Goal: Task Accomplishment & Management: Complete application form

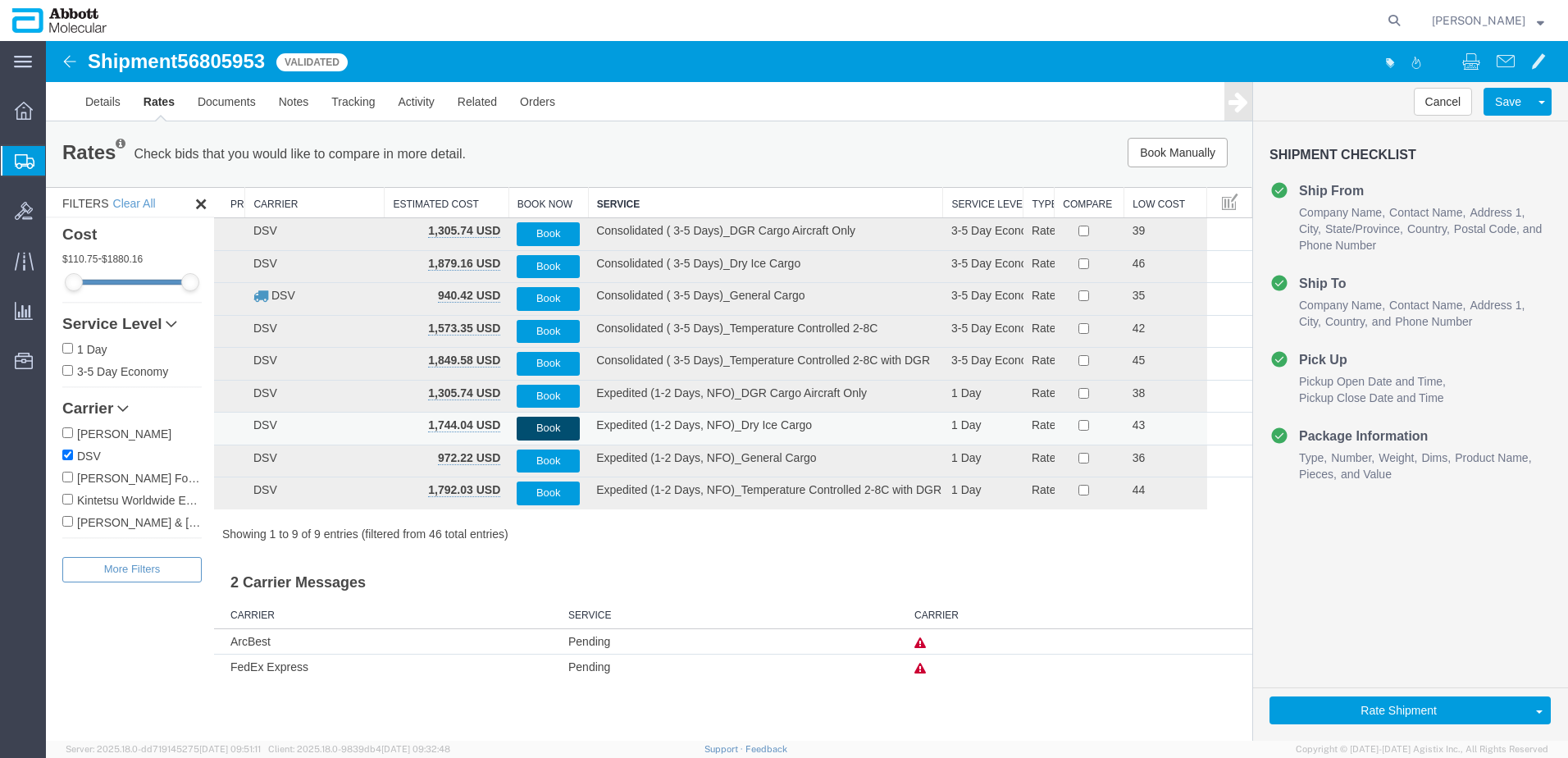
click at [538, 428] on button "Book" at bounding box center [548, 429] width 64 height 24
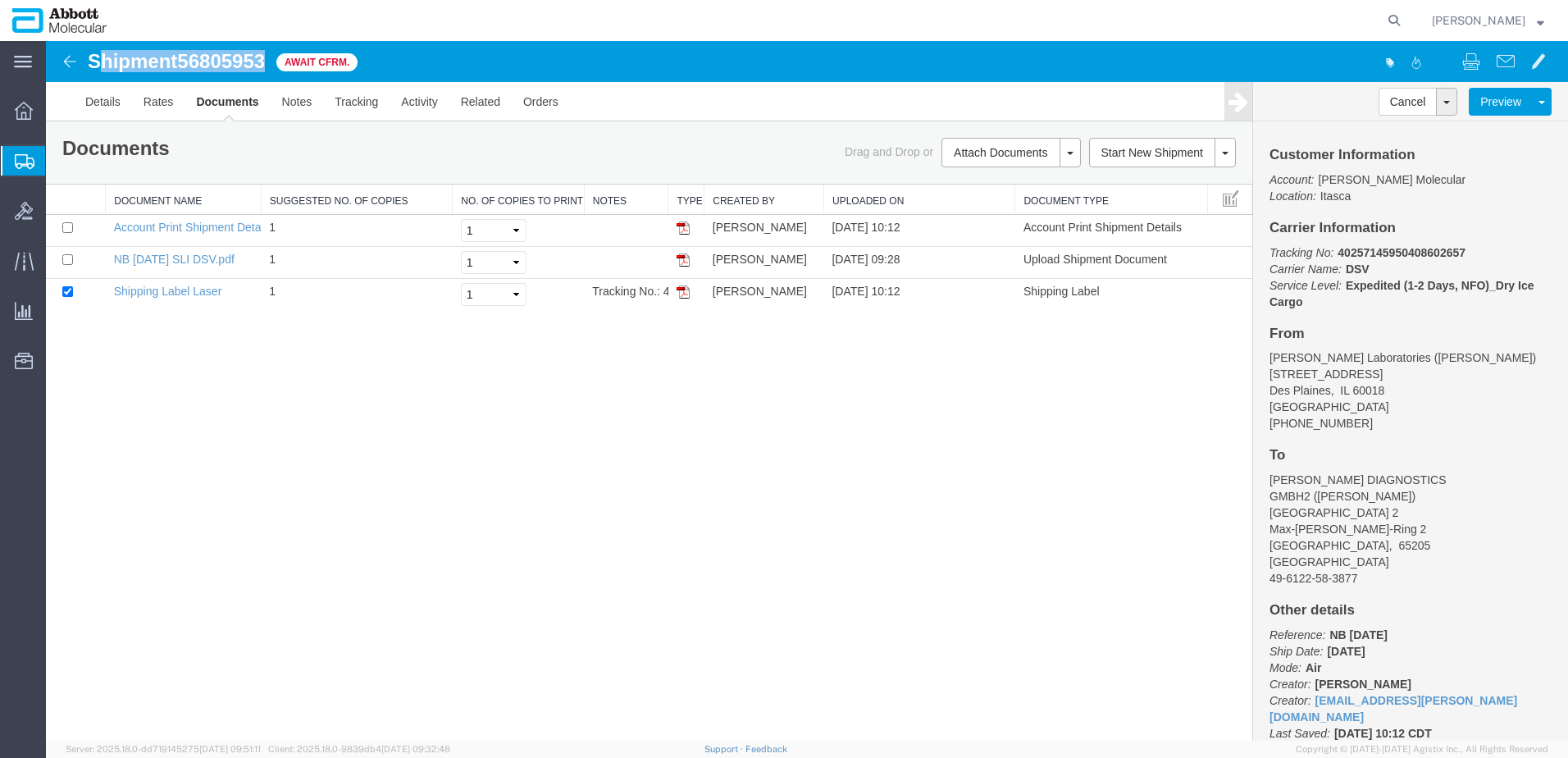
drag, startPoint x: 97, startPoint y: 62, endPoint x: 270, endPoint y: 67, distance: 173.1
click at [265, 67] on h1 "Shipment 56805953" at bounding box center [176, 61] width 177 height 21
copy h1 "hipment 56805953"
click at [0, 0] on span "Create from Template" at bounding box center [0, 0] width 0 height 0
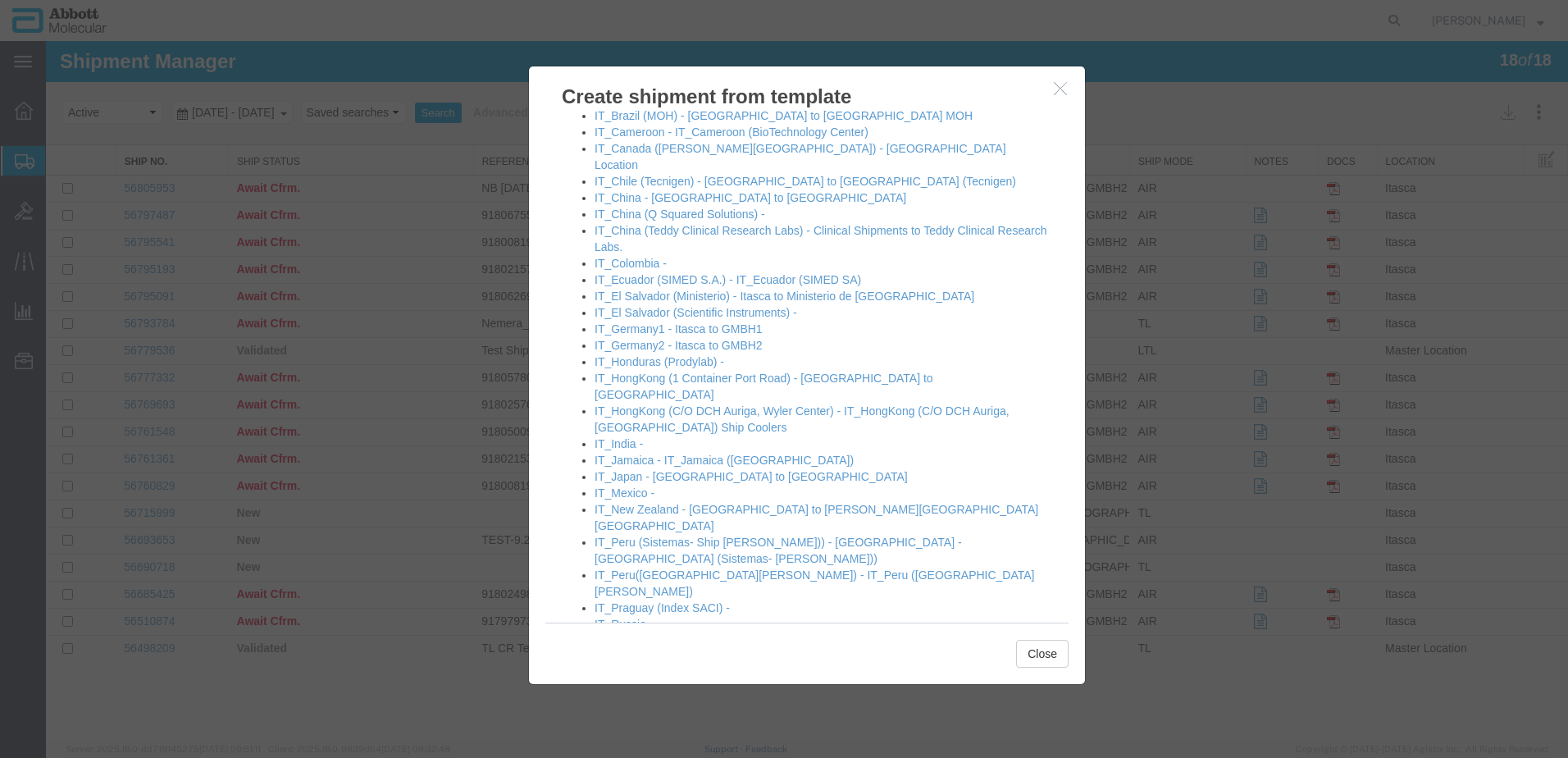
scroll to position [984, 0]
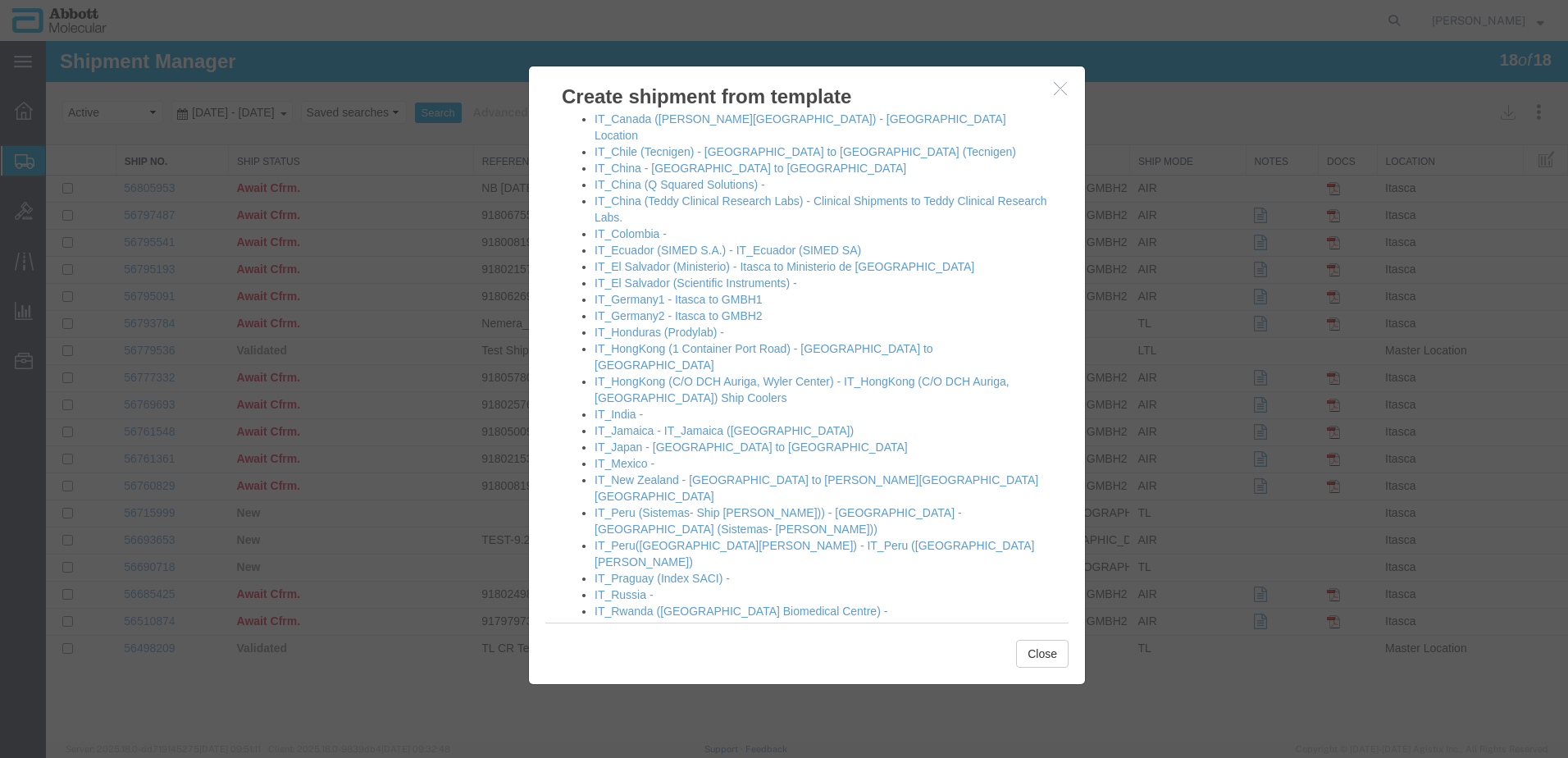
click at [693, 638] on link "IT_Singapore (01 Gul Circle) - IT_Singapore ([PERSON_NAME] Laboratories)" at bounding box center [792, 644] width 398 height 13
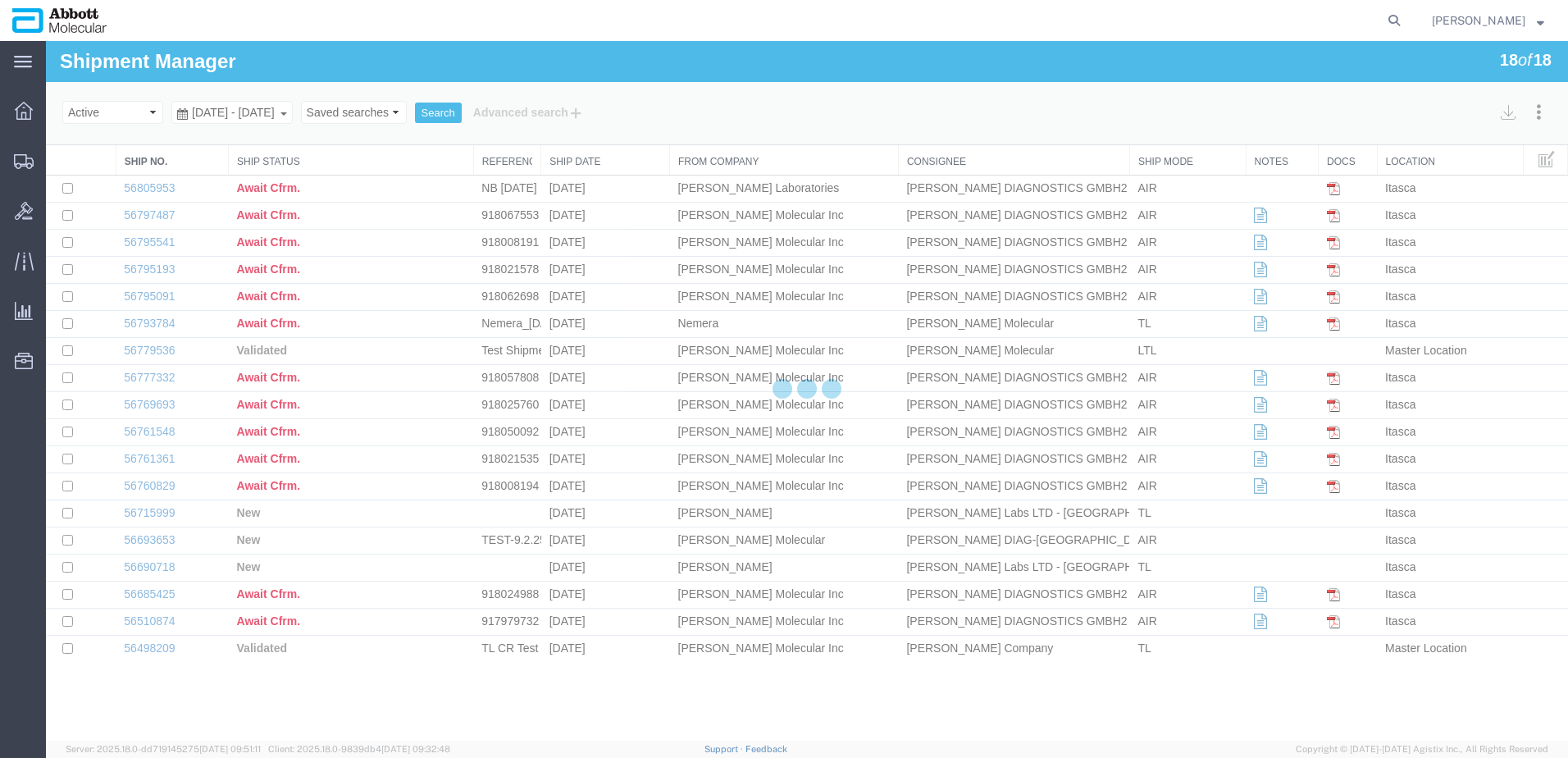
select select "48454"
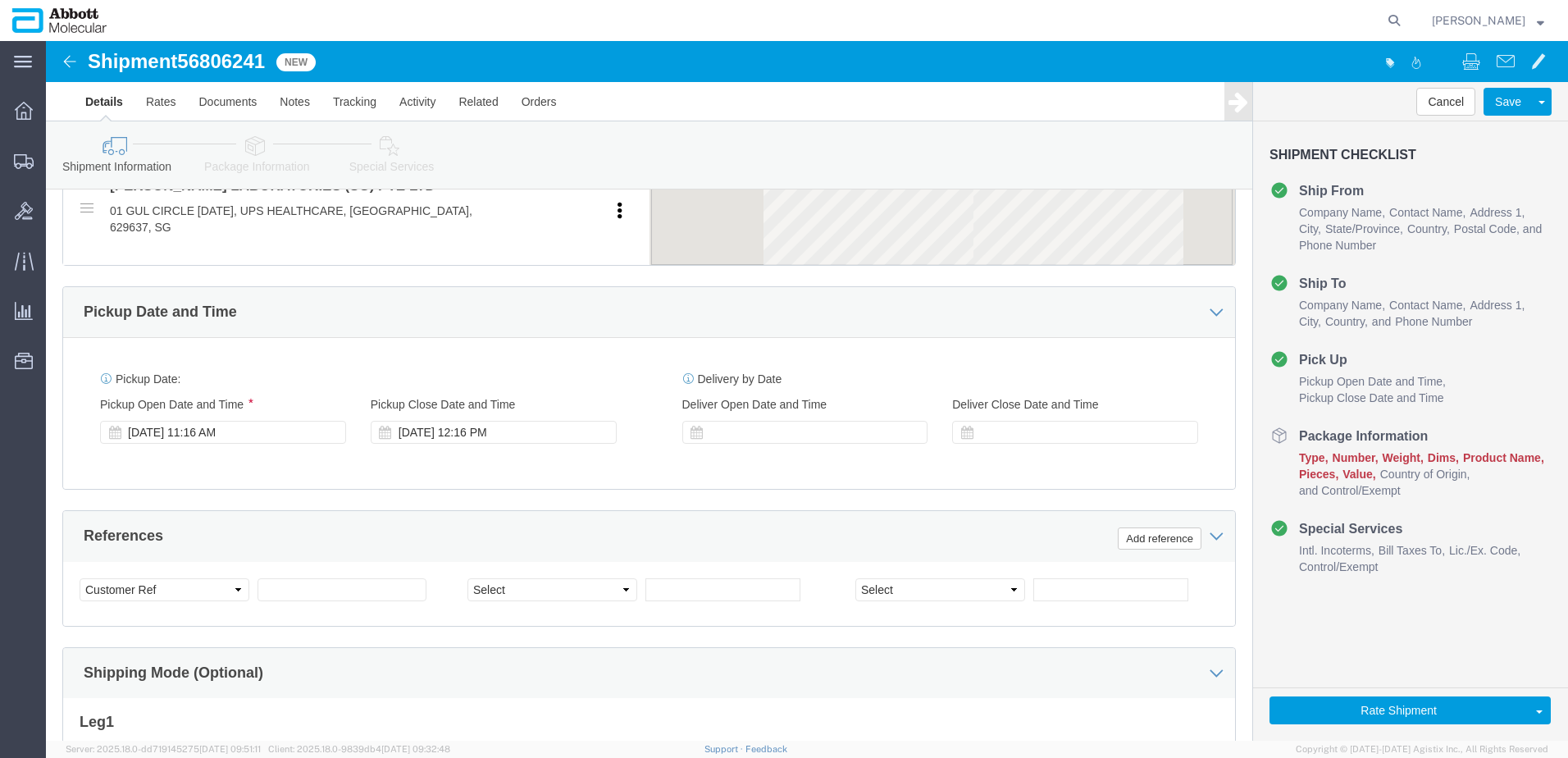
scroll to position [738, 0]
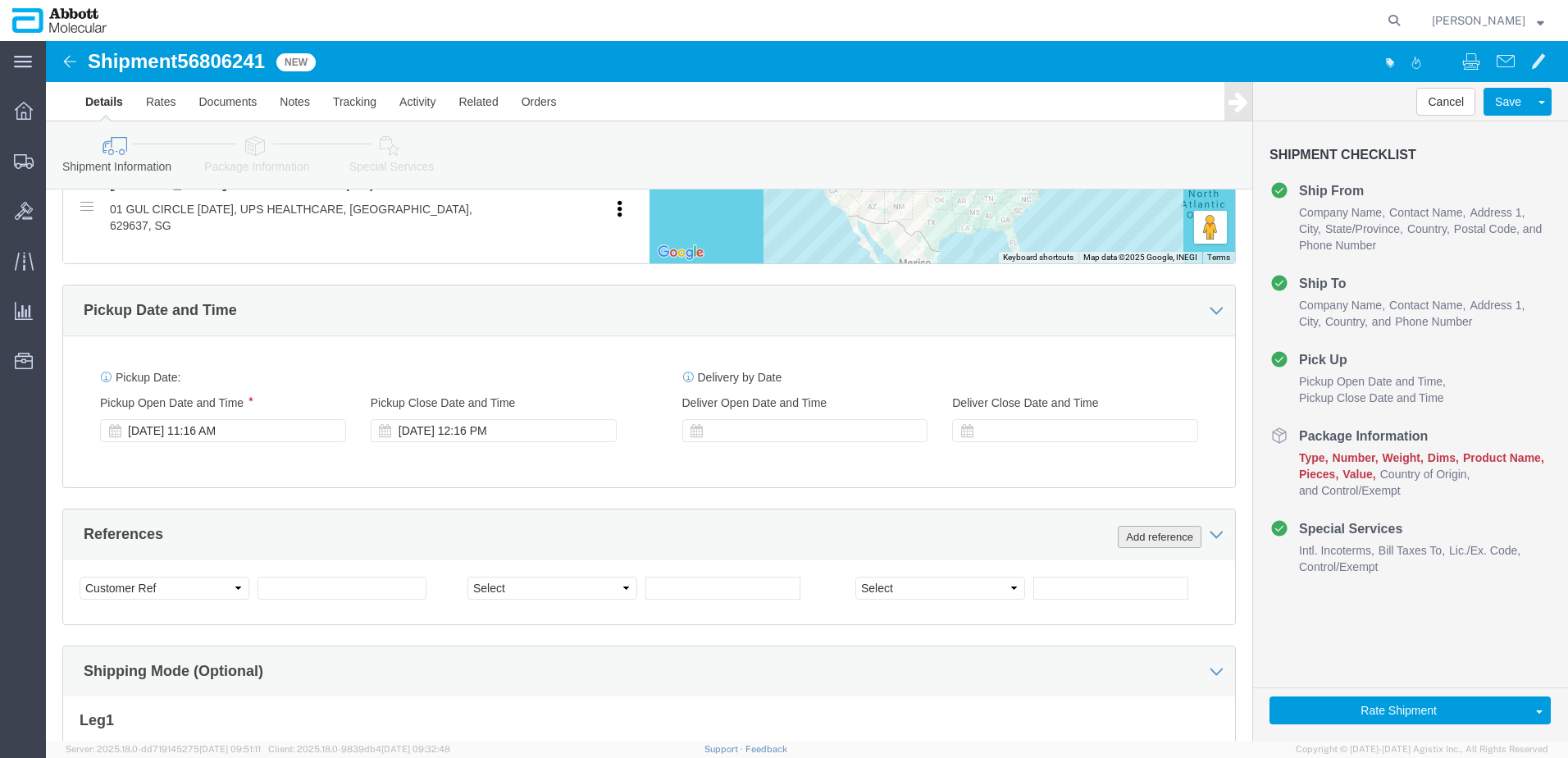
click button "Add reference"
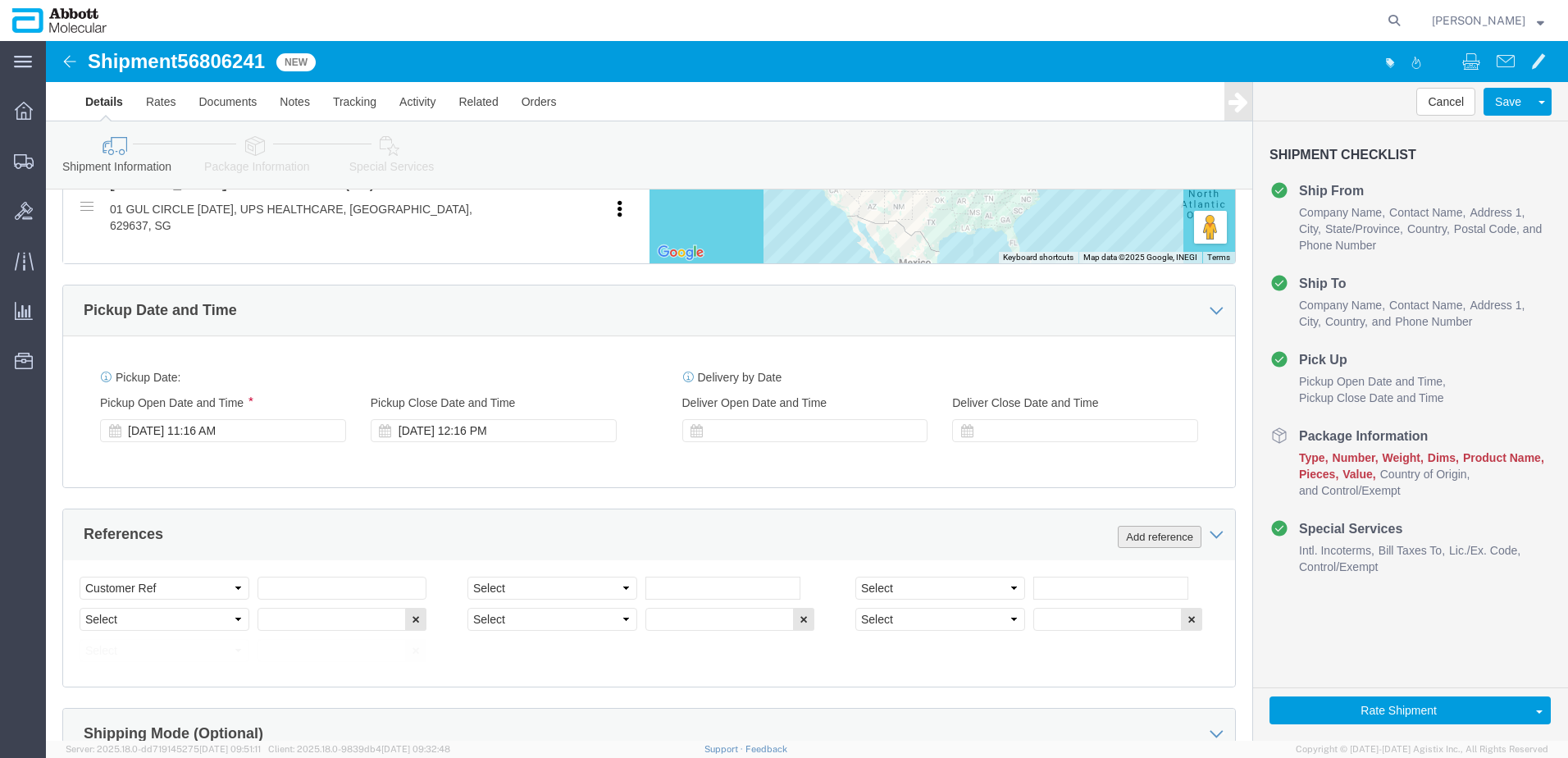
click button "Add reference"
click input "text"
paste input "620690960"
type input "620690960"
select select "INVOICE"
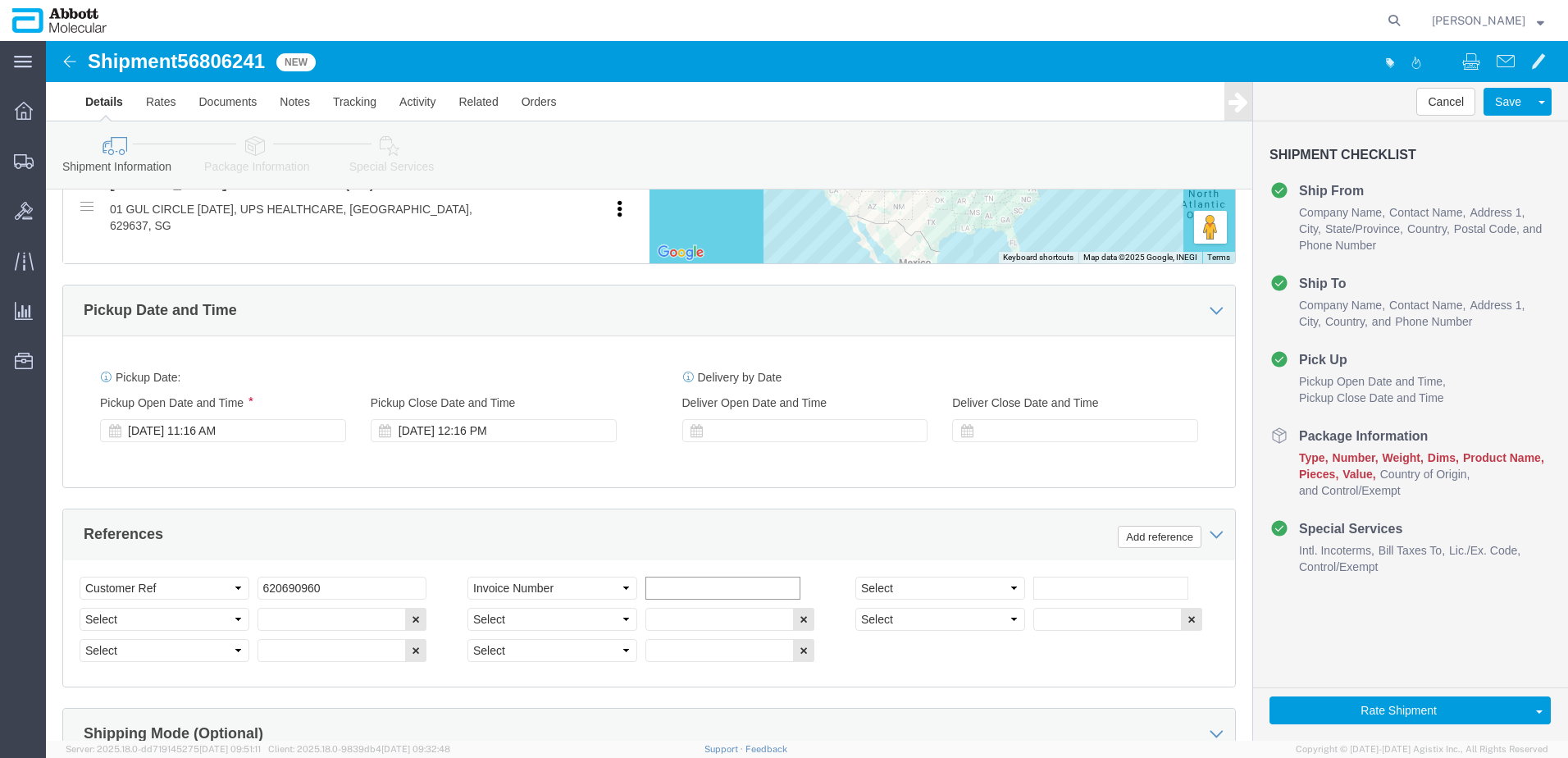
paste input "620690960"
type input "620690961"
select select "INVOICE"
paste input "620690960"
type input "620690962"
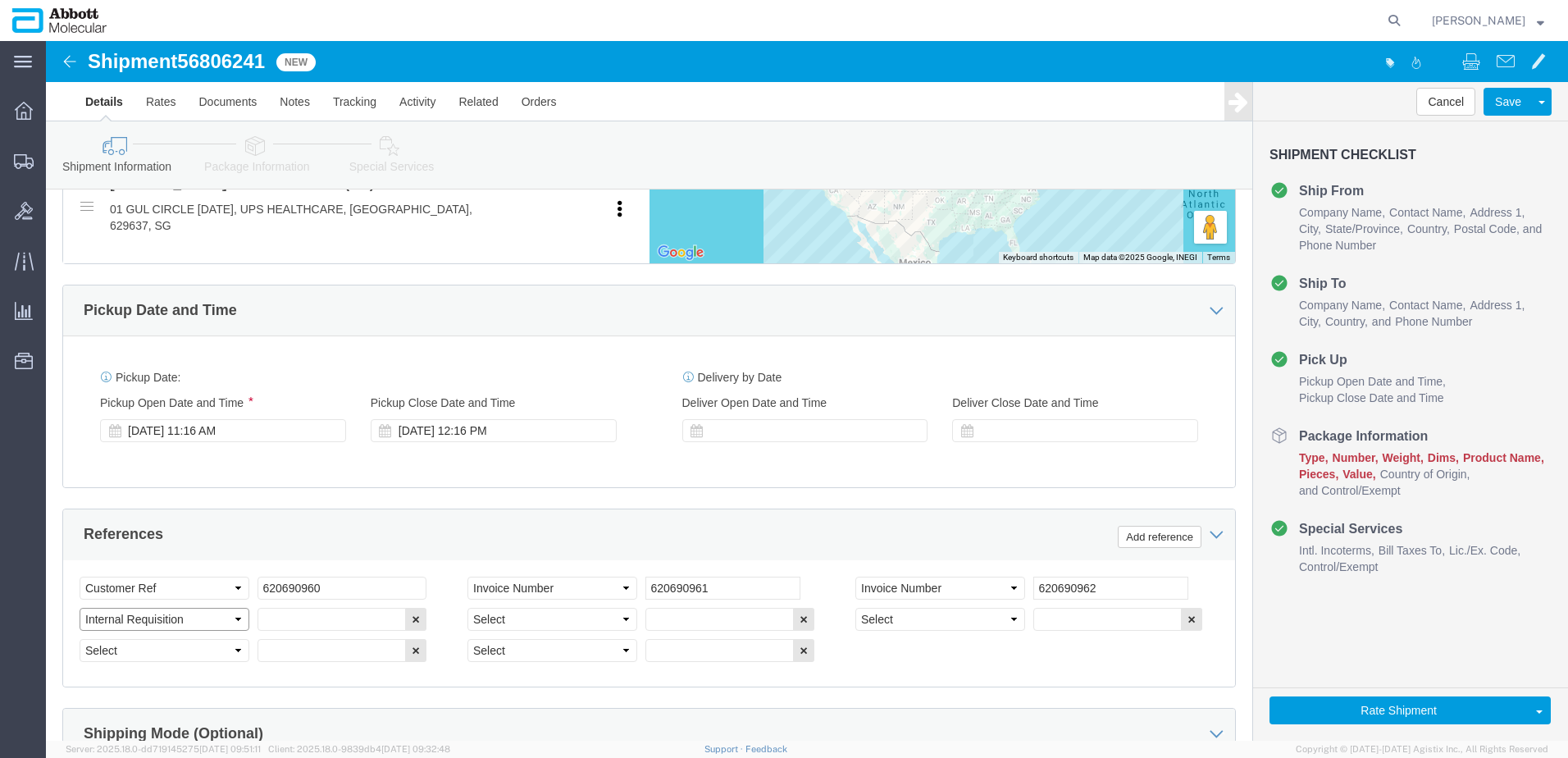
select select "INVOICE"
paste input "620690960"
type input "620690963"
select select "INVOICE"
paste input "620690960"
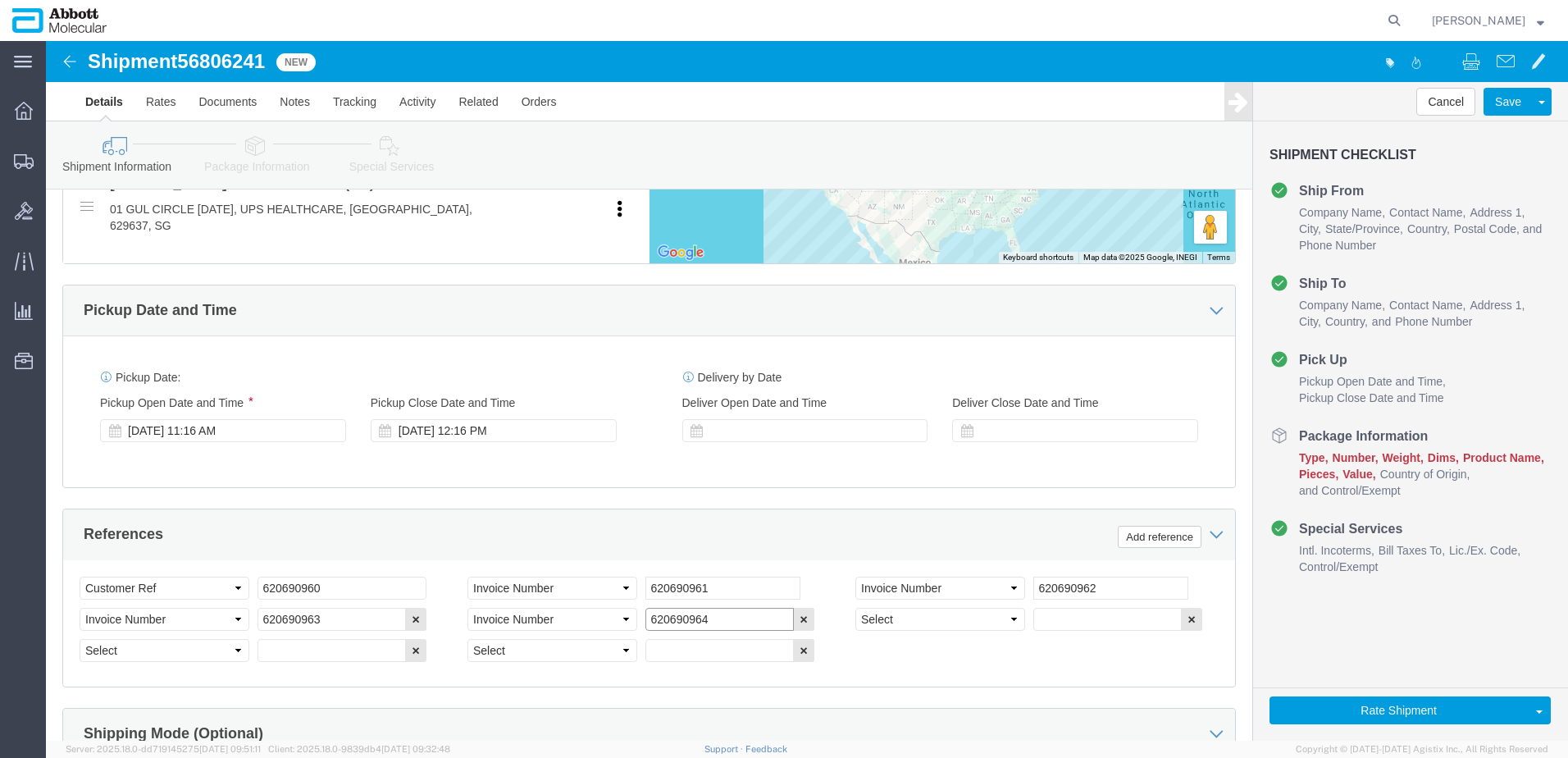
type input "620690964"
select select "INVOICE"
paste input "620690960"
type input "620690965"
select select "INVOICE"
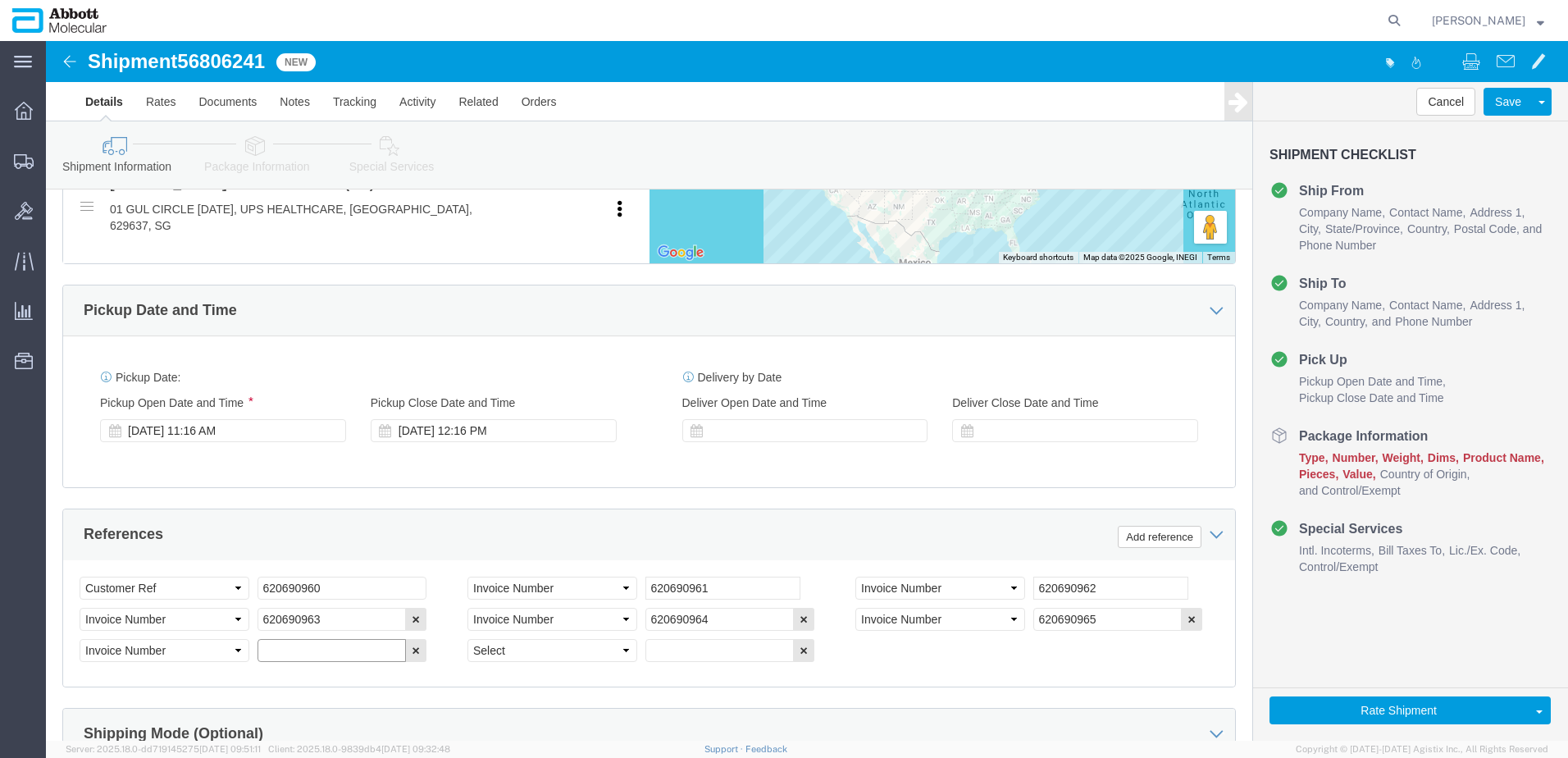
paste input "620690960"
paste input "700514"
type input "620700514"
select select "INVOICE"
paste input "620700515"
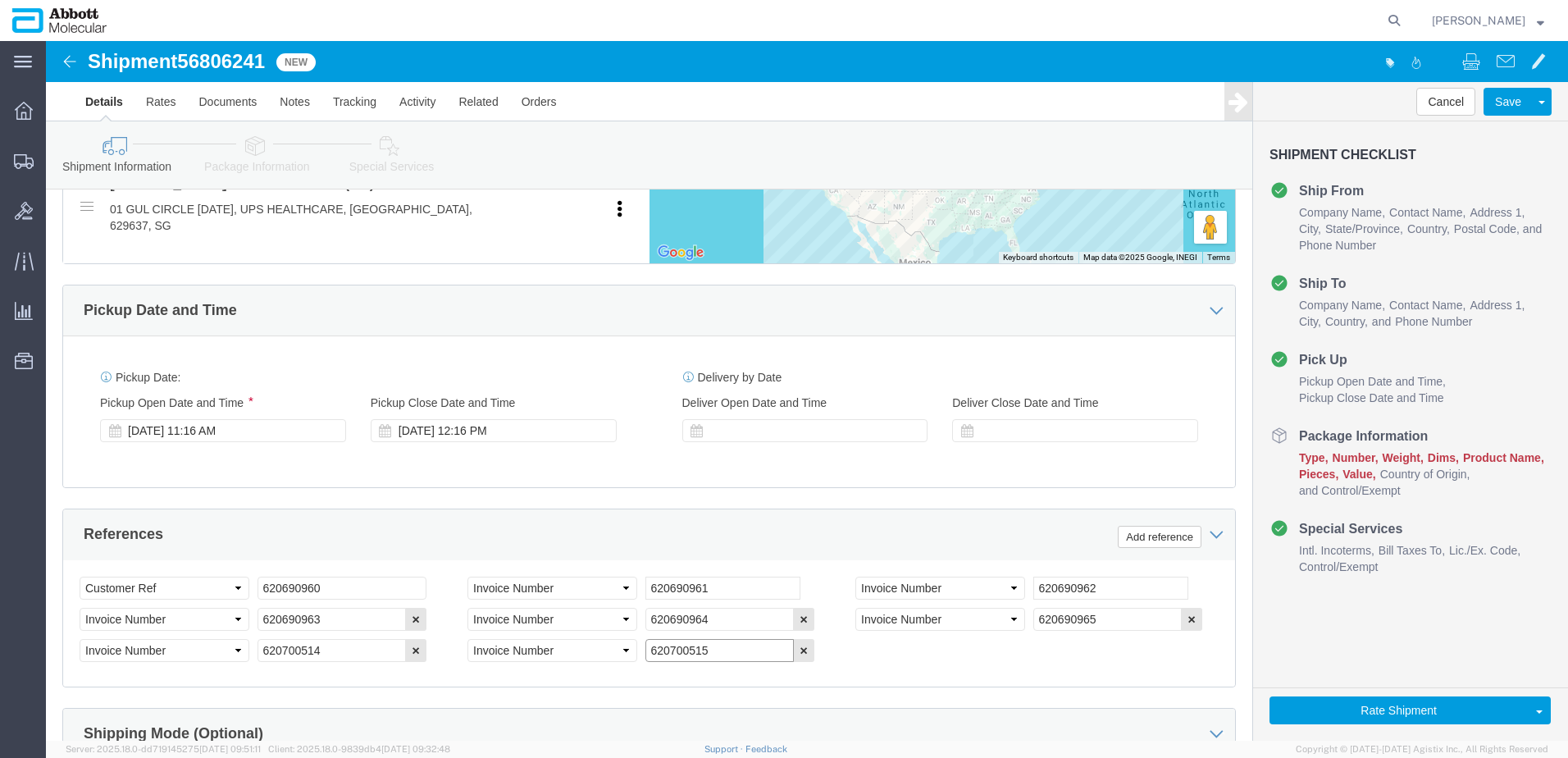
type input "620700515"
drag, startPoint x: 285, startPoint y: 549, endPoint x: 143, endPoint y: 543, distance: 142.1
click div "Select Account Type Activity ID Airline Appointment Number ASN Batch Request # …"
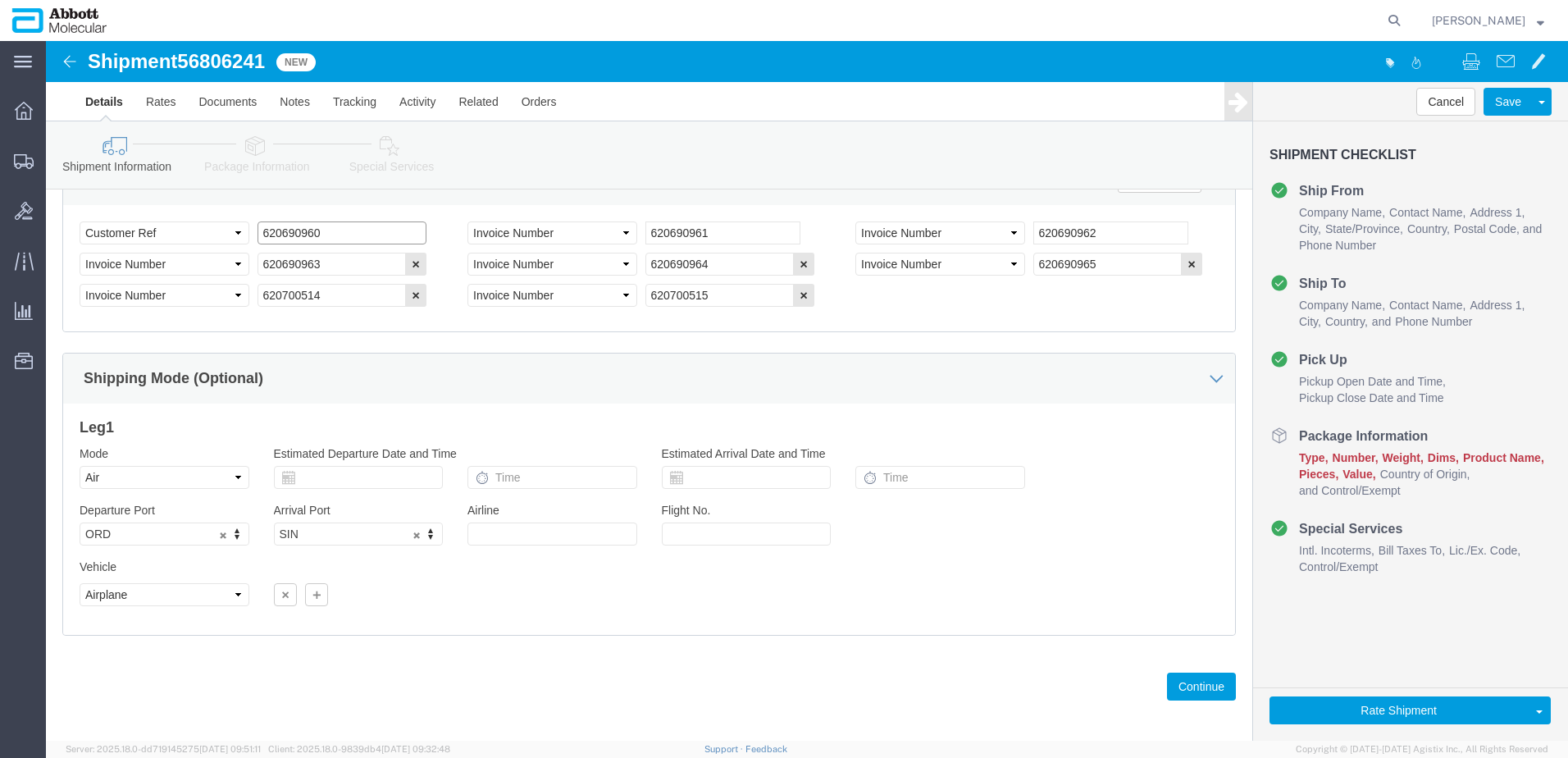
scroll to position [1103, 0]
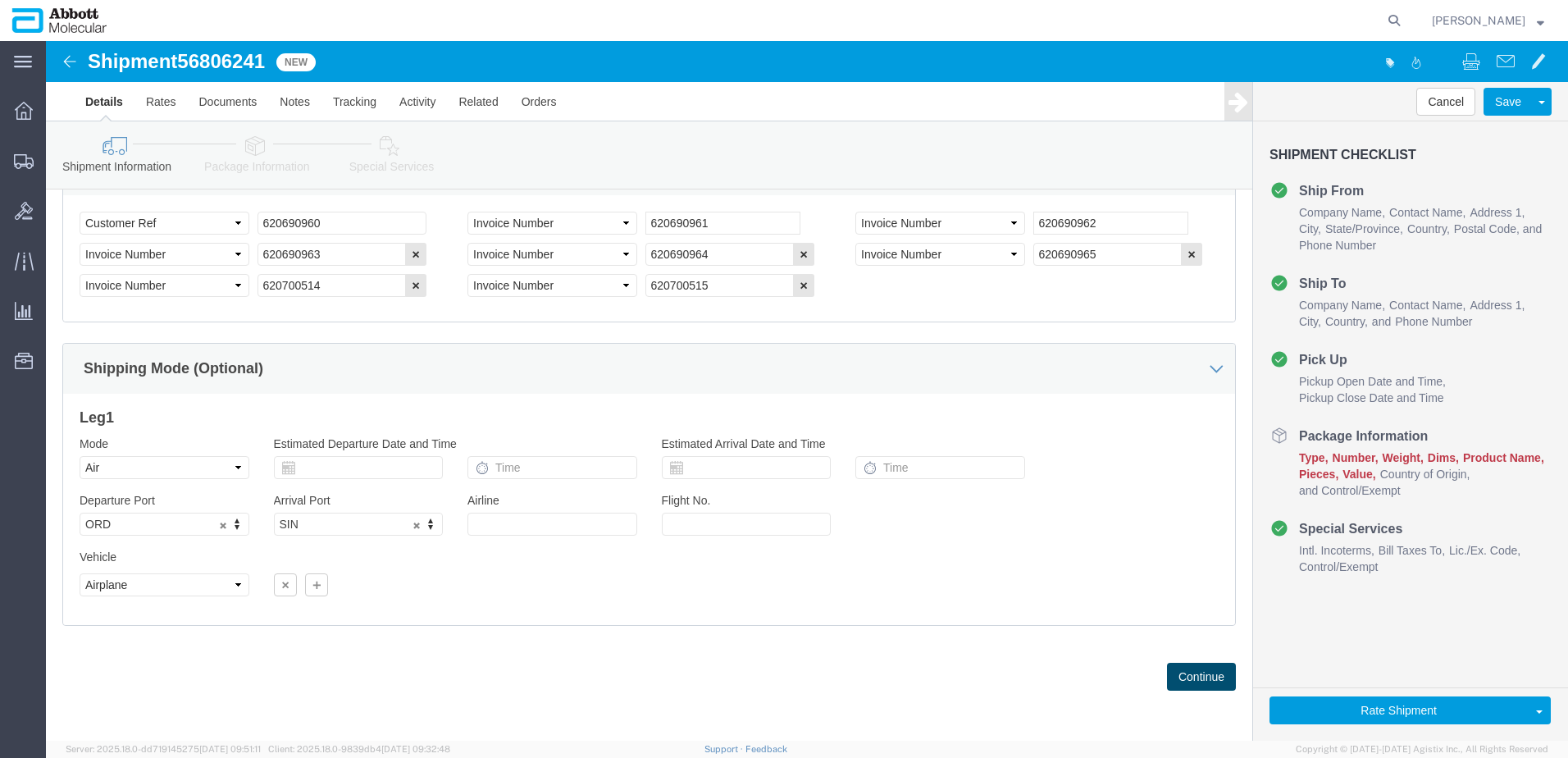
click button "Continue"
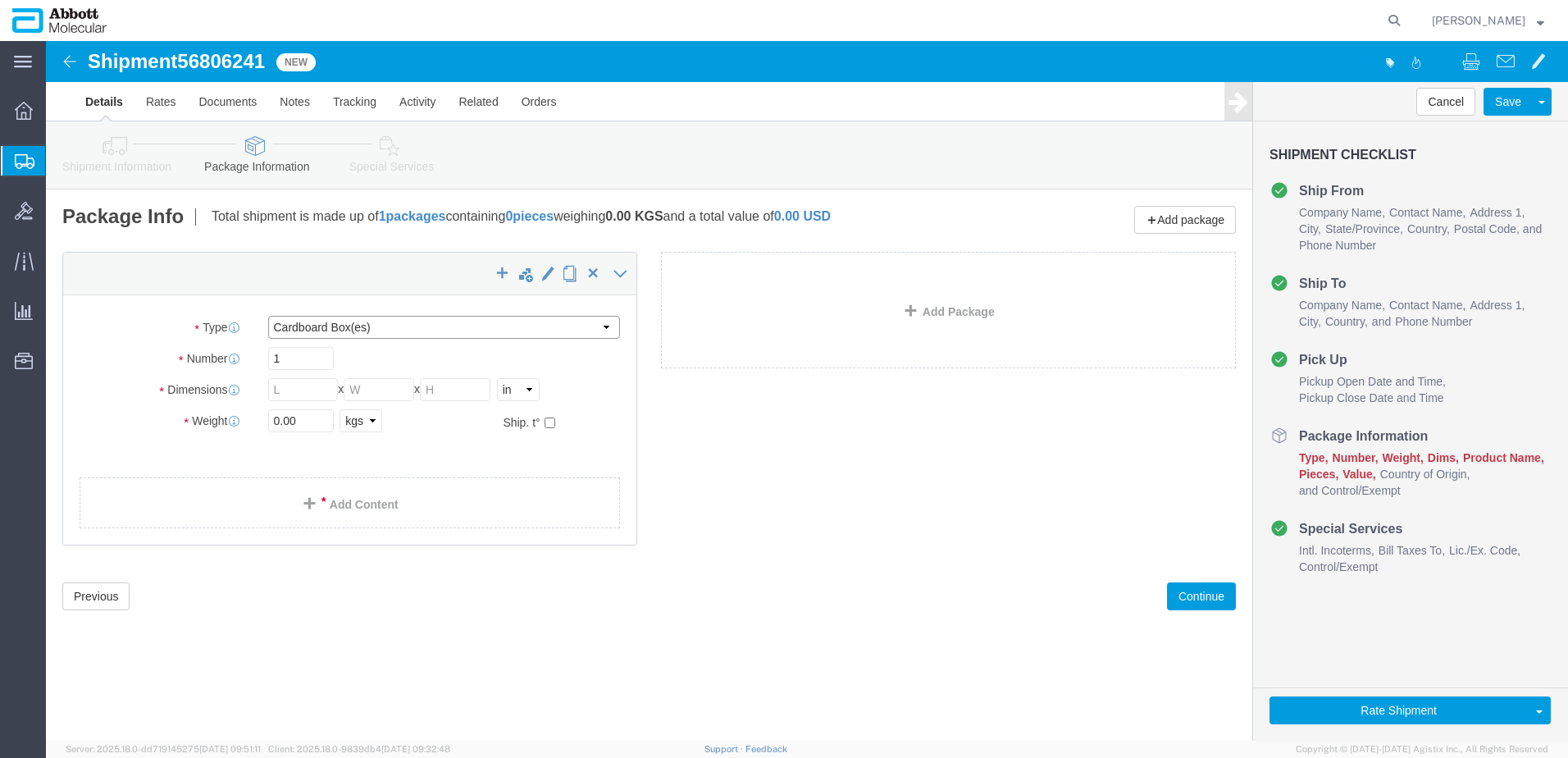
drag, startPoint x: 346, startPoint y: 282, endPoint x: 346, endPoint y: 293, distance: 11.0
click select "Select Box (B) Box (C) Box (D) Cardboard Box(es) Crate (Instrument) Crate(s) En…"
select select "PSST"
click select "Select Box (B) Box (C) Box (D) Cardboard Box(es) Crate (Instrument) Crate(s) En…"
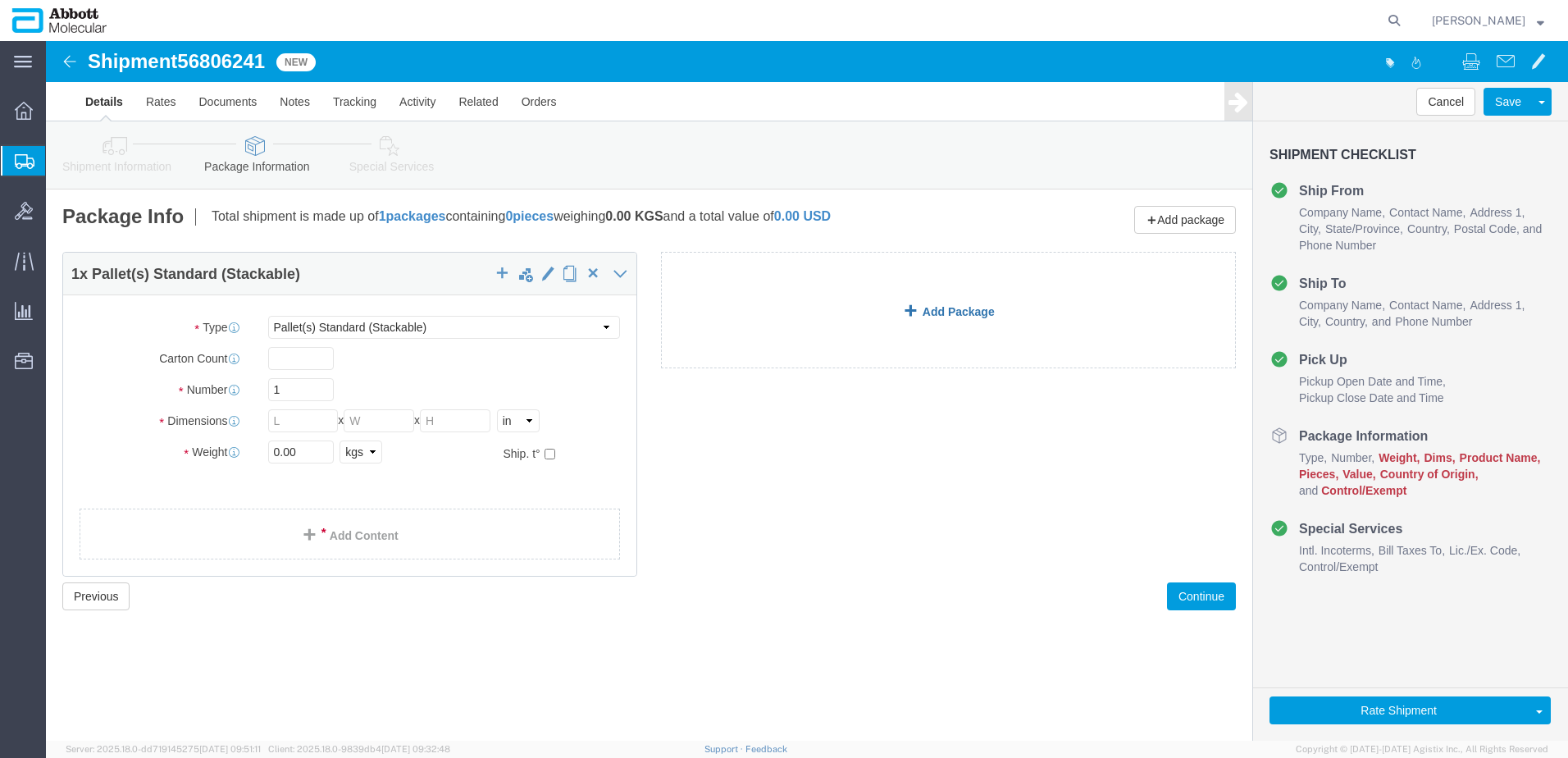
click link "Add Package"
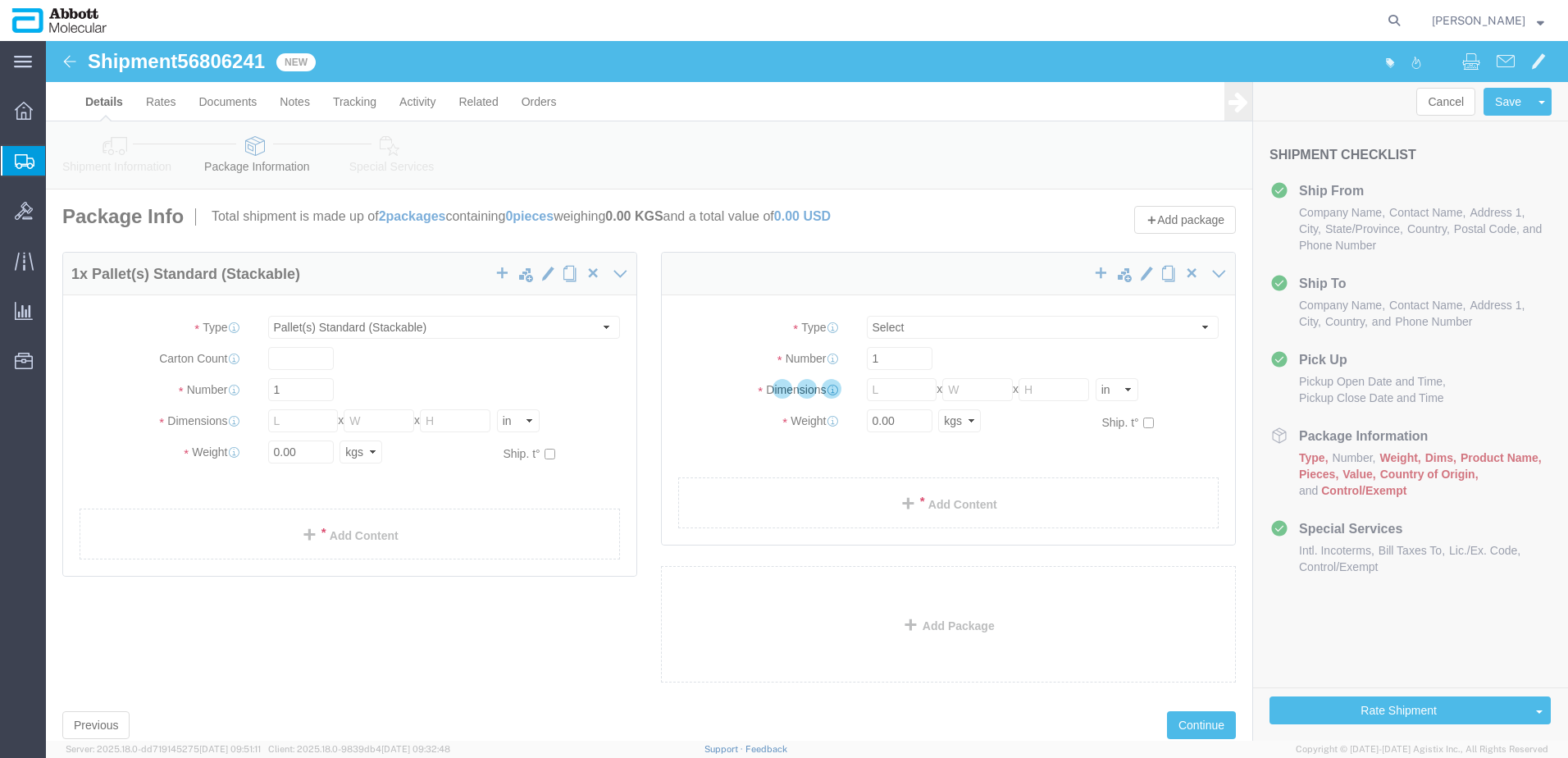
select select "PSST"
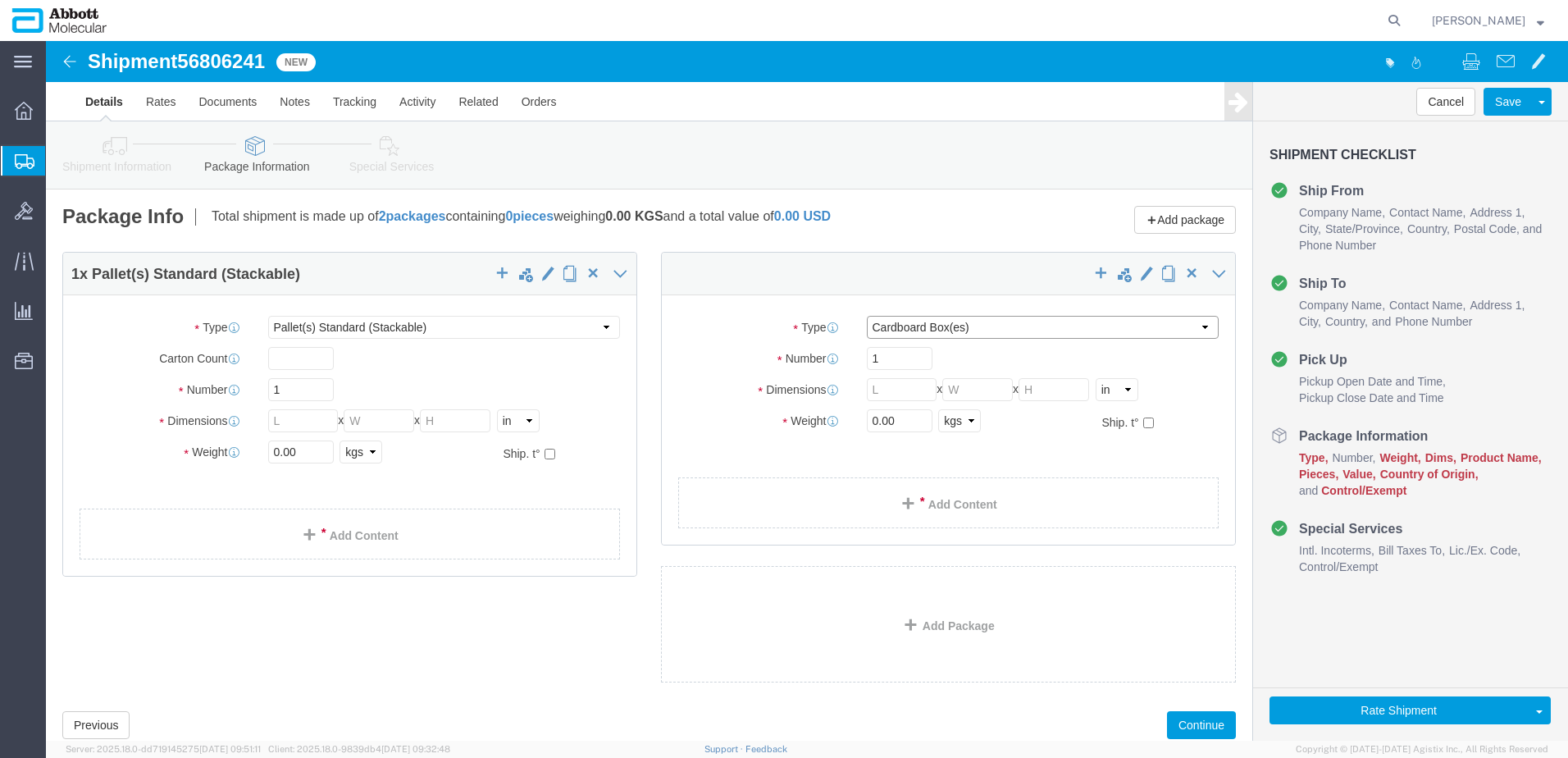
click select "Select Box (B) Box (C) Box (D) Cardboard Box(es) Crate (Instrument) Crate(s) En…"
select select "PSST"
click select "Select Box (B) Box (C) Box (D) Cardboard Box(es) Crate (Instrument) Crate(s) En…"
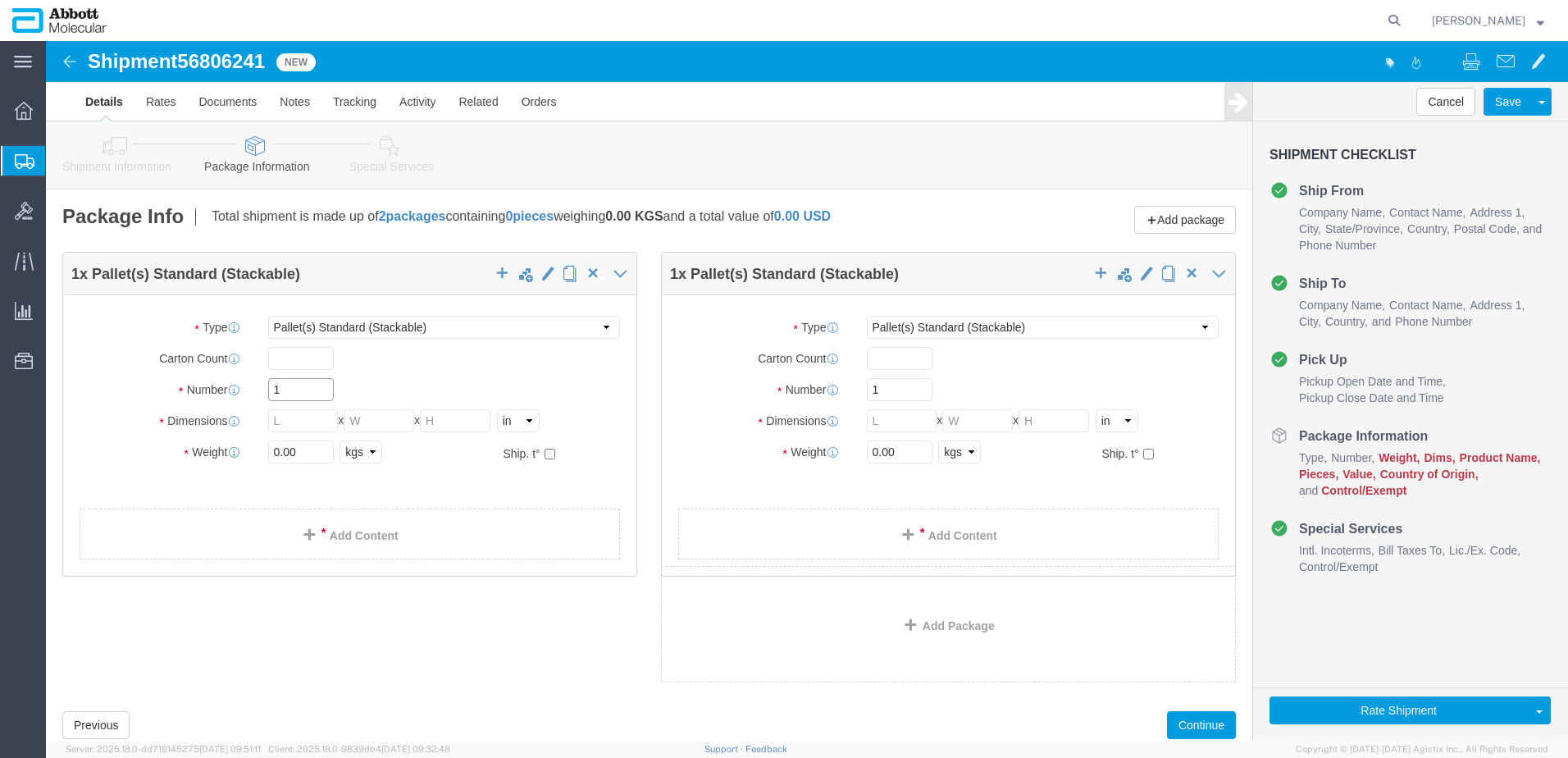
drag, startPoint x: 243, startPoint y: 344, endPoint x: 104, endPoint y: 344, distance: 139.0
click div "Number 1"
type input "17"
type input "48"
type input "40"
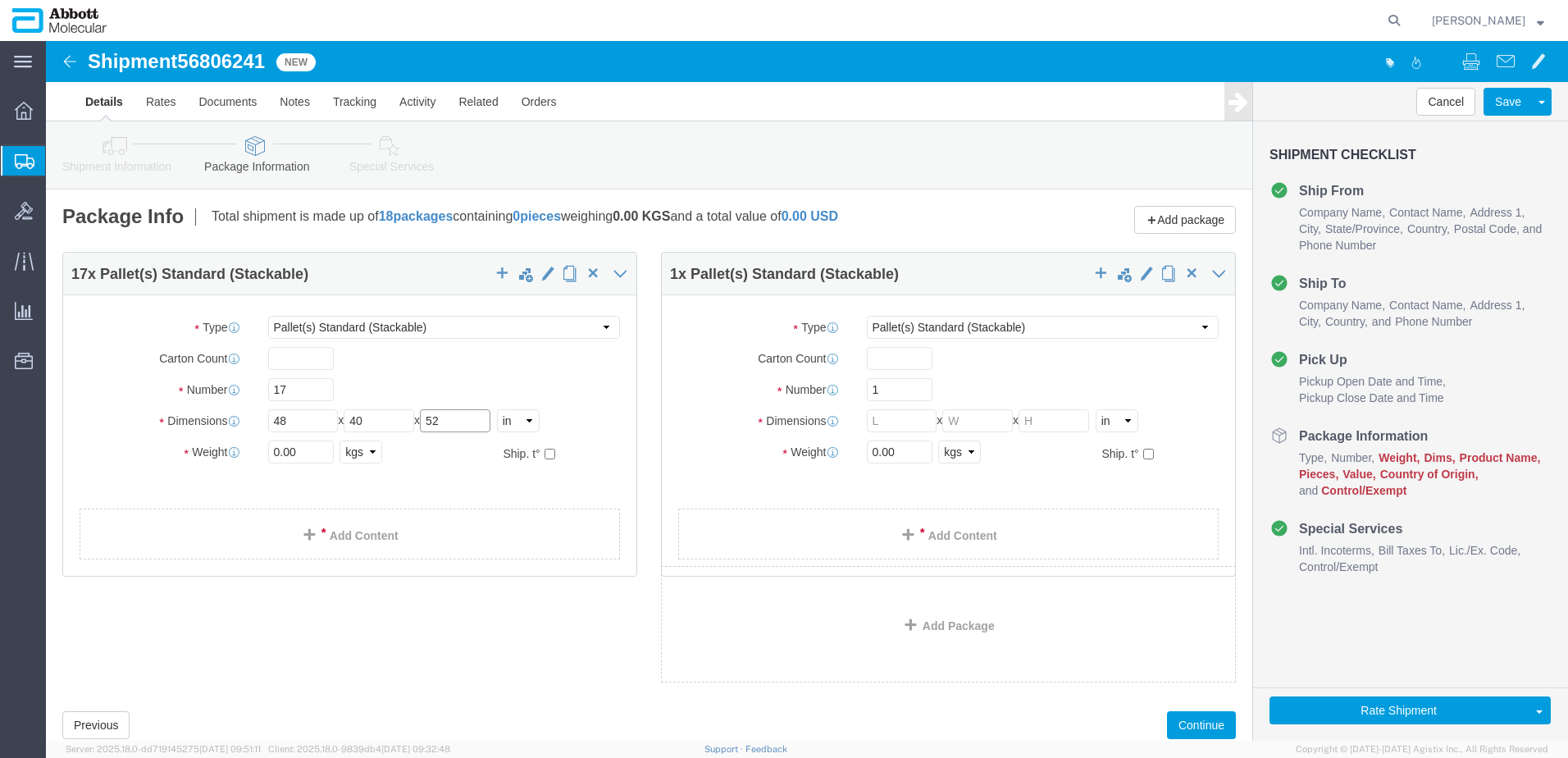
type input "52"
click input "checkbox"
checkbox input "true"
drag, startPoint x: 231, startPoint y: 443, endPoint x: 260, endPoint y: 459, distance: 33.1
type input "AMBIENT"
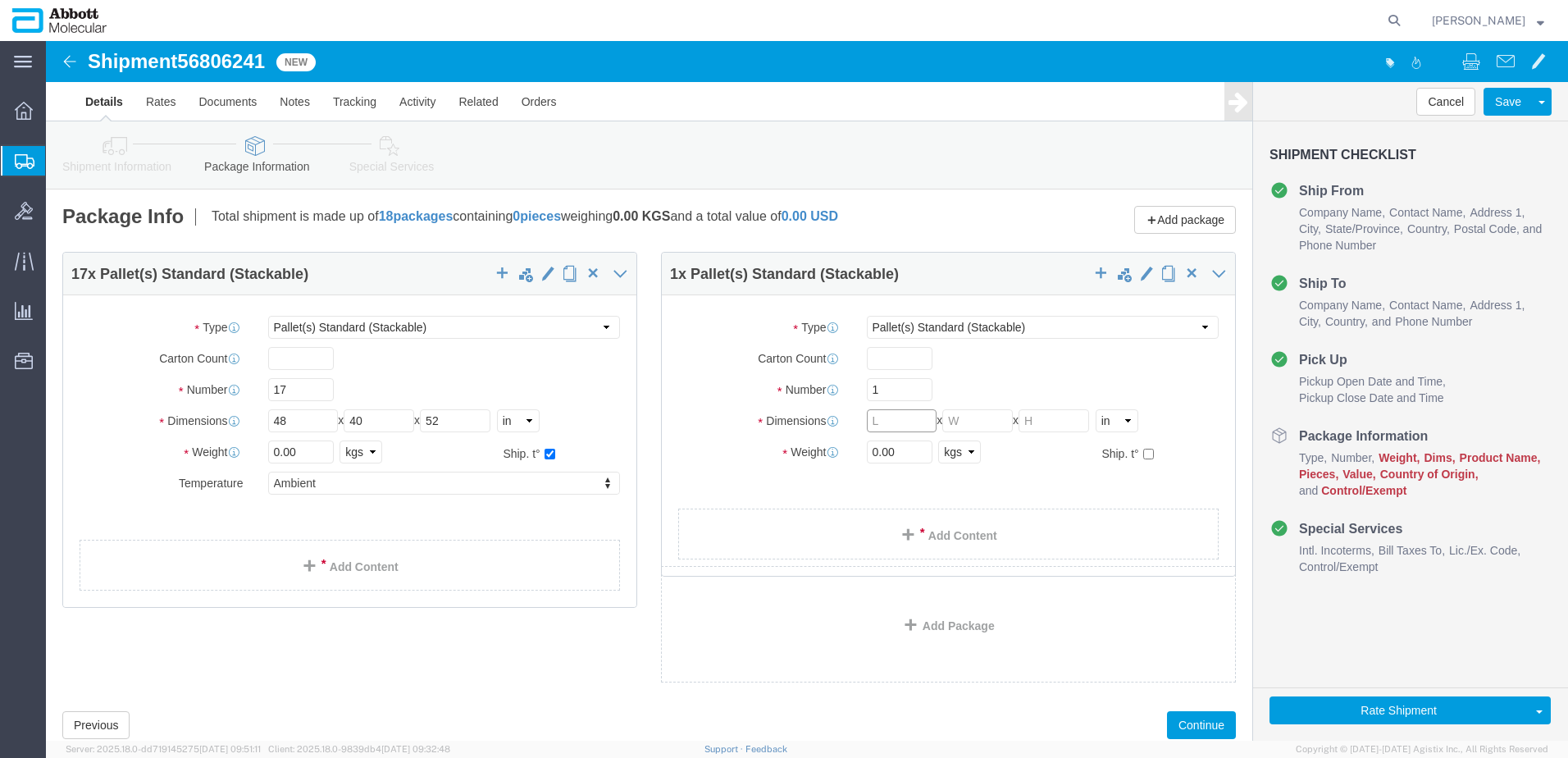
click input "text"
type input "48"
type input "40"
type input "36"
click input "checkbox"
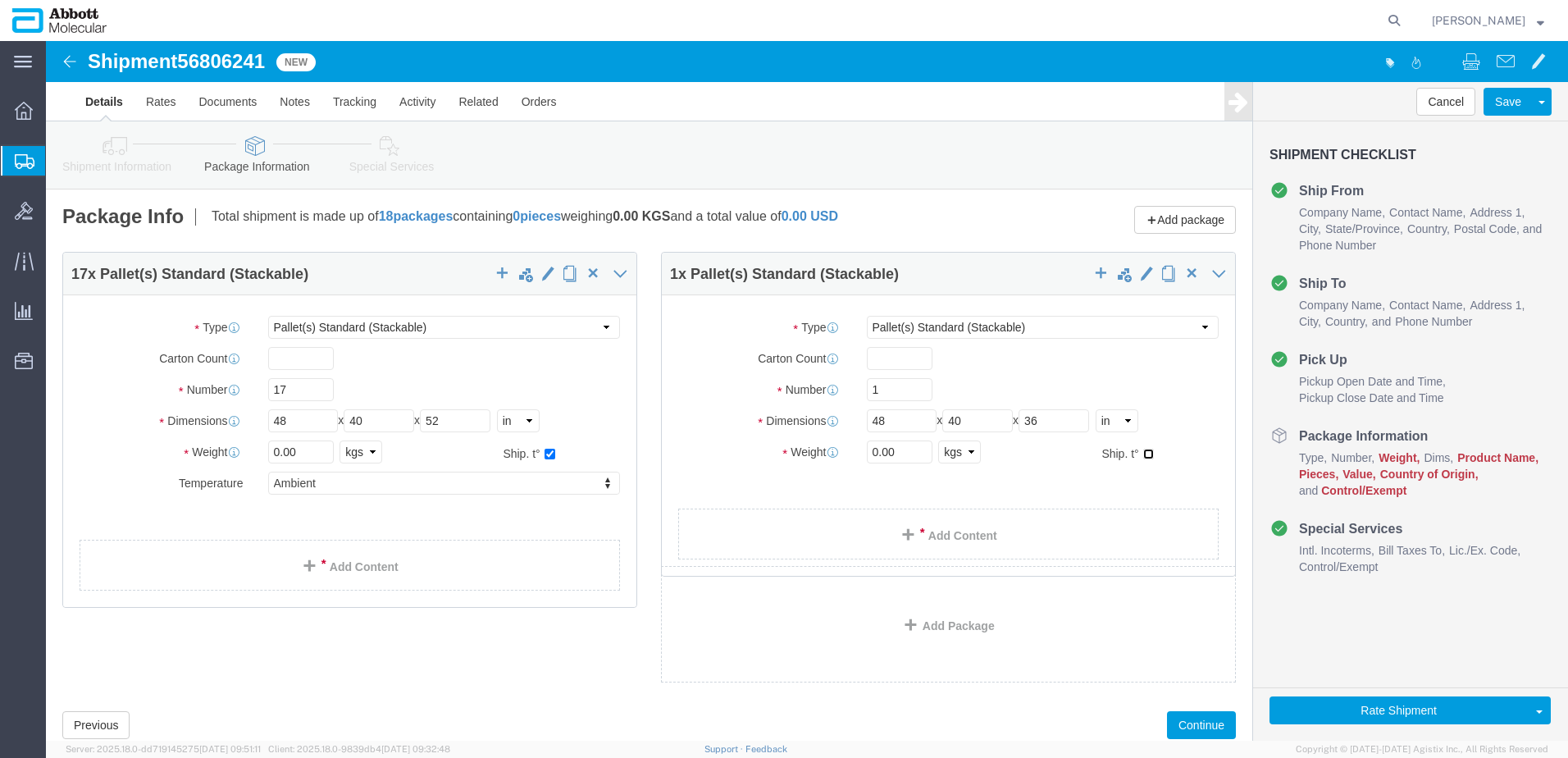
checkbox input "true"
type input "AMBIENT"
drag, startPoint x: 857, startPoint y: 406, endPoint x: 544, endPoint y: 409, distance: 313.0
click div "17 x Pallet(s) Standard (Stackable) Package Type Select Box (B) Box (C) Box (D)…"
type input "160"
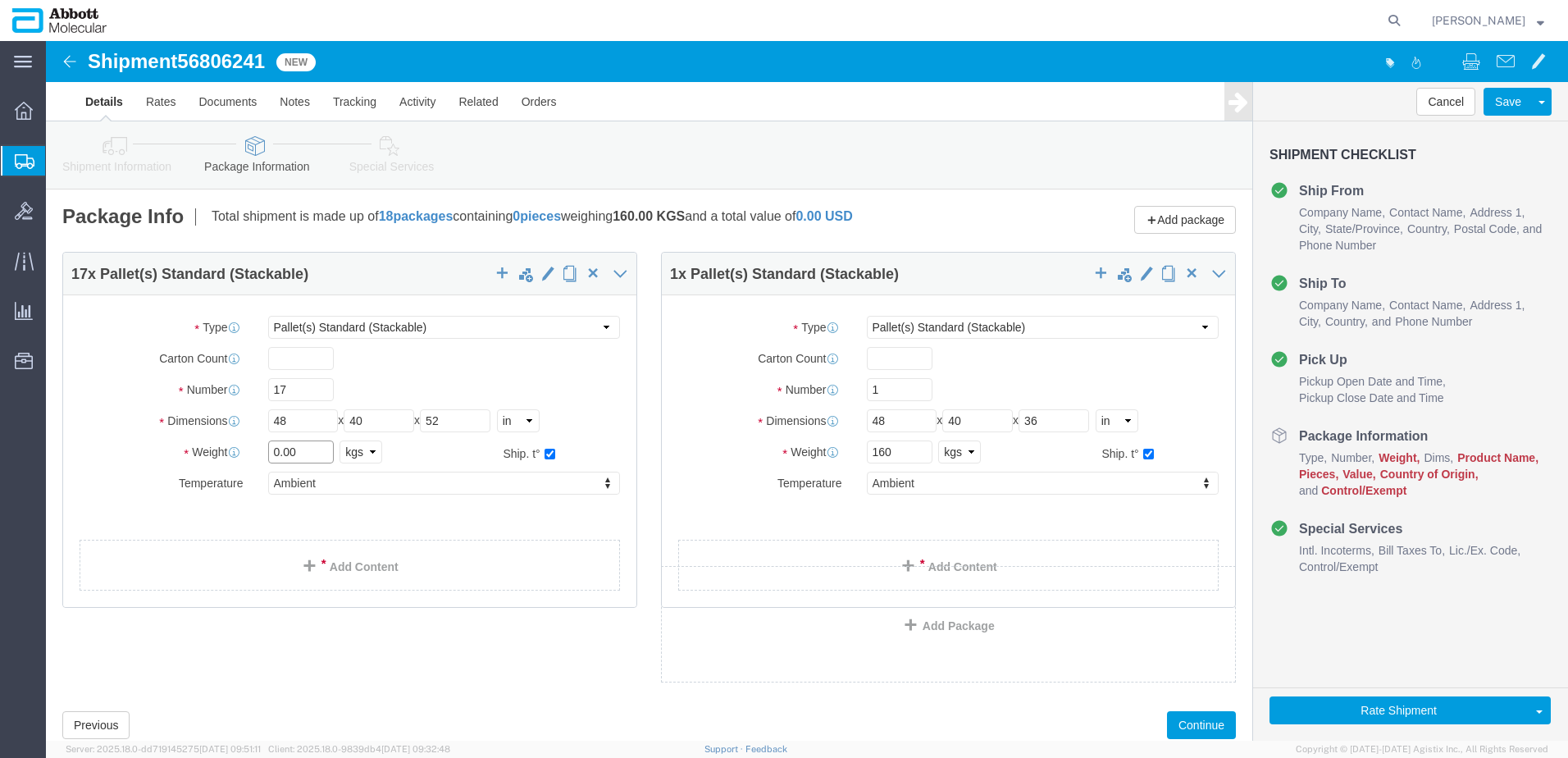
drag, startPoint x: 253, startPoint y: 415, endPoint x: 107, endPoint y: 412, distance: 146.0
click div "Weight 0.00 Select kgs lbs Ship. t°"
type input "2790"
click link "Add Content"
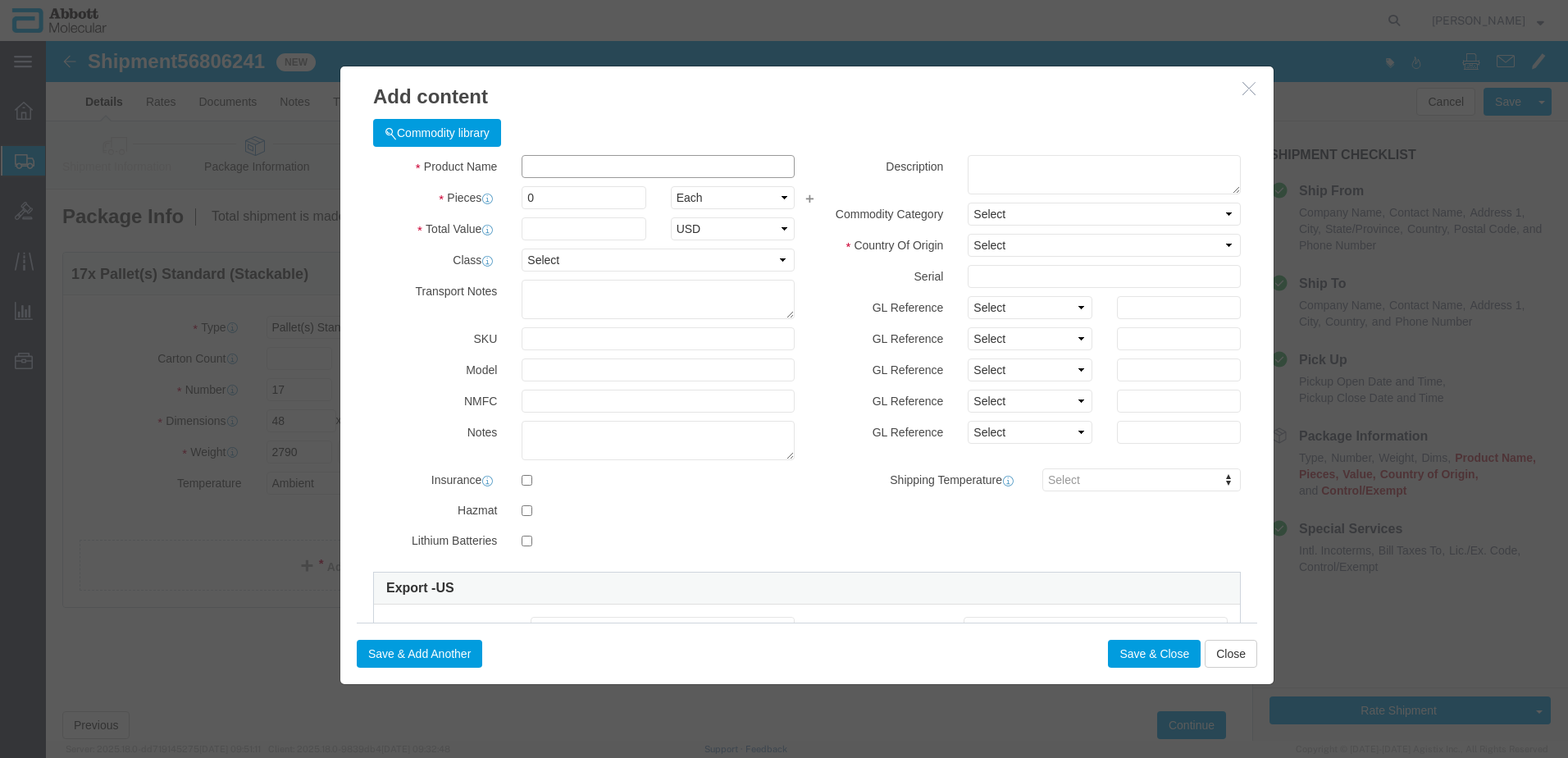
click input "text"
type input "04N7306"
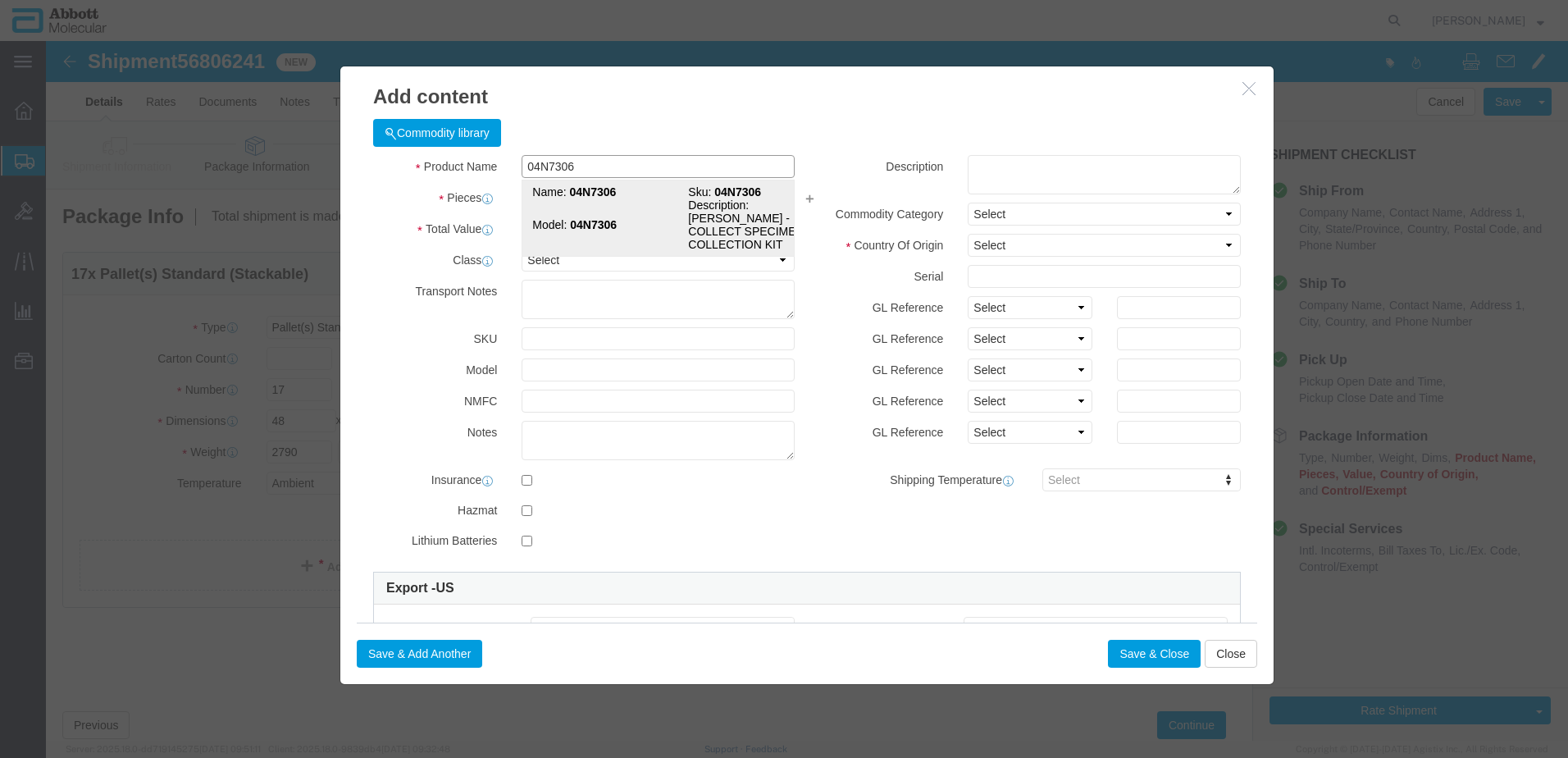
click strong "04N7306"
type input "1"
select select
select select "US"
type input "3926909910"
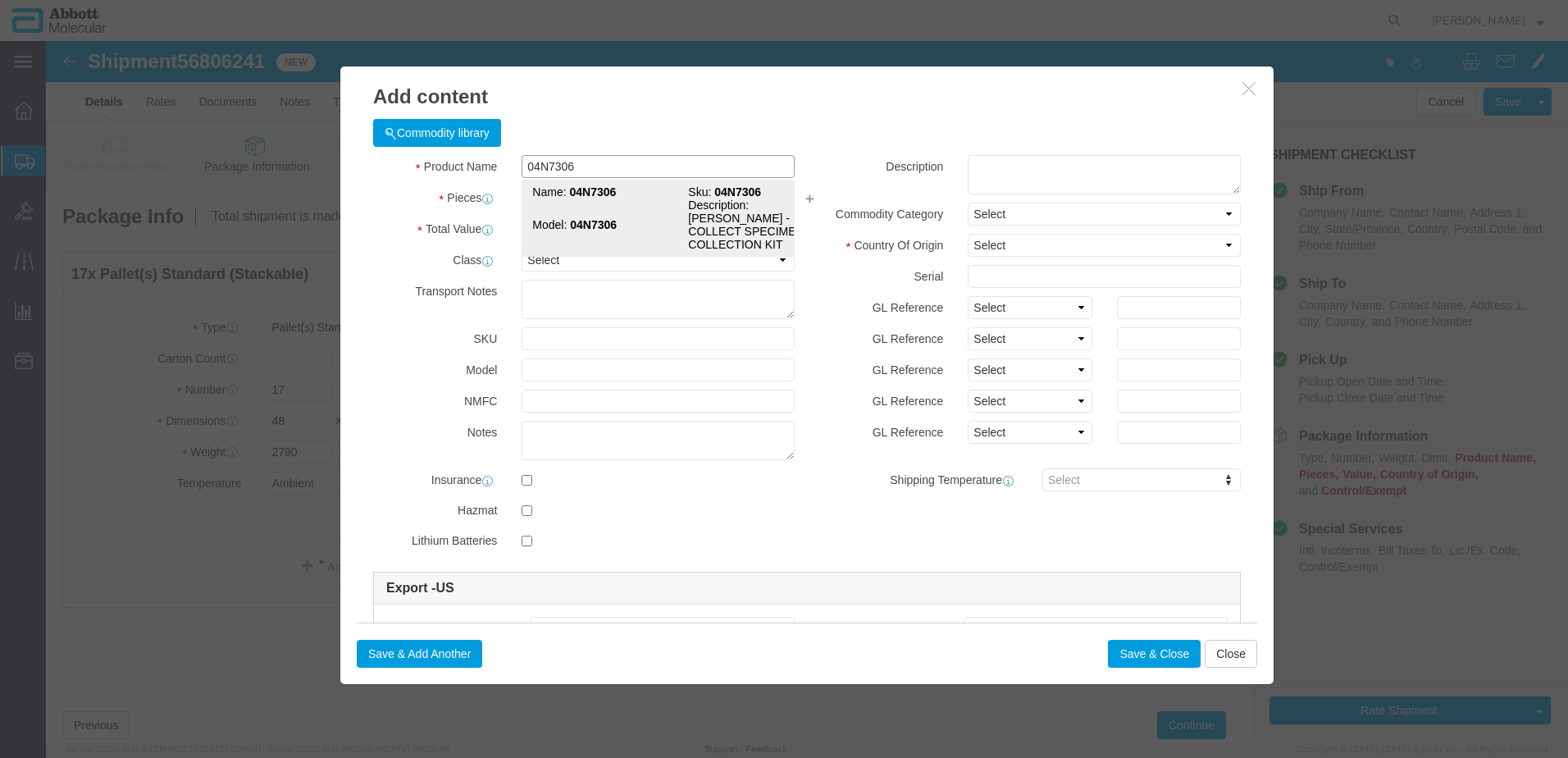
select select "BIS"
checkbox input "false"
type input "04N7306"
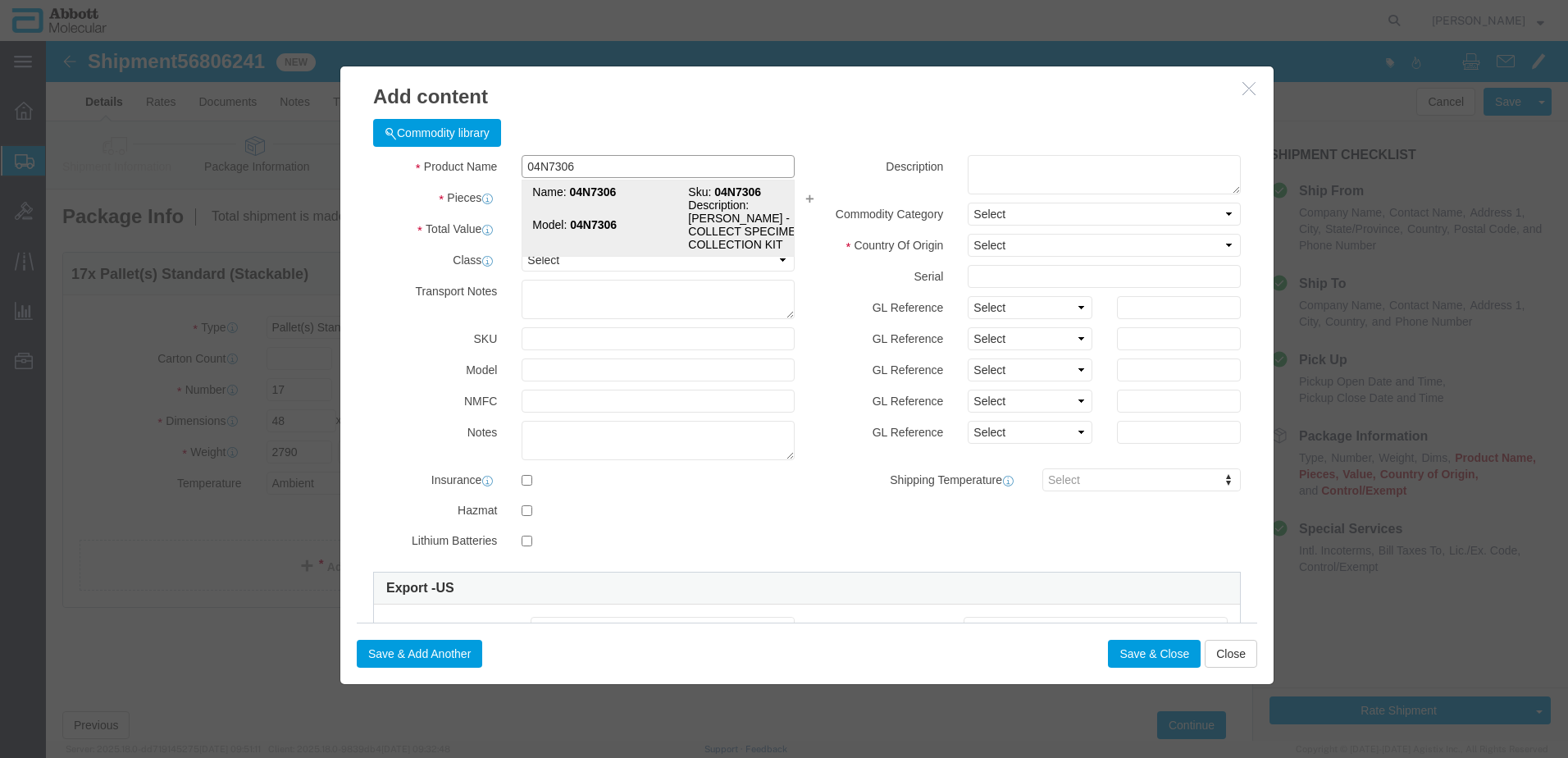
type textarea "CERVI - COLLECT SPECIMEN COLLECTION KIT"
select select "NLR"
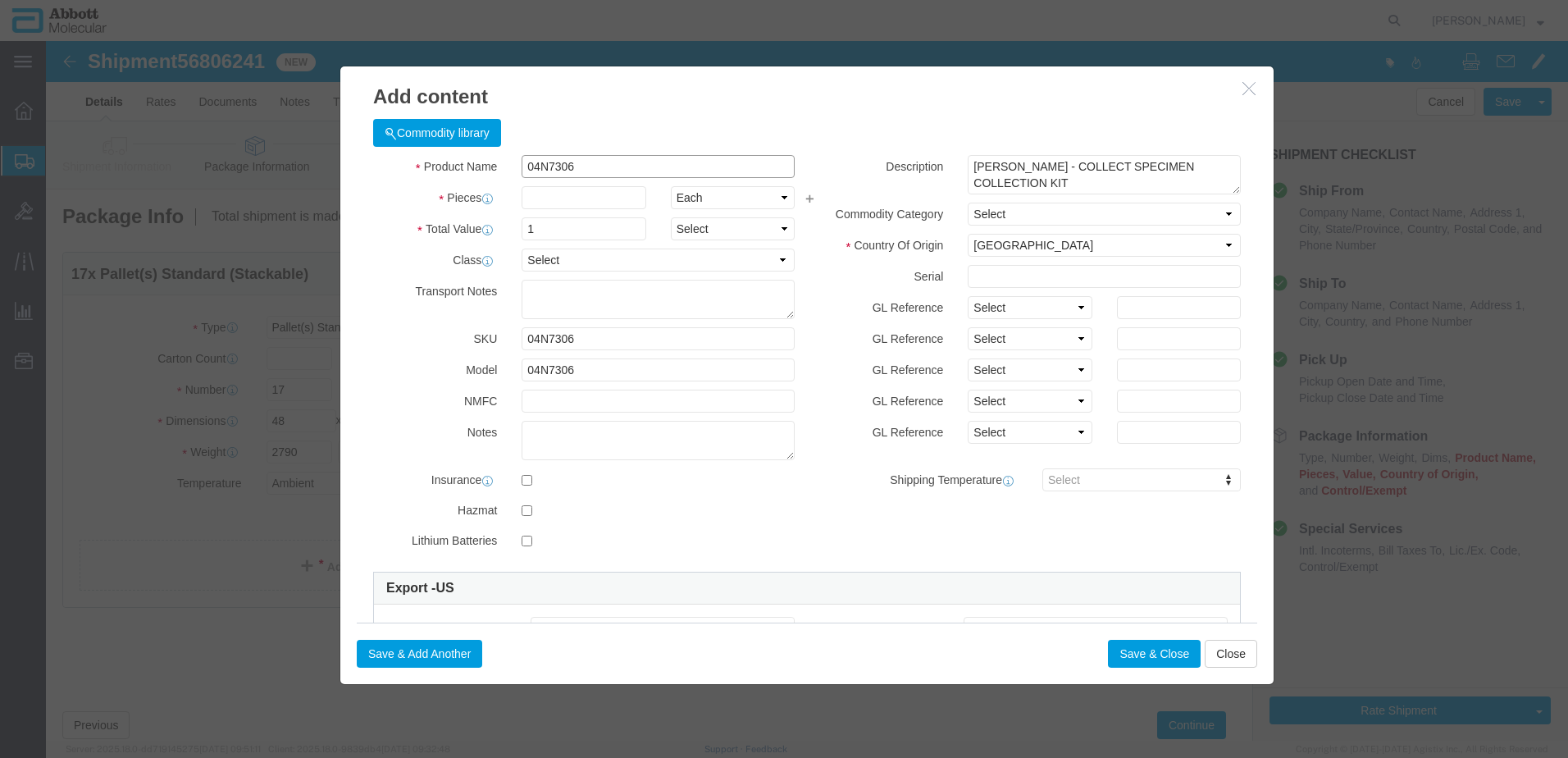
type input "04N7306"
type input "6"
drag, startPoint x: 994, startPoint y: 270, endPoint x: 996, endPoint y: 279, distance: 9.2
click select "Select Account Type Activity ID Airline Appointment Number ASN Batch Number Bil…"
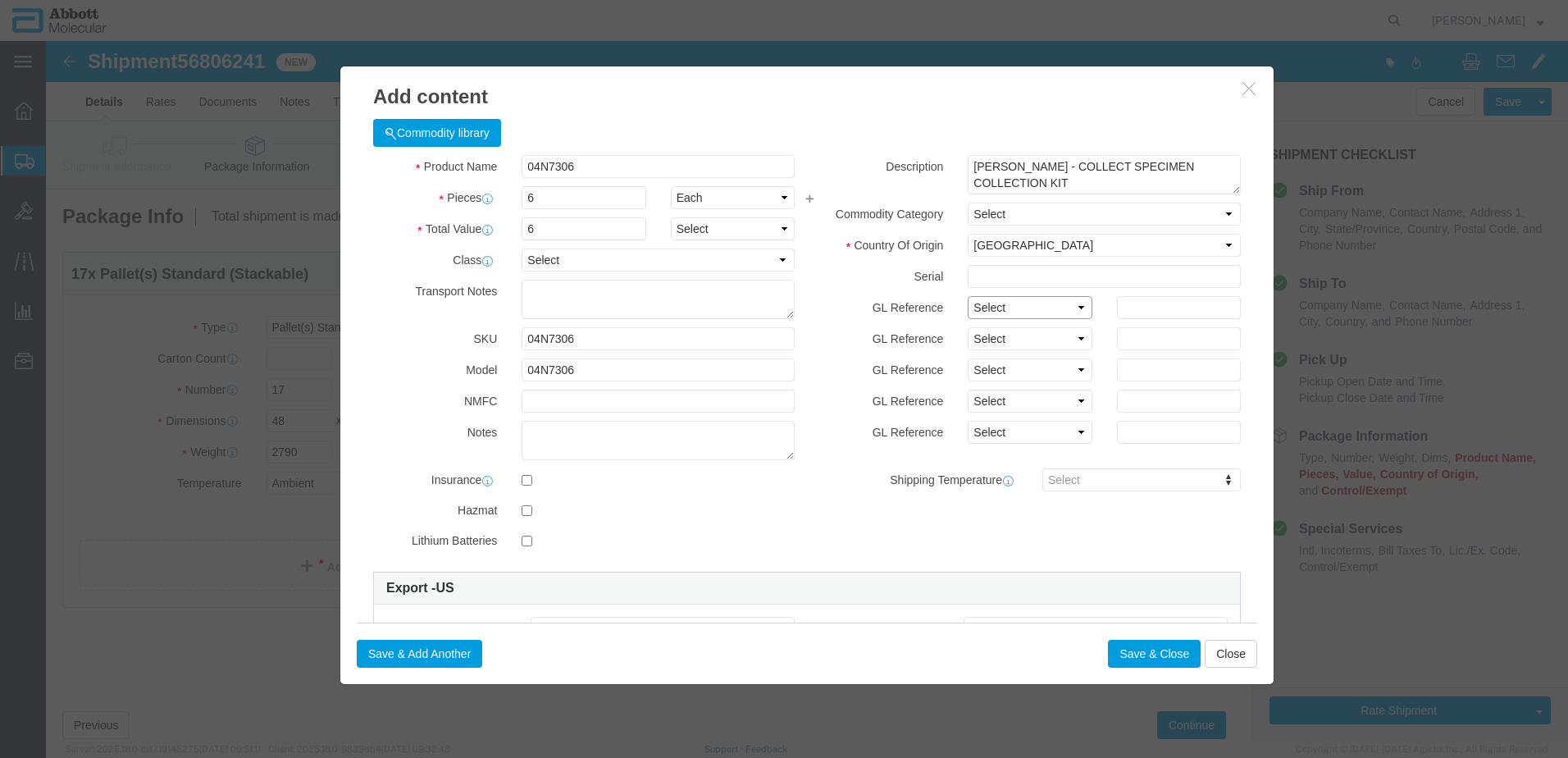
select select "BATCH_NUMBER"
click select "Select Account Type Activity ID Airline Appointment Number ASN Batch Number Bil…"
type input "AMB271"
click button "Save & Add Another"
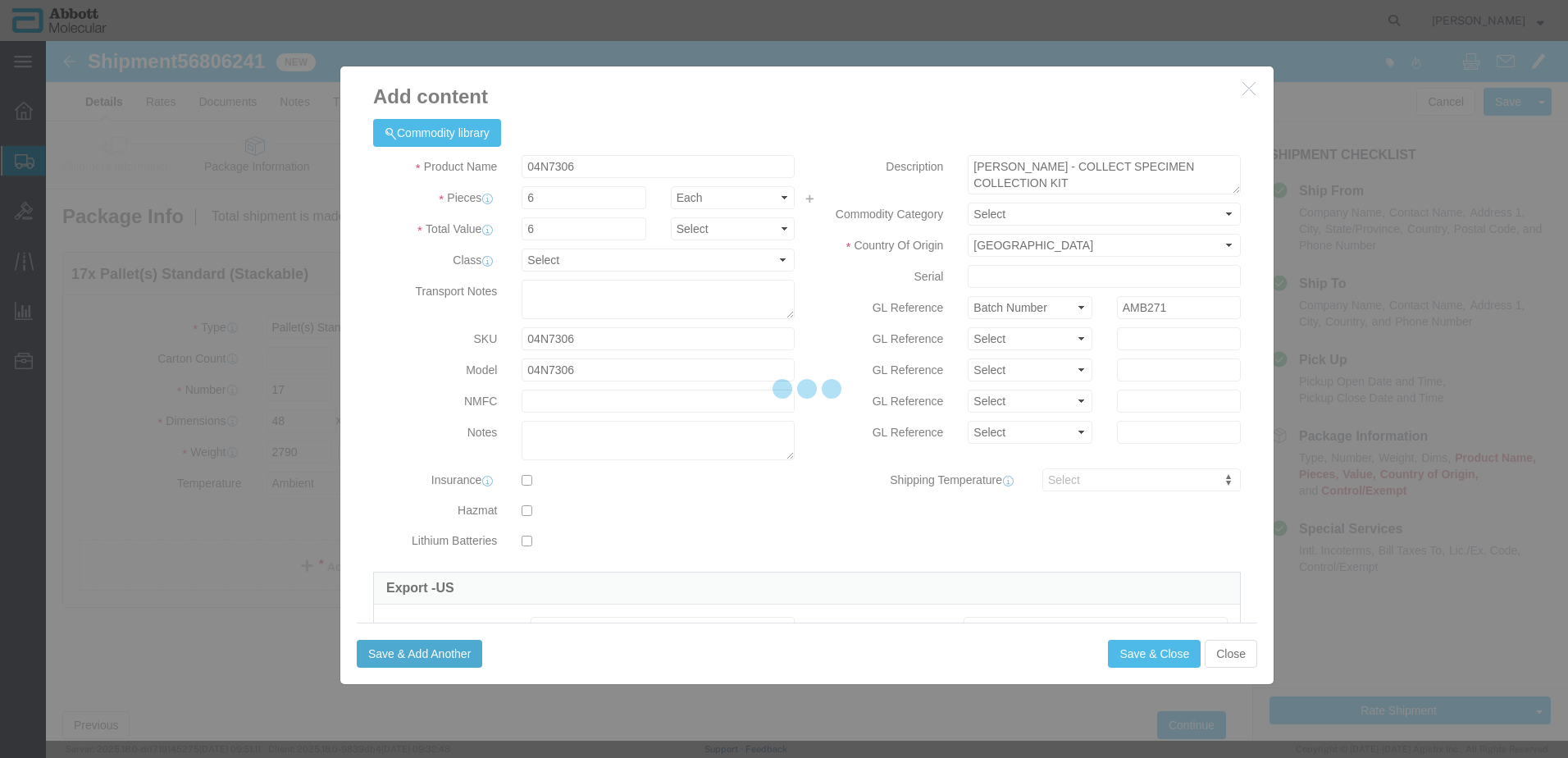
select select "EA"
select select
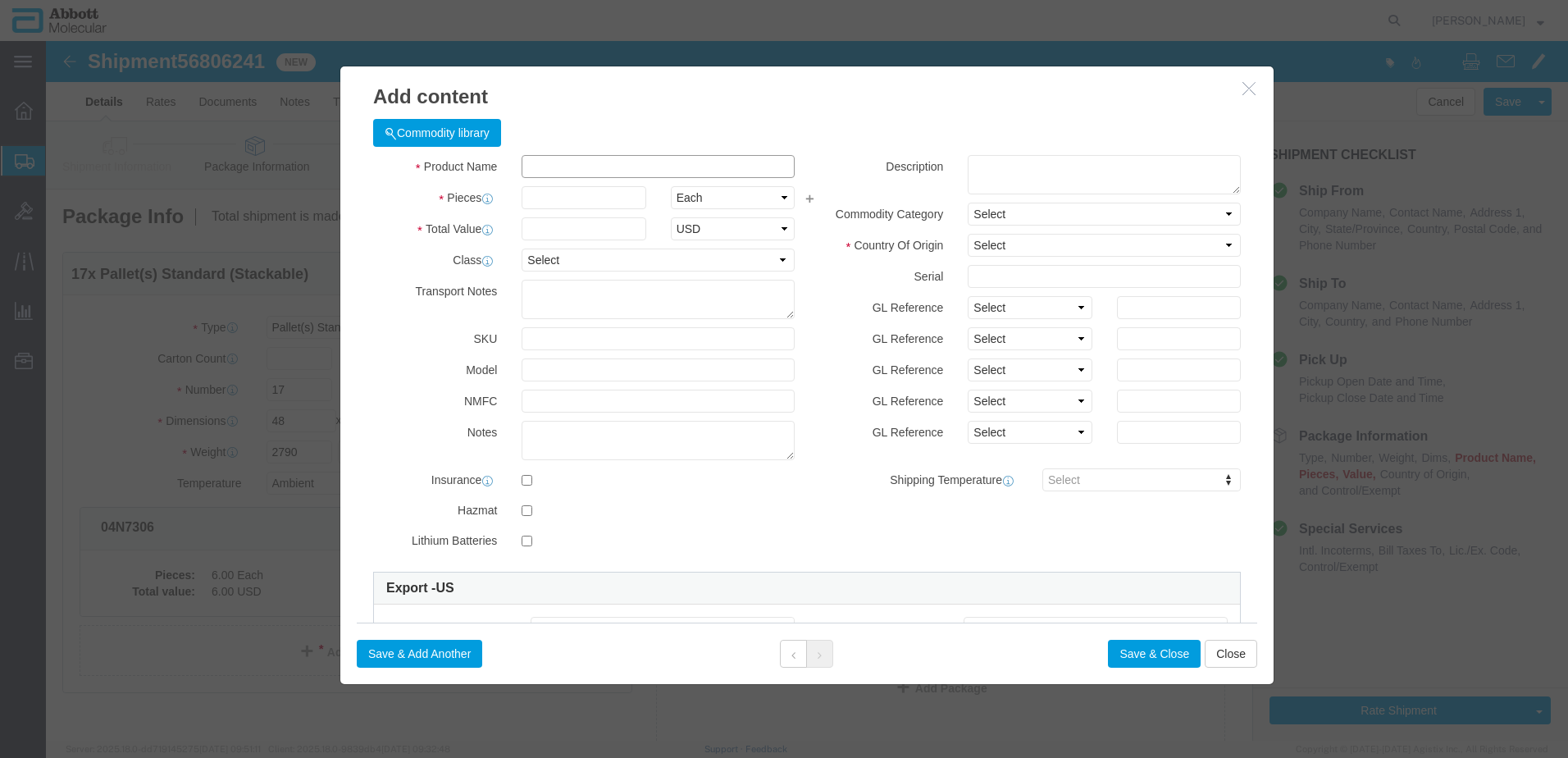
click input "text"
type input "30-144410"
click strong "30-144410"
type input "1"
select select
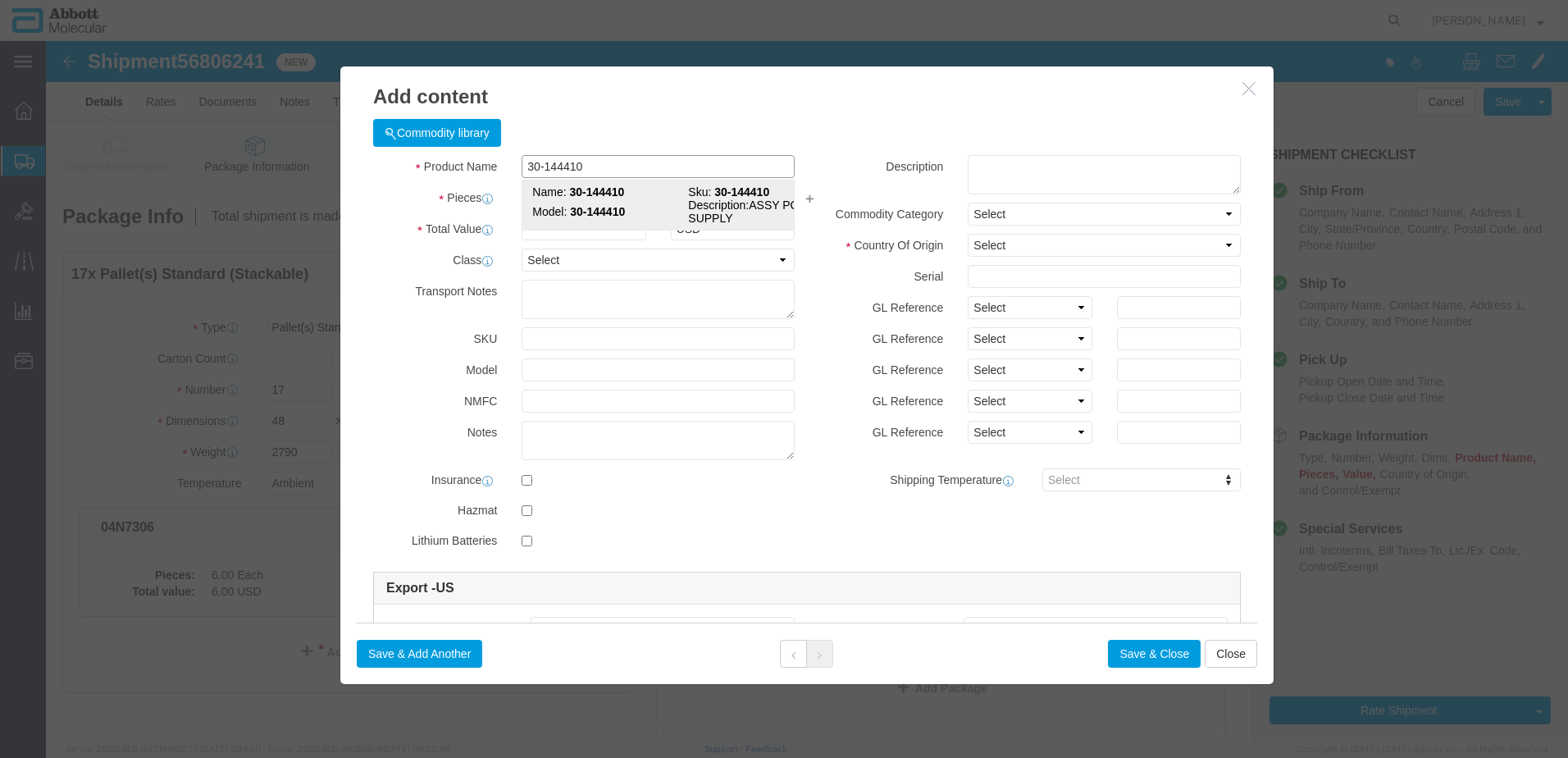
select select "US"
type input "AMBIENT"
type input "8479909596"
select select "BIS"
checkbox input "false"
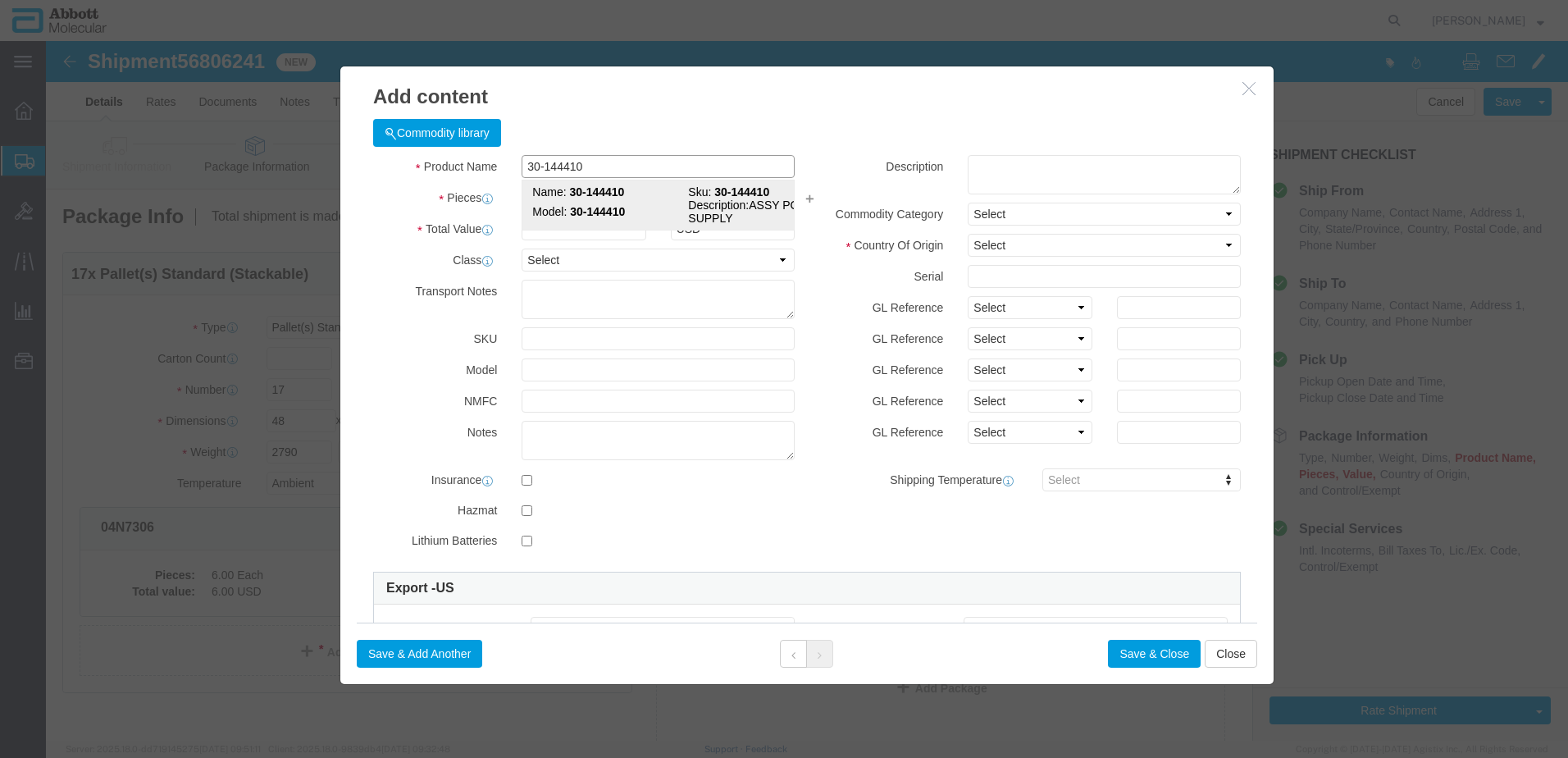
checkbox input "false"
type input "30-144410"
type textarea "ASSY POWER SUPPLY"
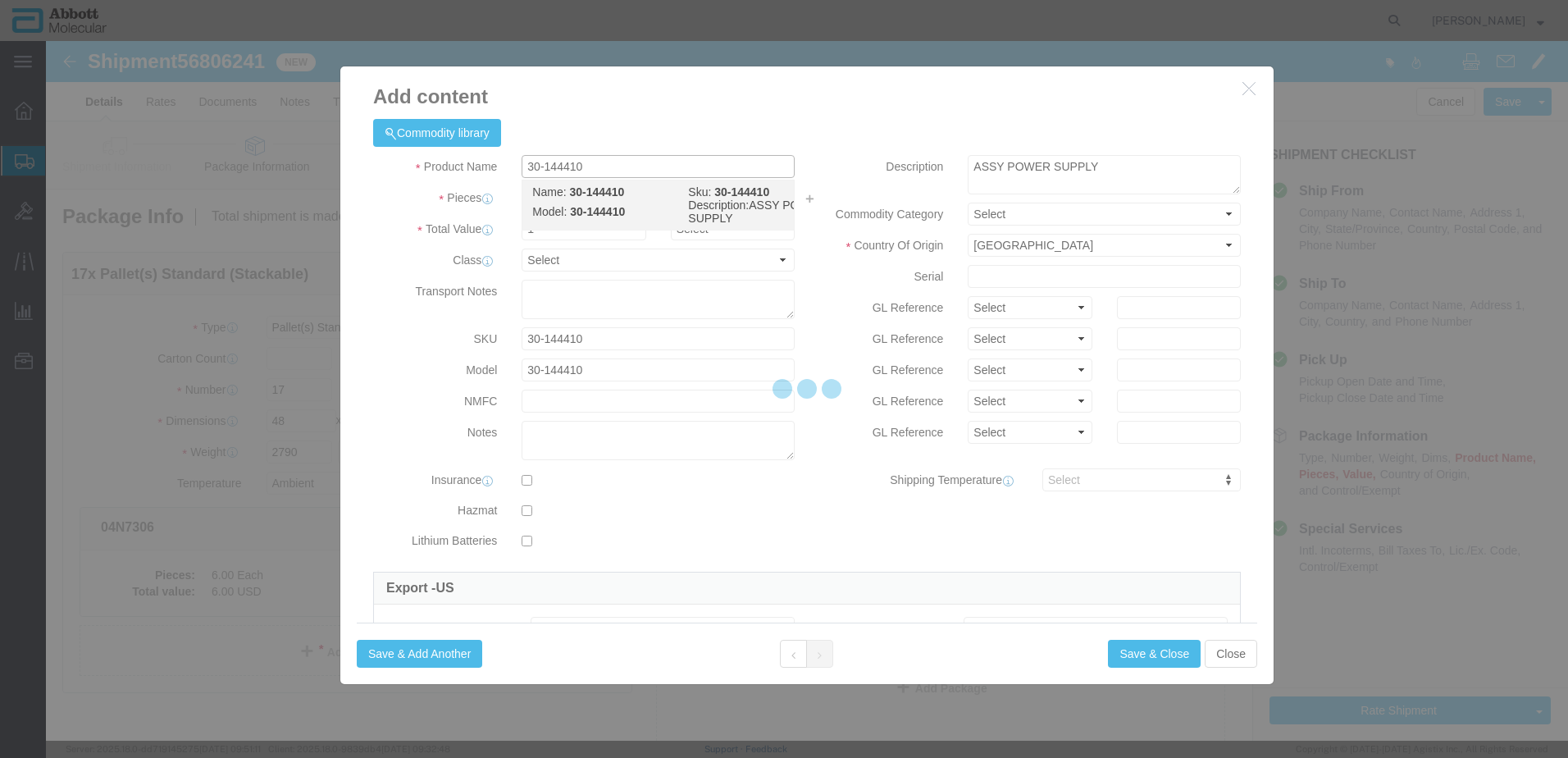
select select "NLR"
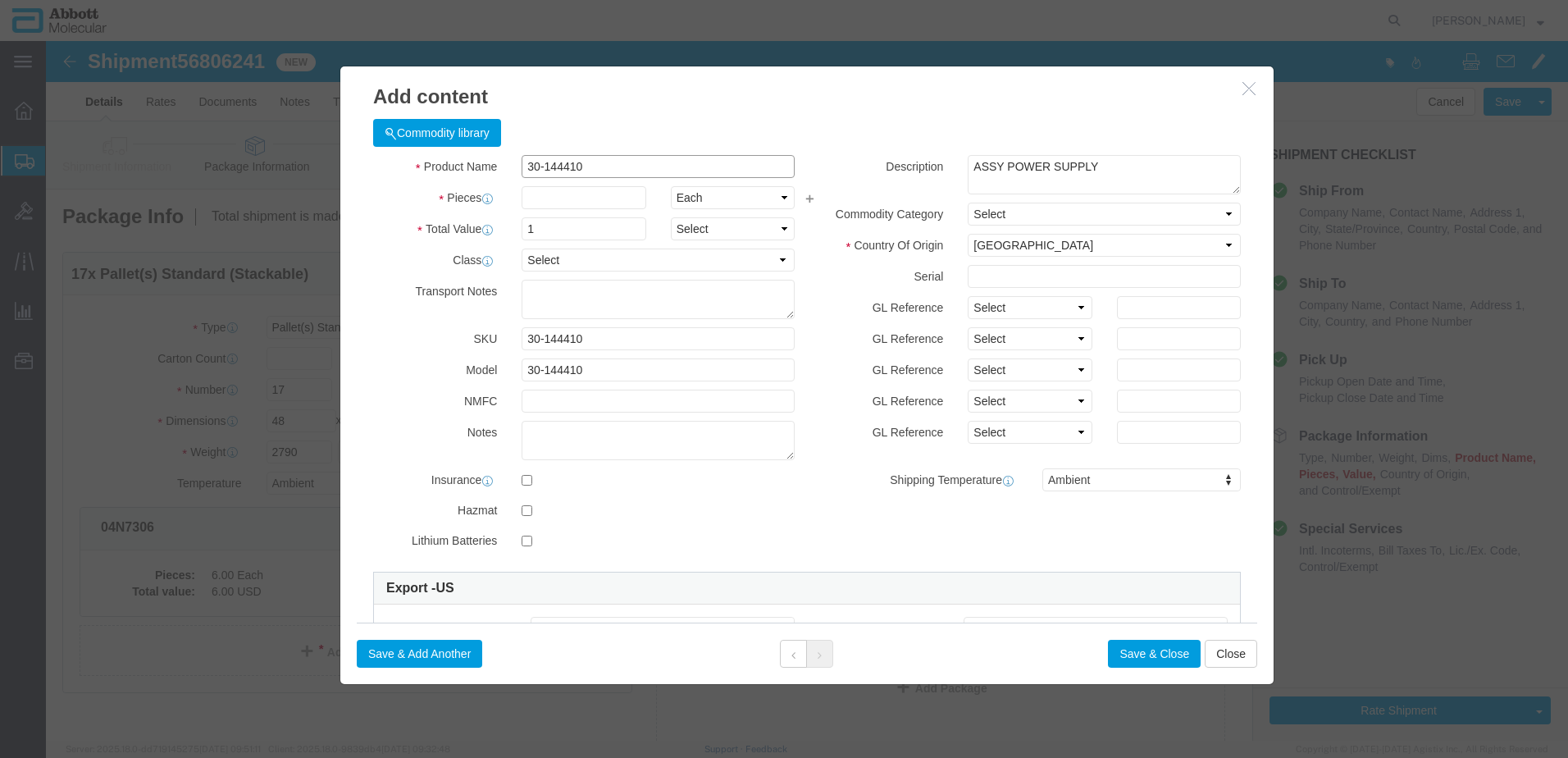
type input "30-144410"
type input "2"
click button "Save & Add Another"
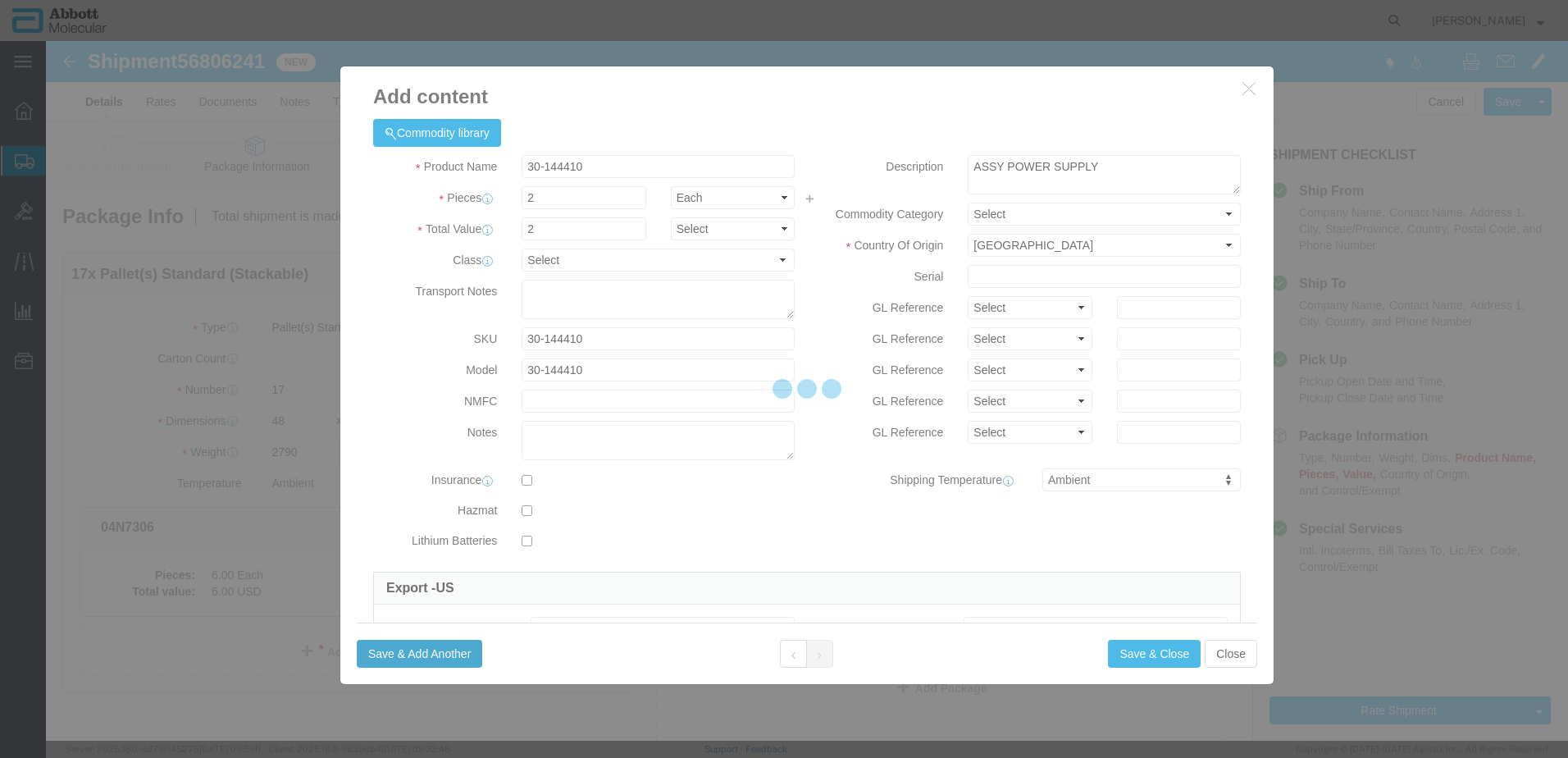
select select "EA"
select select
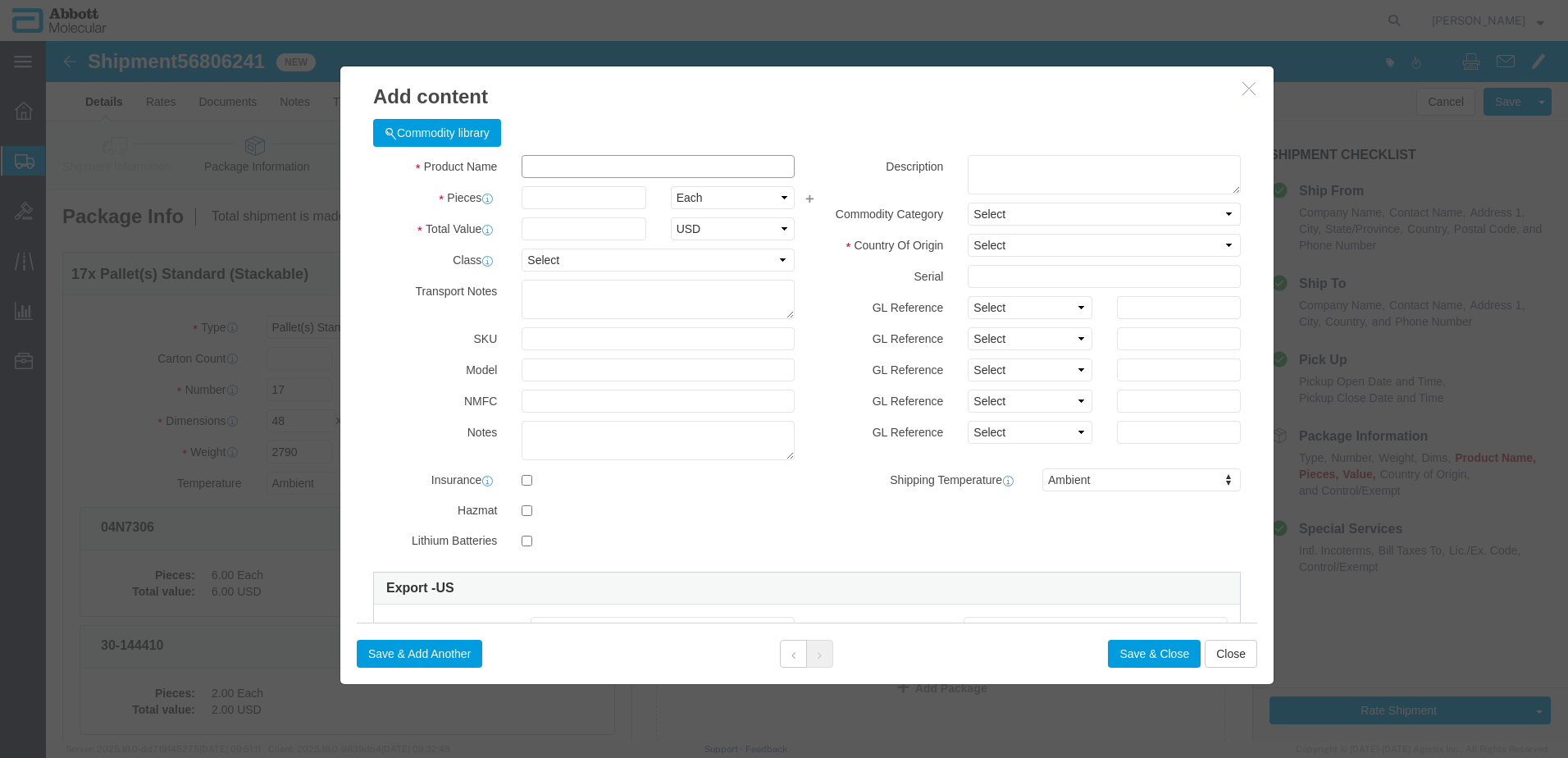
click input "text"
type input "56-105002-03"
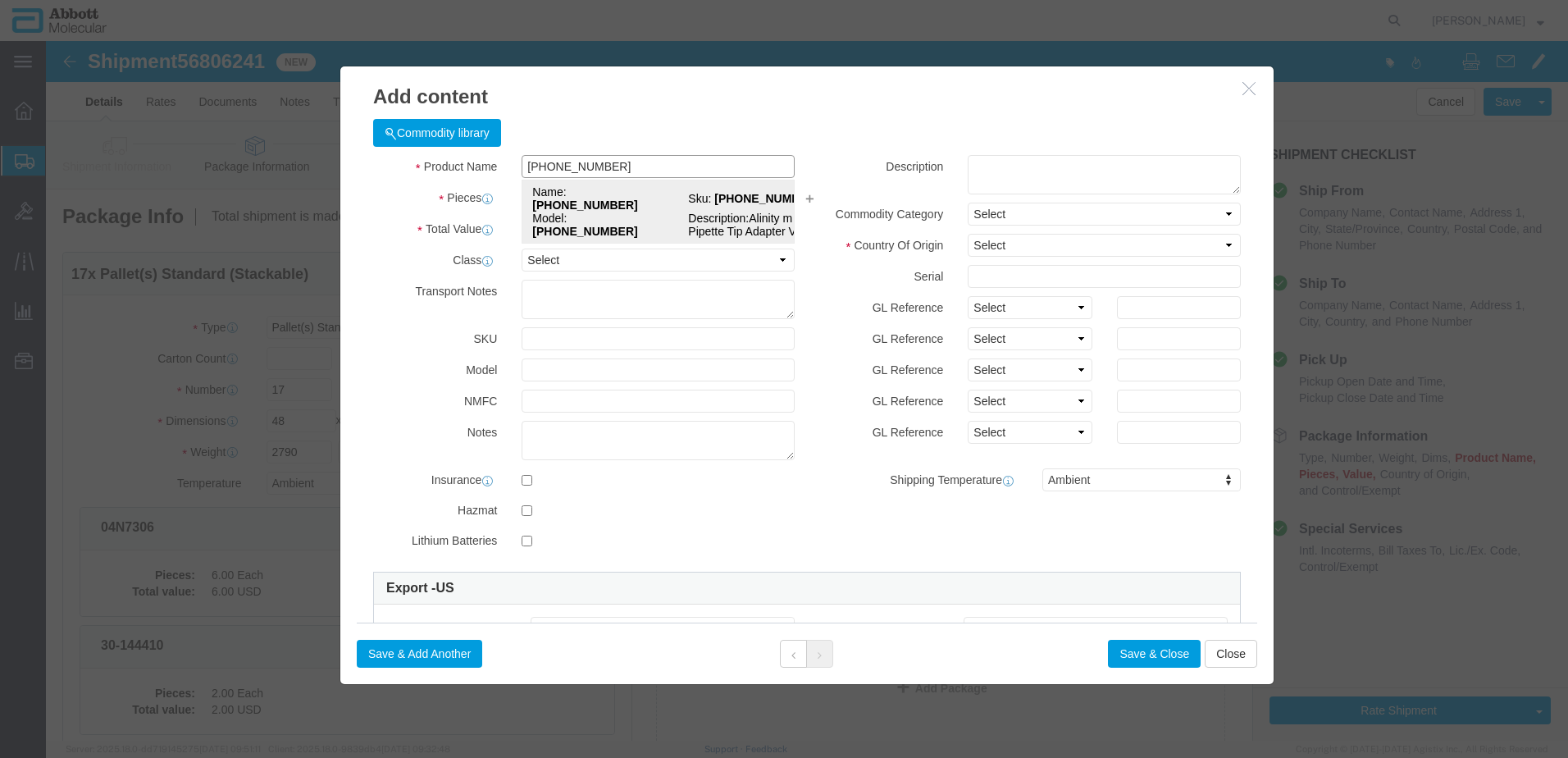
click strong "56-105002-03"
type input "1"
select select "USD"
select select "US"
type input "3926909989"
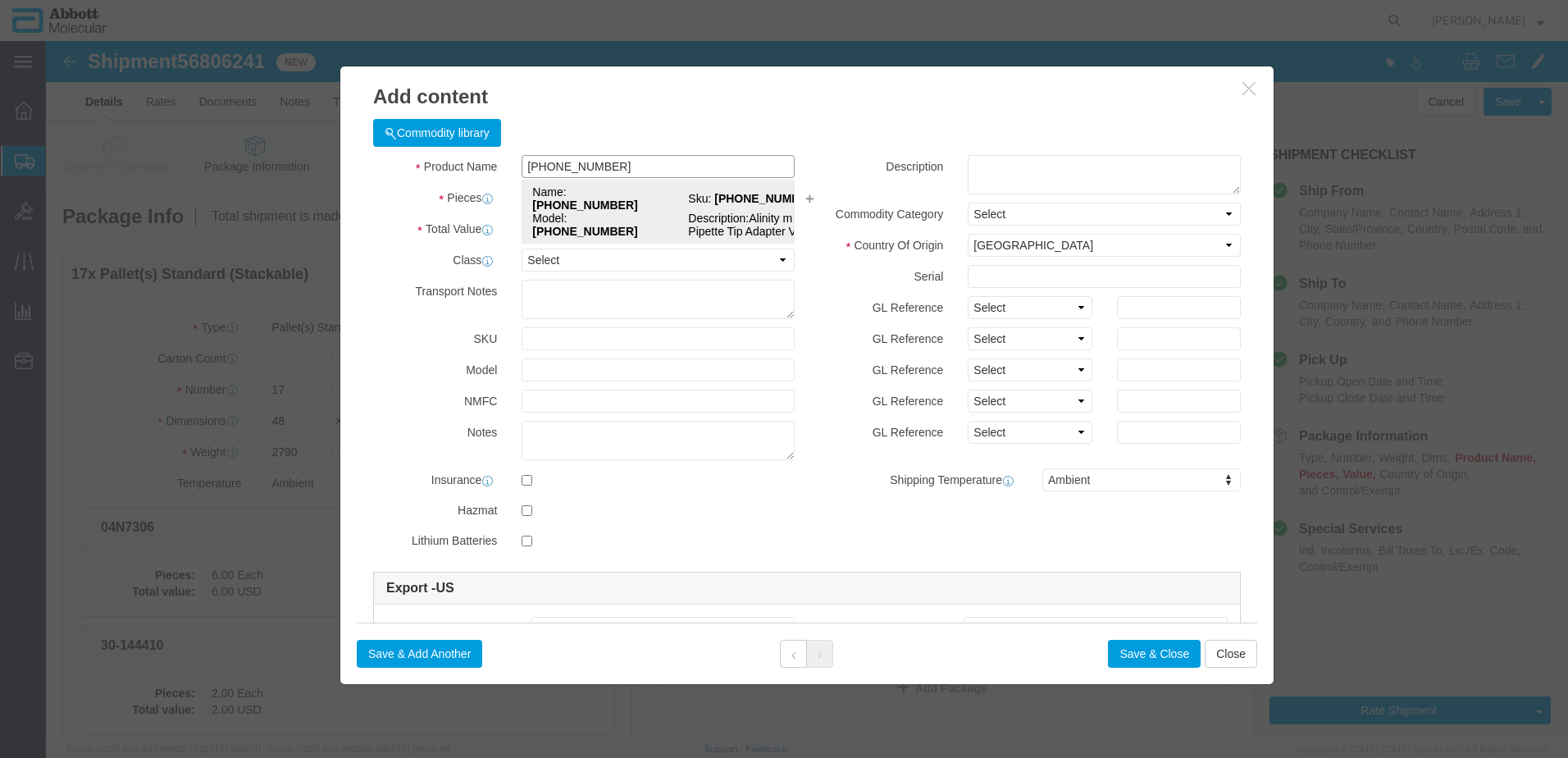
type input "EAR99"
select select "BIS"
type input "56-105002-03"
type textarea "Alinity m Pipette Tip Adapter V2.2"
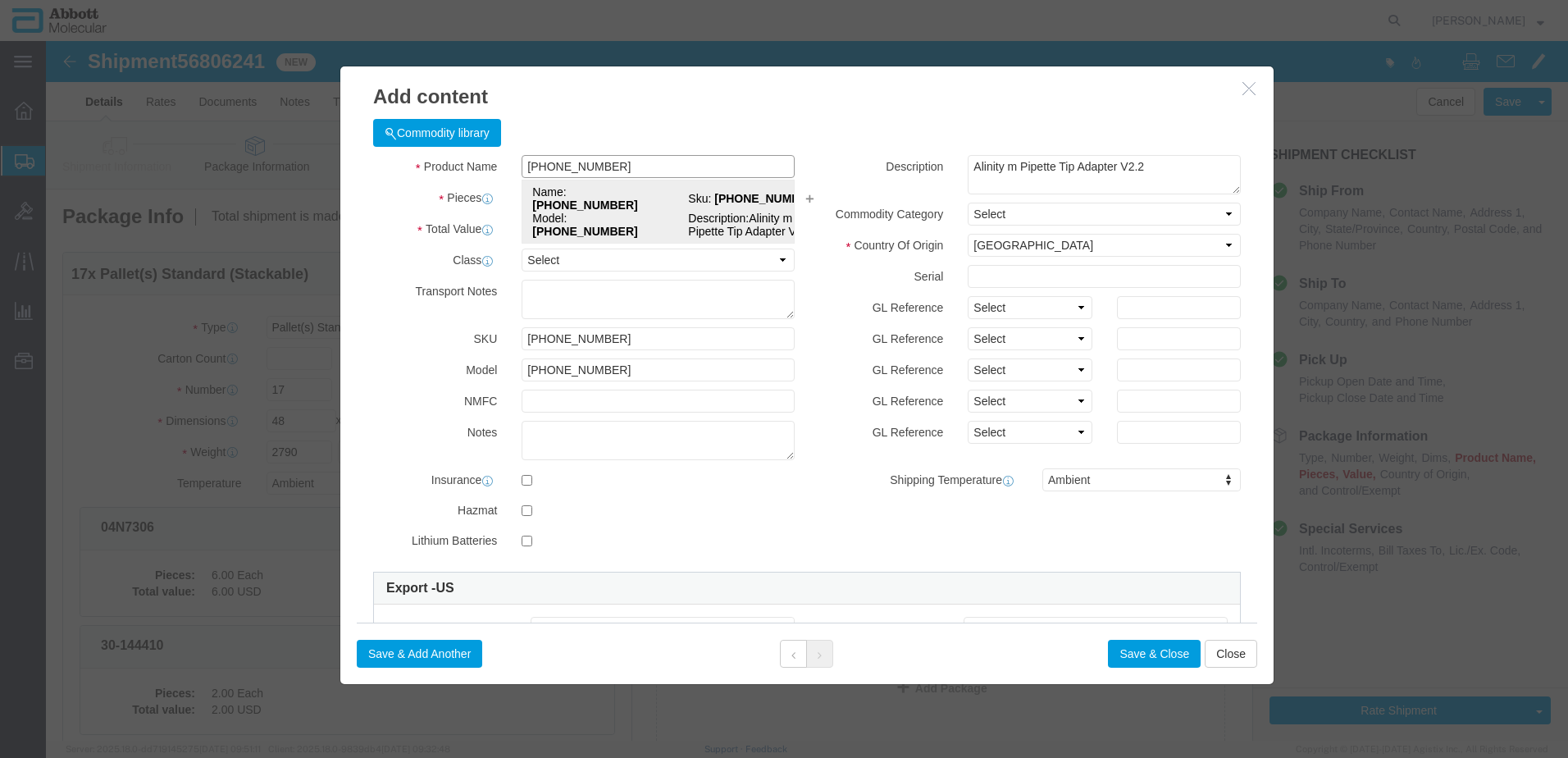
select select "NLR"
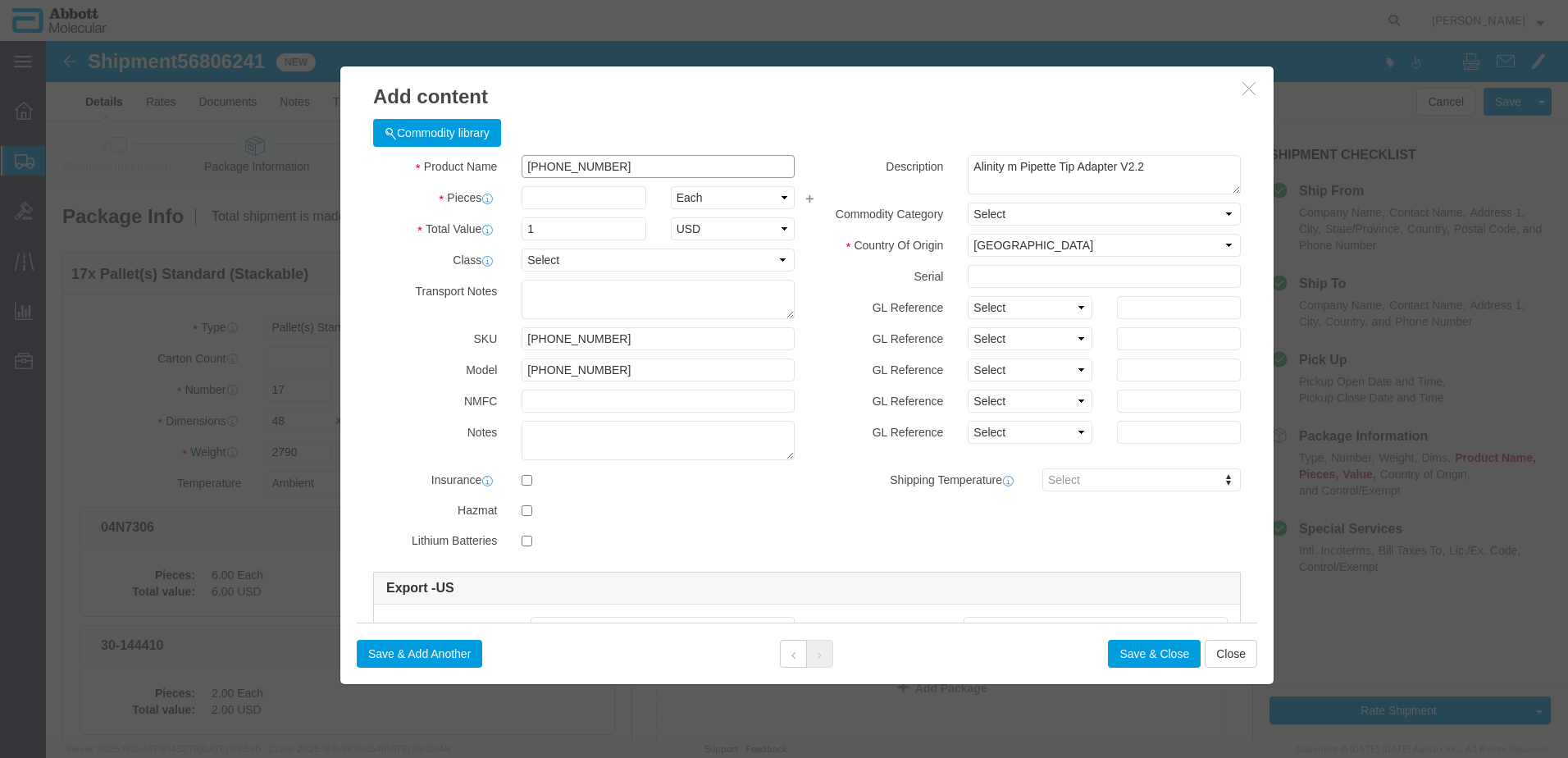
type input "56-105002-03"
type input "30"
click select "Select Account Type Activity ID Airline Appointment Number ASN Batch Number Bil…"
select select "BATCH_NUMBER"
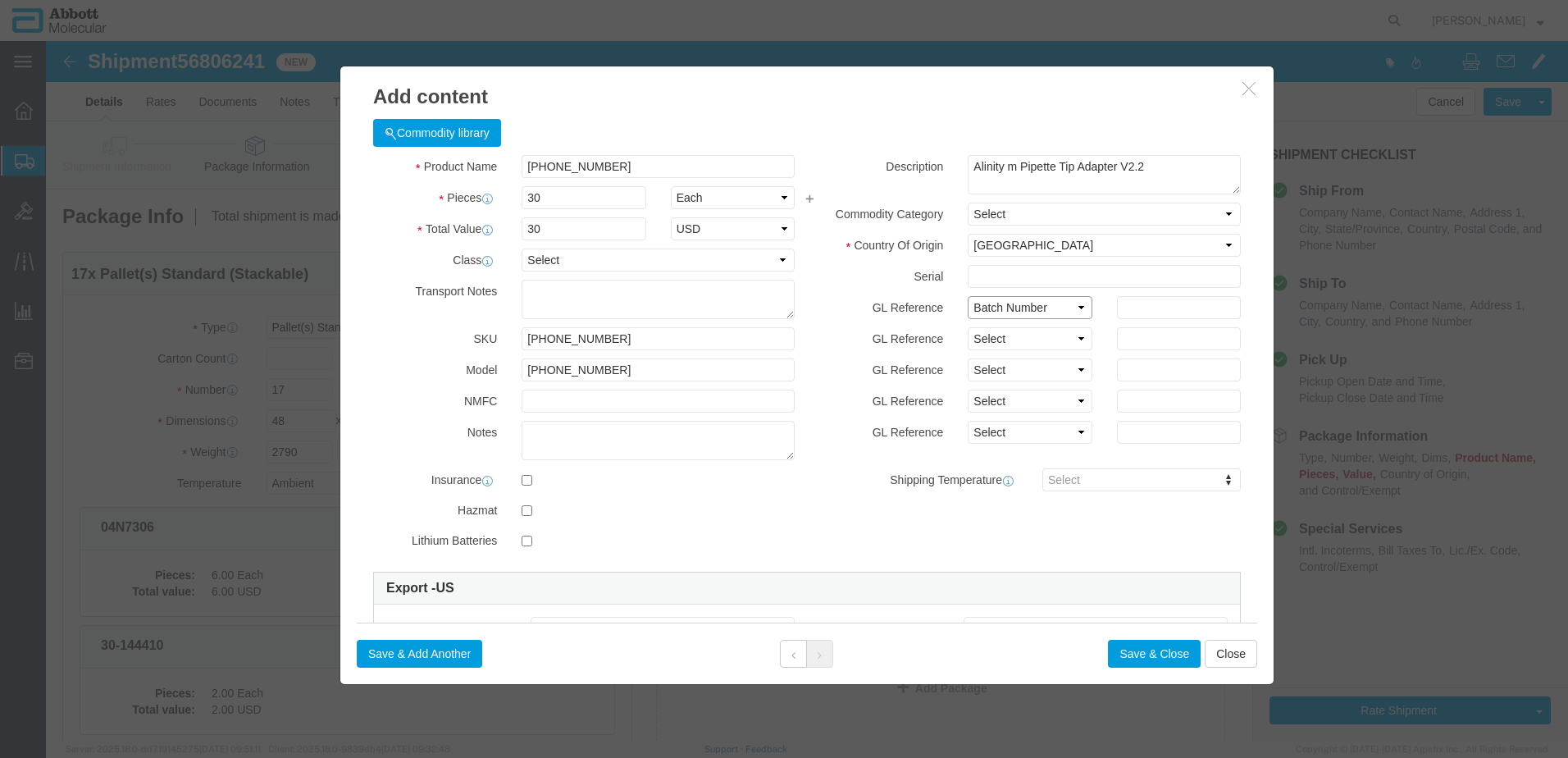
click select "Select Account Type Activity ID Airline Appointment Number ASN Batch Number Bil…"
type input "1194481"
click button "Save & Add Another"
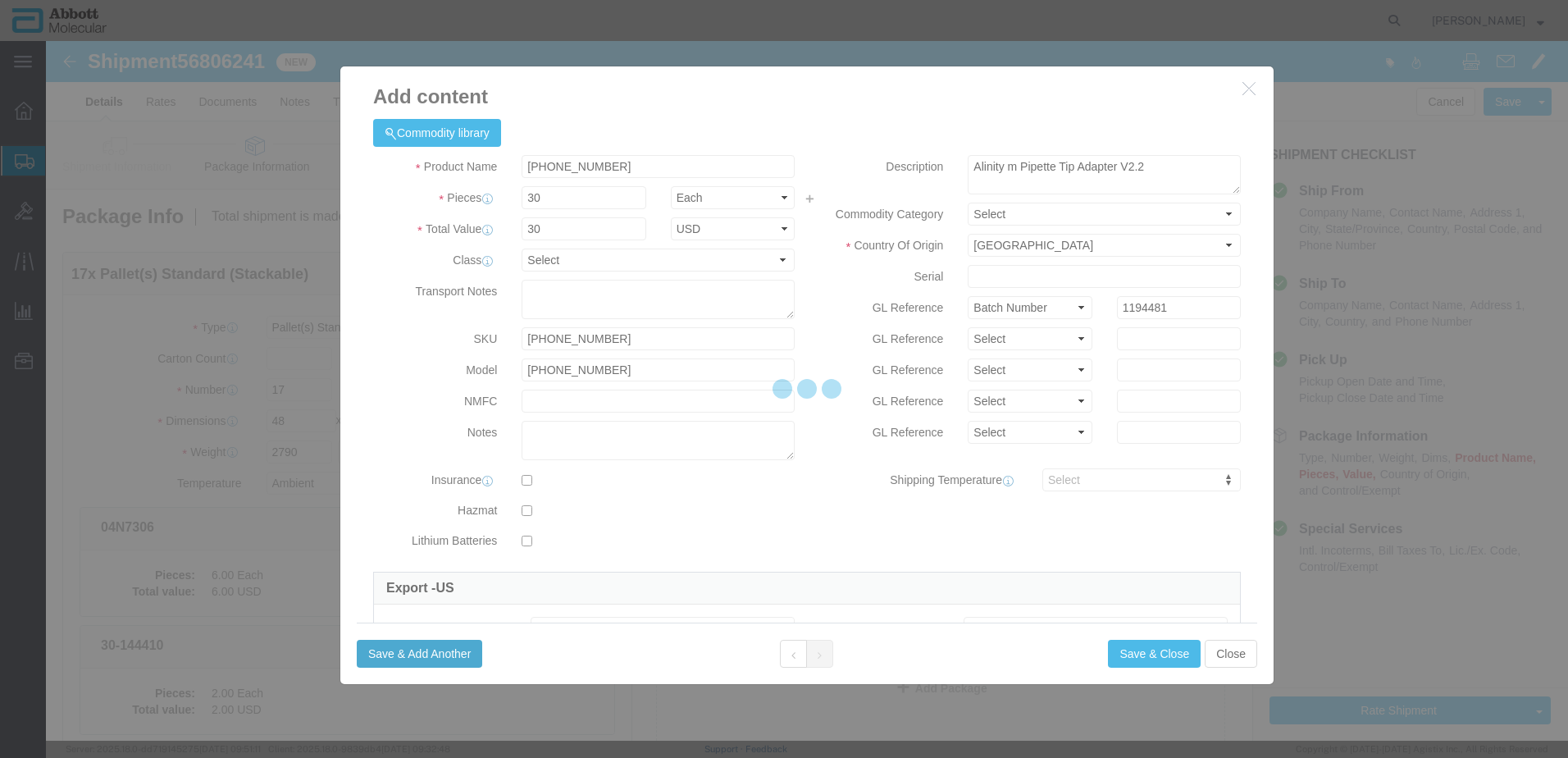
select select "EA"
select select
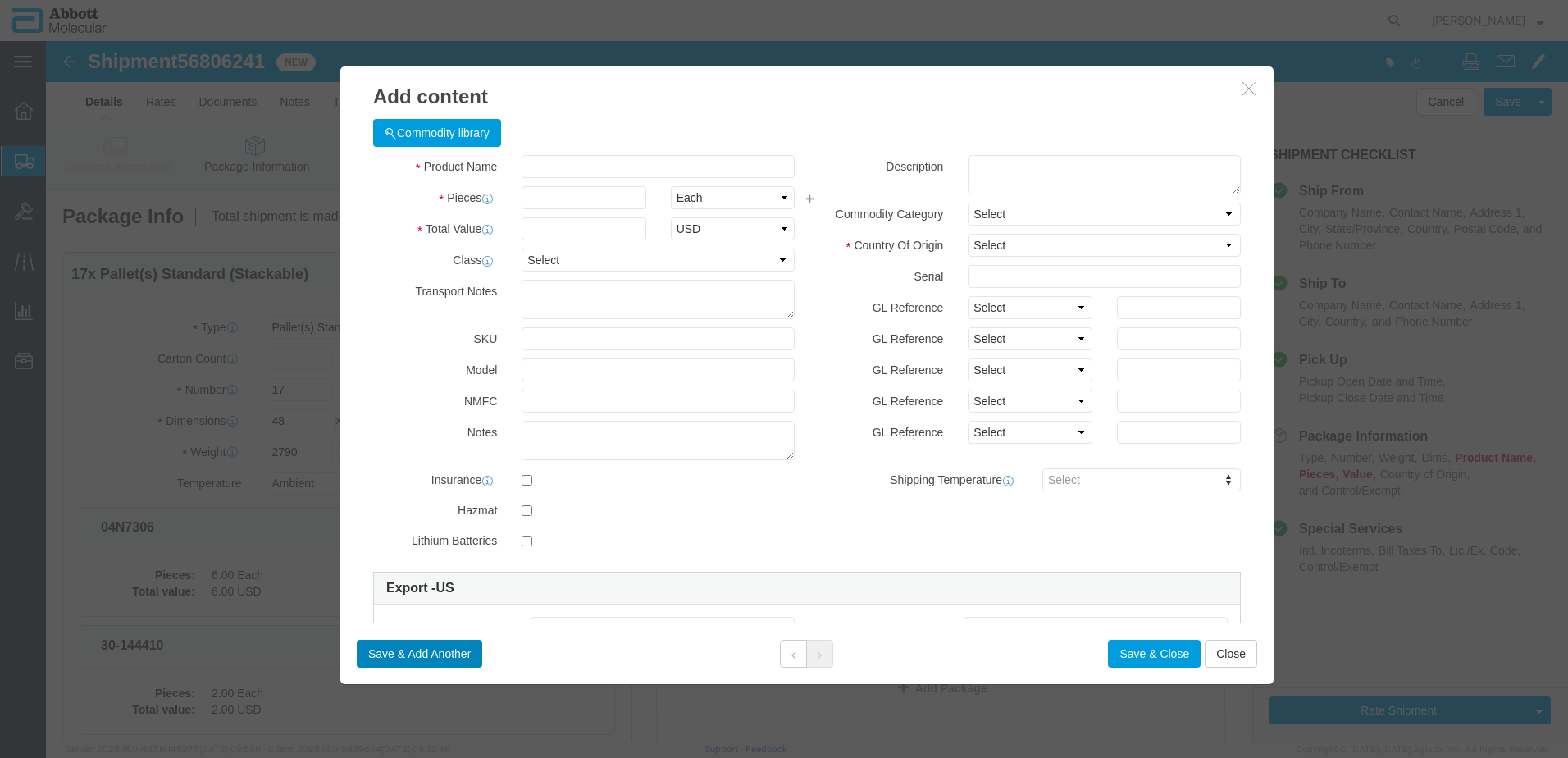
select select "USD"
click input "text"
type input "56-140011-02"
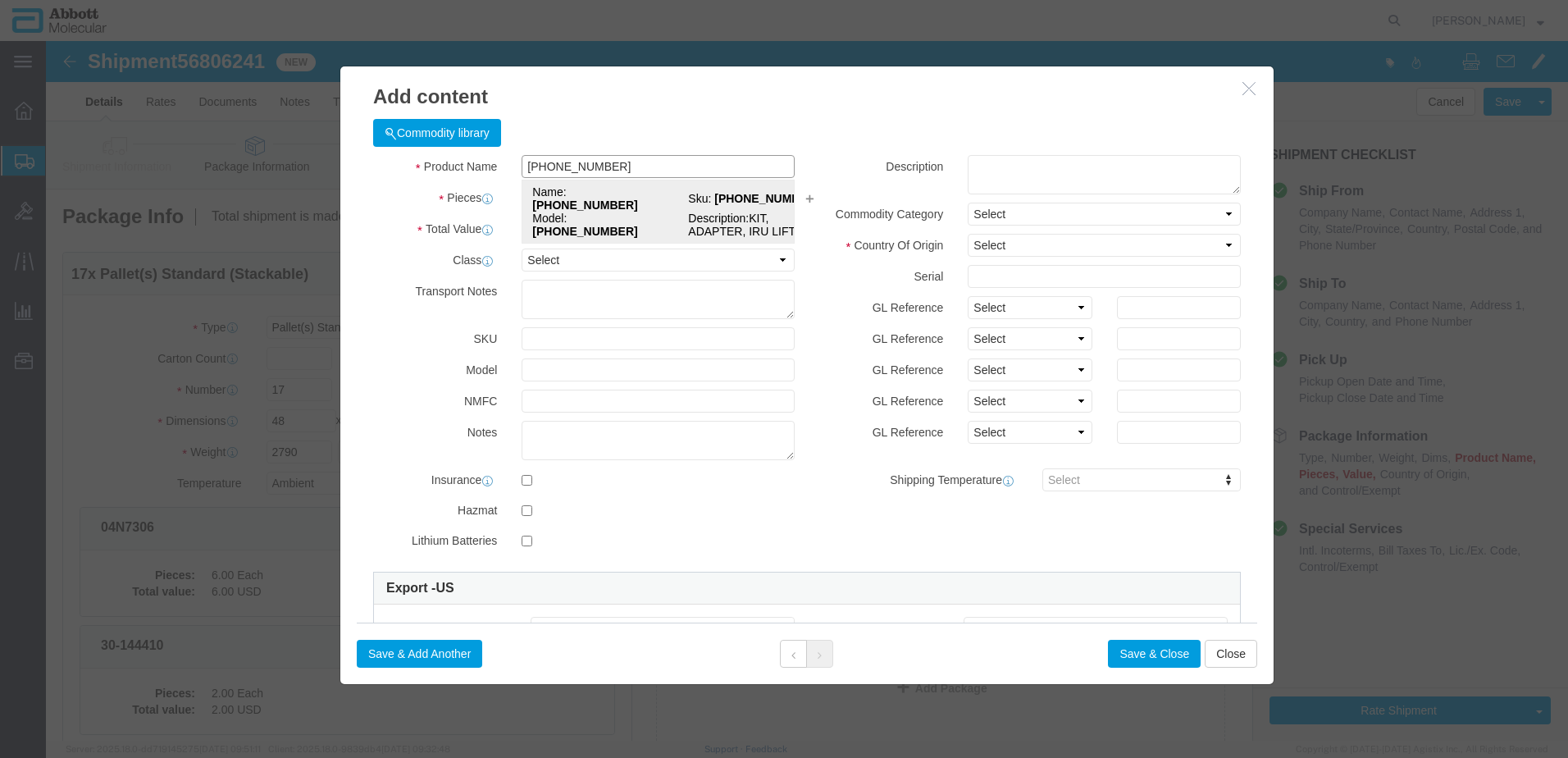
click td "Model: 56-140011-02"
type input "1"
select select "US"
type input "3926909989"
type input "EAR99"
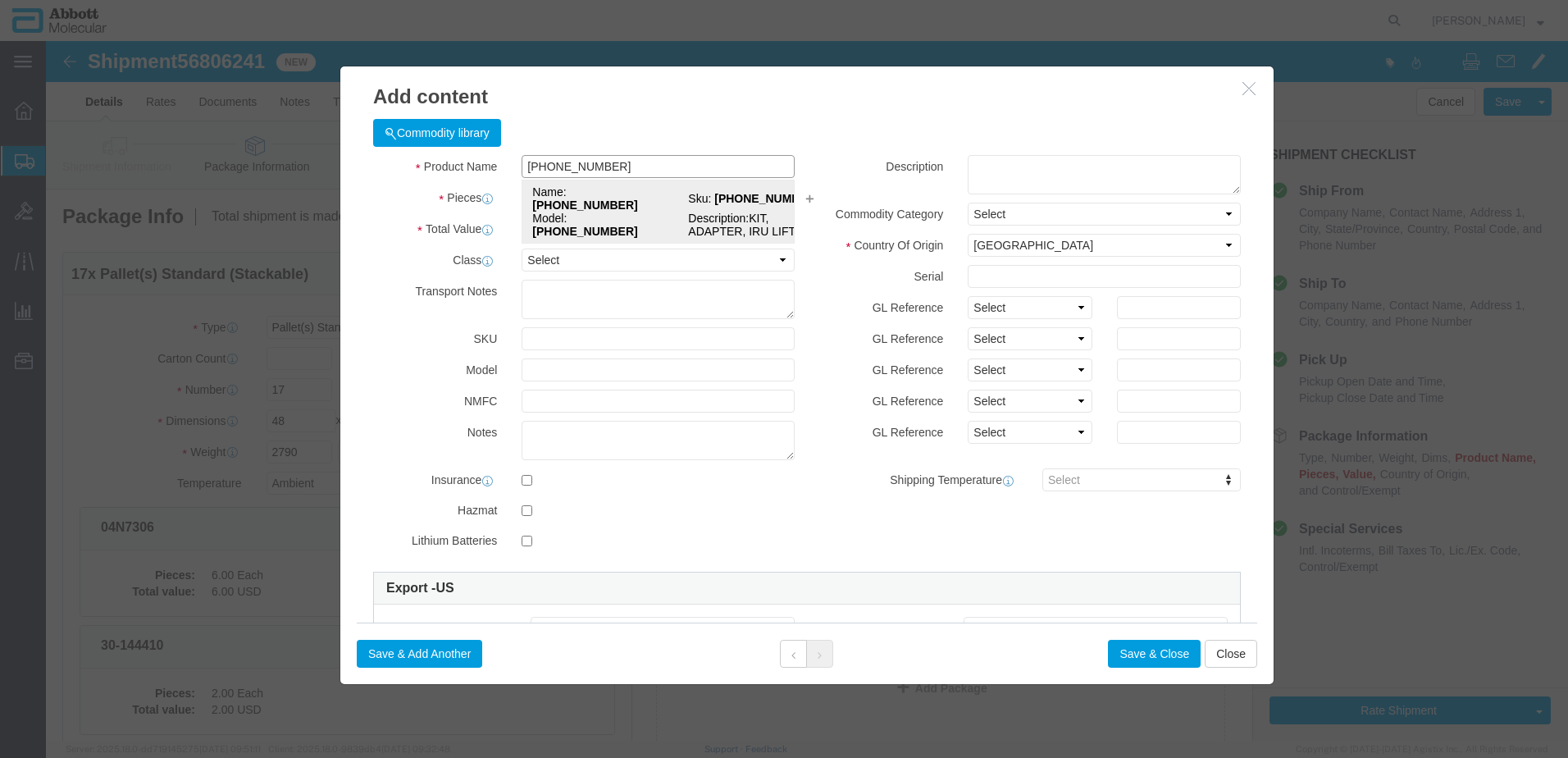
select select "BIS"
type input "56-140011-02"
type textarea "KIT, ADAPTER, IRU LIFT, V2"
select select "NLR"
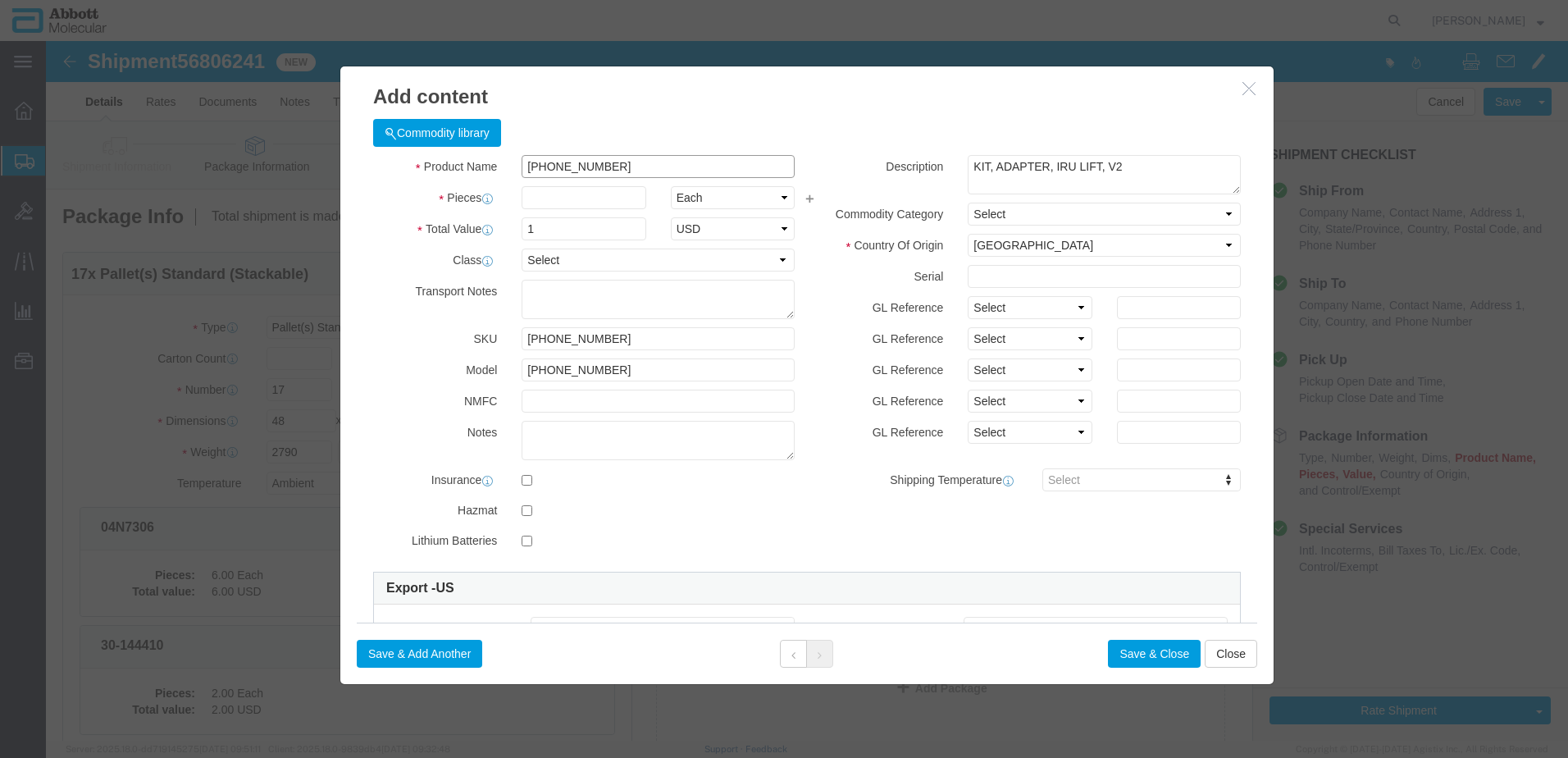
type input "56-140011-02"
type input "30"
click select "Select Account Type Activity ID Airline Appointment Number ASN Batch Number Bil…"
select select "BATCH_NUMBER"
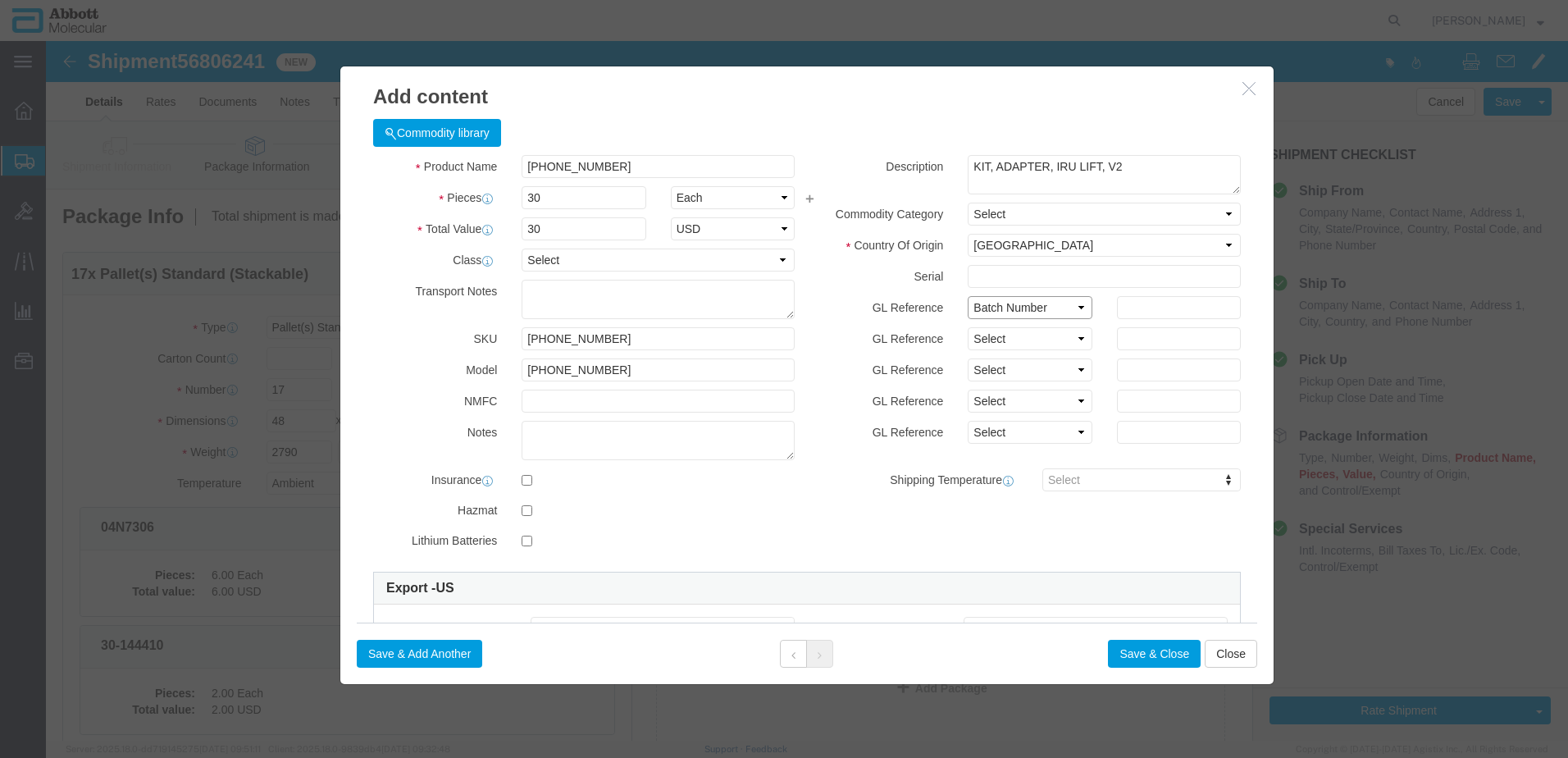
click select "Select Account Type Activity ID Airline Appointment Number ASN Batch Number Bil…"
type input "1001028051"
click button "Save & Add Another"
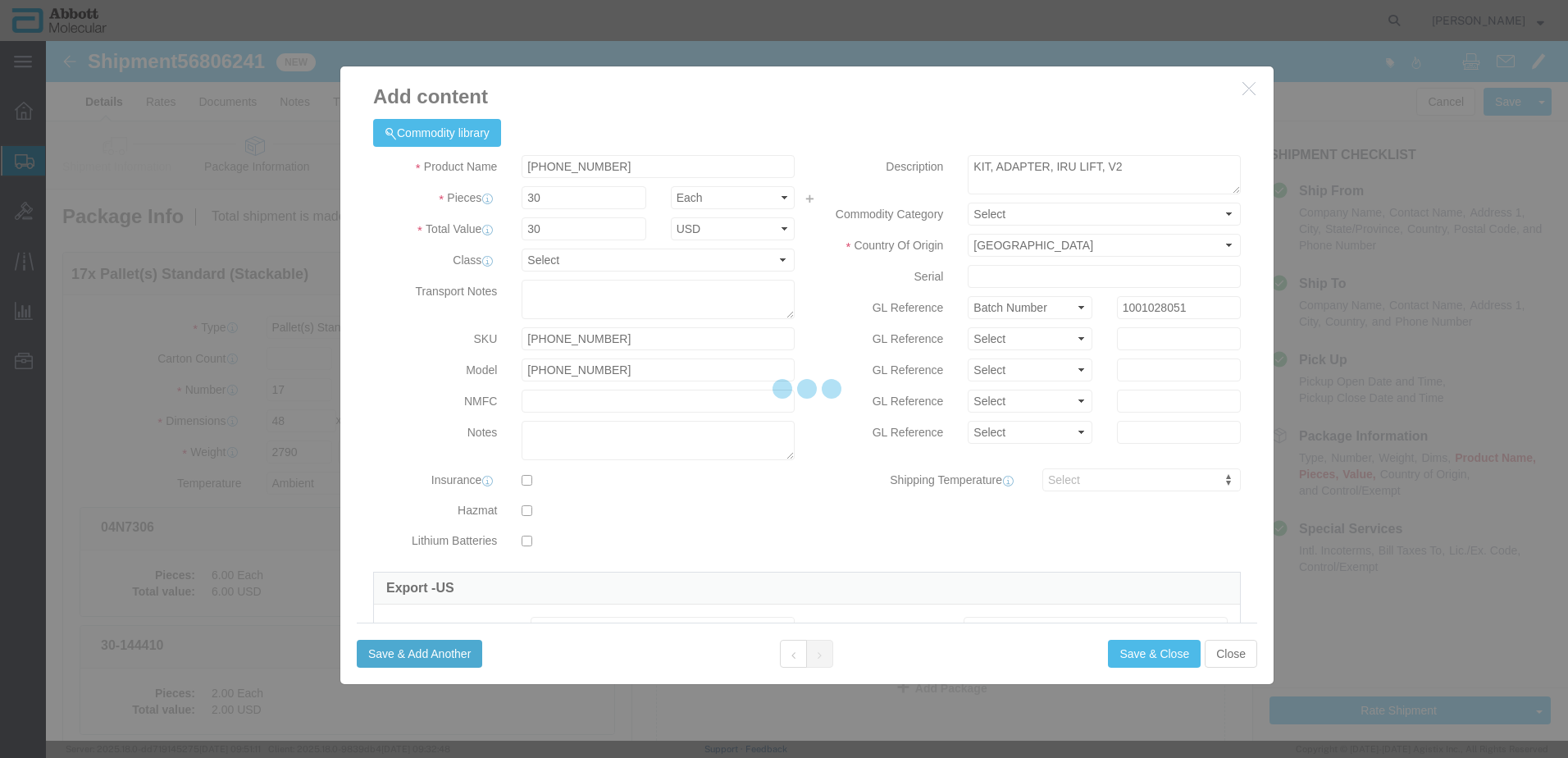
select select "EA"
select select
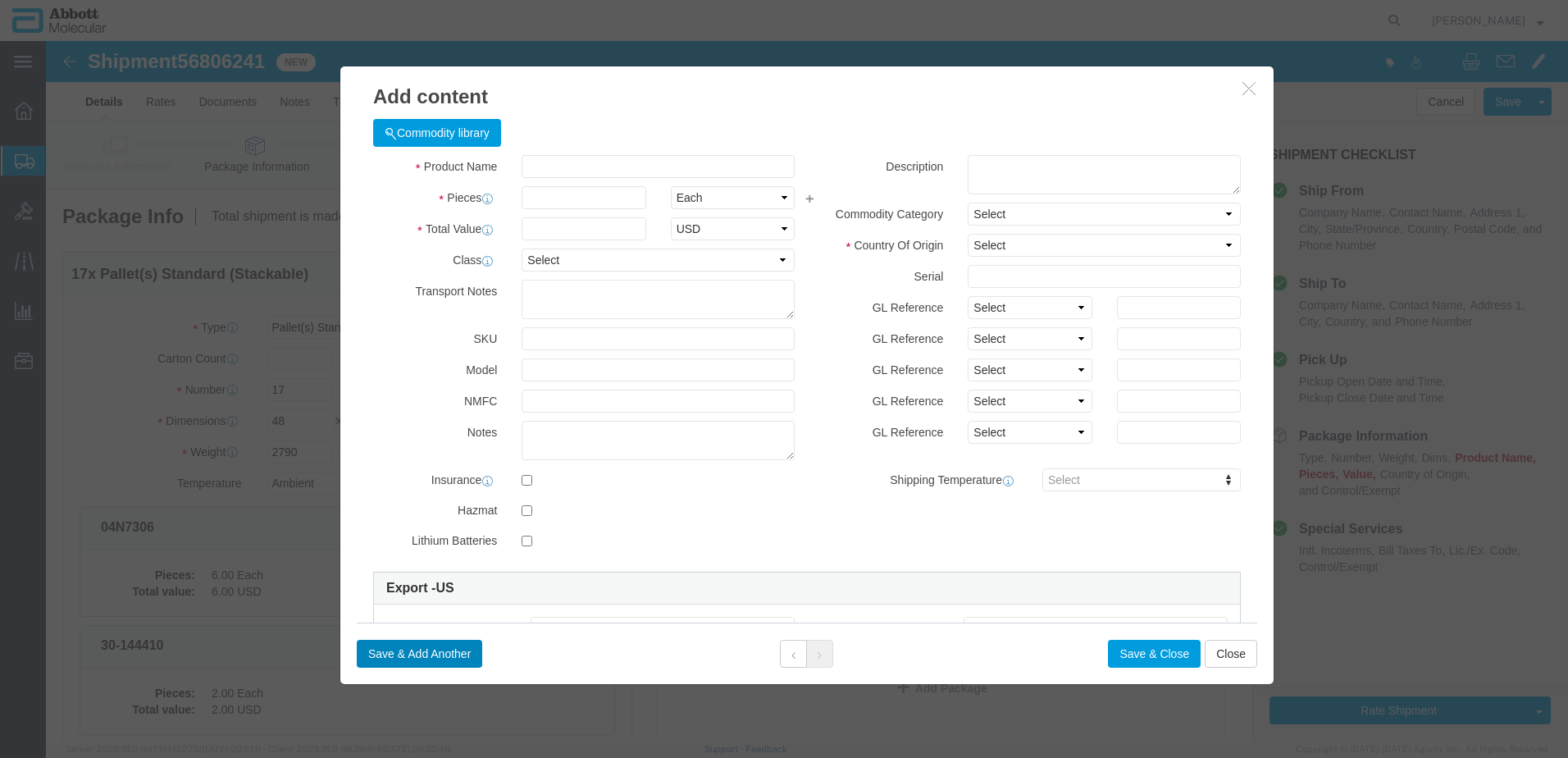
select select "USD"
click input "text"
type input "56-140016"
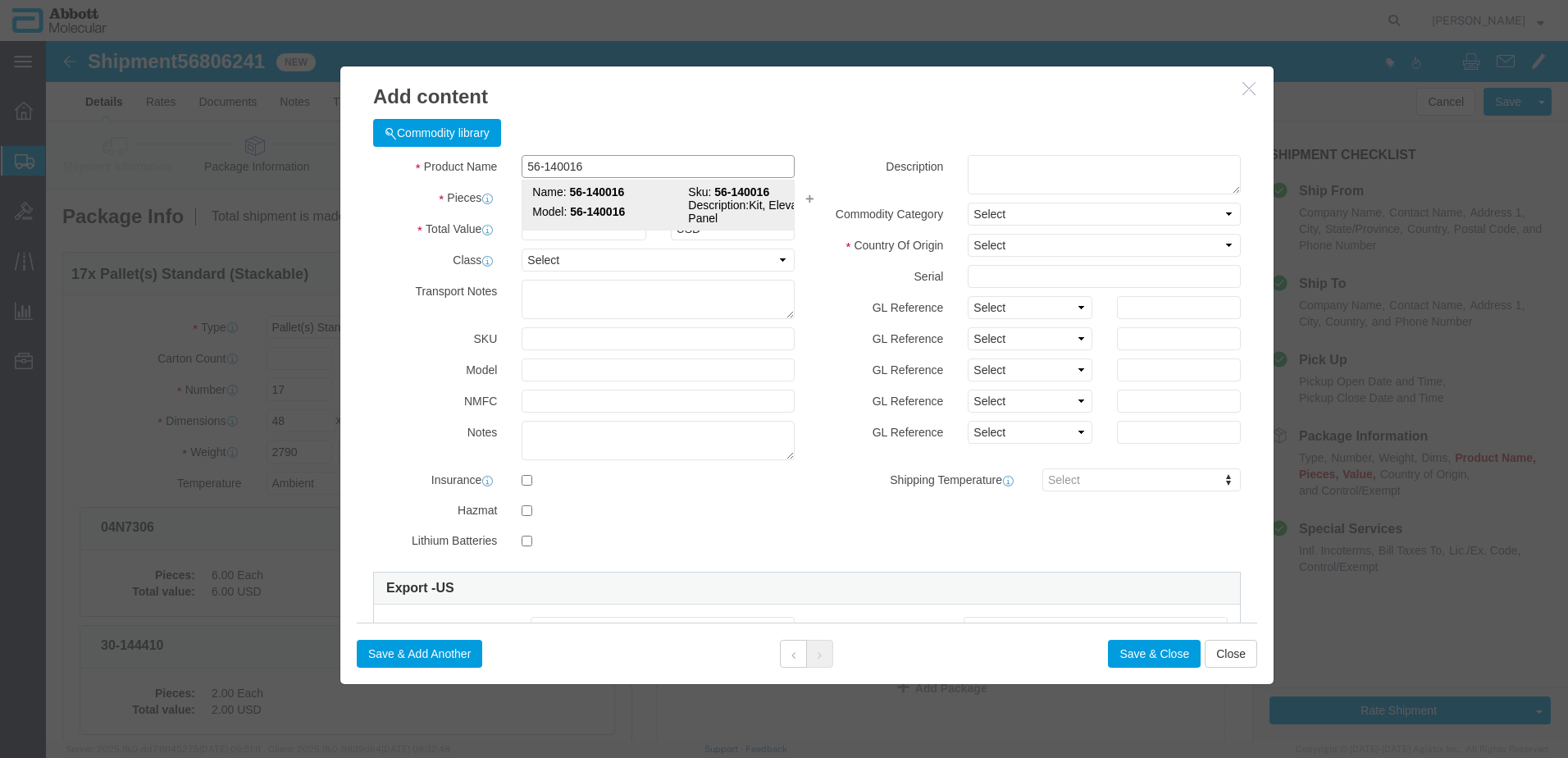
click strong "56-140016"
type input "1"
select select "US"
type input "9027905995"
type input "EAR99"
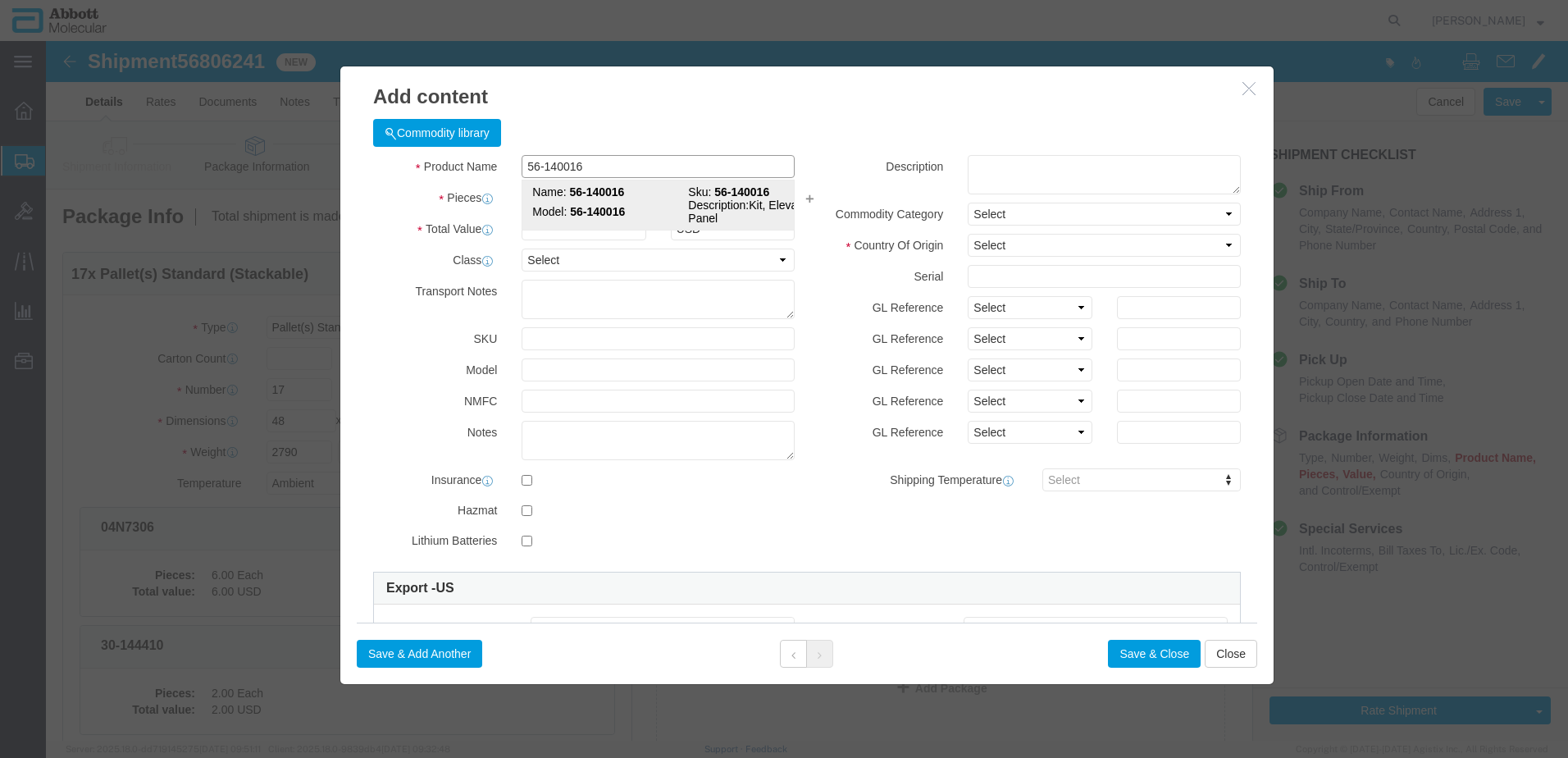
select select "BIS"
type input "56-140016"
type textarea "Kit, Elevator Panel"
select select "NLR"
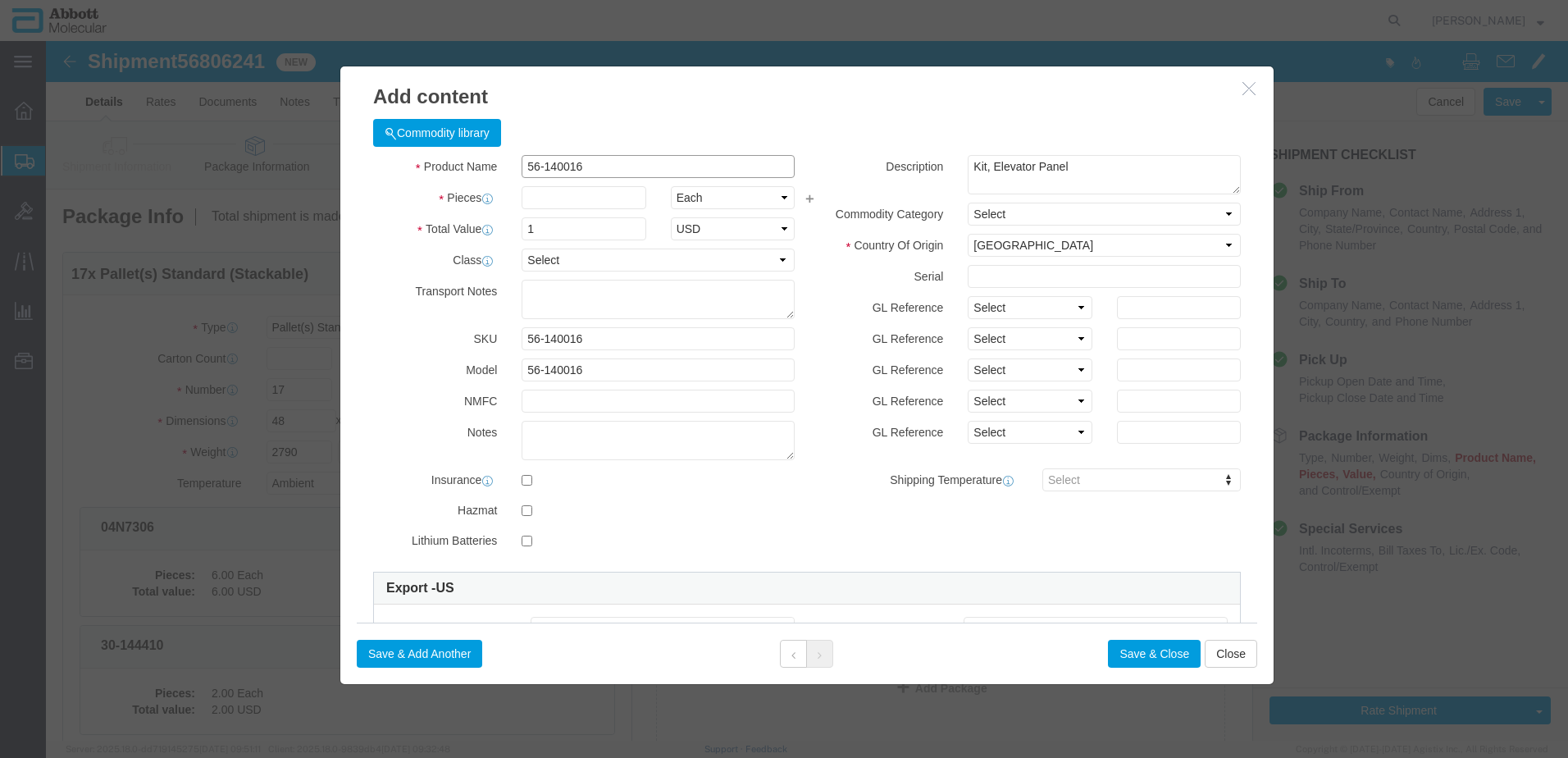
type input "56-140016"
type input "5"
click select "Select Account Type Activity ID Airline Appointment Number ASN Batch Number Bil…"
select select "BATCH_NUMBER"
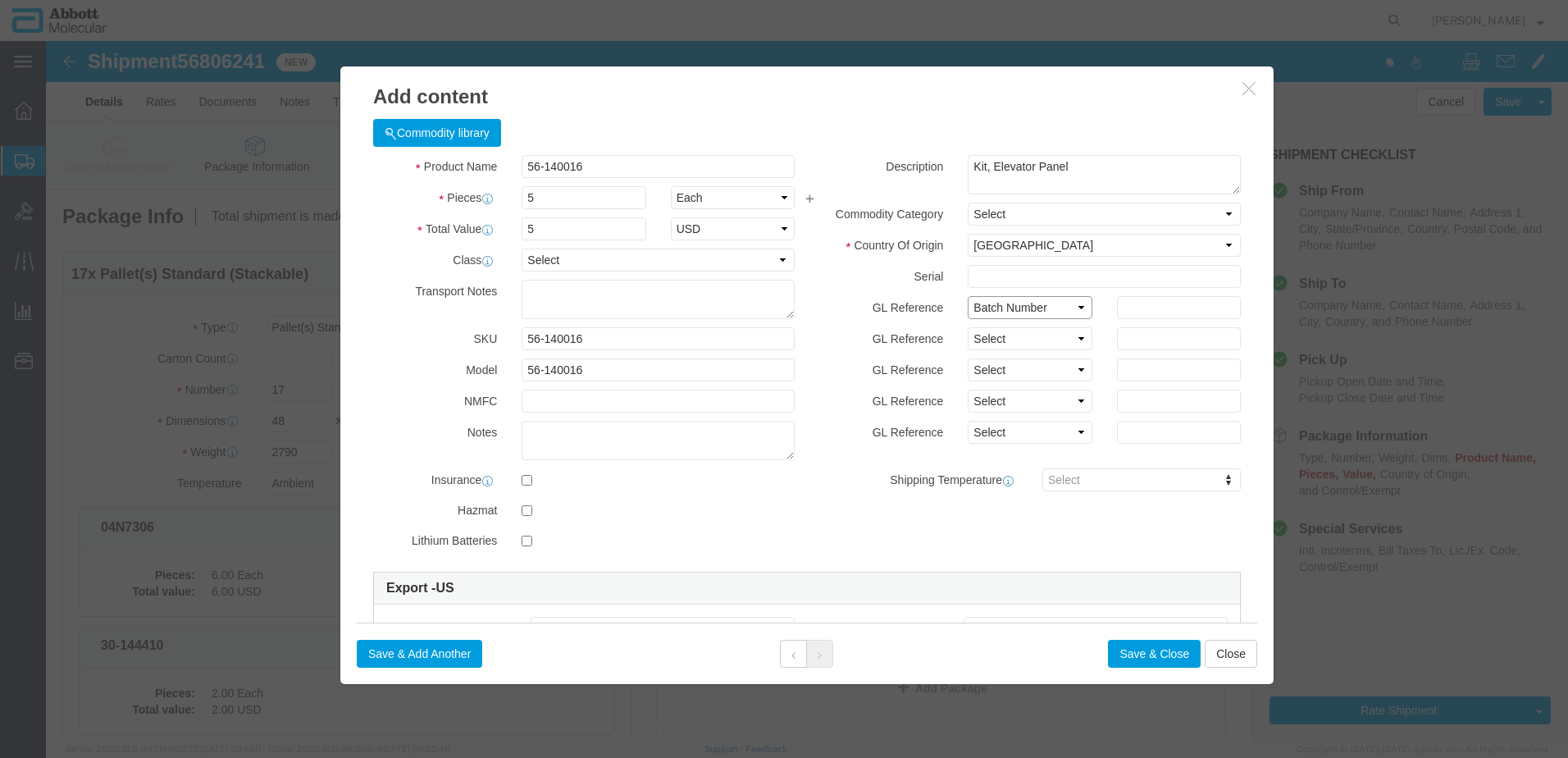
click select "Select Account Type Activity ID Airline Appointment Number ASN Batch Number Bil…"
type input "413916"
click button "Save & Add Another"
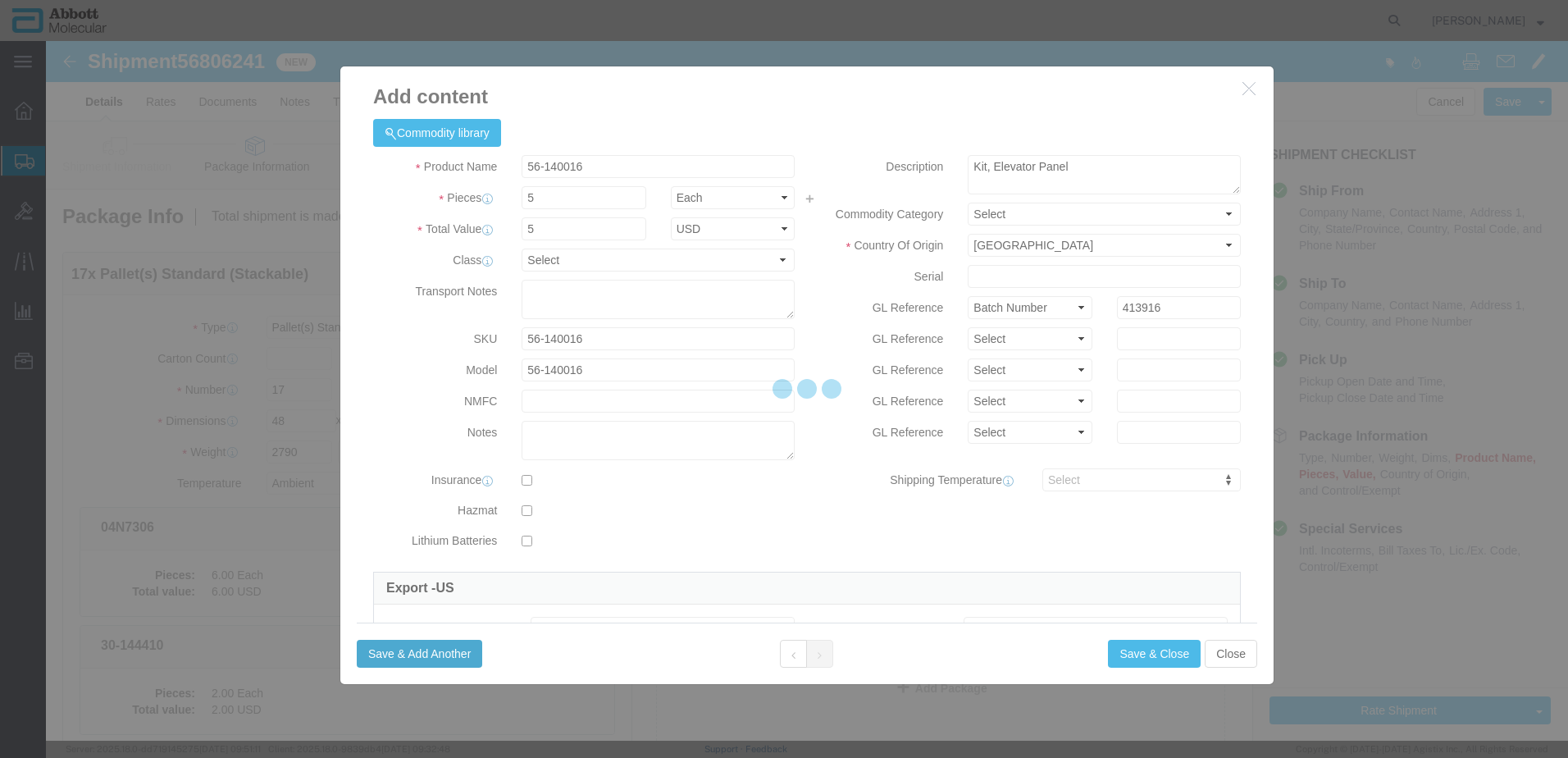
select select "EA"
select select
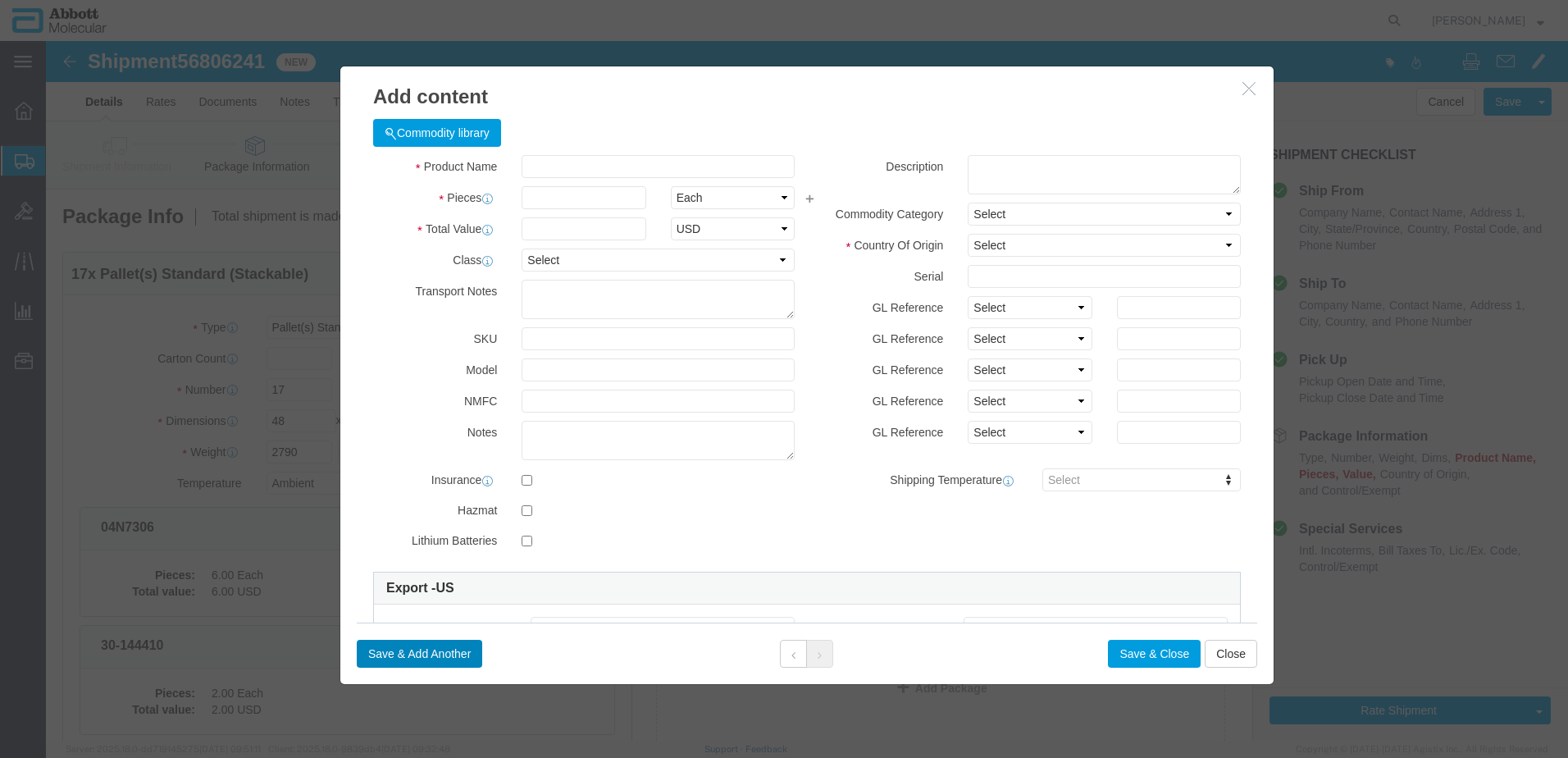
select select "USD"
click div "Commodity library"
click input "text"
type input "56-220001"
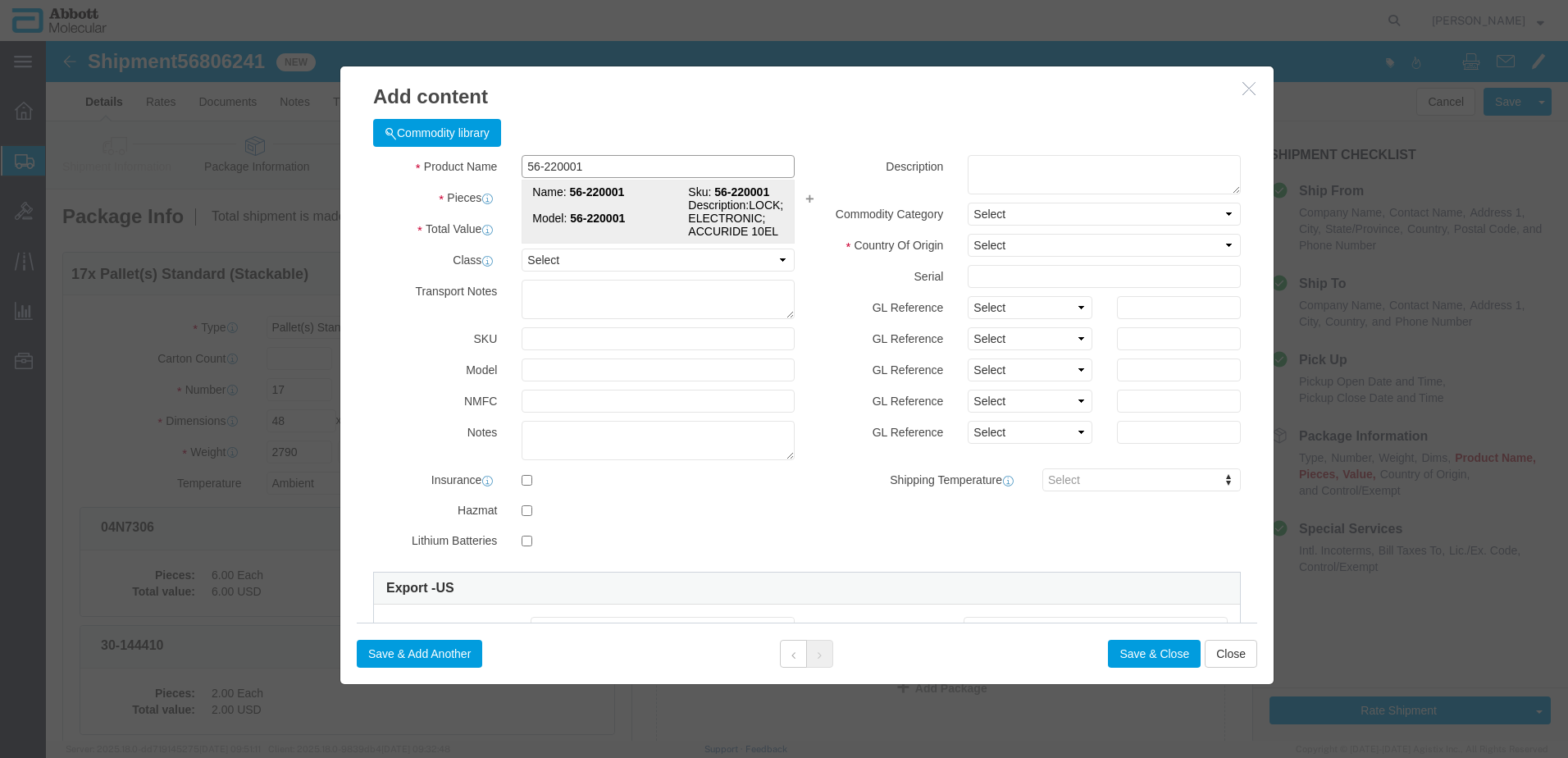
click td "Model: 56-220001"
type input "1"
select select
select select "US"
type input "AMBIENT"
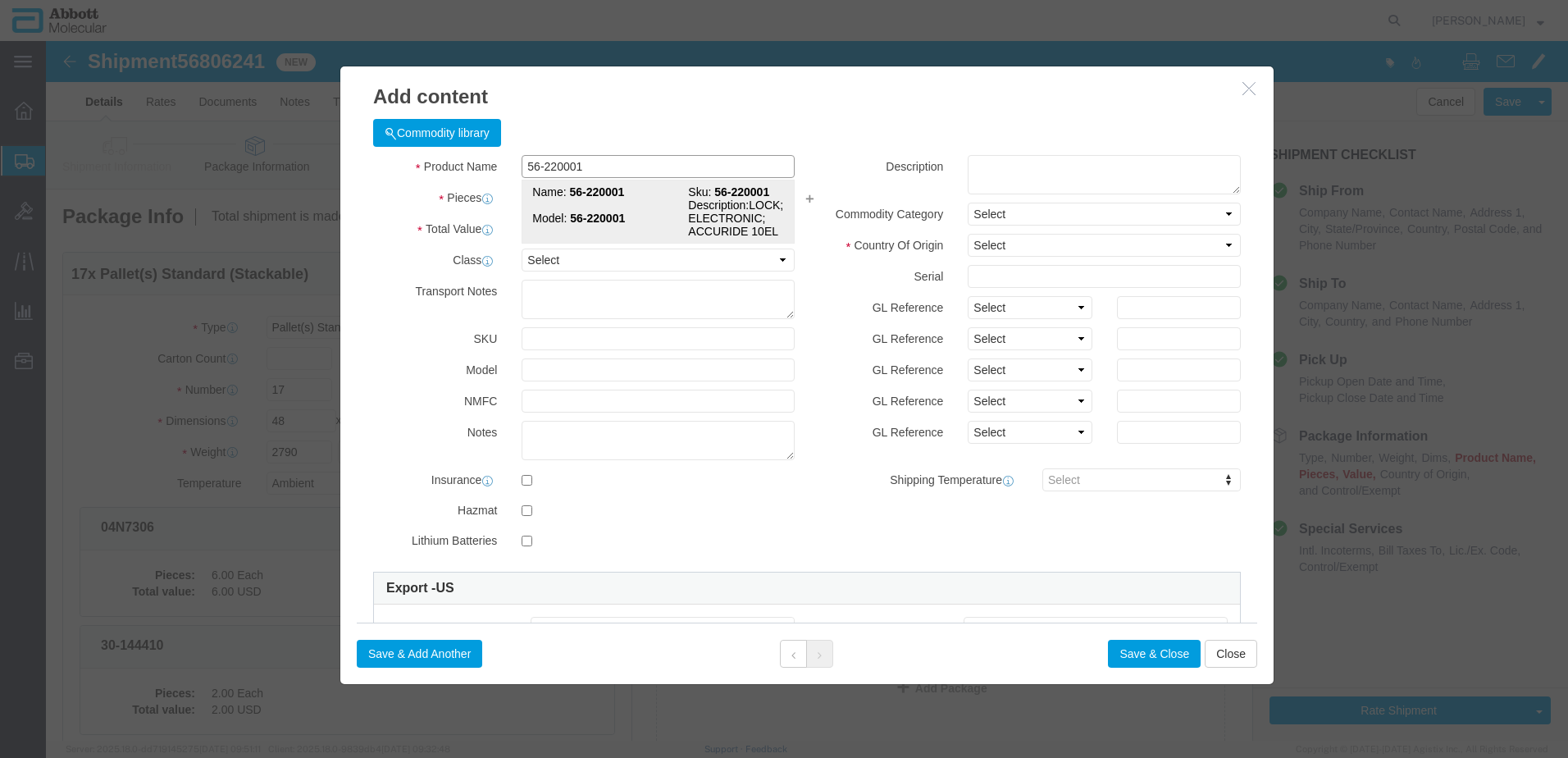
type input "8301406060"
select select "BIS"
checkbox input "false"
type input "56-220001"
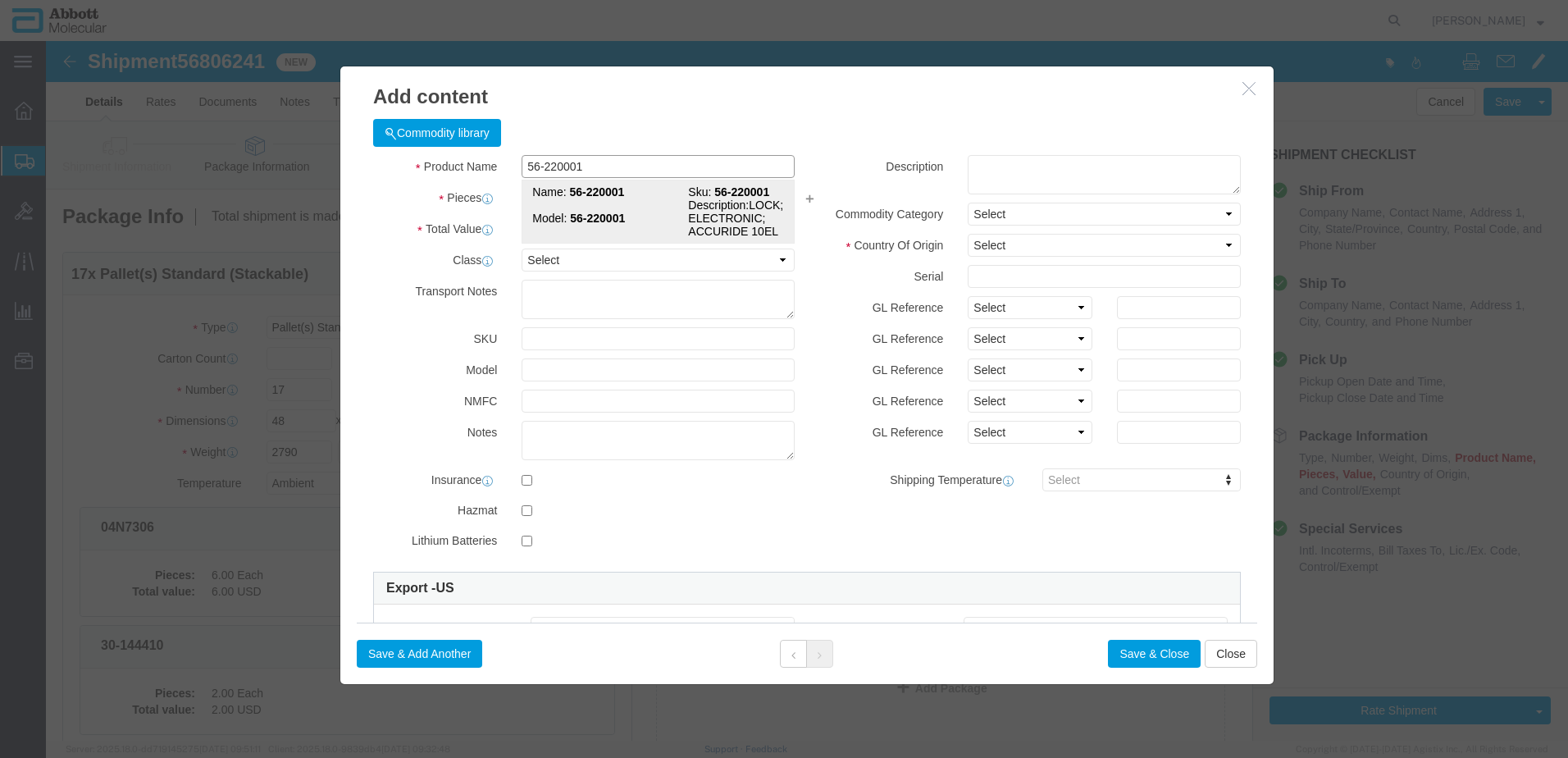
type input "56-220001"
type textarea "LOCK; ELECTRONIC; ACCURIDE 10EL"
select select "NLR"
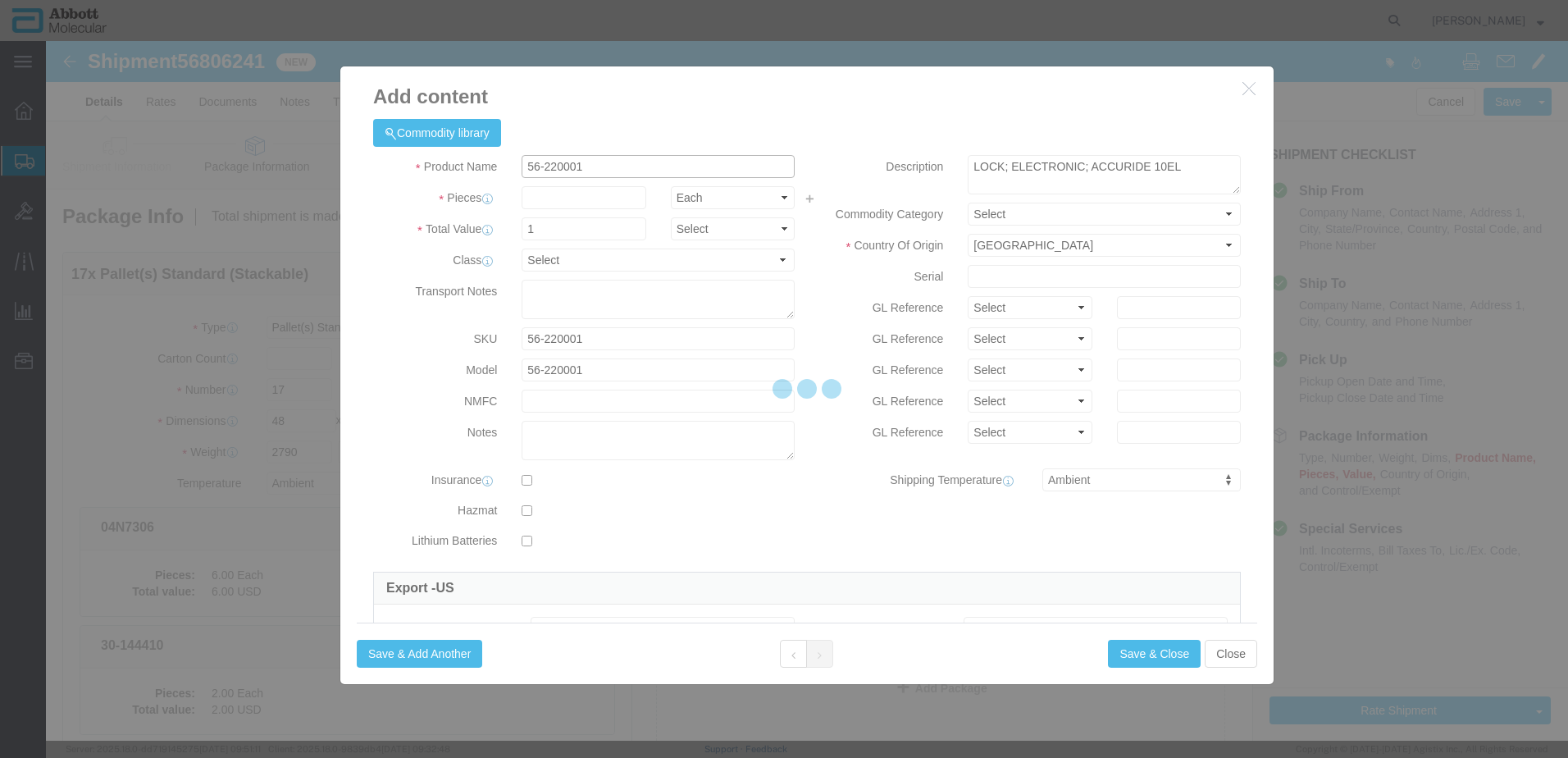
type input "56-220001"
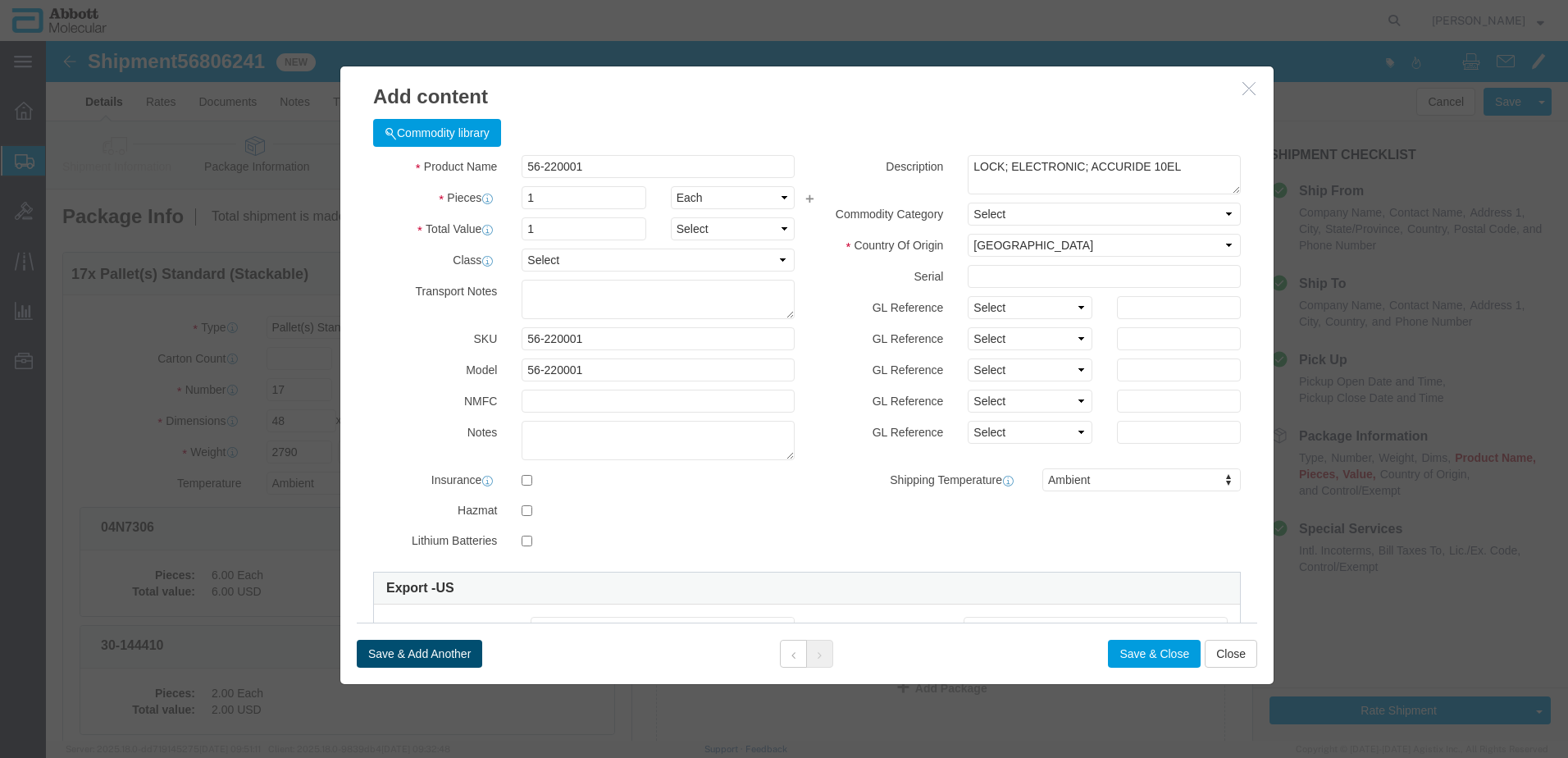
click button "Save & Add Another"
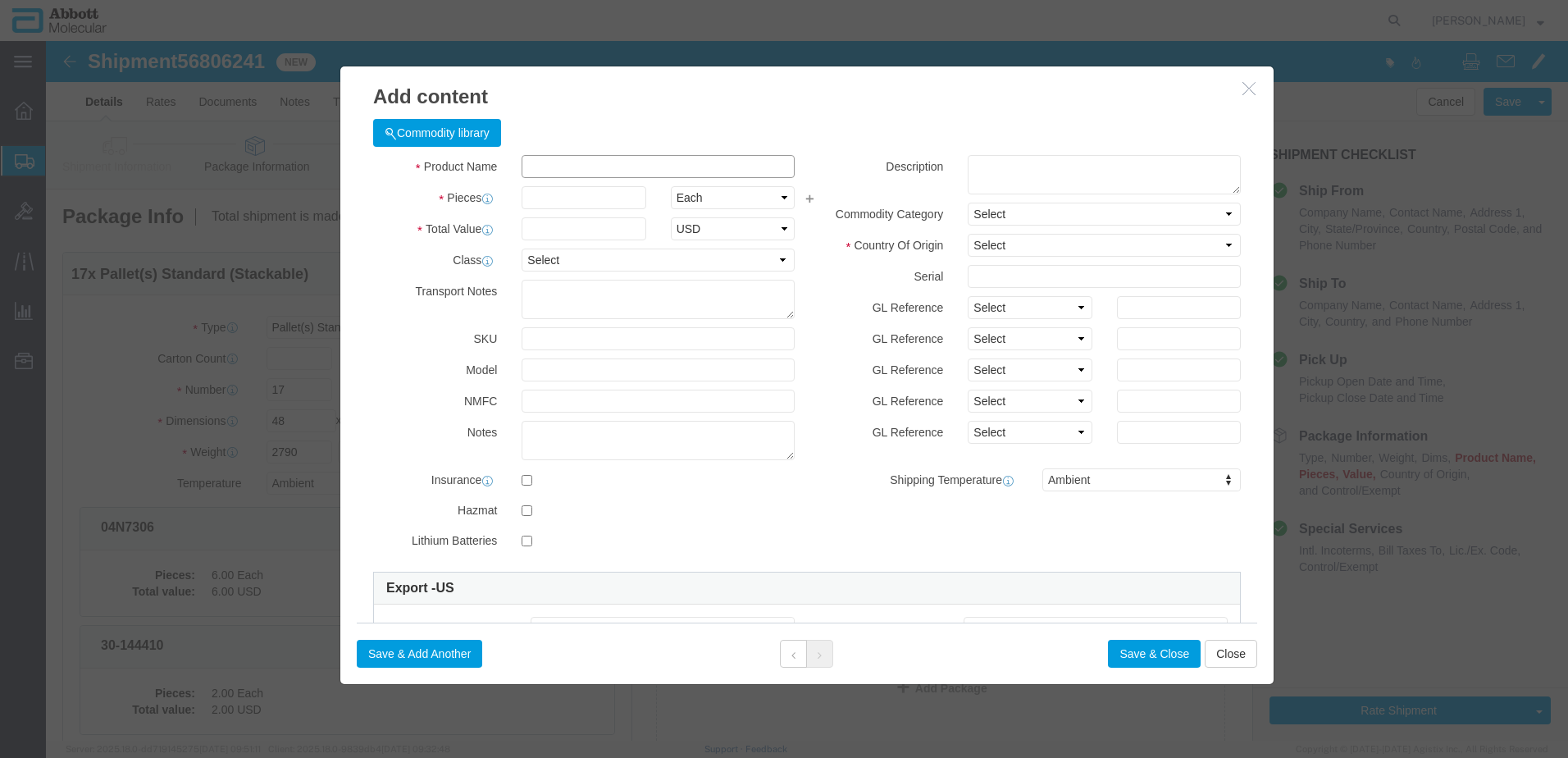
click input "text"
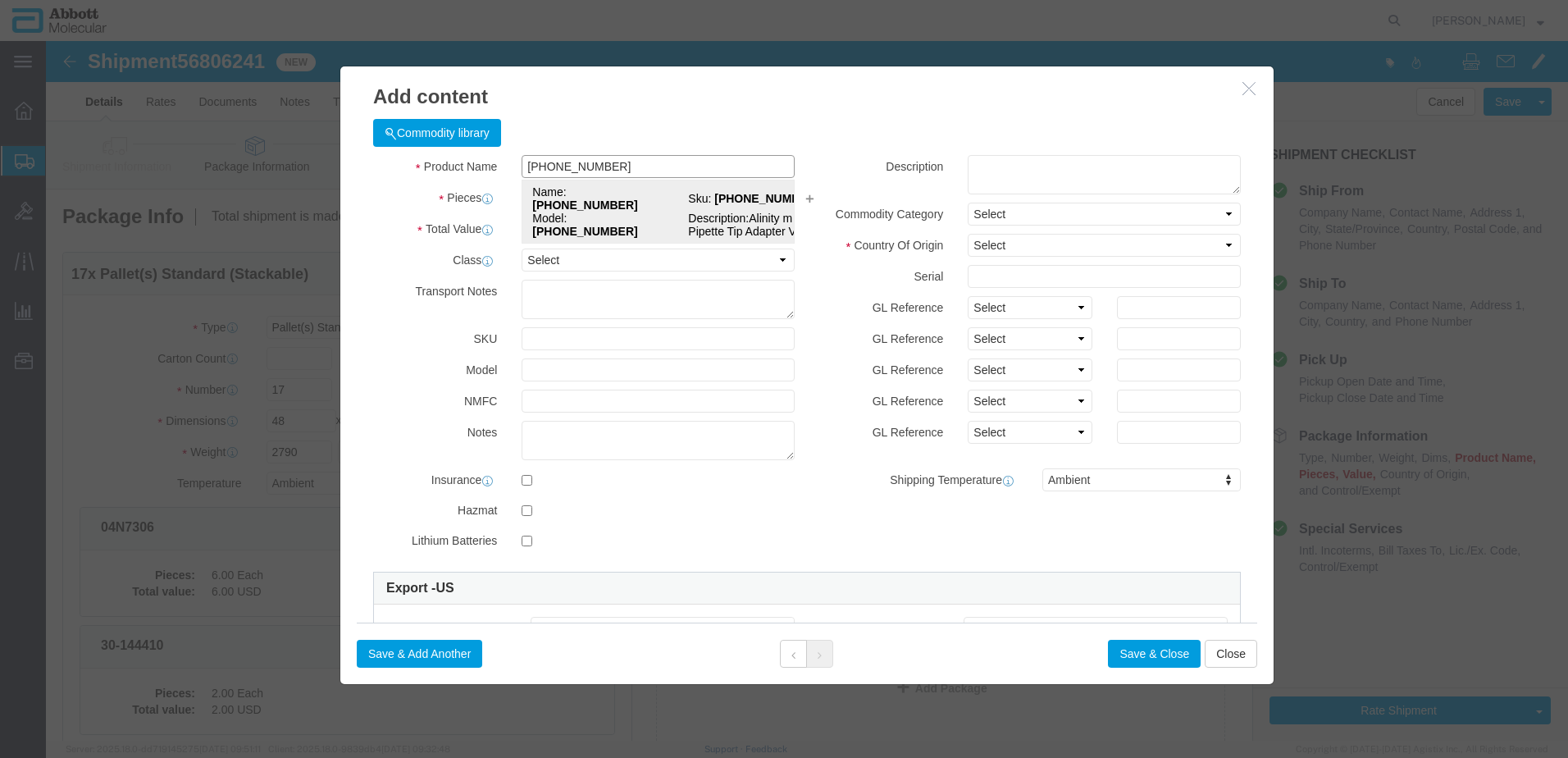
click td "Model: 56-105002-03"
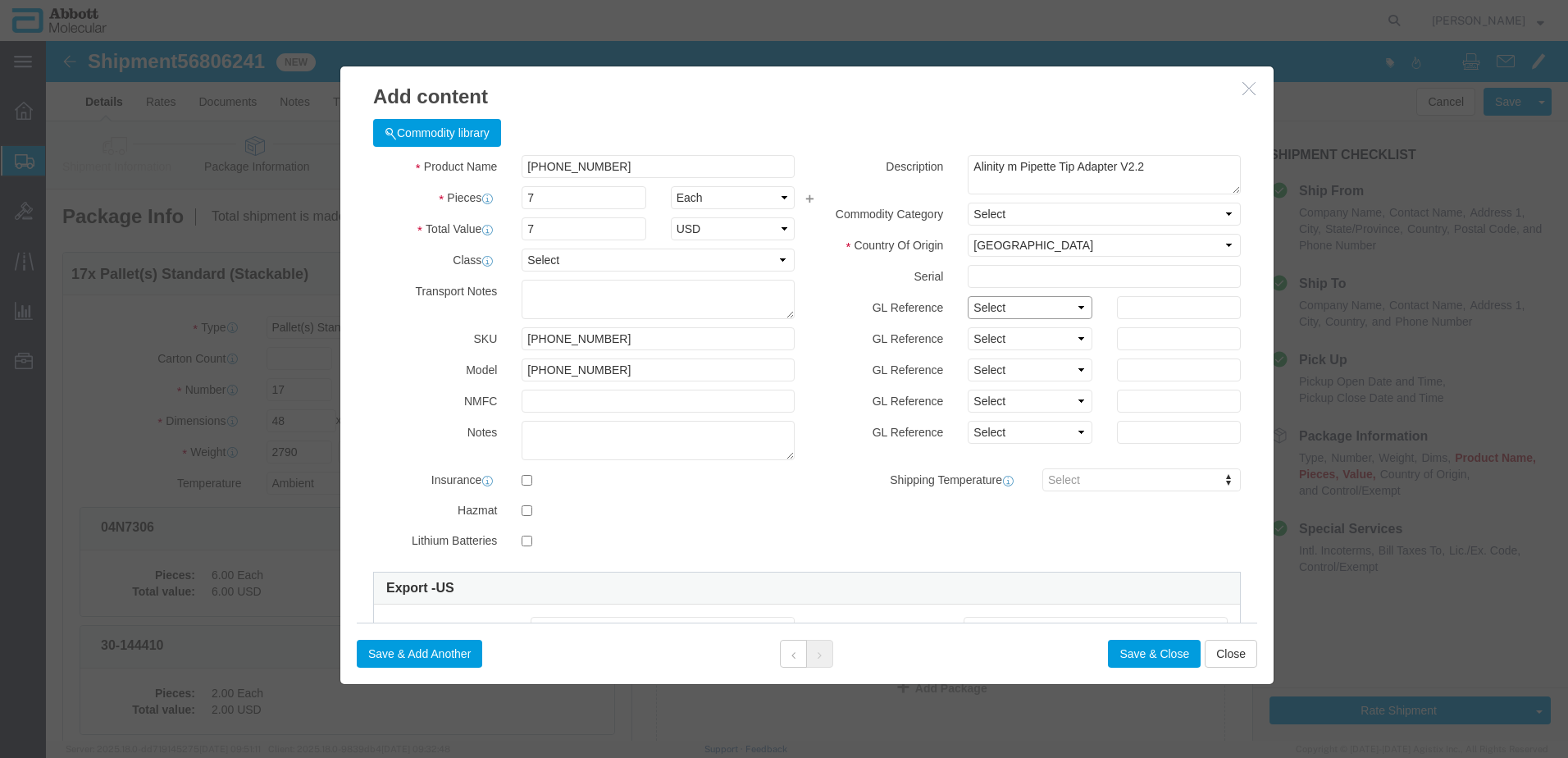
drag, startPoint x: 984, startPoint y: 265, endPoint x: 979, endPoint y: 280, distance: 15.8
click select "Select Account Type Activity ID Airline Appointment Number ASN Batch Number Bil…"
click div "Save & Add Another Save & Close Close"
click button "Save & Add Another"
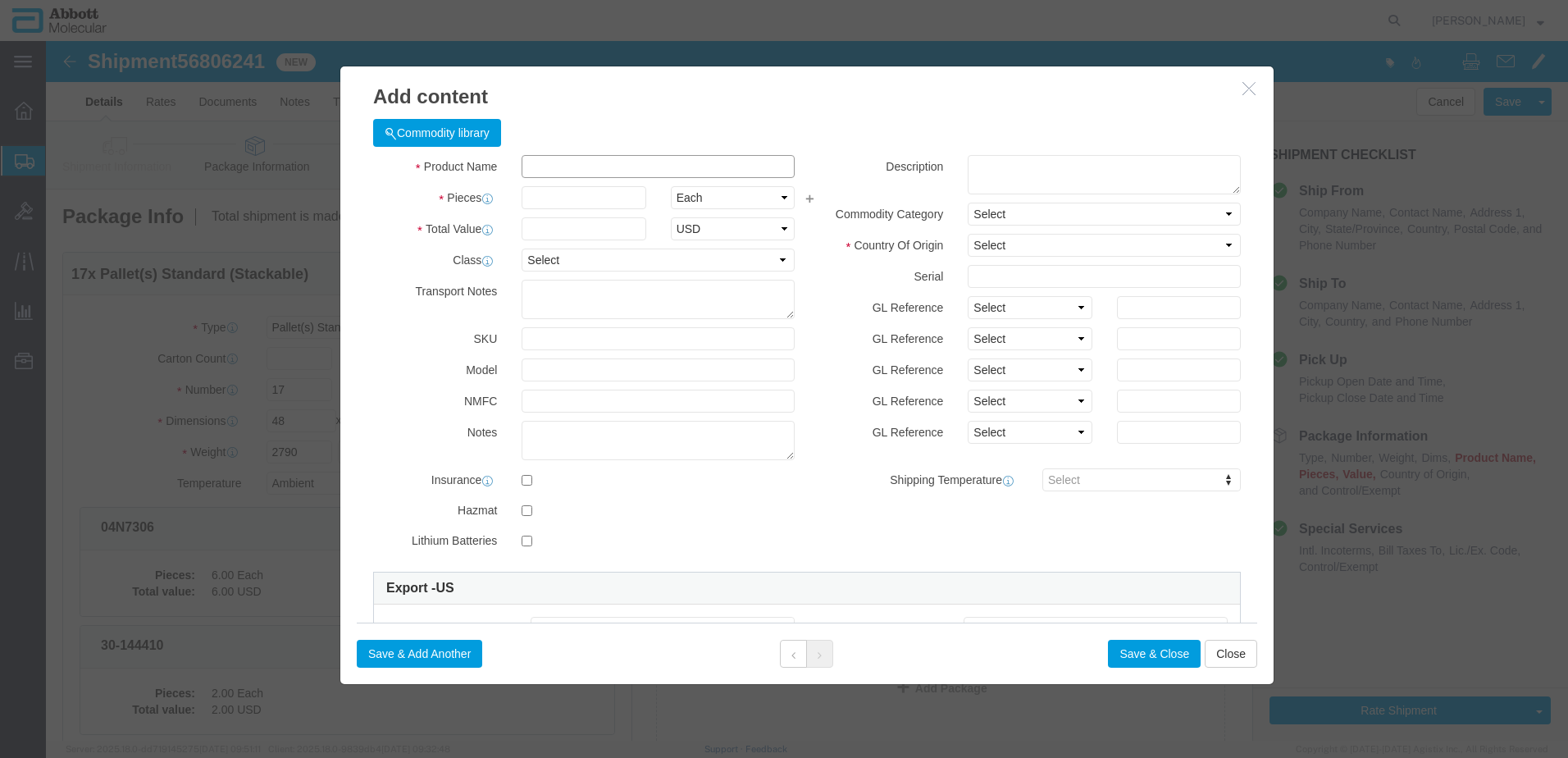
click input "text"
click td "Name: 57-100007"
drag, startPoint x: 941, startPoint y: 268, endPoint x: 941, endPoint y: 281, distance: 13.0
click select "Select Account Type Activity ID Airline Appointment Number ASN Batch Number Bil…"
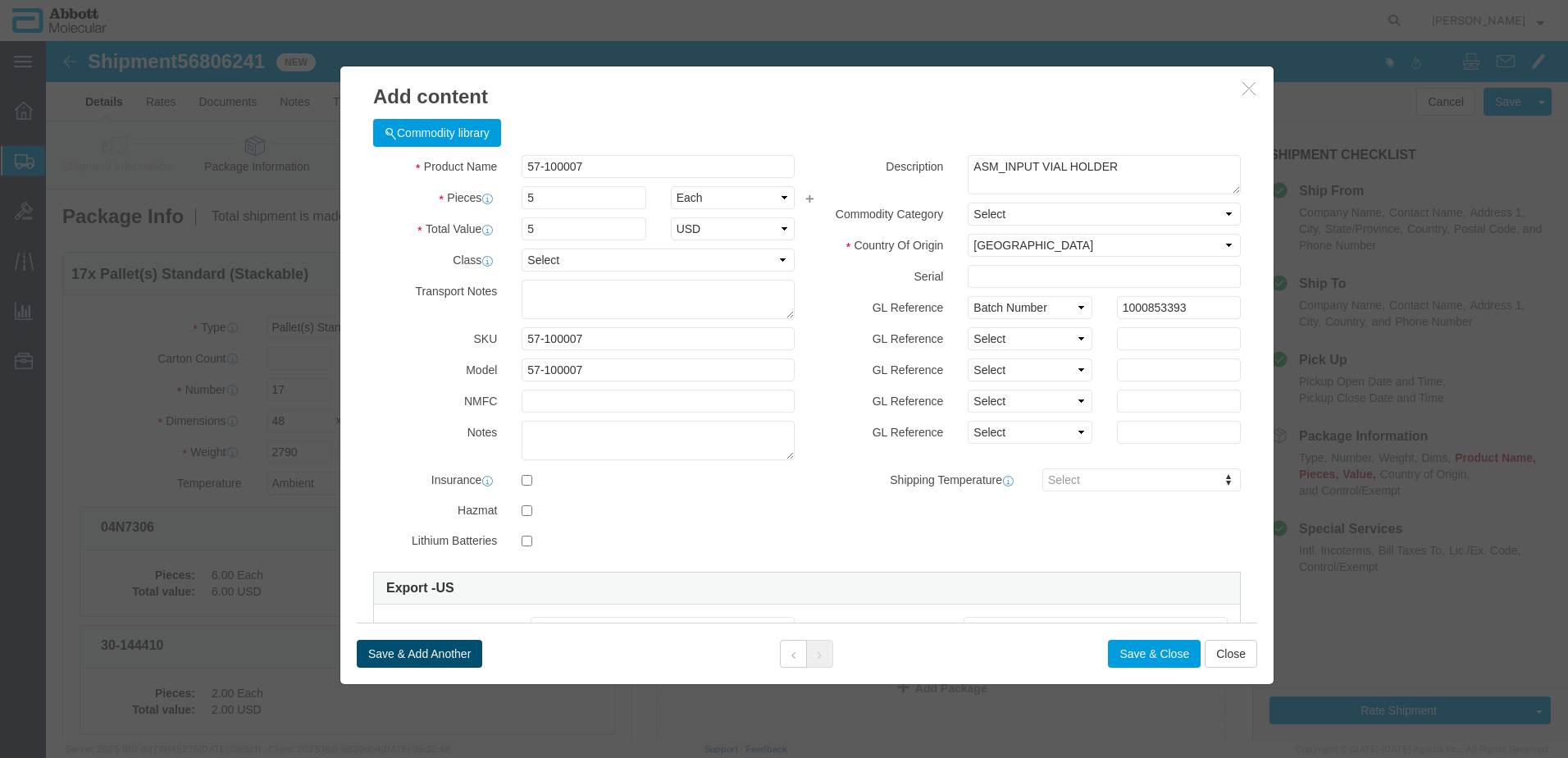
click button "Save & Add Another"
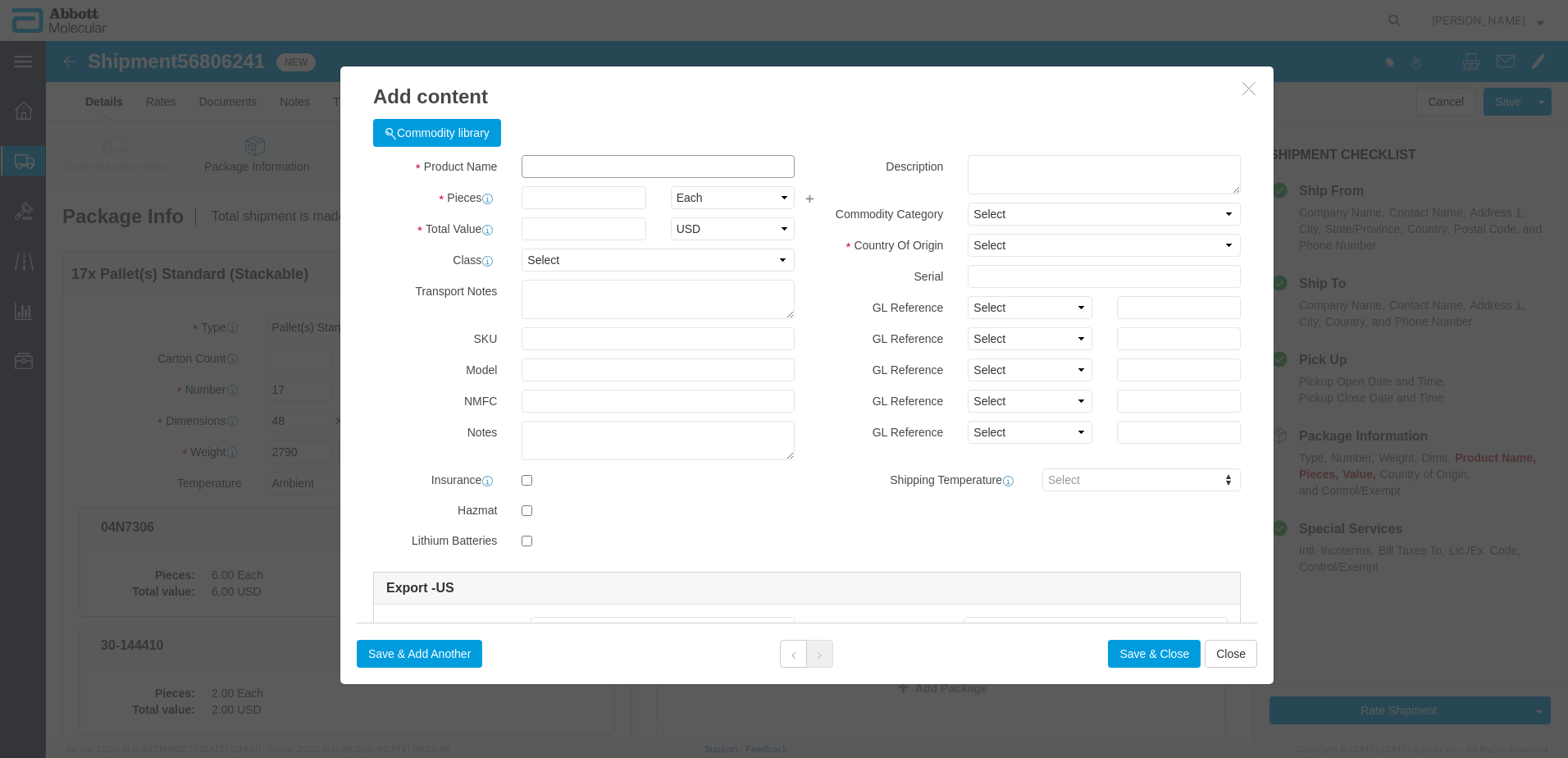
click input "text"
click strong "57-190004"
click select "Select Account Type Activity ID Airline Appointment Number ASN Batch Number Bil…"
click button "Save & Add Another"
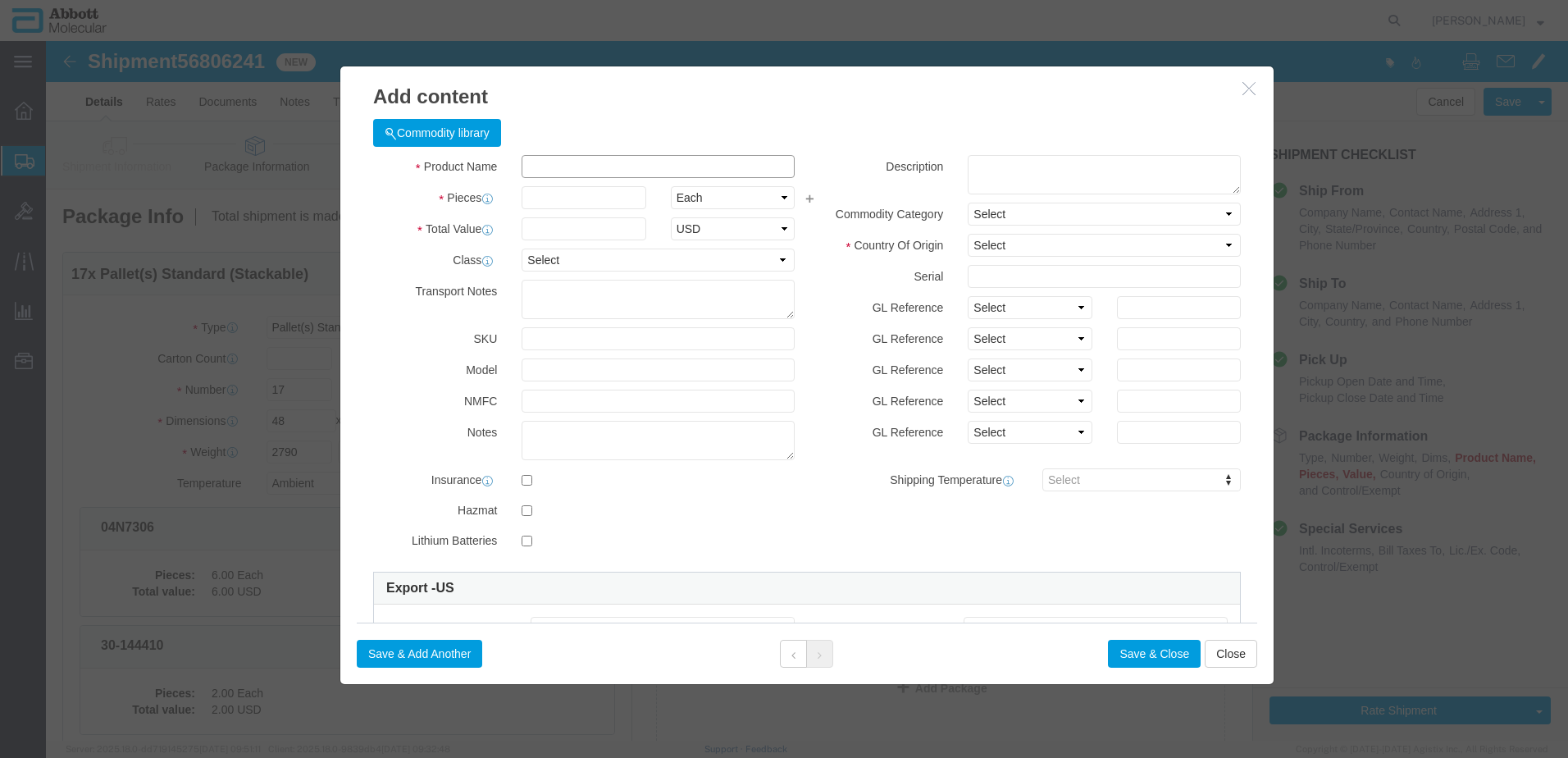
click input "text"
click strong "09K1202"
click select "Select Account Type Activity ID Airline Appointment Number ASN Batch Number Bil…"
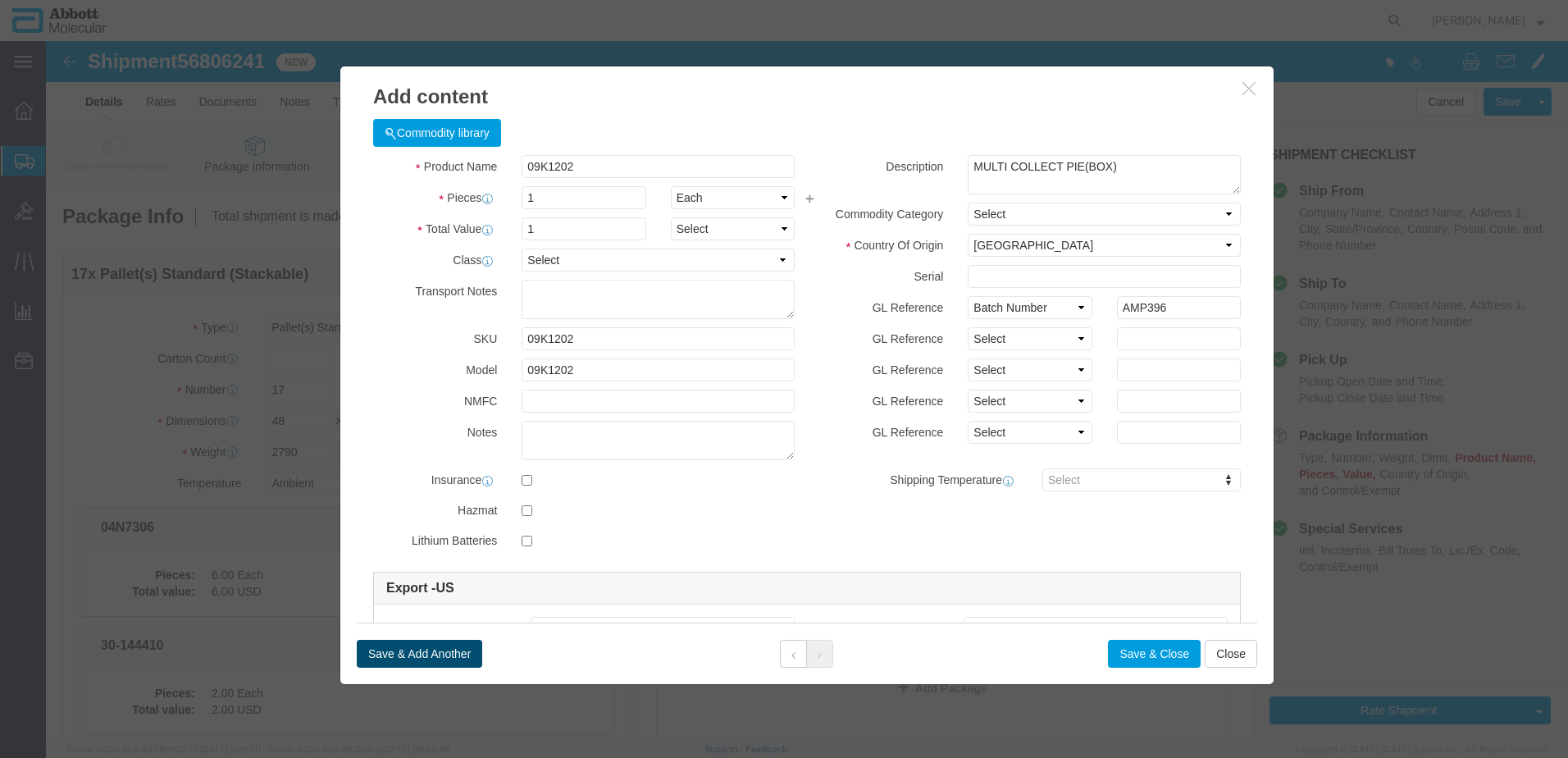
click button "Save & Add Another"
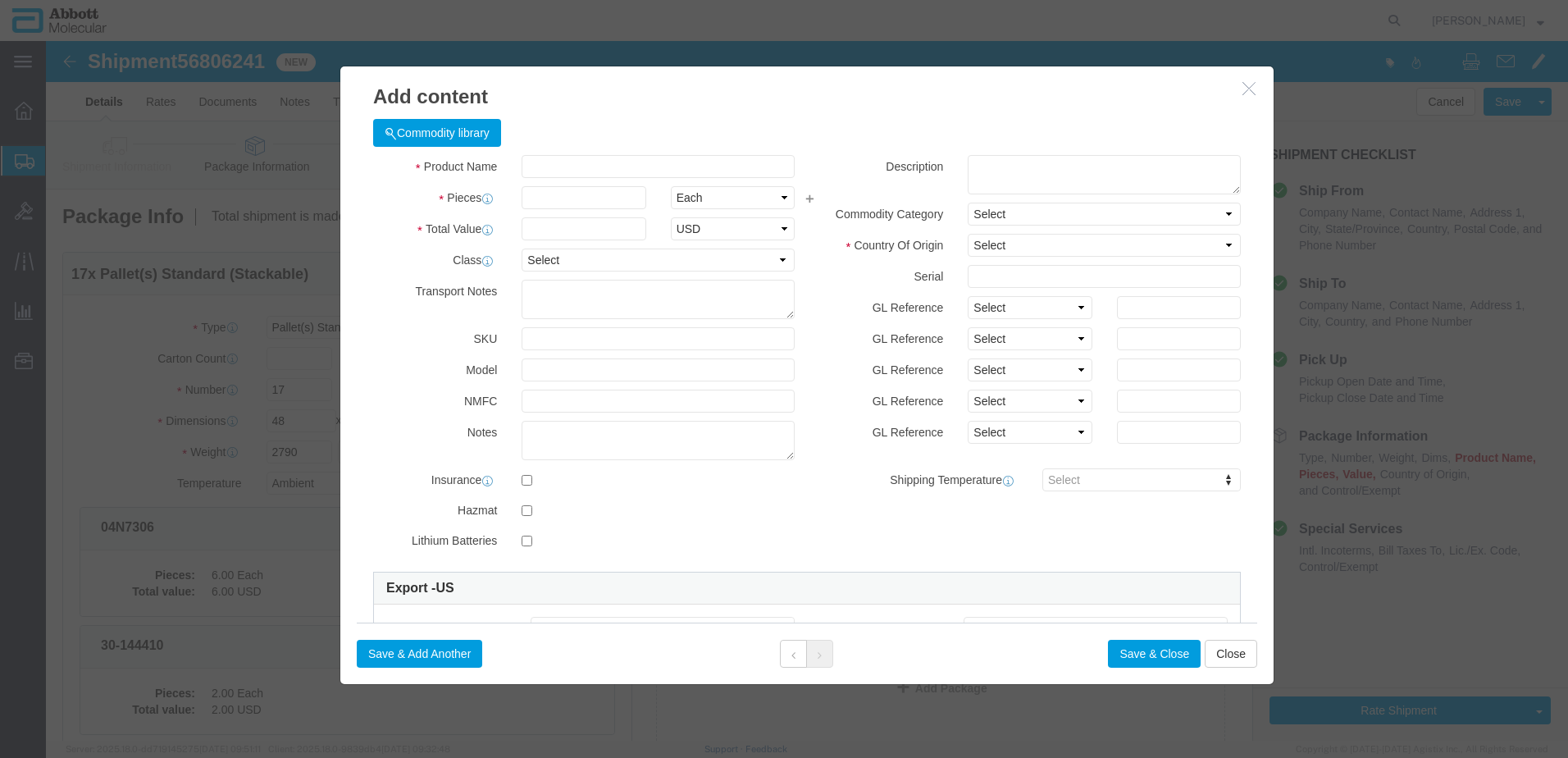
click div "Product Name 09K1202 Pieces Select Bag Barrels 100Board Feet Bottle Box Blister…"
click input "text"
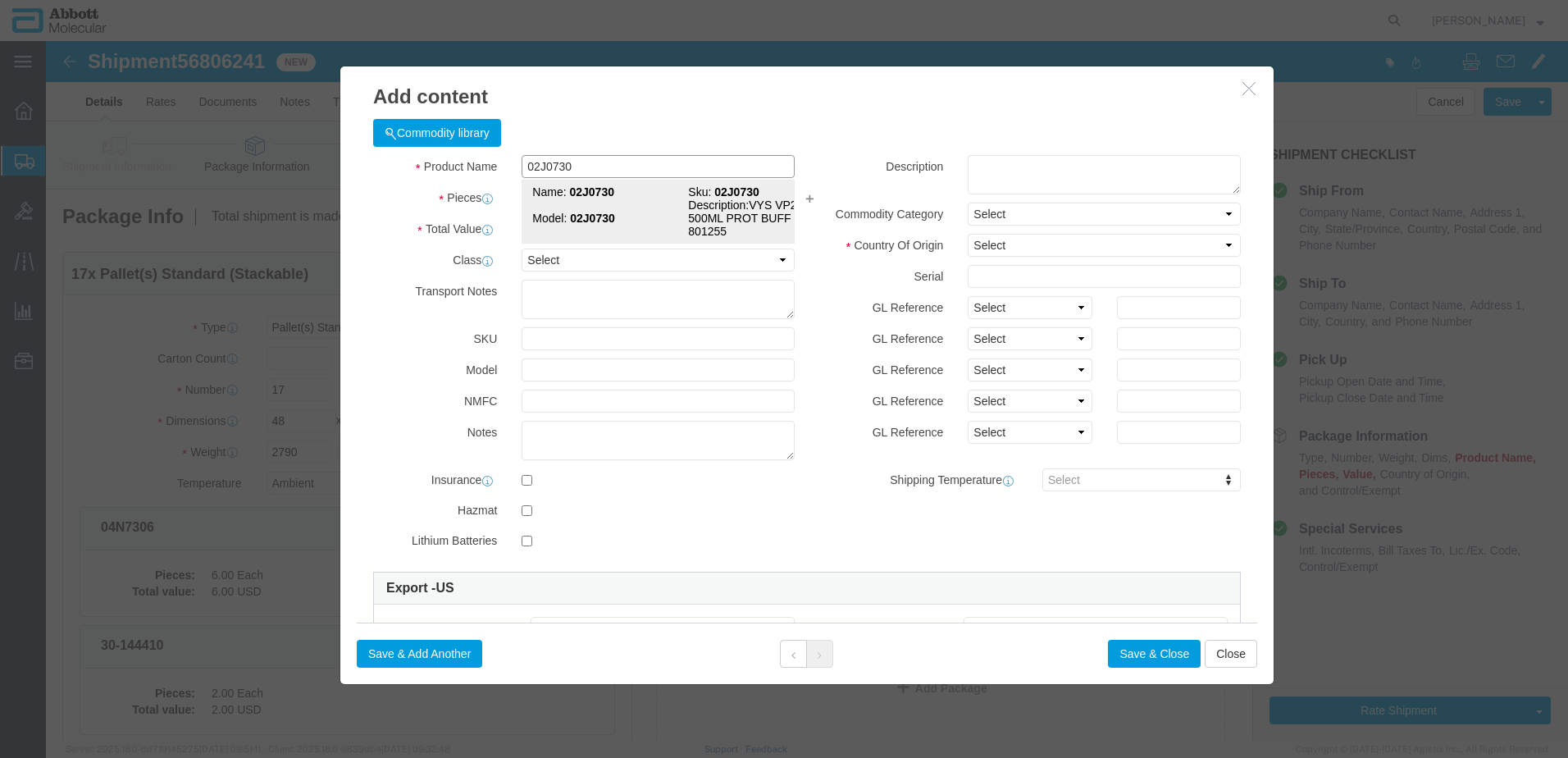
click strong "02J0730"
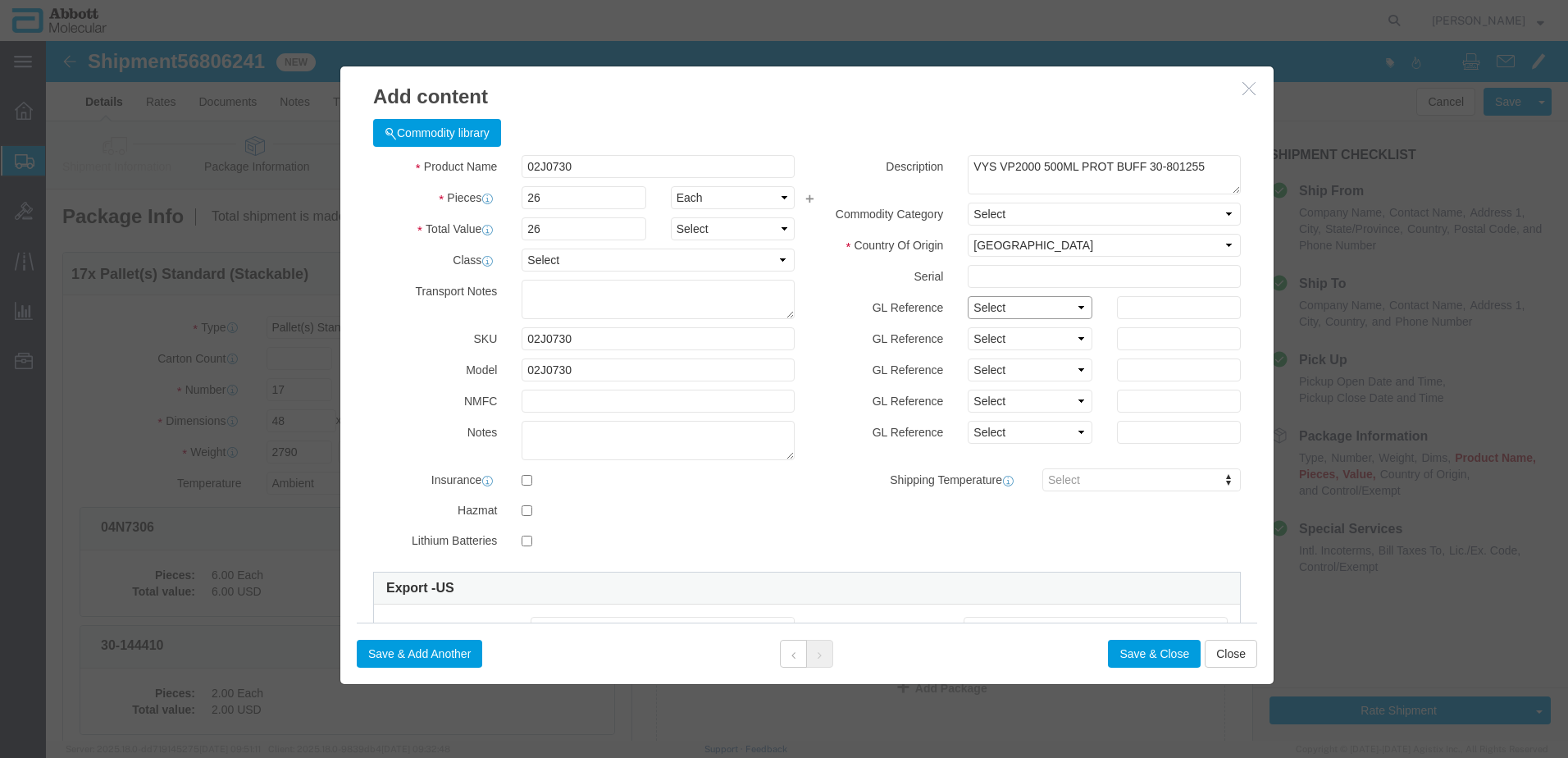
drag, startPoint x: 1001, startPoint y: 273, endPoint x: 992, endPoint y: 281, distance: 12.0
click select "Select Account Type Activity ID Airline Appointment Number ASN Batch Number Bil…"
click button "Save & Close"
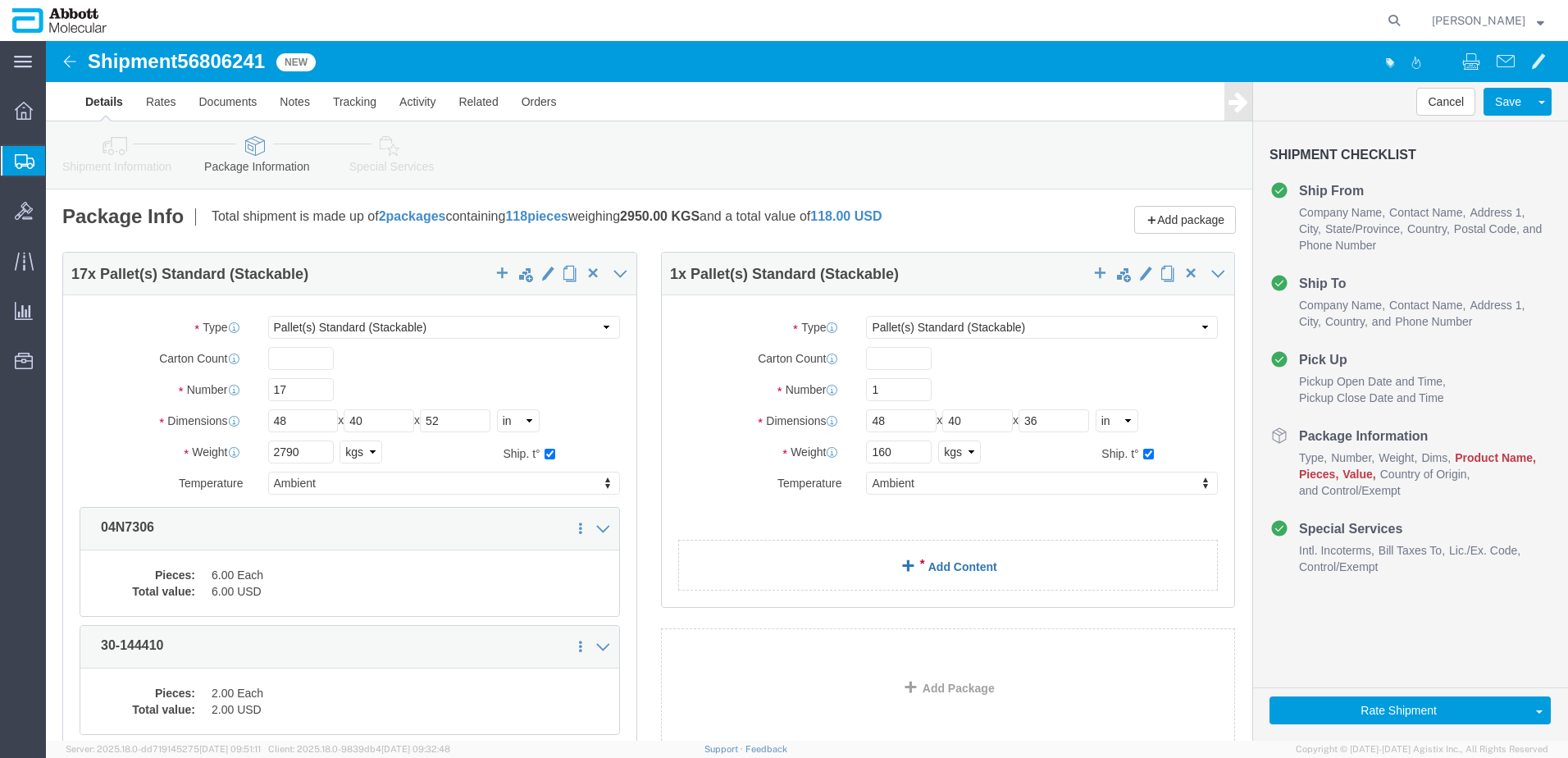
click link "Add Content"
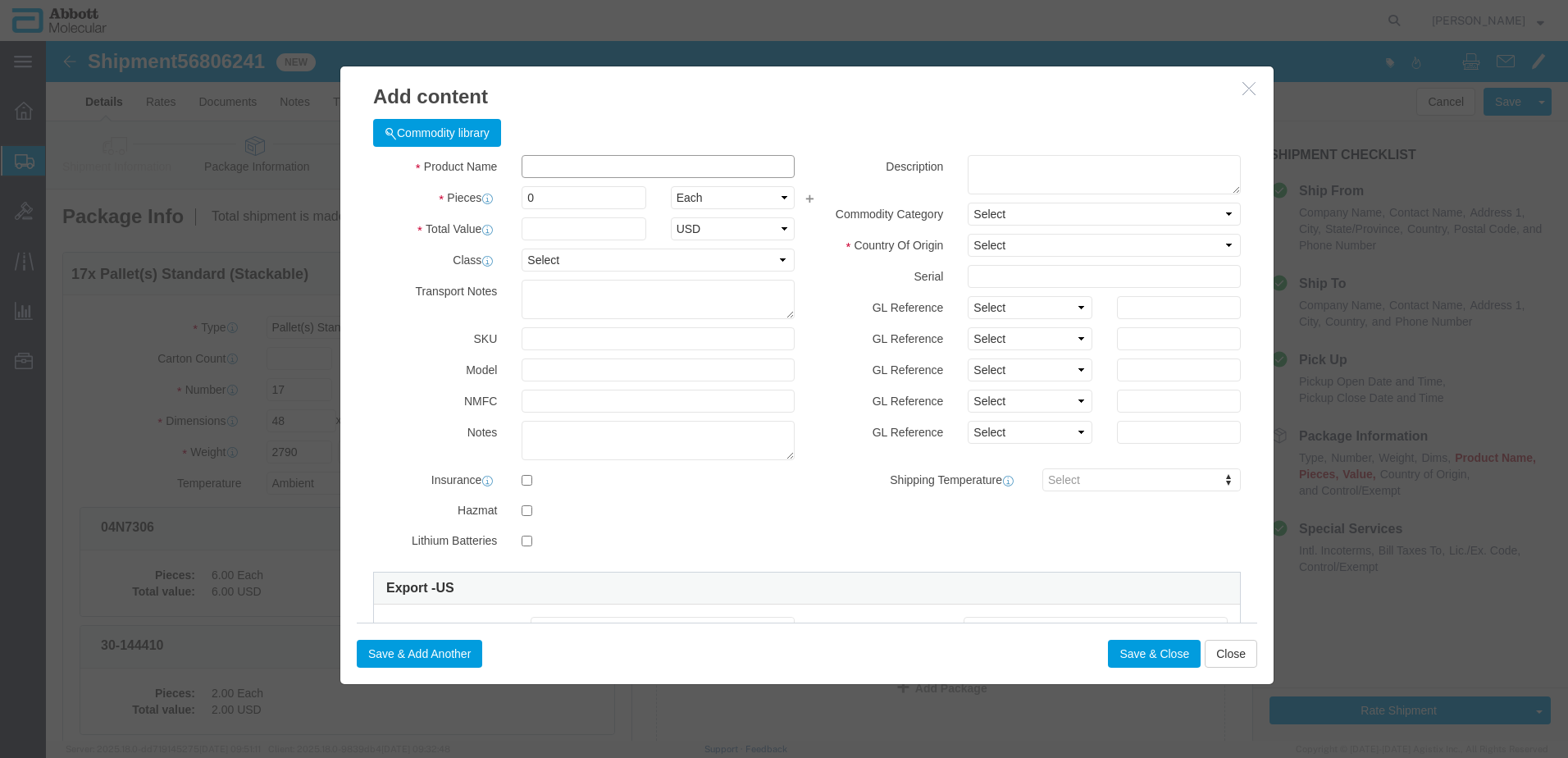
click input "text"
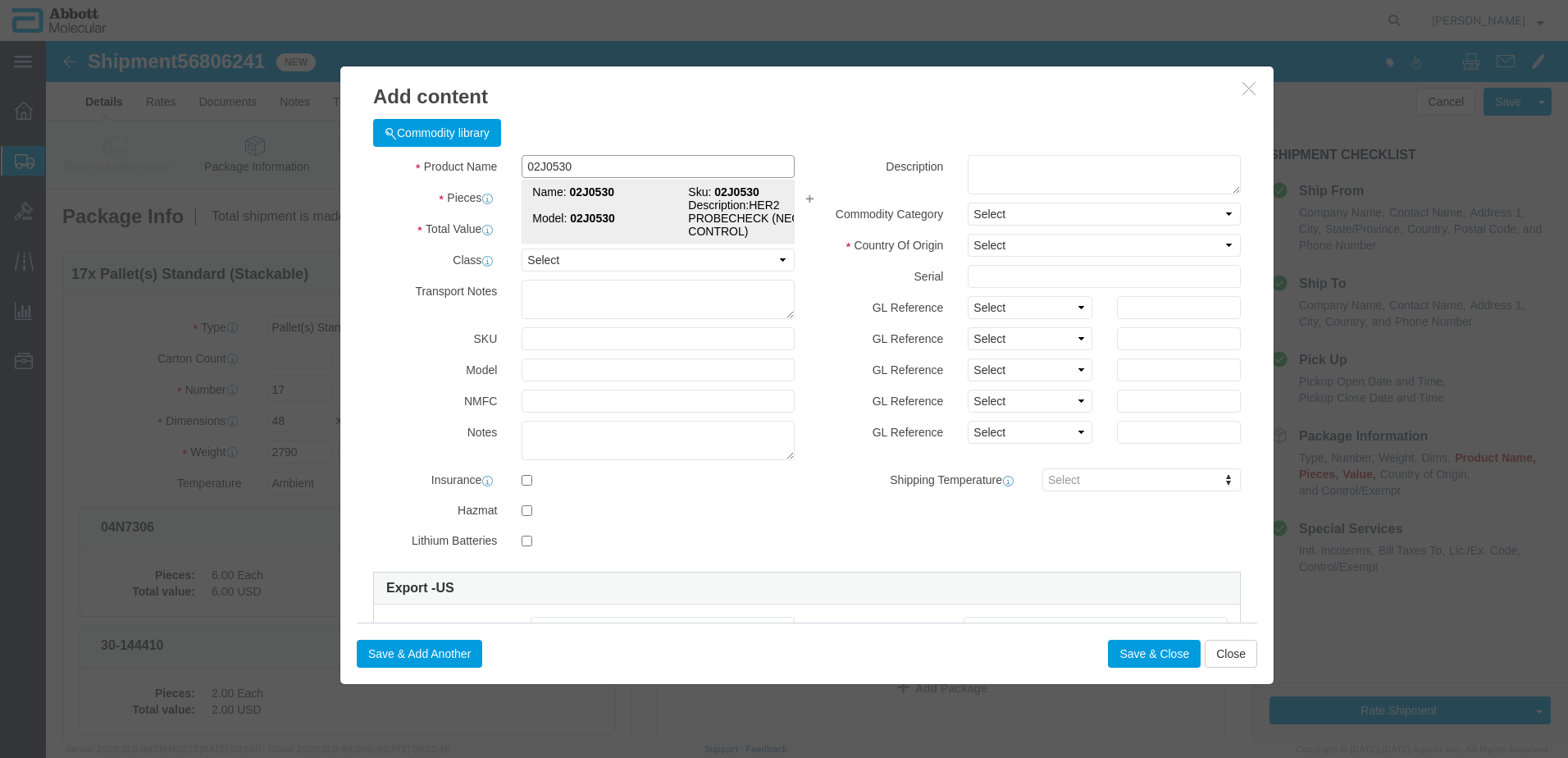
click strong "02J0530"
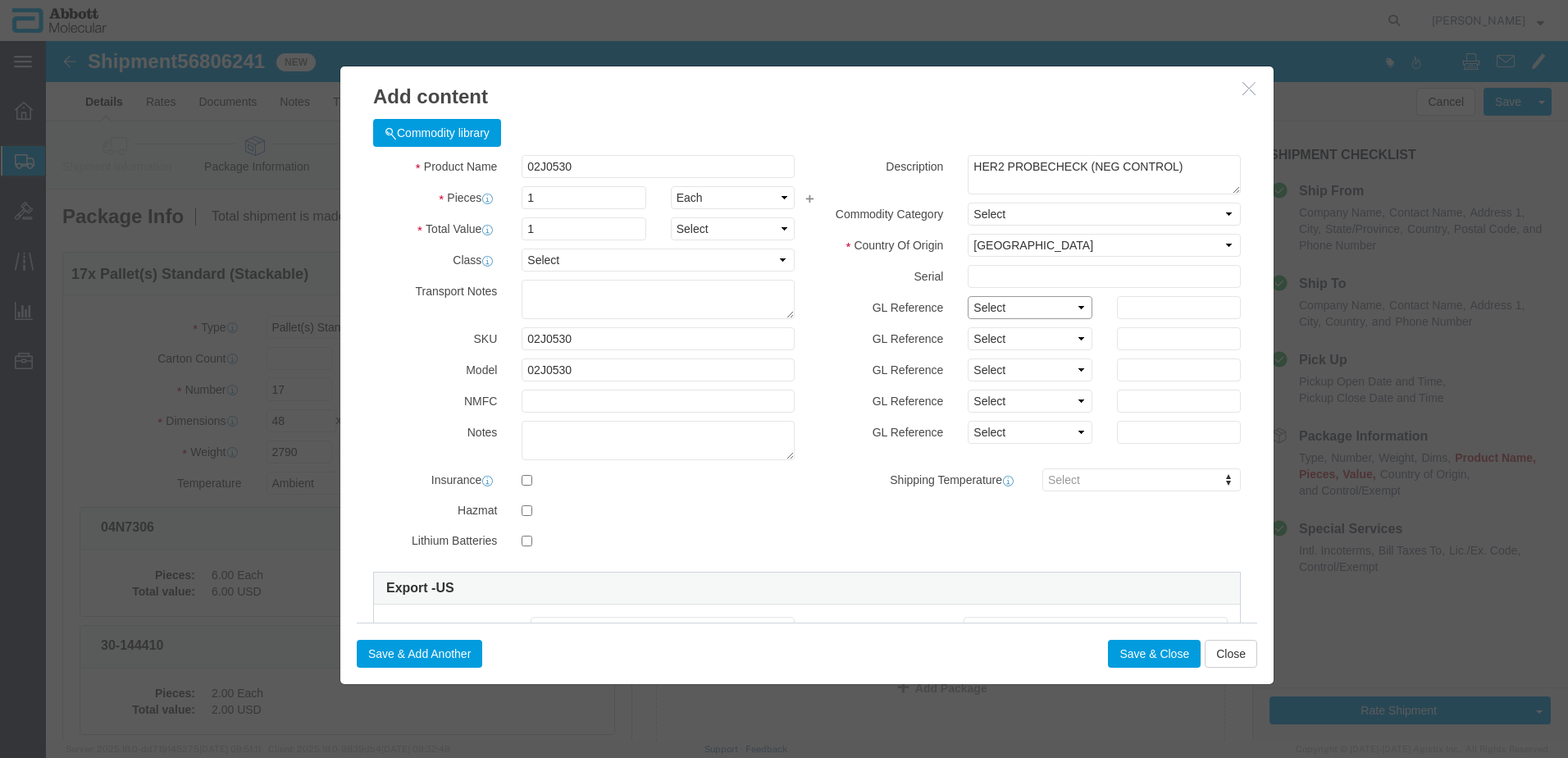
drag, startPoint x: 988, startPoint y: 258, endPoint x: 976, endPoint y: 276, distance: 21.6
click select "Select Account Type Activity ID Airline Appointment Number ASN Batch Number Bil…"
click button "Save & Add Another"
click input "text"
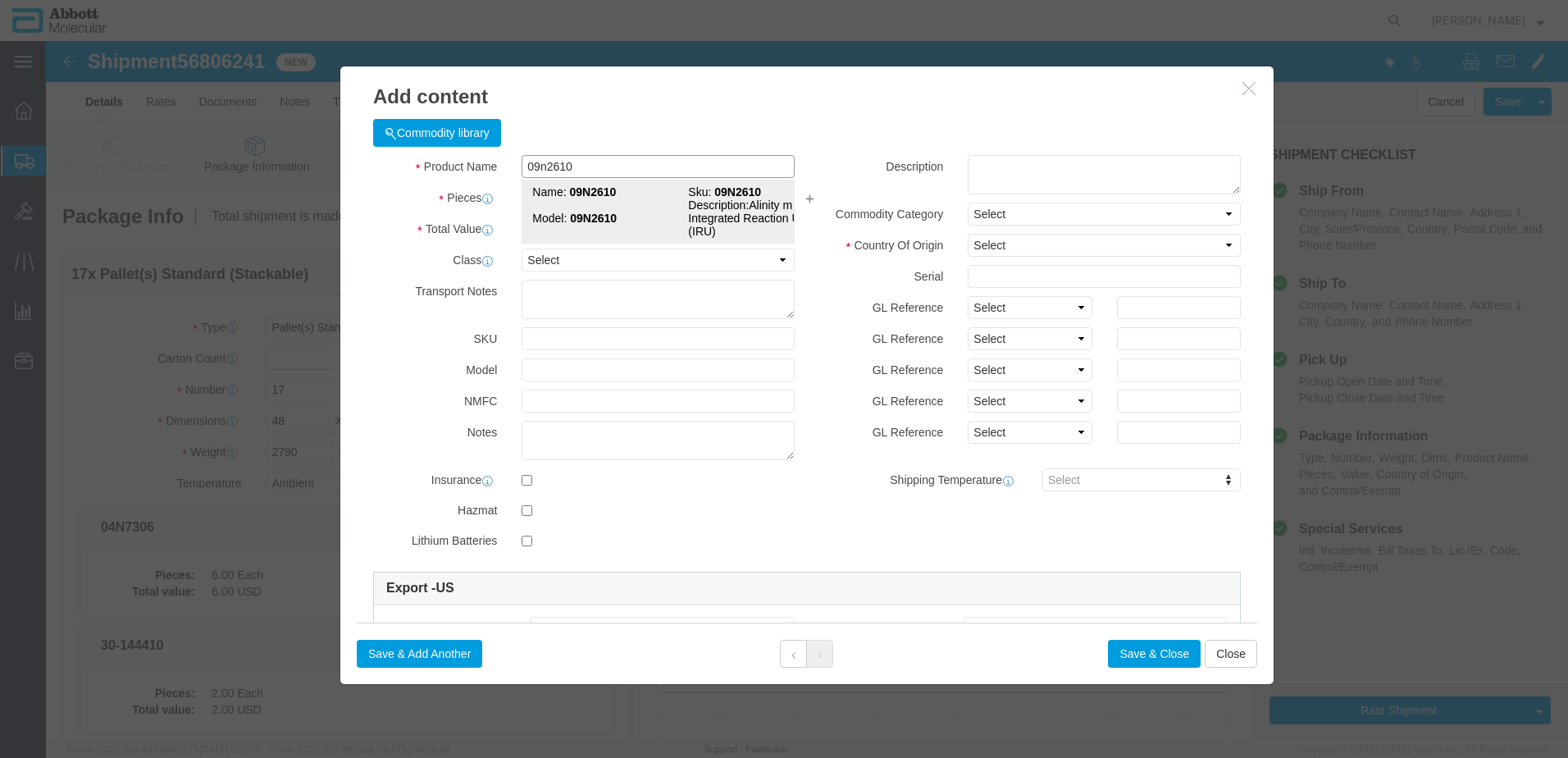
click td "Model: 09N2610"
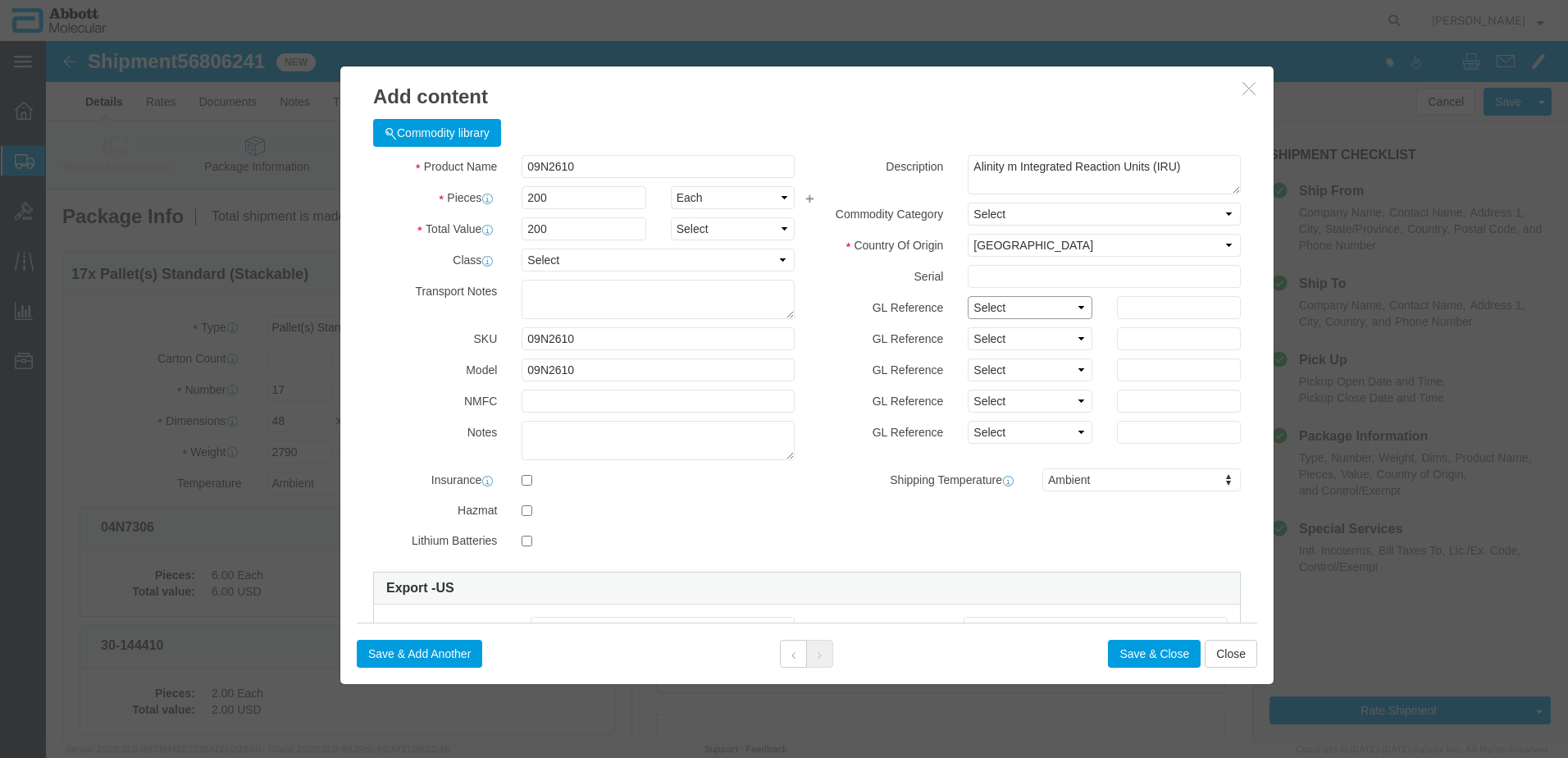
click select "Select Account Type Activity ID Airline Appointment Number ASN Batch Number Bil…"
click button "Save & Add Another"
click input "text"
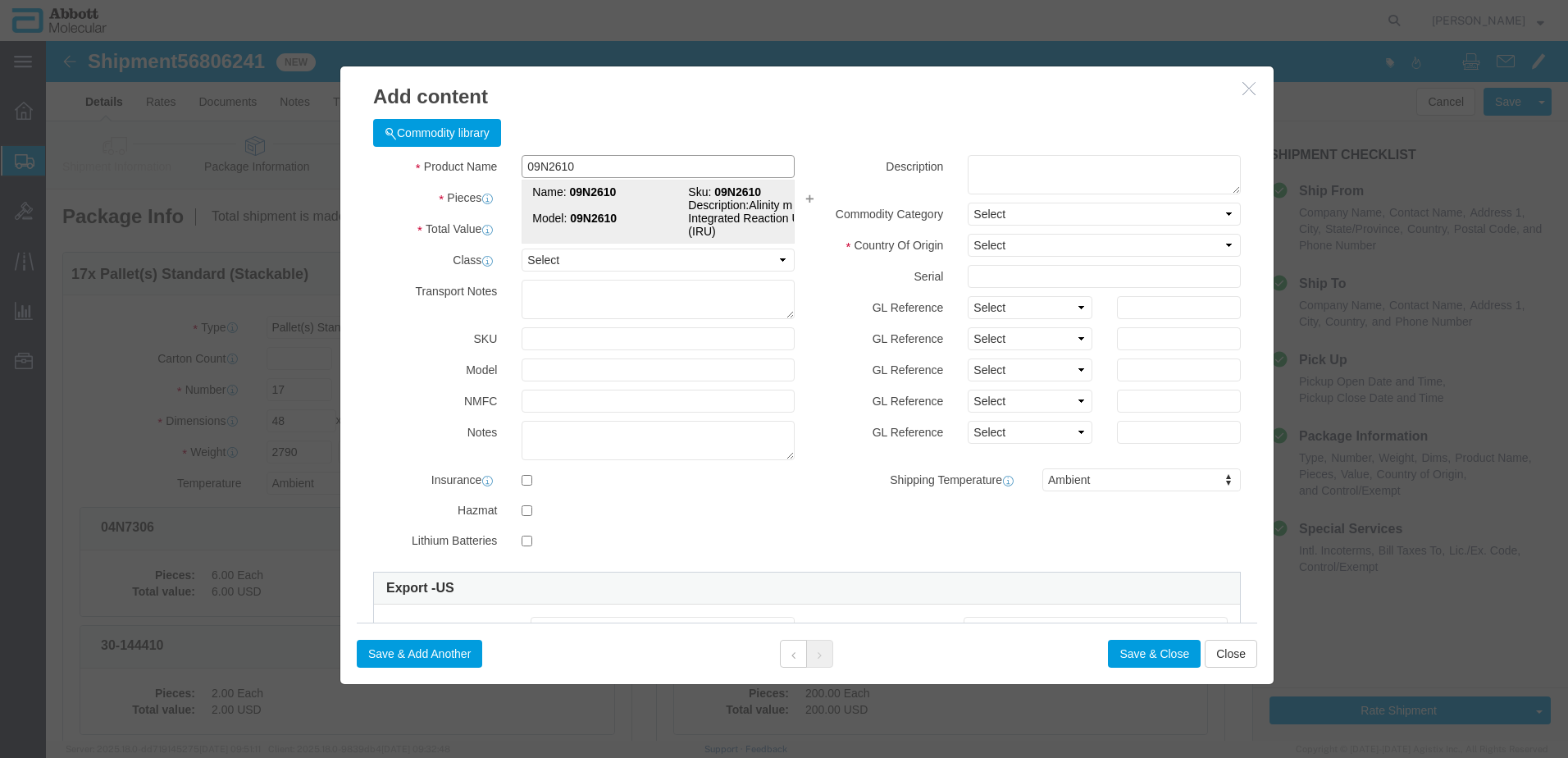
click td "Model: 09N2610"
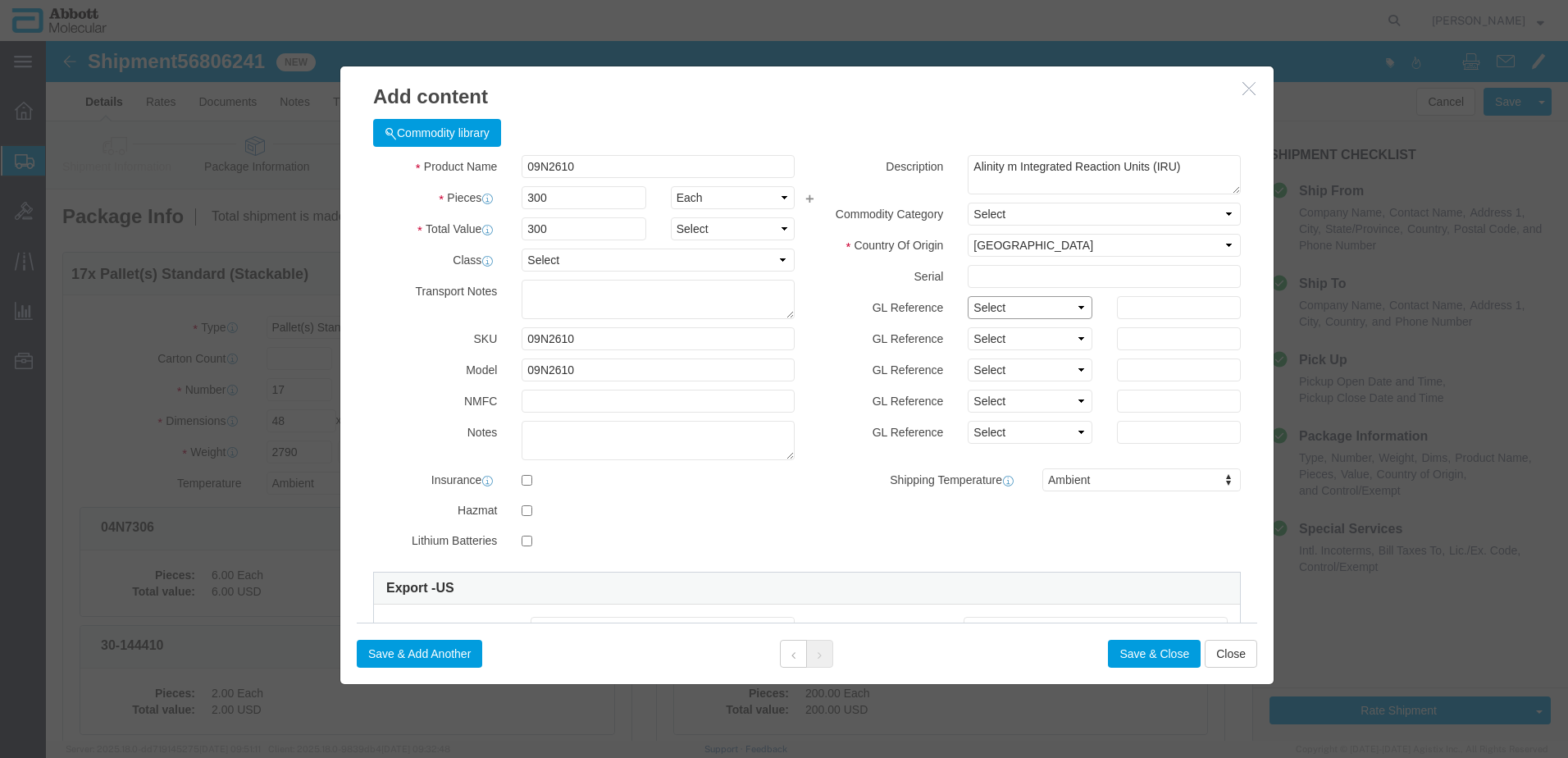
drag, startPoint x: 926, startPoint y: 265, endPoint x: 933, endPoint y: 281, distance: 17.5
click select "Select Account Type Activity ID Airline Appointment Number ASN Batch Number Bil…"
click button "Save & Add Another"
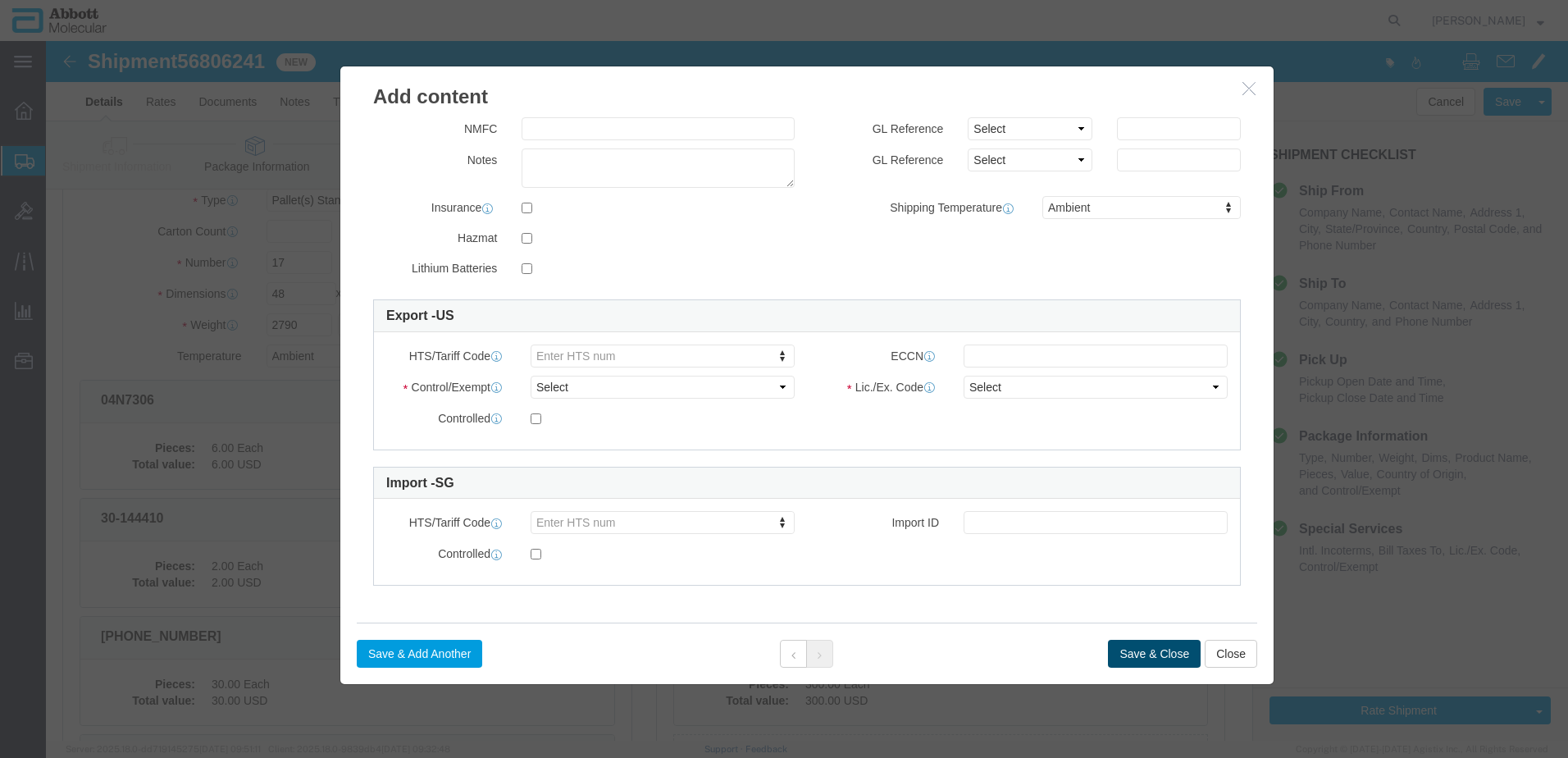
scroll to position [246, 0]
drag, startPoint x: 1182, startPoint y: 605, endPoint x: 1150, endPoint y: 588, distance: 36.2
click button "Close"
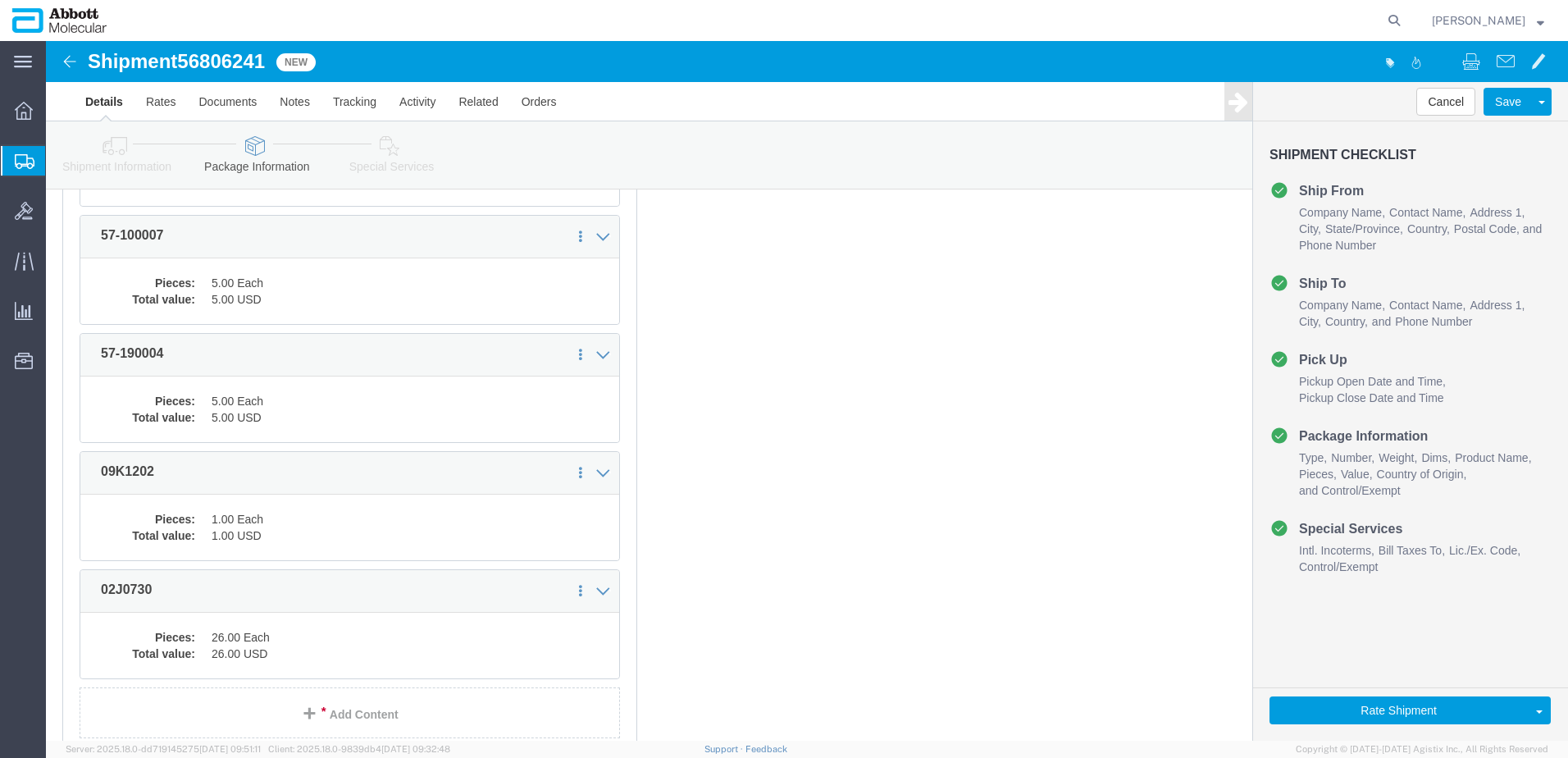
scroll to position [1249, 0]
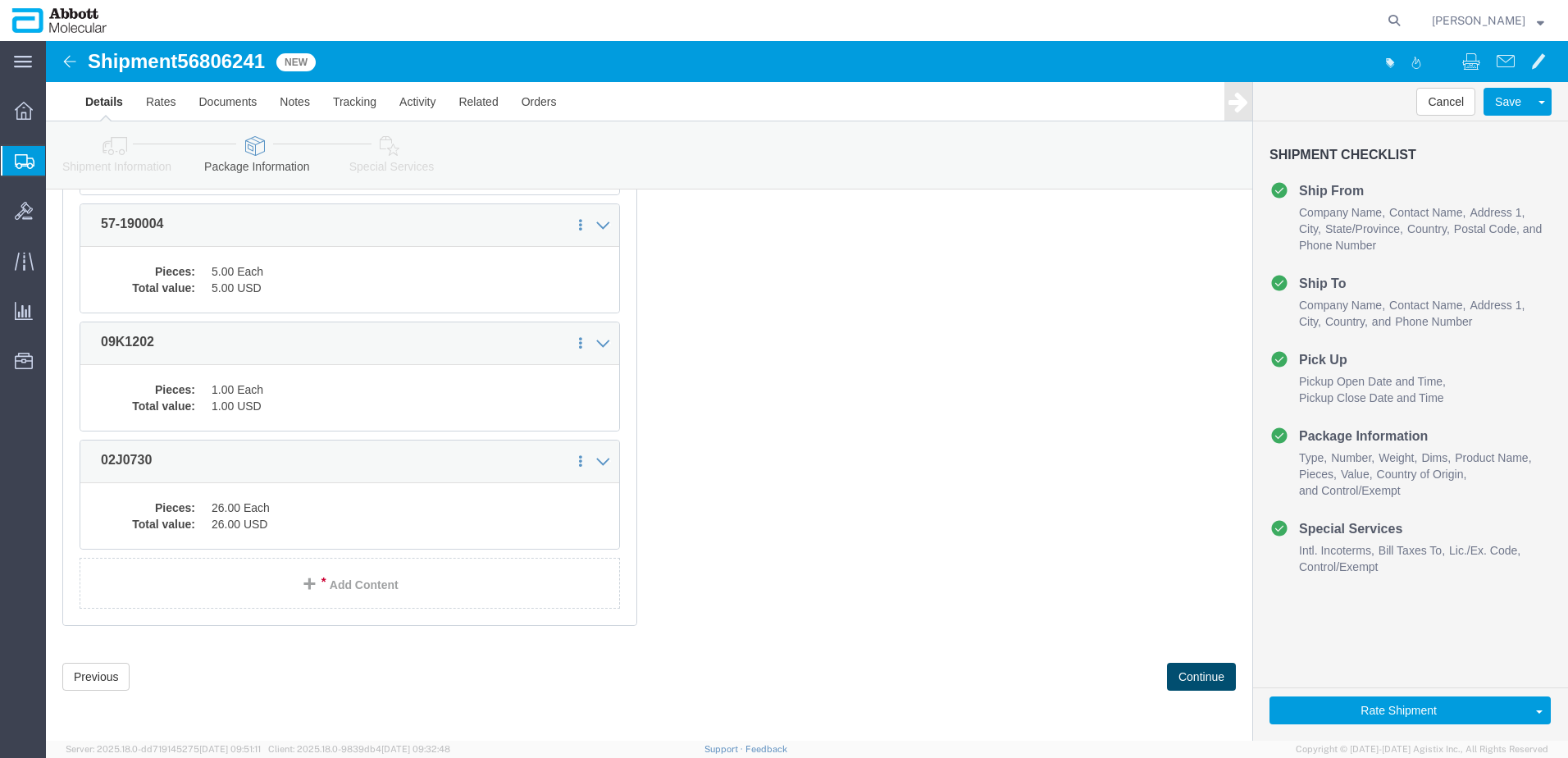
click button "Continue"
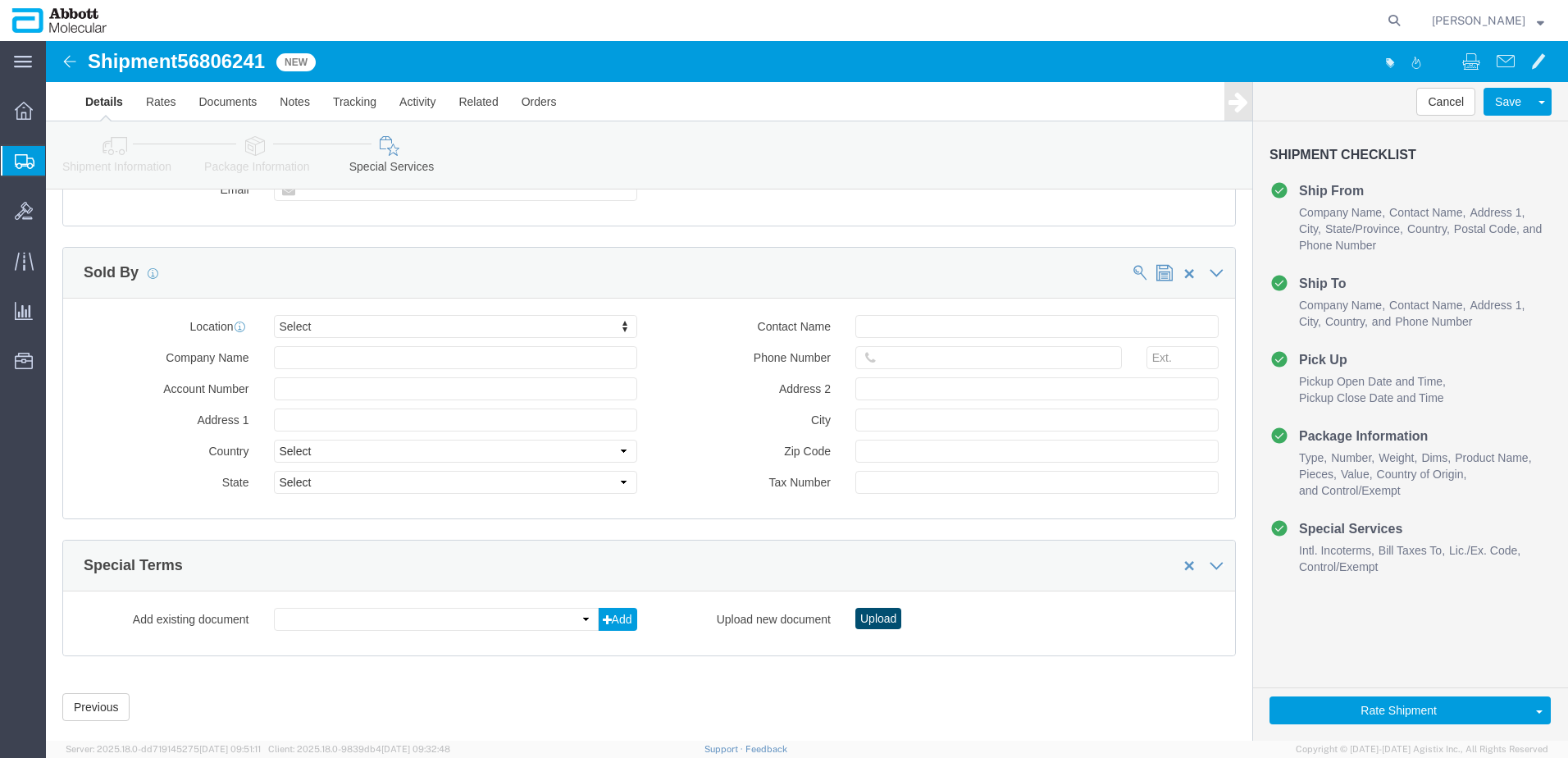
click button "Upload"
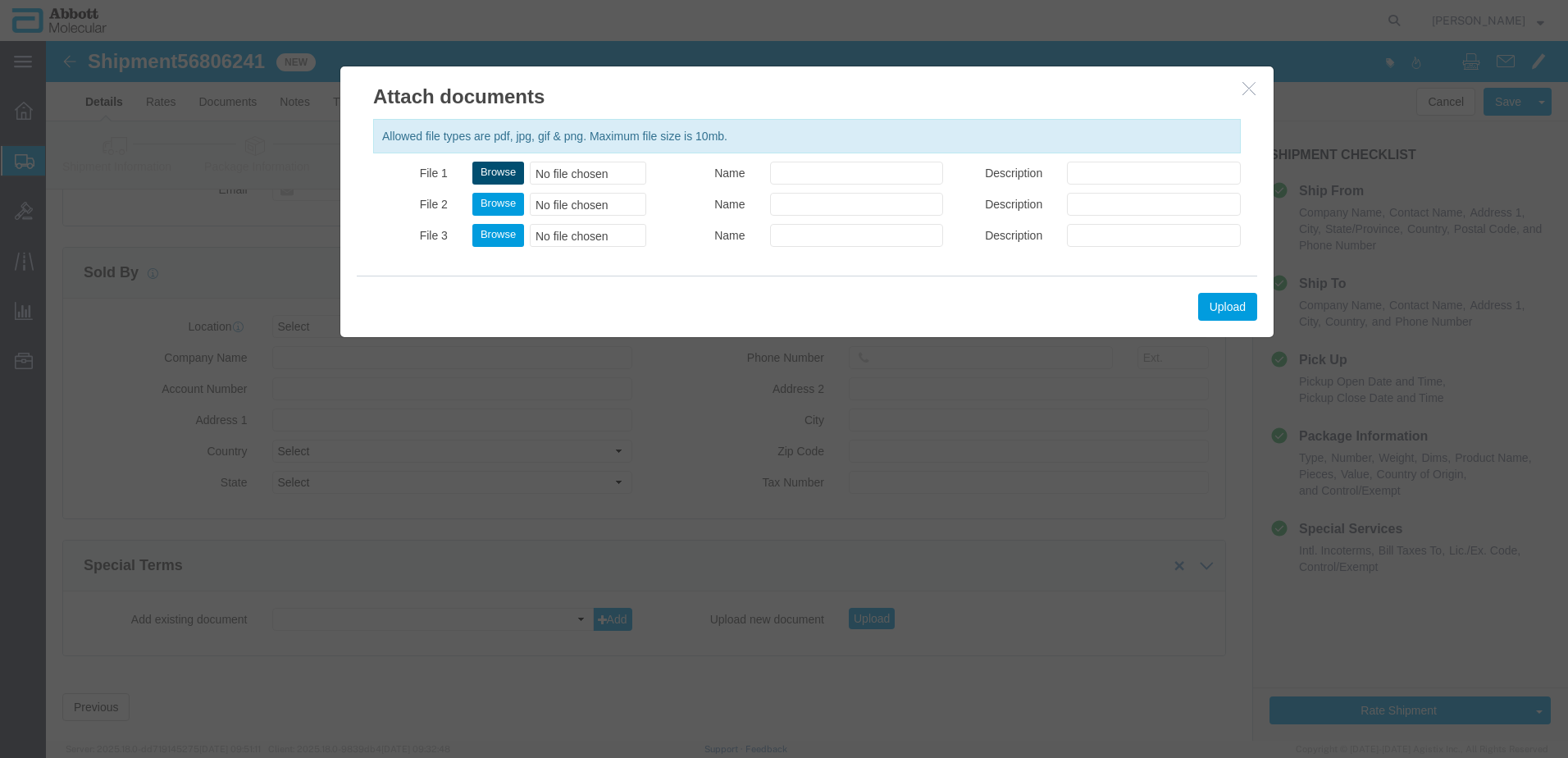
click button "Browse"
click button "Upload"
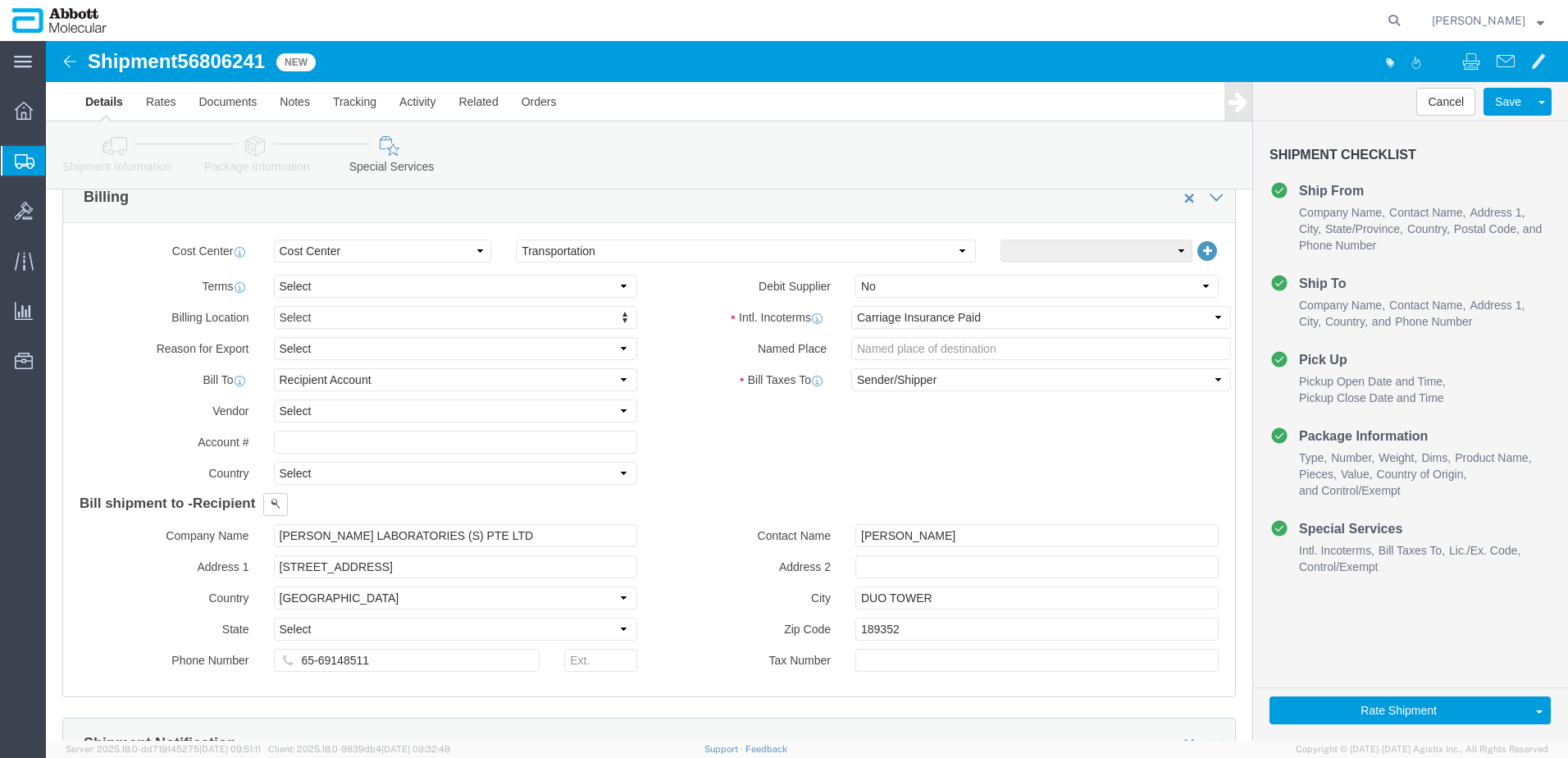
scroll to position [746, 0]
drag, startPoint x: 43, startPoint y: 19, endPoint x: 220, endPoint y: 19, distance: 177.0
click h1 "Shipment 56806241"
copy h1 "Shipment 56806241"
click button "Rate Shipment"
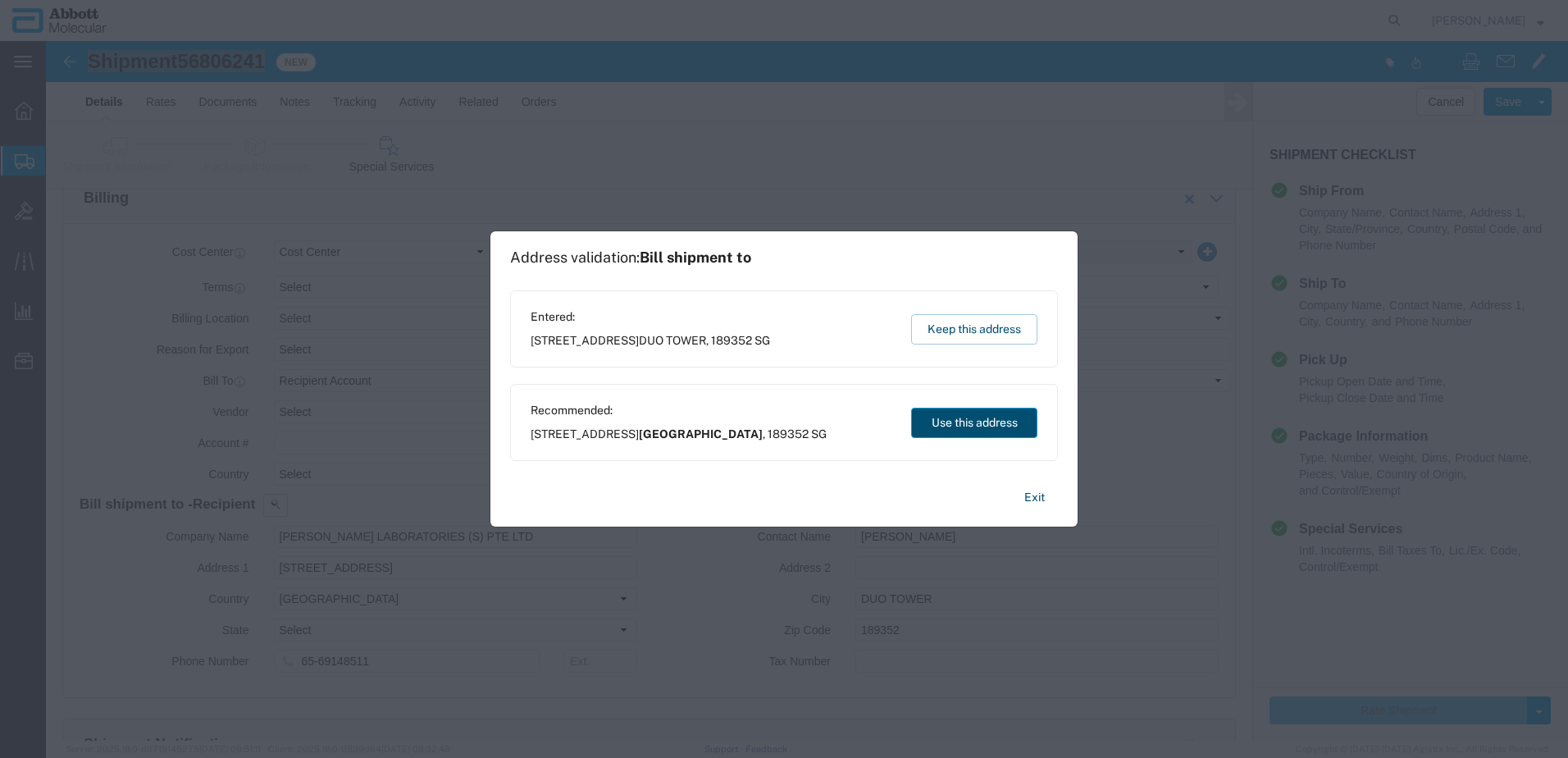
click at [1005, 426] on button "Use this address" at bounding box center [974, 423] width 126 height 31
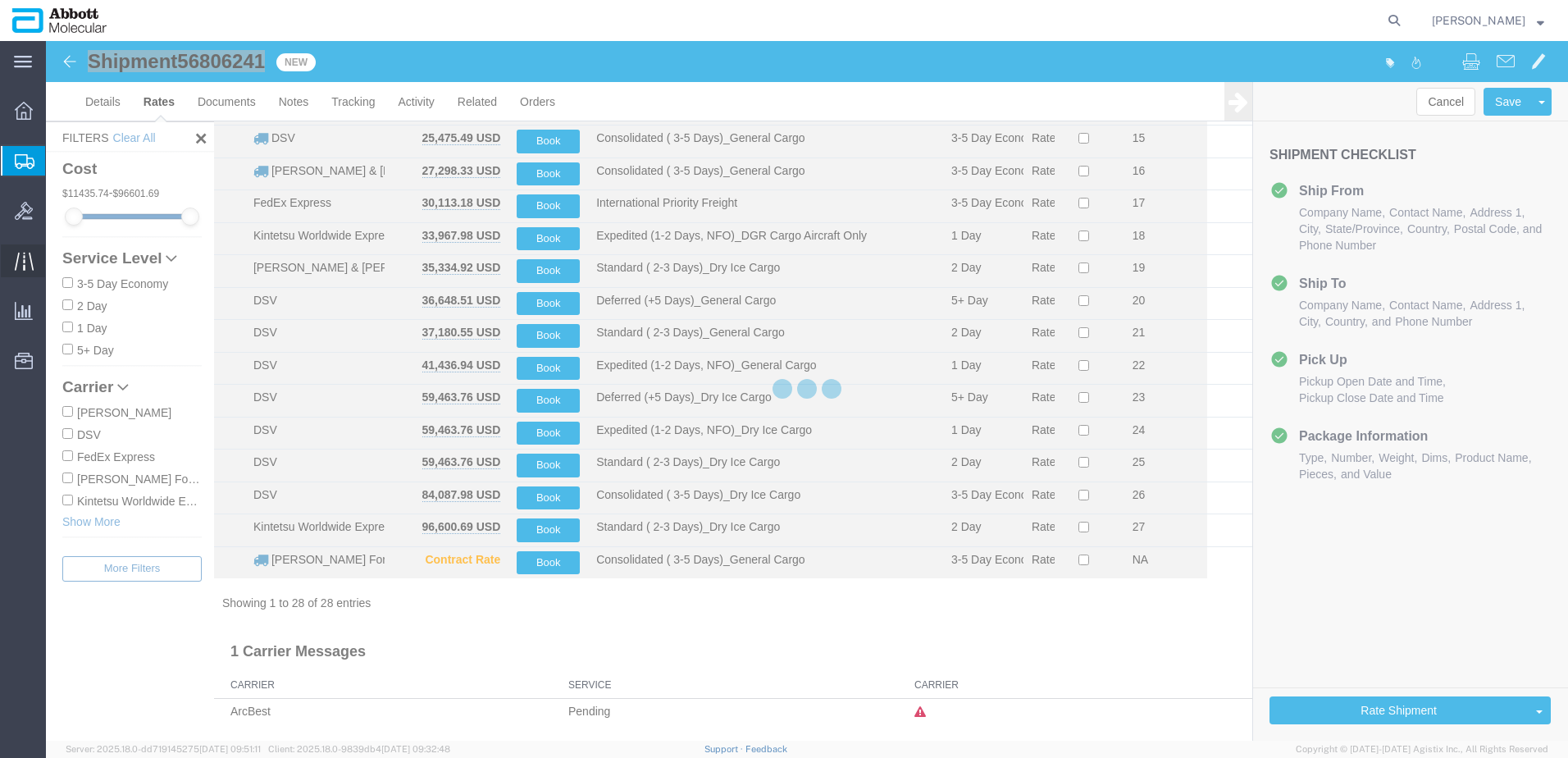
scroll to position [514, 0]
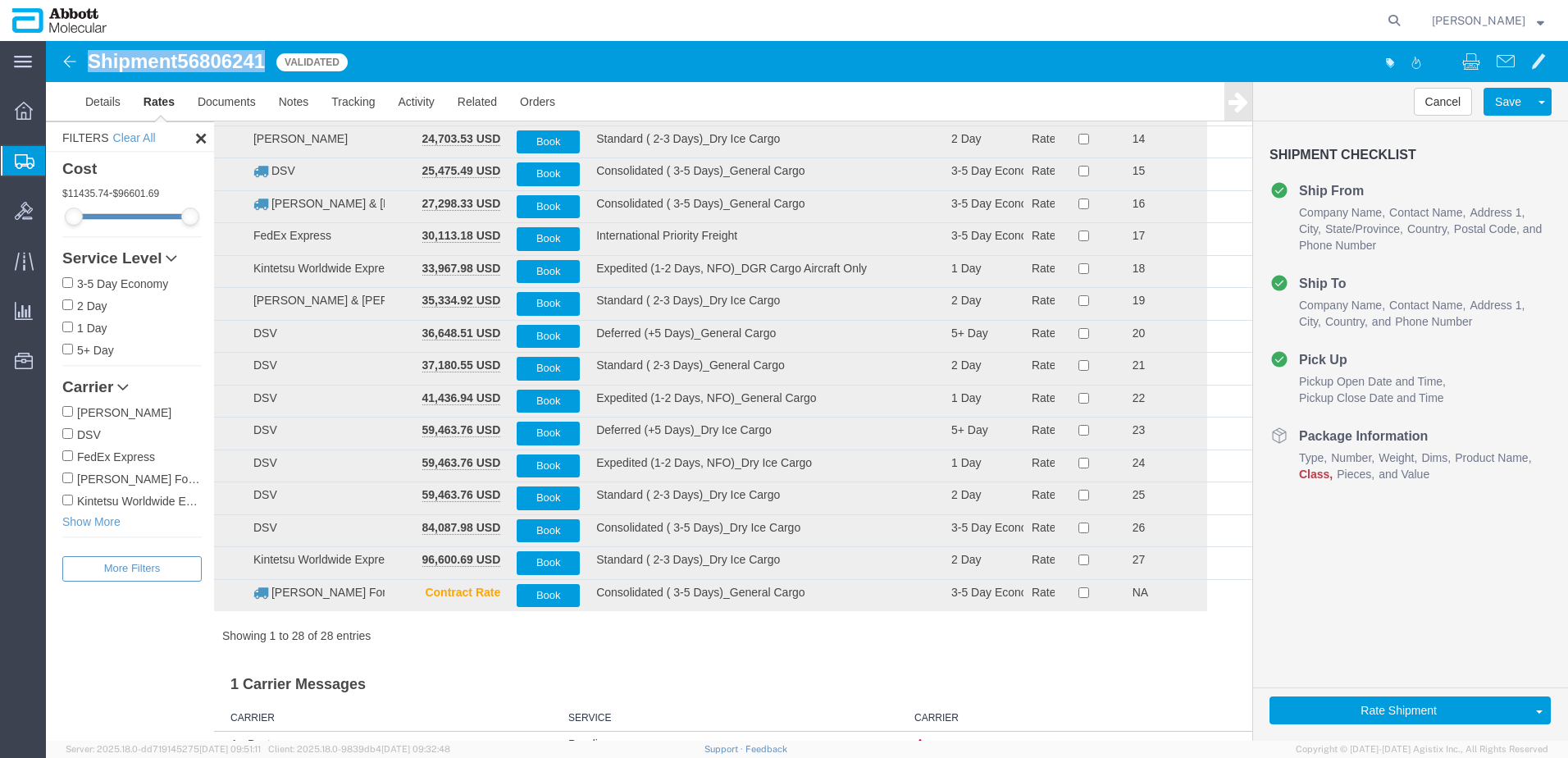
click at [66, 505] on input "Kintetsu Worldwide Express" at bounding box center [68, 499] width 11 height 11
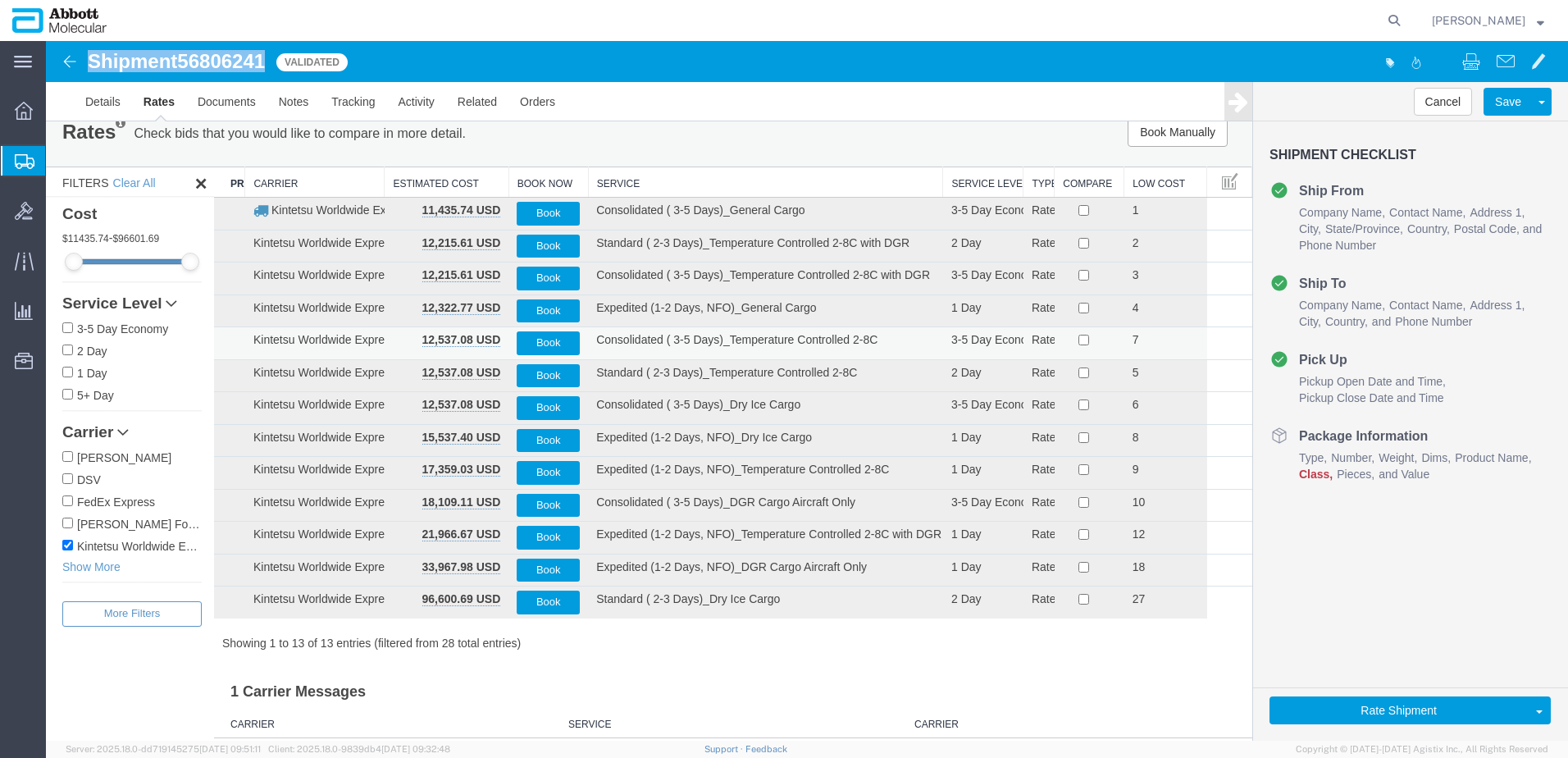
scroll to position [0, 0]
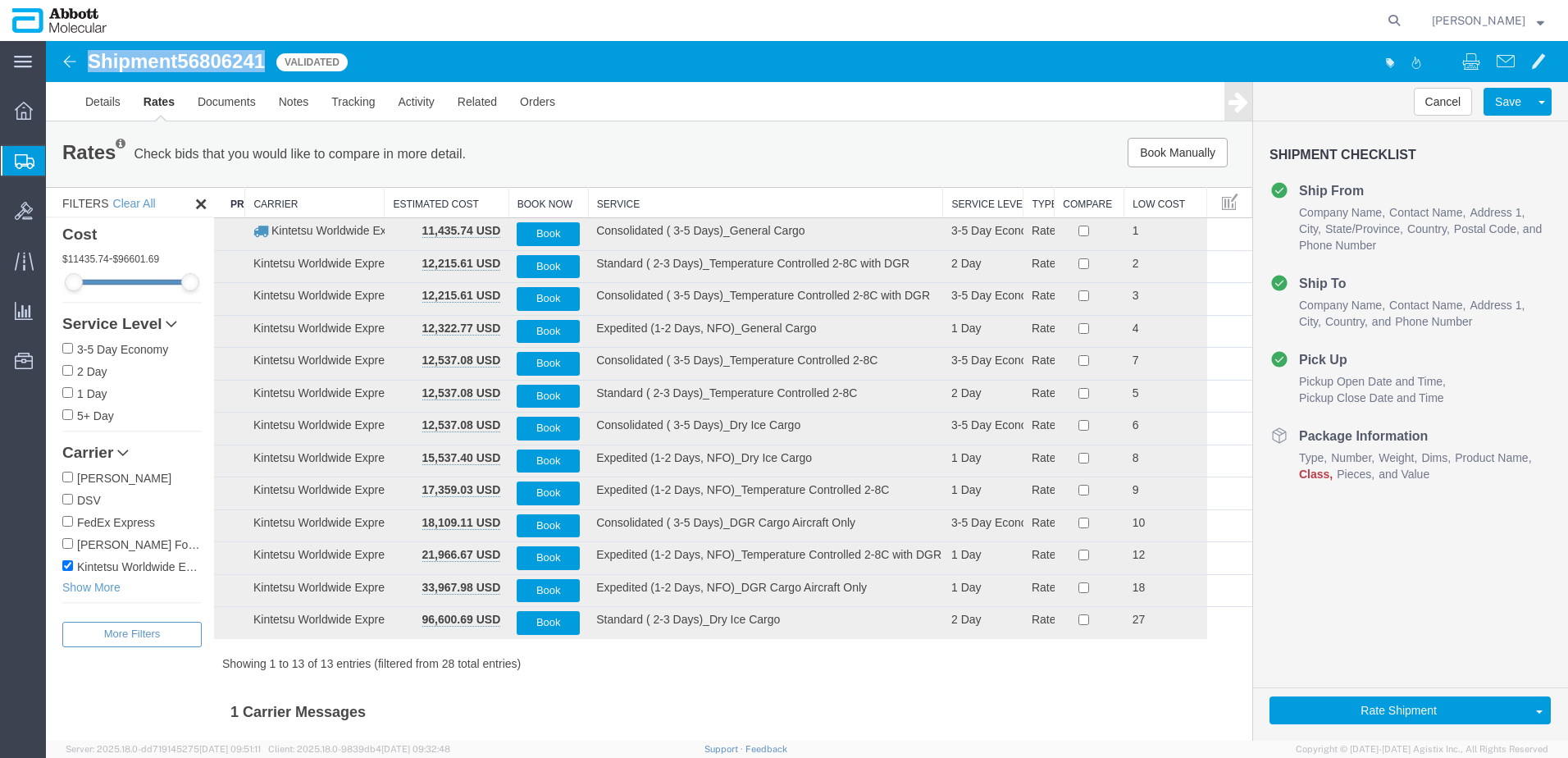
click at [635, 203] on th "Service" at bounding box center [765, 203] width 355 height 31
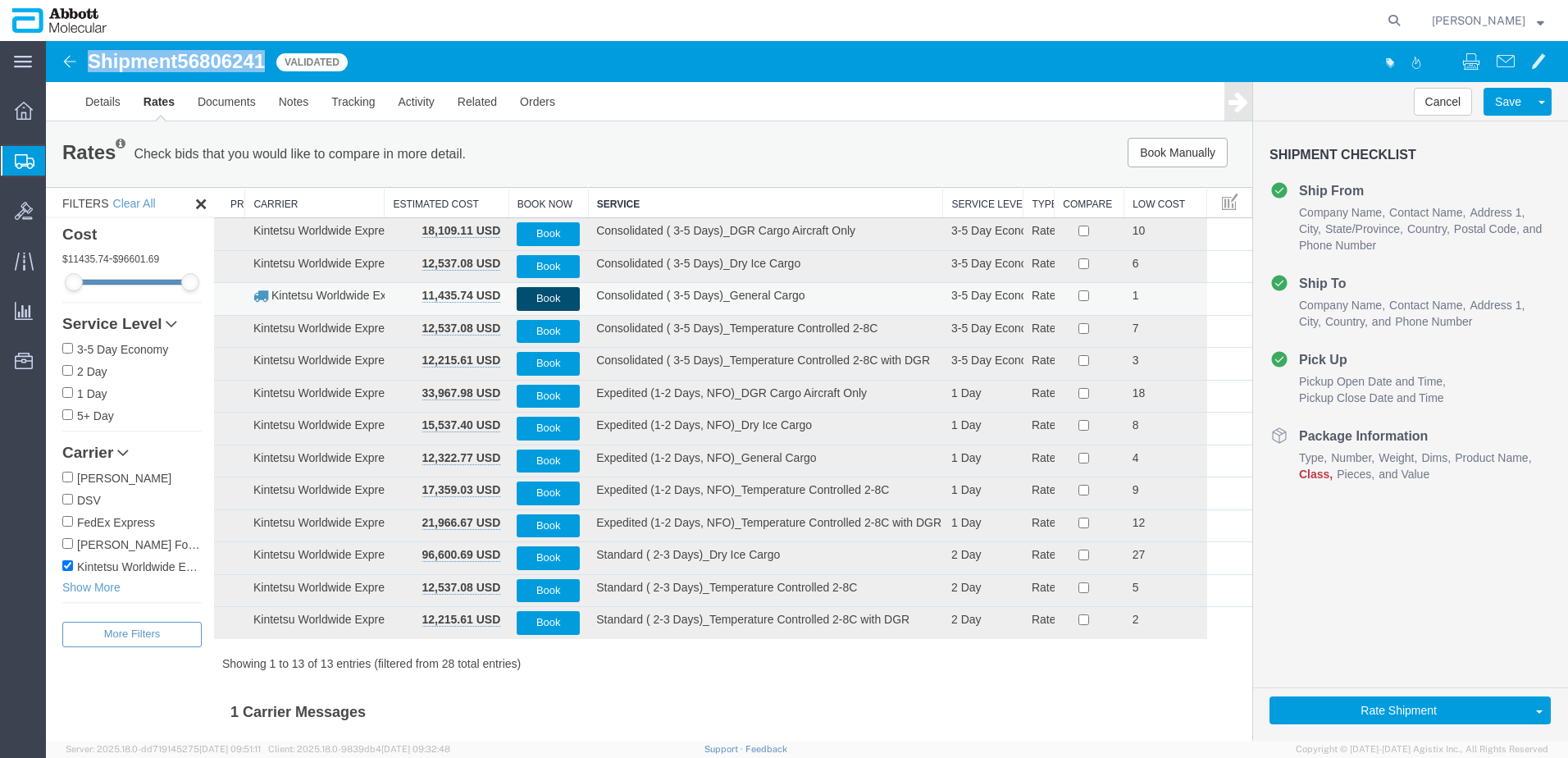
click at [552, 298] on button "Book" at bounding box center [548, 299] width 64 height 24
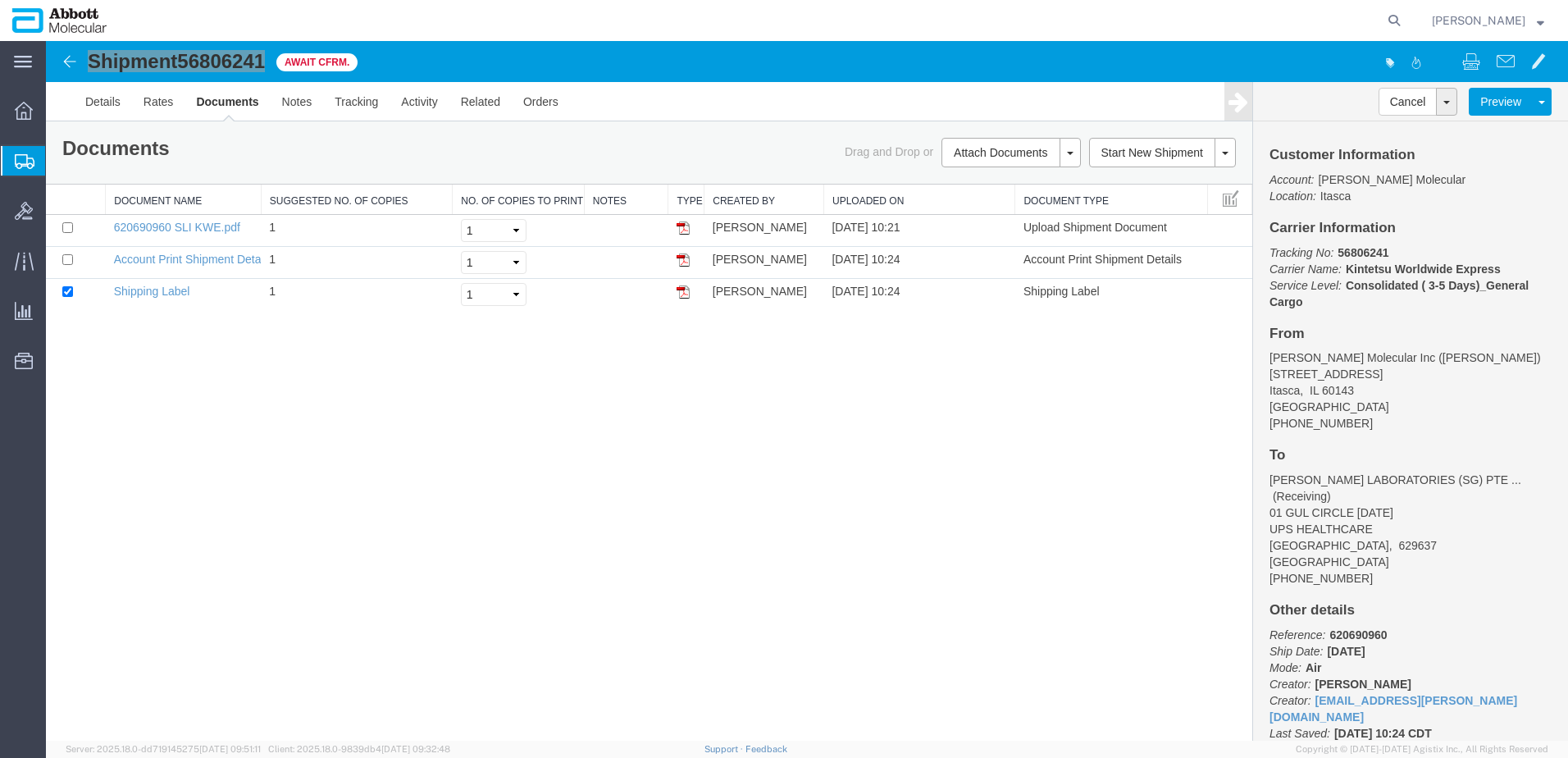
click at [0, 0] on span "Create from Template" at bounding box center [0, 0] width 0 height 0
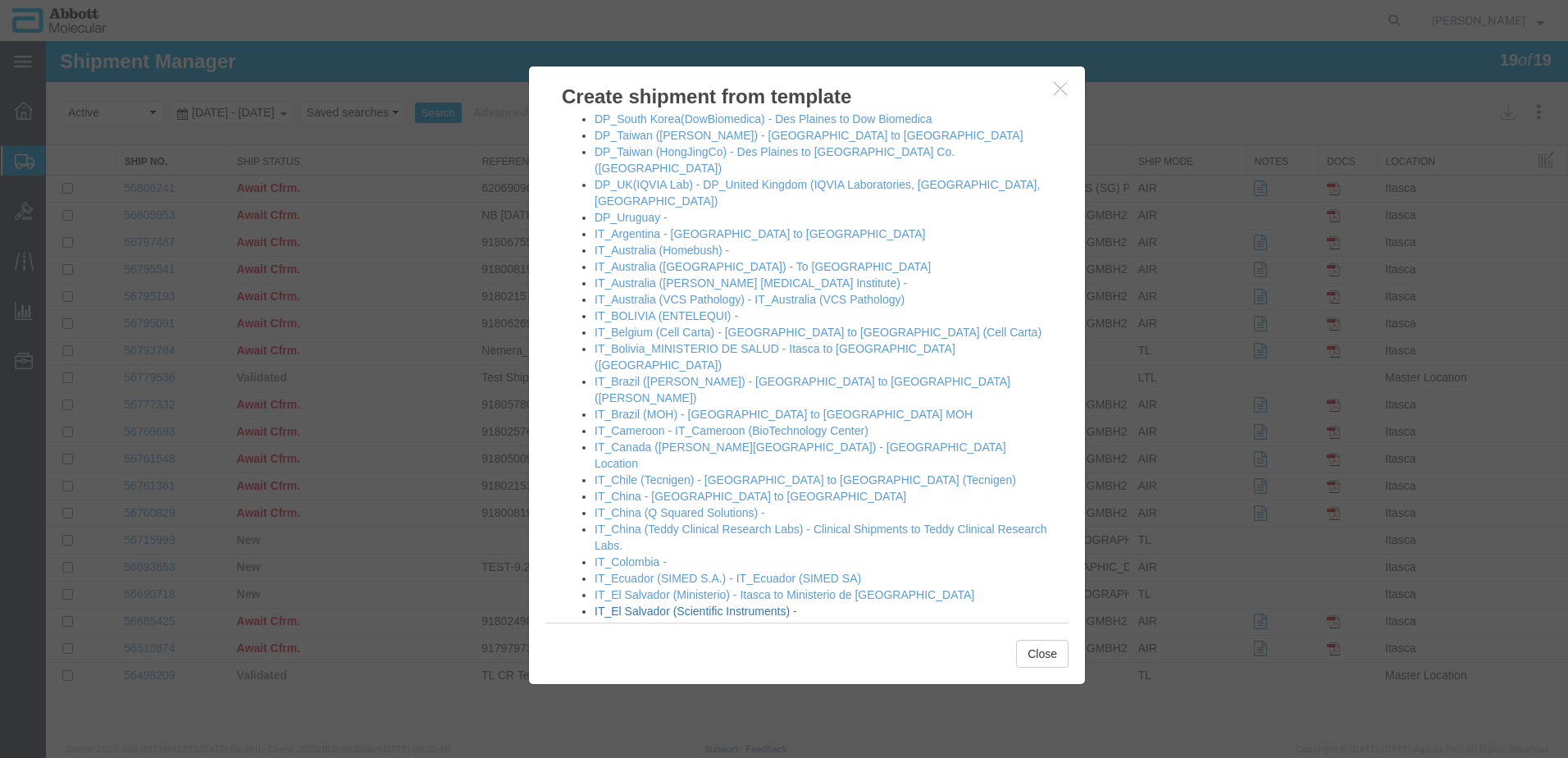
scroll to position [738, 0]
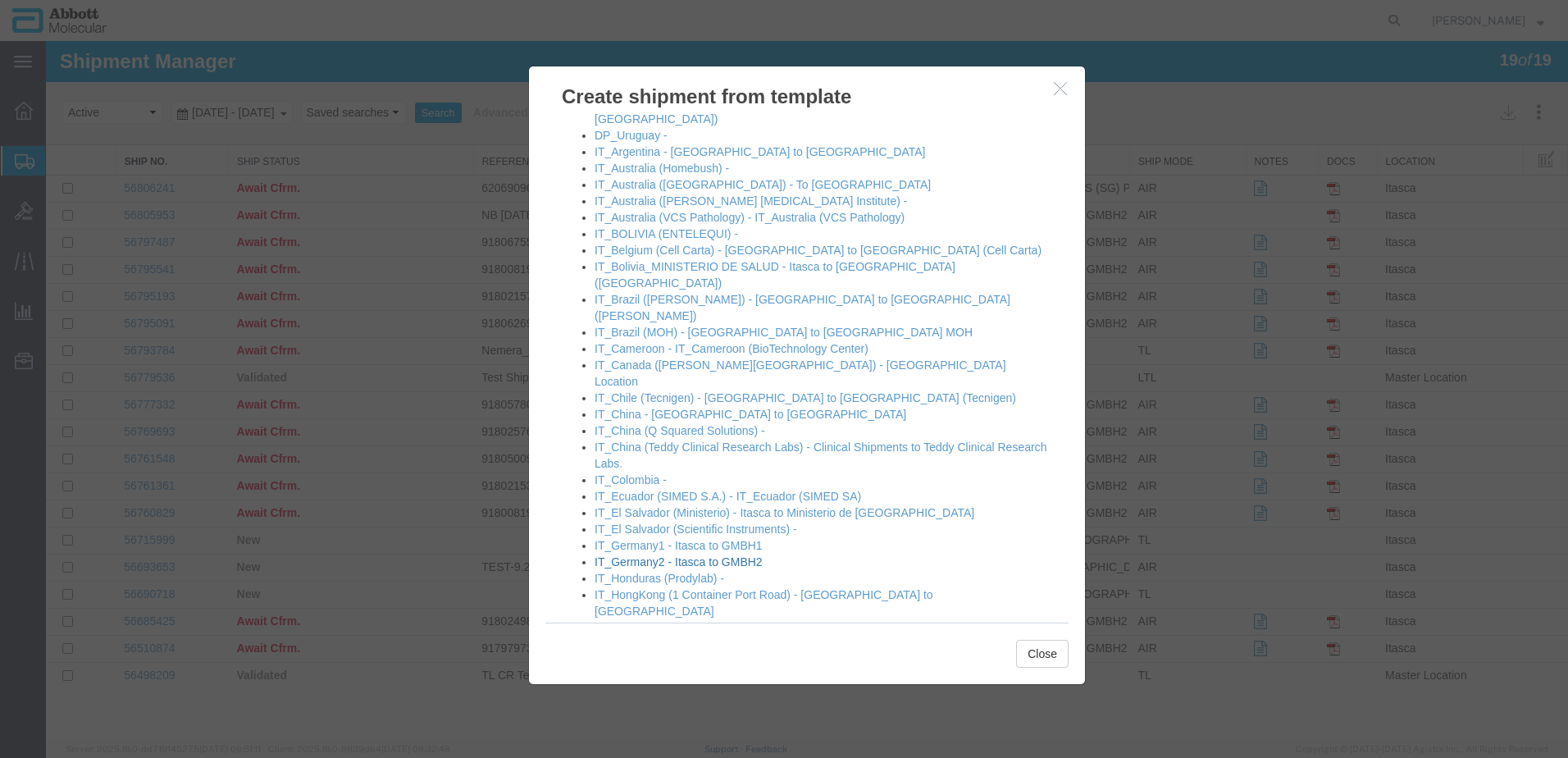
click at [650, 555] on link "IT_Germany2 - Itasca to GMBH2" at bounding box center [678, 561] width 168 height 13
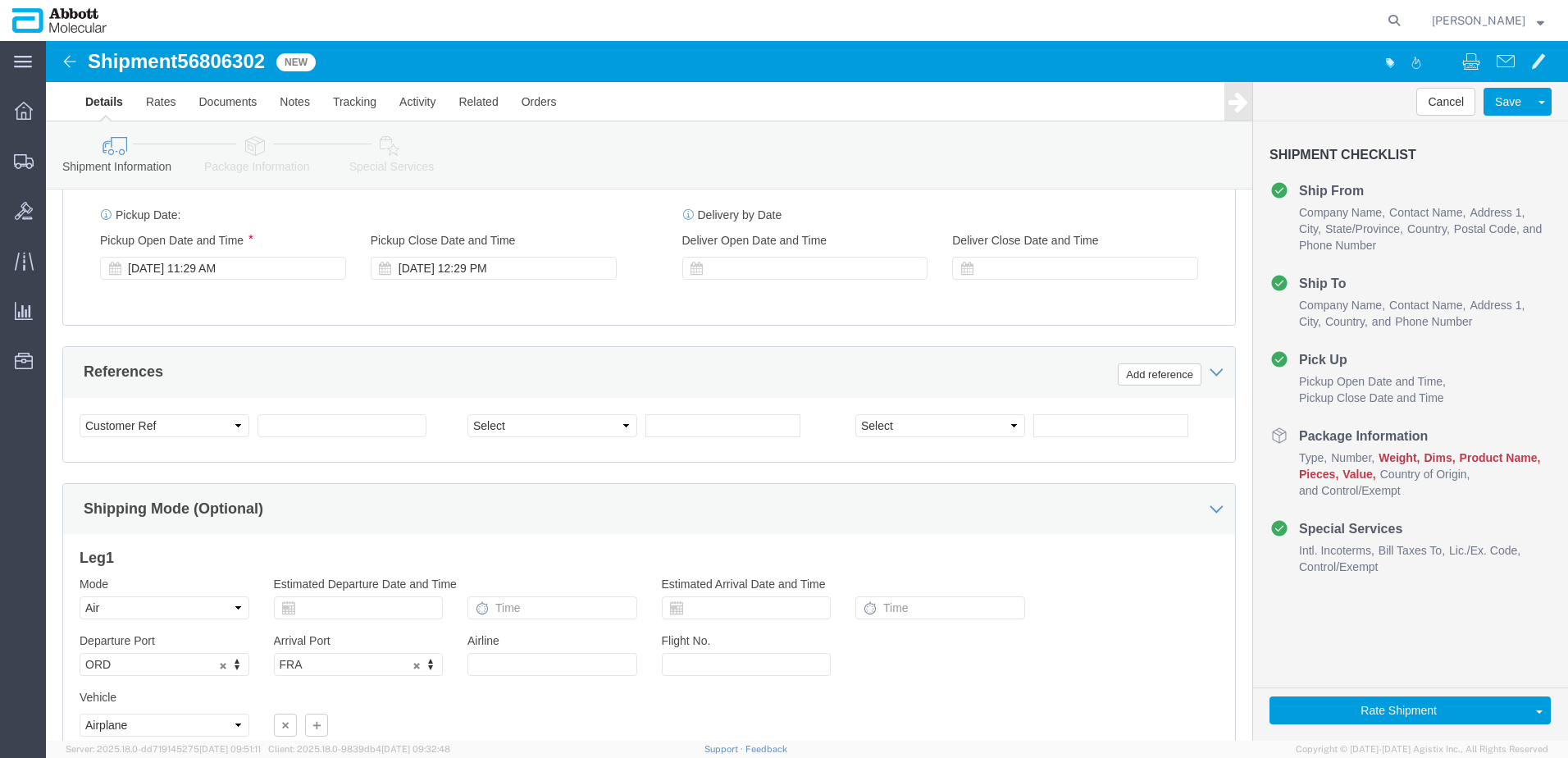
scroll to position [902, 0]
click button "Add reference"
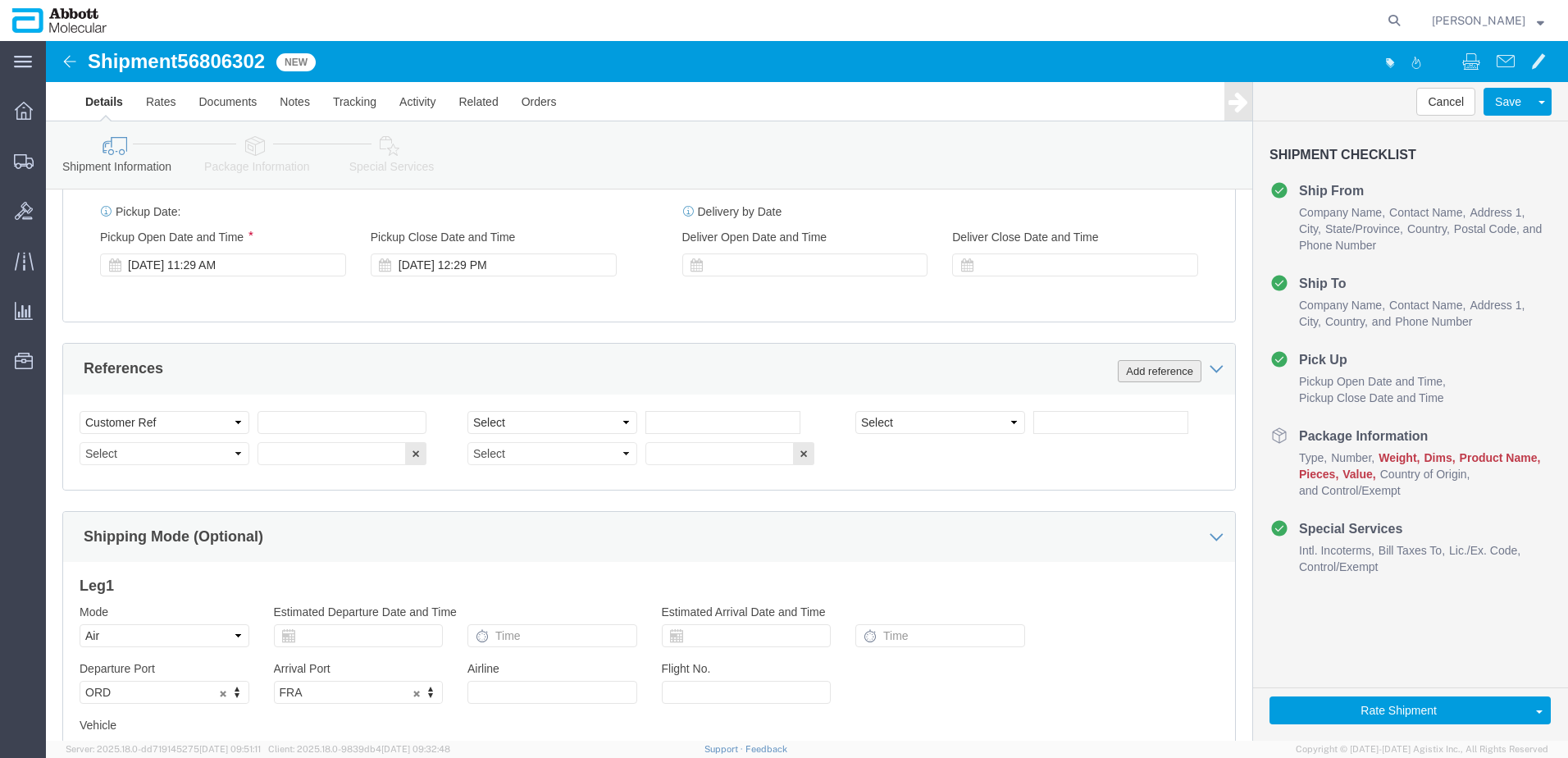
click button "Add reference"
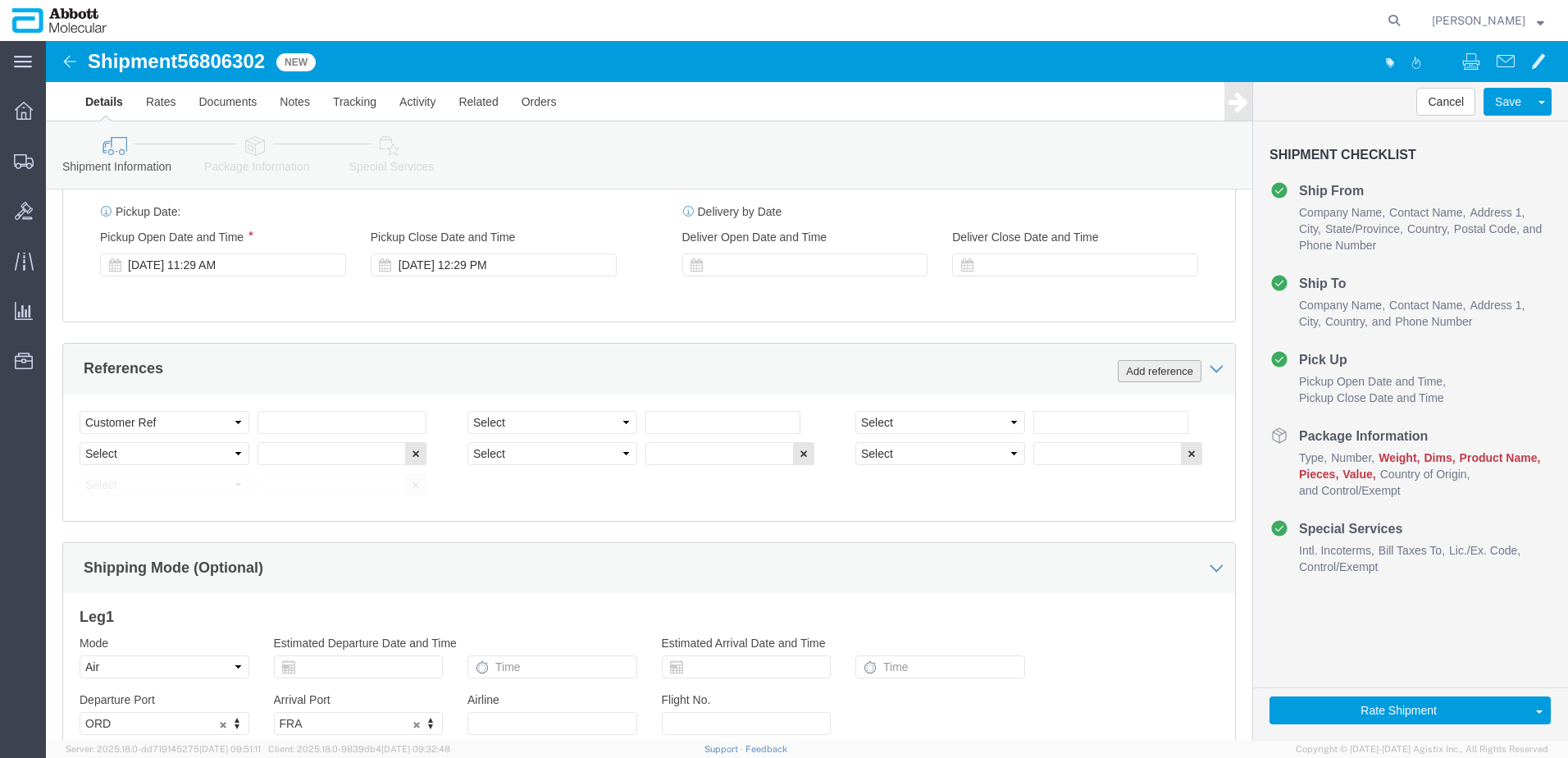
click button "Add reference"
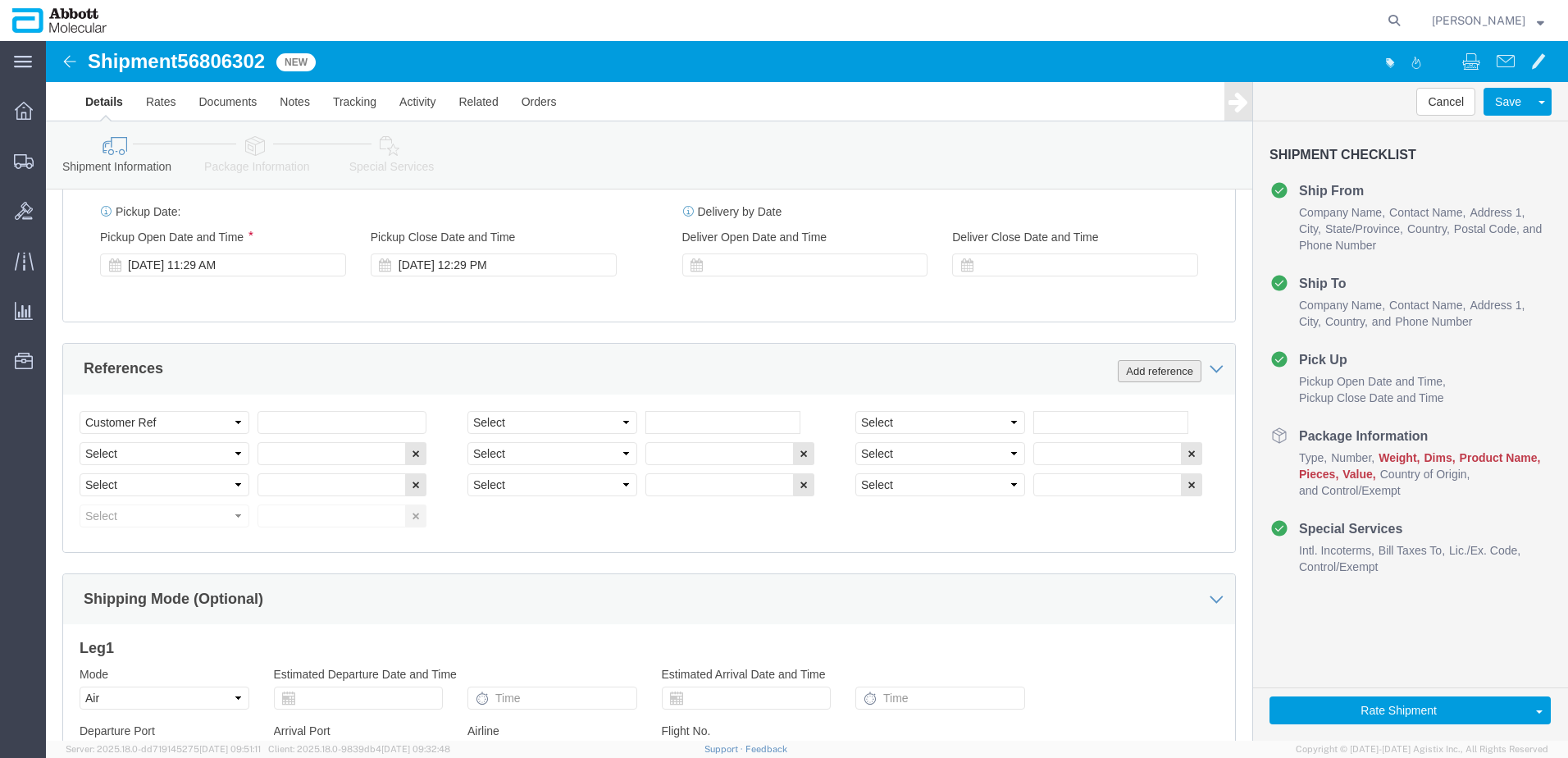
click button "Add reference"
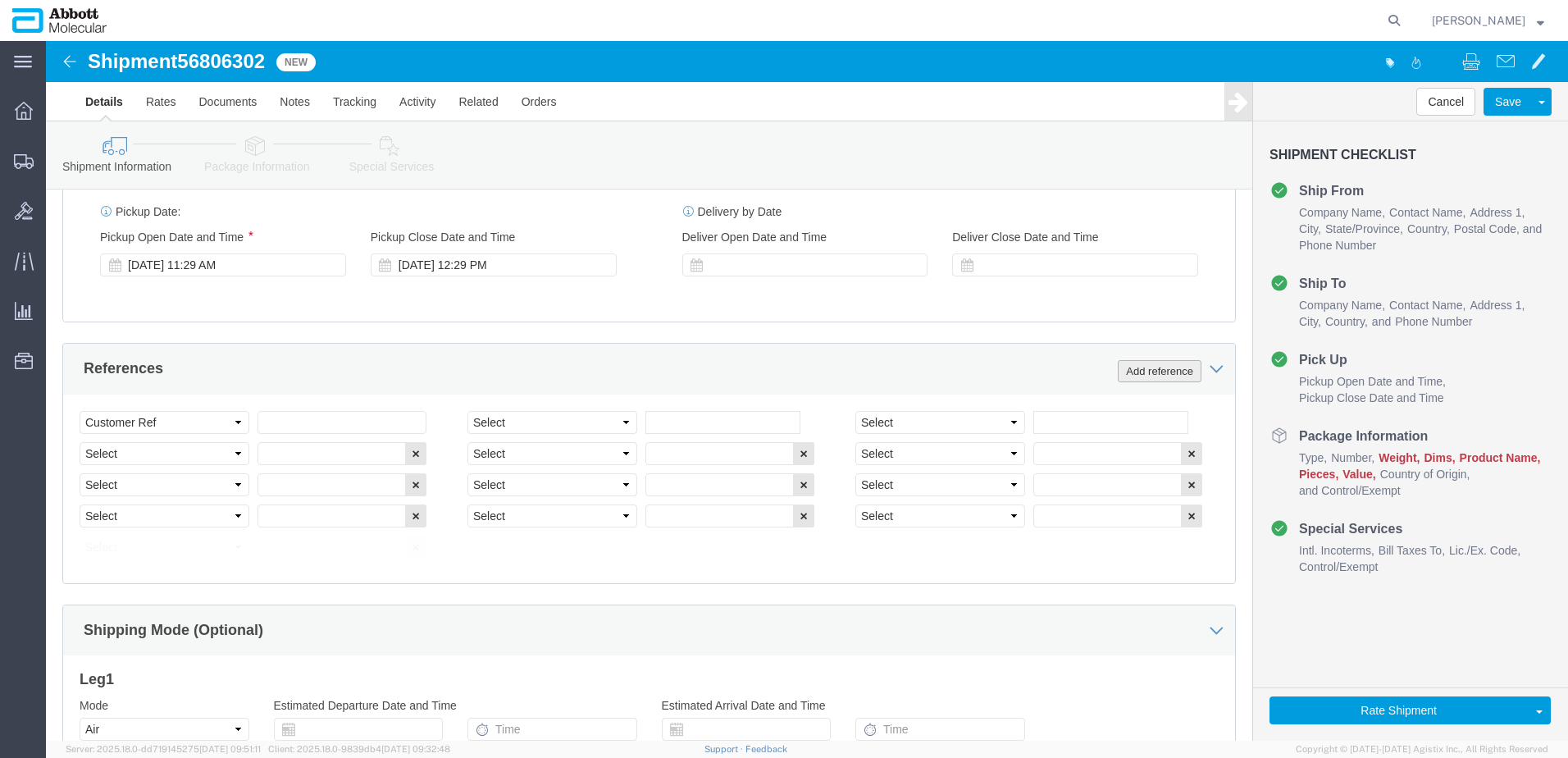
click button "Add reference"
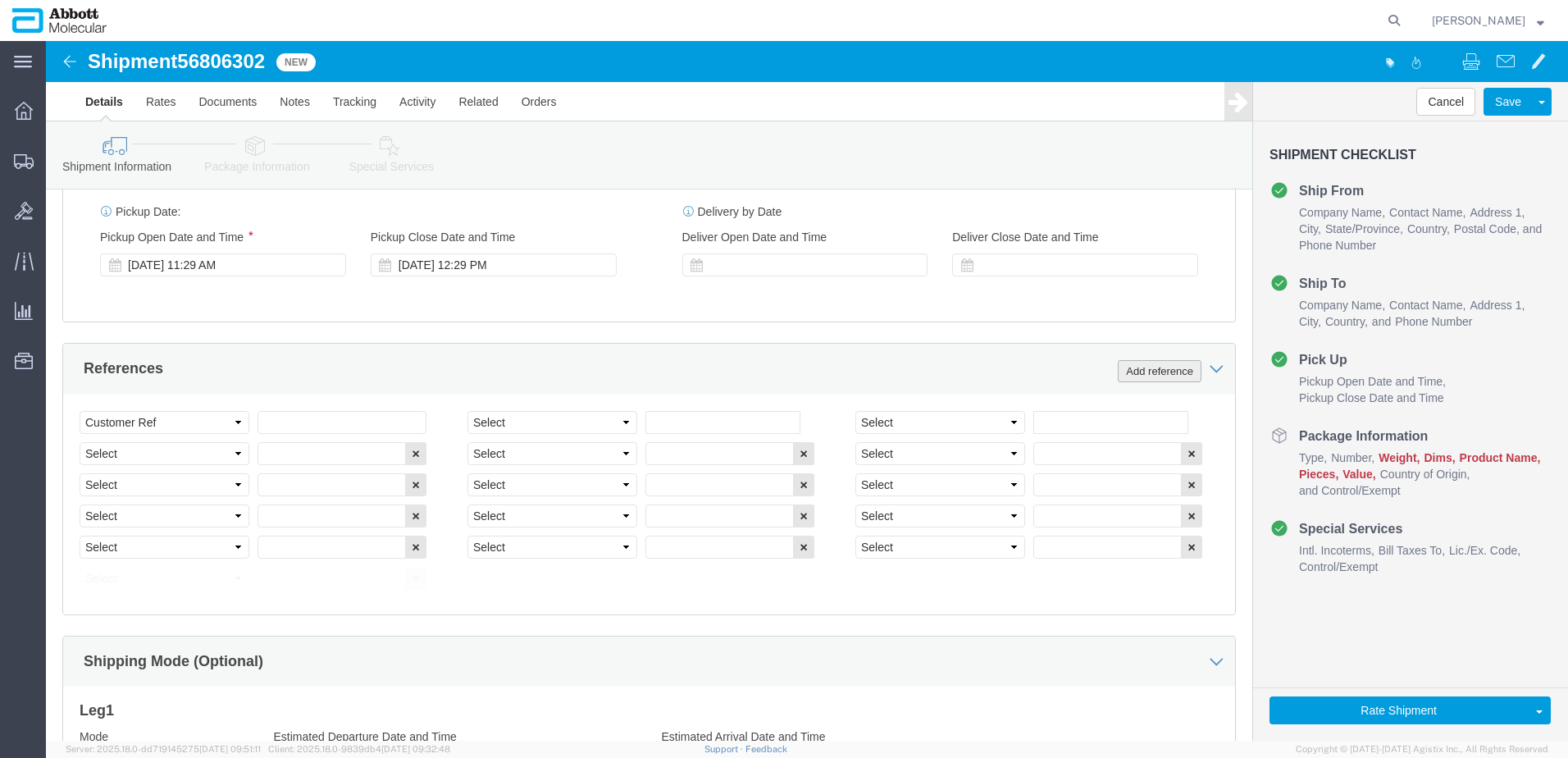
click button "Add reference"
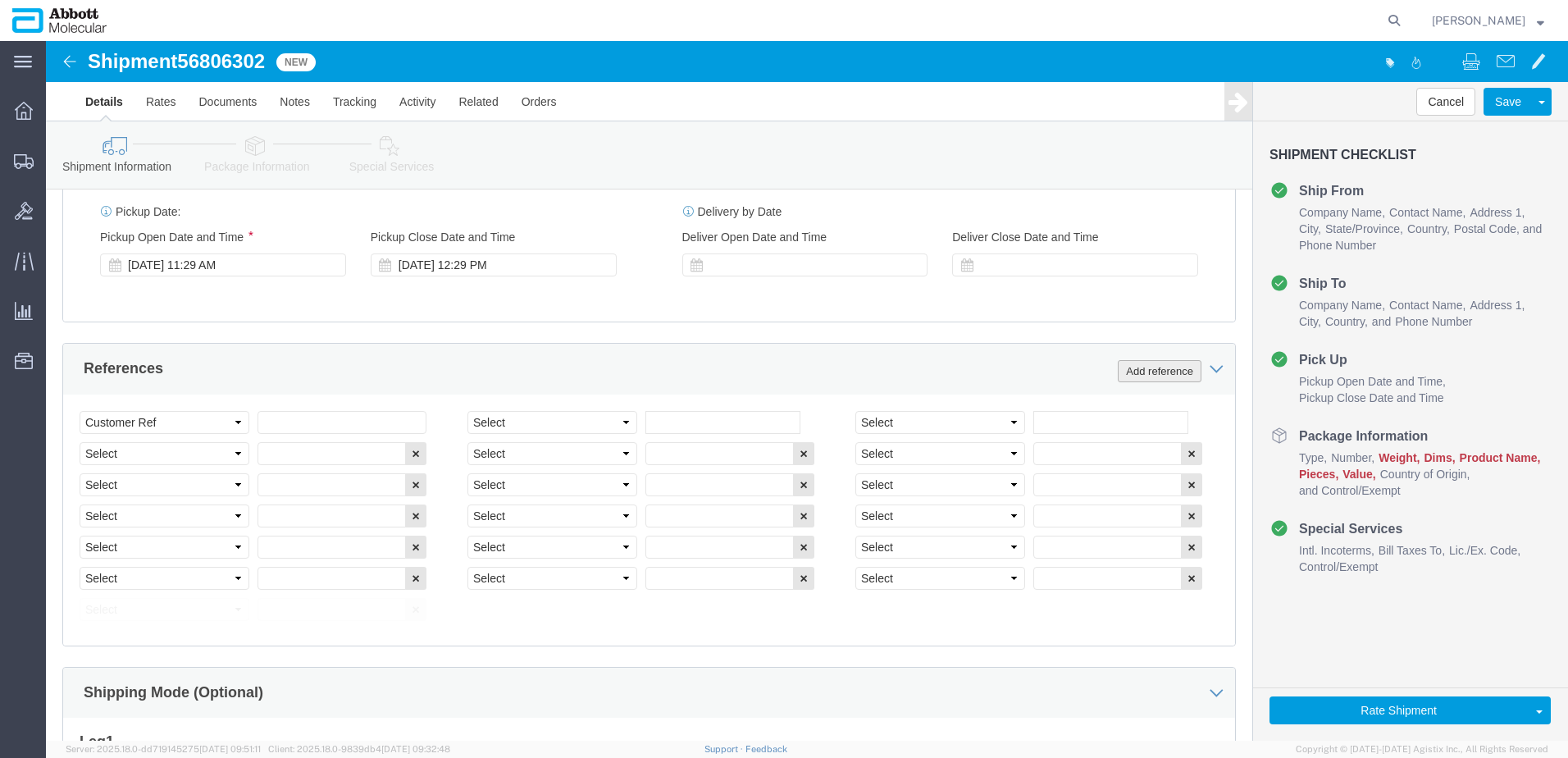
click button "Add reference"
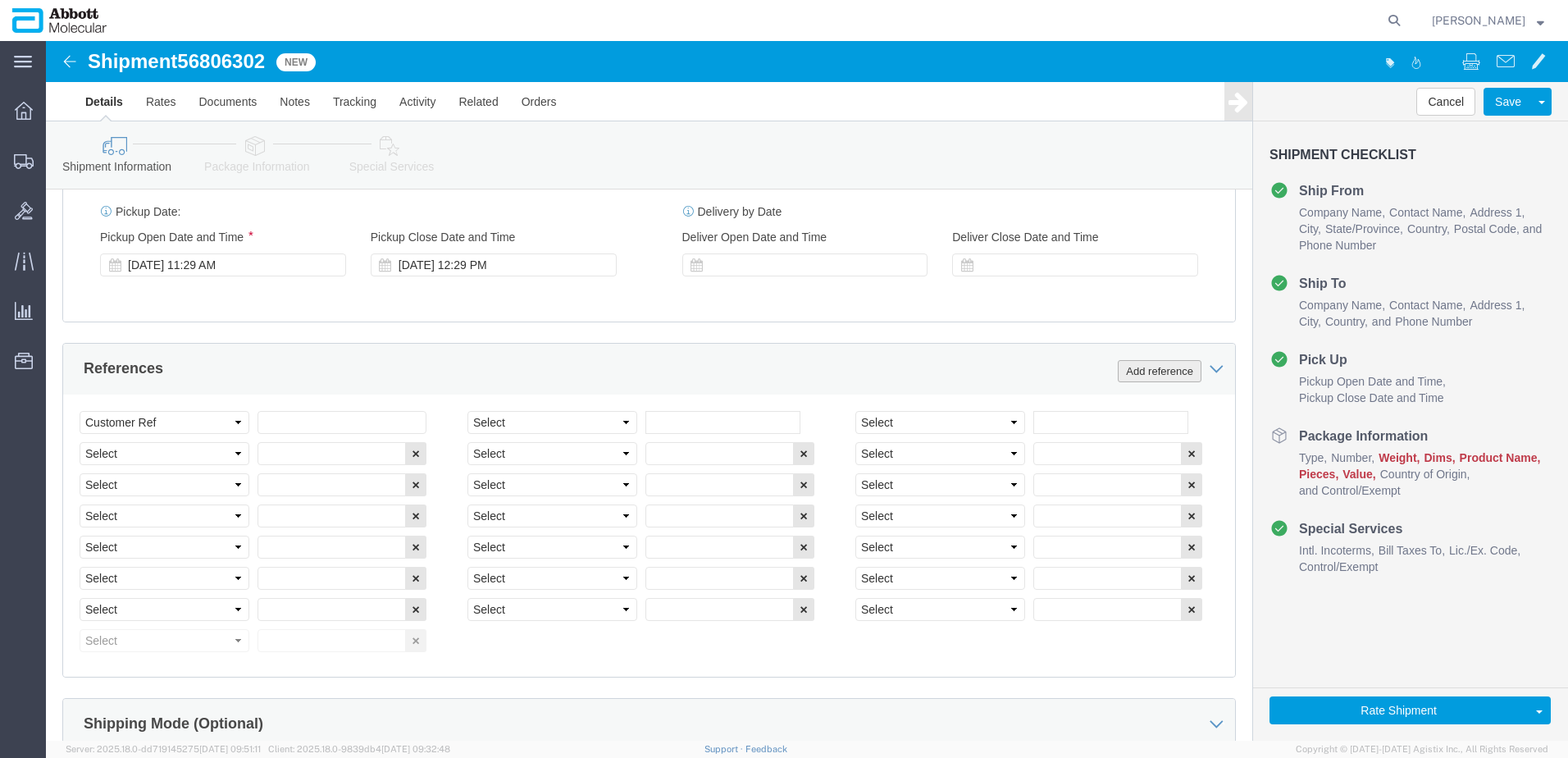
click button "Add reference"
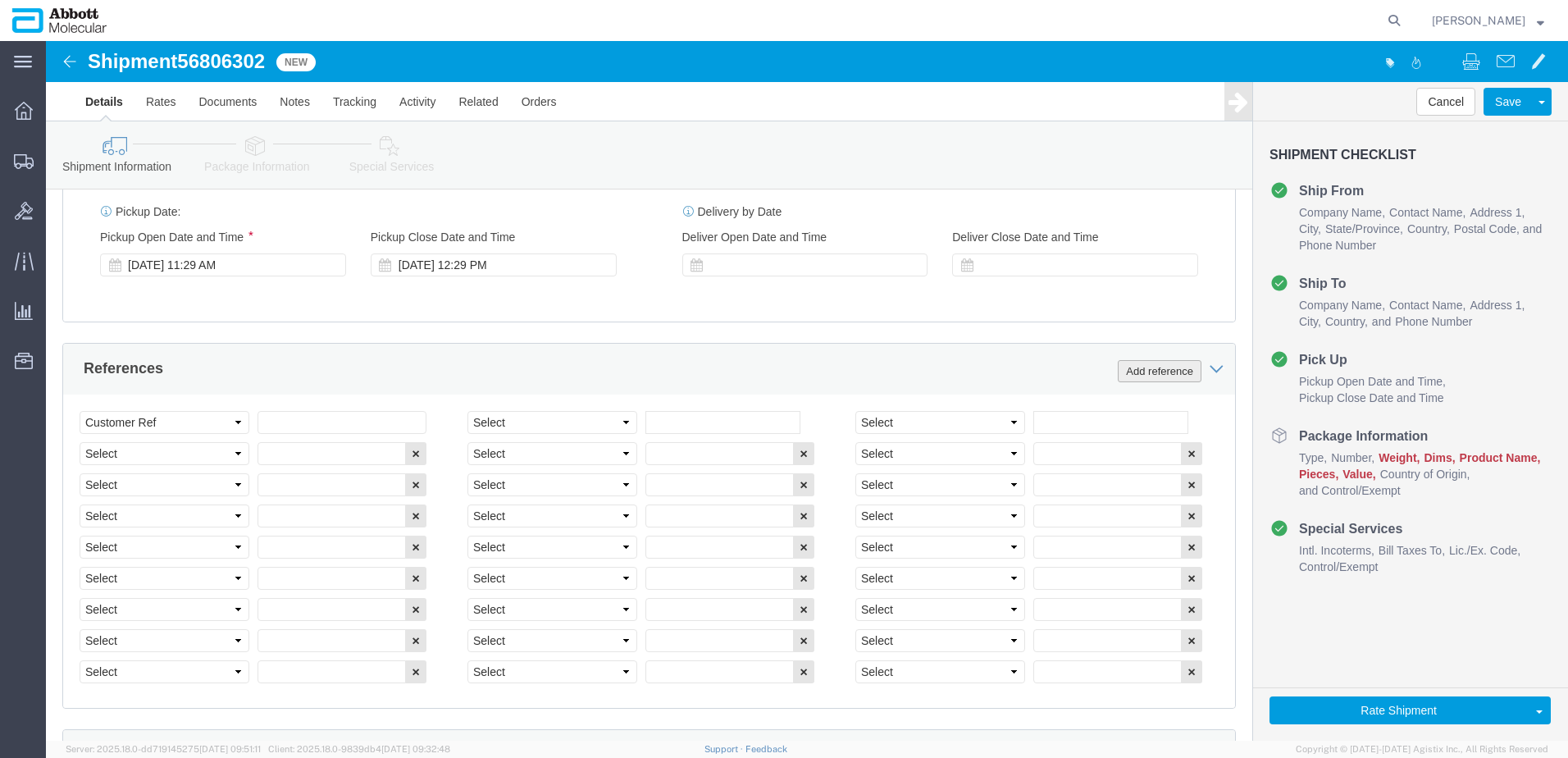
click button "Add reference"
click input "text"
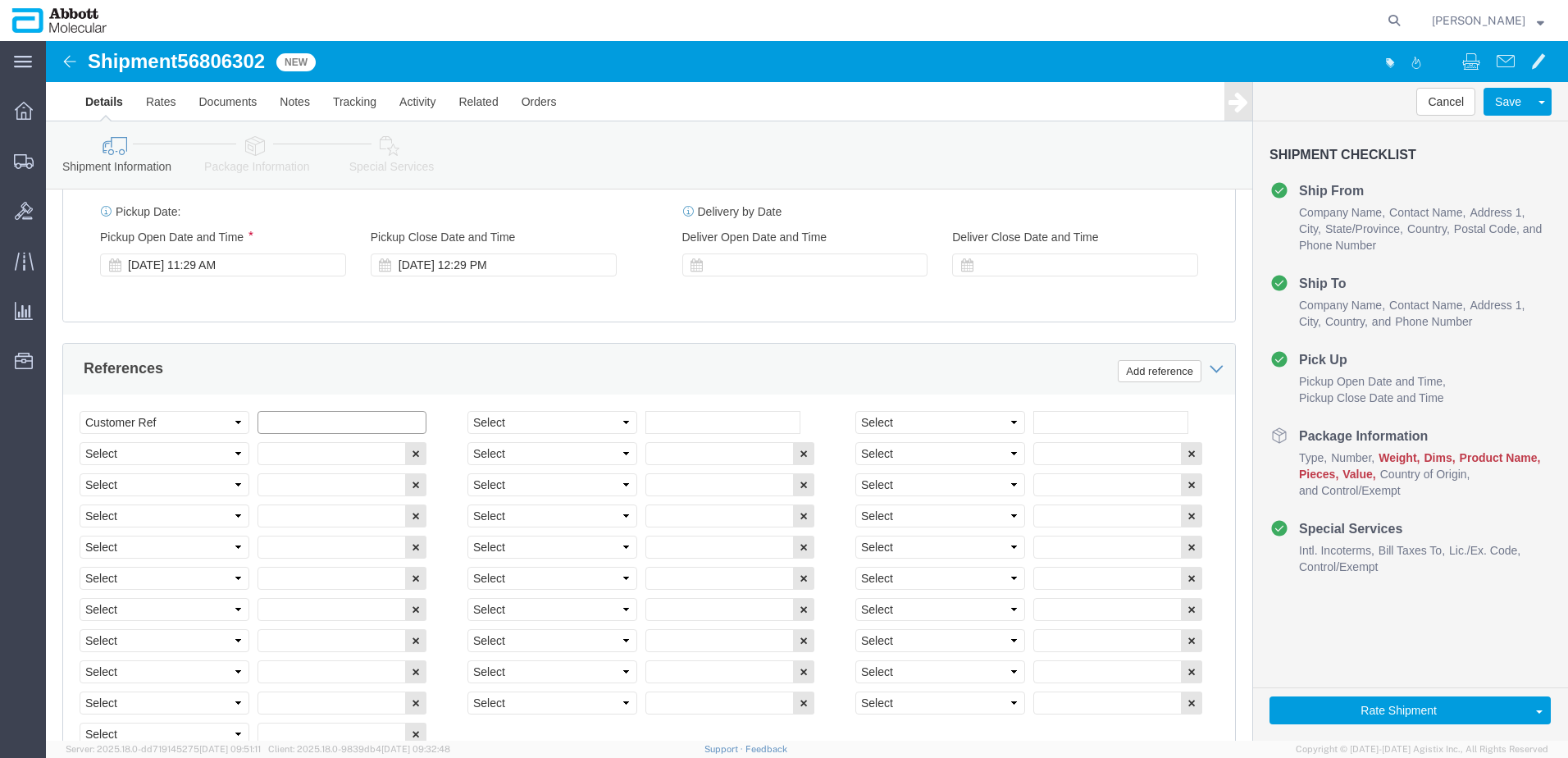
paste input "918048735"
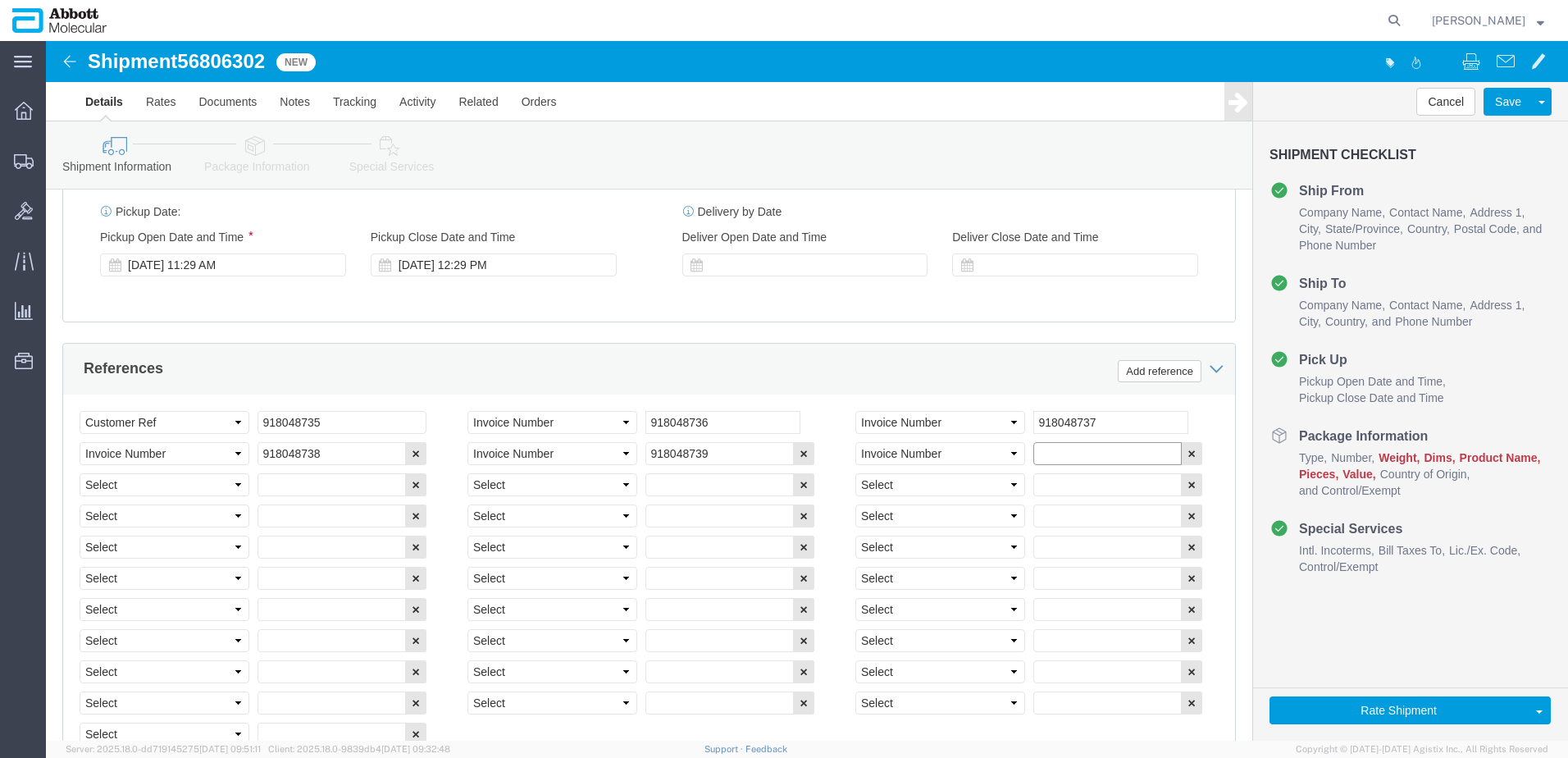
paste input "918048735"
paste input "918048740"
paste input "text"
paste input "918048740"
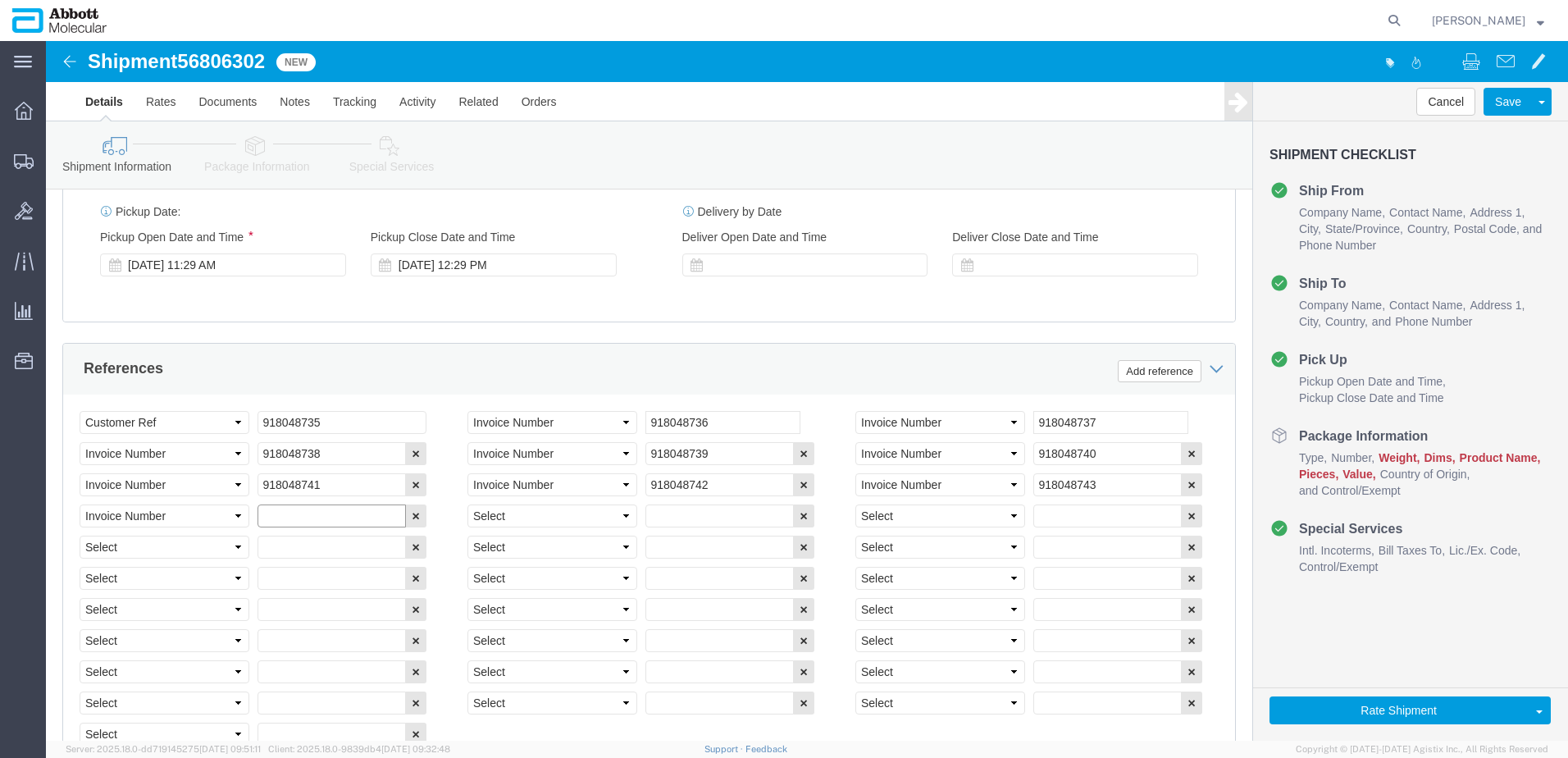
paste input "918048740"
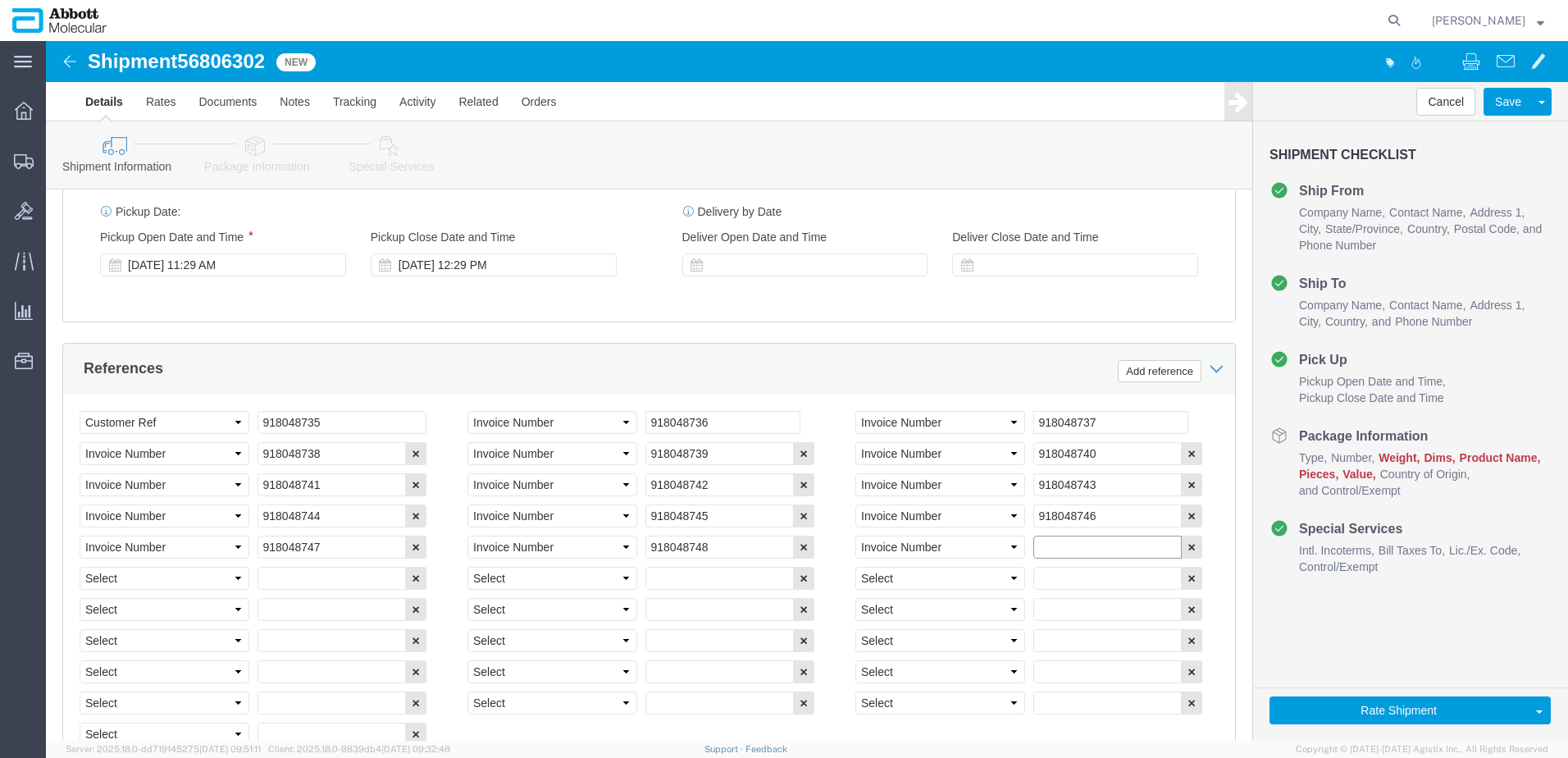
paste input "918048740"
paste input "918048750"
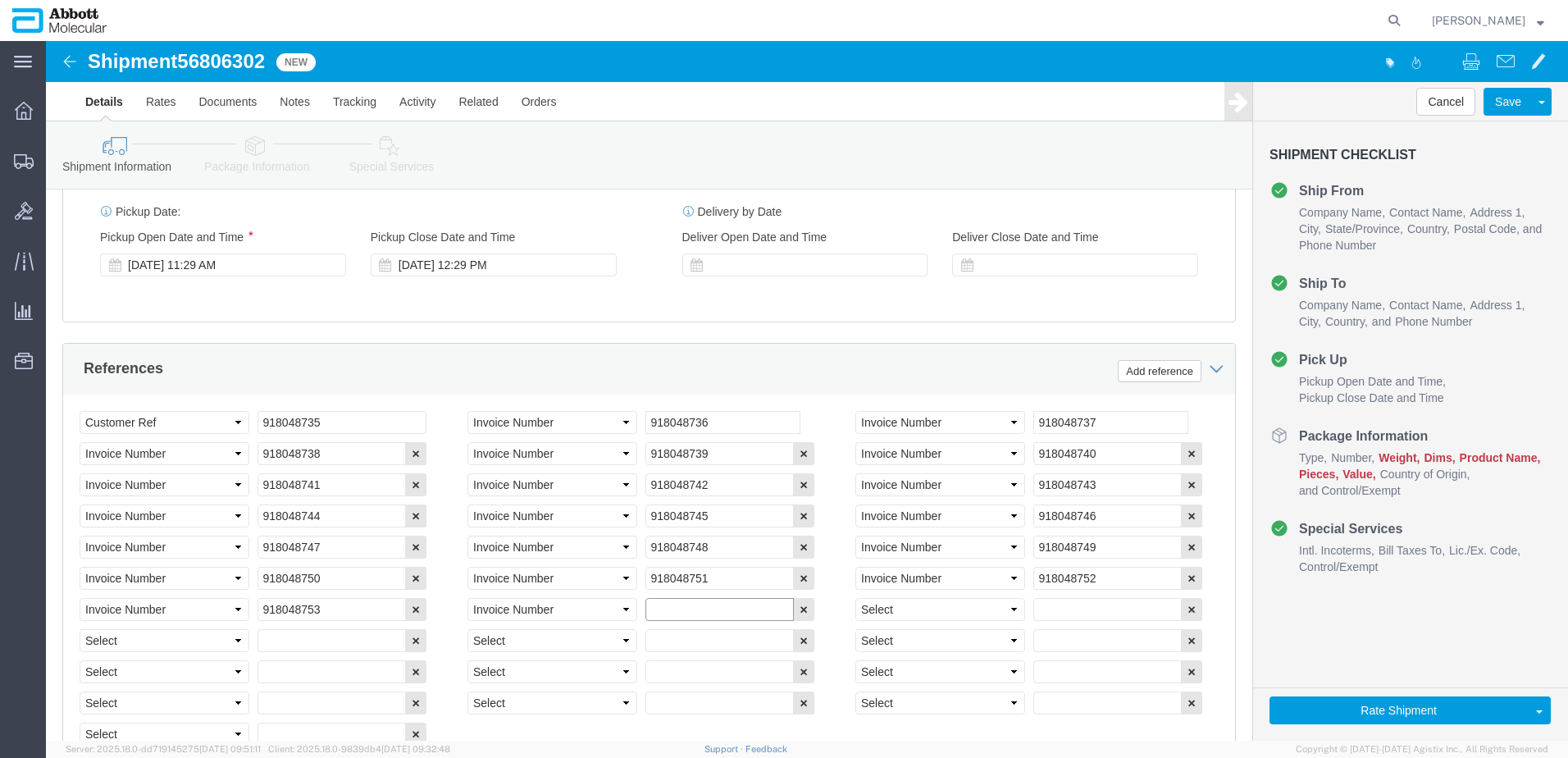
paste input "918048750"
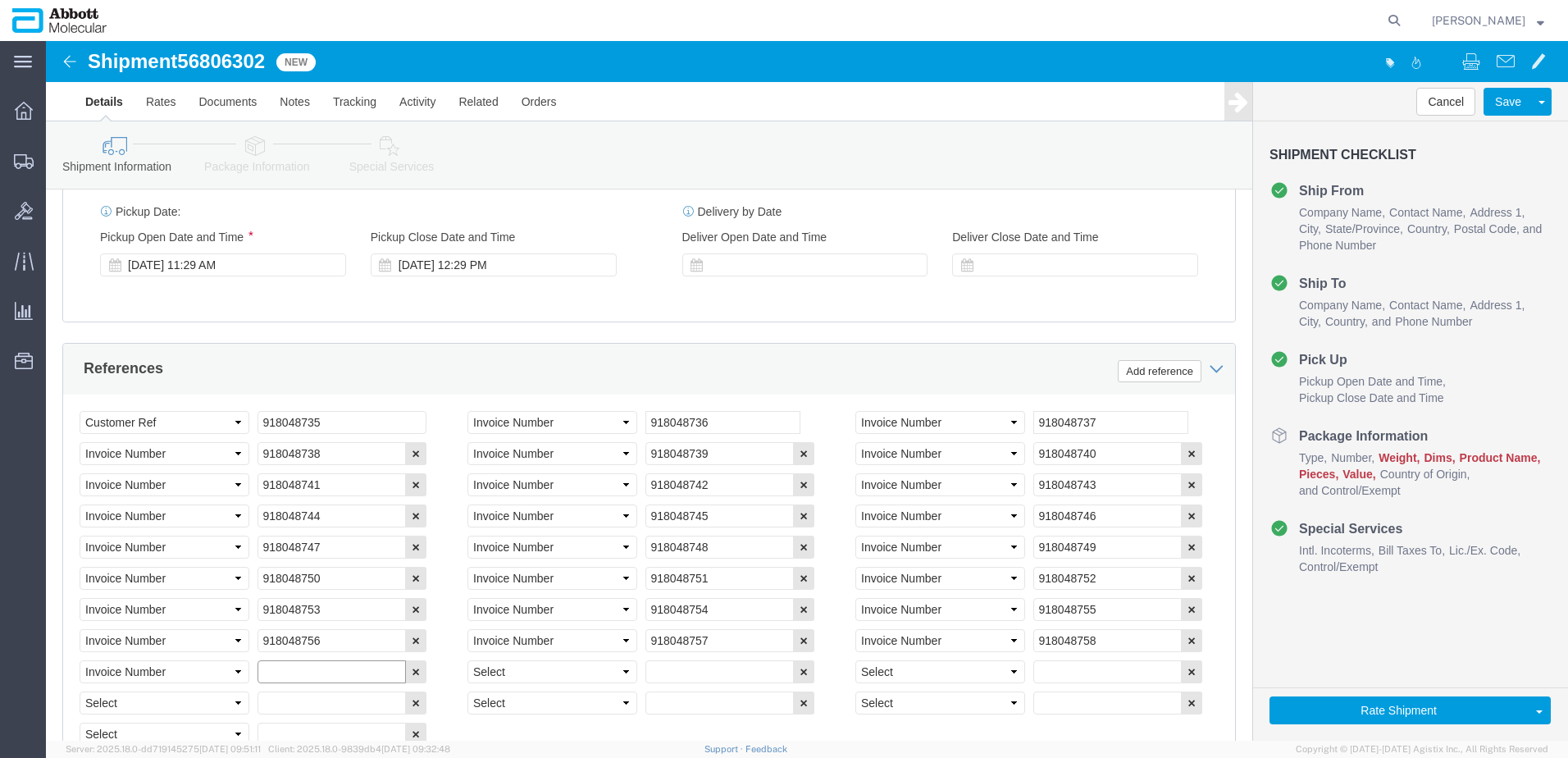
paste input "918048750"
paste input "918048760"
paste input "text"
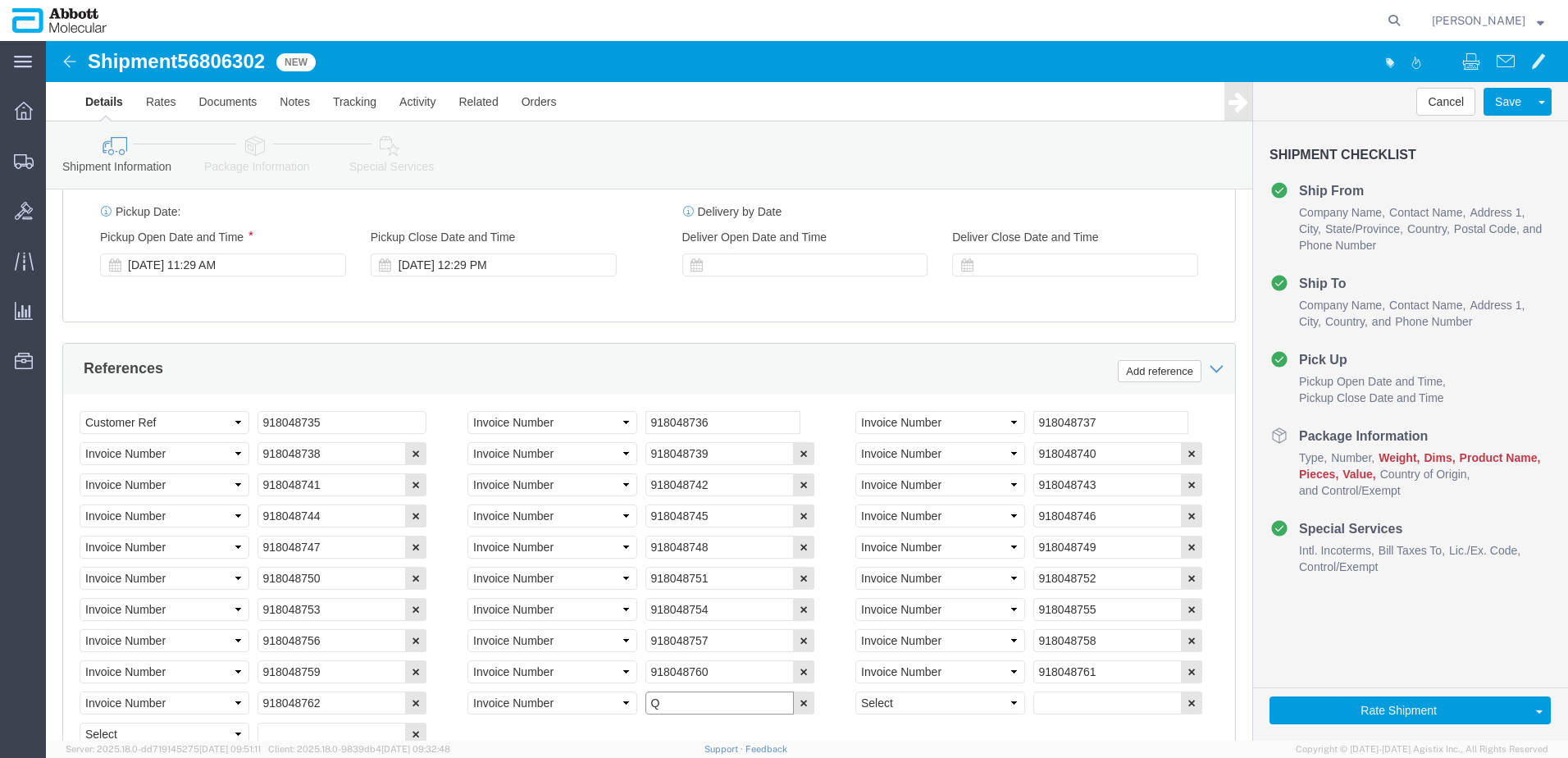
paste input "918048760"
paste input "text"
paste input "918048760"
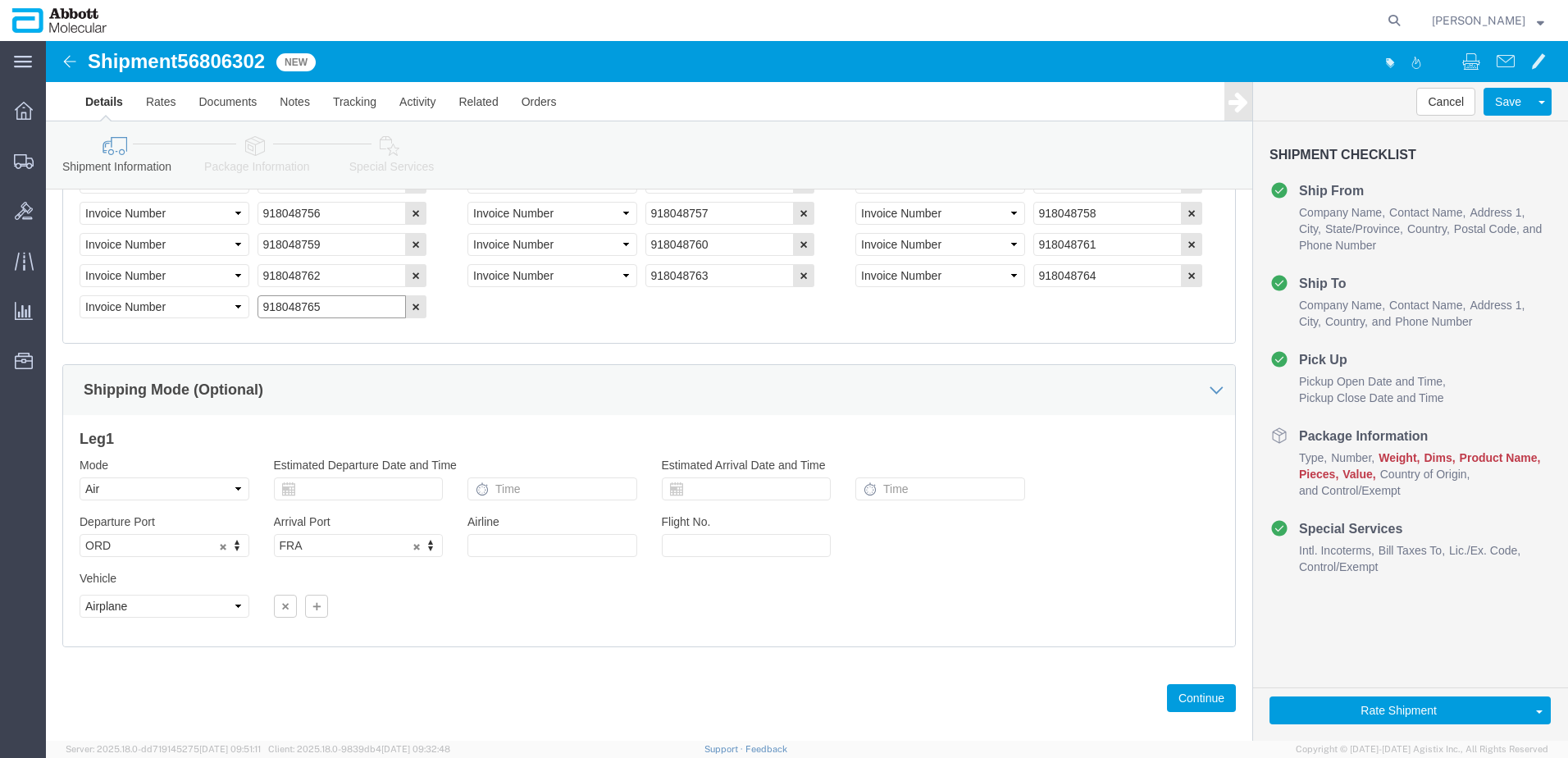
scroll to position [1336, 0]
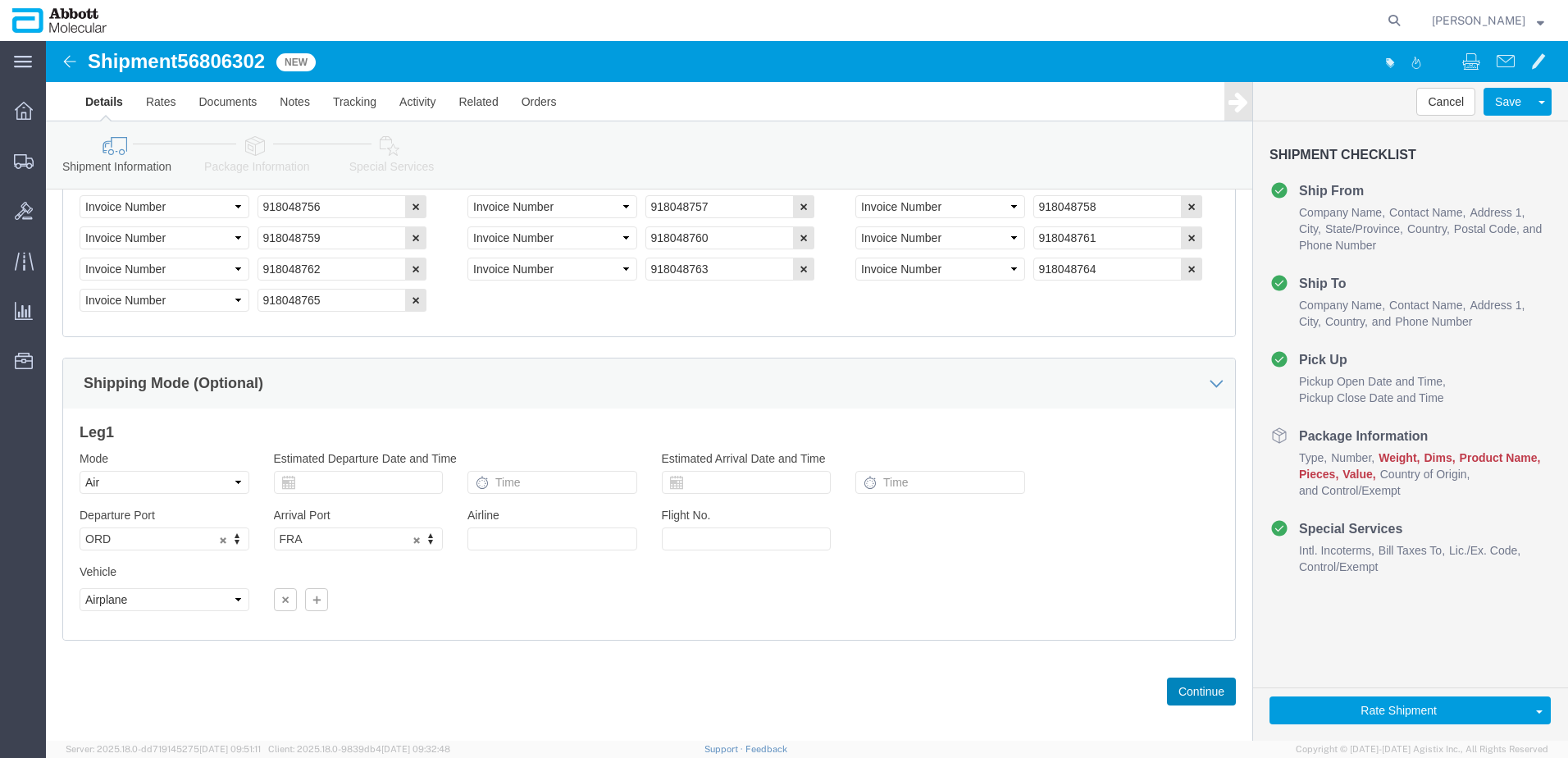
click button "Continue"
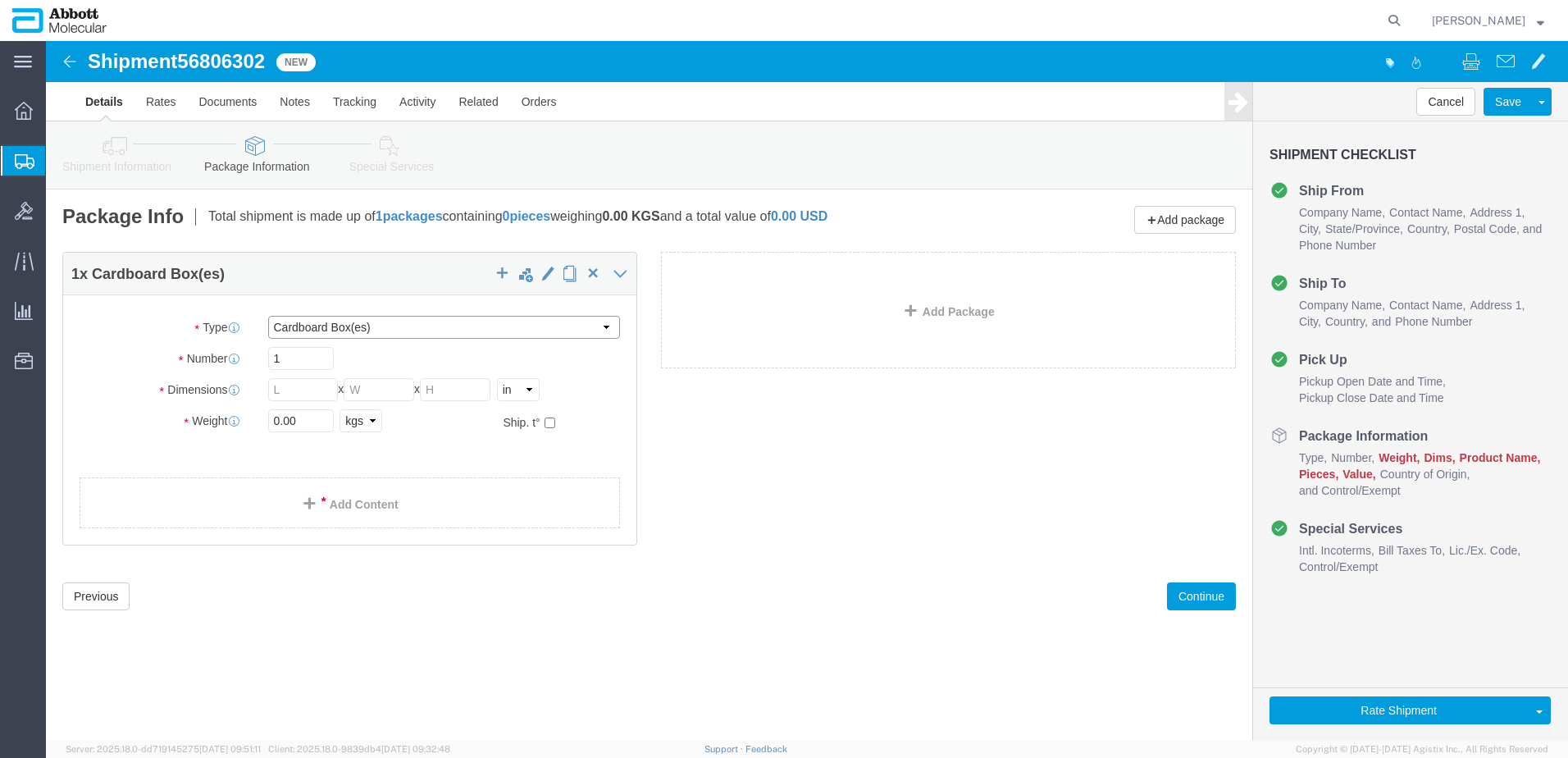
click select "Select Box (B) Box (C) Box (D) Cardboard Box(es) Crate (Instrument) Crate(s) En…"
drag, startPoint x: 206, startPoint y: 313, endPoint x: 104, endPoint y: 314, distance: 102.0
click div "Number 1"
click input "checkbox"
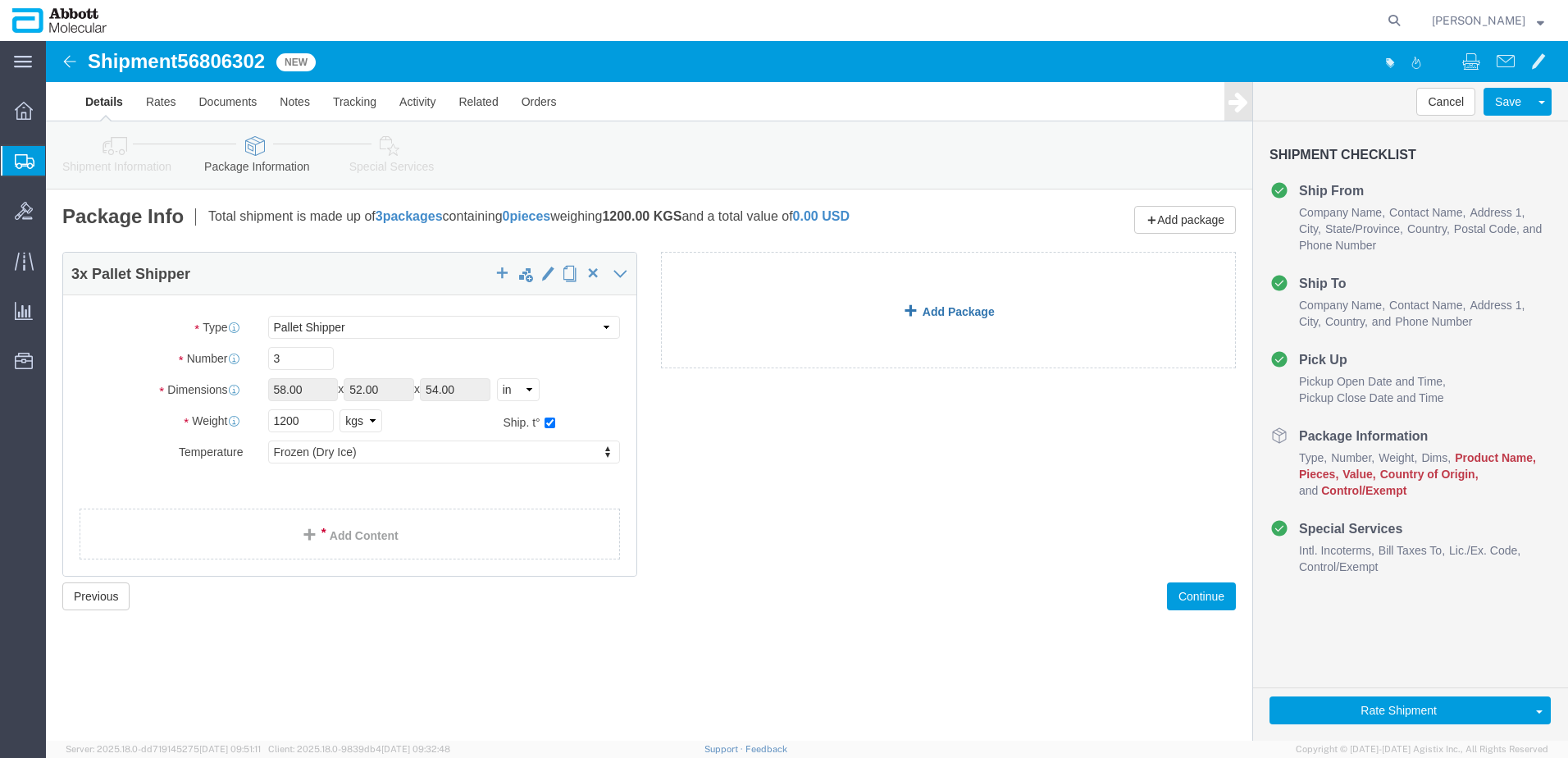
click link "Add Package"
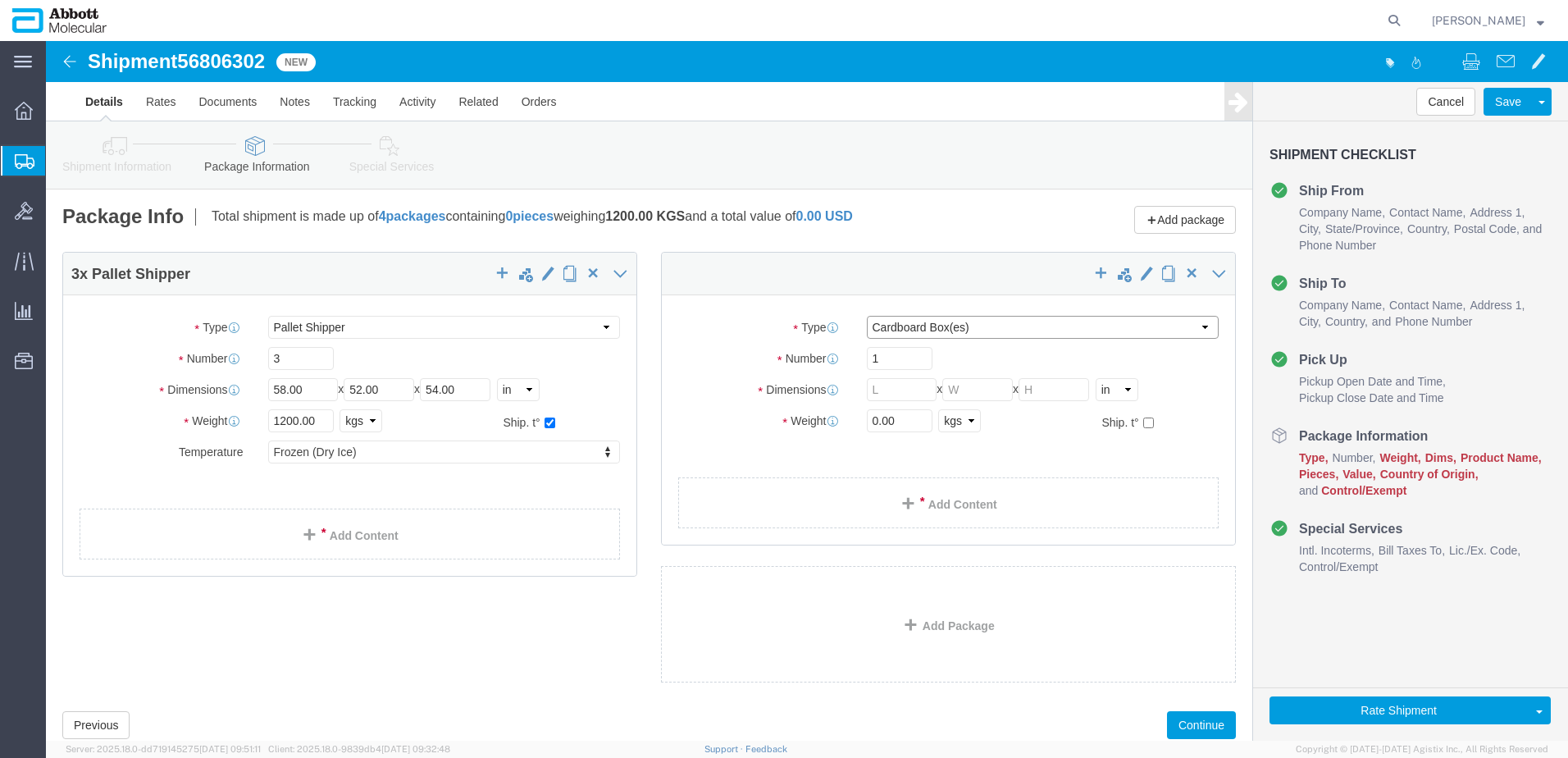
click select "Select Box (B) Box (C) Box (D) Cardboard Box(es) Crate (Instrument) Crate(s) En…"
click input "checkbox"
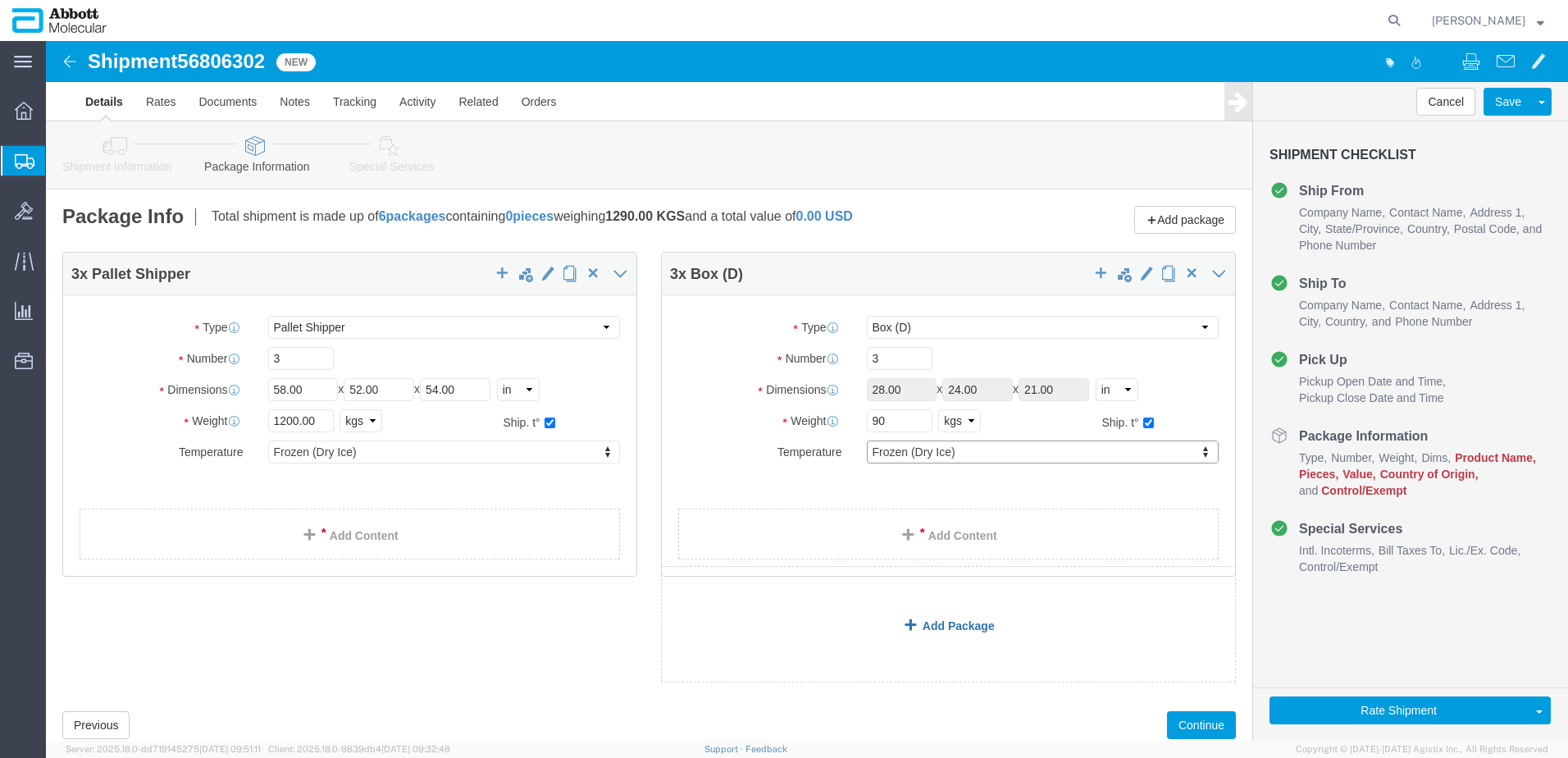
click link "Add Package"
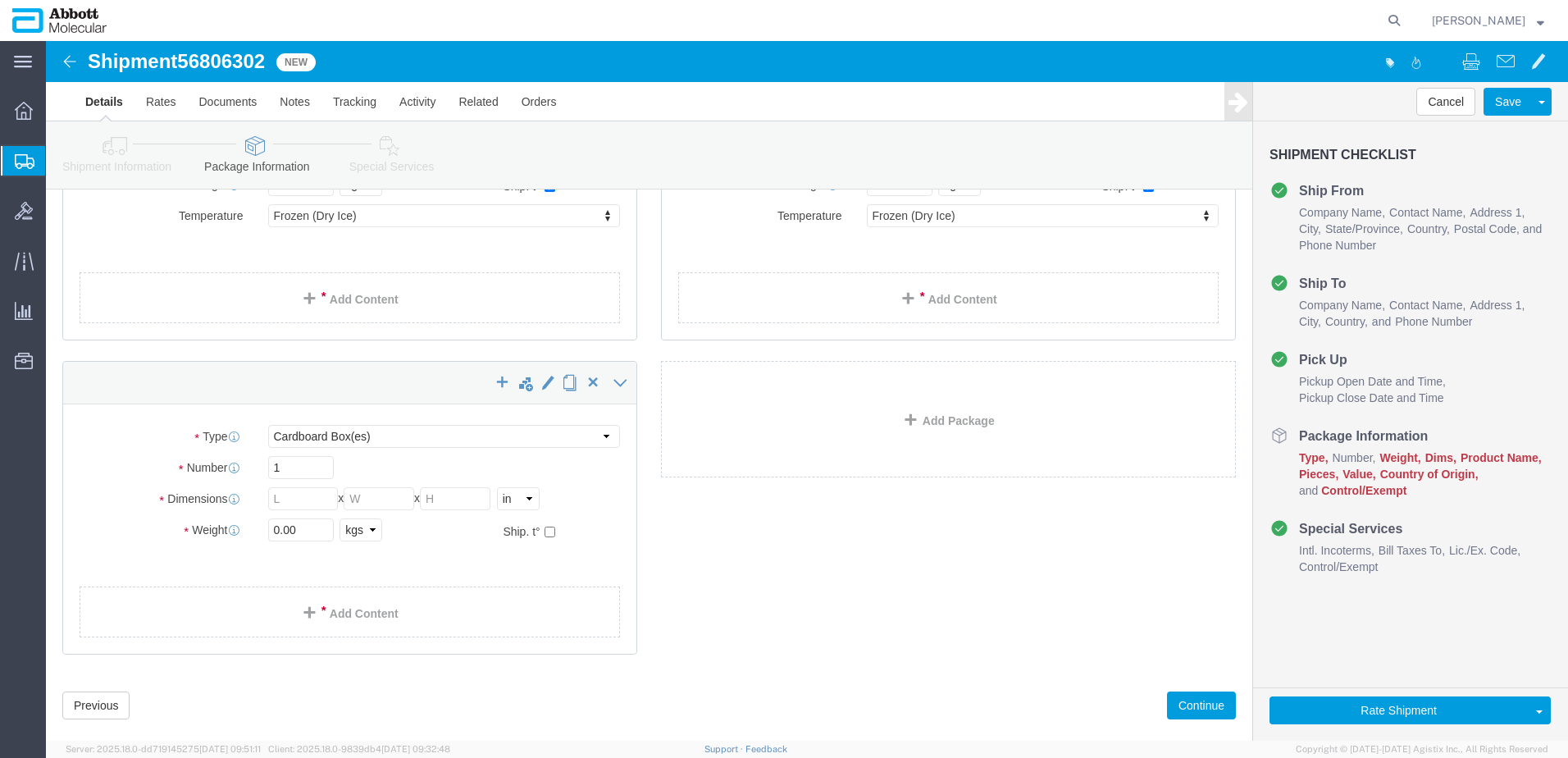
scroll to position [265, 0]
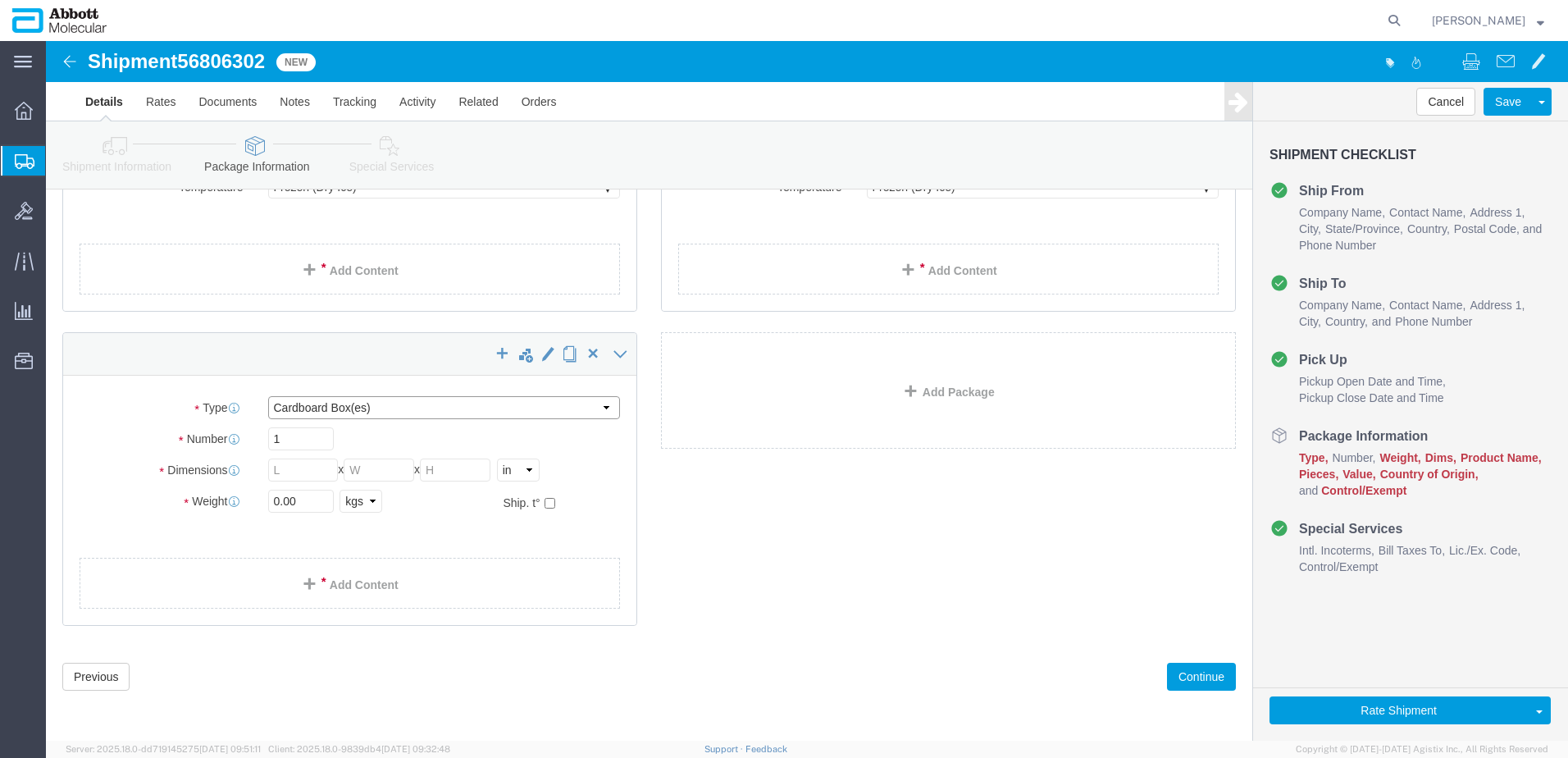
click select "Select Box (B) Box (C) Box (D) Cardboard Box(es) Crate (Instrument) Crate(s) En…"
click input "checkbox"
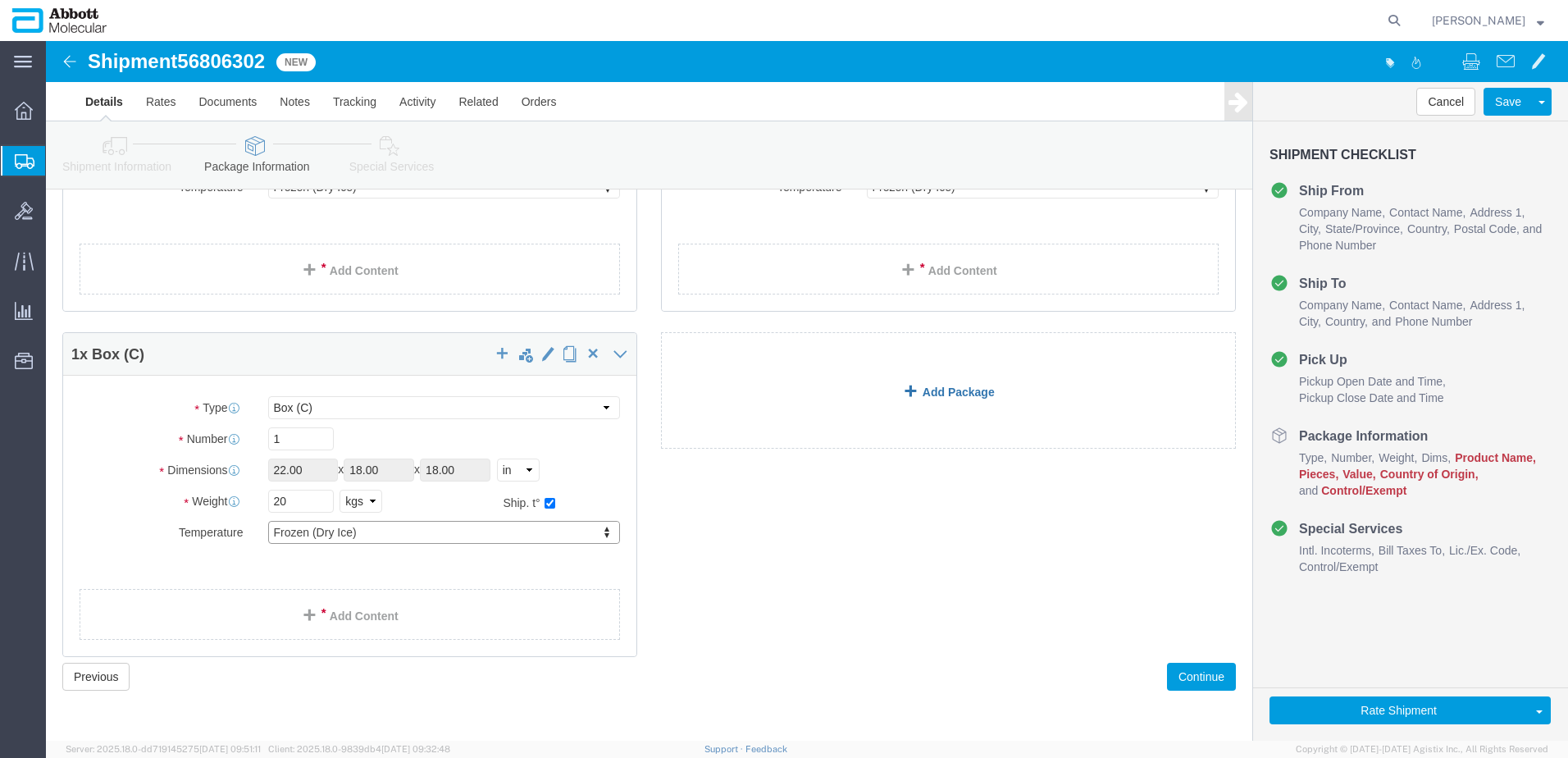
click link "Add Package"
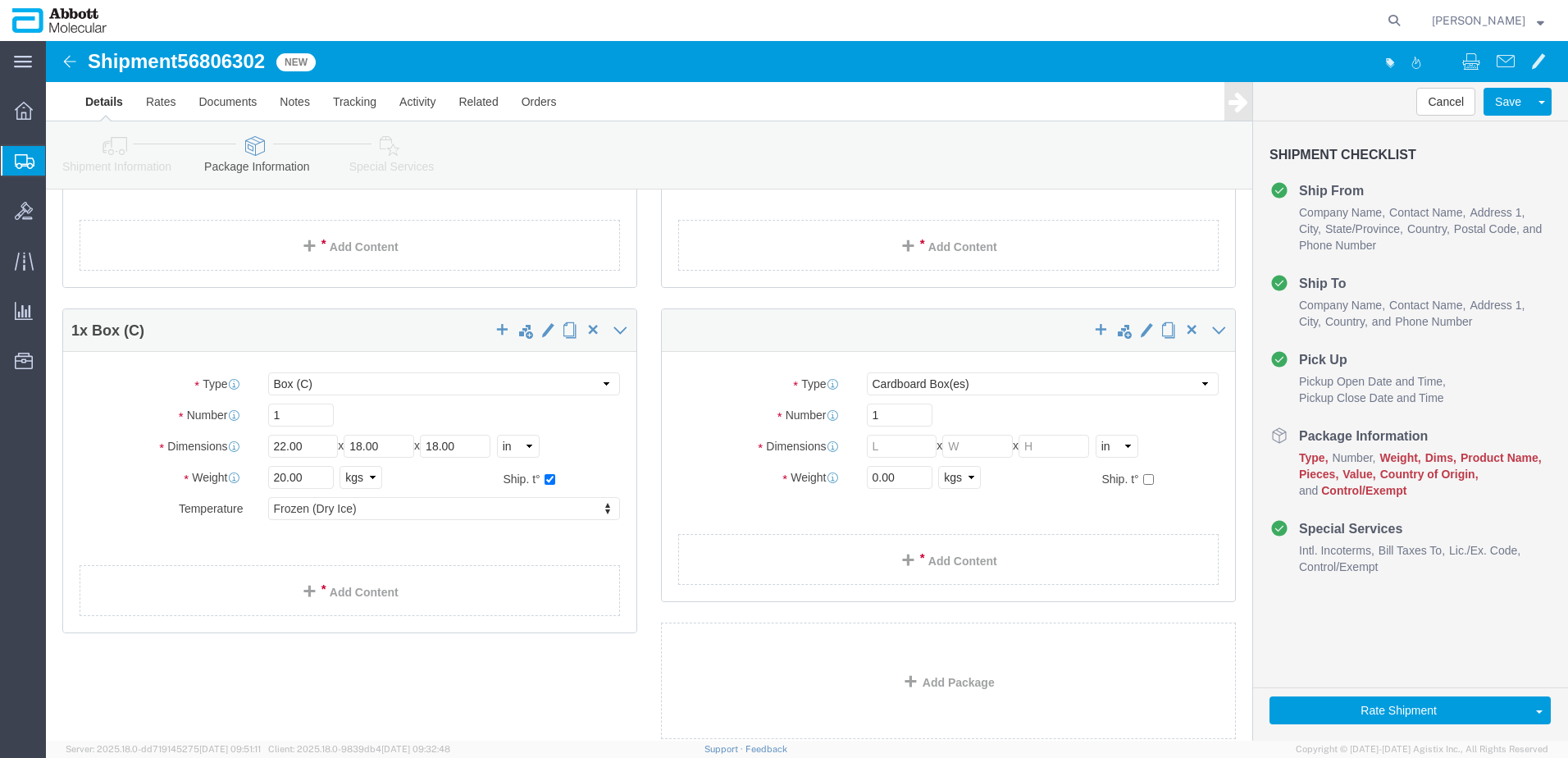
scroll to position [328, 0]
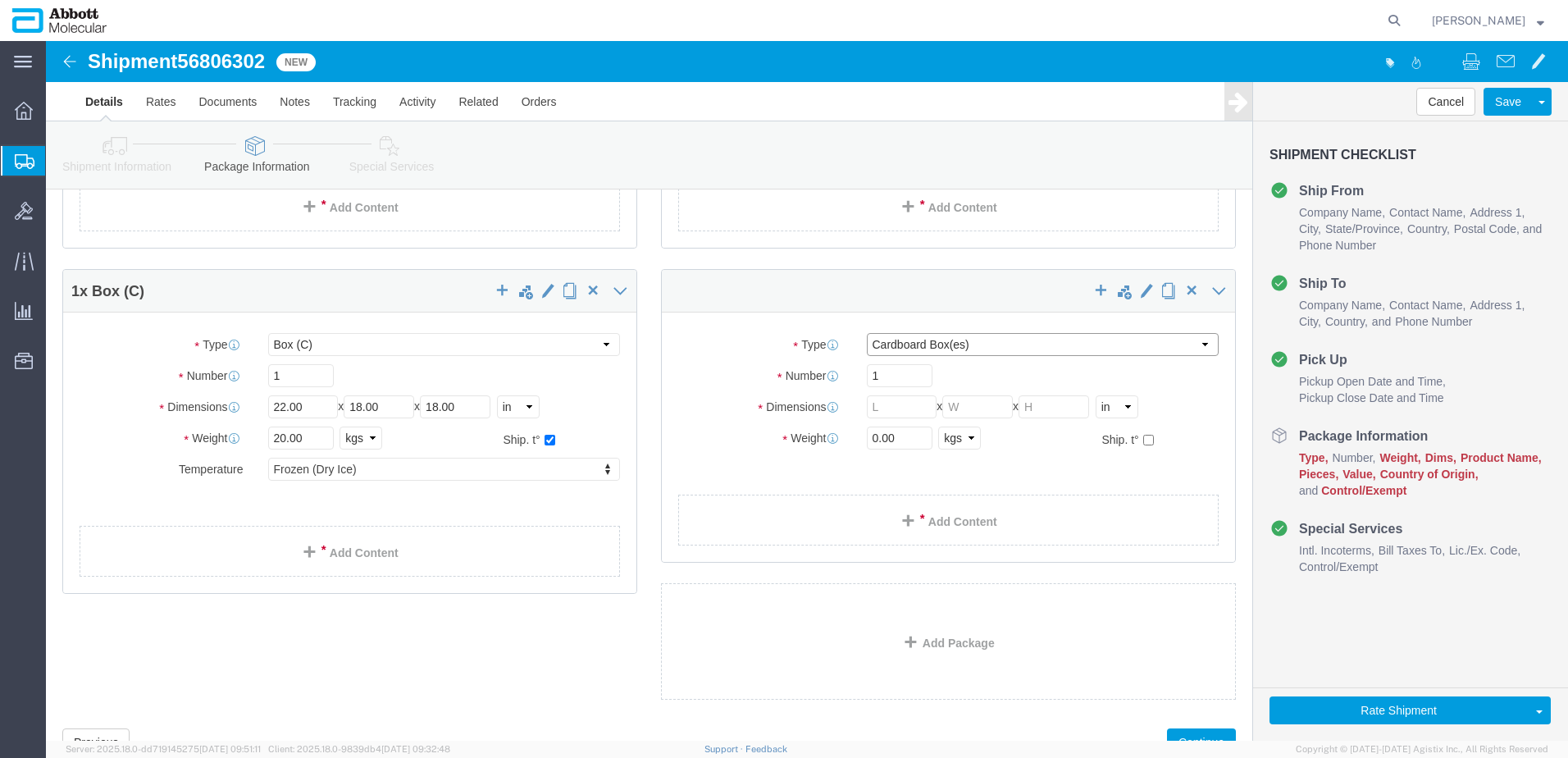
click select "Select Box (B) Box (C) Box (D) Cardboard Box(es) Crate (Instrument) Crate(s) En…"
drag, startPoint x: 850, startPoint y: 333, endPoint x: 739, endPoint y: 329, distance: 111.1
click div "Number 800"
click input "checkbox"
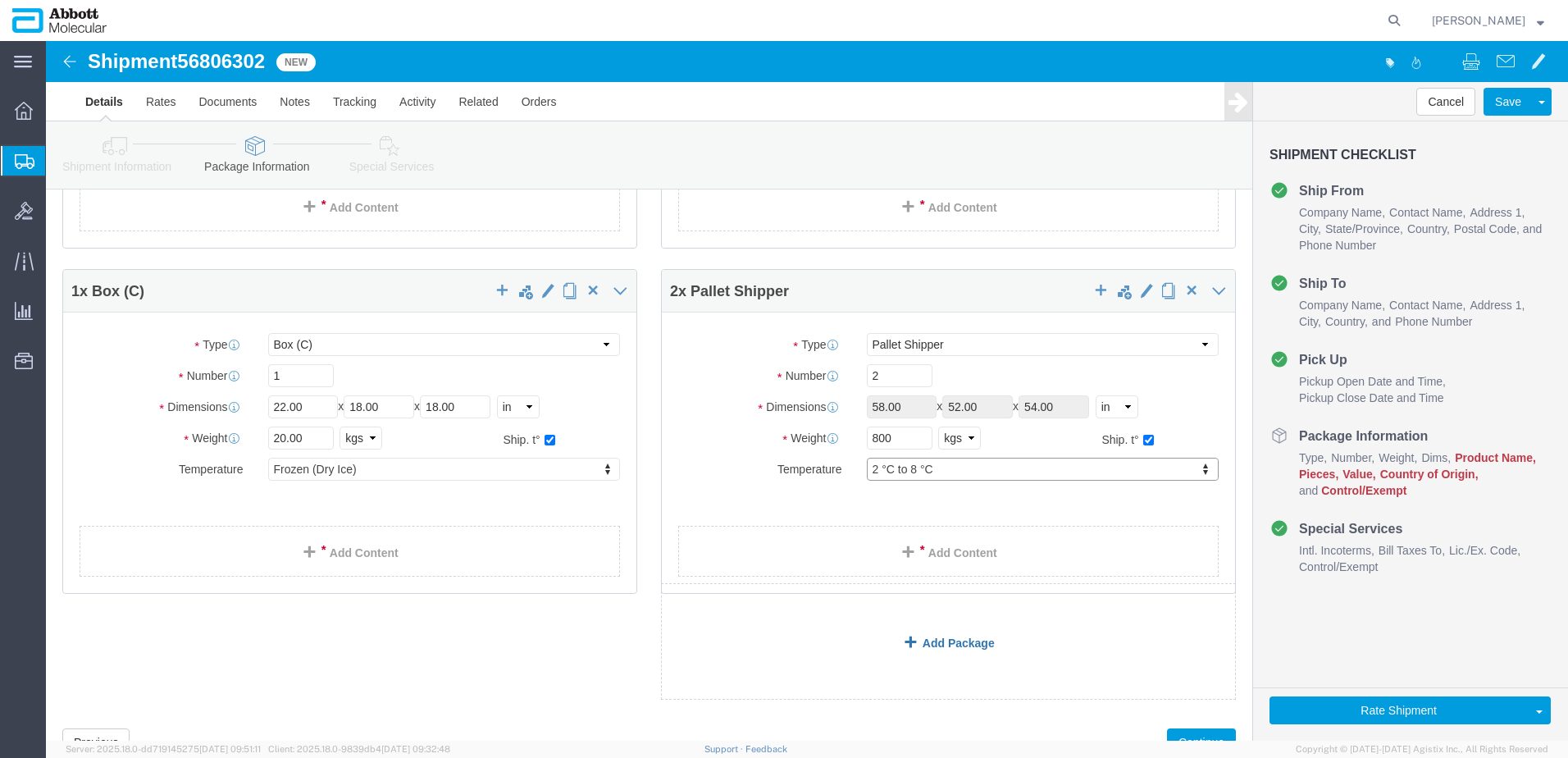
click link "Add Package"
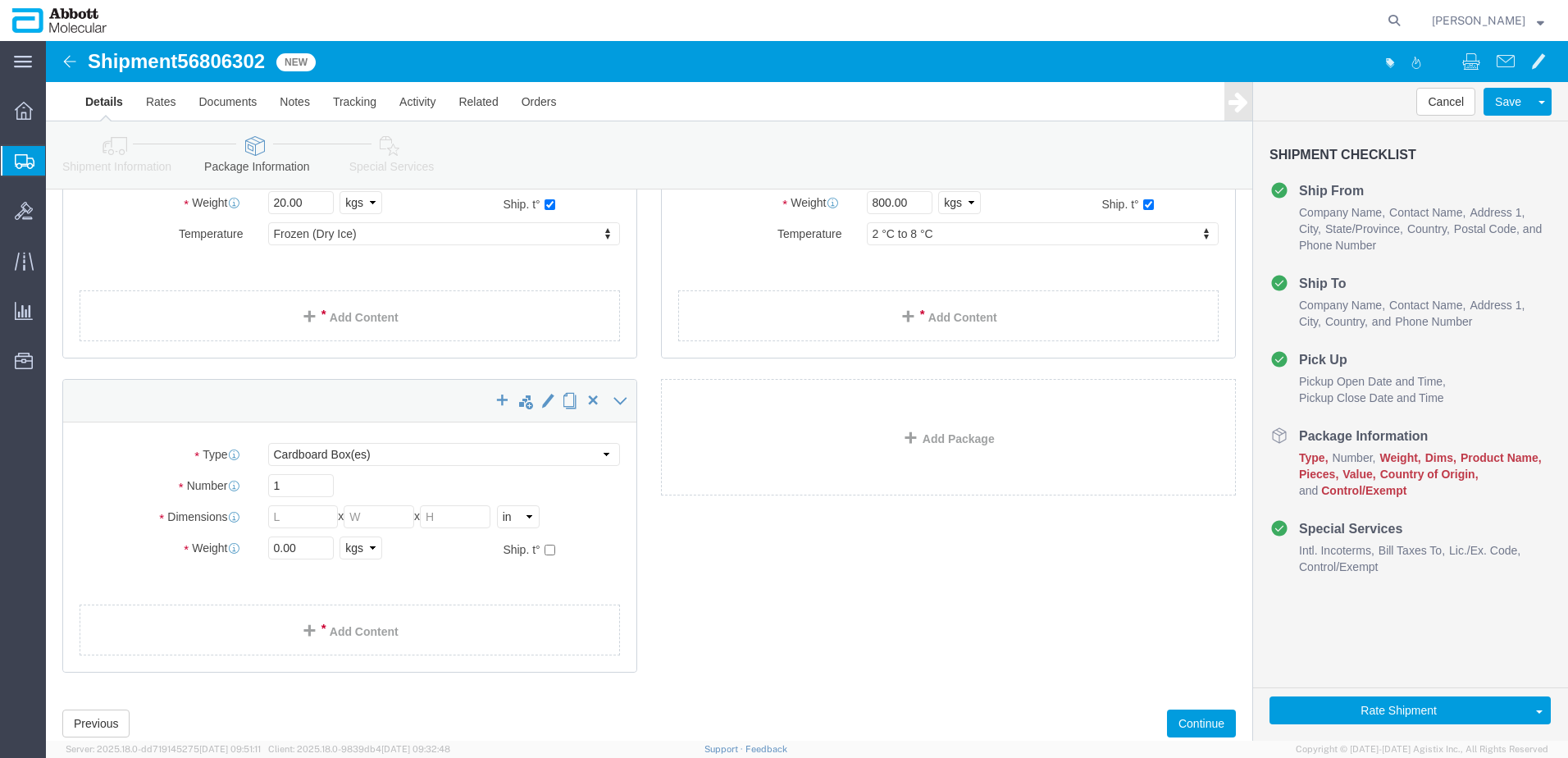
scroll to position [610, 0]
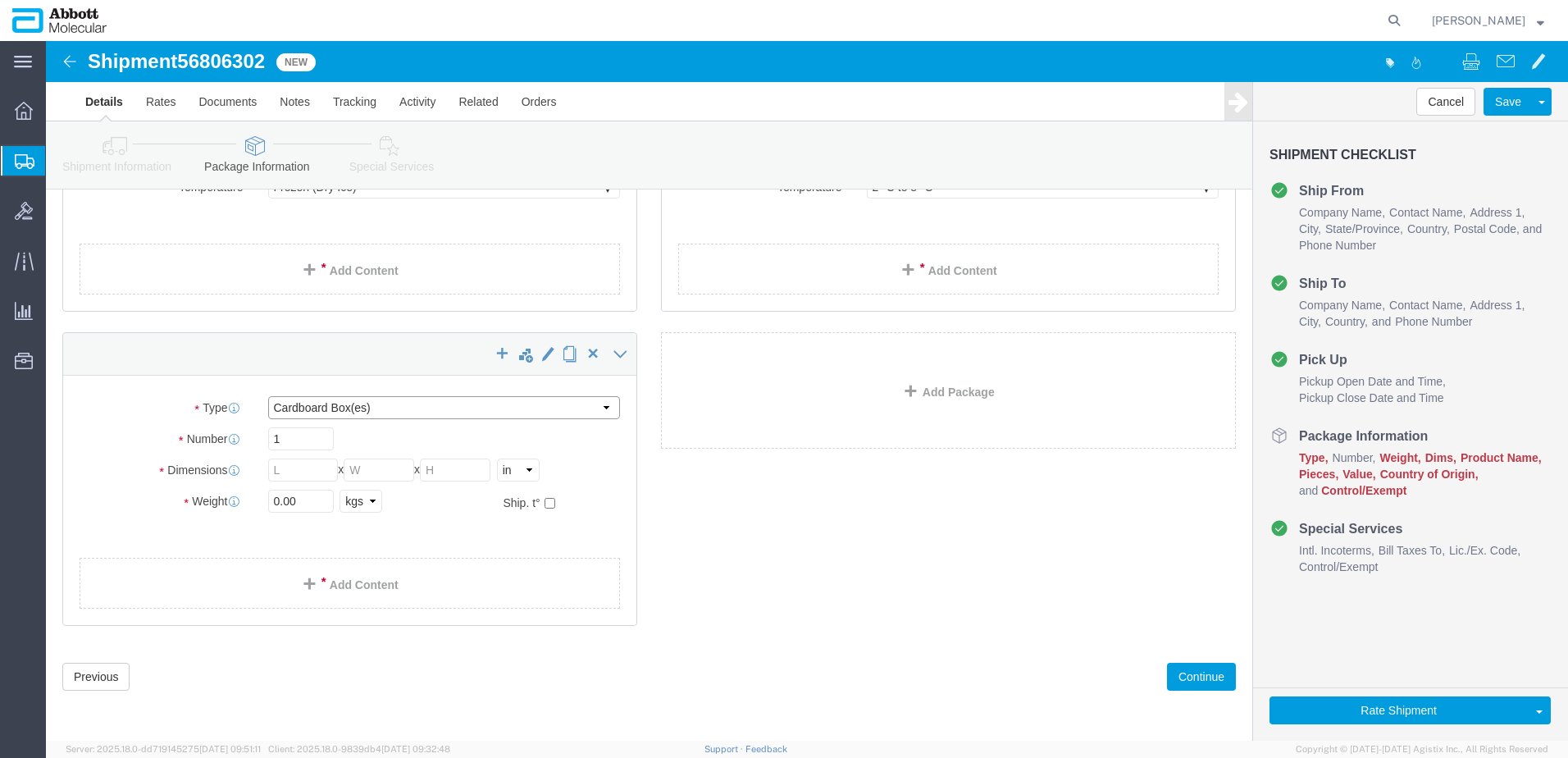
click select "Select Box (B) Box (C) Box (D) Cardboard Box(es) Crate (Instrument) Crate(s) En…"
click input "checkbox"
click link "Add Package"
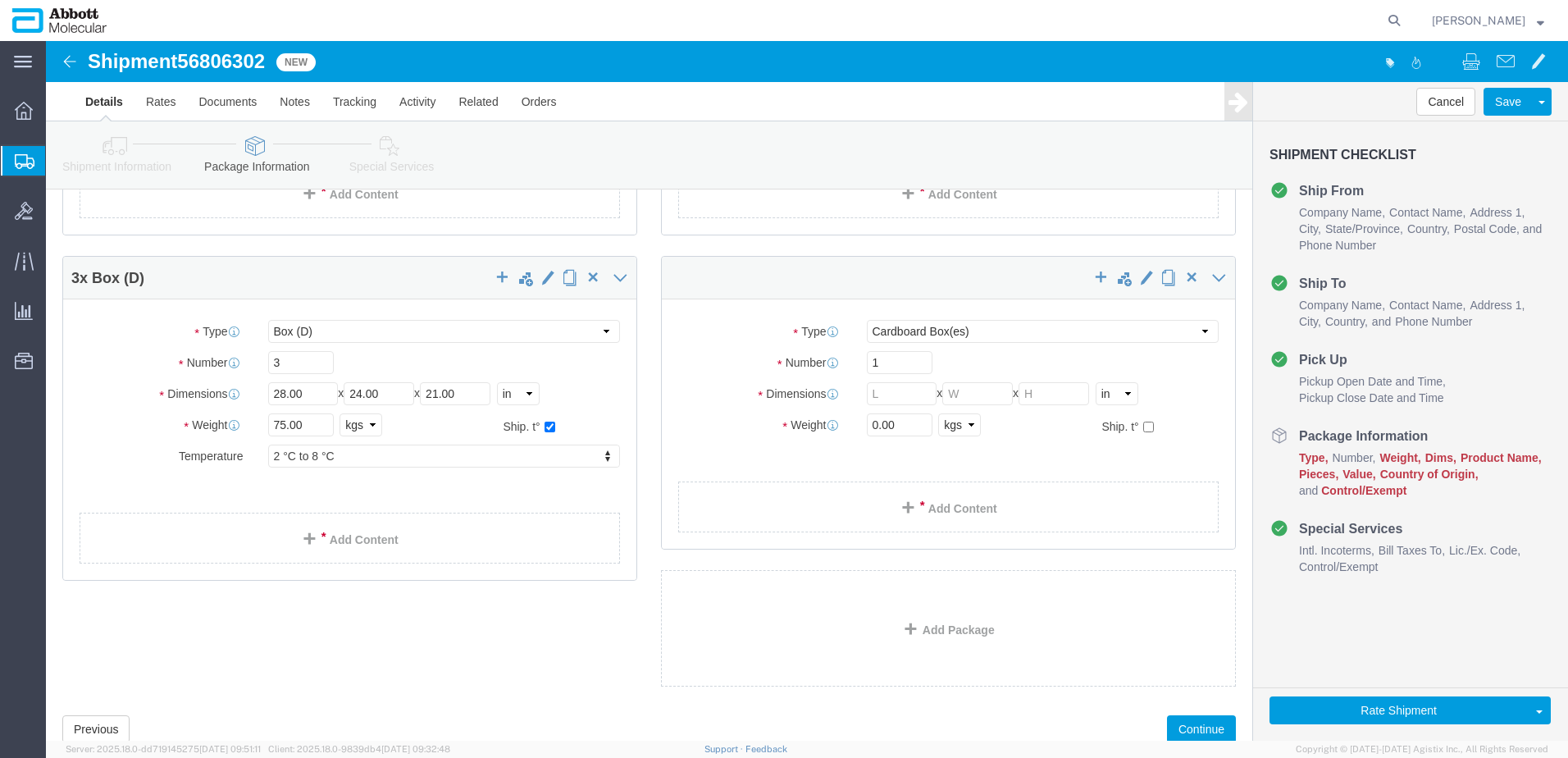
scroll to position [657, 0]
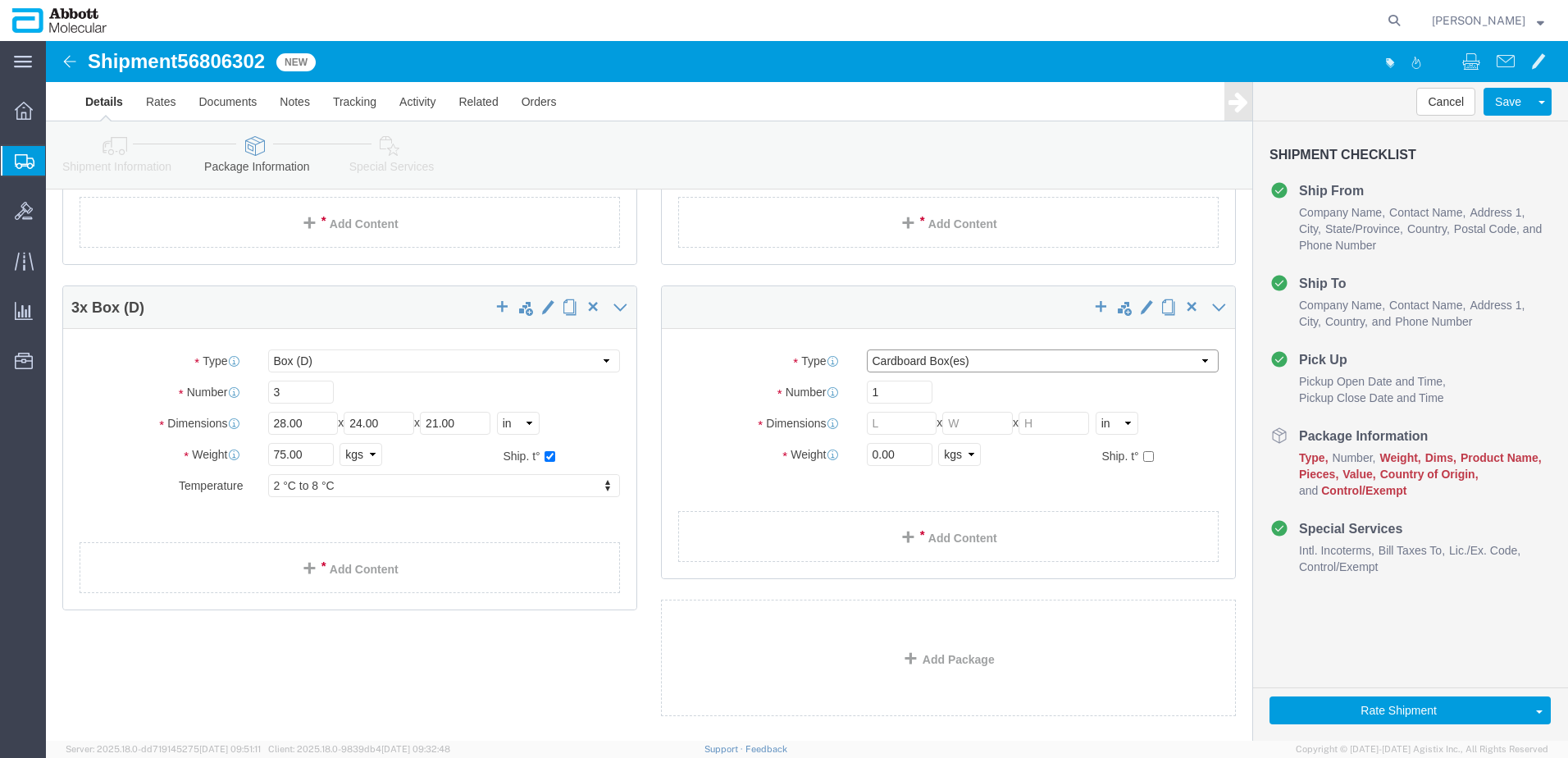
drag, startPoint x: 860, startPoint y: 316, endPoint x: 857, endPoint y: 329, distance: 13.3
click select "Select Box (B) Box (C) Box (D) Cardboard Box(es) Crate (Instrument) Crate(s) En…"
click input "checkbox"
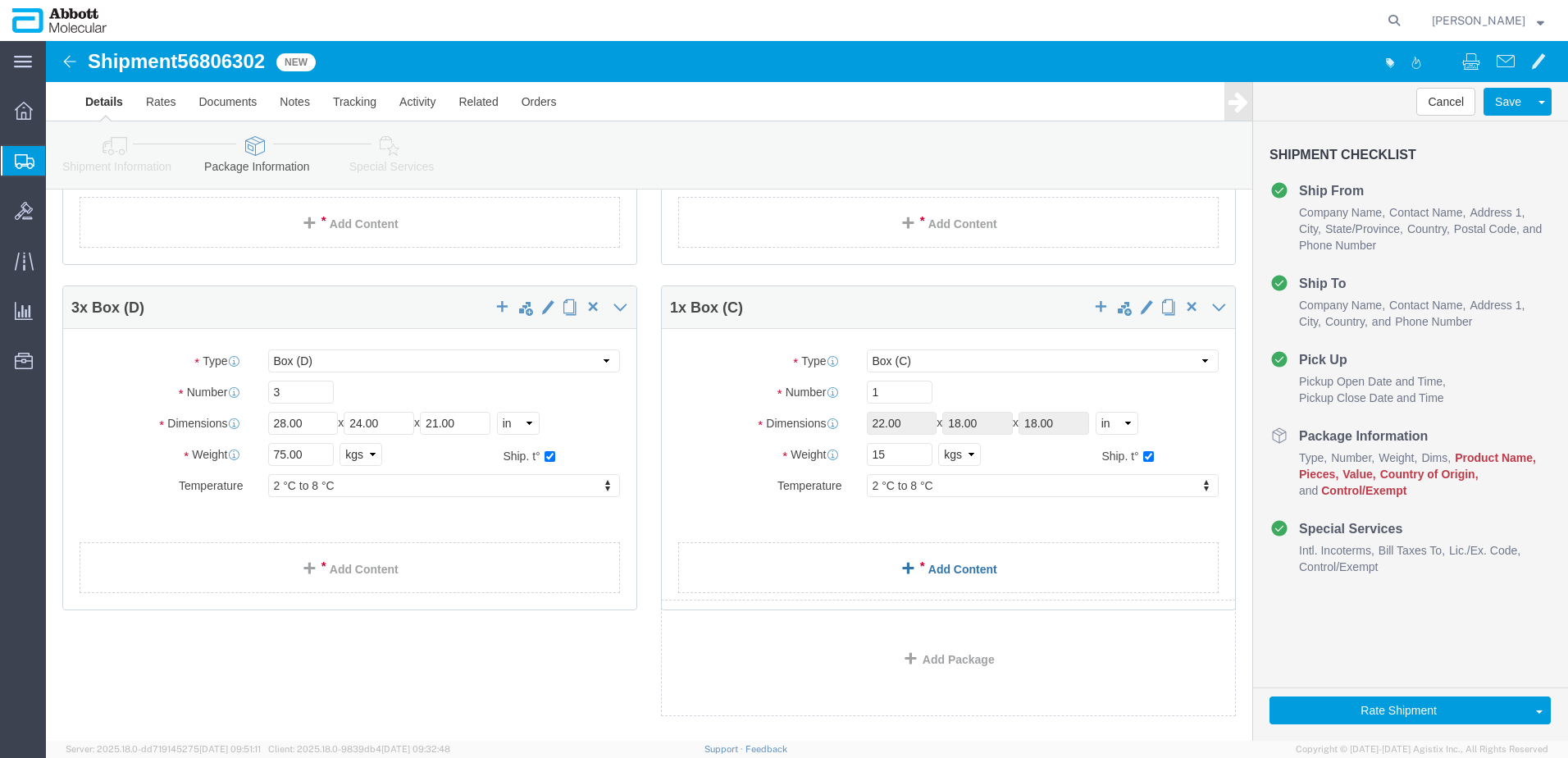
click link "Add Content"
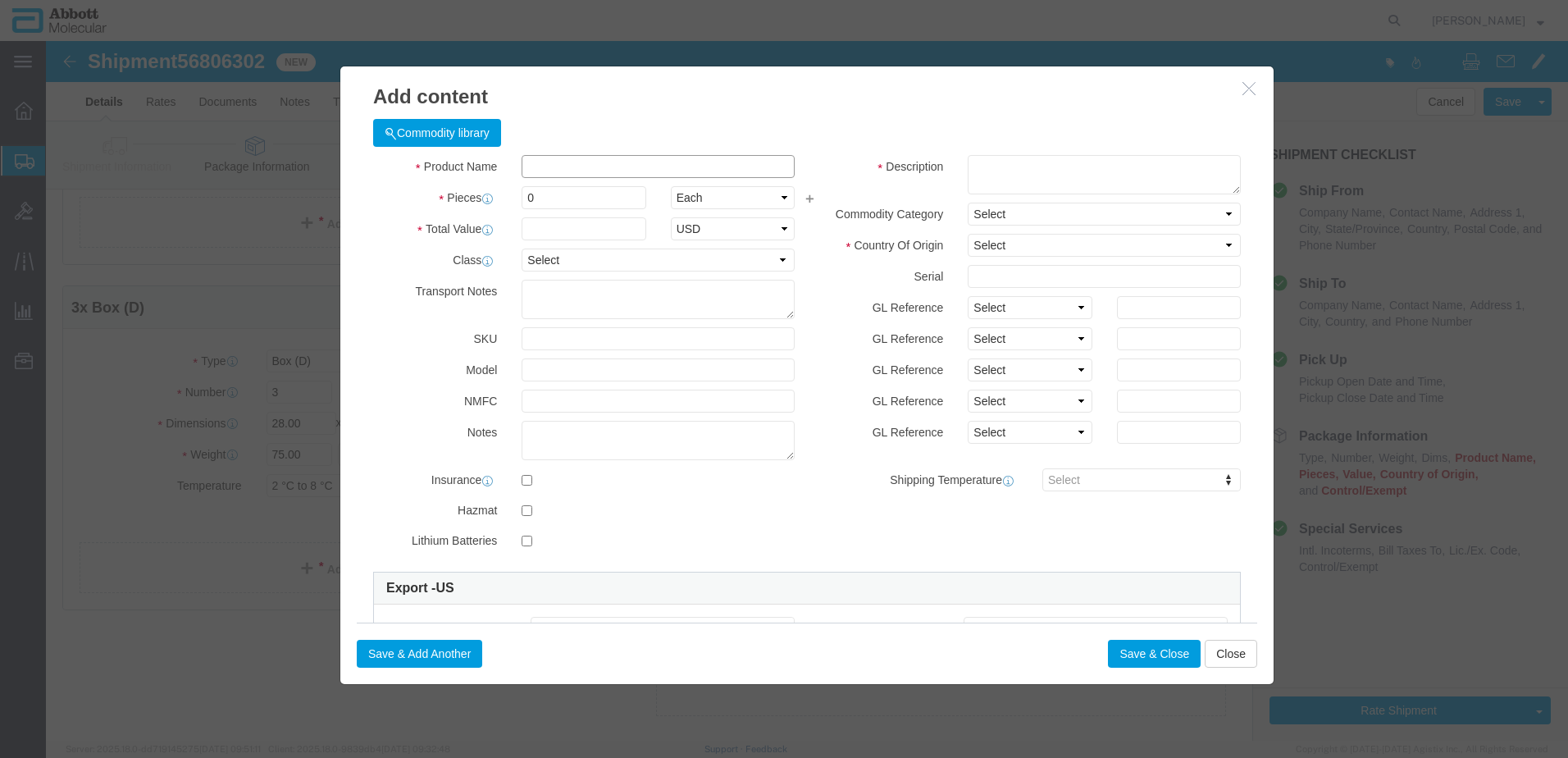
click input "text"
click td "Model: 02G3480"
click div "GL Reference Select Account Type Activity ID Airline Appointment Number ASN Bat…"
drag, startPoint x: 993, startPoint y: 268, endPoint x: 990, endPoint y: 276, distance: 8.5
click select "Select Account Type Activity ID Airline Appointment Number ASN Batch Number Bil…"
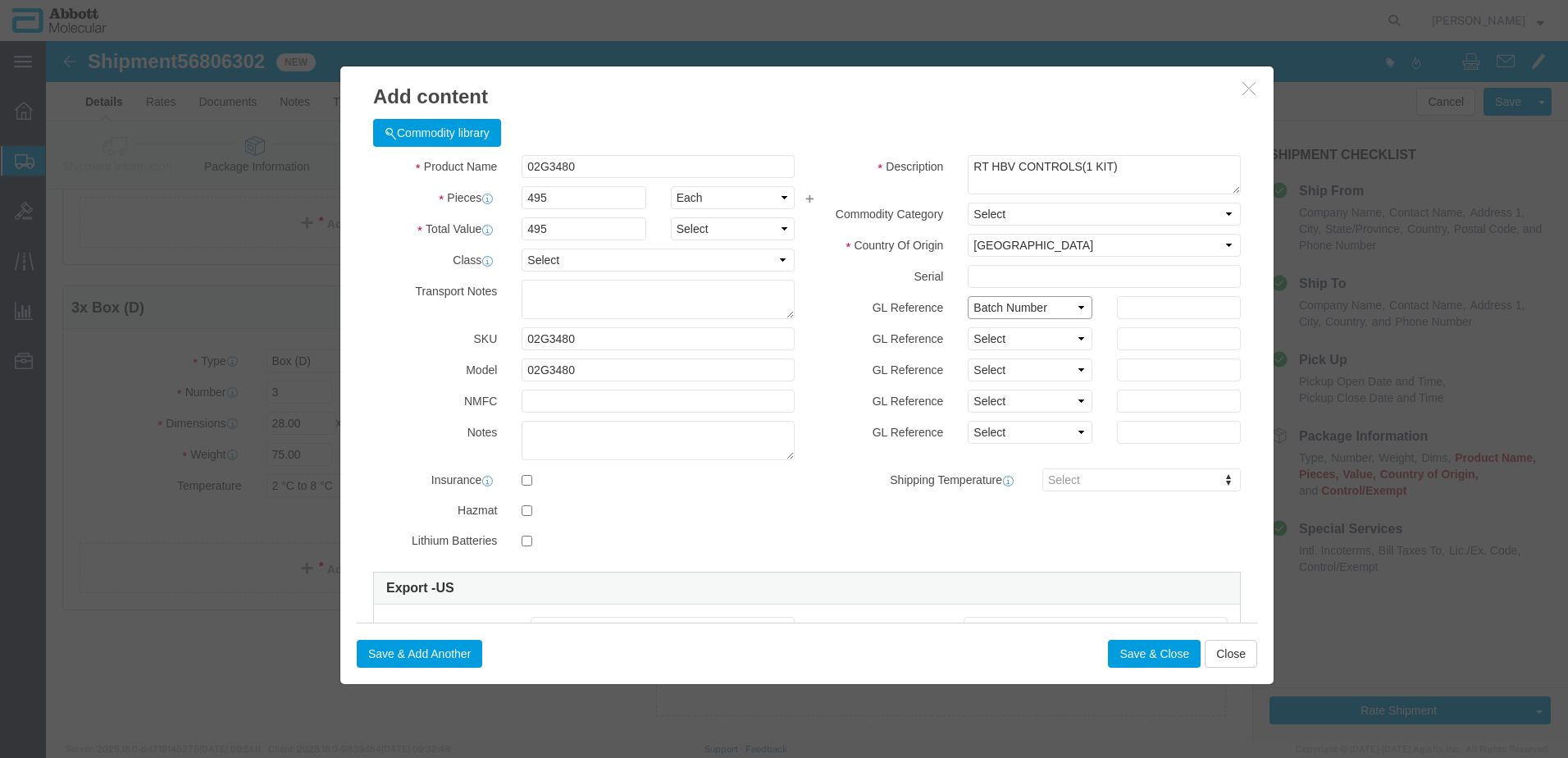
click select "Select Account Type Activity ID Airline Appointment Number ASN Batch Number Bil…"
click button "Save & Close"
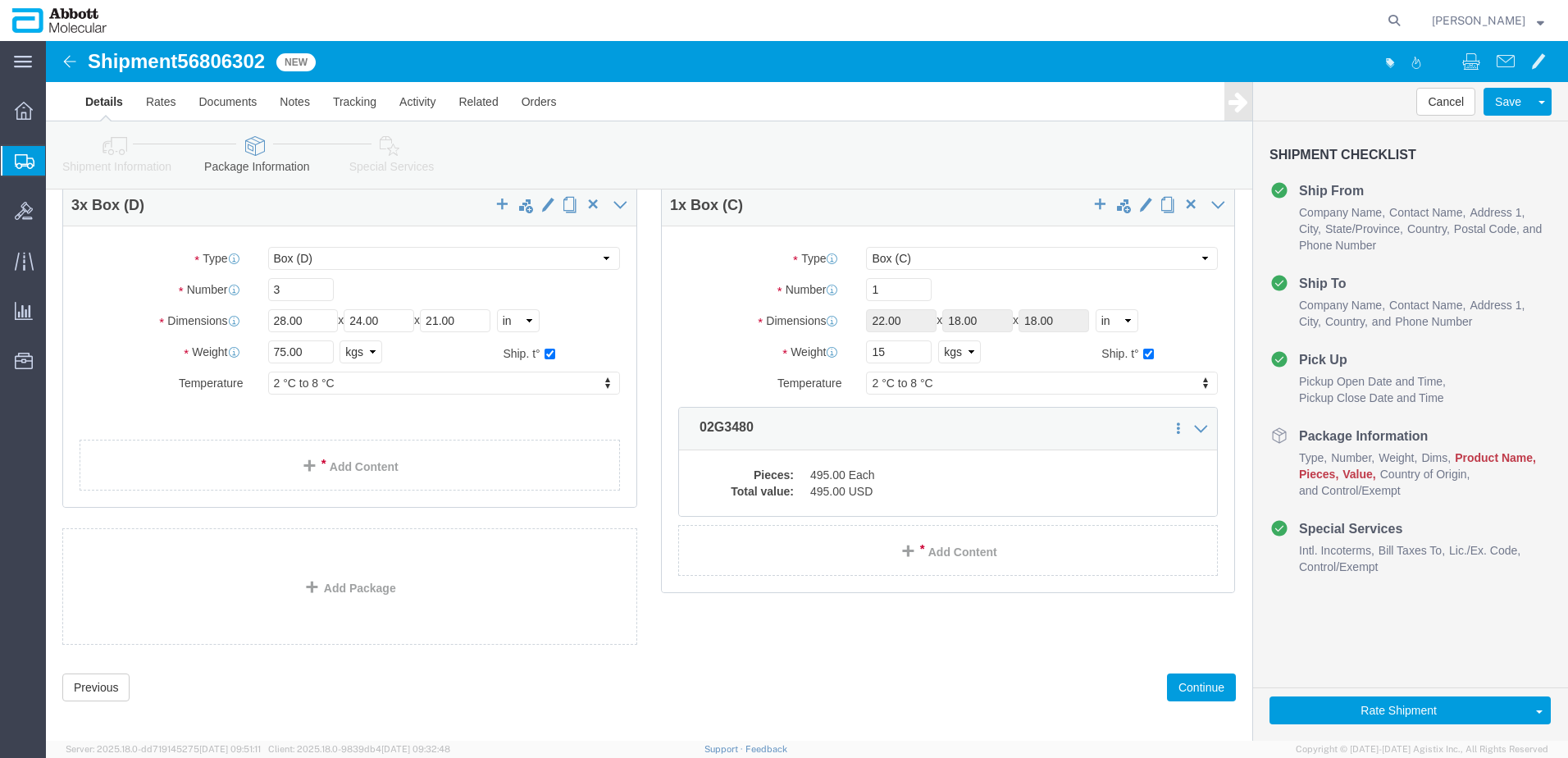
scroll to position [771, 0]
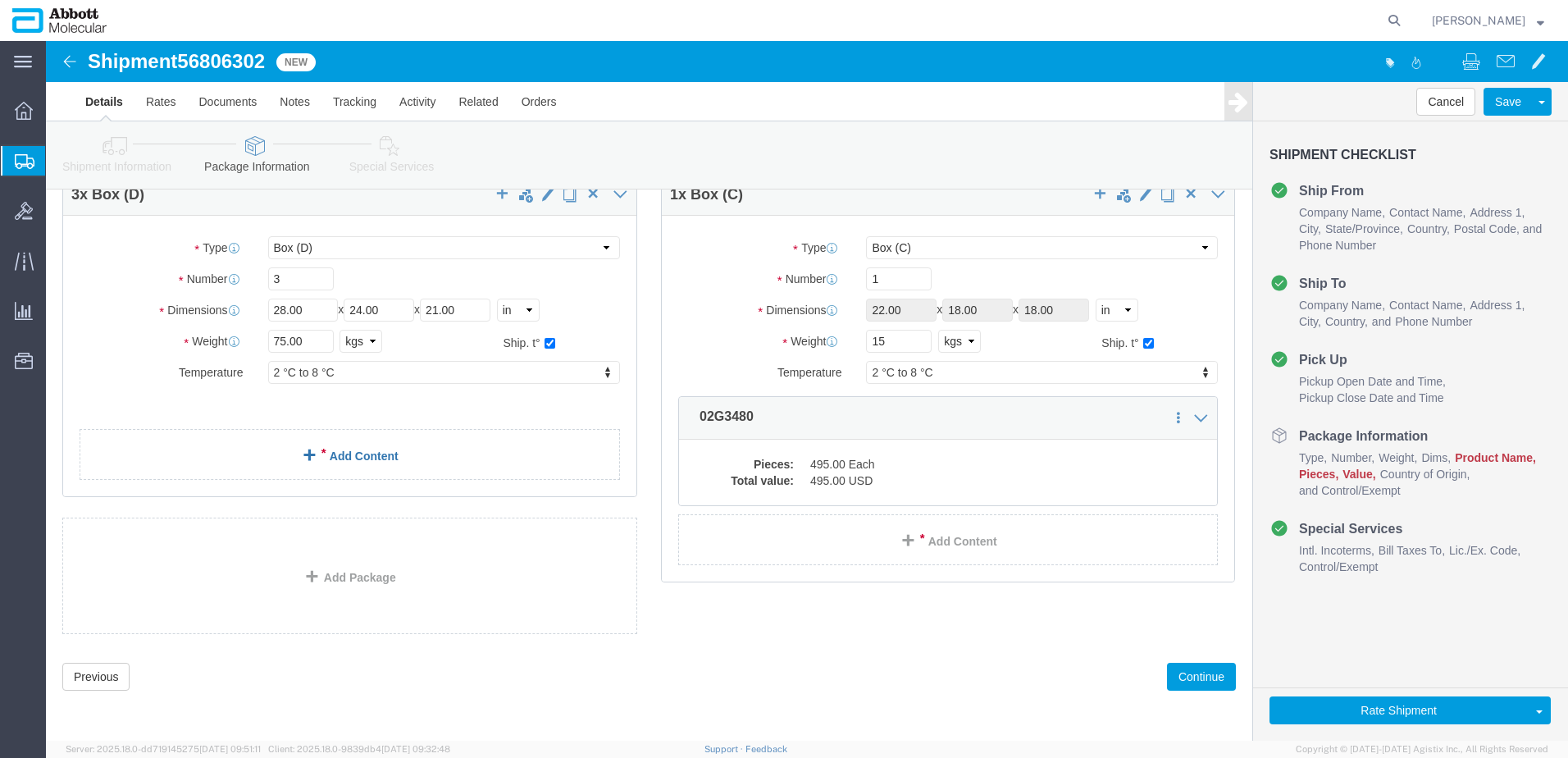
click link "Add Content"
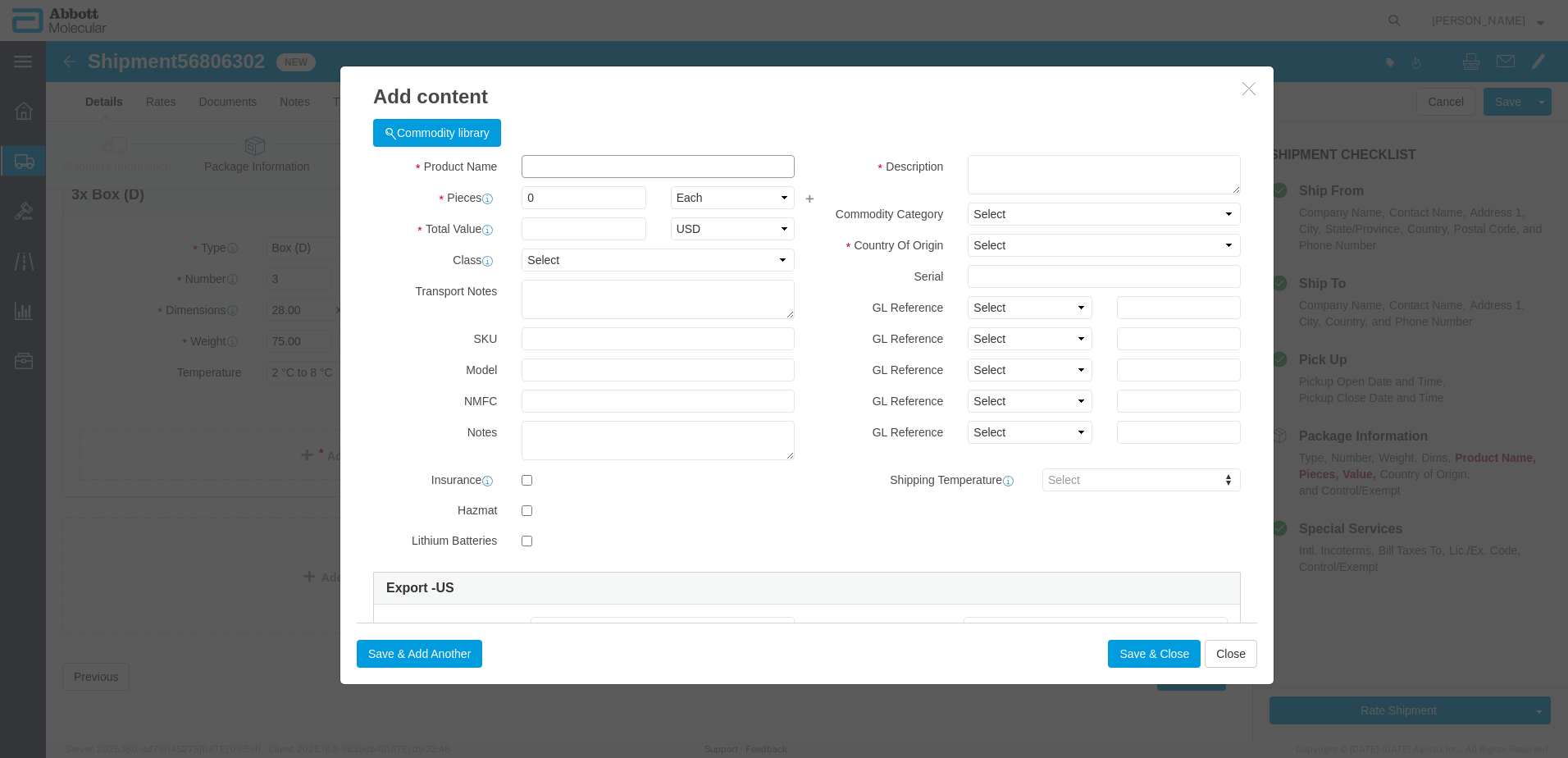
click input "text"
click td "Model: 09N6180"
click input "09N6180"
drag, startPoint x: 569, startPoint y: 120, endPoint x: 218, endPoint y: 114, distance: 351.1
click div "Add content Commodity library Product Name 09N6180 09N6180 Pieces 32 Select Bag…"
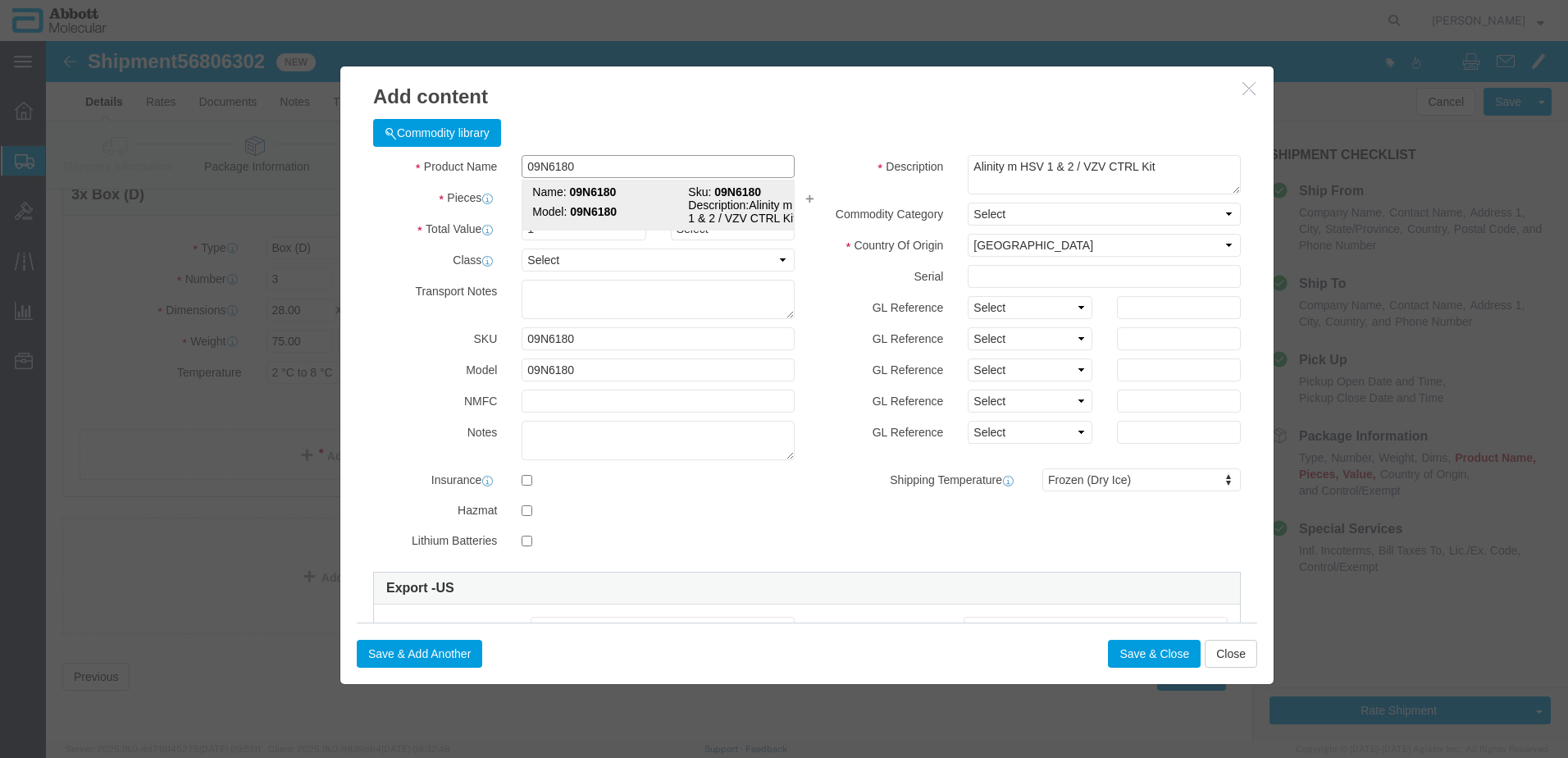
click span "Name:"
click select "Select Account Type Activity ID Airline Appointment Number ASN Batch Number Bil…"
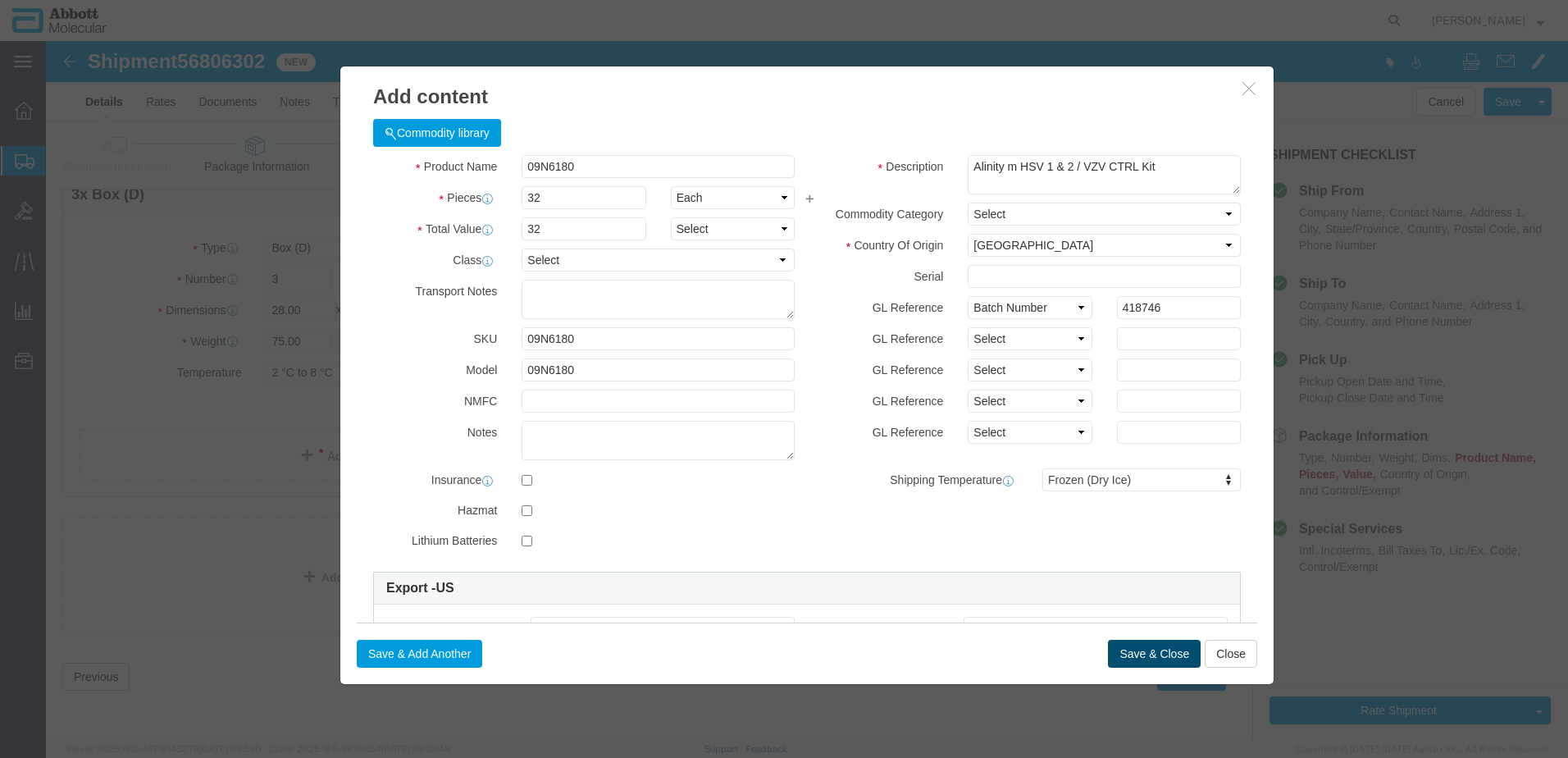
click button "Save & Close"
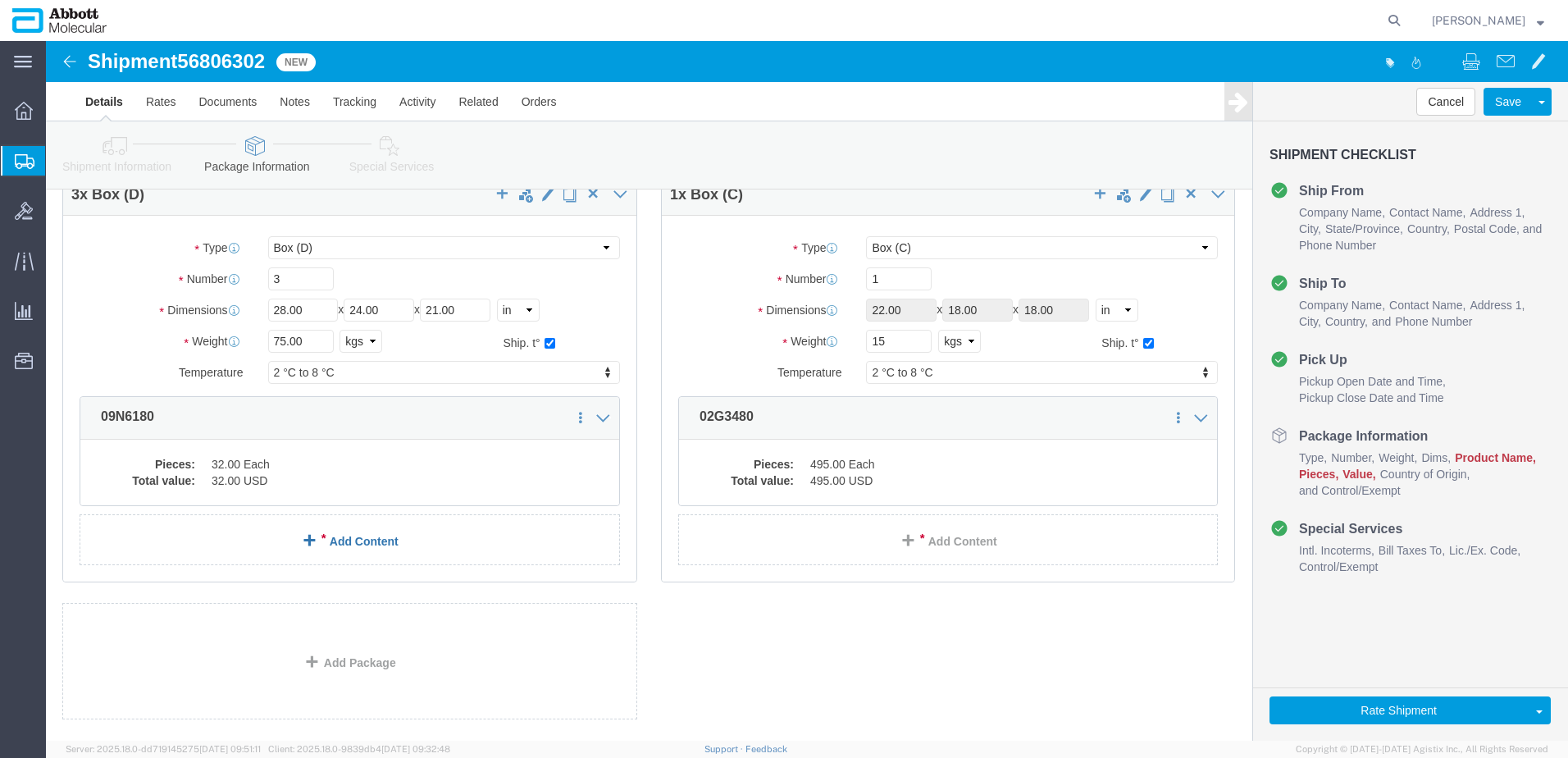
click link "Add Content"
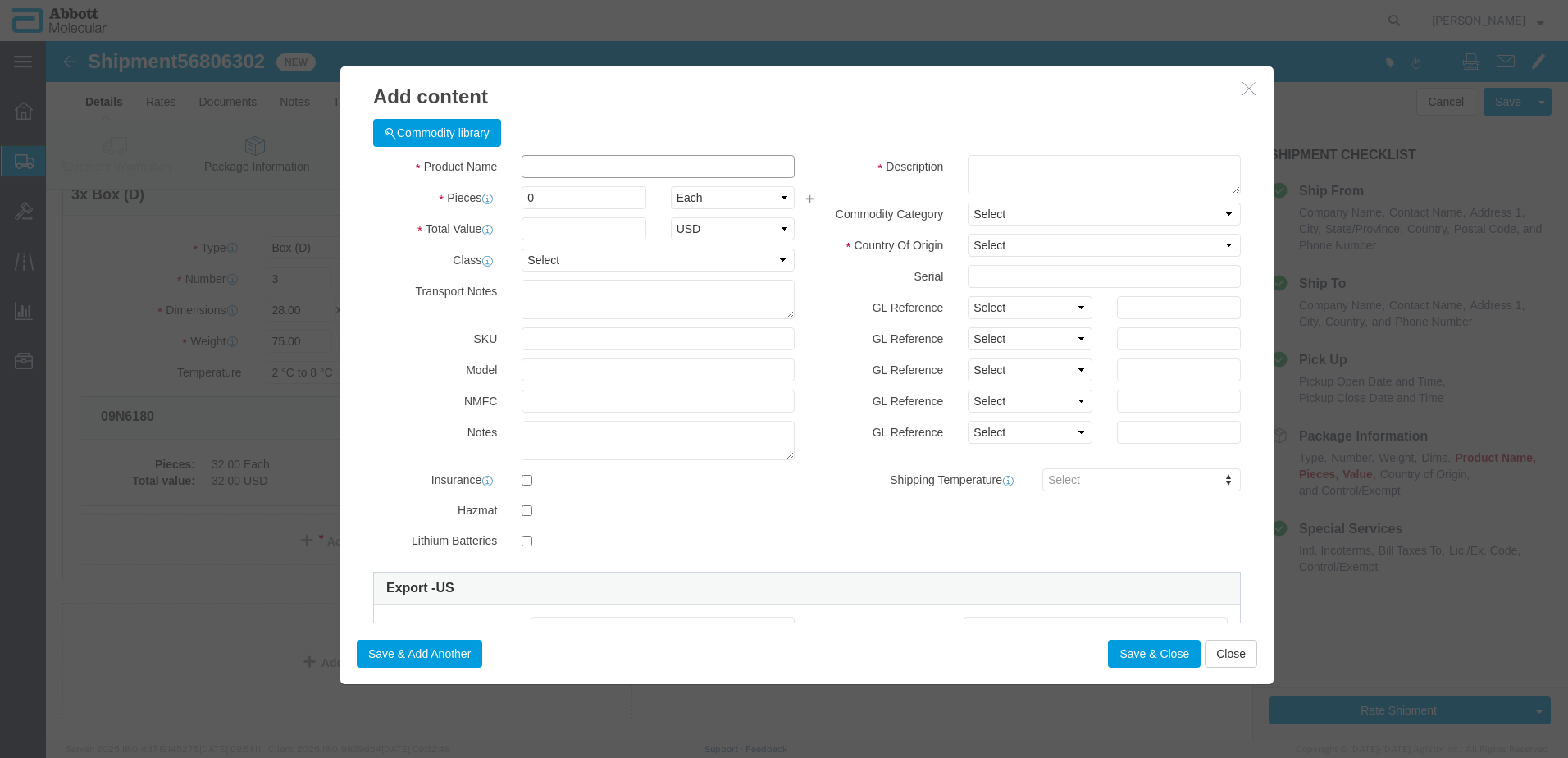
click input "text"
click td "Model: 06J5001"
click select "Select Account Type Activity ID Airline Appointment Number ASN Batch Number Bil…"
click button "Save & Close"
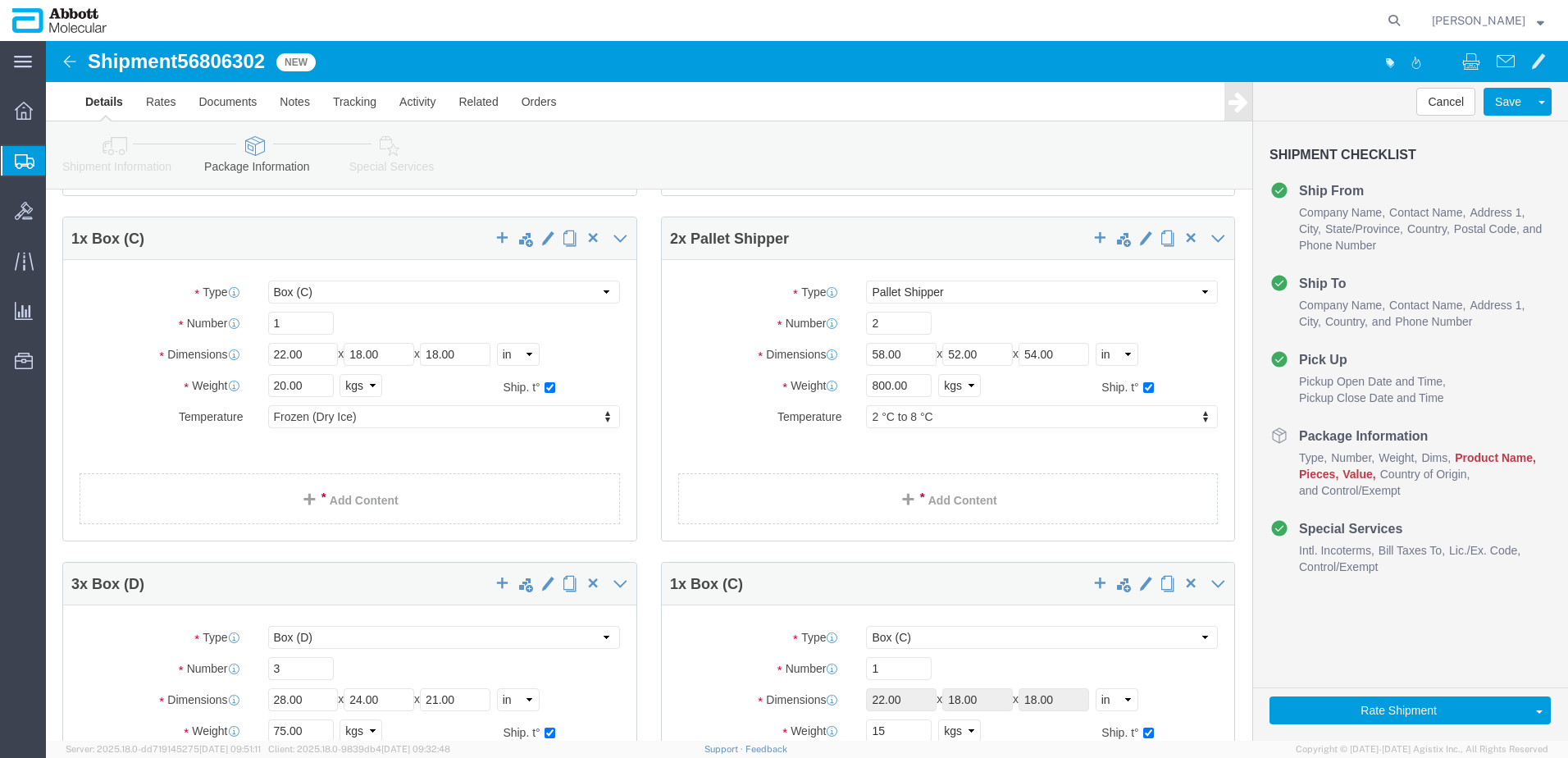
scroll to position [360, 0]
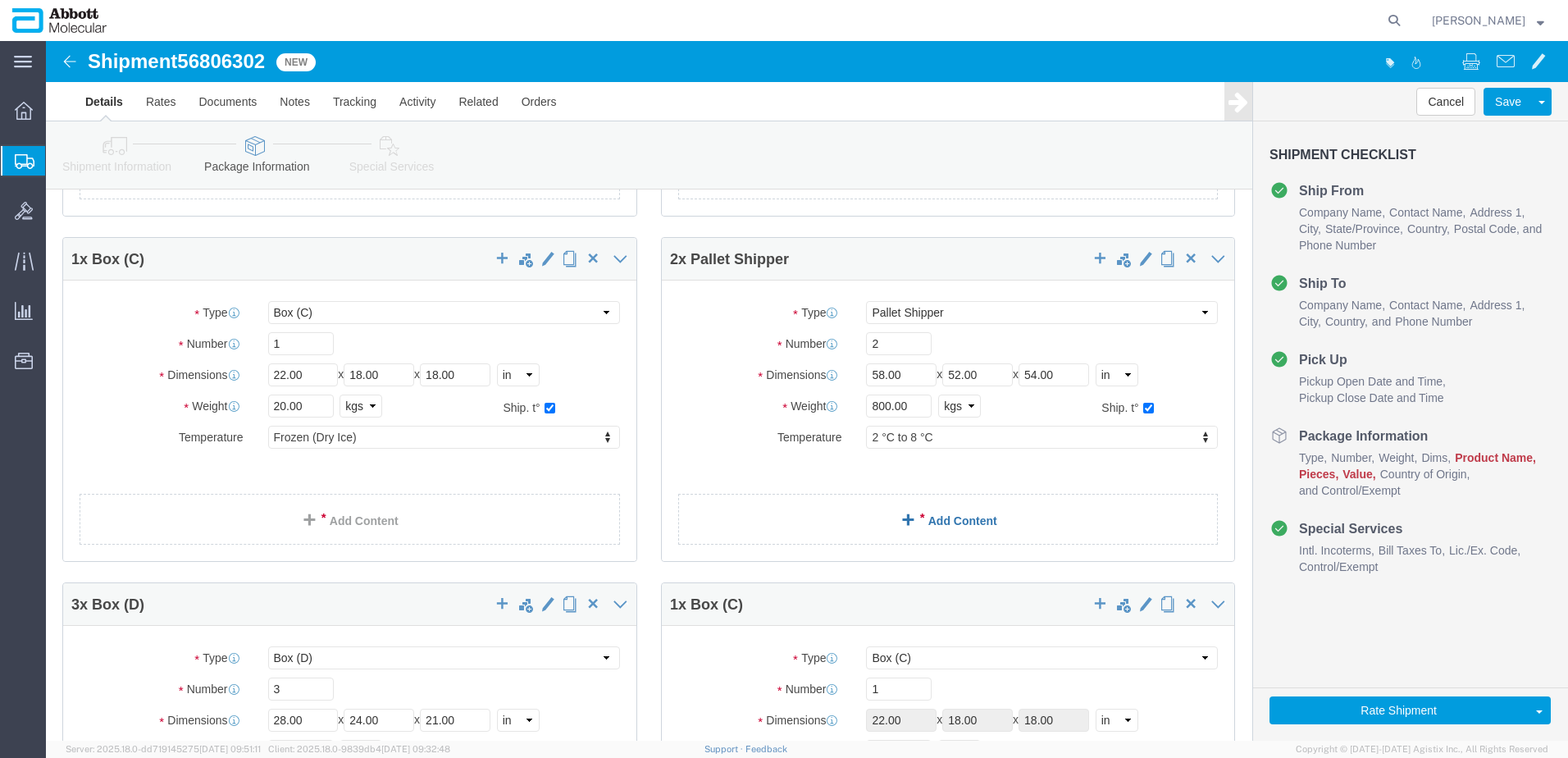
click link "Add Content"
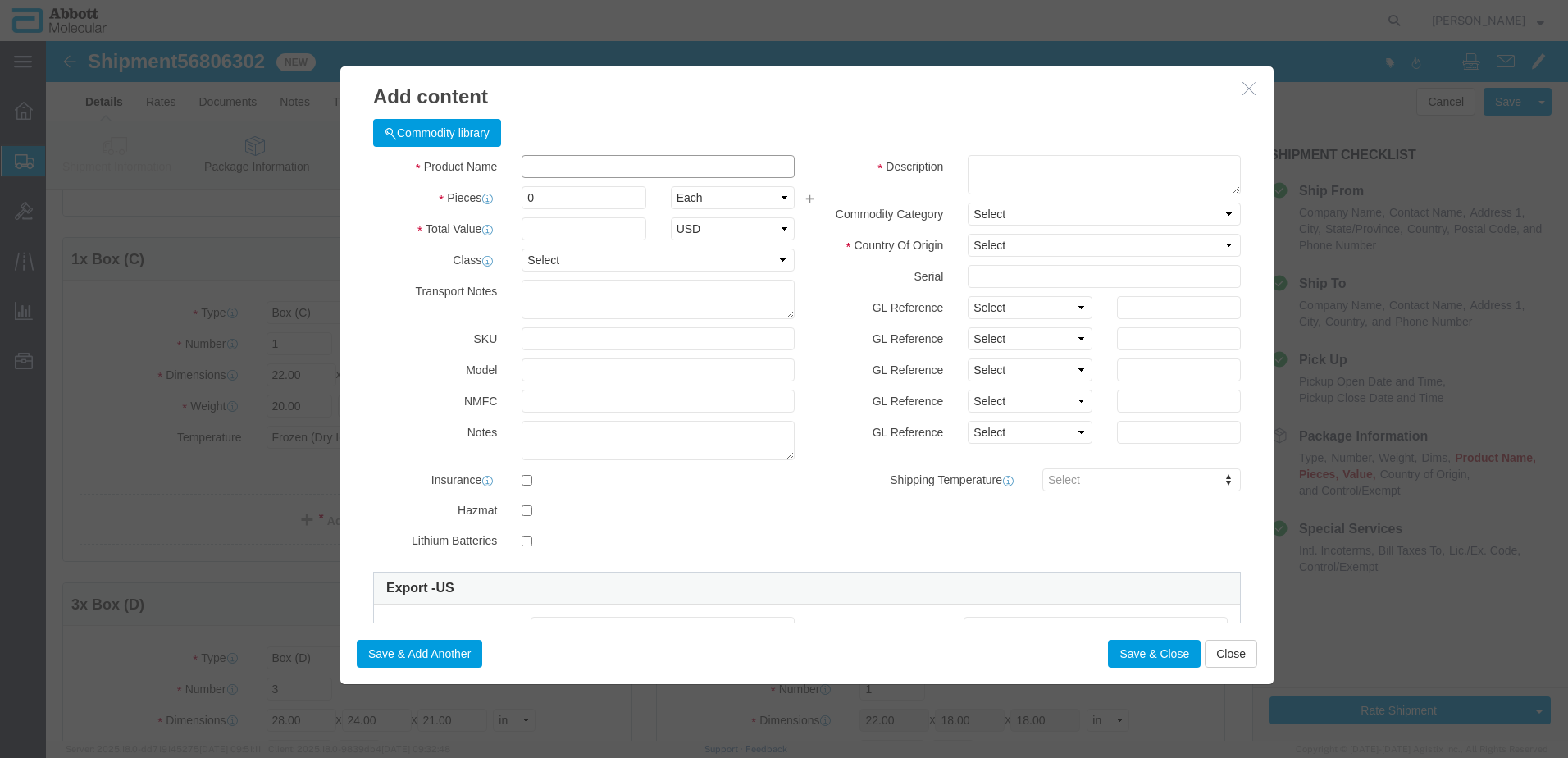
click input "text"
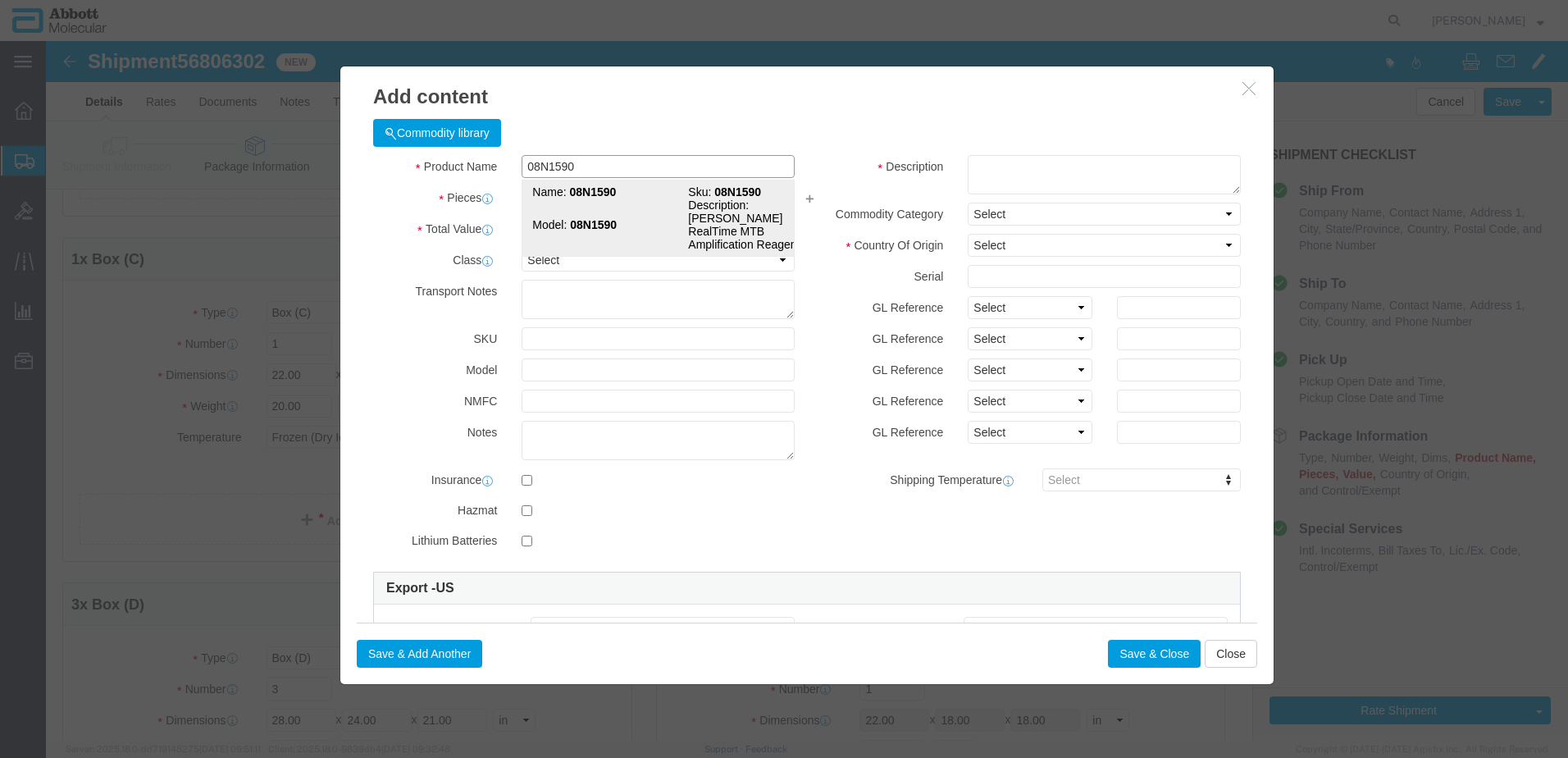
click td "Model: 08N1590"
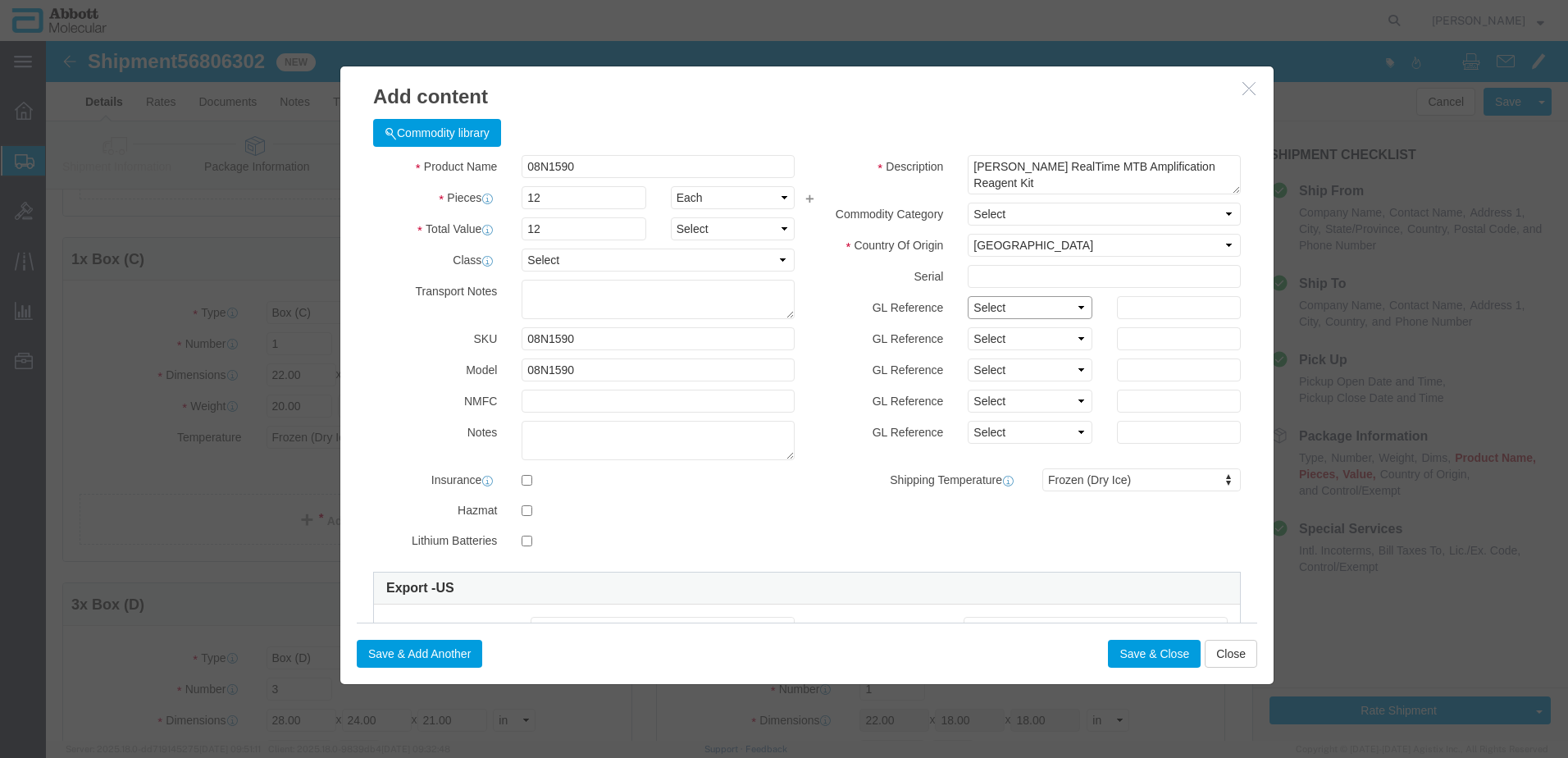
click select "Select Account Type Activity ID Airline Appointment Number ASN Batch Number Bil…"
click button "Save & Add Another"
click input "text"
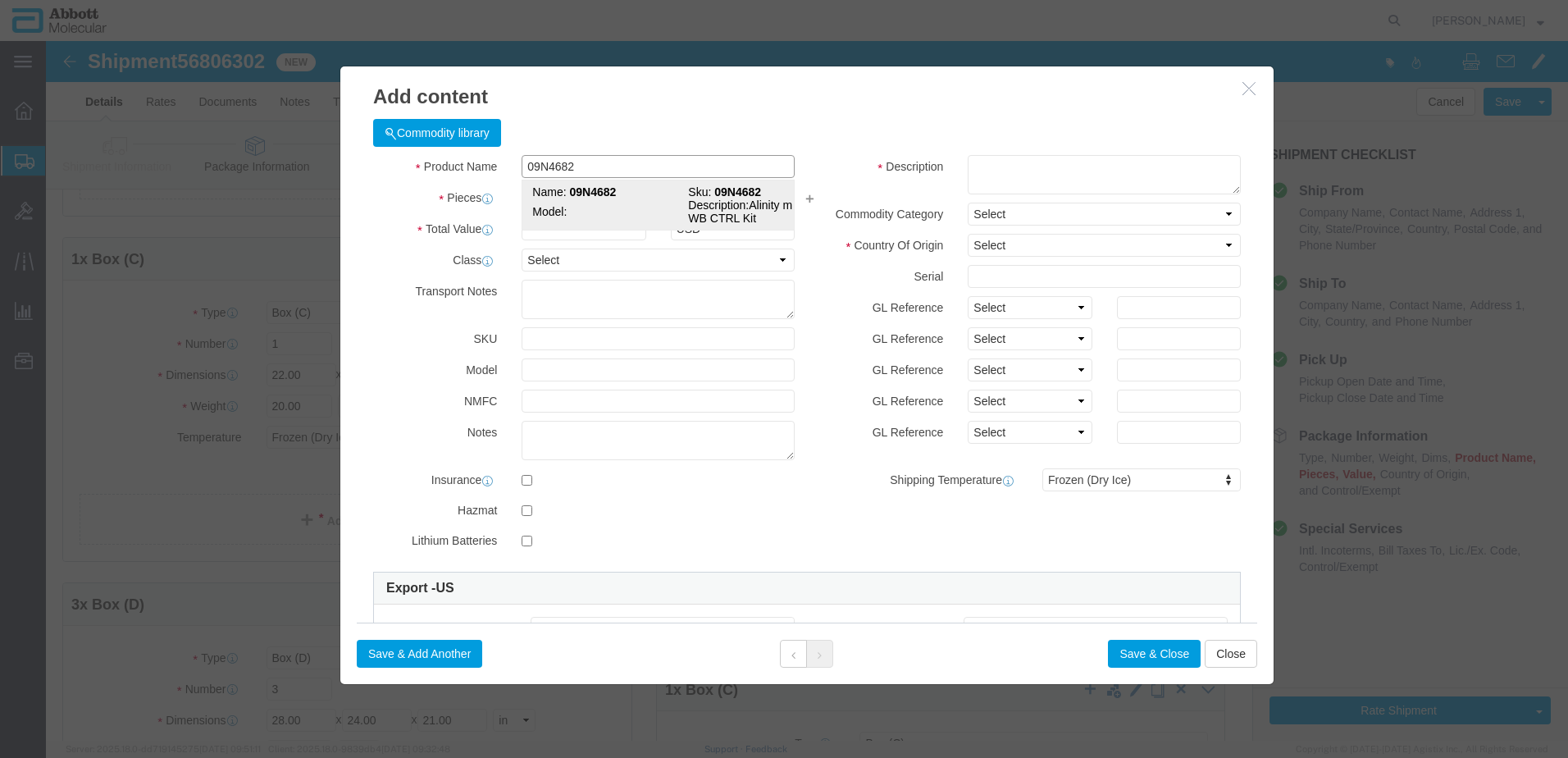
click strong "09N4682"
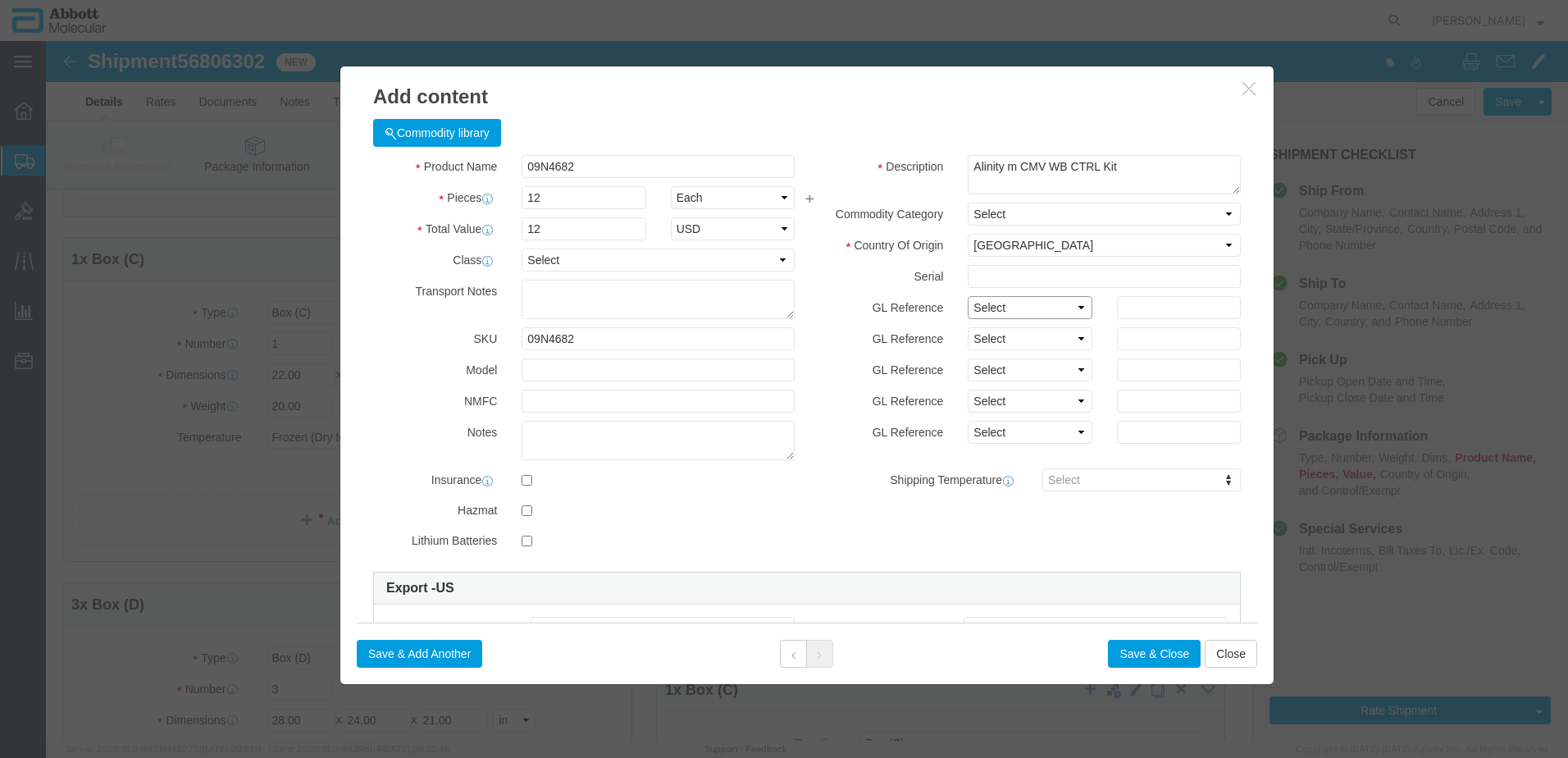
drag, startPoint x: 1001, startPoint y: 269, endPoint x: 995, endPoint y: 279, distance: 11.7
click select "Select Account Type Activity ID Airline Appointment Number ASN Batch Number Bil…"
click button "Save & Add Another"
click input "text"
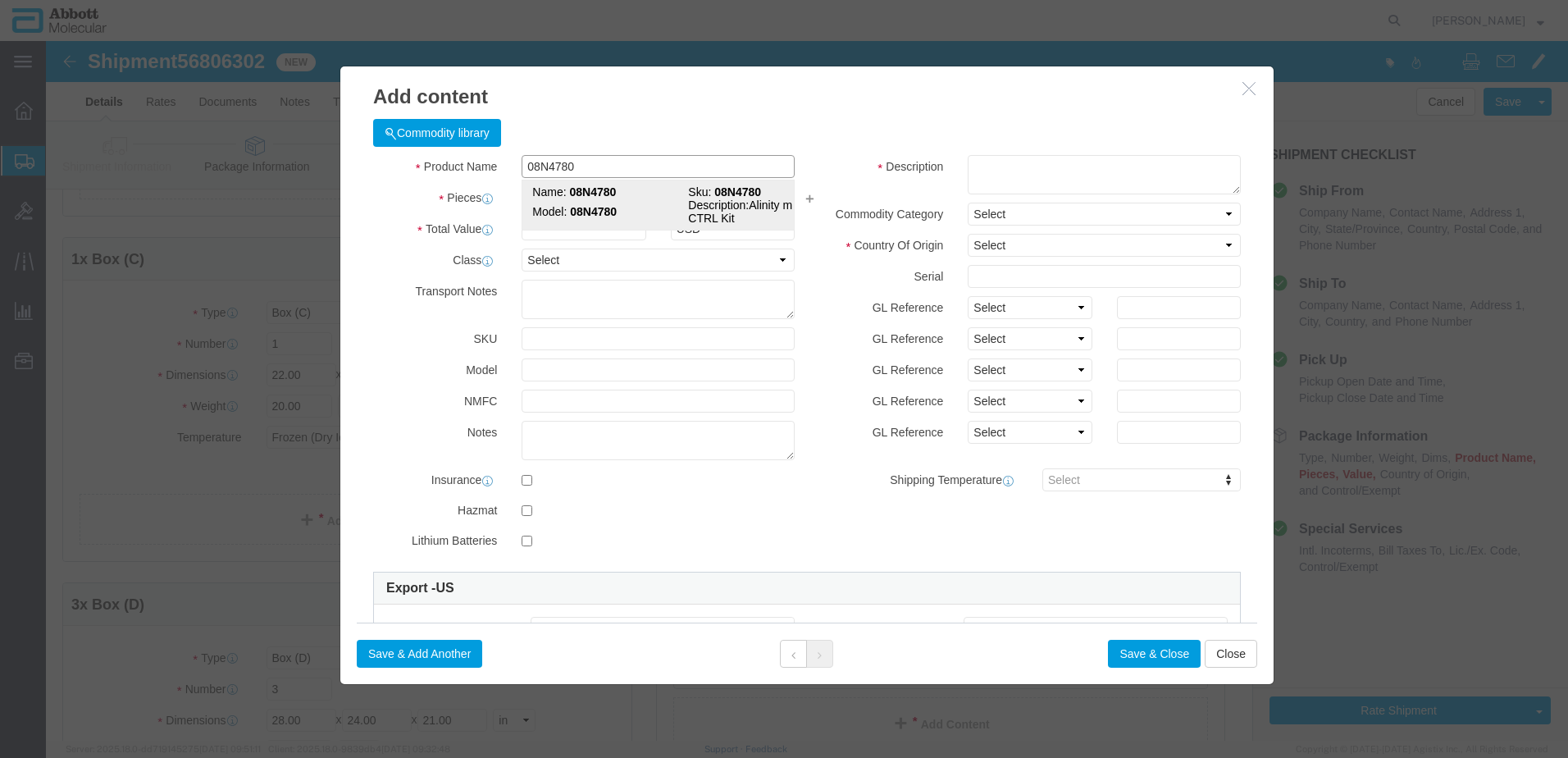
click td "Model: 08N4780"
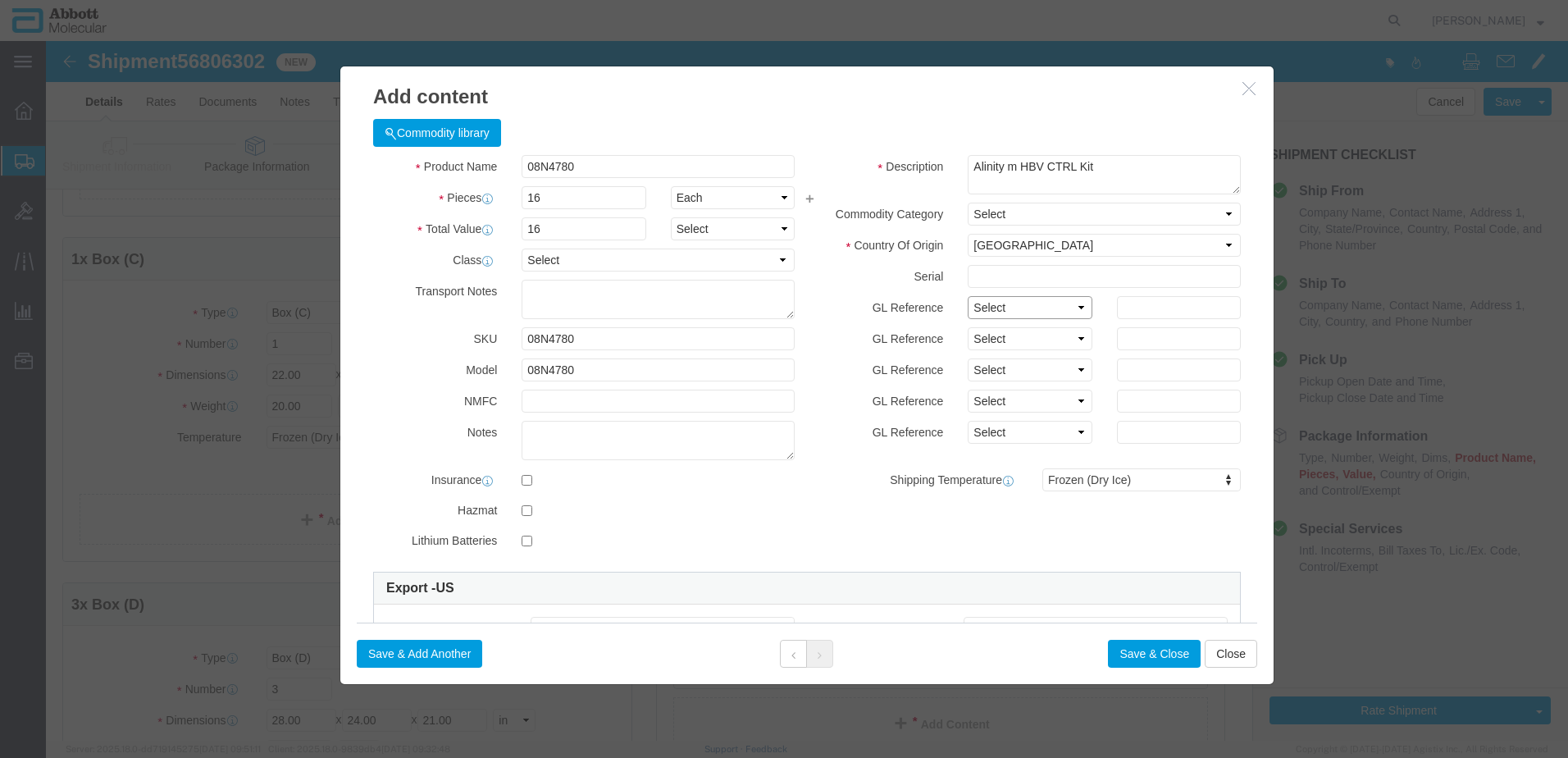
drag, startPoint x: 967, startPoint y: 261, endPoint x: 961, endPoint y: 281, distance: 20.9
click select "Select Account Type Activity ID Airline Appointment Number ASN Batch Number Bil…"
click button "Save & Add Another"
click input "text"
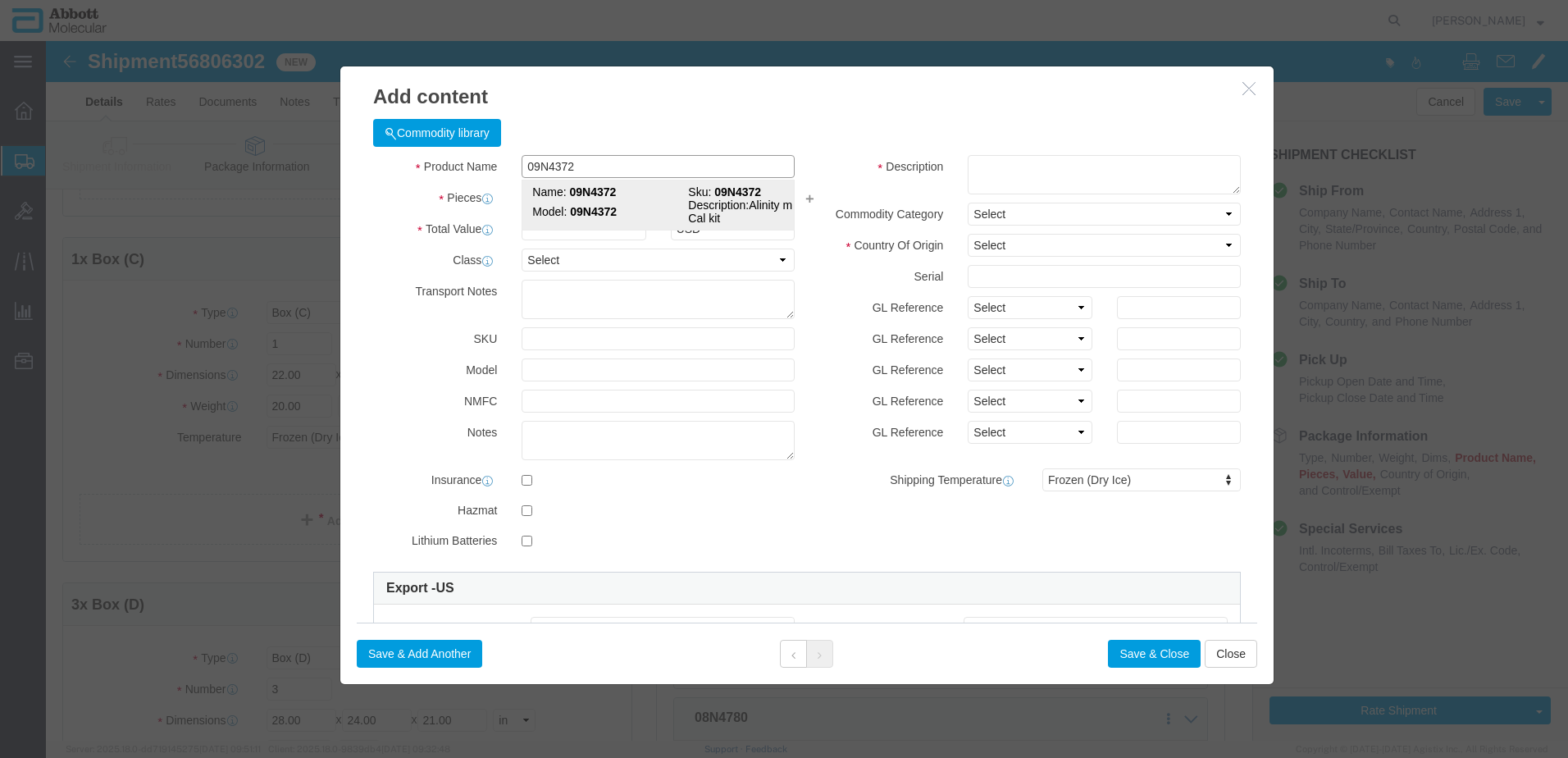
click strong "09N4372"
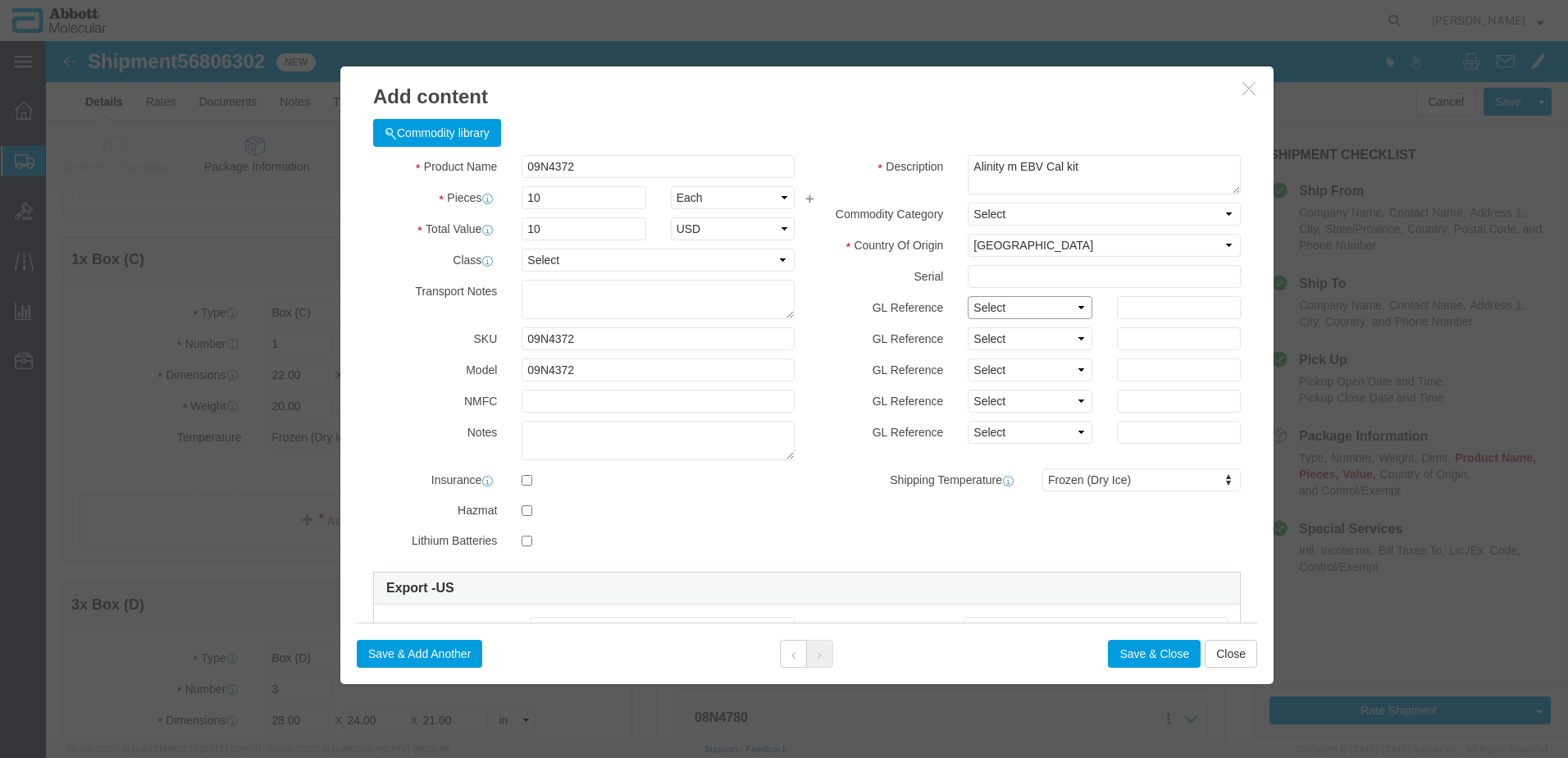
click select "Select Account Type Activity ID Airline Appointment Number ASN Batch Number Bil…"
click button "Save & Close"
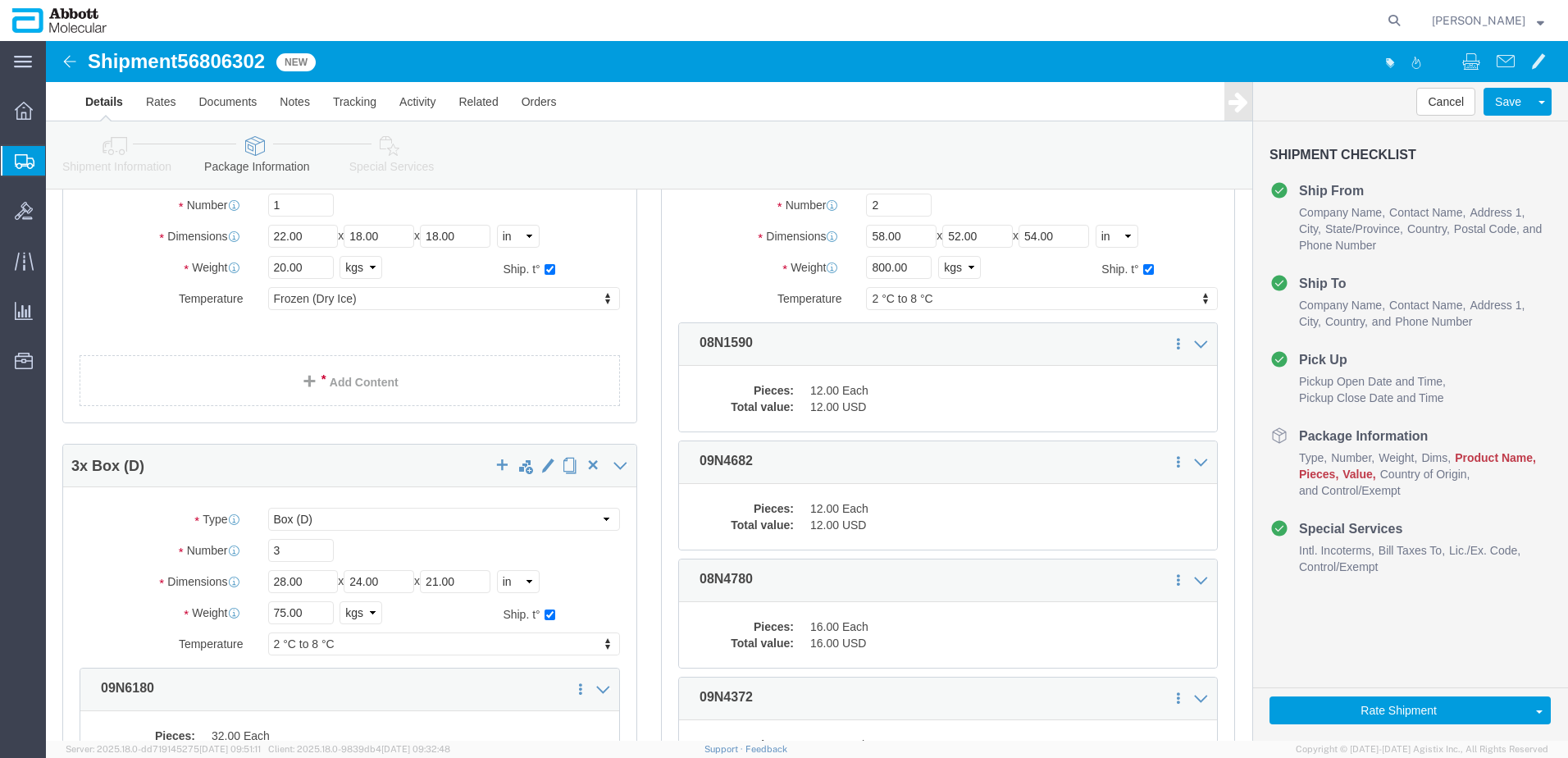
scroll to position [443, 0]
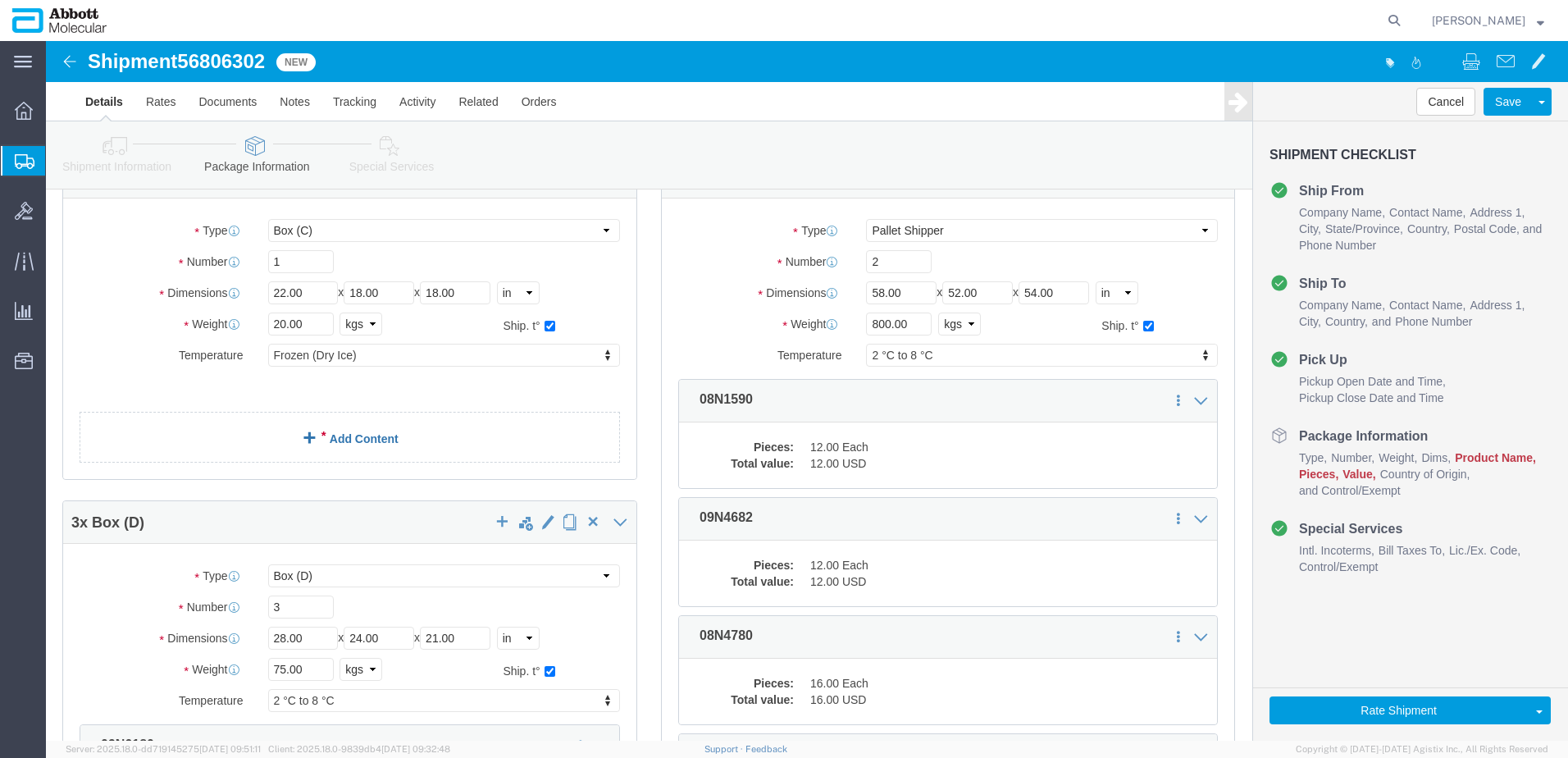
click link "Add Content"
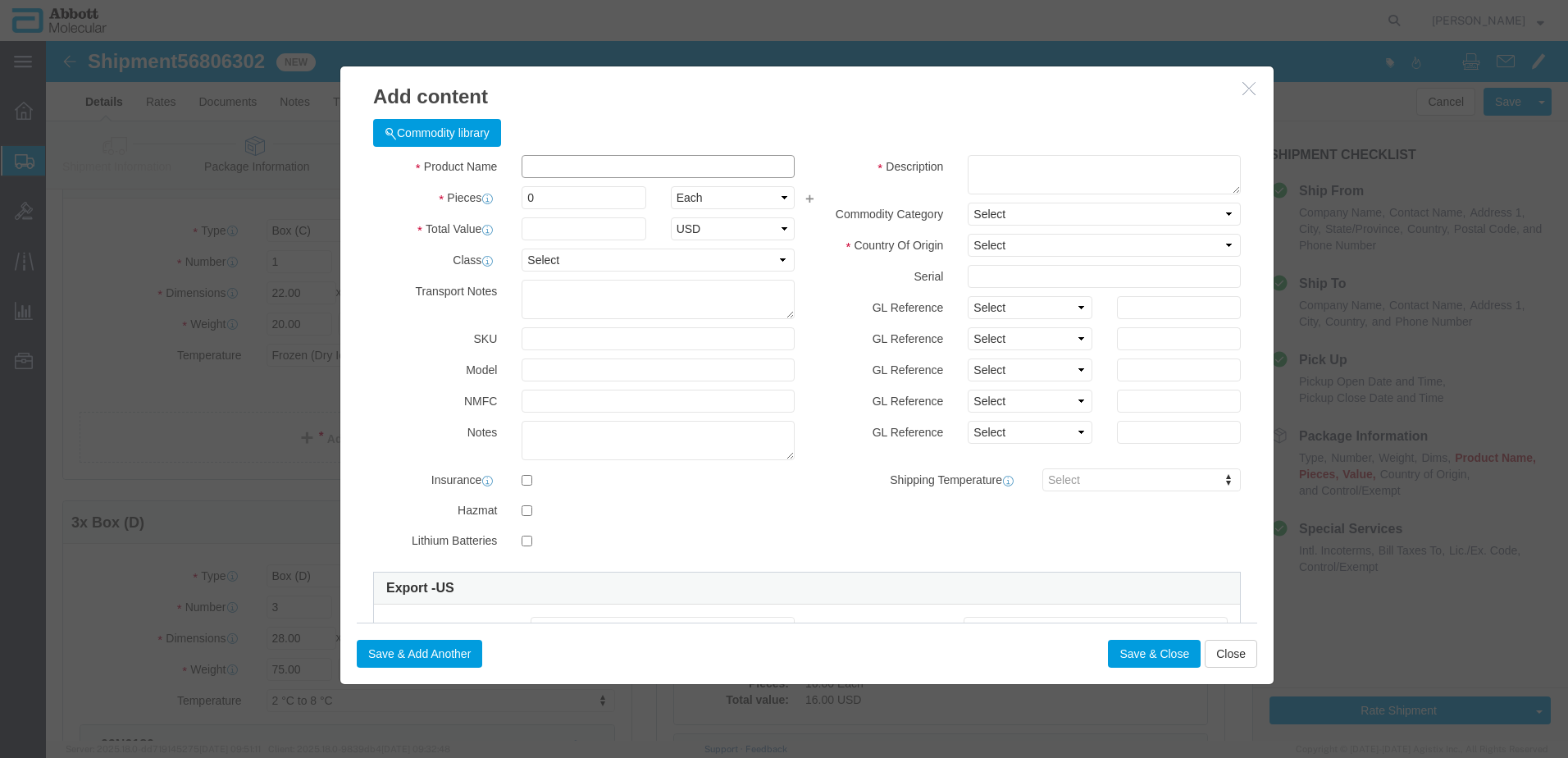
click input "text"
click td "Model: 02J0130"
drag, startPoint x: 975, startPoint y: 270, endPoint x: 970, endPoint y: 326, distance: 56.2
click select "Select Account Type Activity ID Airline Appointment Number ASN Batch Number Bil…"
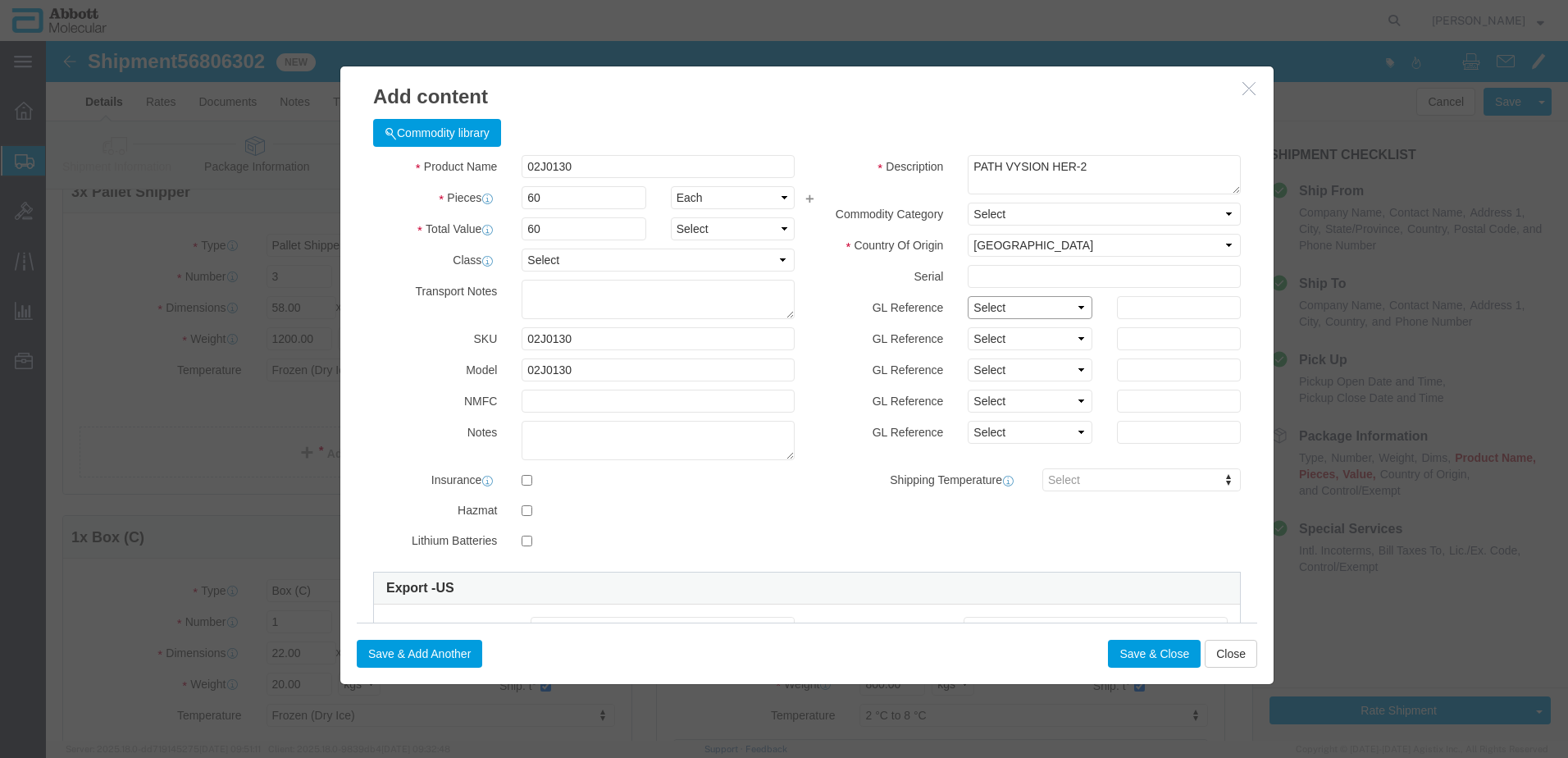
click select "Select Account Type Activity ID Airline Appointment Number ASN Batch Number Bil…"
click button "Save & Close"
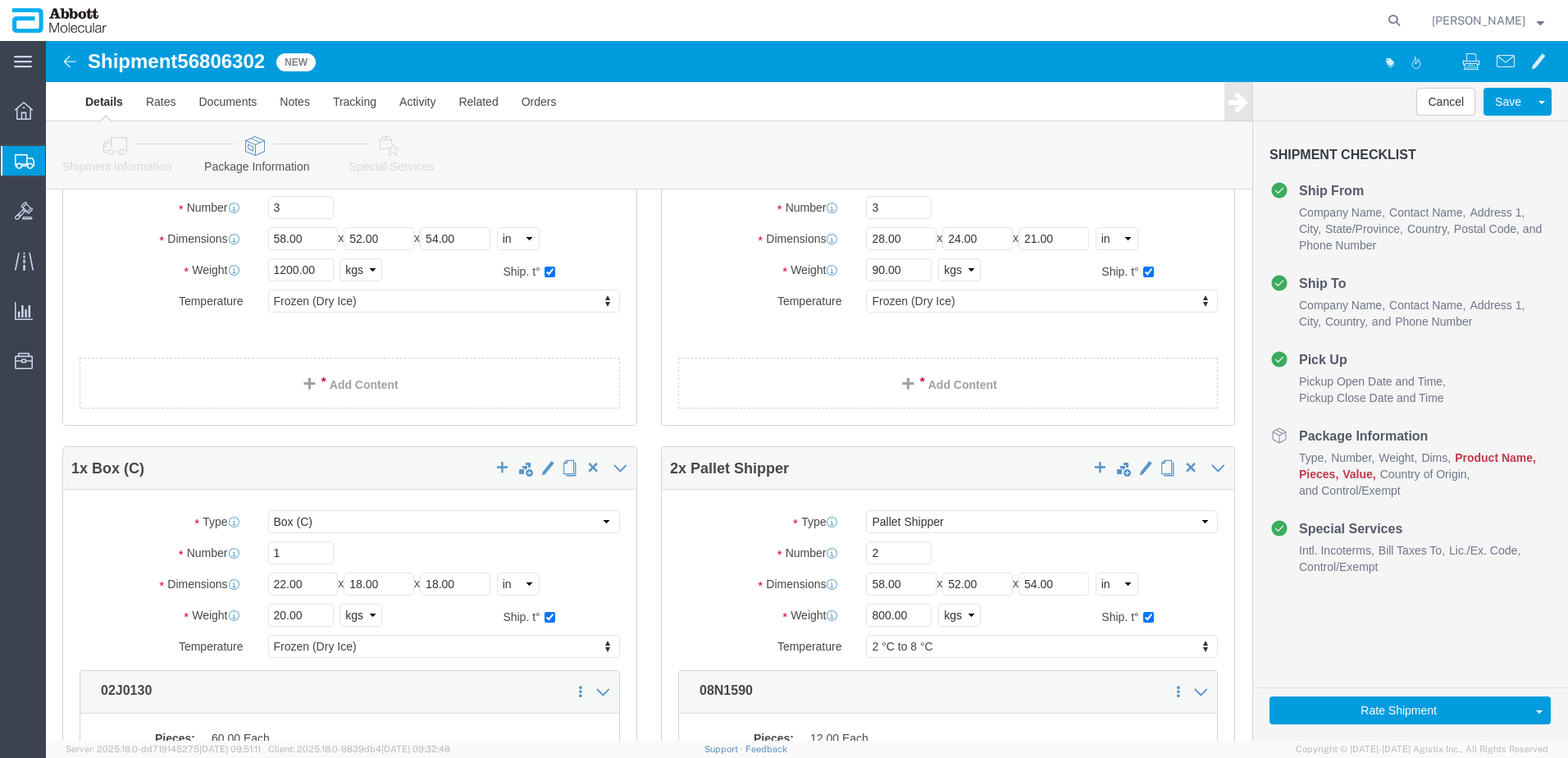
scroll to position [0, 0]
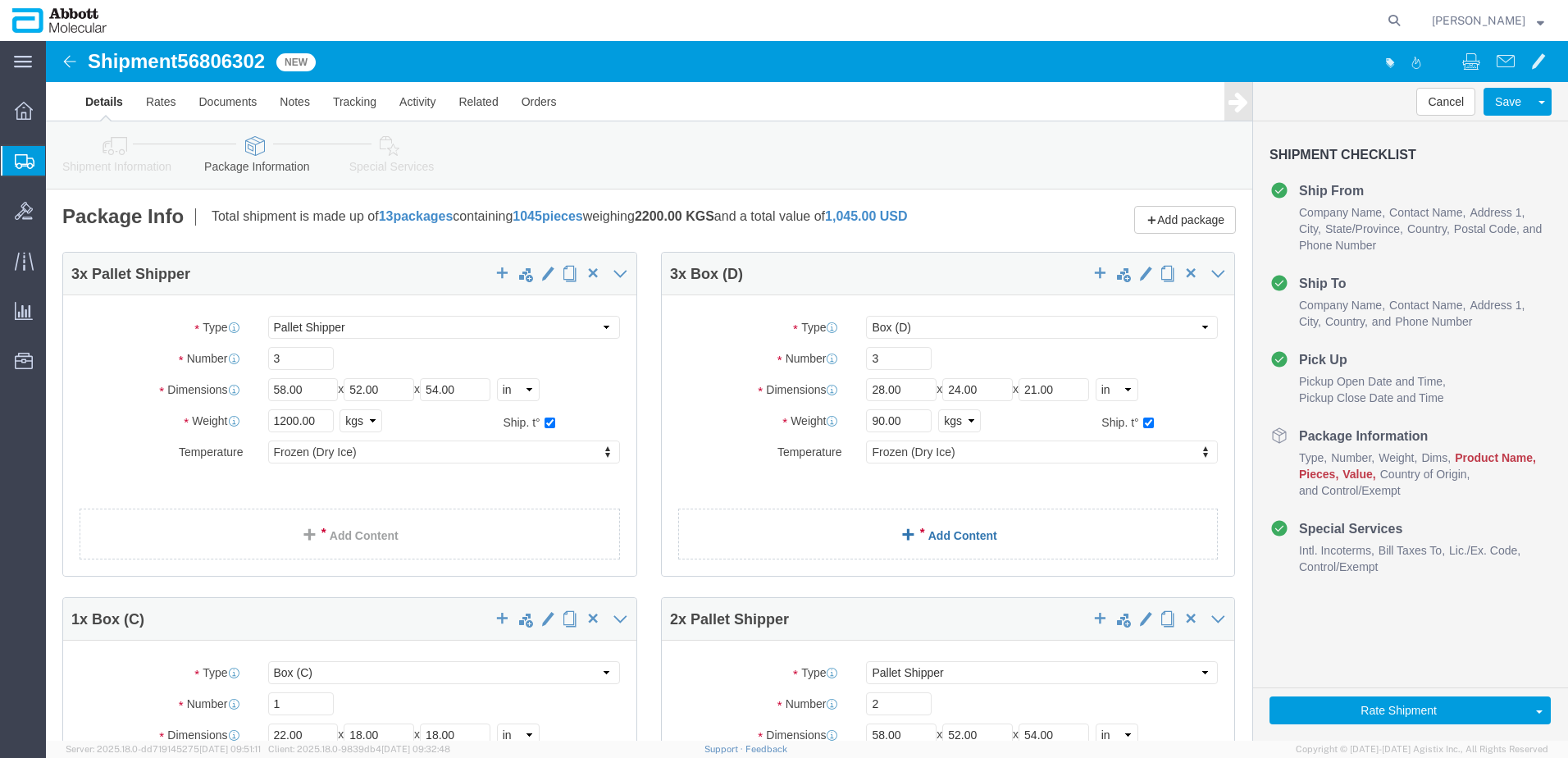
click link "Add Content"
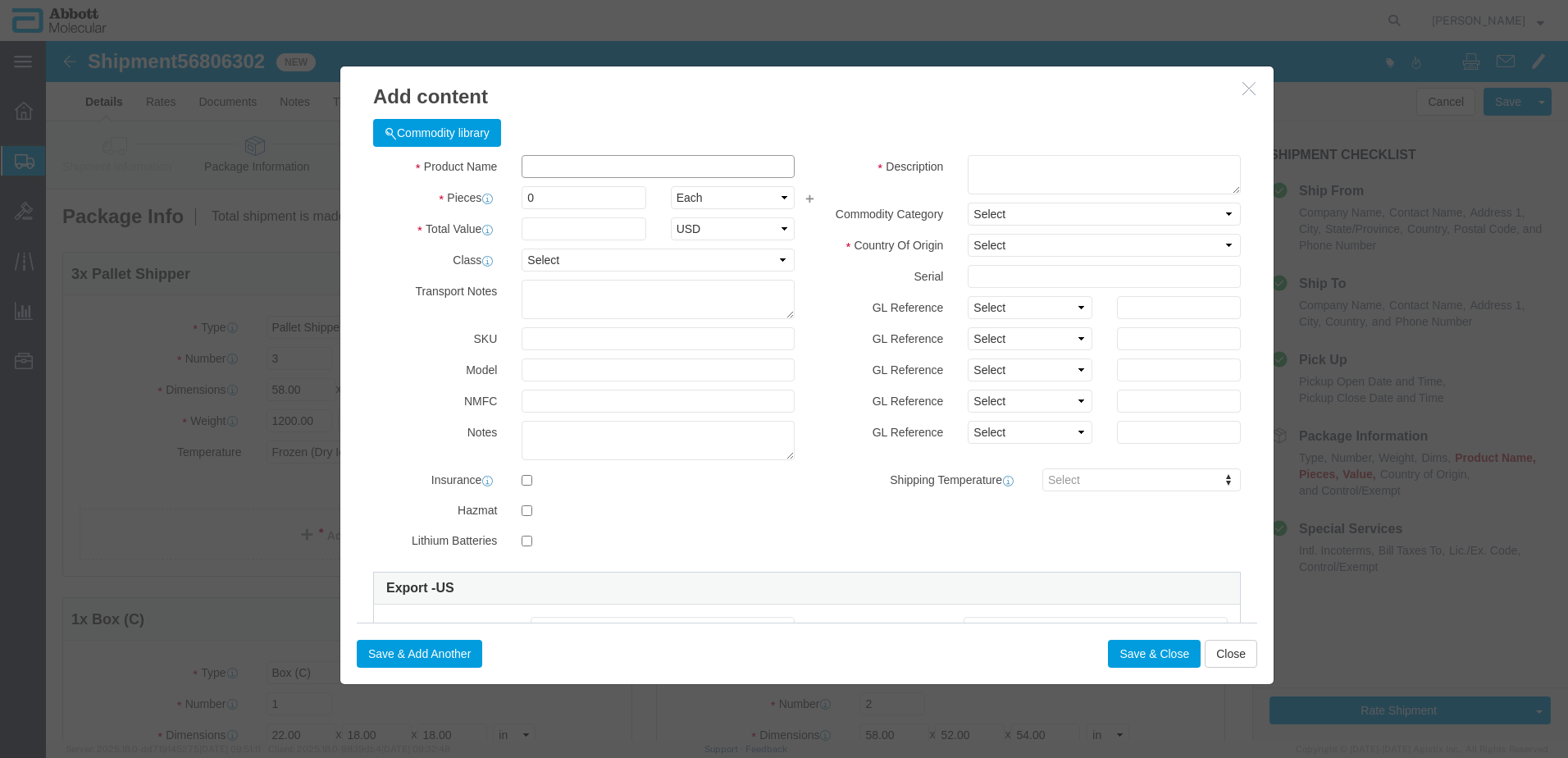
click input "text"
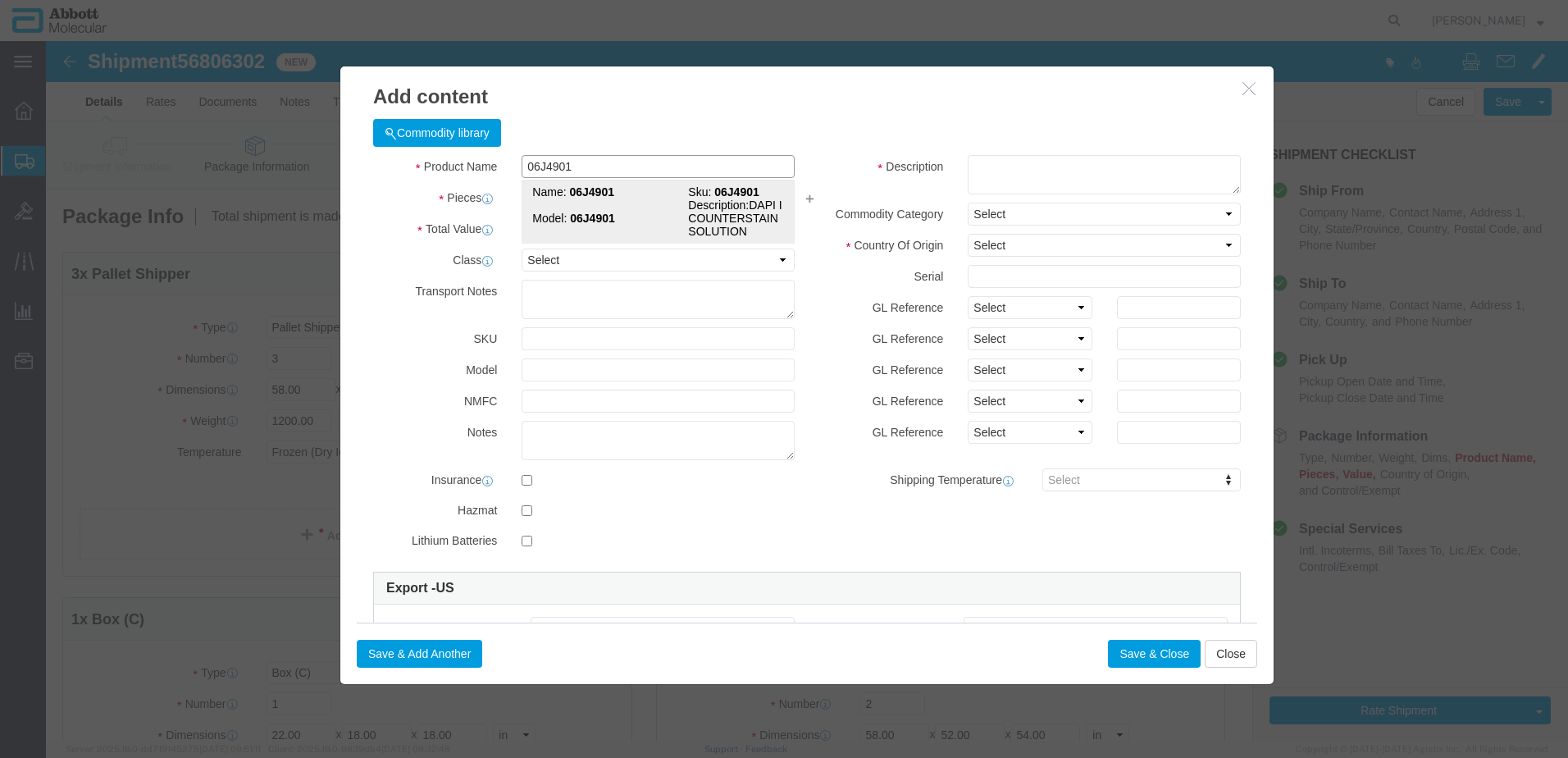
click td "Model: 06J4901"
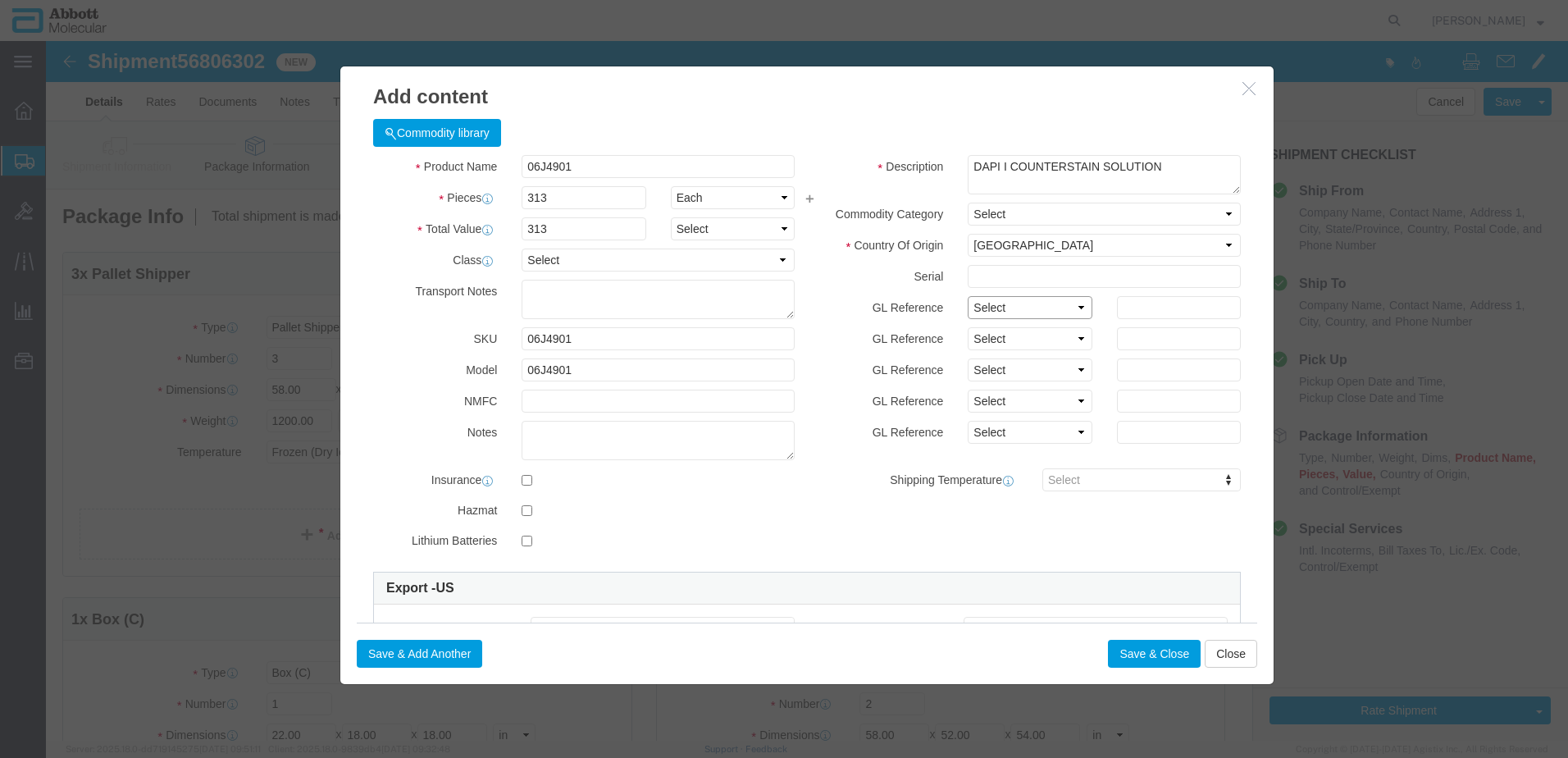
click select "Select Account Type Activity ID Airline Appointment Number ASN Batch Number Bil…"
click button "Save & Add Another"
click input "text"
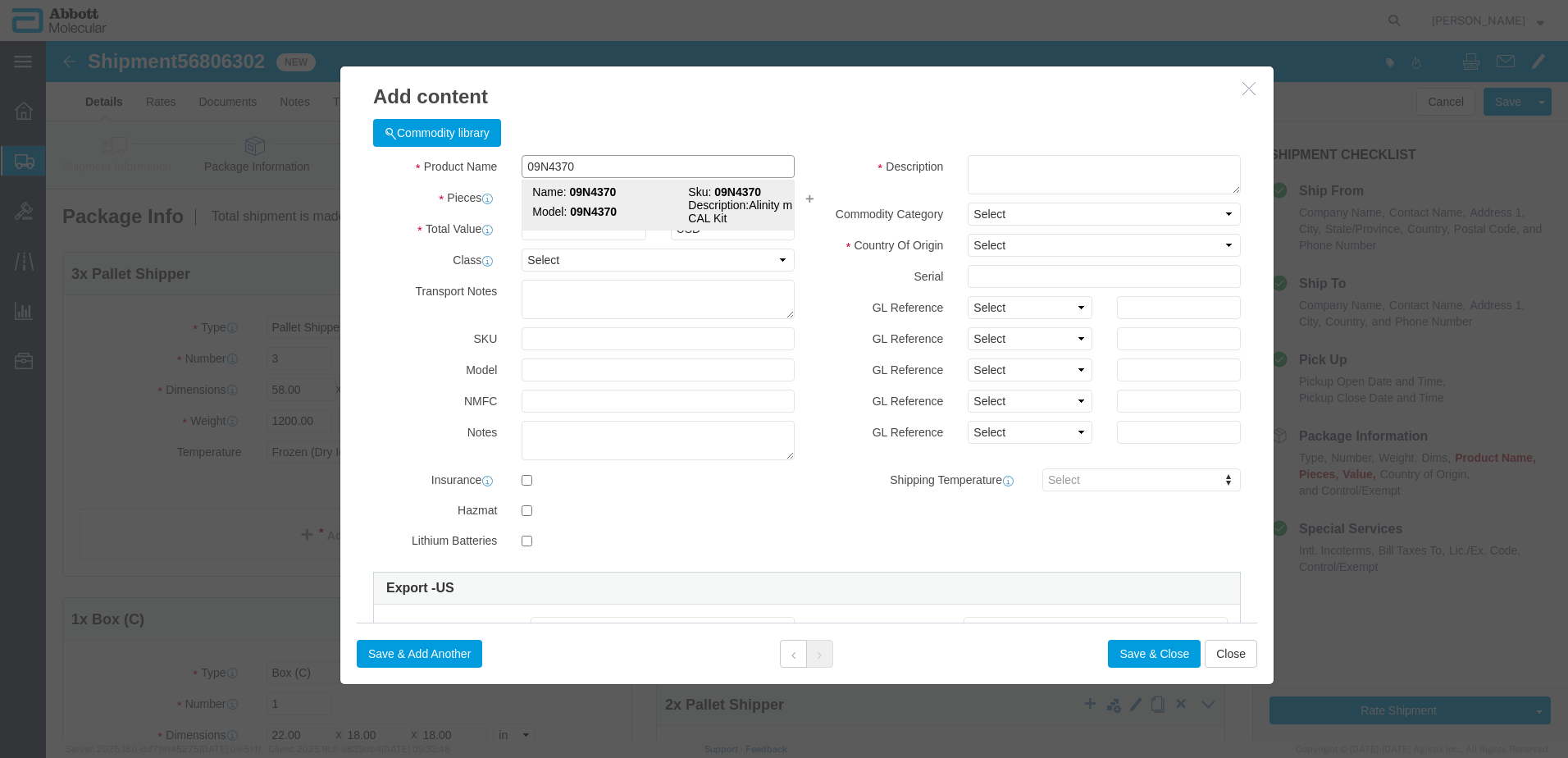
click strong "09N4370"
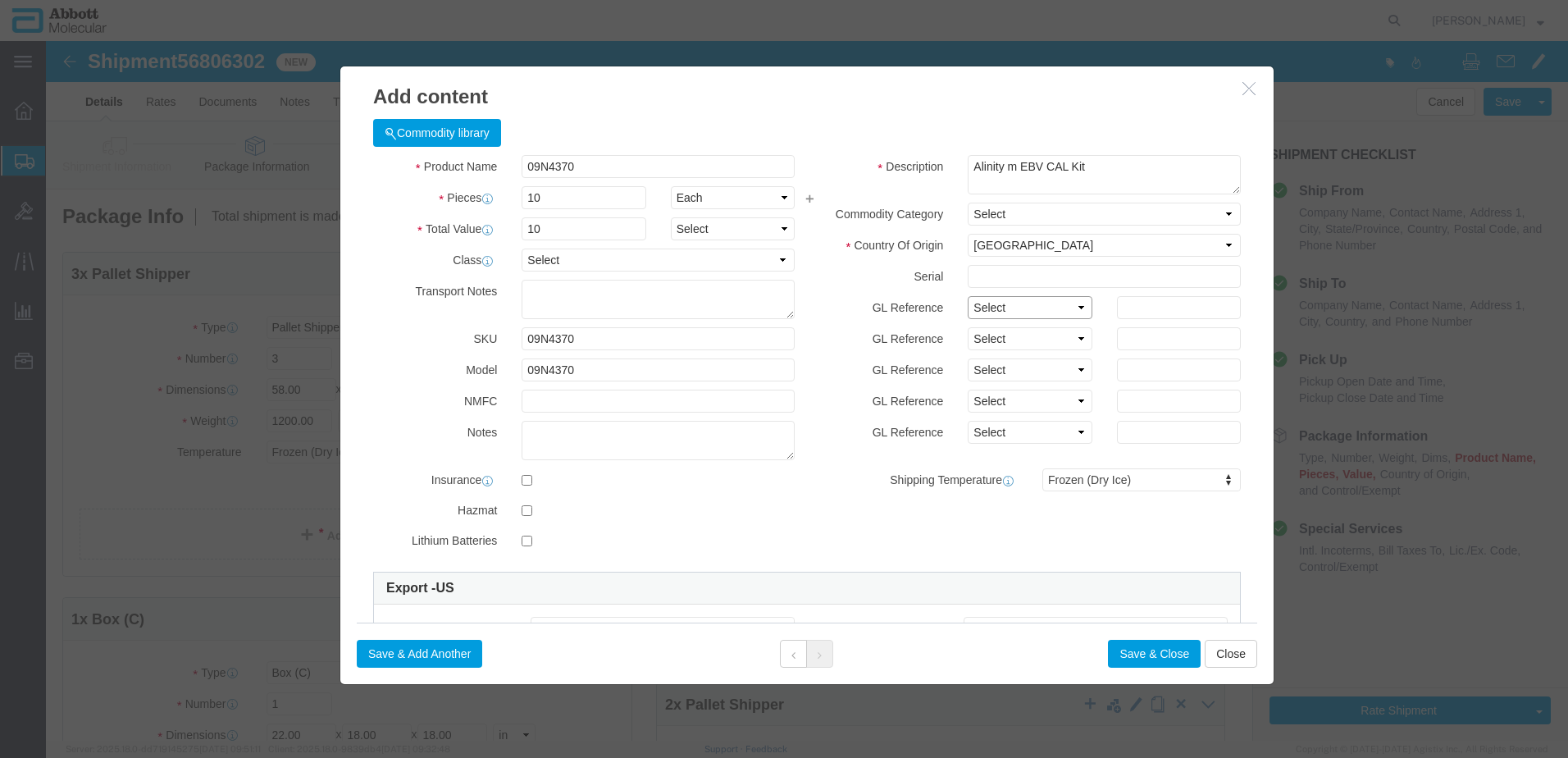
click select "Select Account Type Activity ID Airline Appointment Number ASN Batch Number Bil…"
click button "Save & Add Another"
click input "text"
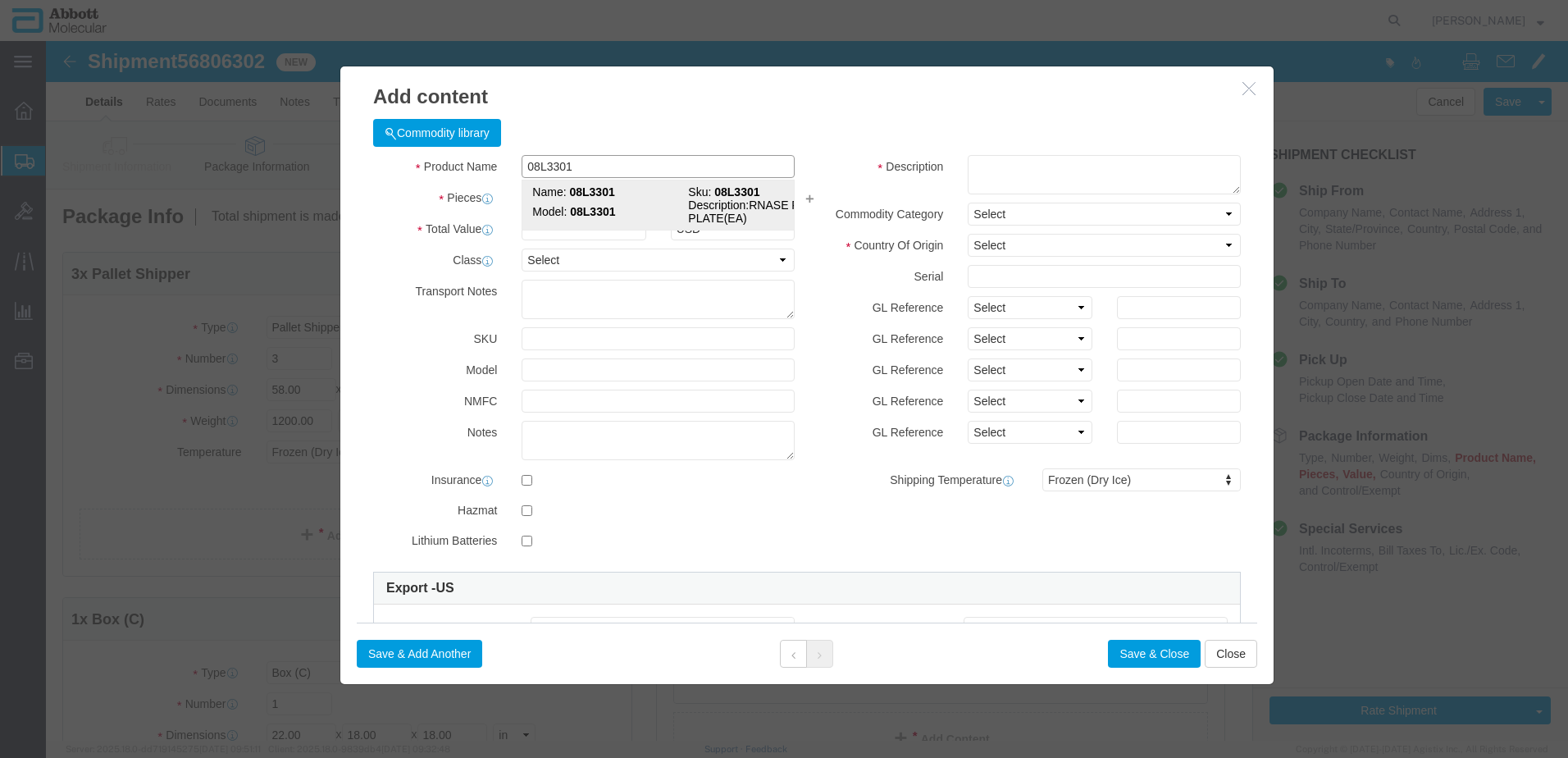
click strong "08L3301"
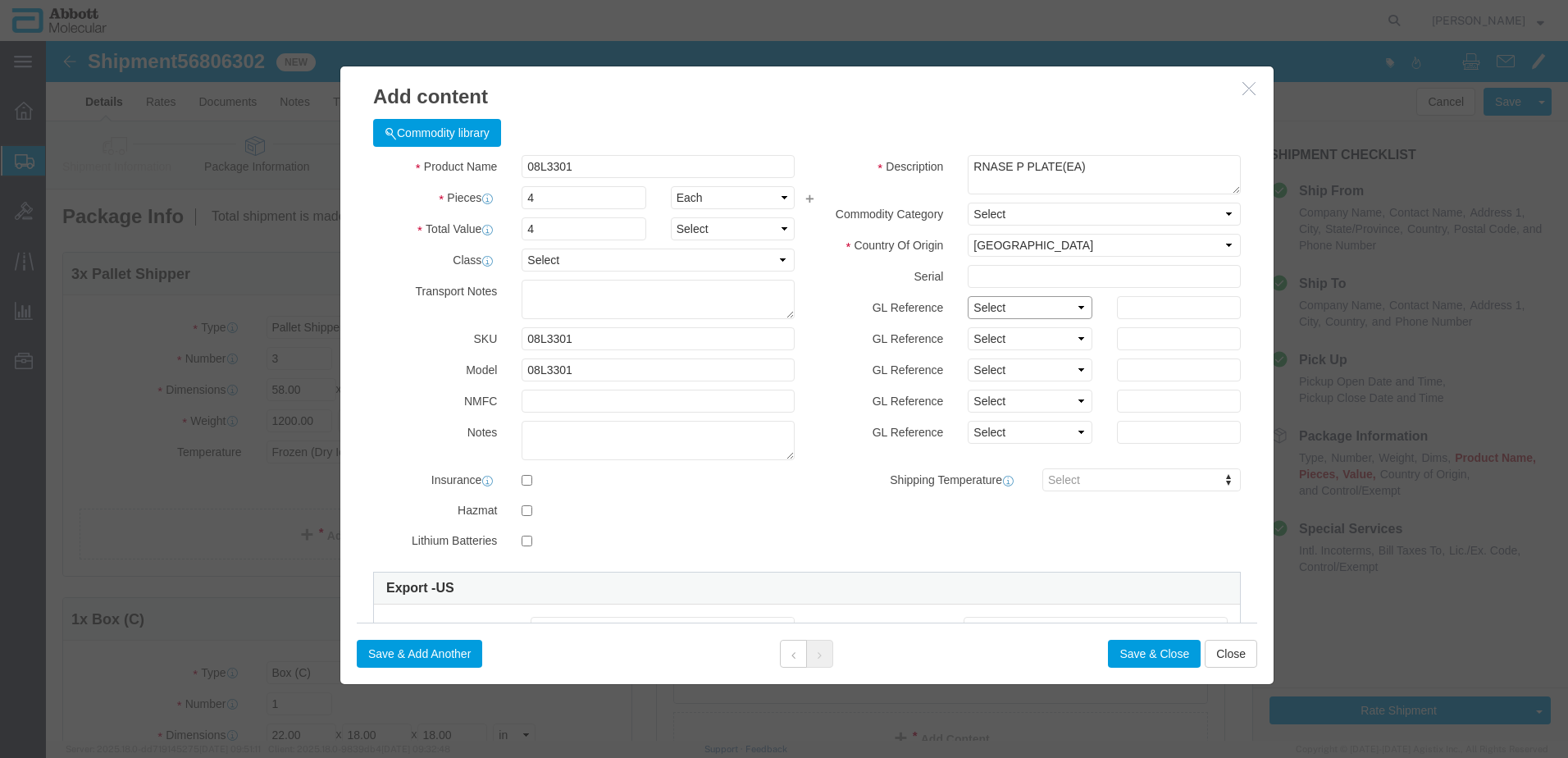
drag, startPoint x: 998, startPoint y: 268, endPoint x: 993, endPoint y: 276, distance: 9.4
click select "Select Account Type Activity ID Airline Appointment Number ASN Batch Number Bil…"
click button "Save & Add Another"
click input "text"
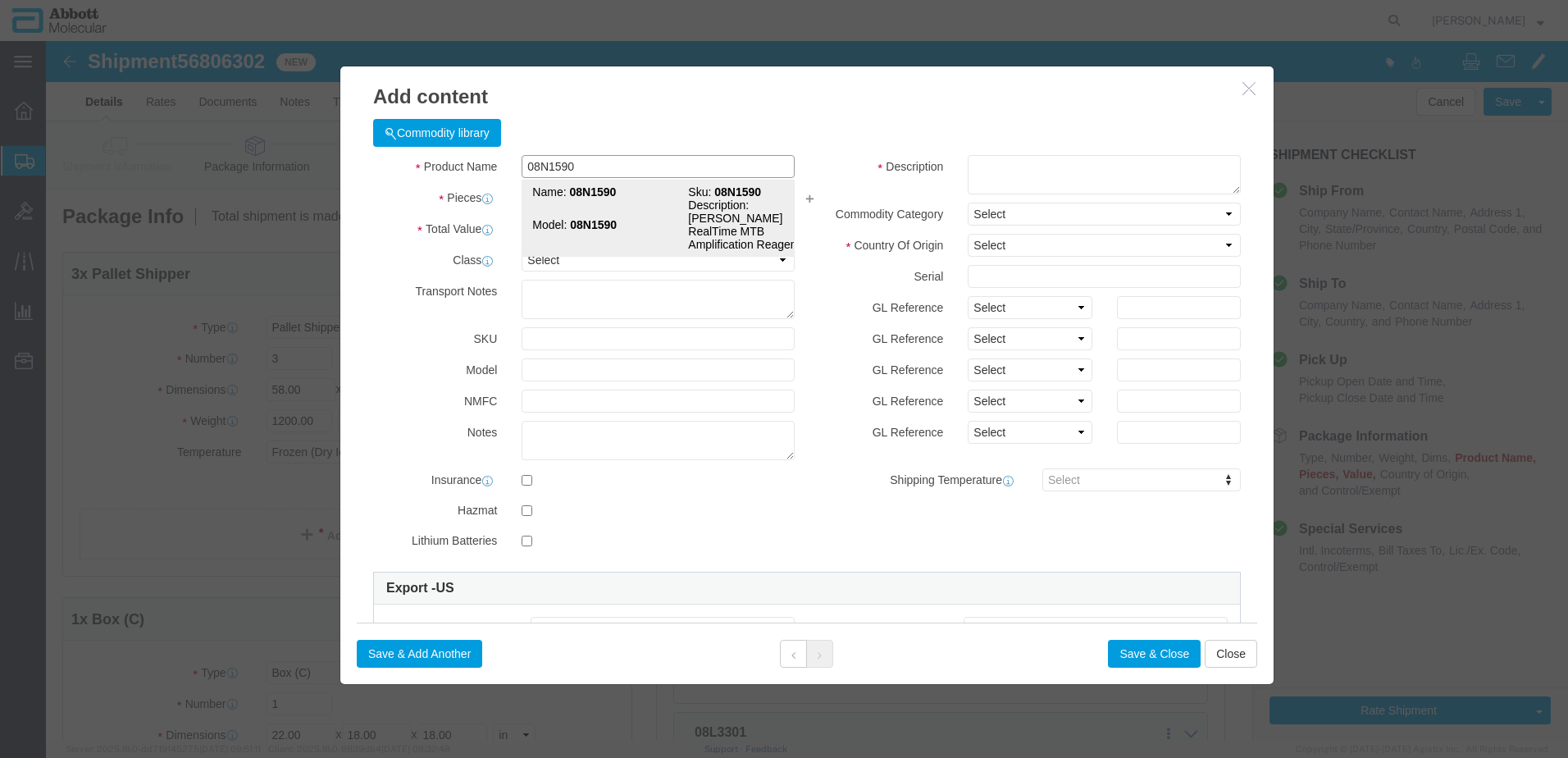
click strong "08N1590"
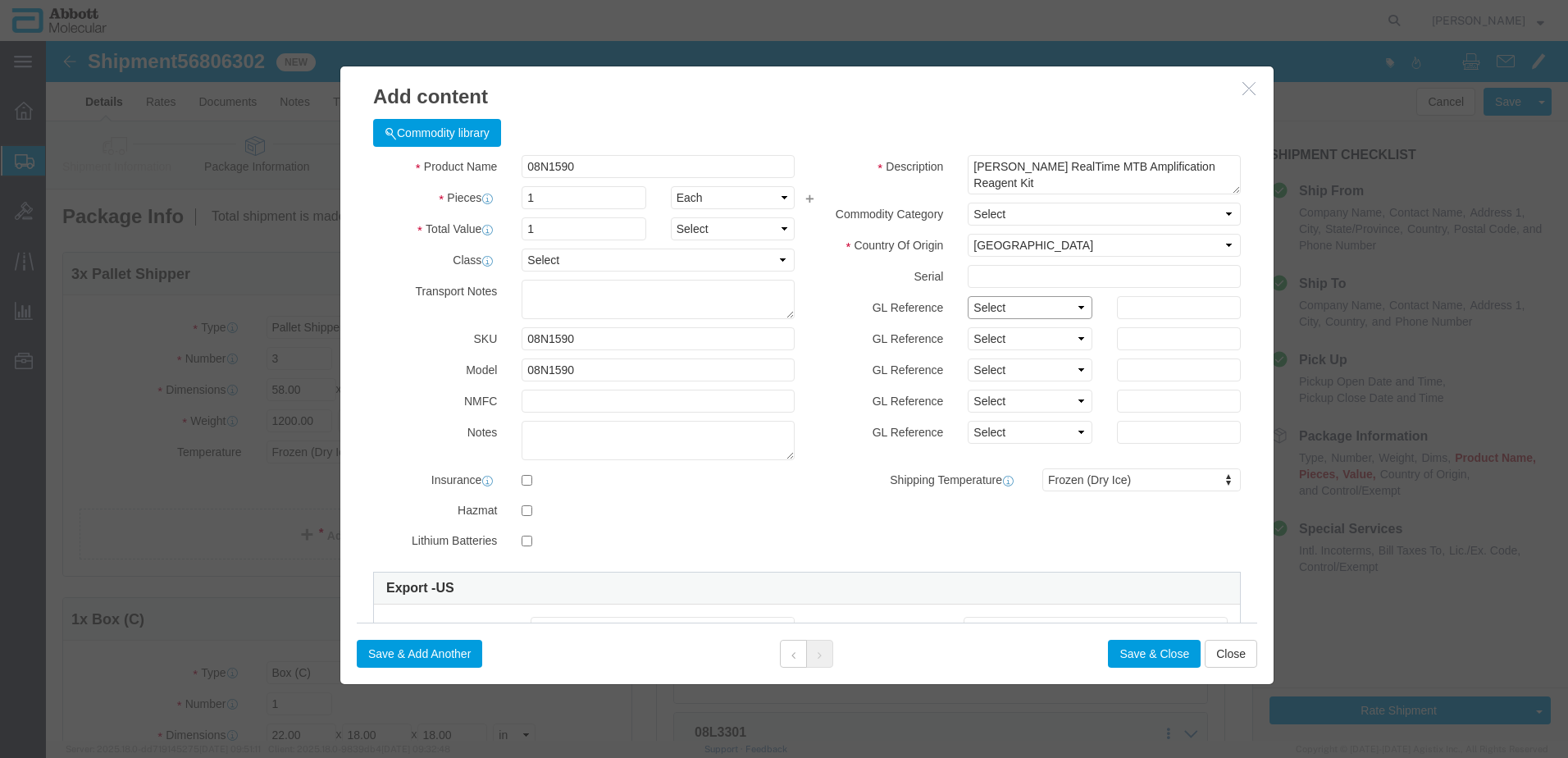
click select "Select Account Type Activity ID Airline Appointment Number ASN Batch Number Bil…"
click button "Save & Add Another"
click div "Commodity library"
click input "text"
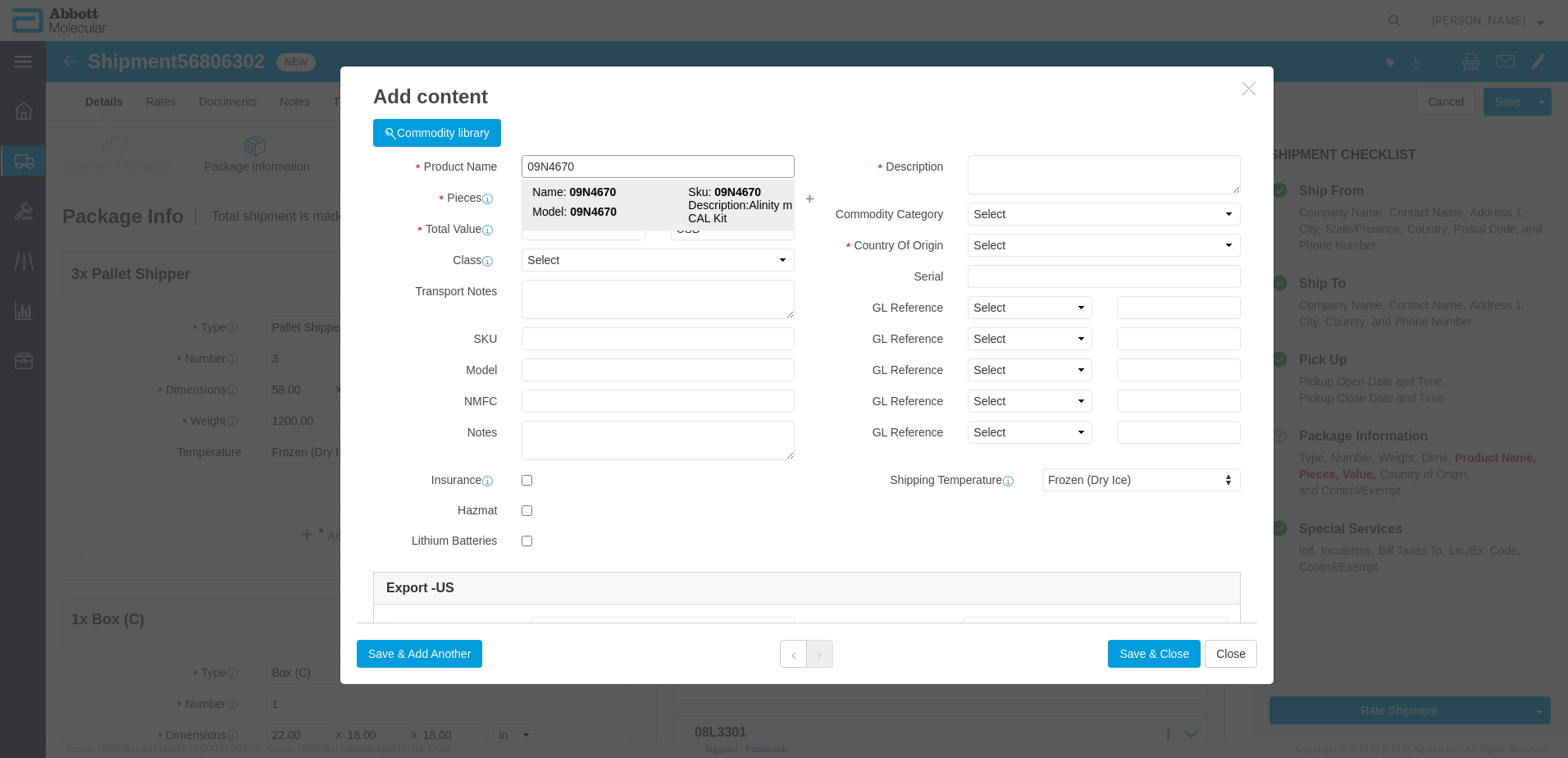
click td "Model: 09N4670"
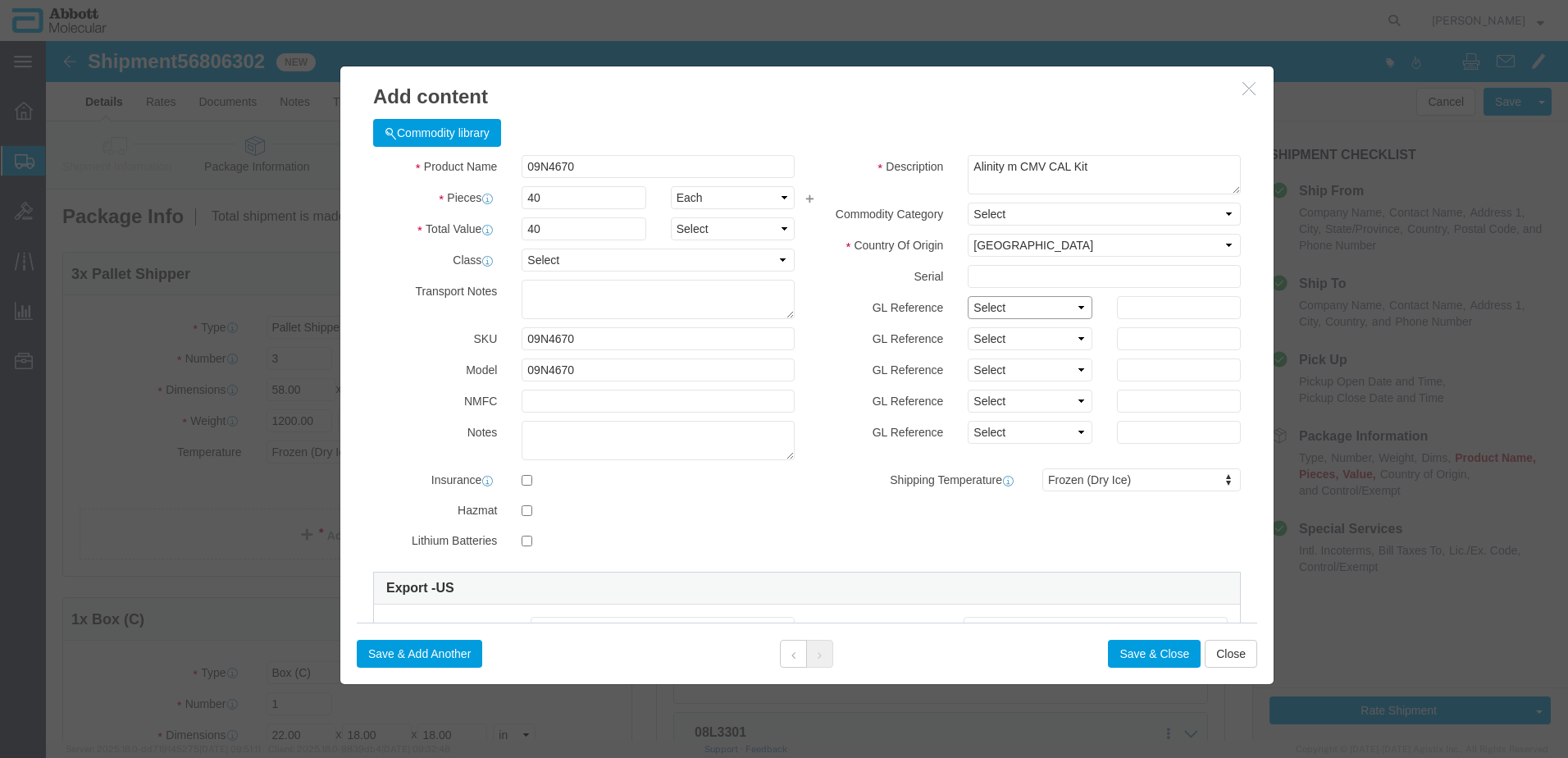
click select "Select Account Type Activity ID Airline Appointment Number ASN Batch Number Bil…"
click button "Save & Close"
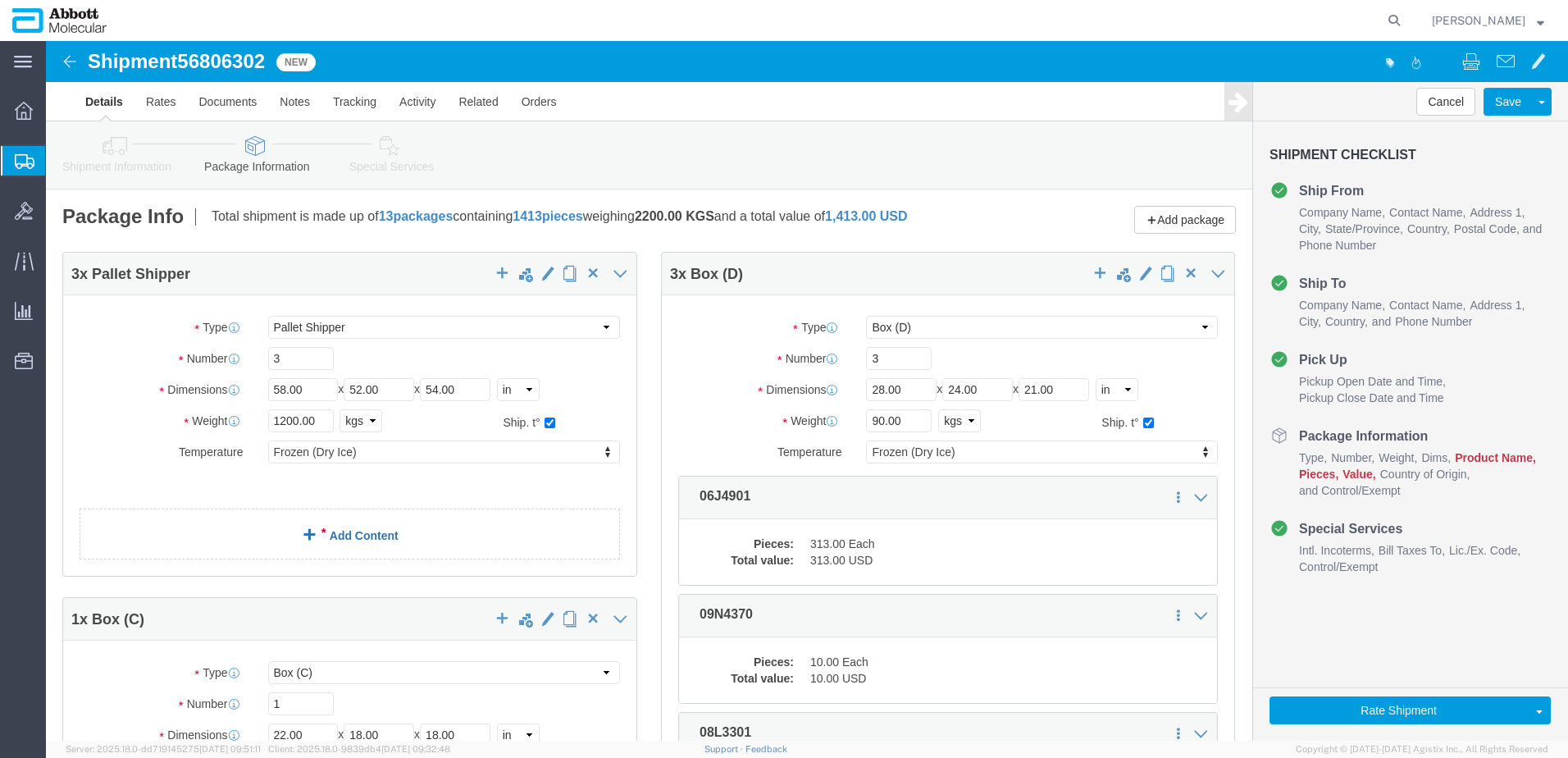
click link "Add Content"
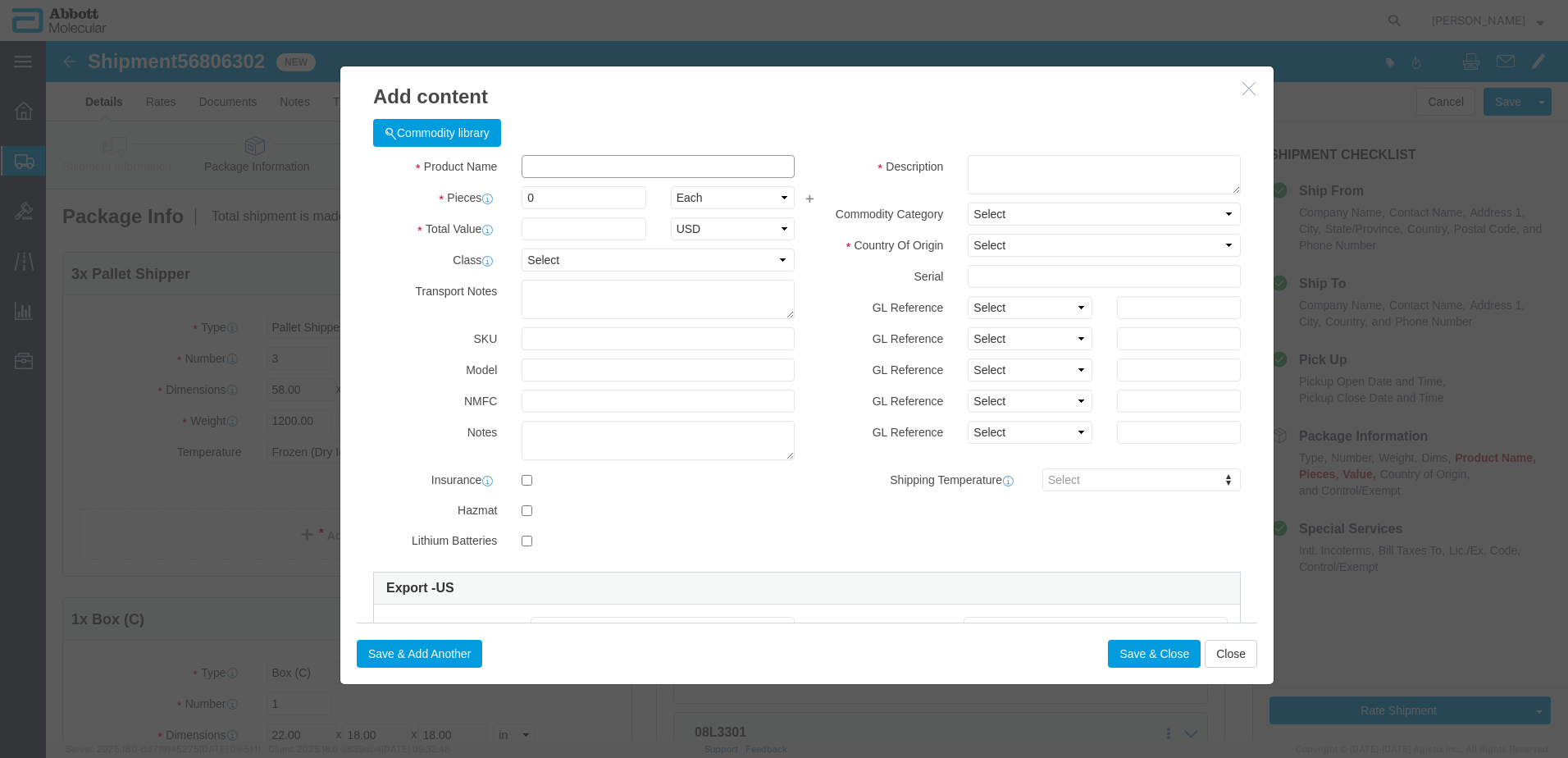
click input "text"
click td "Model: 04N0222"
click select "Select Account Type Activity ID Airline Appointment Number ASN Batch Number Bil…"
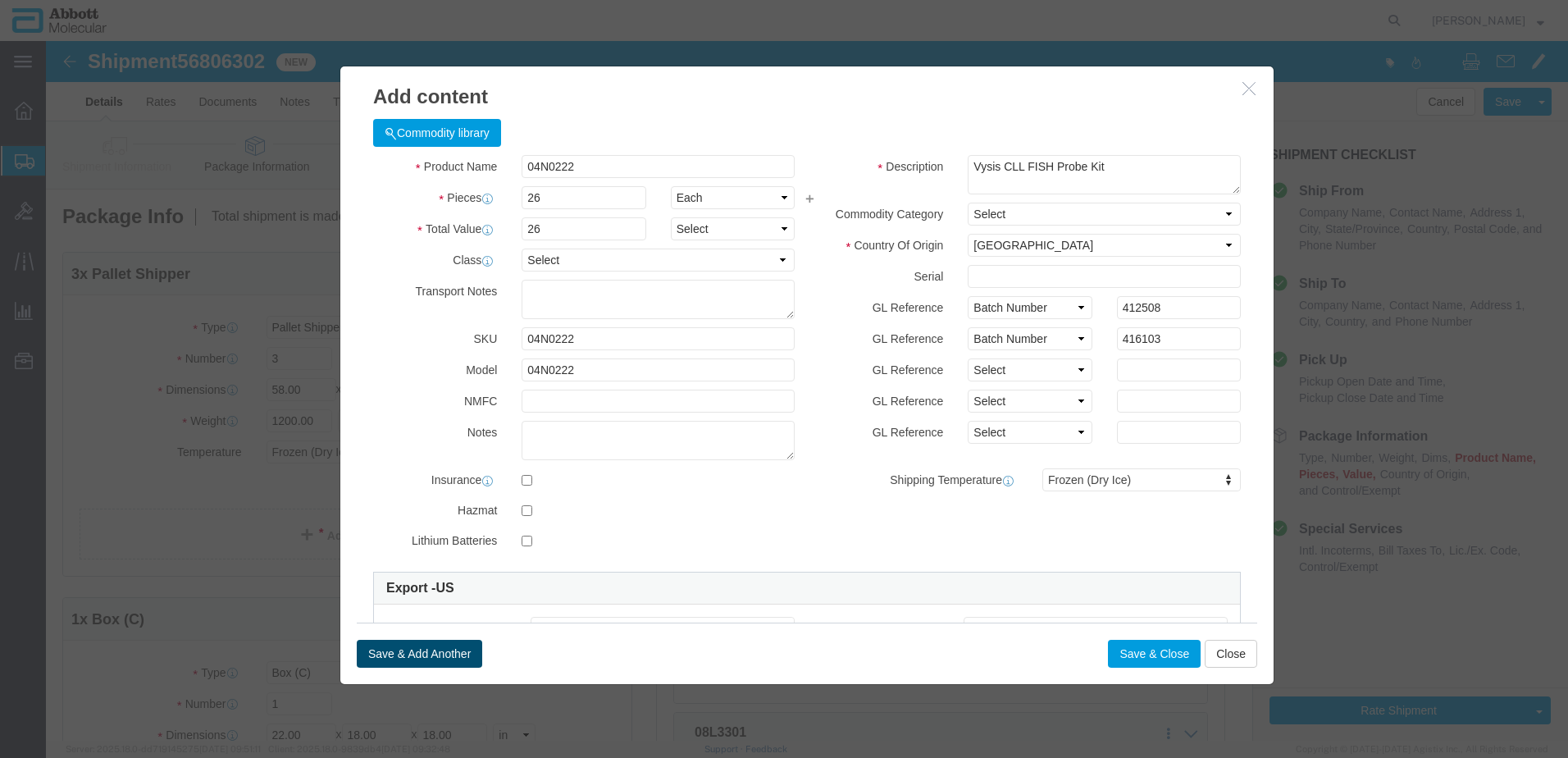
click button "Save & Add Another"
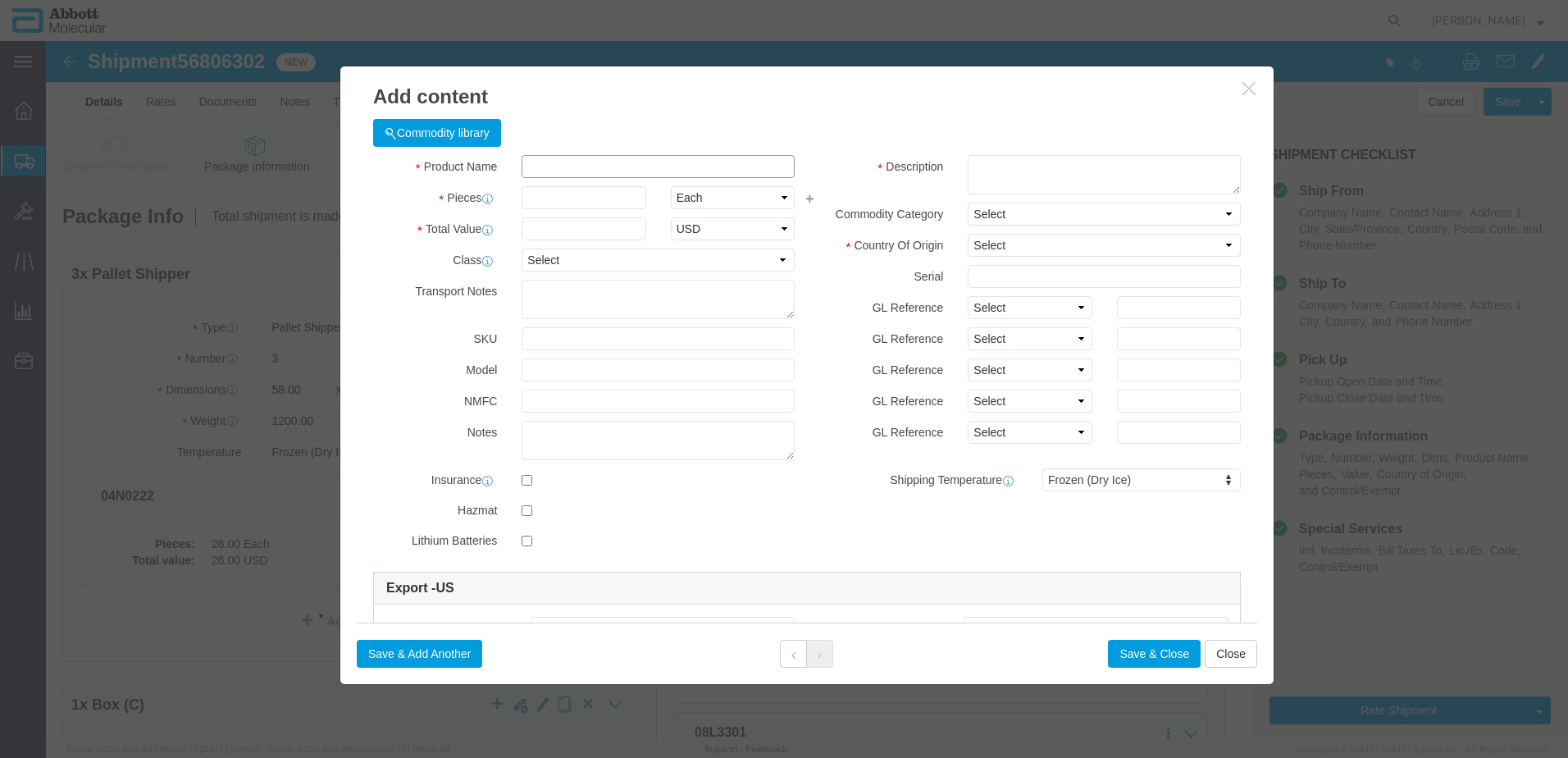
click input "text"
click td "Model: 06J6701"
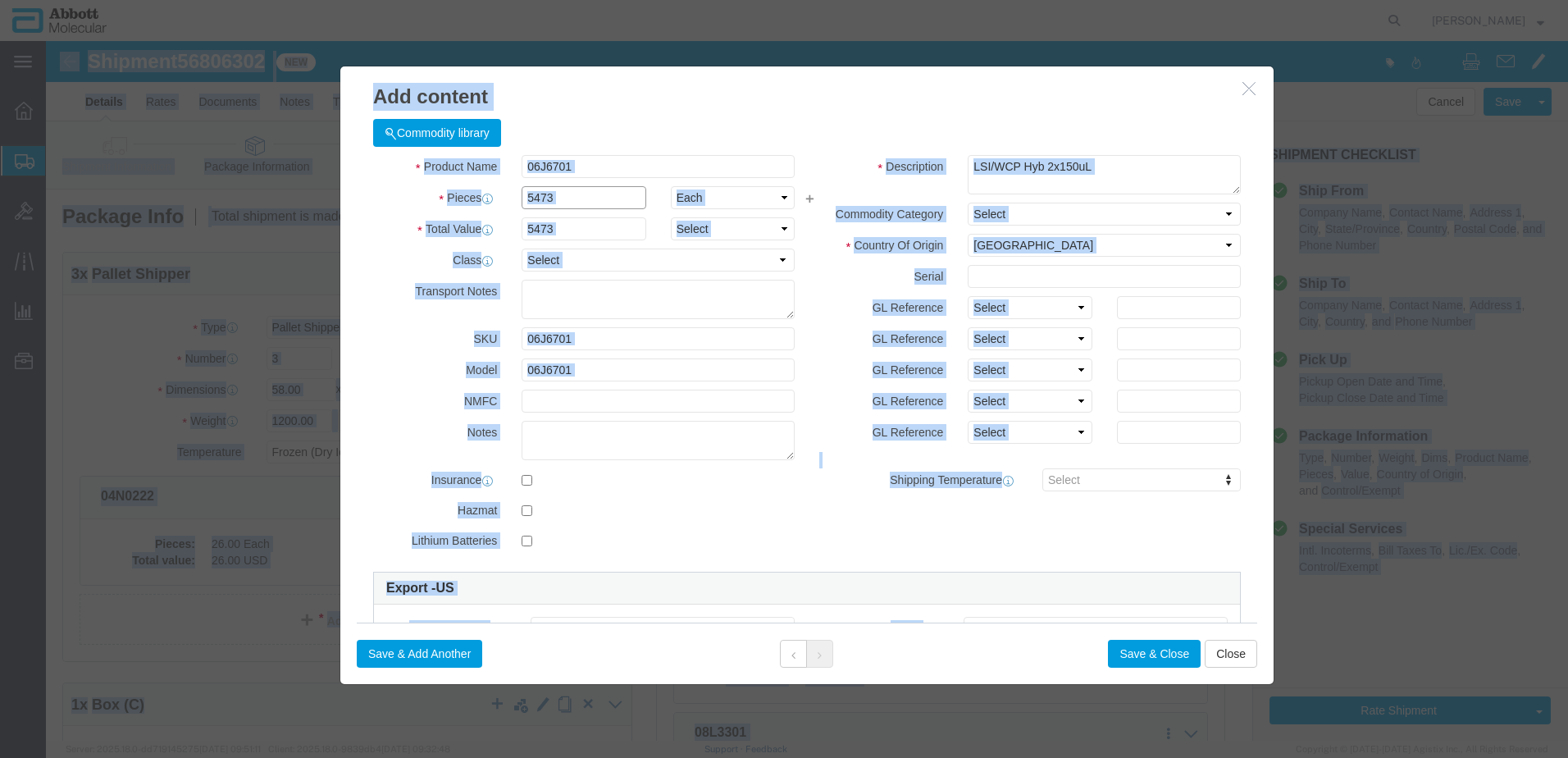
click input "5473"
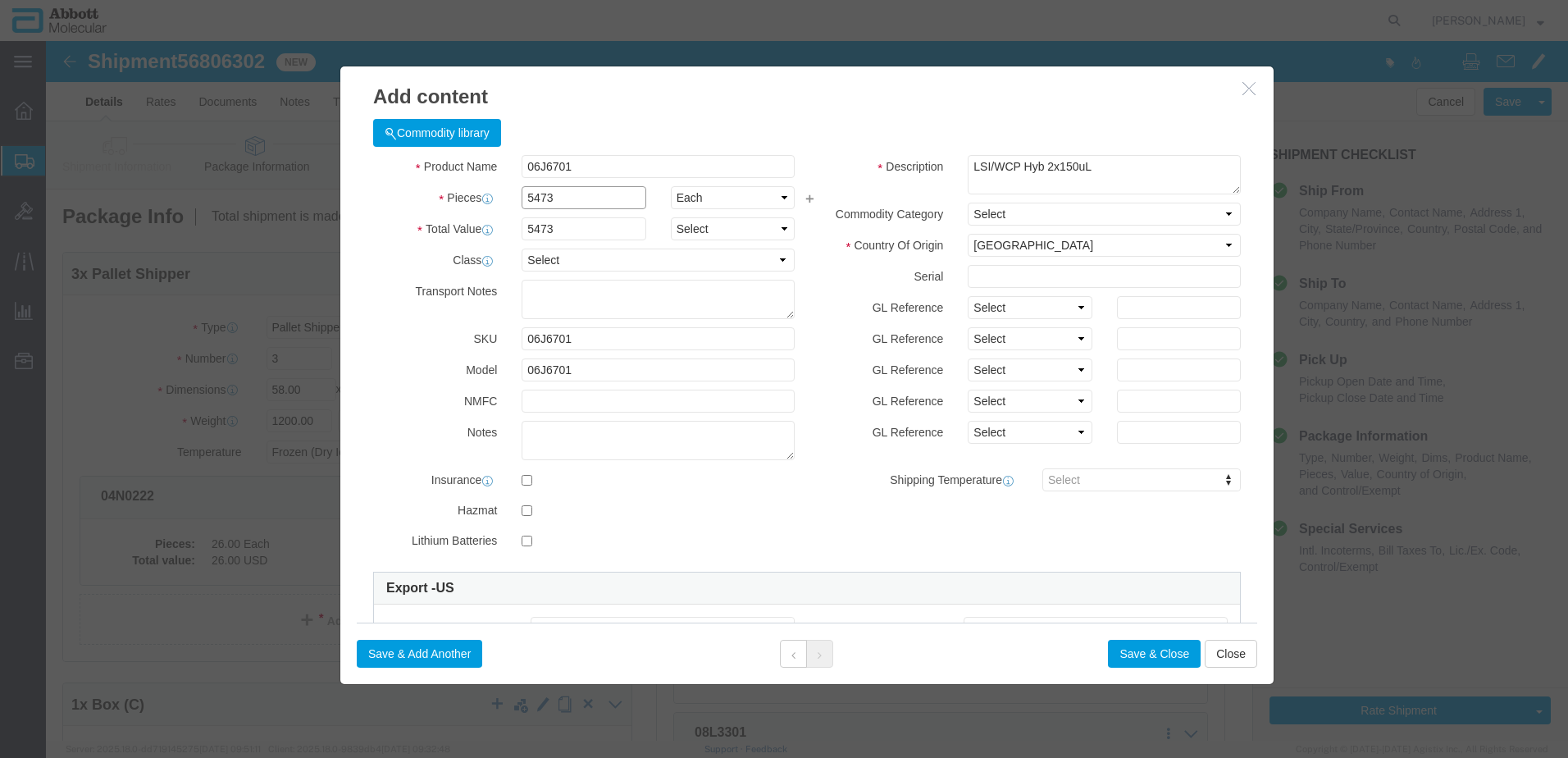
drag, startPoint x: 541, startPoint y: 148, endPoint x: -43, endPoint y: 129, distance: 584.3
click html "Shipment 56806302 New Details Rates Documents Notes Tracking Activity Related O…"
click select "Select Account Type Activity ID Airline Appointment Number ASN Batch Number Bil…"
click button "Save & Add Another"
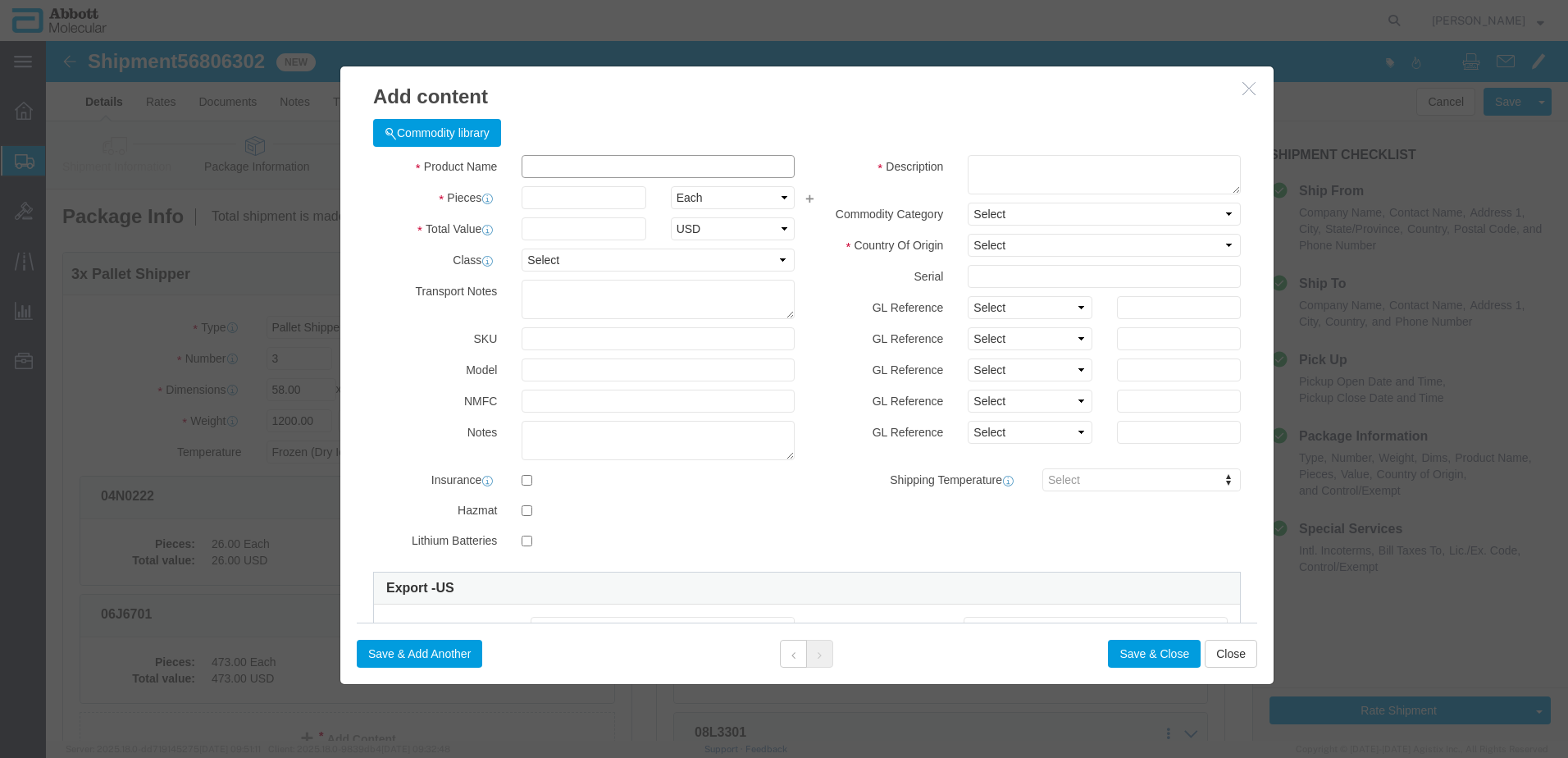
click input "text"
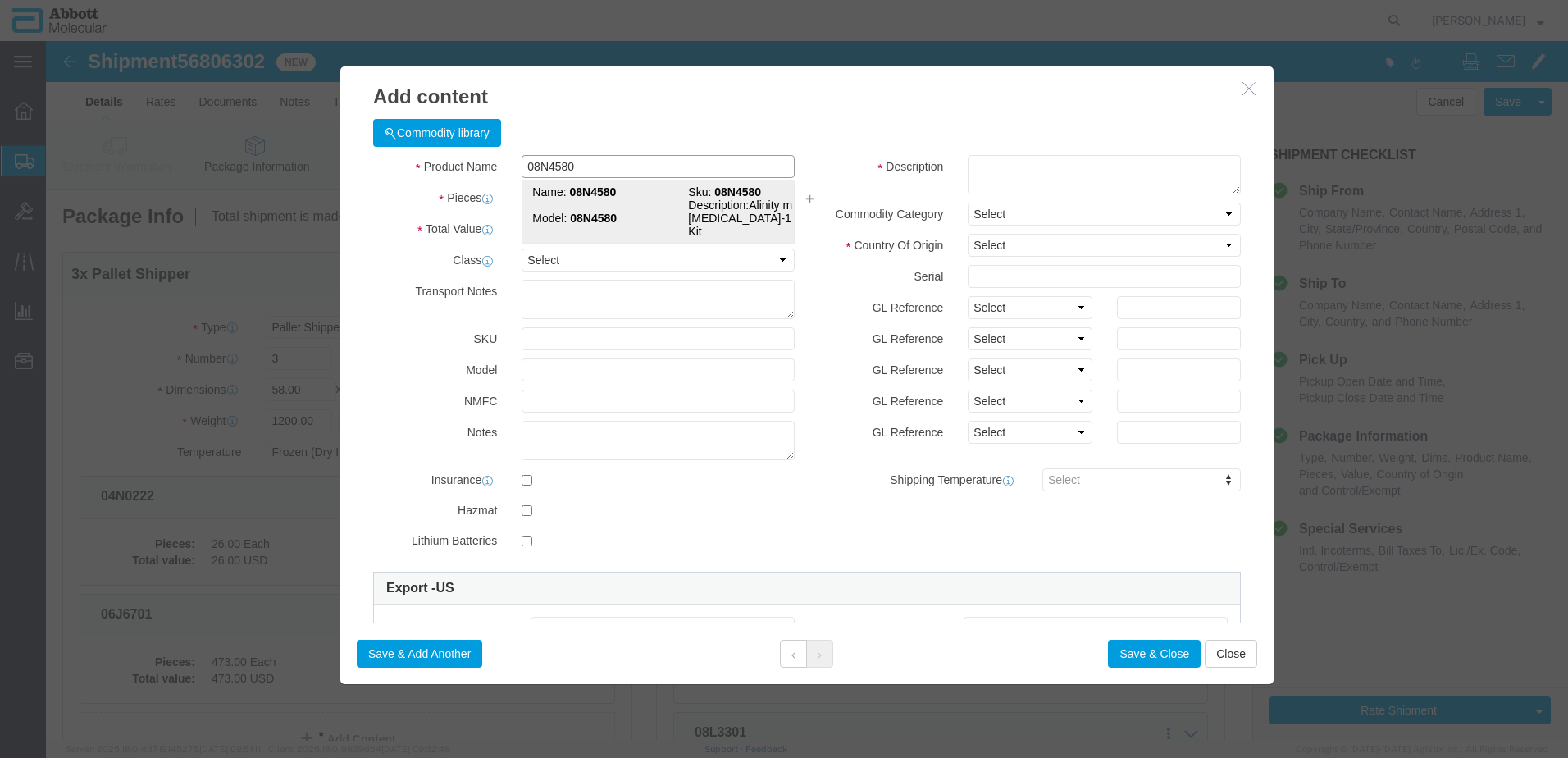
click strong "08N4580"
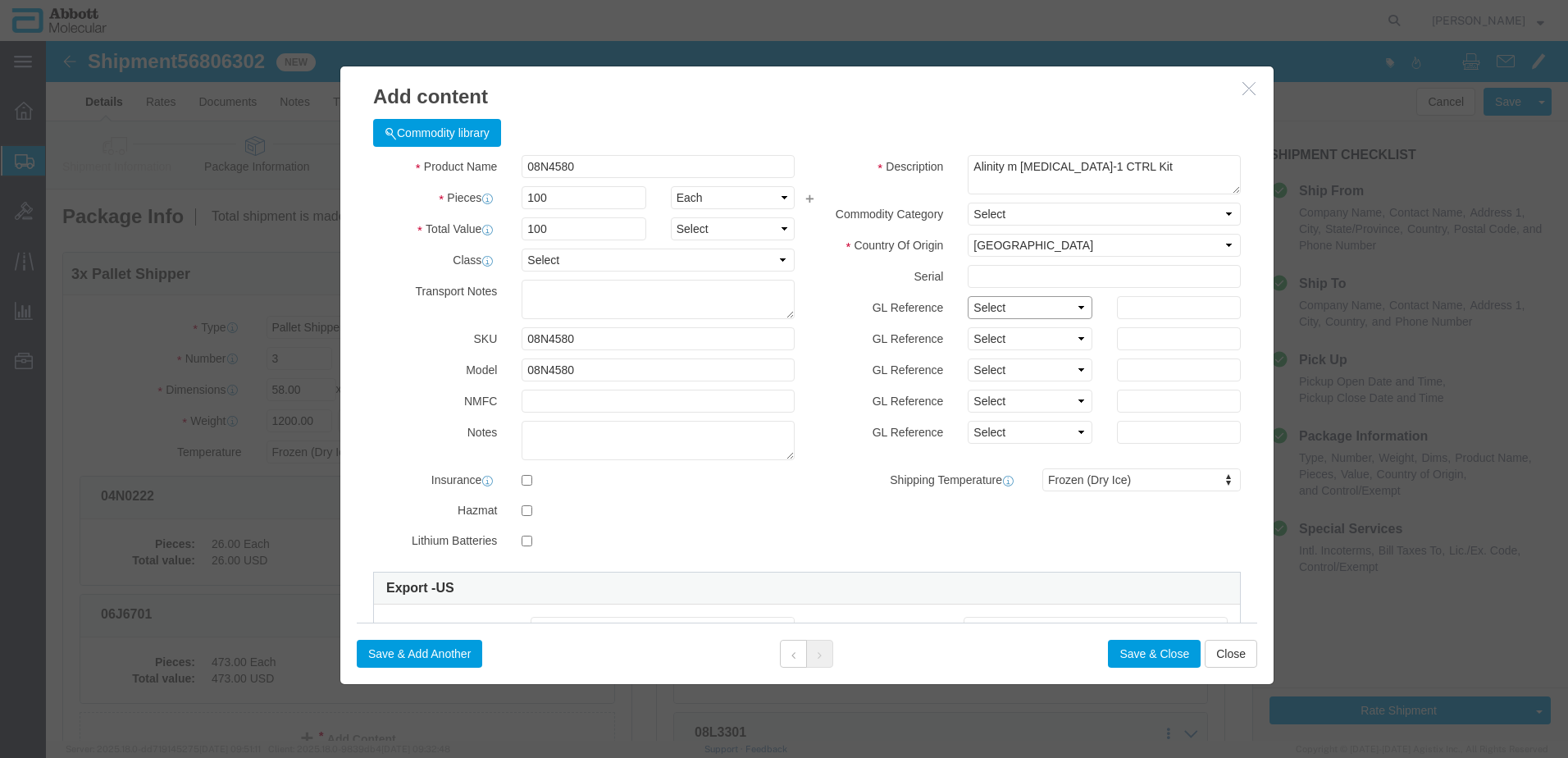
click select "Select Account Type Activity ID Airline Appointment Number ASN Batch Number Bil…"
click button "Save & Add Another"
click input "text"
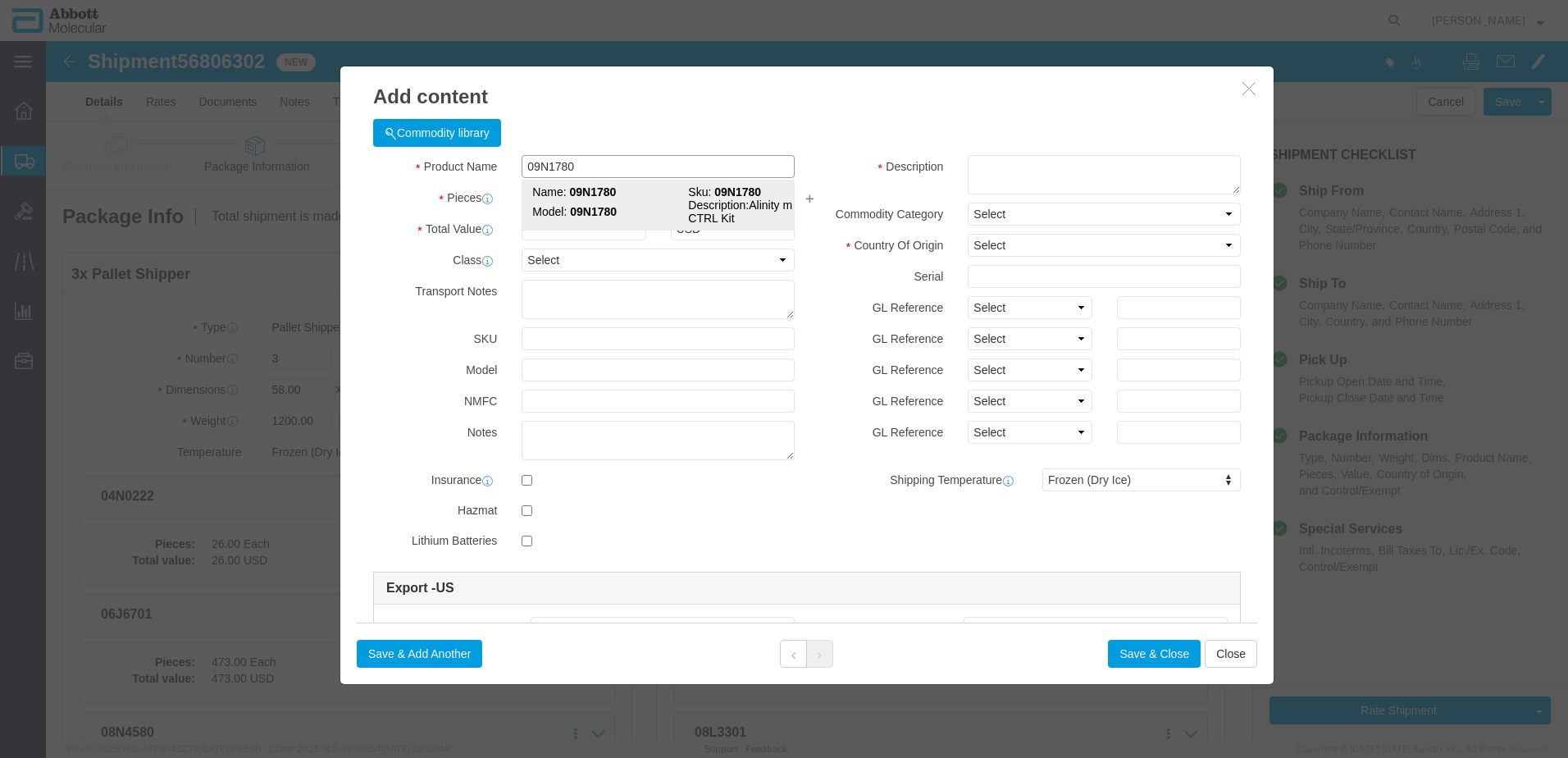
click strong "09N1780"
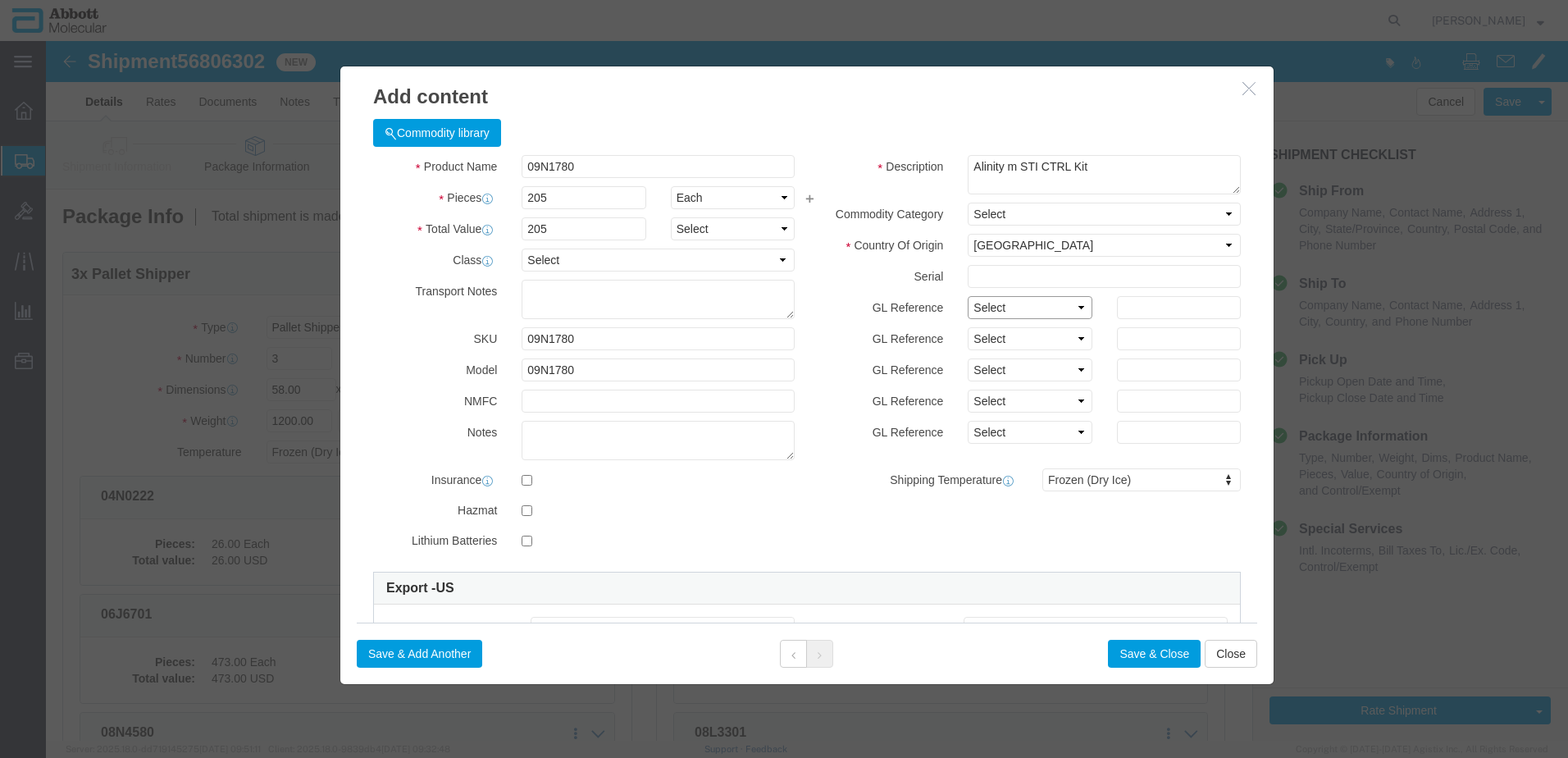
drag, startPoint x: 1010, startPoint y: 267, endPoint x: 999, endPoint y: 279, distance: 16.3
click select "Select Account Type Activity ID Airline Appointment Number ASN Batch Number Bil…"
click button "Save & Add Another"
click input "text"
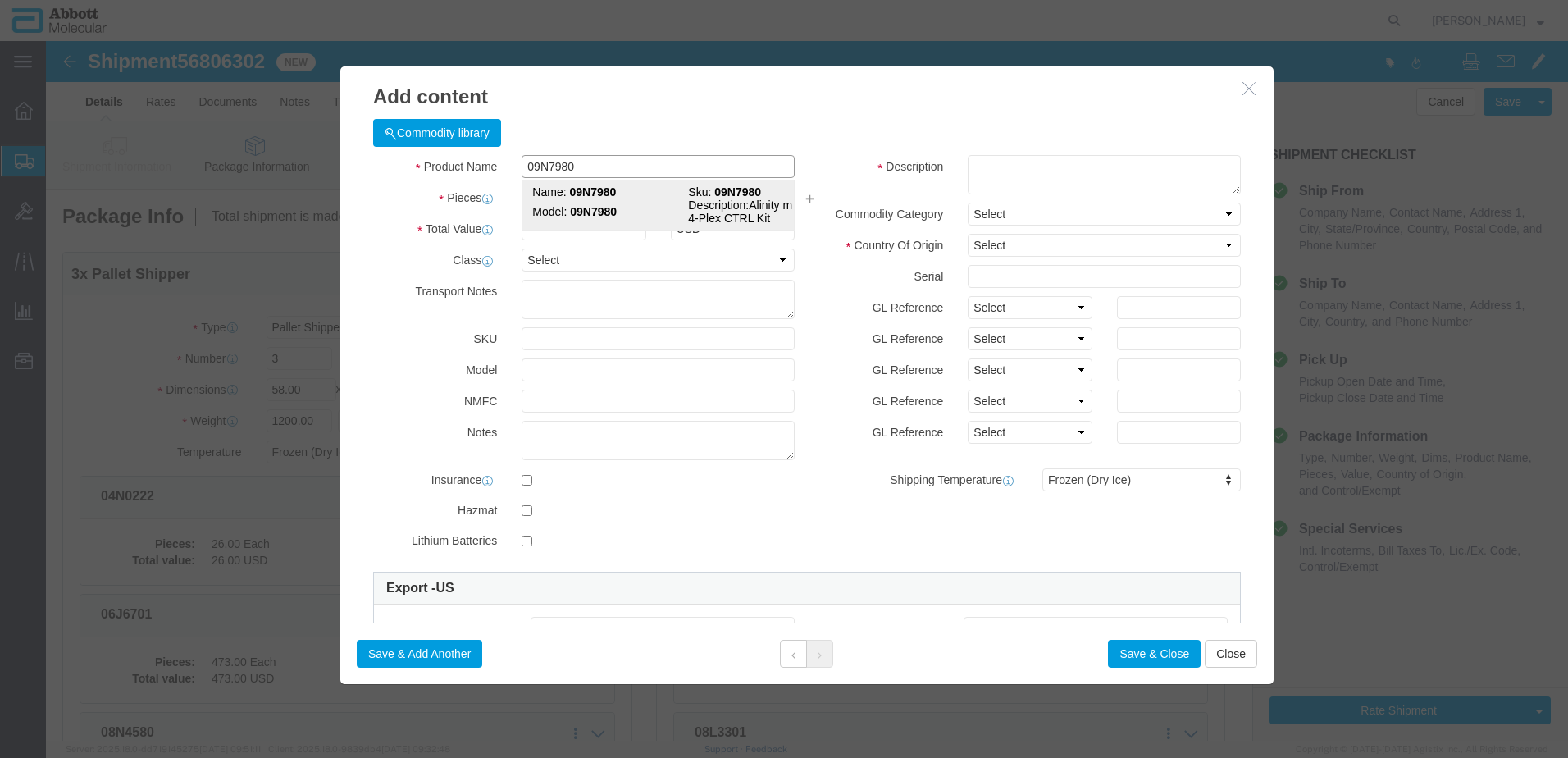
click strong "09N7980"
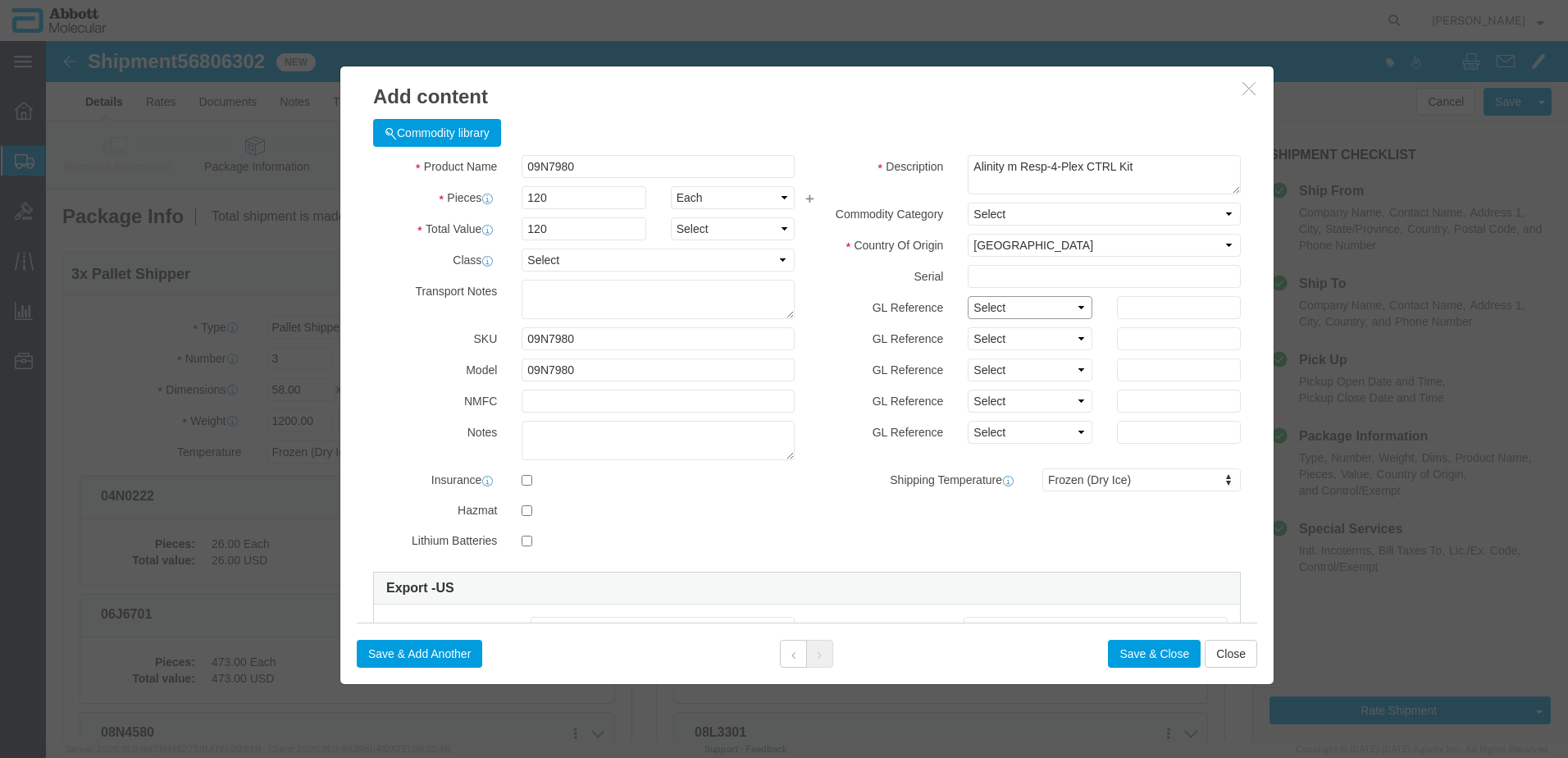
click select "Select Account Type Activity ID Airline Appointment Number ASN Batch Number Bil…"
click button "Save & Add Another"
click input "text"
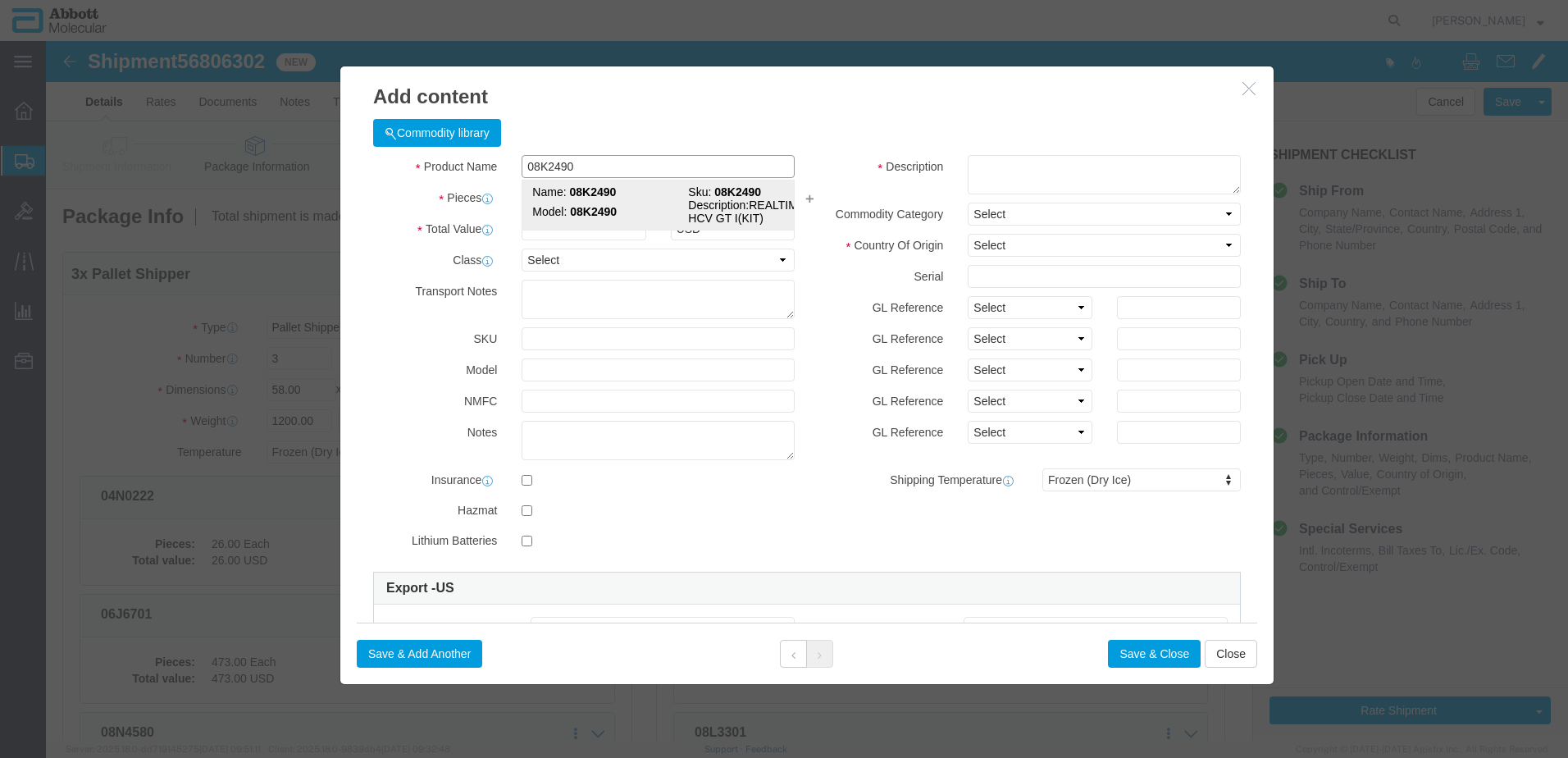
click strong "08K2490"
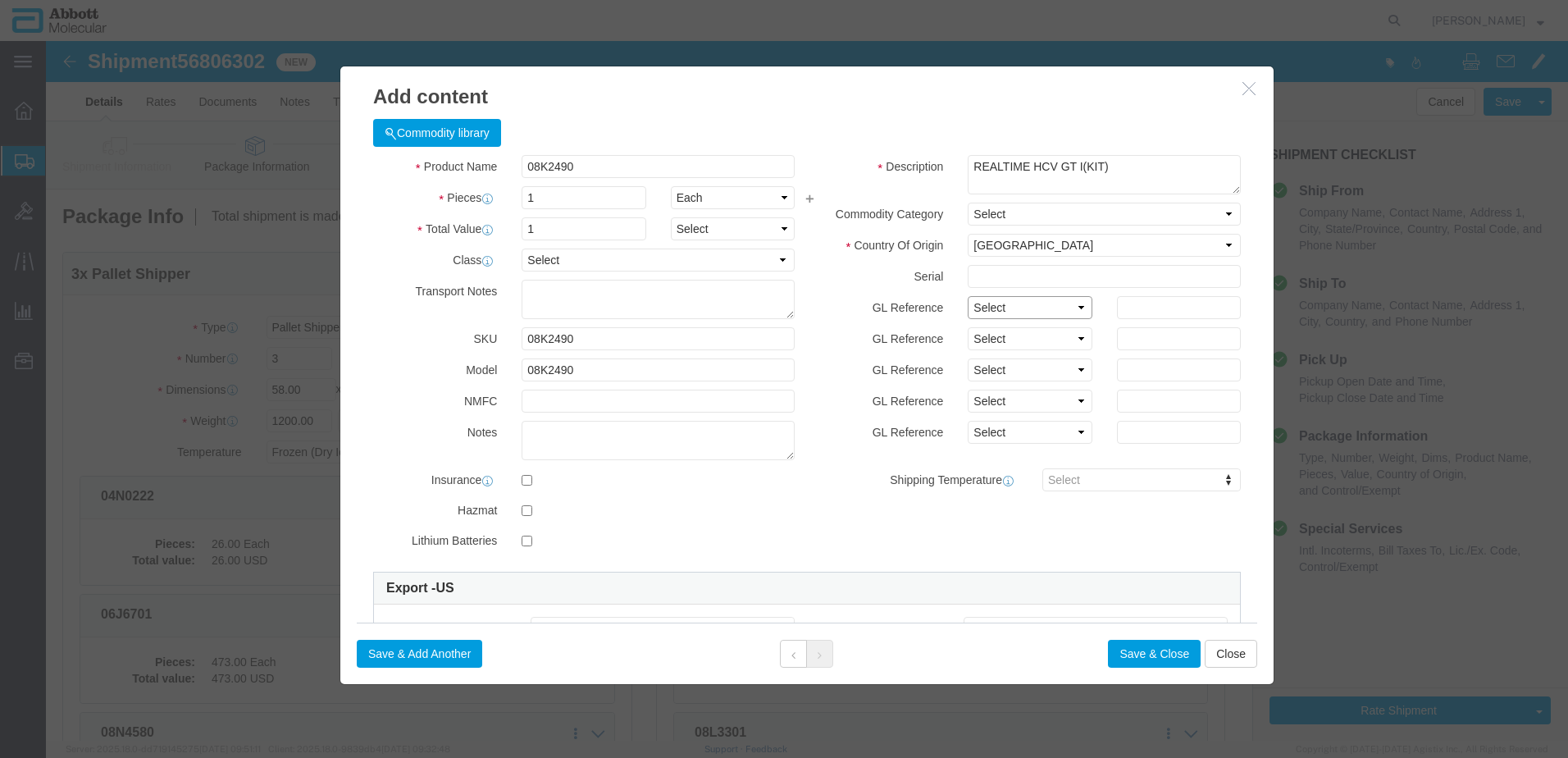
click select "Select Account Type Activity ID Airline Appointment Number ASN Batch Number Bil…"
click button "Save & Add Another"
click input "text"
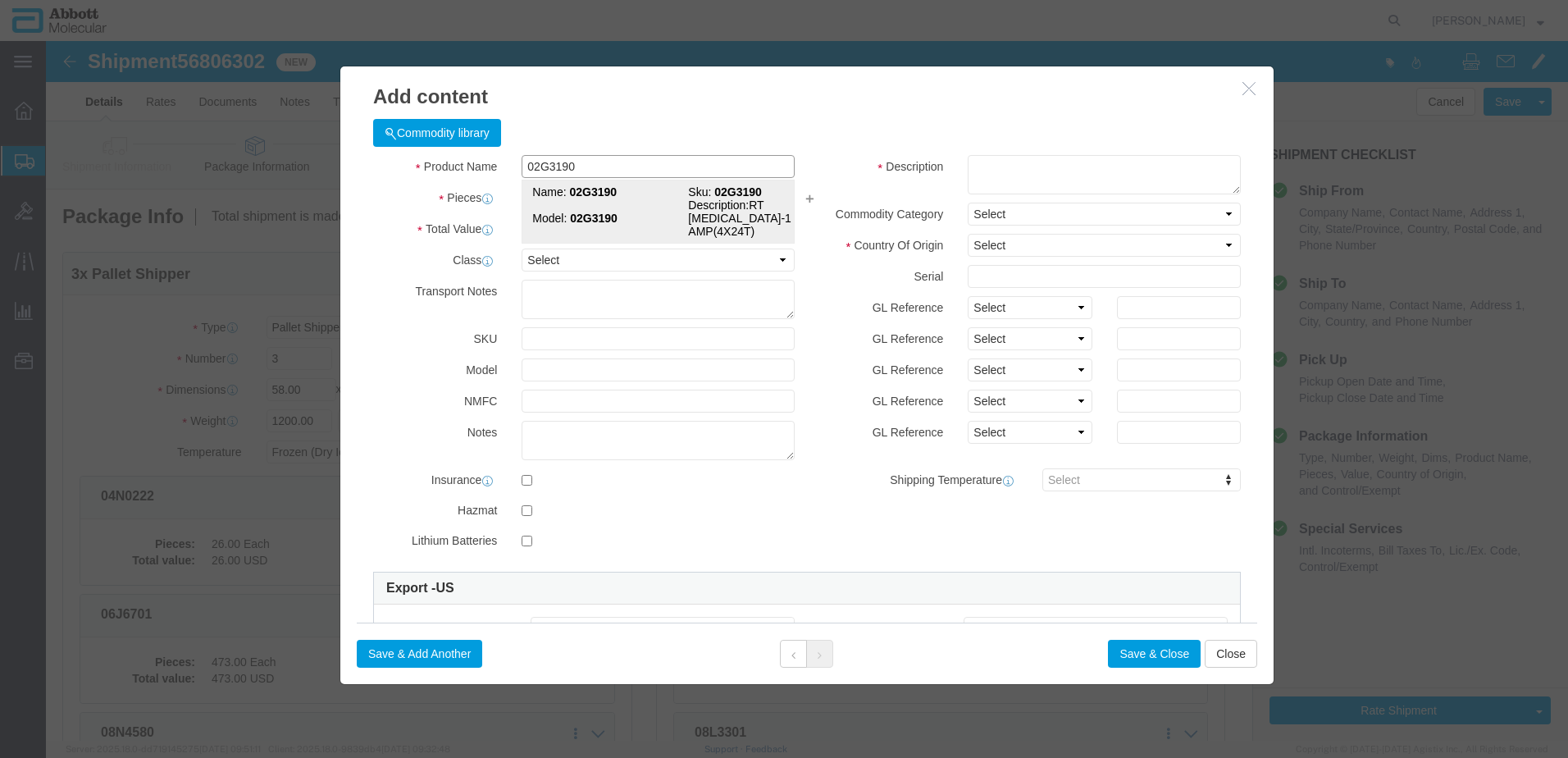
click td "Model: 02G3190"
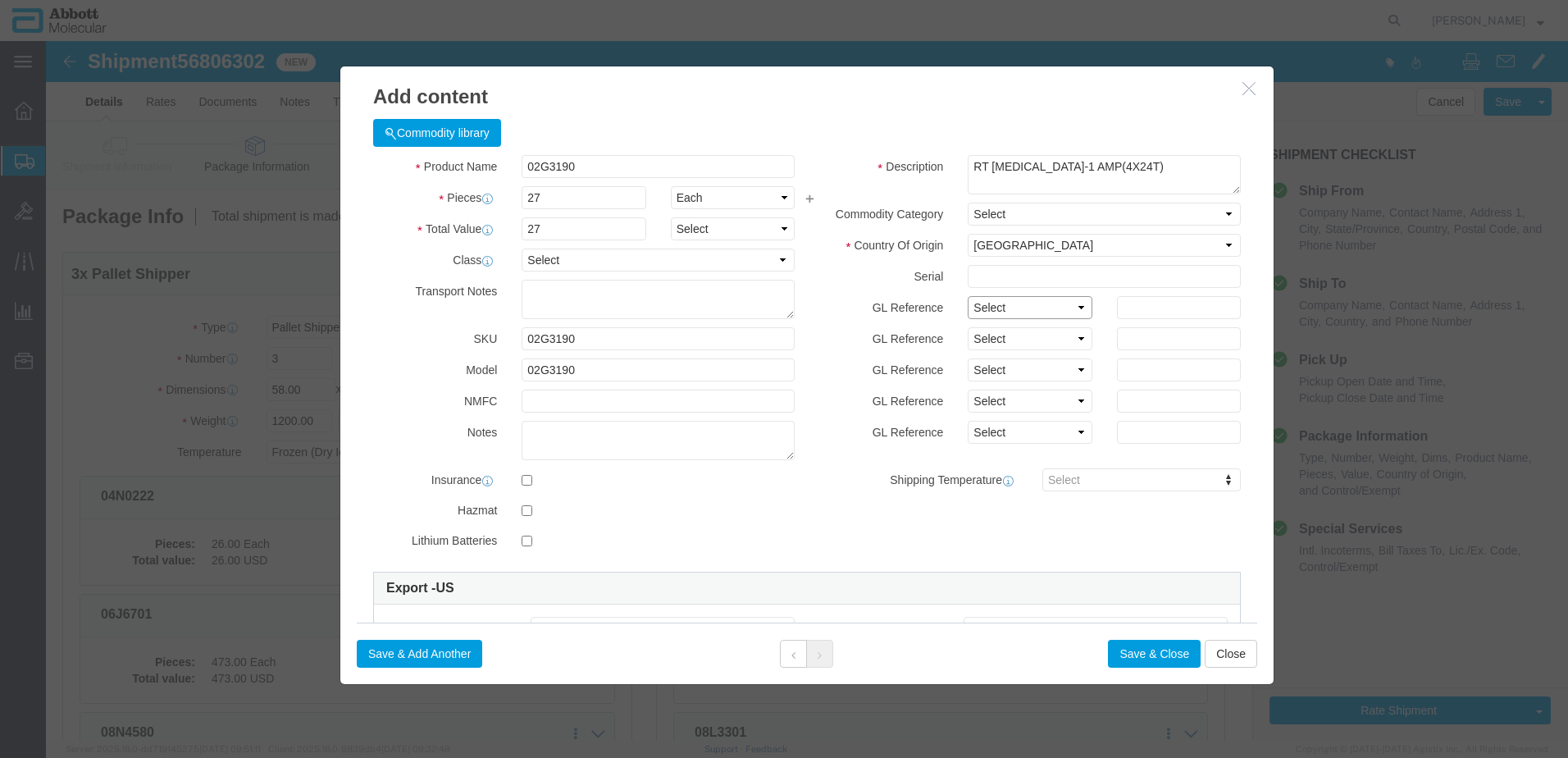
click select "Select Account Type Activity ID Airline Appointment Number ASN Batch Number Bil…"
click button "Save & Add Another"
click input "text"
click div "Product Name 02G3190 02G3190 Pieces Select Bag Barrels 100Board Feet Bottle Box…"
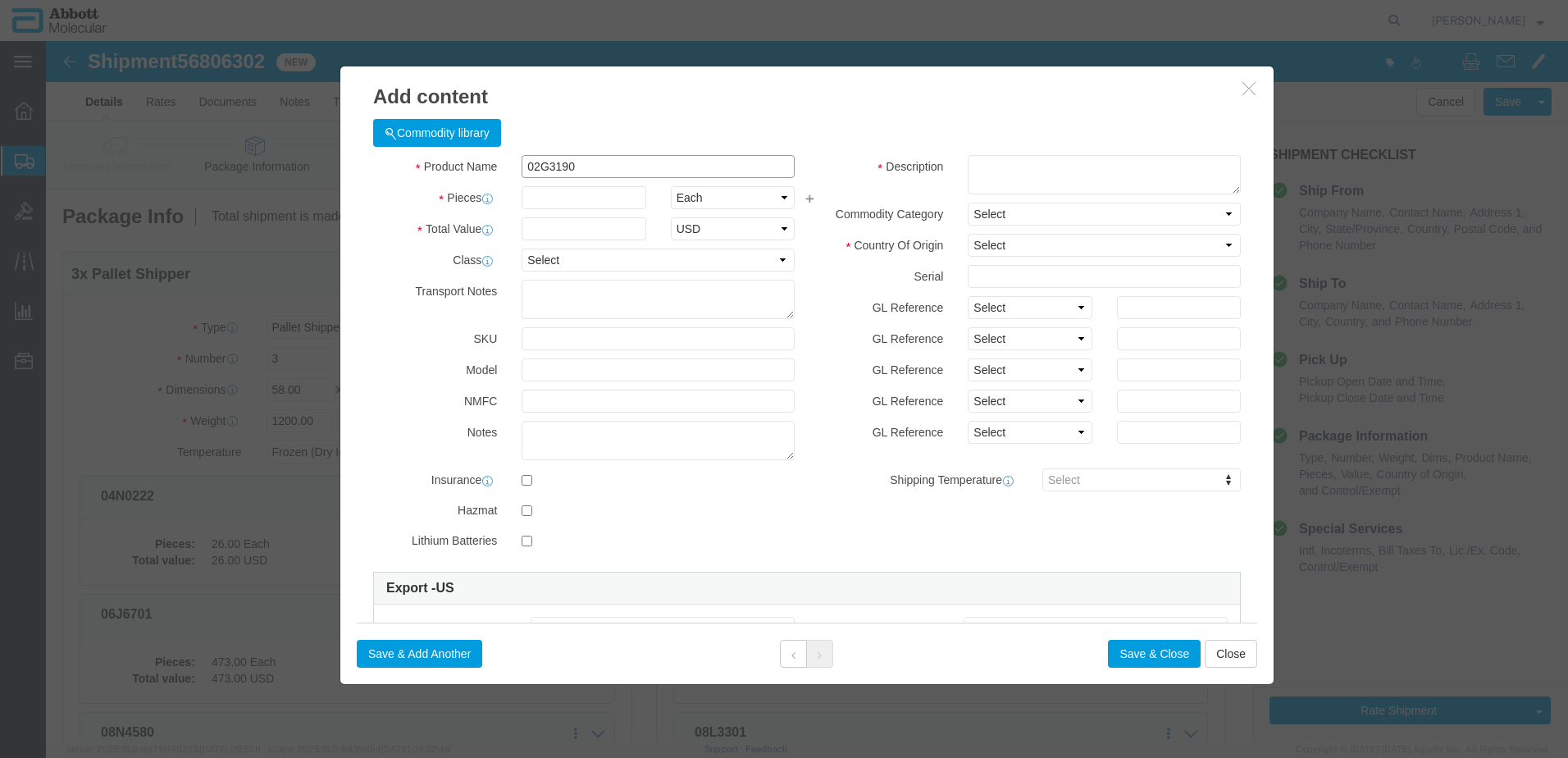
click input "02G3190"
click strong "02G3190"
drag, startPoint x: 959, startPoint y: 265, endPoint x: 959, endPoint y: 278, distance: 13.0
click select "Select Account Type Activity ID Airline Appointment Number ASN Batch Number Bil…"
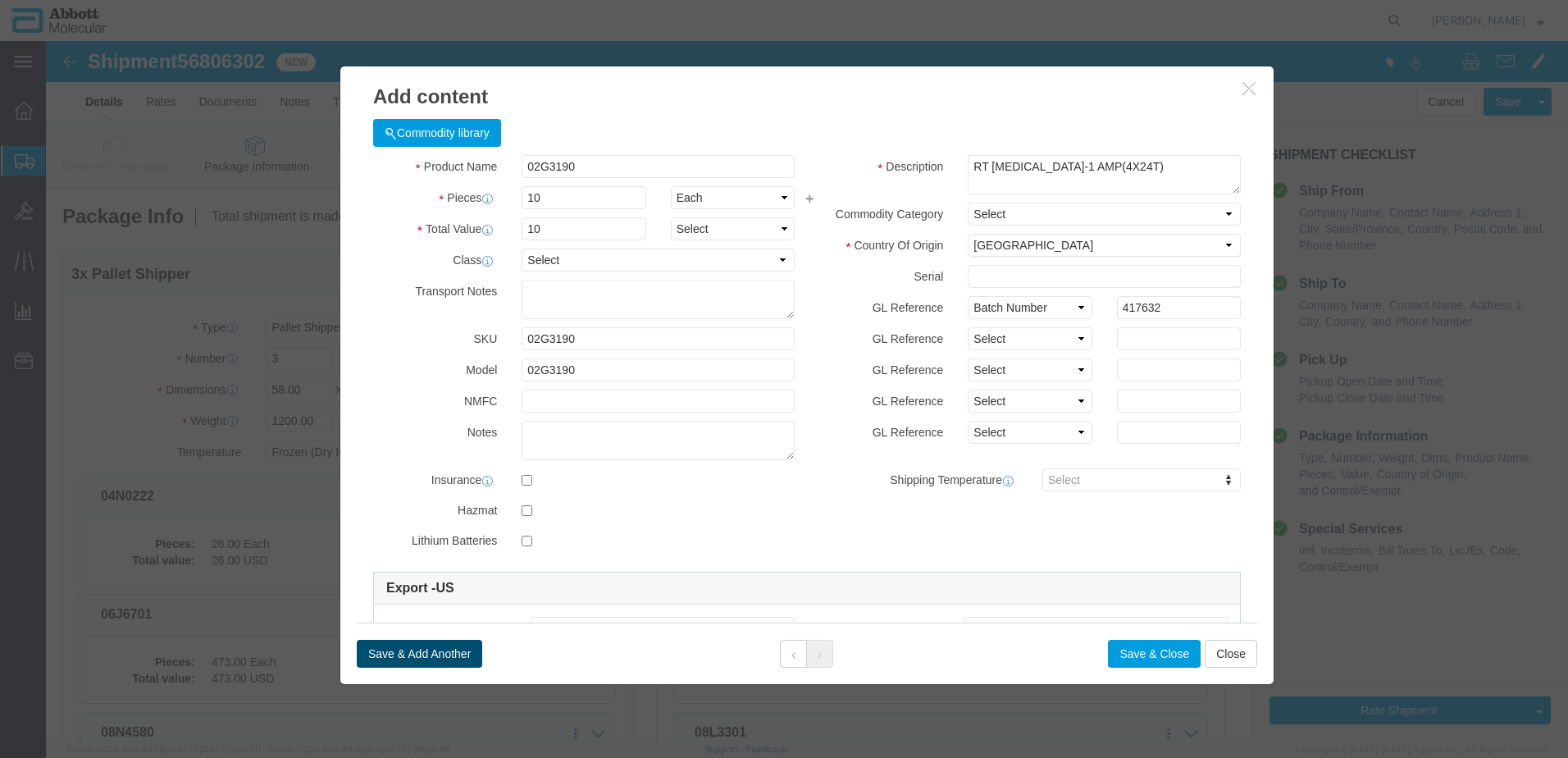
click button "Save & Add Another"
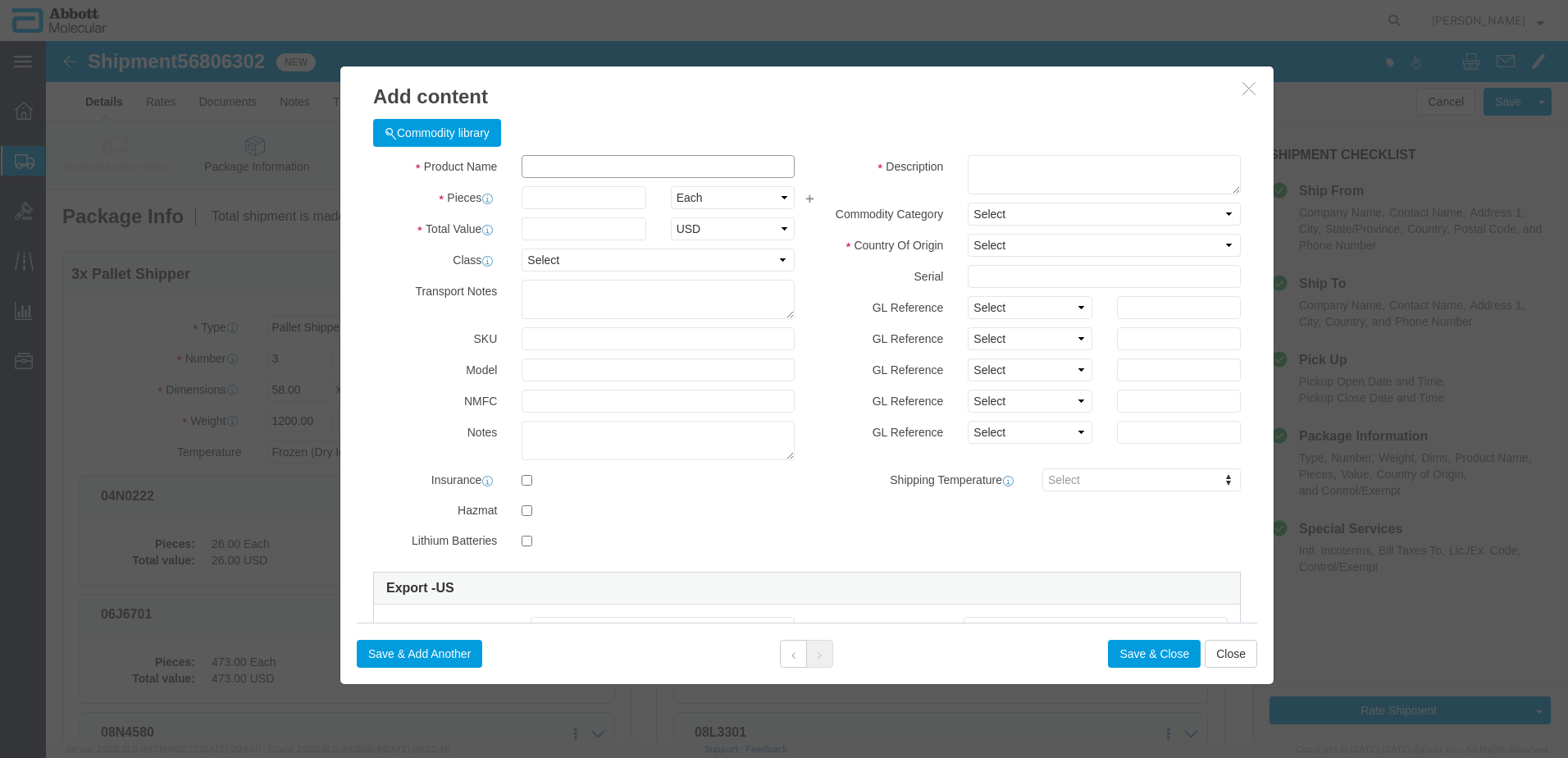
click input "text"
click strong "08N5080"
drag, startPoint x: 957, startPoint y: 267, endPoint x: 957, endPoint y: 276, distance: 9.0
click select "Select Account Type Activity ID Airline Appointment Number ASN Batch Number Bil…"
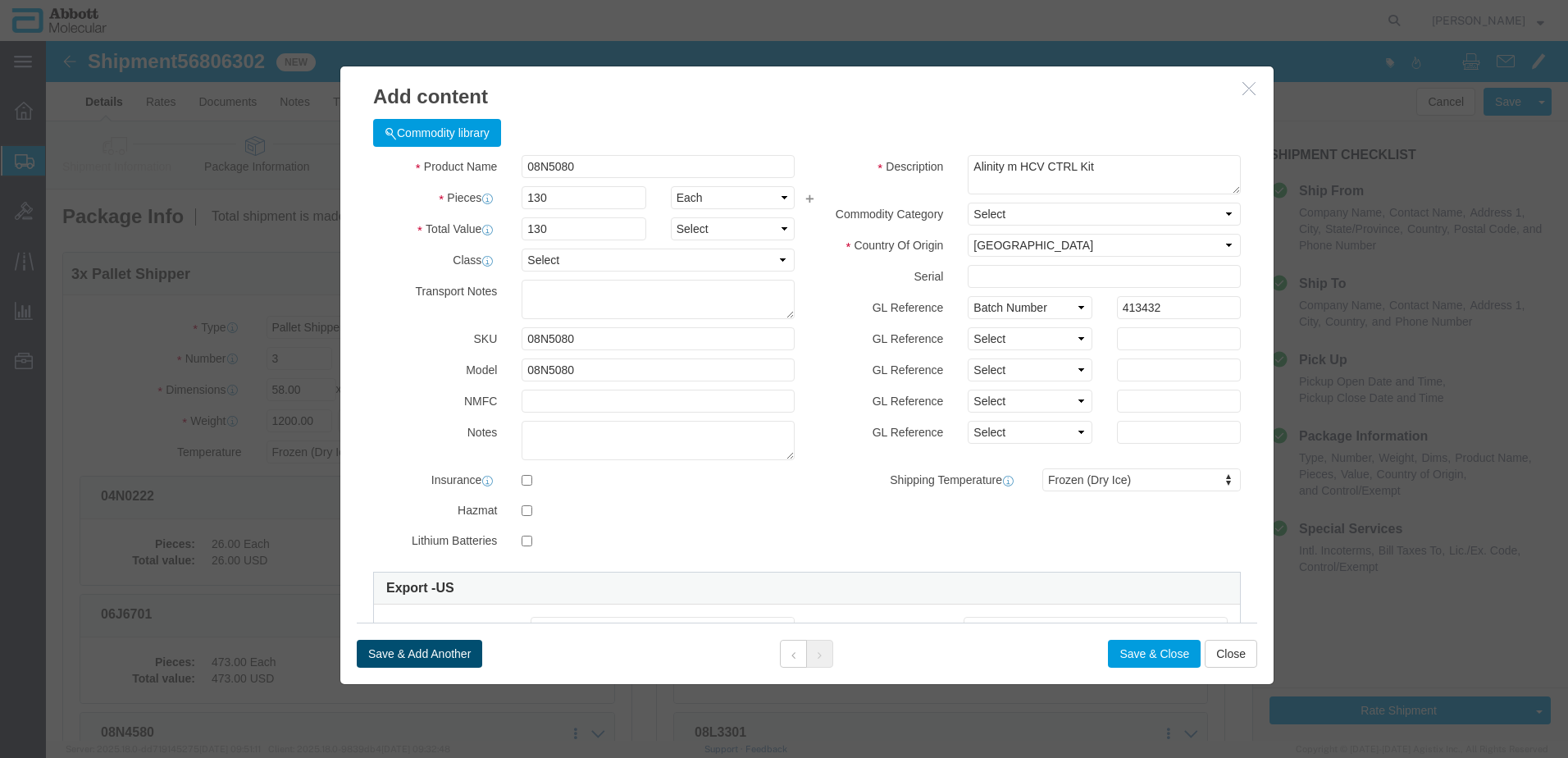
click button "Save & Add Another"
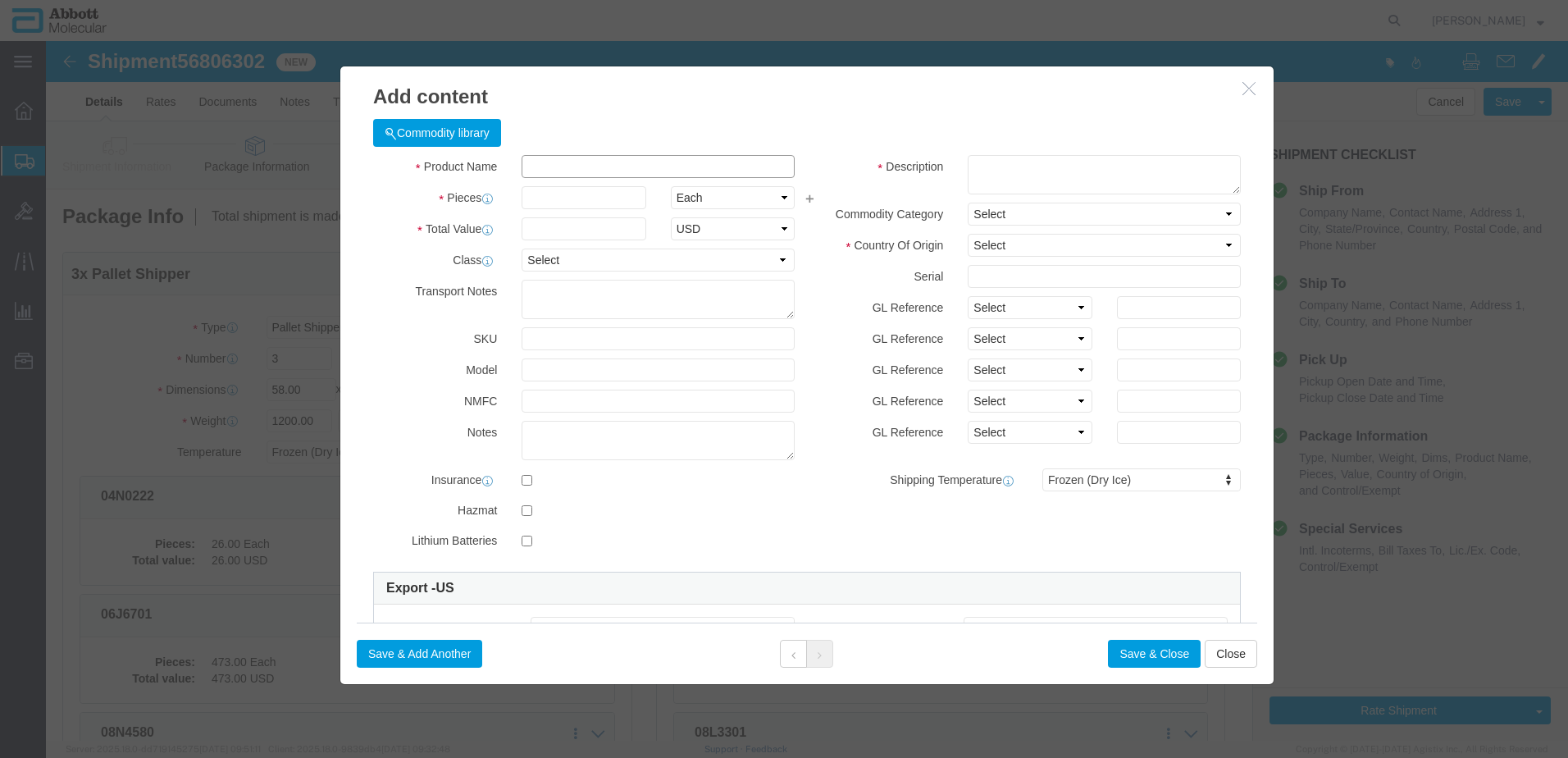
click input "text"
click span "Model:"
click input "09N4690"
drag, startPoint x: 1009, startPoint y: 265, endPoint x: 1000, endPoint y: 280, distance: 17.5
click select "Select Account Type Activity ID Airline Appointment Number ASN Batch Number Bil…"
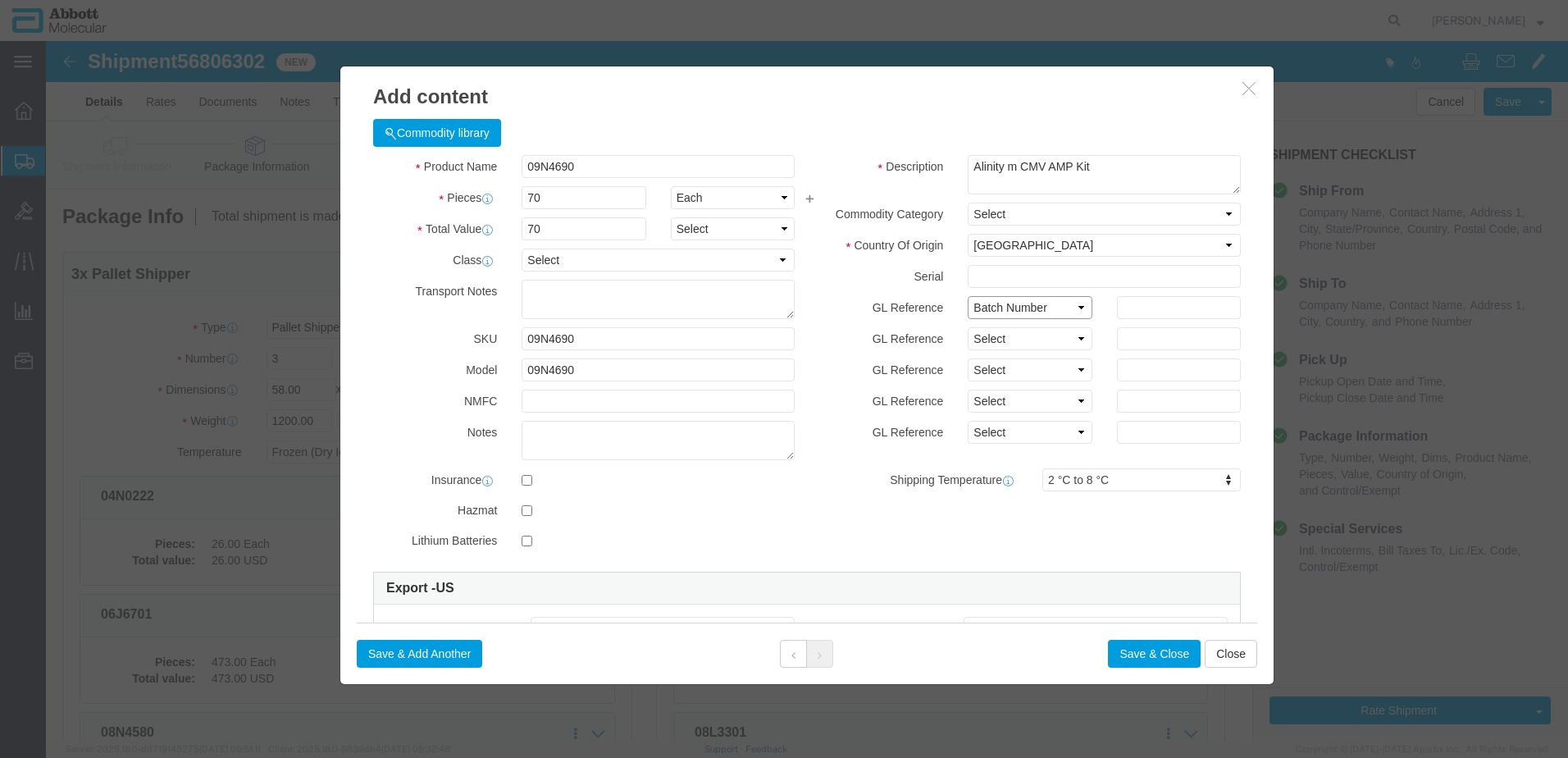
click select "Select Account Type Activity ID Airline Appointment Number ASN Batch Number Bil…"
click button "Save & Add Another"
click input "text"
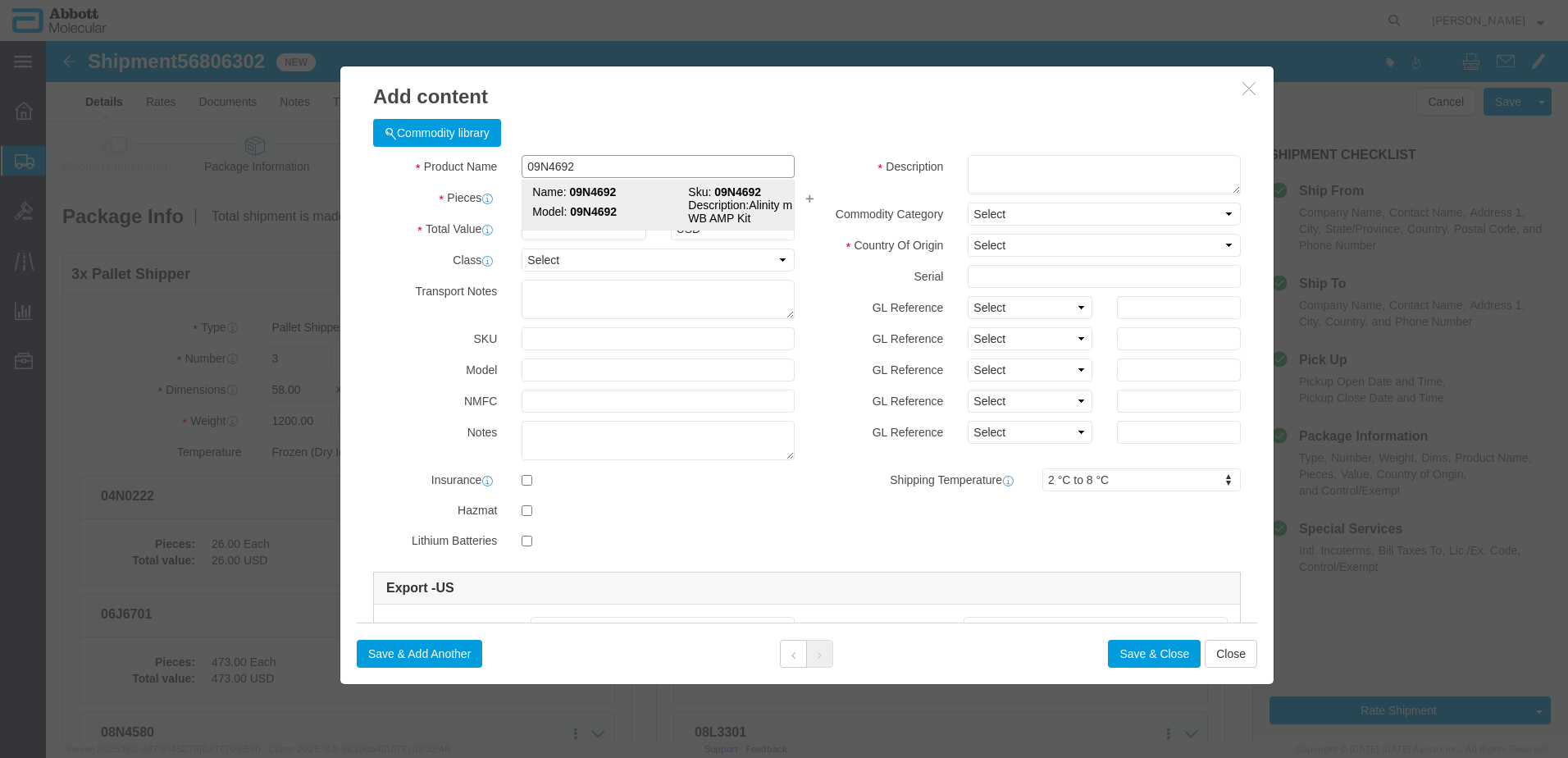
click td "Model: 09N4692"
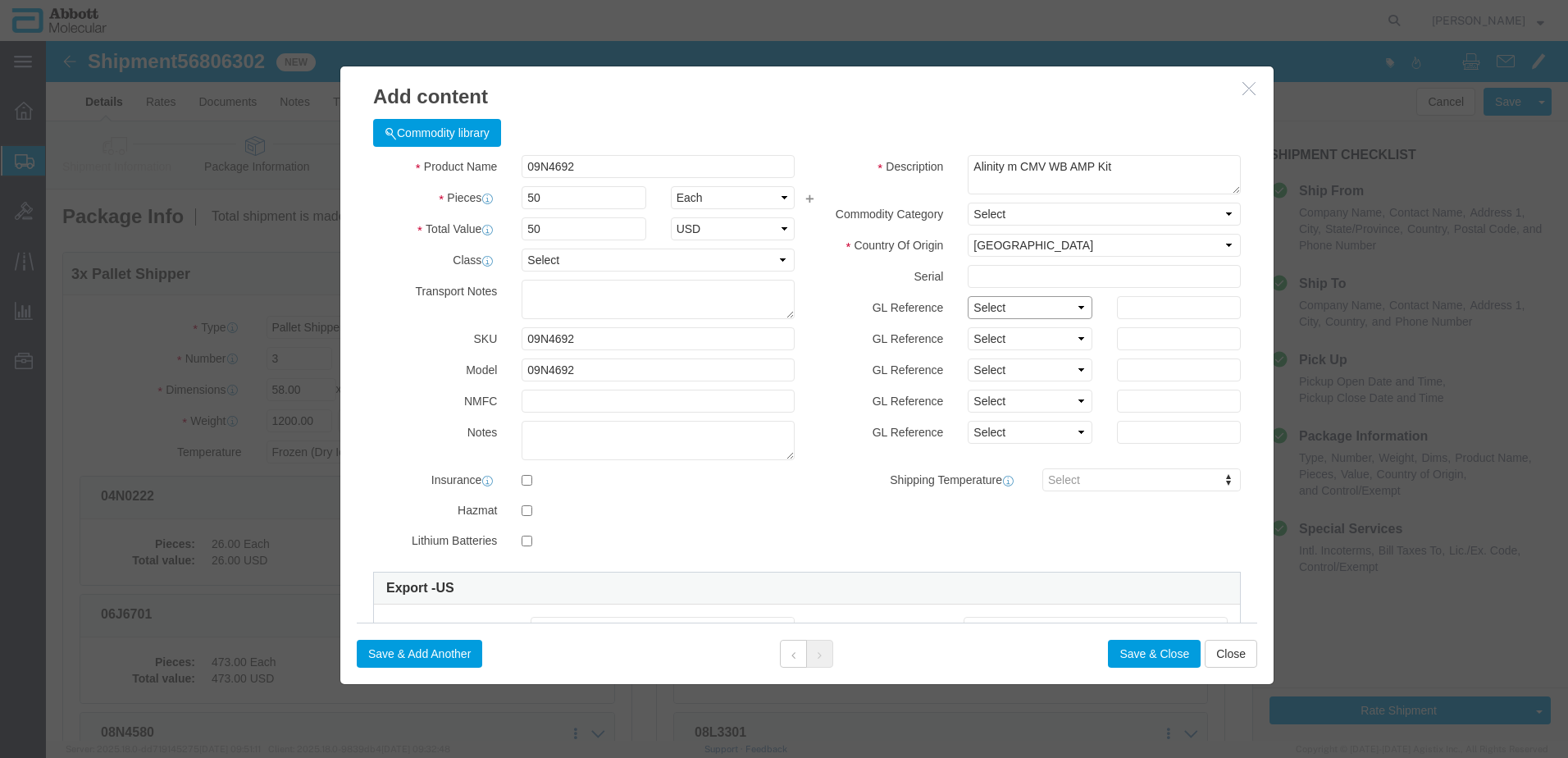
drag, startPoint x: 982, startPoint y: 265, endPoint x: 965, endPoint y: 280, distance: 22.7
click select "Select Account Type Activity ID Airline Appointment Number ASN Batch Number Bil…"
click button "Save & Add Another"
click input "text"
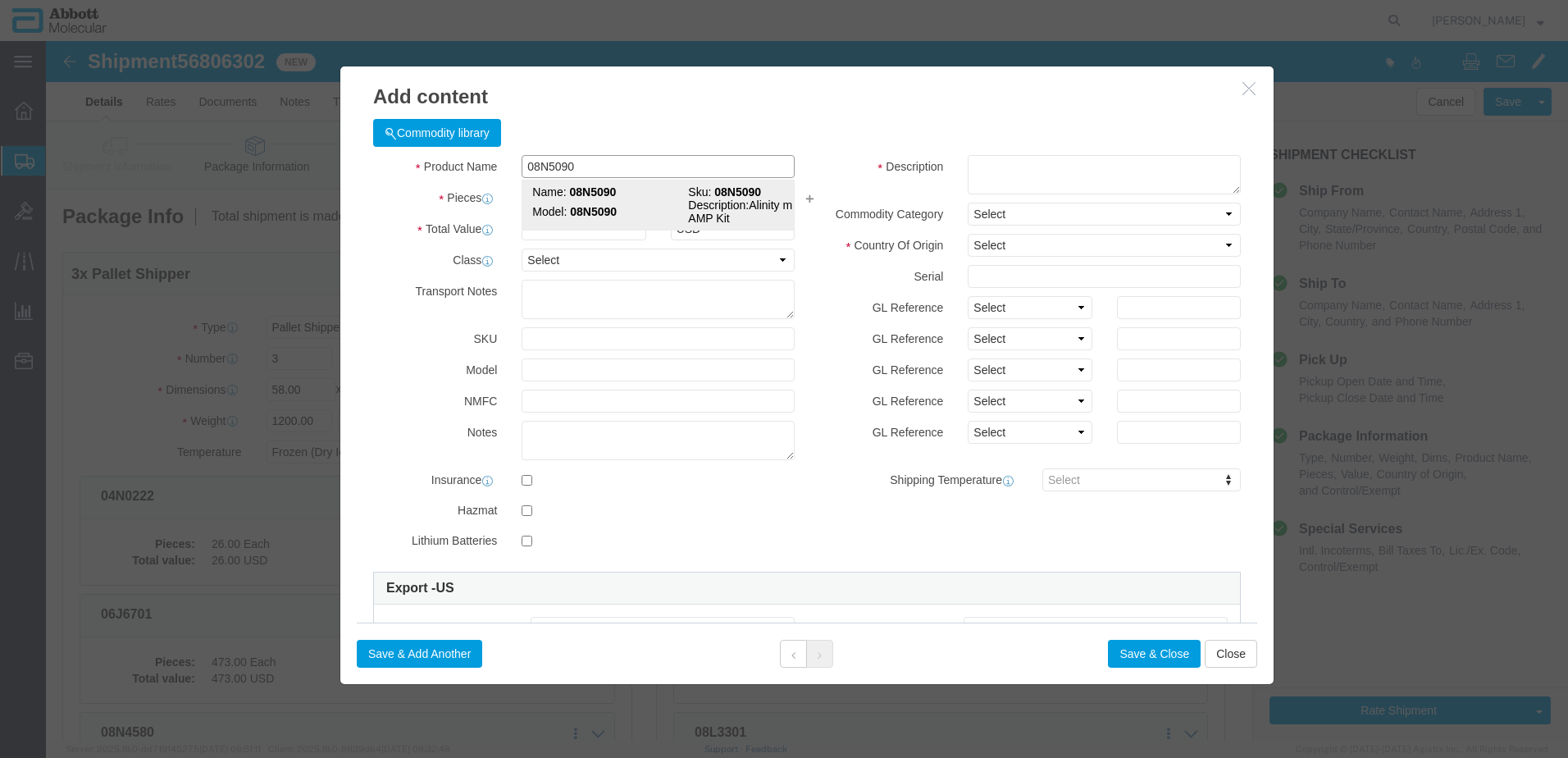
click strong "08N5090"
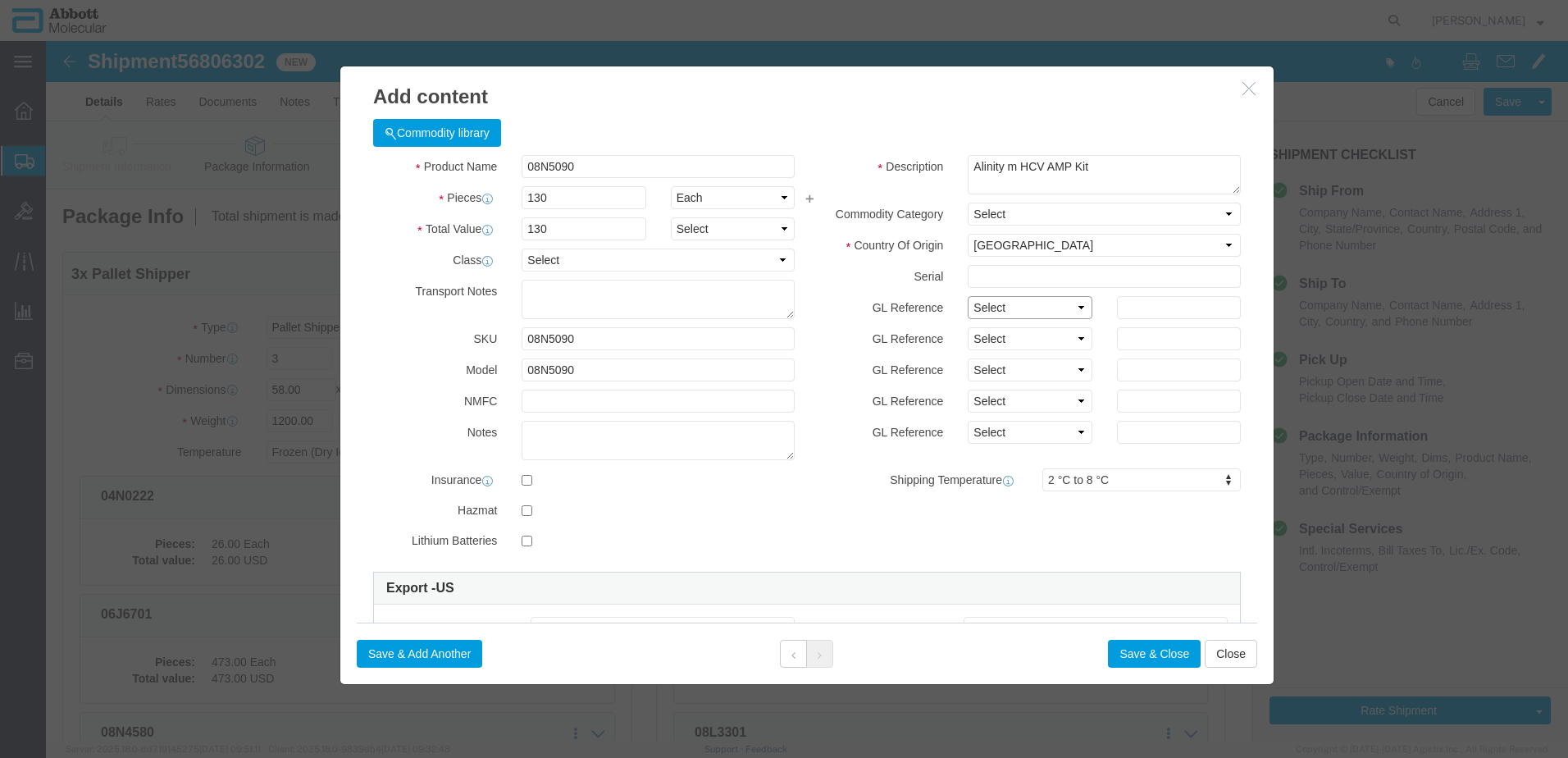
click select "Select Account Type Activity ID Airline Appointment Number ASN Batch Number Bil…"
click button "Save & Add Another"
click input "text"
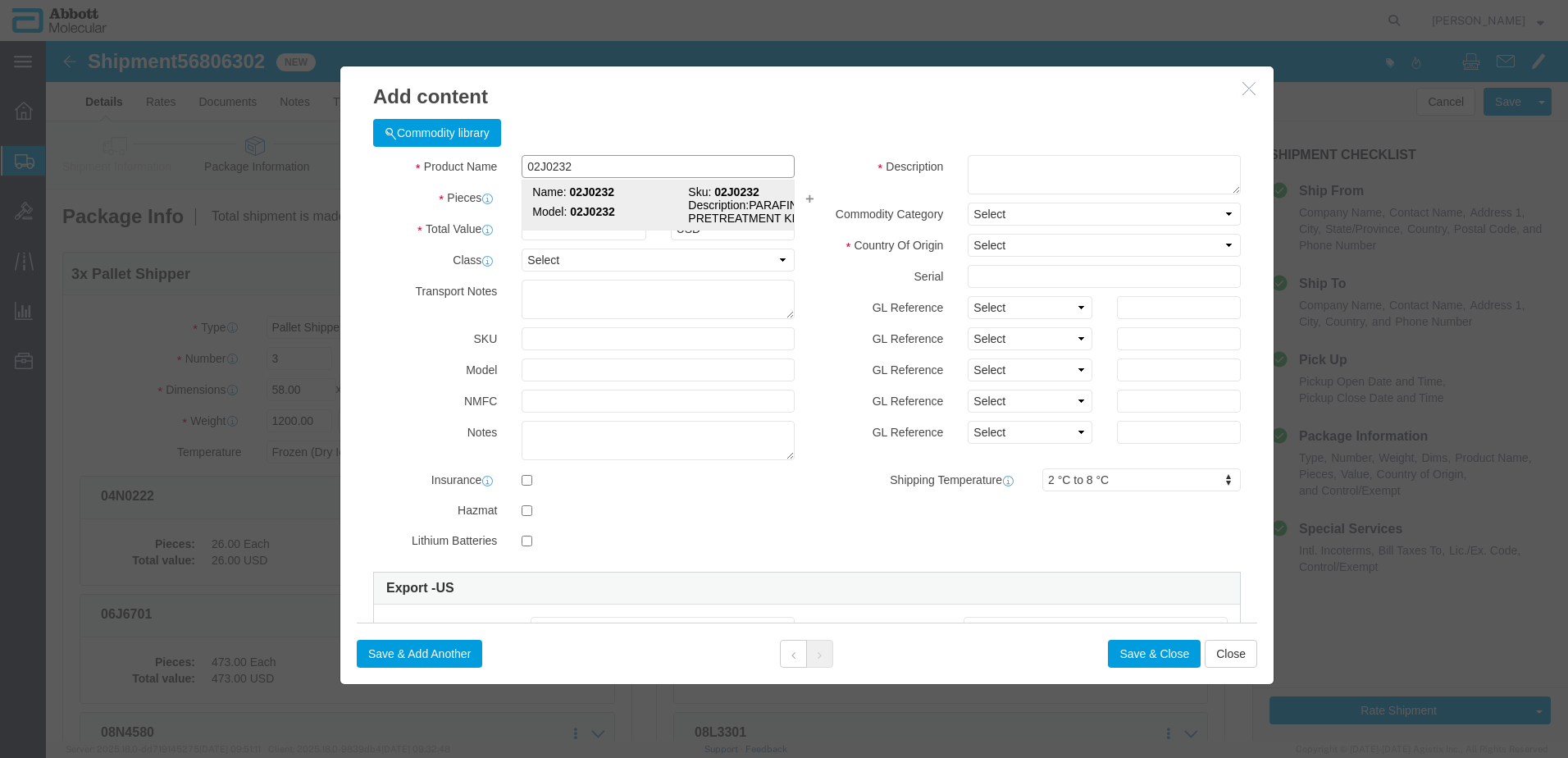
click td "Model: 02J0232"
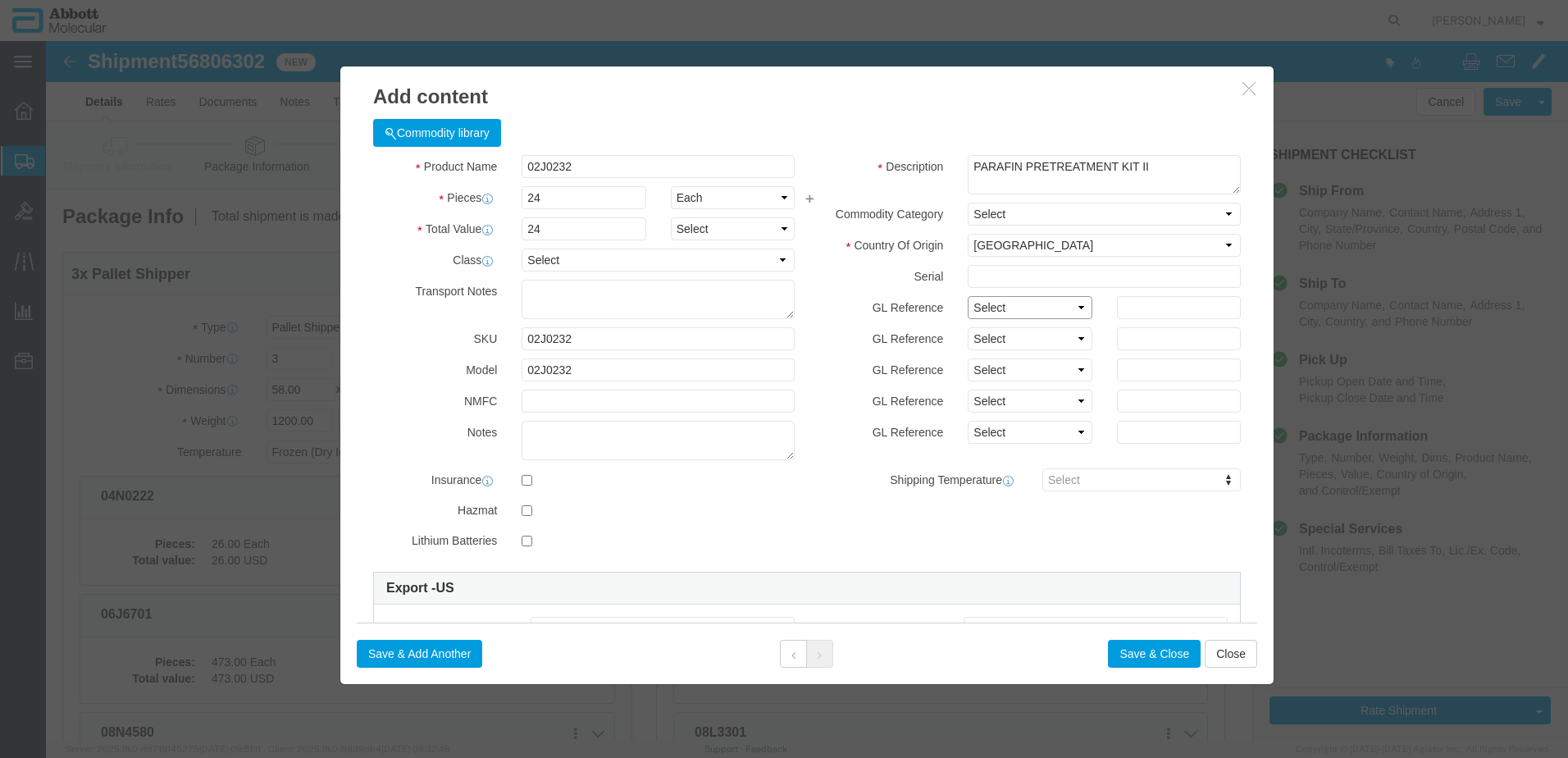
click select "Select Account Type Activity ID Airline Appointment Number ASN Batch Number Bil…"
click button "Save & Add Another"
click input "text"
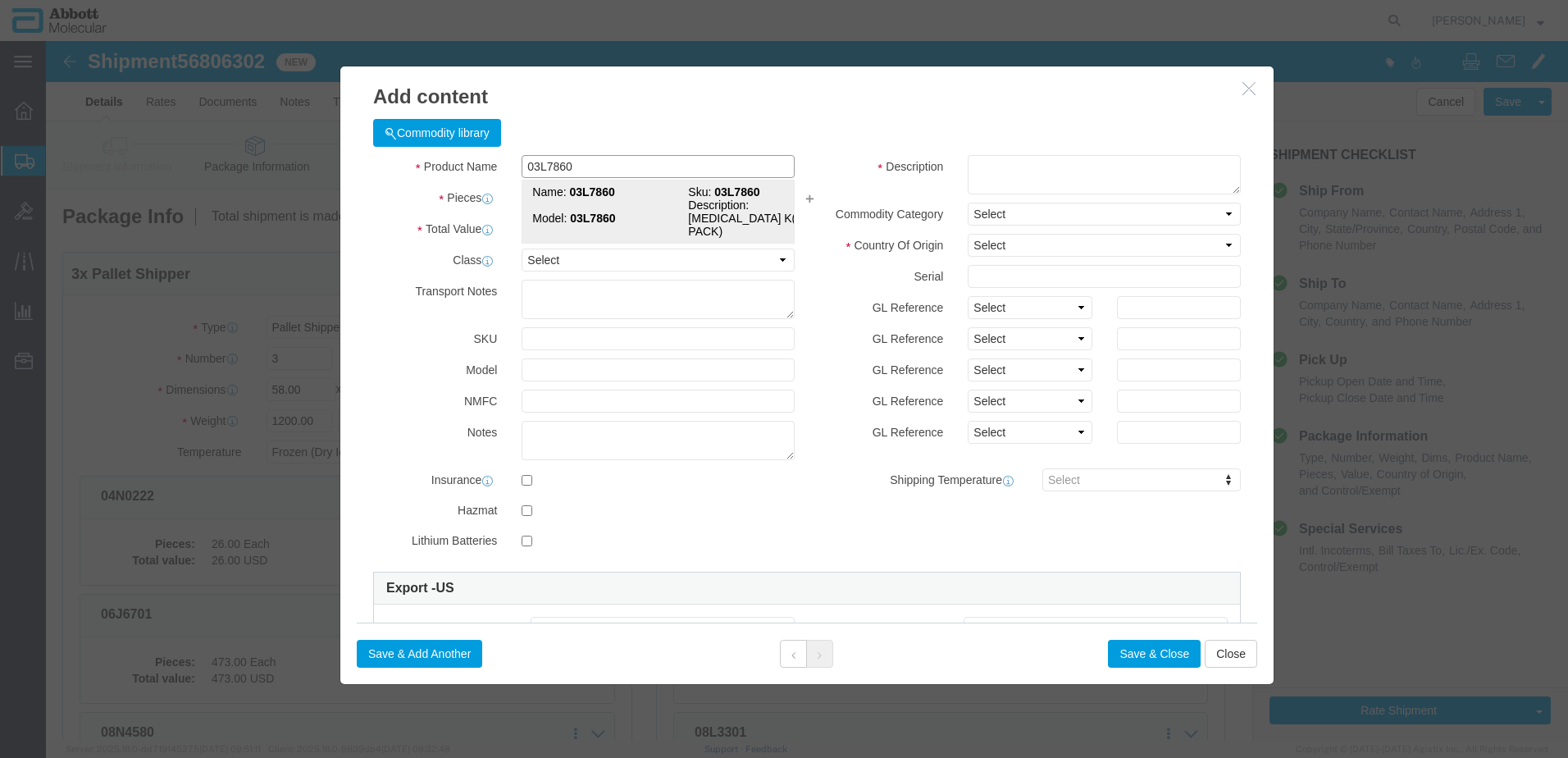
click strong "03L7860"
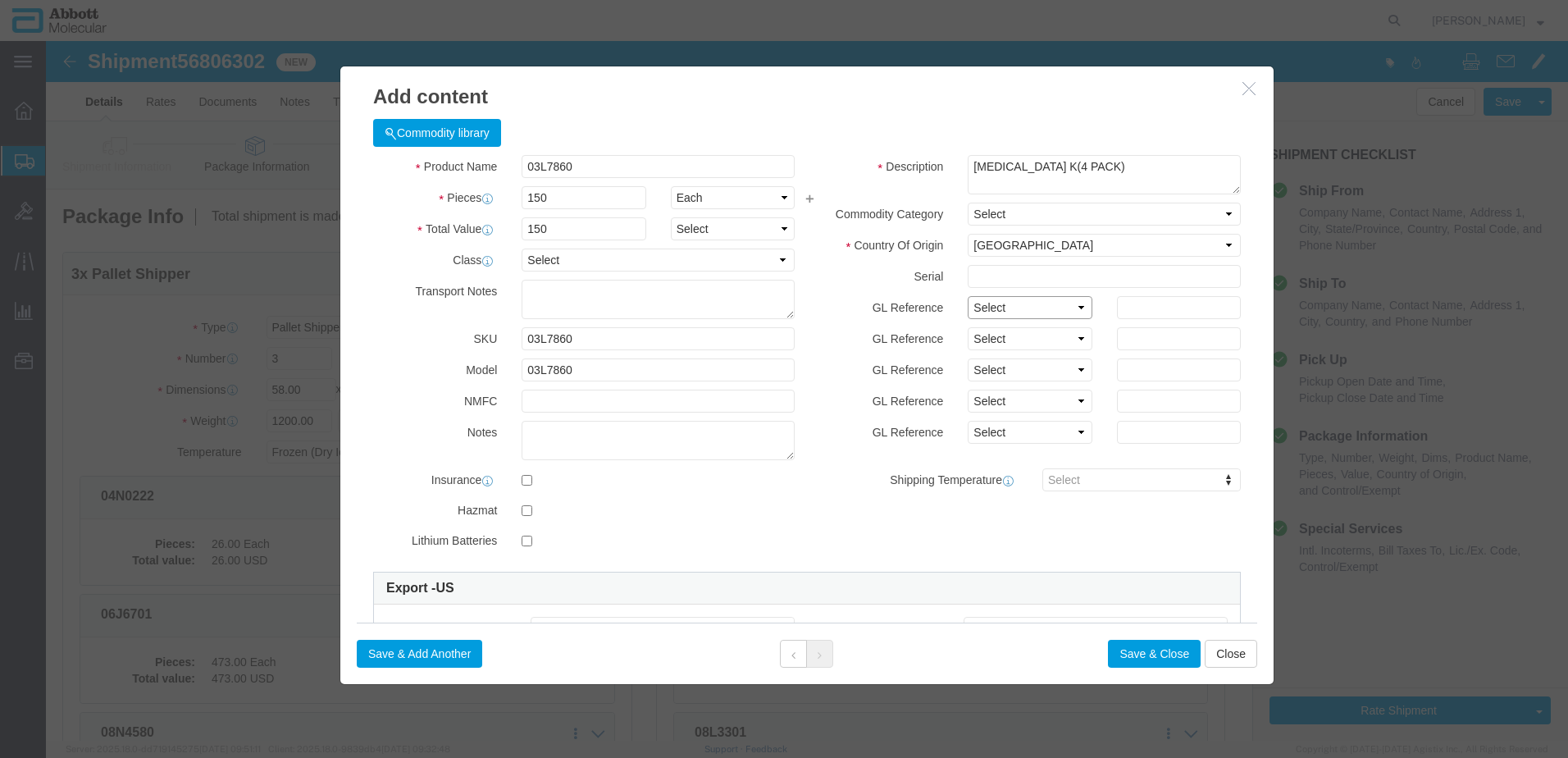
drag, startPoint x: 947, startPoint y: 265, endPoint x: 946, endPoint y: 275, distance: 10.0
click select "Select Account Type Activity ID Airline Appointment Number ASN Batch Number Bil…"
click button "Save & Add Another"
click input "text"
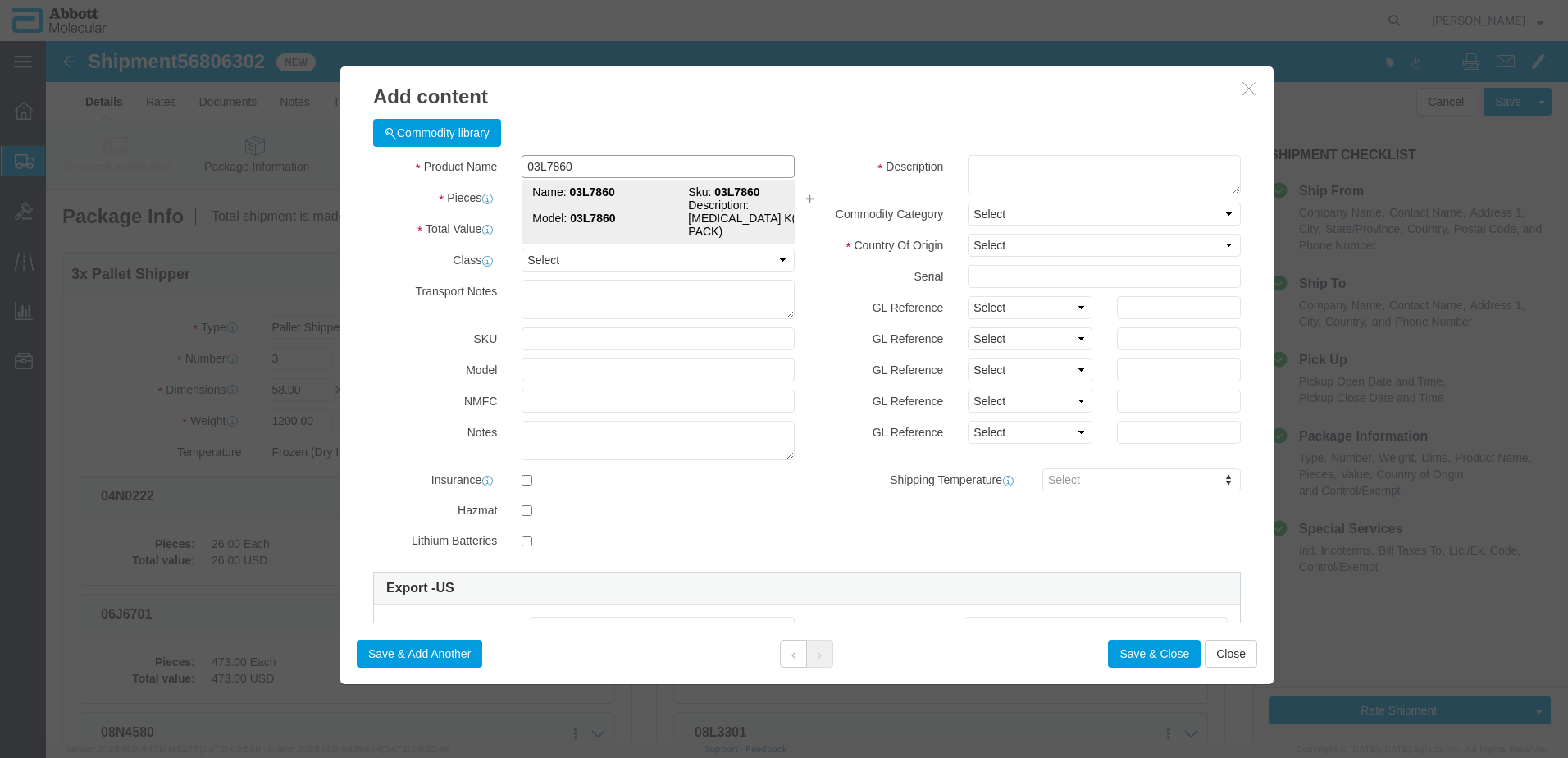
click strong "03L7860"
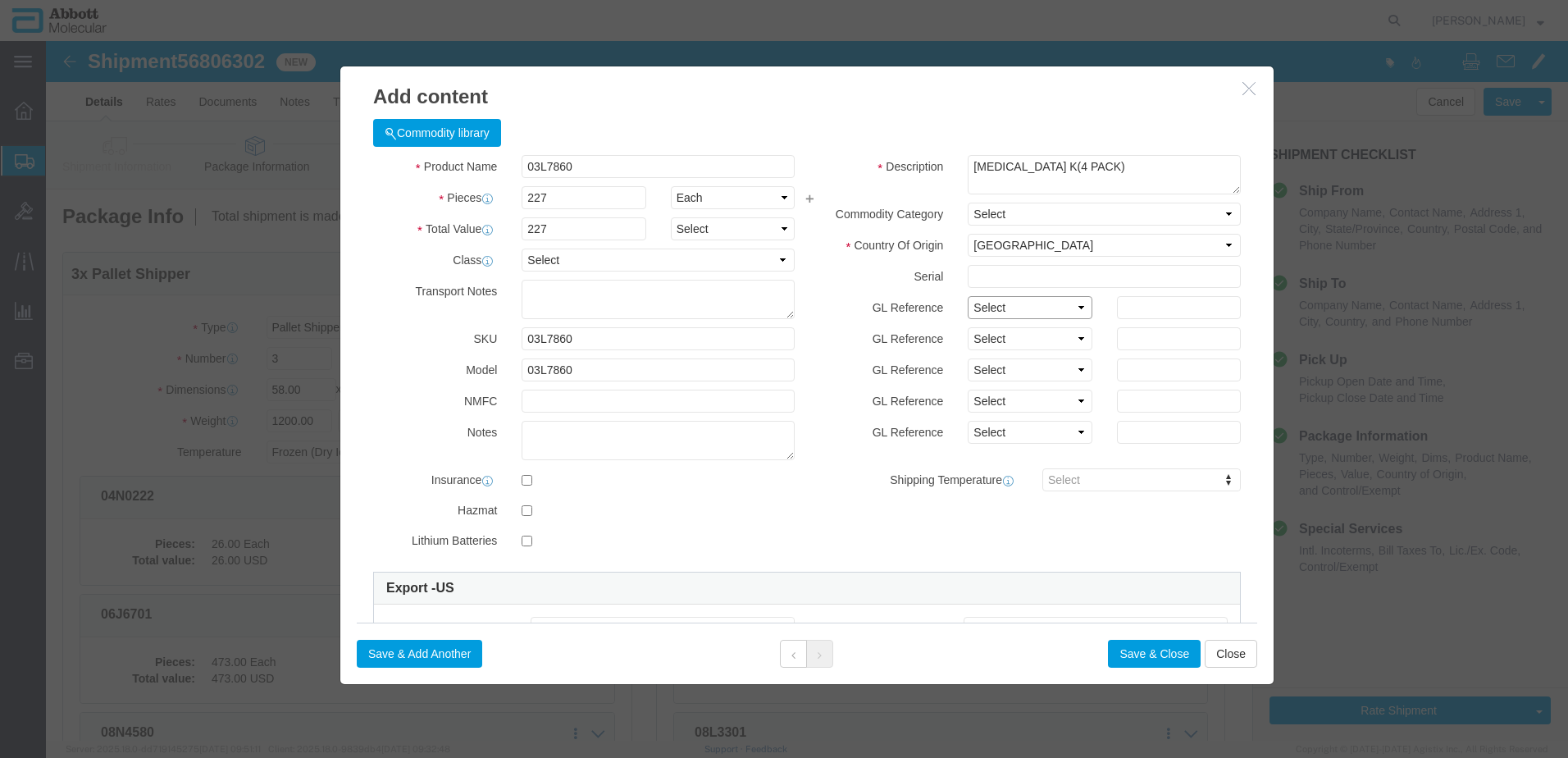
drag, startPoint x: 980, startPoint y: 268, endPoint x: 978, endPoint y: 278, distance: 10.2
click select "Select Account Type Activity ID Airline Appointment Number ASN Batch Number Bil…"
click button "Save & Add Another"
click div "Commodity library"
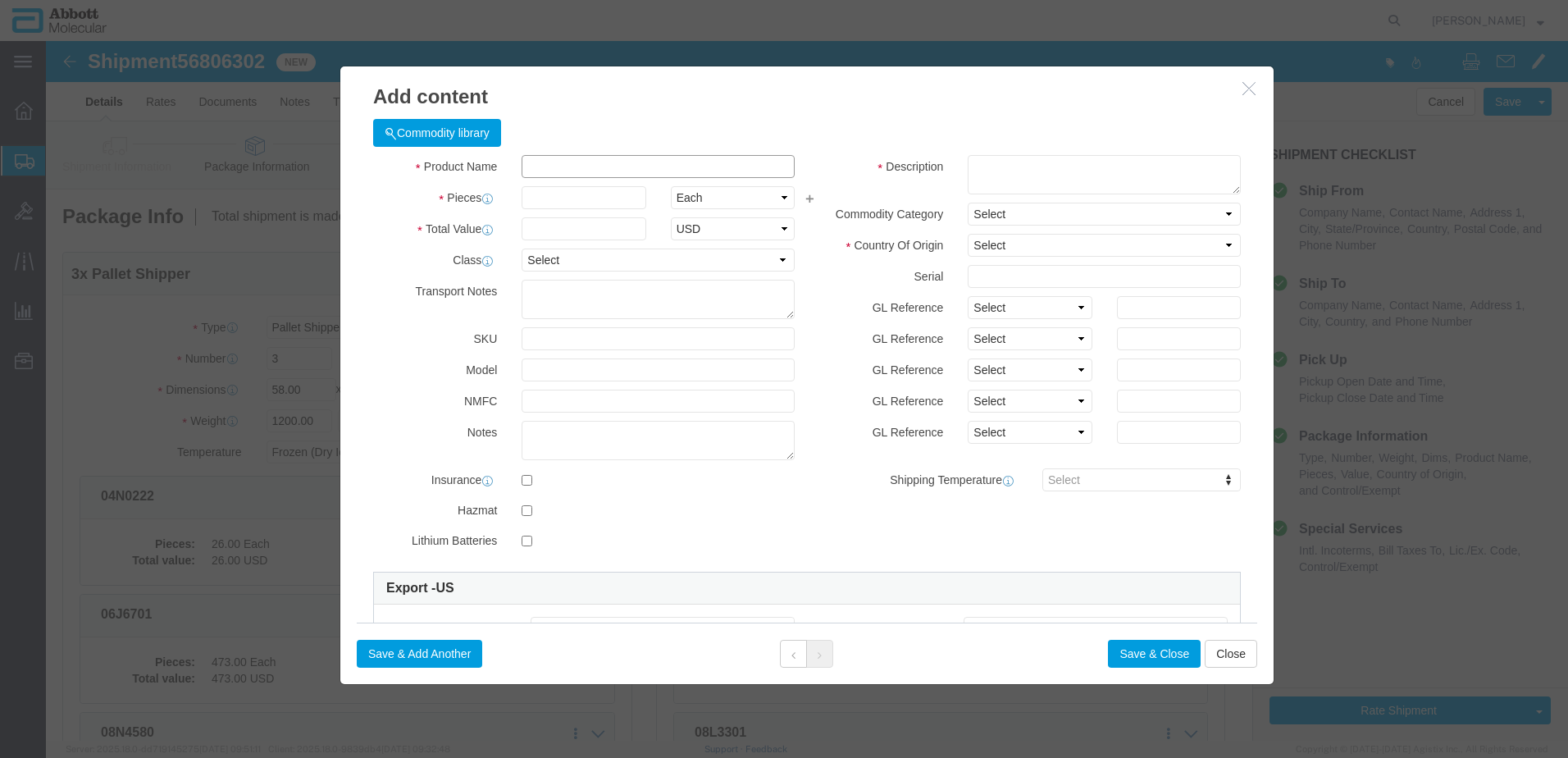
click input "text"
click strong "09N1201"
drag, startPoint x: 975, startPoint y: 265, endPoint x: 970, endPoint y: 277, distance: 13.0
click select "Select Account Type Activity ID Airline Appointment Number ASN Batch Number Bil…"
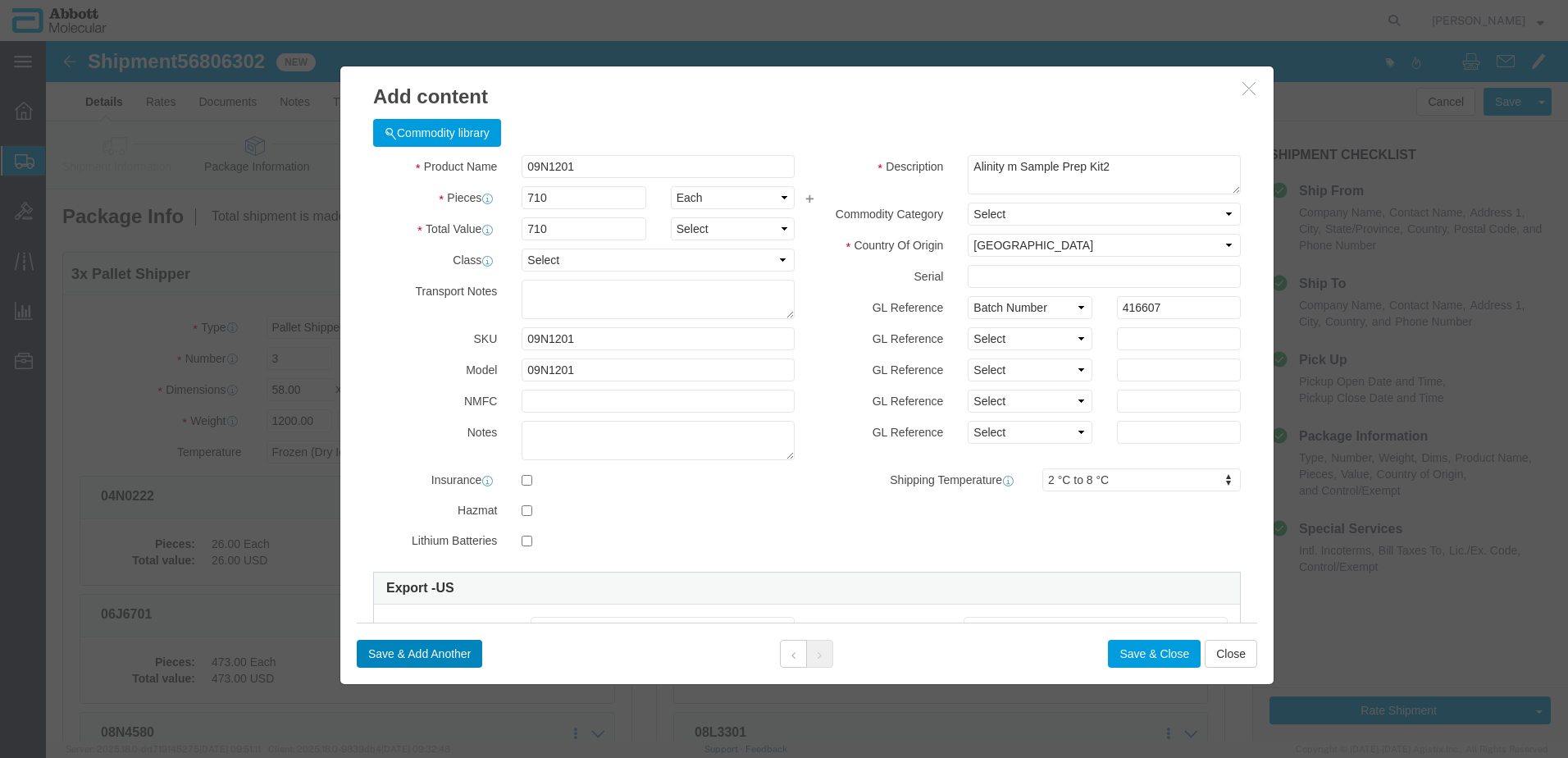
click button "Save & Add Another"
click input "text"
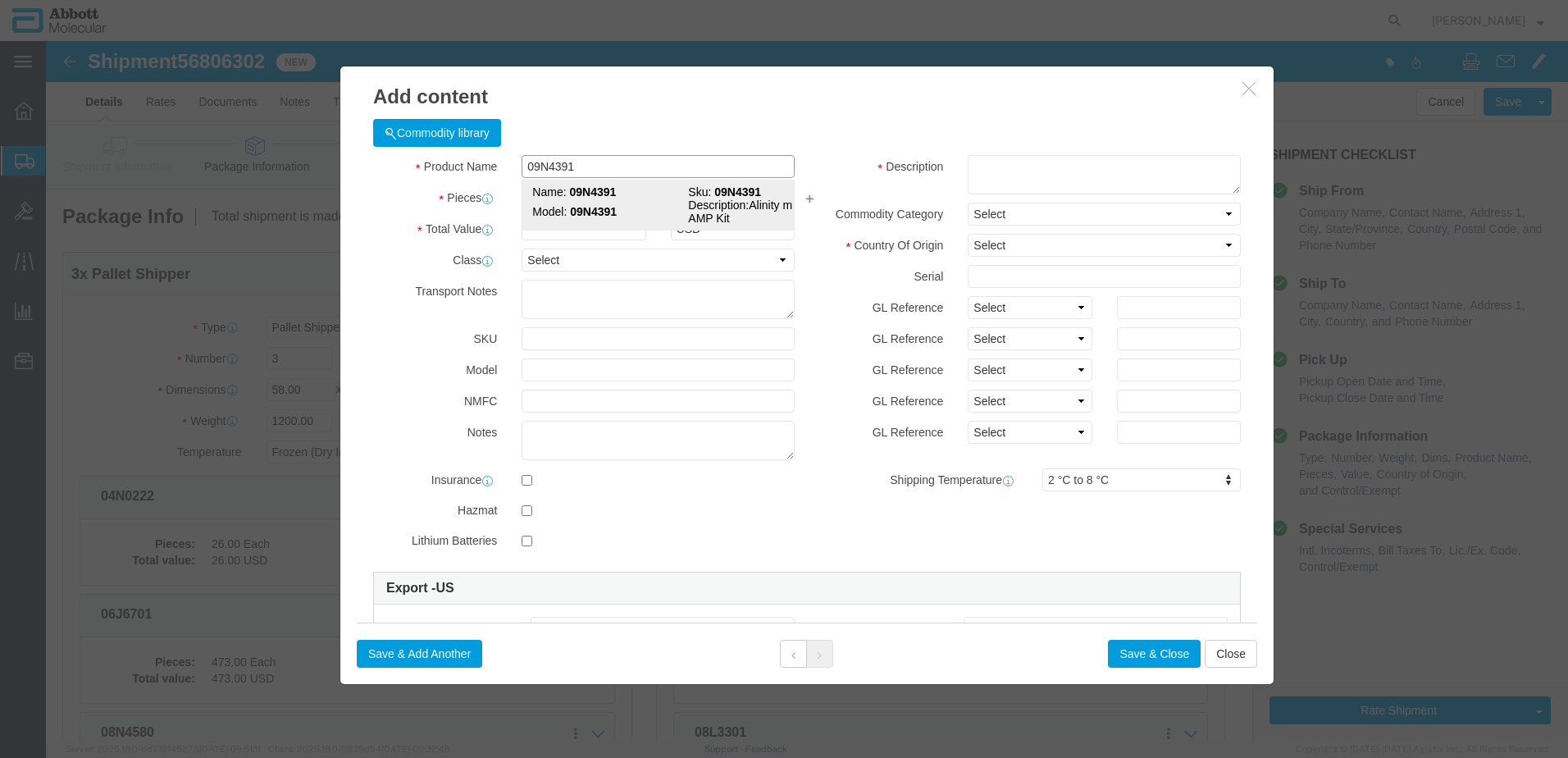
click strong "09N4391"
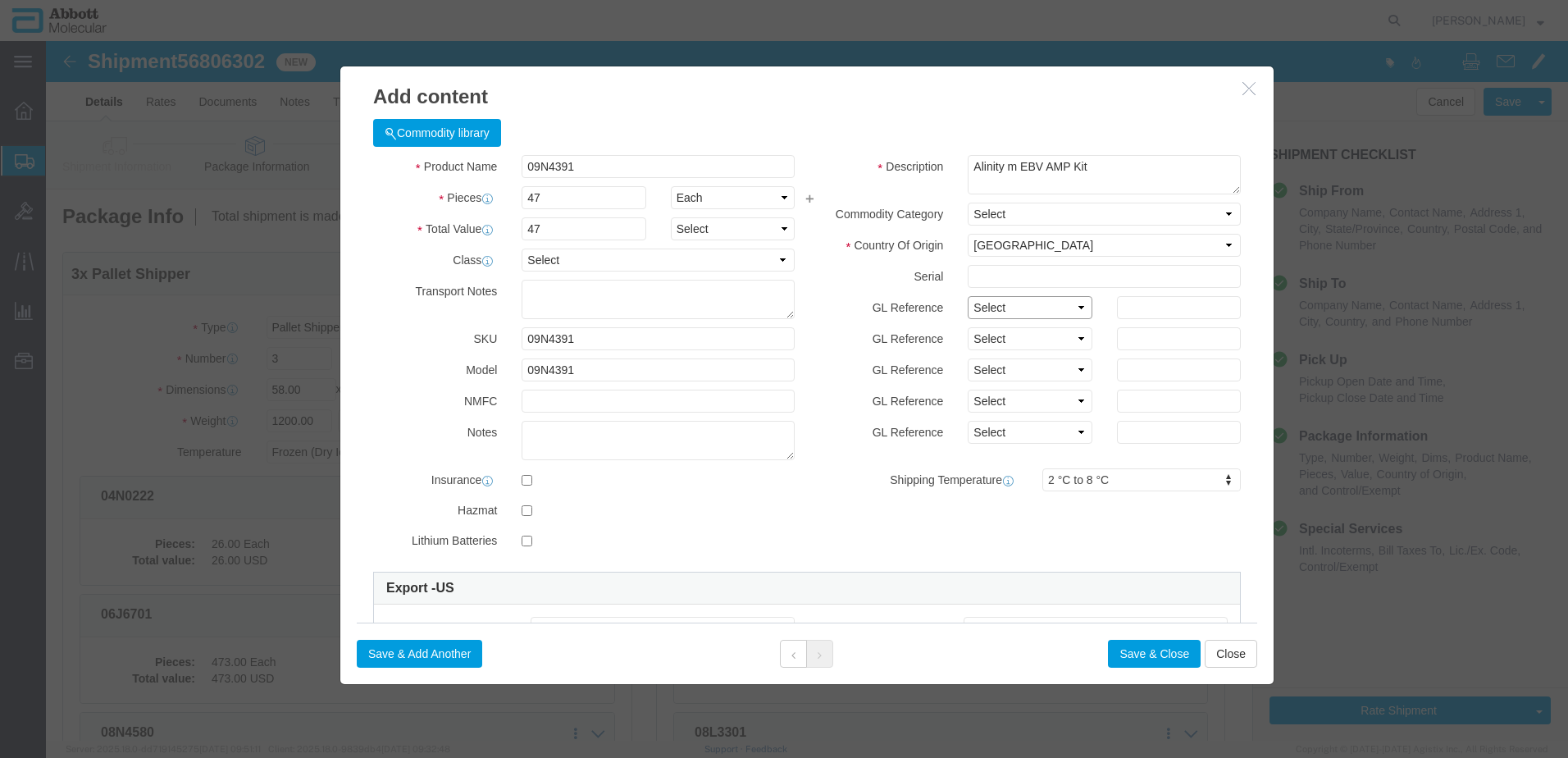
click select "Select Account Type Activity ID Airline Appointment Number ASN Batch Number Bil…"
click button "Save & Add Another"
click input "text"
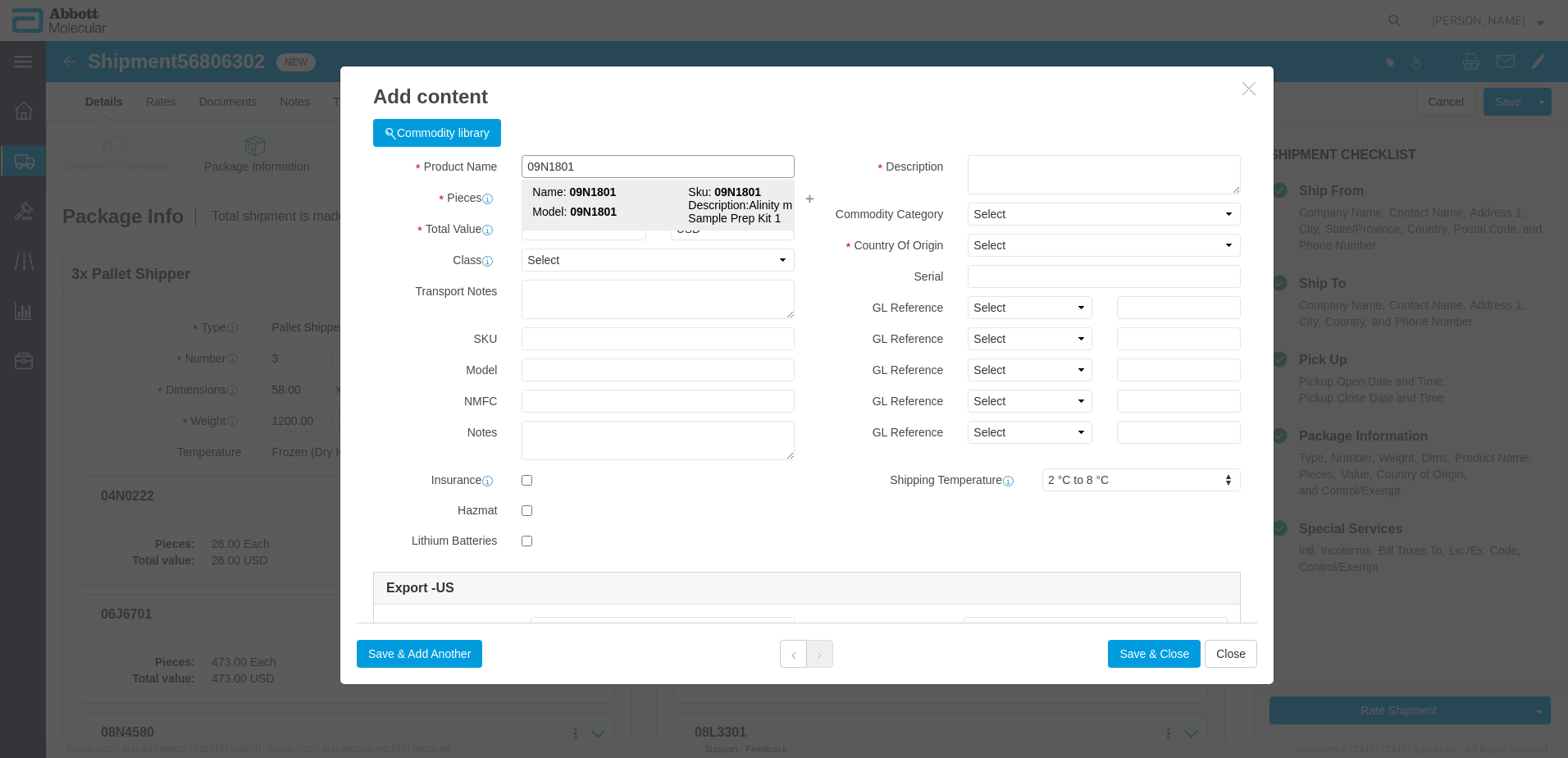
click span "Model:"
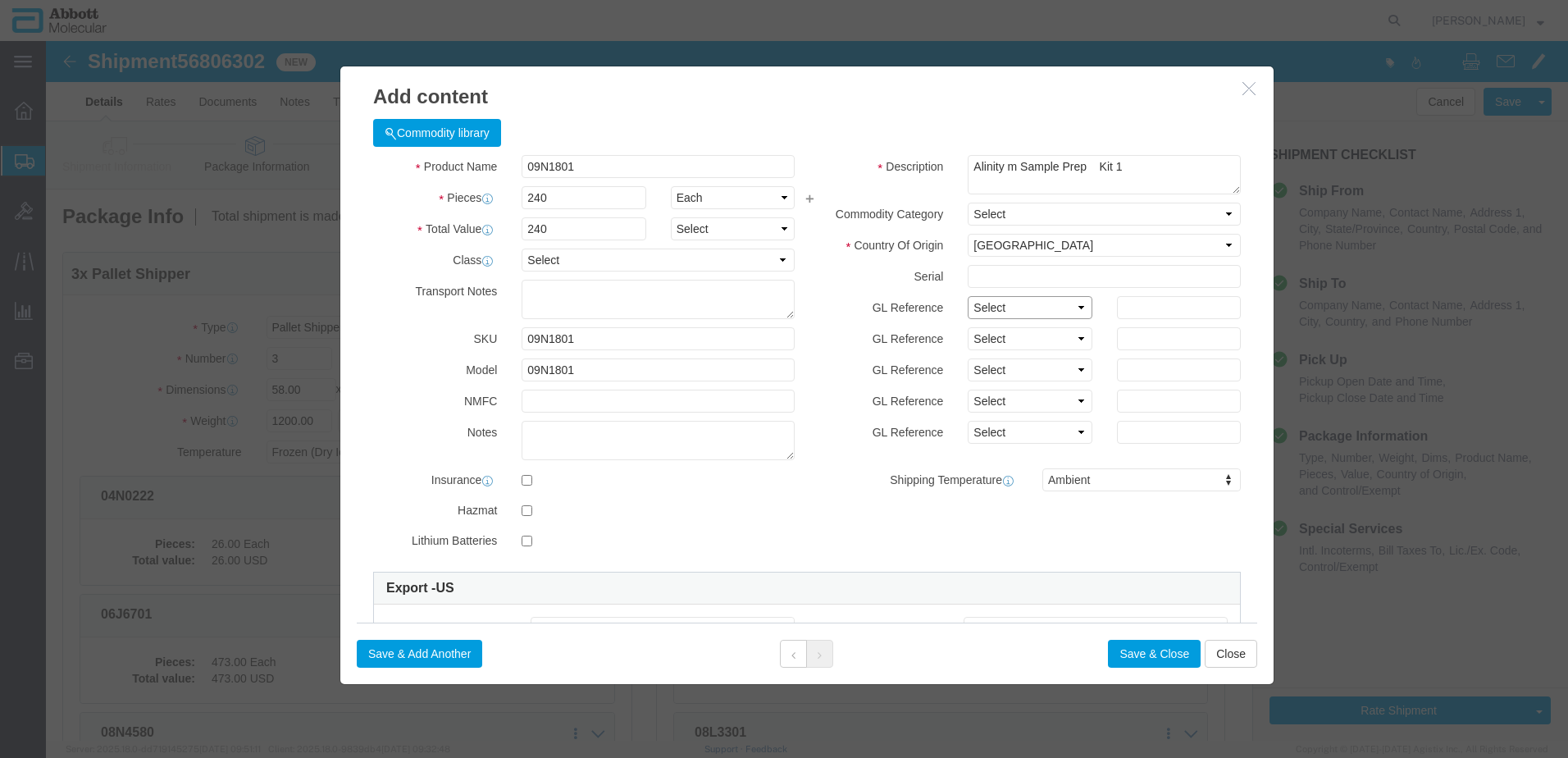
drag, startPoint x: 1023, startPoint y: 272, endPoint x: 1019, endPoint y: 280, distance: 8.9
click select "Select Account Type Activity ID Airline Appointment Number ASN Batch Number Bil…"
click button "Save & Add Another"
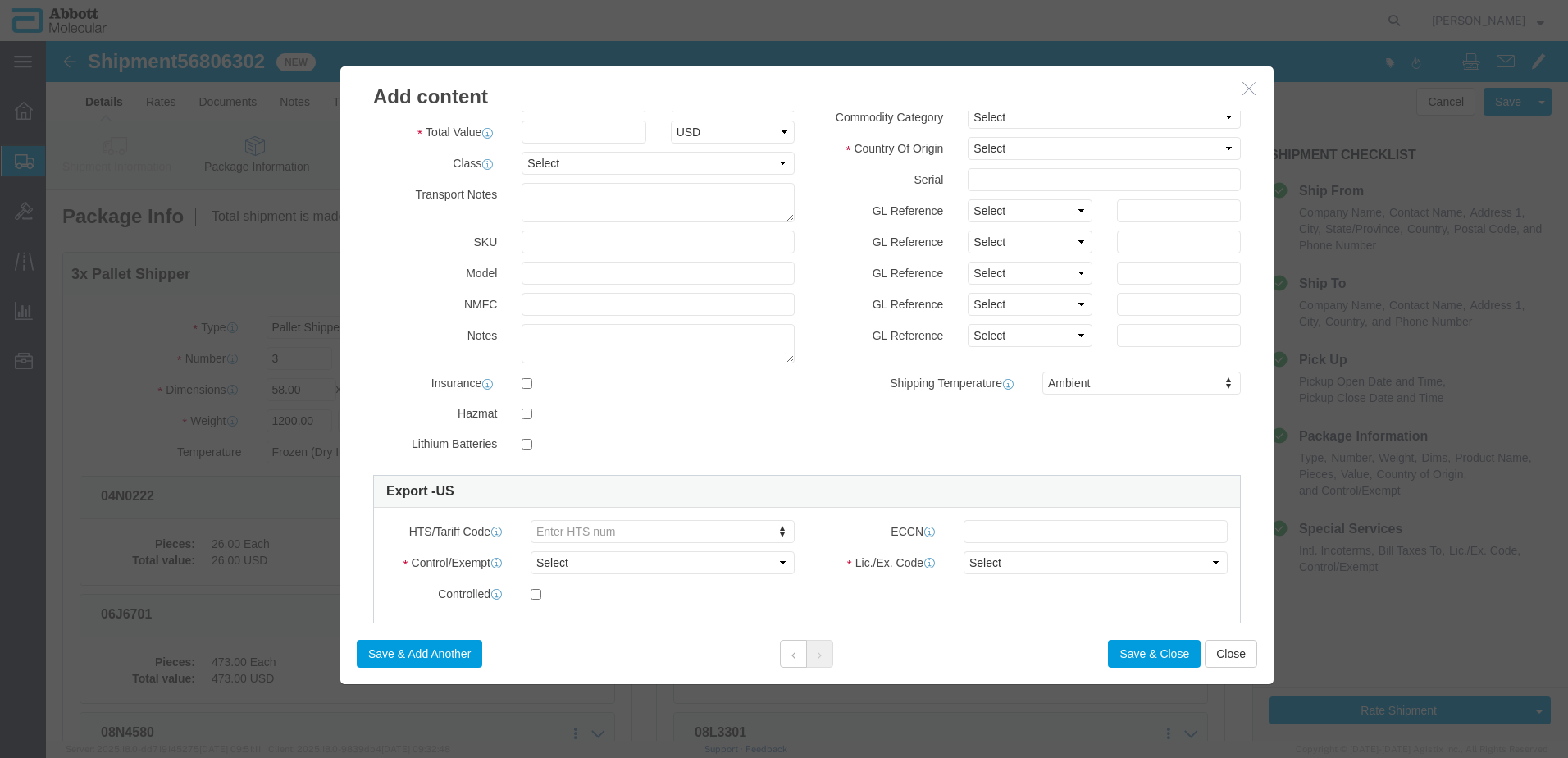
scroll to position [272, 0]
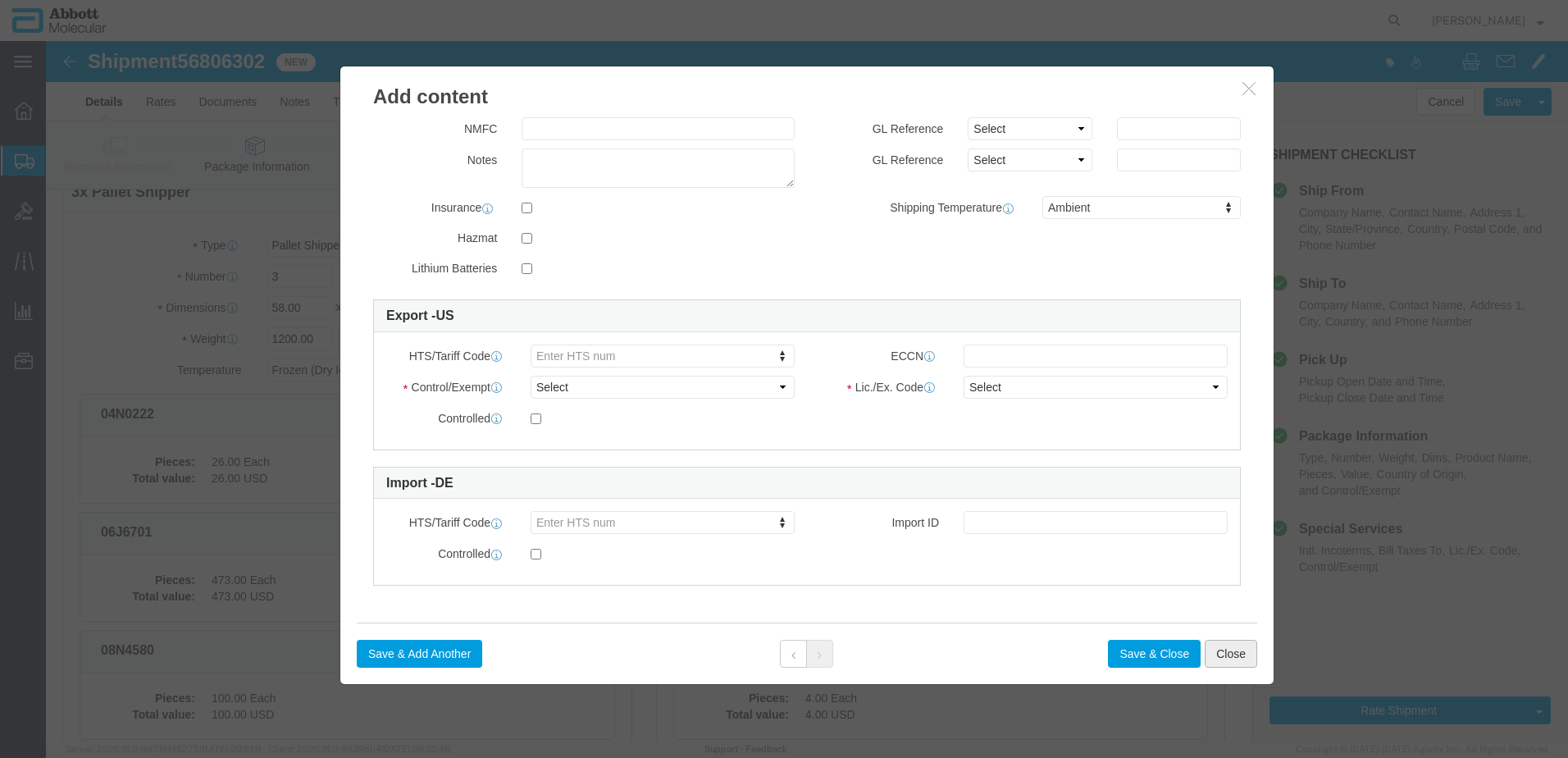
click button "Close"
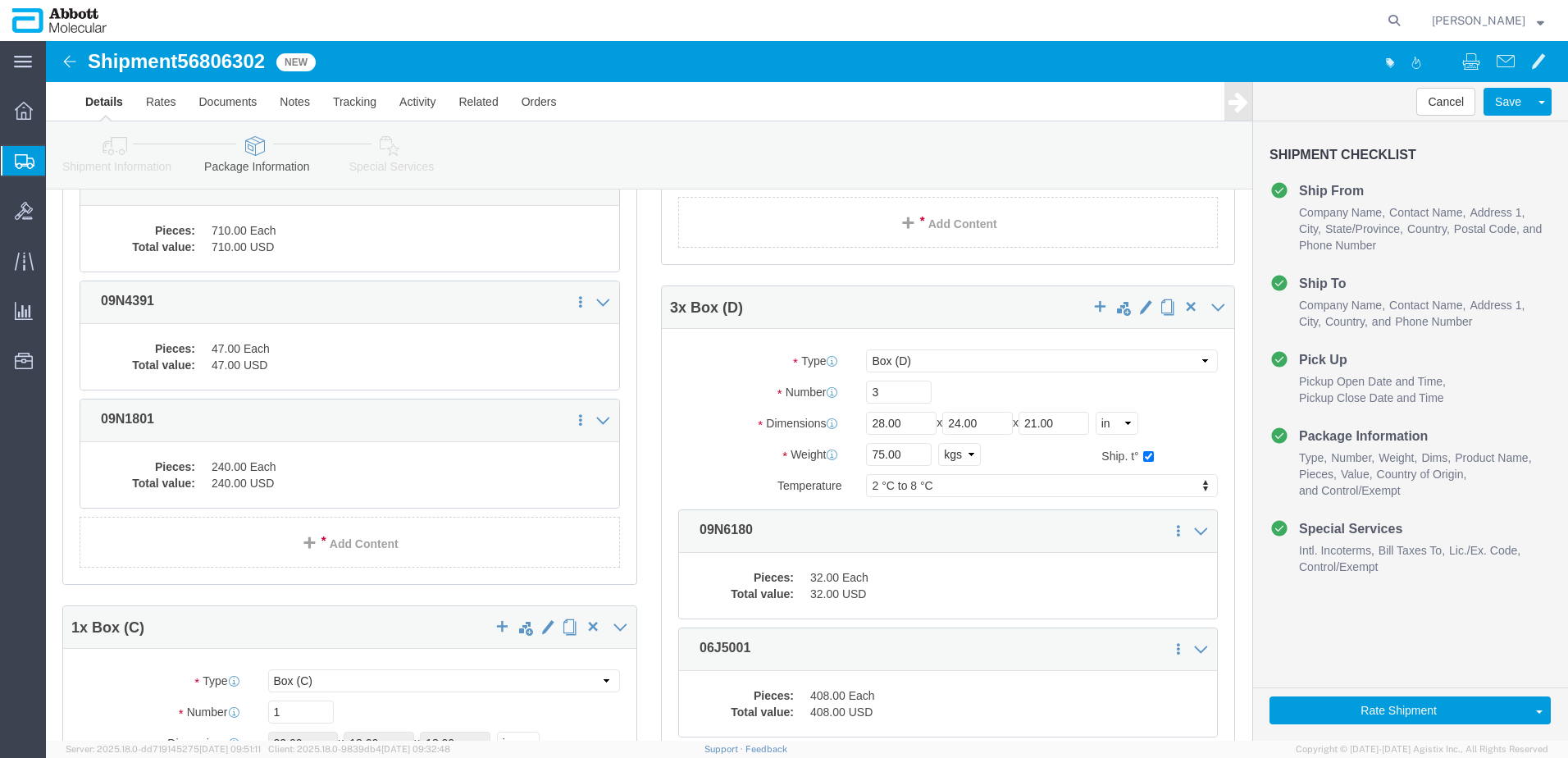
scroll to position [2487, 0]
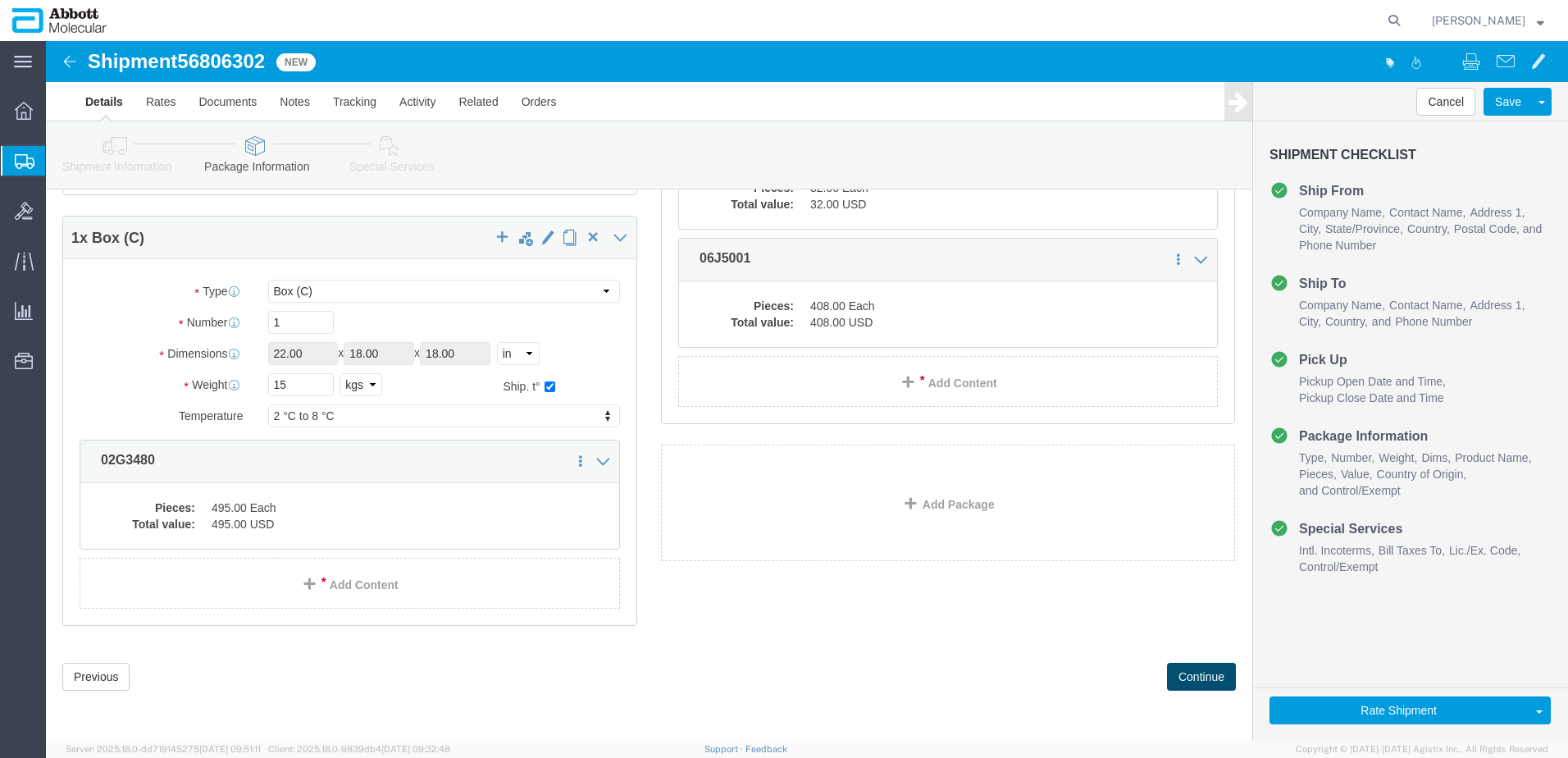
click button "Continue"
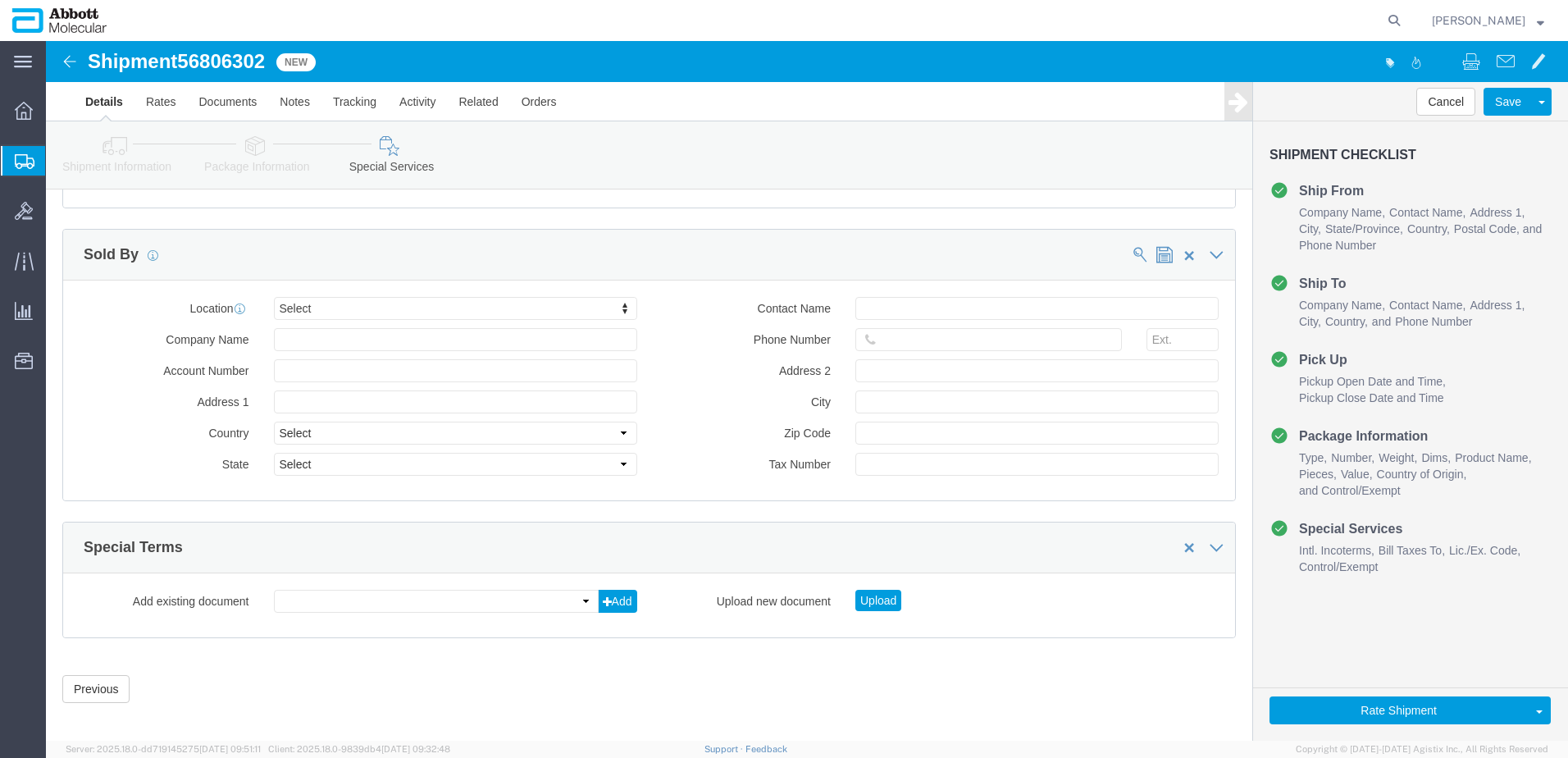
scroll to position [2468, 0]
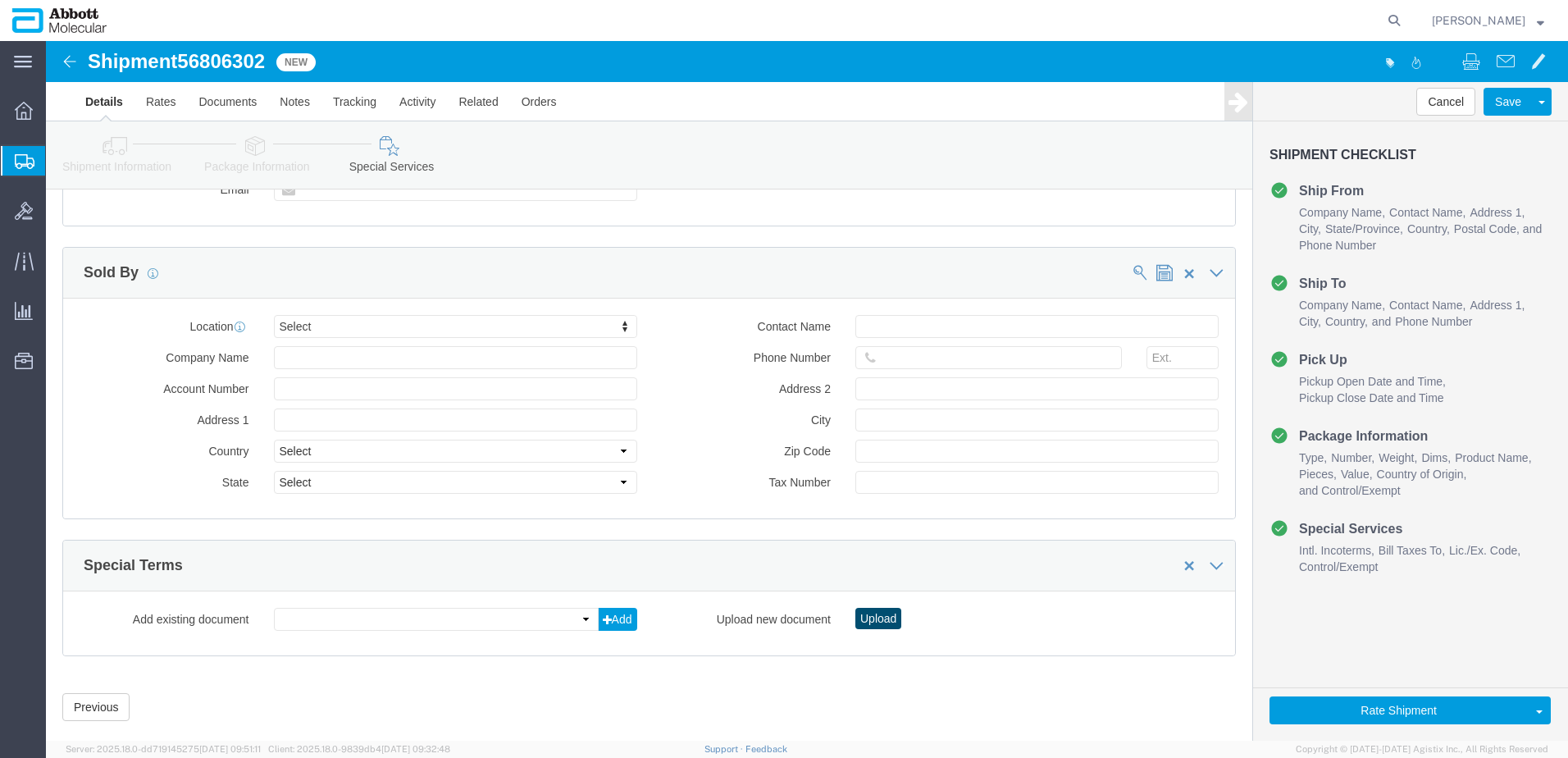
click button "Upload"
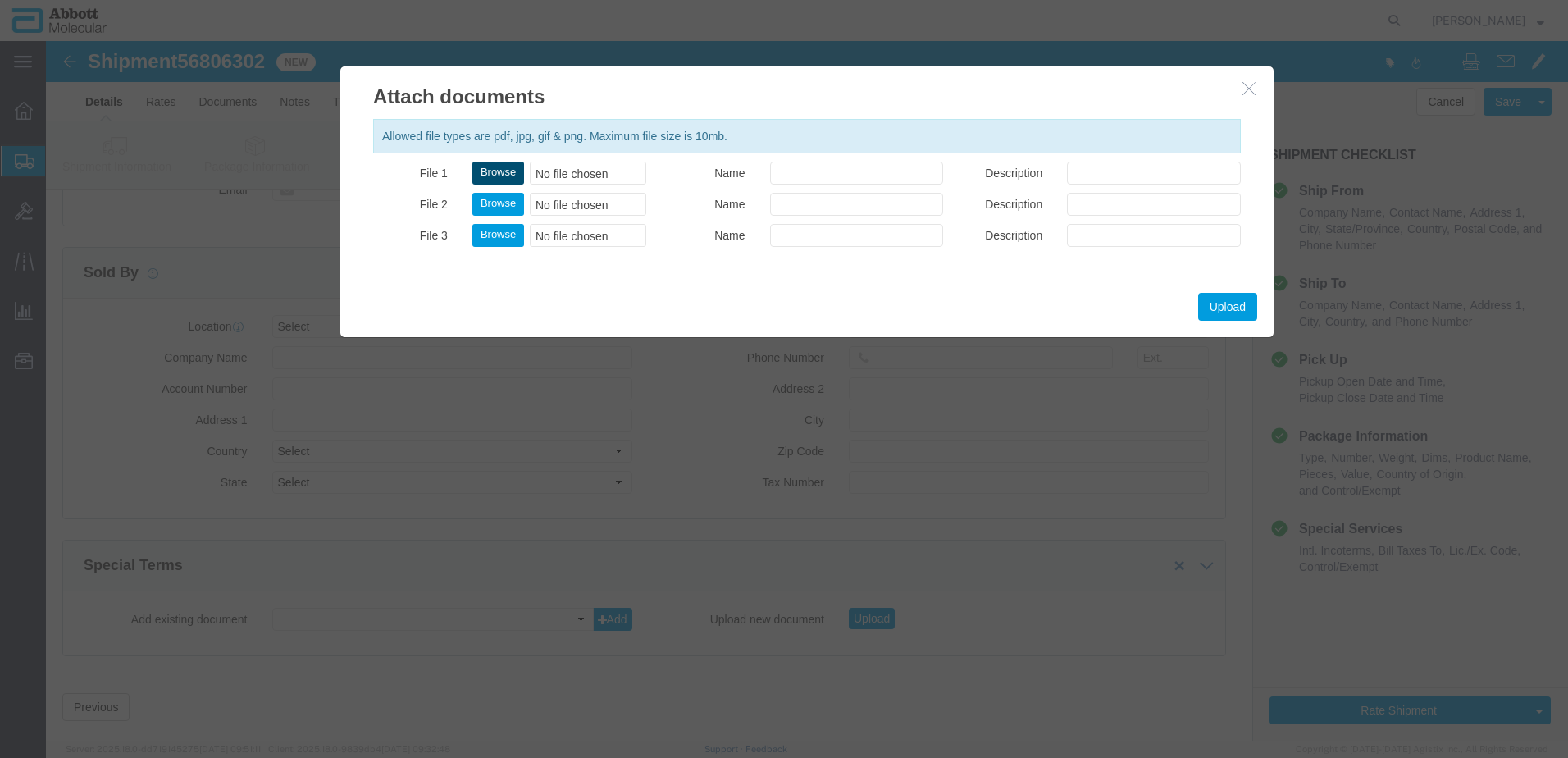
click button "Browse"
click button "Upload"
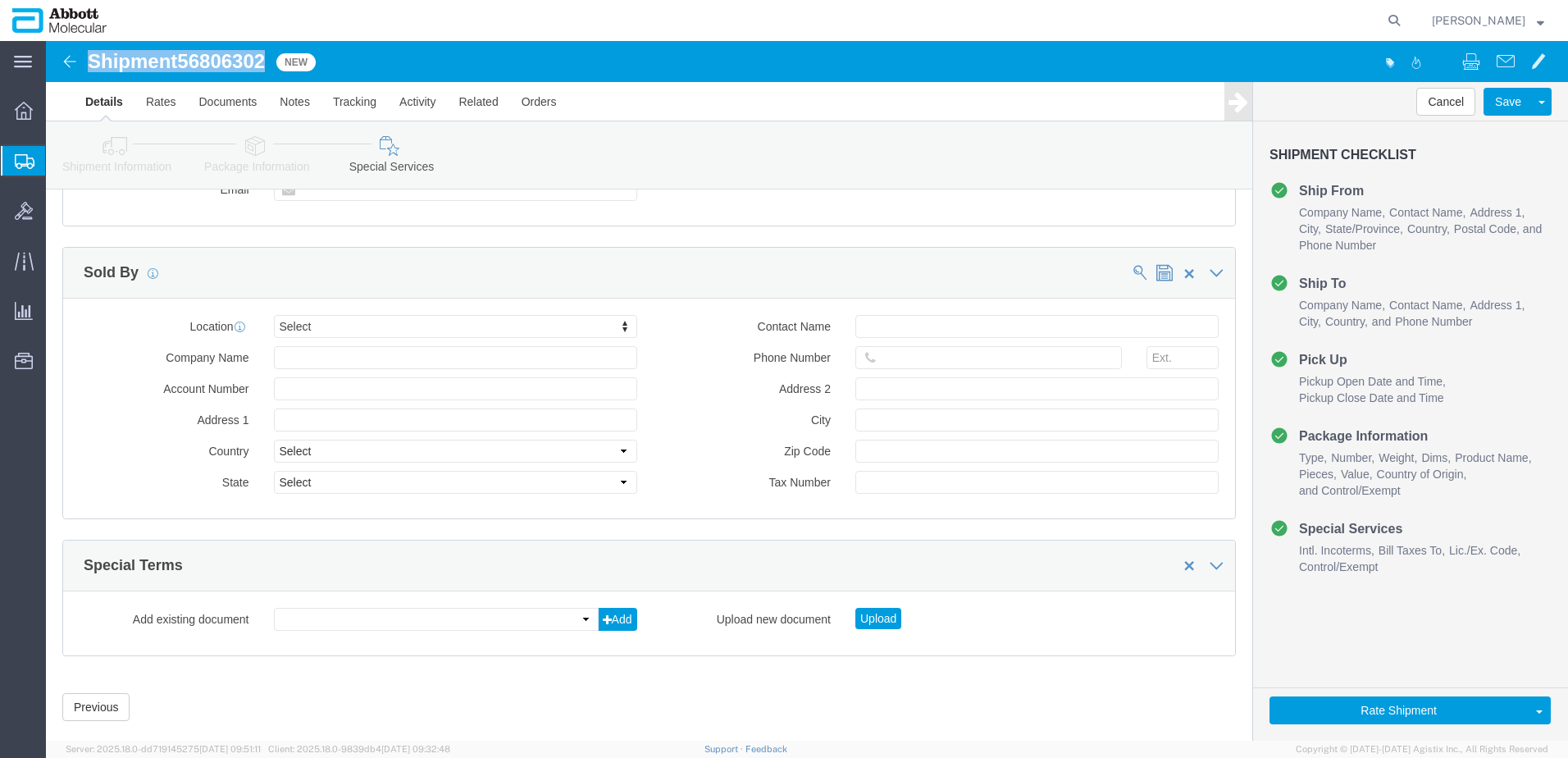
drag, startPoint x: 40, startPoint y: 20, endPoint x: 222, endPoint y: 25, distance: 182.1
click div "Shipment 56806302 New"
copy h1 "Shipment 56806302"
click button "Rate Shipment"
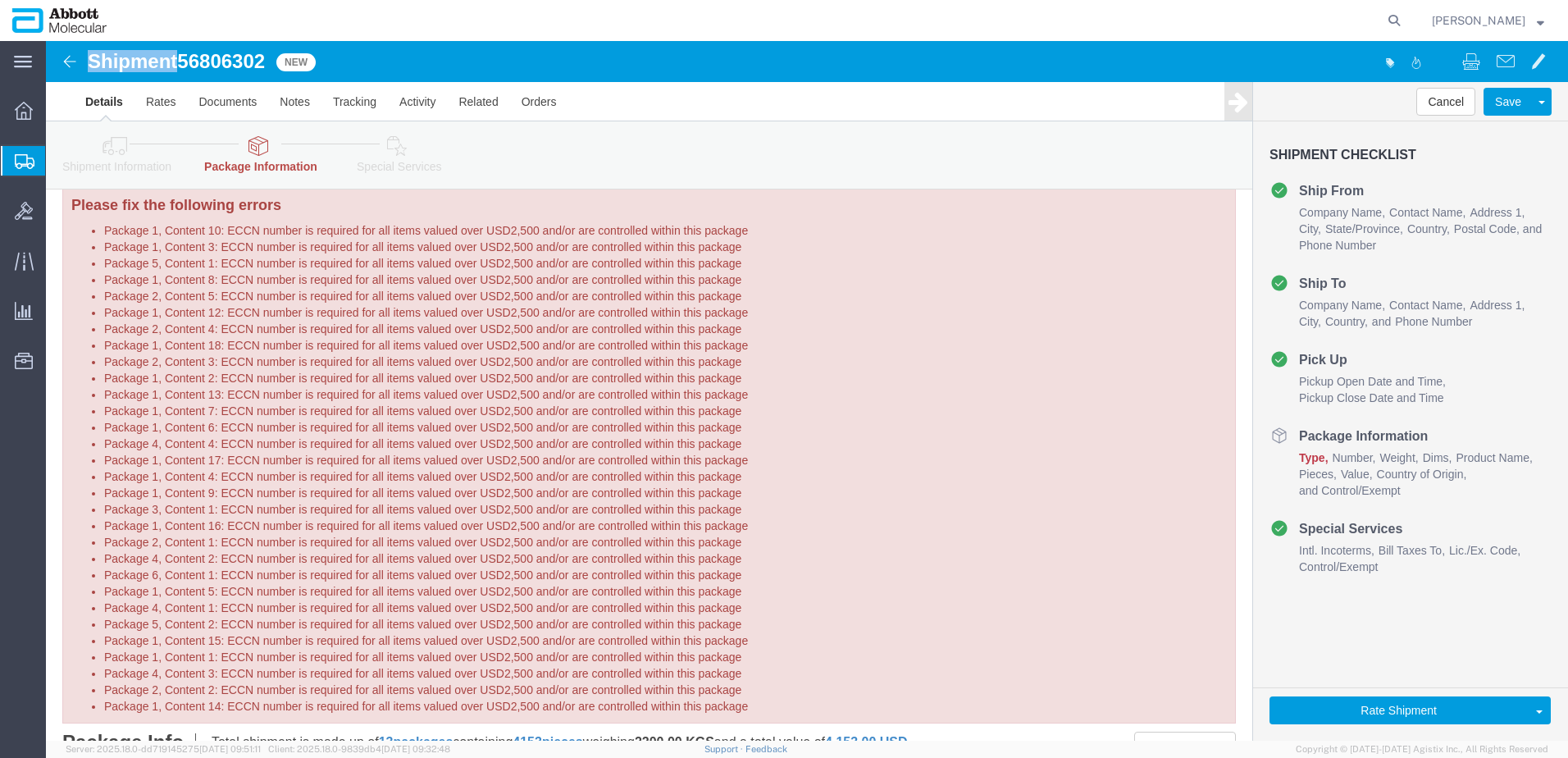
scroll to position [9, 0]
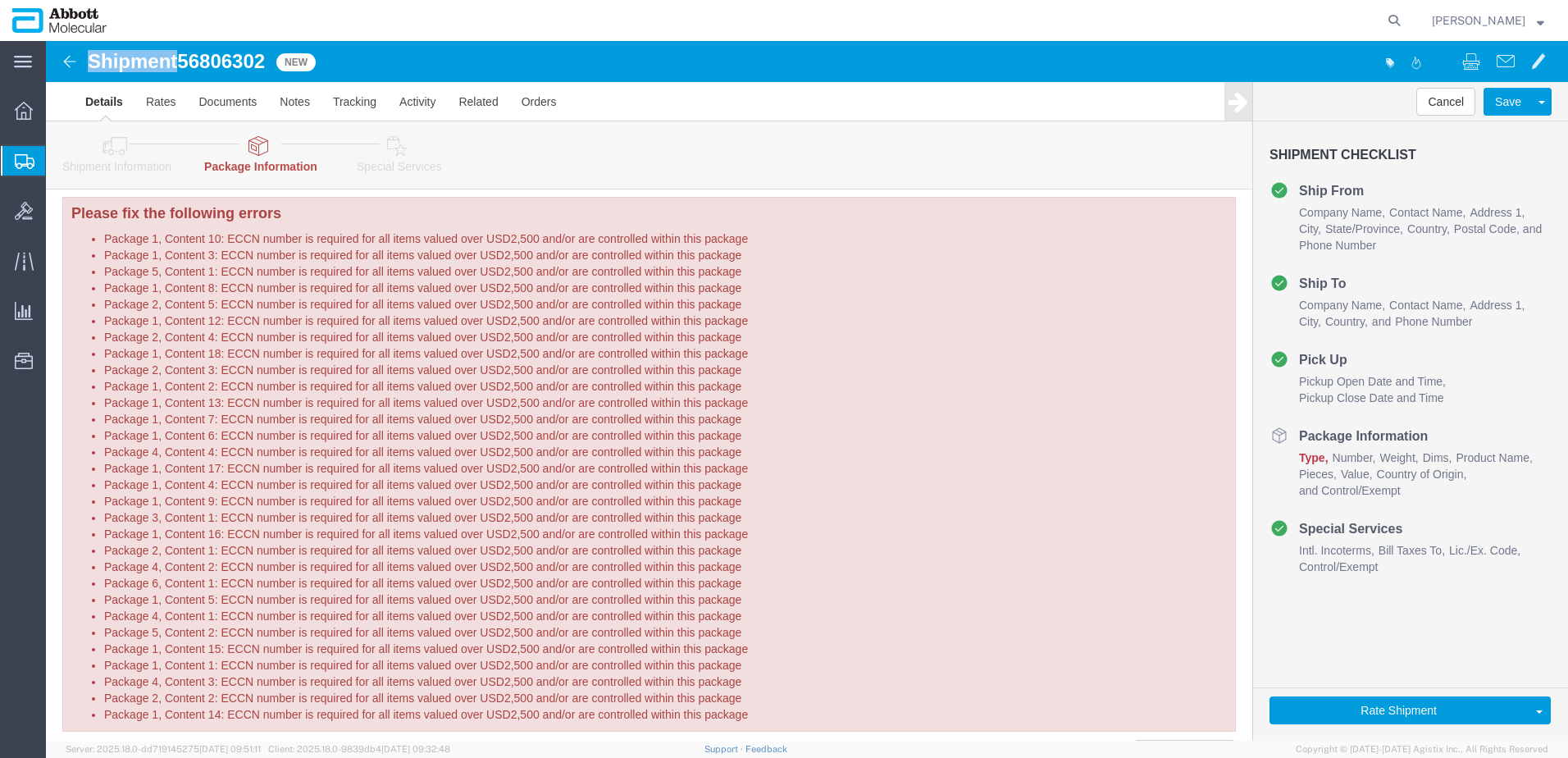
click span "56806302"
copy span "56806302"
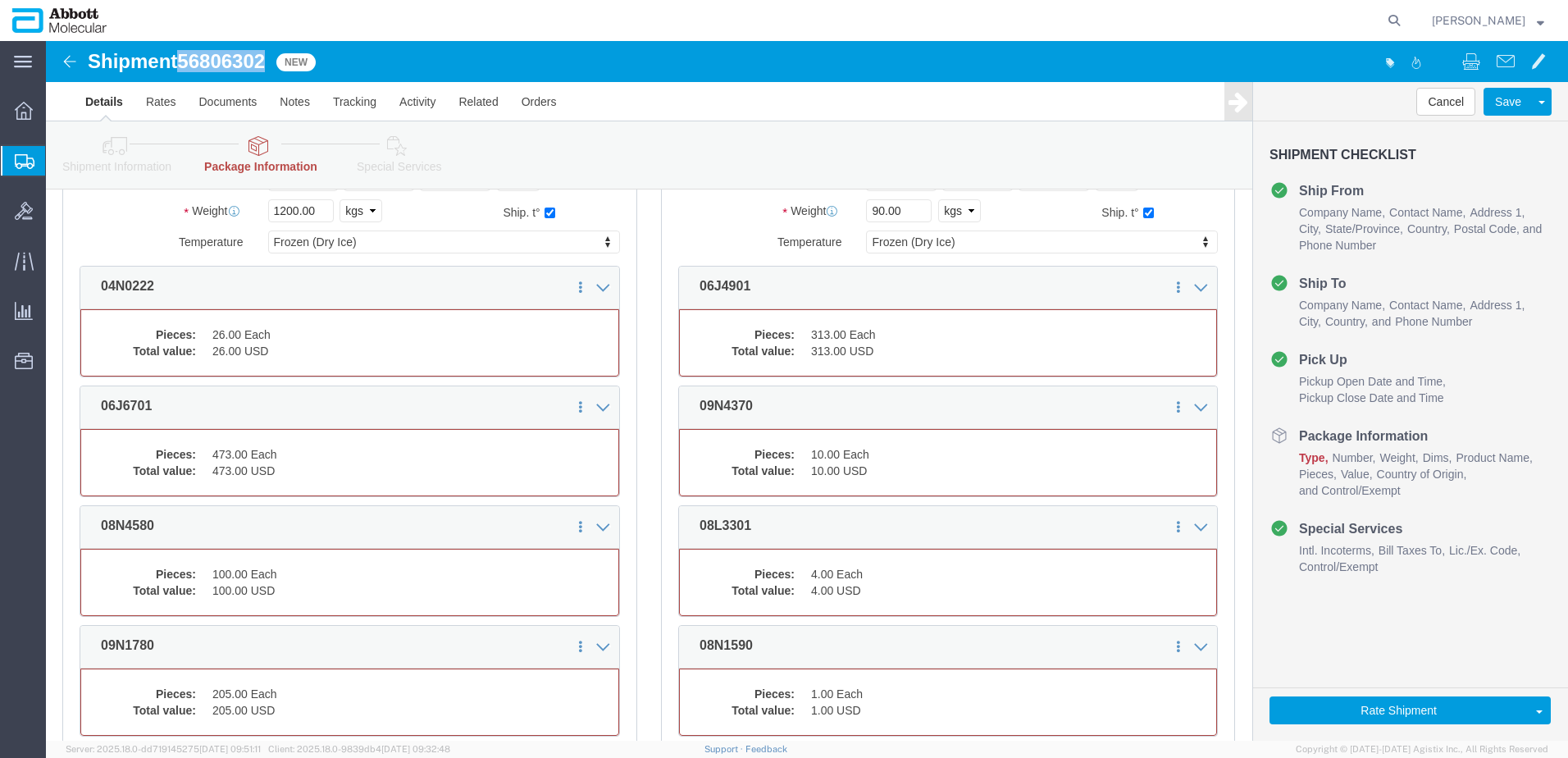
scroll to position [762, 0]
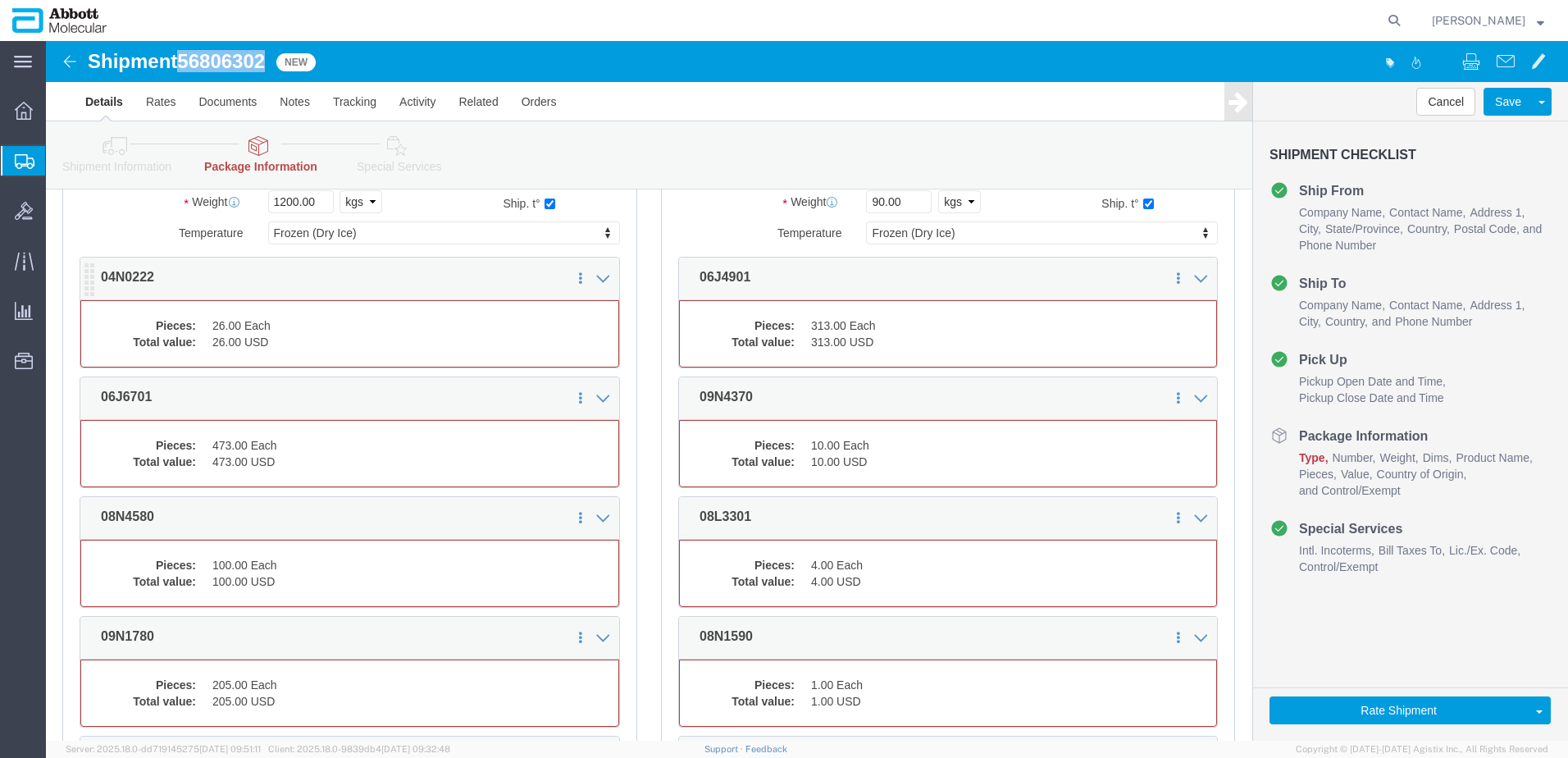
click dd "26.00 Each"
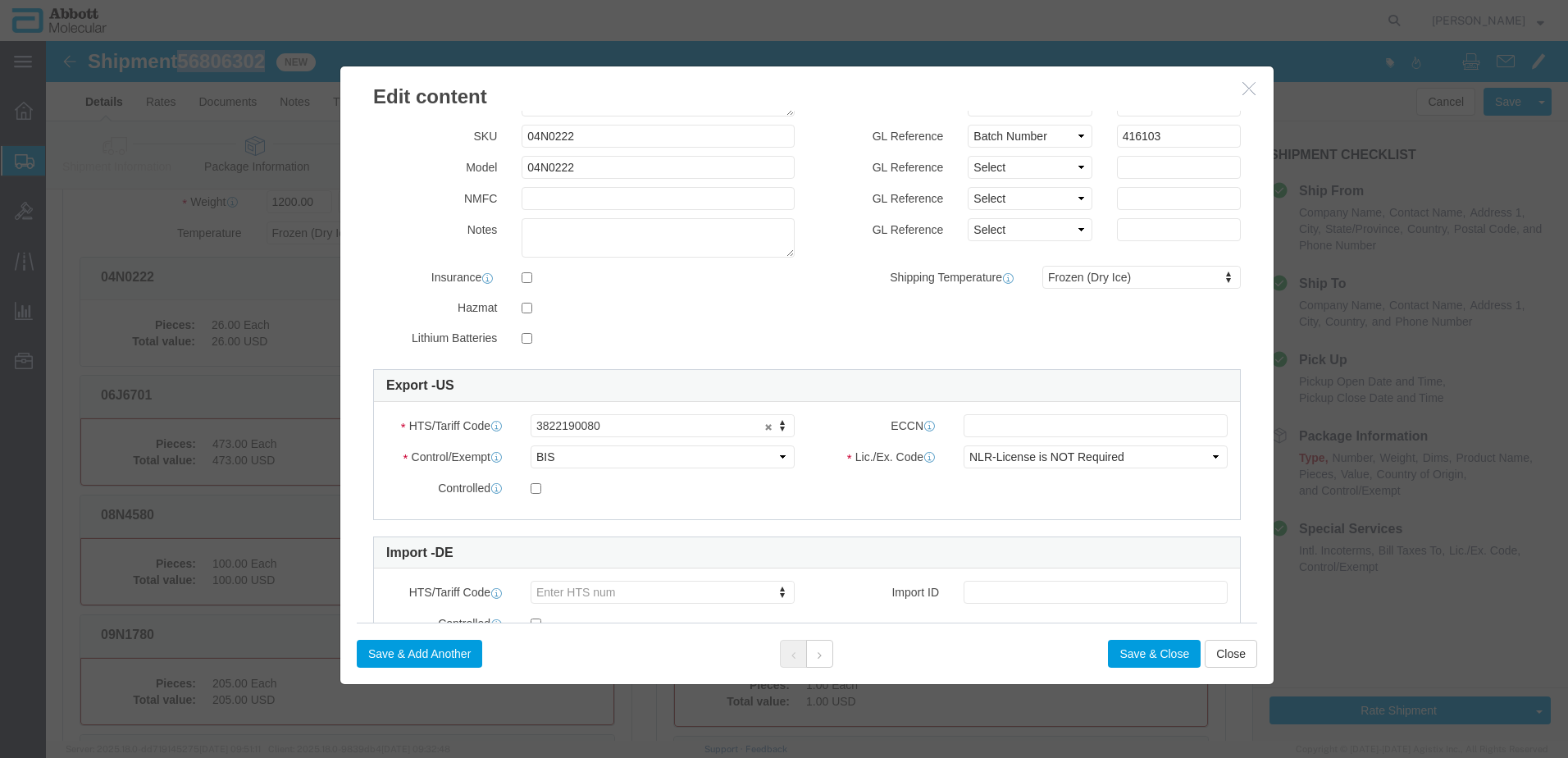
scroll to position [246, 0]
click input "text"
click button "Save & Close"
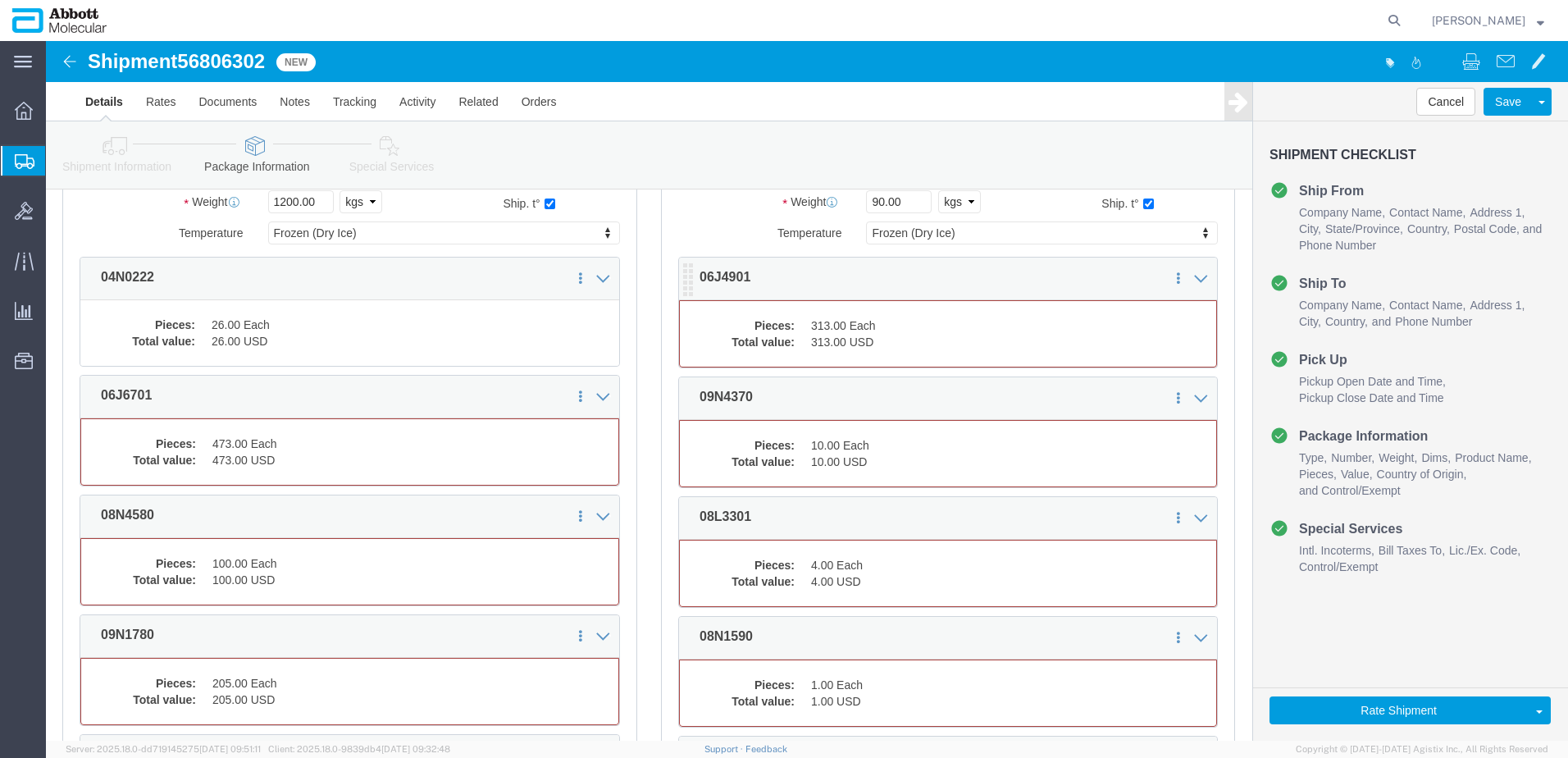
click dd "313.00 USD"
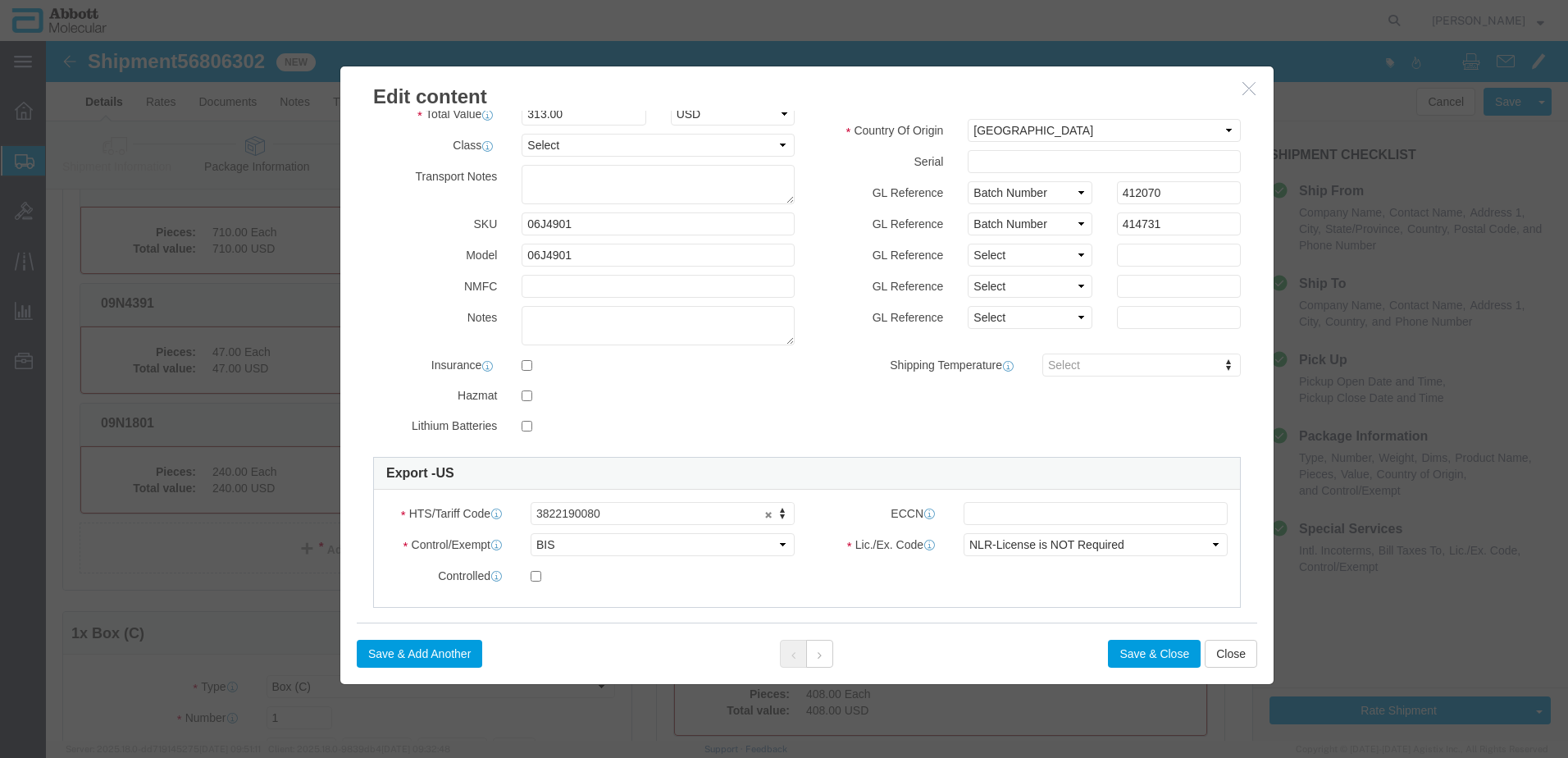
scroll to position [164, 0]
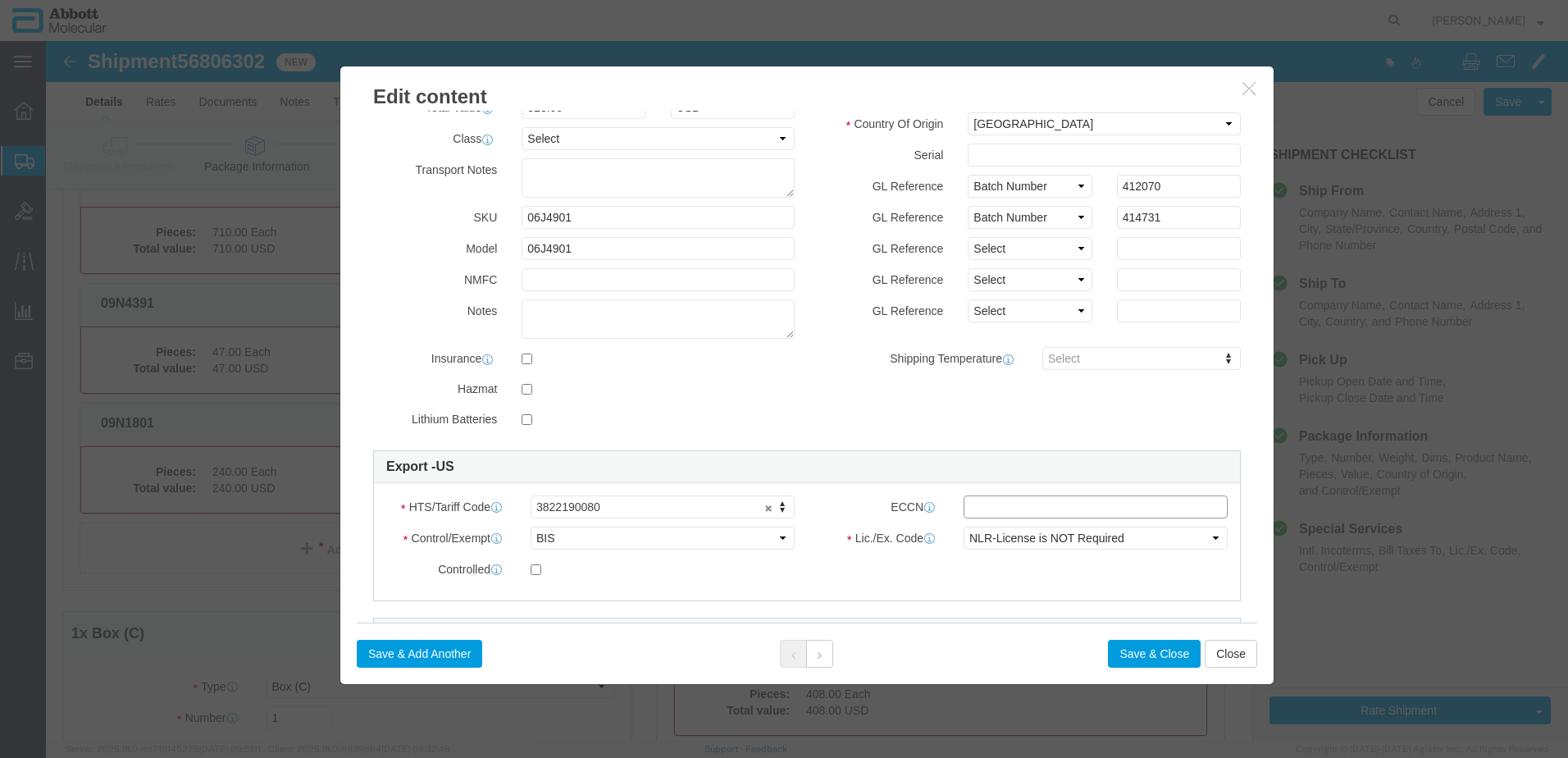
click input "text"
click button "Save & Close"
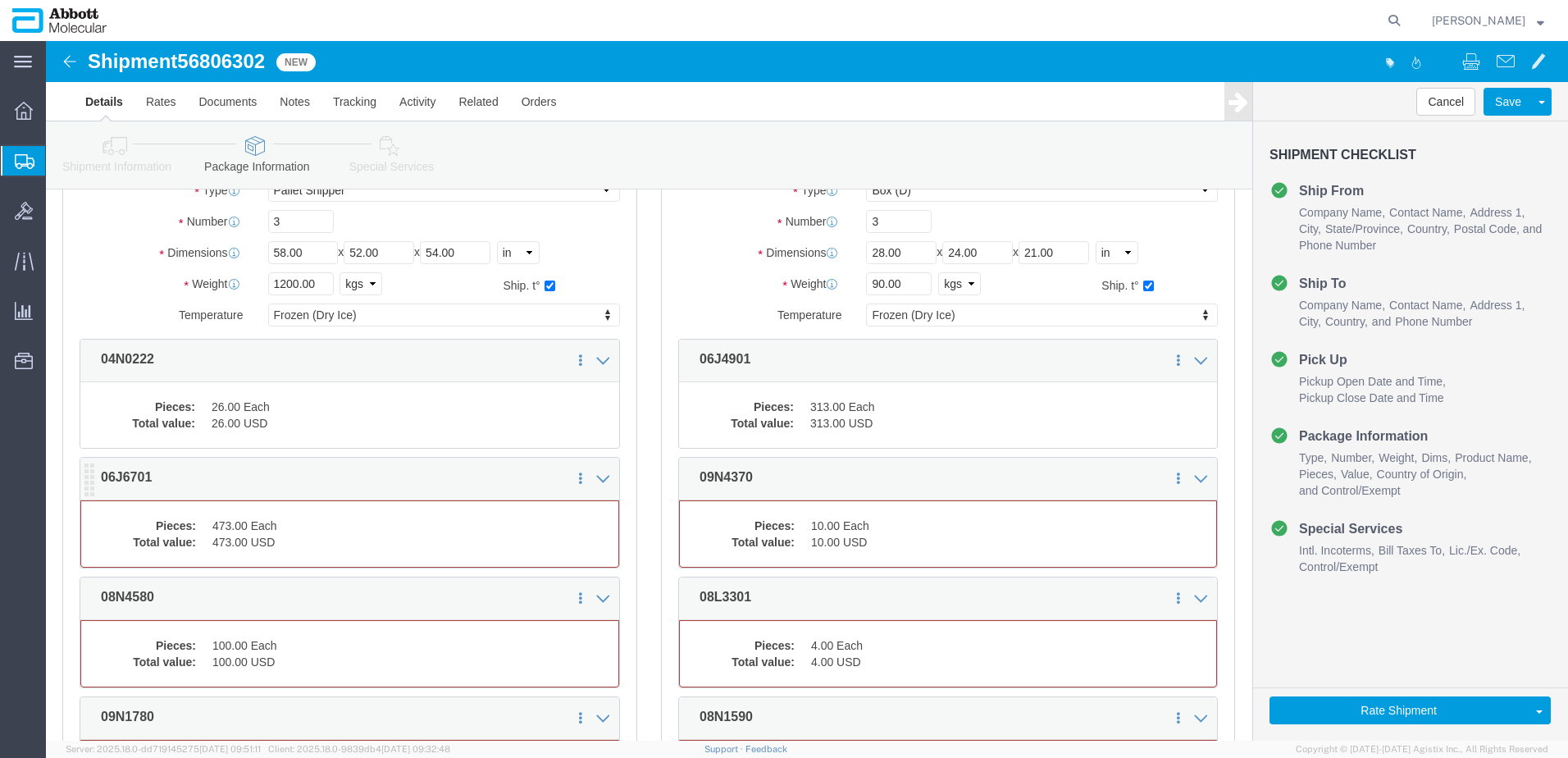
click dd "473.00 USD"
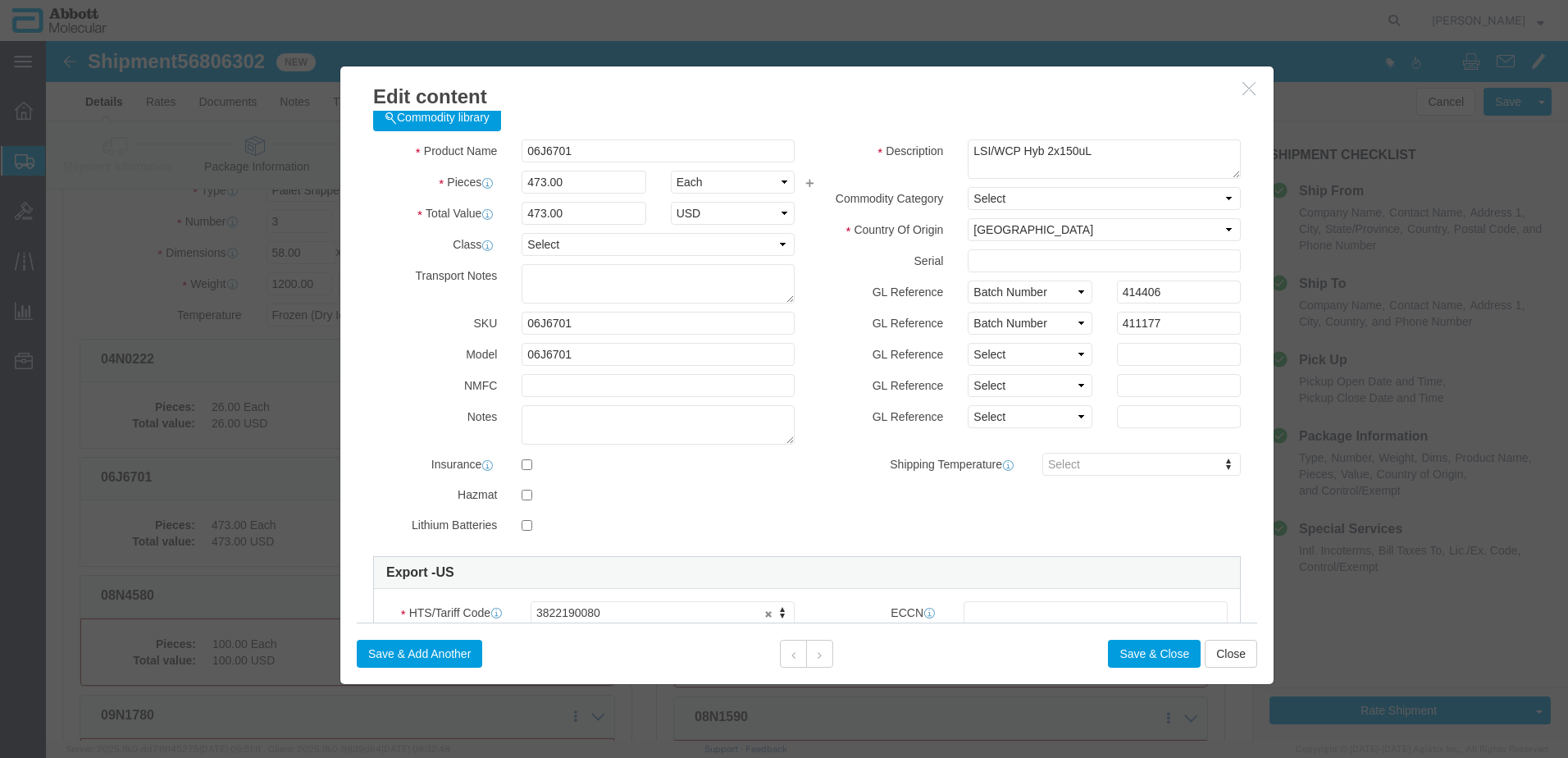
scroll to position [315, 0]
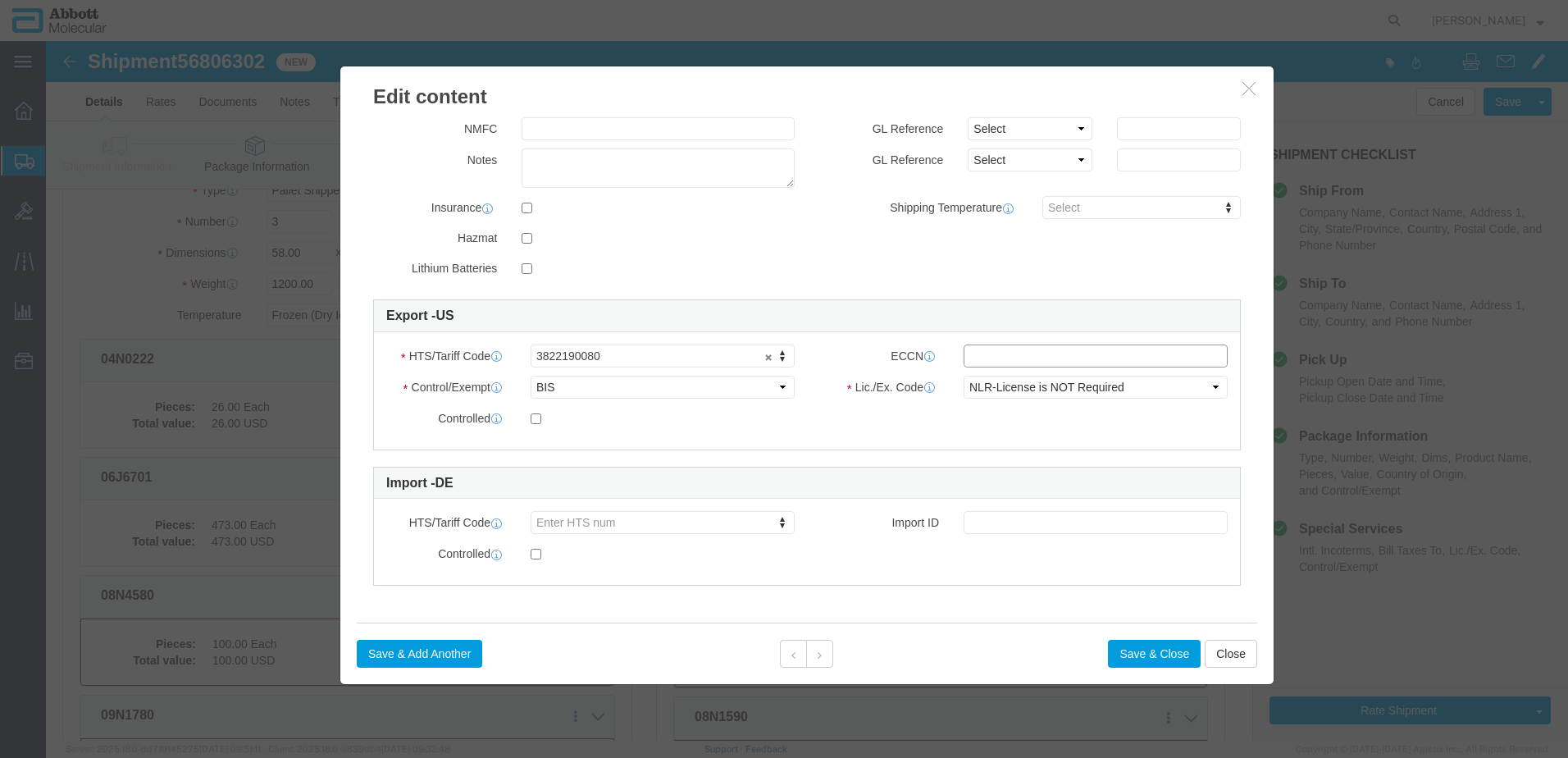
click input "text"
click button "Close"
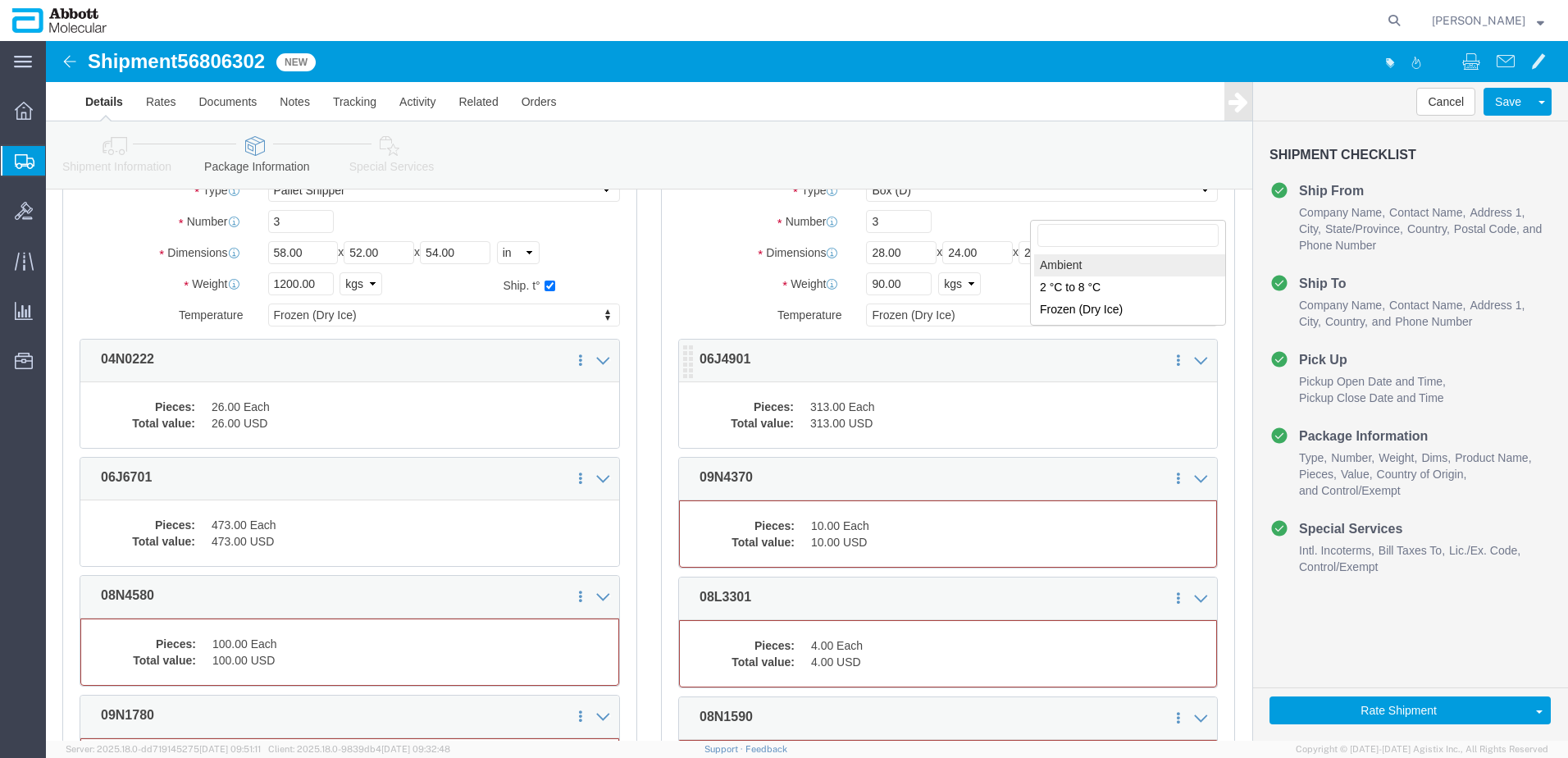
click dd "313.00 Each"
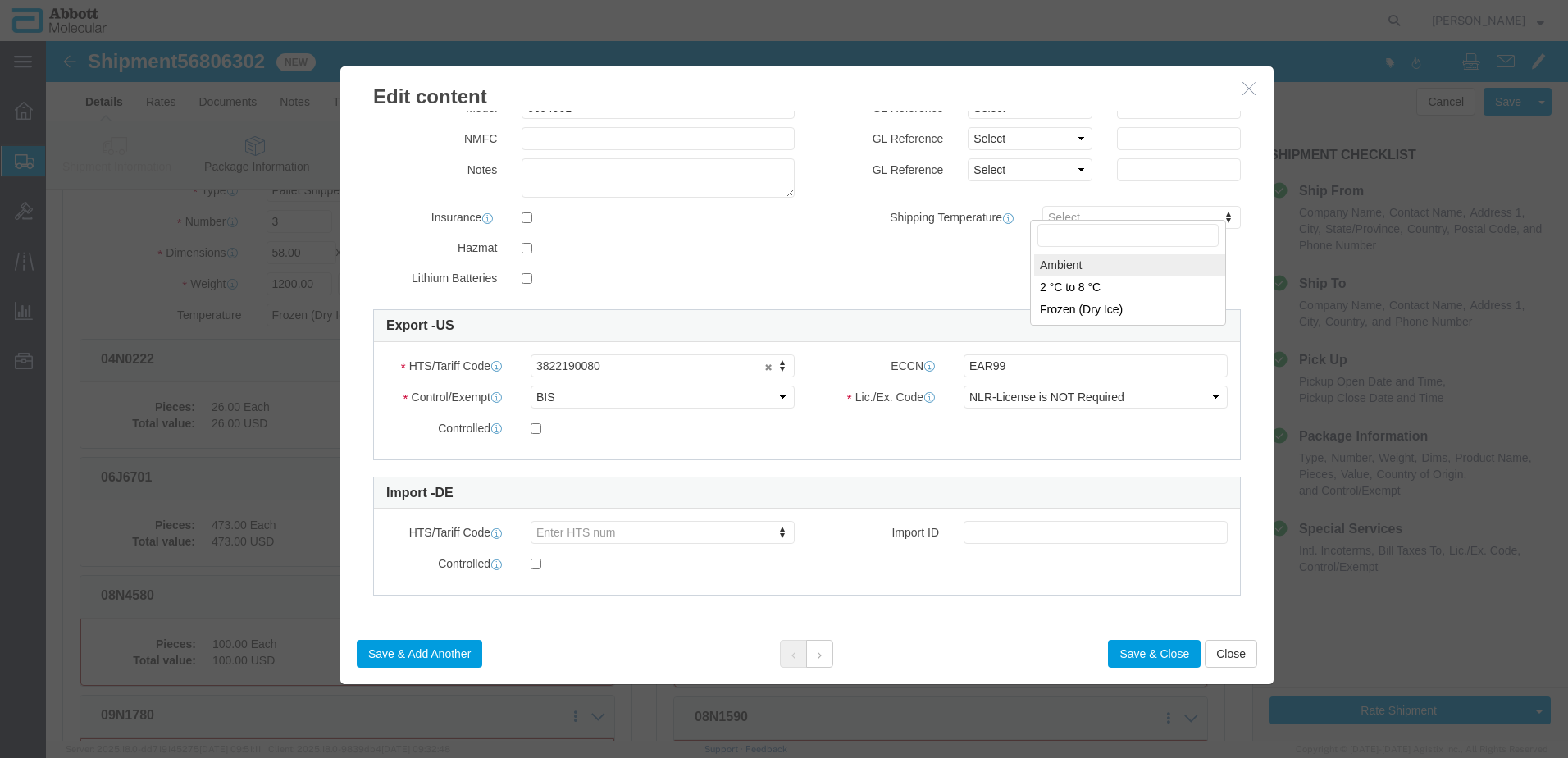
scroll to position [272, 0]
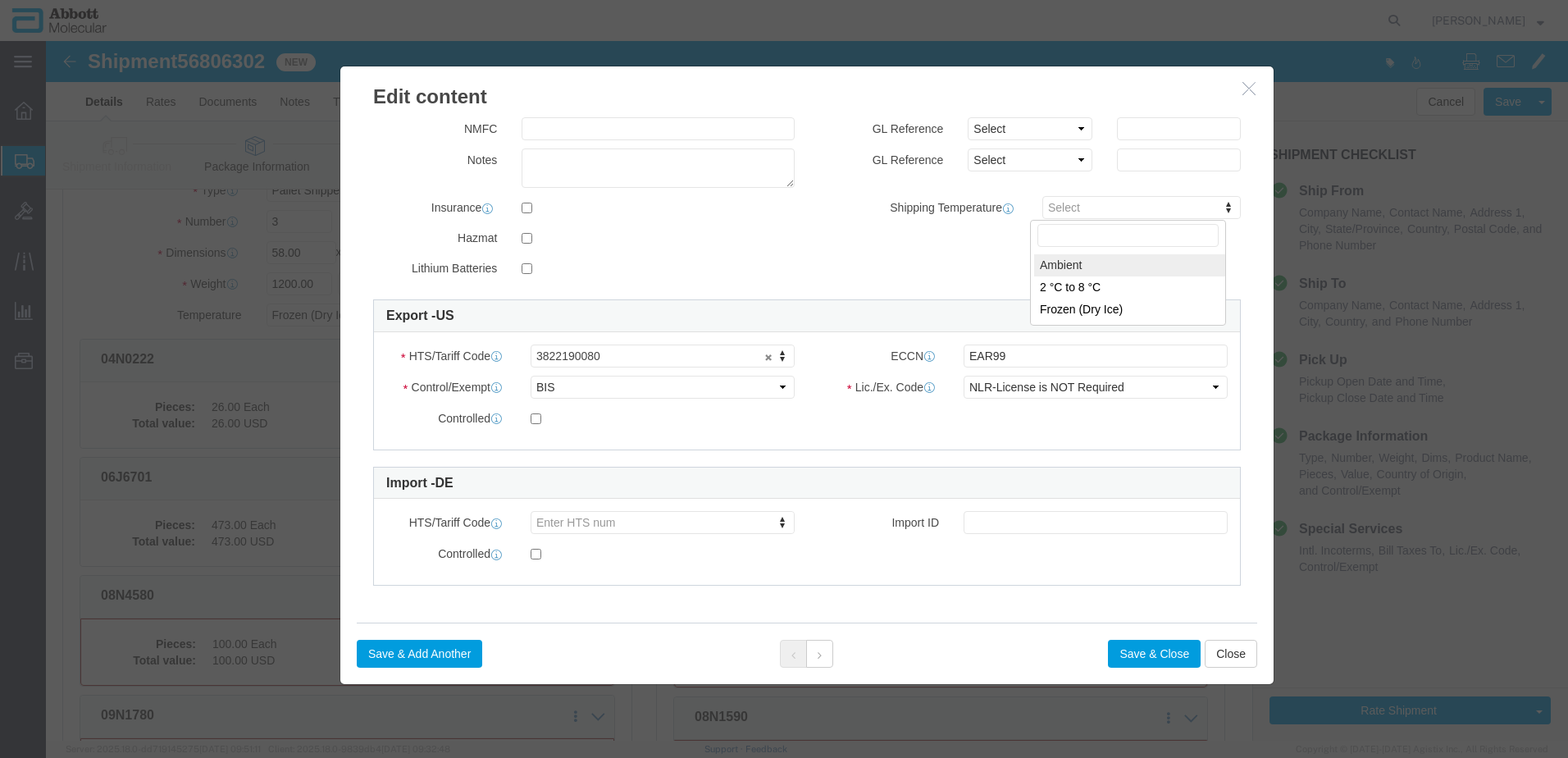
click div "Product Name 06J4901 Pieces 313.00 Select Bag Barrels 100Board Feet Bottle Box …"
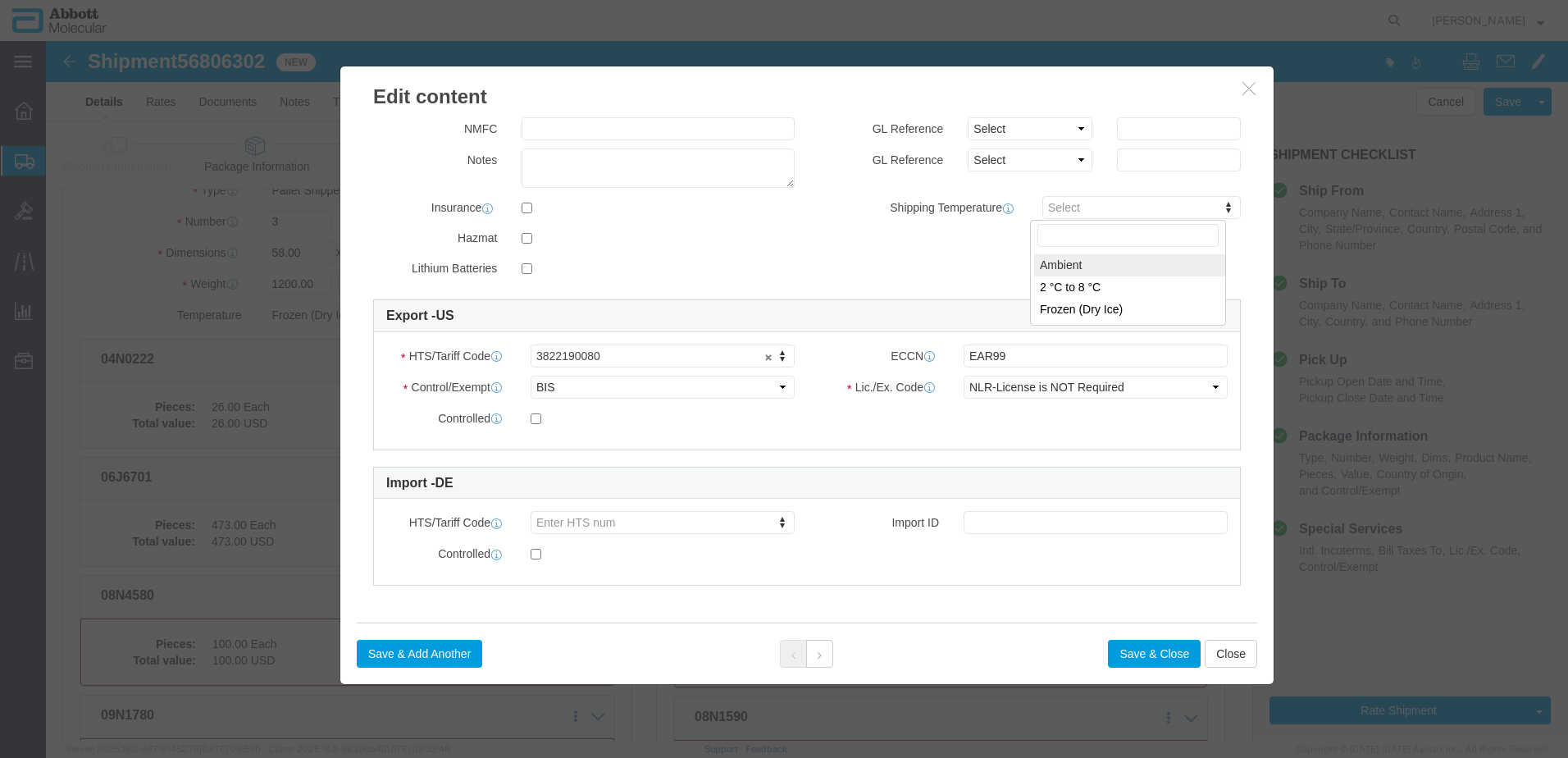
click div "Product Name 06J4901 Pieces 313.00 Select Bag Barrels 100Board Feet Bottle Box …"
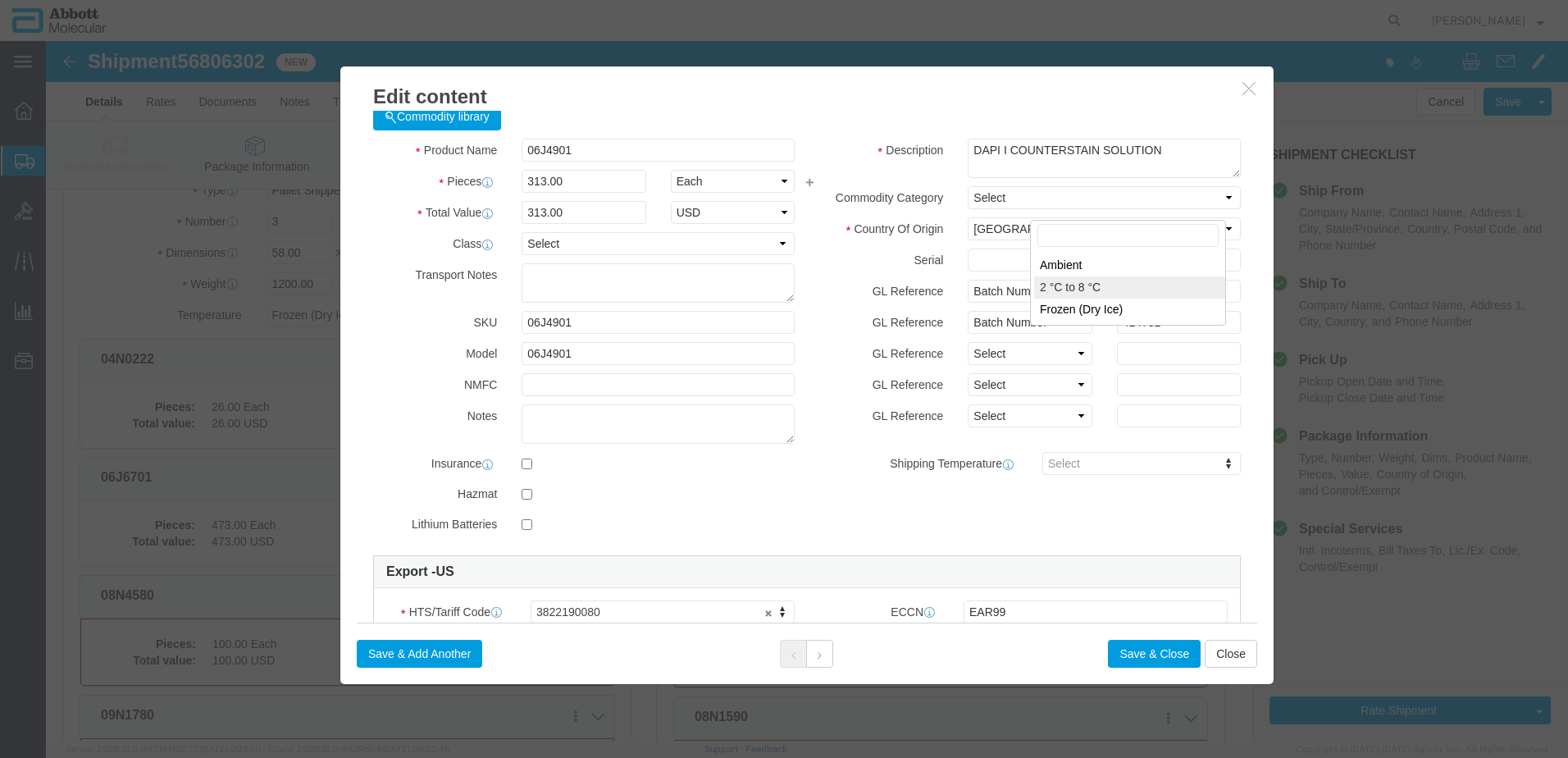
scroll to position [0, 0]
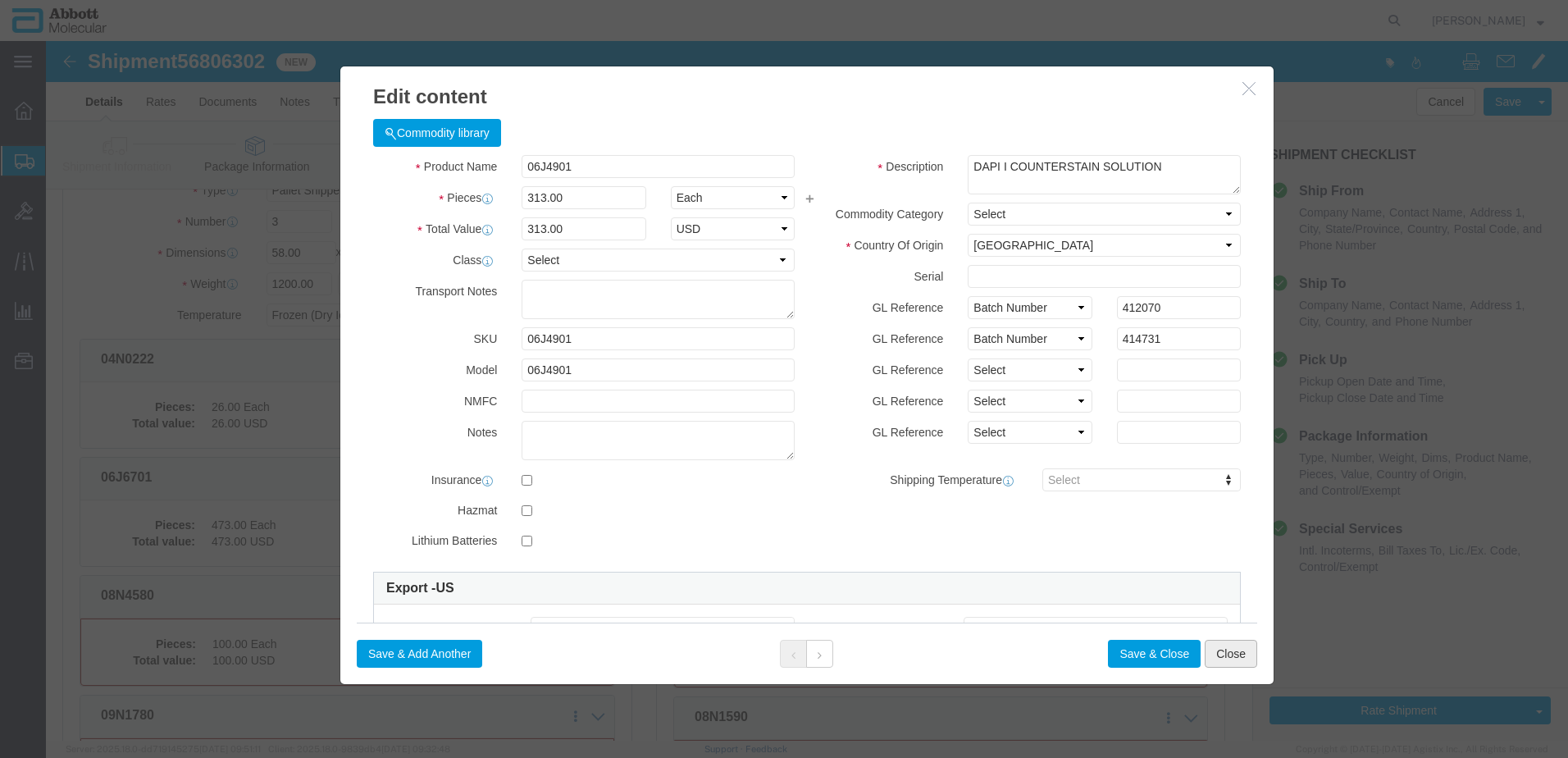
click button "Close"
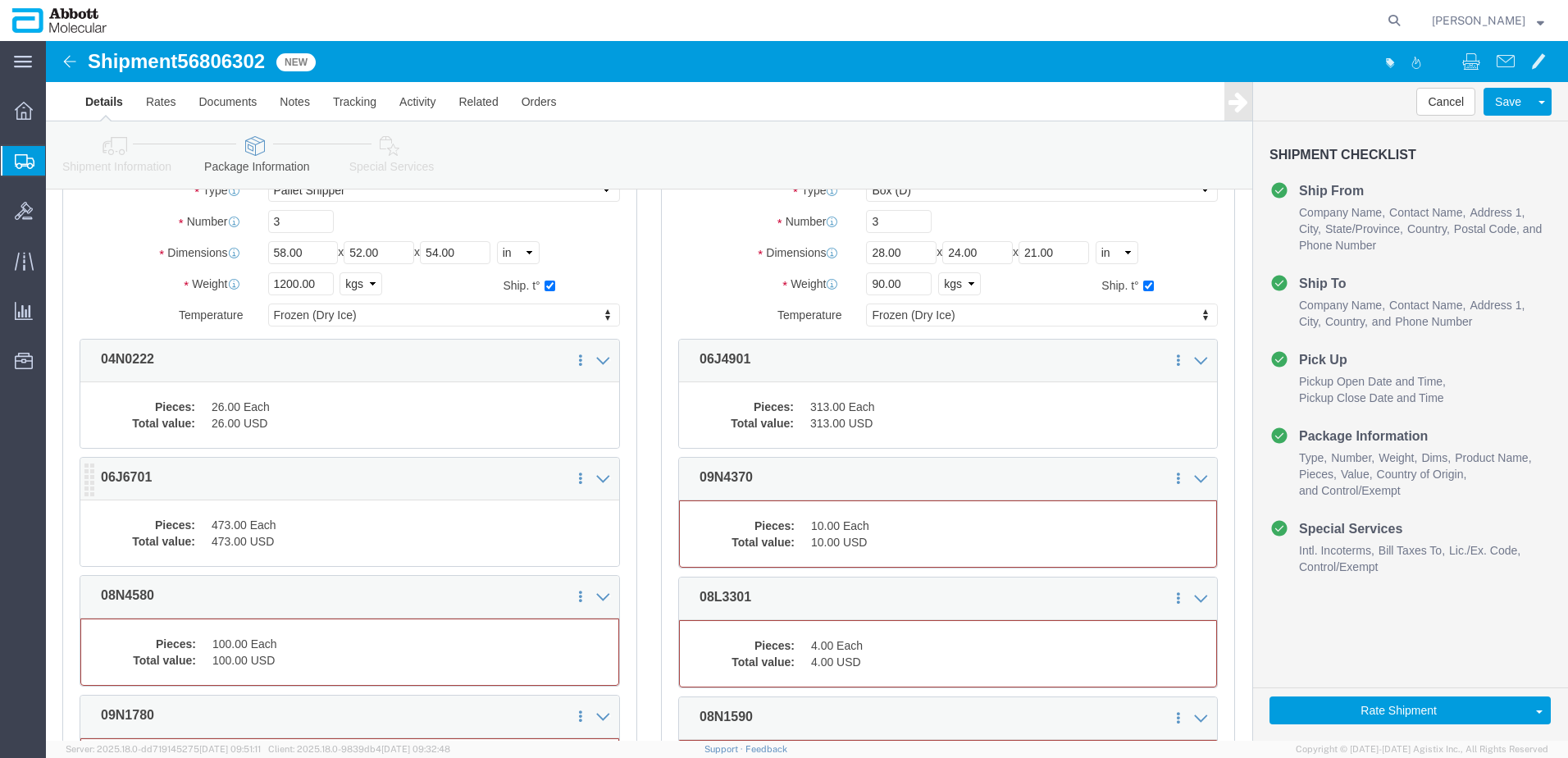
click dd "473.00 Each"
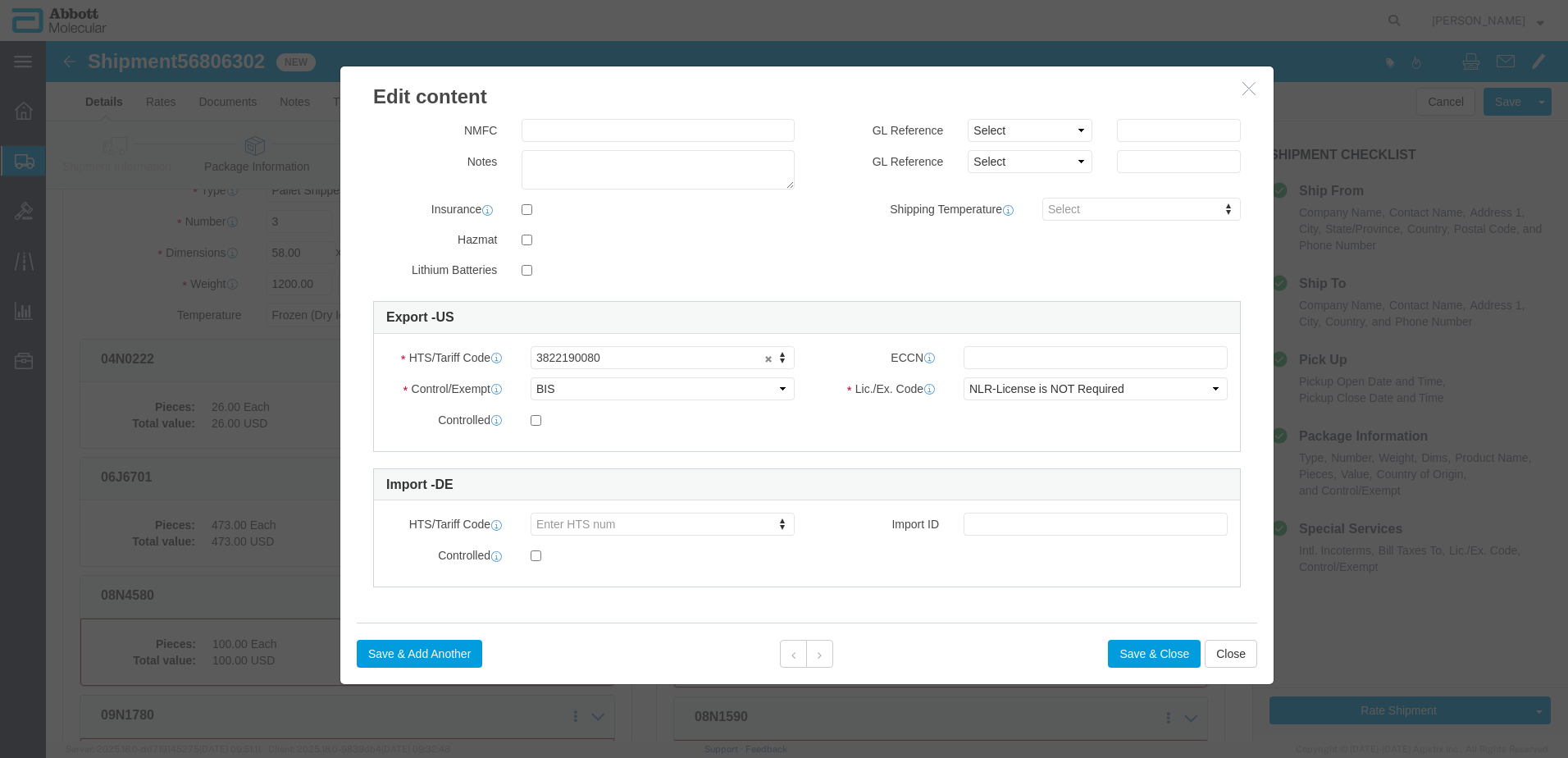
scroll to position [272, 0]
click input "text"
click button "Save & Close"
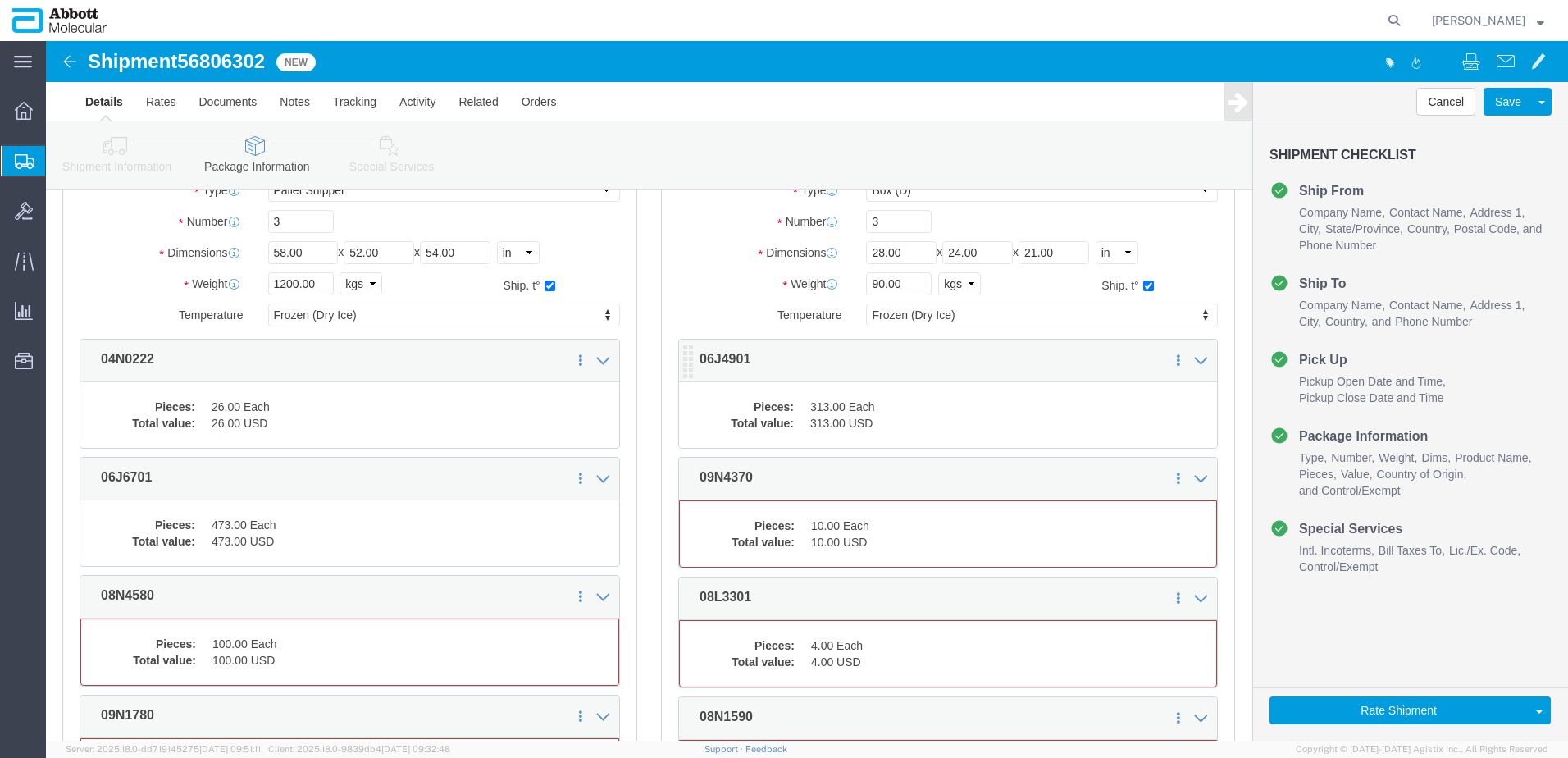
click dd "313.00 USD"
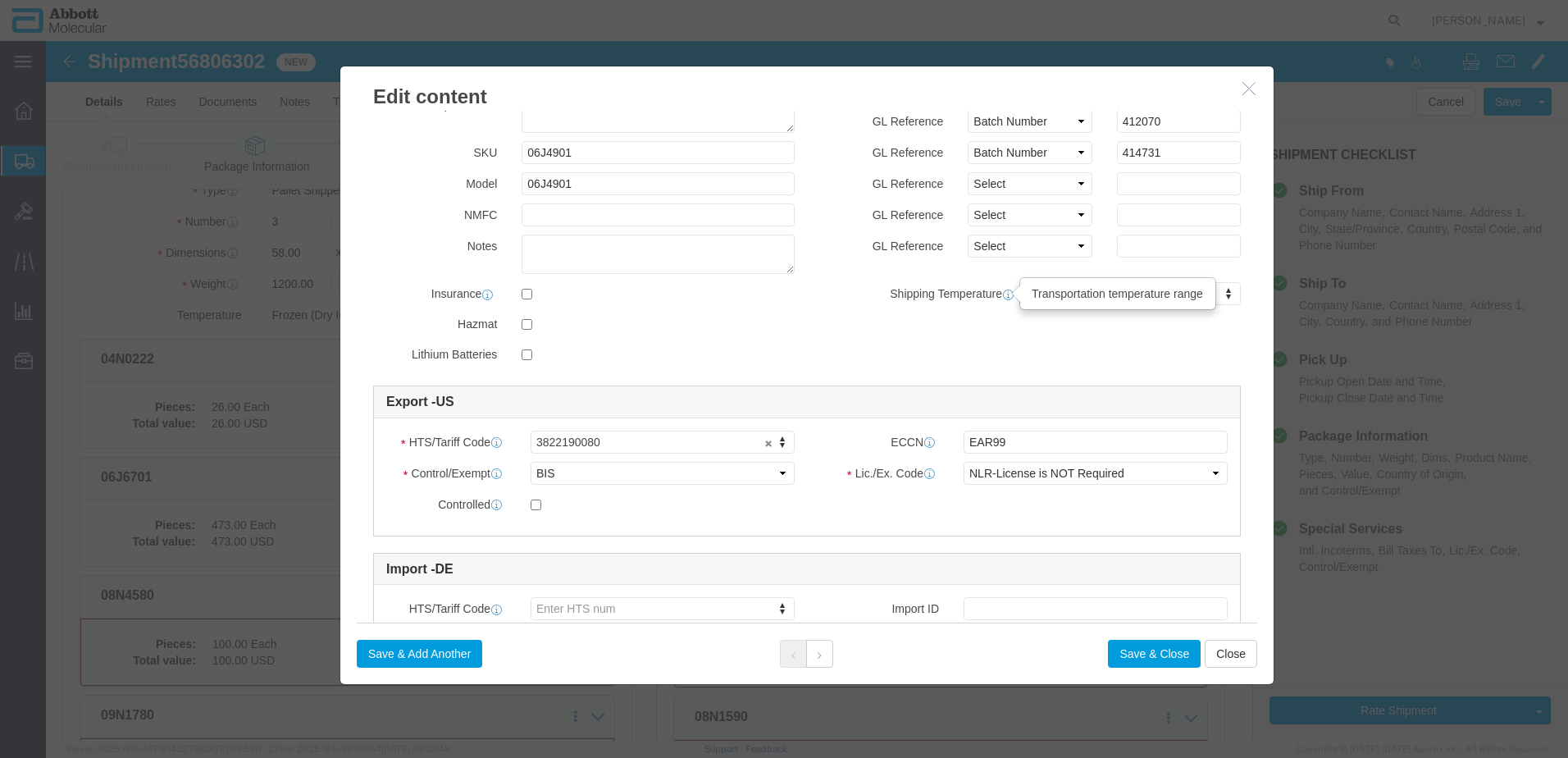
scroll to position [246, 0]
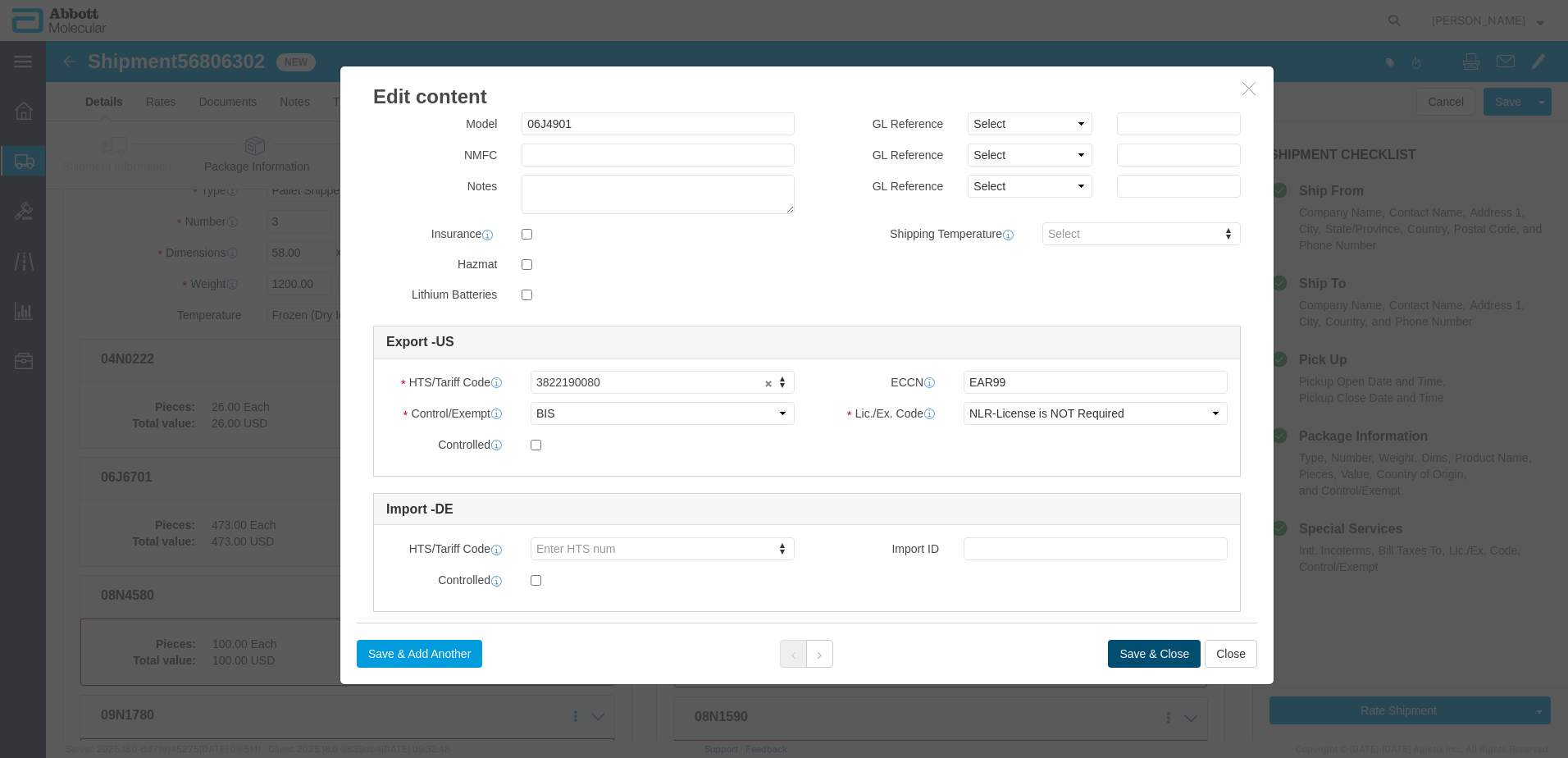
click button "Save & Close"
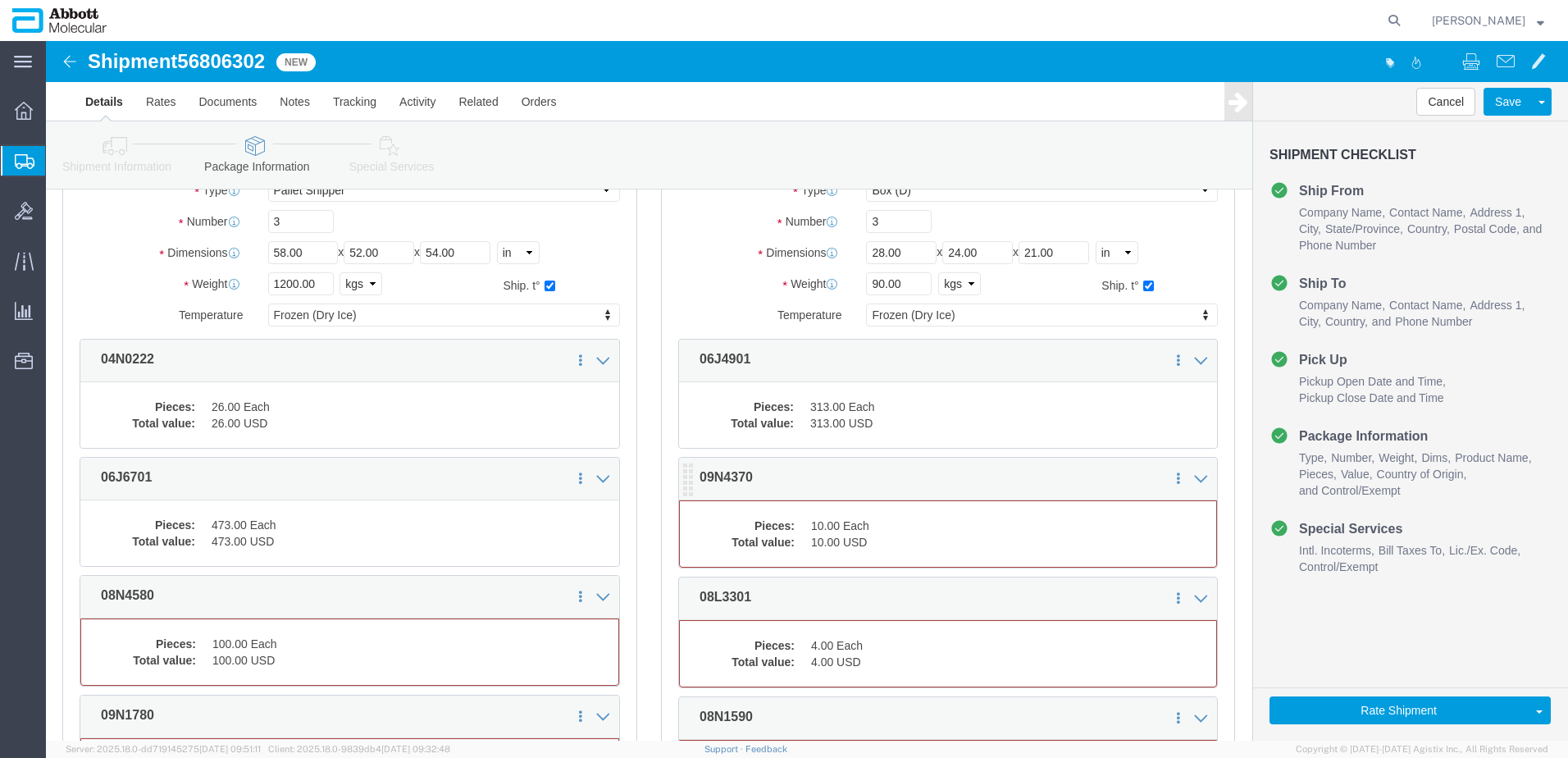
click dd "10.00 USD"
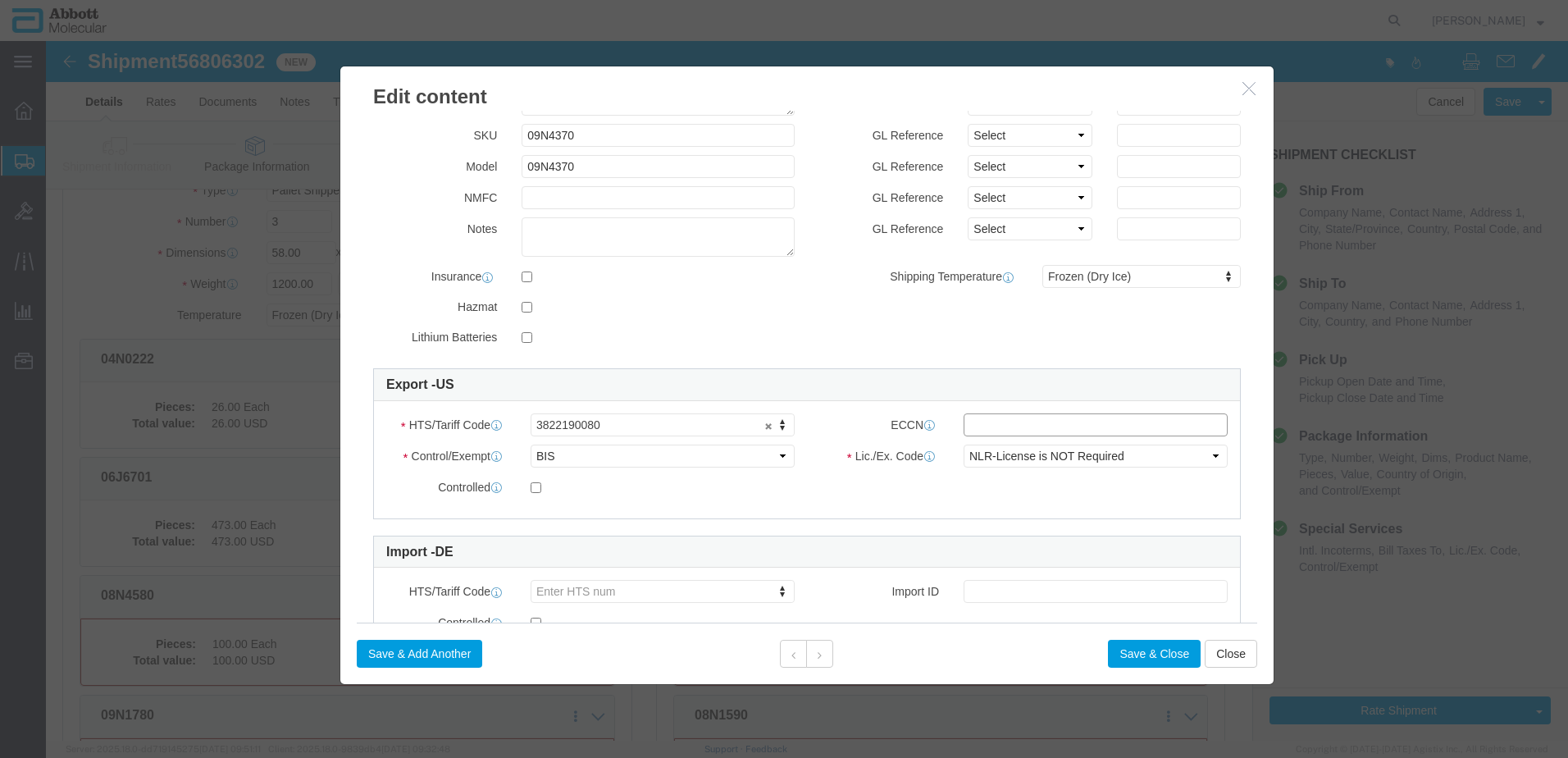
click input "text"
click button "Save & Close"
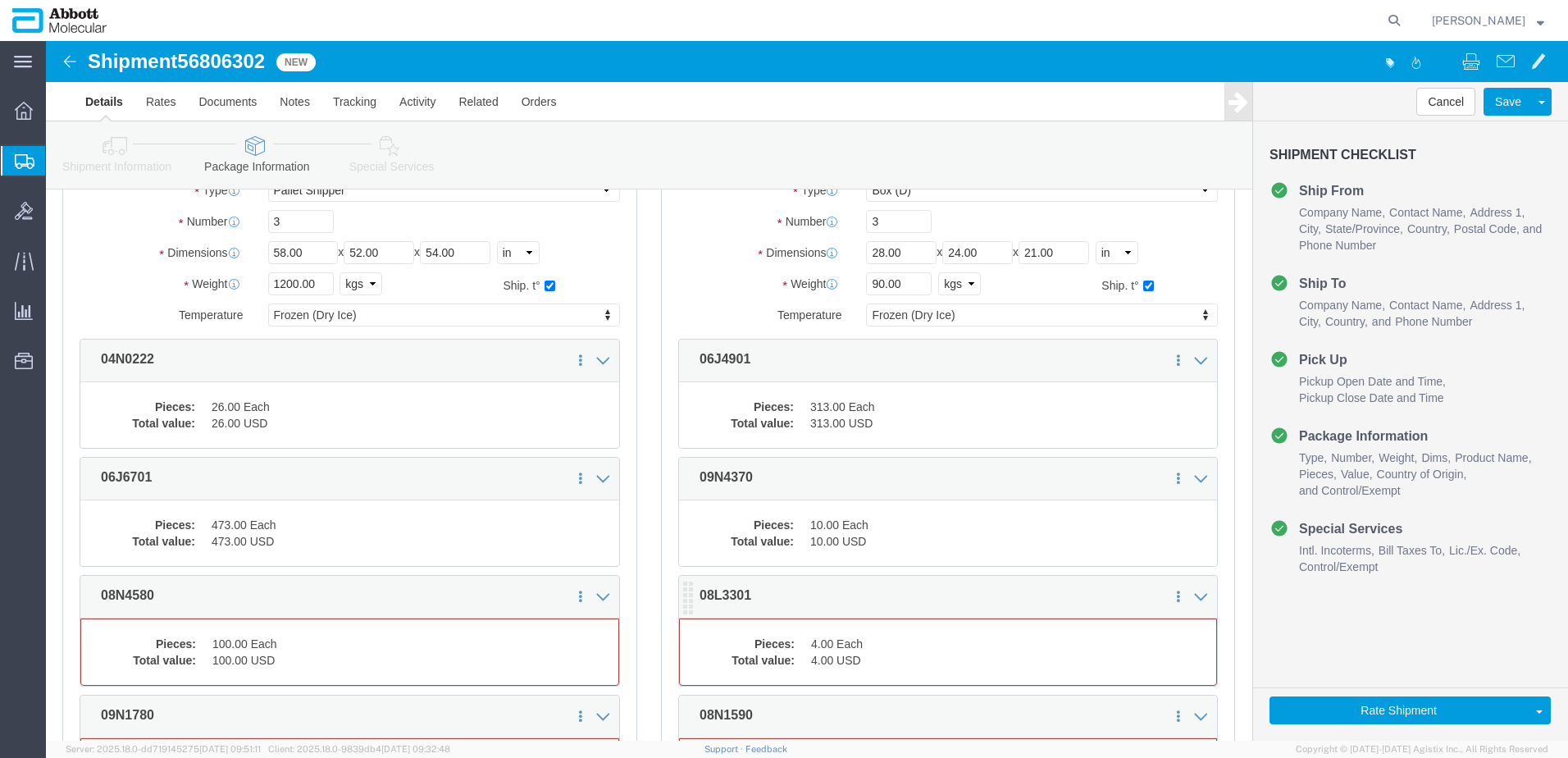
click dd "4.00 Each"
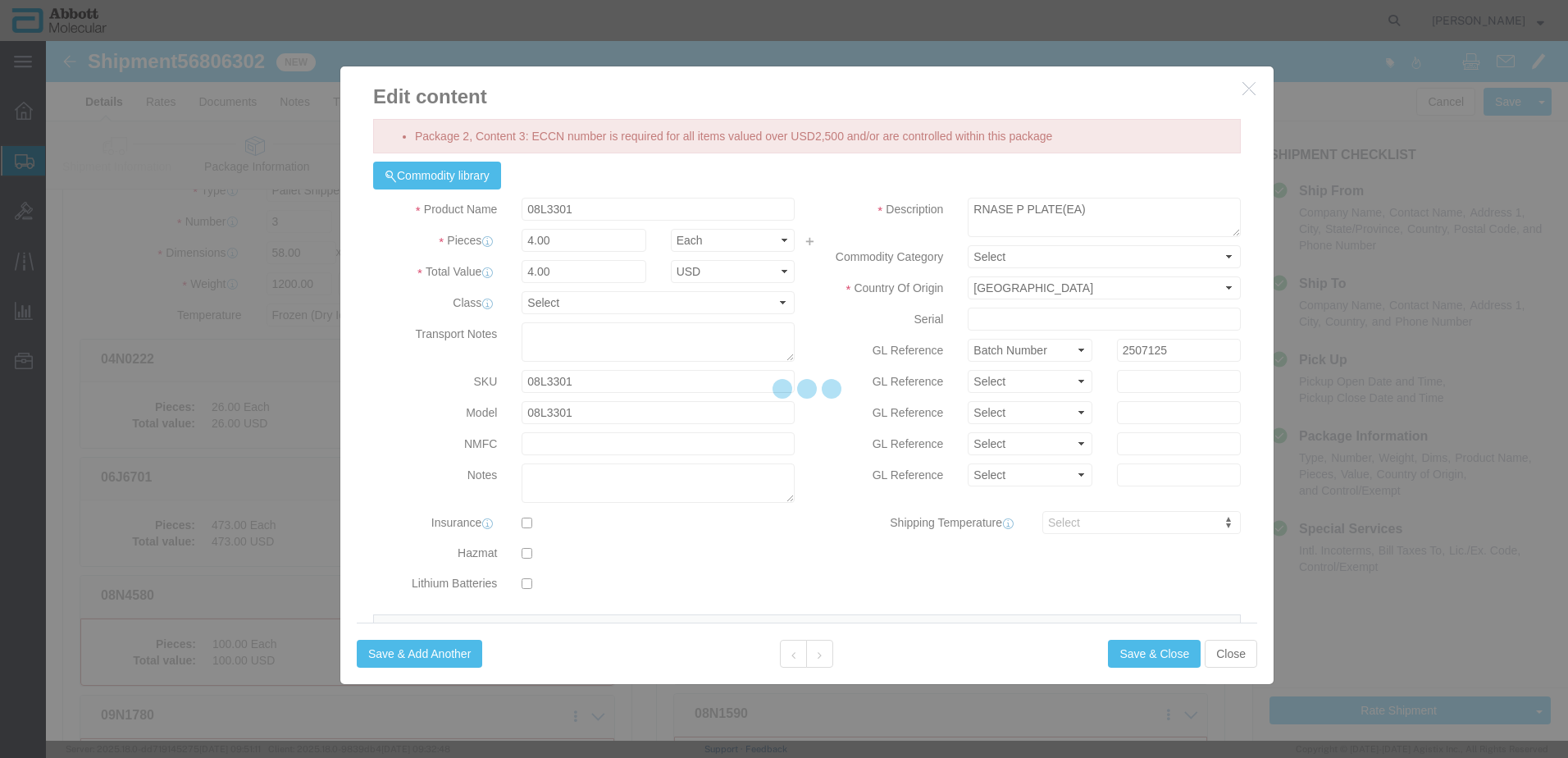
scroll to position [690, 0]
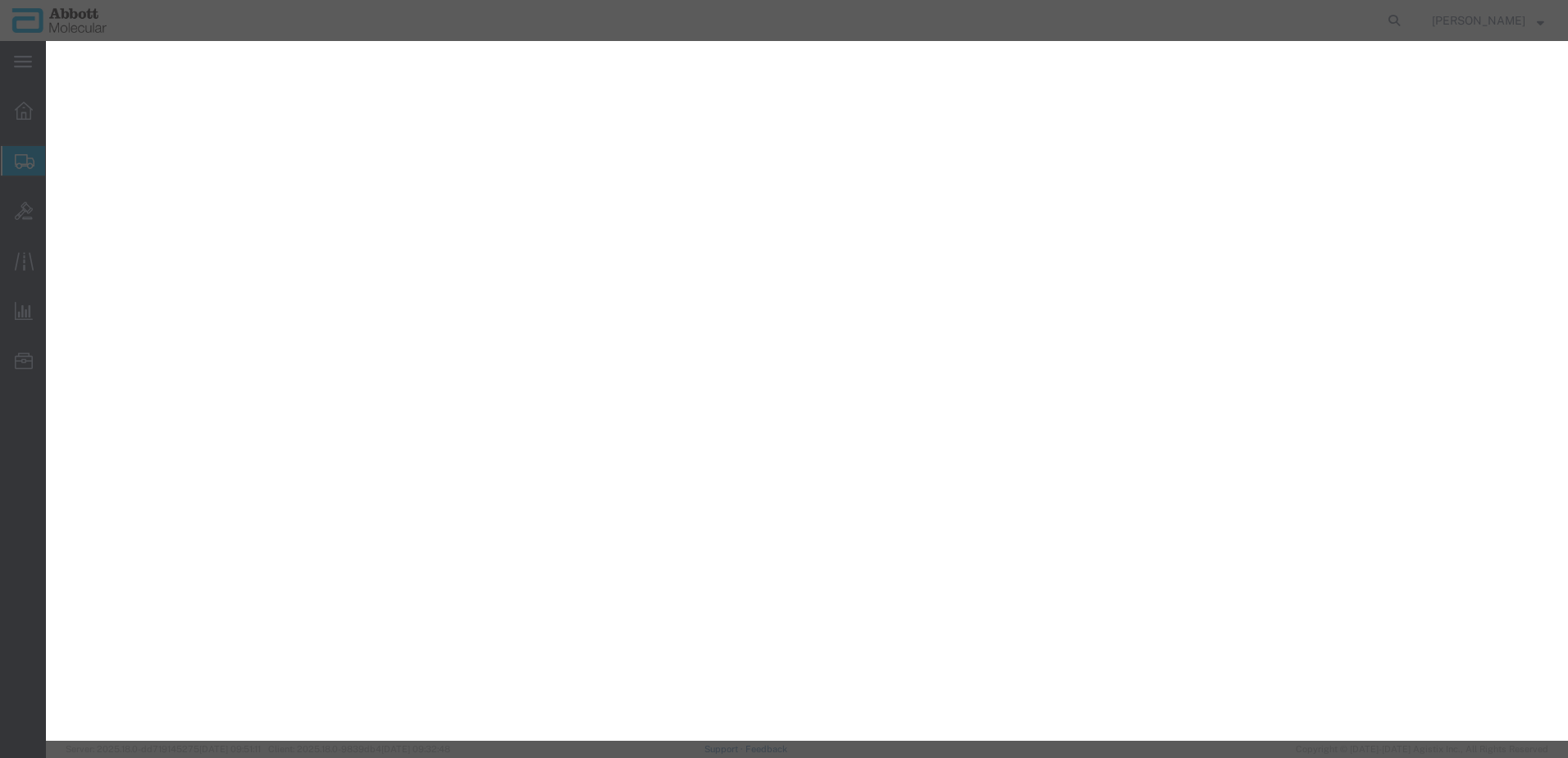
select select "PLSH"
select select "BOXD"
select select "BOXC"
select select "PLSH"
select select "BOXD"
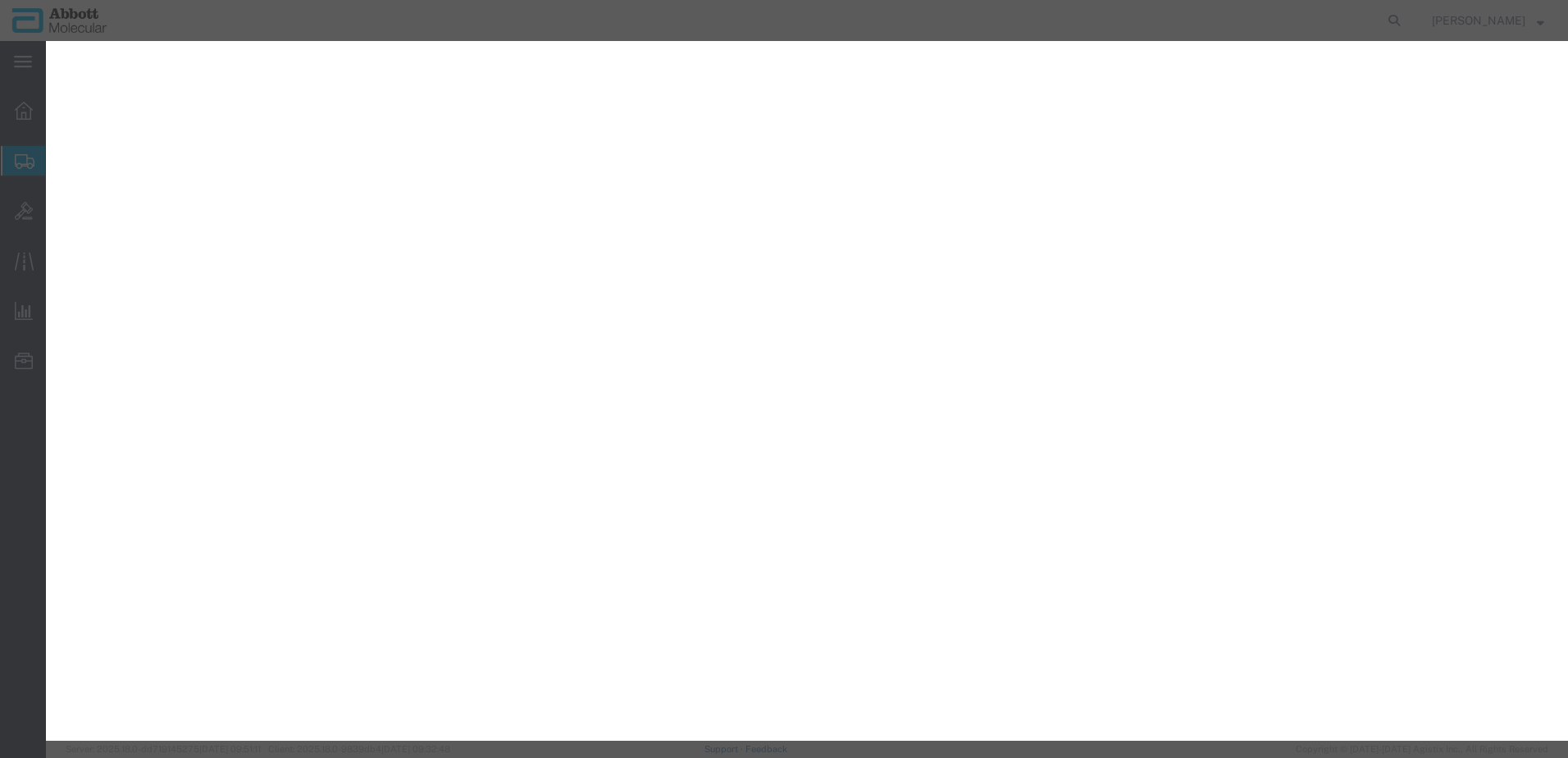
select select "BOXC"
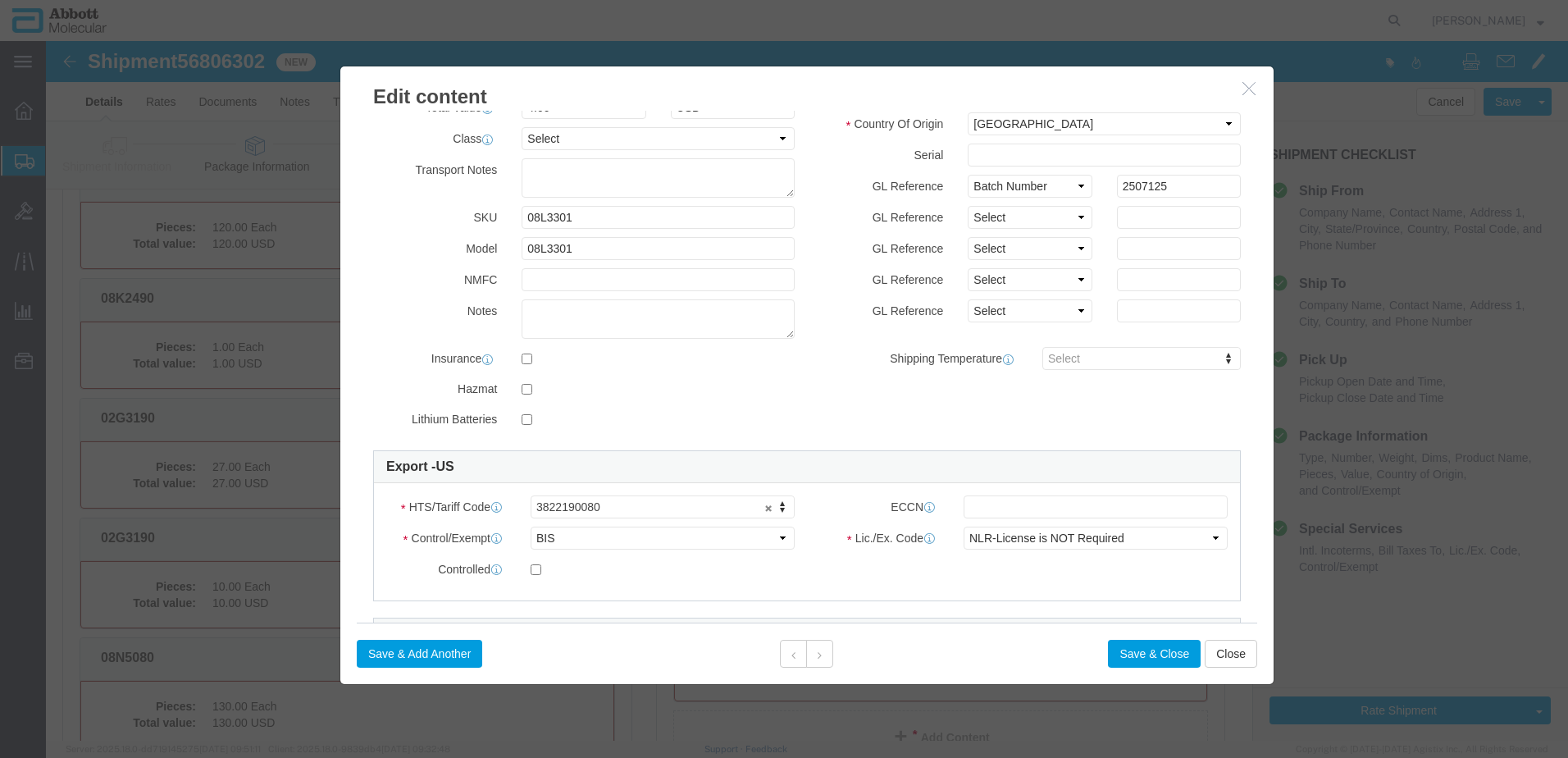
scroll to position [246, 0]
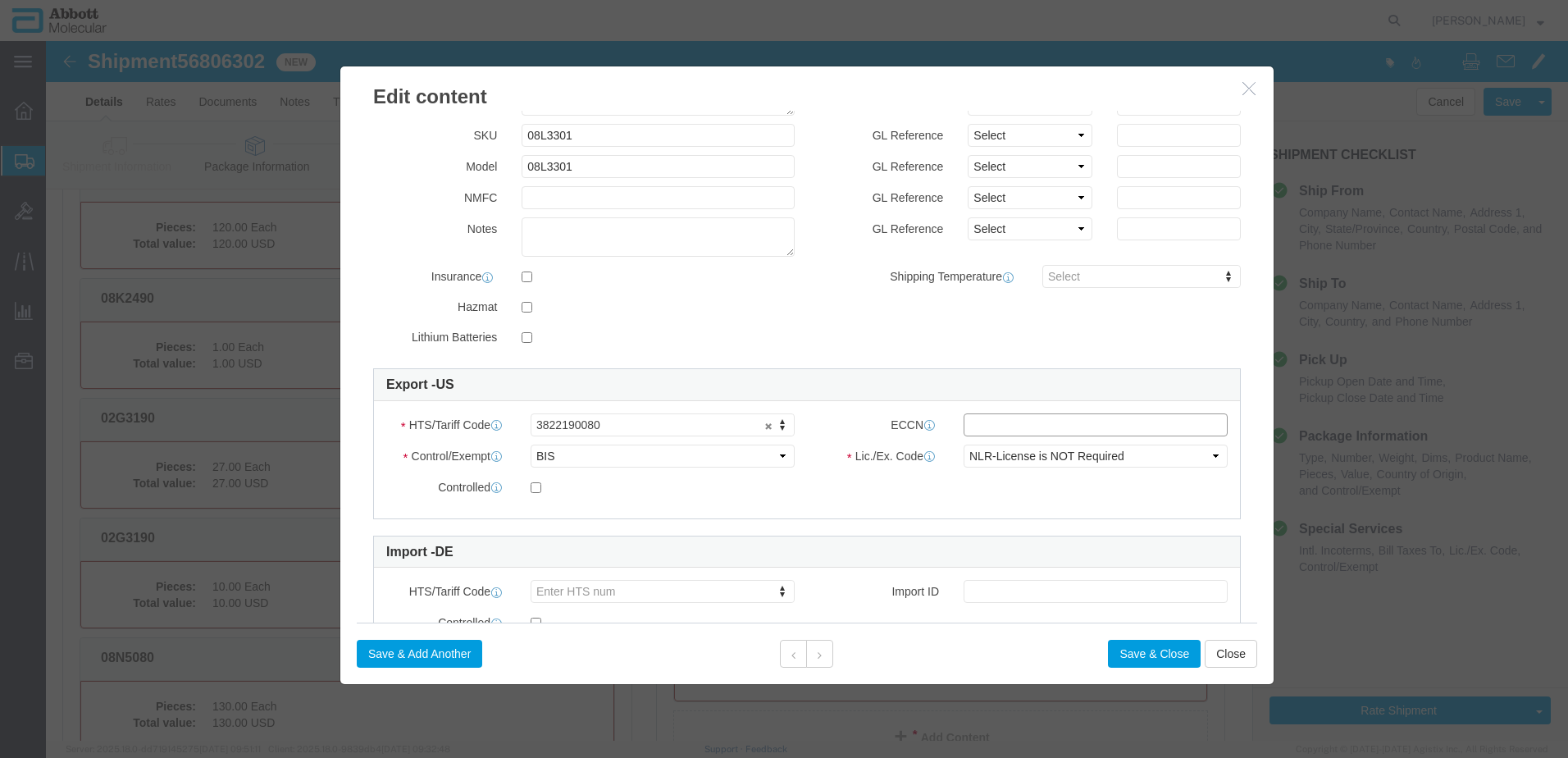
click input "text"
type input "EAR99"
click button "Save & Close"
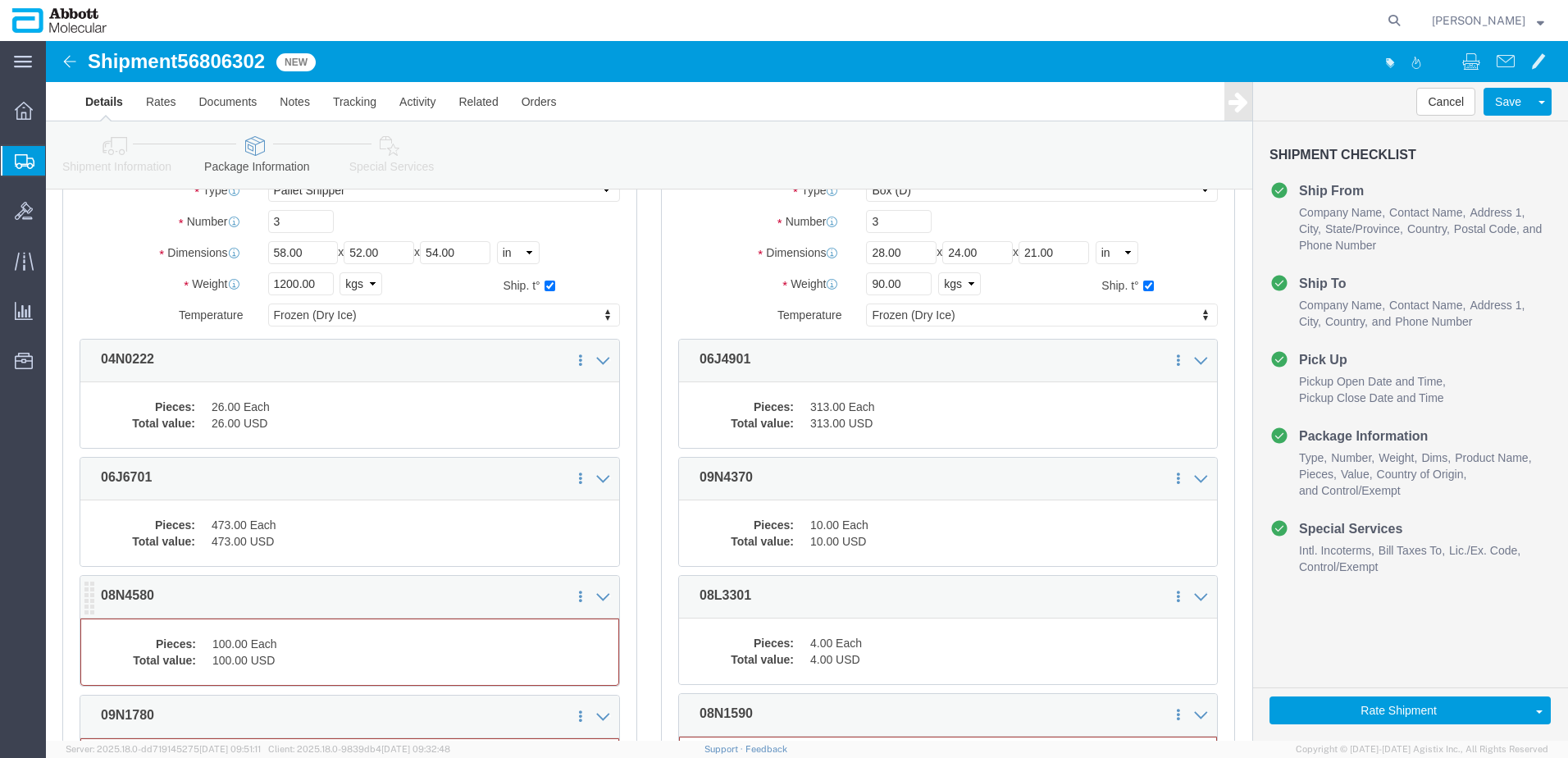
click dd "100.00 Each"
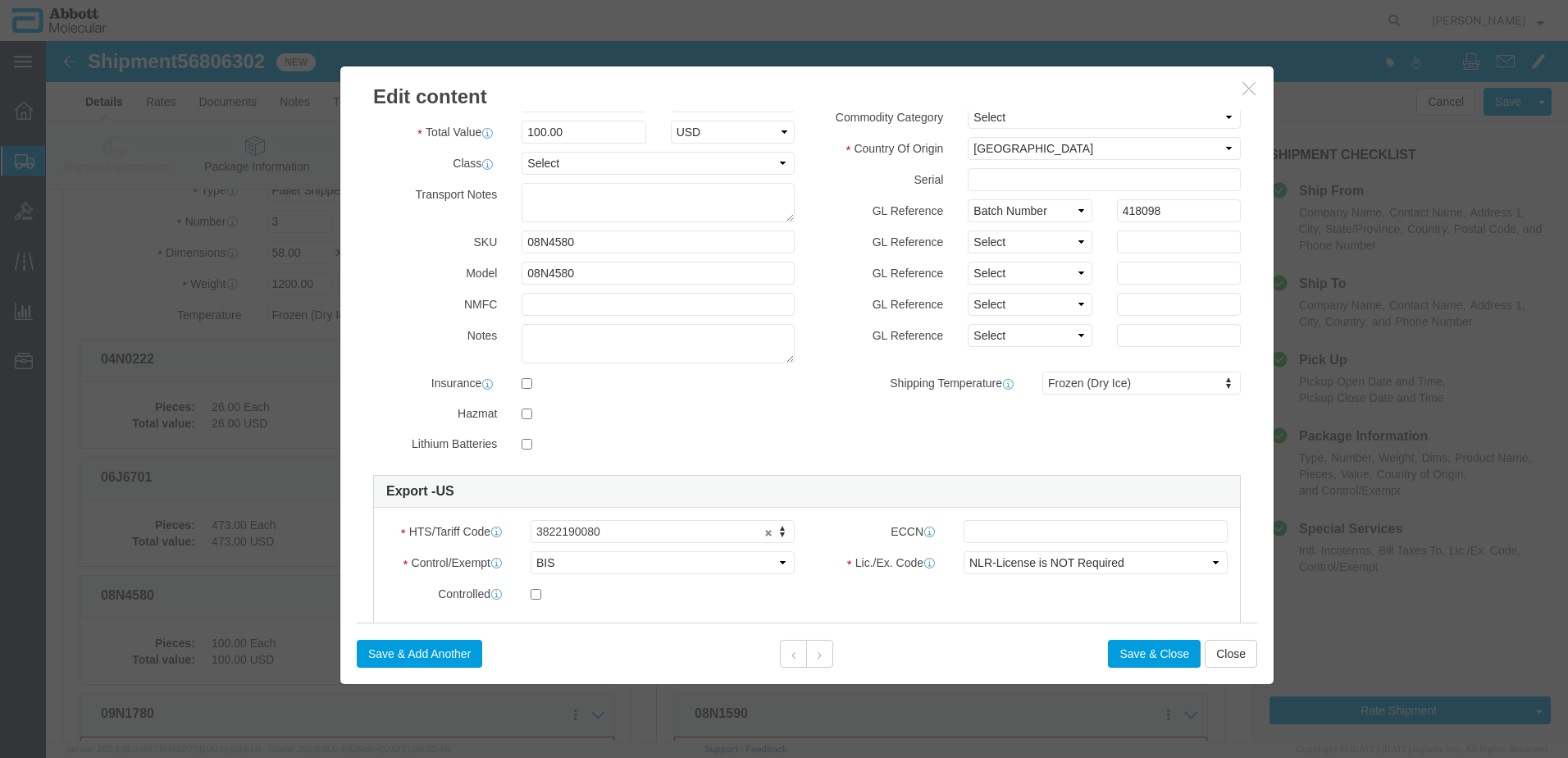
scroll to position [164, 0]
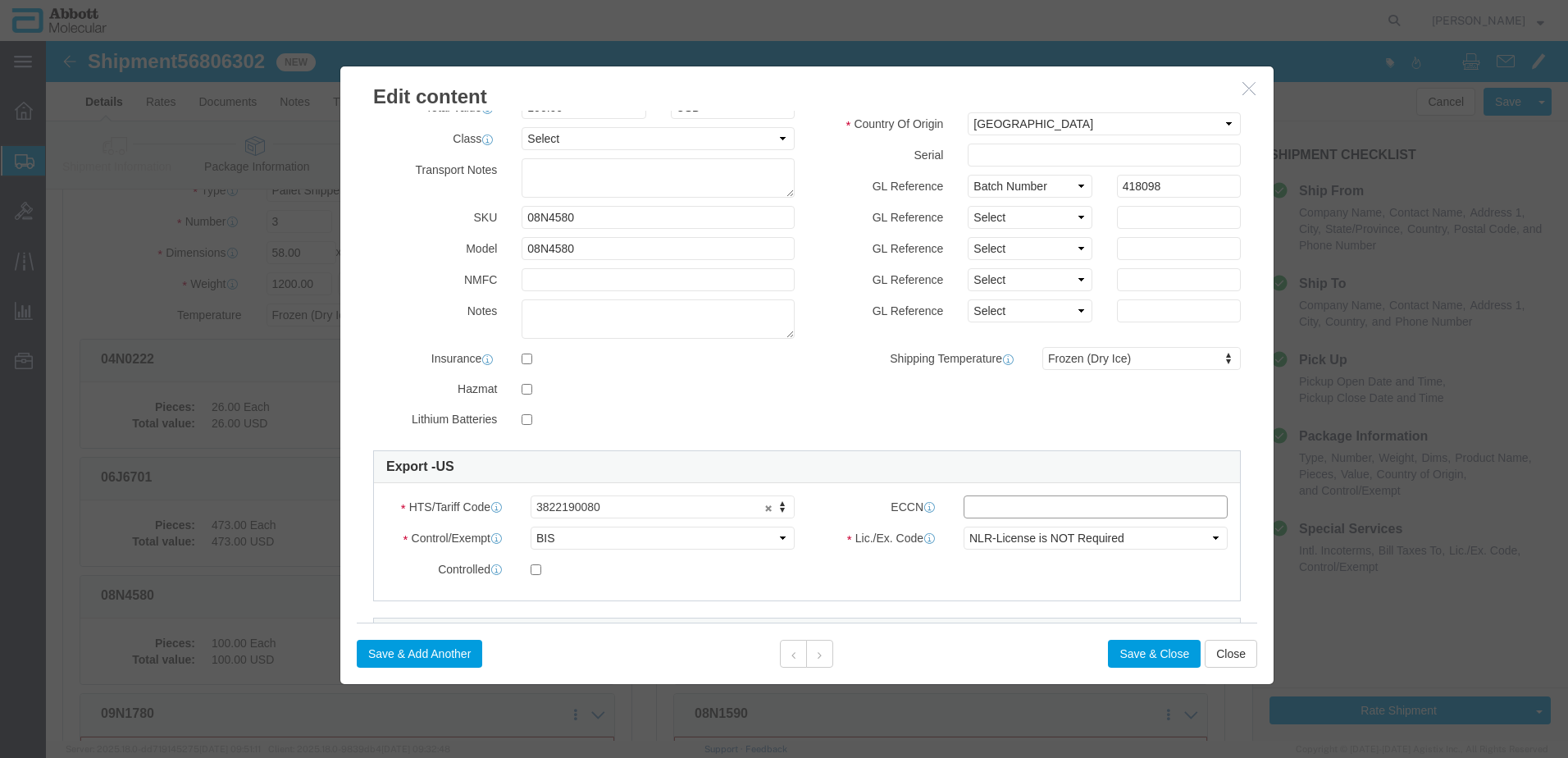
click input "text"
type input "EAR99"
click button "Save & Close"
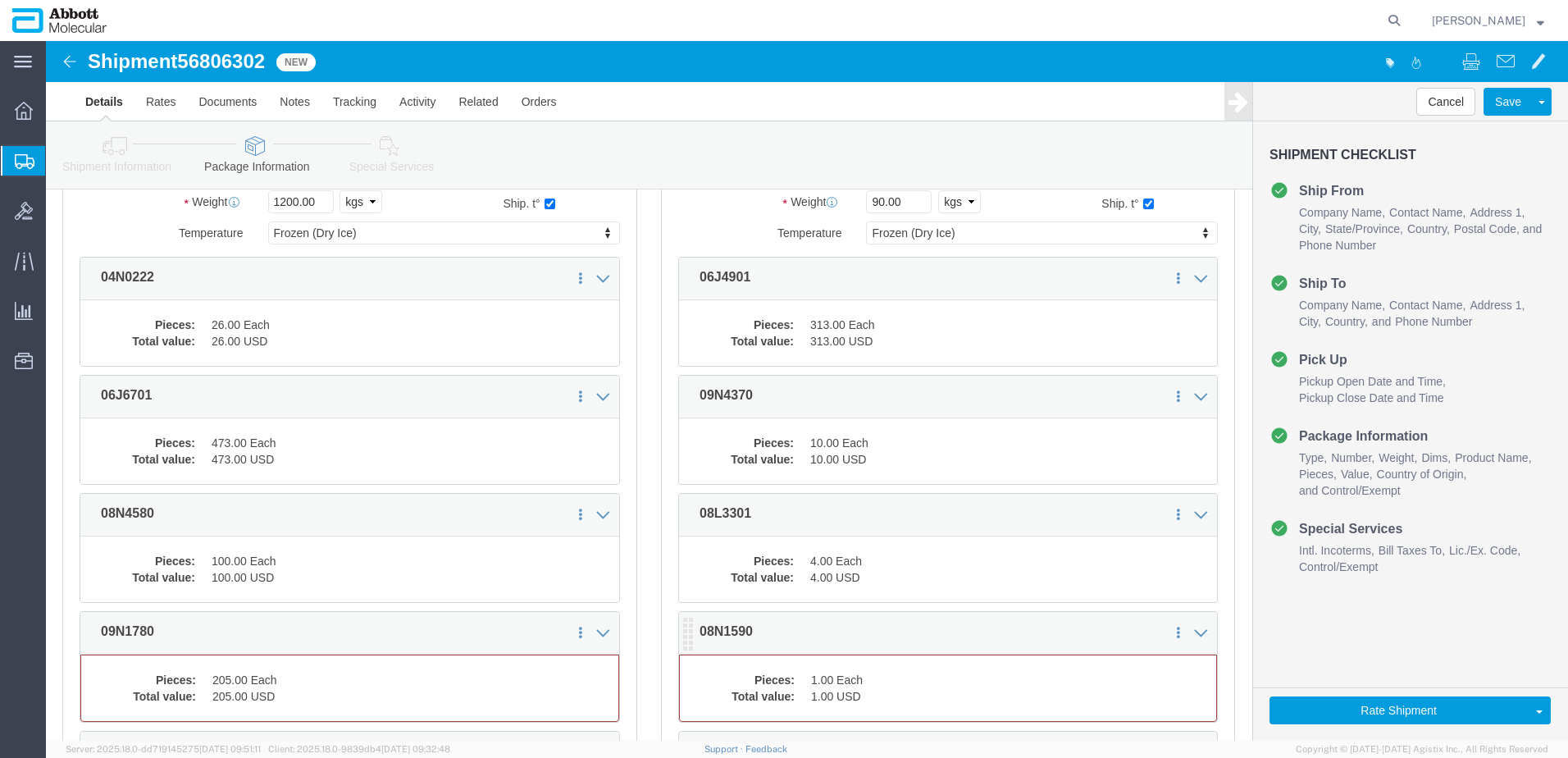
click dd "1.00 Each"
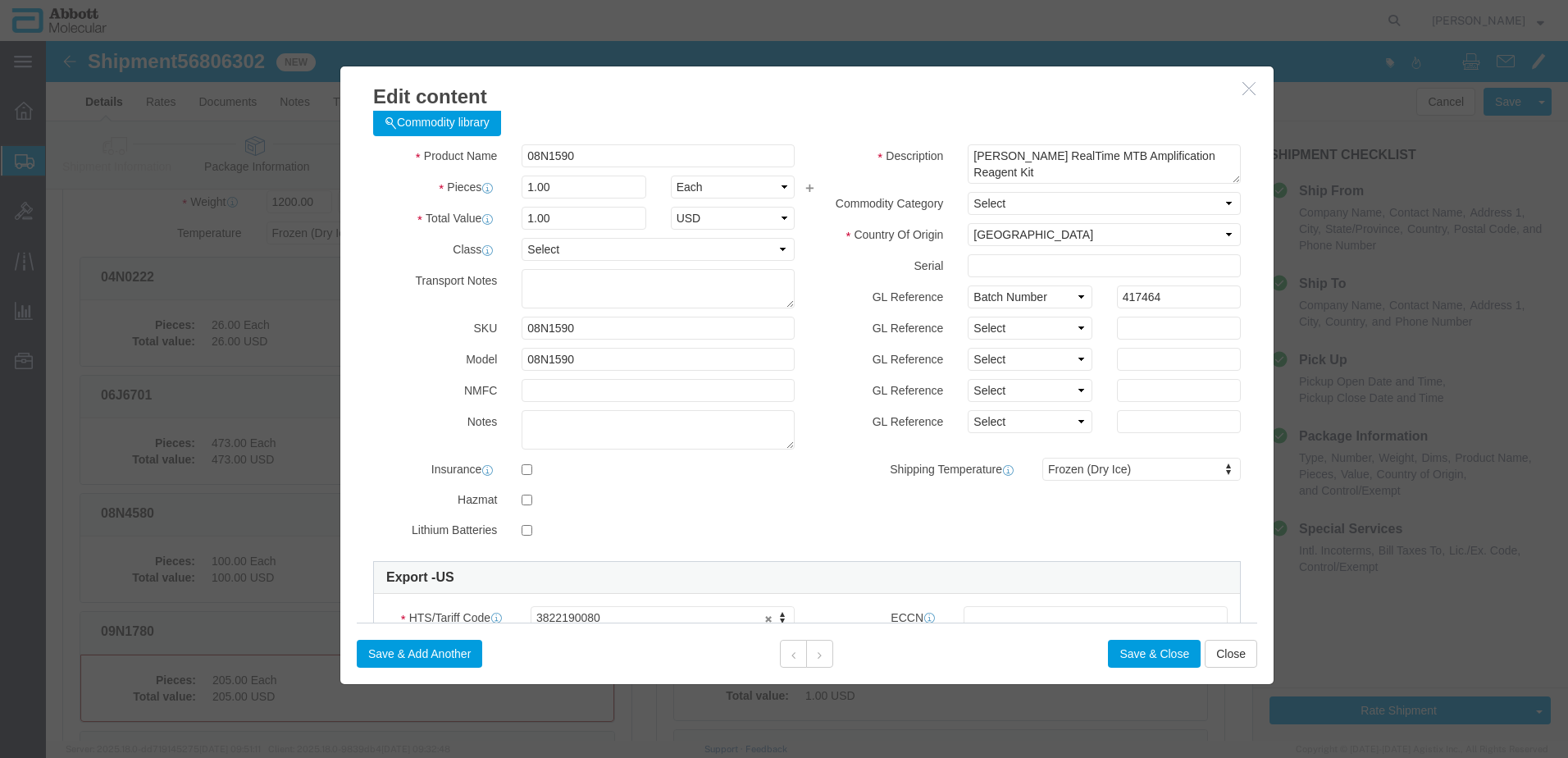
scroll to position [82, 0]
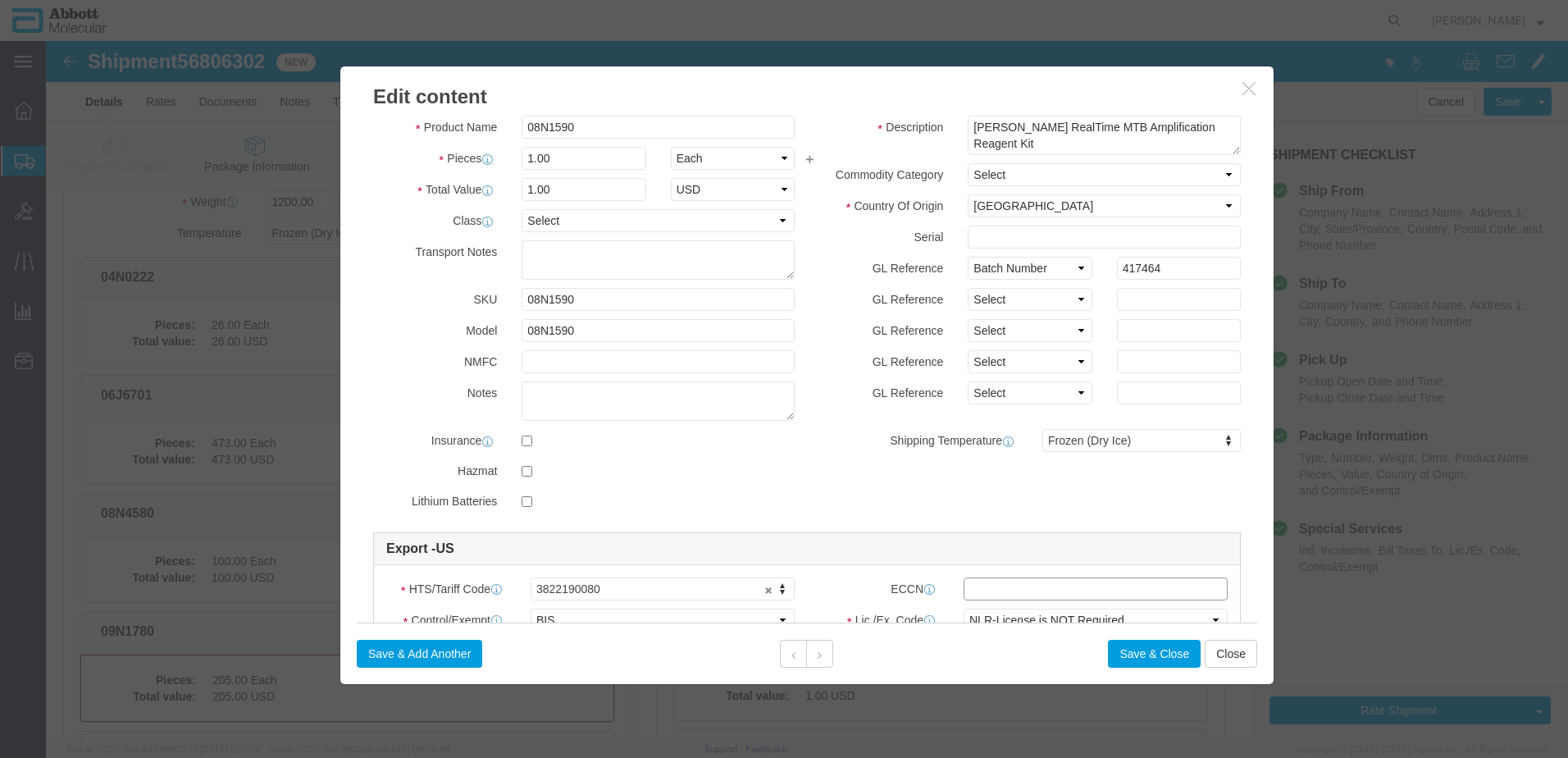
click input "text"
type input "EAR99"
click button "Save & Close"
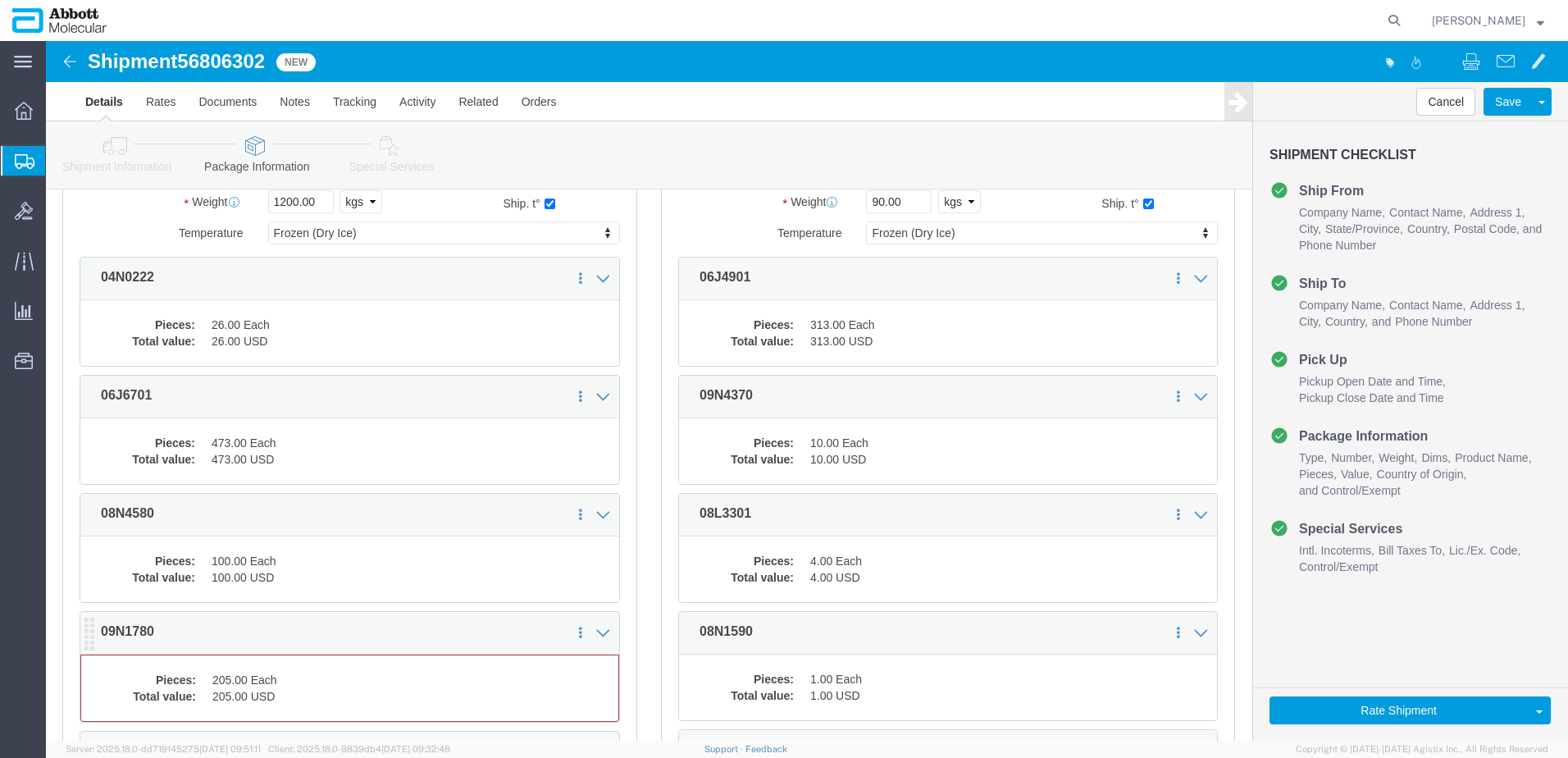
click dd "205.00 Each"
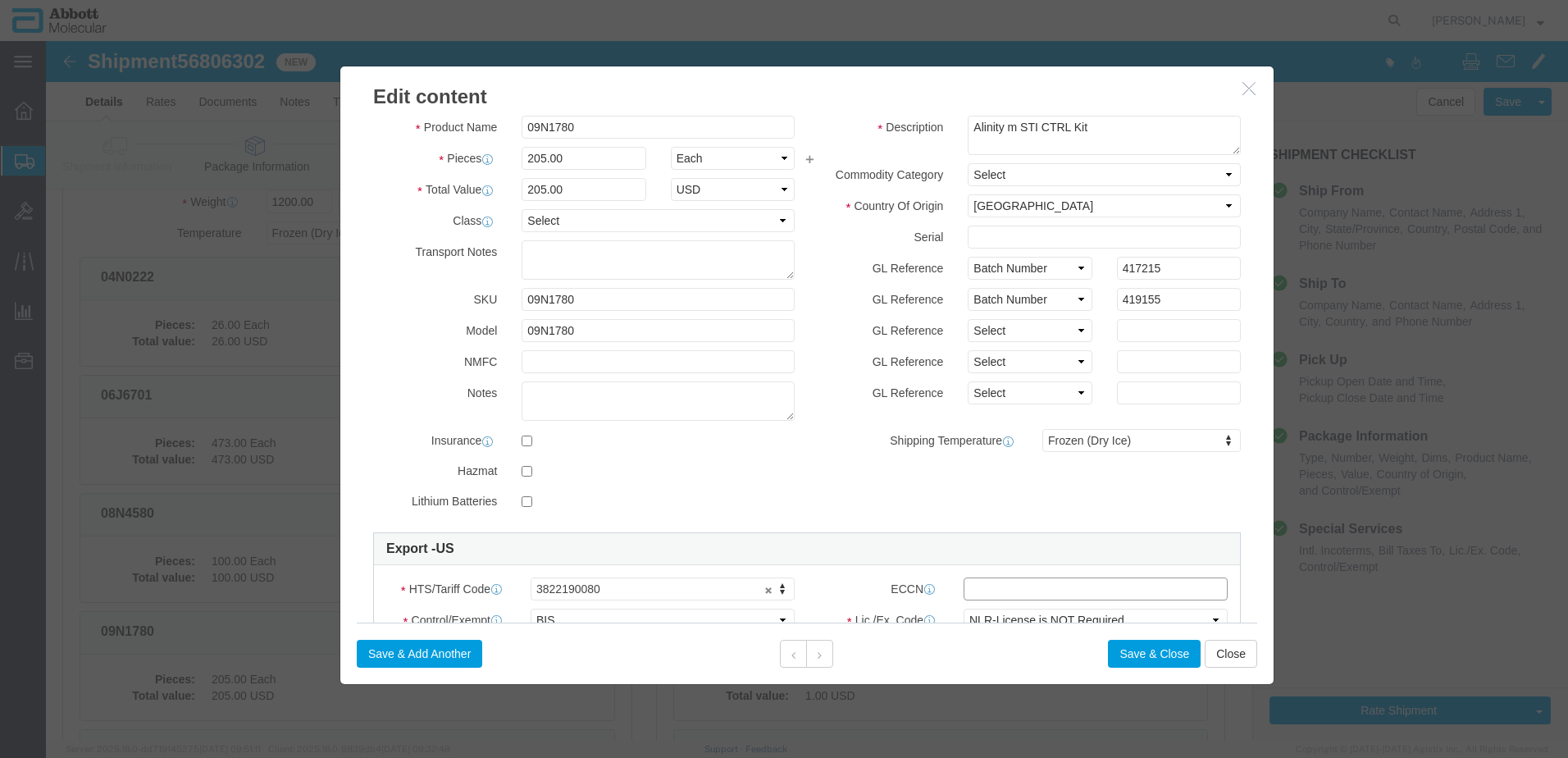
click input "text"
type input "EAR99"
click button "Save & Close"
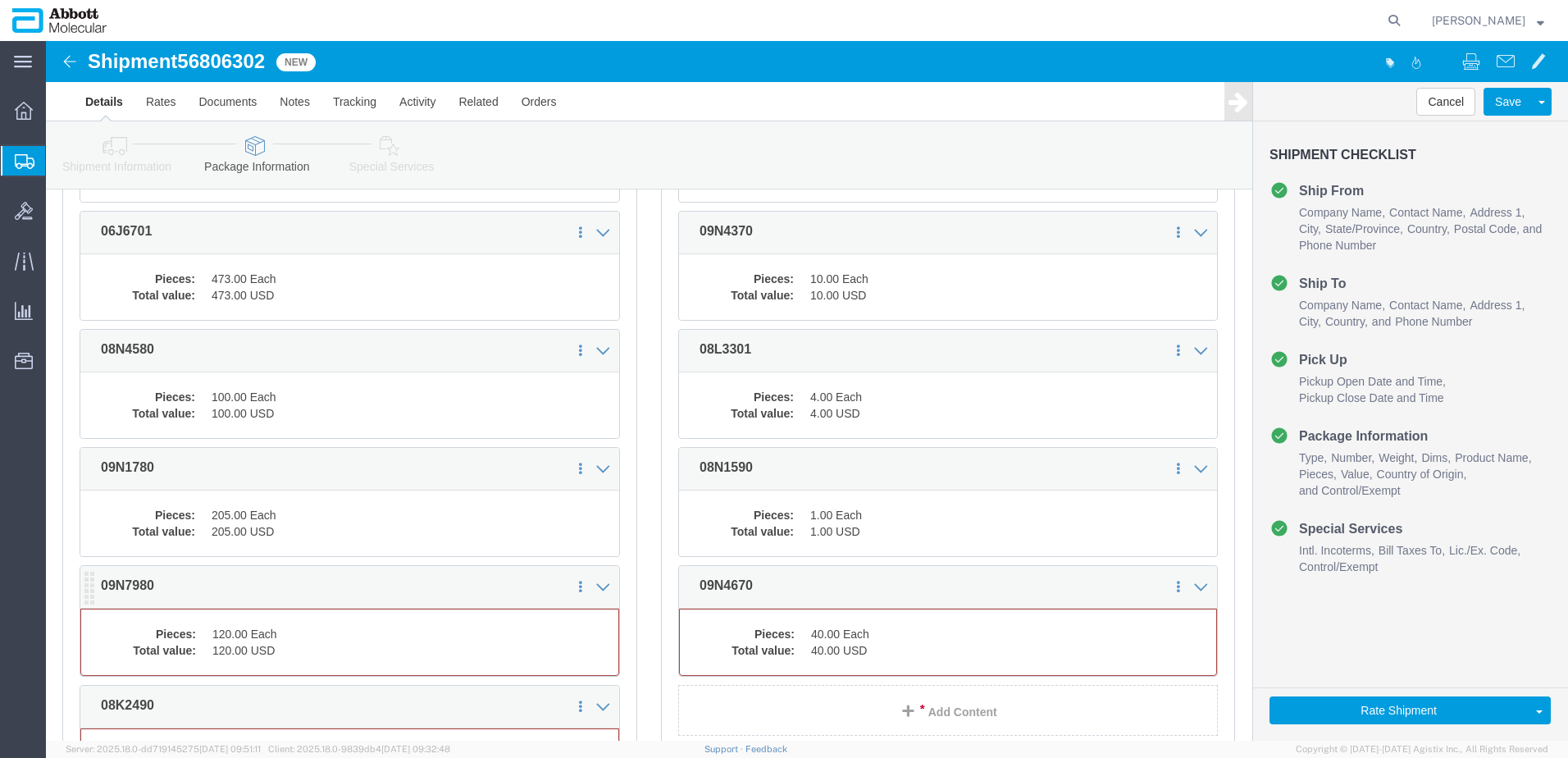
click dd "120.00 Each"
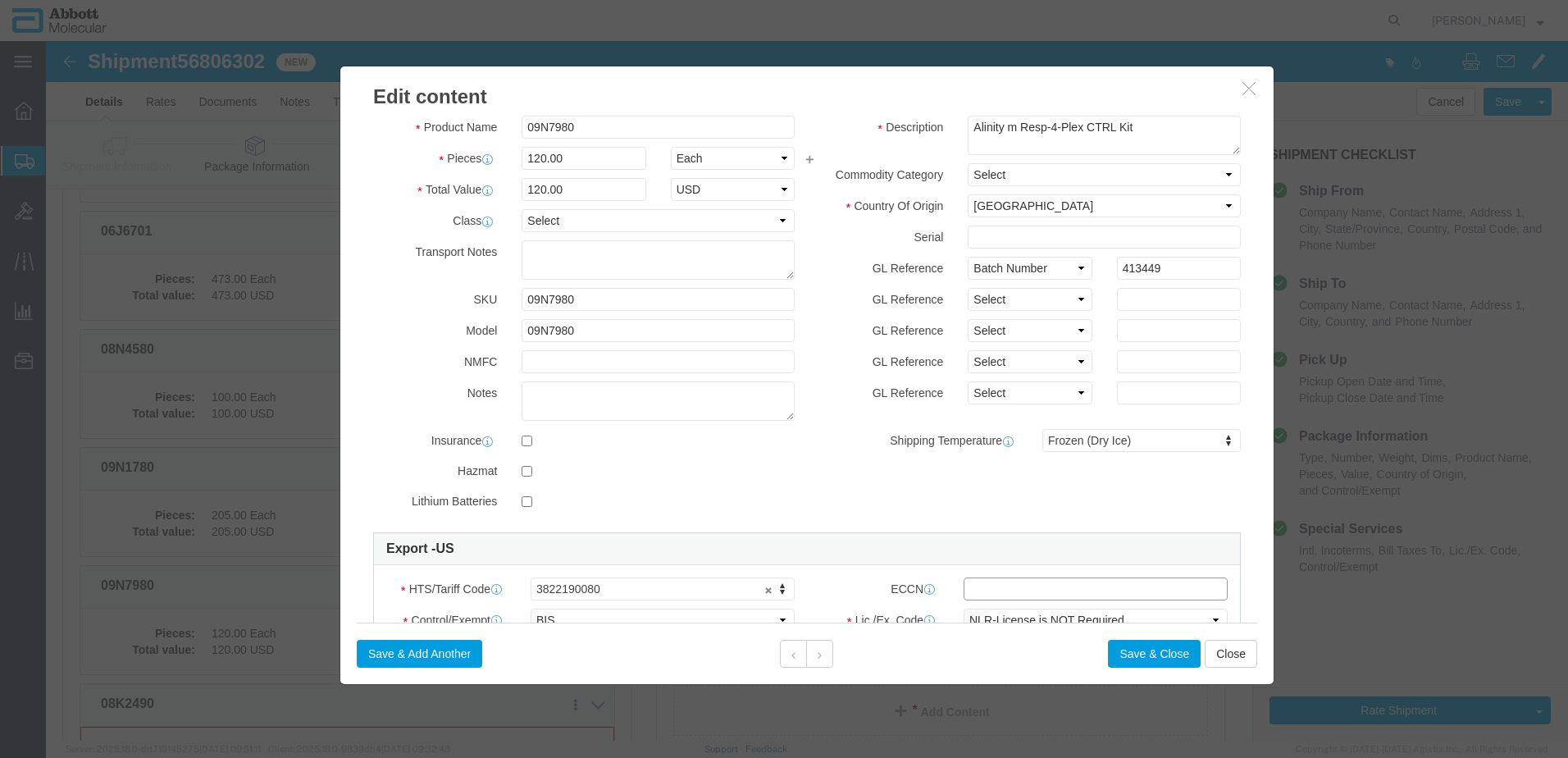
click input "text"
type input "EAR99"
click button "Save & Close"
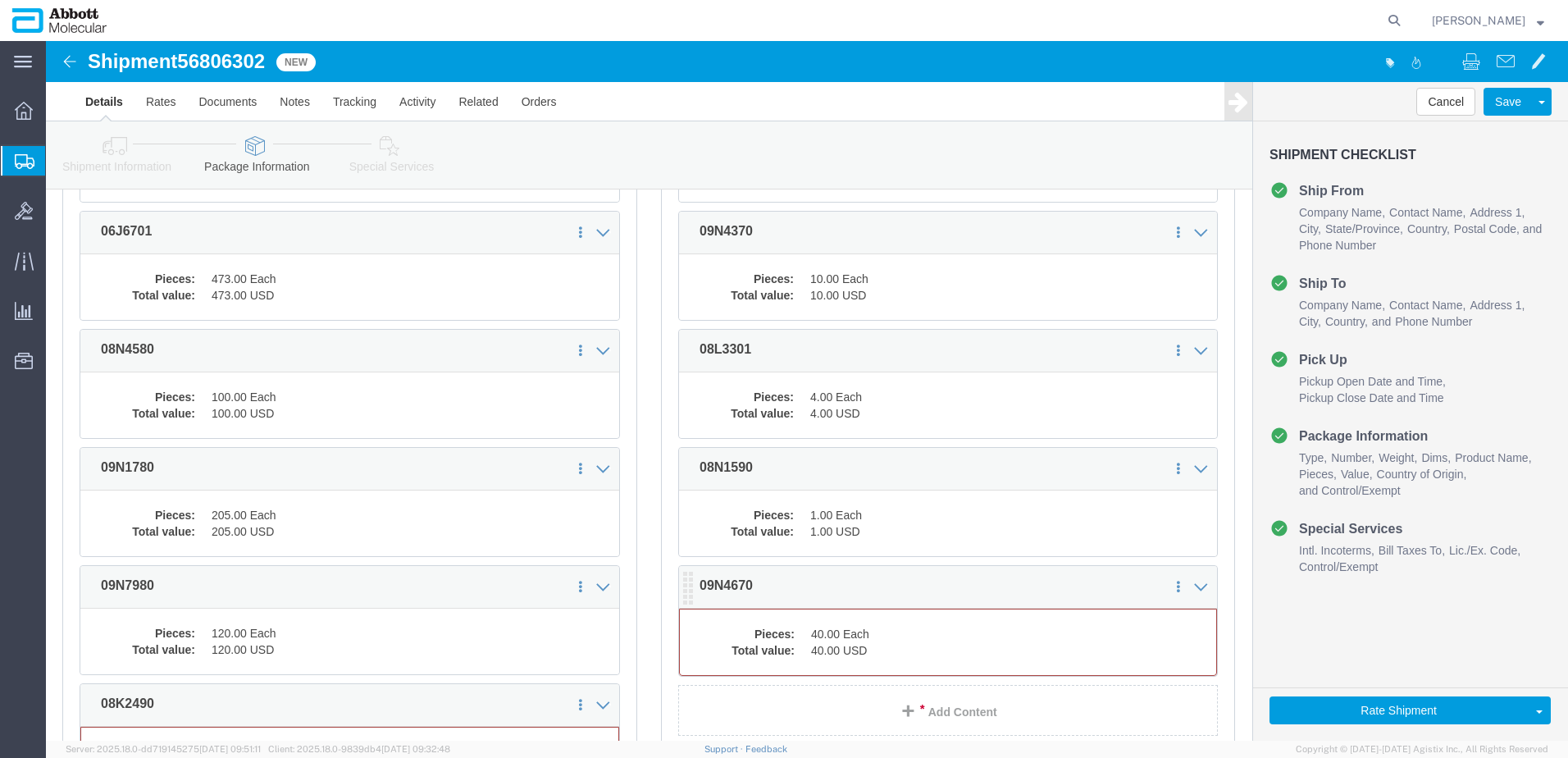
click dd "40.00 Each"
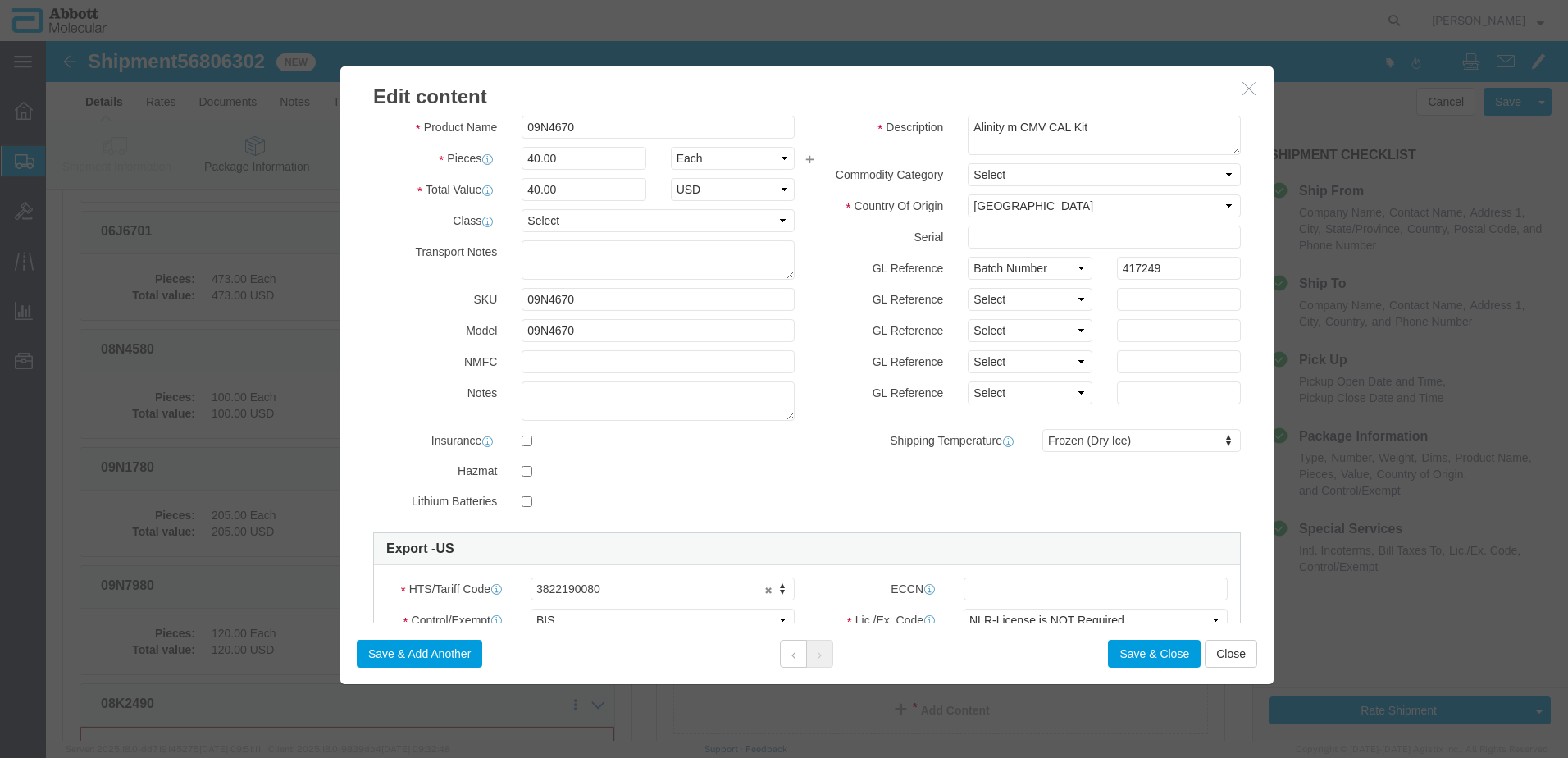
scroll to position [164, 0]
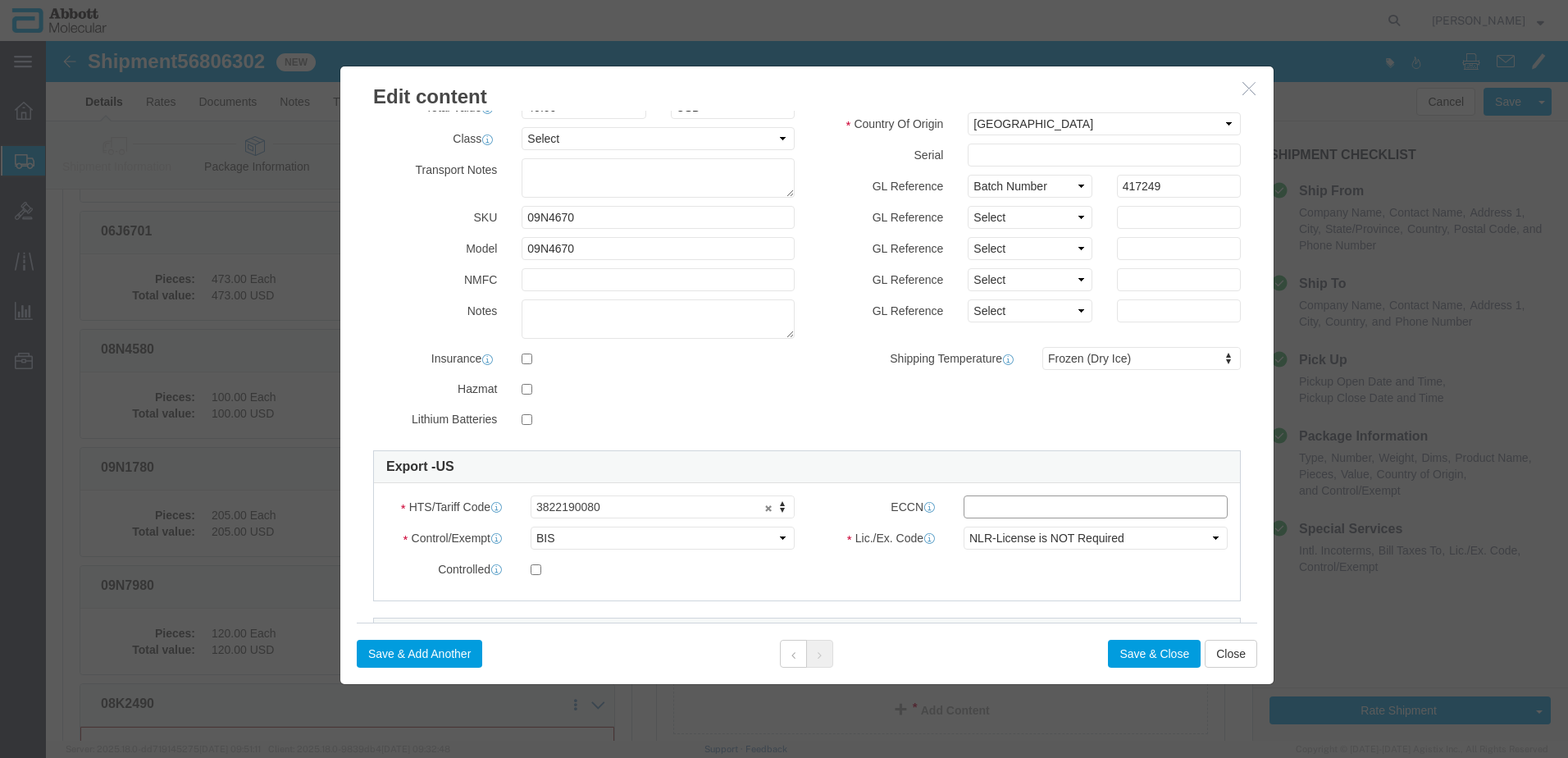
click input "text"
type input "EAR99"
click button "Save & Close"
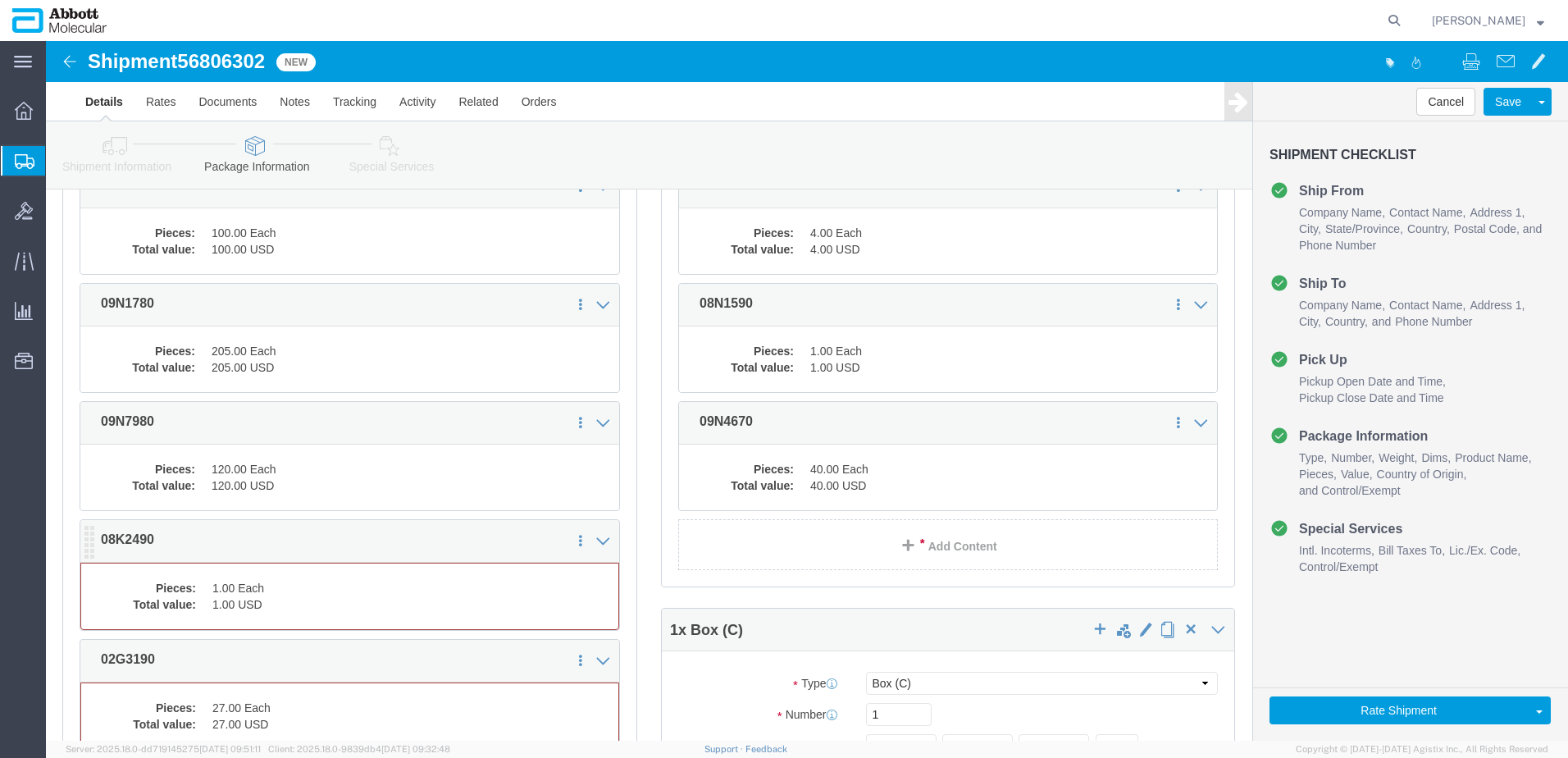
click dd "1.00 Each"
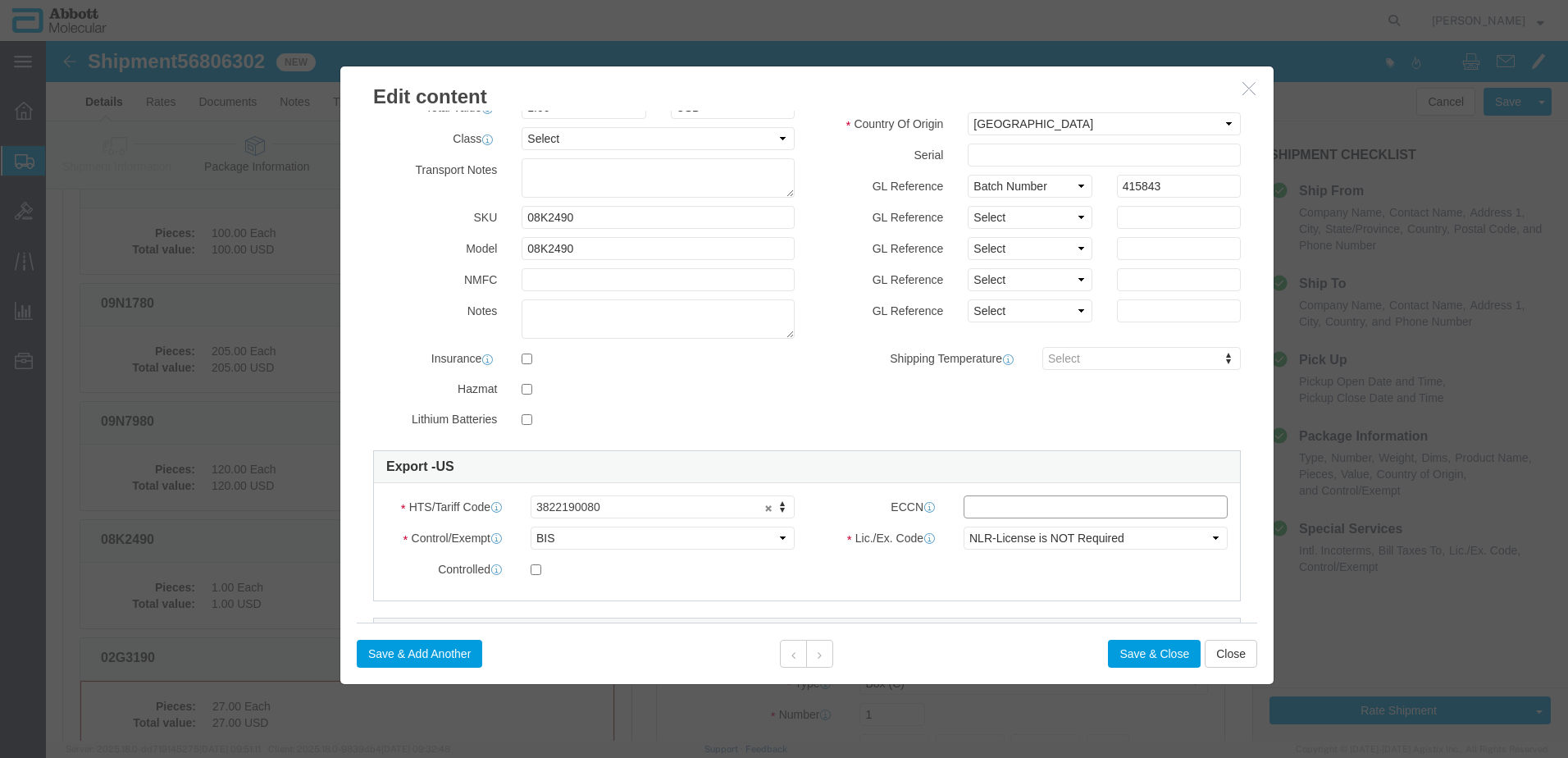
click input "text"
type input "EAR99"
click button "Save & Close"
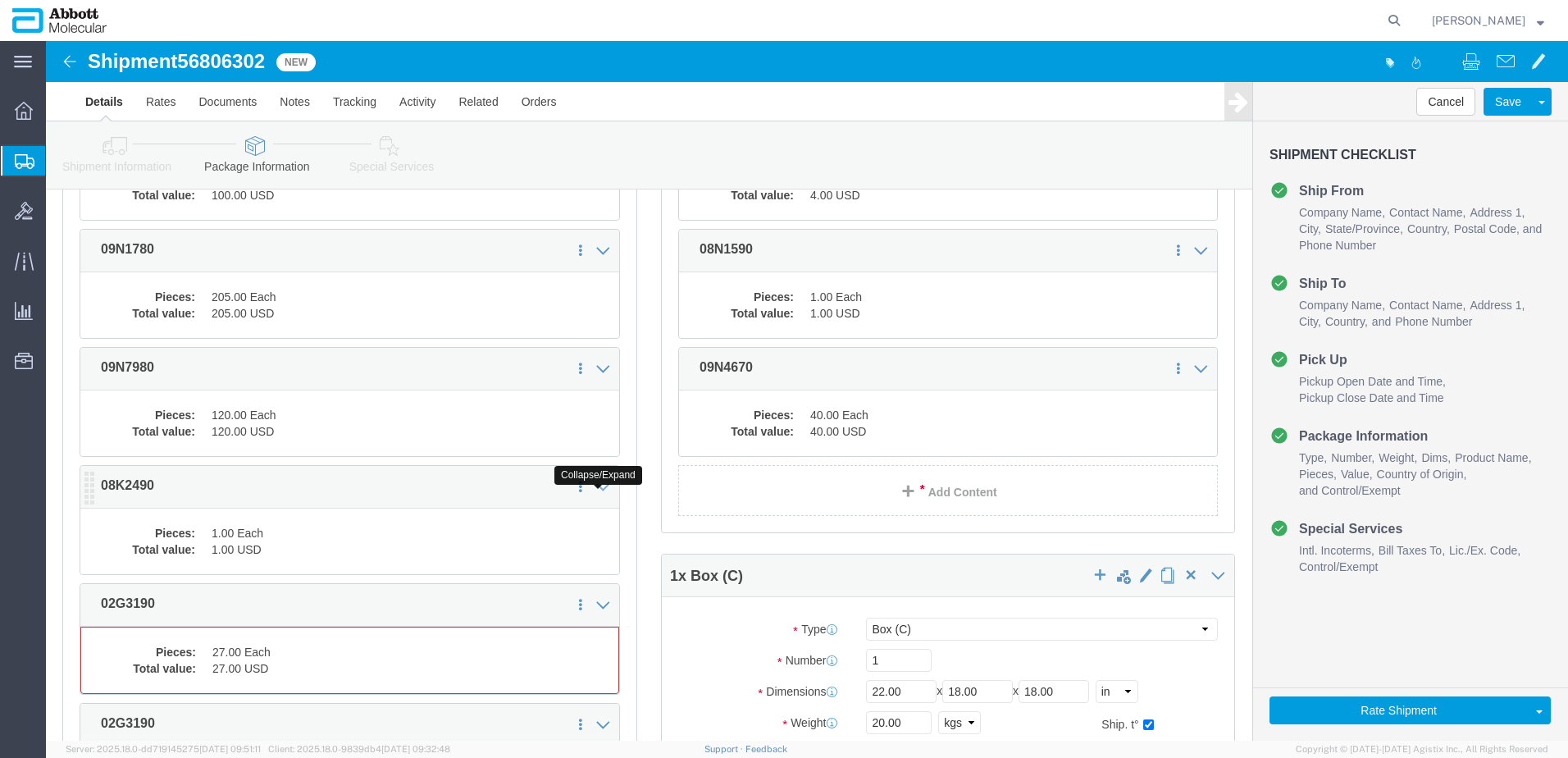
scroll to position [992, 0]
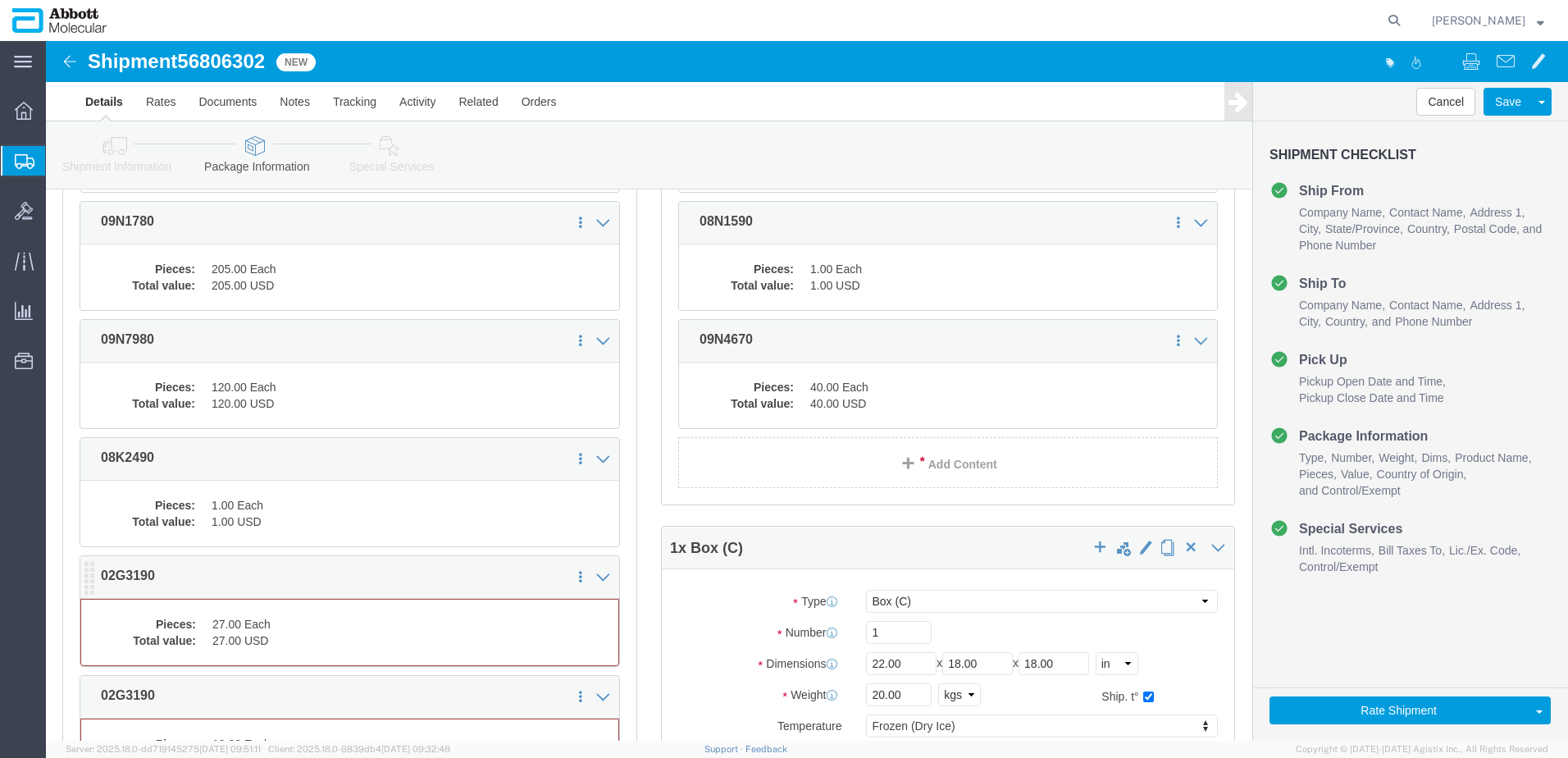
click dd "27.00 Each"
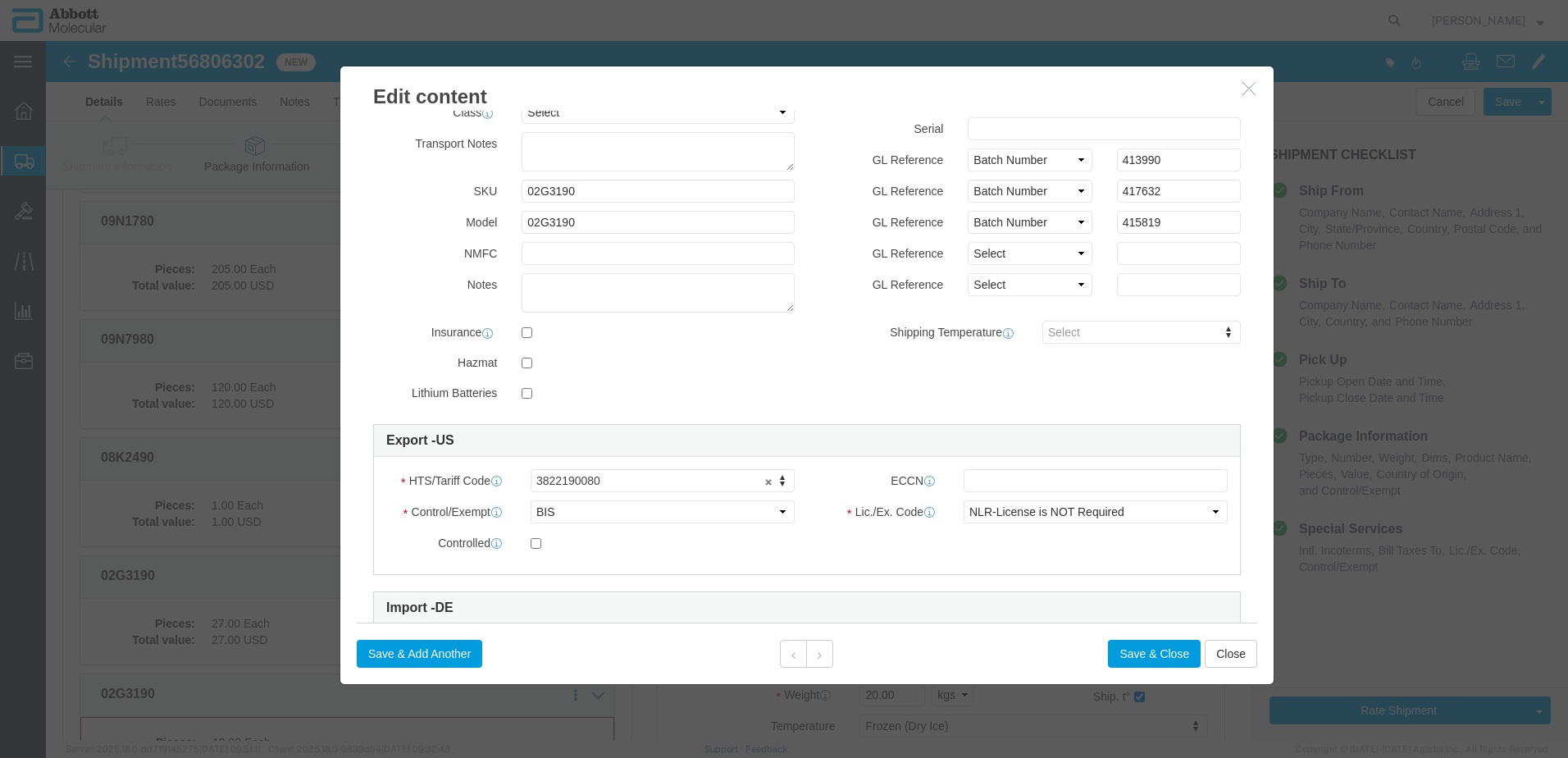
scroll to position [246, 0]
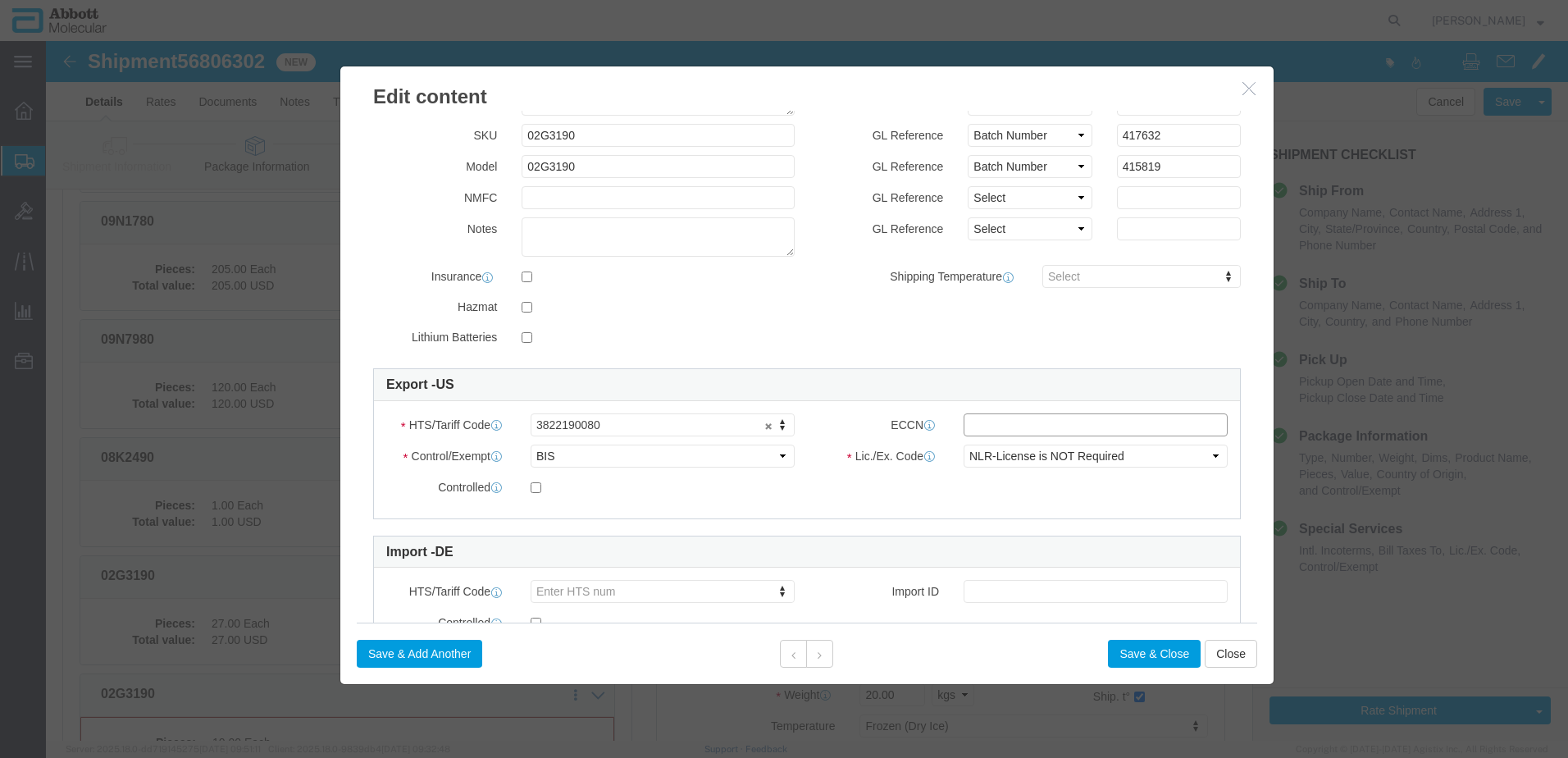
click input "text"
type input "EAR99"
click button "Save & Close"
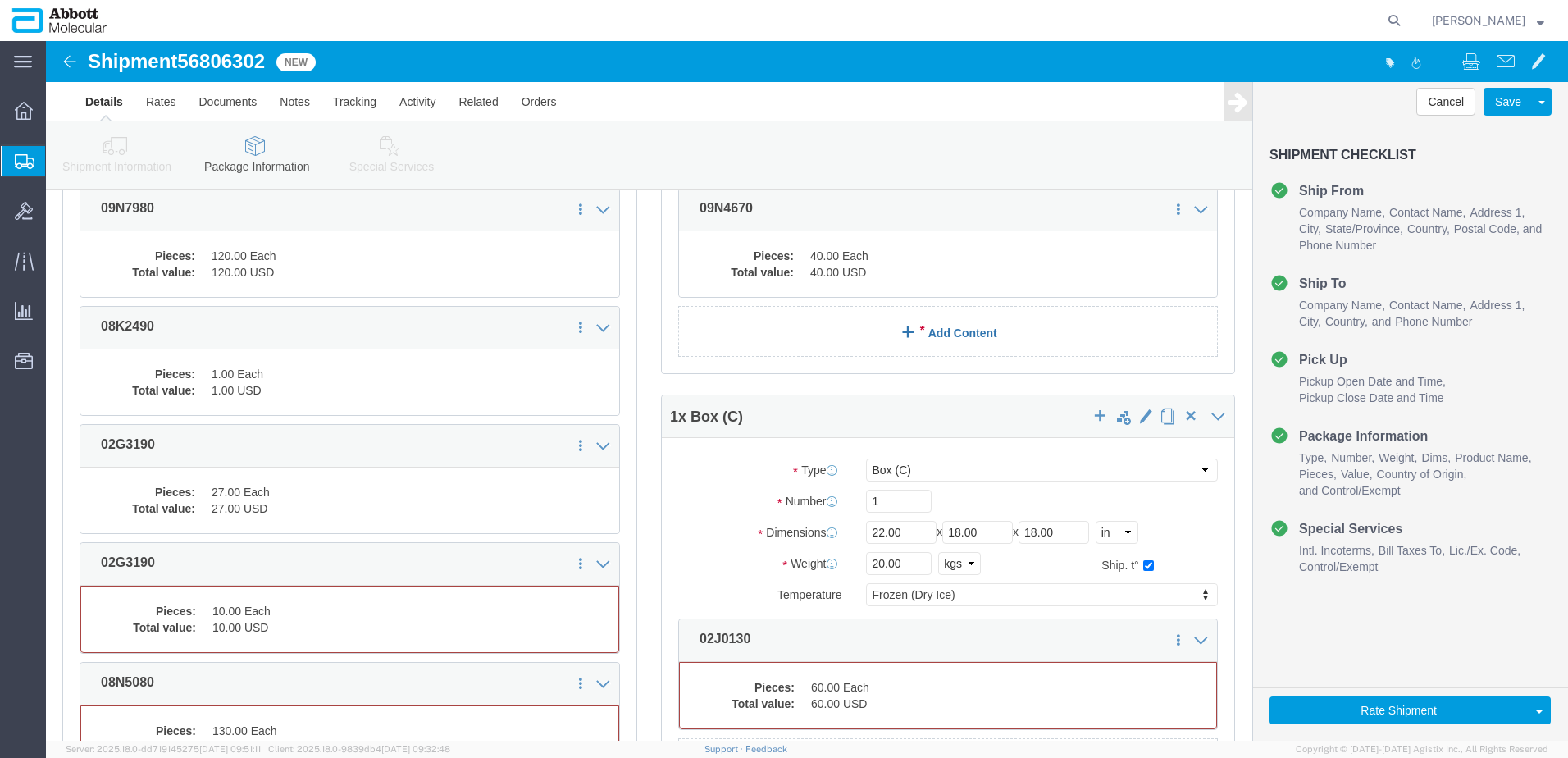
scroll to position [1140, 0]
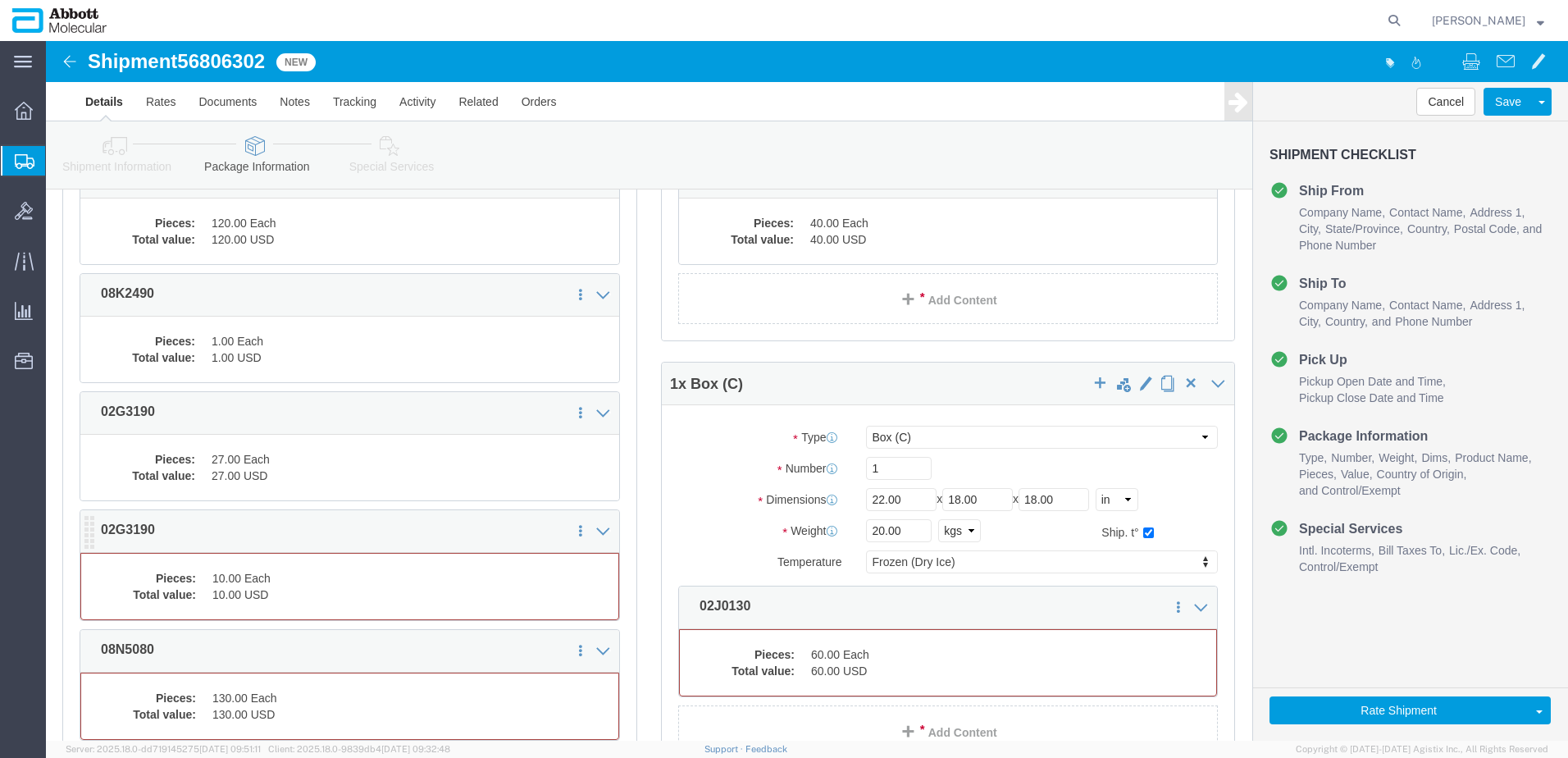
click dd "10.00 Each"
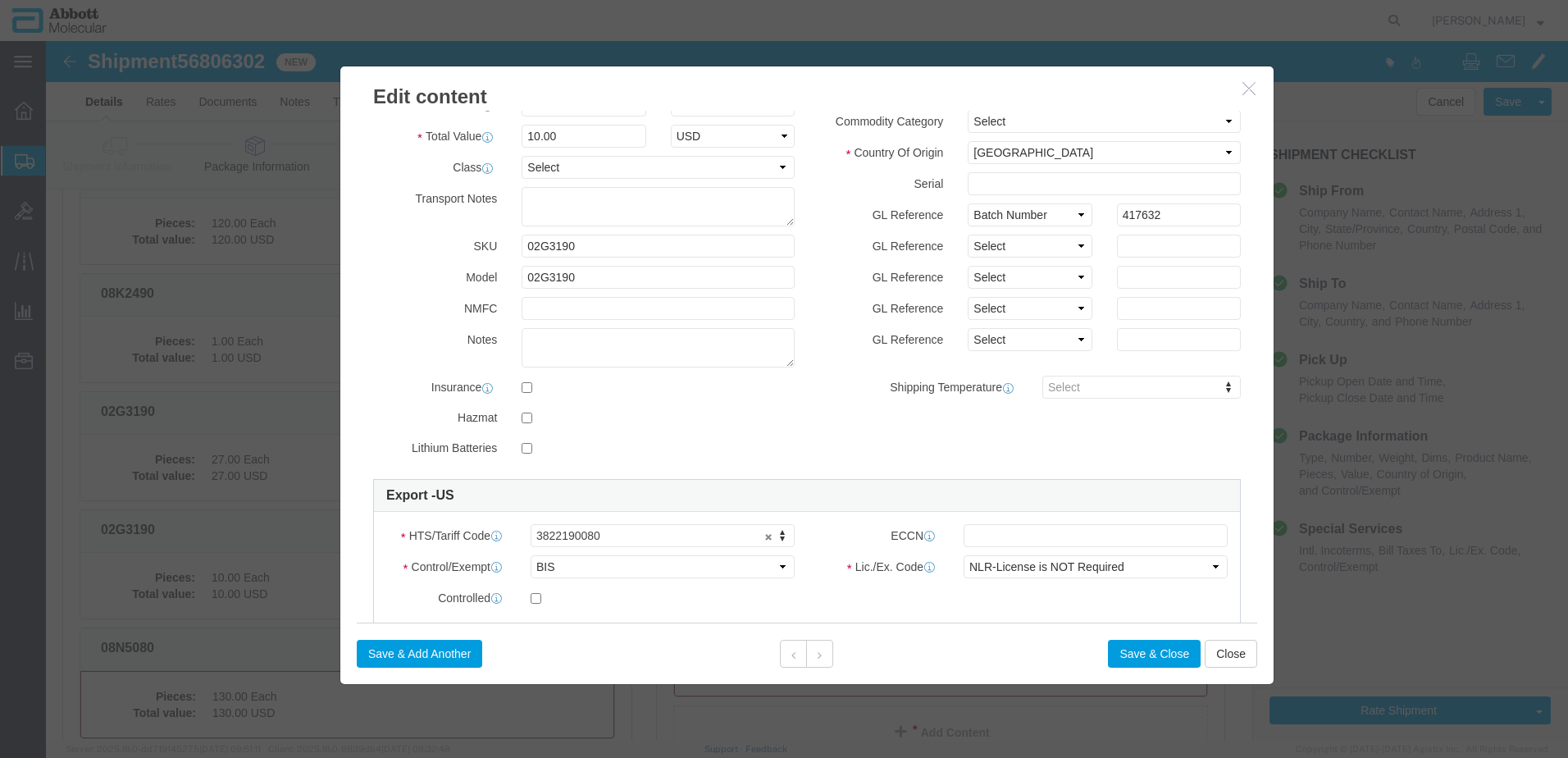
scroll to position [164, 0]
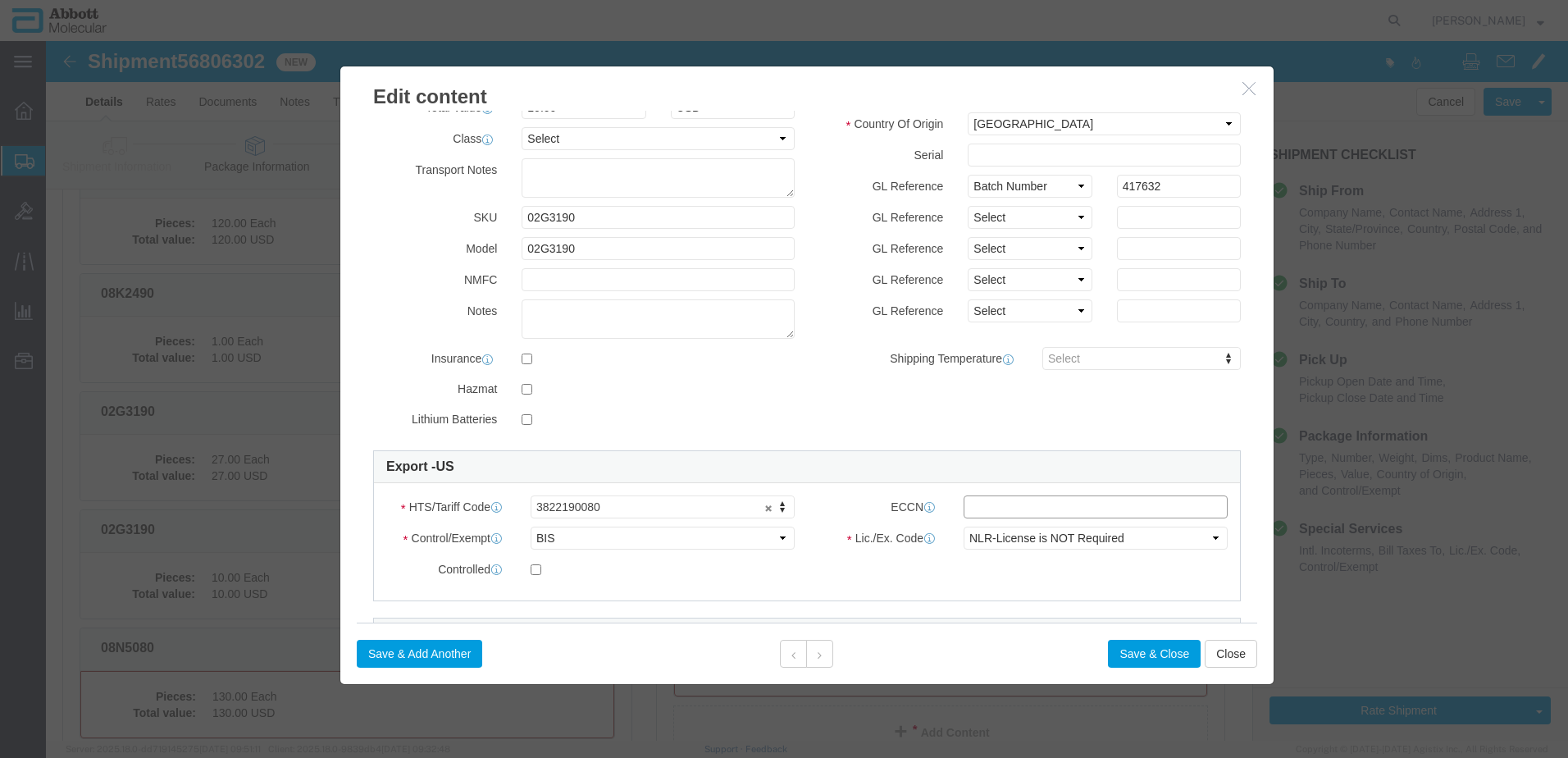
click input "text"
type input "EAR99"
click button "Save & Close"
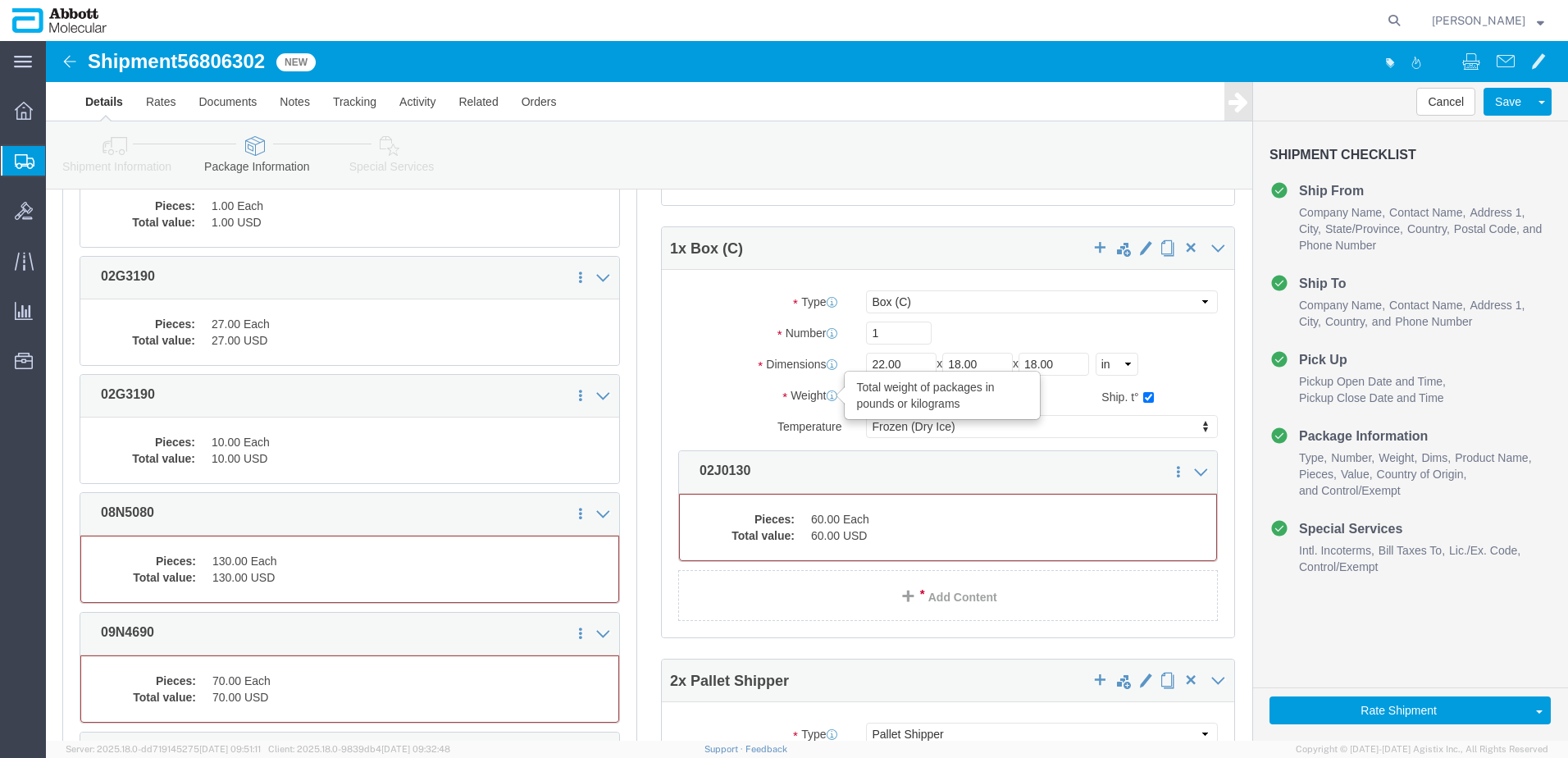
scroll to position [1287, 0]
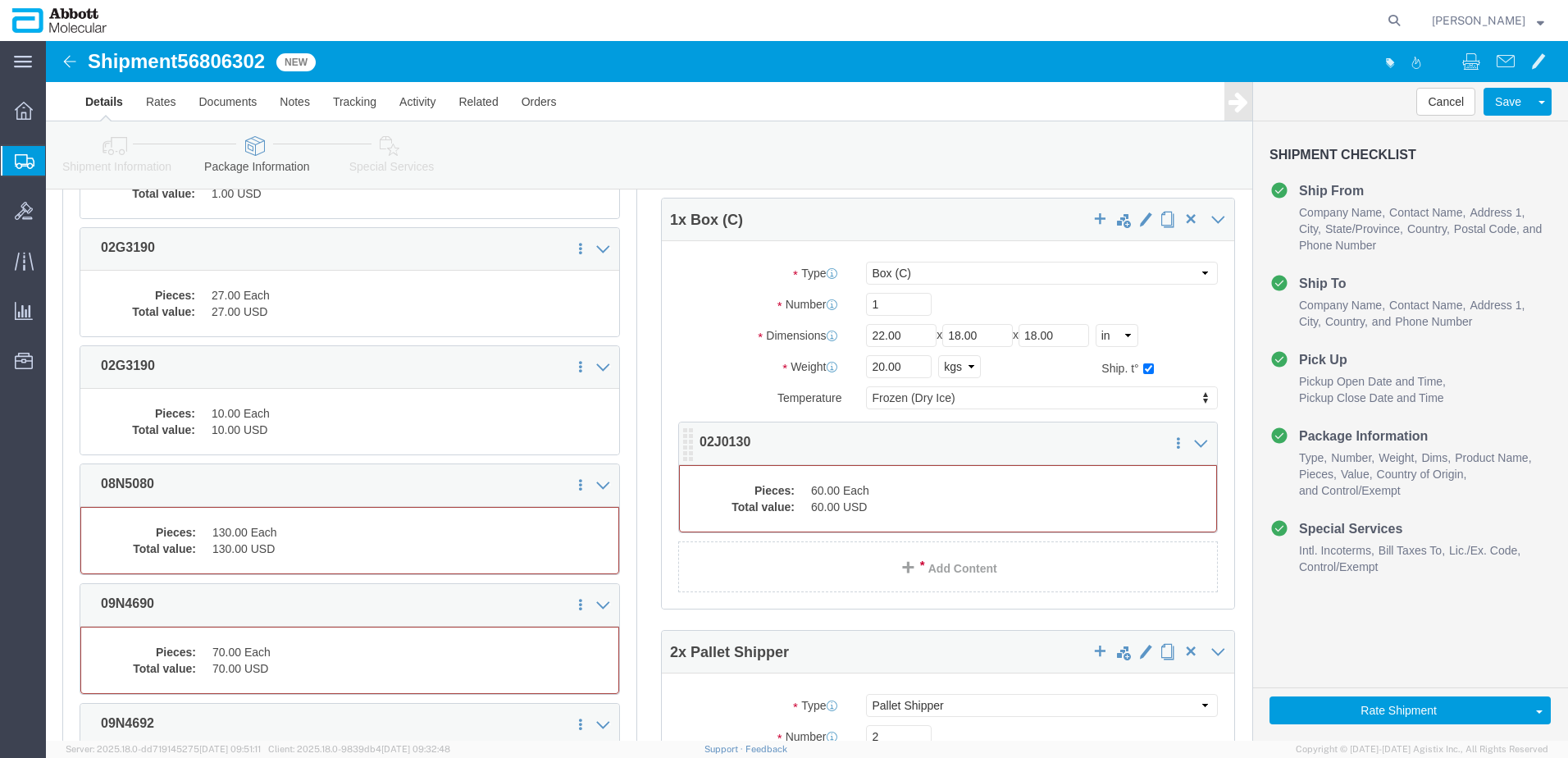
click dd "60.00 USD"
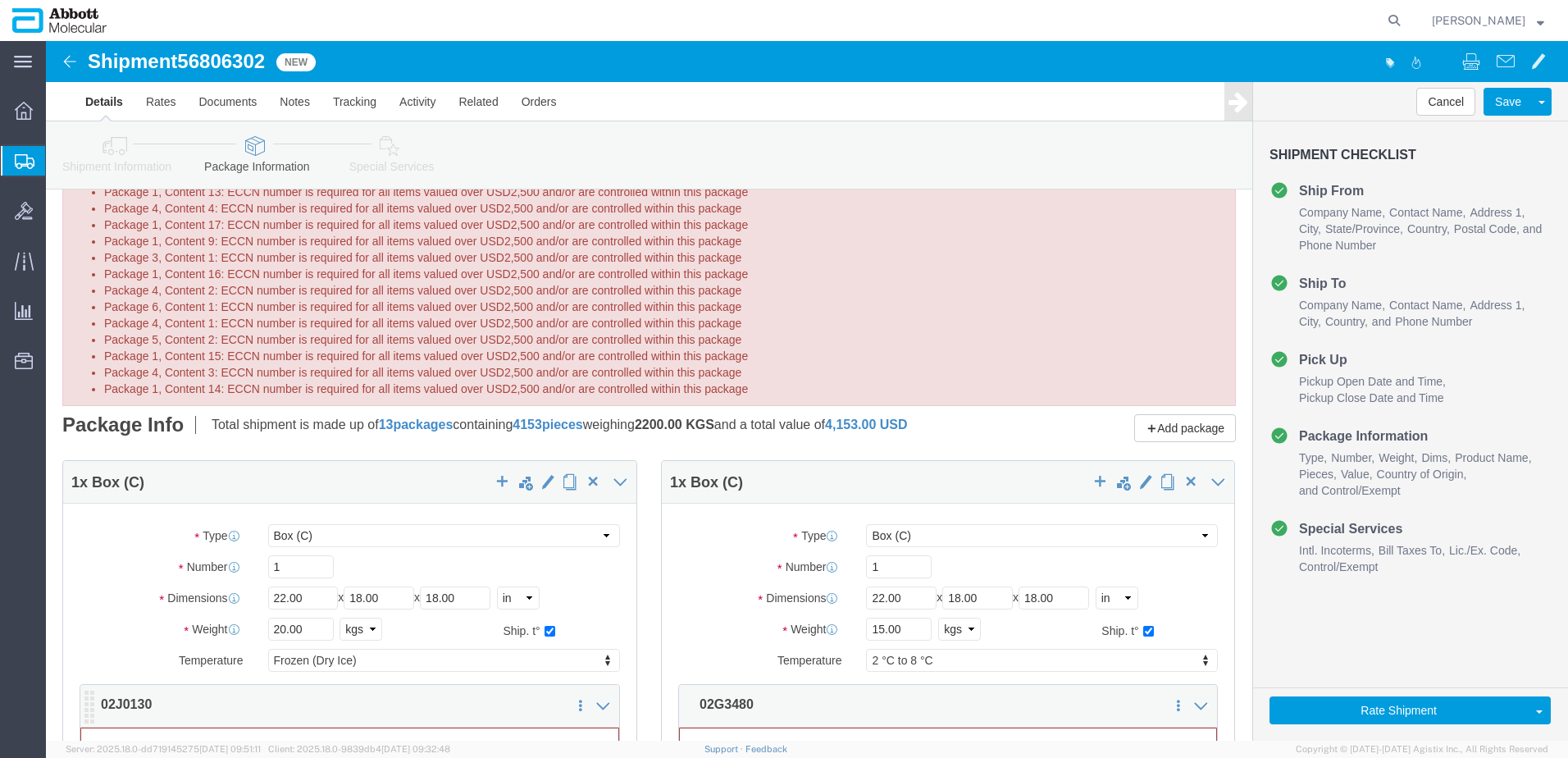
scroll to position [0, 0]
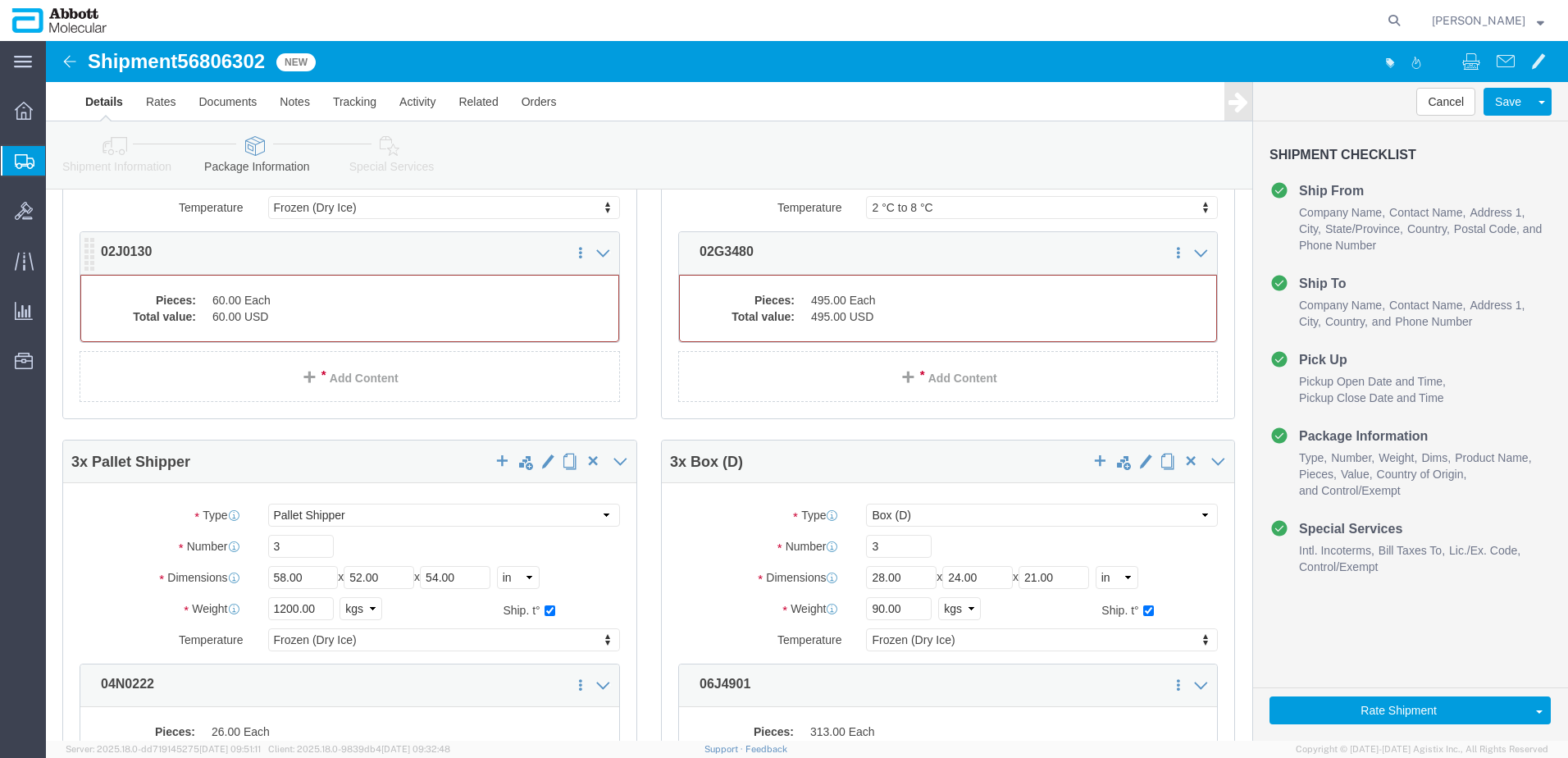
click dd "60.00 Each"
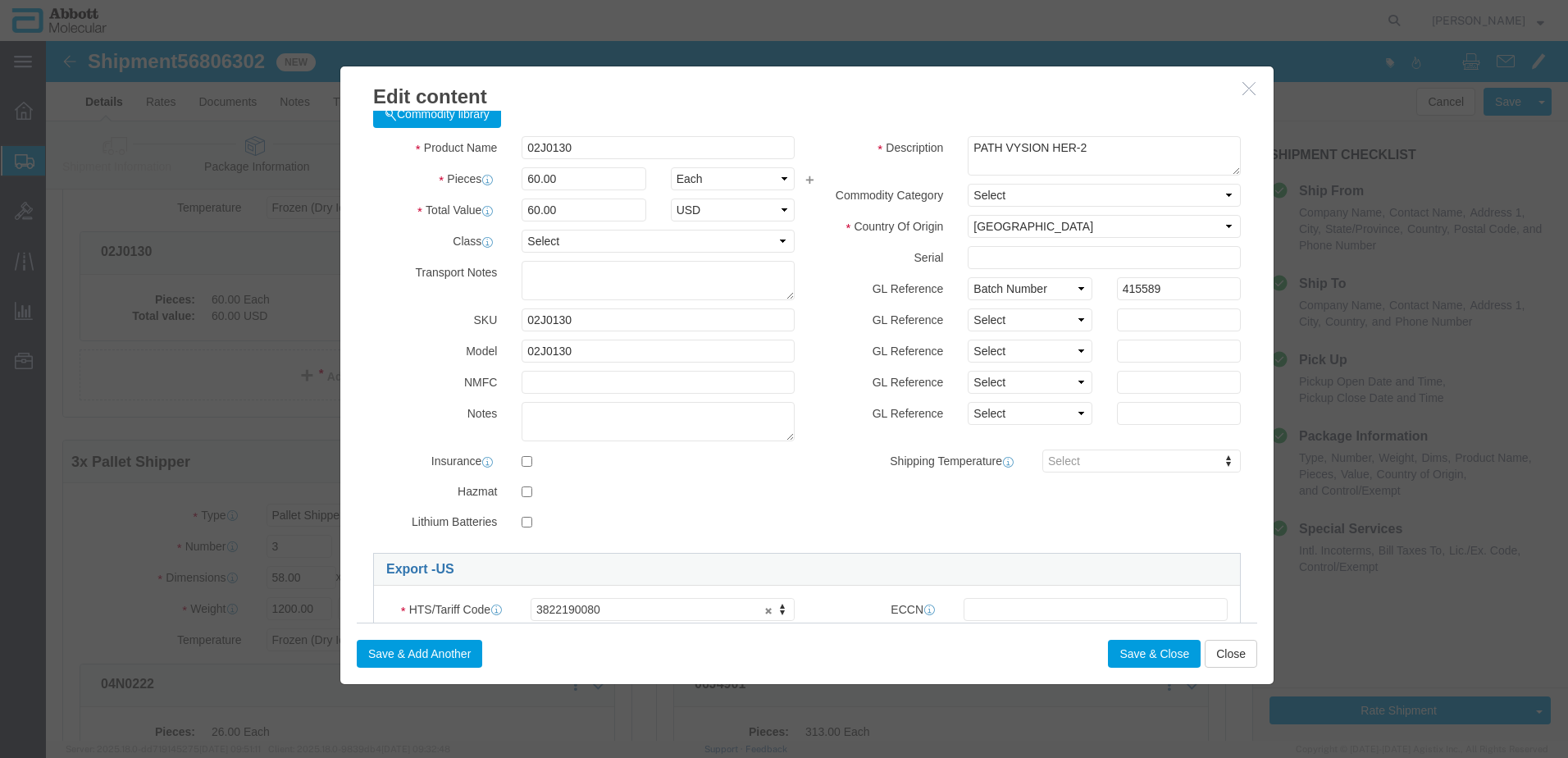
scroll to position [164, 0]
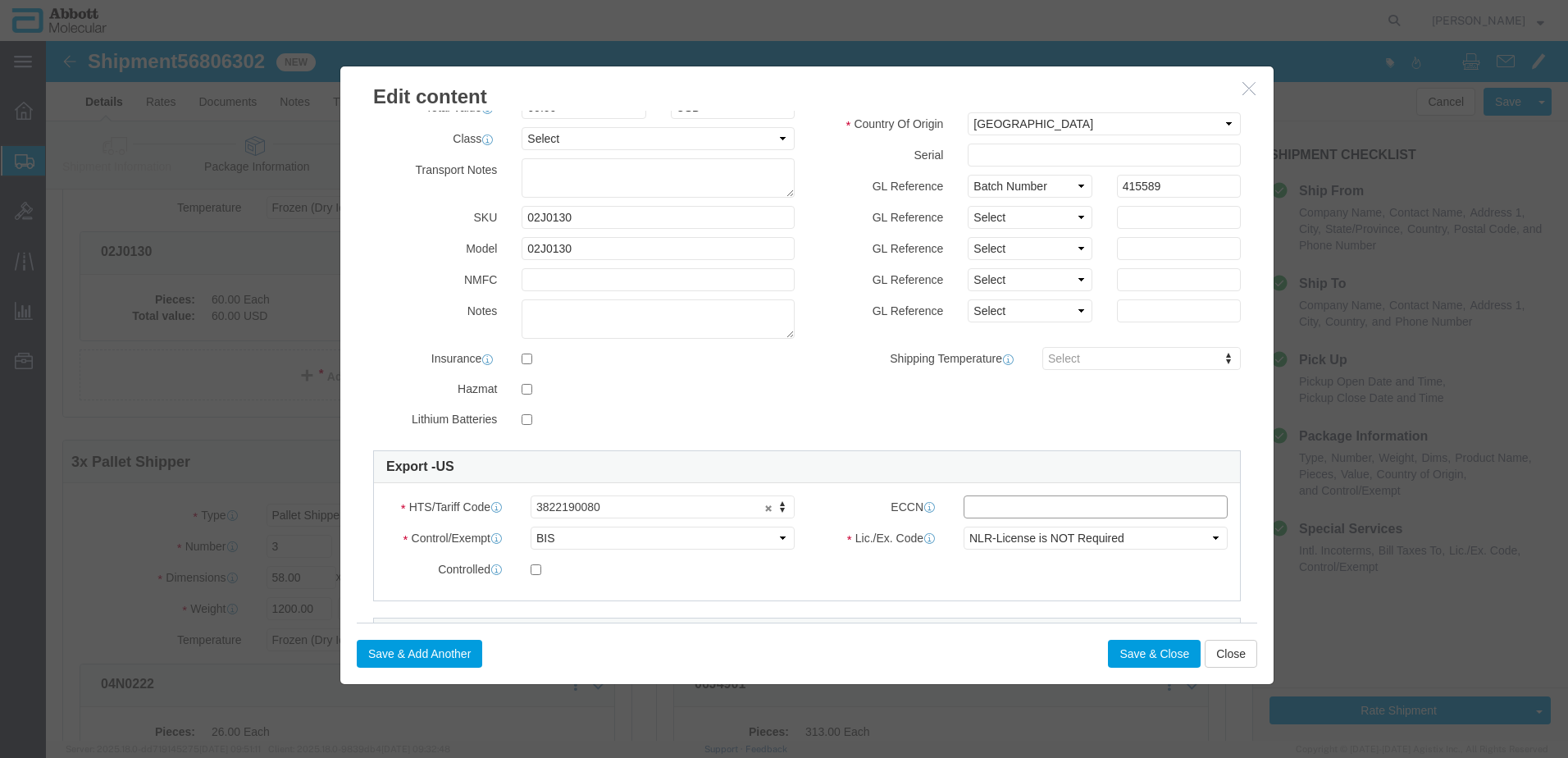
click input "text"
type input "EAR99"
click button "Save & Close"
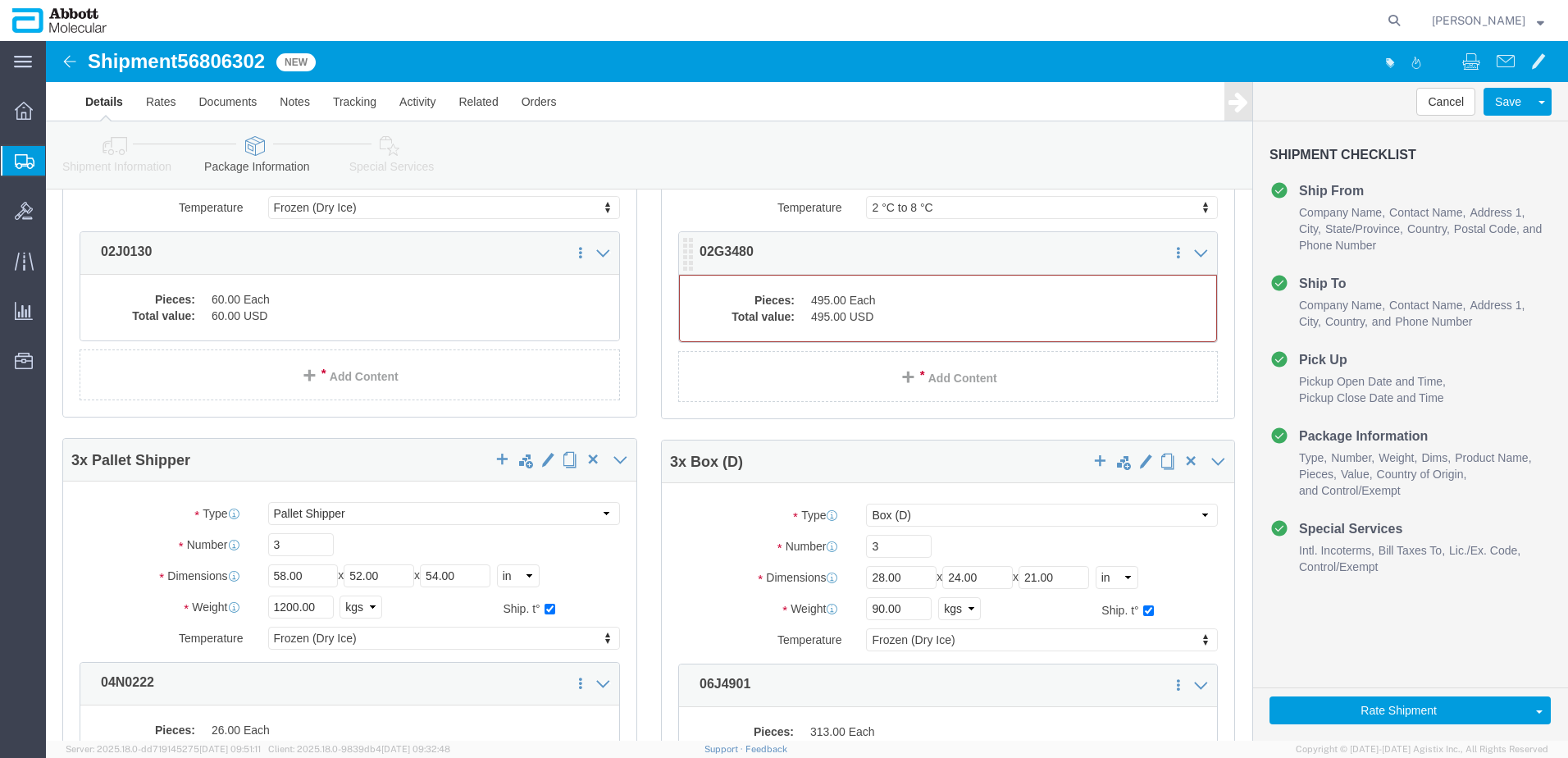
click dd "495.00 USD"
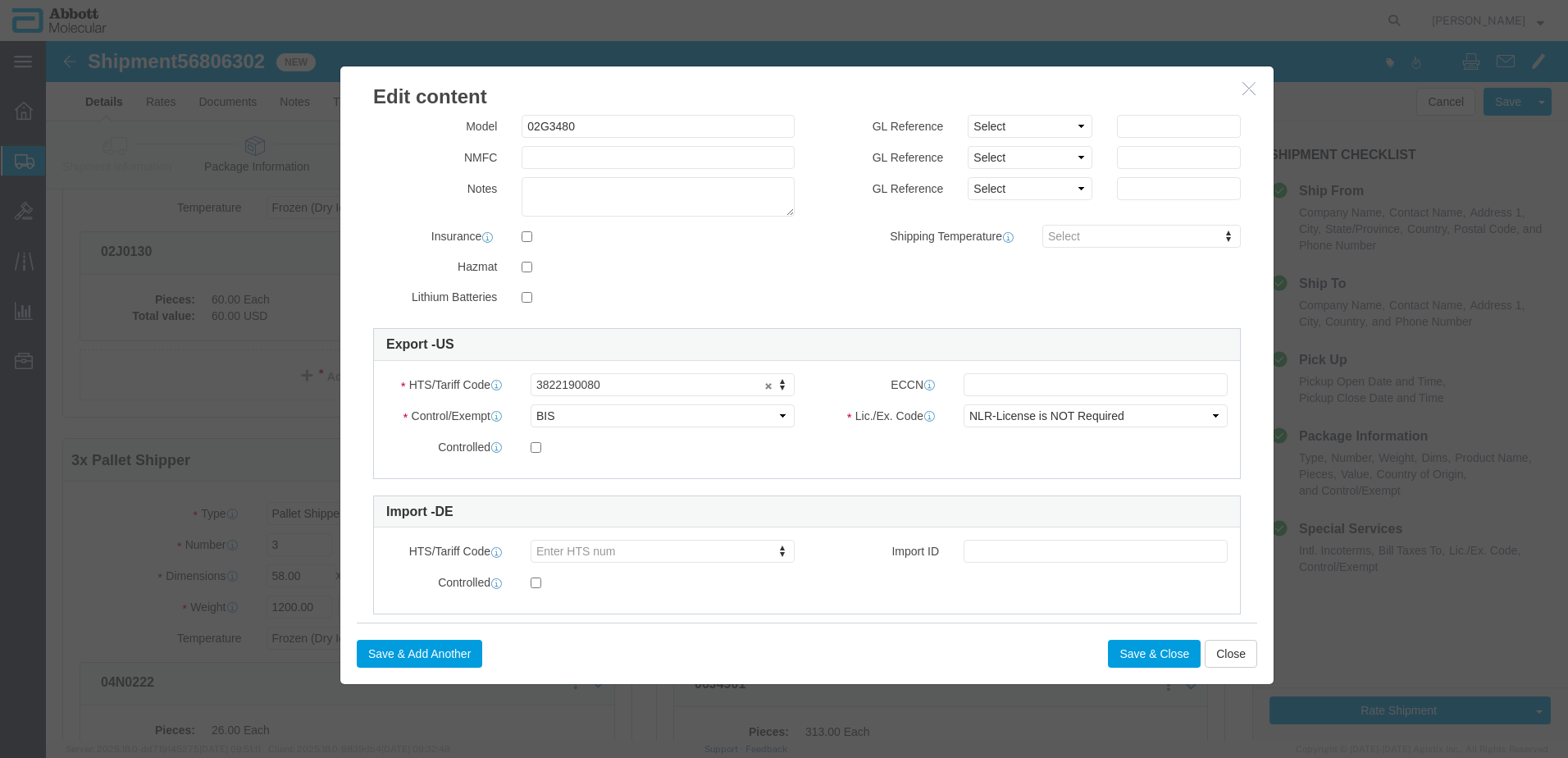
scroll to position [315, 0]
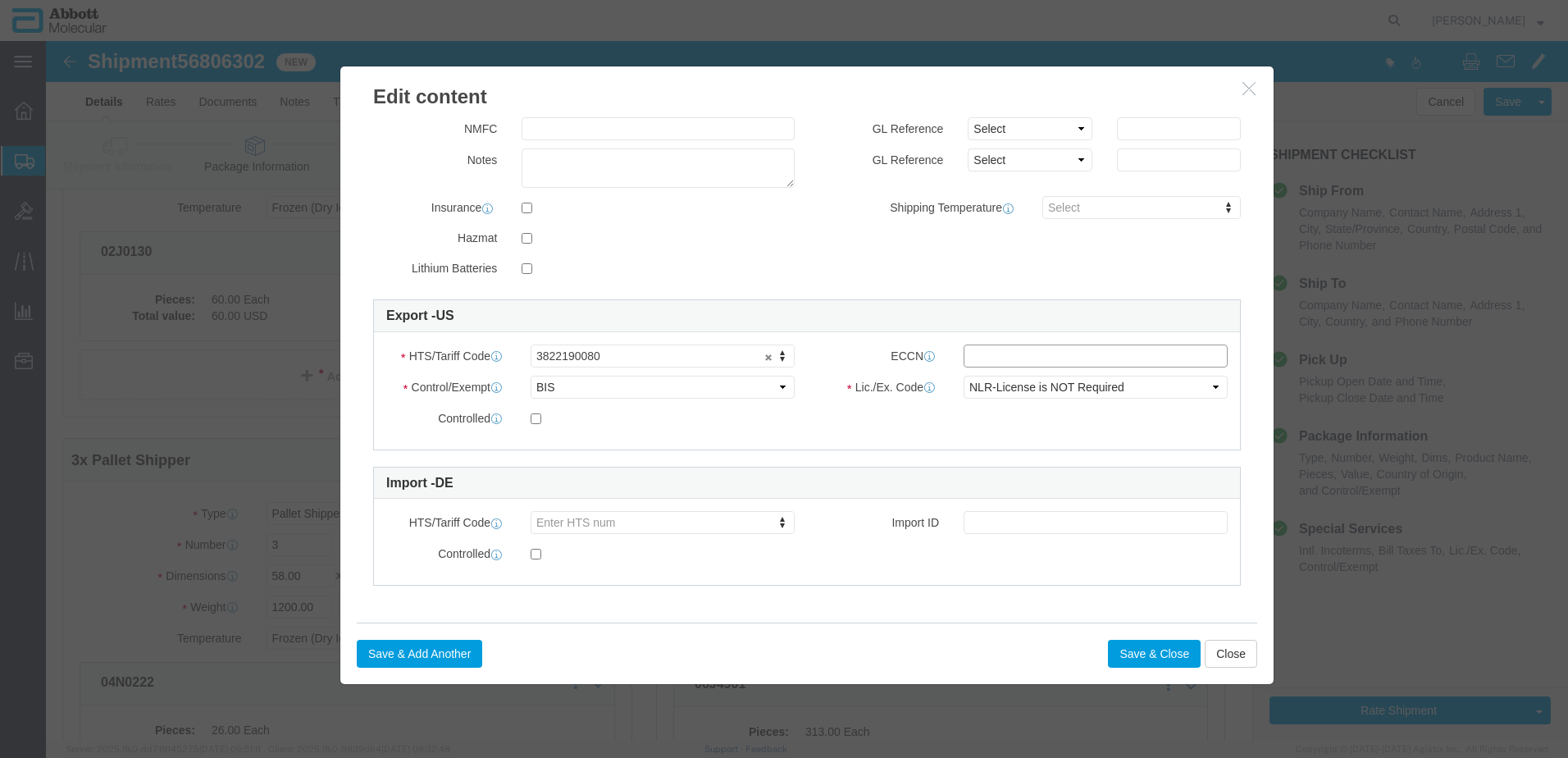
click input "text"
type input "EAR99"
click button "Save & Close"
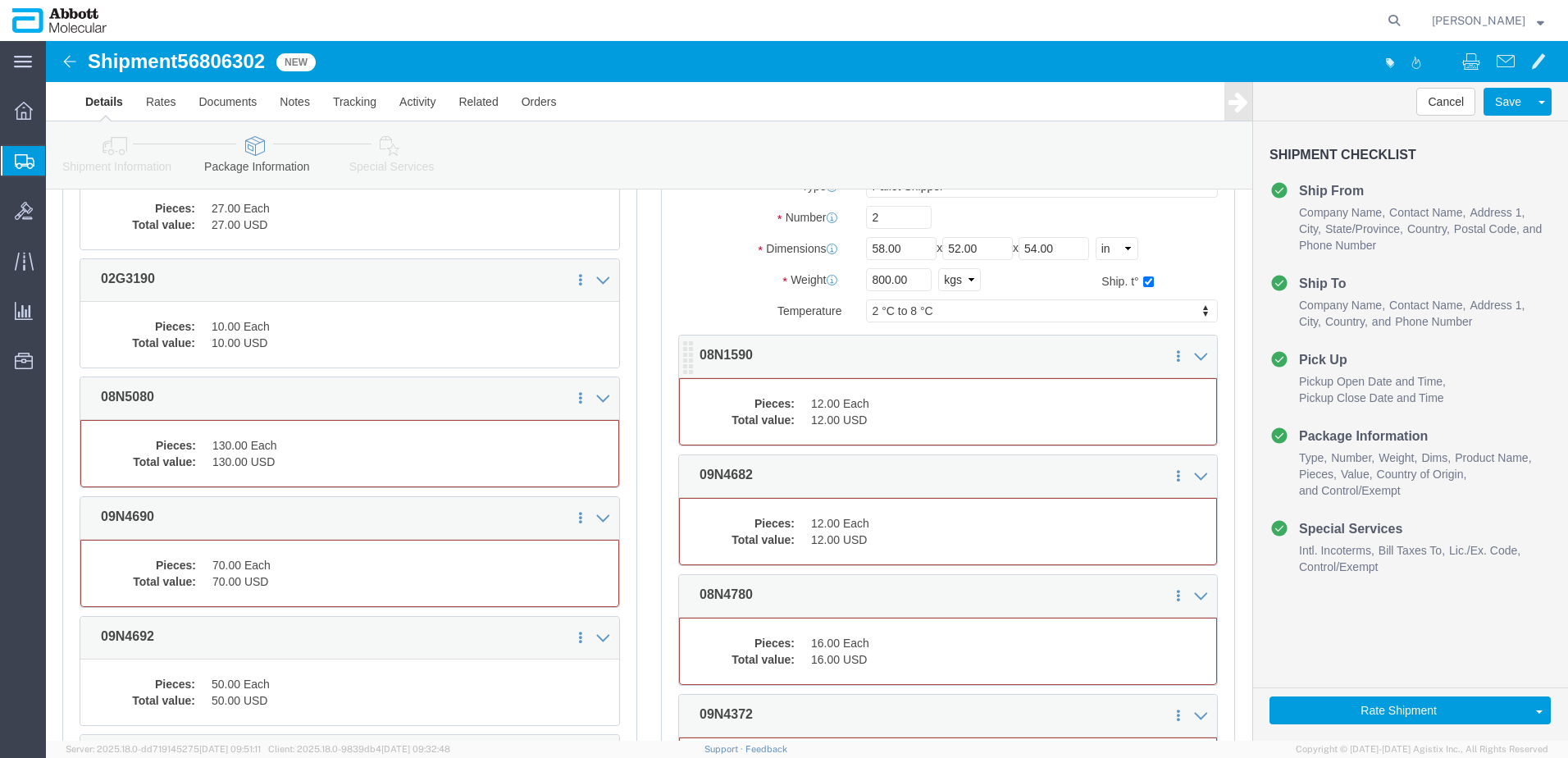
click dd "12.00 USD"
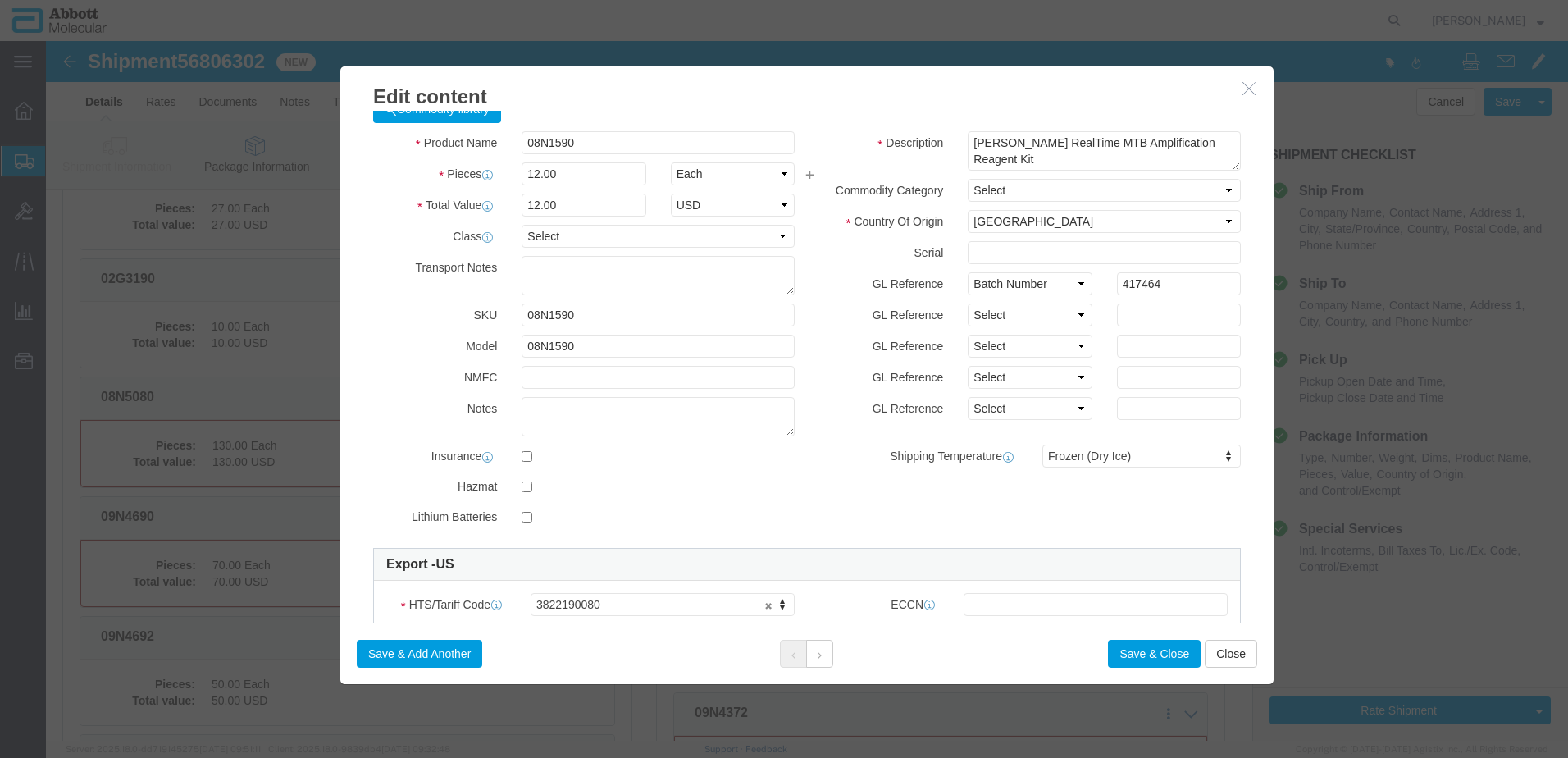
scroll to position [164, 0]
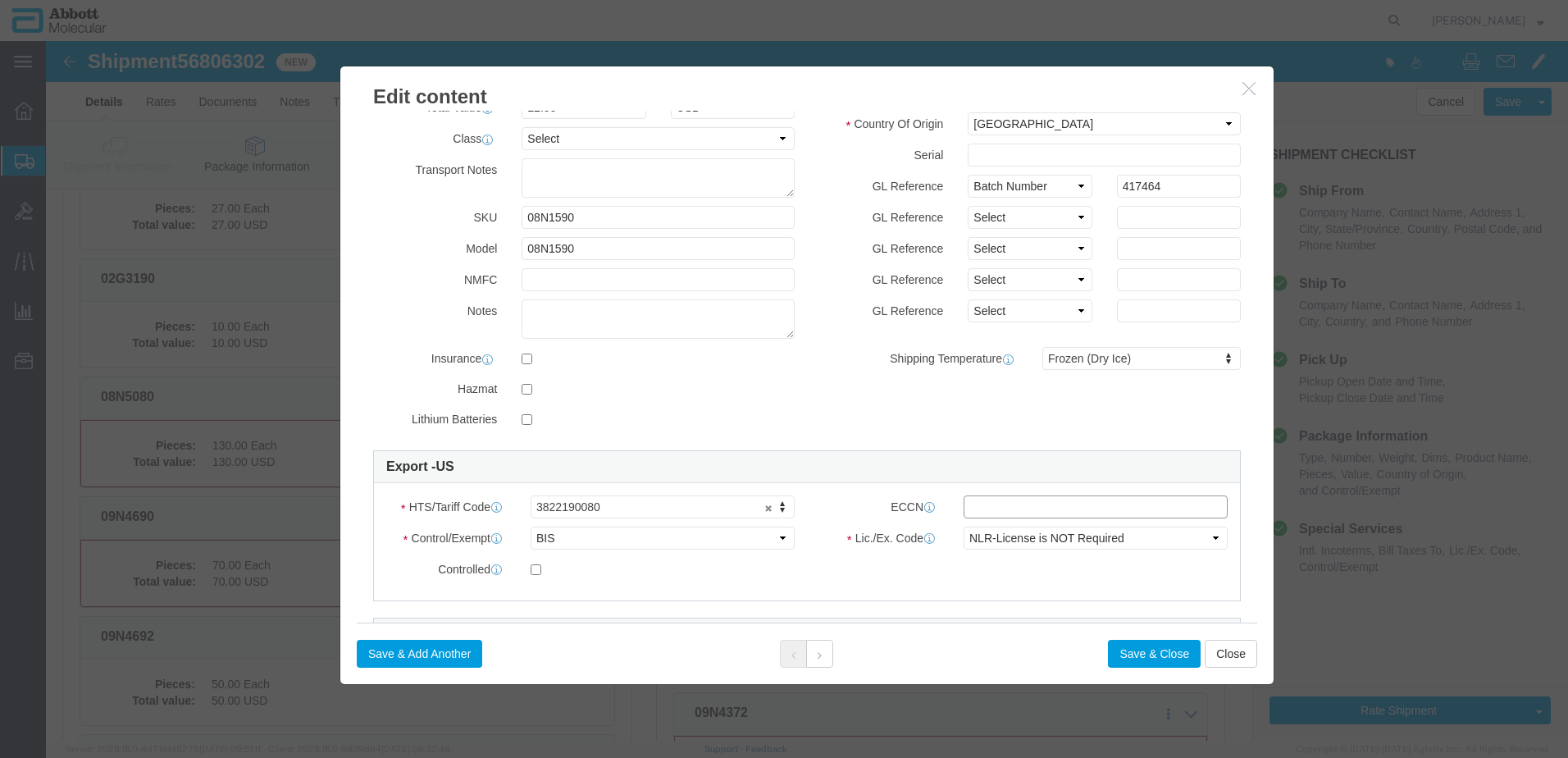
click input "text"
type input "EAR99"
click button "Save & Close"
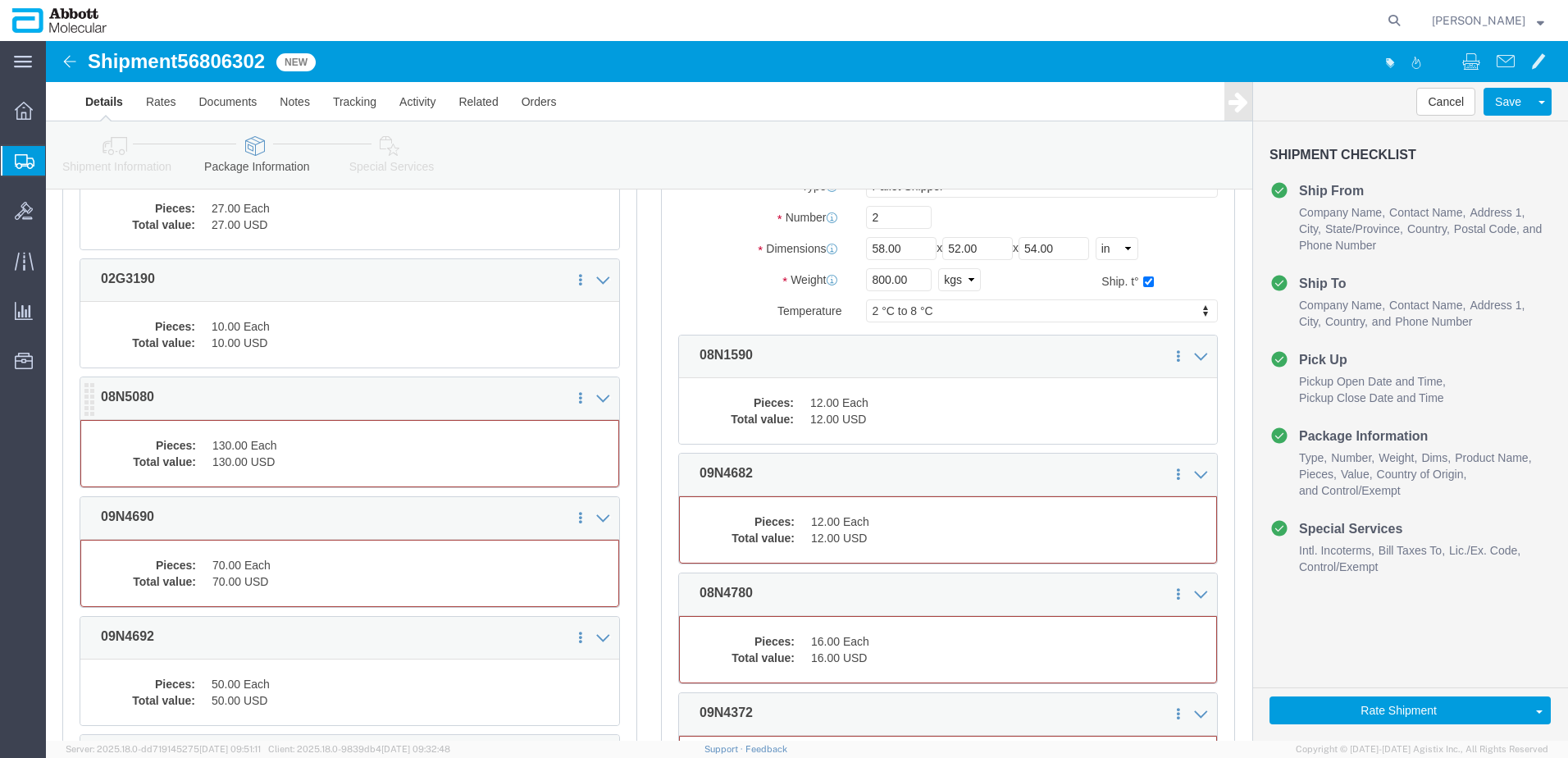
click dd "130.00 Each"
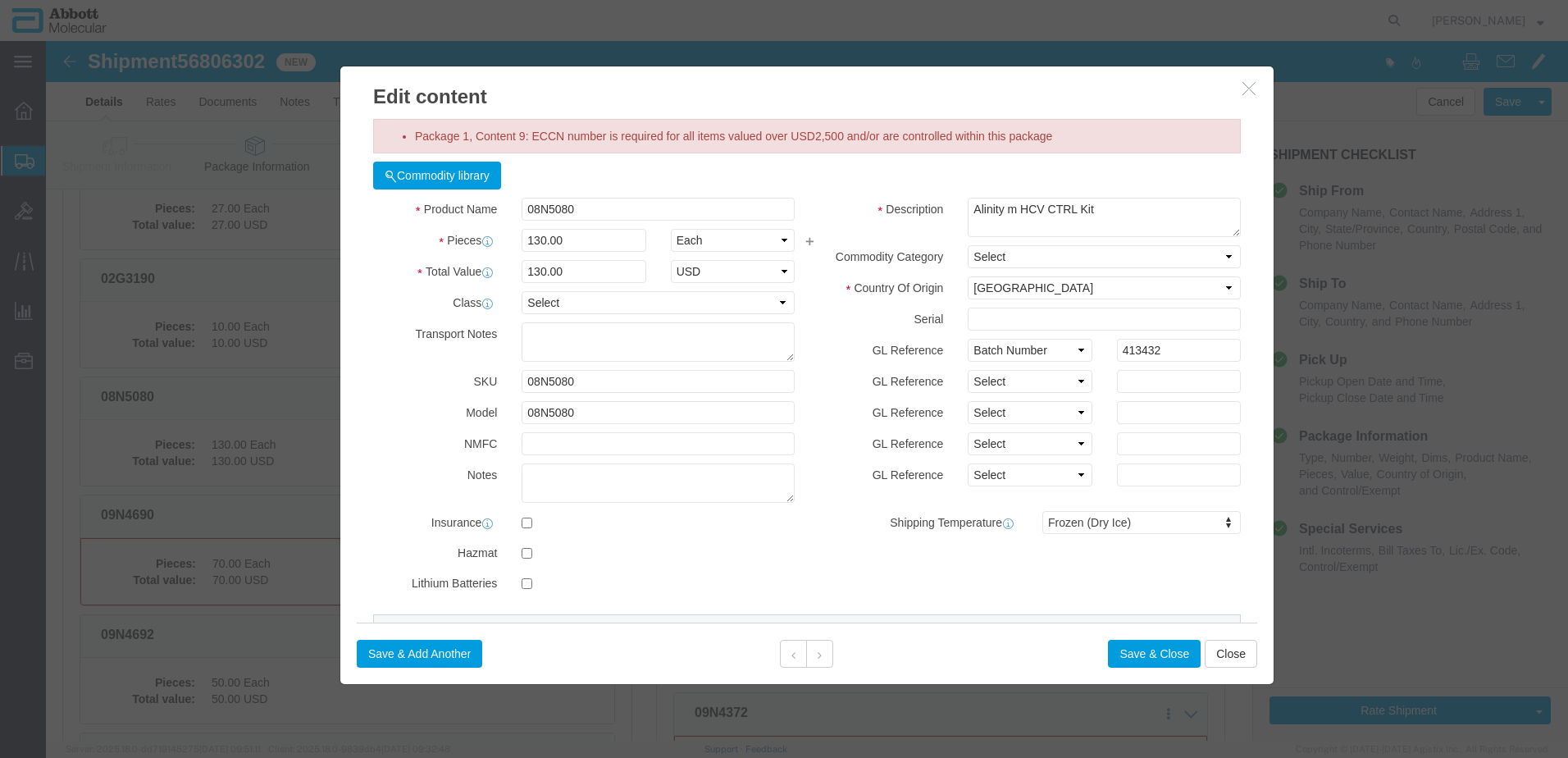
scroll to position [82, 0]
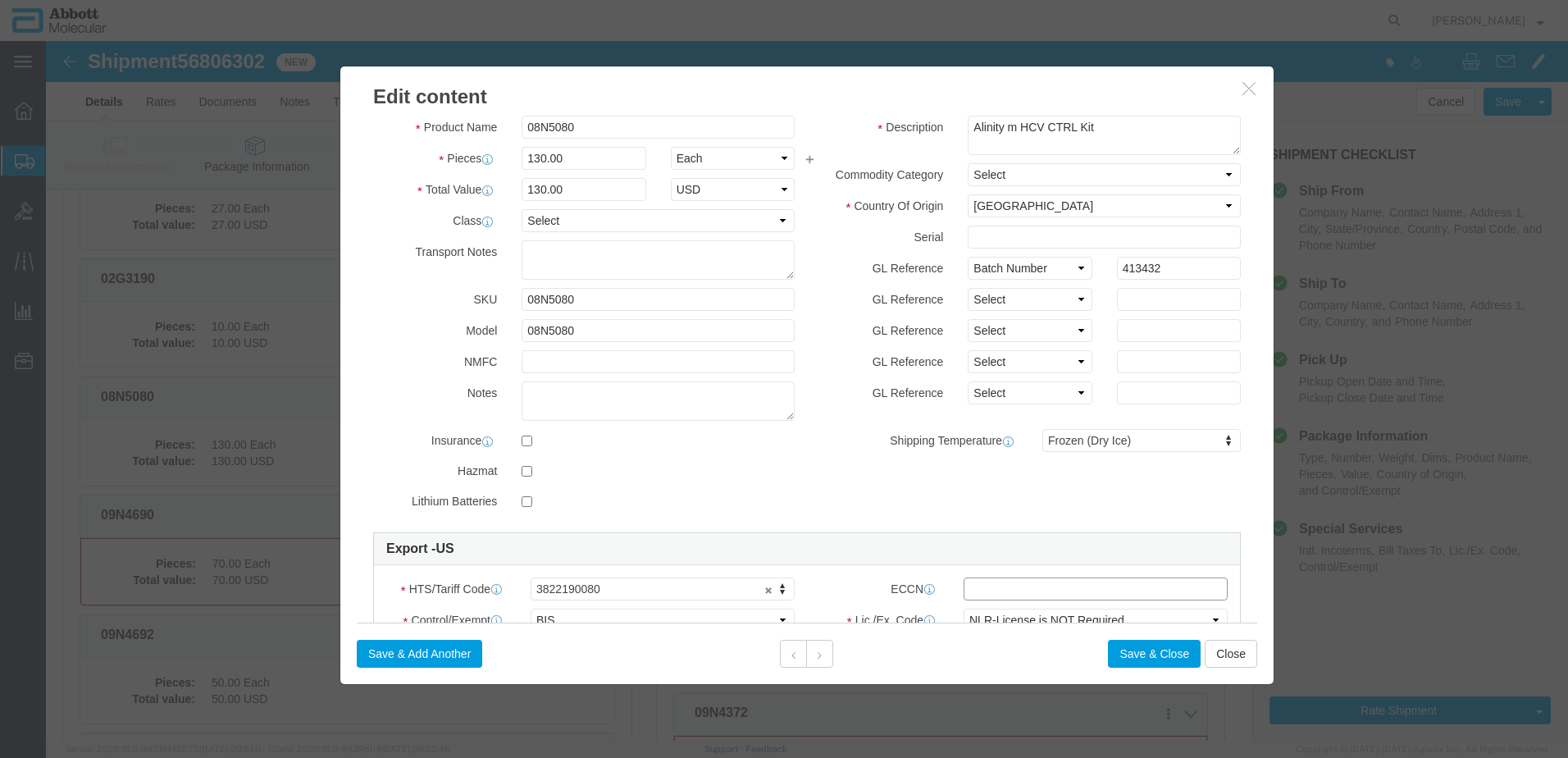
click input "text"
type input "EAR99"
click button "Save & Close"
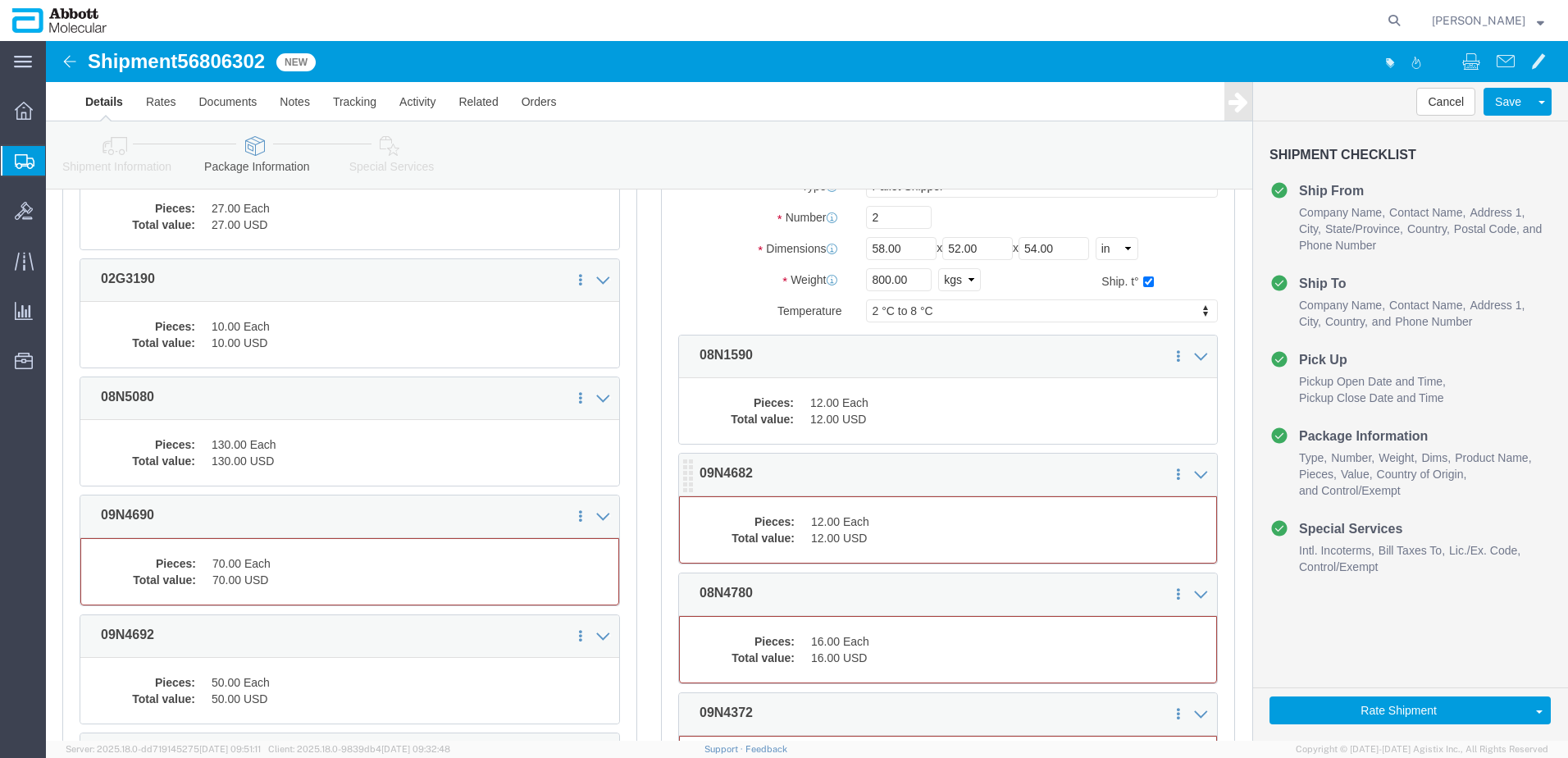
click dd "12.00 USD"
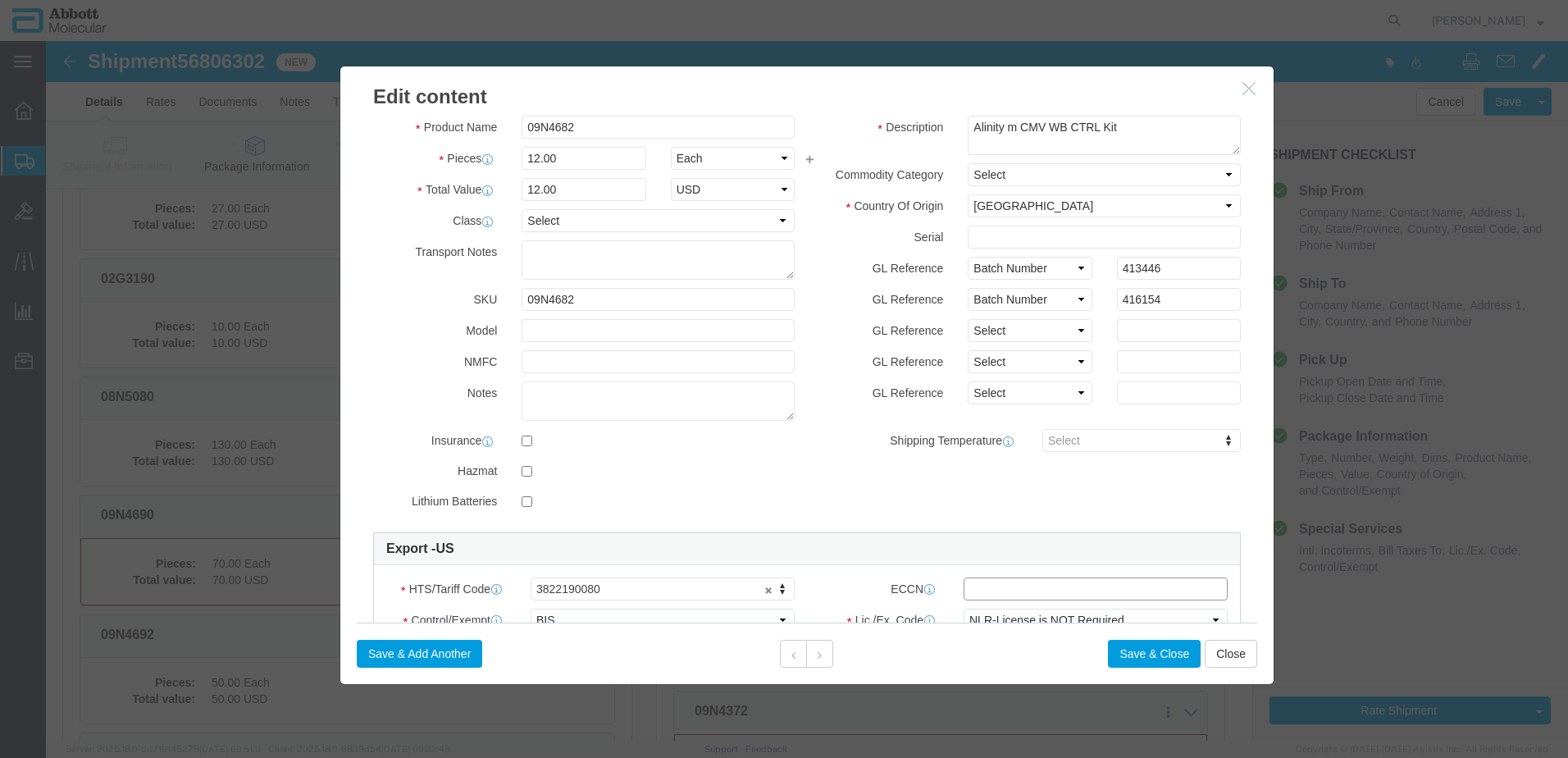
click input "text"
type input "EAR99"
click button "Save & Close"
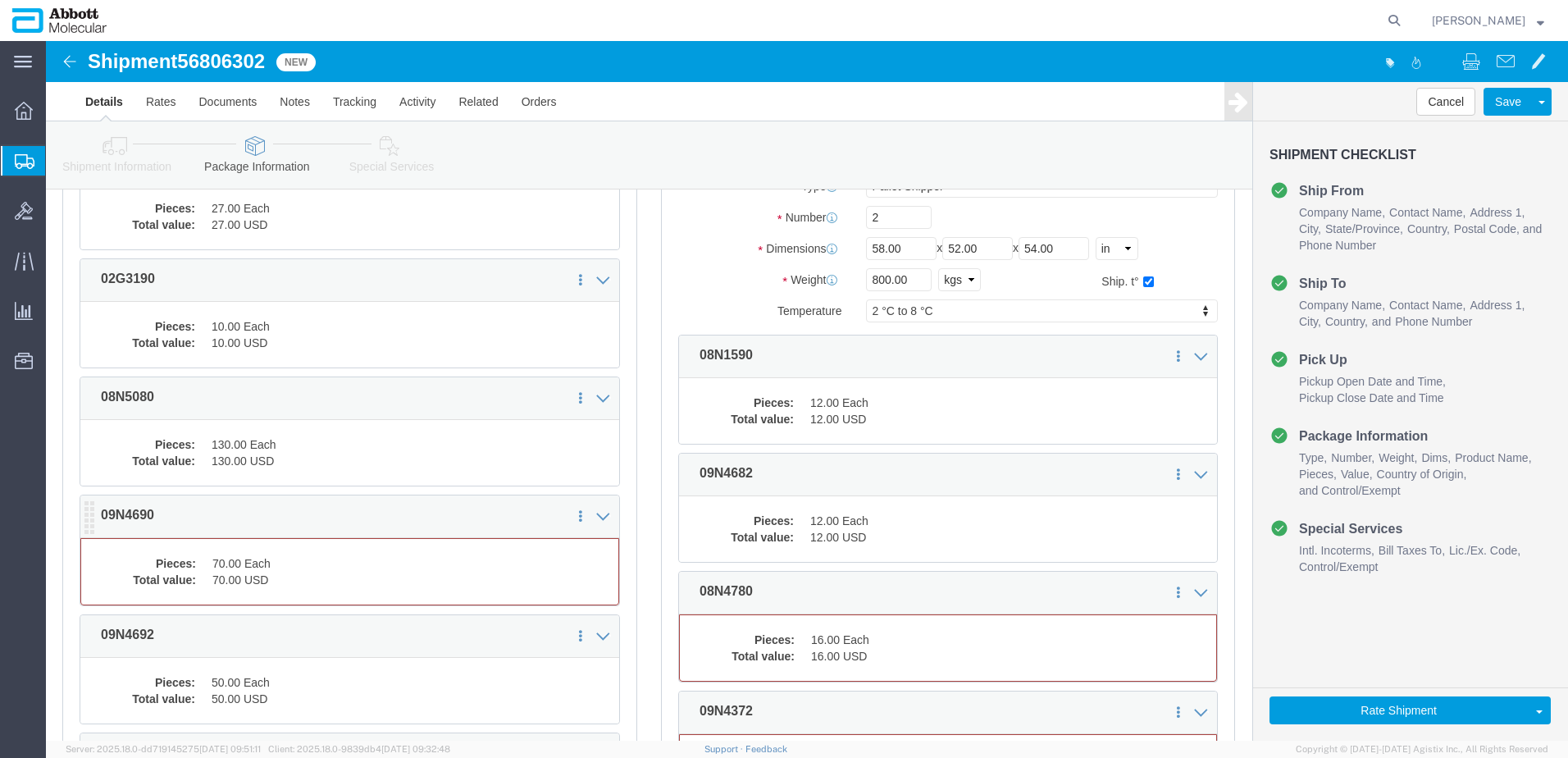
click dd "70.00 Each"
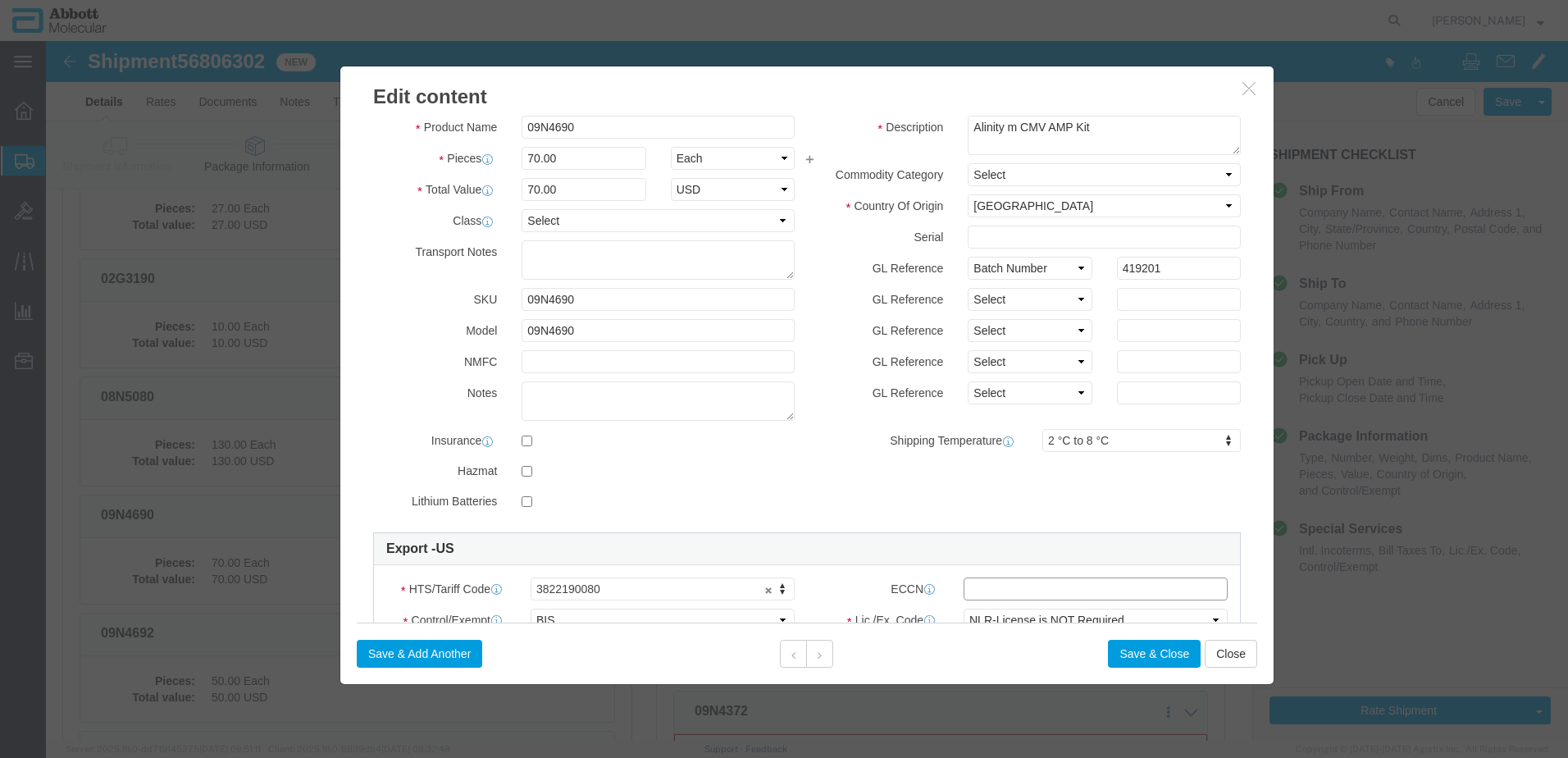
click input "text"
type input "EAR99"
click button "Save & Close"
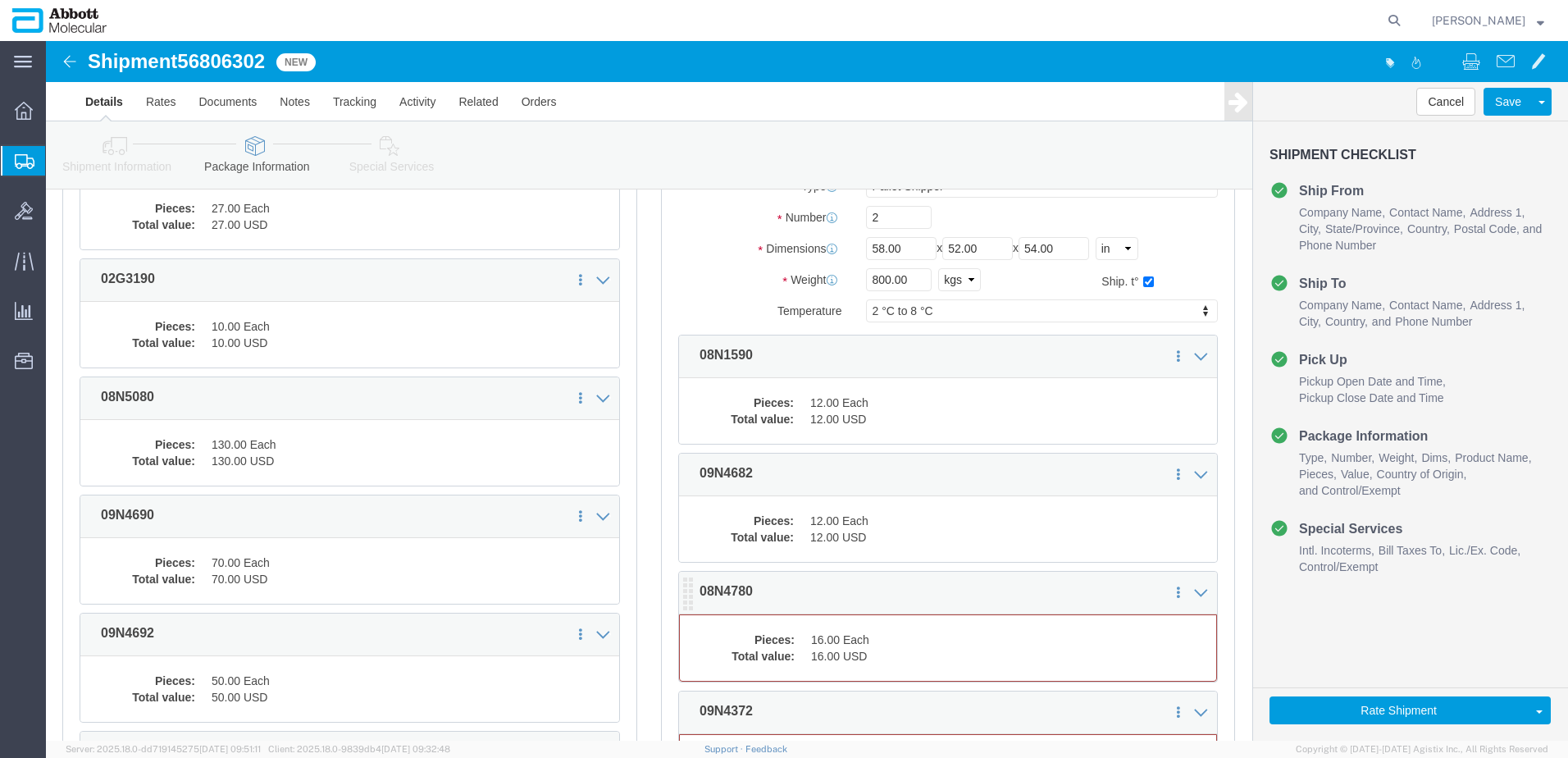
click dd "16.00 Each"
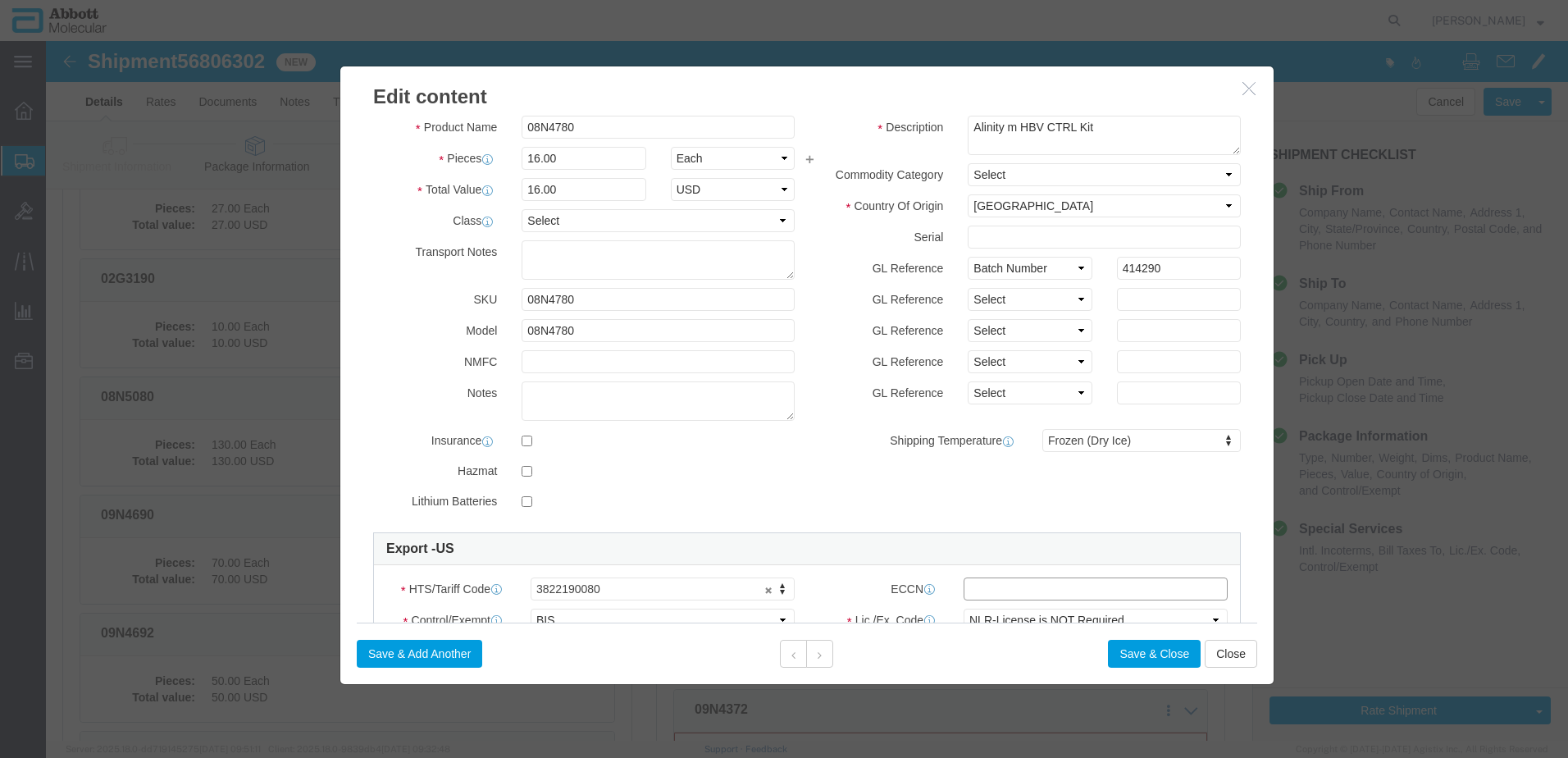
click input "text"
type input "EAR99"
click button "Save & Close"
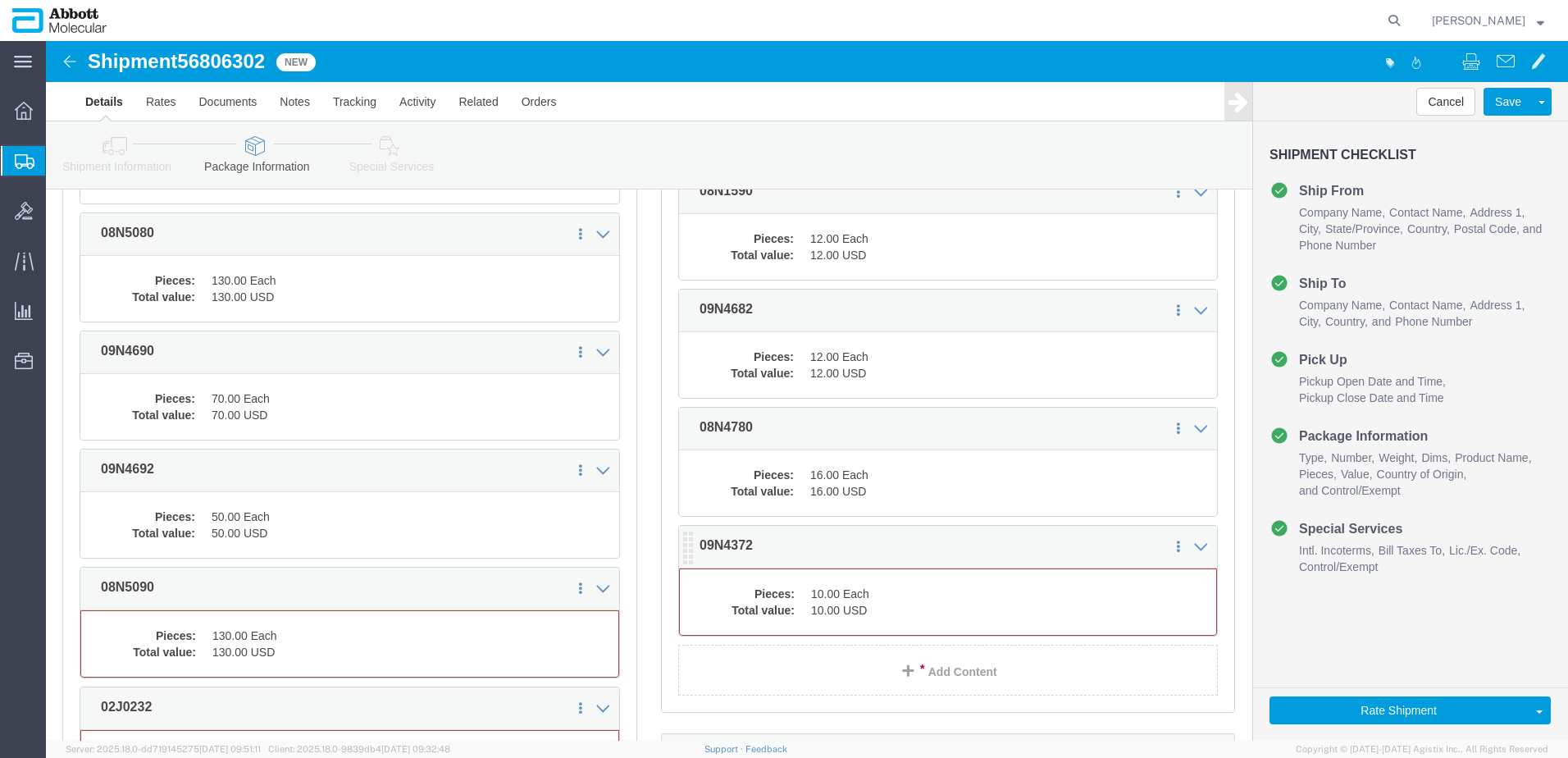
click dt "Total value:"
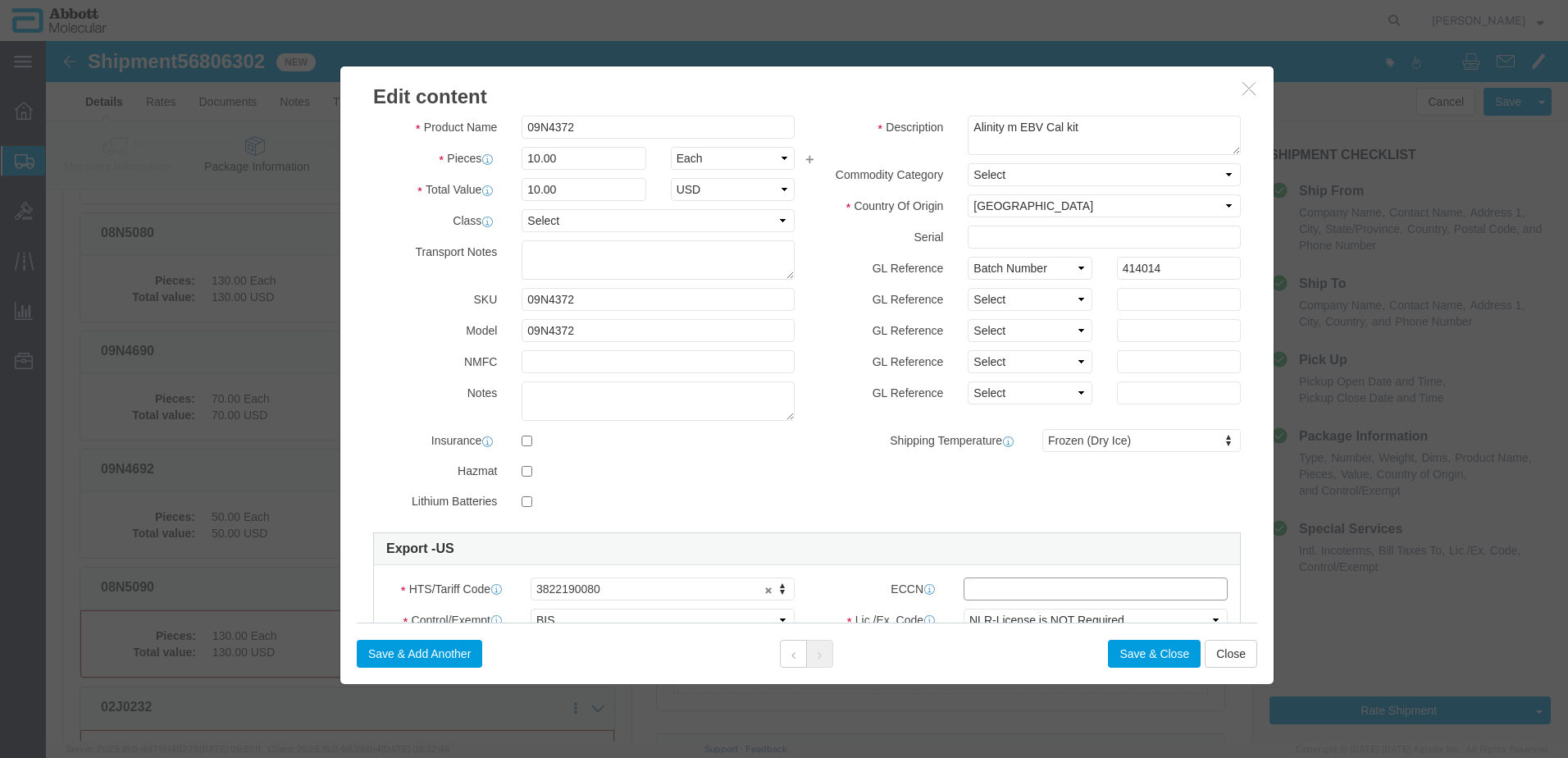
click input "text"
type input "EAR99"
click button "Save & Close"
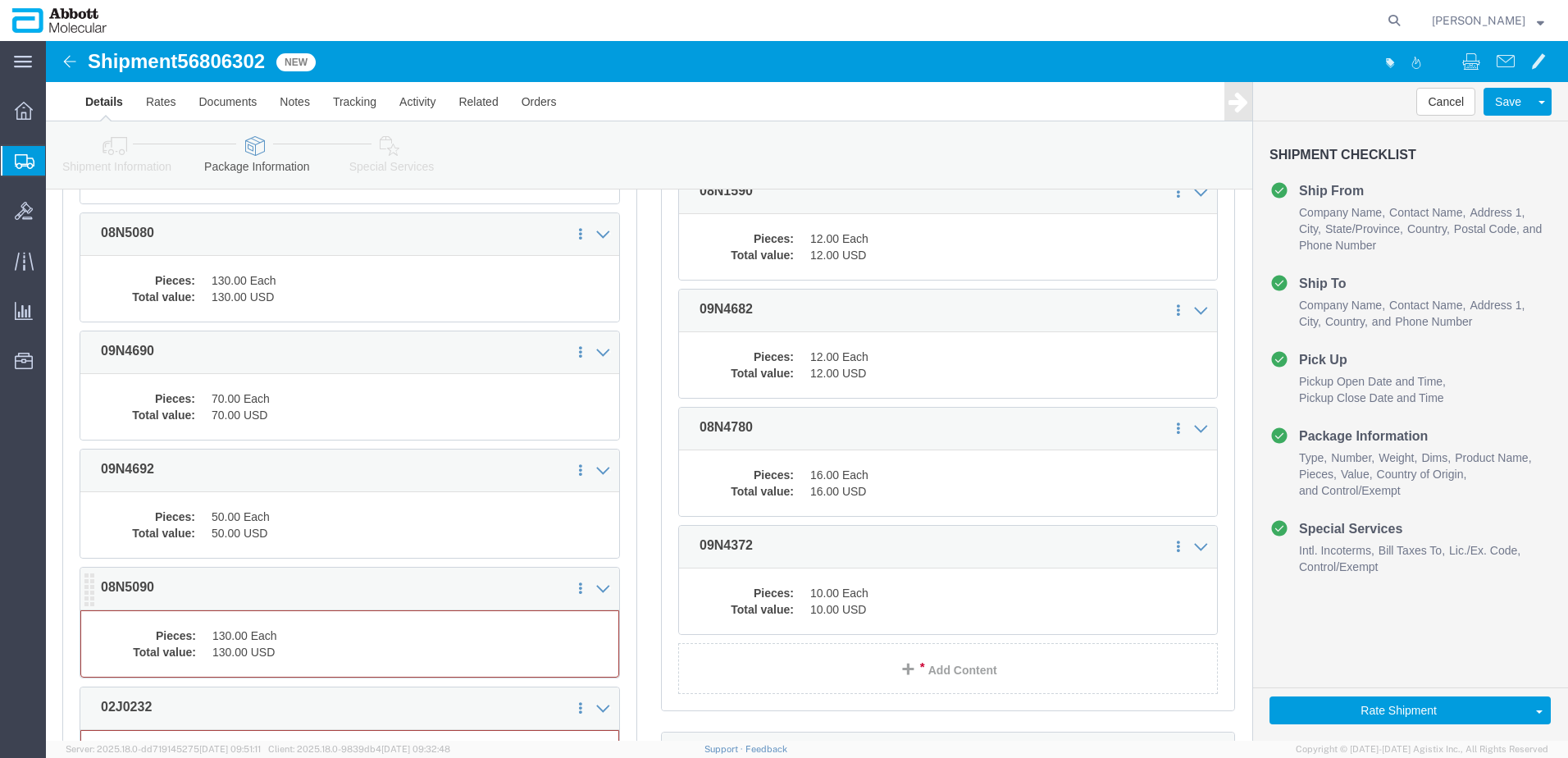
click dd "130.00 USD"
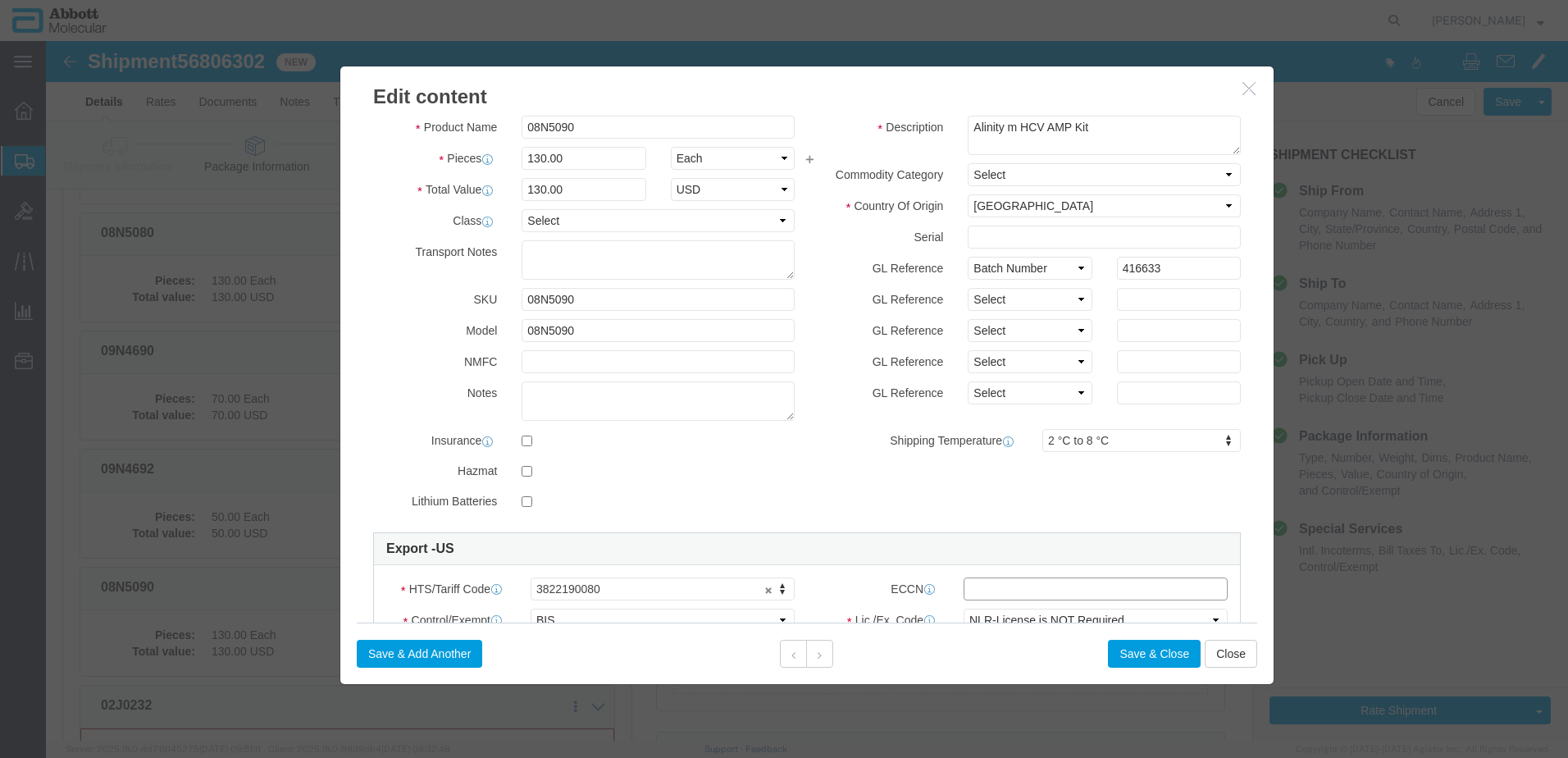
click input "text"
type input "EAR99"
click button "Save & Close"
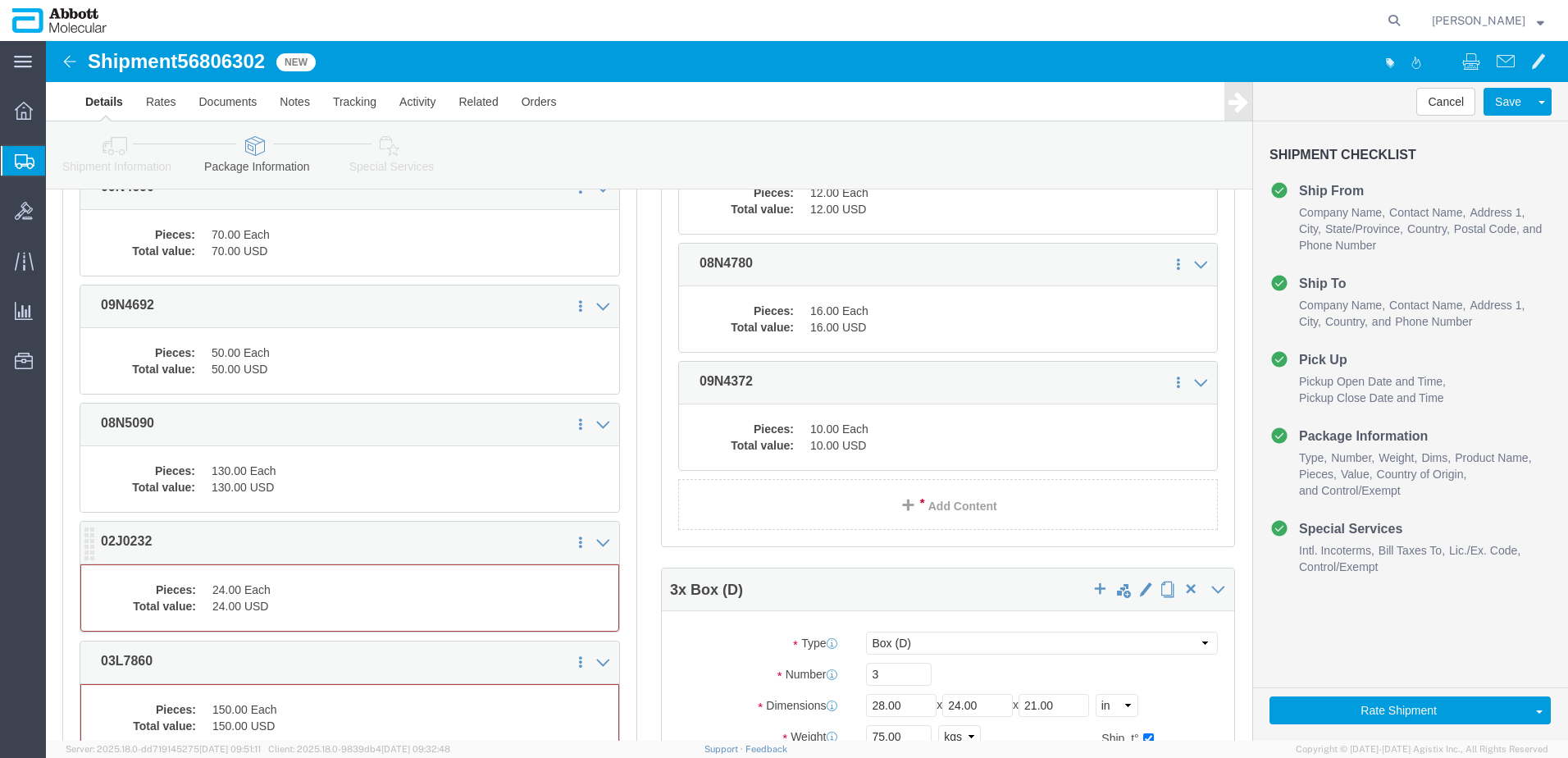
click dd "24.00 Each"
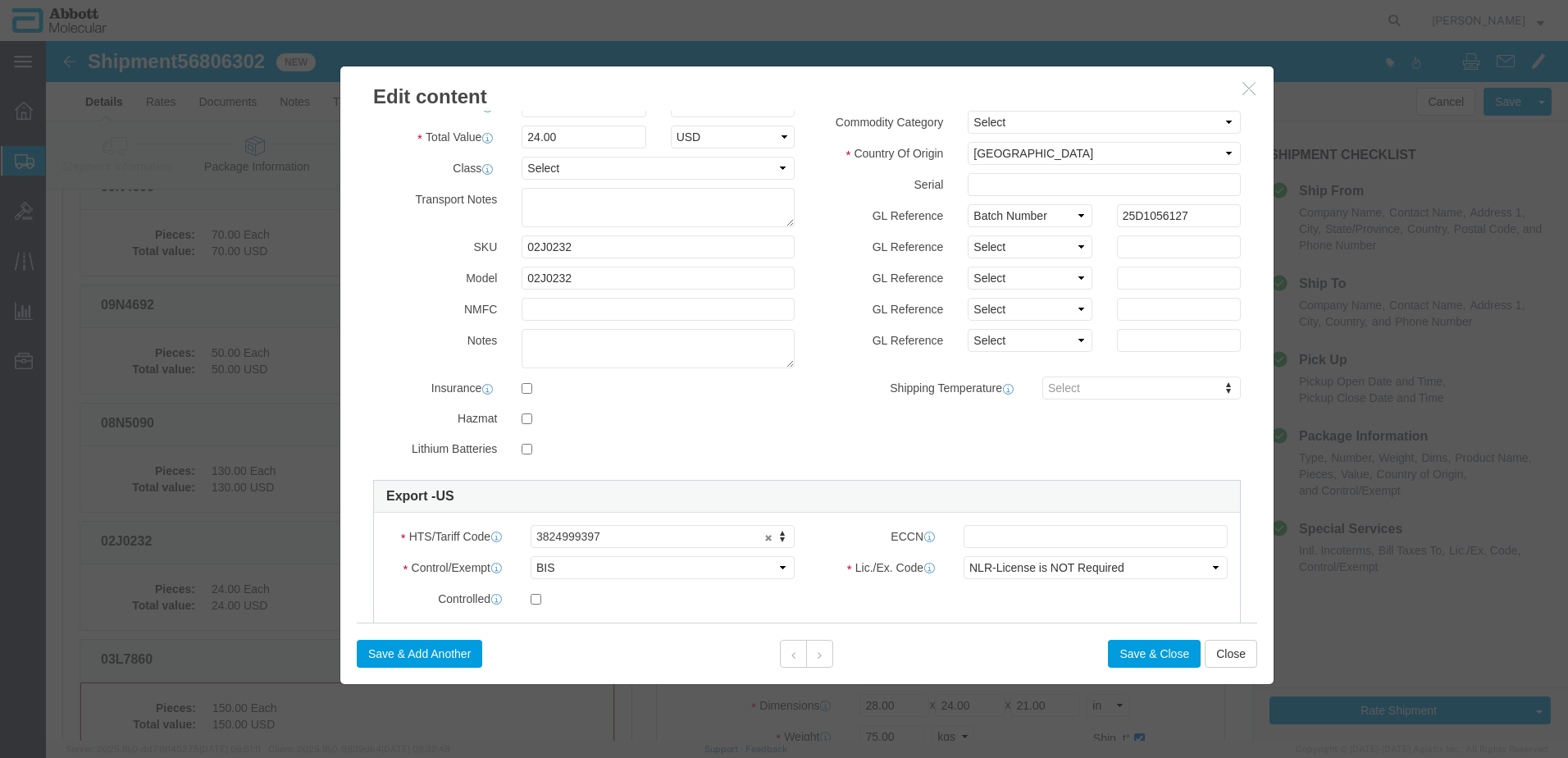
scroll to position [164, 0]
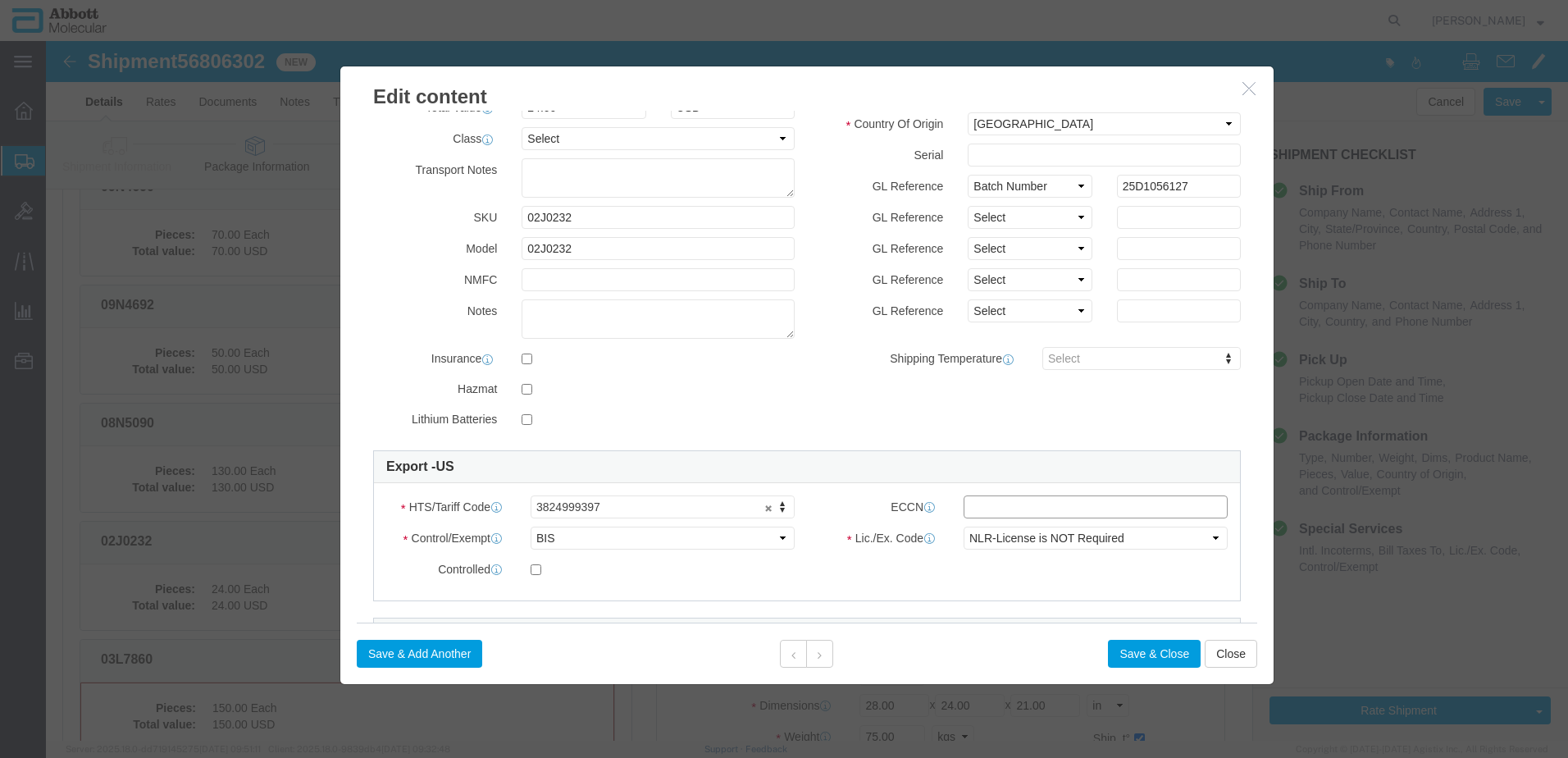
click input "text"
type input "EAR99"
click button "Save & Close"
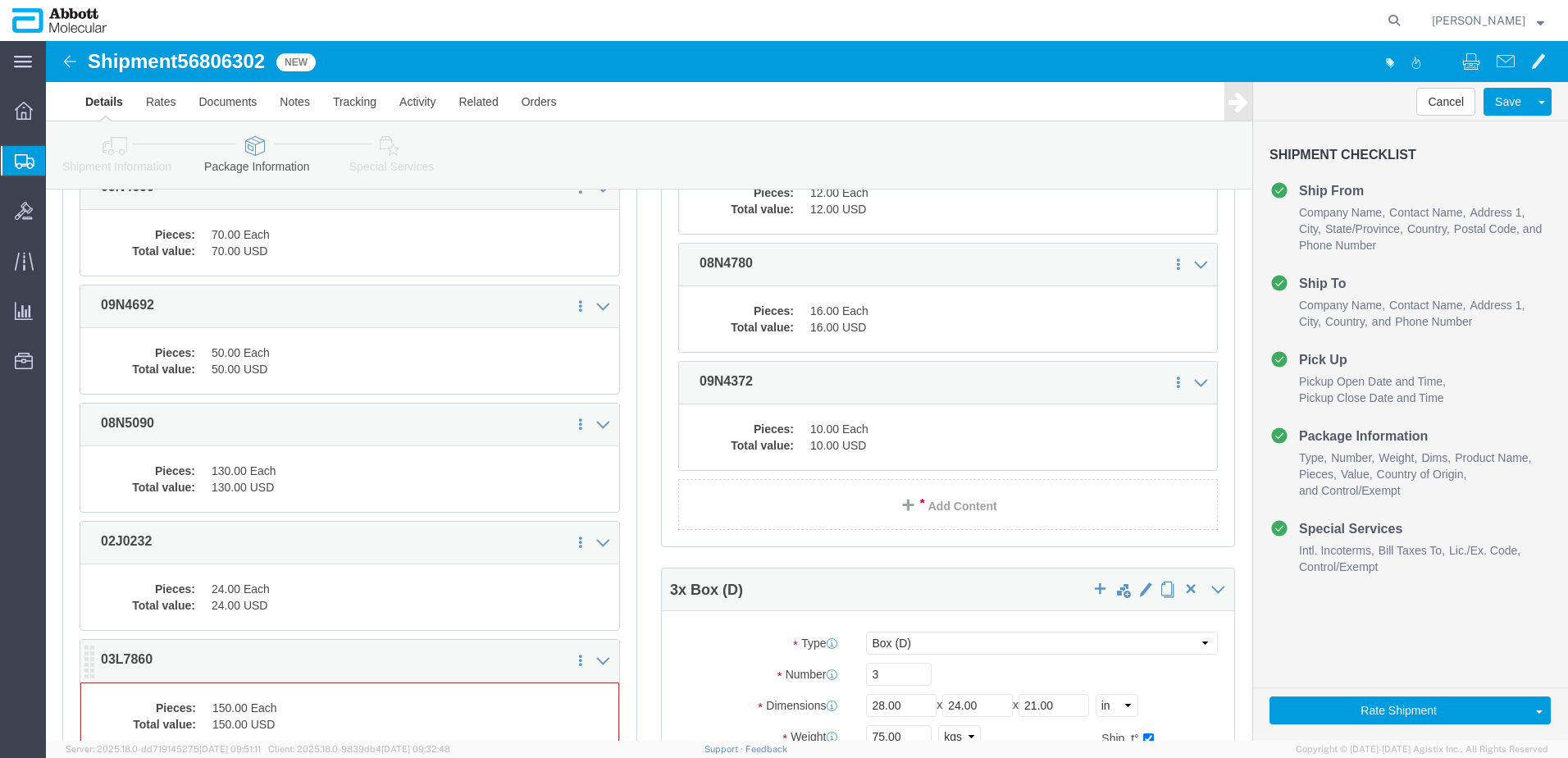
click dd "150.00 Each"
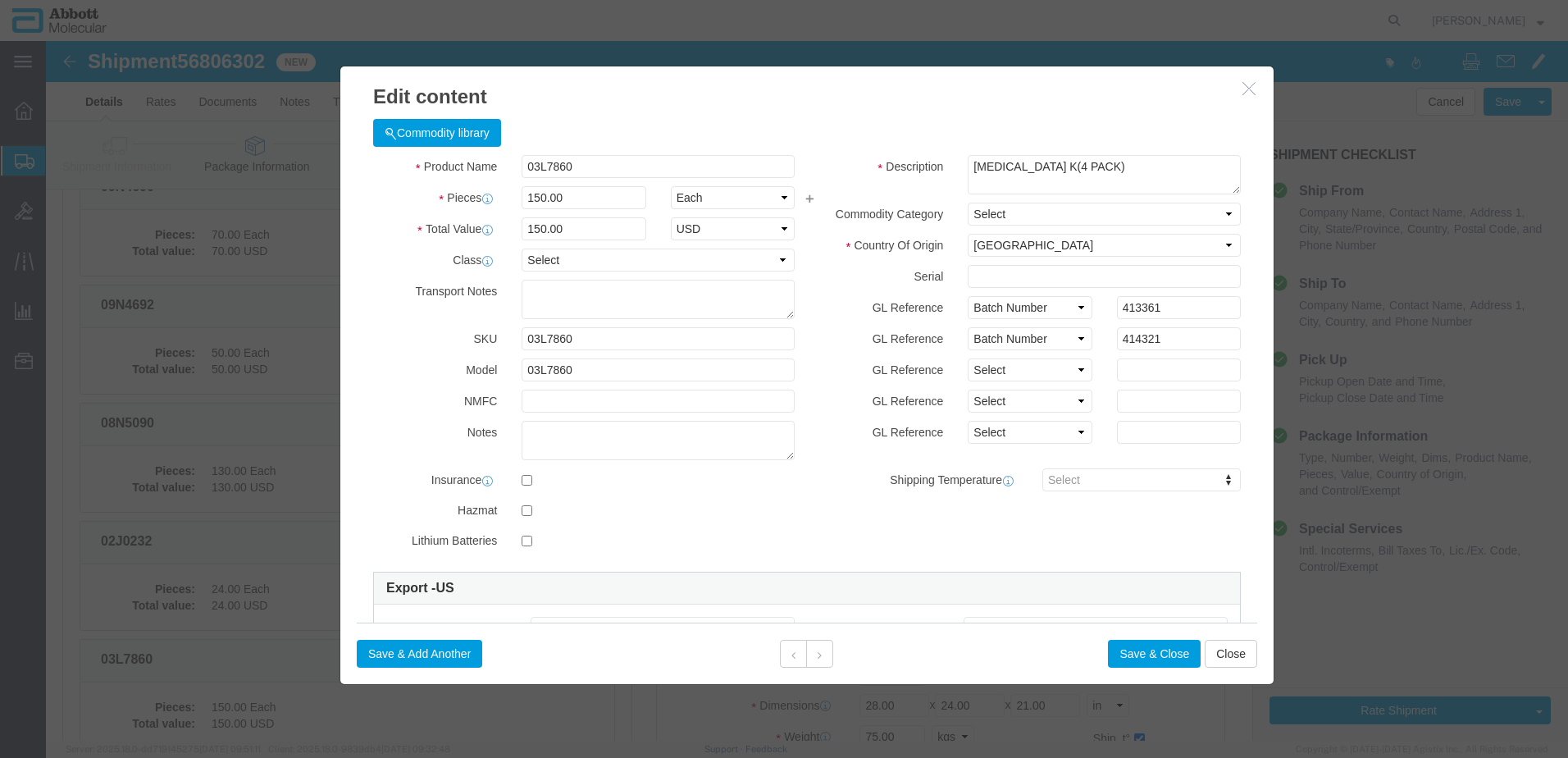
scroll to position [82, 0]
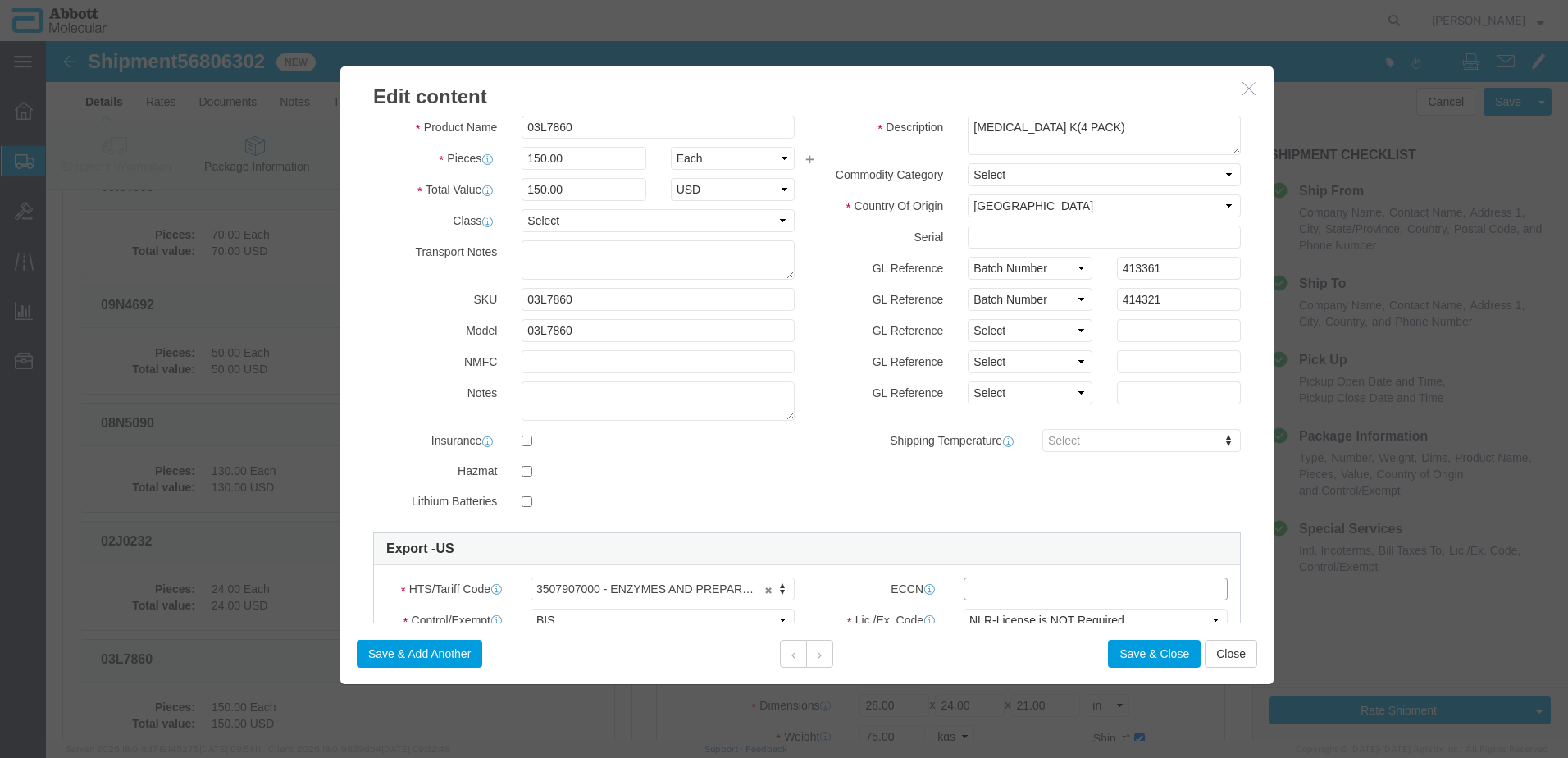
click input "text"
type input "EAR99"
click button "Save & Close"
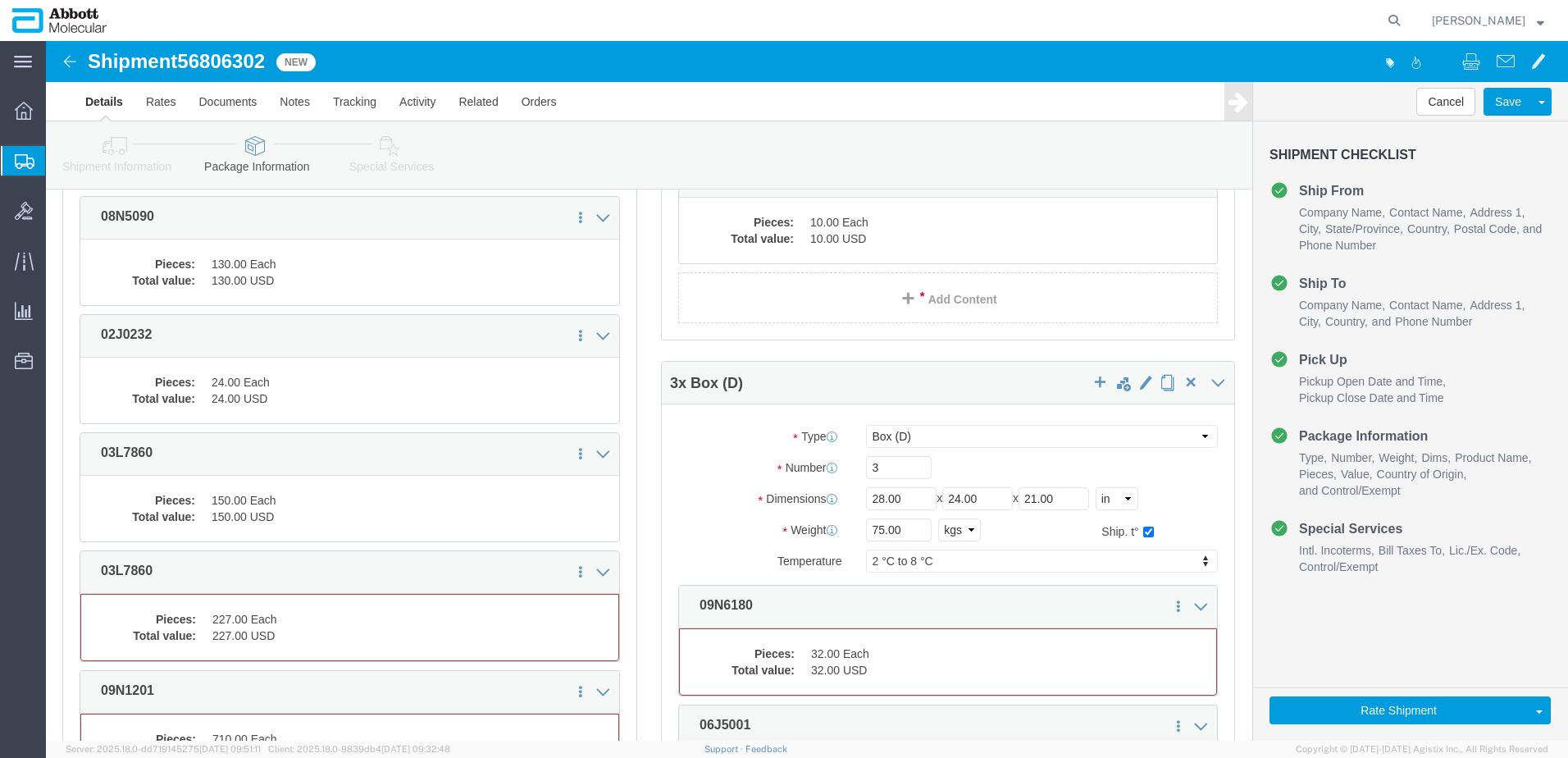
scroll to position [2199, 0]
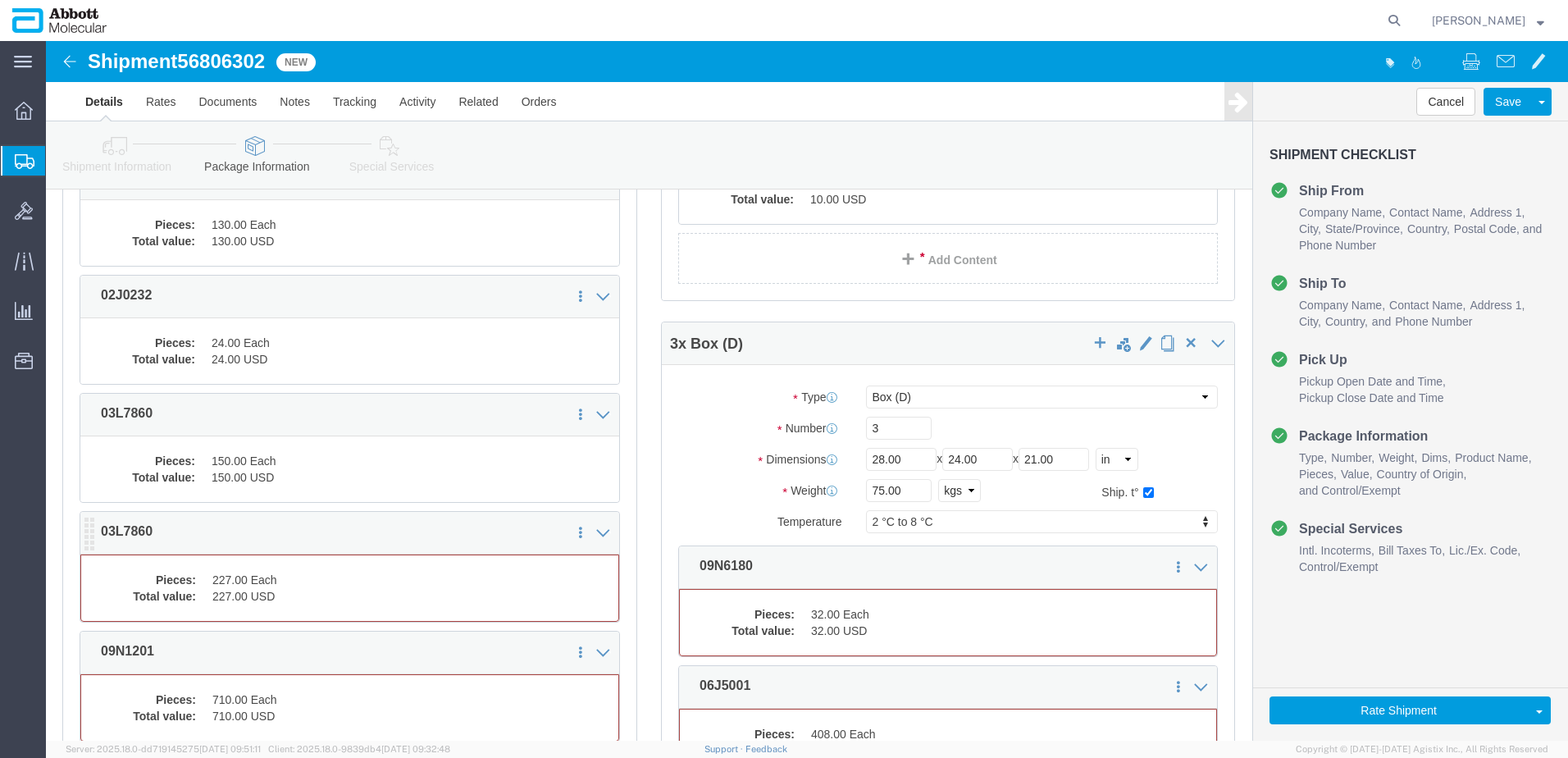
click dd "227.00 Each"
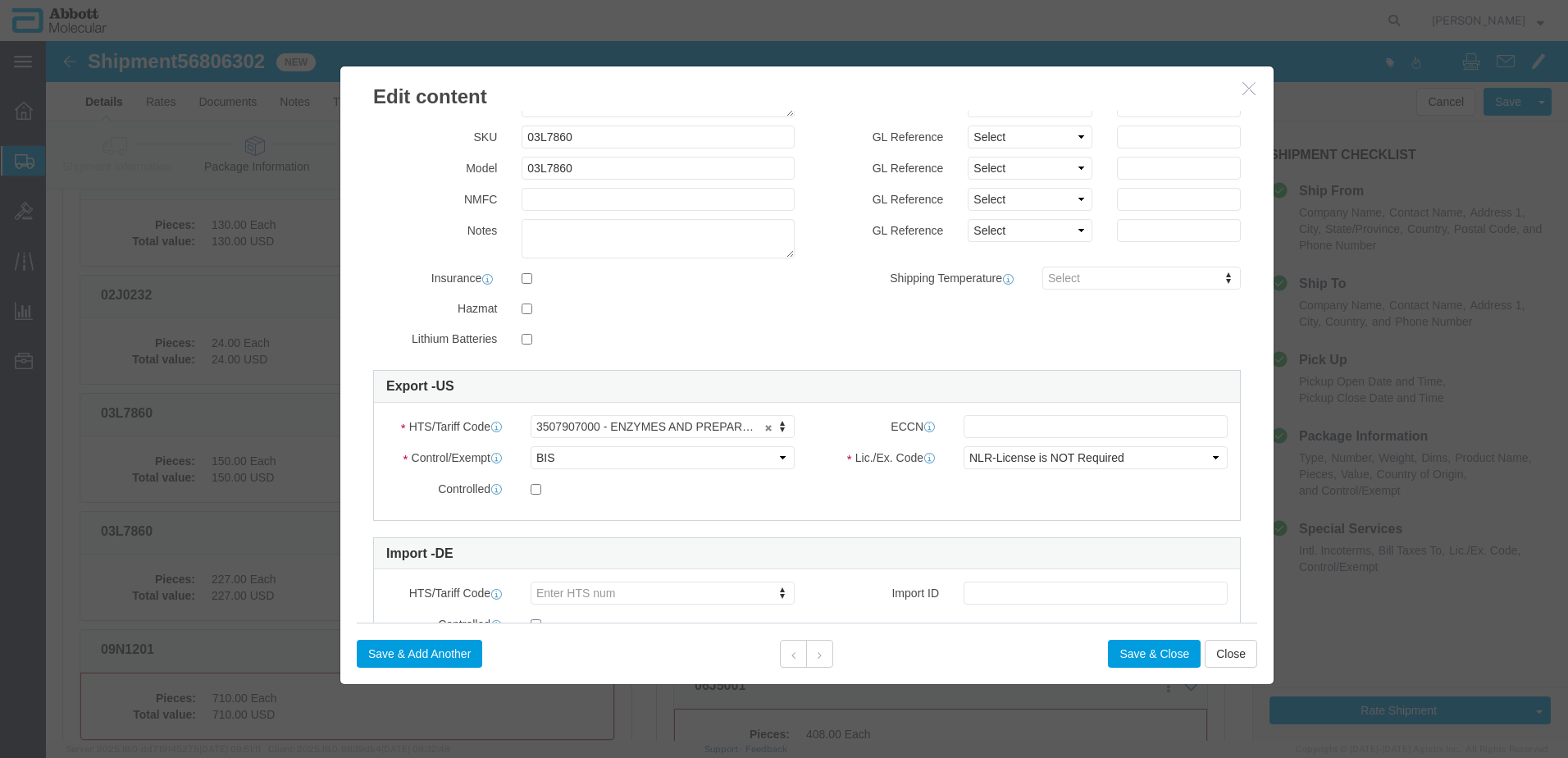
scroll to position [246, 0]
click input "text"
type input "EAR99"
click button "Save & Close"
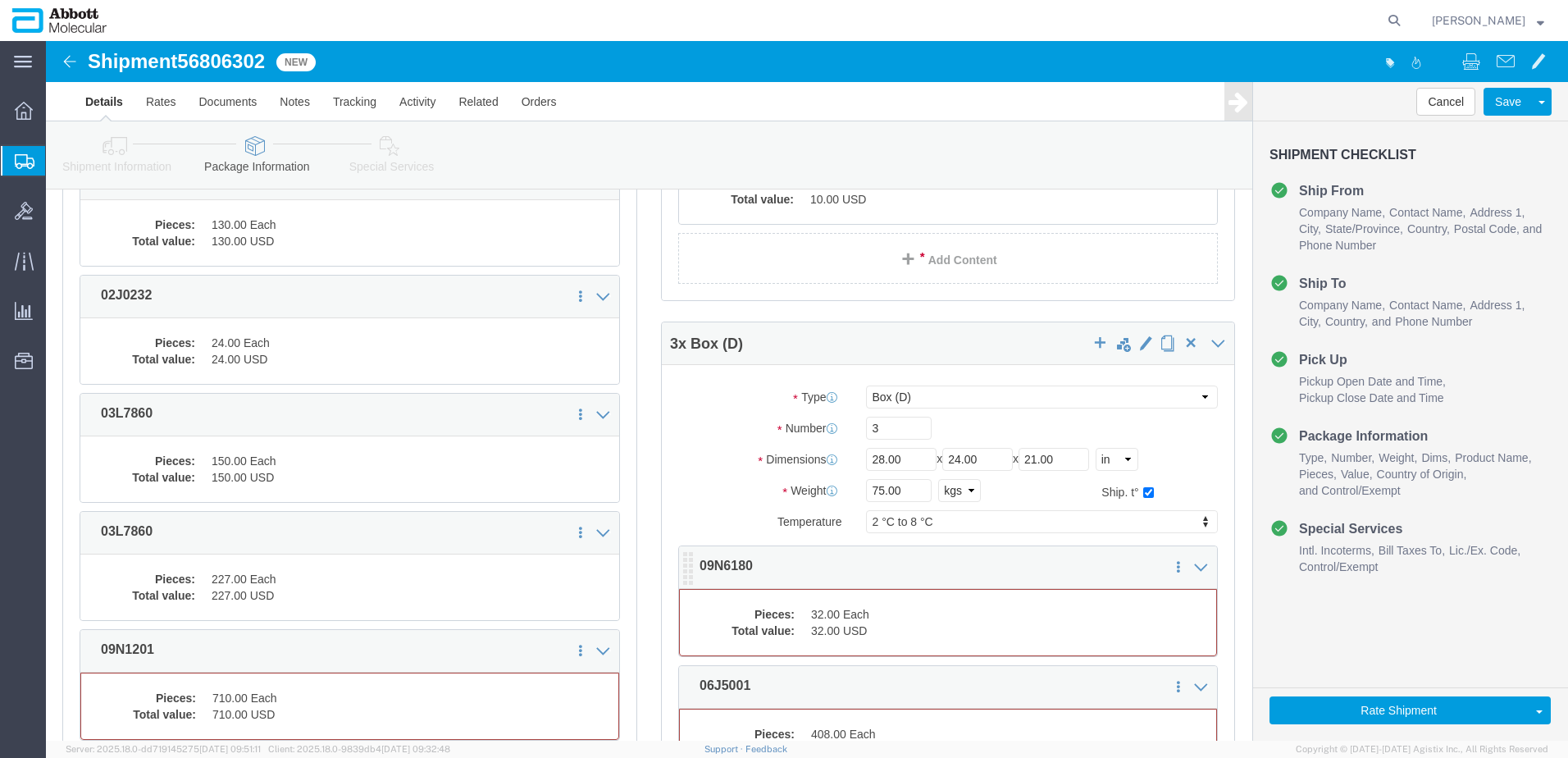
click dd "32.00 Each"
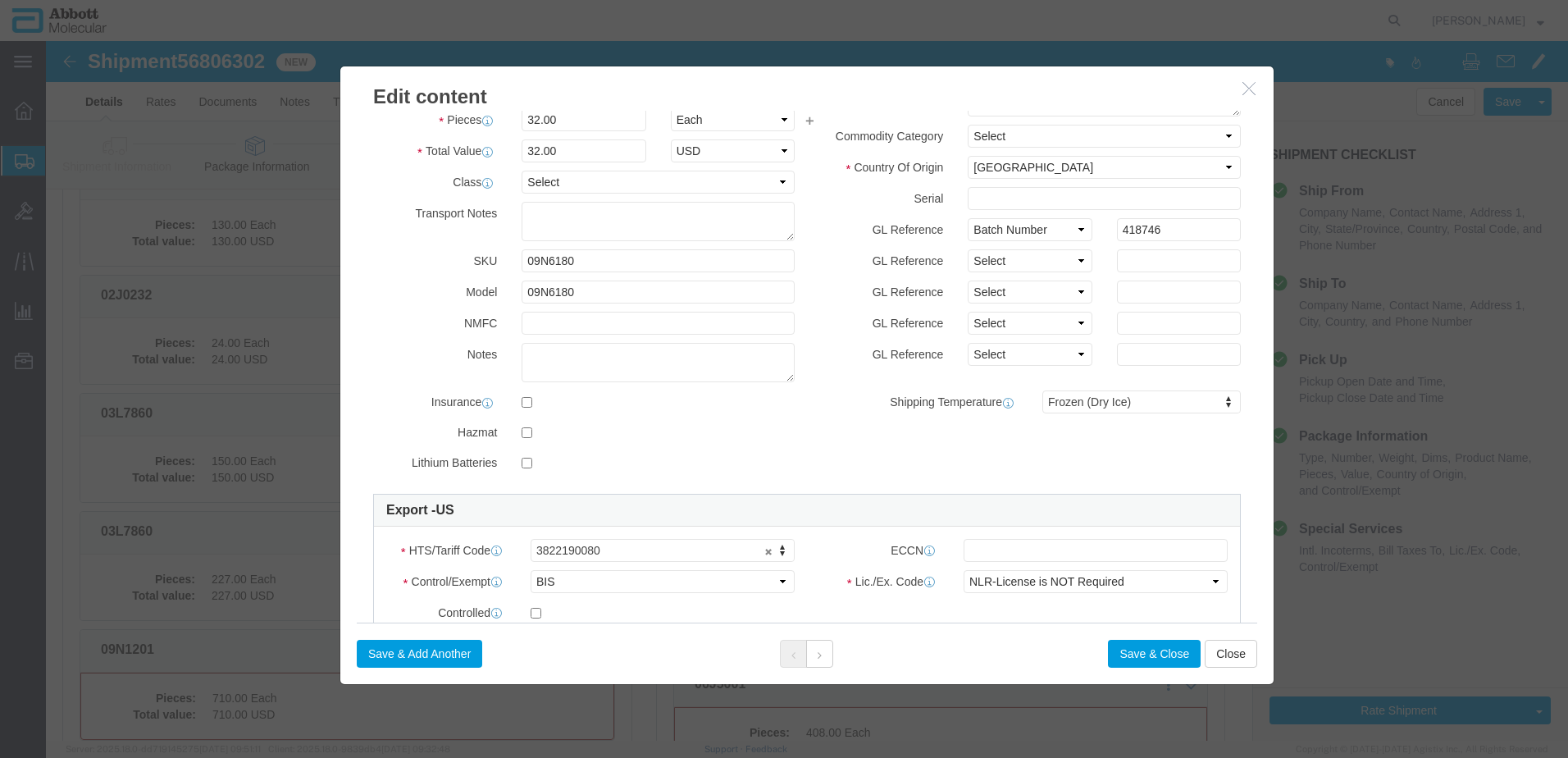
scroll to position [164, 0]
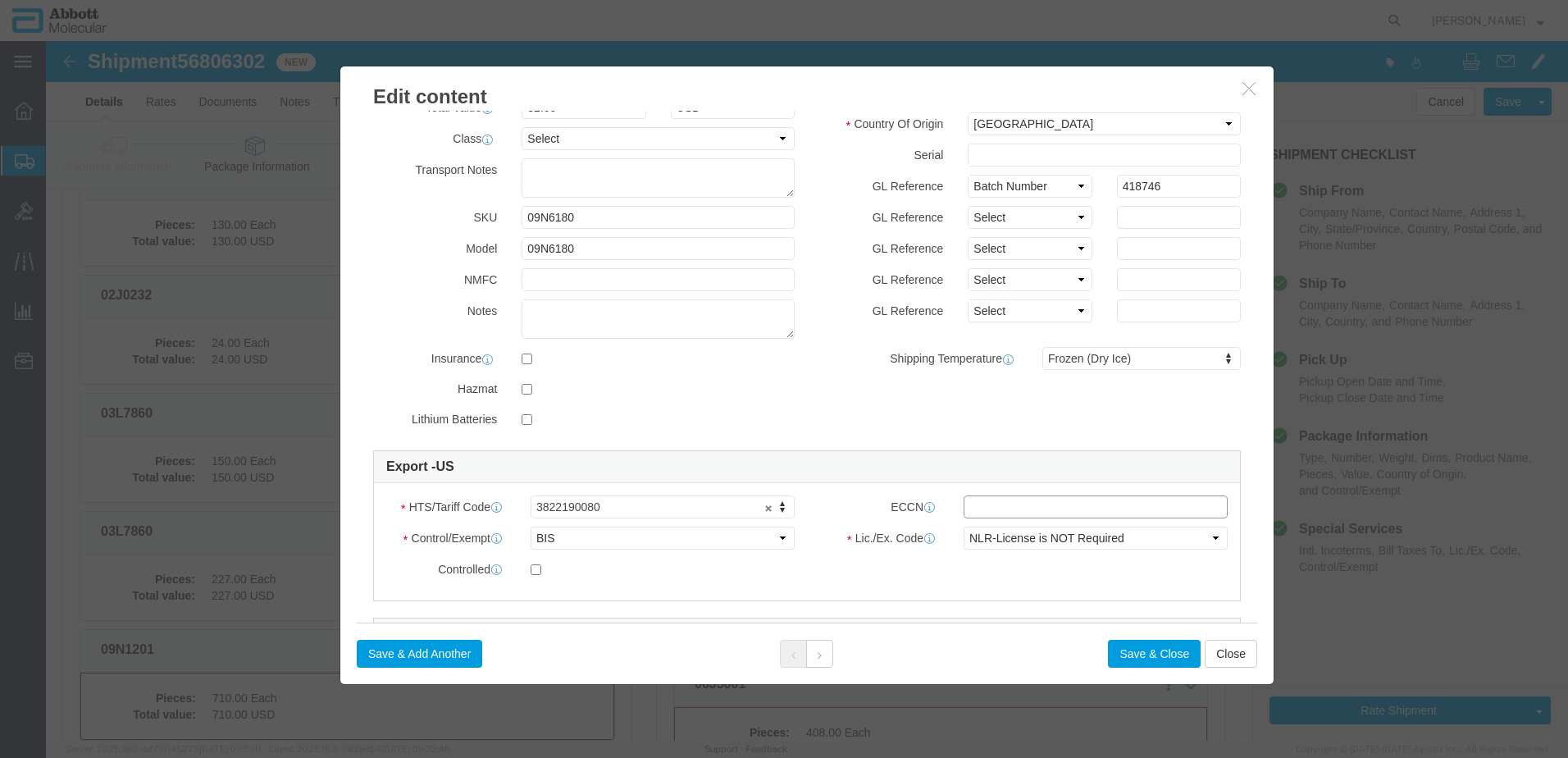
click input "text"
type input "EAR99"
click button "Save & Close"
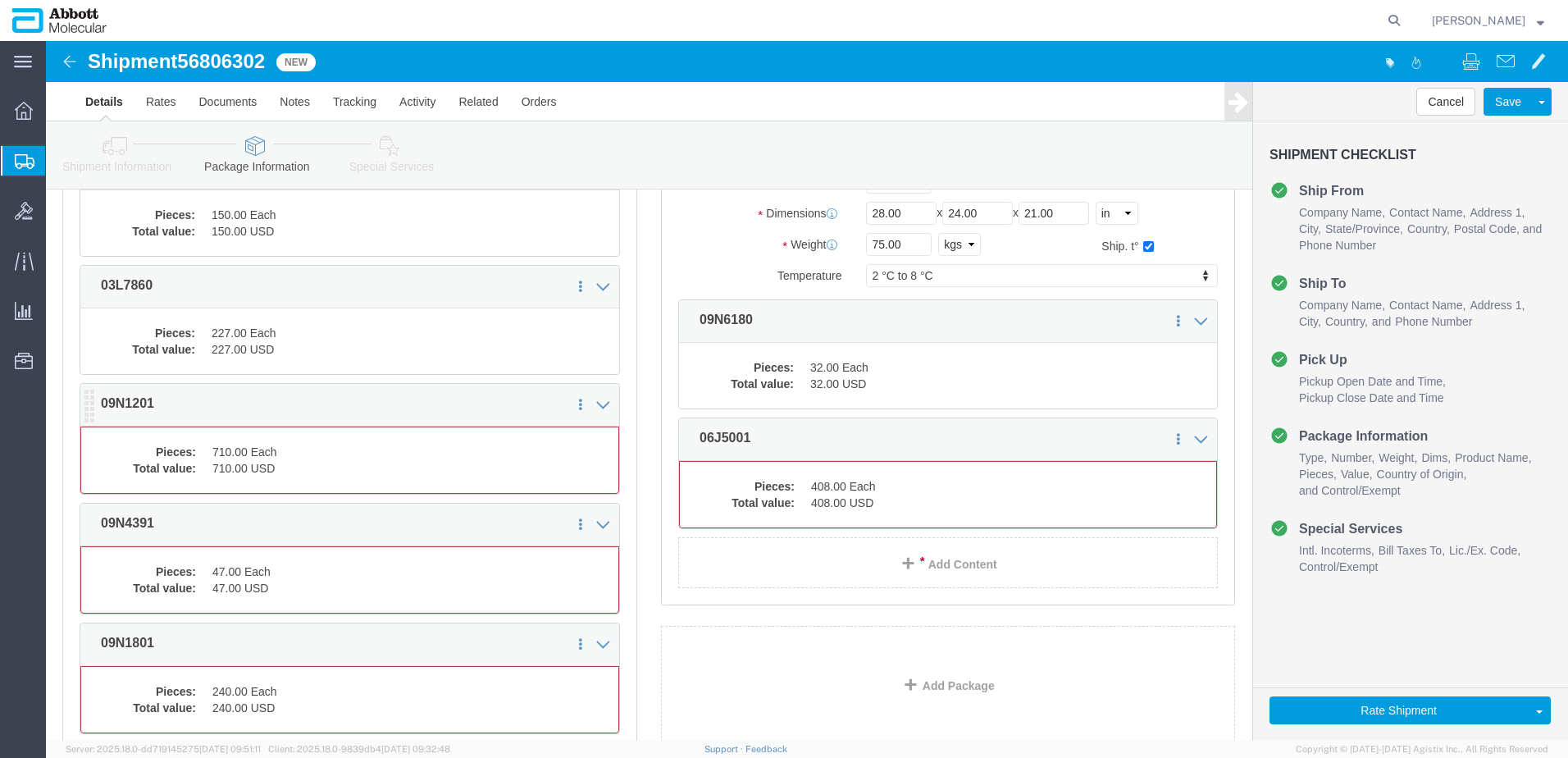
click dd "710.00 USD"
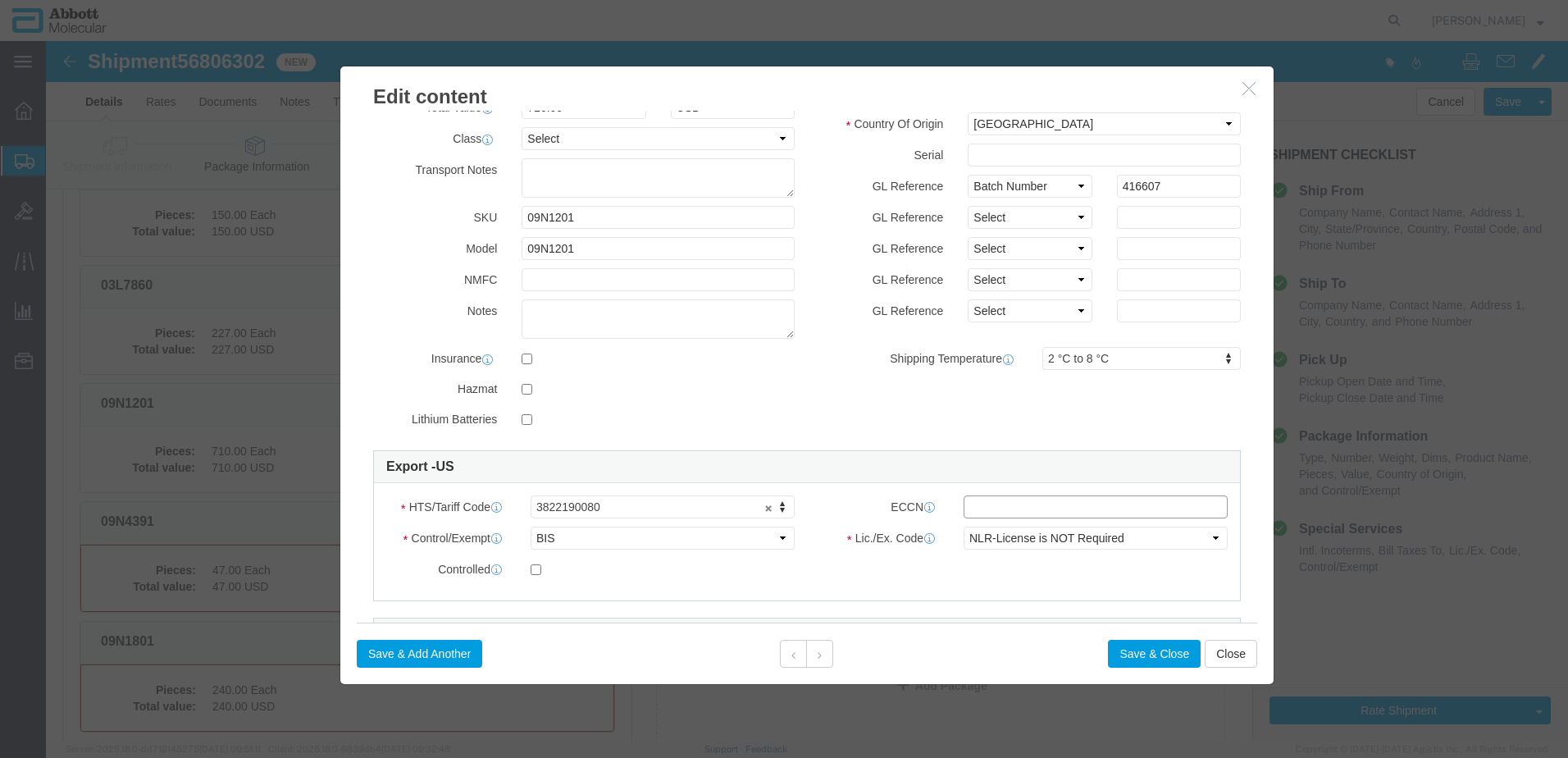
click input "text"
type input "EAR99"
click button "Save & Close"
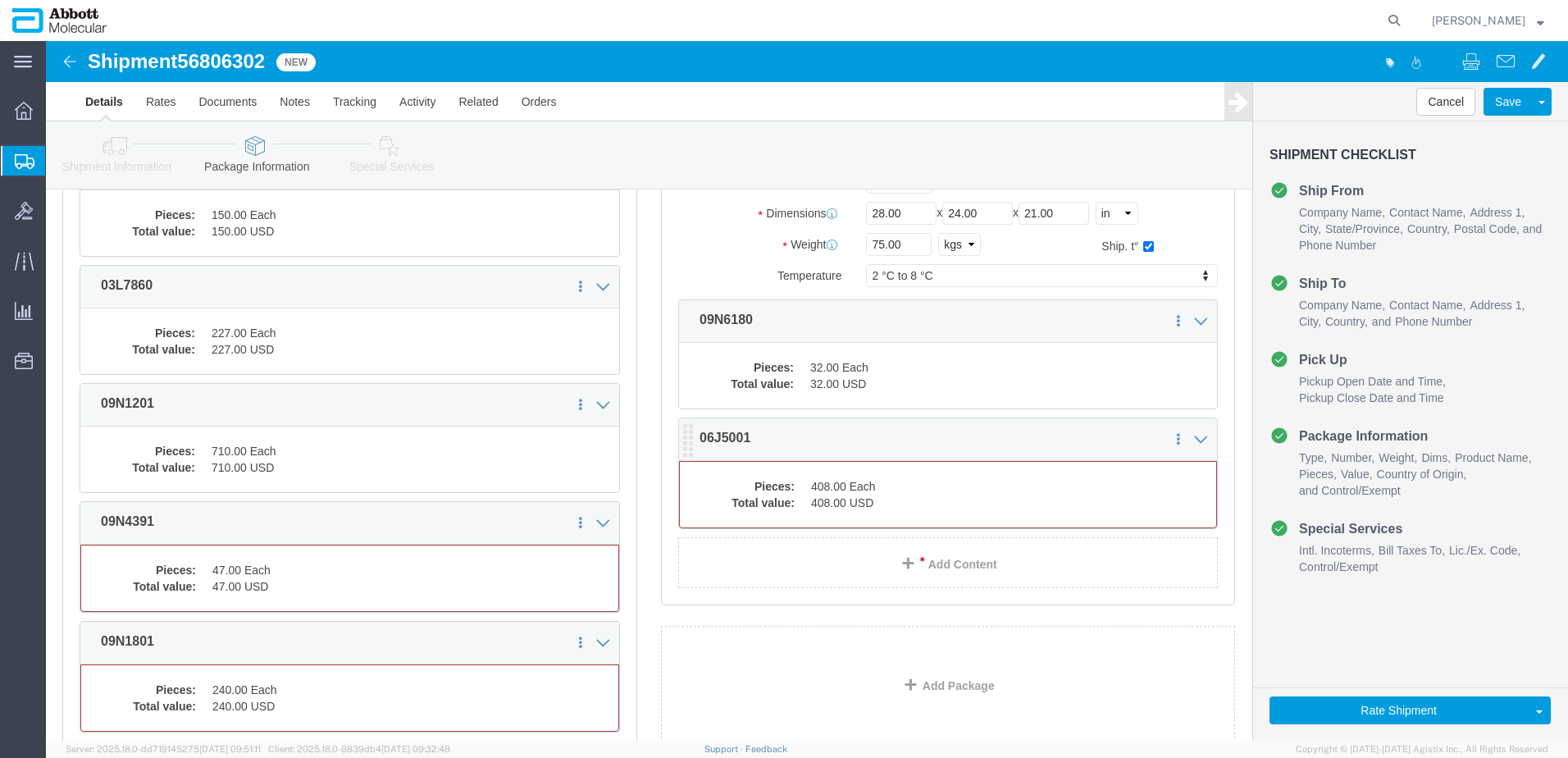
click dd "408.00 Each"
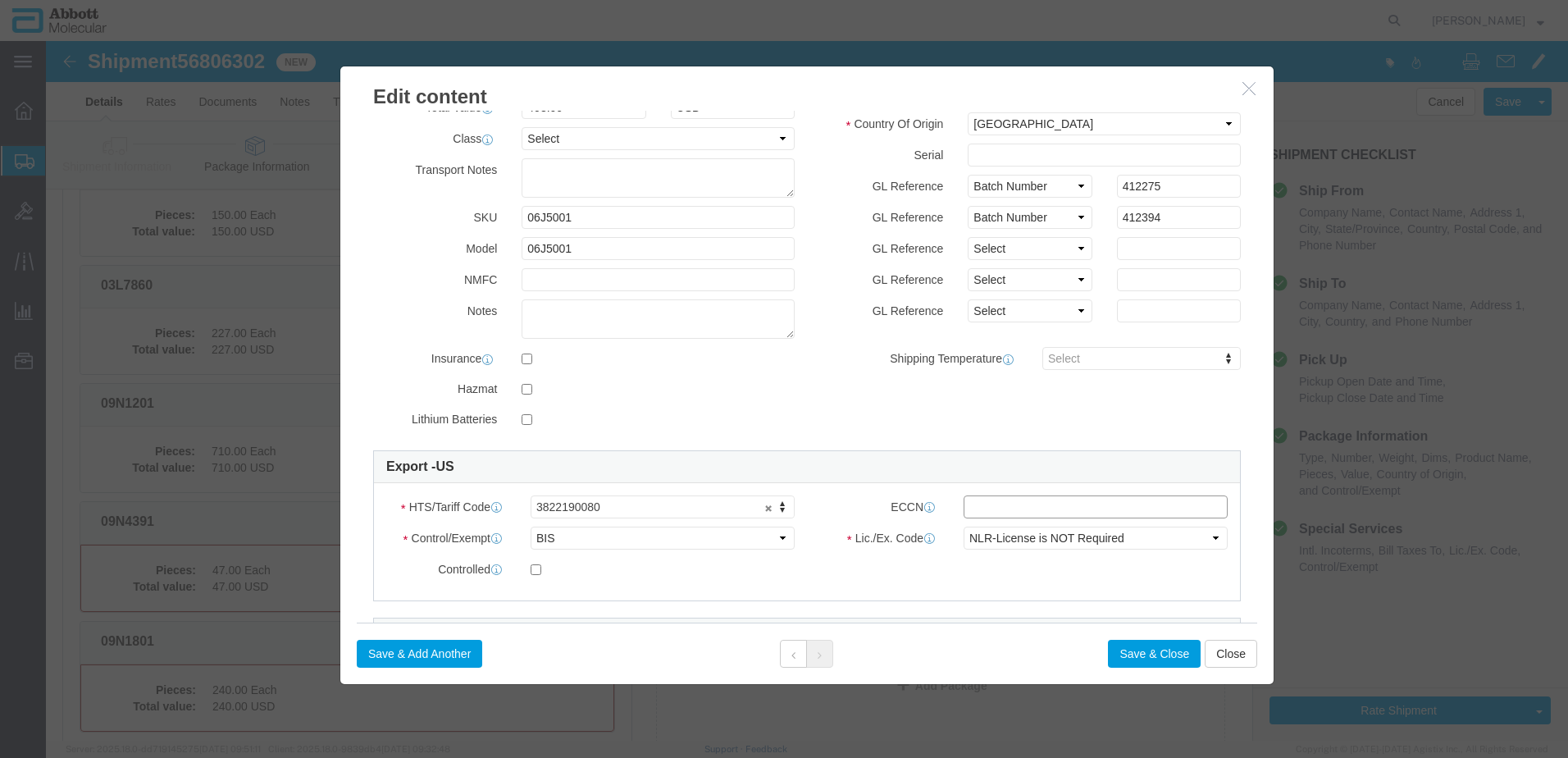
click input "text"
type input "EAR99"
click button "Save & Close"
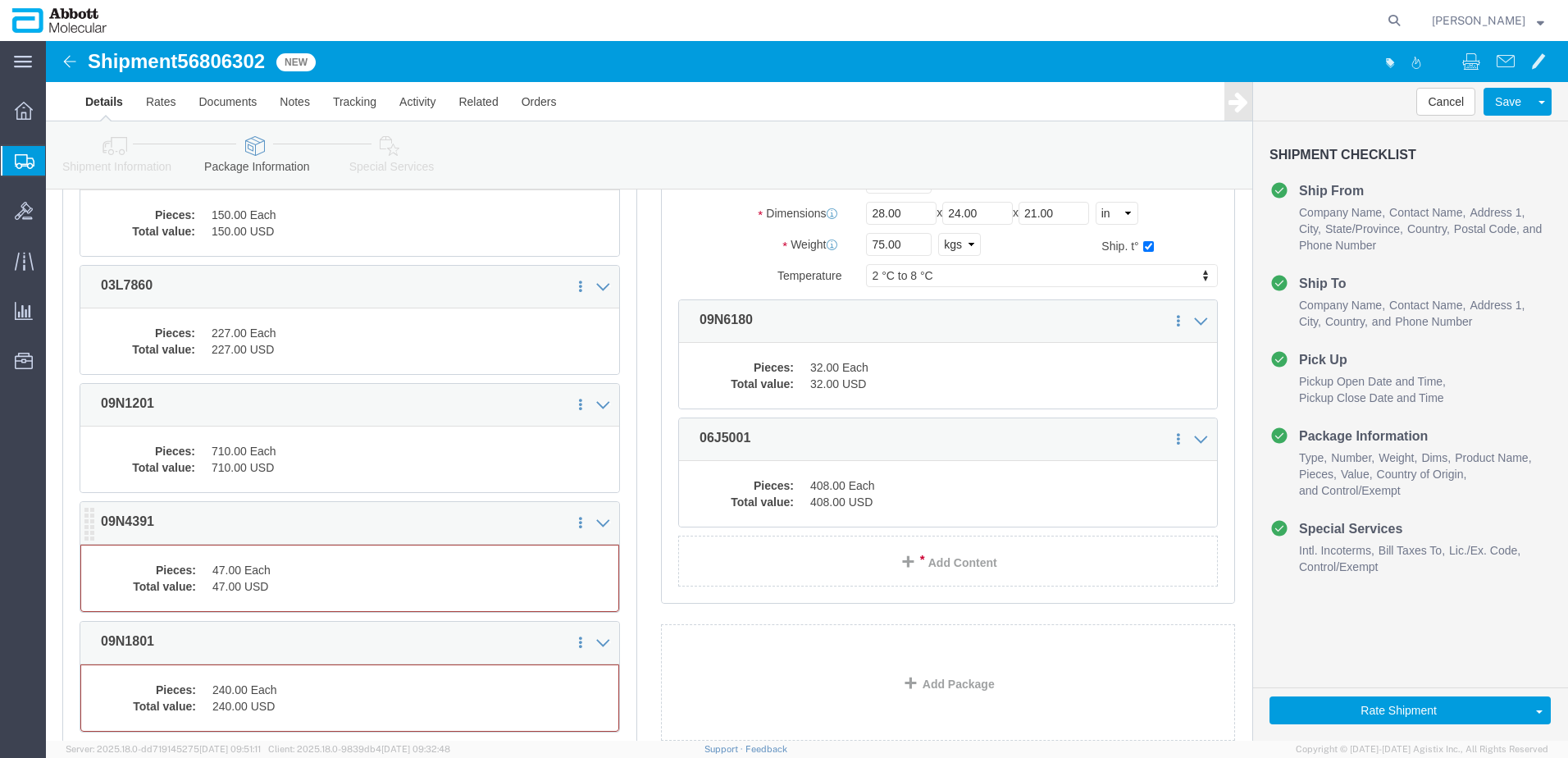
click dd "47.00 Each"
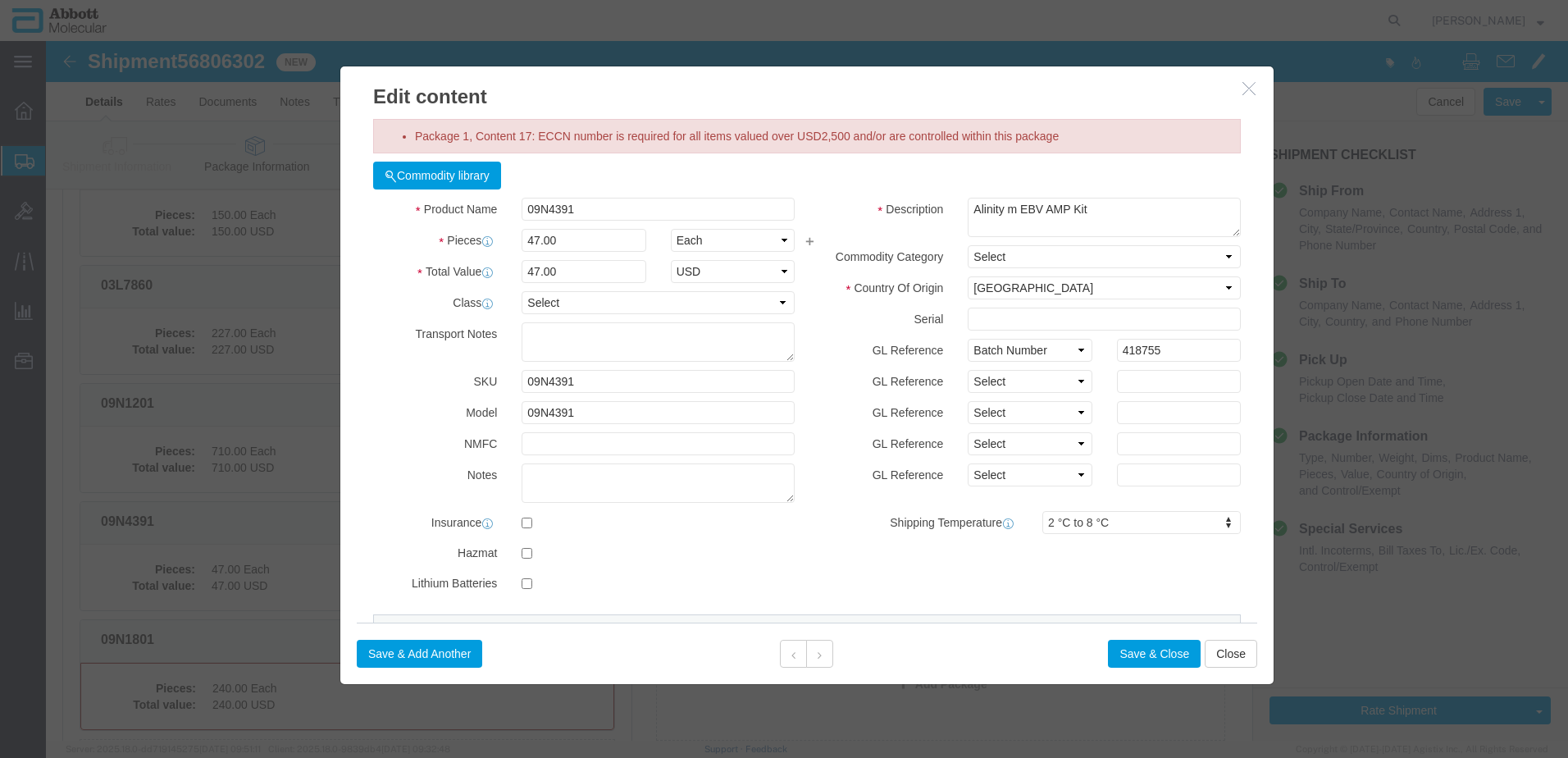
scroll to position [82, 0]
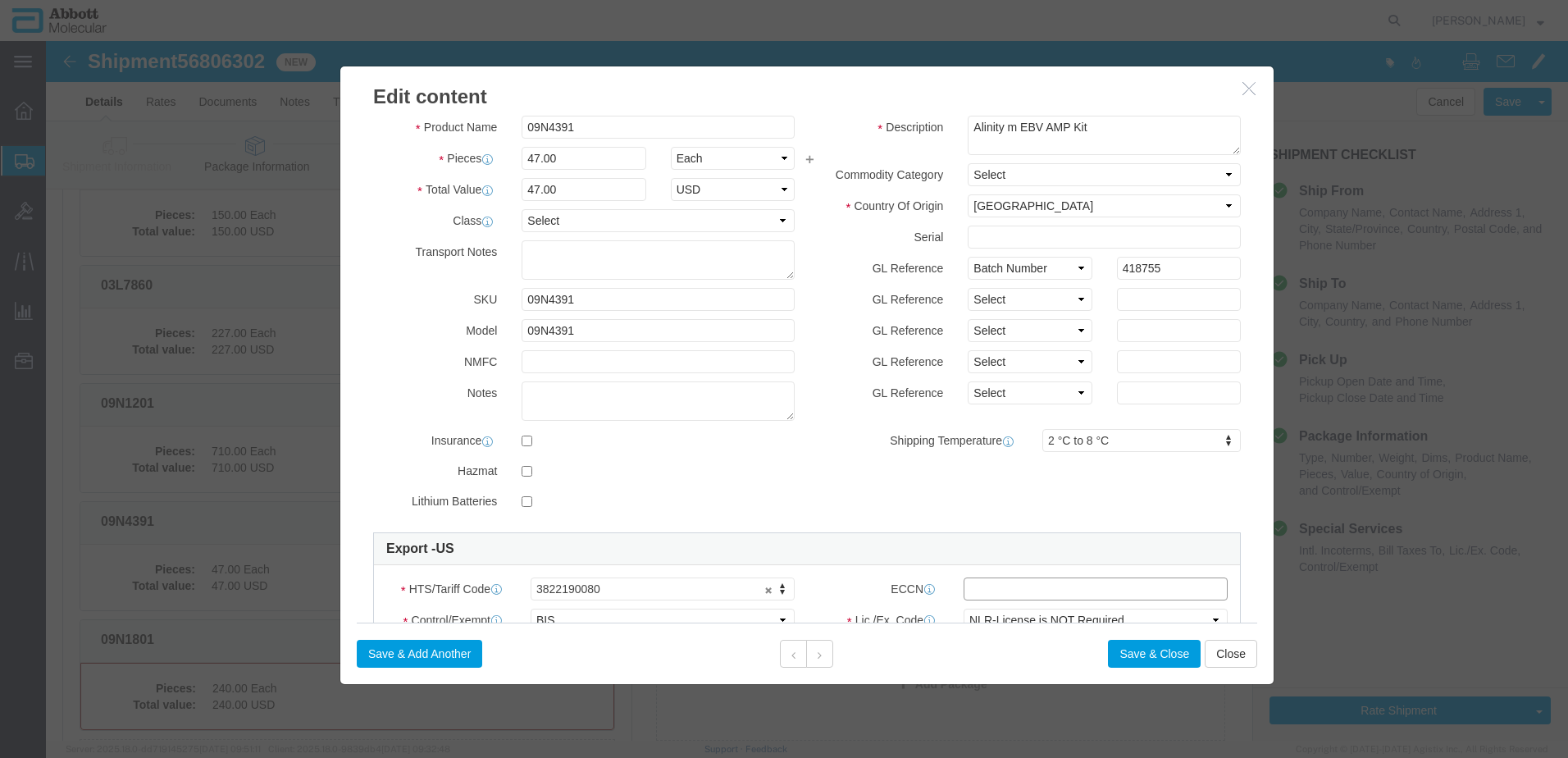
click input "text"
type input "EAR99"
click button "Save & Close"
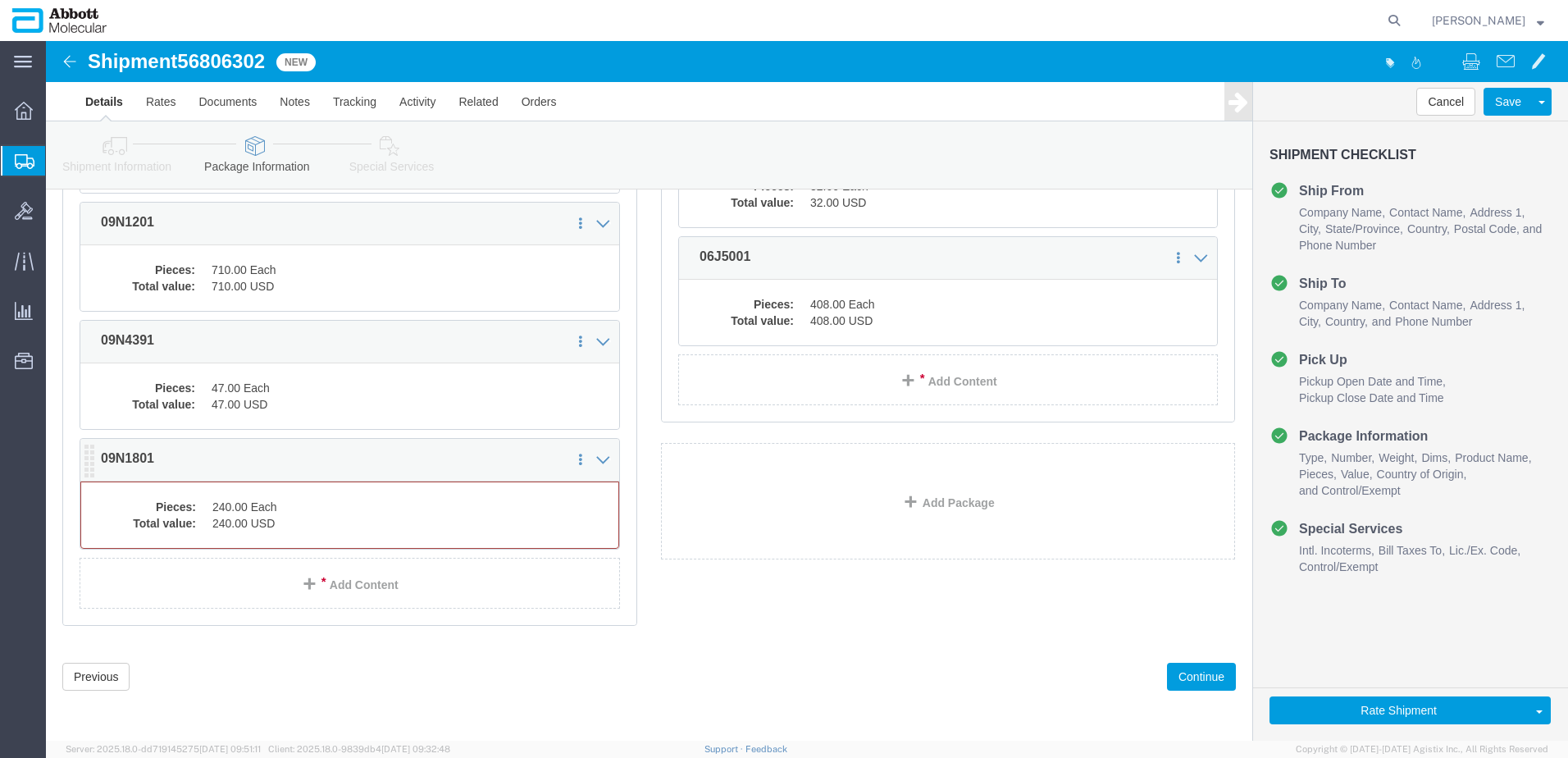
click dd "240.00 Each"
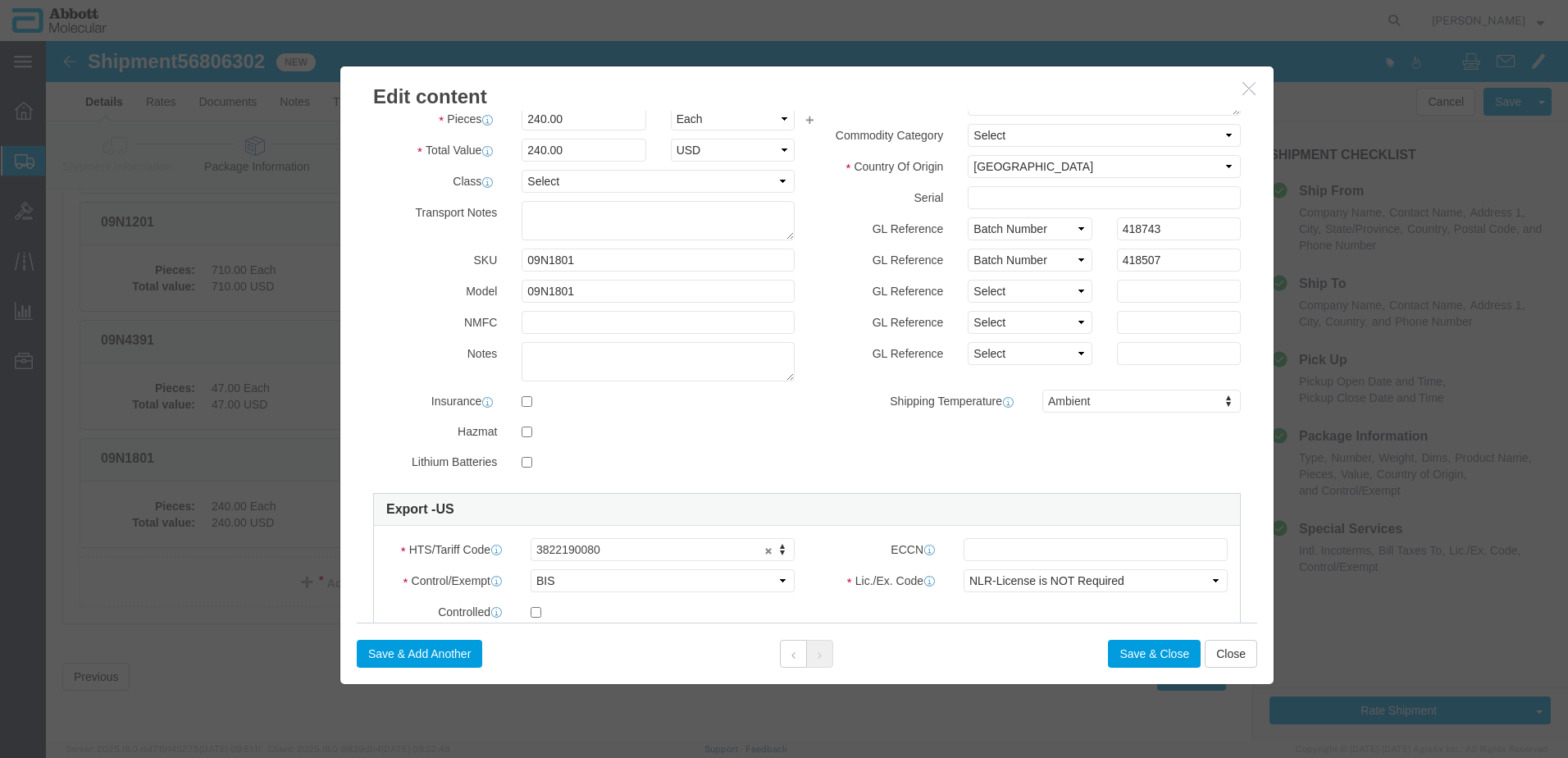
scroll to position [164, 0]
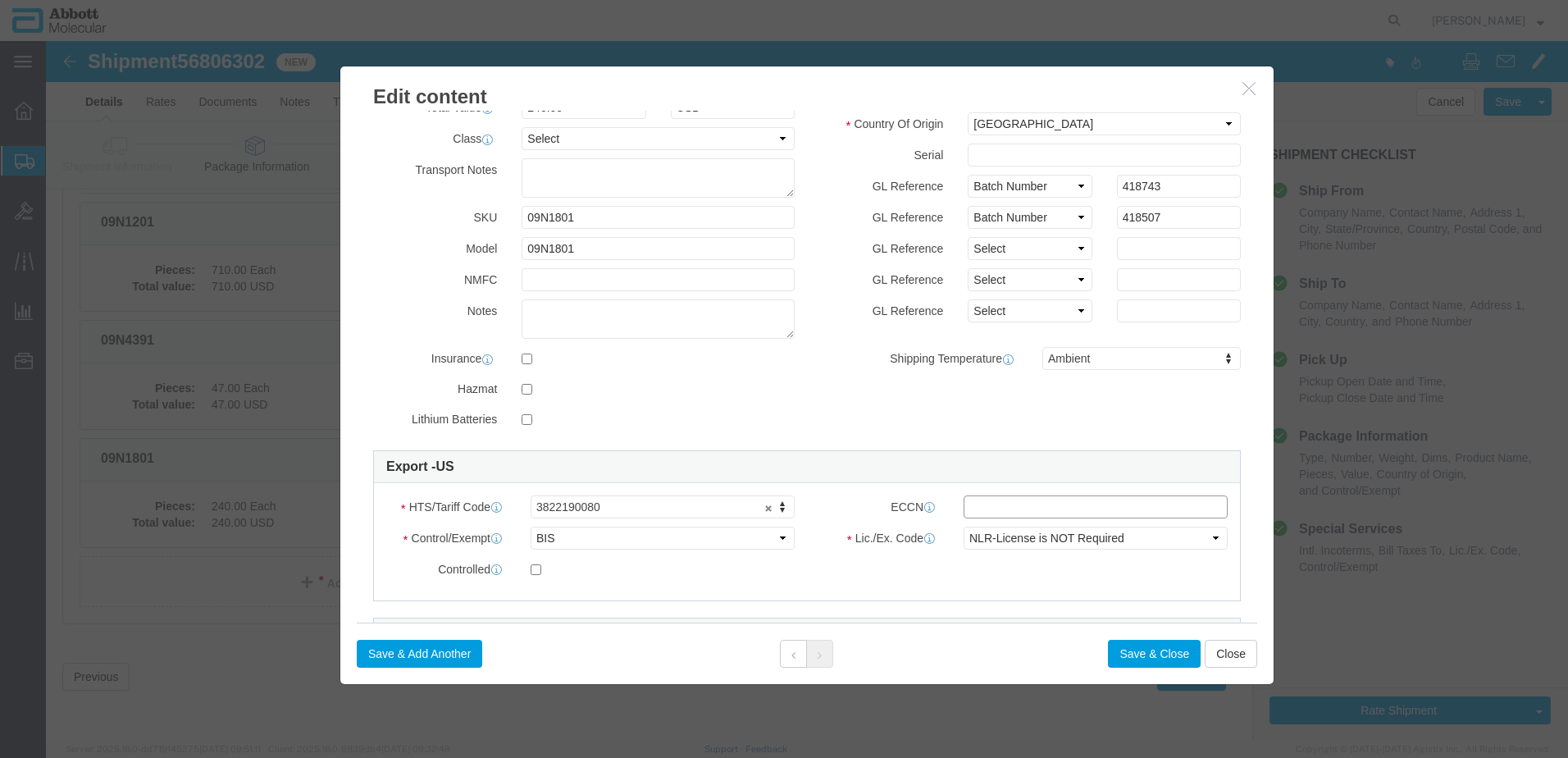
click input "text"
type input "EAR99"
click button "Save & Close"
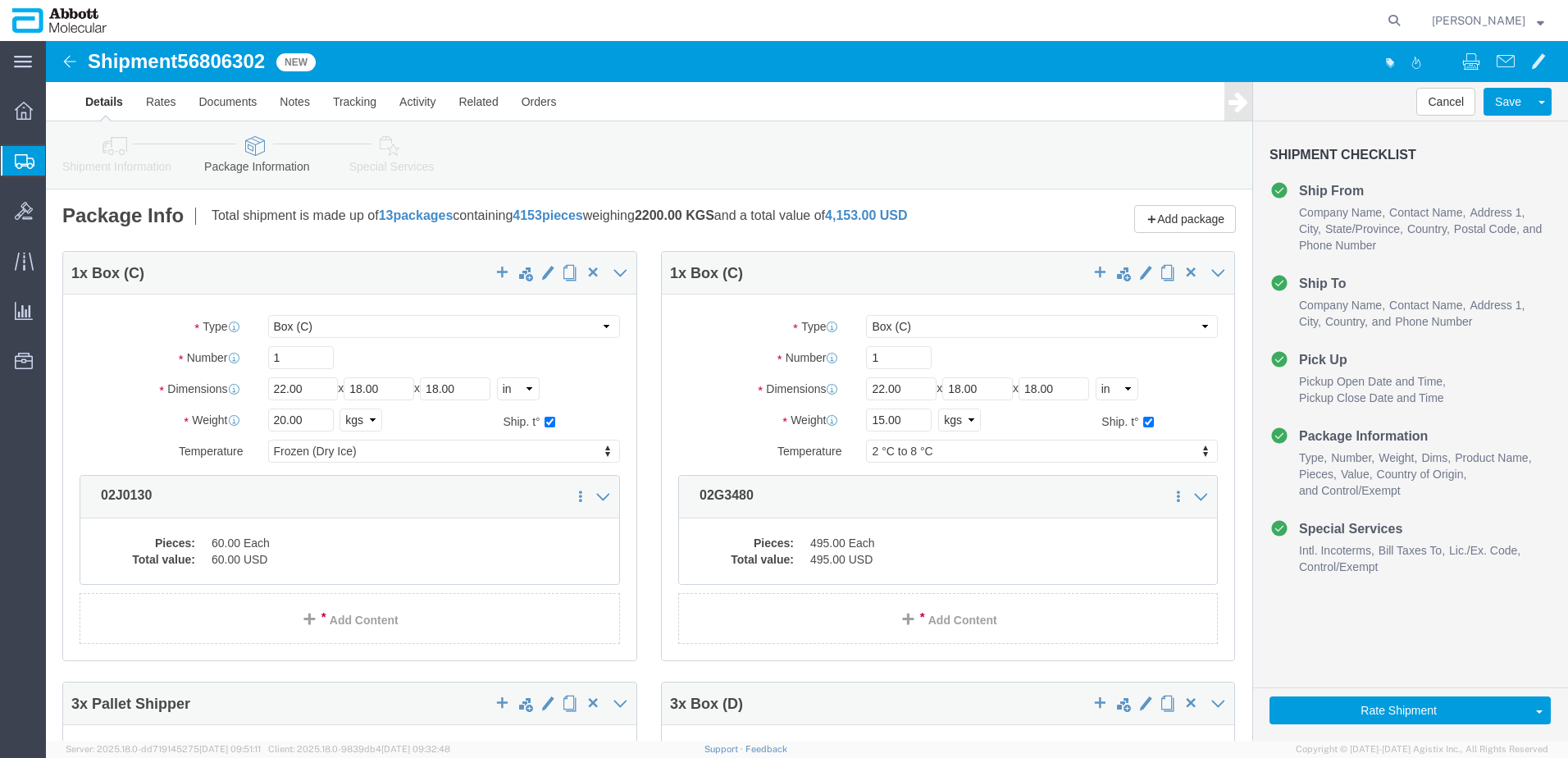
scroll to position [0, 0]
click button "Rate Shipment"
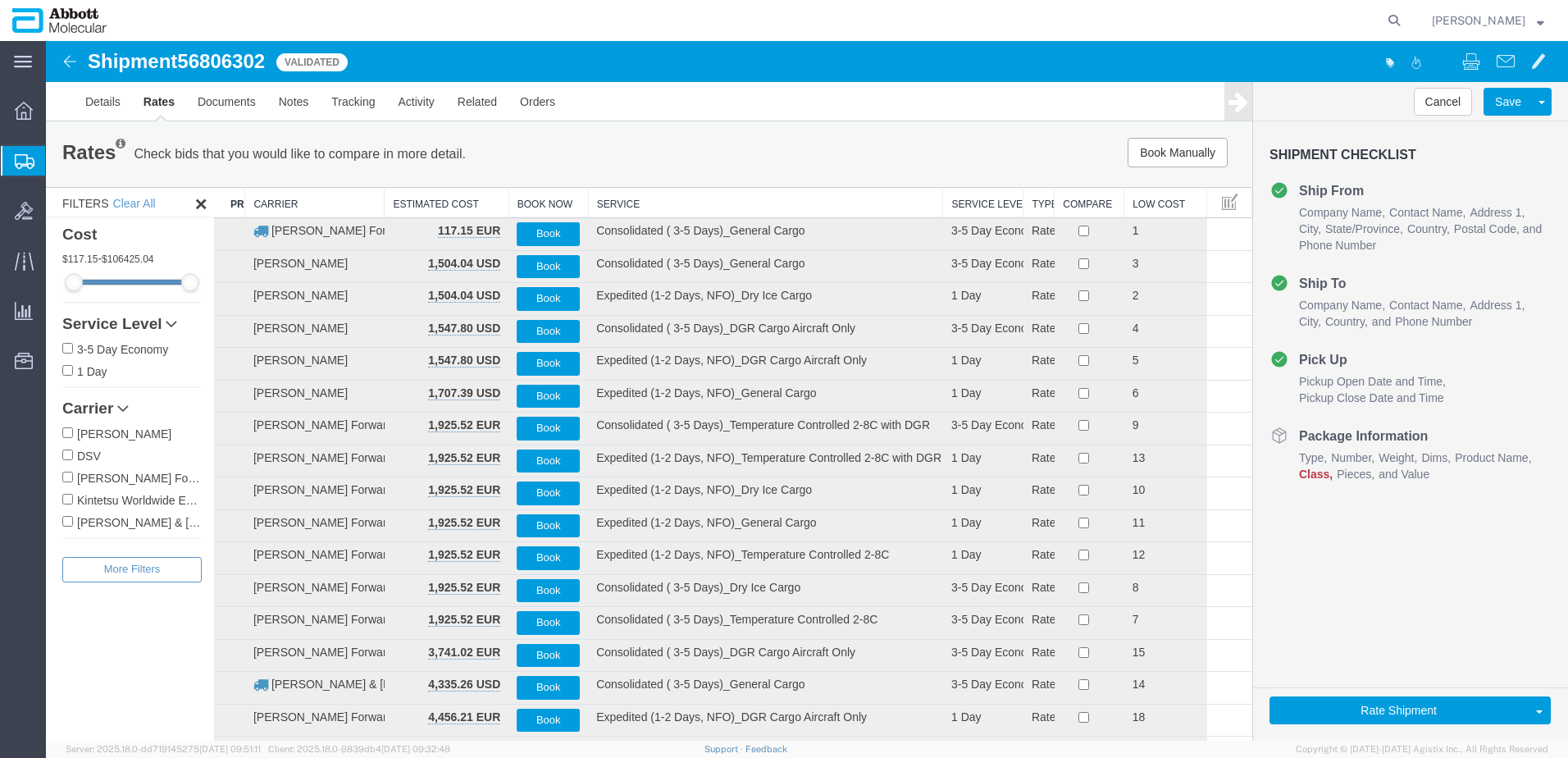
click at [70, 475] on input "[PERSON_NAME] Forwarding Worldwide" at bounding box center [68, 477] width 11 height 11
checkbox input "true"
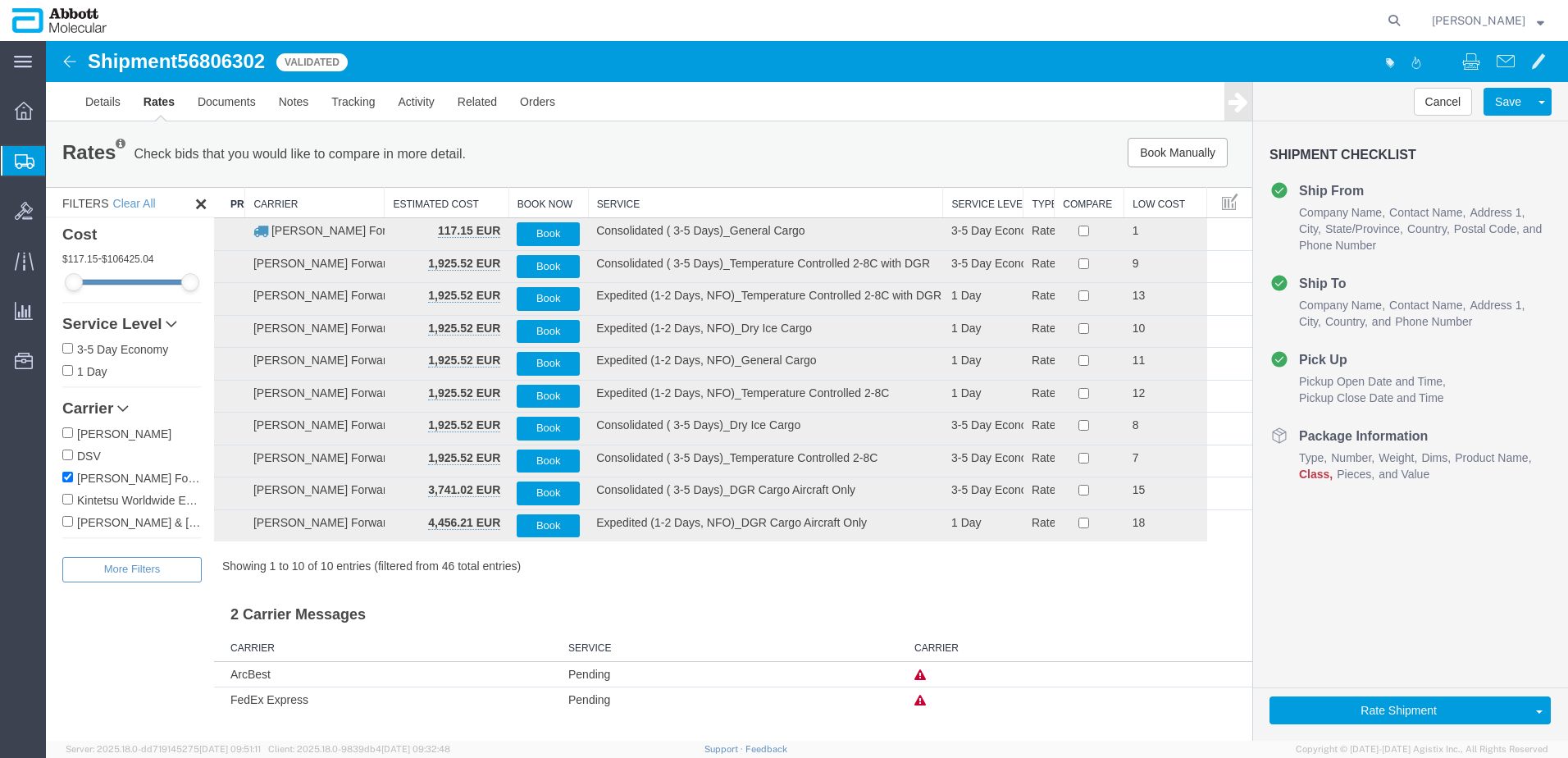
click at [636, 201] on th "Service" at bounding box center [765, 203] width 355 height 31
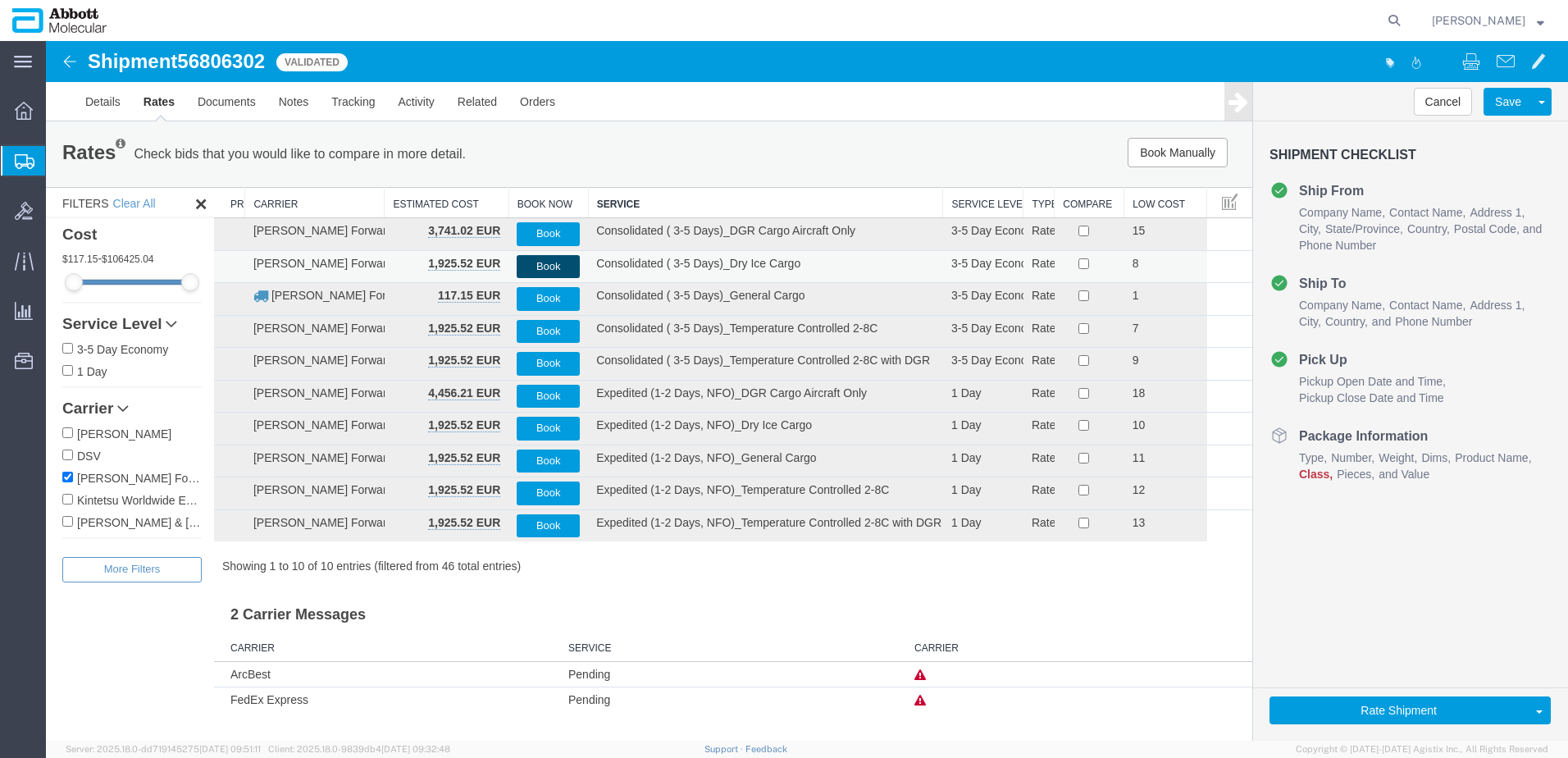
click at [554, 265] on button "Book" at bounding box center [548, 267] width 64 height 24
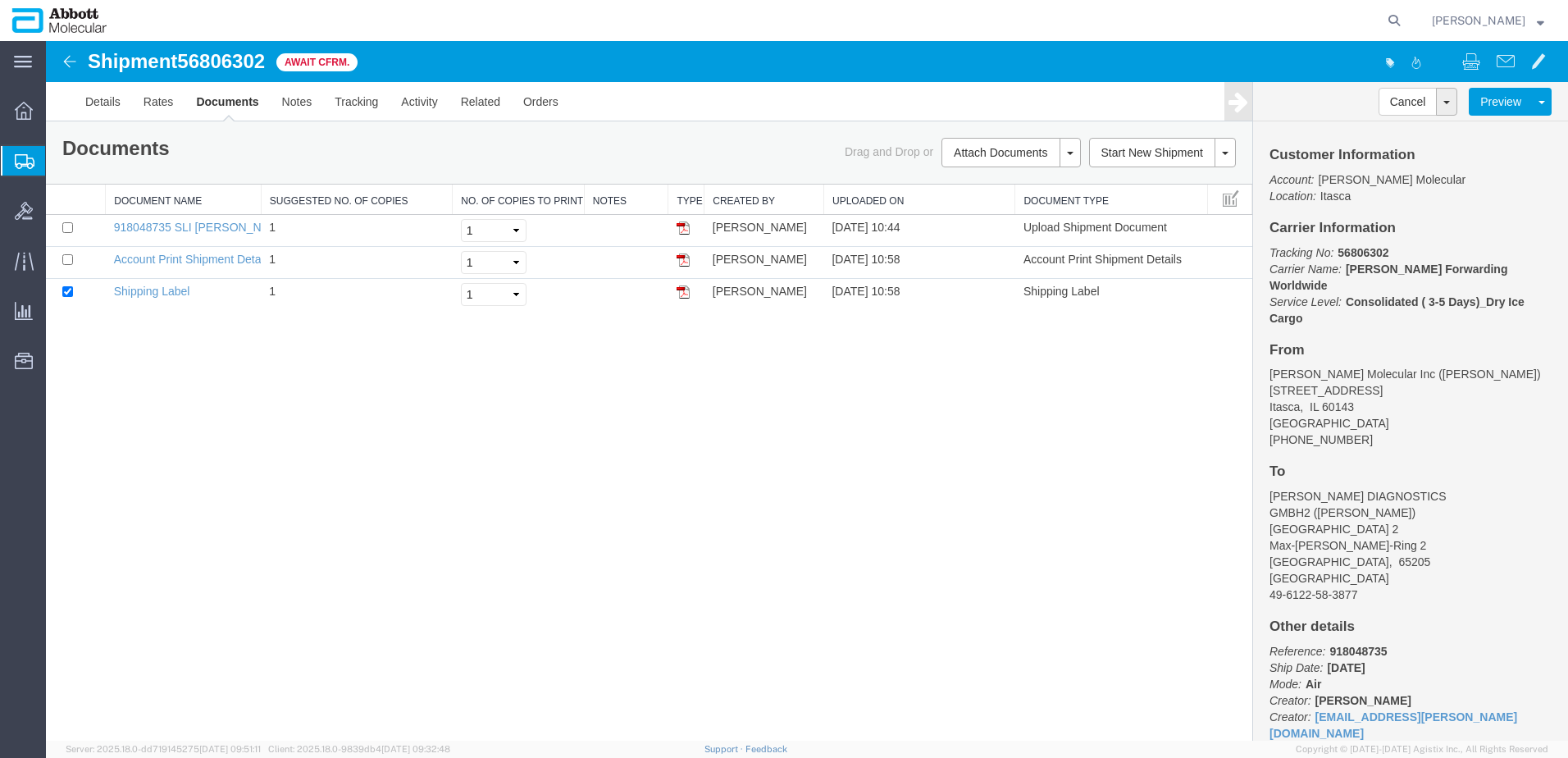
click at [0, 0] on span "Create from Template" at bounding box center [0, 0] width 0 height 0
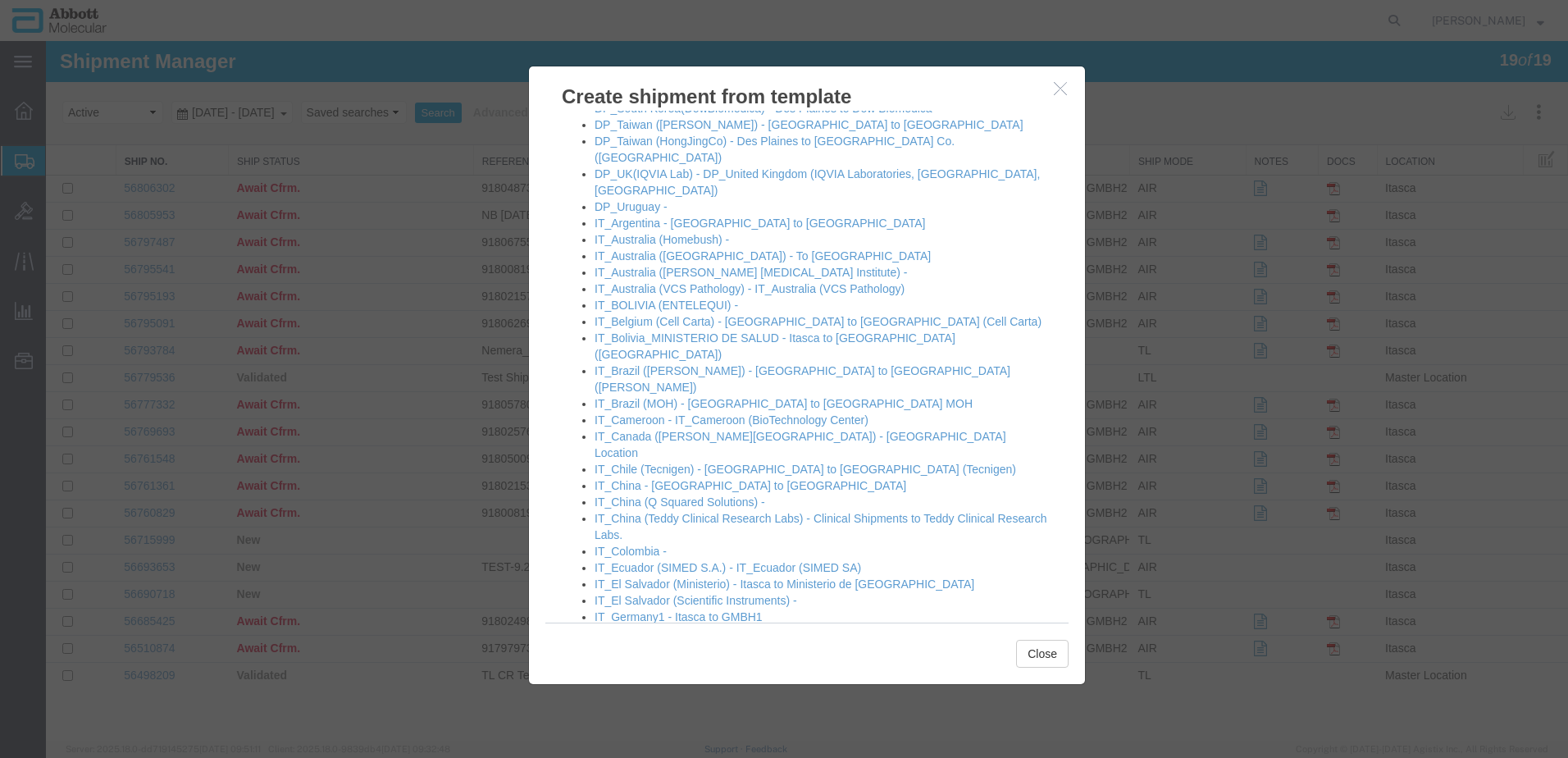
scroll to position [738, 0]
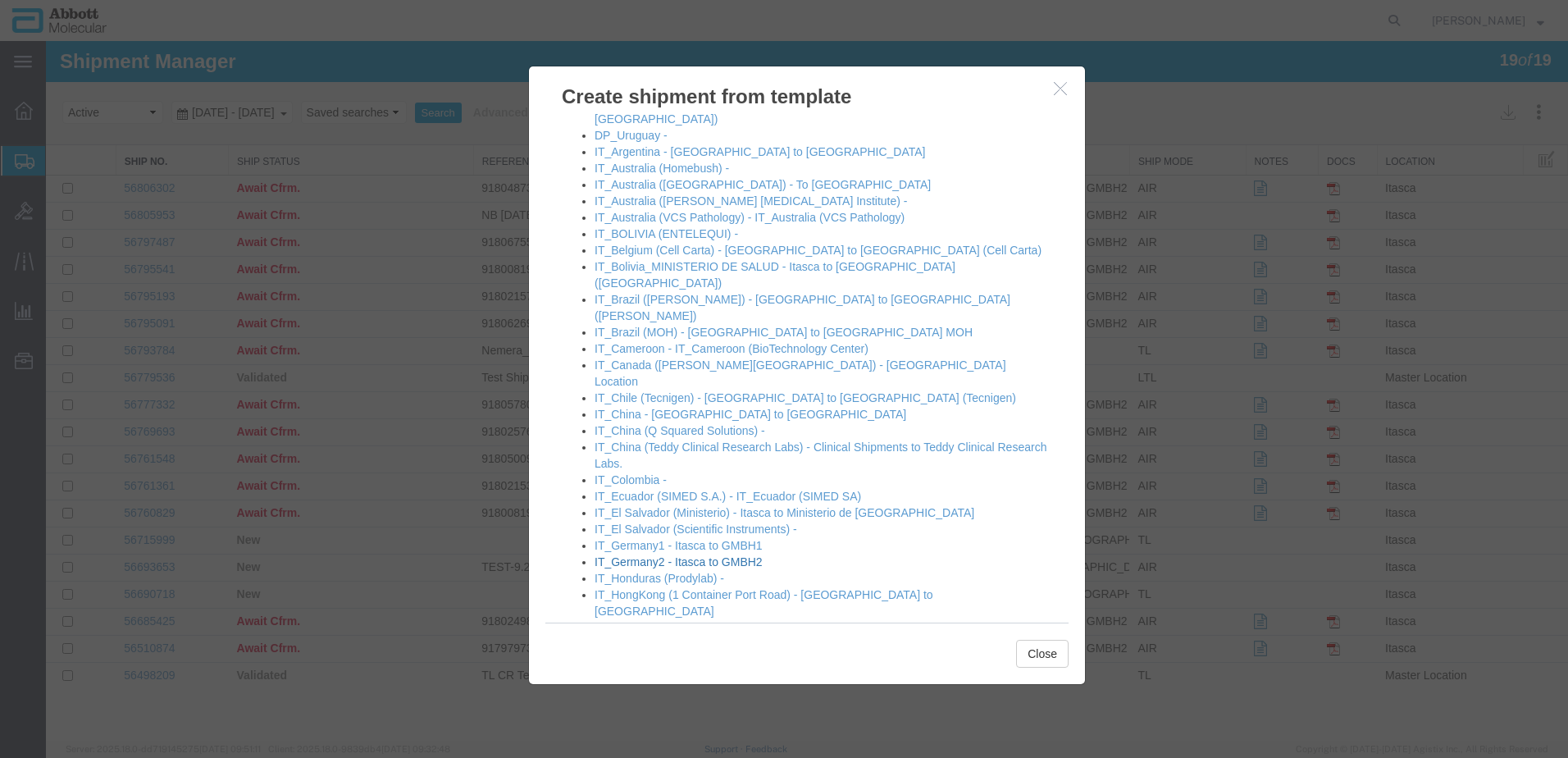
click at [643, 555] on link "IT_Germany2 - Itasca to GMBH2" at bounding box center [678, 561] width 168 height 13
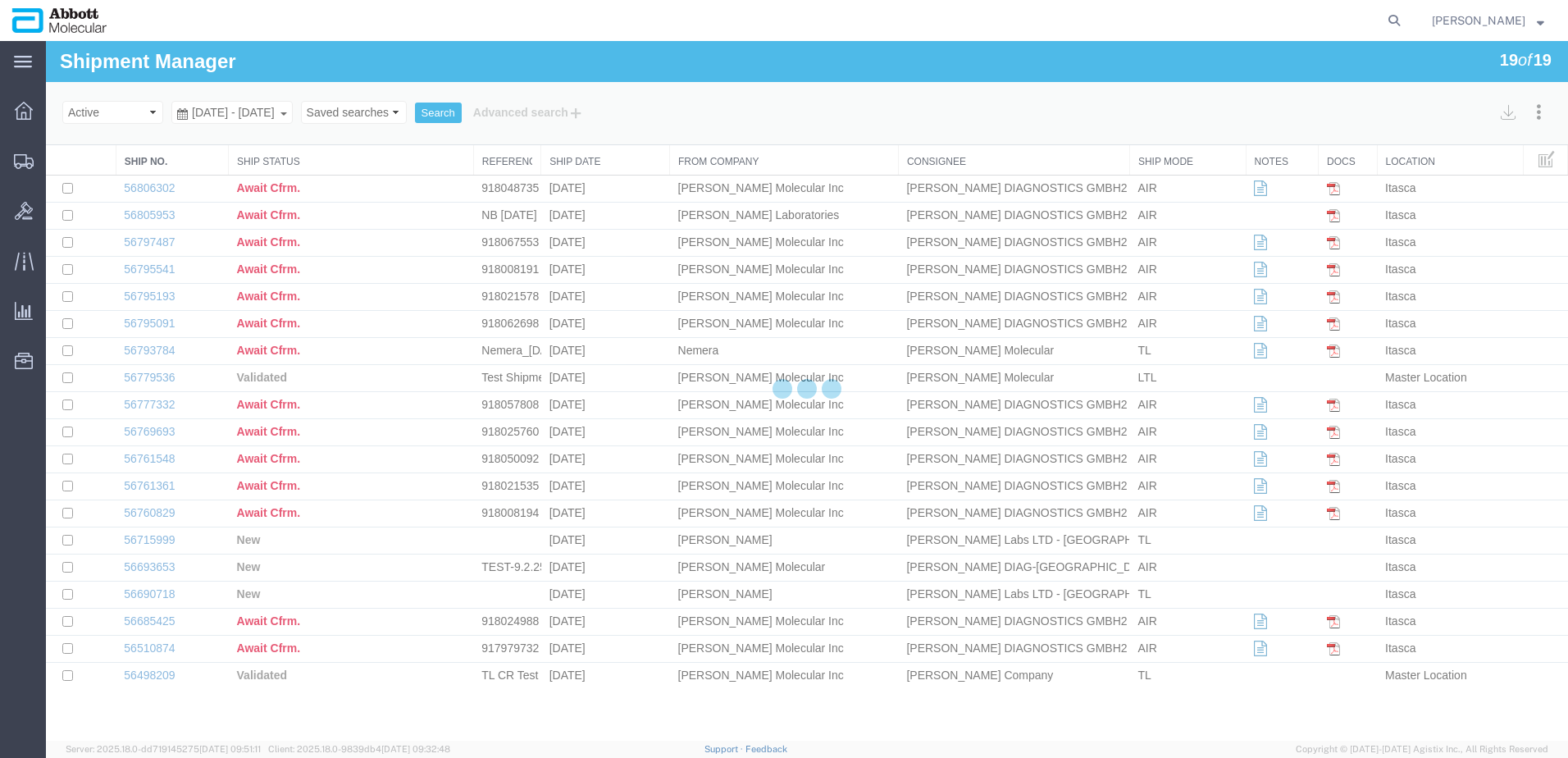
select select "48454"
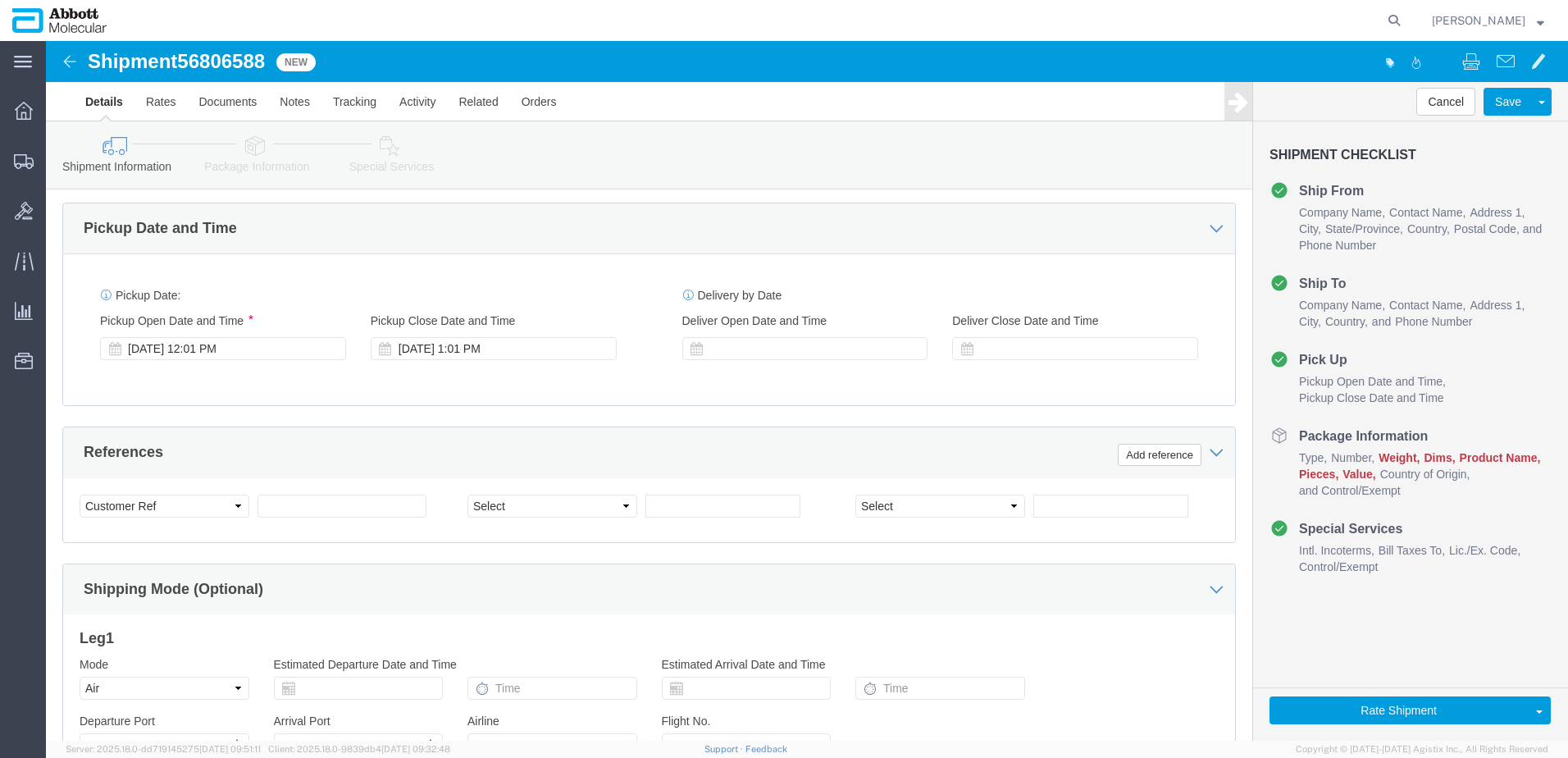
scroll to position [821, 0]
click input "text"
paste input "918067738"
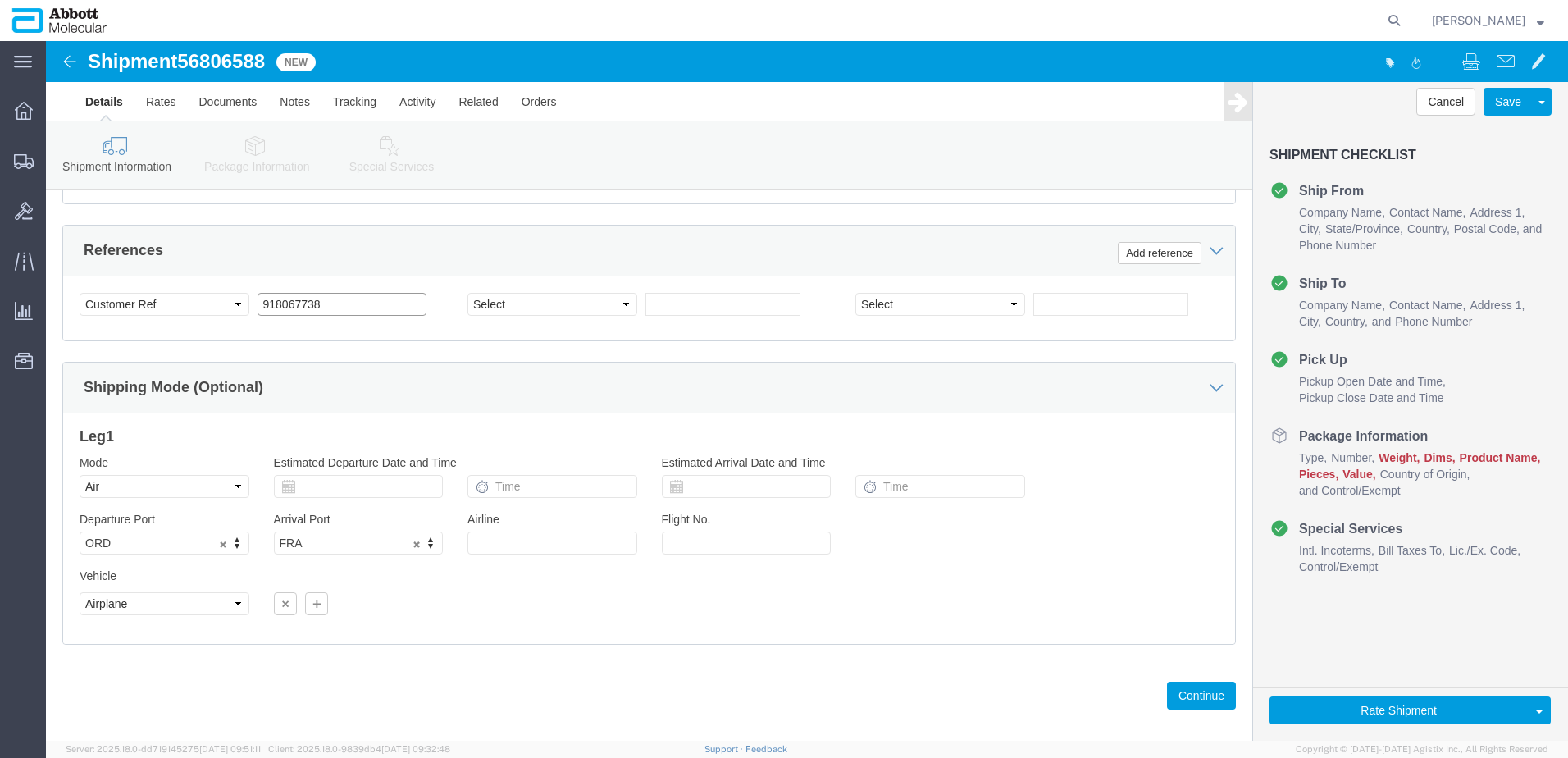
scroll to position [1024, 0]
type input "918067738"
click button "Continue"
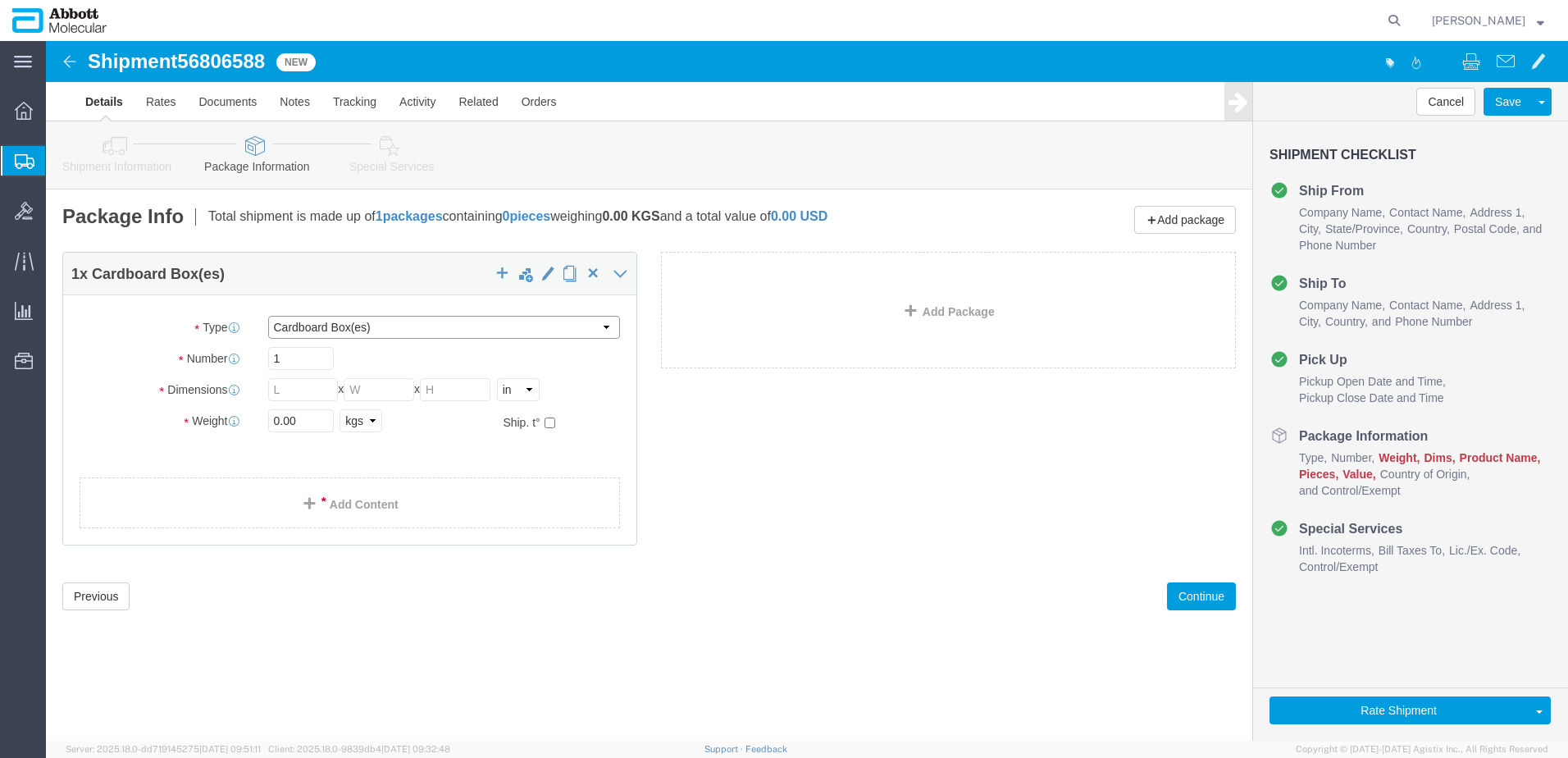
click select "Select Box (B) Box (C) Box (D) Cardboard Box(es) Crate (Instrument) Crate(s) En…"
select select "PSST"
click select "Select Box (B) Box (C) Box (D) Cardboard Box(es) Crate (Instrument) Crate(s) En…"
click input "text"
type input "48"
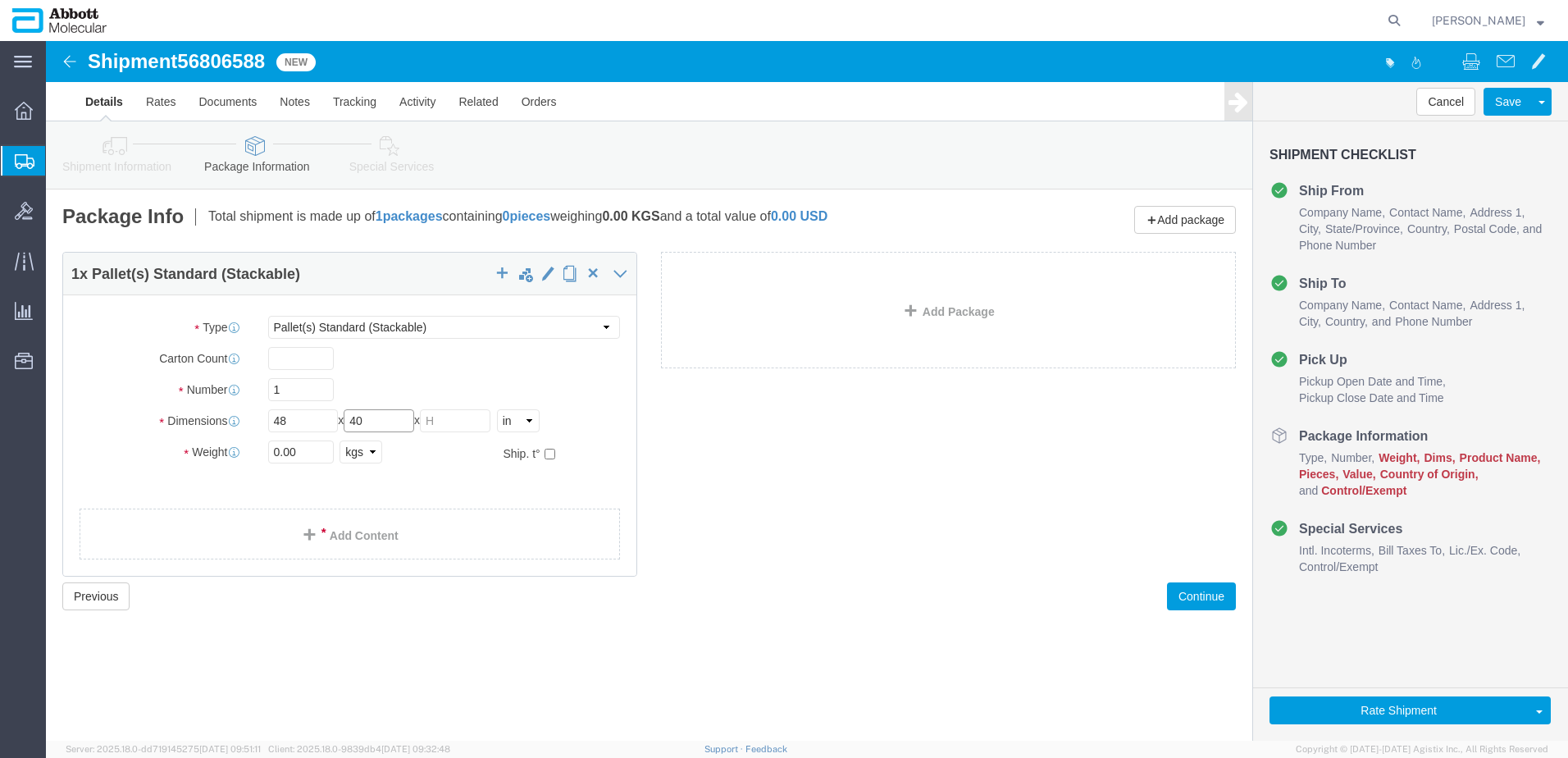
type input "40"
type input "5"
type input "33"
click select "Select kgs lbs"
click input "checkbox"
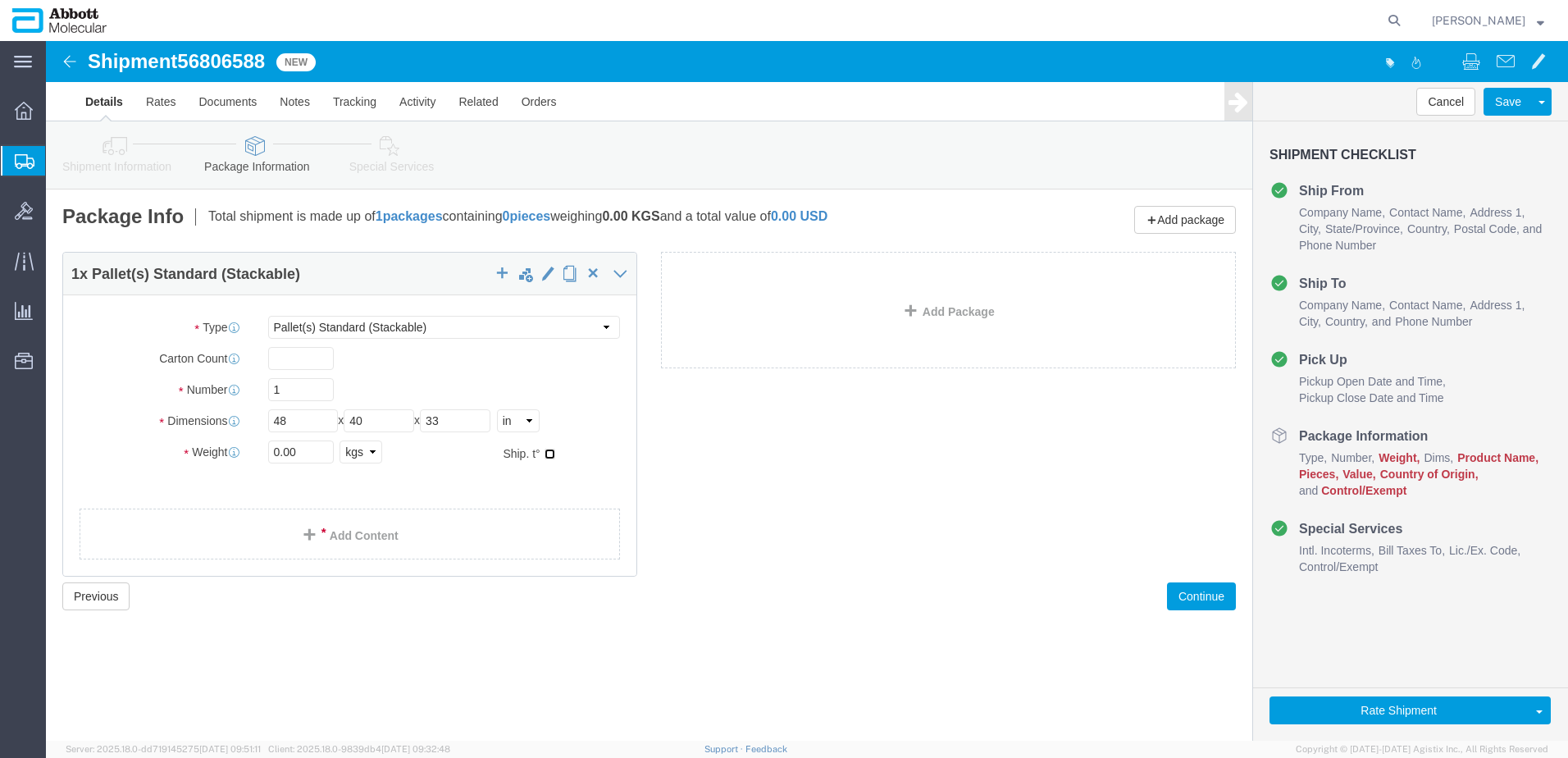
checkbox input "true"
type input "AMBIENT"
click link "Add Package"
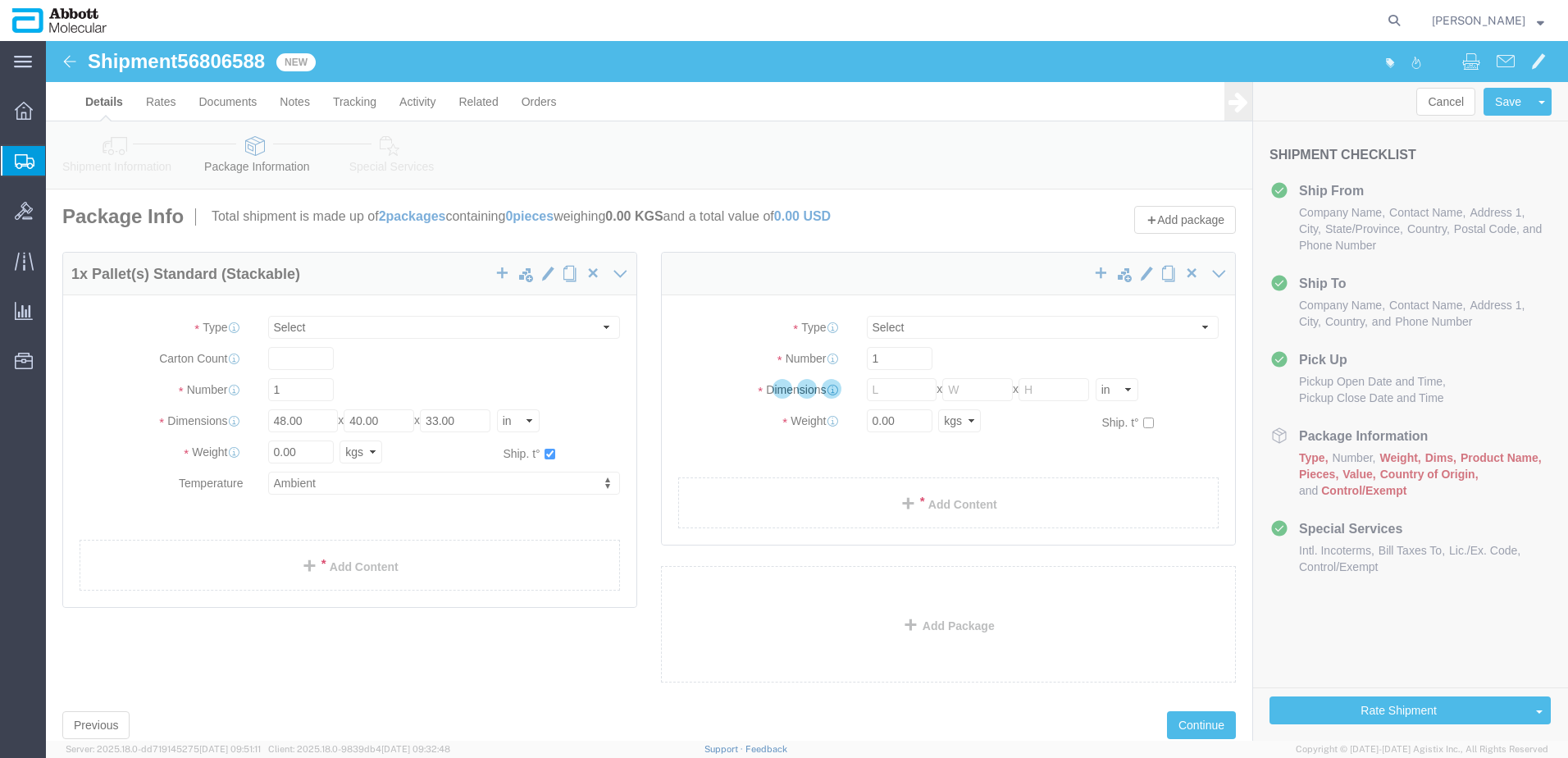
select select "PSST"
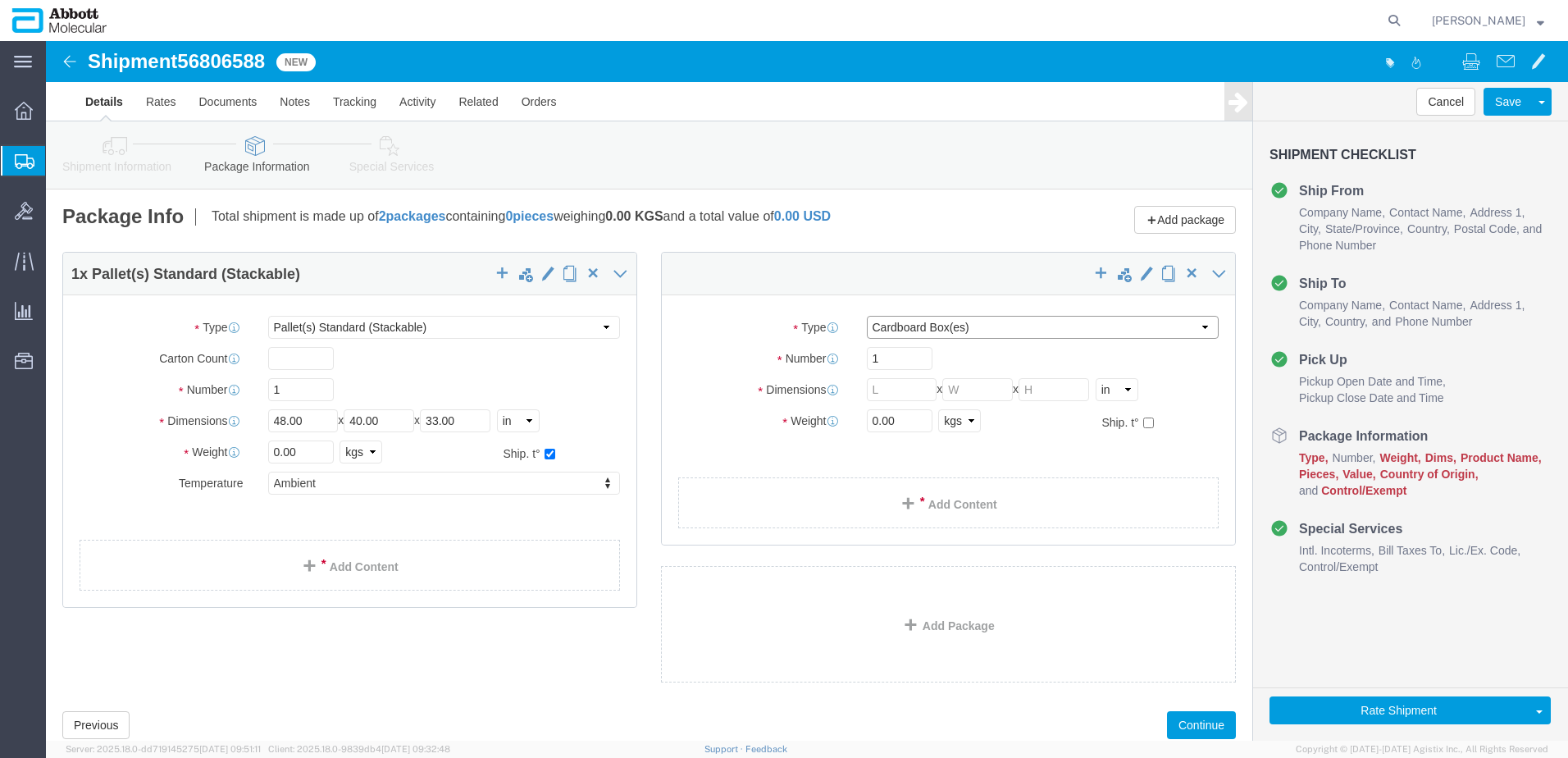
click select "Select Box (B) Box (C) Box (D) Cardboard Box(es) Crate (Instrument) Crate(s) En…"
select select "PSST"
click select "Select Box (B) Box (C) Box (D) Cardboard Box(es) Crate (Instrument) Crate(s) En…"
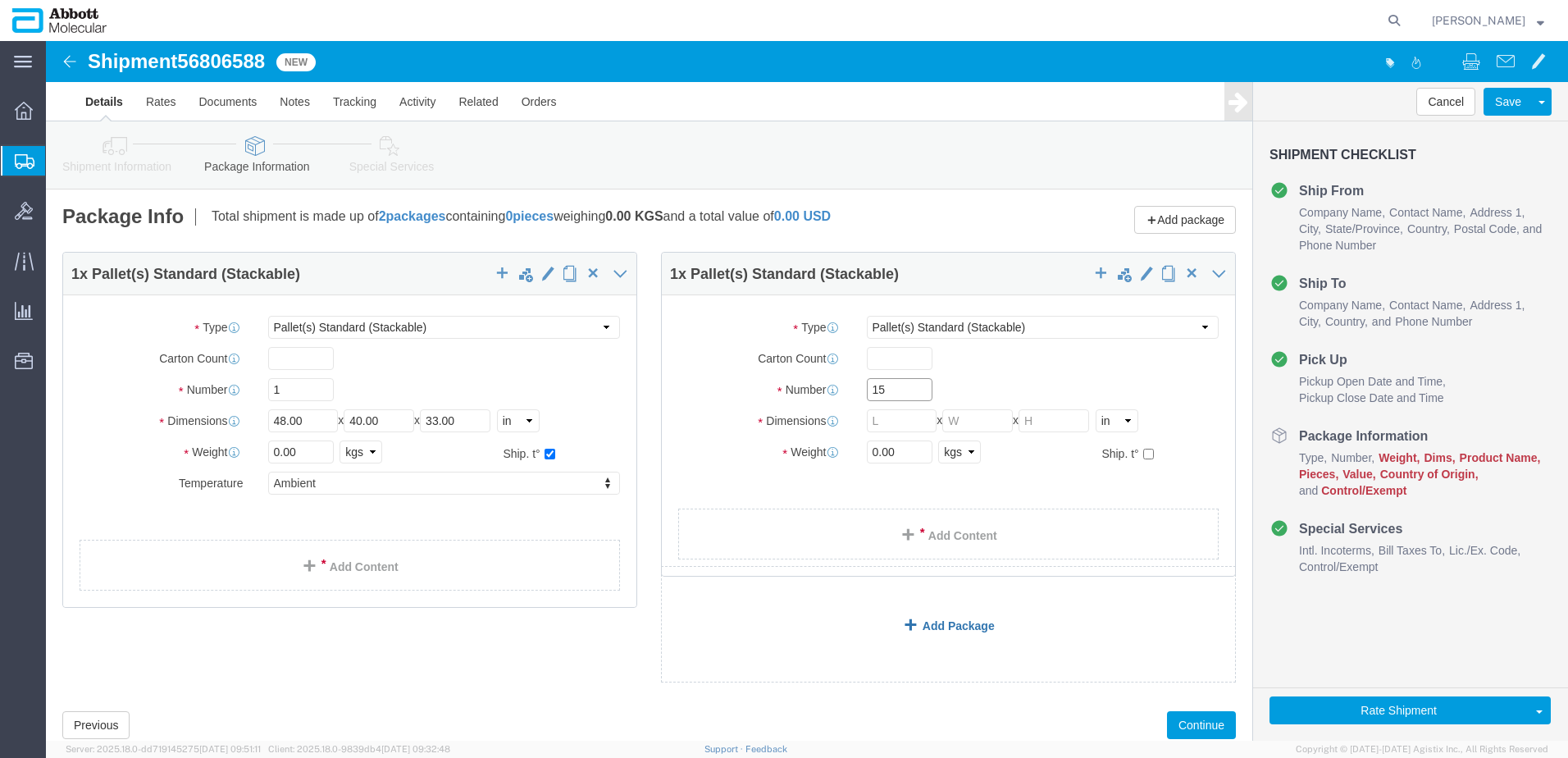
type input "15"
type input "48"
type input "40"
type input "47"
click input "checkbox"
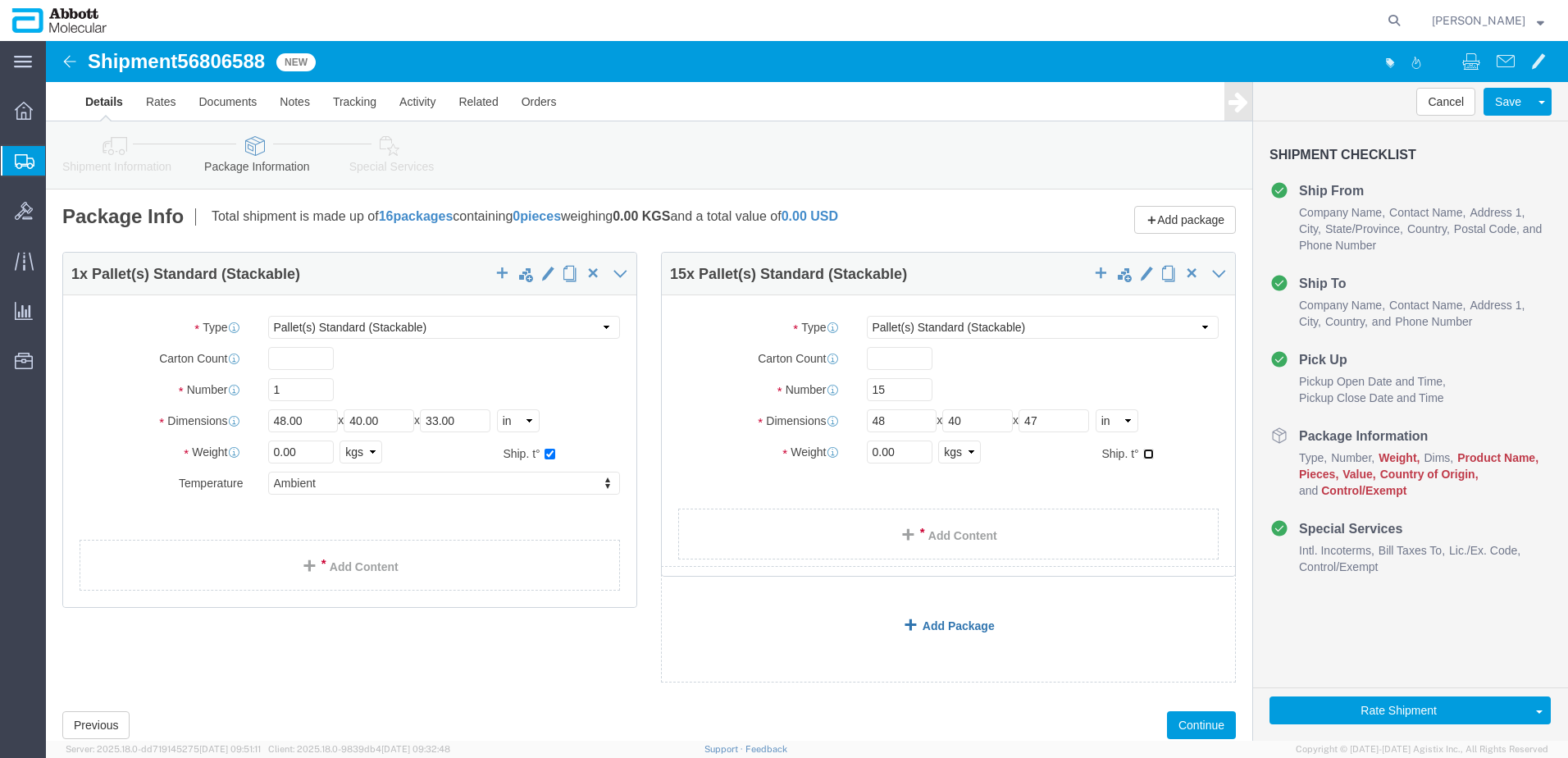
checkbox input "true"
type input "AMBIENT"
drag, startPoint x: 265, startPoint y: 415, endPoint x: 103, endPoint y: 415, distance: 162.0
click div "Weight 0.00 Select kgs lbs Ship. t°"
type input "120"
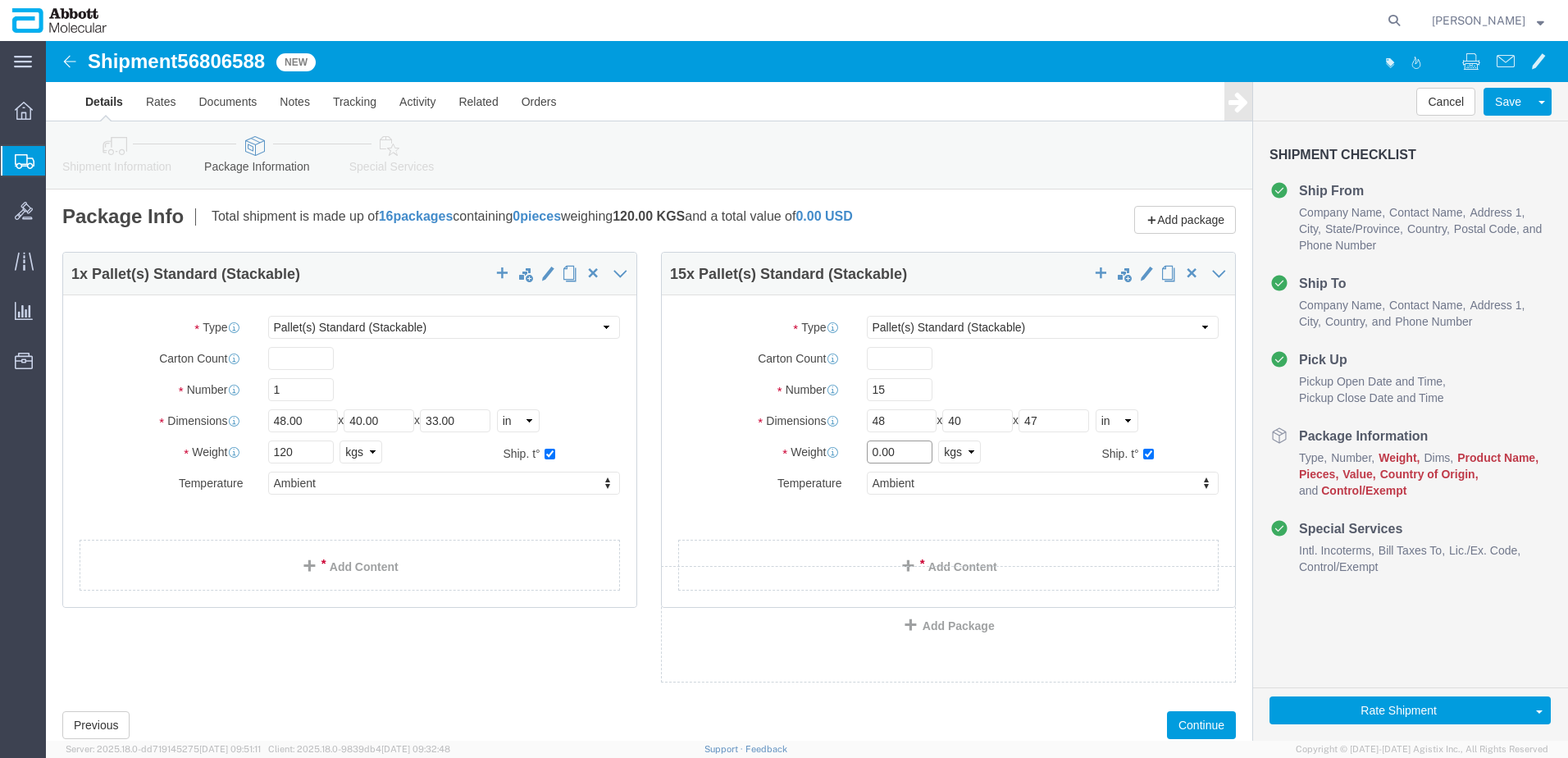
click input "0.00"
type input "1833"
drag, startPoint x: 323, startPoint y: 524, endPoint x: 244, endPoint y: 504, distance: 81.5
click link "Add Content"
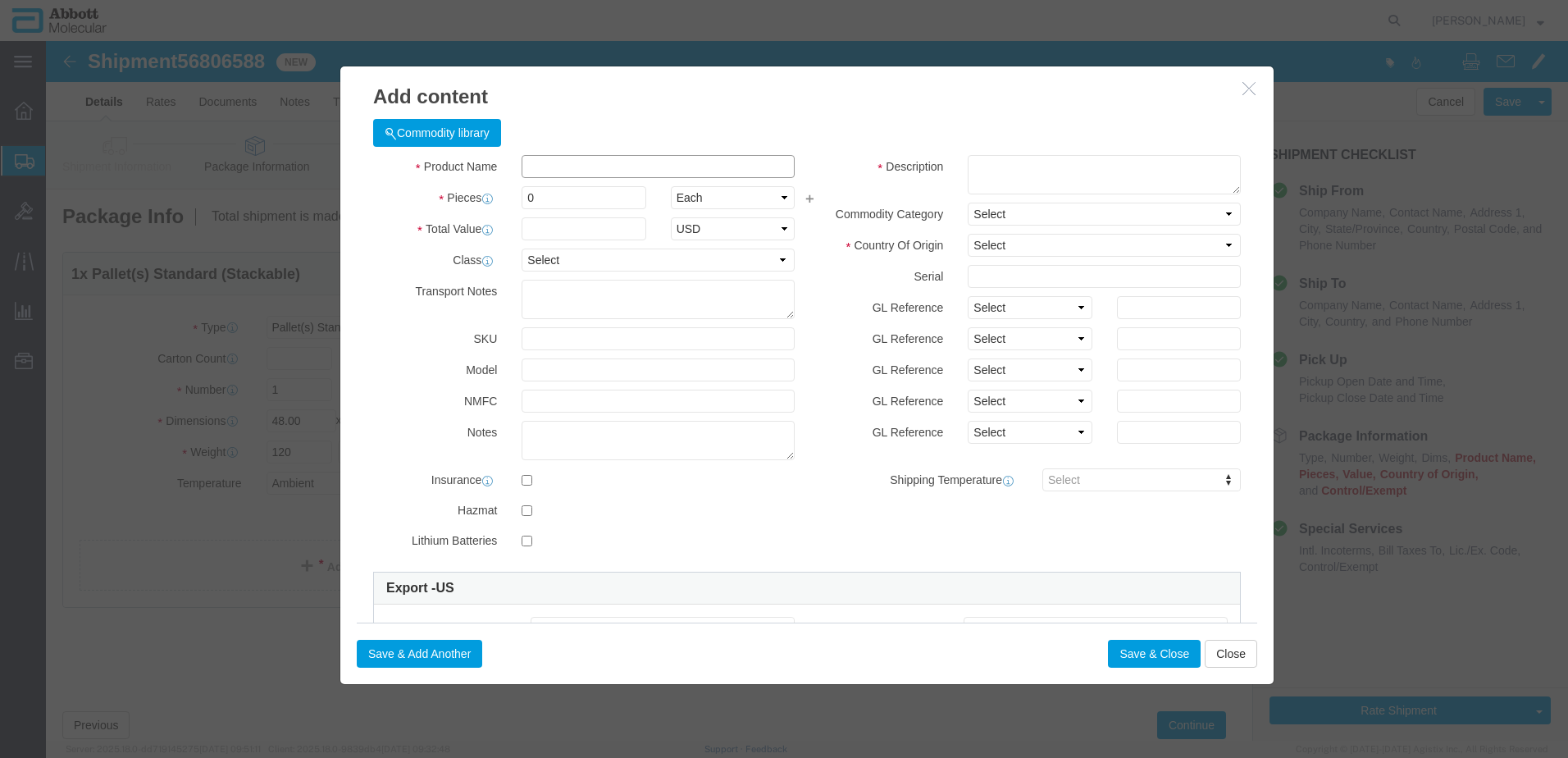
click input "text"
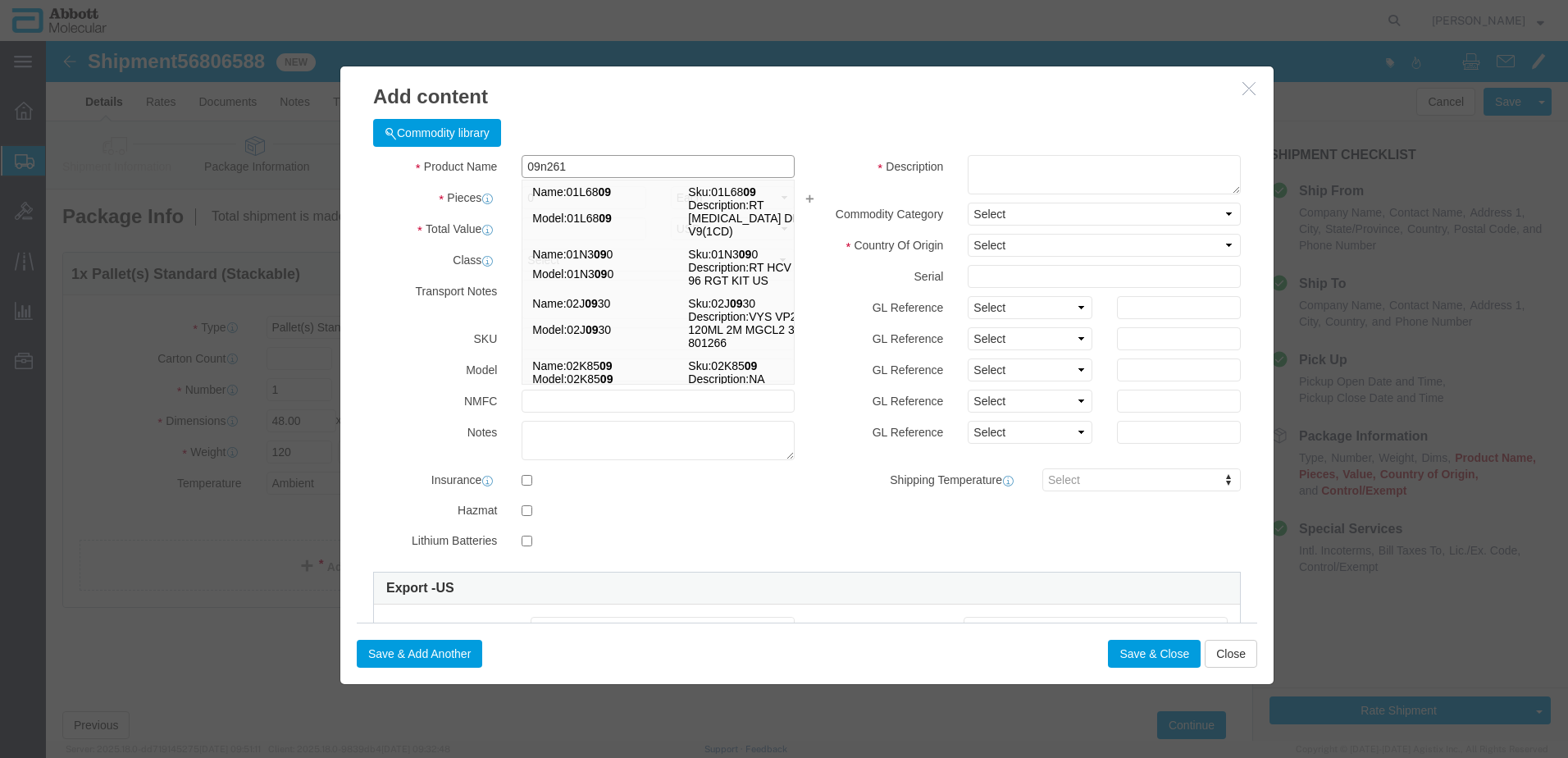
type input "09n2612"
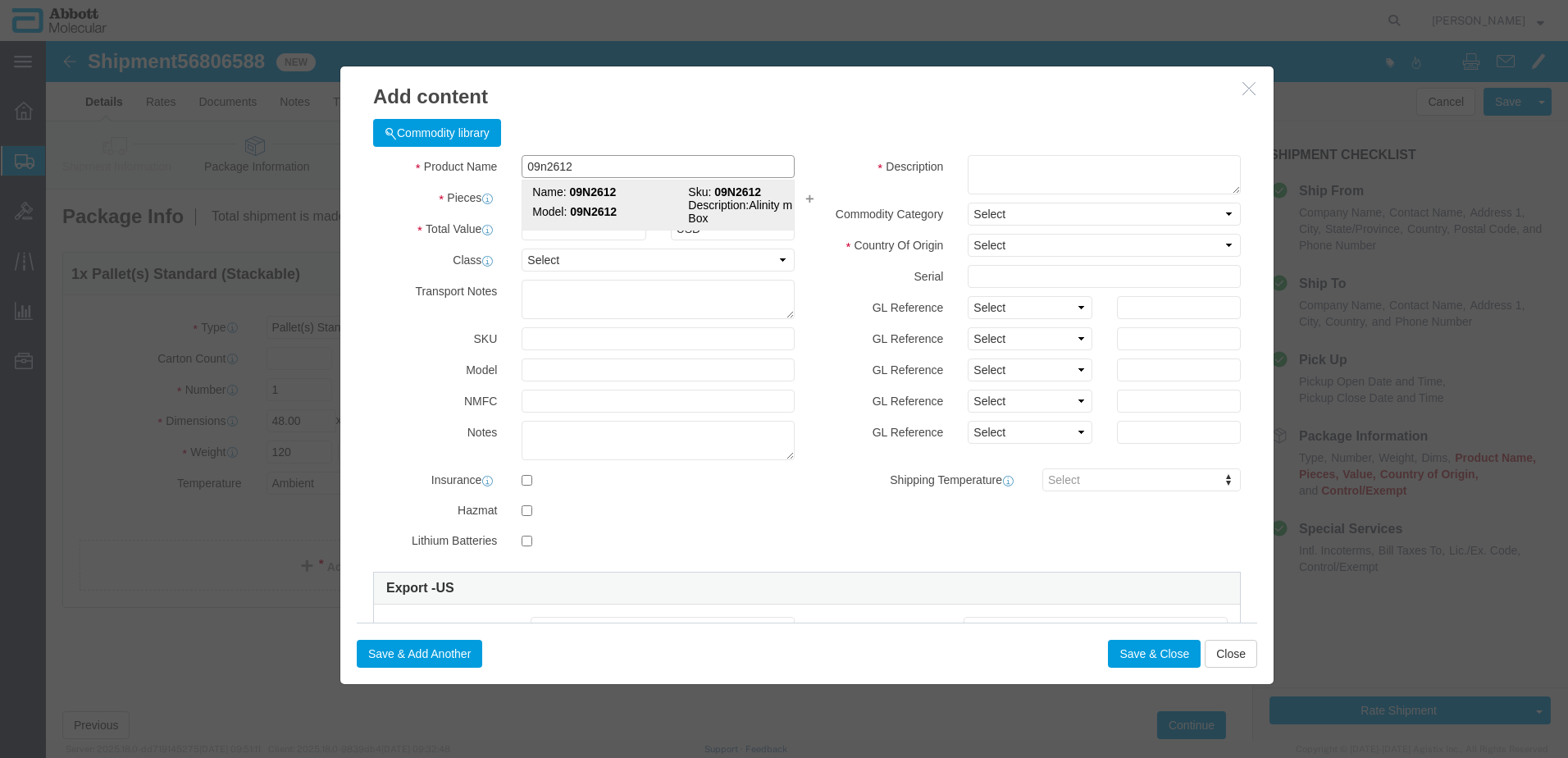
click span "Name:"
type input "1"
select select
select select "US"
type input "AMBIENT"
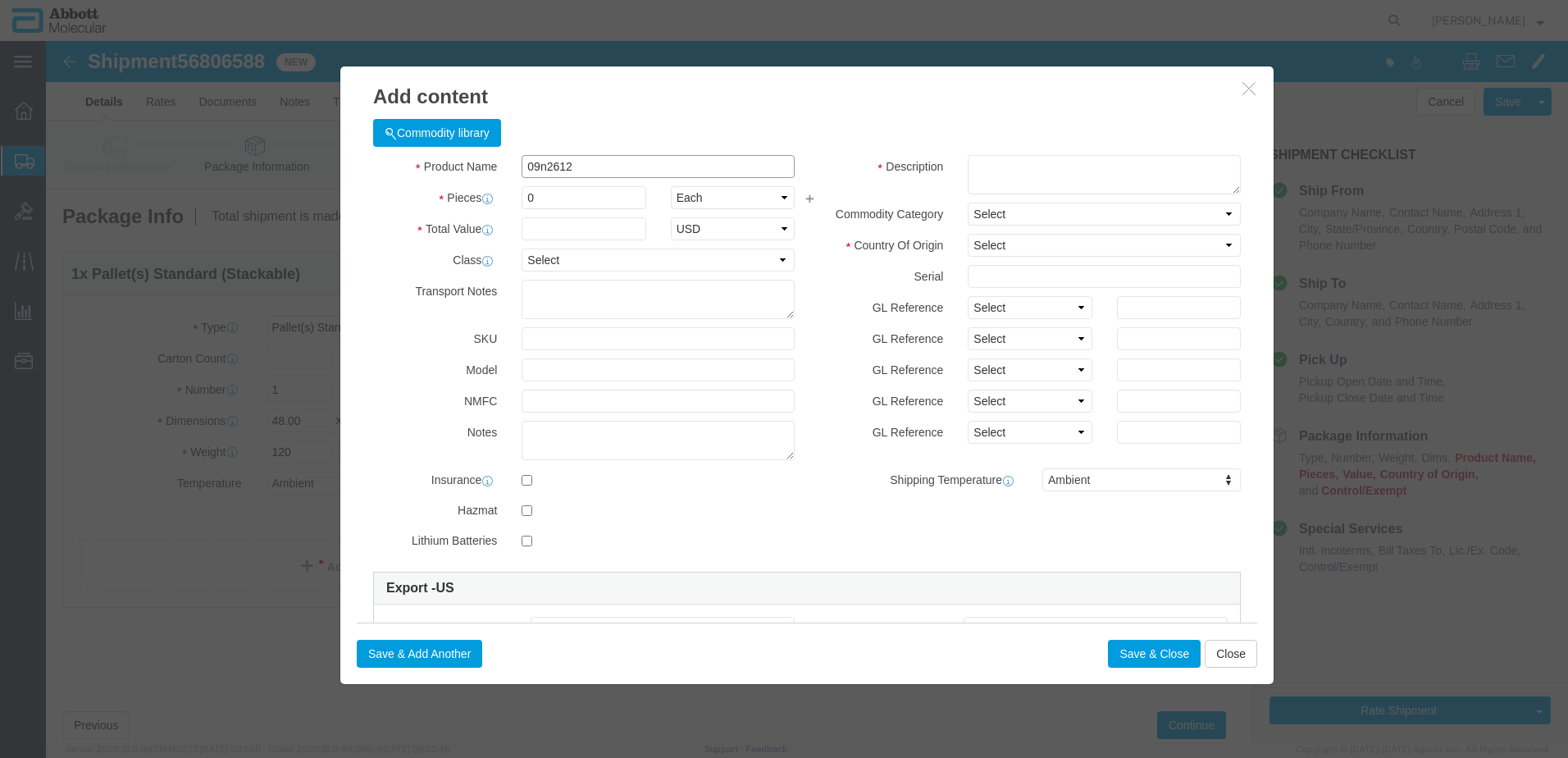
type input "3926909985"
select select "BIS"
select select "NLR"
checkbox input "false"
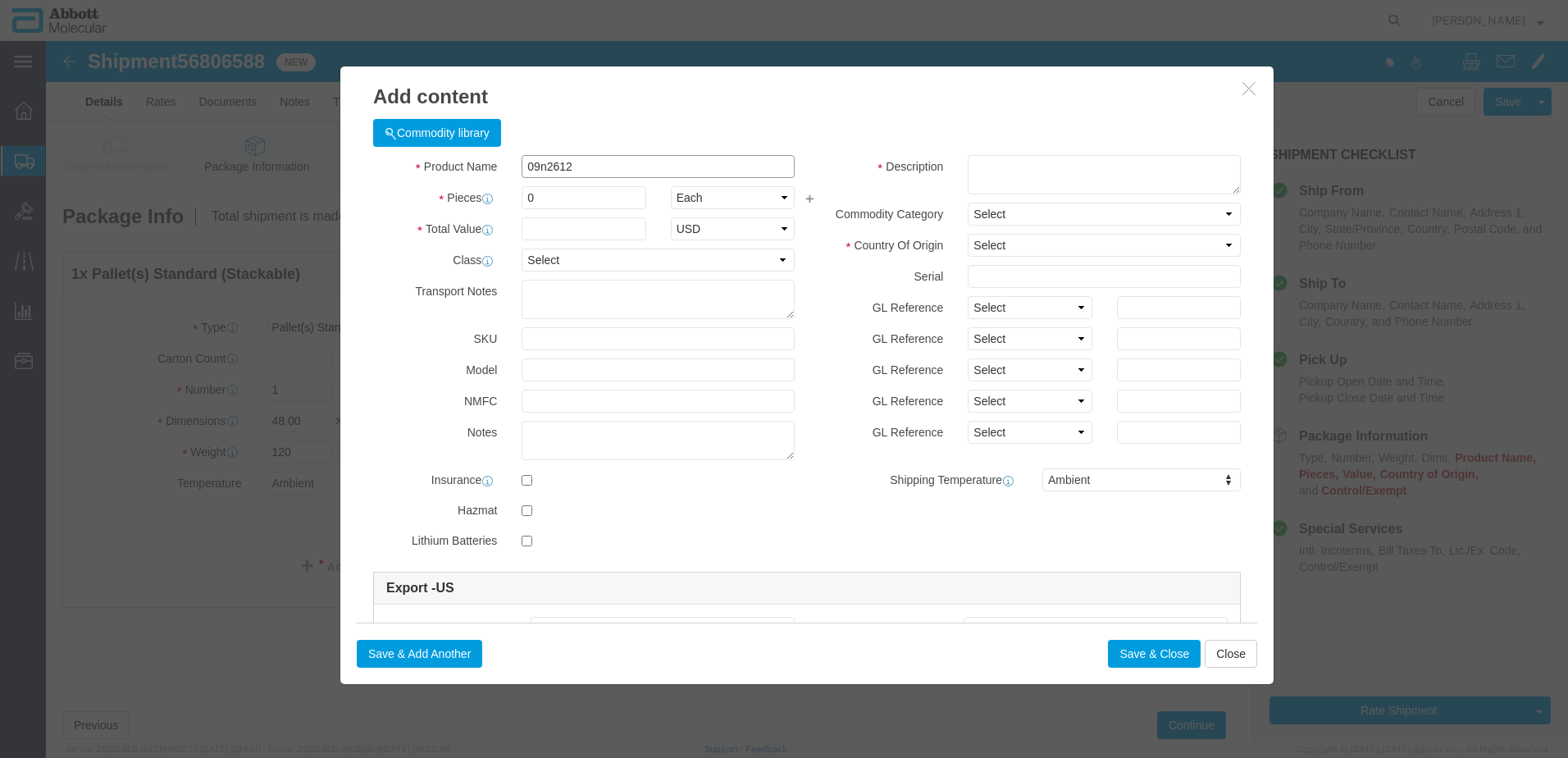
type input "09N2612"
type textarea "Alinity m Waste Box"
type input "09N2612"
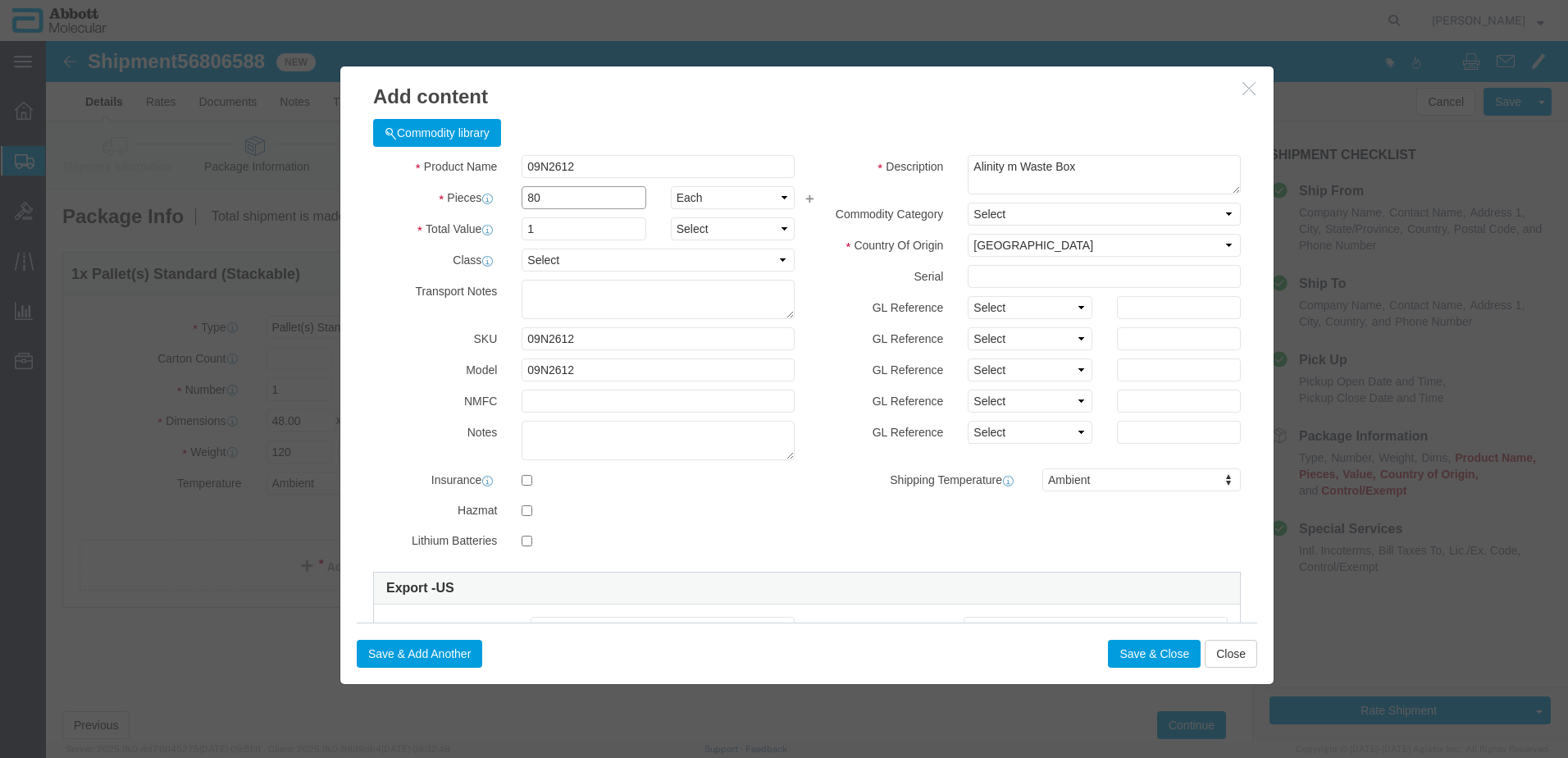
type input "80"
drag, startPoint x: 979, startPoint y: 269, endPoint x: 973, endPoint y: 279, distance: 11.7
click select "Select Account Type Activity ID Airline Appointment Number ASN Batch Number Bil…"
select select "BATCH_NUMBER"
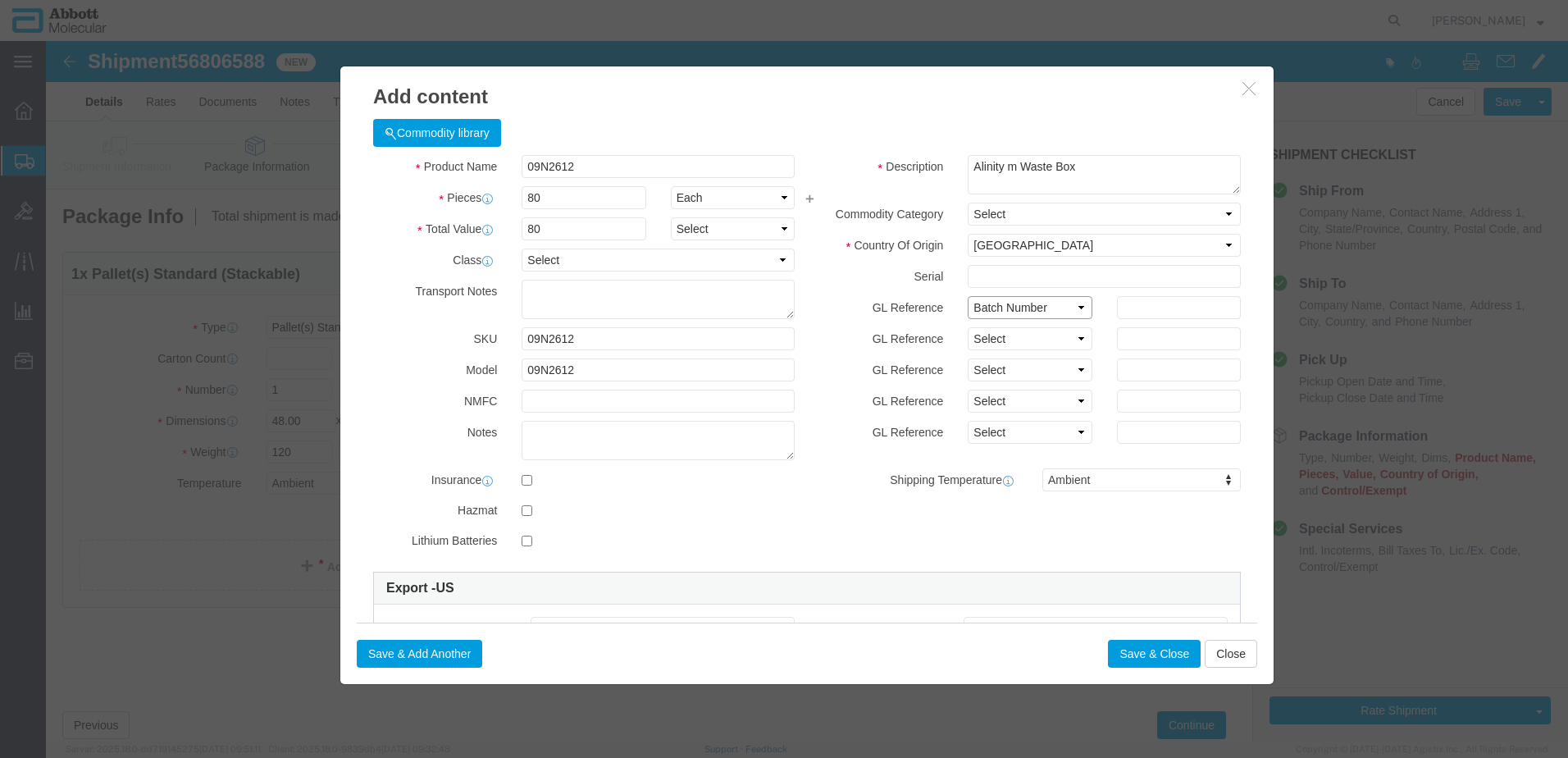
click select "Select Account Type Activity ID Airline Appointment Number ASN Batch Number Bil…"
type input "44559"
click button "Save & Close"
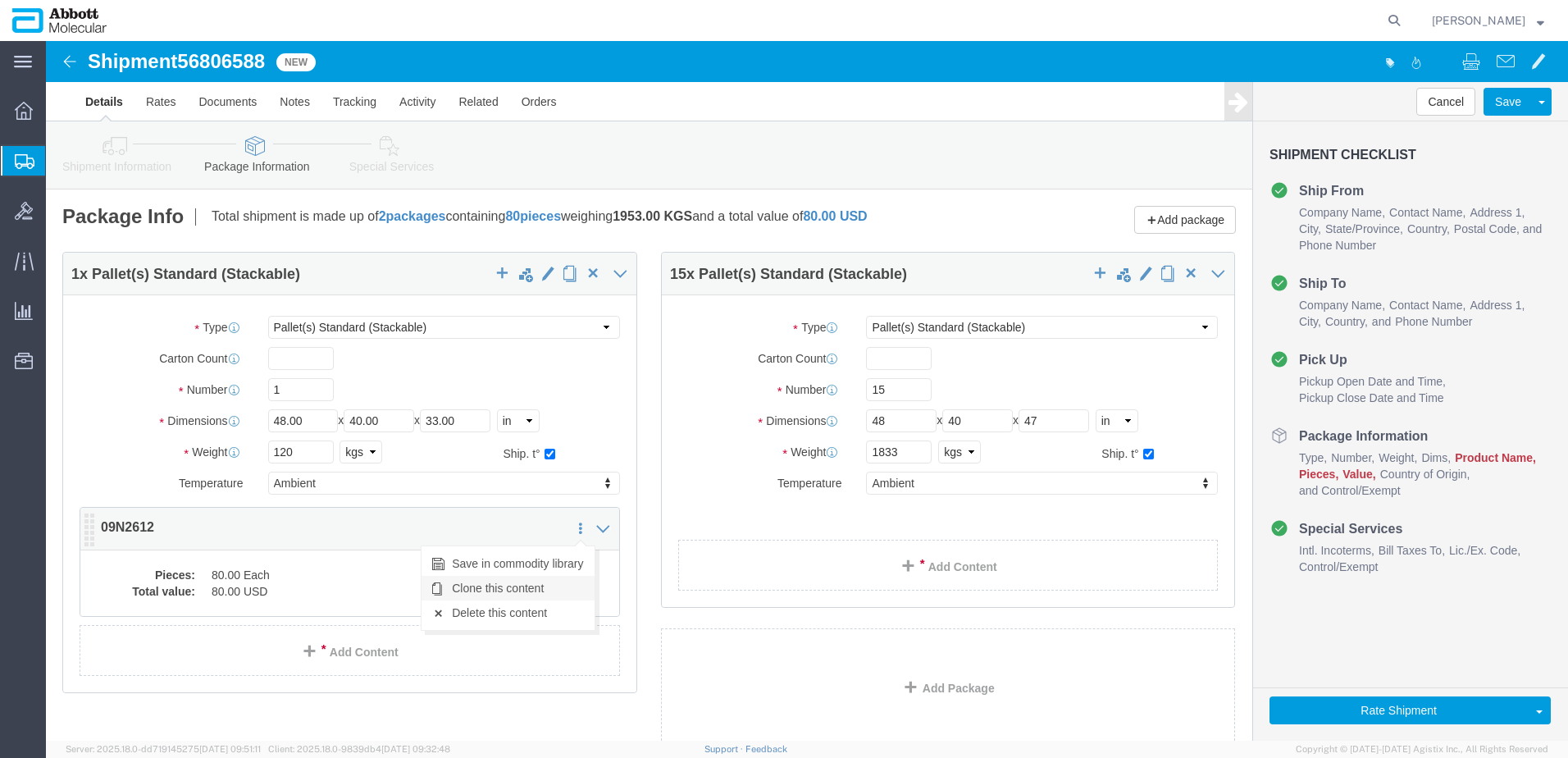
click link "Clone this content"
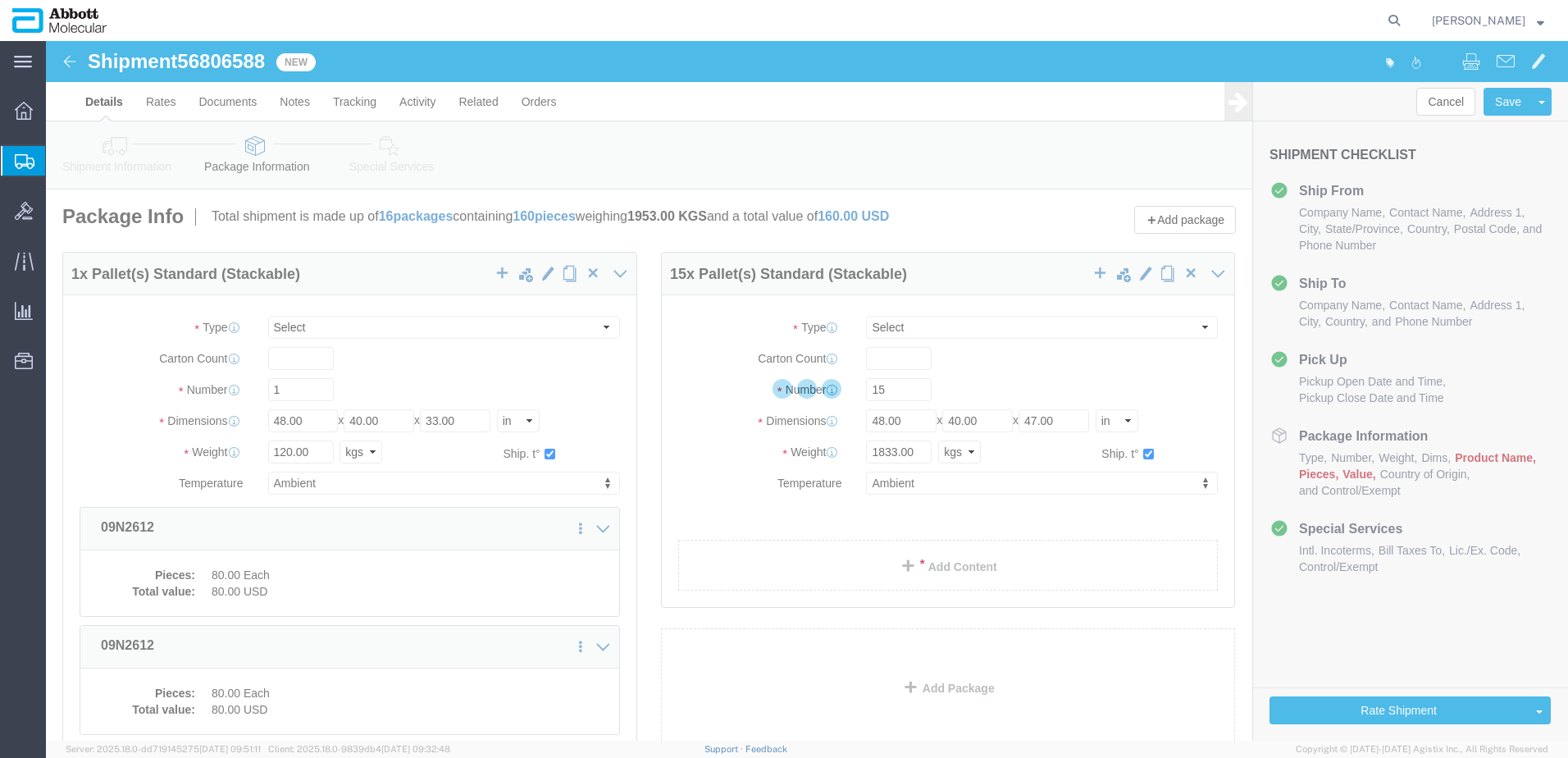
select select "PSST"
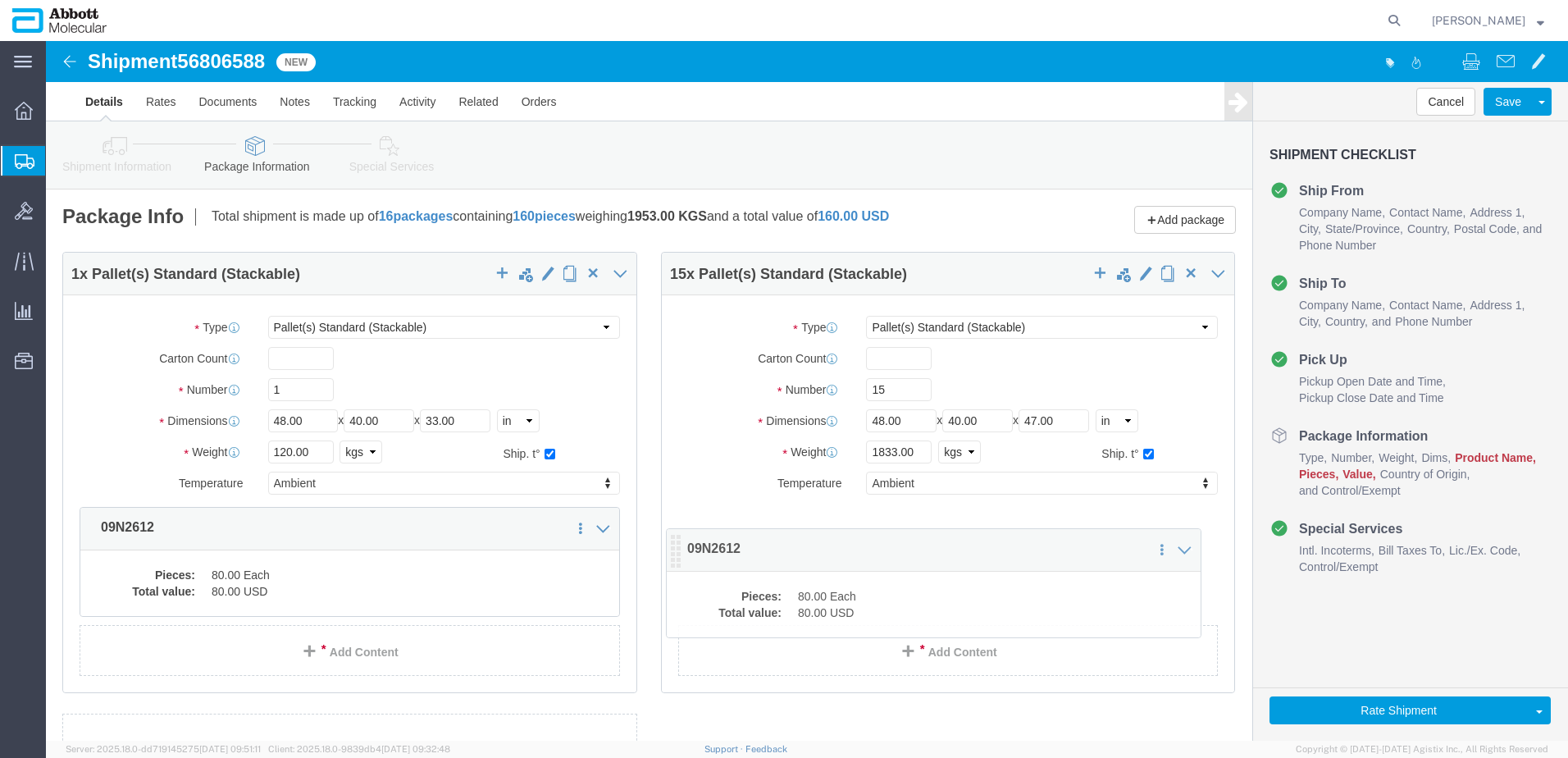
drag, startPoint x: 45, startPoint y: 486, endPoint x: 631, endPoint y: 507, distance: 586.4
click icon
click dd "80.00 USD"
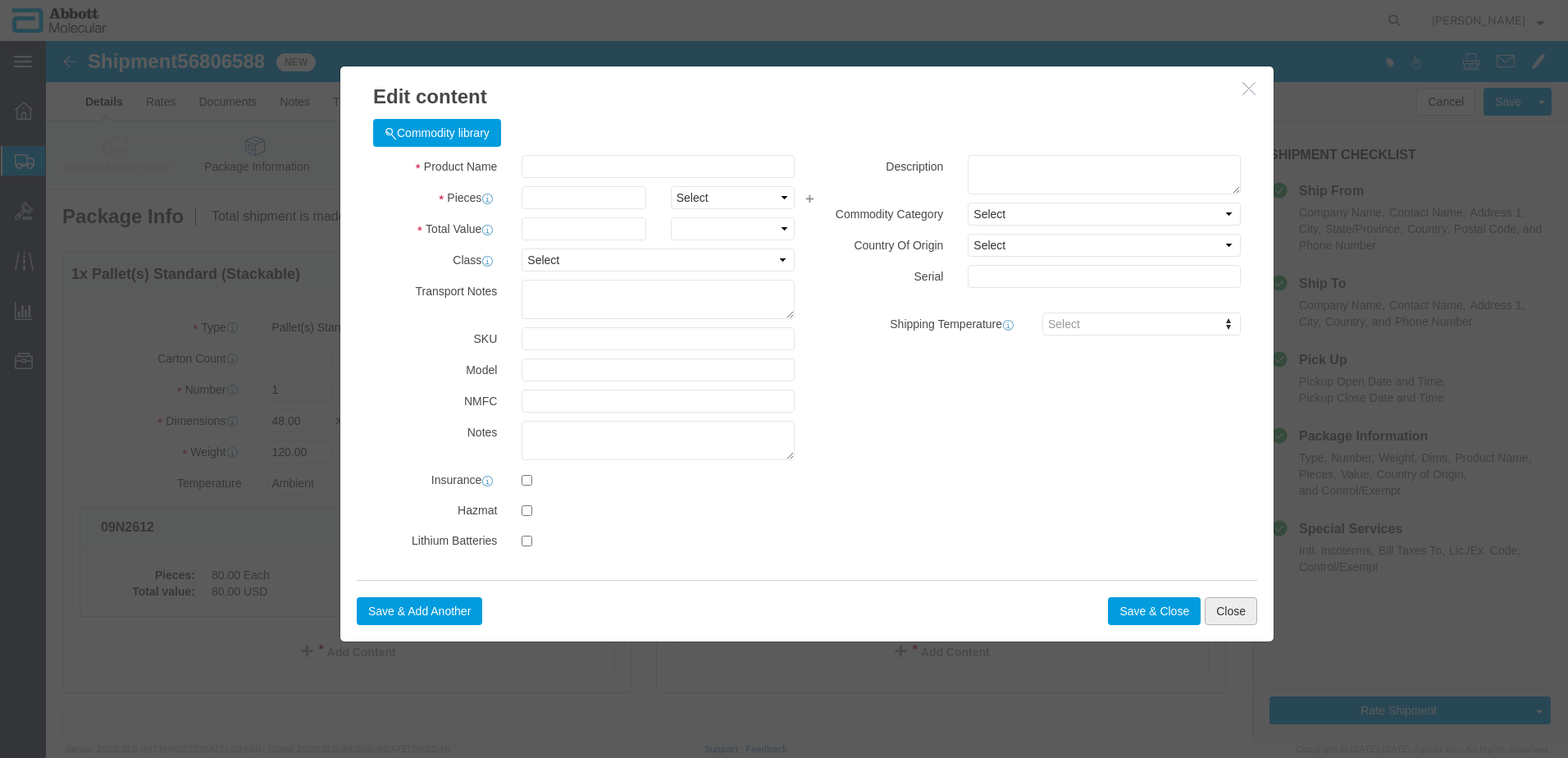
click button "Close"
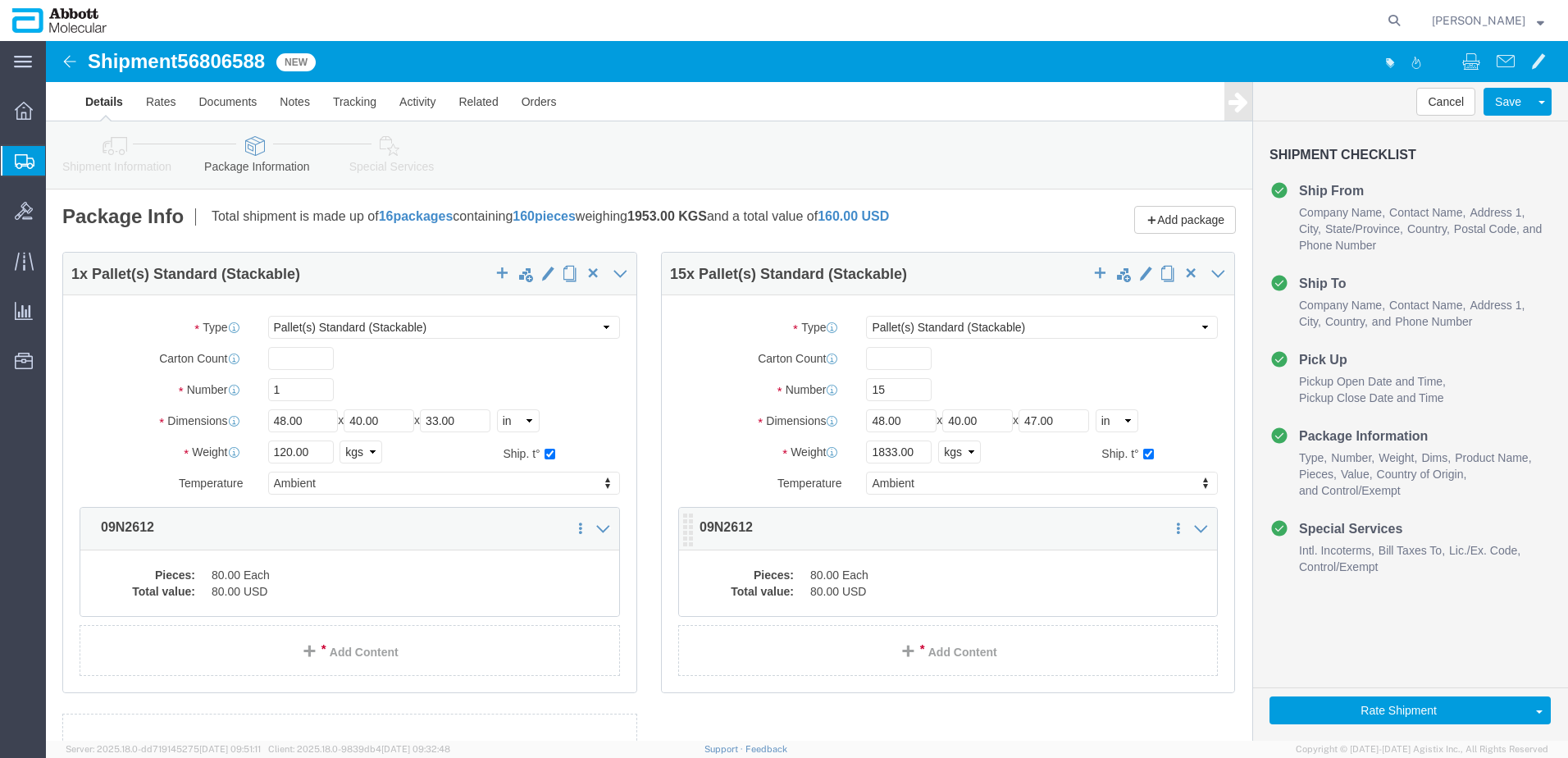
click dd "80.00 Each"
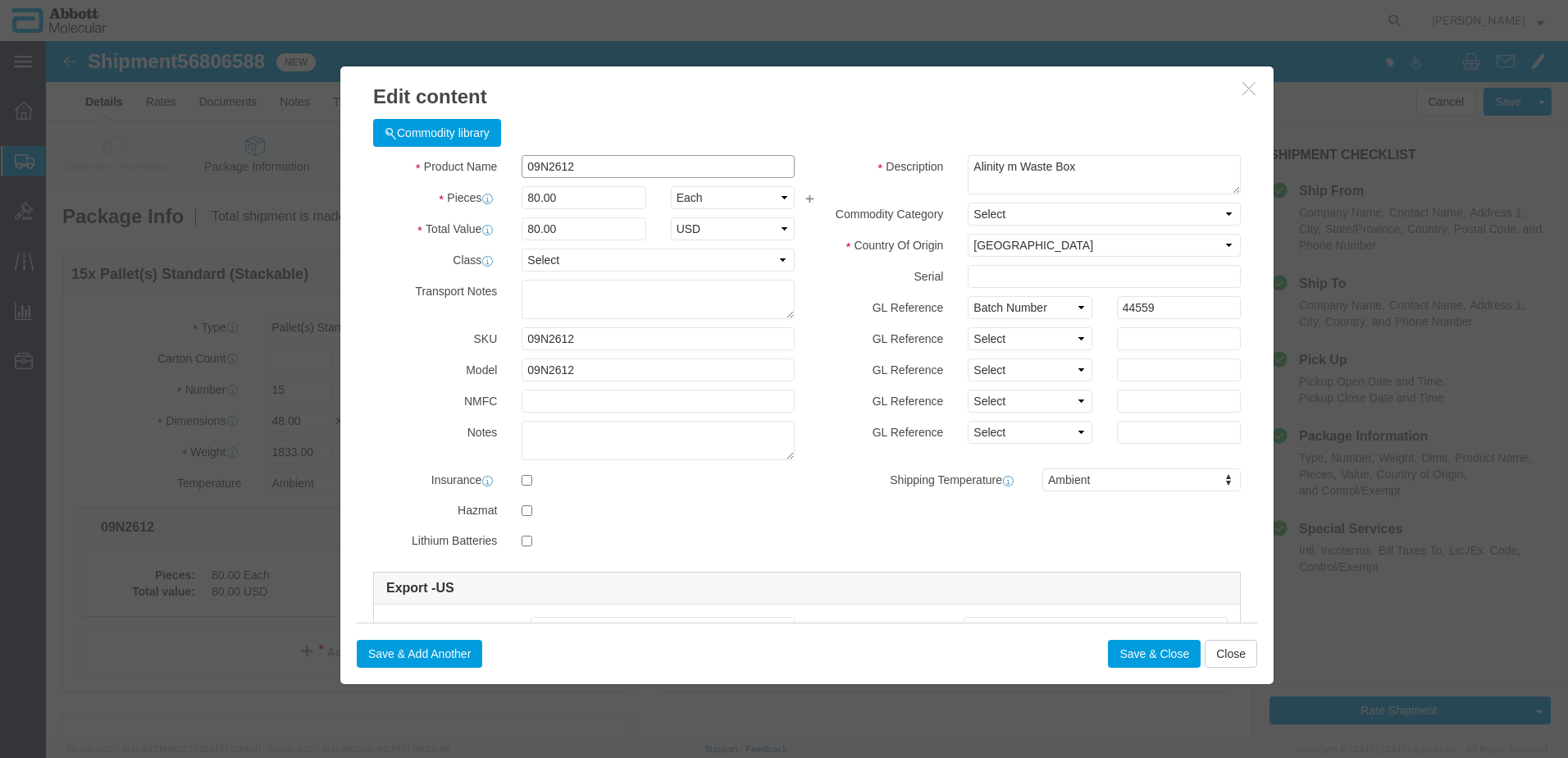
click input "09N2612"
type input "200"
click button "Save & Close"
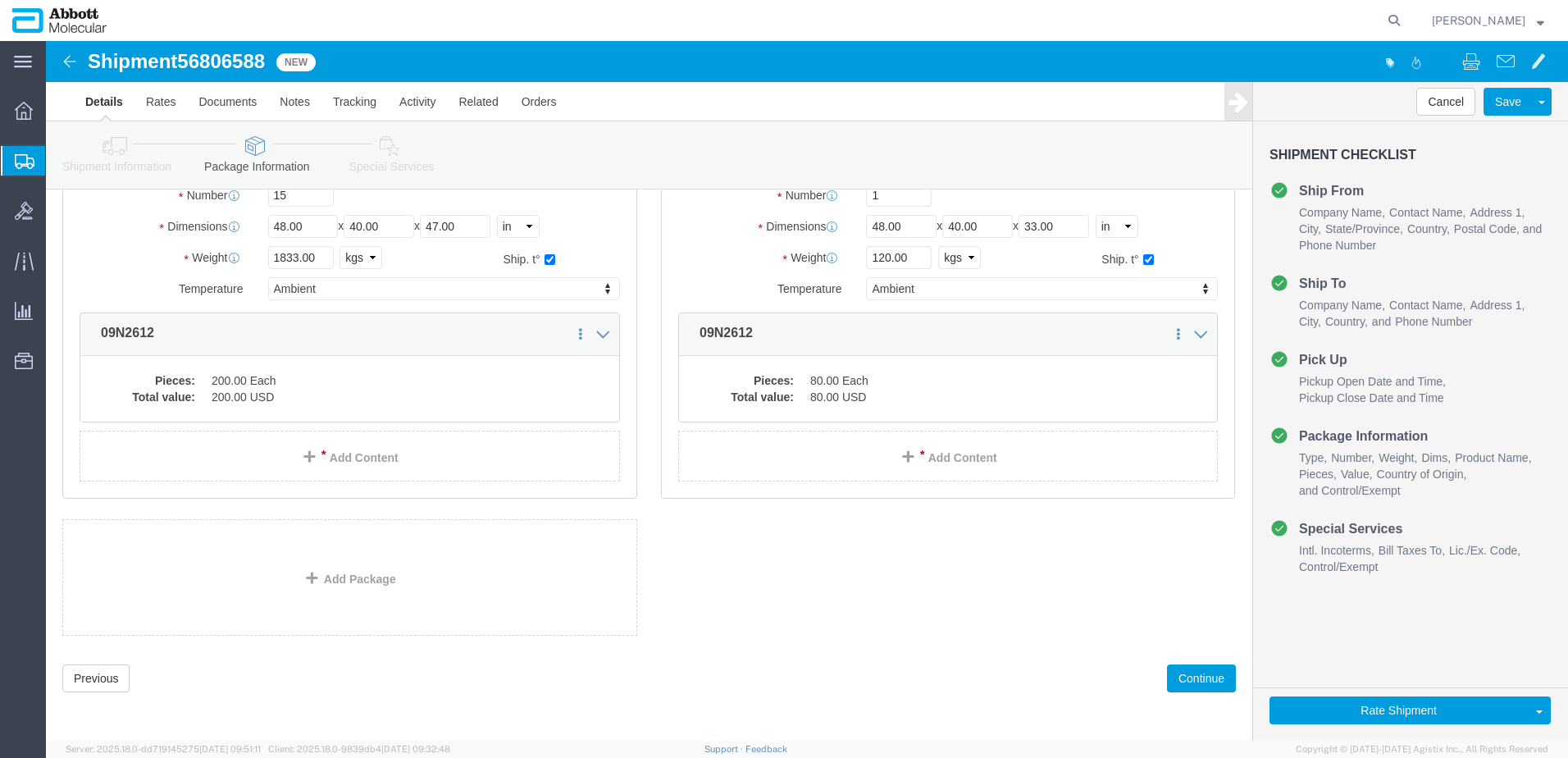
scroll to position [196, 0]
click button "Continue"
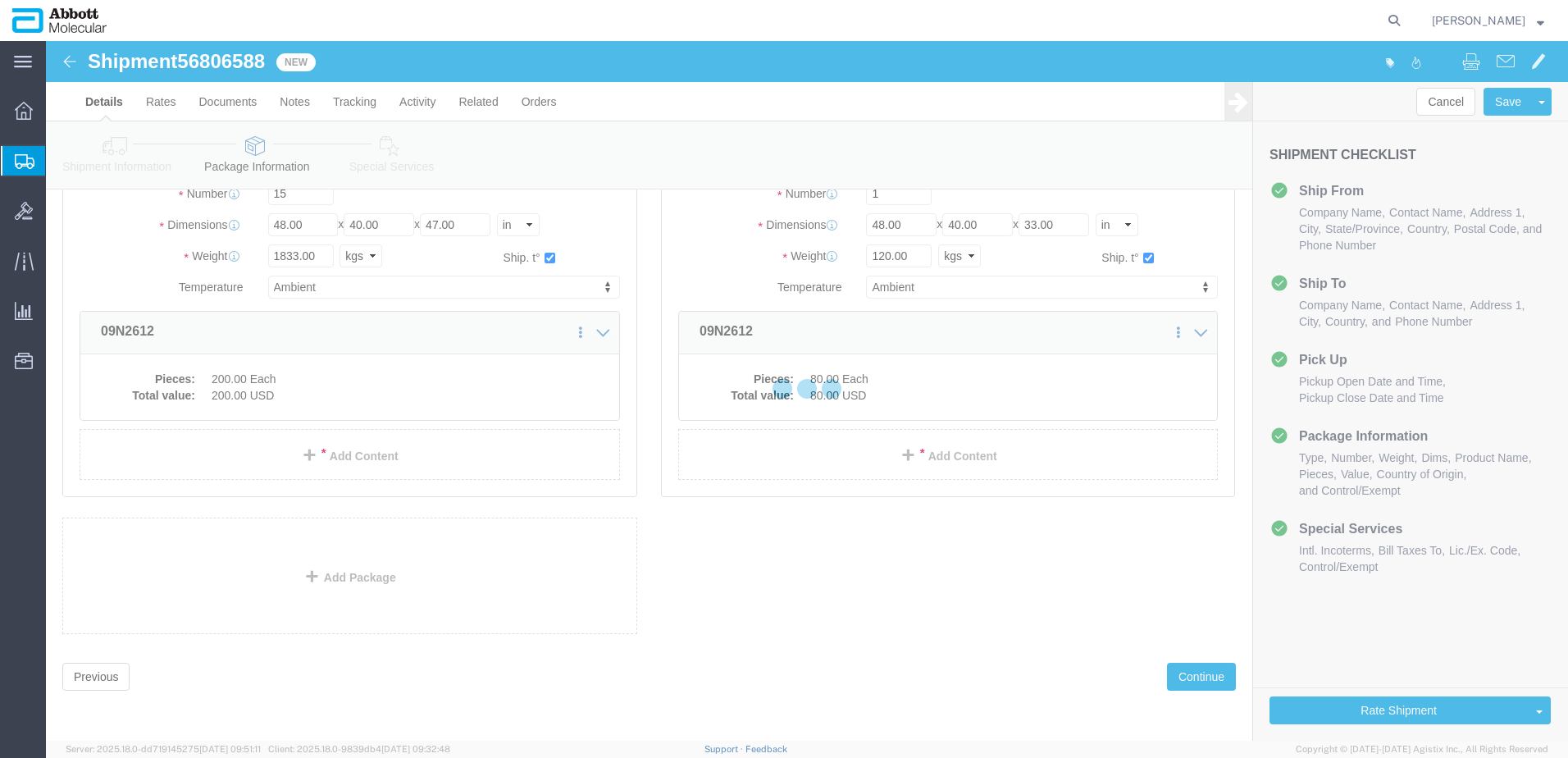
scroll to position [2468, 0]
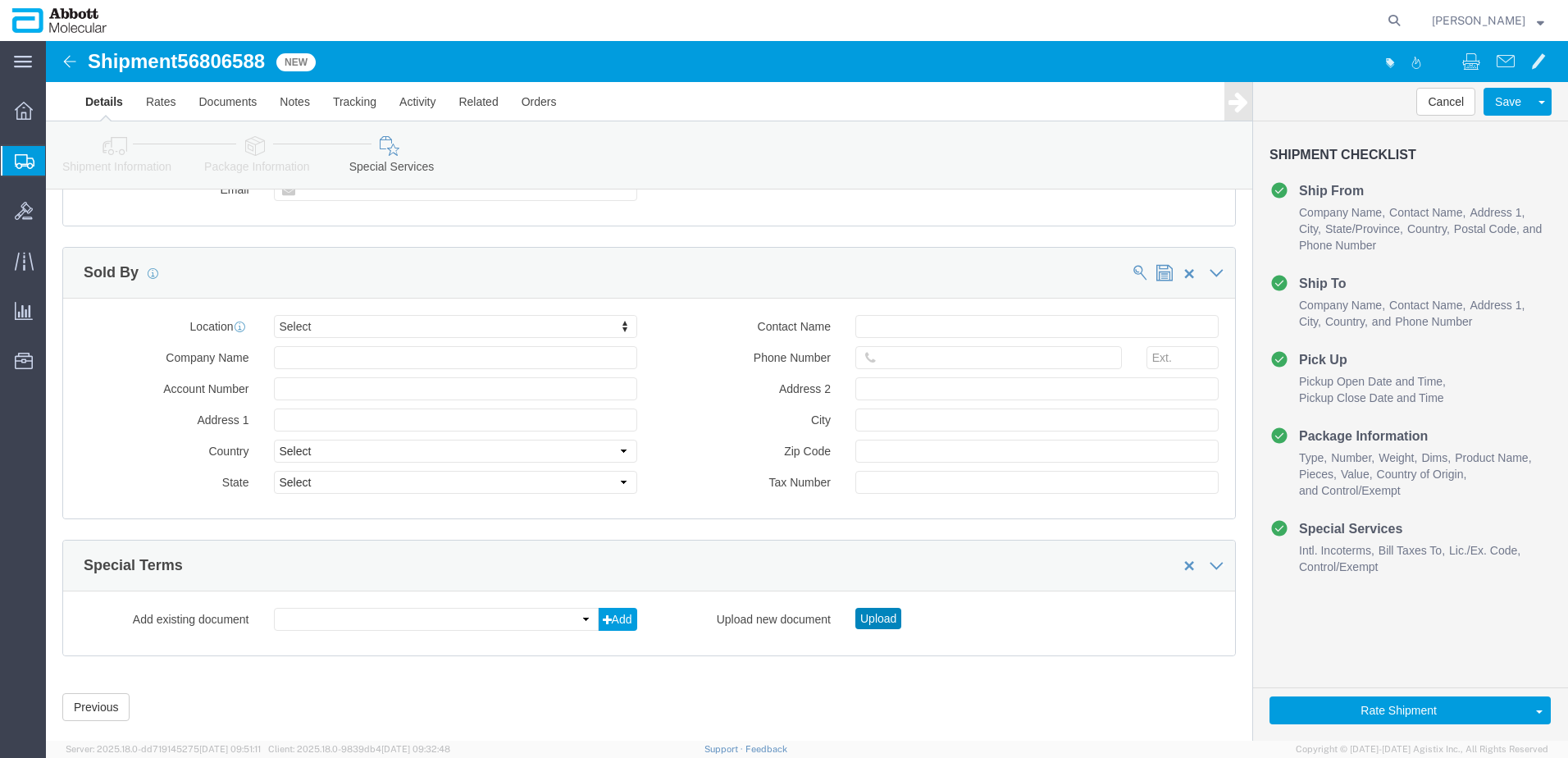
drag, startPoint x: 820, startPoint y: 550, endPoint x: 777, endPoint y: 544, distance: 43.4
click button "Upload"
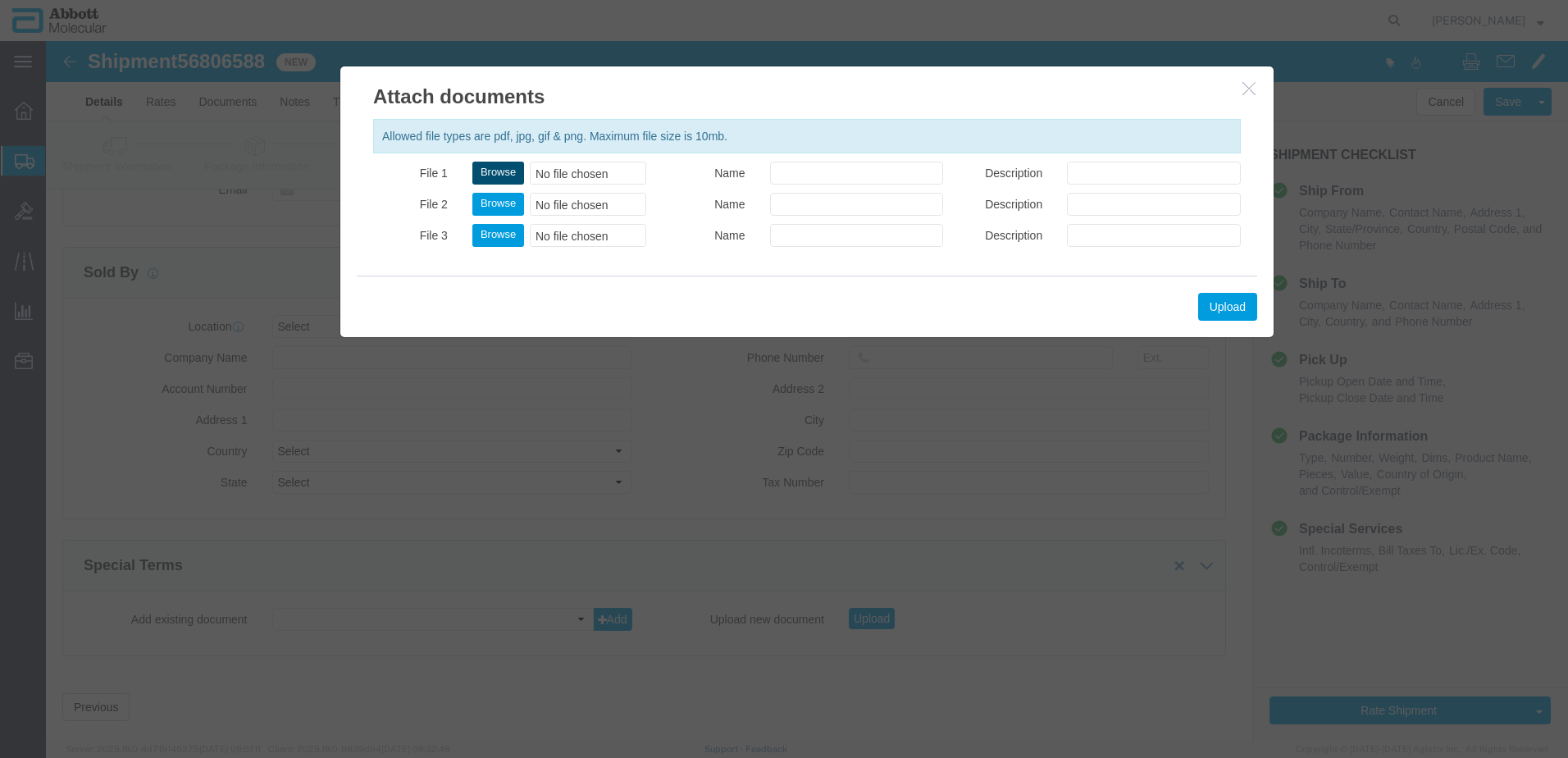
drag, startPoint x: 457, startPoint y: 125, endPoint x: 181, endPoint y: 38, distance: 289.4
click button "Browse"
type input "C:\fakepath\918067738 SLI [PERSON_NAME].pdf"
click button "Upload"
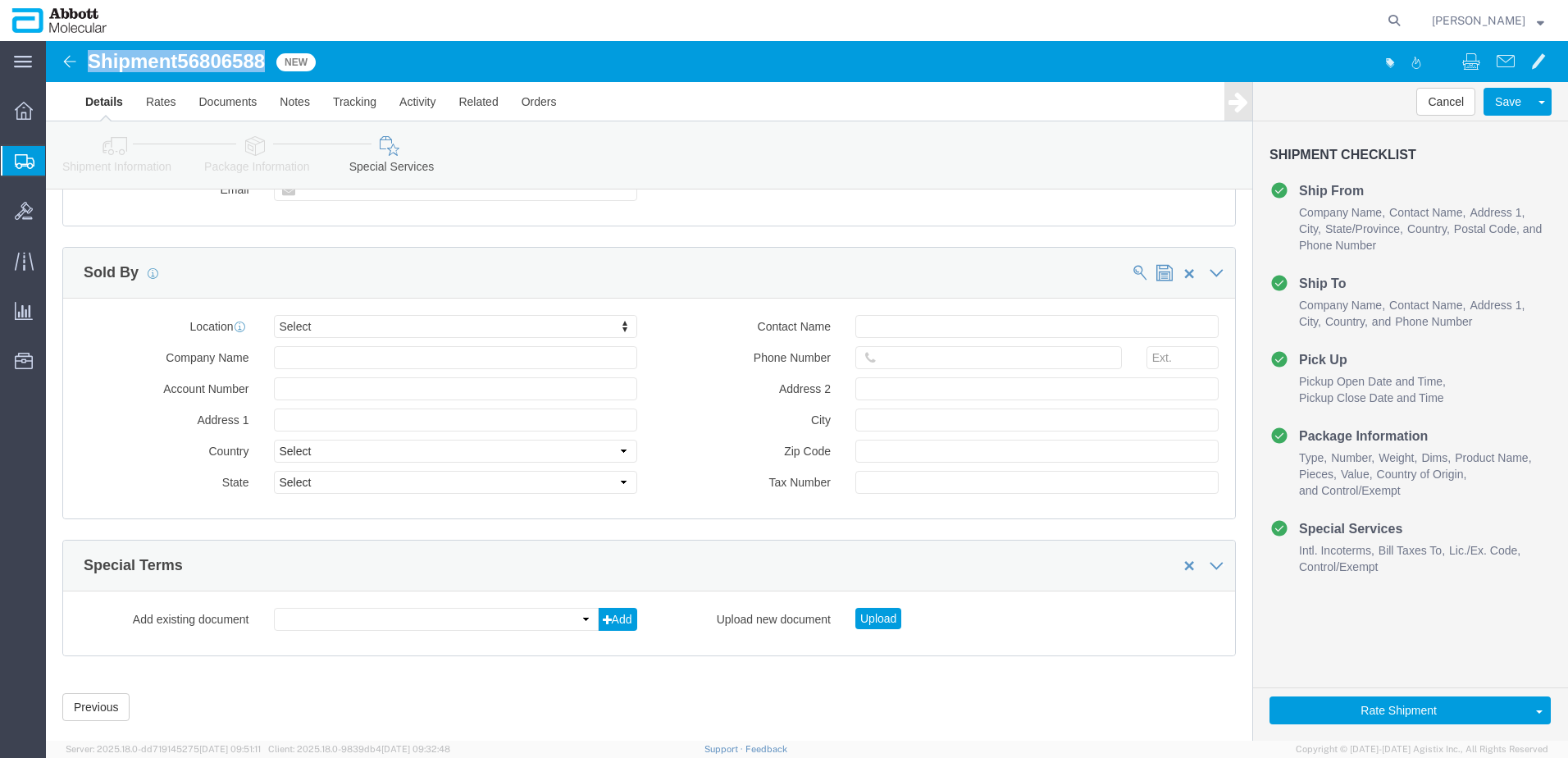
drag, startPoint x: 45, startPoint y: 16, endPoint x: 221, endPoint y: 23, distance: 176.1
click h1 "Shipment 56806588"
copy h1 "Shipment 56806588"
click button "Rate Shipment"
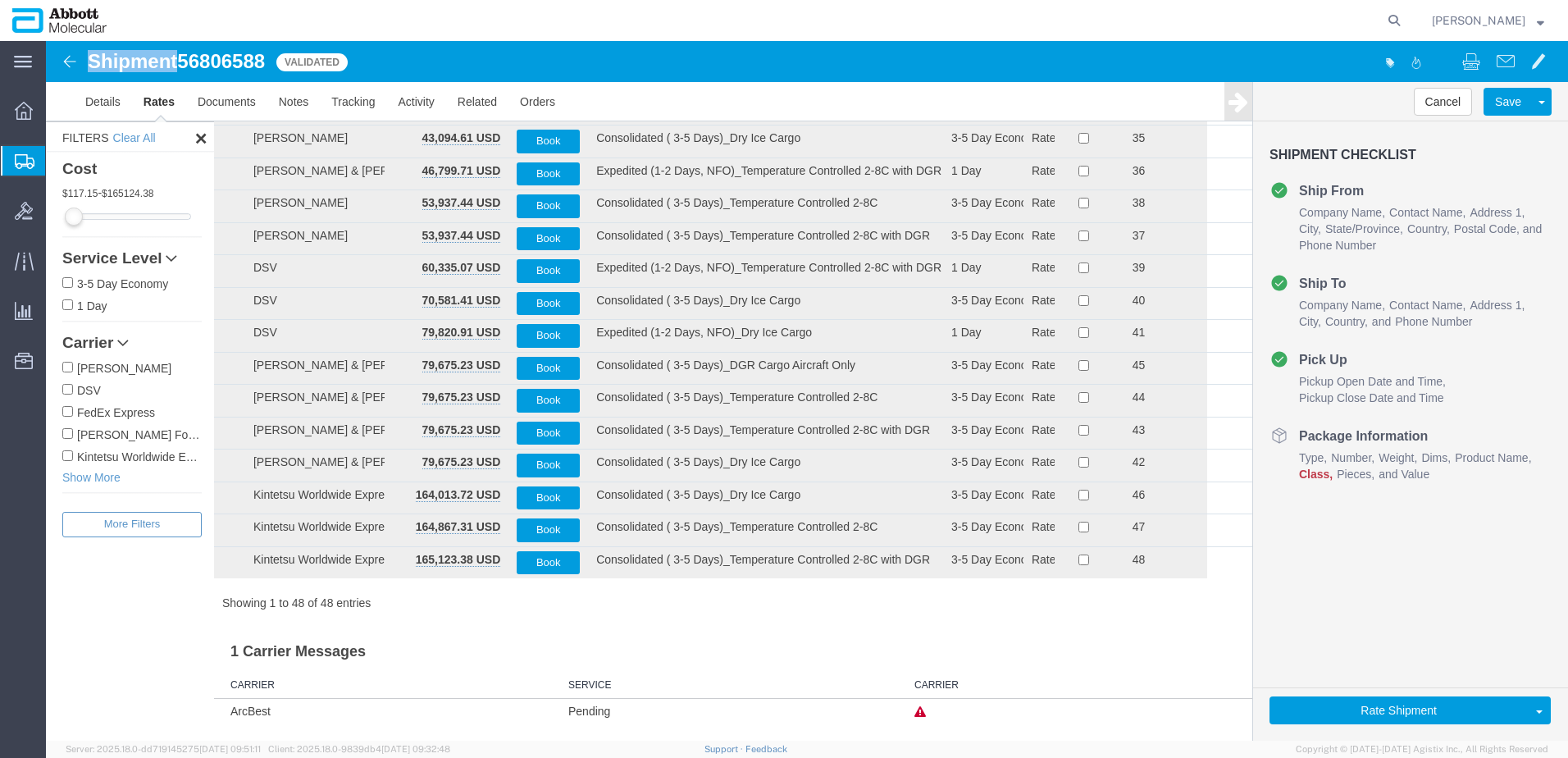
scroll to position [1162, 0]
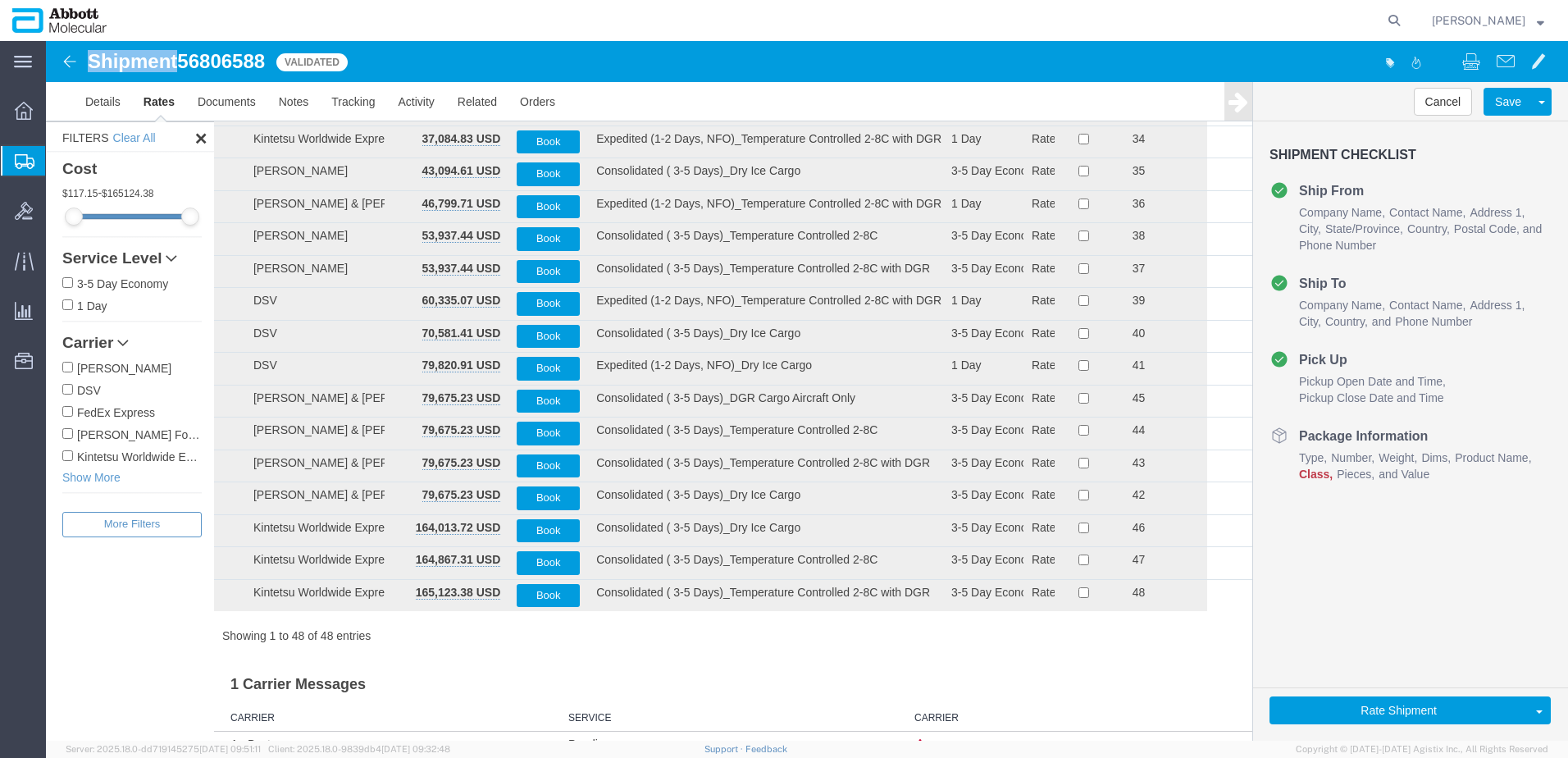
click at [72, 433] on input "[PERSON_NAME] Forwarding Worldwide" at bounding box center [68, 433] width 11 height 11
checkbox input "true"
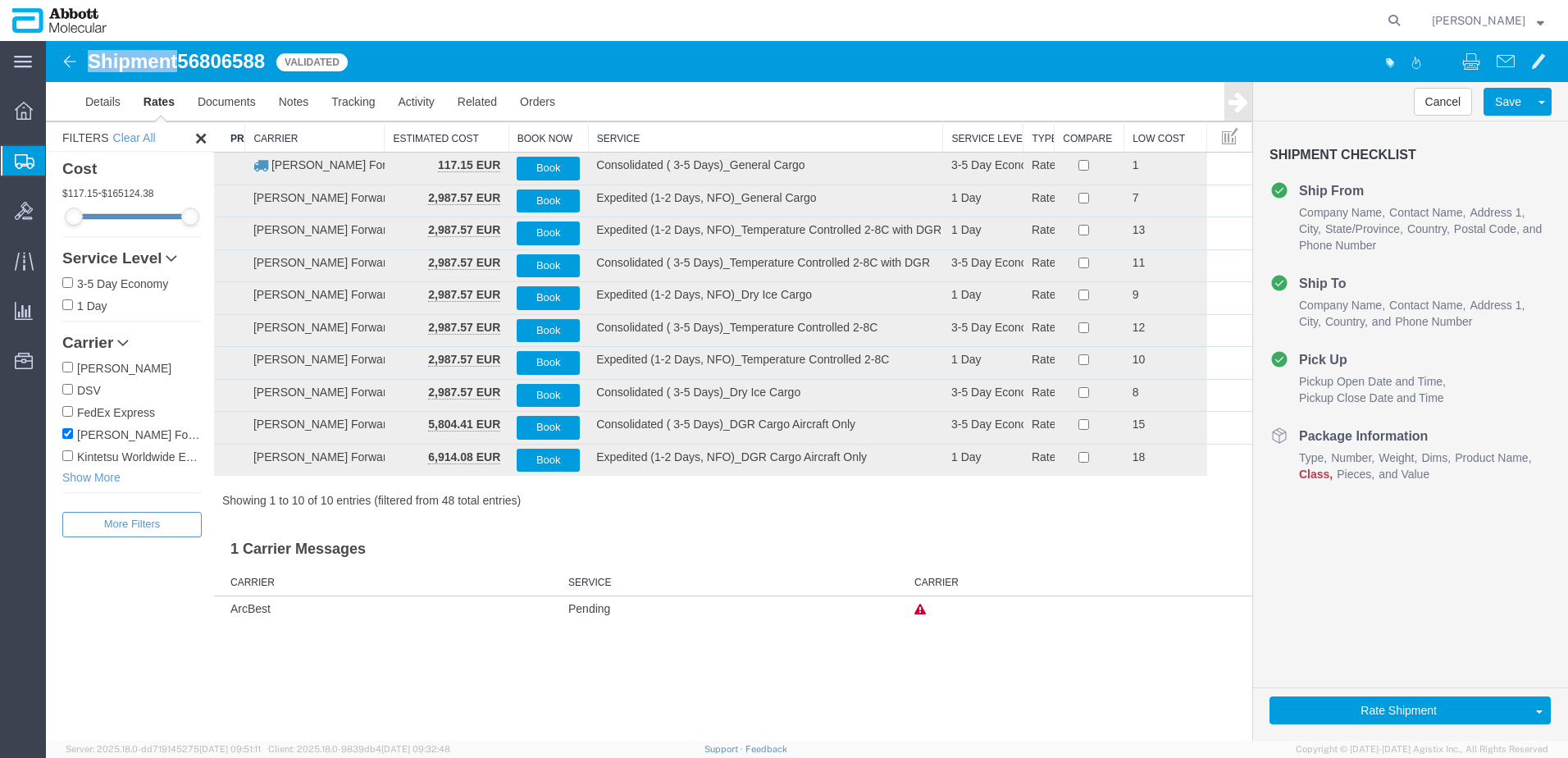
scroll to position [0, 0]
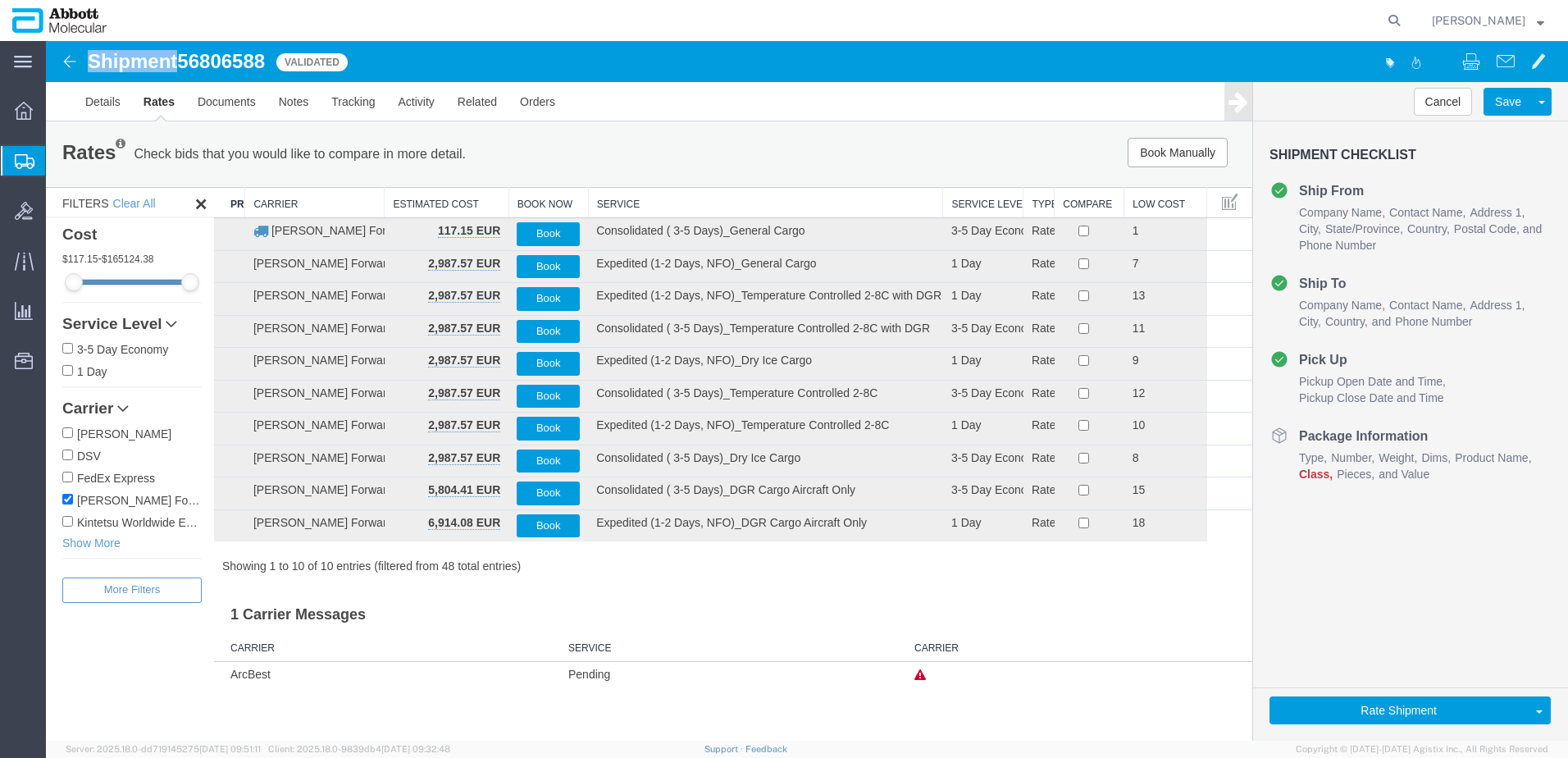
click at [631, 203] on th "Service" at bounding box center [765, 203] width 355 height 31
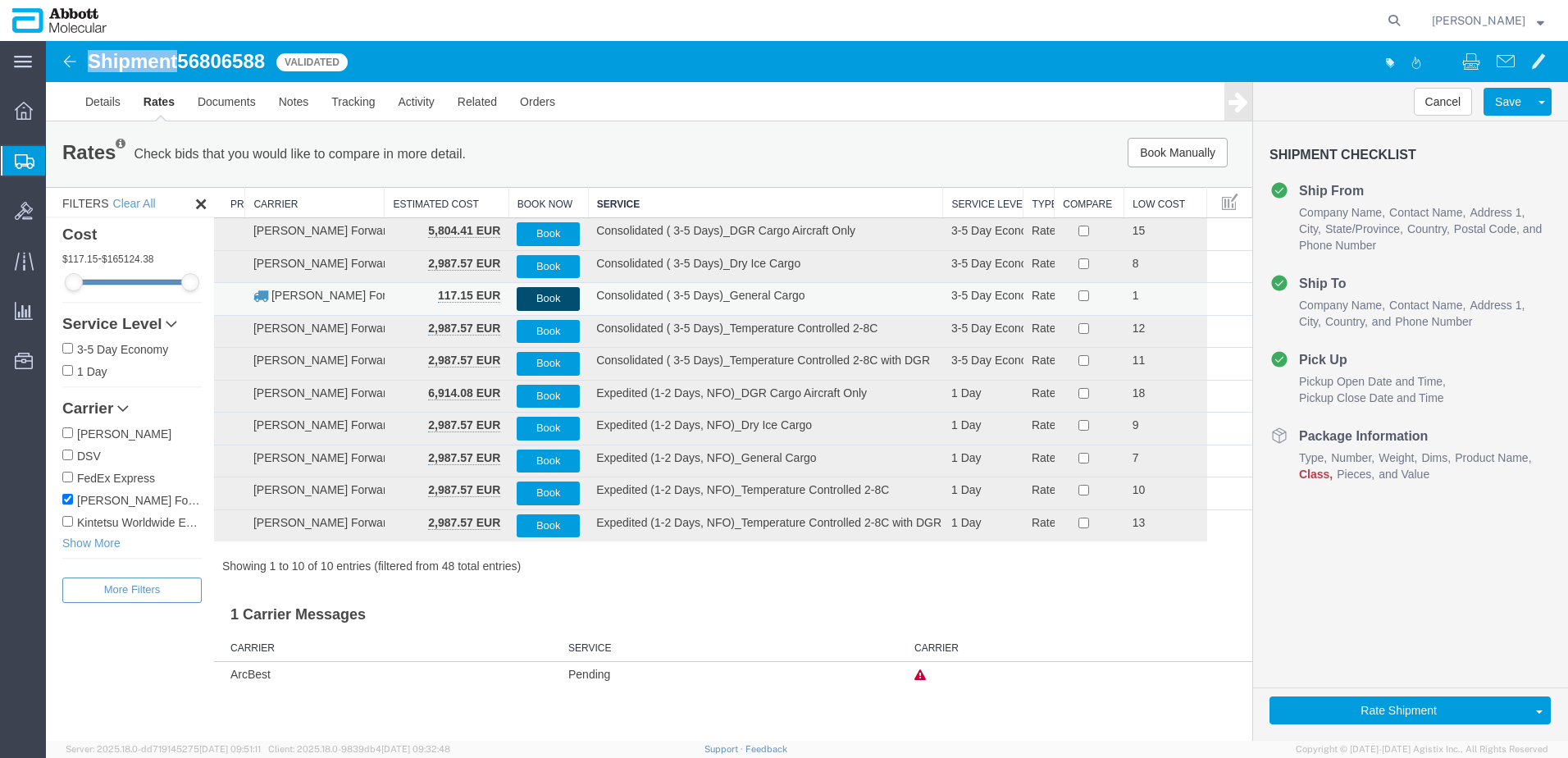
click at [542, 295] on button "Book" at bounding box center [548, 299] width 64 height 24
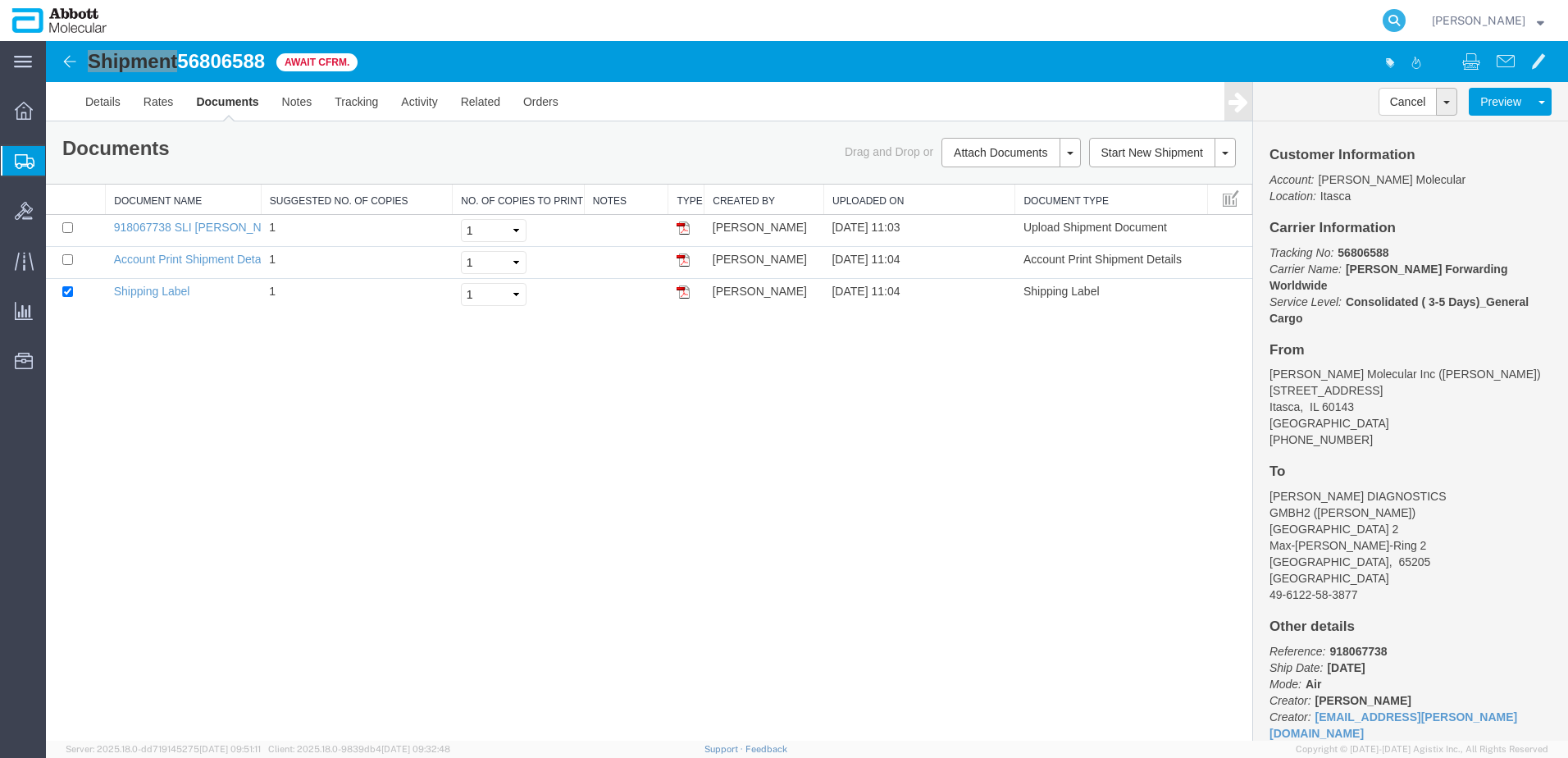
click at [1405, 22] on icon at bounding box center [1393, 20] width 23 height 23
paste input "NB [DATE]"
type input "NB [DATE]"
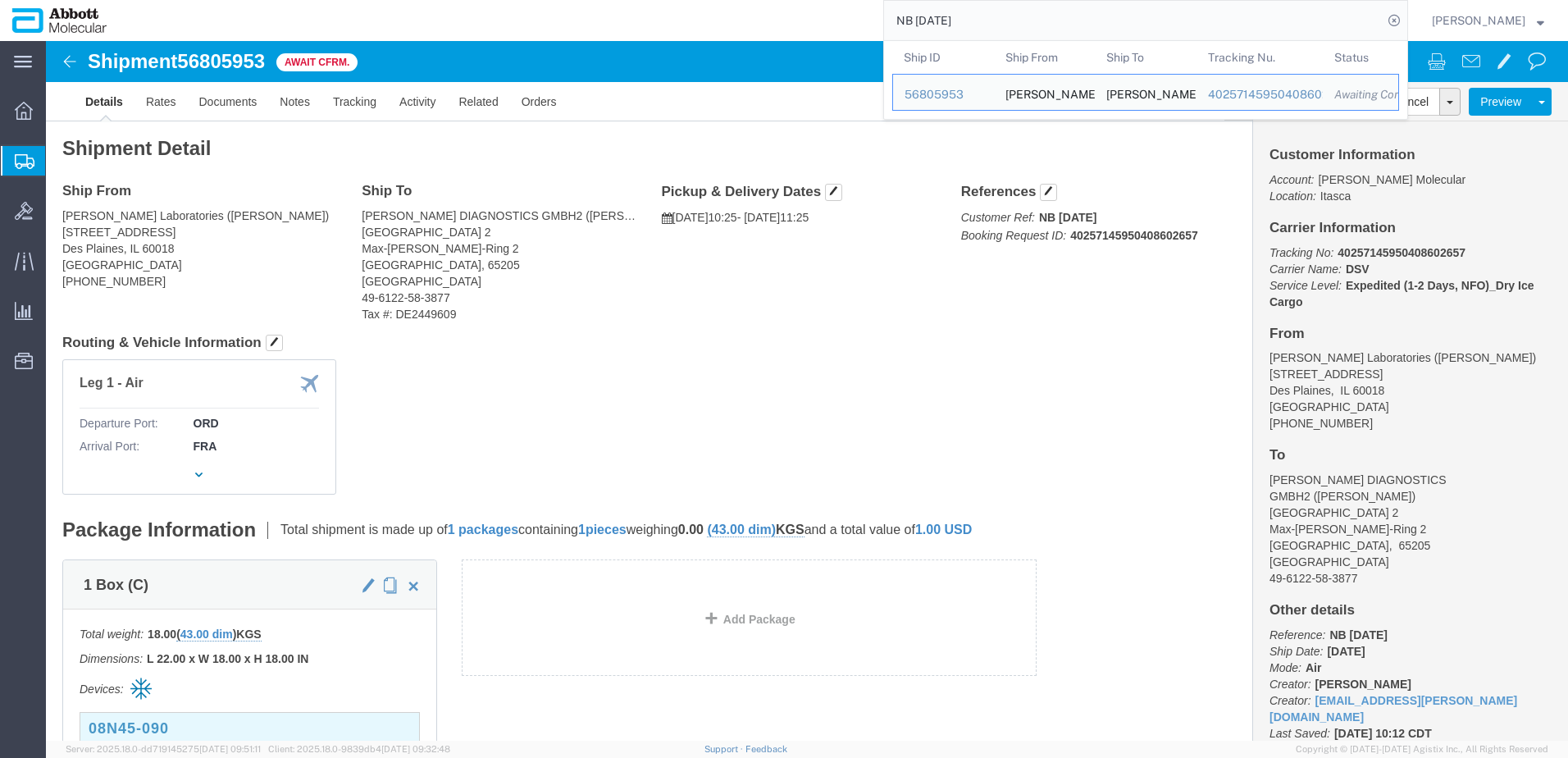
click div "Leg 1 - Air Departure Port: ORD Arrival Port: FRA Vehicle 1: Airplane"
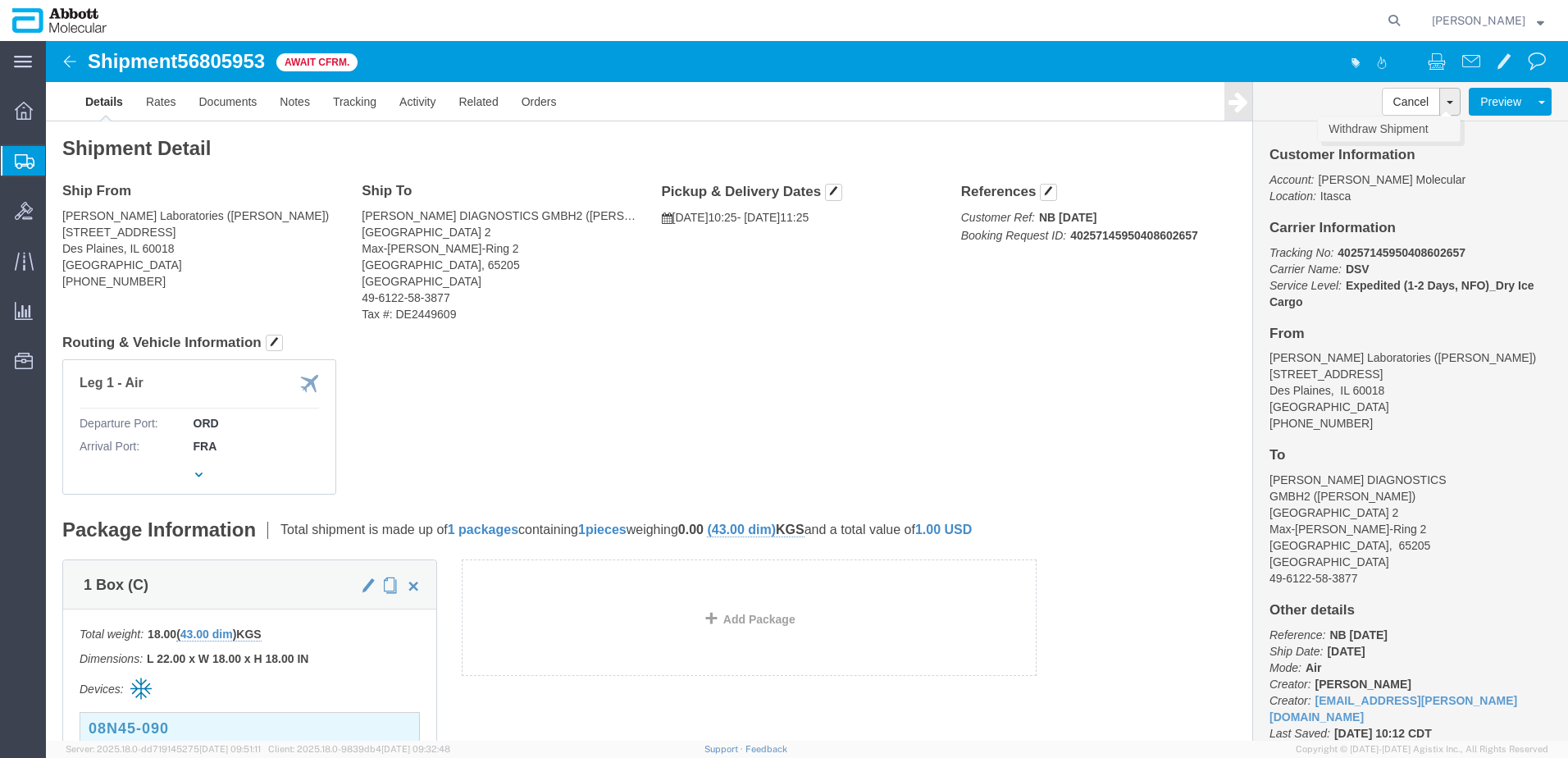
click link "Withdraw Shipment"
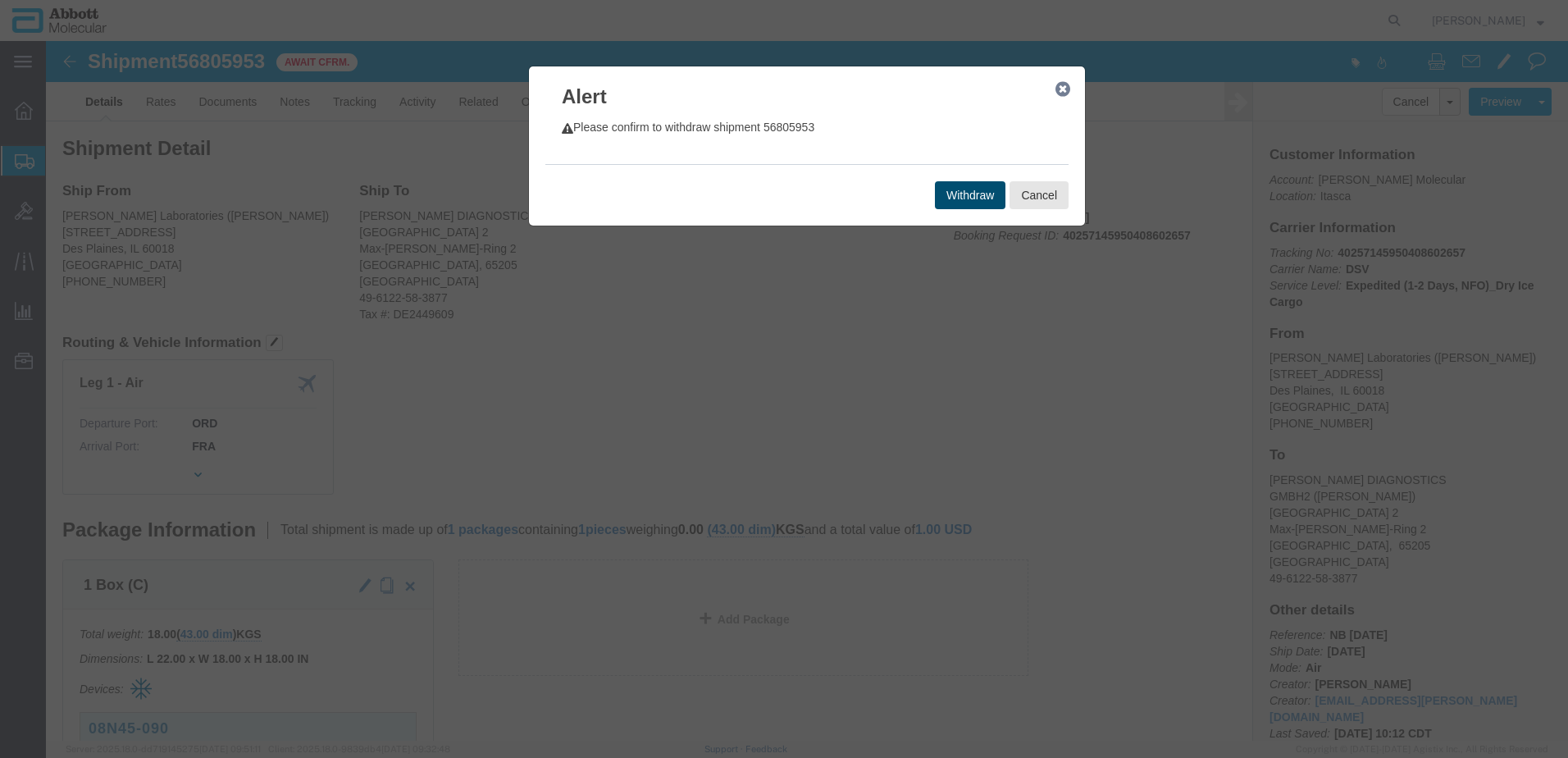
click button "Withdraw"
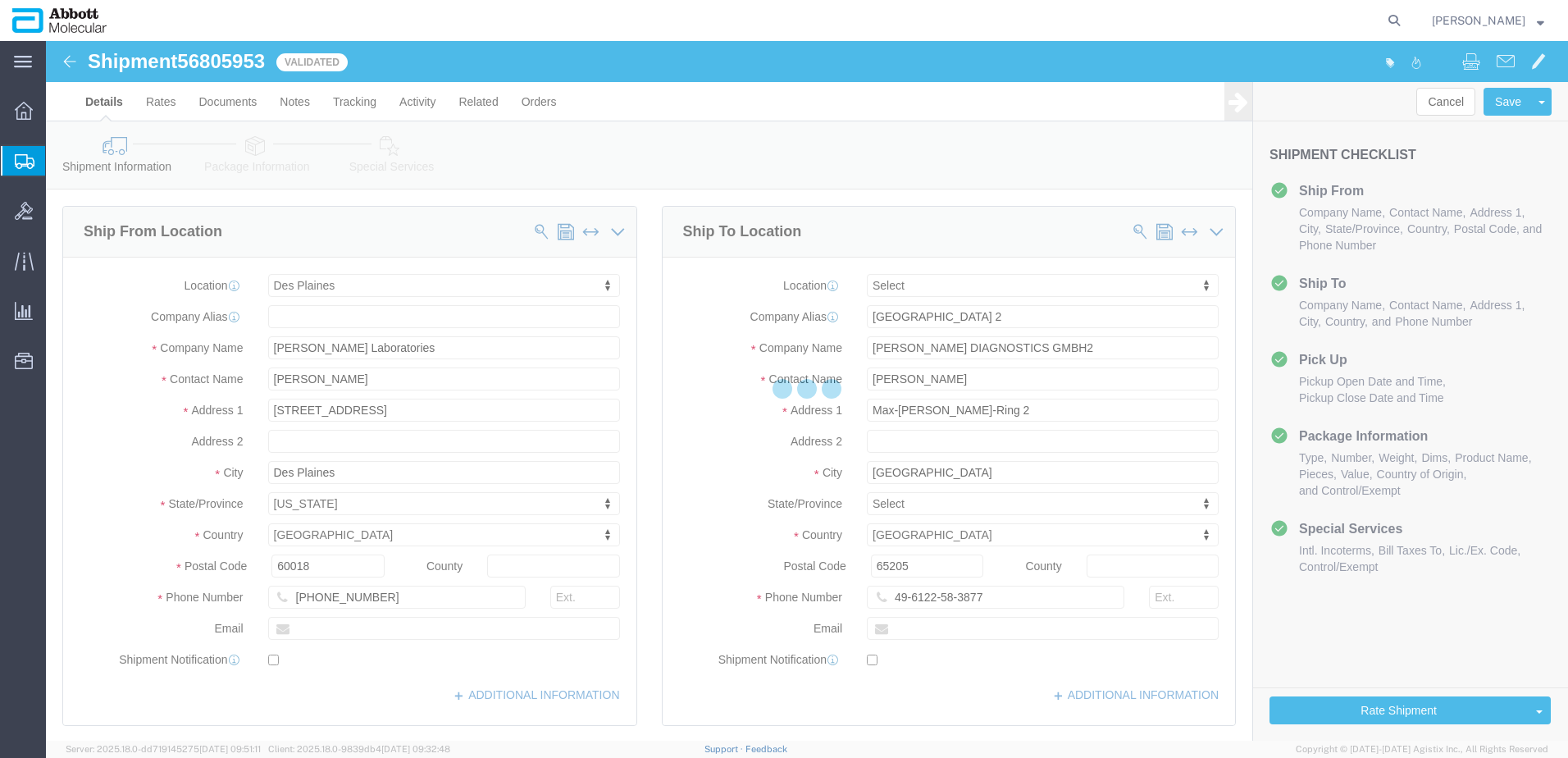
select select "48451"
select select
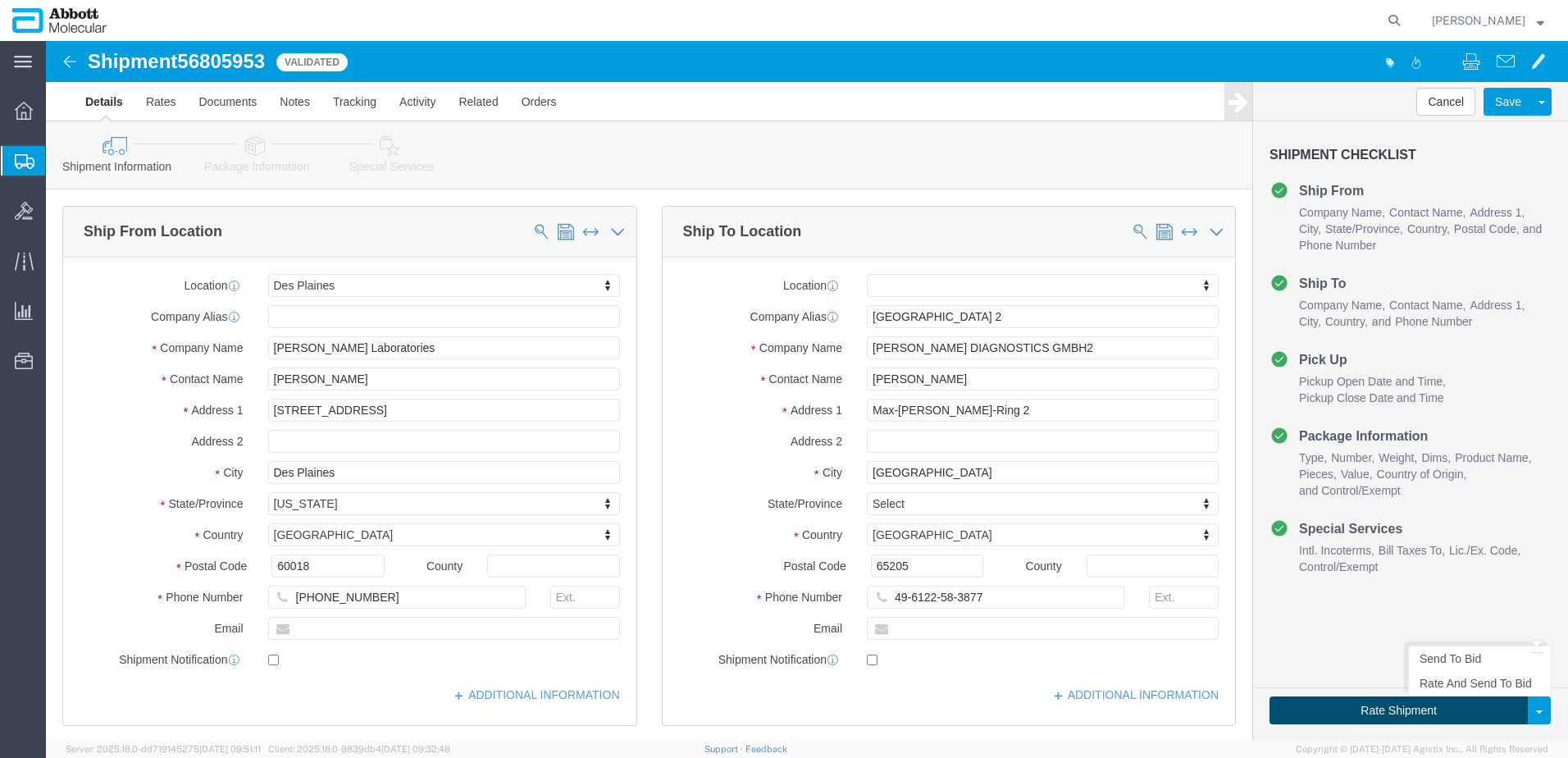
click button "Rate Shipment"
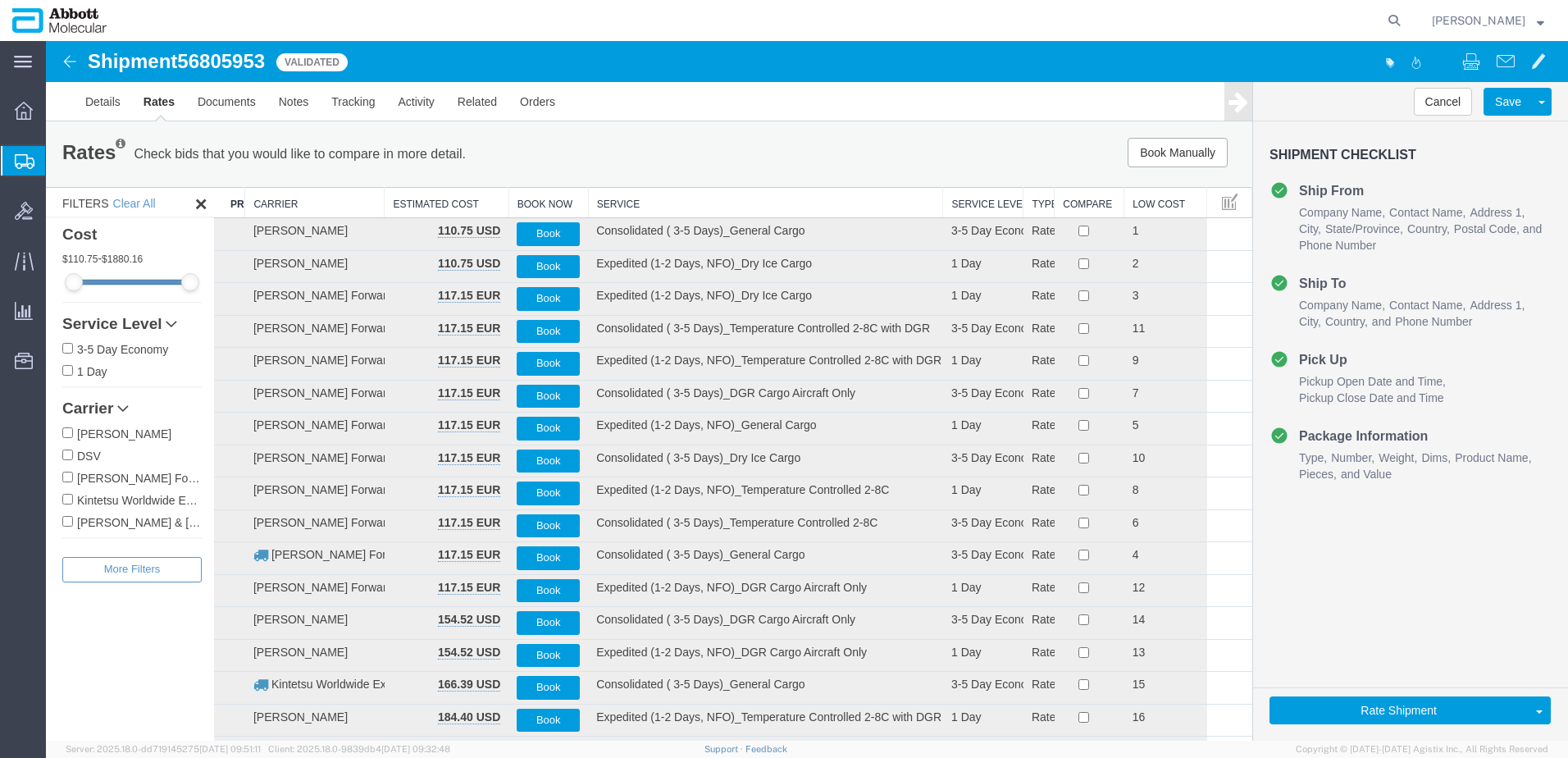
click at [70, 454] on input "DSV" at bounding box center [68, 454] width 11 height 11
checkbox input "true"
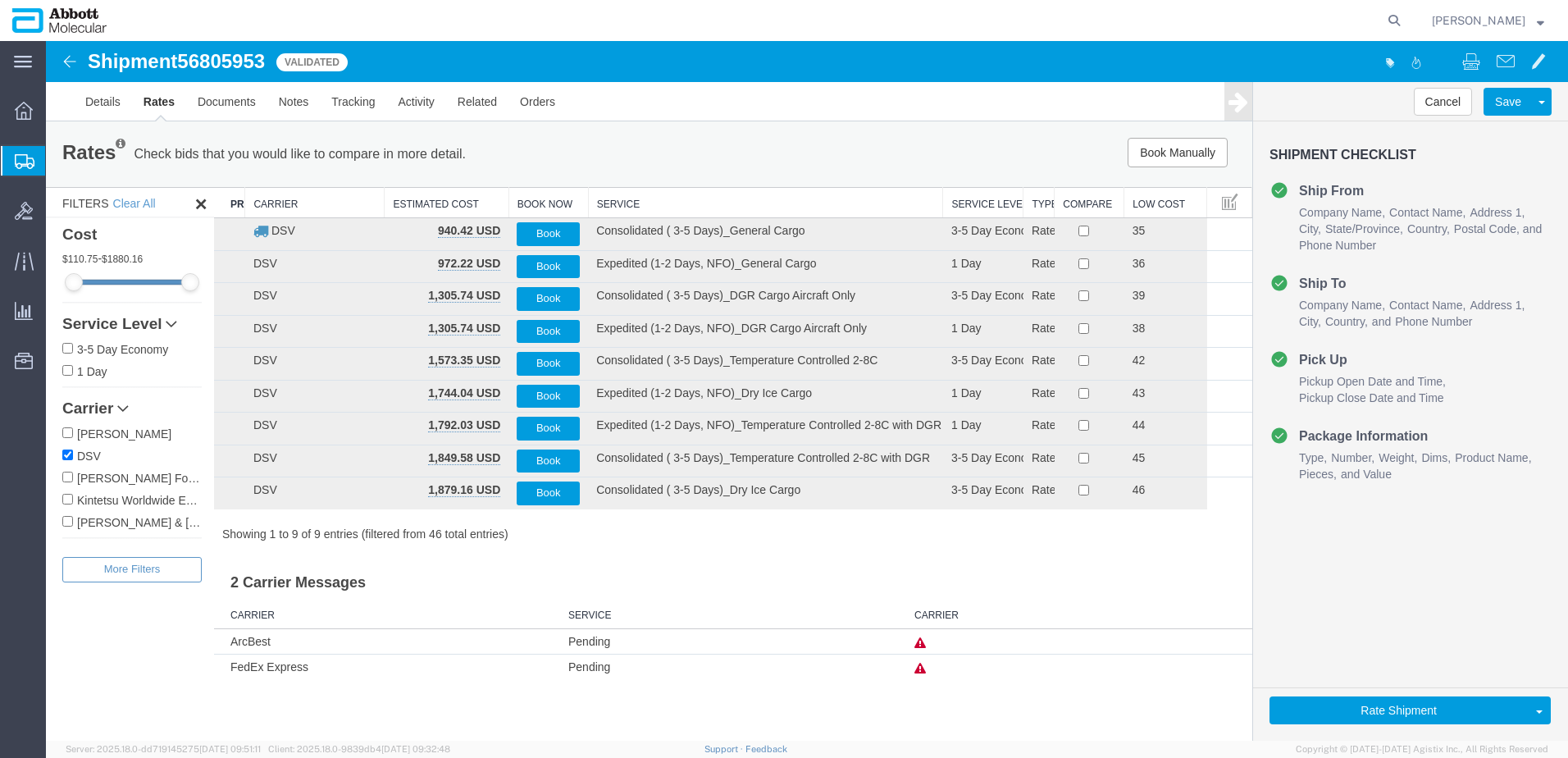
click at [645, 195] on th "Service" at bounding box center [765, 203] width 355 height 31
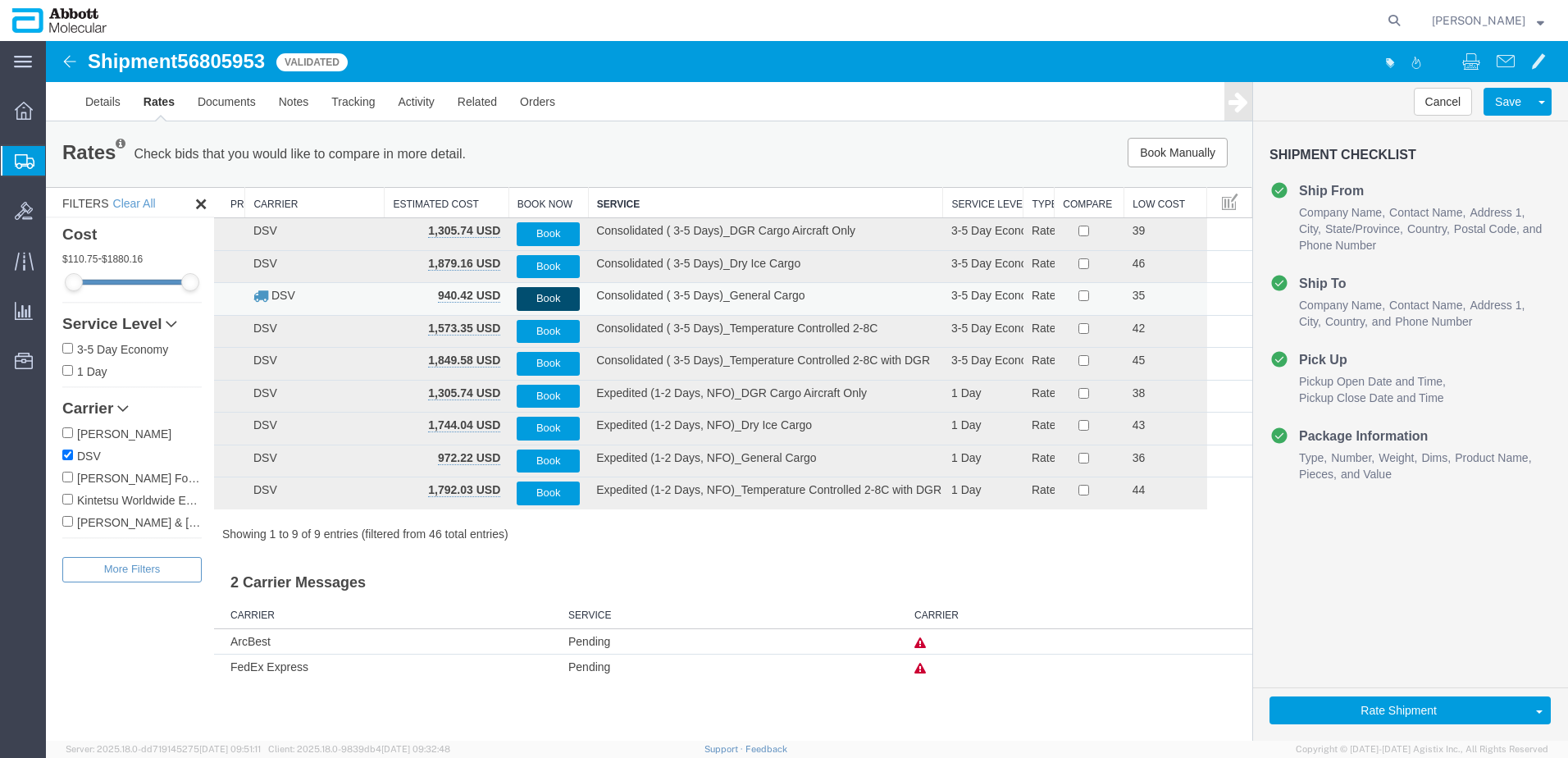
click at [558, 296] on button "Book" at bounding box center [548, 299] width 64 height 24
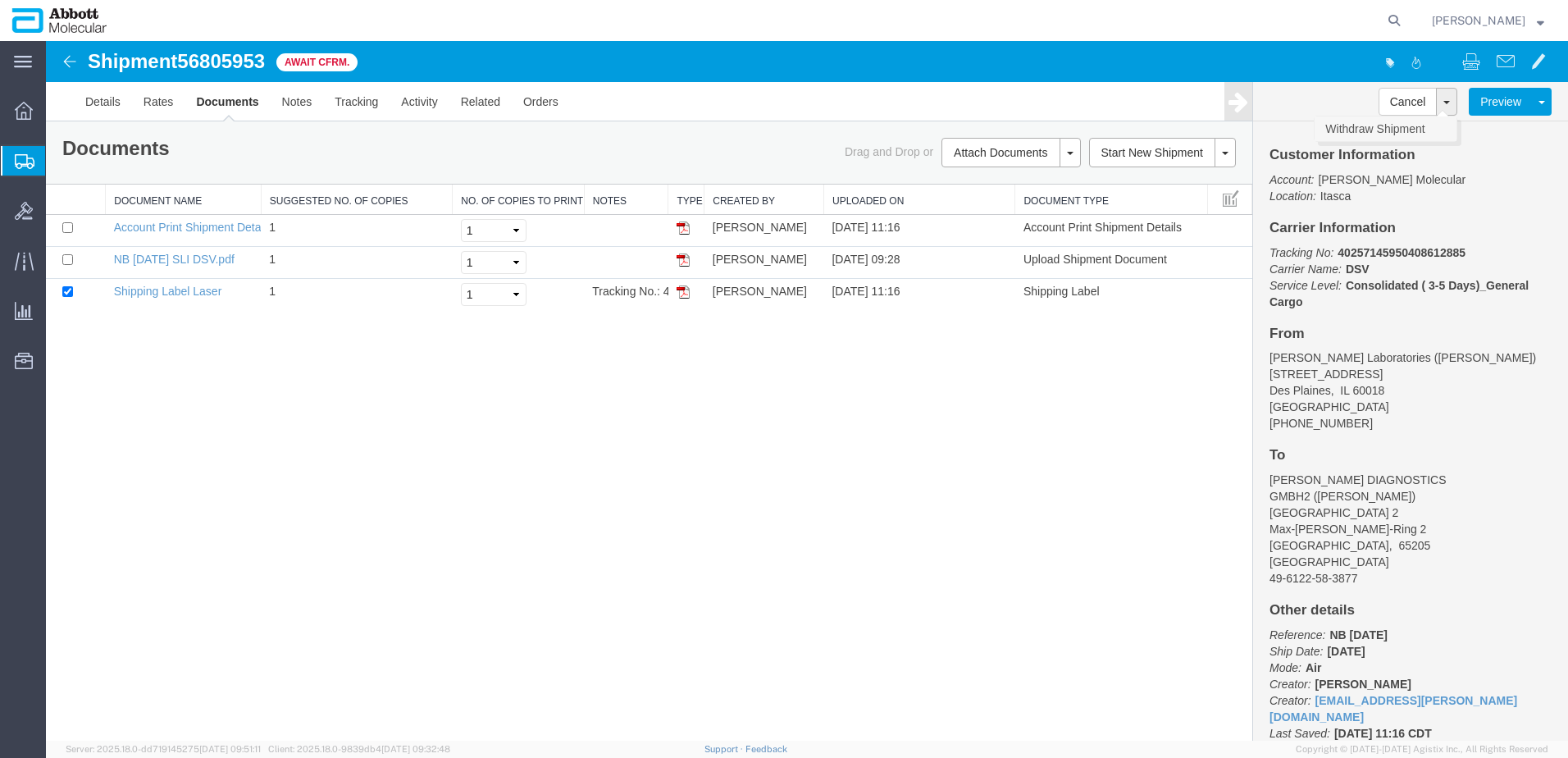
click at [1403, 131] on link "Withdraw Shipment" at bounding box center [1385, 128] width 142 height 25
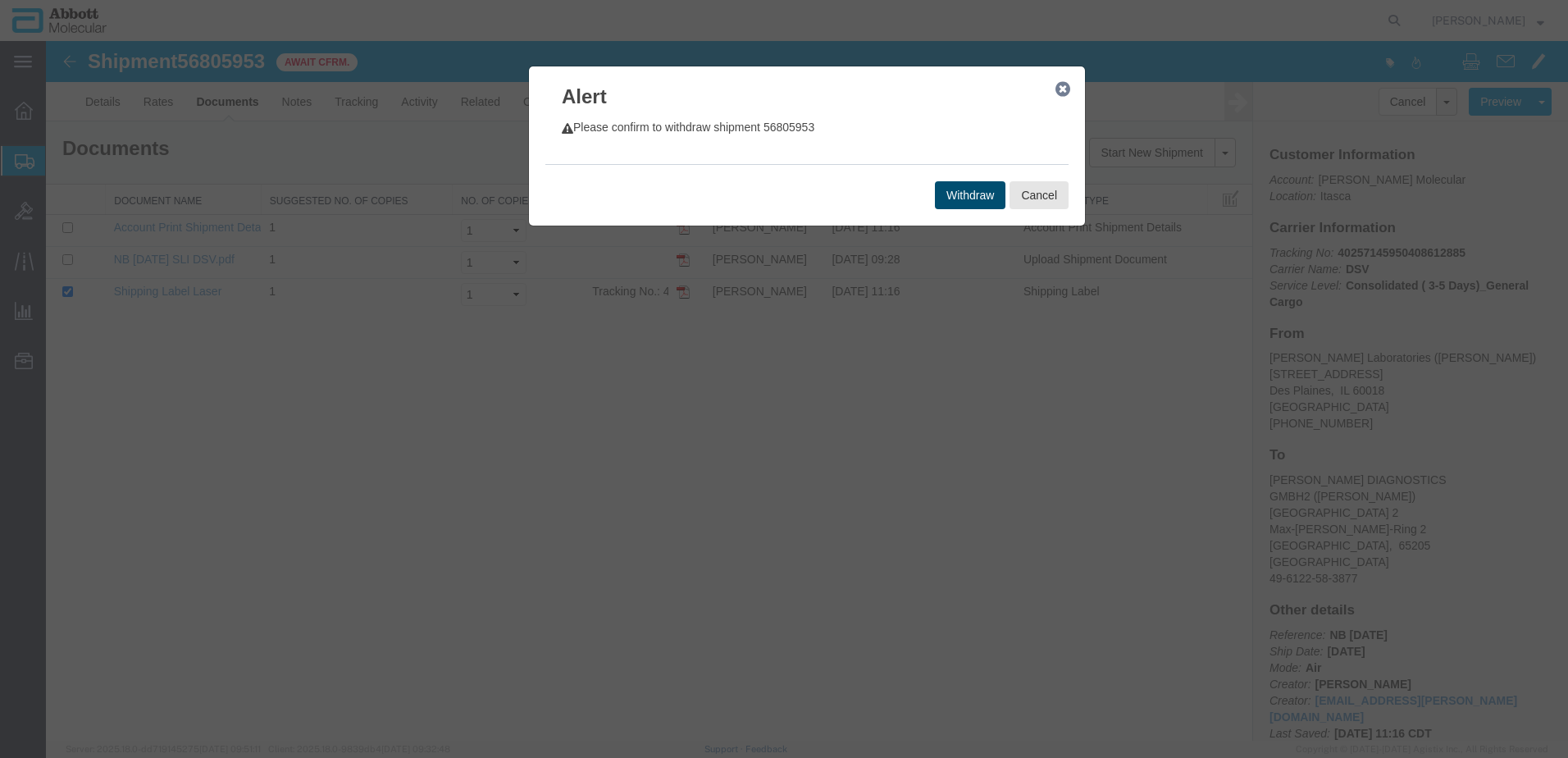
click at [981, 190] on button "Withdraw" at bounding box center [970, 195] width 70 height 28
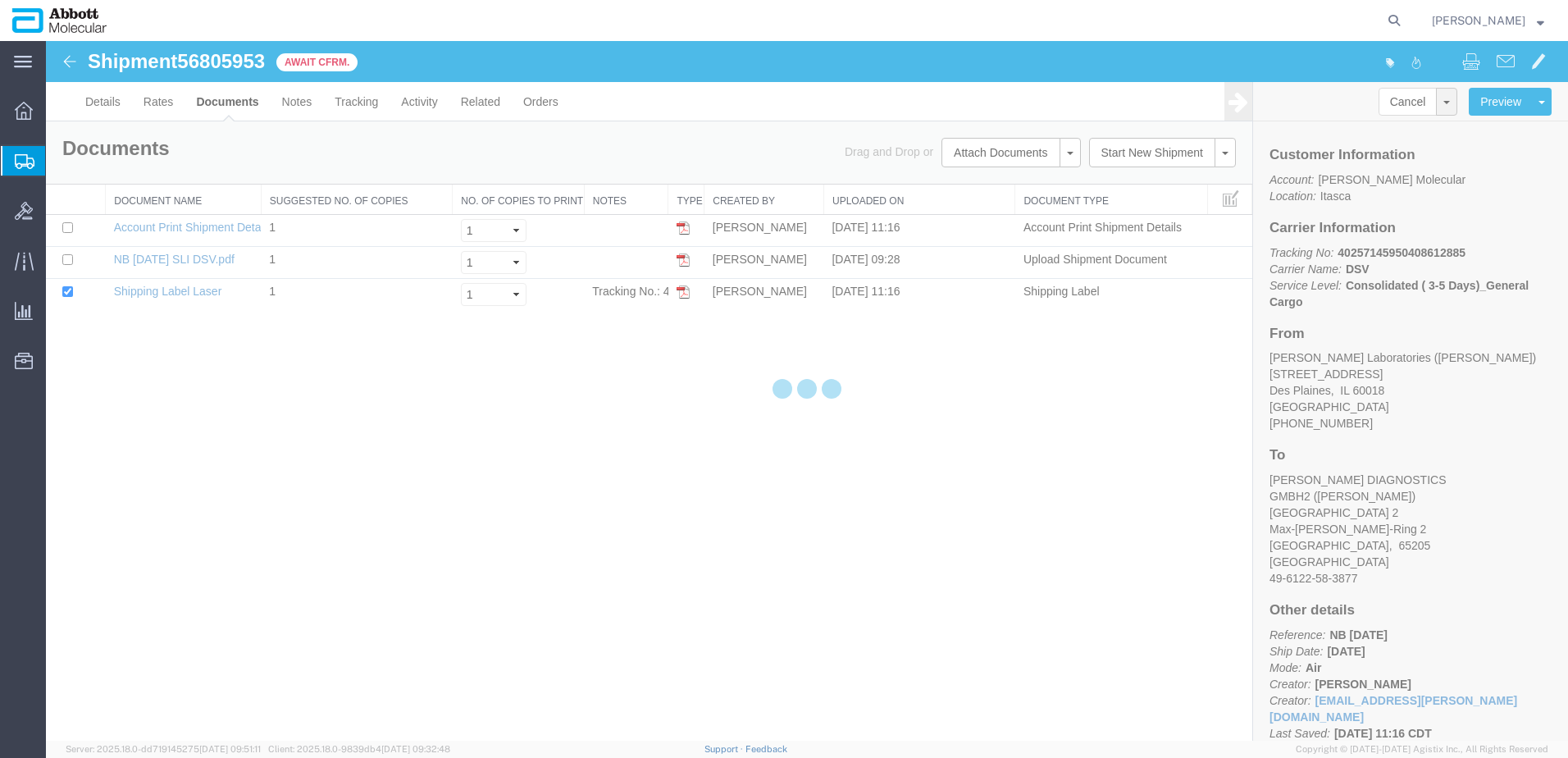
select select "48451"
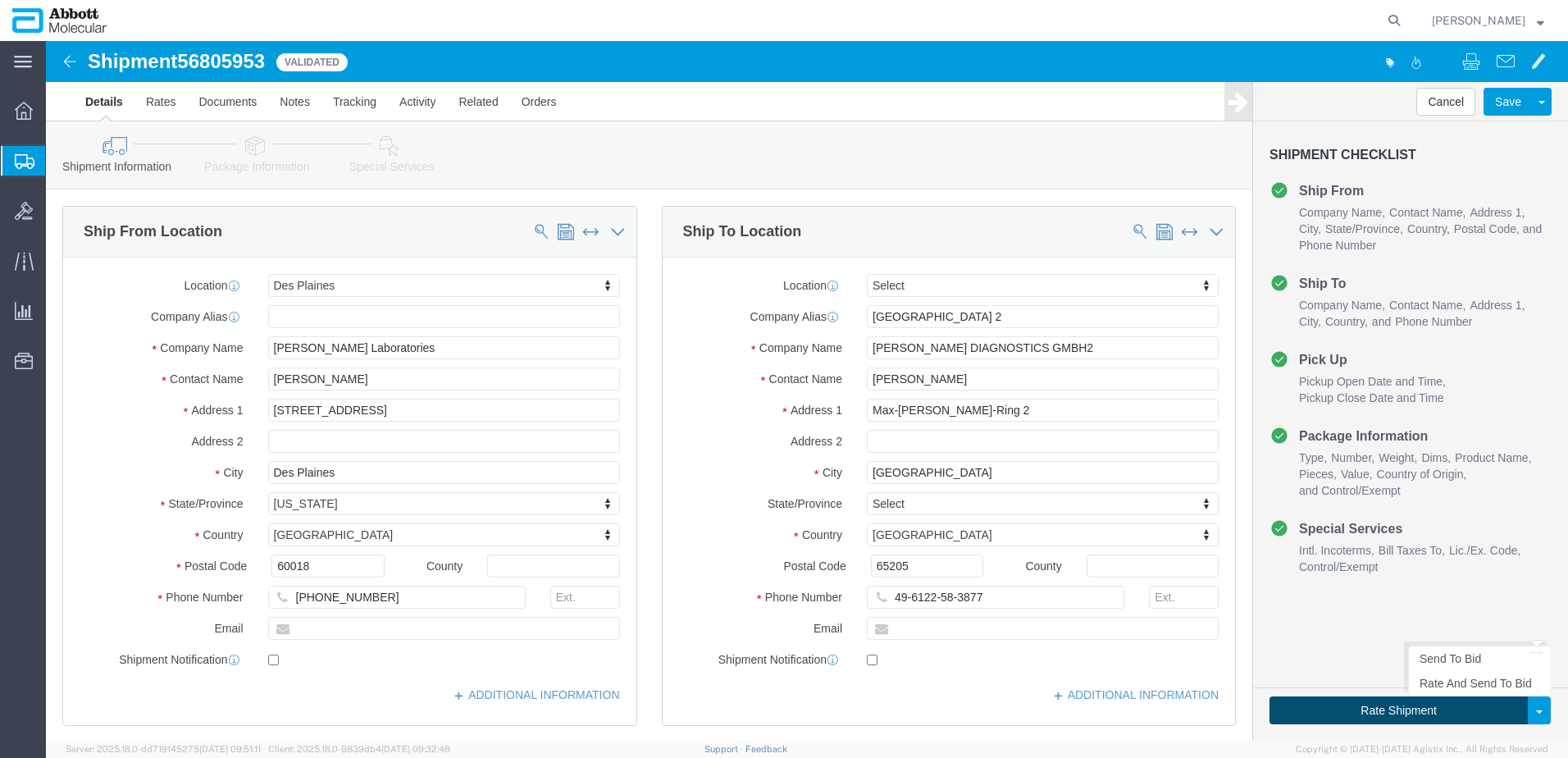
click button "Rate Shipment"
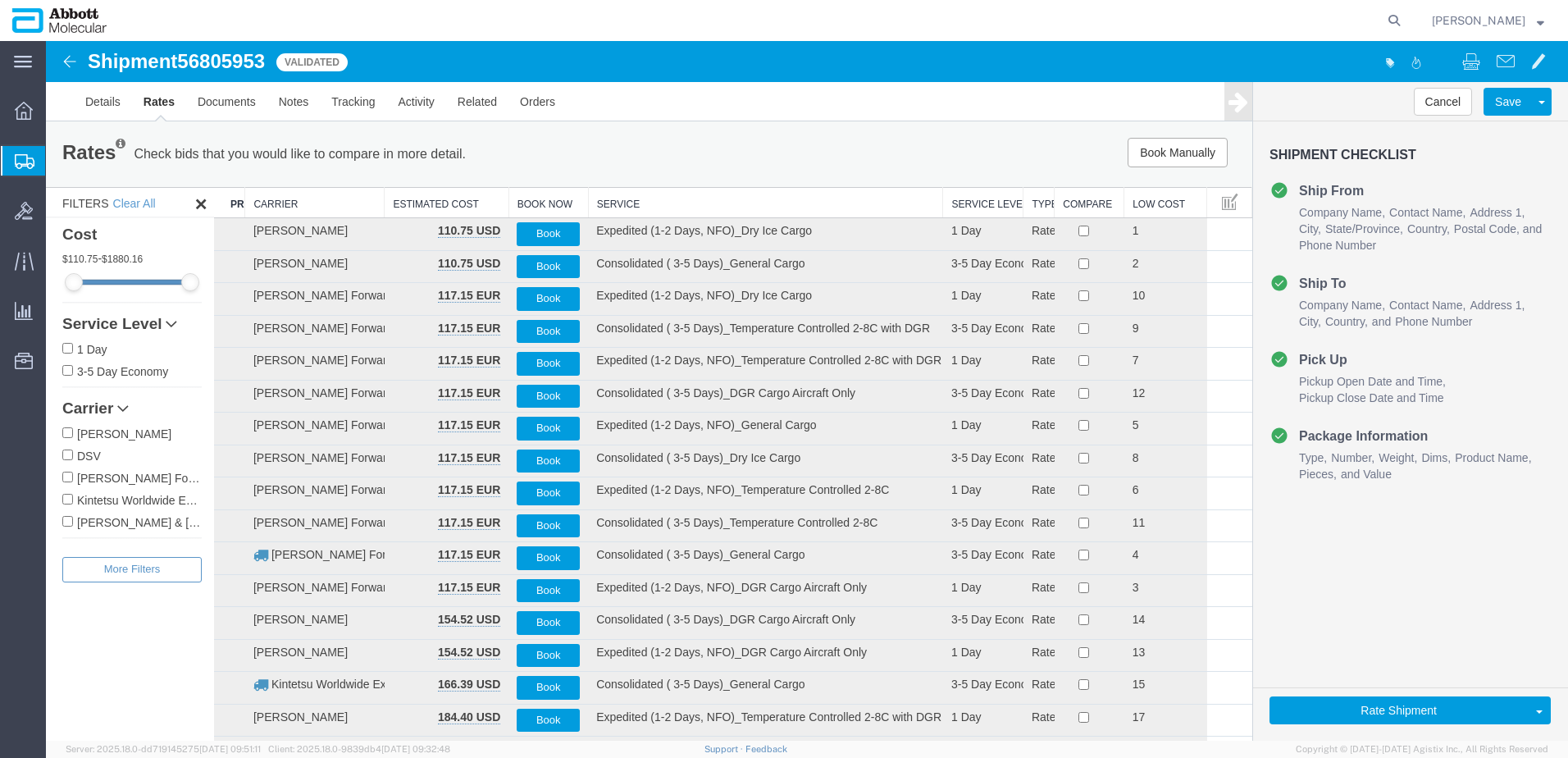
click at [70, 458] on input "DSV" at bounding box center [68, 454] width 11 height 11
checkbox input "true"
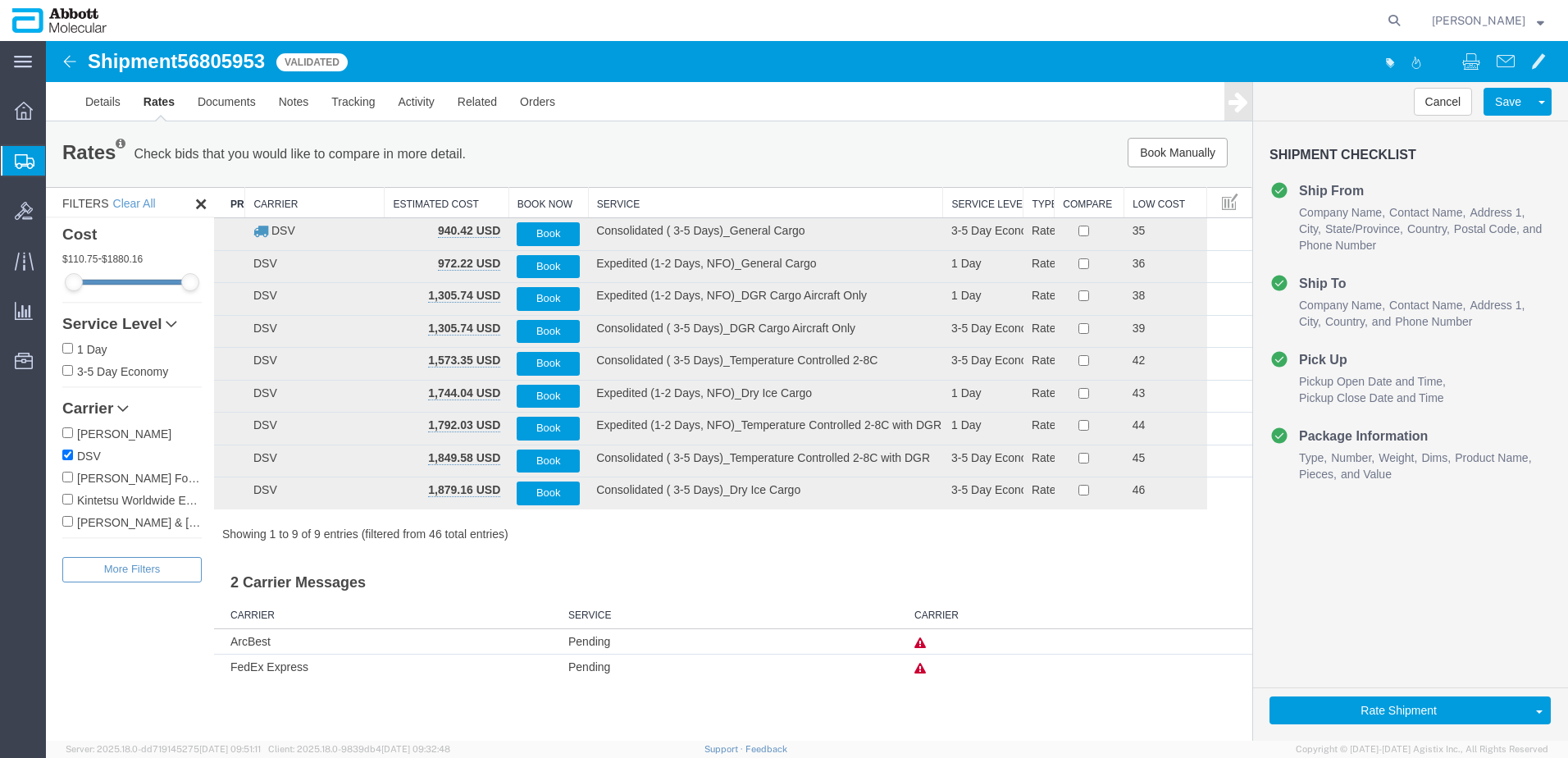
click at [686, 199] on th "Service" at bounding box center [765, 203] width 355 height 31
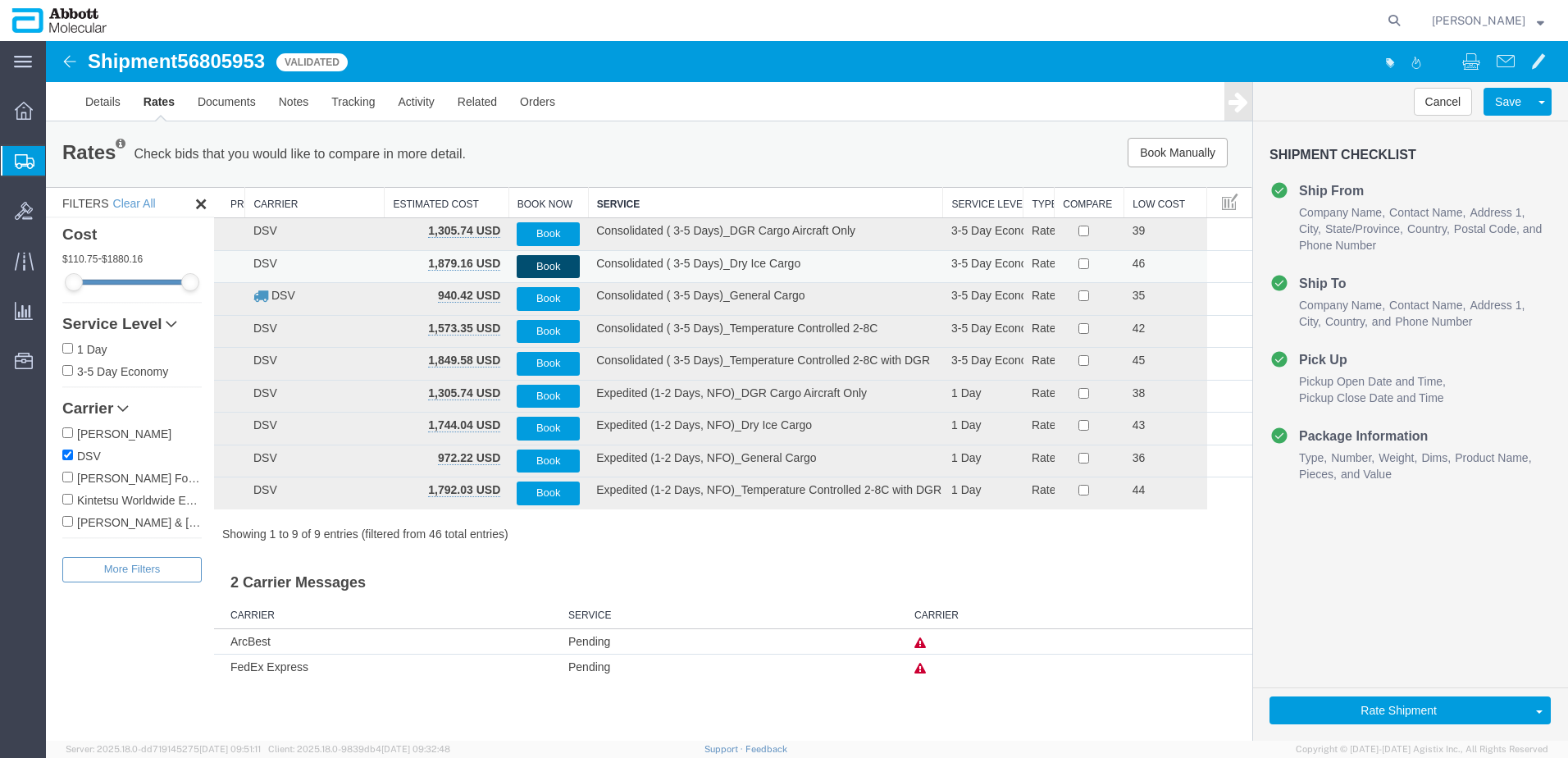
click at [551, 265] on button "Book" at bounding box center [548, 267] width 64 height 24
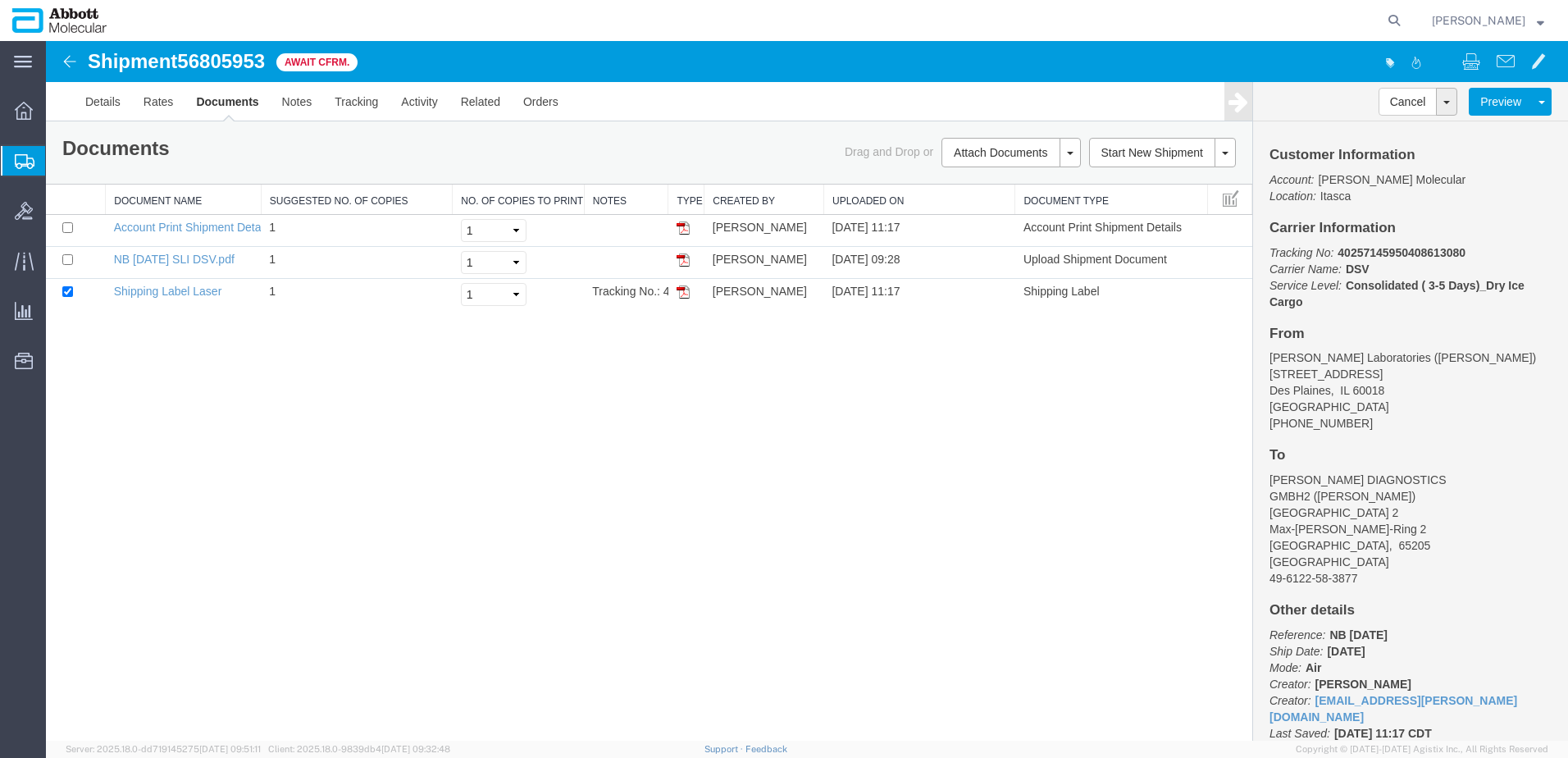
click at [0, 0] on span "Create from Template" at bounding box center [0, 0] width 0 height 0
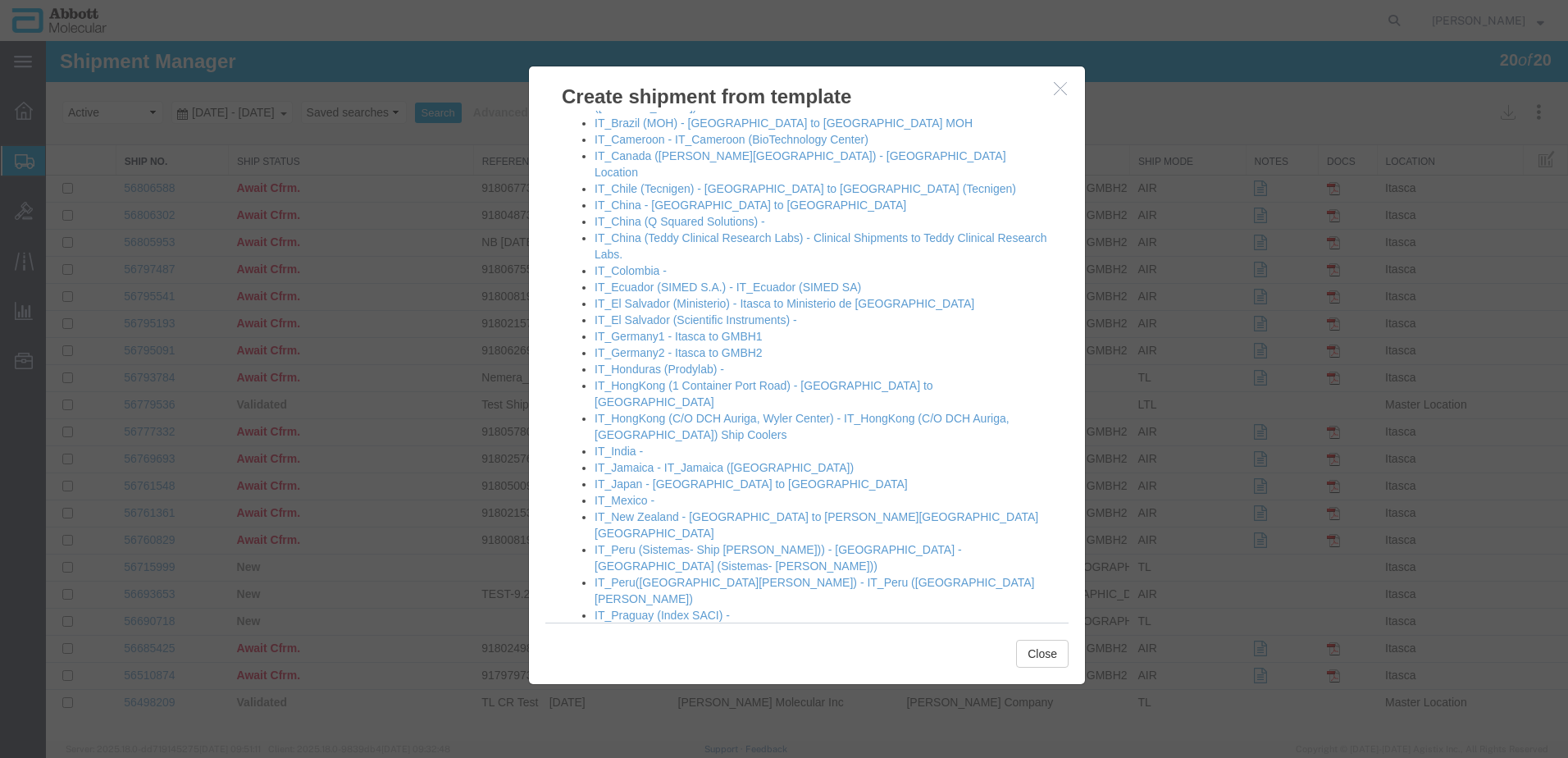
scroll to position [984, 0]
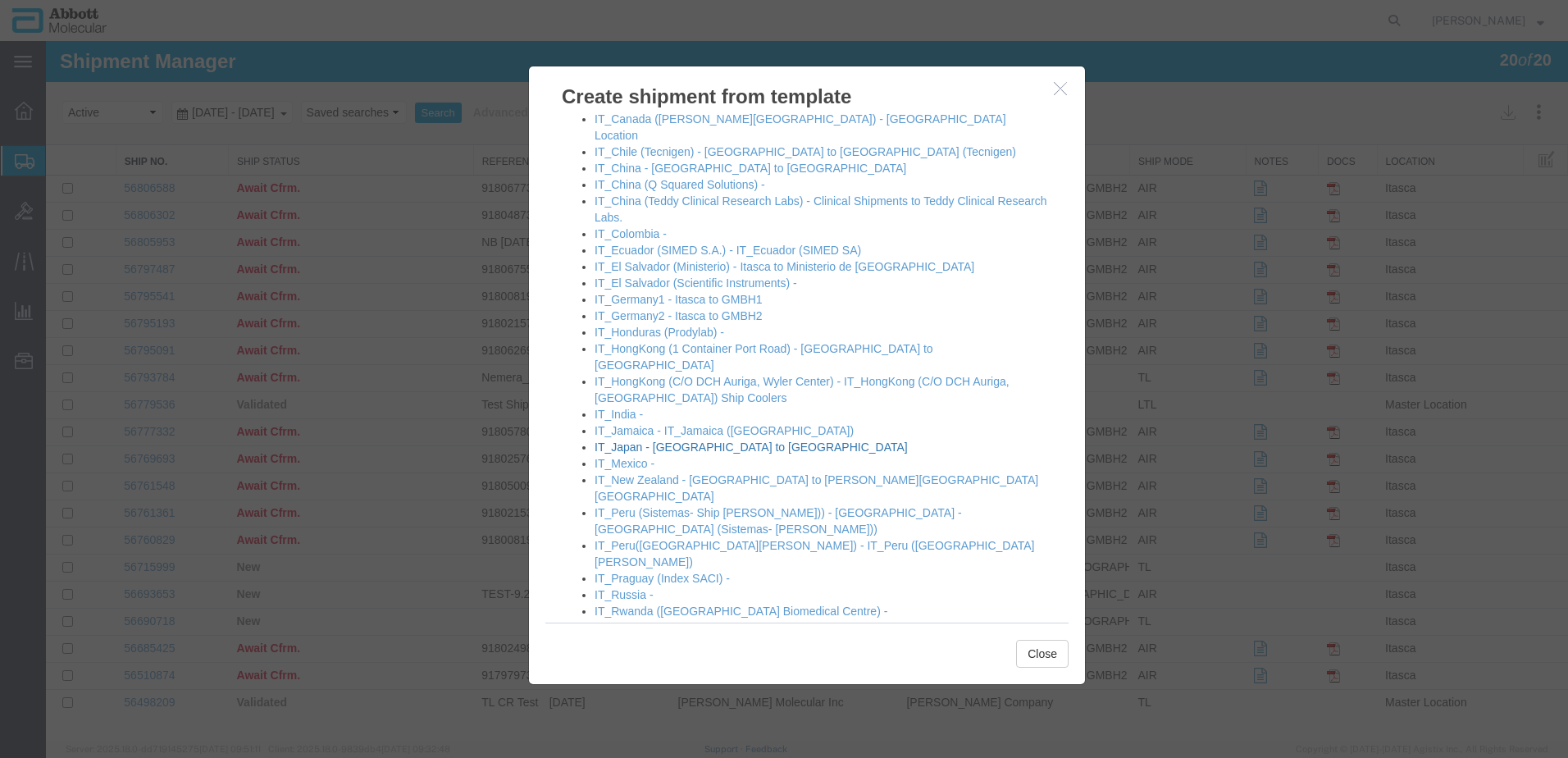
click at [626, 441] on link "IT_Japan - [GEOGRAPHIC_DATA] to [GEOGRAPHIC_DATA]" at bounding box center [751, 447] width 314 height 13
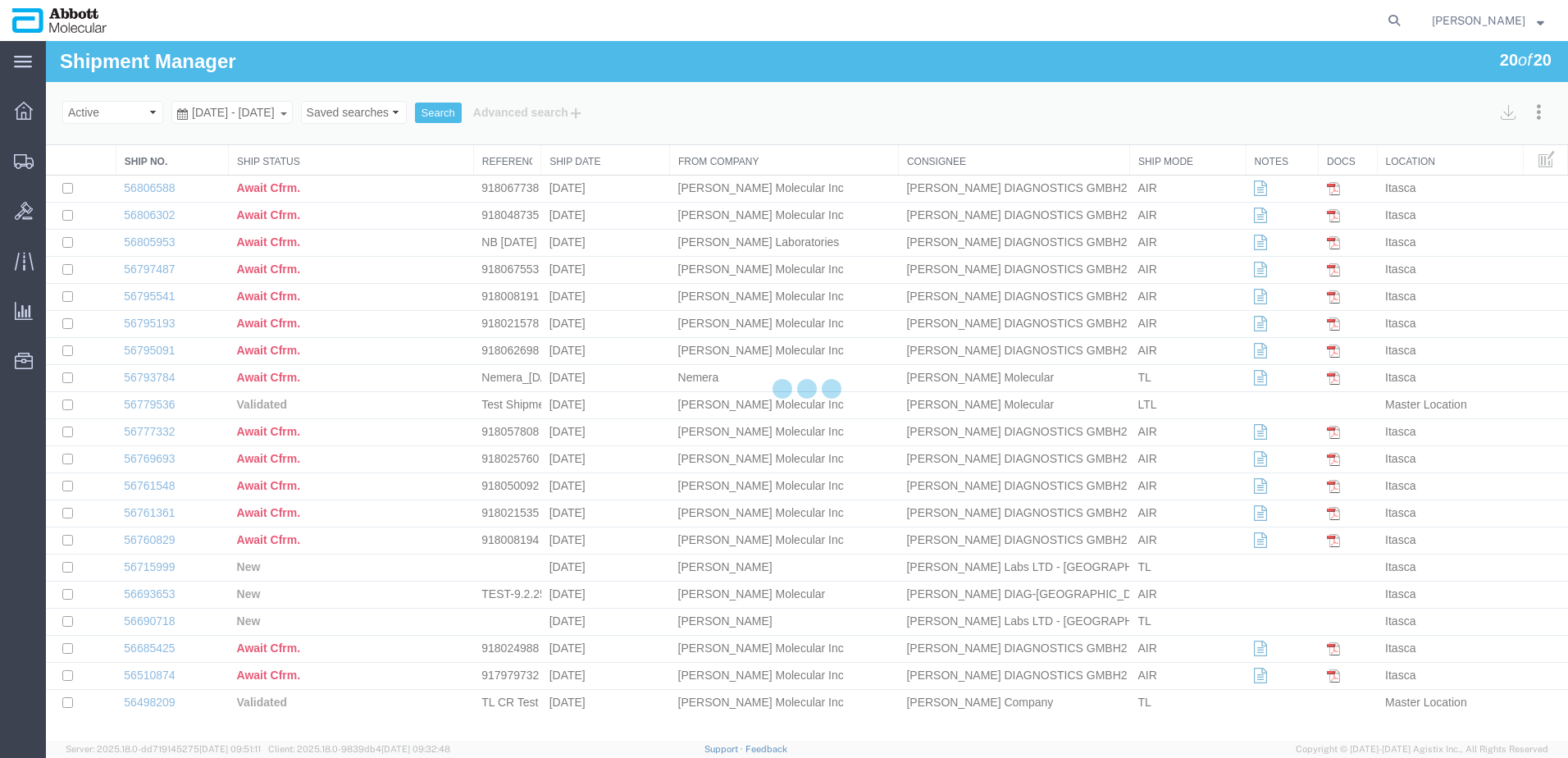
select select "48454"
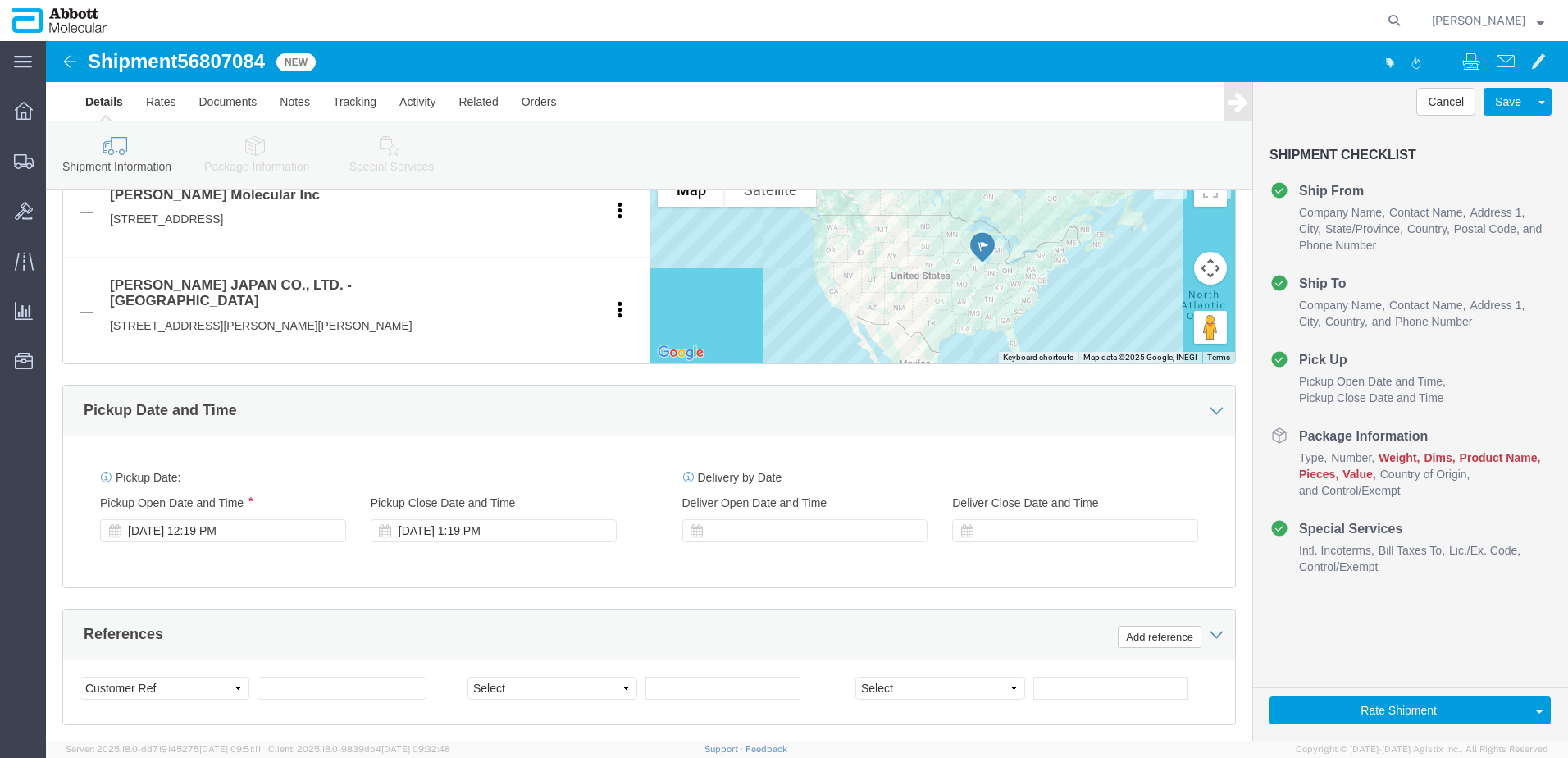
scroll to position [656, 0]
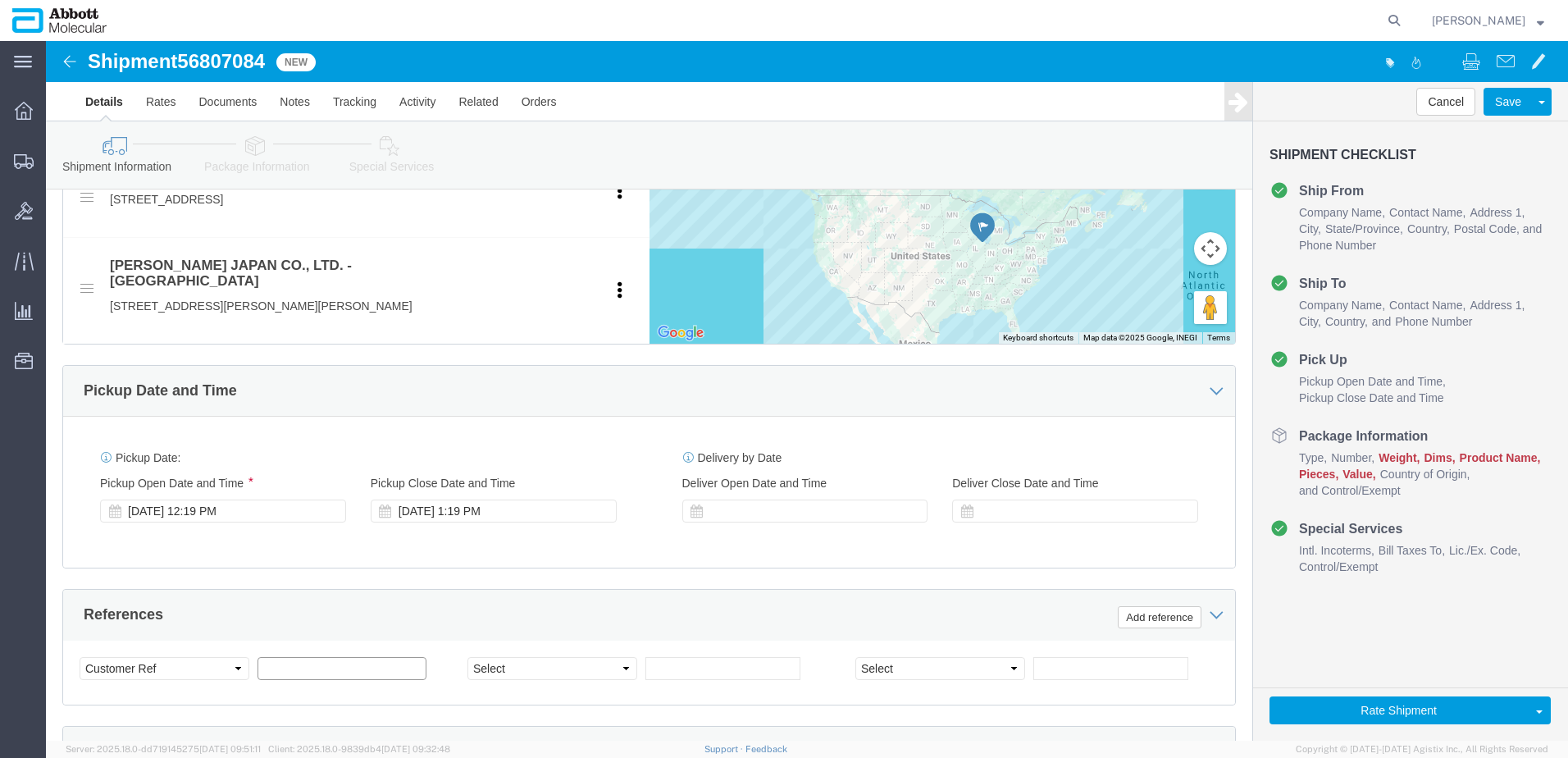
click input "text"
paste input "620695380"
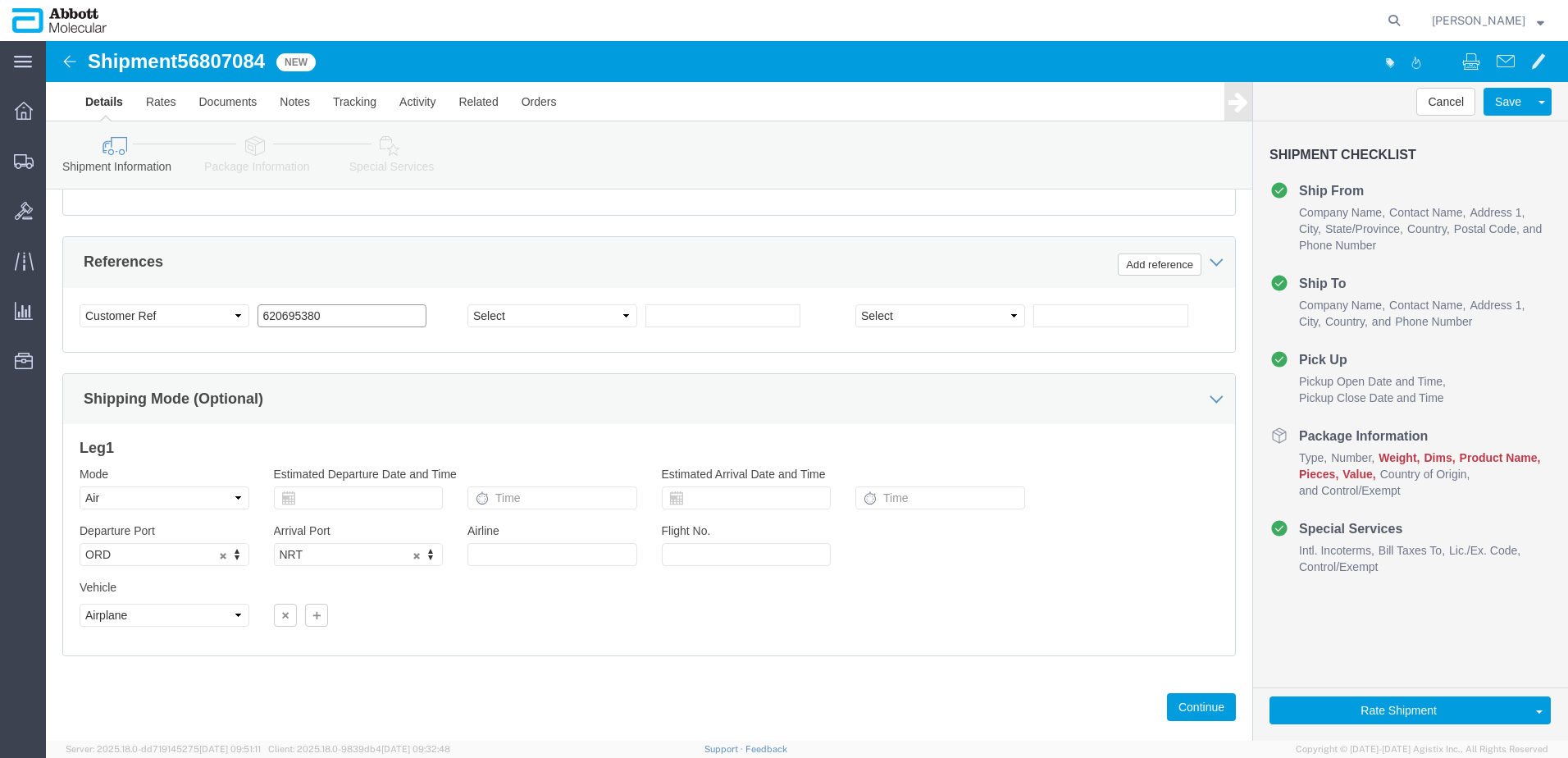
scroll to position [1041, 0]
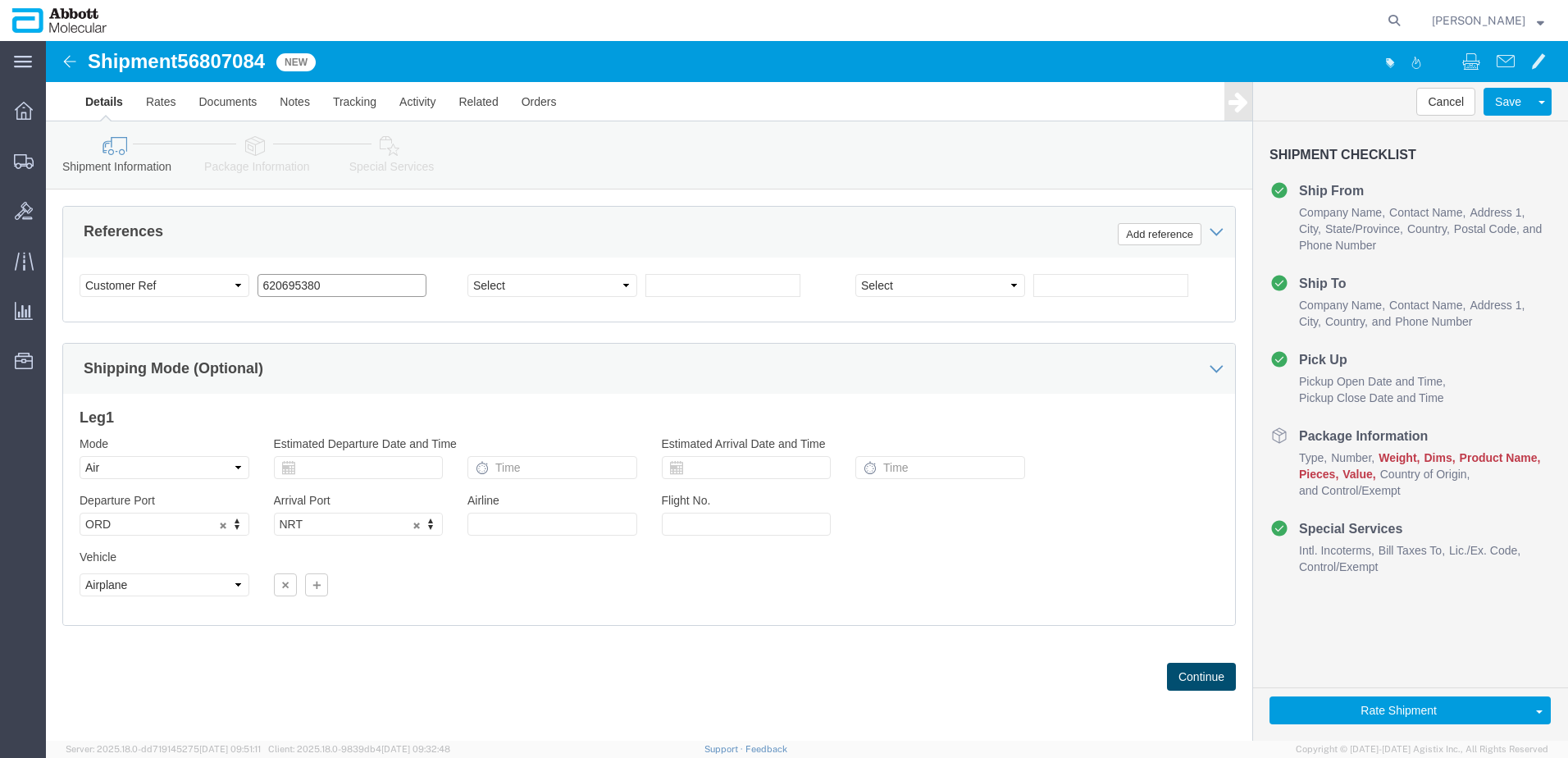
type input "620695380"
click button "Continue"
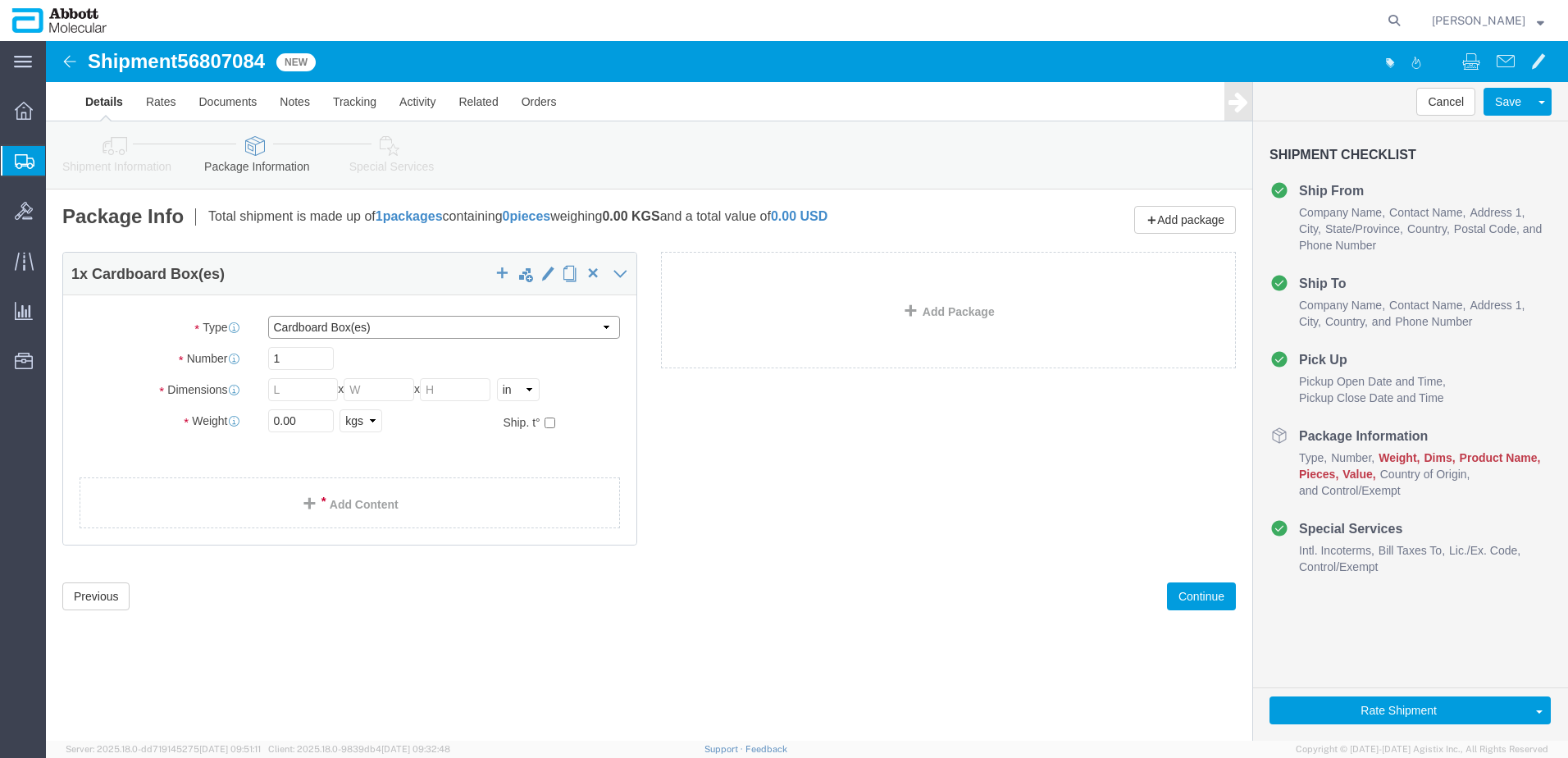
click select "Select Box (B) Box (C) Box (D) Cardboard Box(es) Crate (Instrument) Crate(s) En…"
select select "PLSH"
click select "Select Box (B) Box (C) Box (D) Cardboard Box(es) Crate (Instrument) Crate(s) En…"
type input "58.00"
type input "52.00"
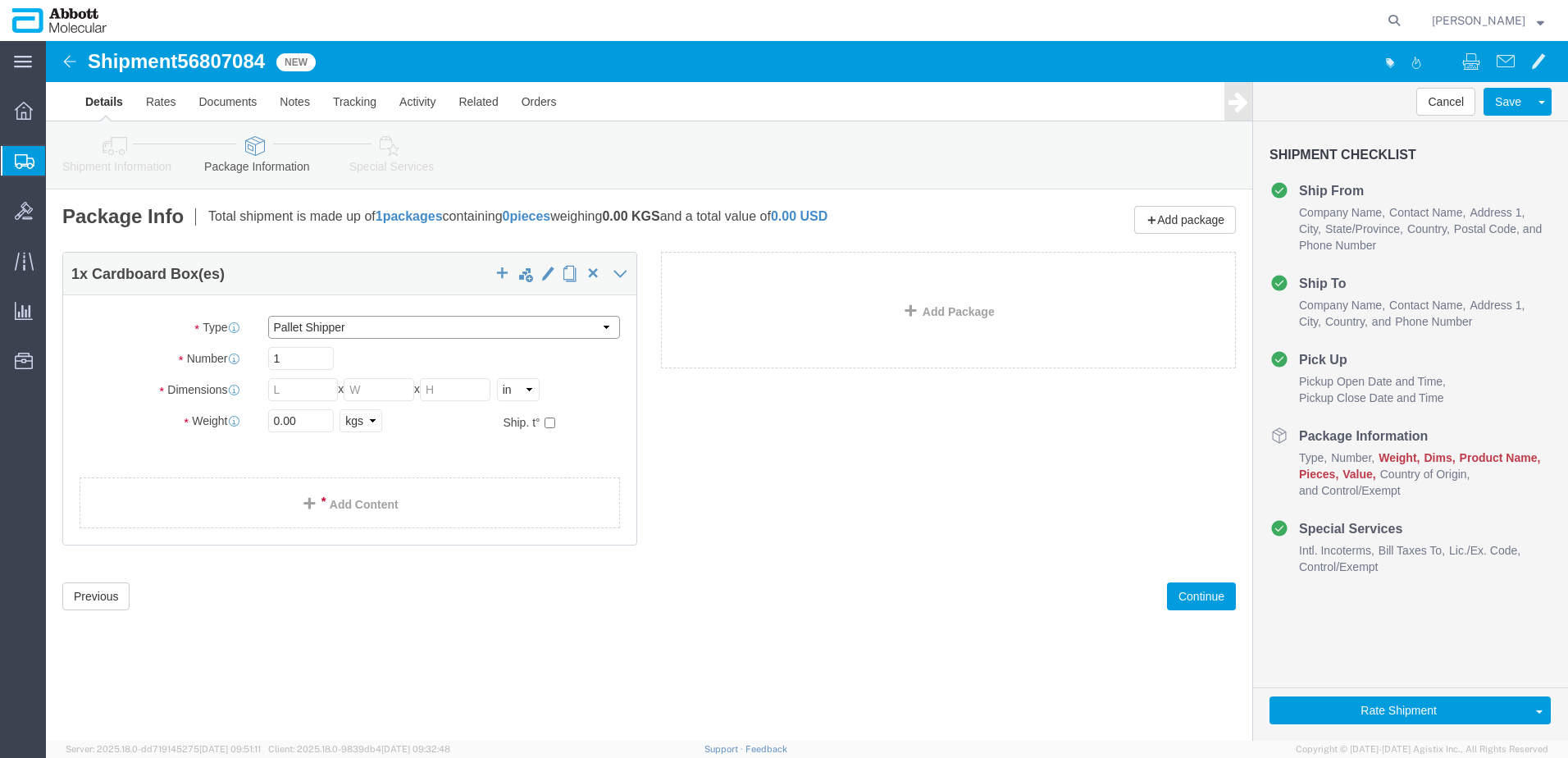
type input "54.00"
drag, startPoint x: 259, startPoint y: 380, endPoint x: -49, endPoint y: 372, distance: 308.1
click html "Shipment 56807084 New Details Rates Documents Notes Tracking Activity Related O…"
type input "400"
click input "checkbox"
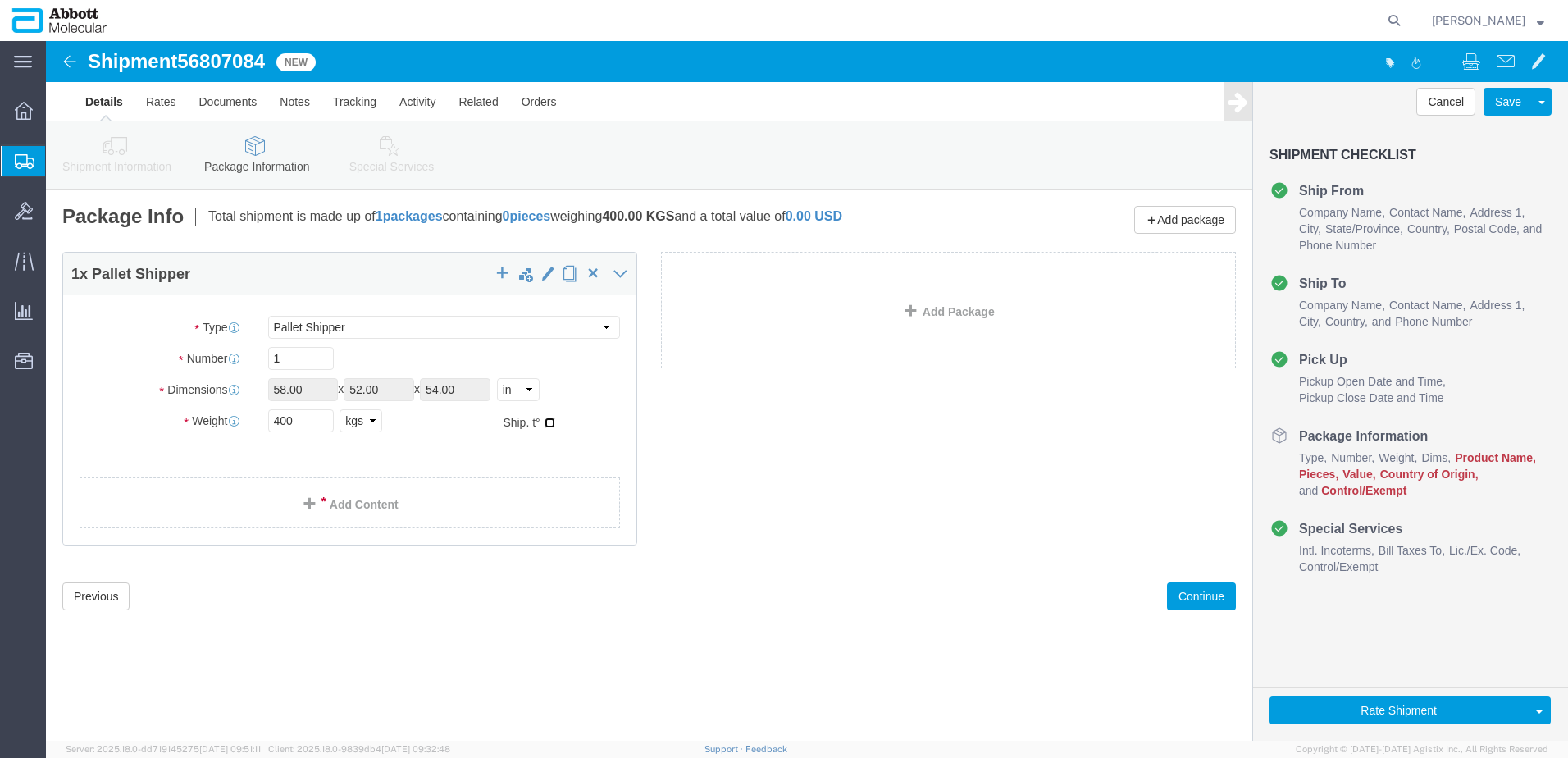
checkbox input "true"
type input "FROZEN"
click link "Add Content"
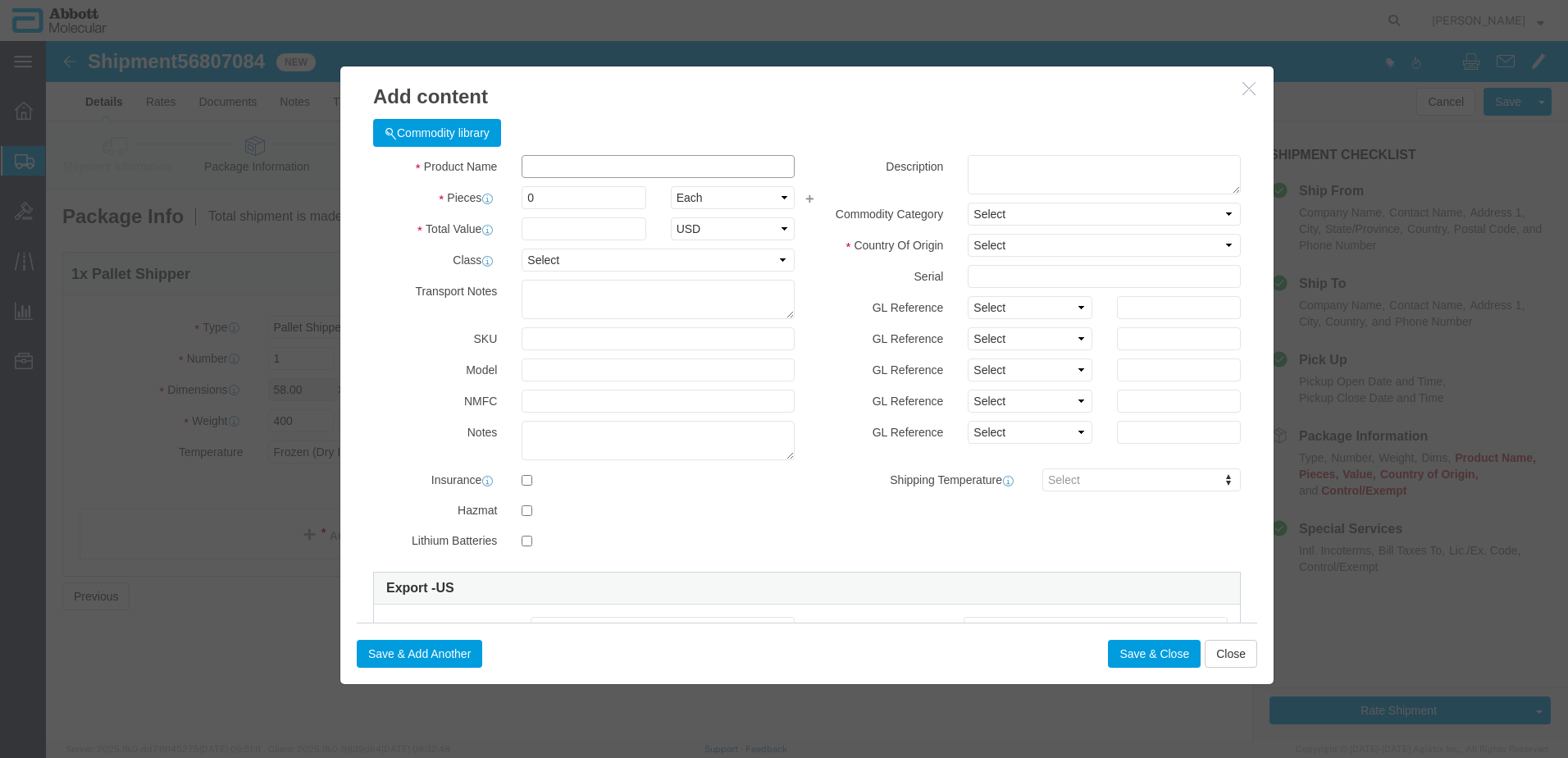
click input "text"
type input "08N5485"
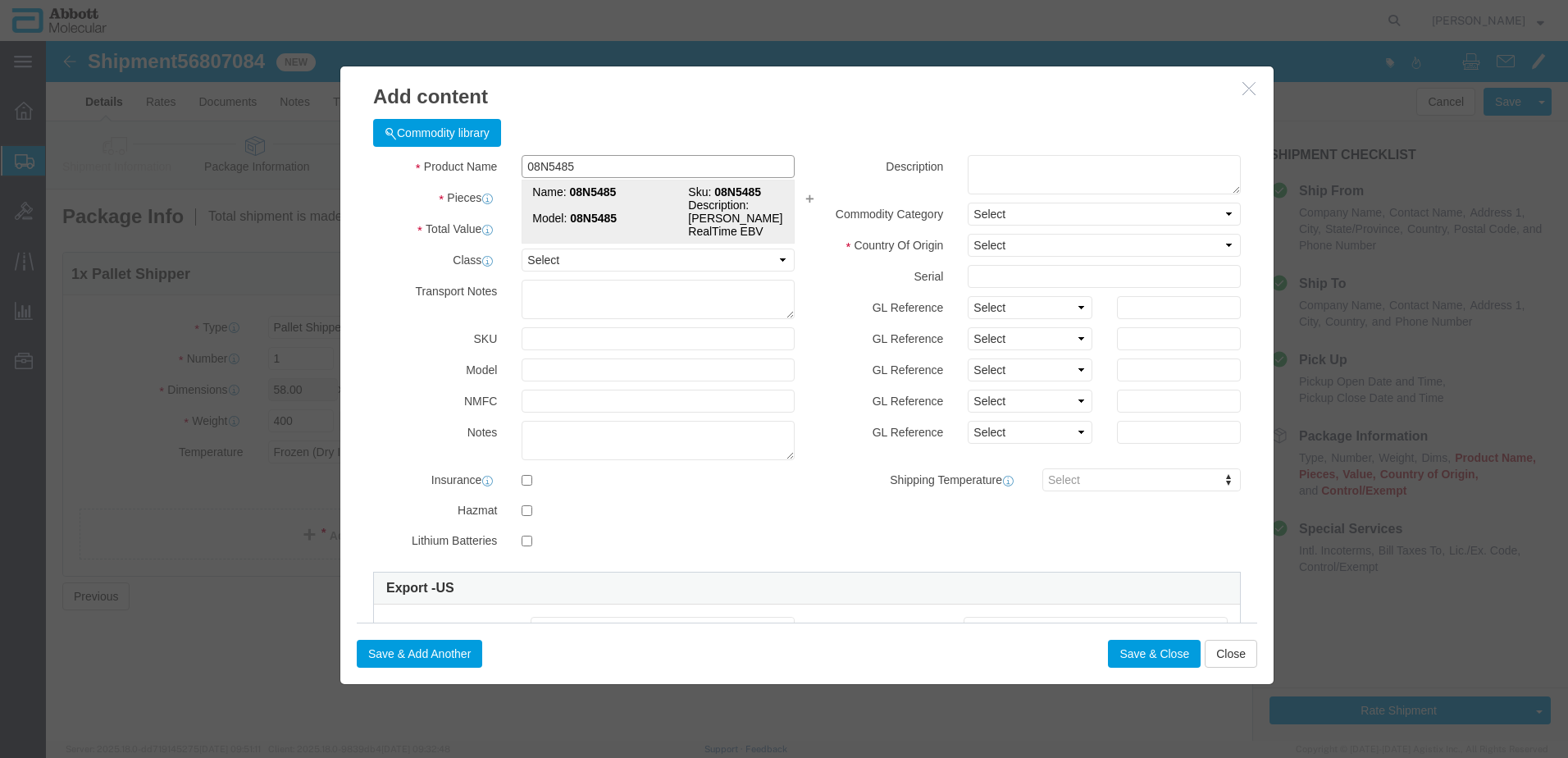
click strong "08N5485"
type input "1"
select select
select select "US"
type input "FROZEN"
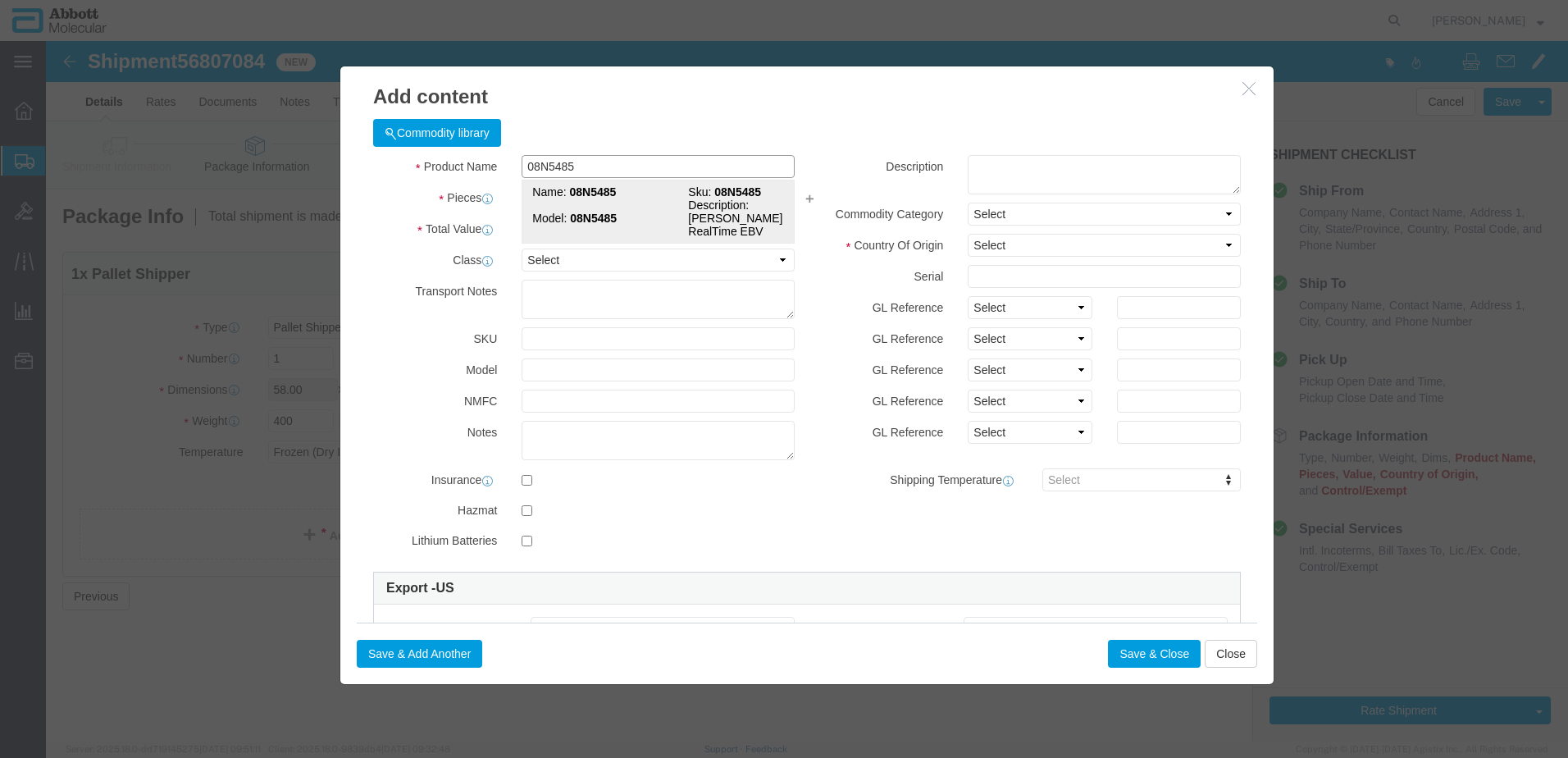
type input "3822190080"
select select "BIS"
checkbox input "false"
type input "08N5485"
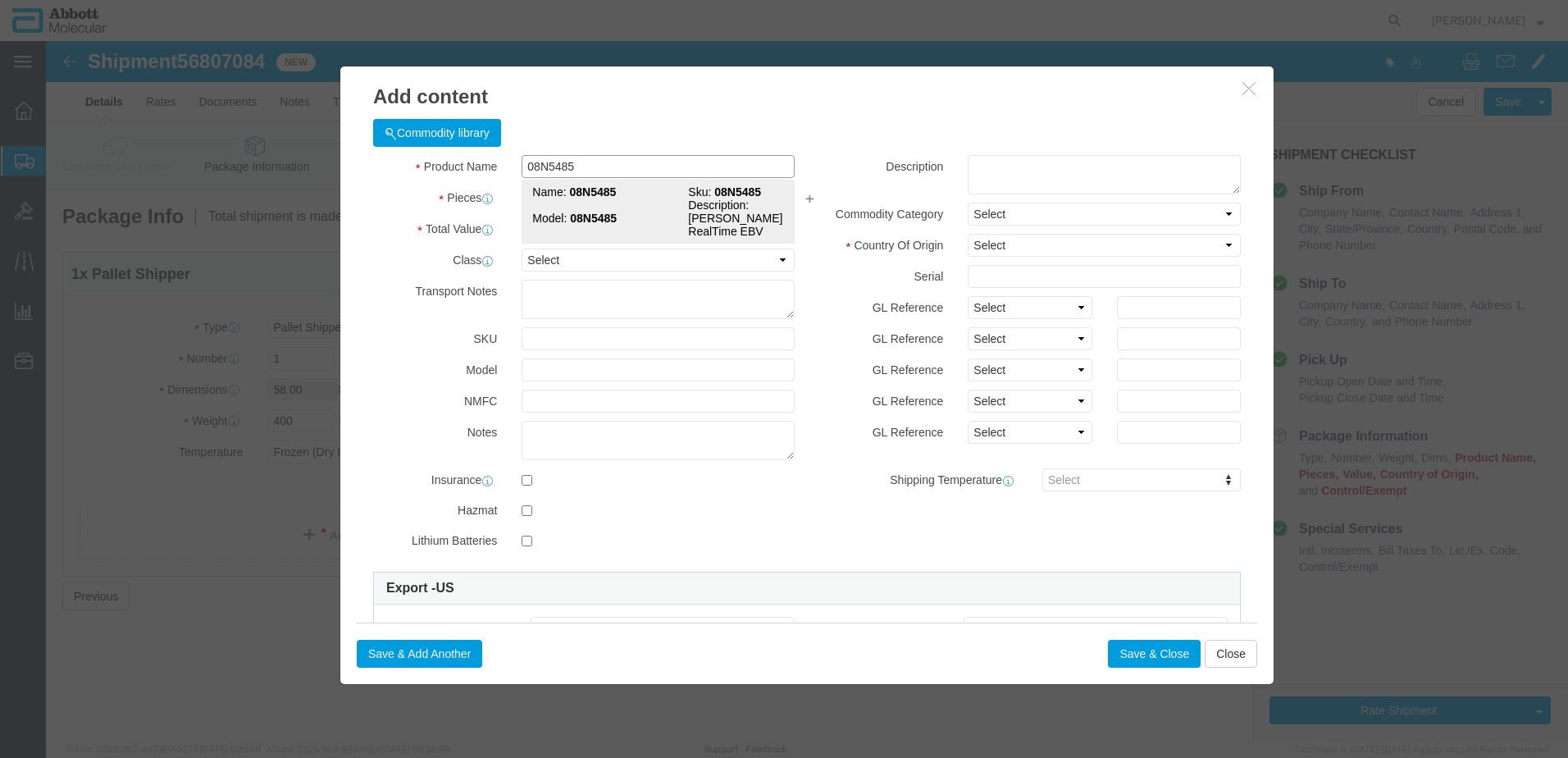
type input "08N5485"
type textarea "Abbott RealTime EBV"
select select "NLR"
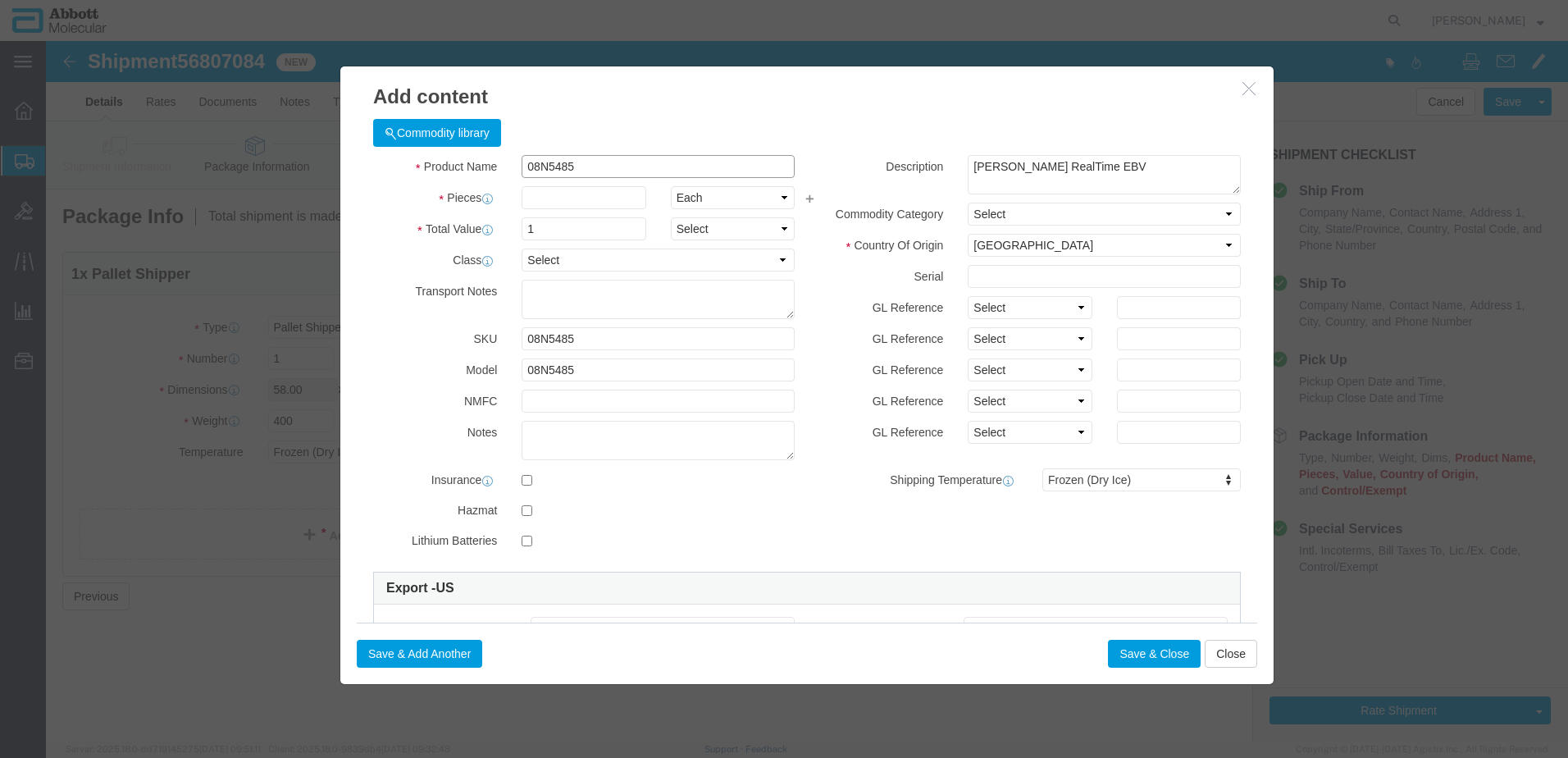
type input "08N5485"
type input "100"
click select "Select Account Type Activity ID Airline Appointment Number ASN Batch Number Bil…"
select select "BATCH_NUMBER"
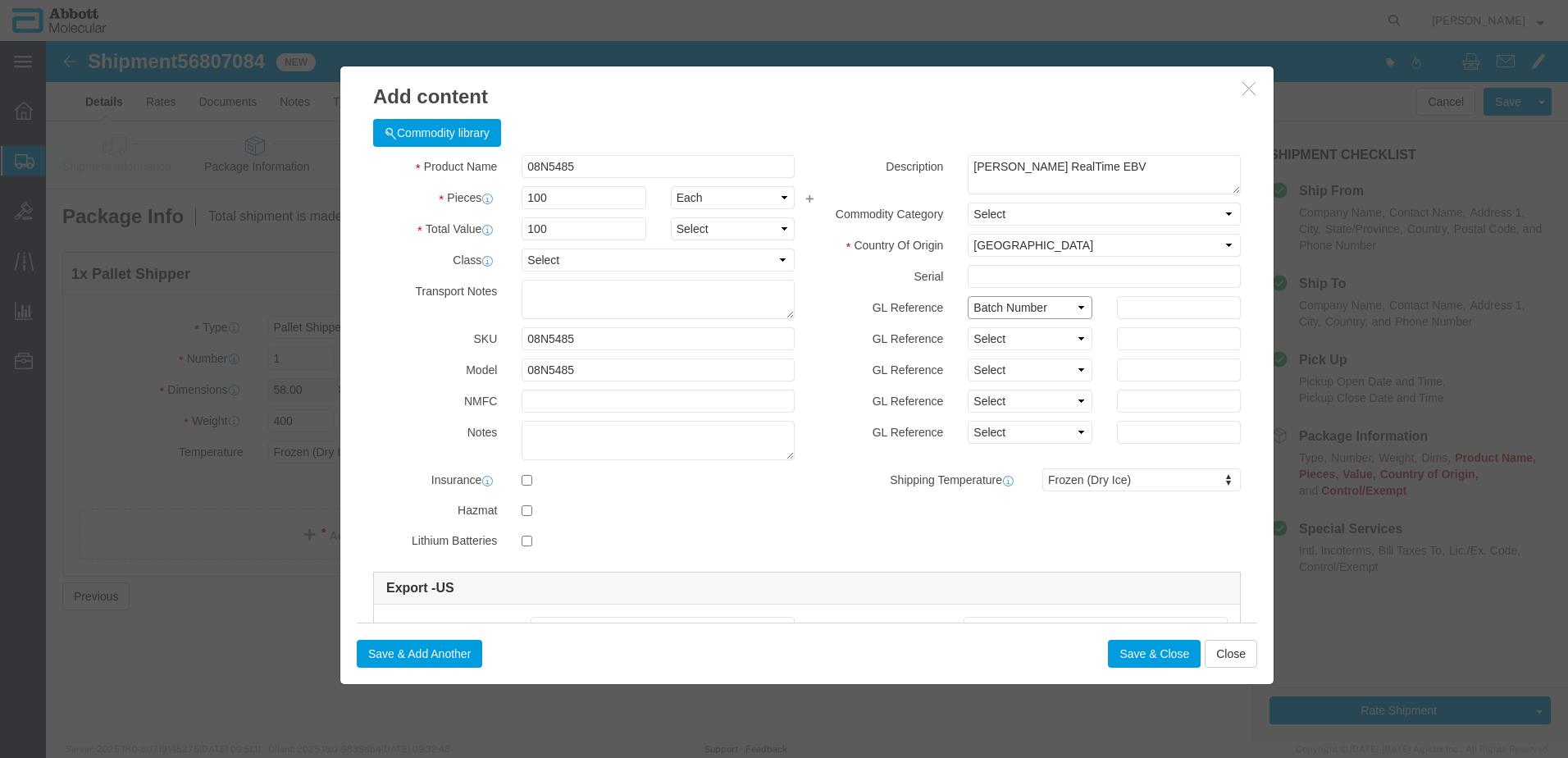
click select "Select Account Type Activity ID Airline Appointment Number ASN Batch Number Bil…"
type input "417447"
click button "Save & Close"
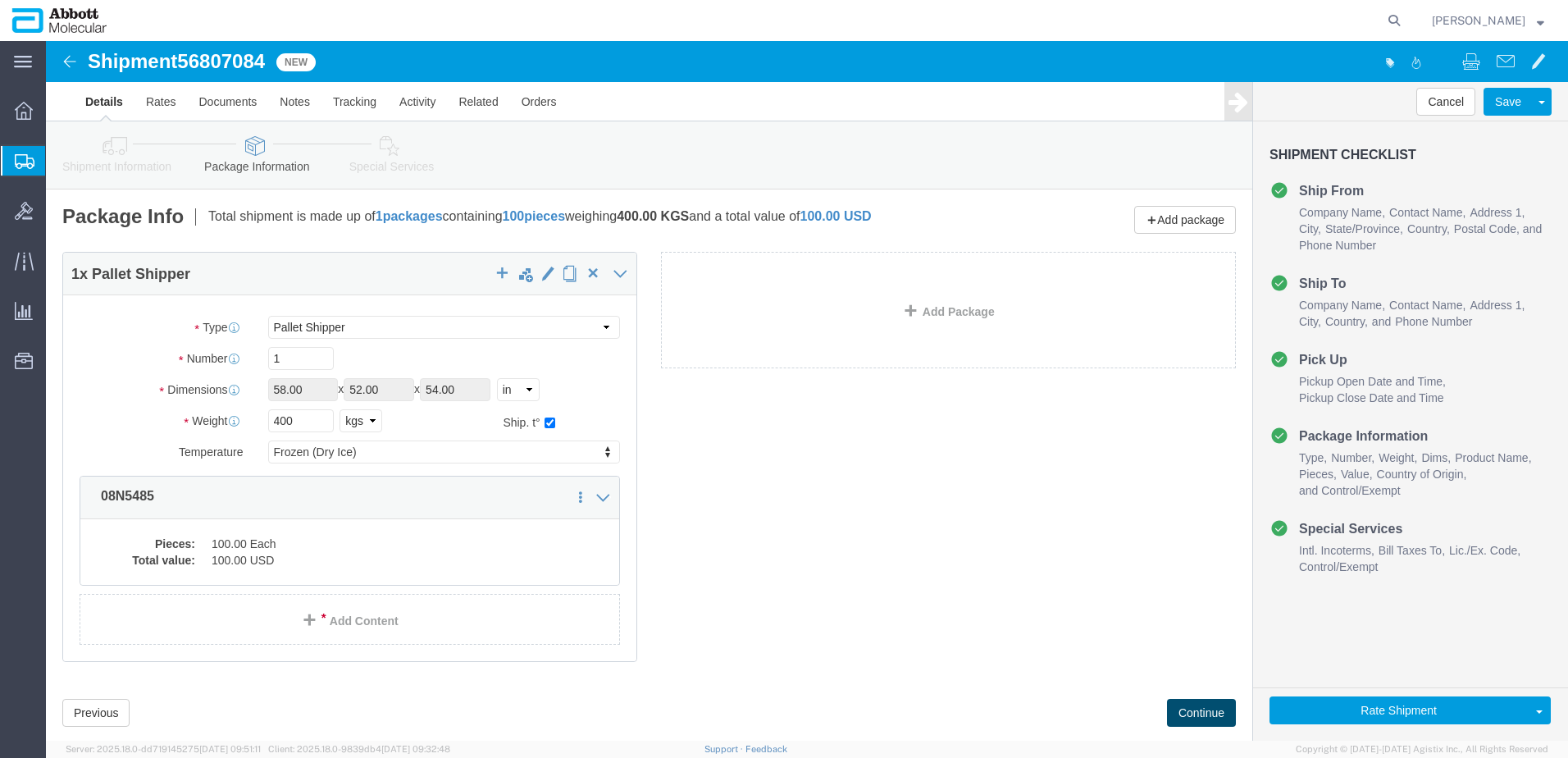
click button "Continue"
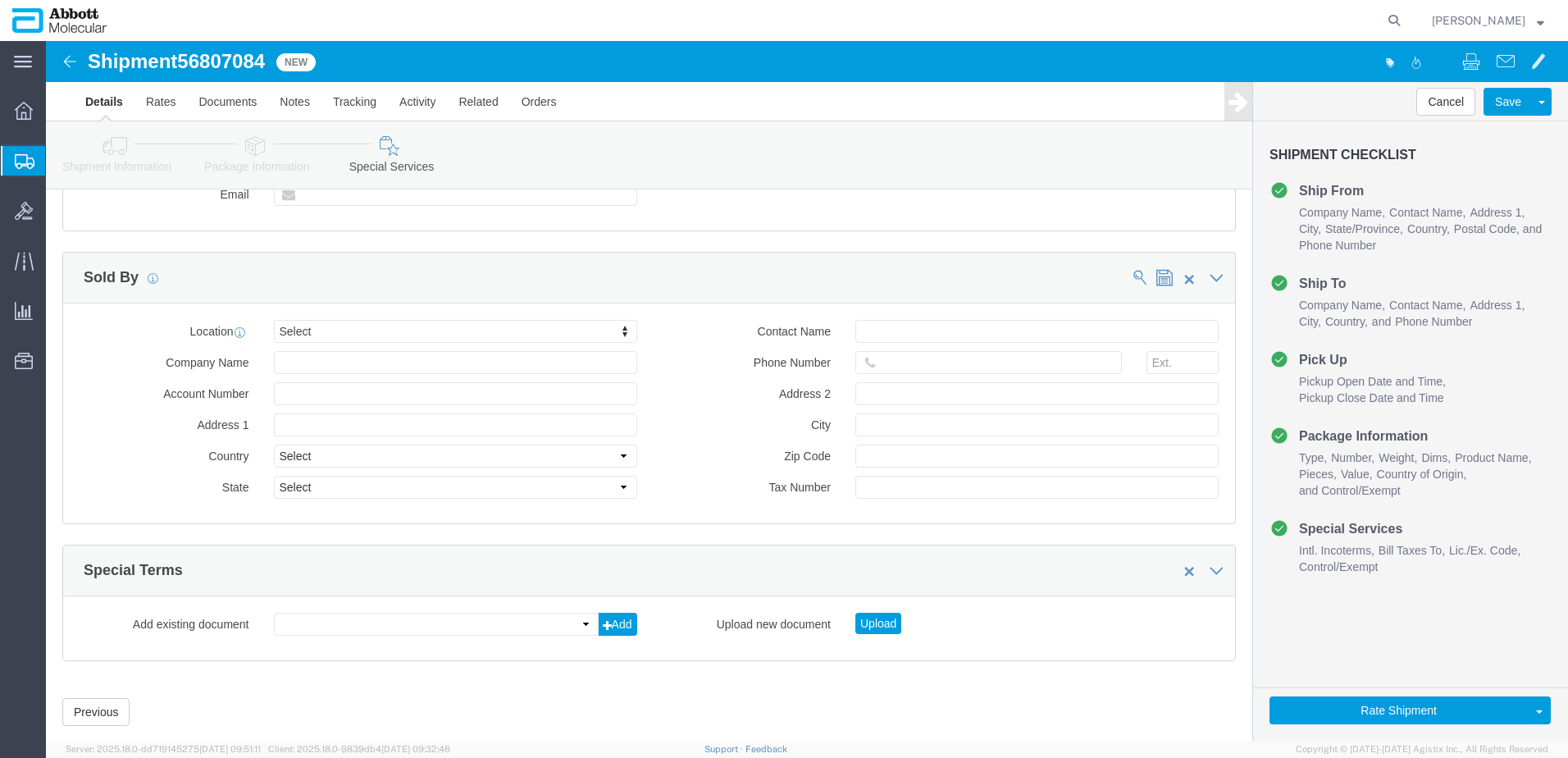
scroll to position [2282, 0]
click button "Upload"
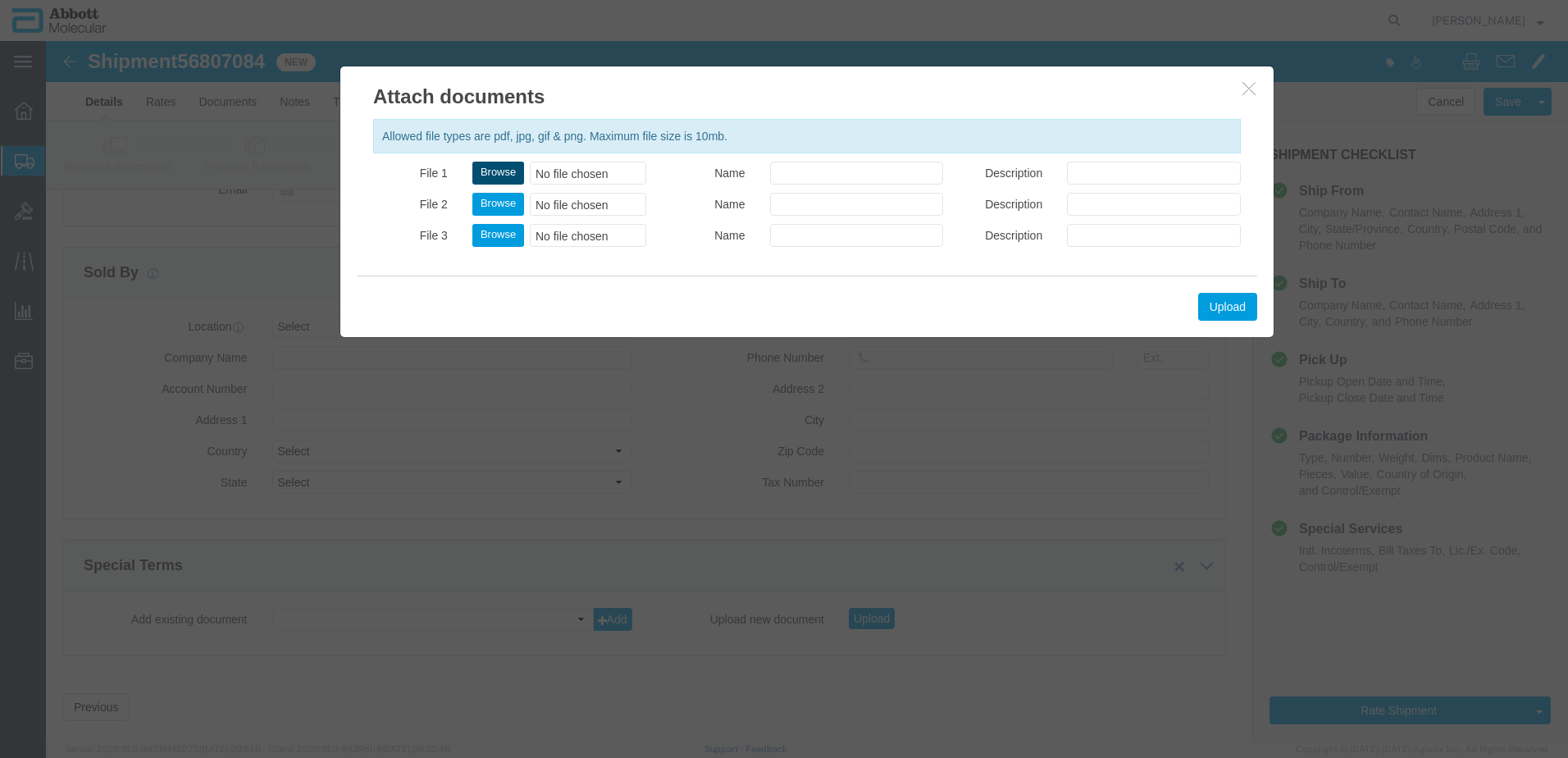
click button "Browse"
type input "C:\fakepath\620695380 SLI KWE.pdf"
click button "Upload"
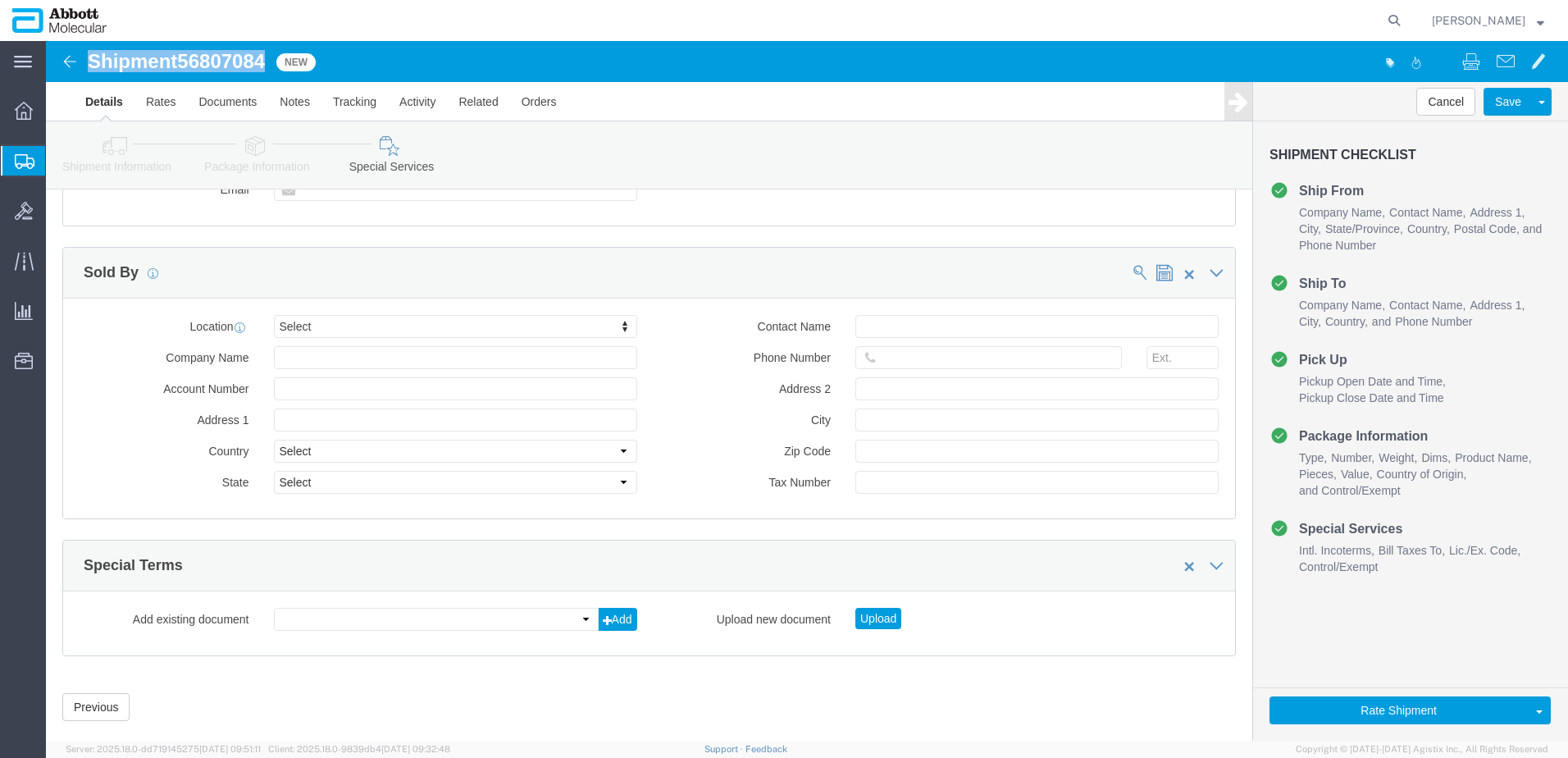
drag, startPoint x: 43, startPoint y: 15, endPoint x: 220, endPoint y: 20, distance: 177.1
click h1 "Shipment 56807084"
copy h1 "Shipment 56807084"
click button "Rate Shipment"
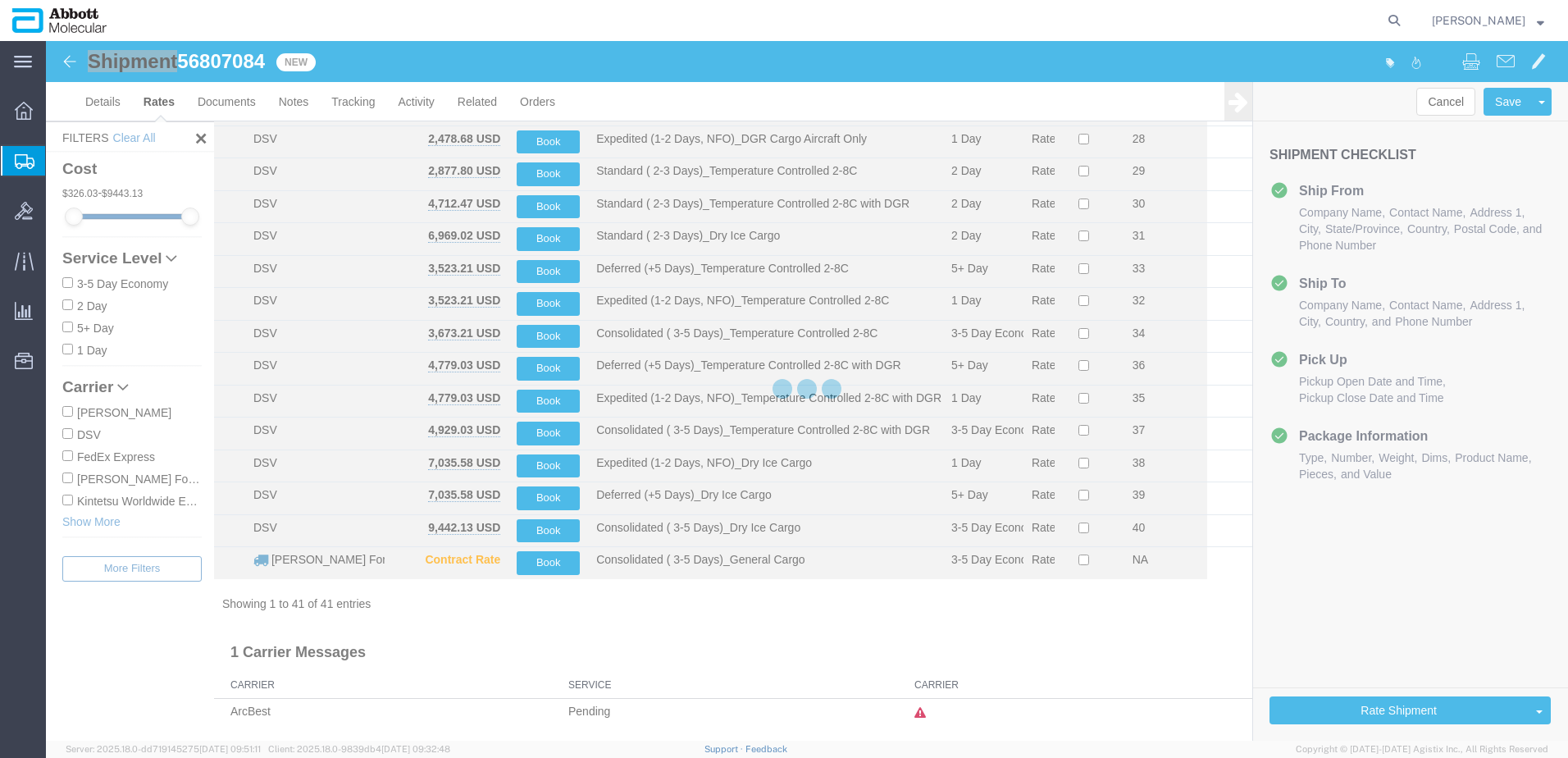
scroll to position [934, 0]
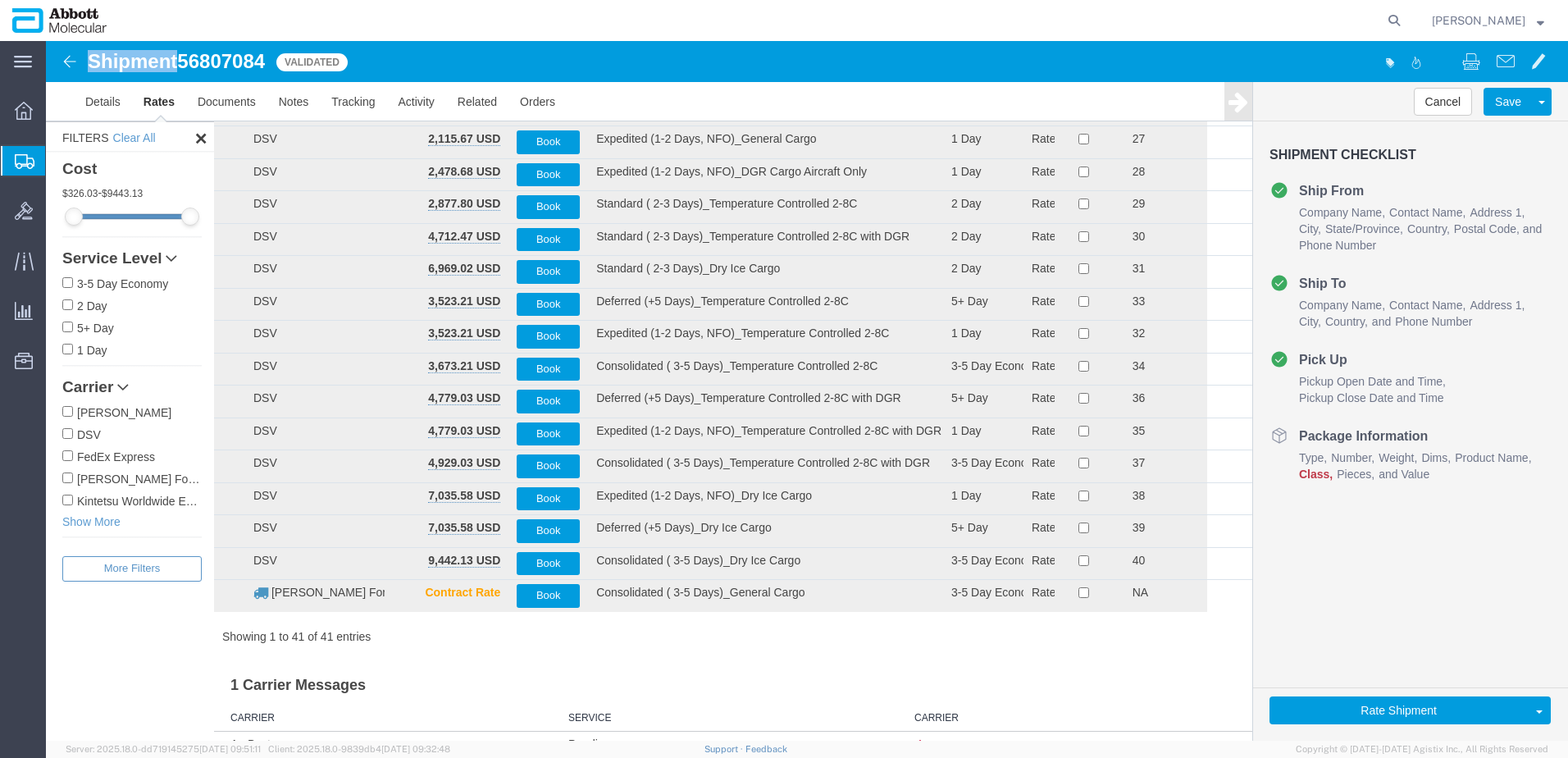
click at [64, 499] on input "Kintetsu Worldwide Express" at bounding box center [68, 499] width 11 height 11
checkbox input "true"
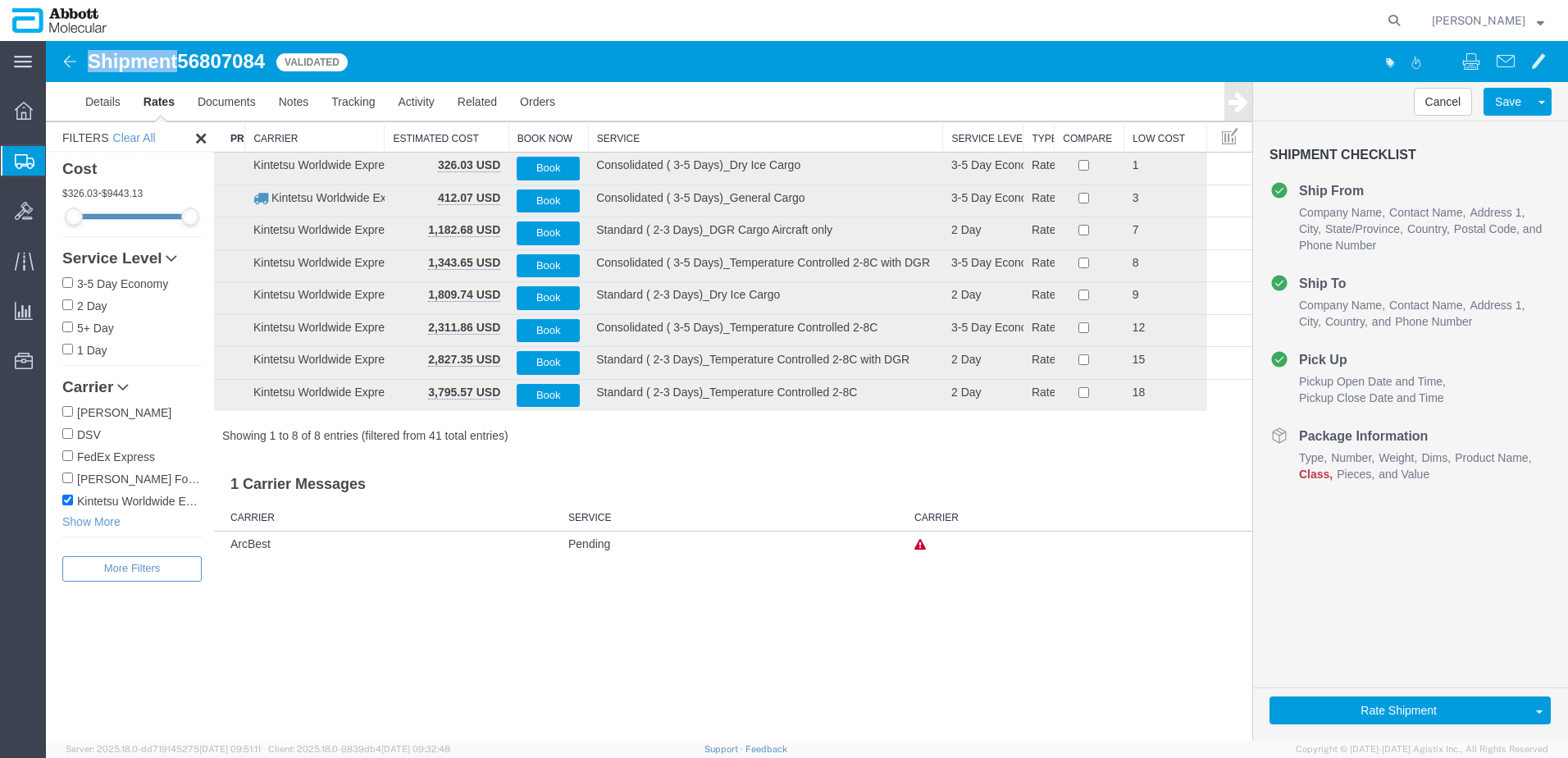
scroll to position [0, 0]
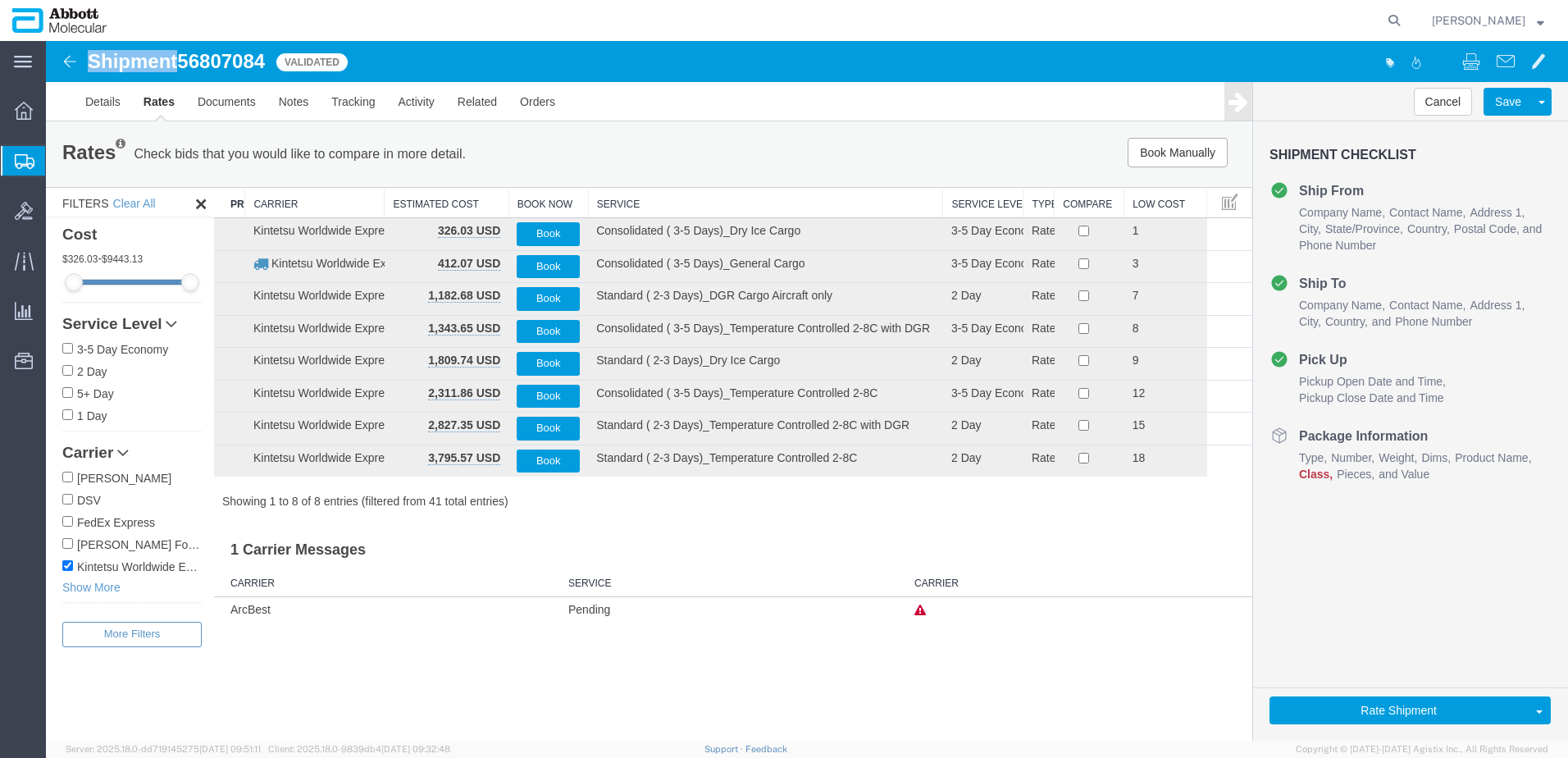
click at [629, 199] on th "Service" at bounding box center [765, 203] width 355 height 31
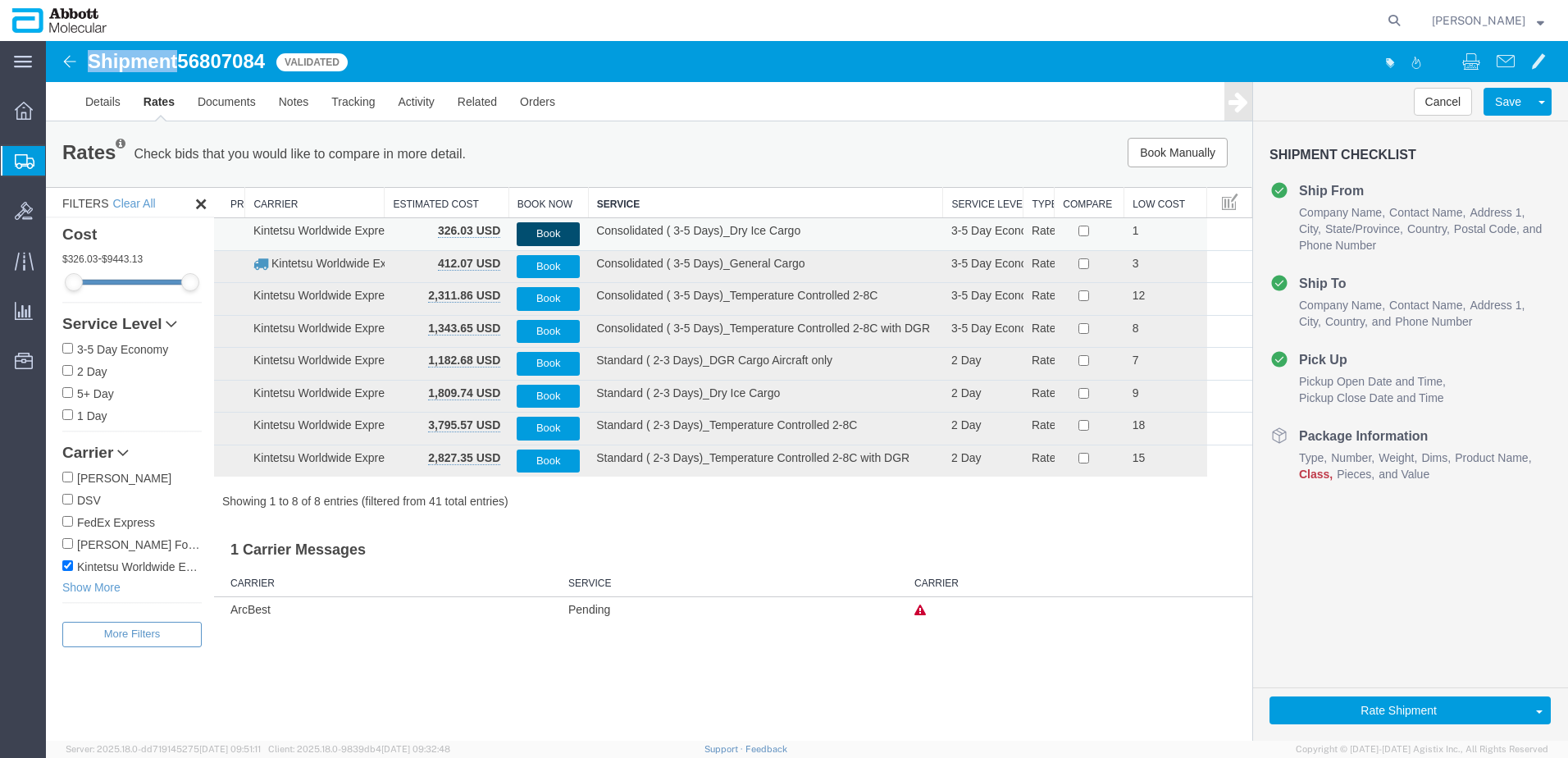
click at [537, 233] on button "Book" at bounding box center [548, 234] width 64 height 24
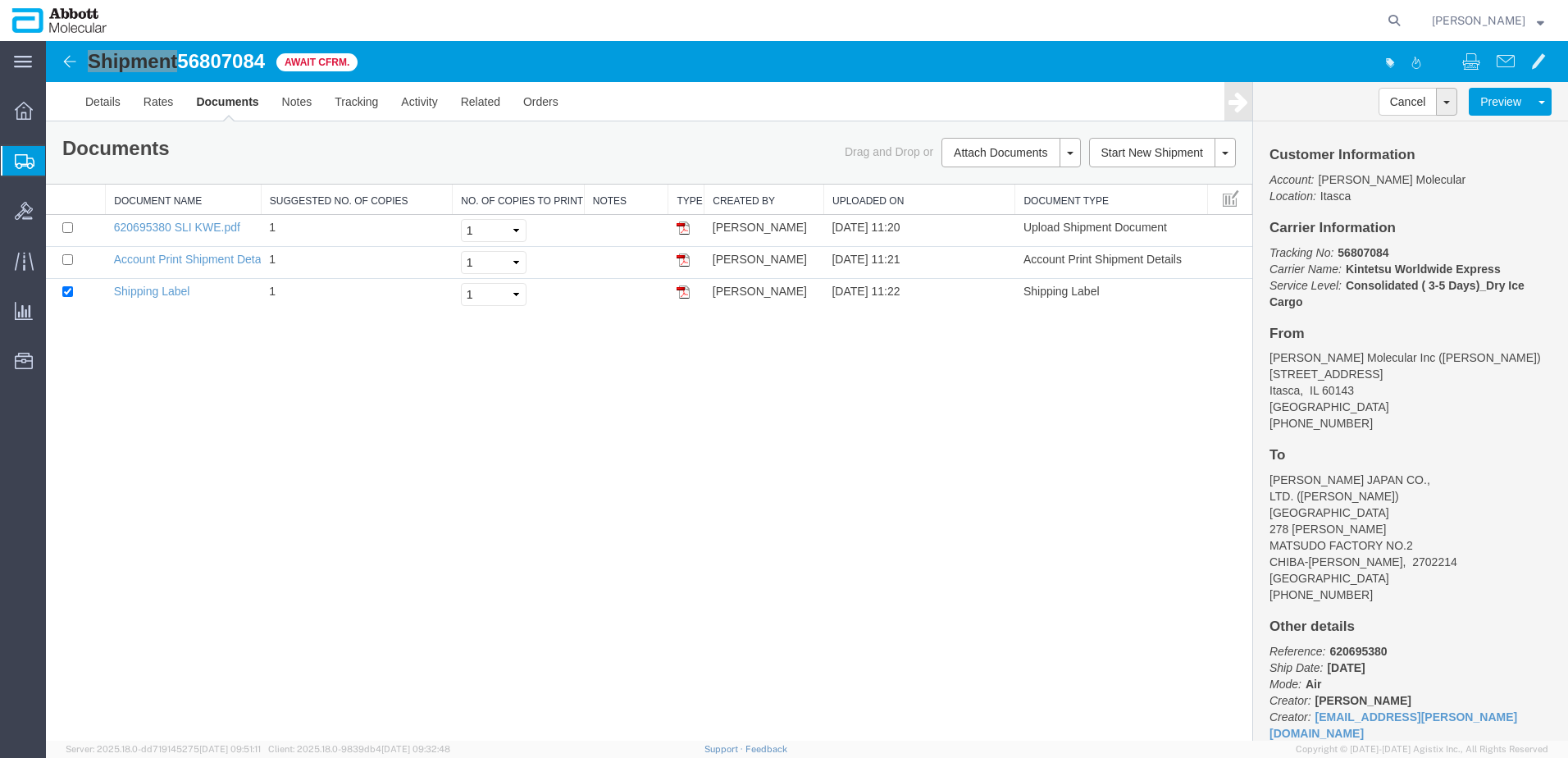
drag, startPoint x: 131, startPoint y: 237, endPoint x: 3, endPoint y: 238, distance: 128.0
click at [0, 0] on span "Create from Template" at bounding box center [0, 0] width 0 height 0
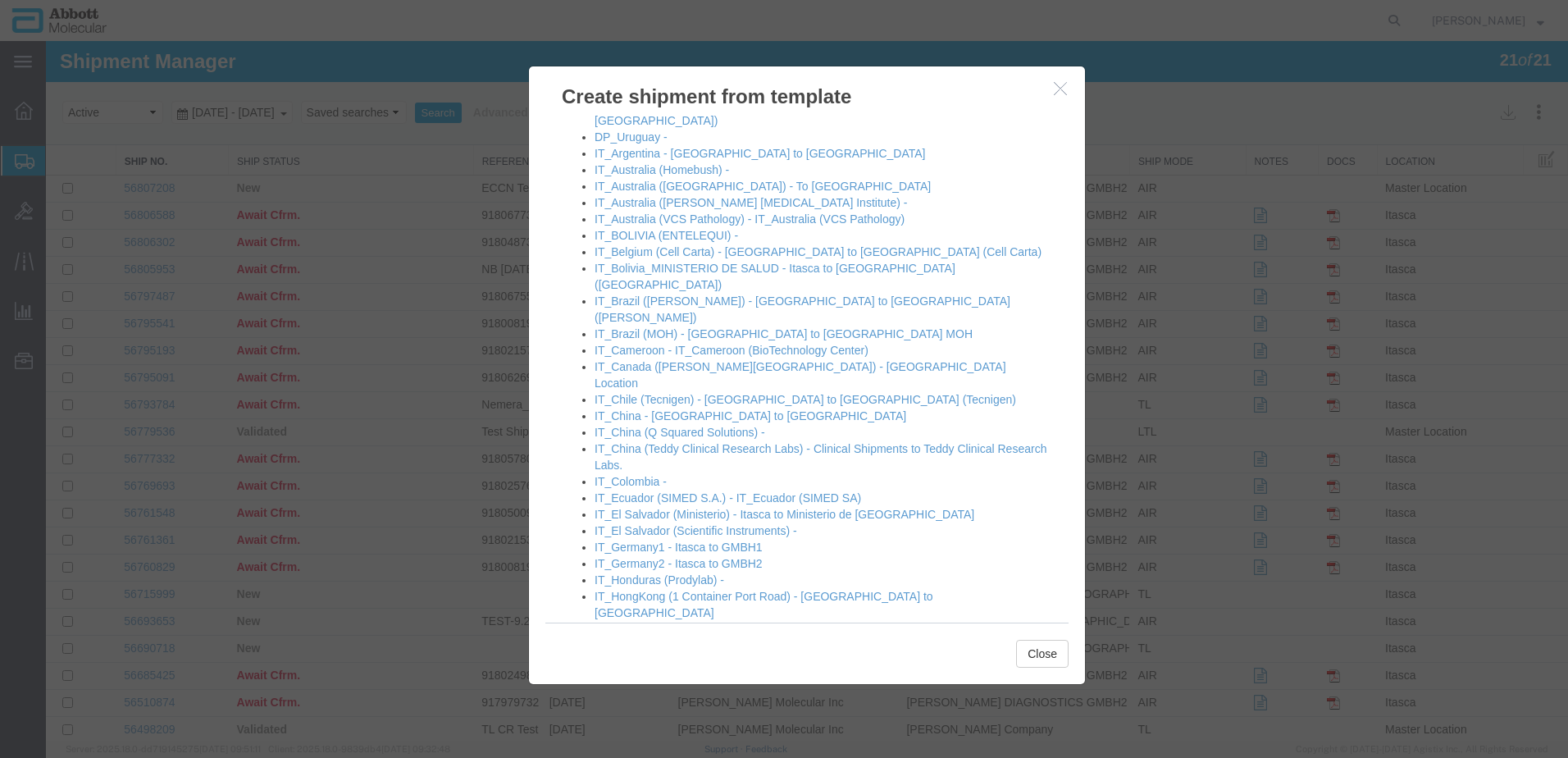
scroll to position [738, 0]
click at [681, 555] on link "IT_Germany2 - Itasca to GMBH2" at bounding box center [678, 561] width 168 height 13
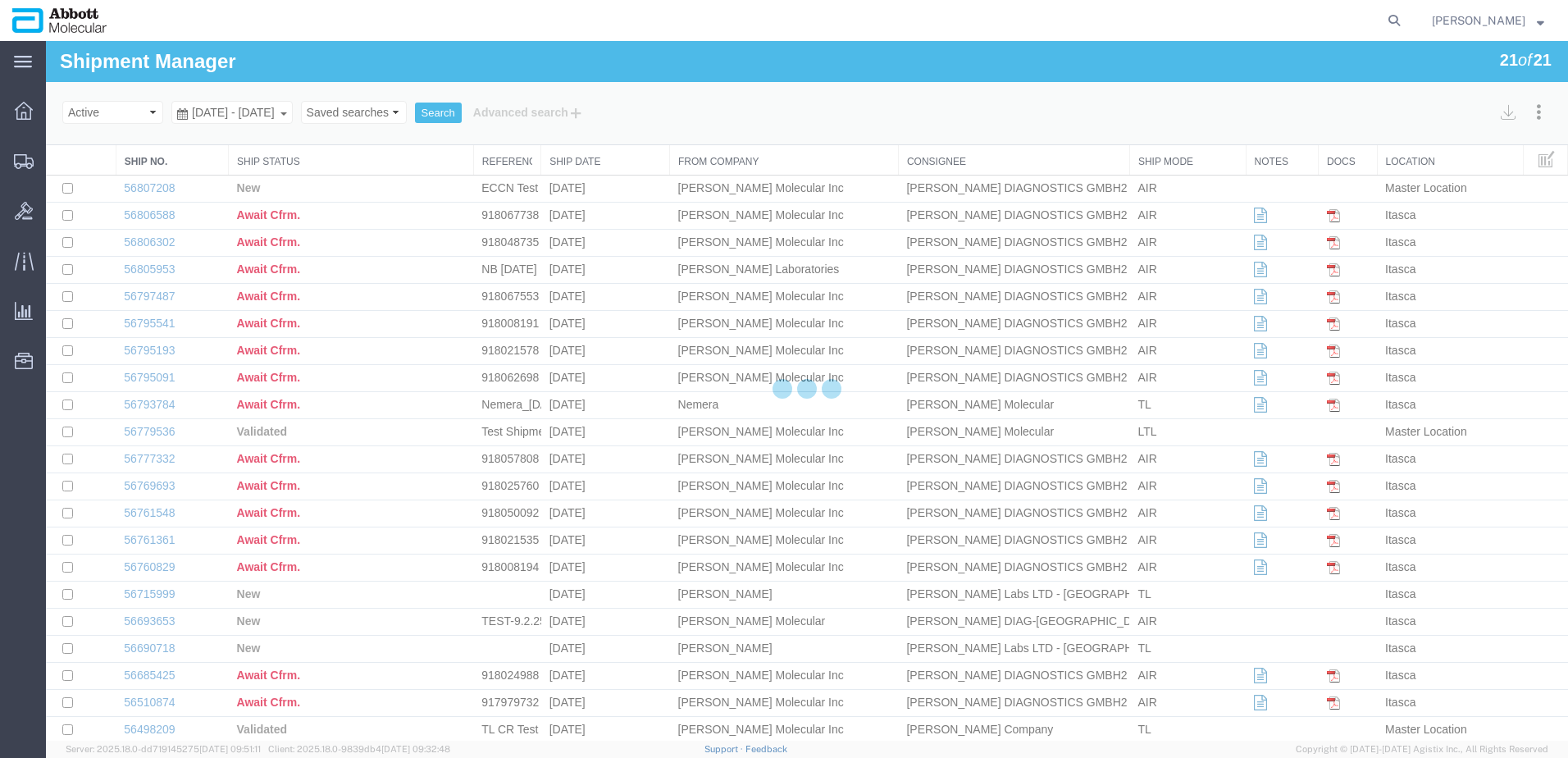
select select "48454"
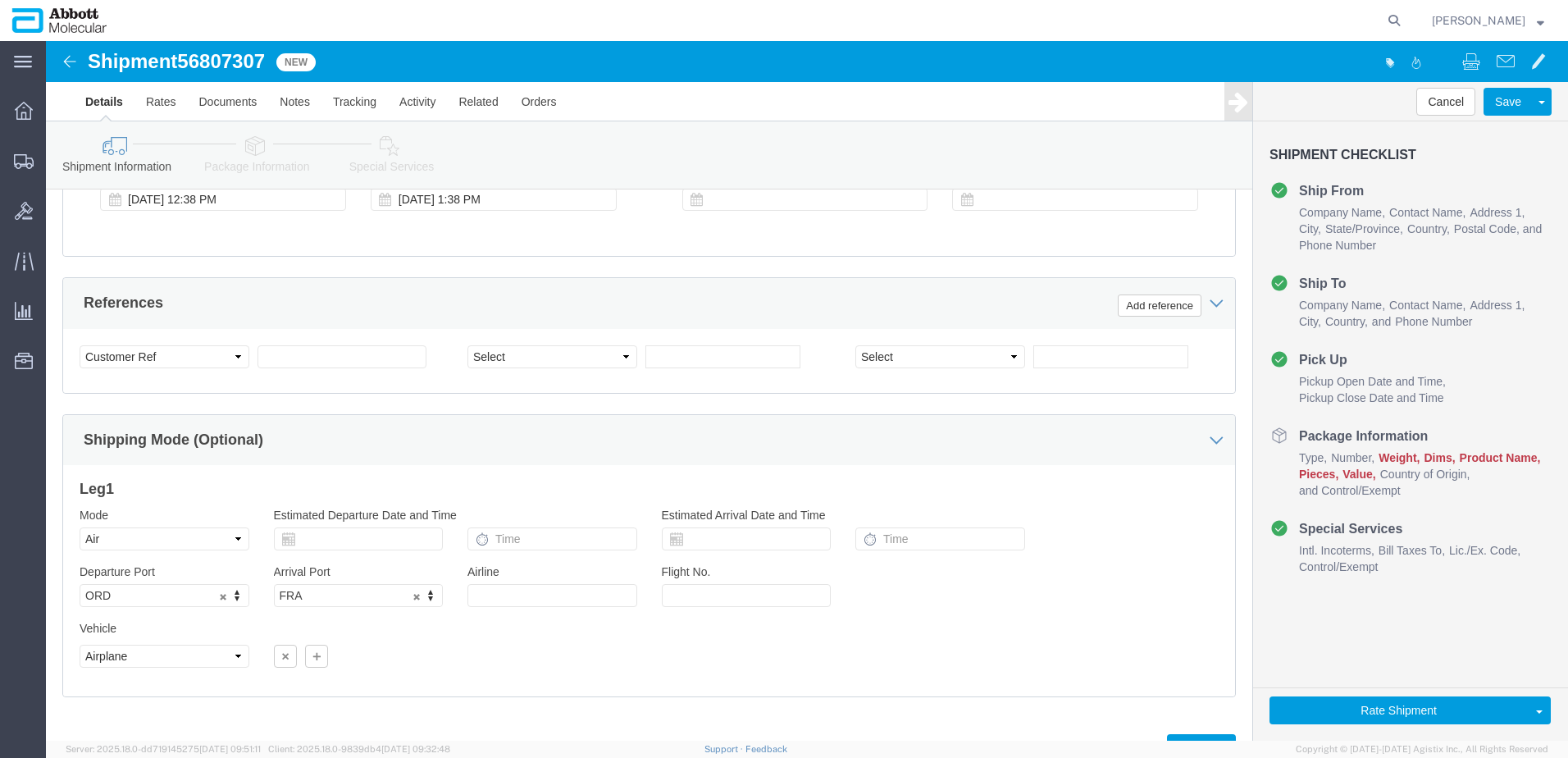
scroll to position [984, 0]
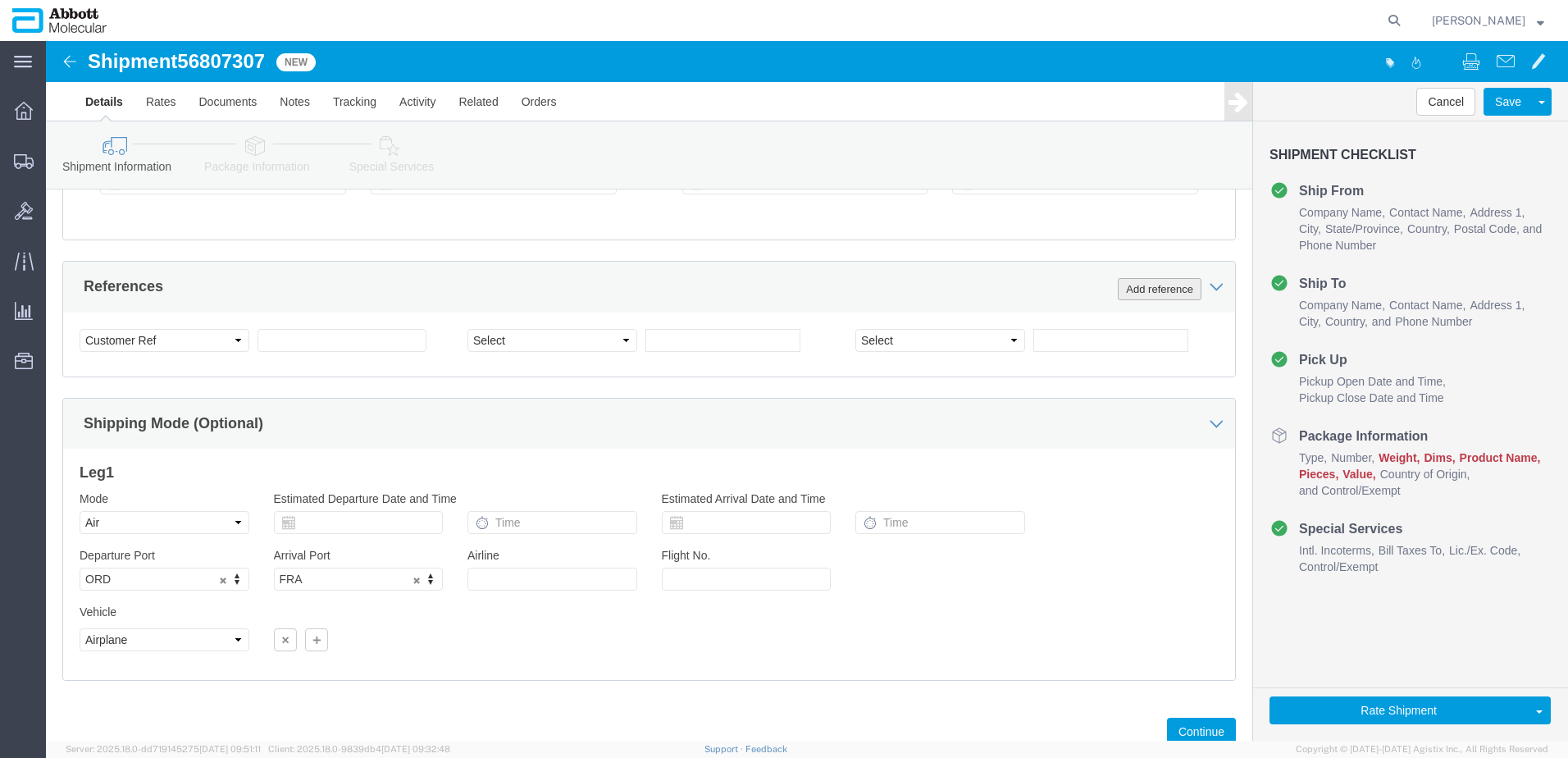
click button "Add reference"
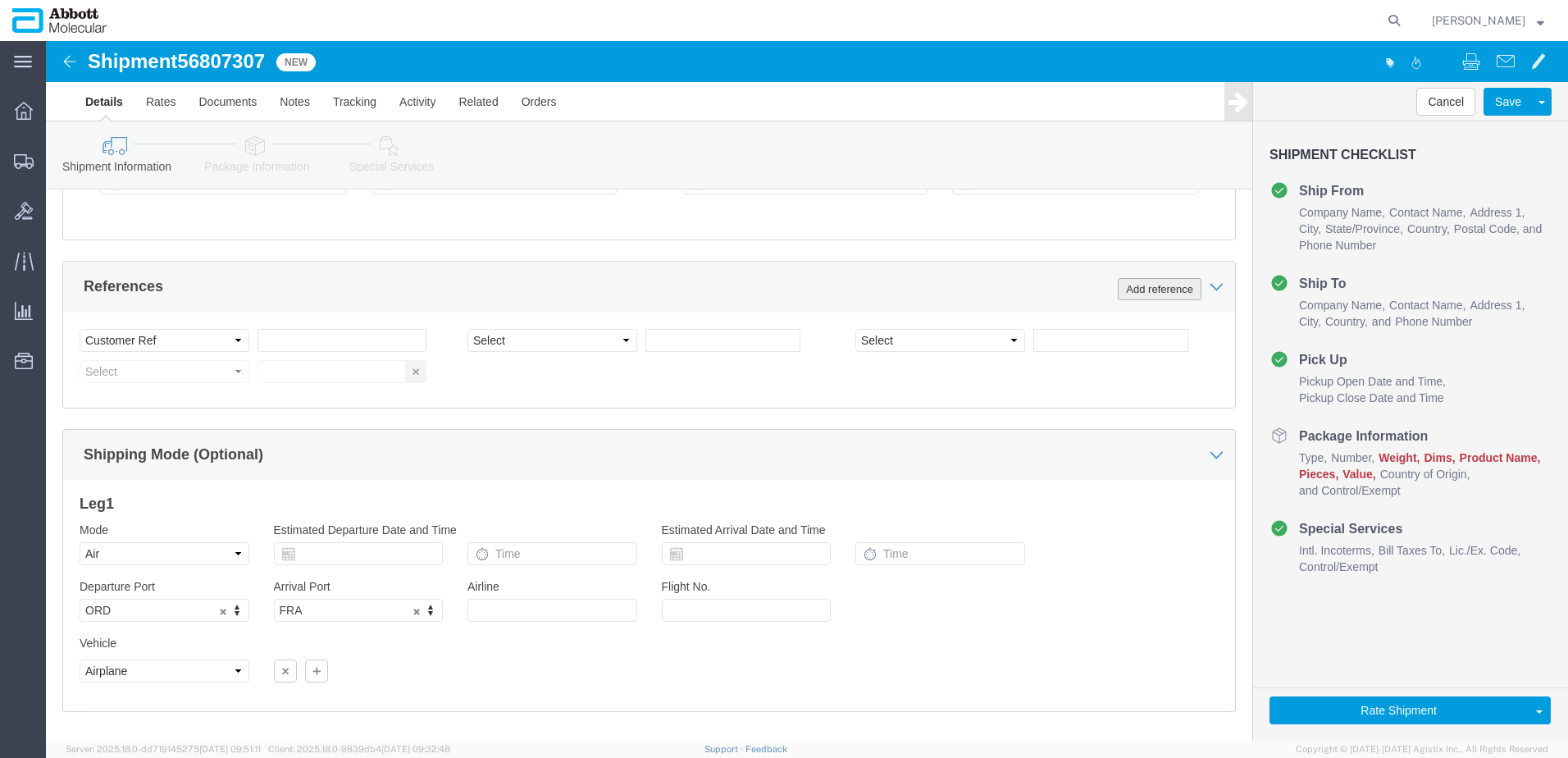
click button "Add reference"
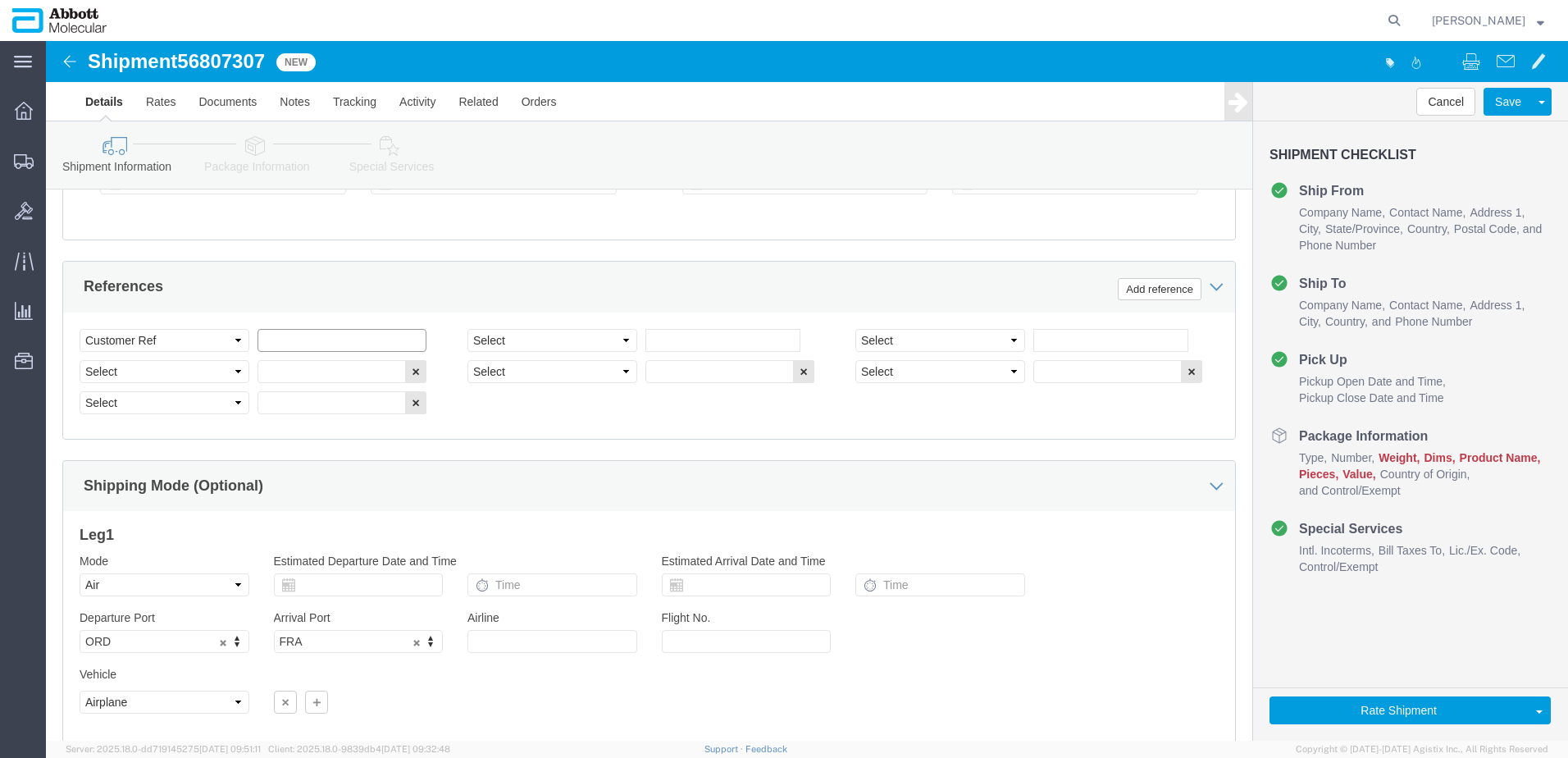
click input "text"
paste input "918021579"
type input "918021579"
select select "INVOICE"
paste input "918067739"
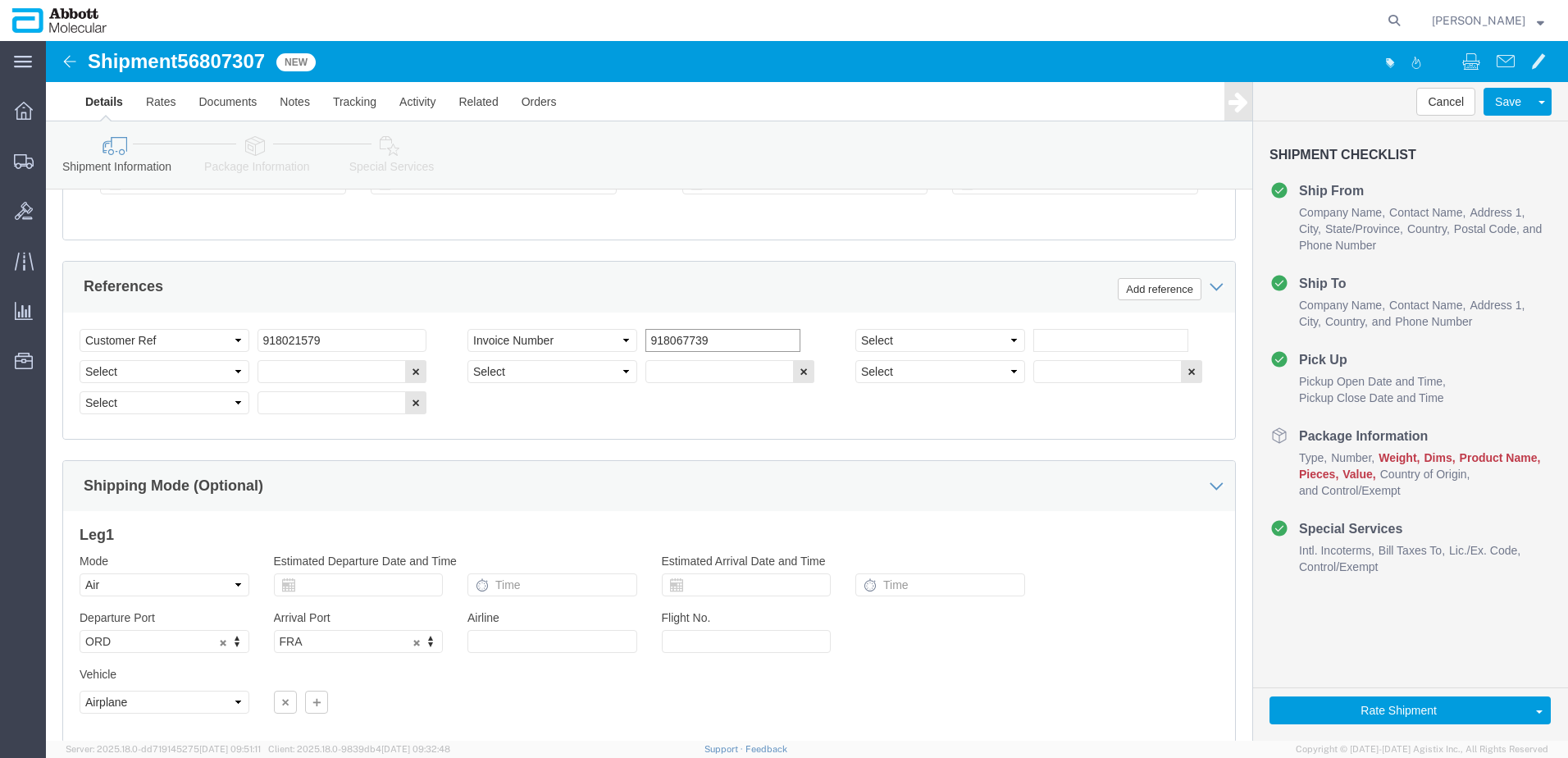
type input "918067739"
select select "INVOICE"
paste input "918051697"
type input "918051697"
select select "INVOICE"
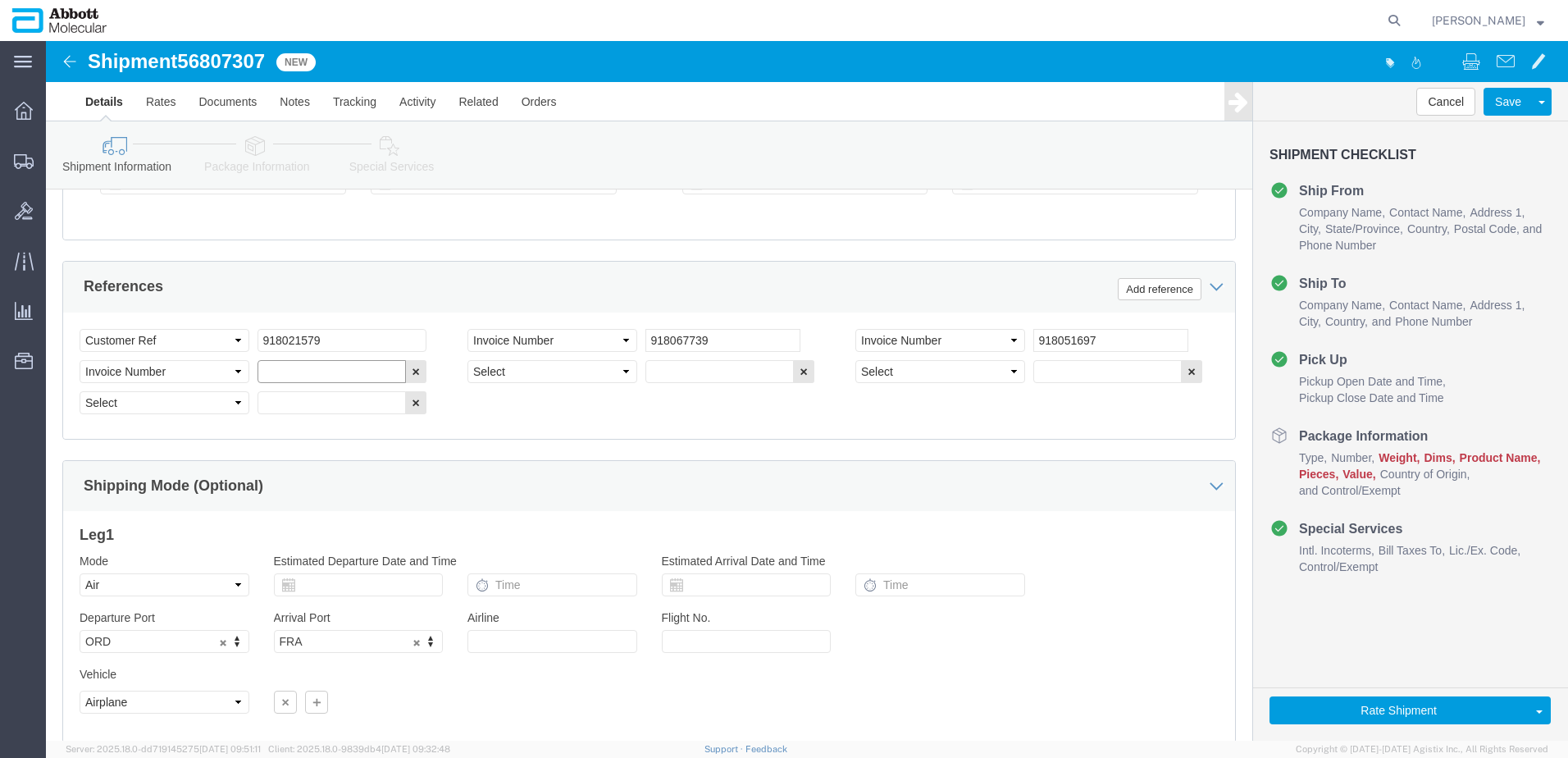
paste input "918051698"
type input "918051698"
select select "INVOICE"
paste input "918071736"
type input "918071736"
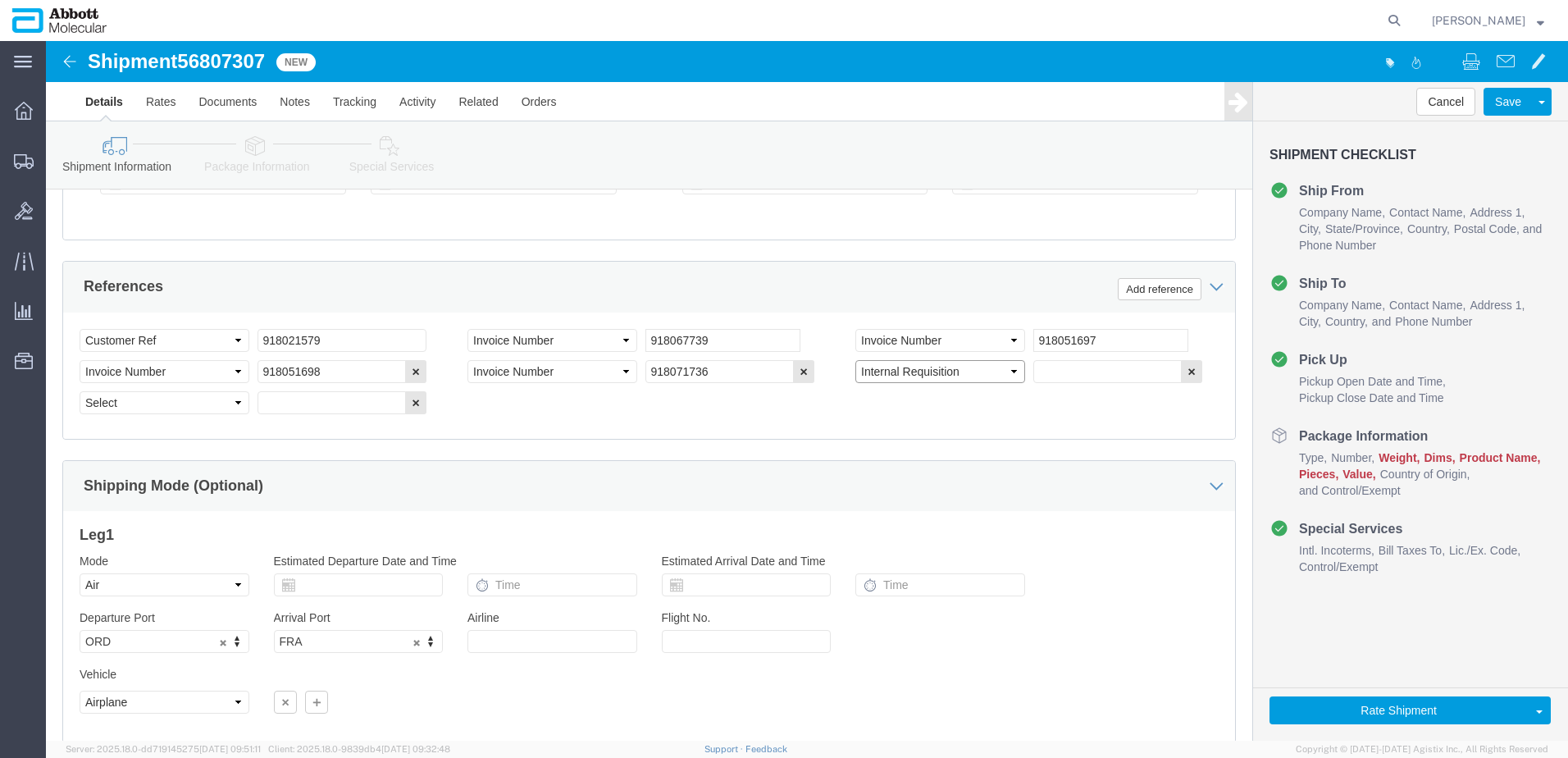
select select "INVOICE"
paste input "918071737"
type input "918071737"
select select "INVOICE"
paste input "918071738"
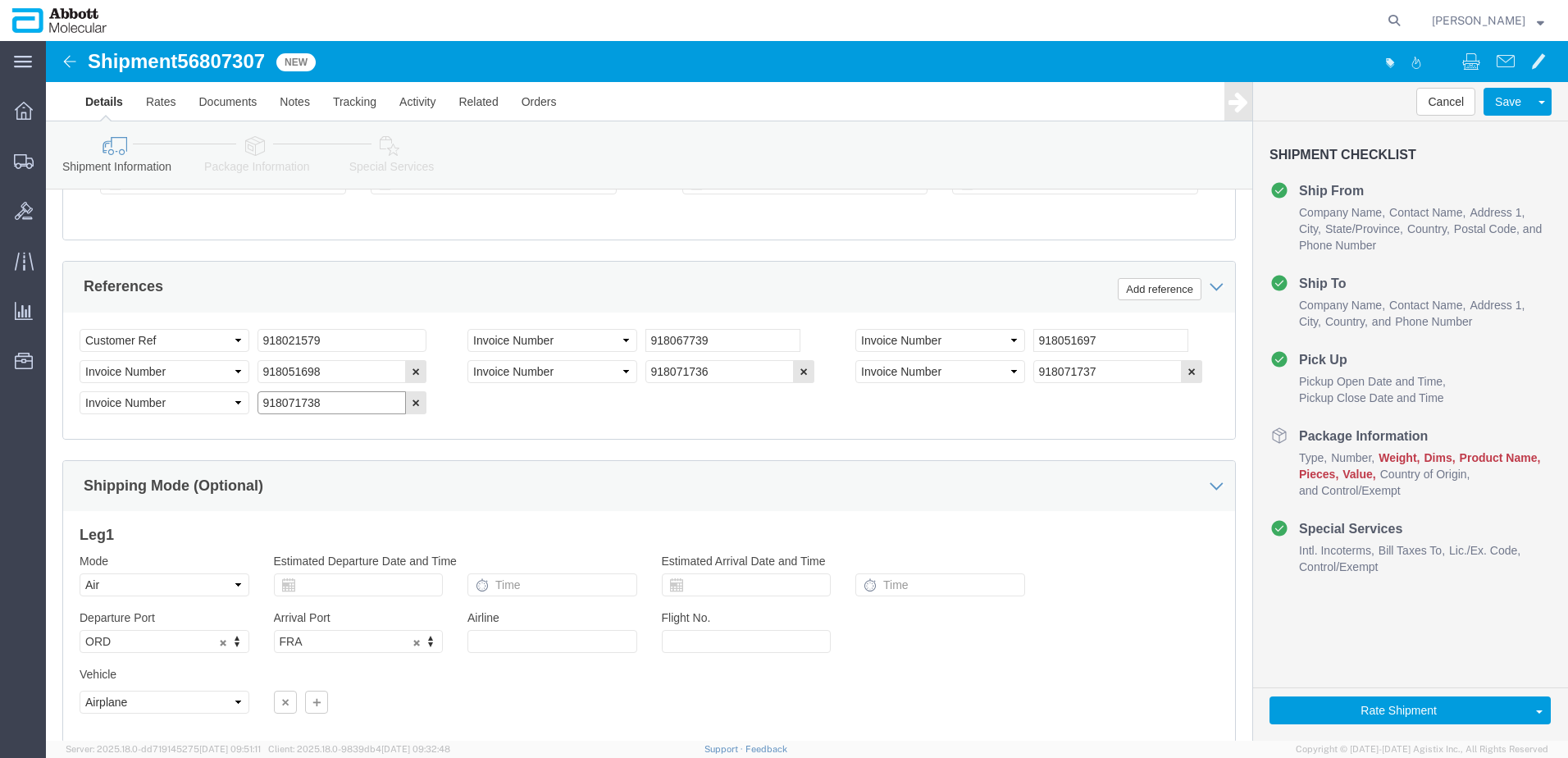
type input "918071738"
click input "918021579"
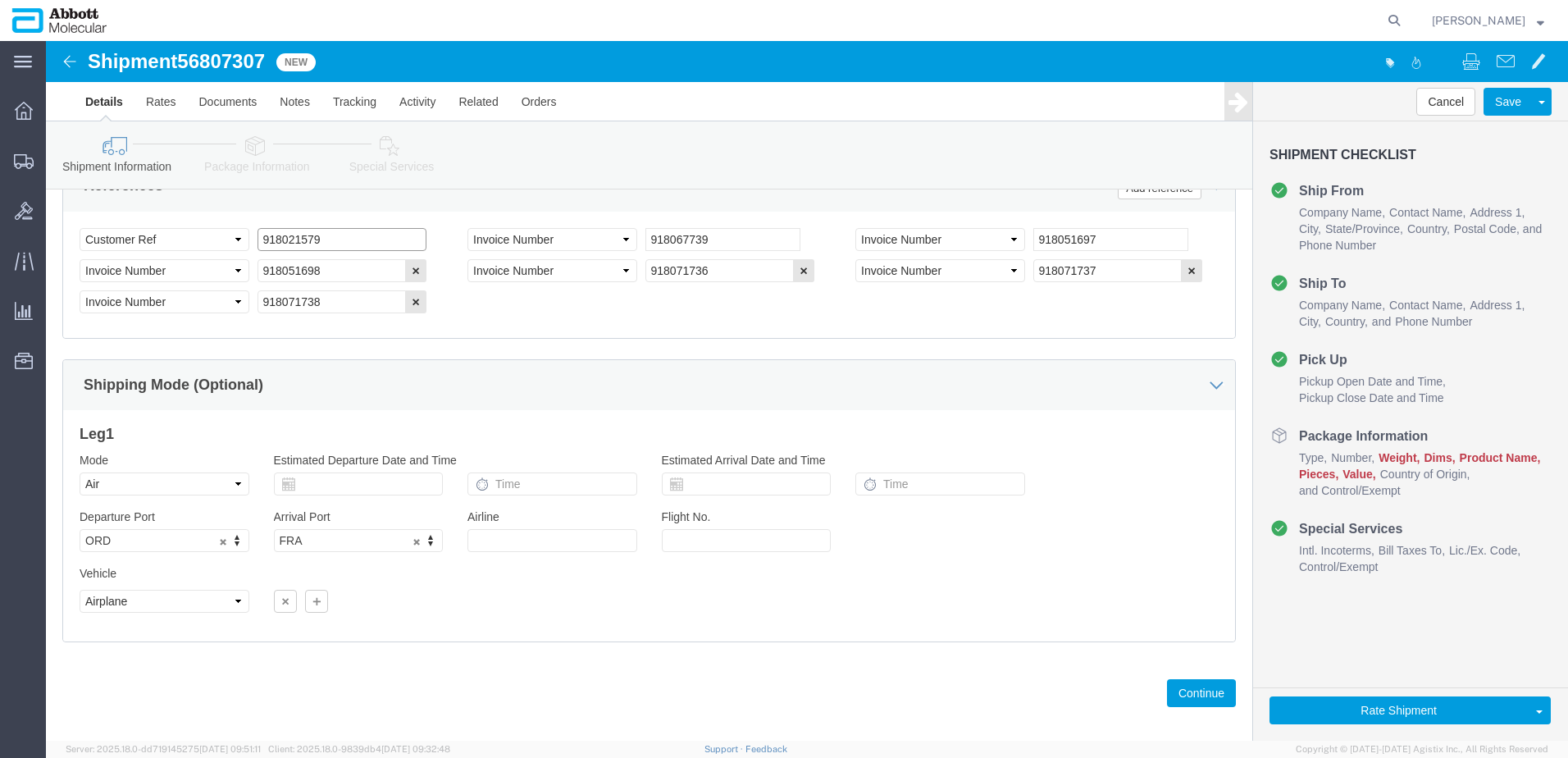
scroll to position [1087, 0]
click button "Continue"
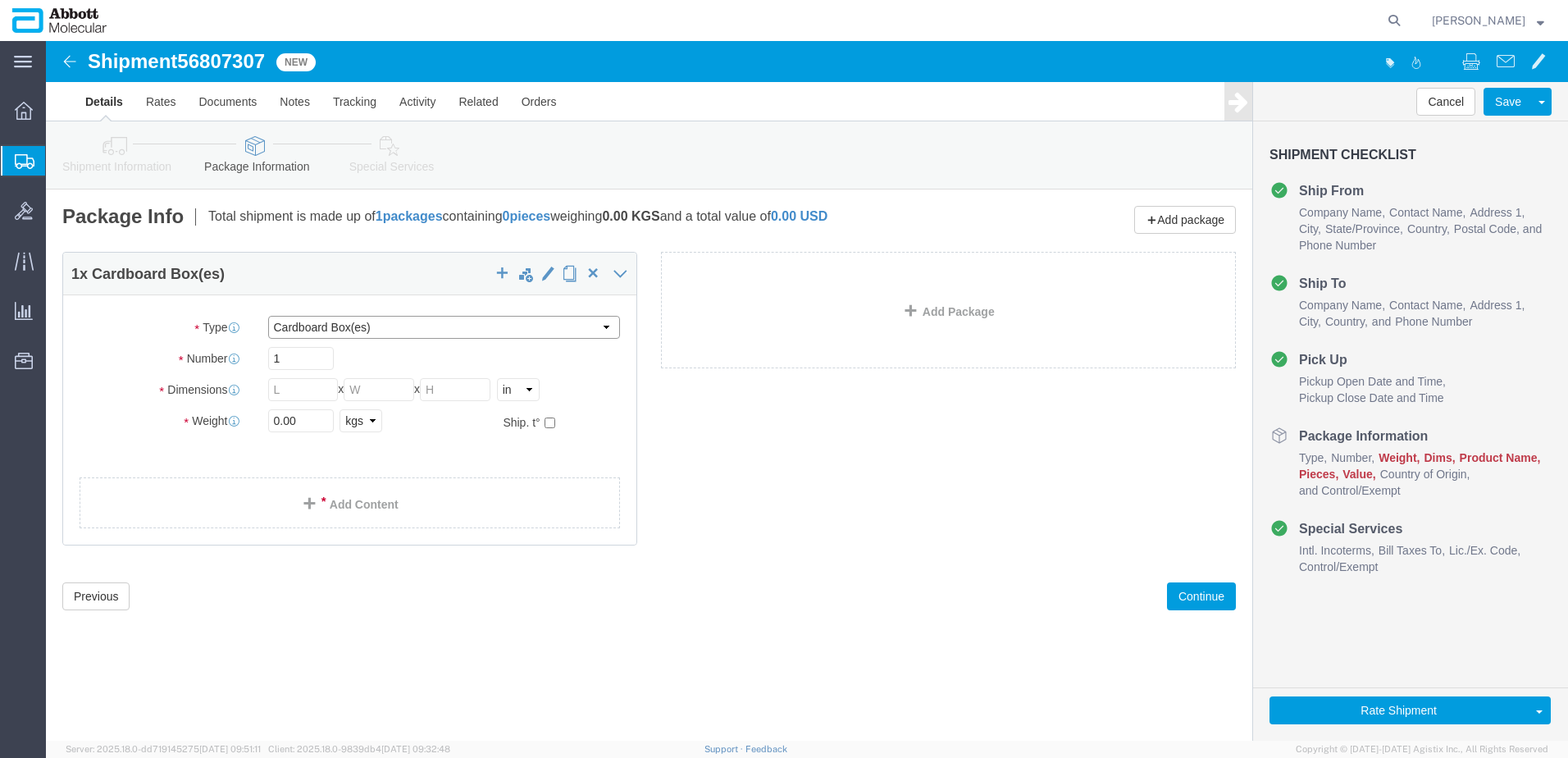
drag, startPoint x: 386, startPoint y: 278, endPoint x: 381, endPoint y: 286, distance: 9.4
click select "Select Box (B) Box (C) Box (D) Cardboard Box(es) Crate (Instrument) Crate(s) En…"
select select "PSST"
click select "Select Box (B) Box (C) Box (D) Cardboard Box(es) Crate (Instrument) Crate(s) En…"
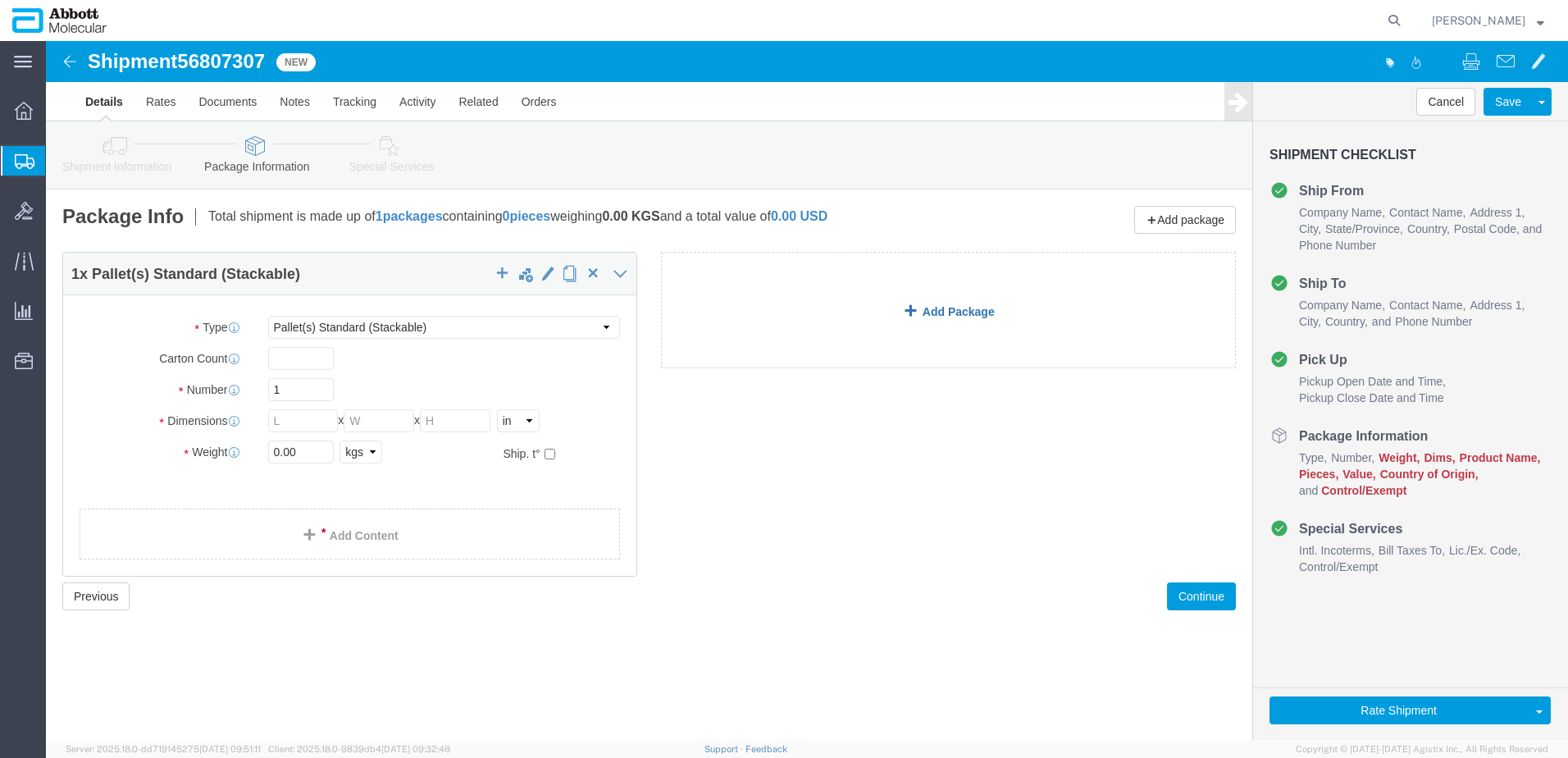
click link "Add Package"
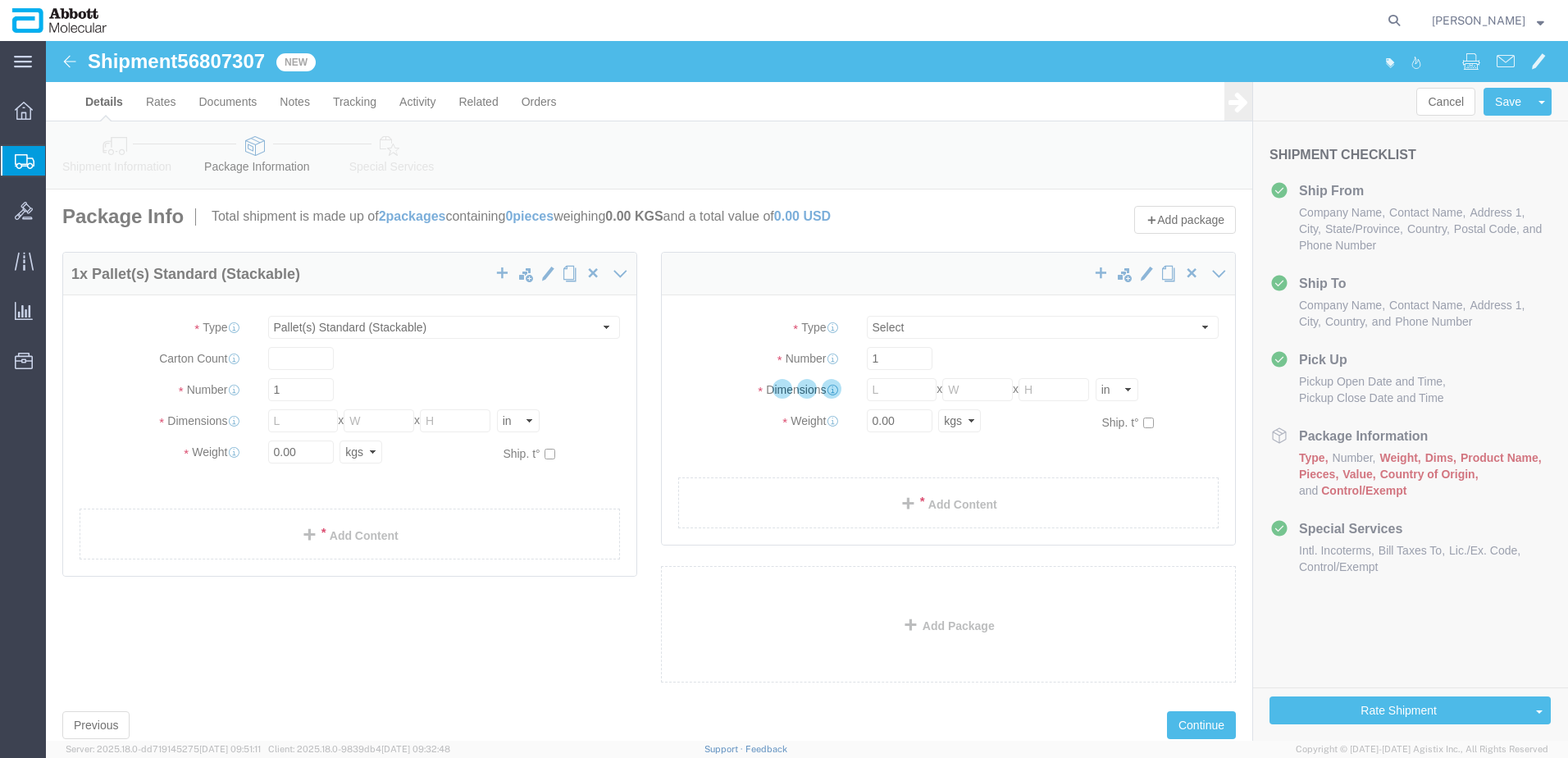
select select "PSST"
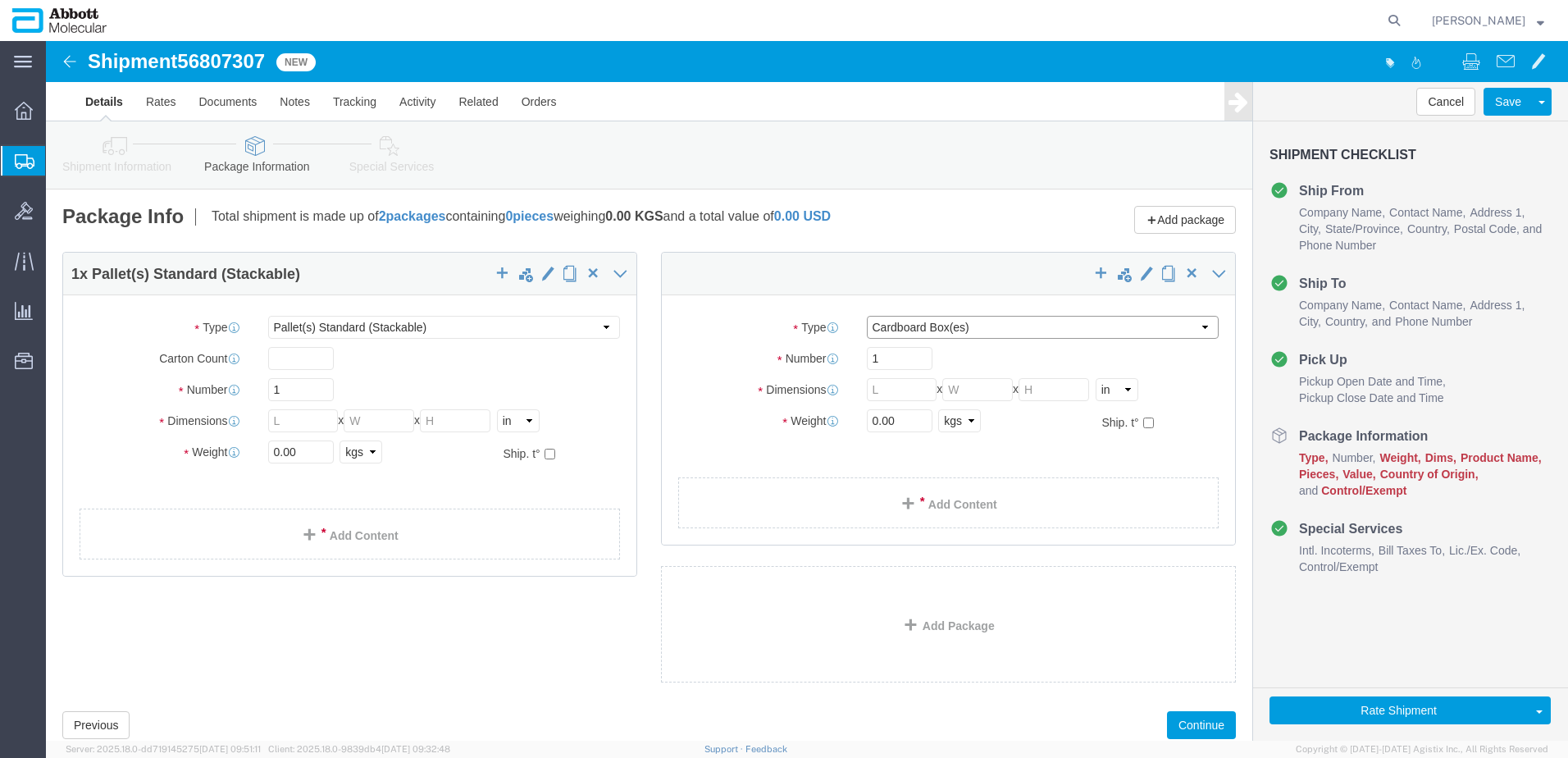
drag, startPoint x: 915, startPoint y: 287, endPoint x: 915, endPoint y: 296, distance: 9.0
click select "Select Box (B) Box (C) Box (D) Cardboard Box(es) Crate (Instrument) Crate(s) En…"
select select "PSST"
click select "Select Box (B) Box (C) Box (D) Cardboard Box(es) Crate (Instrument) Crate(s) En…"
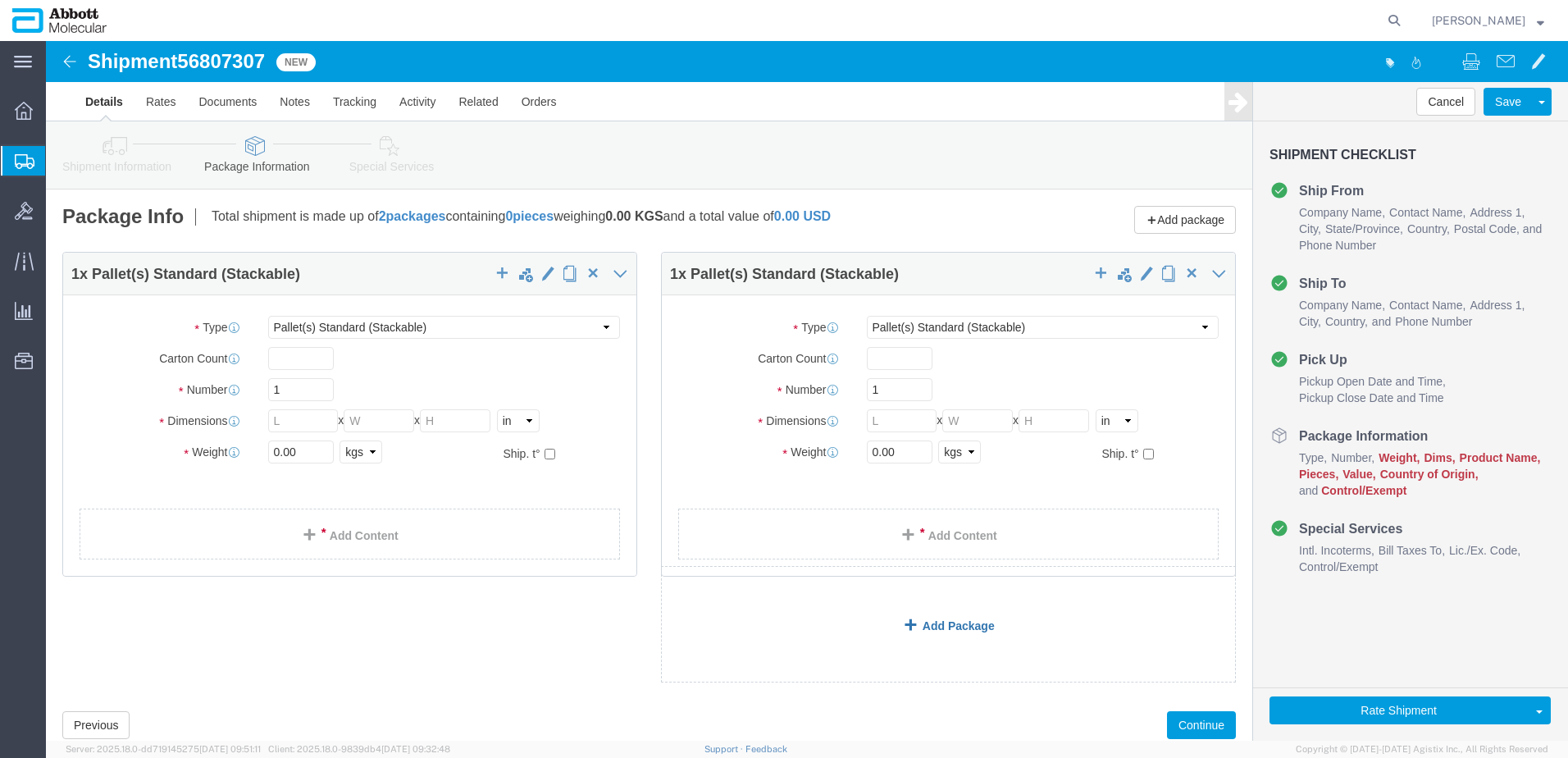
click link "Add Package"
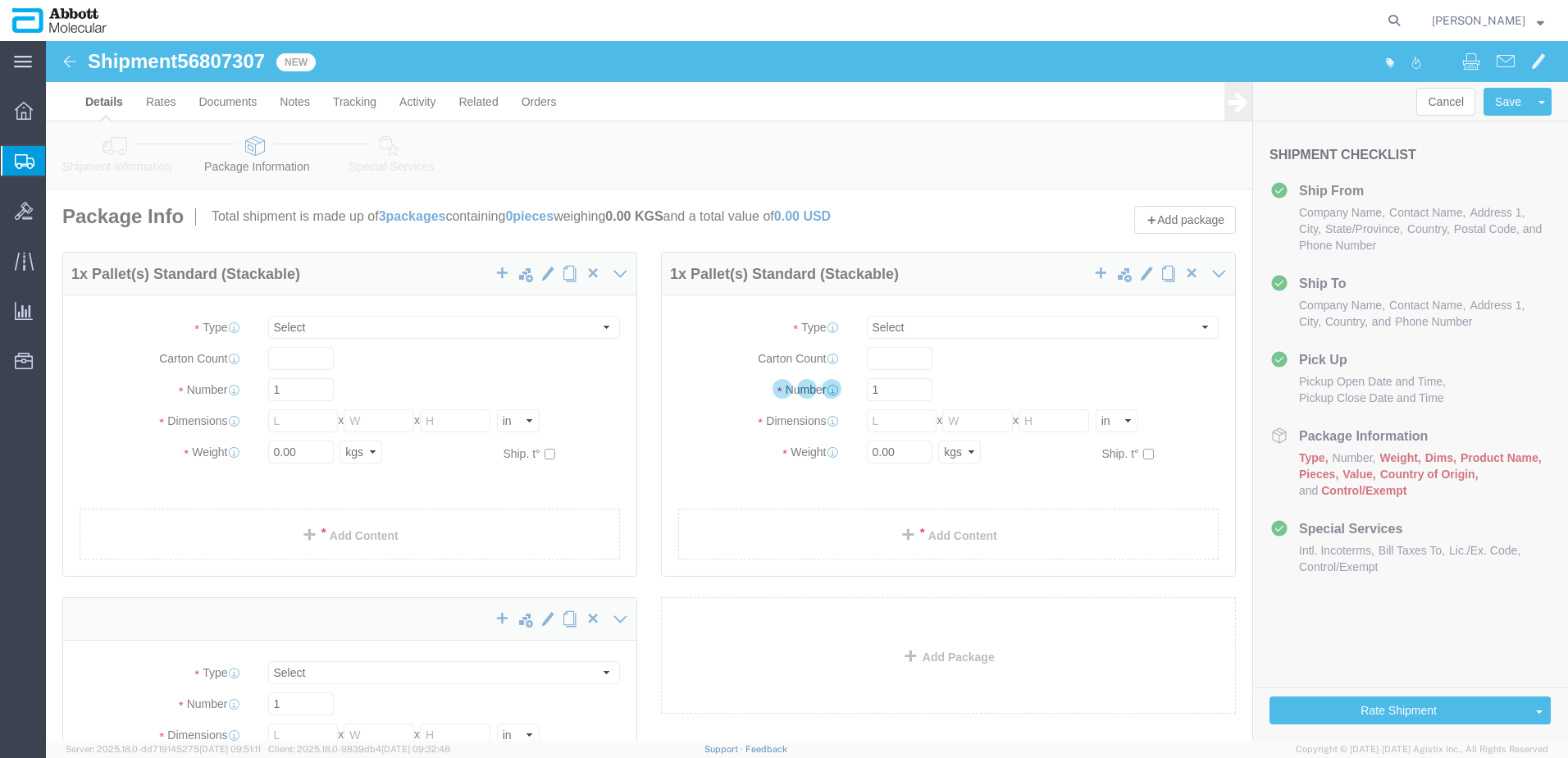
select select "PSST"
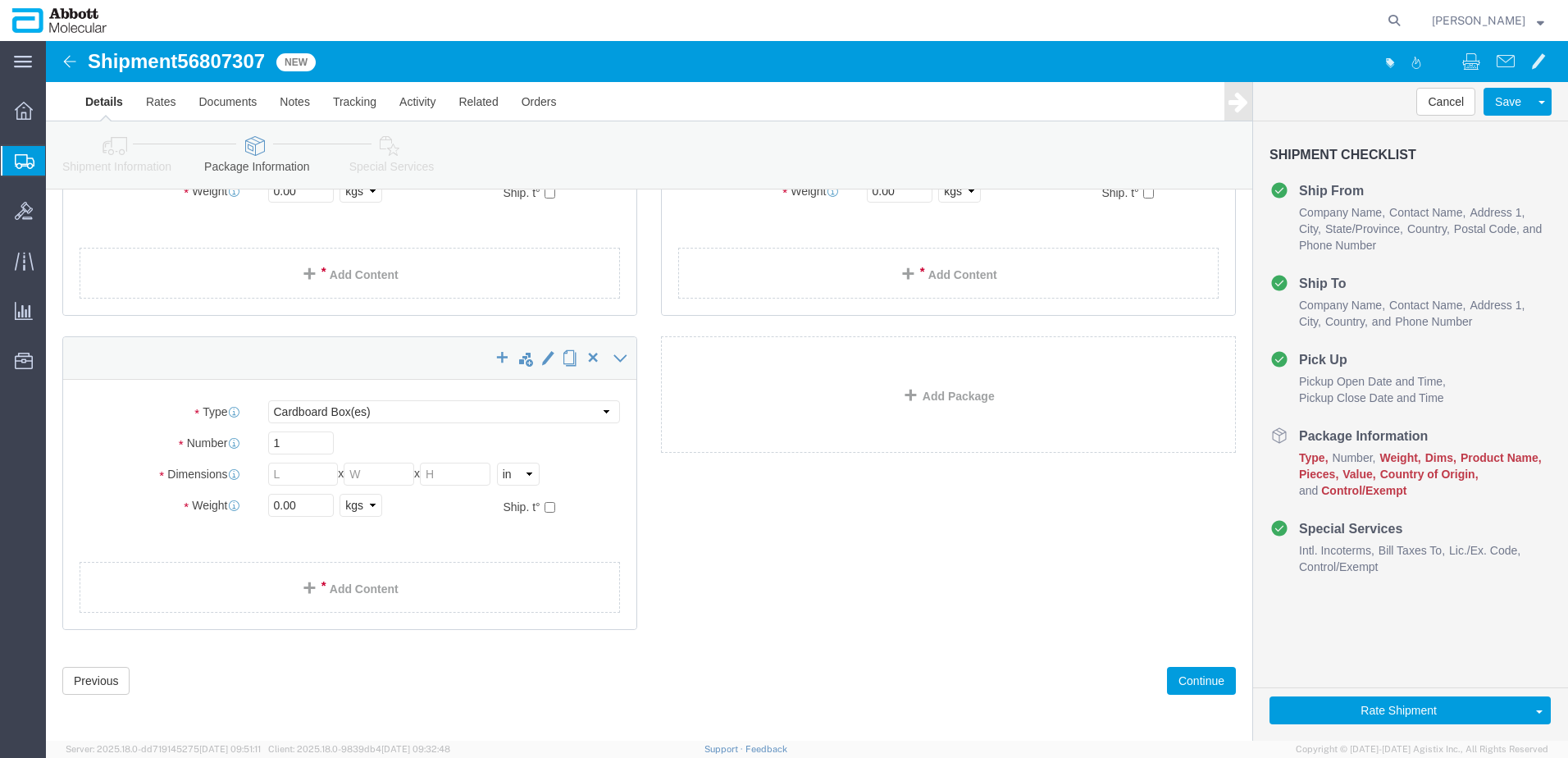
scroll to position [265, 0]
click select "Select Box (B) Box (C) Box (D) Cardboard Box(es) Crate (Instrument) Crate(s) En…"
select select "PSST"
click select "Select Box (B) Box (C) Box (D) Cardboard Box(es) Crate (Instrument) Crate(s) En…"
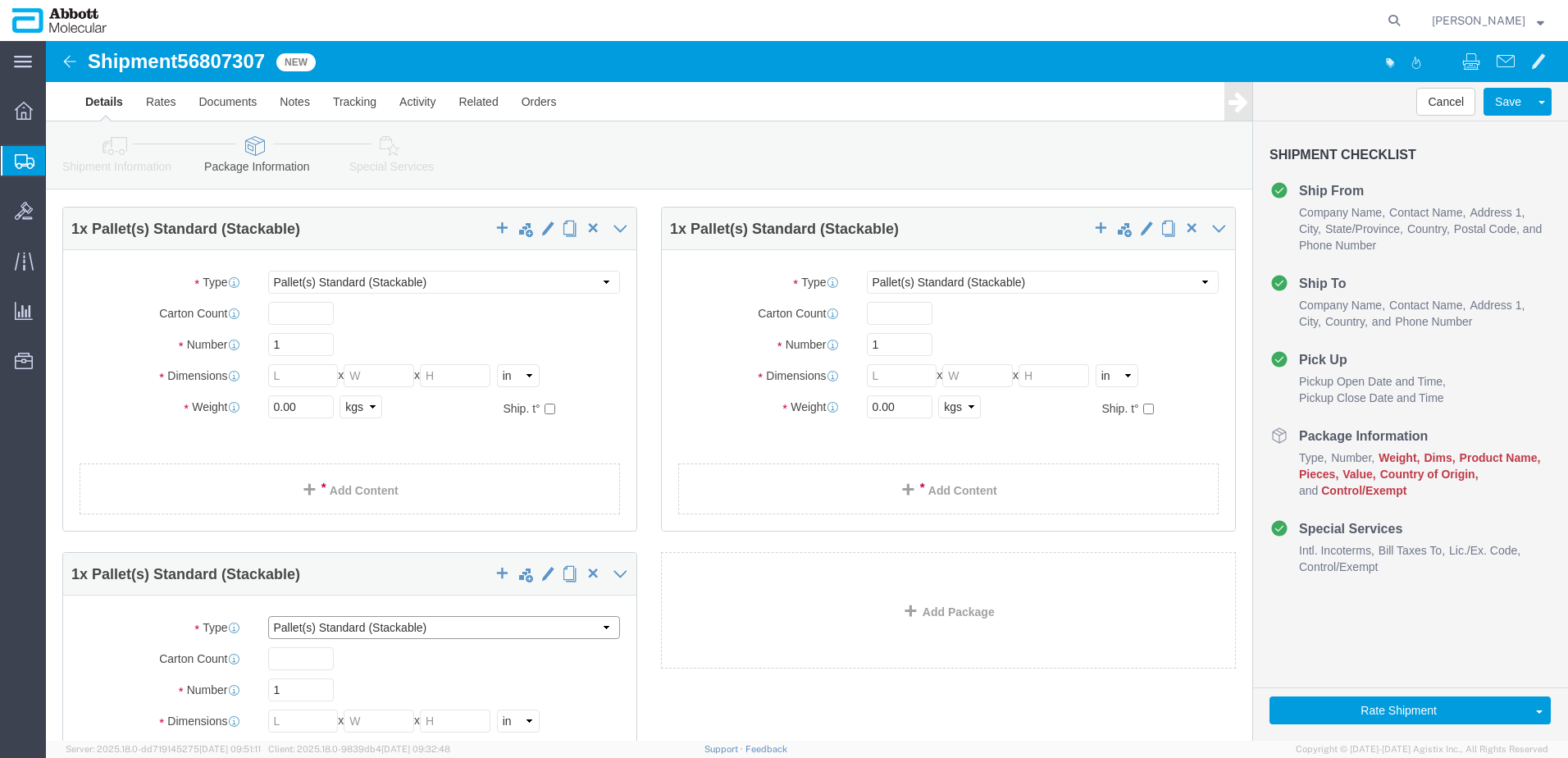
scroll to position [0, 0]
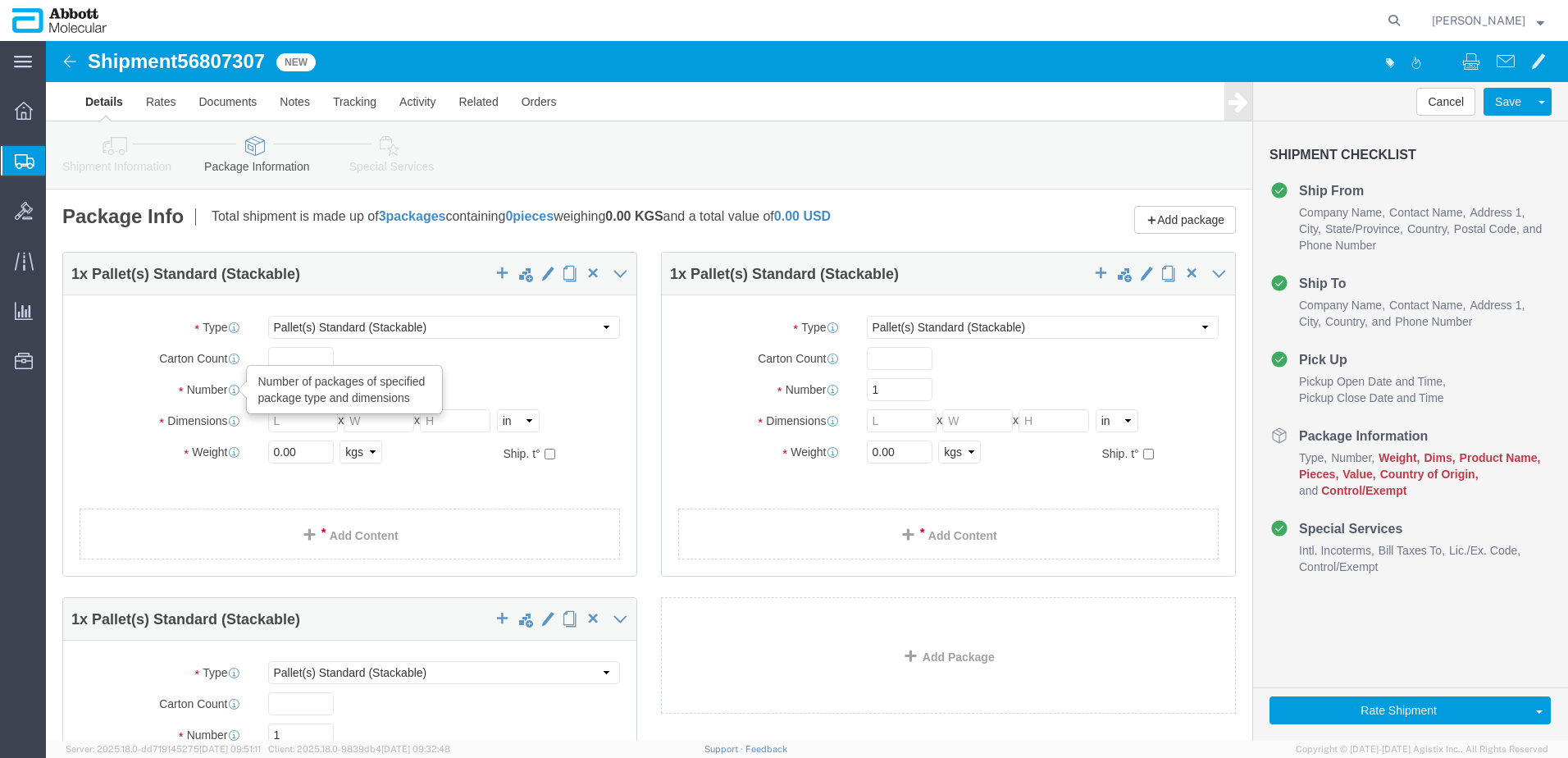
drag, startPoint x: 242, startPoint y: 348, endPoint x: 125, endPoint y: 342, distance: 117.2
click div "Number Number of packages of specified package type and dimensions 1"
type input "15"
type input "48"
type input "40"
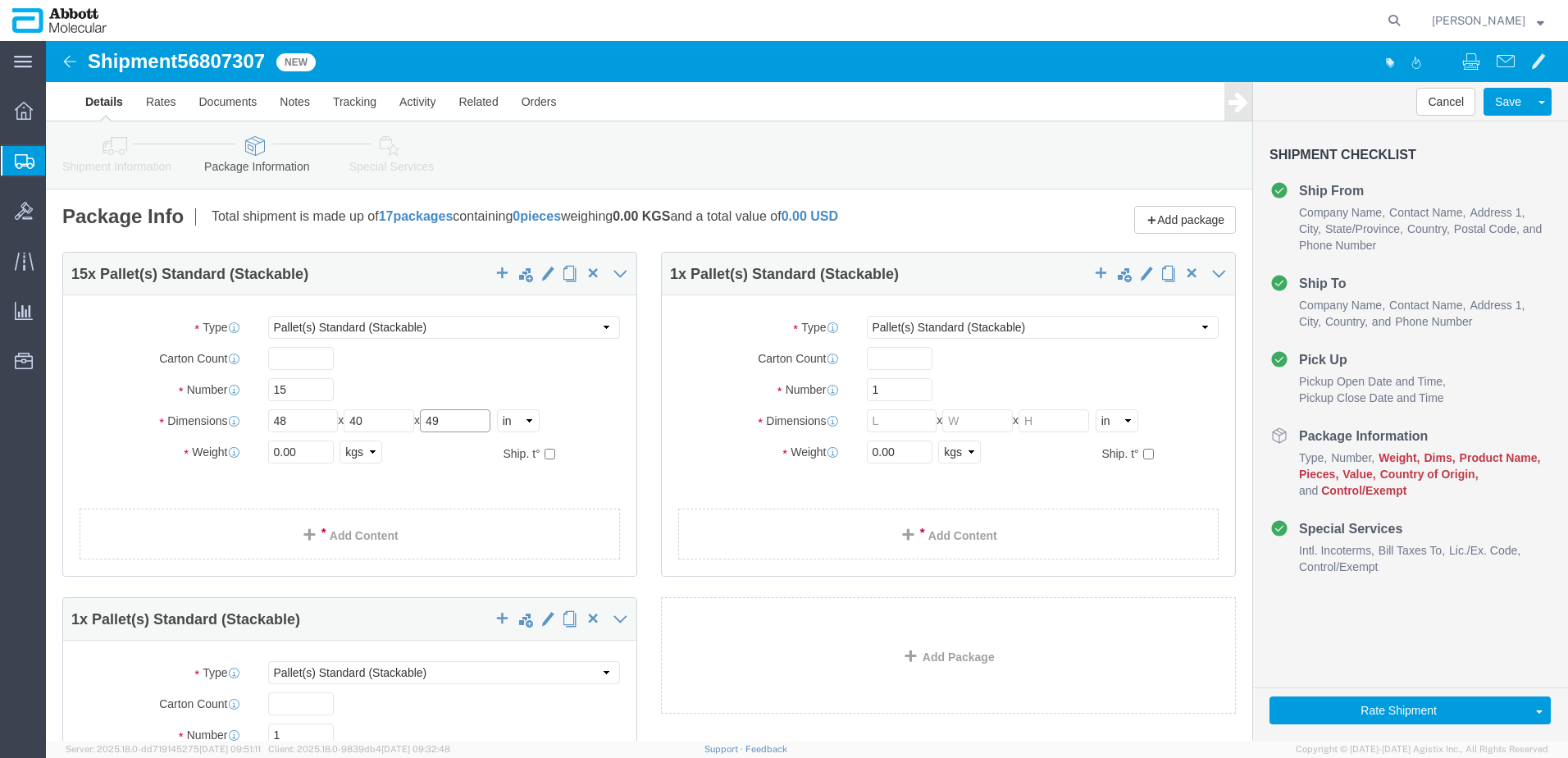
type input "49"
click input "checkbox"
checkbox input "true"
type input "AMBIENT"
click input "1"
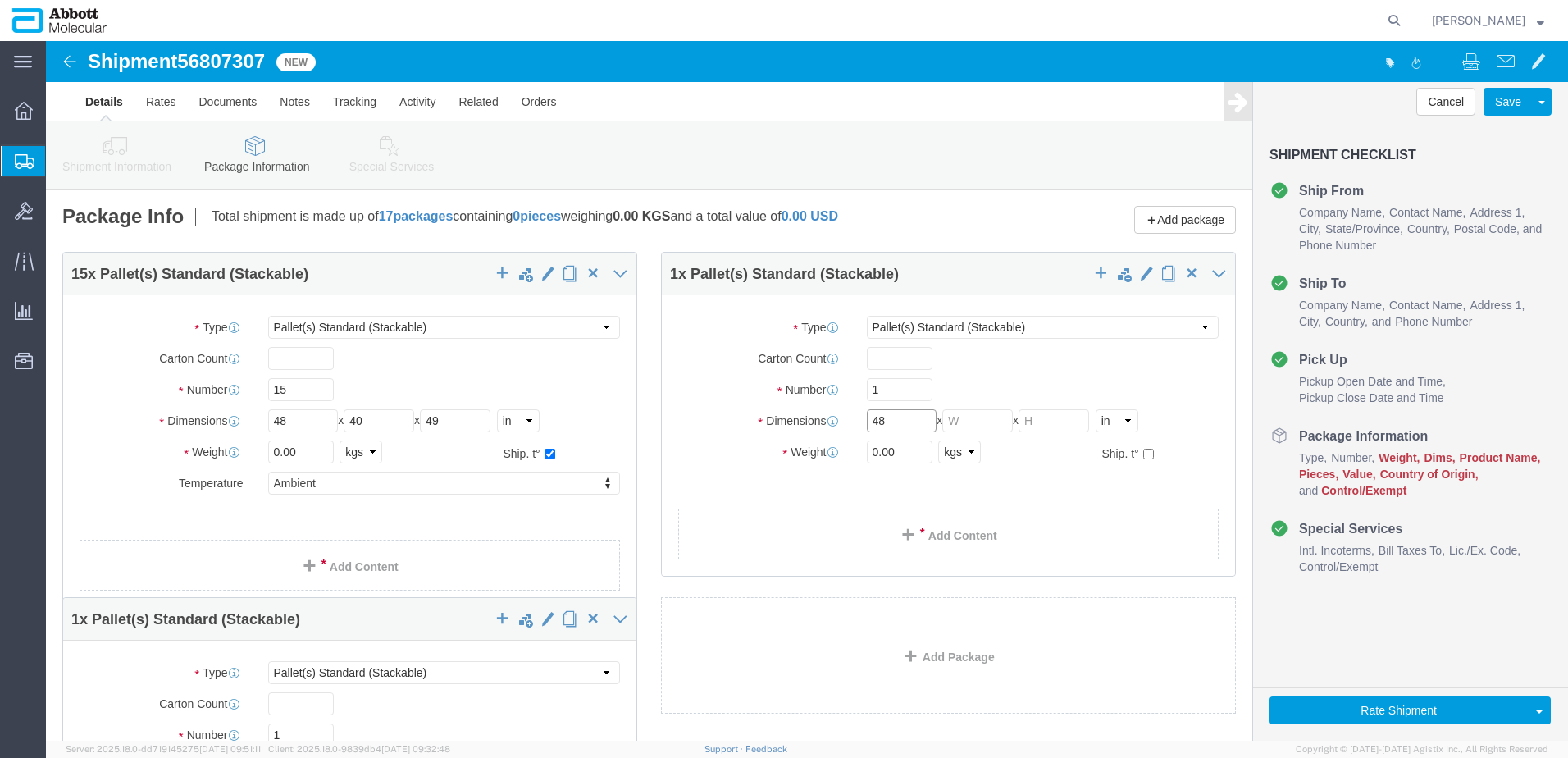
type input "48"
type input "40"
type input "38"
click input "checkbox"
checkbox input "true"
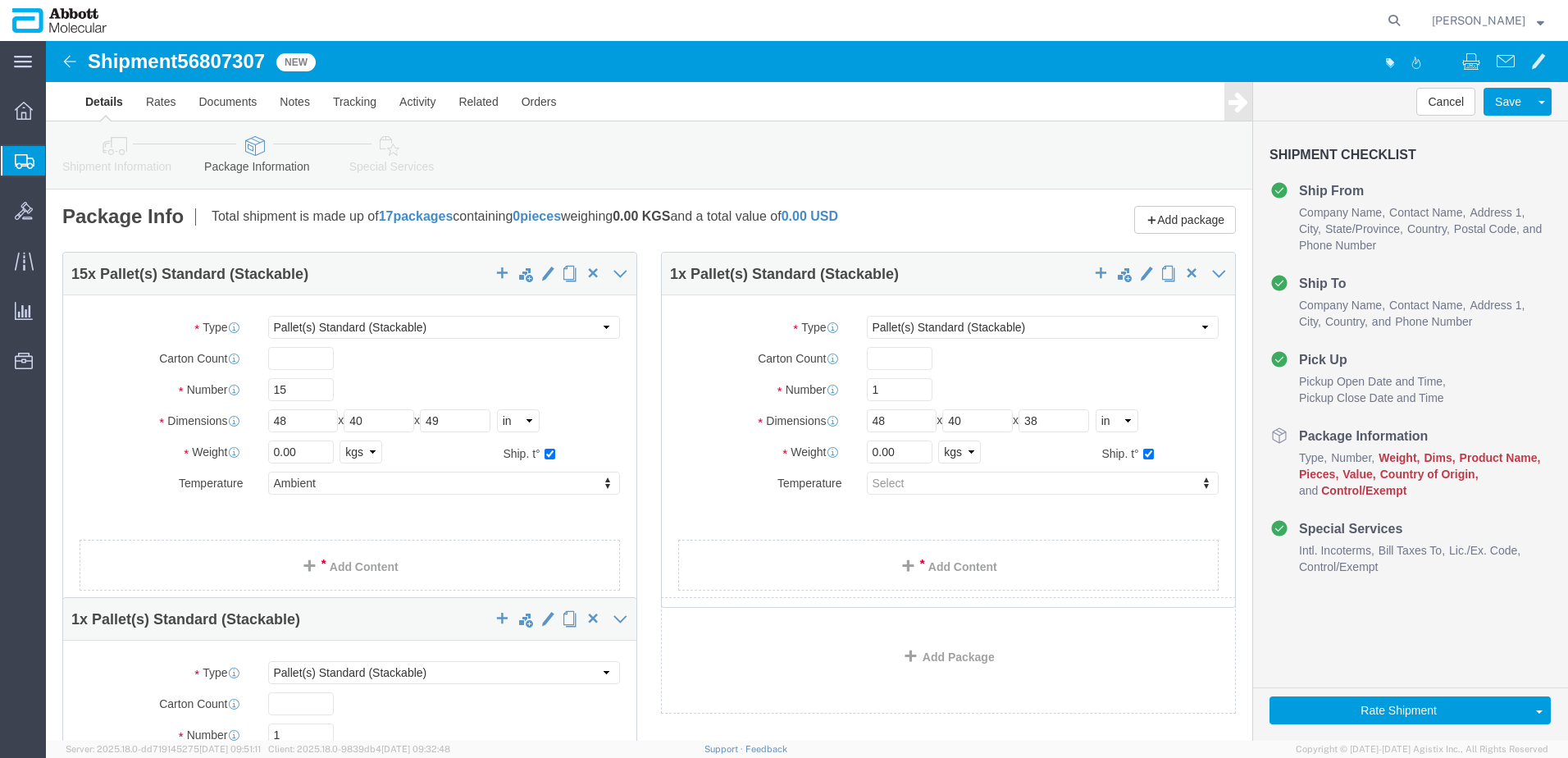
drag, startPoint x: 1009, startPoint y: 445, endPoint x: 963, endPoint y: 477, distance: 56.0
type input "AMBIENT"
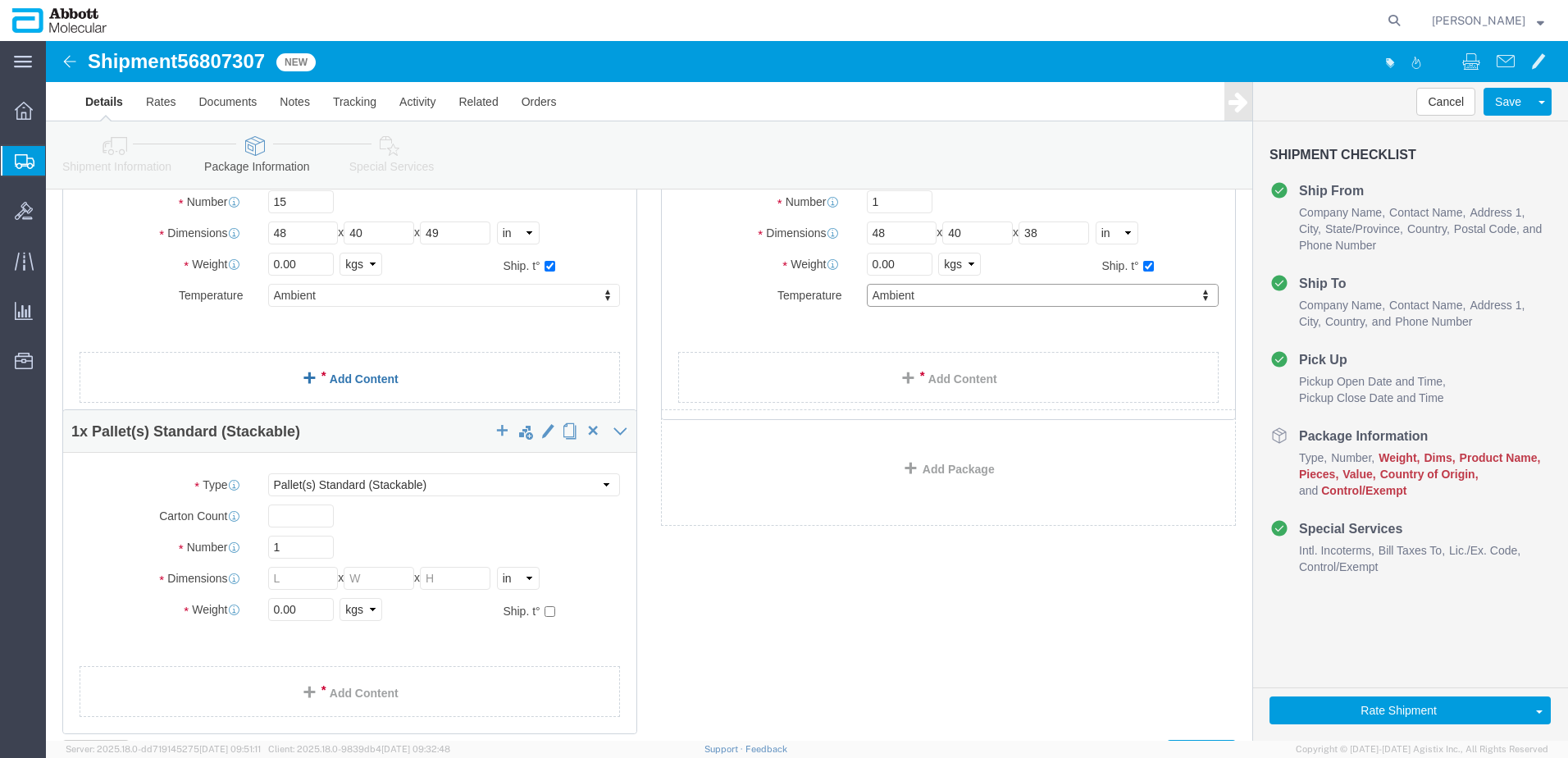
scroll to position [265, 0]
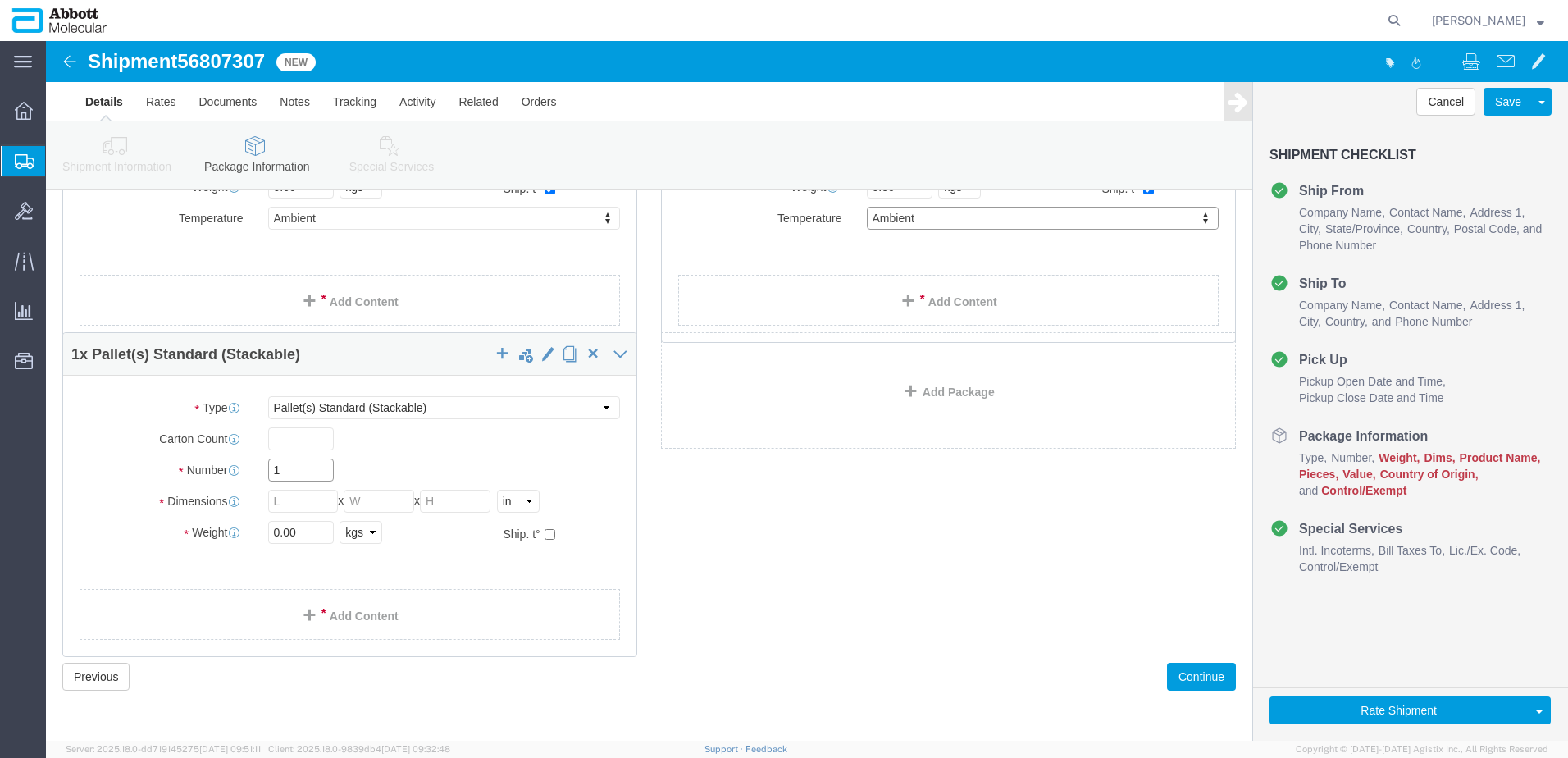
click input "1"
type input "2"
type input "48"
type input "40"
type input "27"
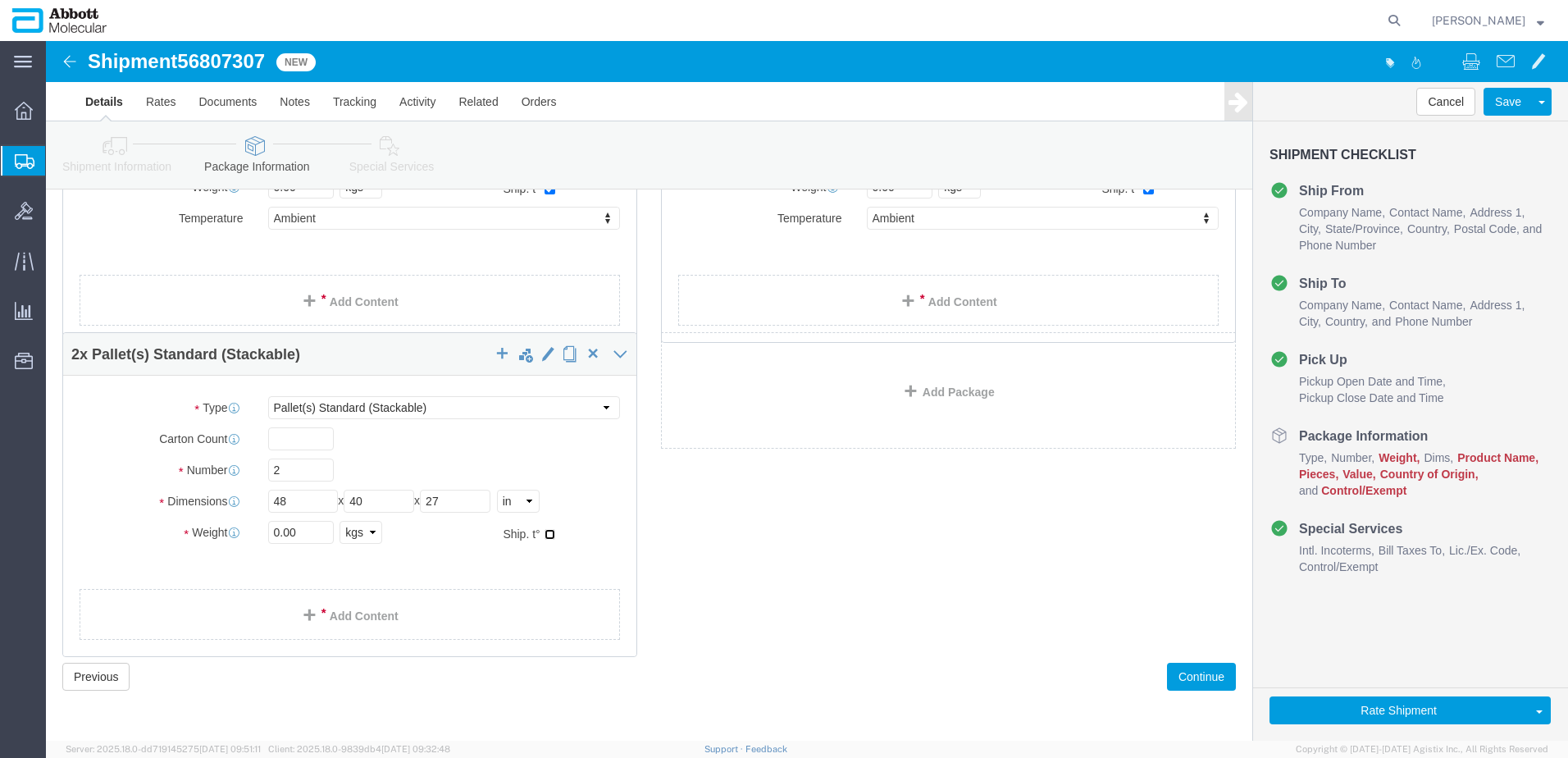
click input "checkbox"
checkbox input "true"
drag, startPoint x: 353, startPoint y: 516, endPoint x: 348, endPoint y: 532, distance: 16.8
type input "AMBIENT"
drag, startPoint x: 272, startPoint y: 490, endPoint x: 204, endPoint y: 491, distance: 68.0
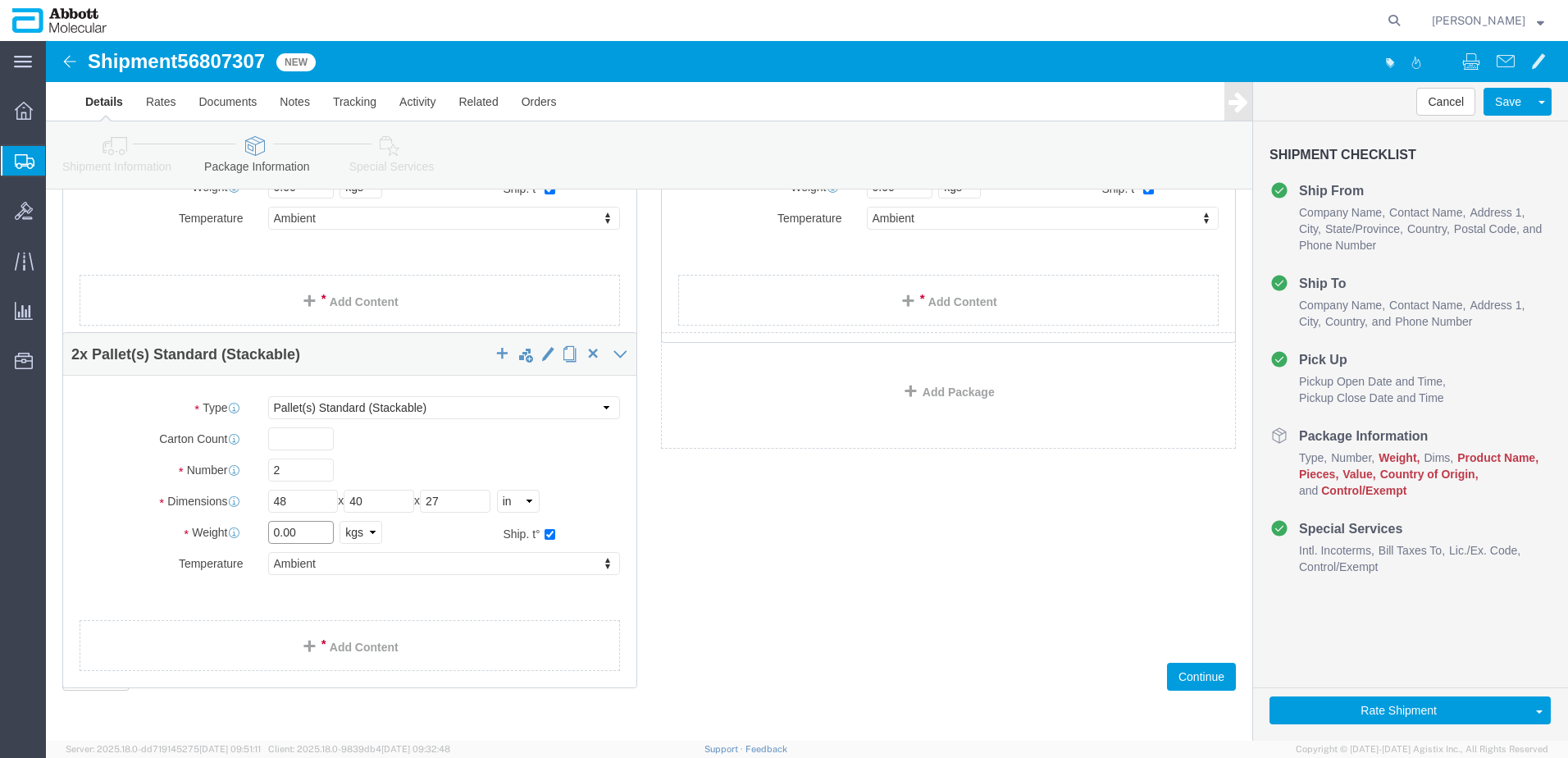
click div "Weight 0.00 Select kgs lbs Ship. t°"
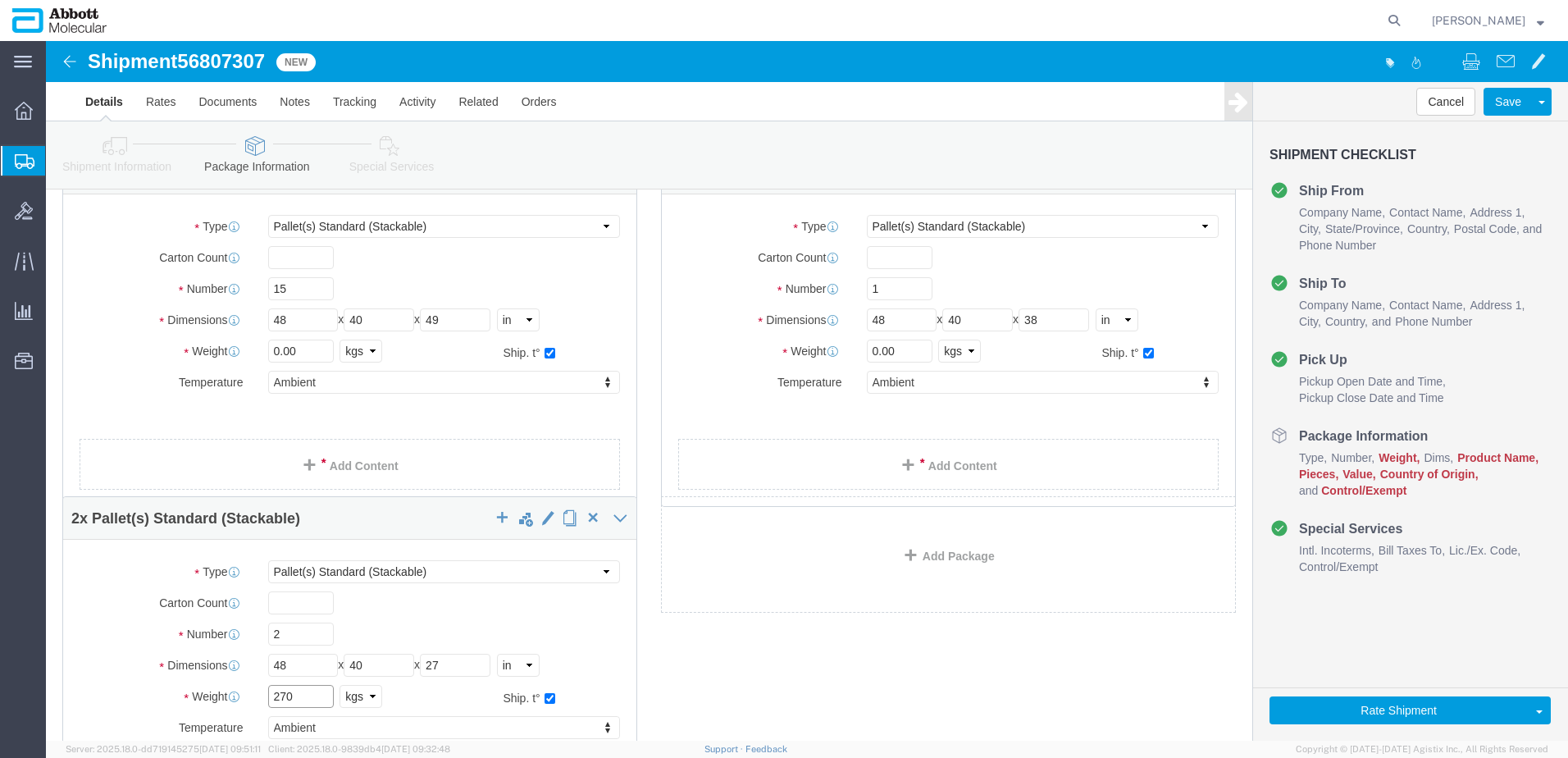
scroll to position [19, 0]
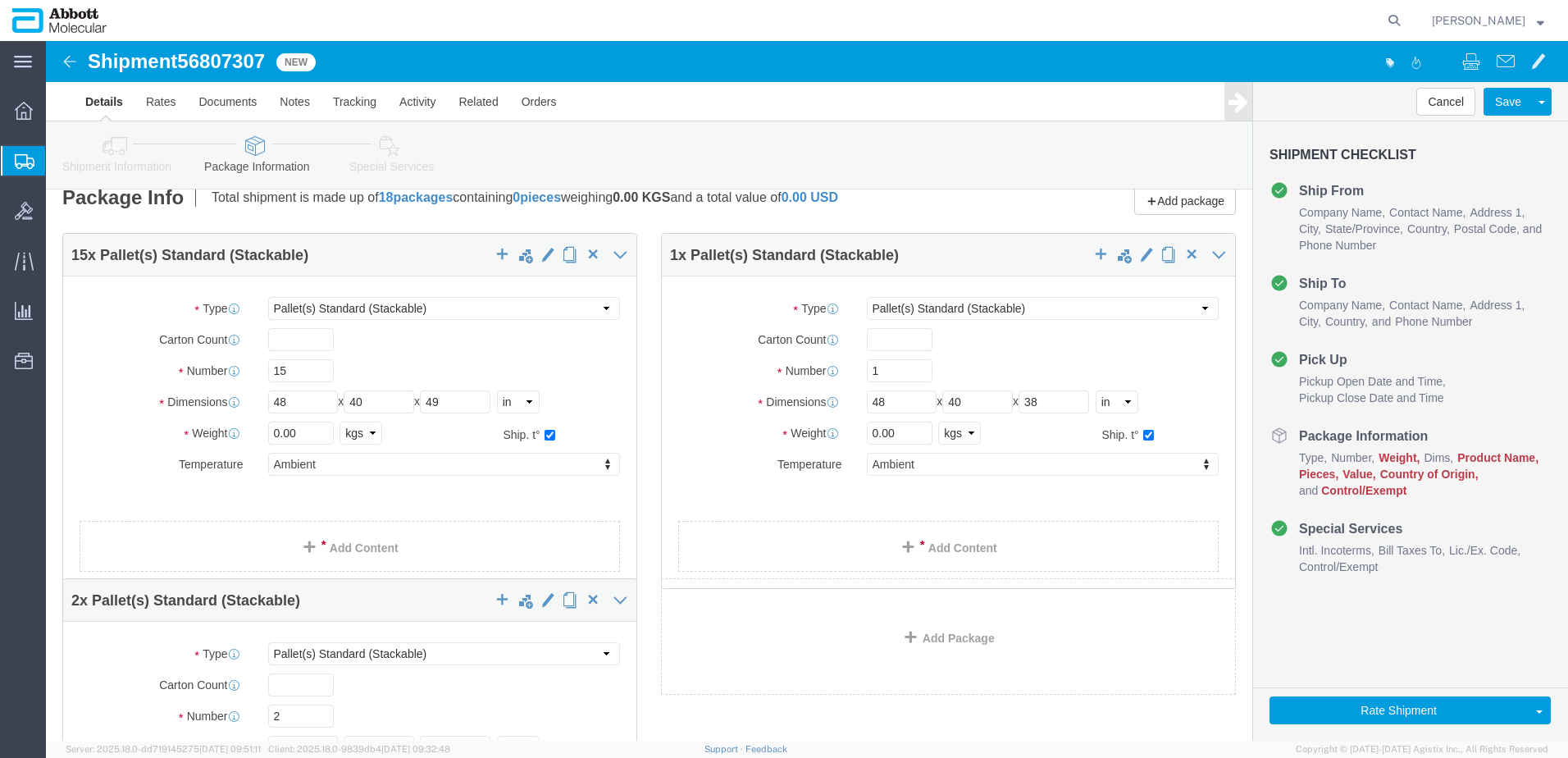
type input "270"
drag, startPoint x: 859, startPoint y: 385, endPoint x: 798, endPoint y: 384, distance: 61.0
click div "Weight 0.00 Select kgs lbs Ship. t°"
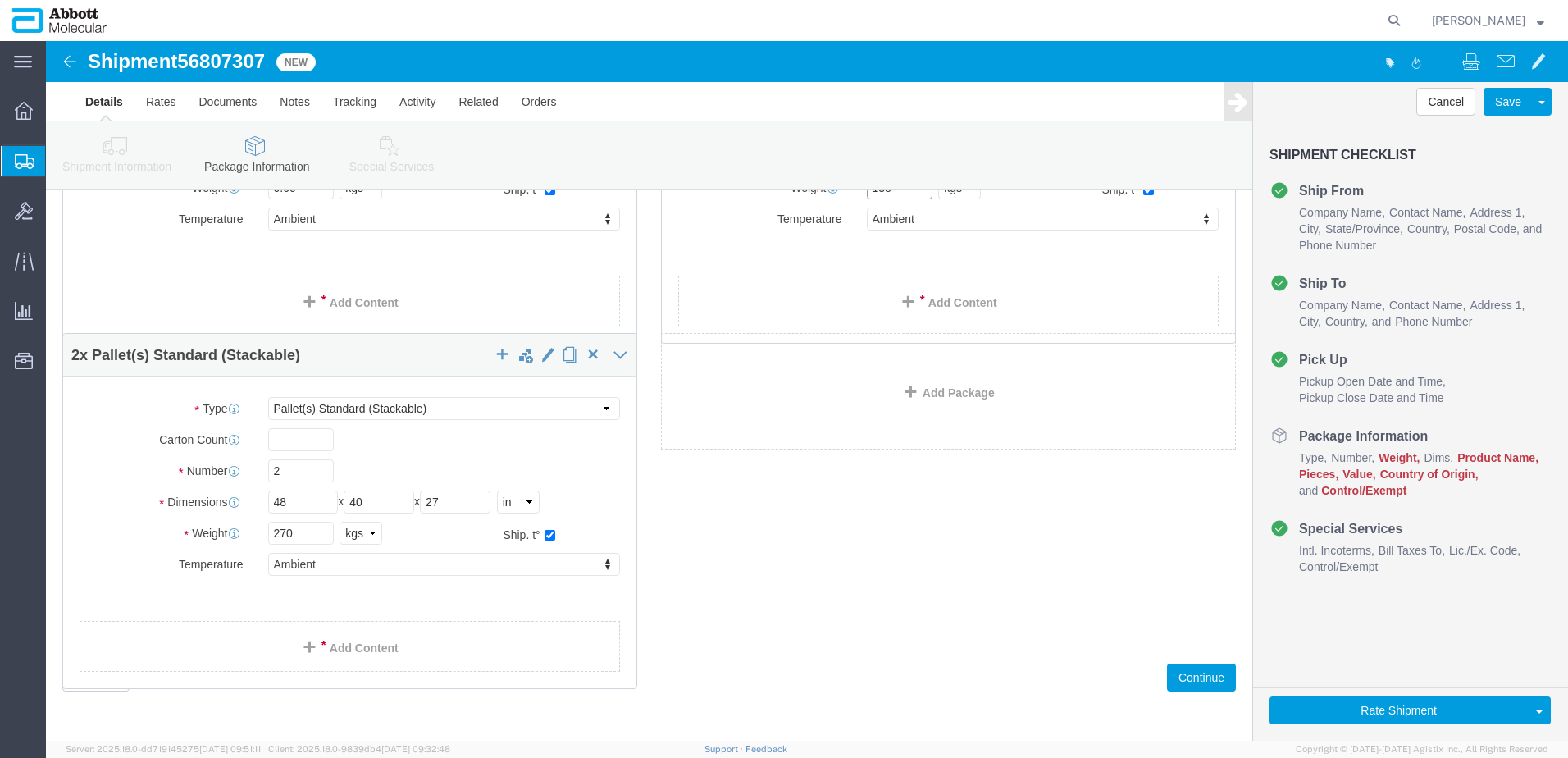
scroll to position [265, 0]
type input "138"
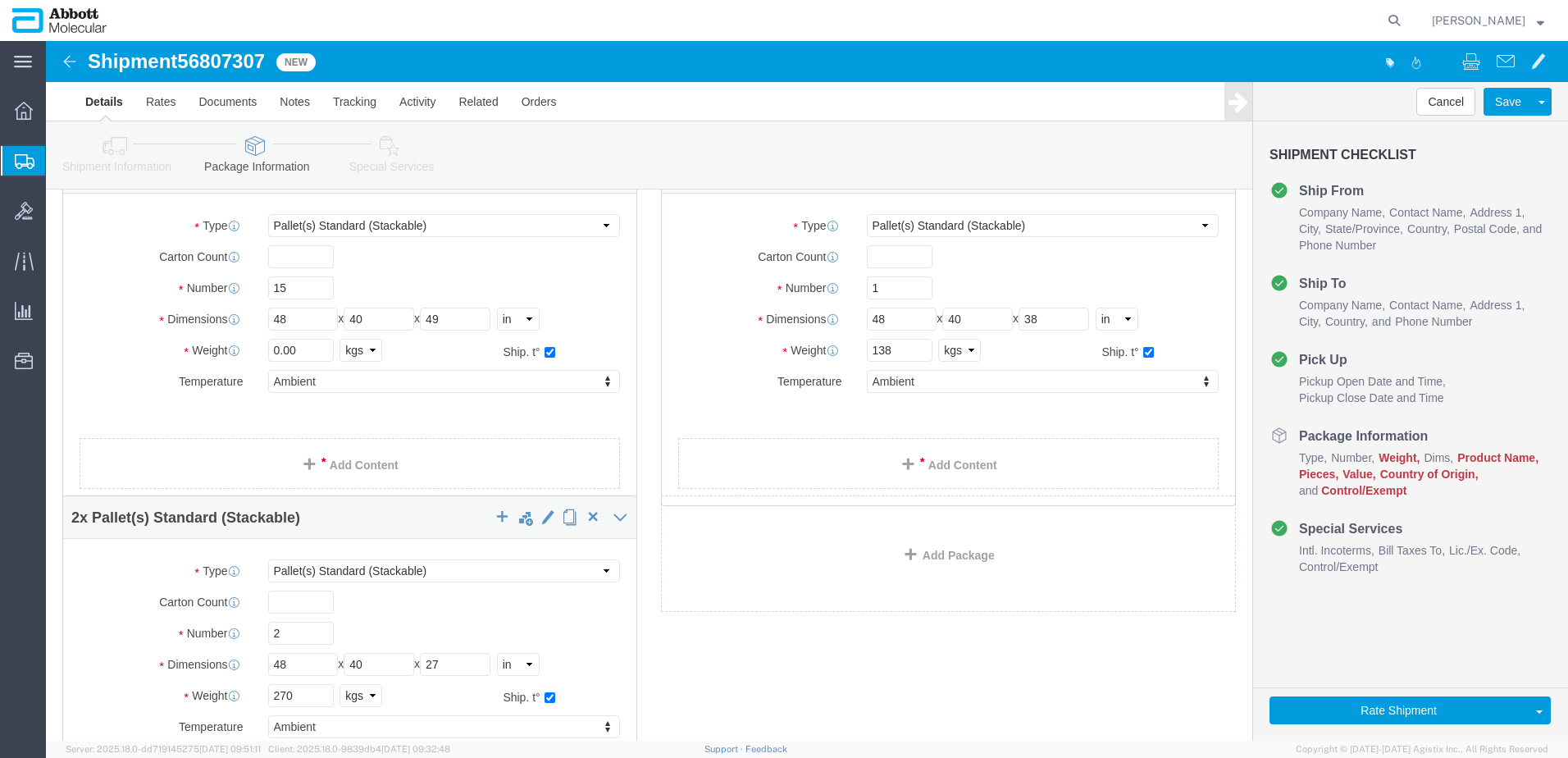
scroll to position [101, 0]
drag, startPoint x: 259, startPoint y: 313, endPoint x: 209, endPoint y: 307, distance: 50.4
click div "0.00 Select kgs lbs"
type input "2118"
click link "Add Content"
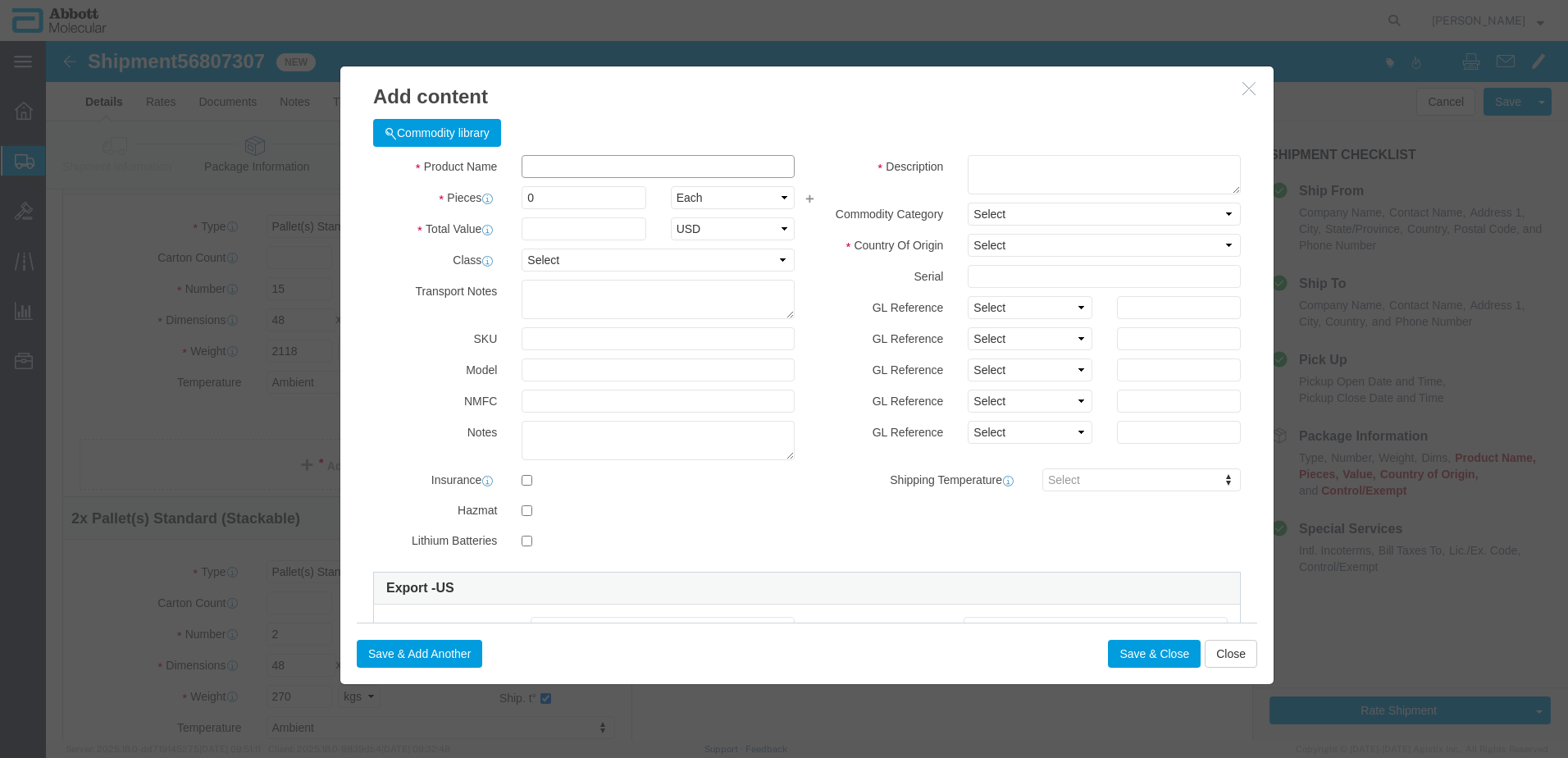
click input "text"
type input "09N1910"
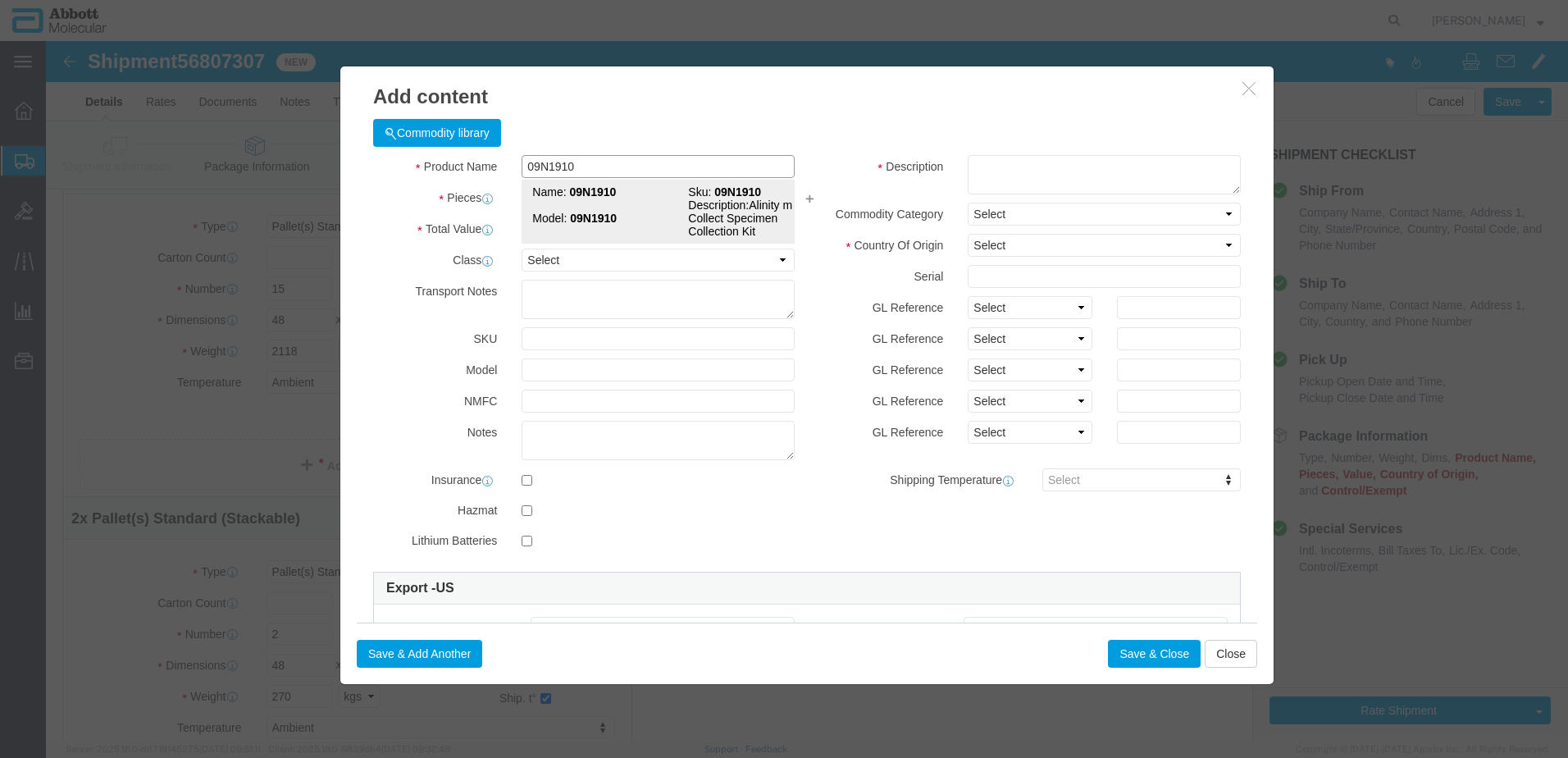
click strong "09N1910"
type input "1"
select select
select select "US"
type input "AMBIENT"
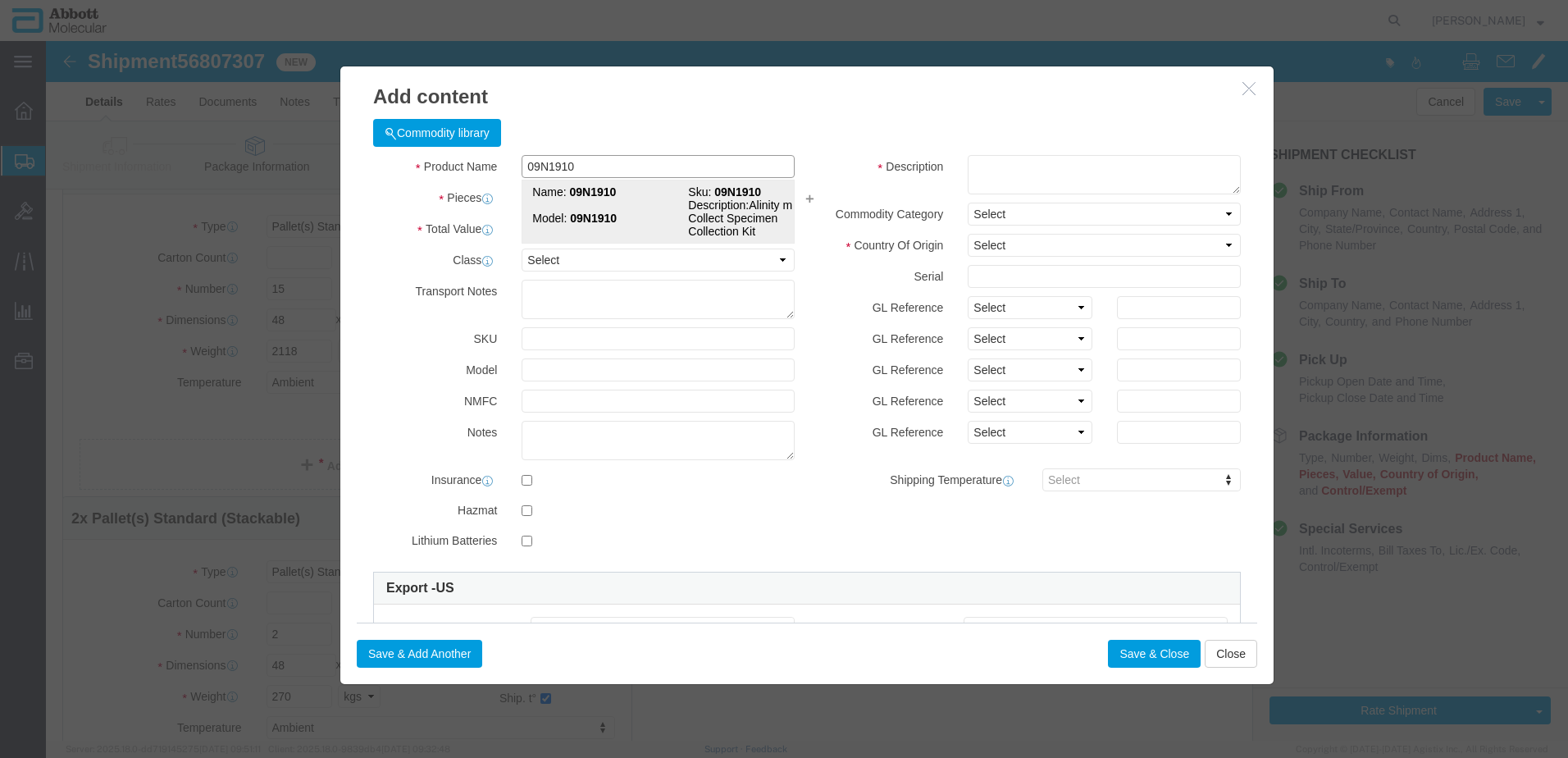
type input "3926909910"
select select "BIS"
checkbox input "false"
type input "09N1910"
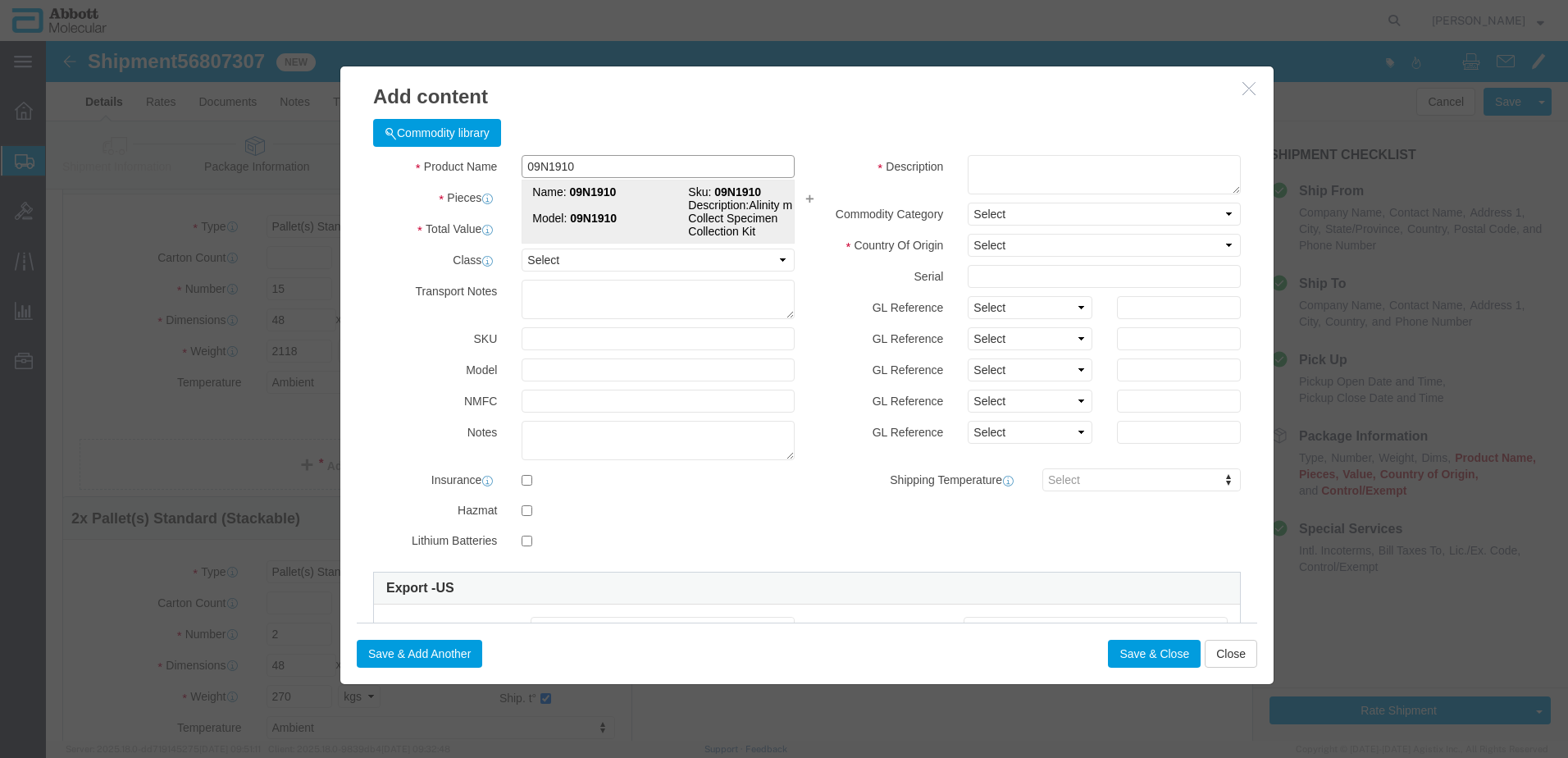
type input "09N1910"
type textarea "Alinity m multi-Collect Specimen Collection Kit"
select select "NLR"
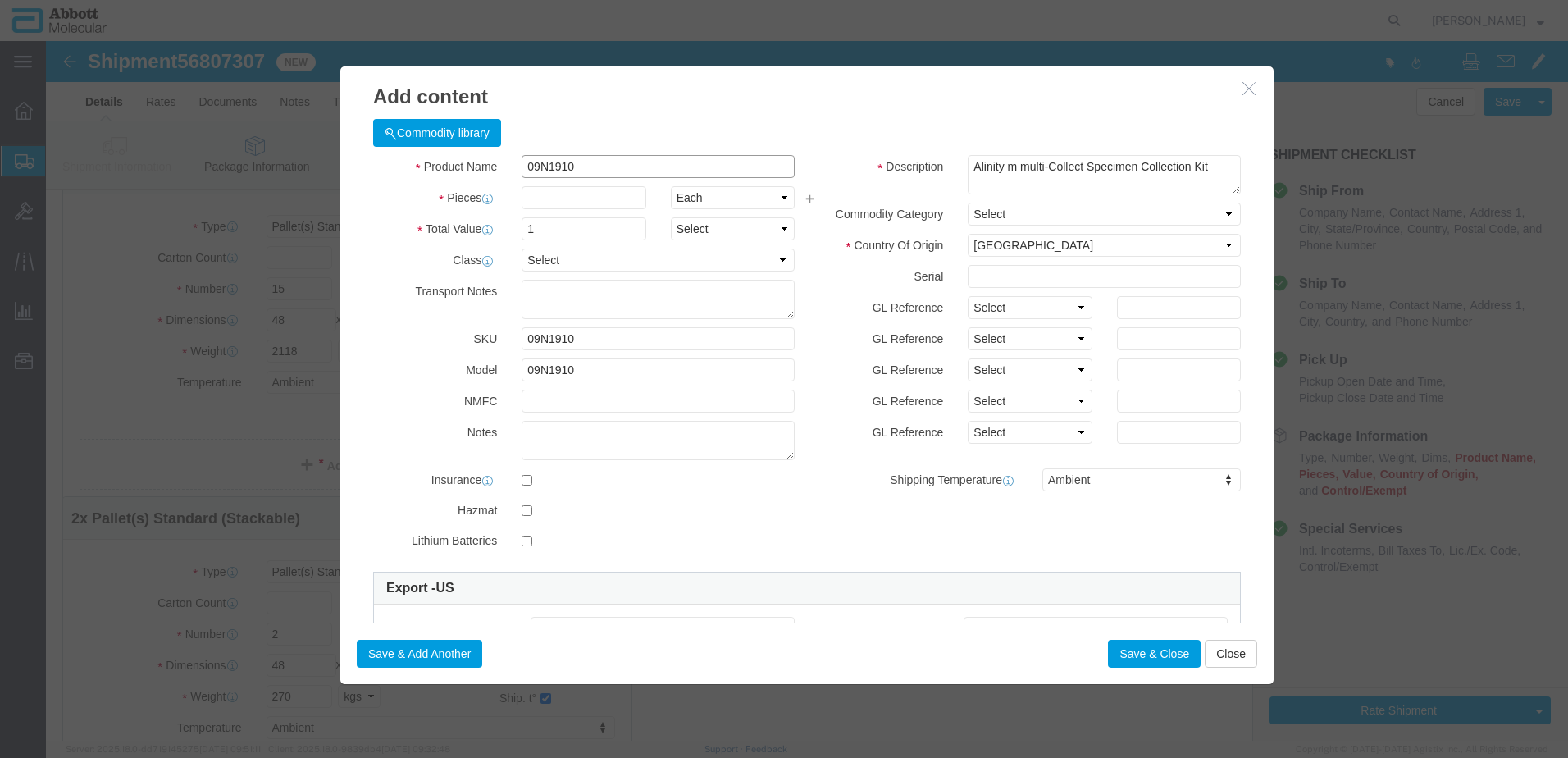
type input "09N1910"
type input "150"
click select "Select Account Type Activity ID Airline Appointment Number ASN Batch Number Bil…"
select select "BATCH_NUMBER"
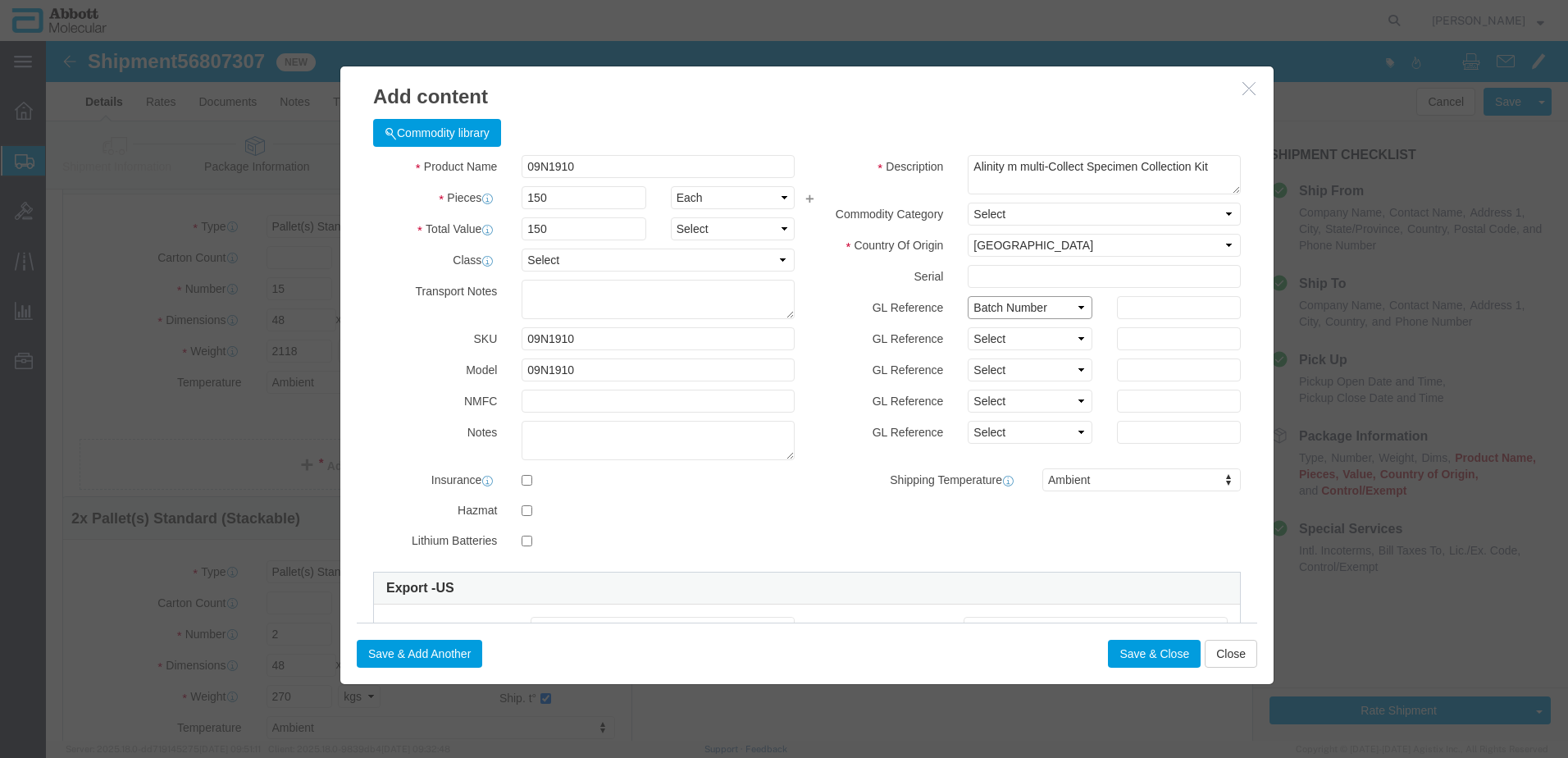
click select "Select Account Type Activity ID Airline Appointment Number ASN Batch Number Bil…"
type input "AMR091"
select select "BATCH_NUMBER"
type input "AMR092"
click button "Save & Add Another"
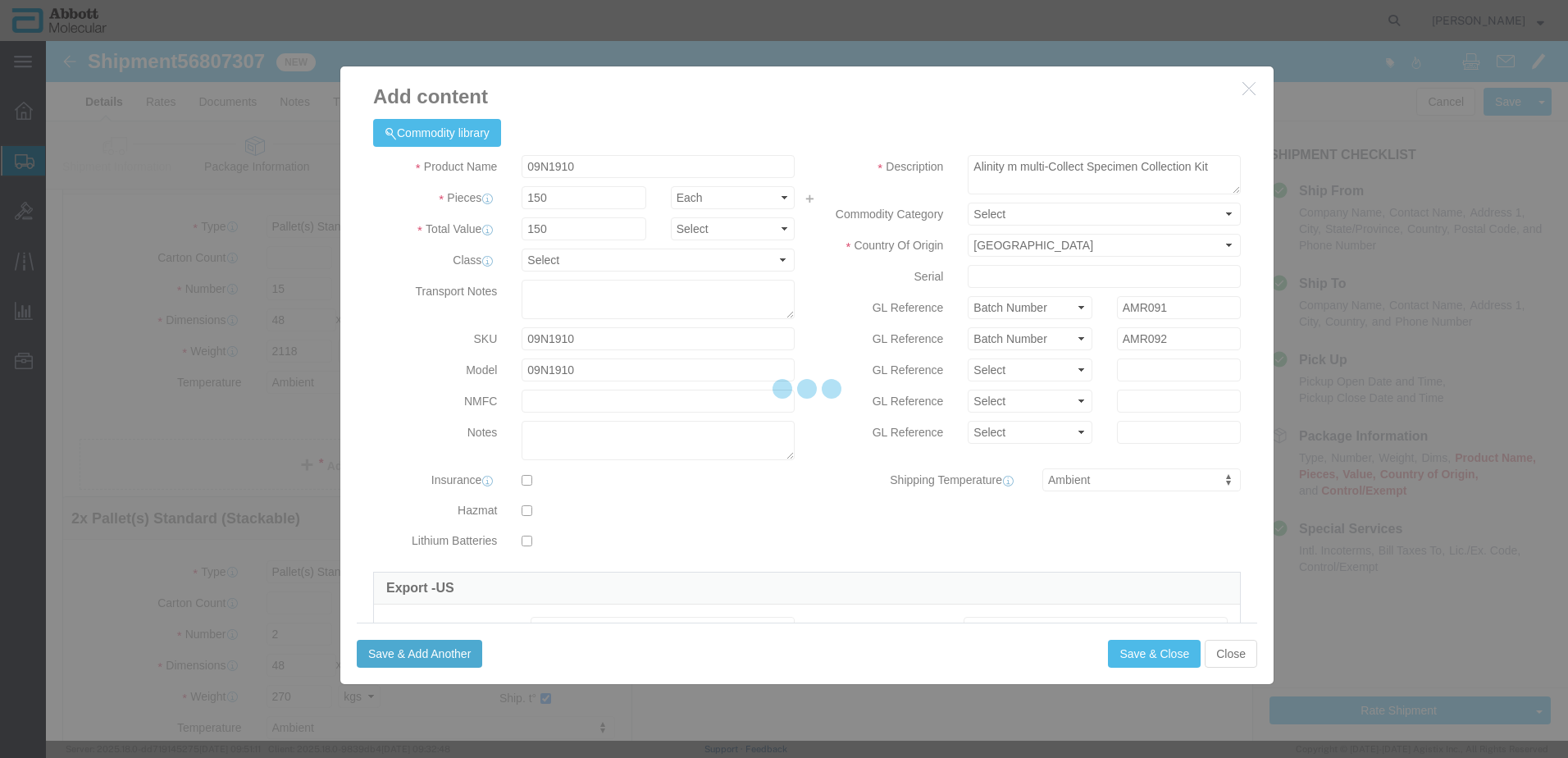
select select "EA"
select select
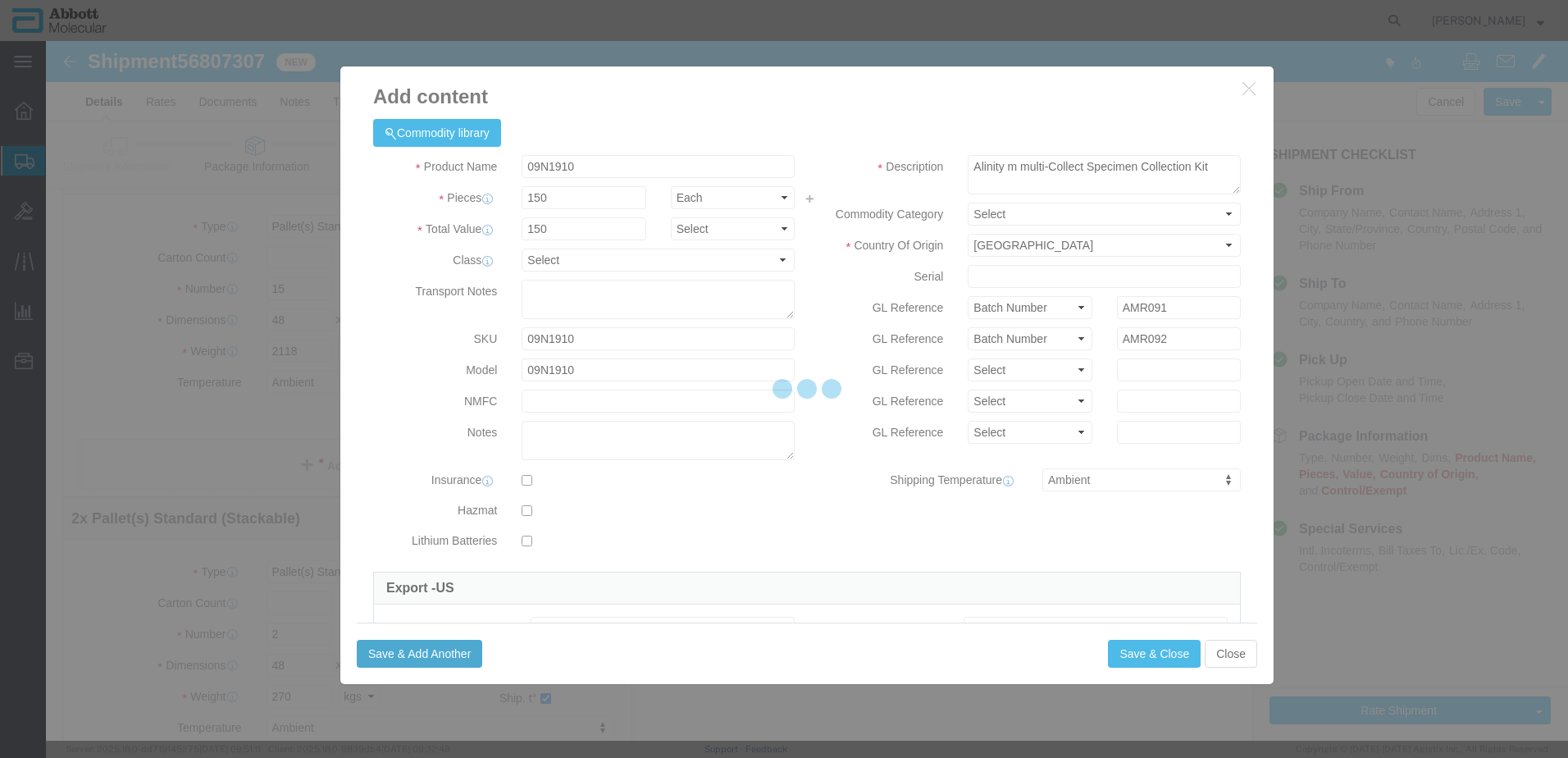
select select
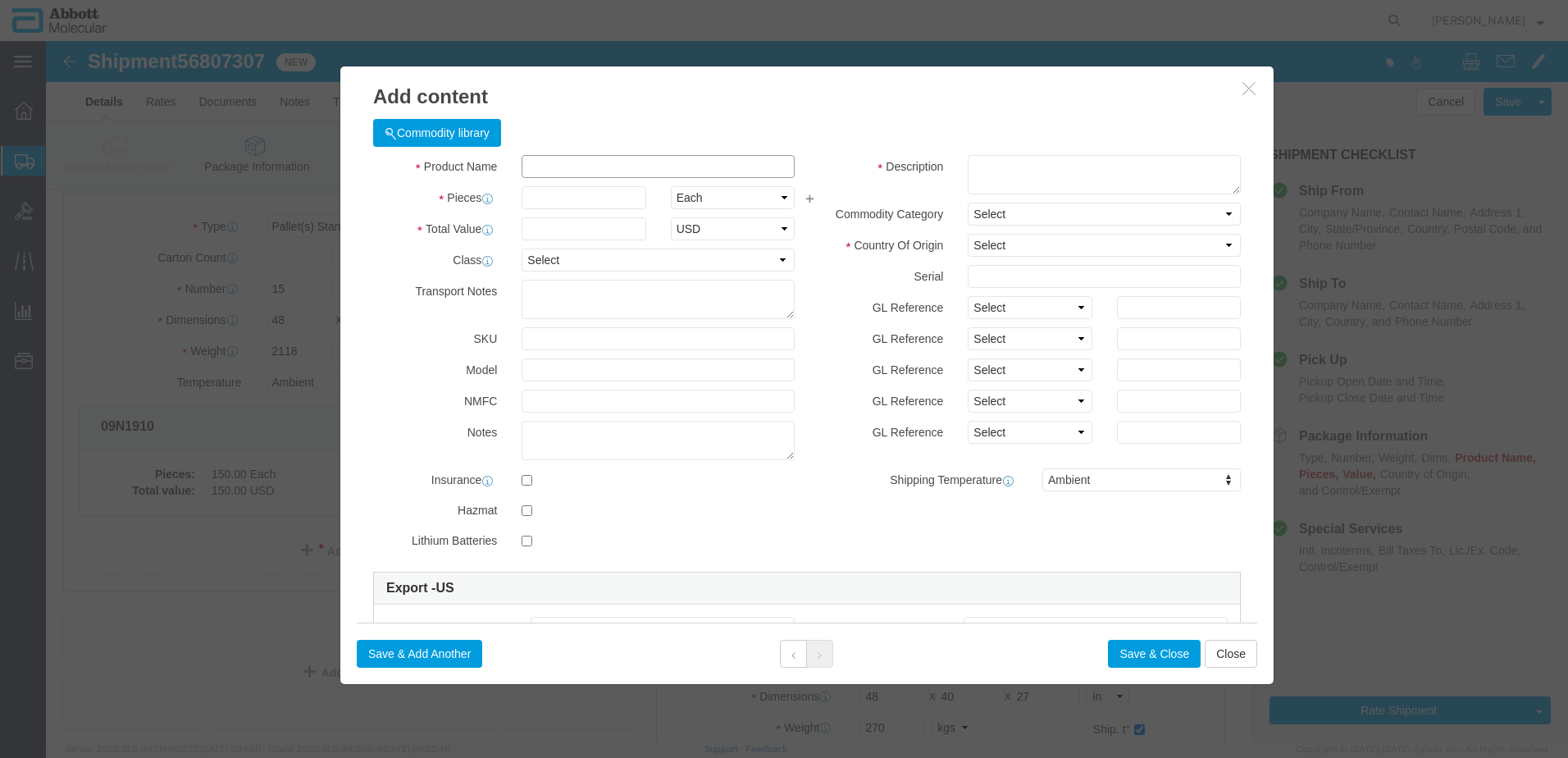
click input "text"
type input "+"
type input "09N6521"
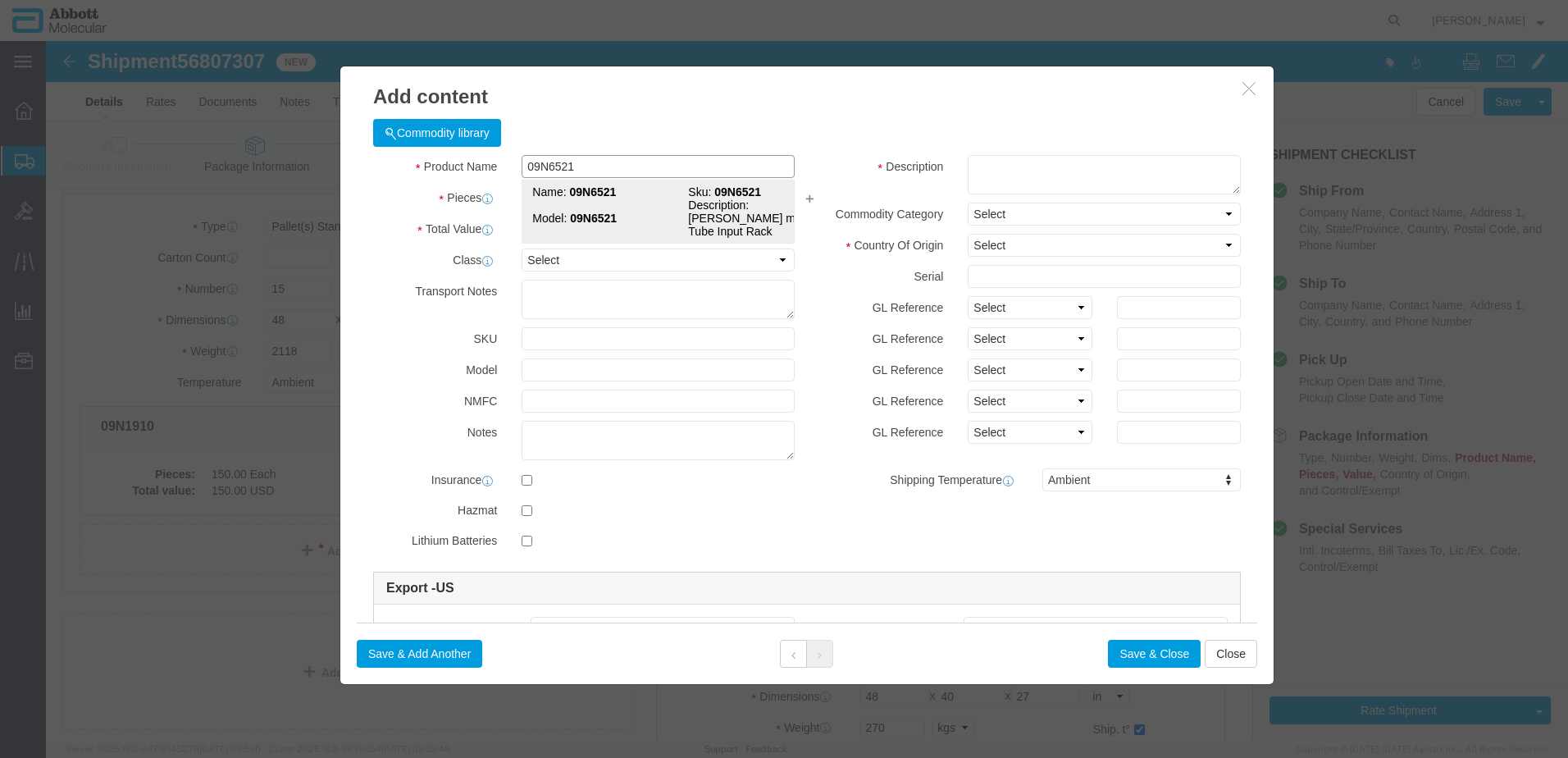
click strong "09N6521"
type input "1"
select select "USD"
select select "US"
type input "3926909910"
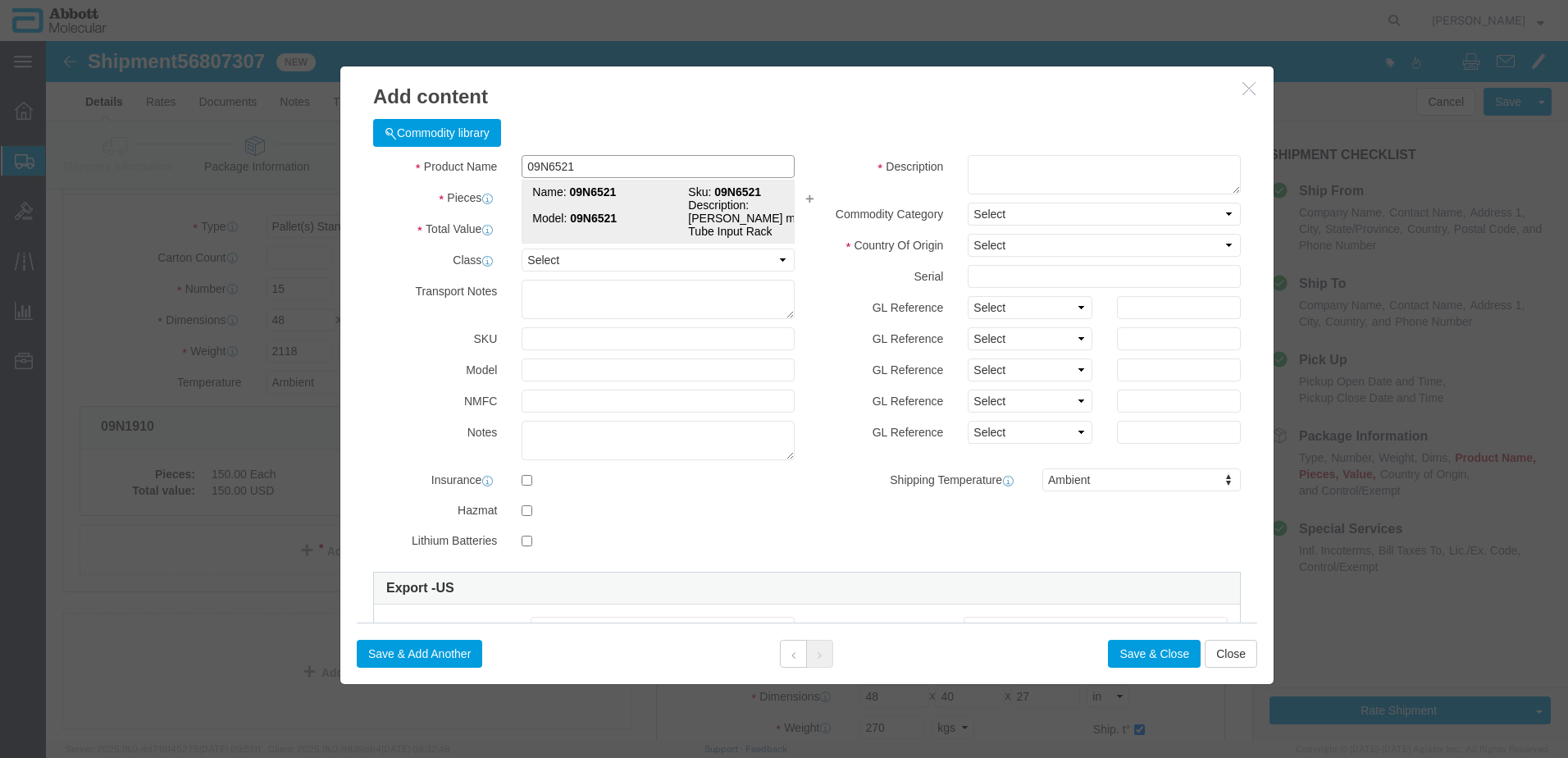
type input "EAR99"
select select "BIS"
type input "09N6521"
type textarea "Aliinity mp Tube Input Rack"
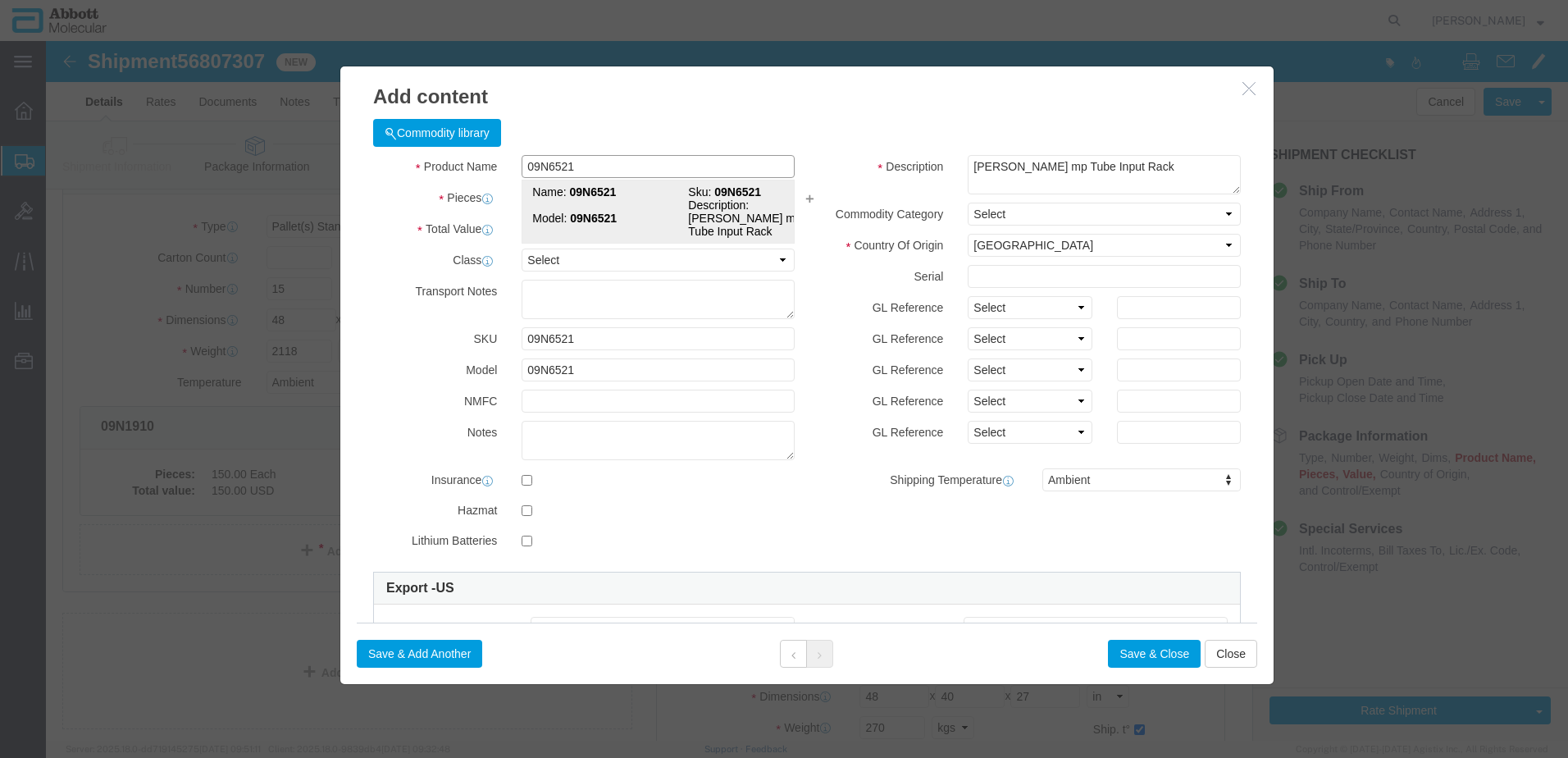
select select "NLR"
type input "09N6521"
type input "2"
click select "Select Account Type Activity ID Airline Appointment Number ASN Batch Number Bil…"
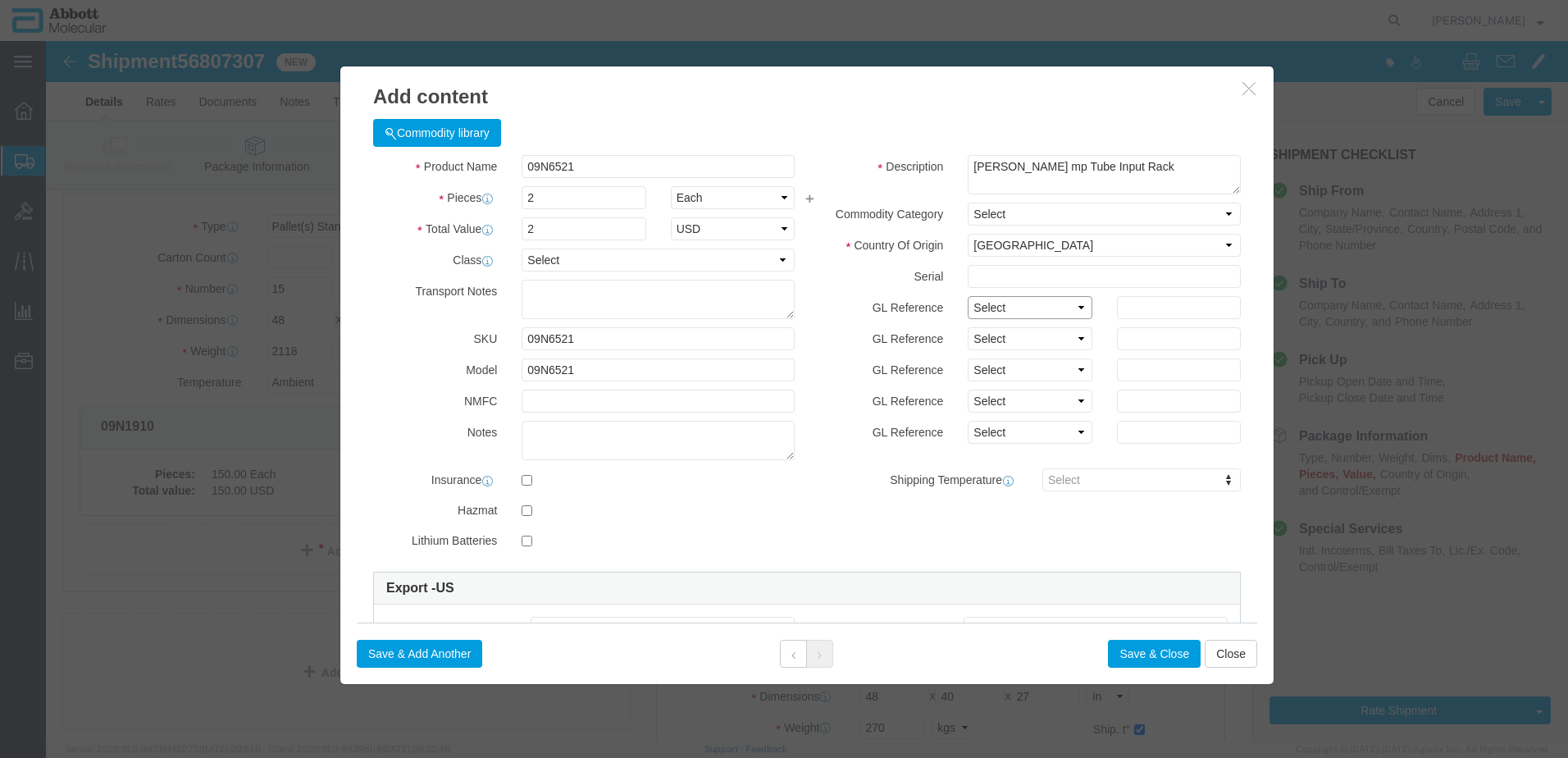
select select "BATCH_NUMBER"
click select "Select Account Type Activity ID Airline Appointment Number ASN Batch Number Bil…"
type input "75214"
click button "Save & Add Another"
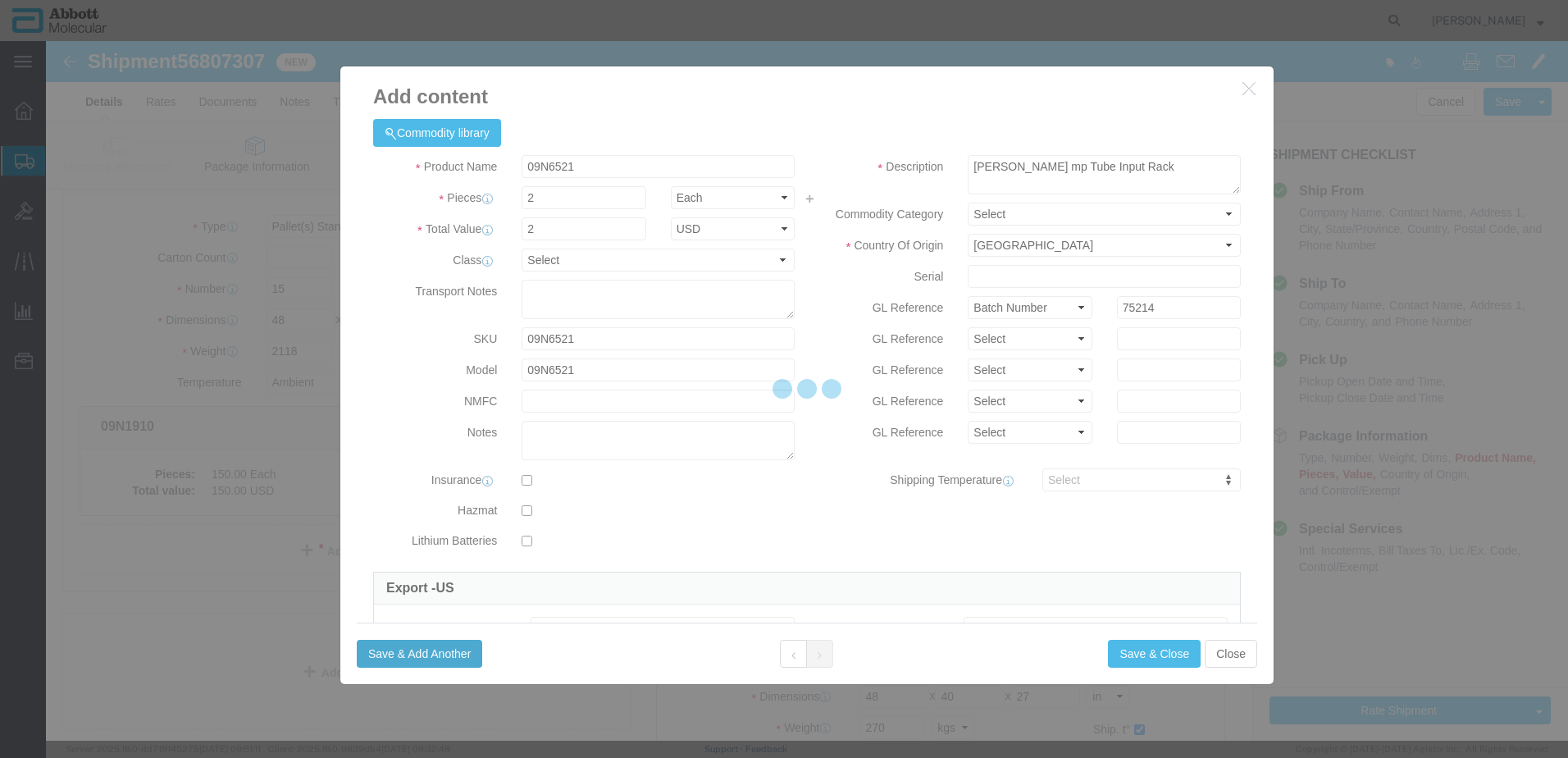
select select "EA"
select select
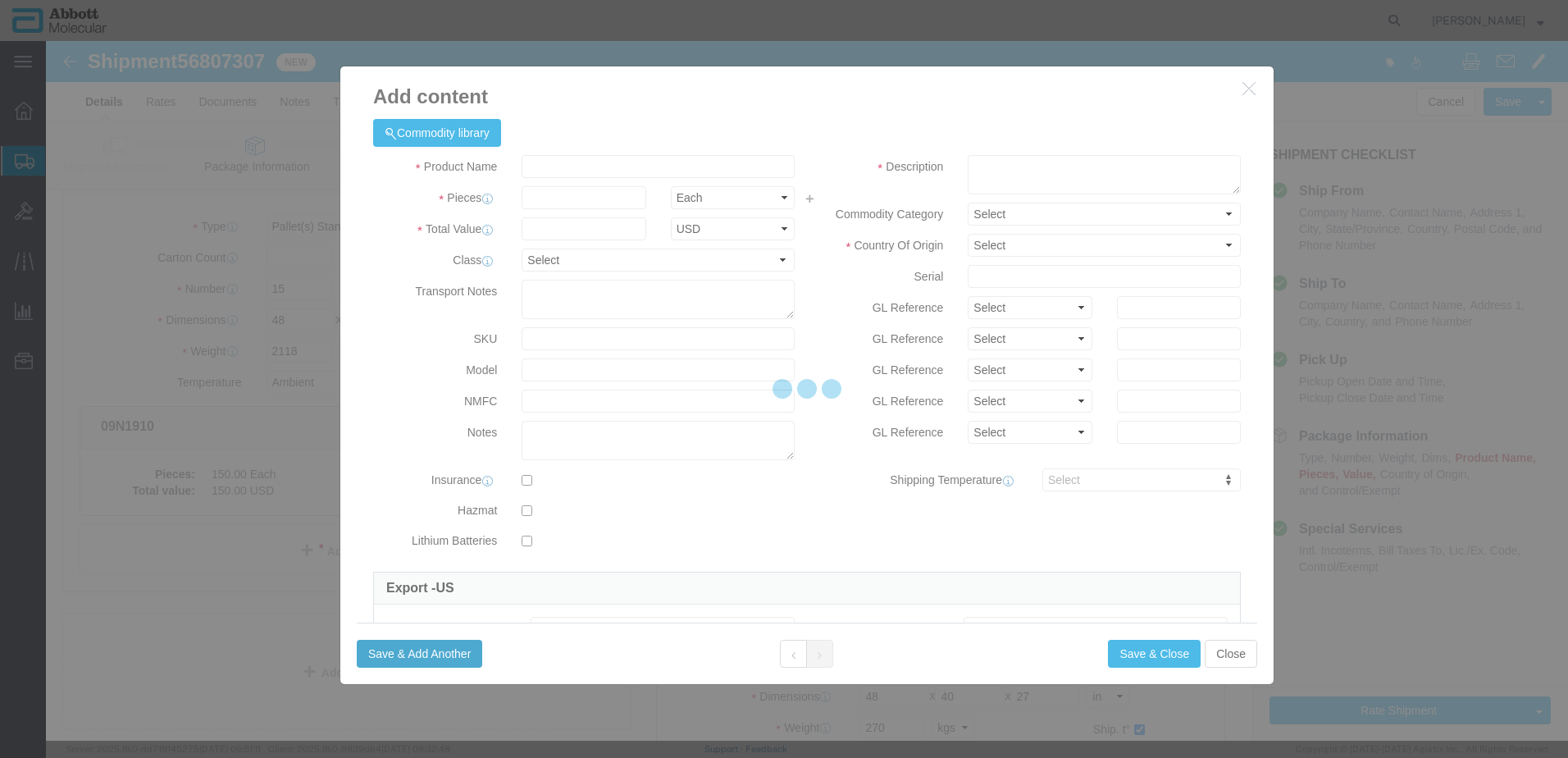
select select "USD"
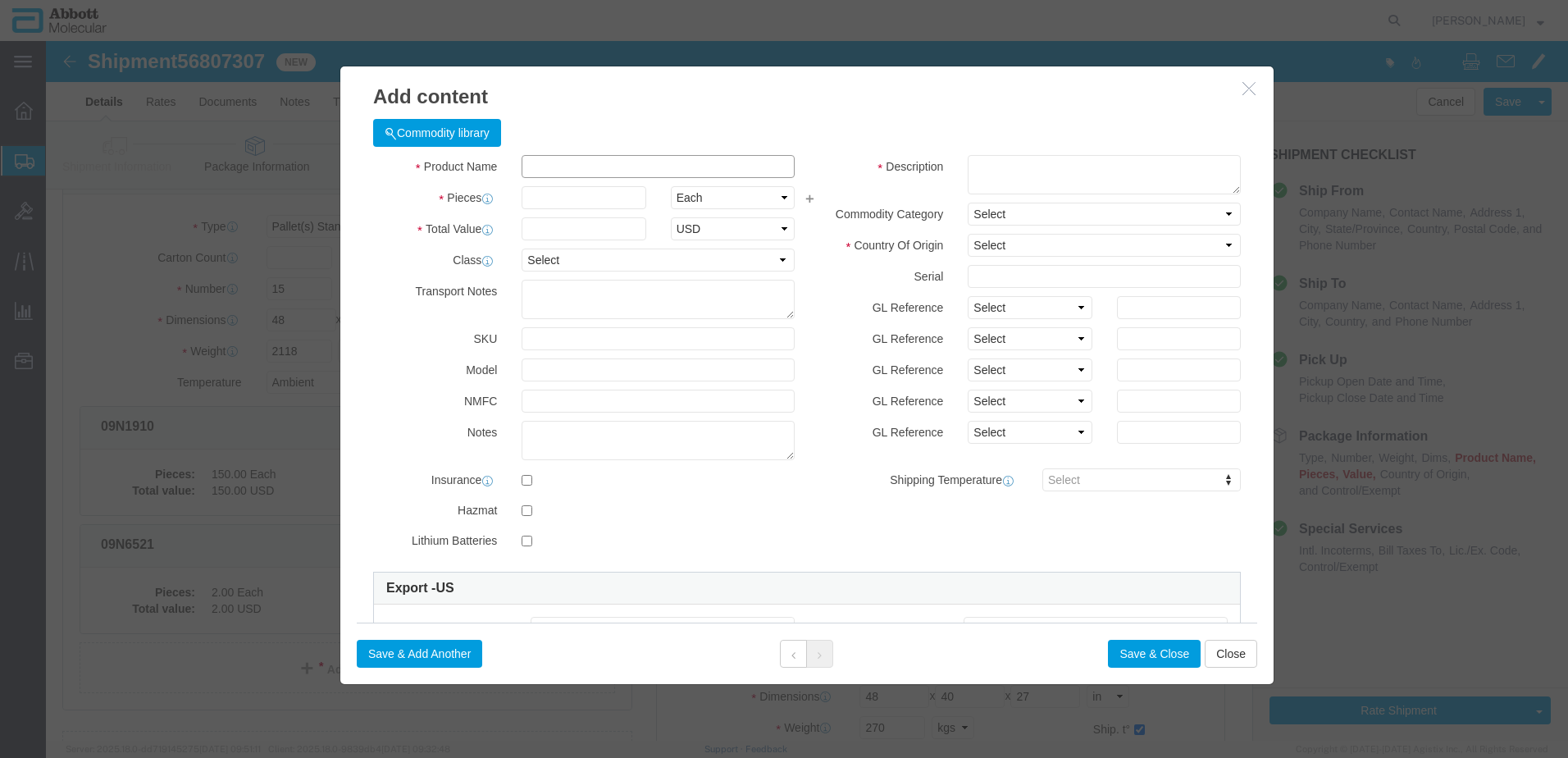
click input "text"
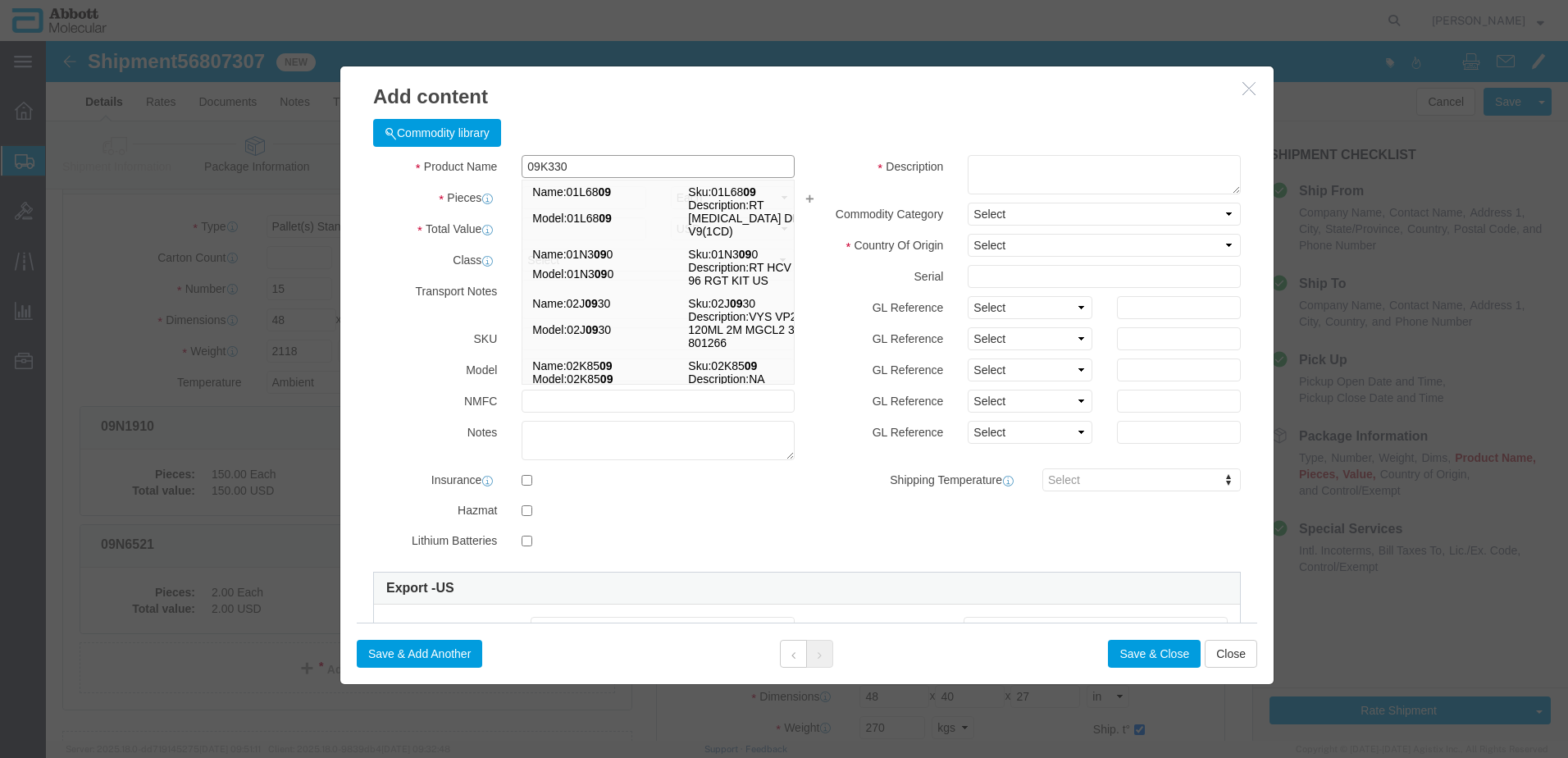
type input "09K3301"
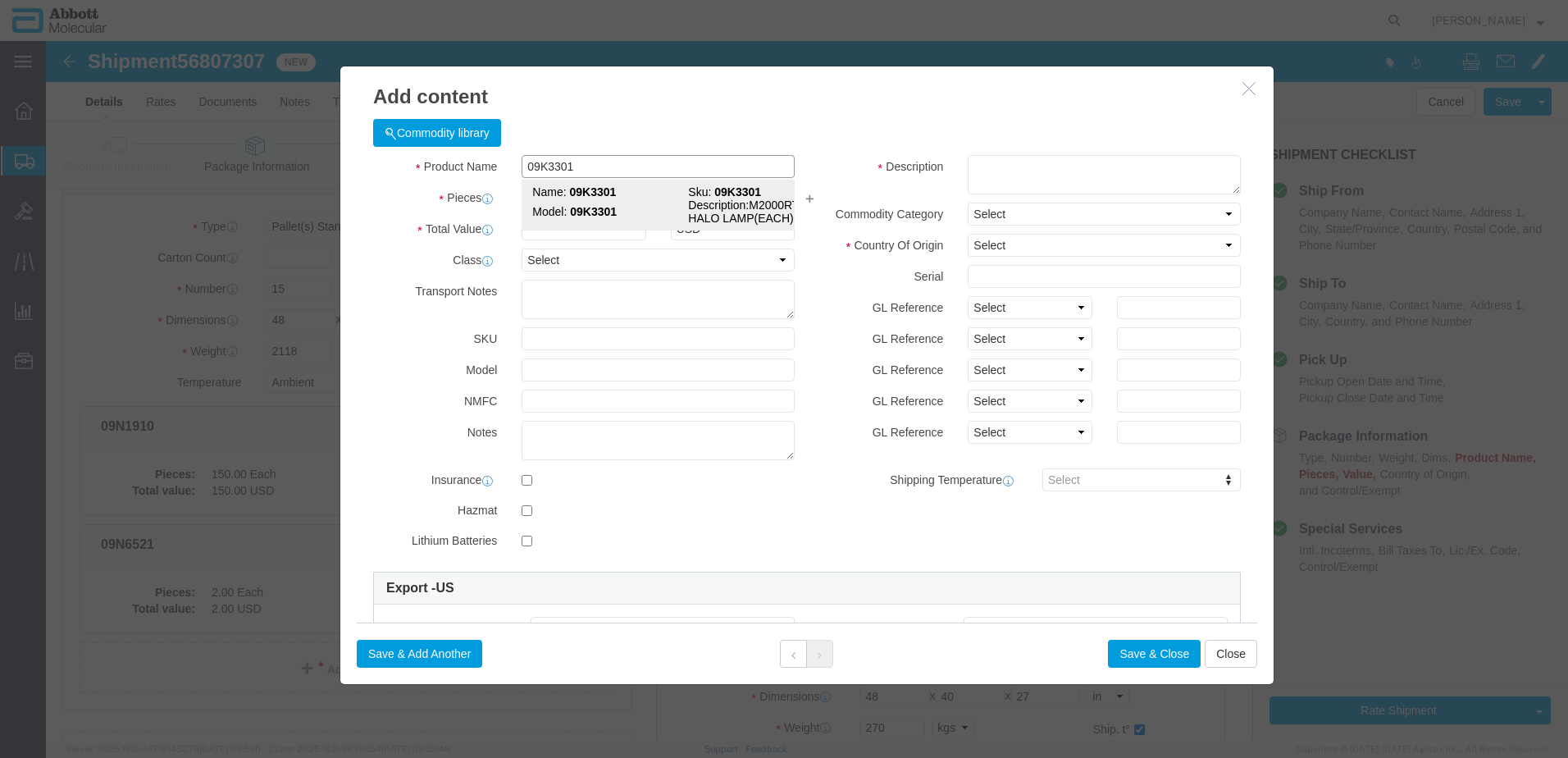
click strong "09K3301"
type input "1"
select select
select select "US"
type input "8539212080"
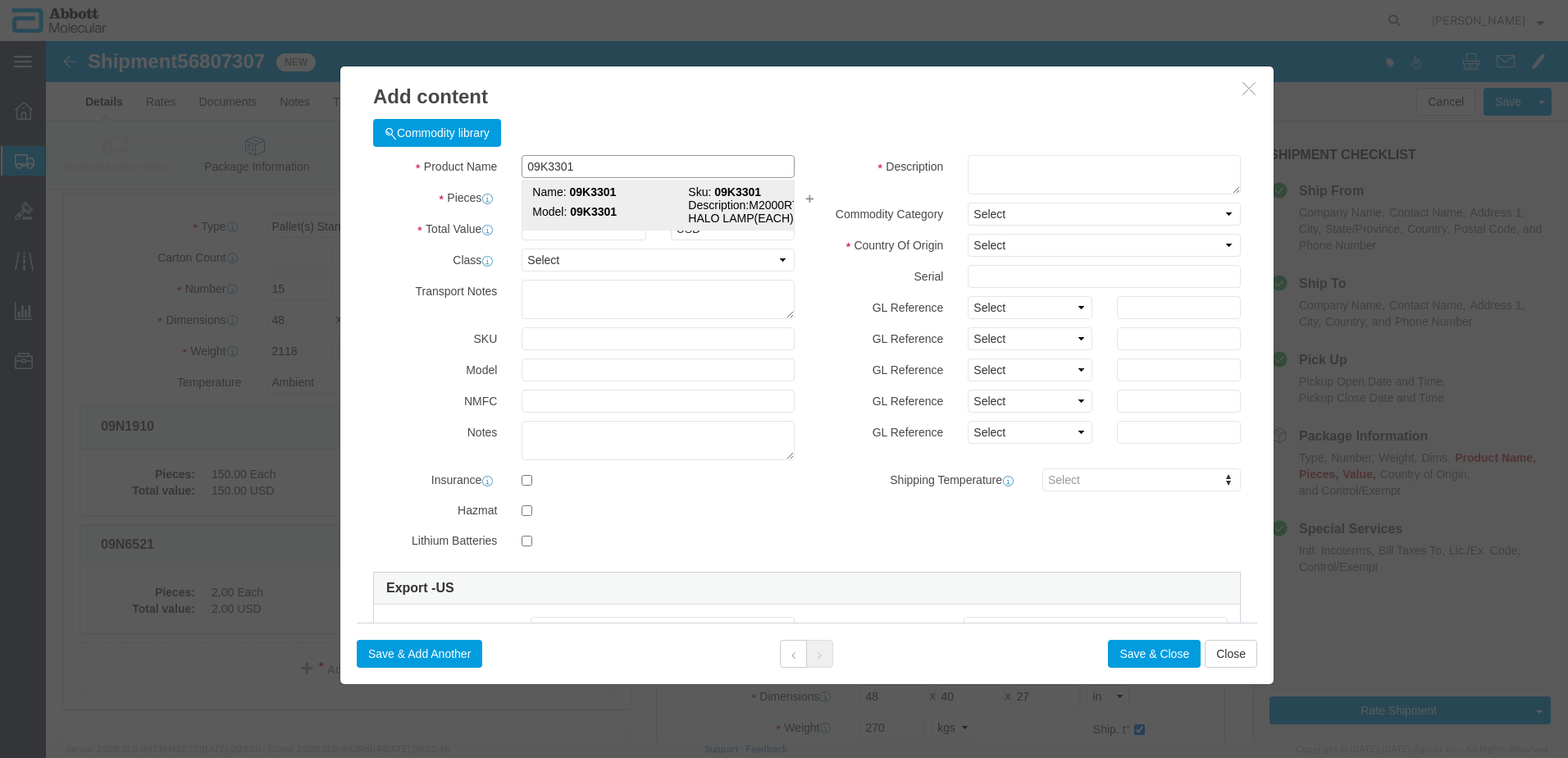
select select "BIS"
checkbox input "false"
type input "09K3301"
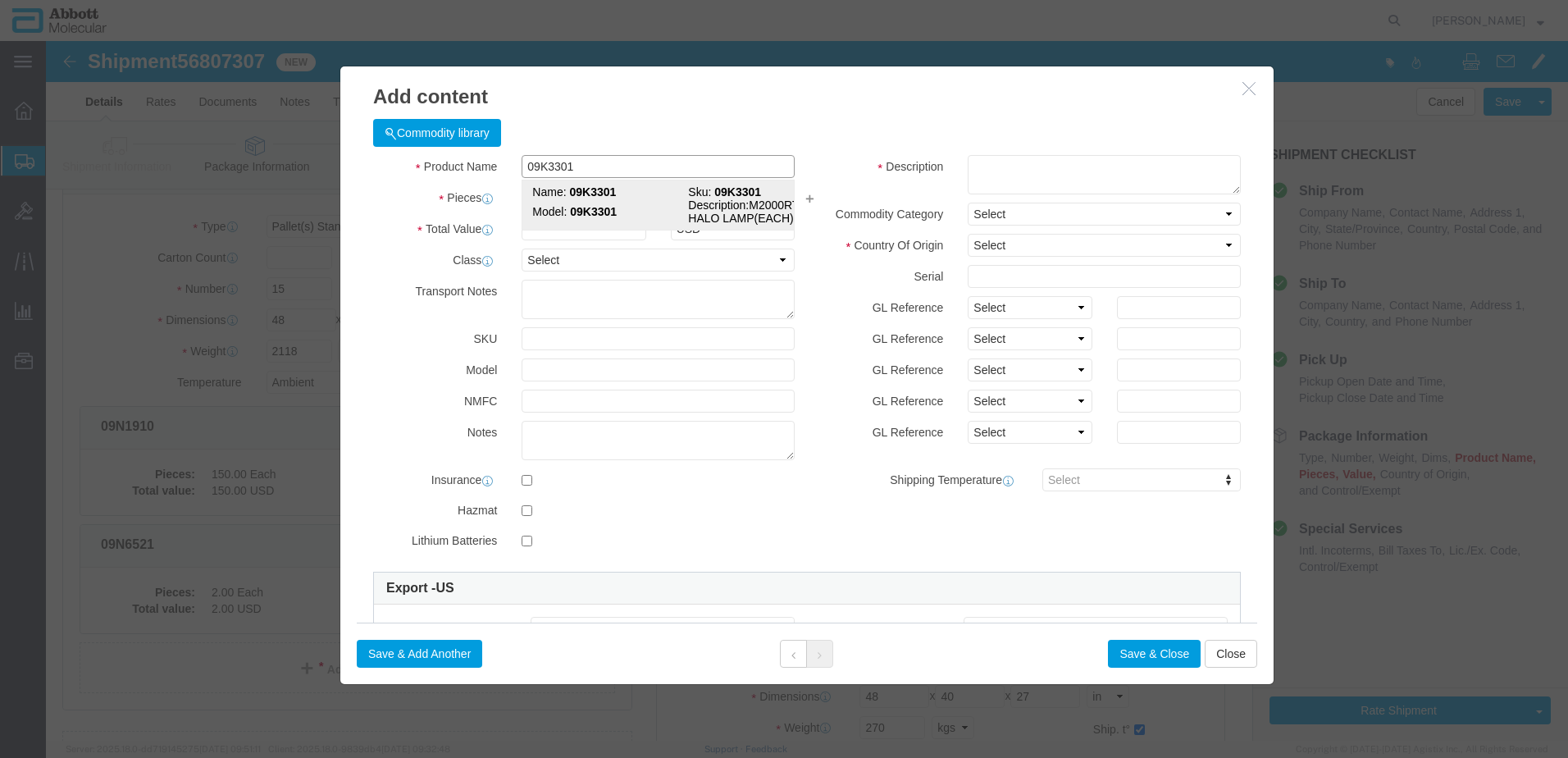
type textarea "M2000RT HALO LAMP(EACH)"
select select "NLR"
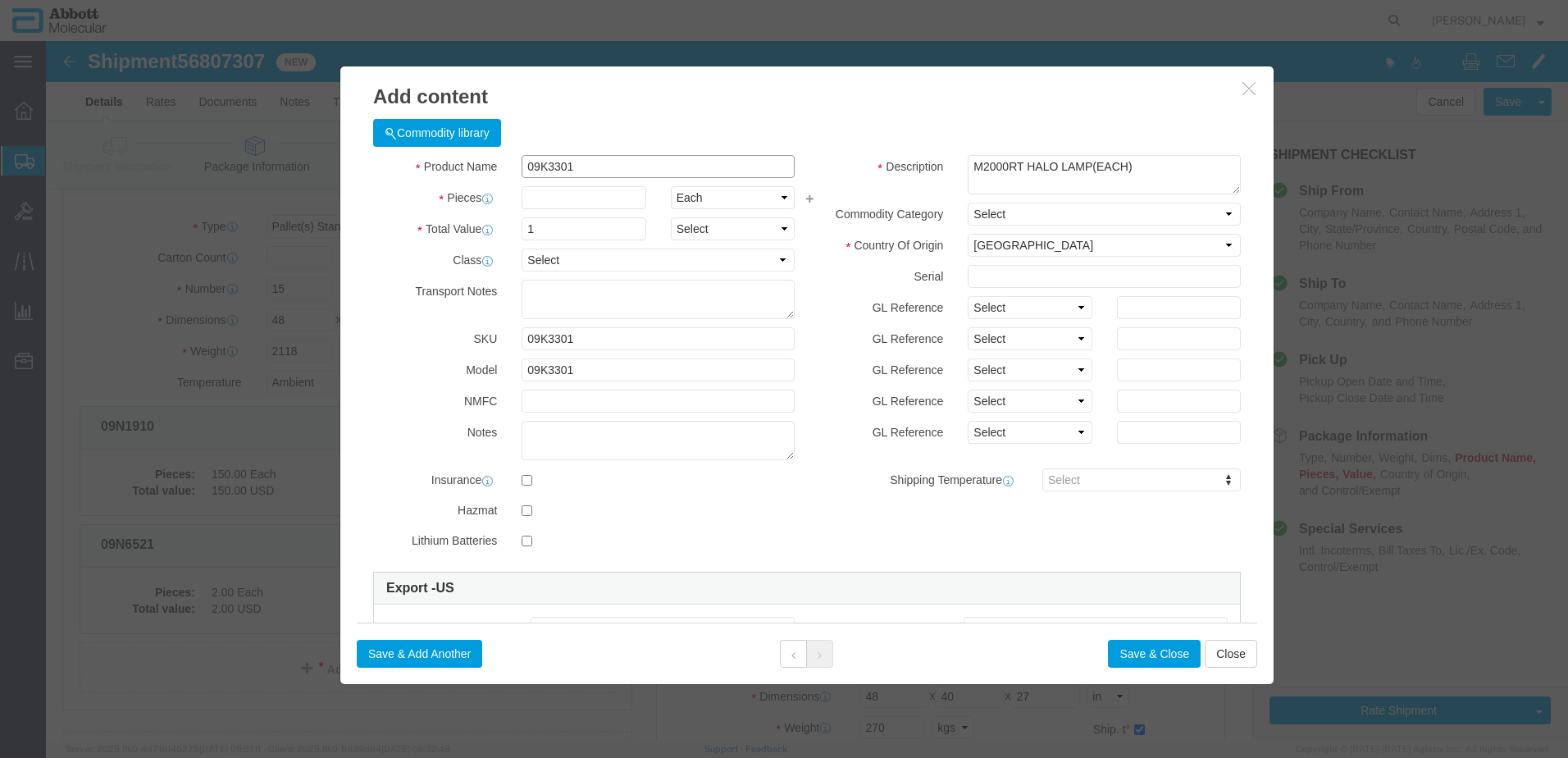
type input "09K3301"
type input "30"
click button "Save & Add Another"
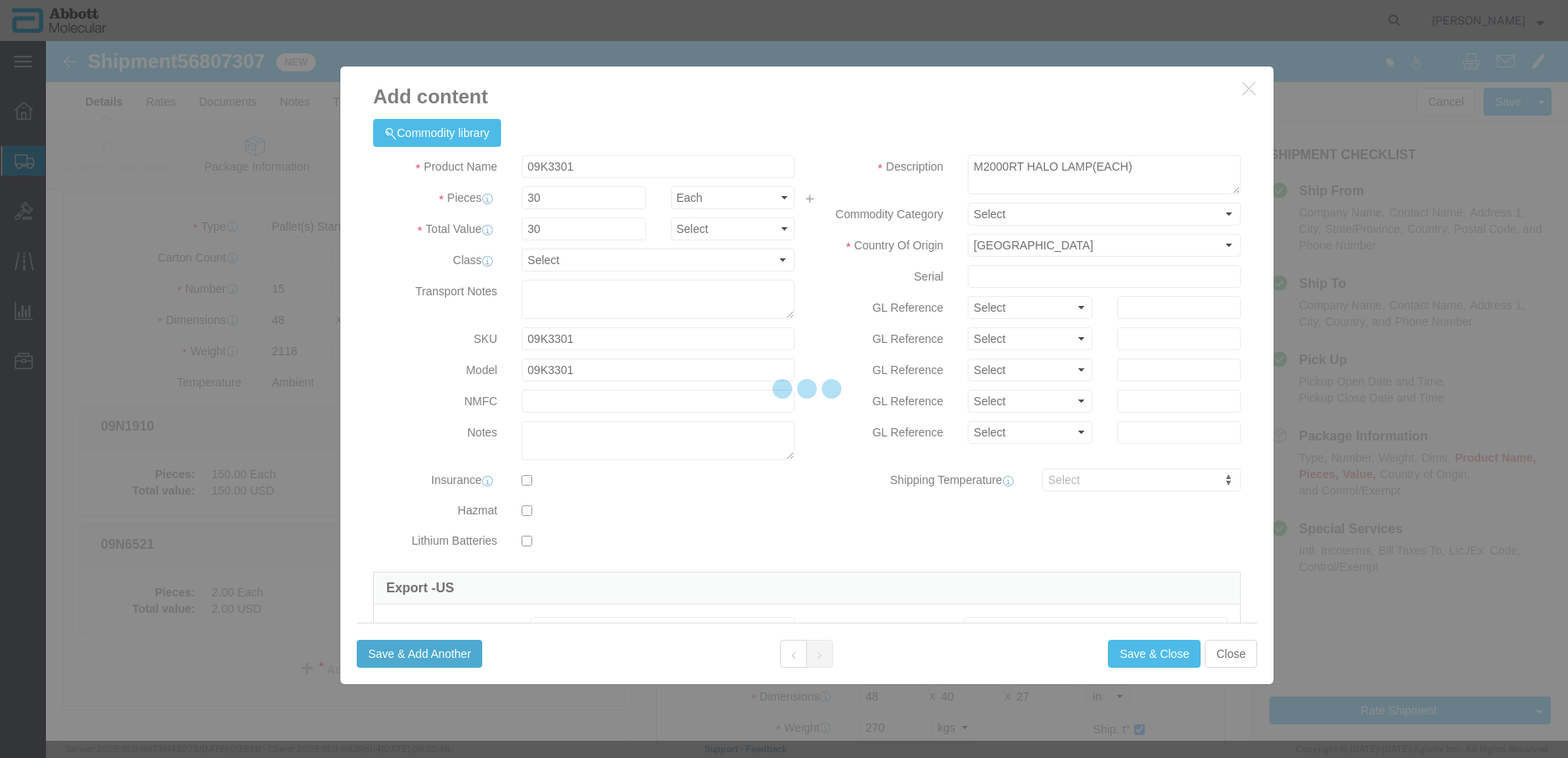
select select "EA"
select select
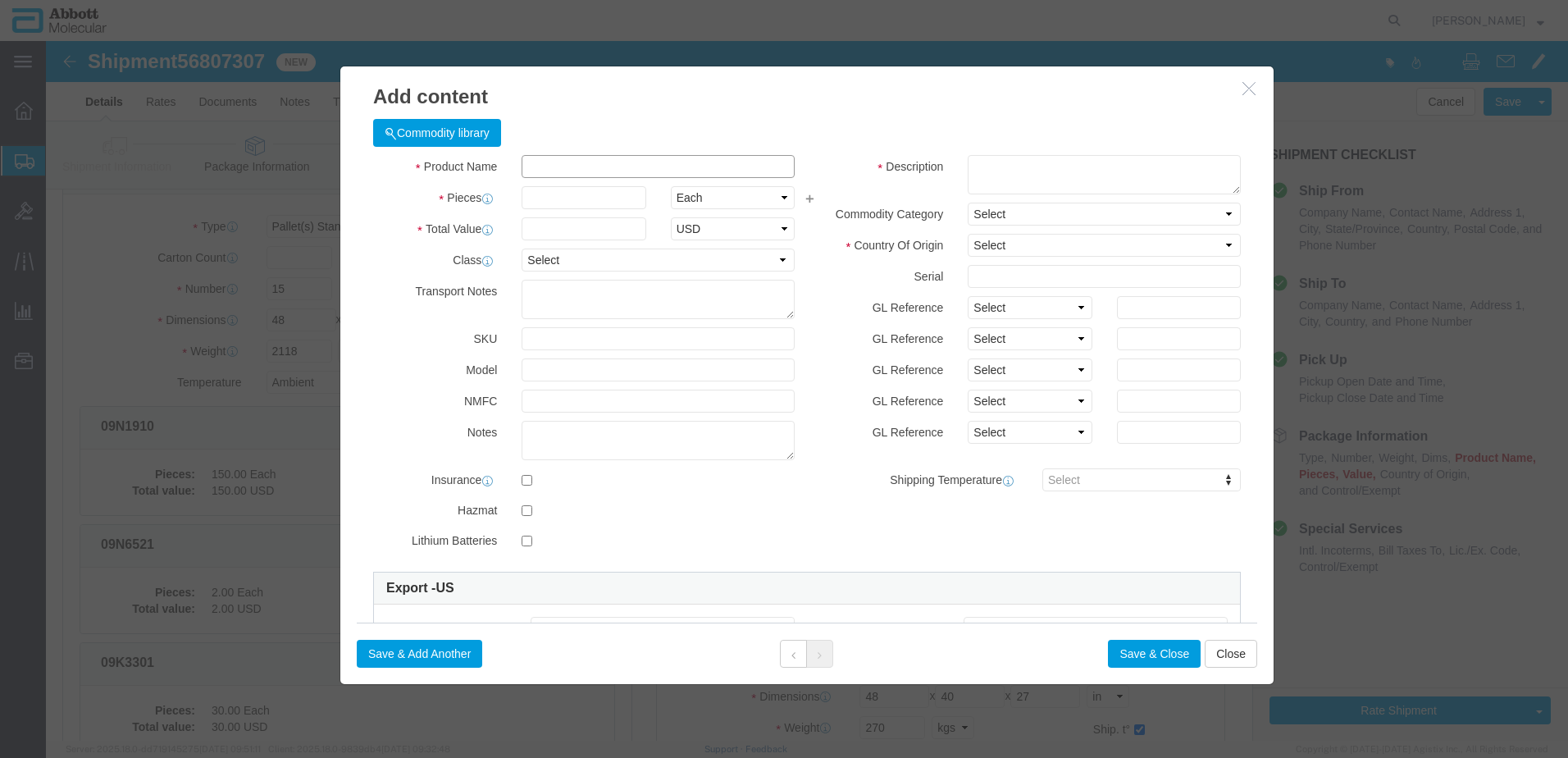
click input "text"
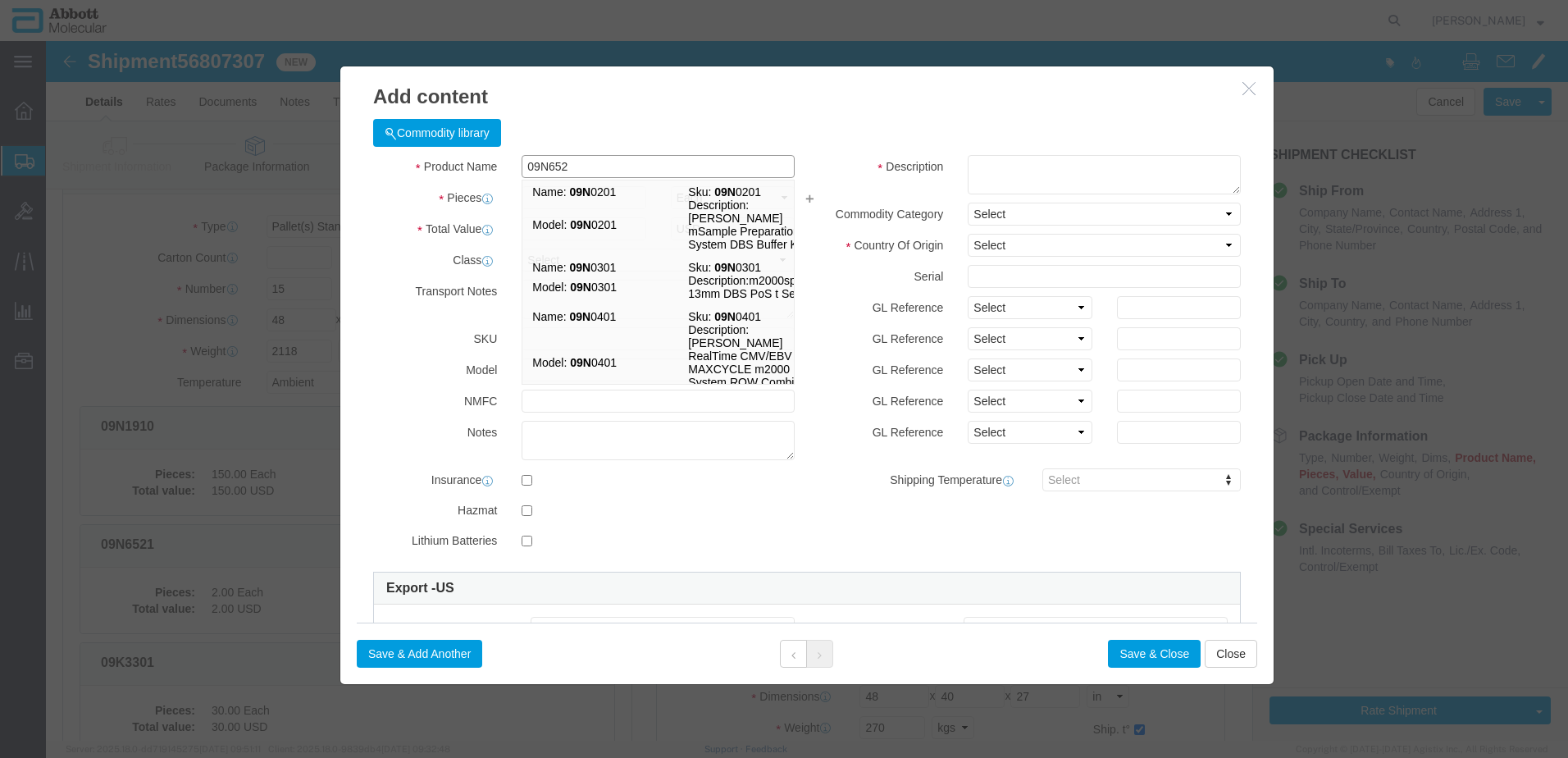
type input "09N6521"
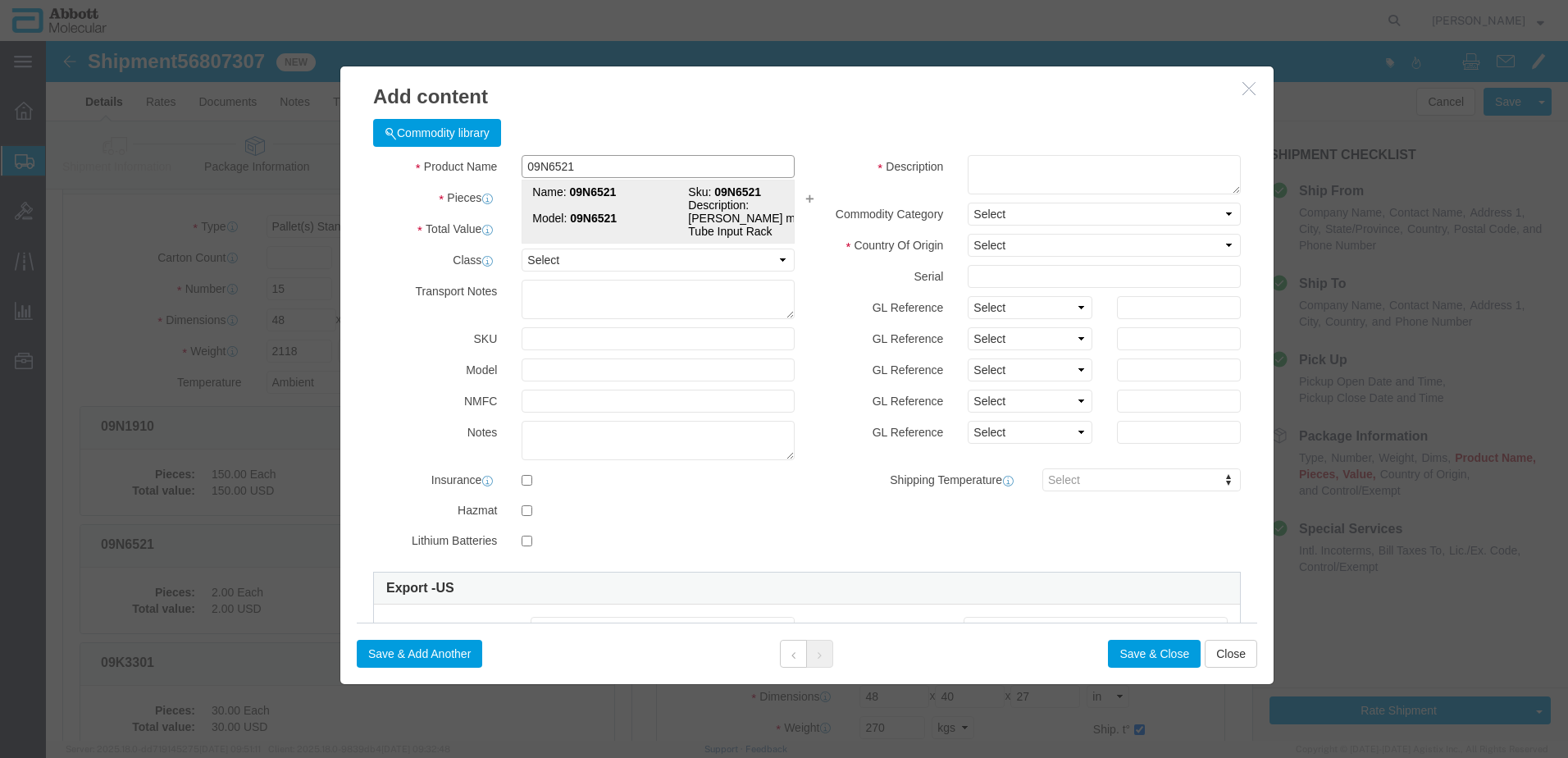
click td "Name: 09N6521"
type input "1"
select select "USD"
select select "US"
type input "3926909910"
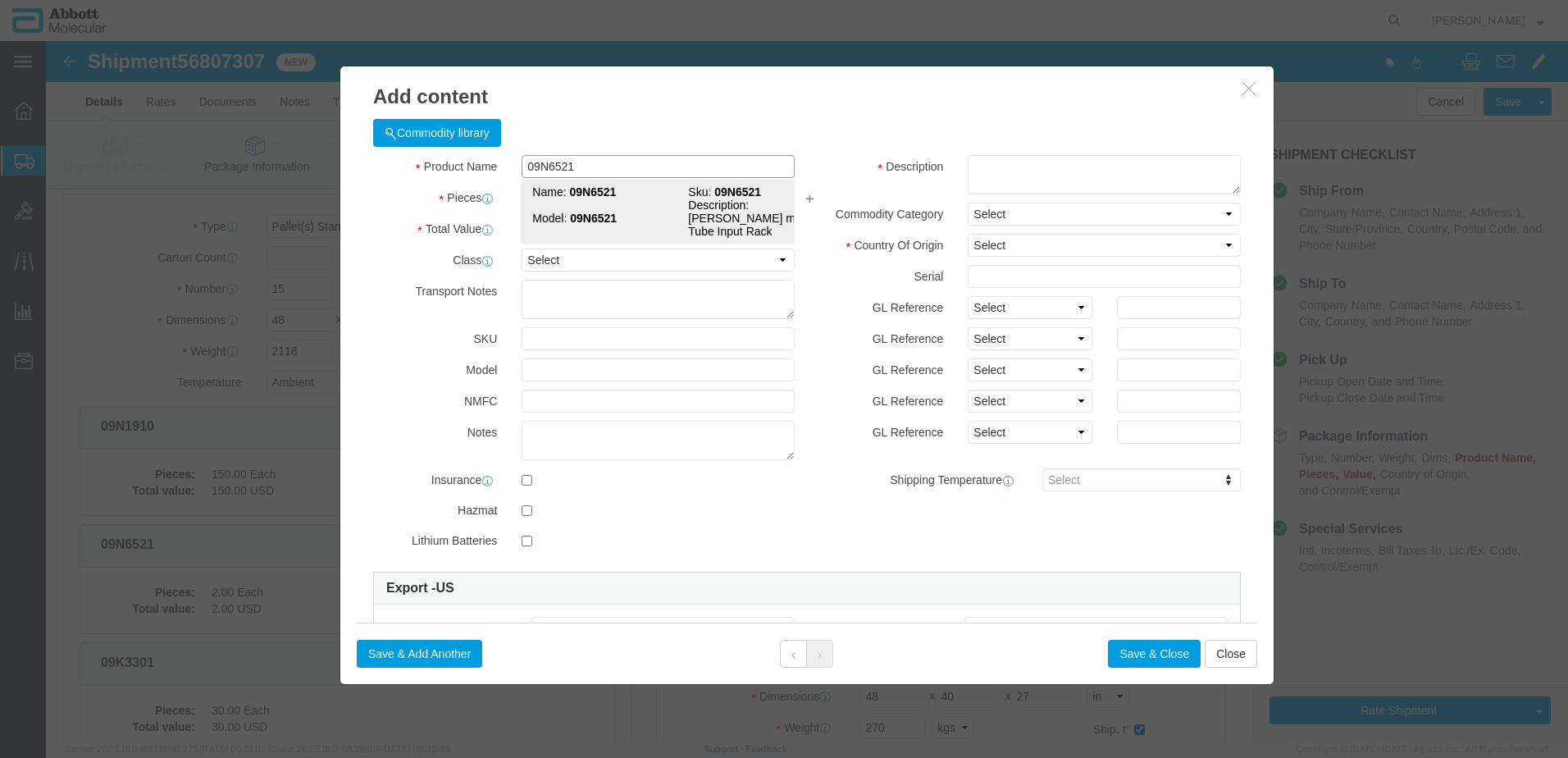
type input "EAR99"
select select "BIS"
type input "09N6521"
type textarea "Aliinity mp Tube Input Rack"
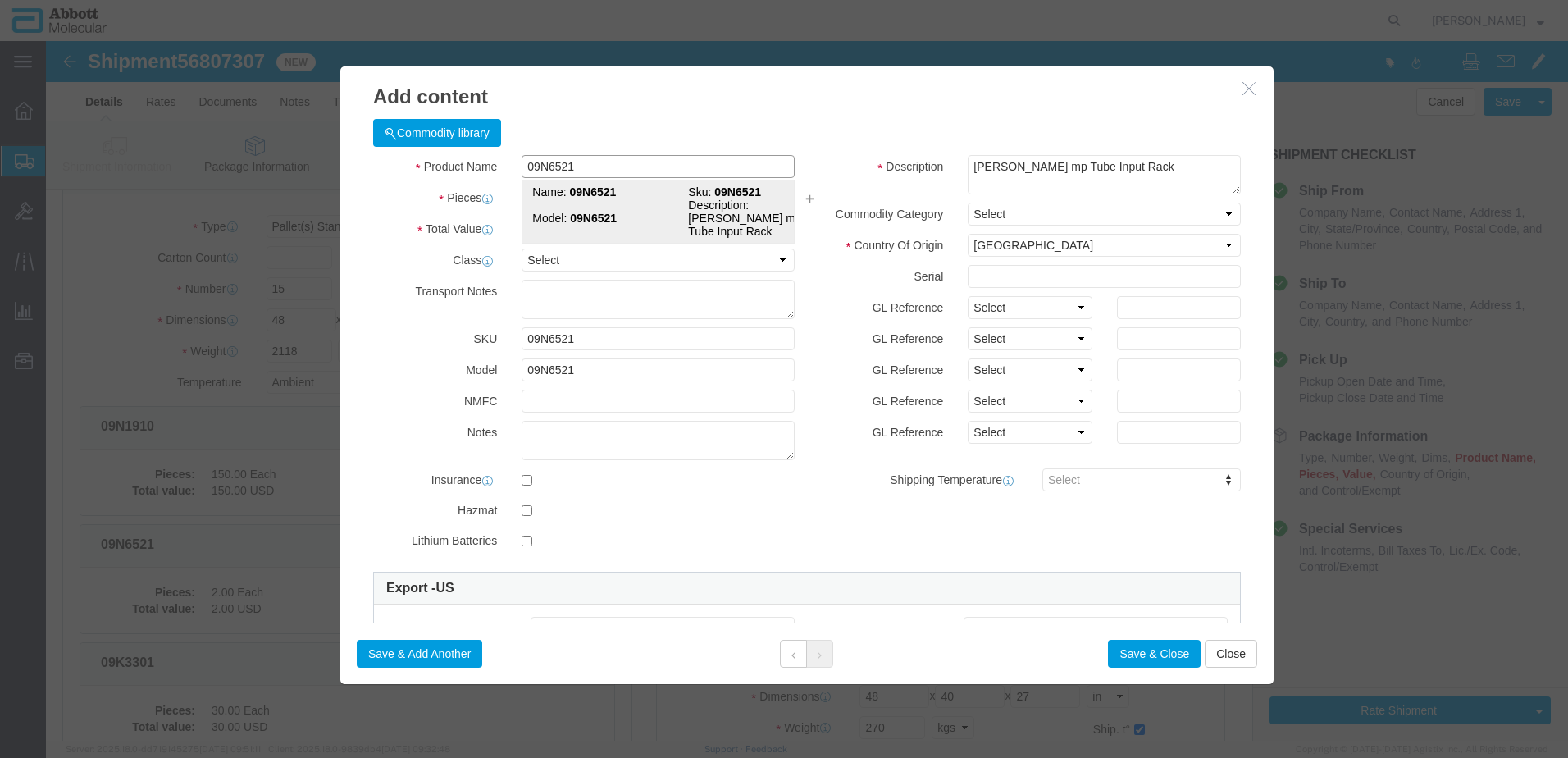
select select "NLR"
type input "09N6521"
type input "4"
click select "Select Account Type Activity ID Airline Appointment Number ASN Batch Number Bil…"
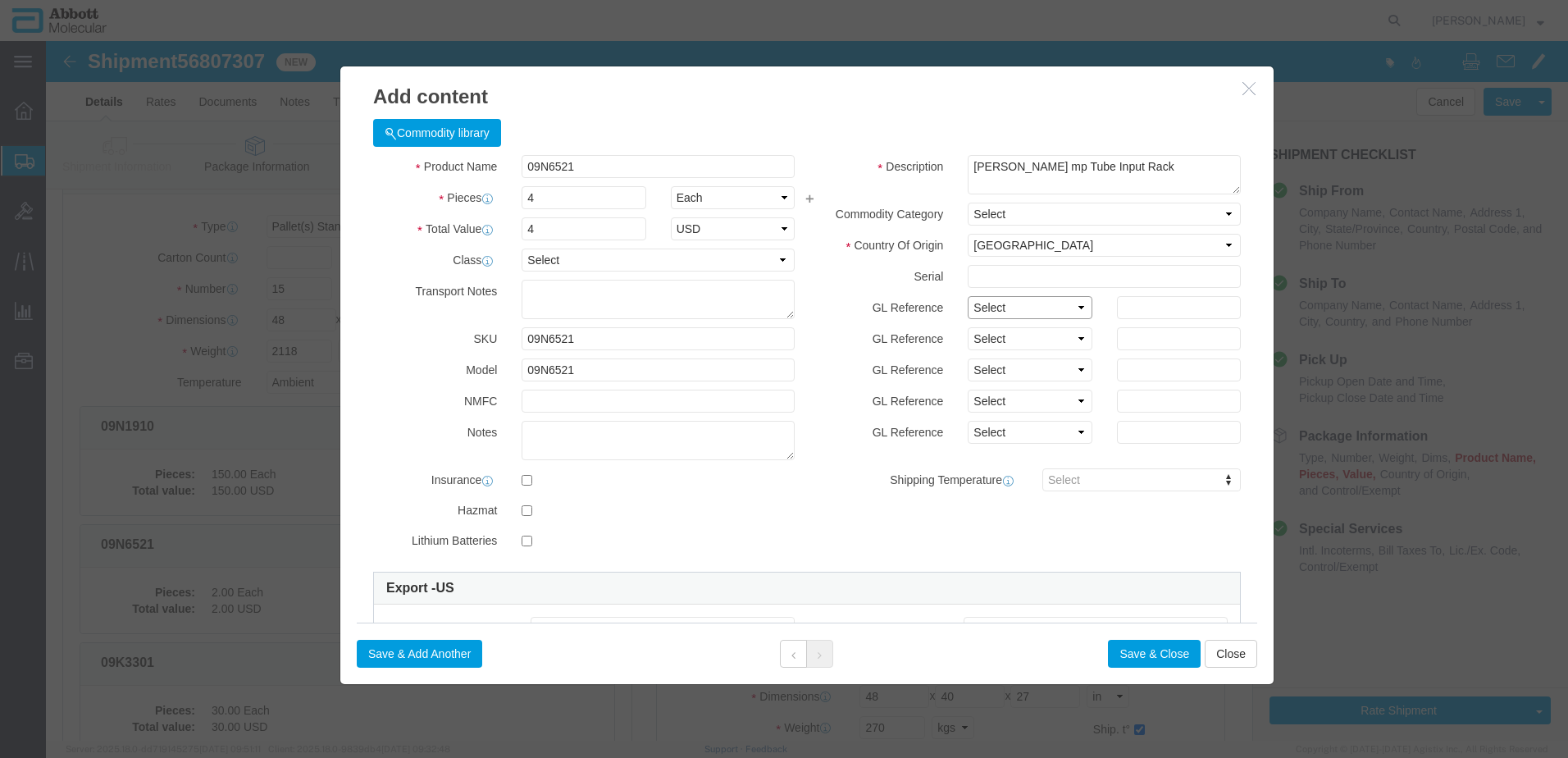
select select "BATCH_NUMBER"
click select "Select Account Type Activity ID Airline Appointment Number ASN Batch Number Bil…"
type input "76287"
click button "Save & Close"
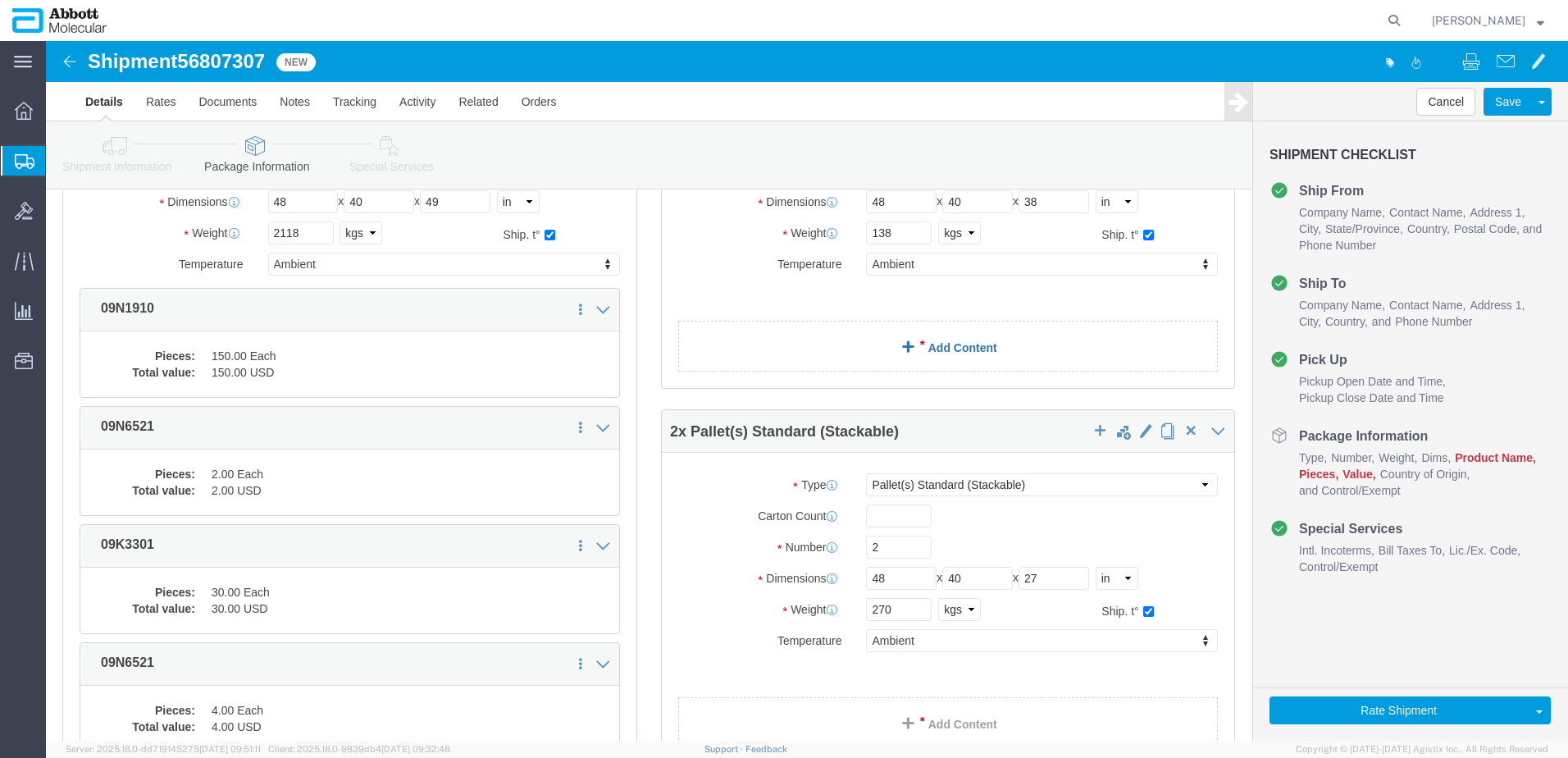
scroll to position [159, 0]
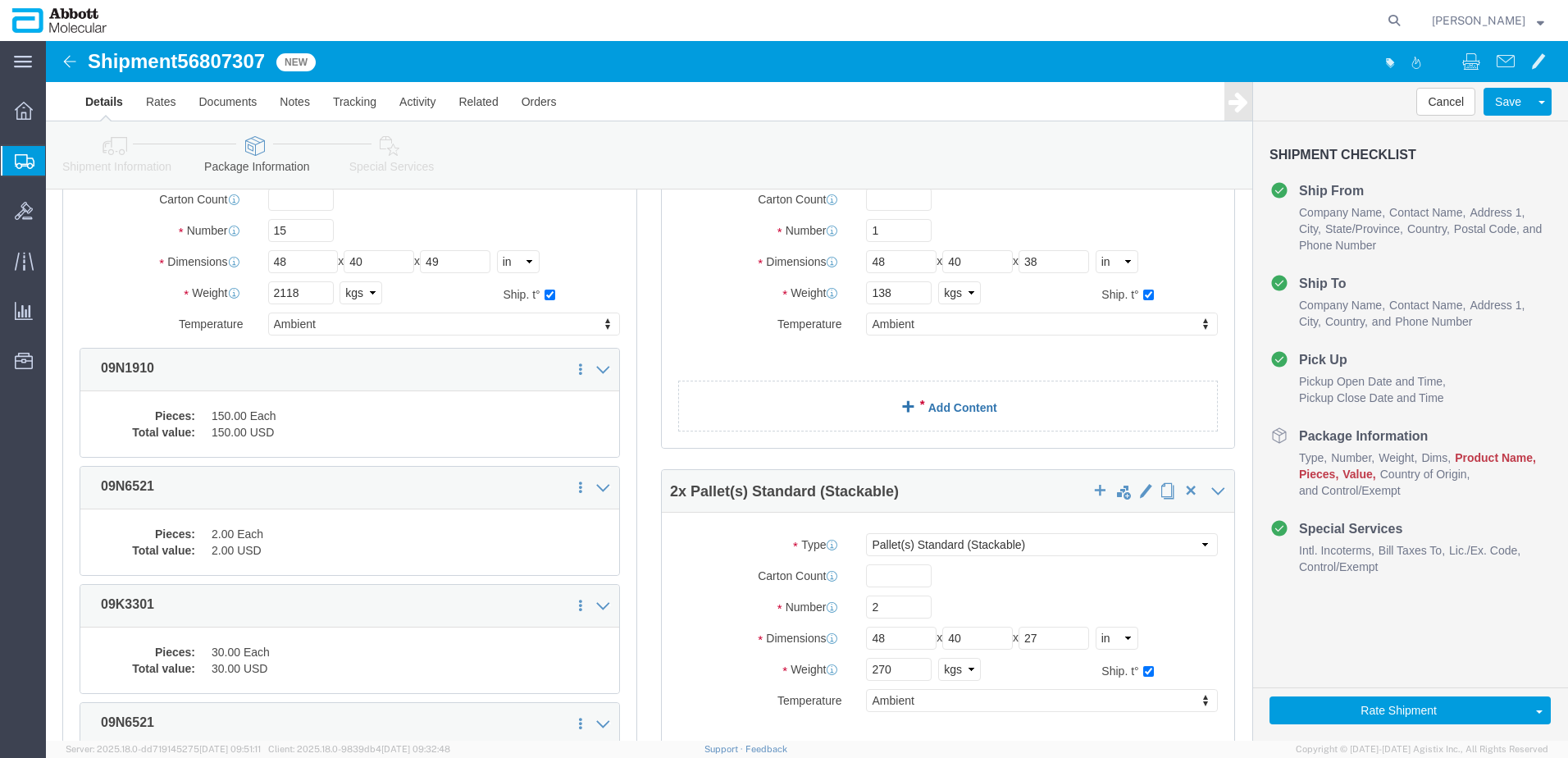
click link "Add Content"
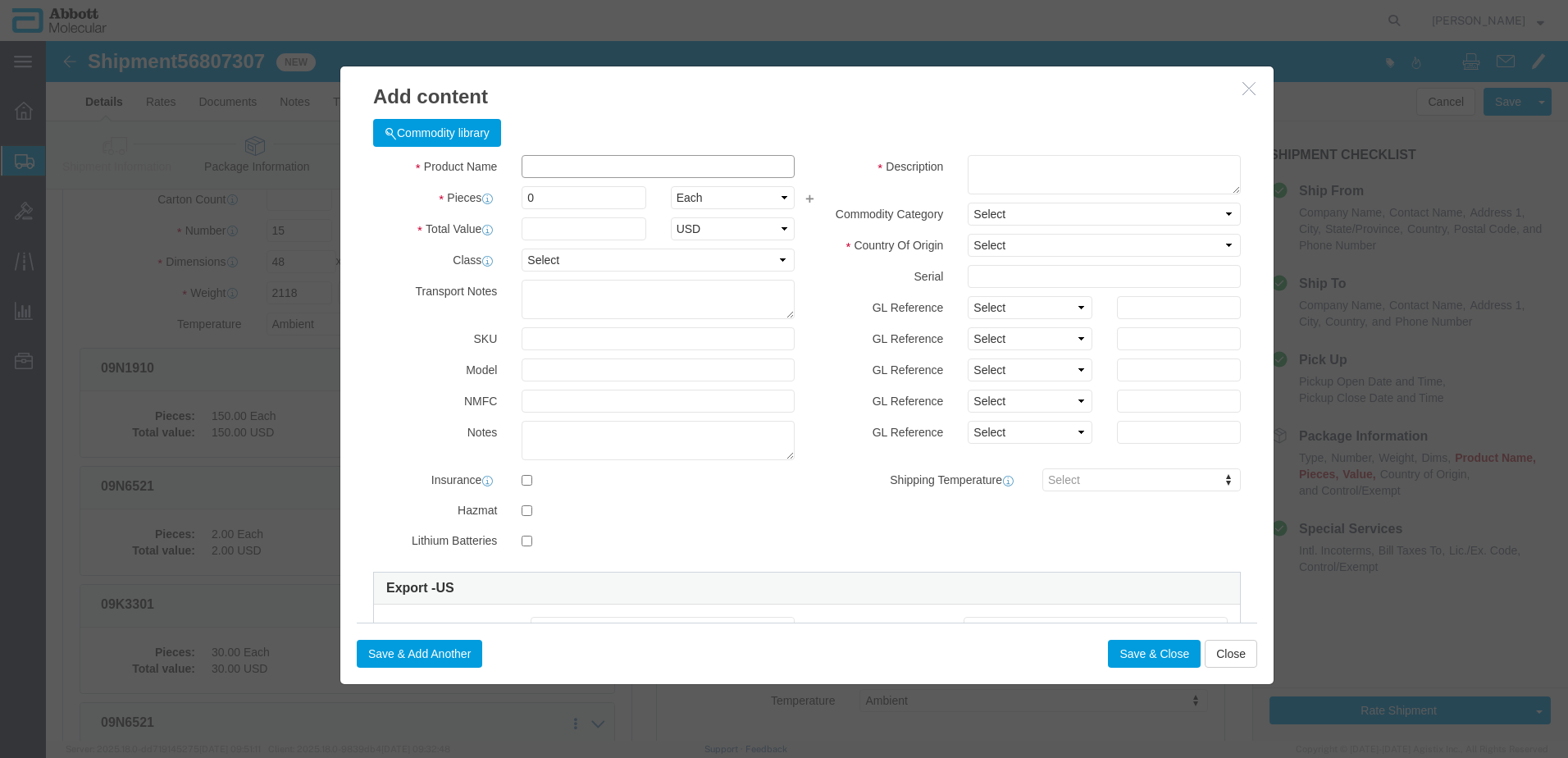
click input "text"
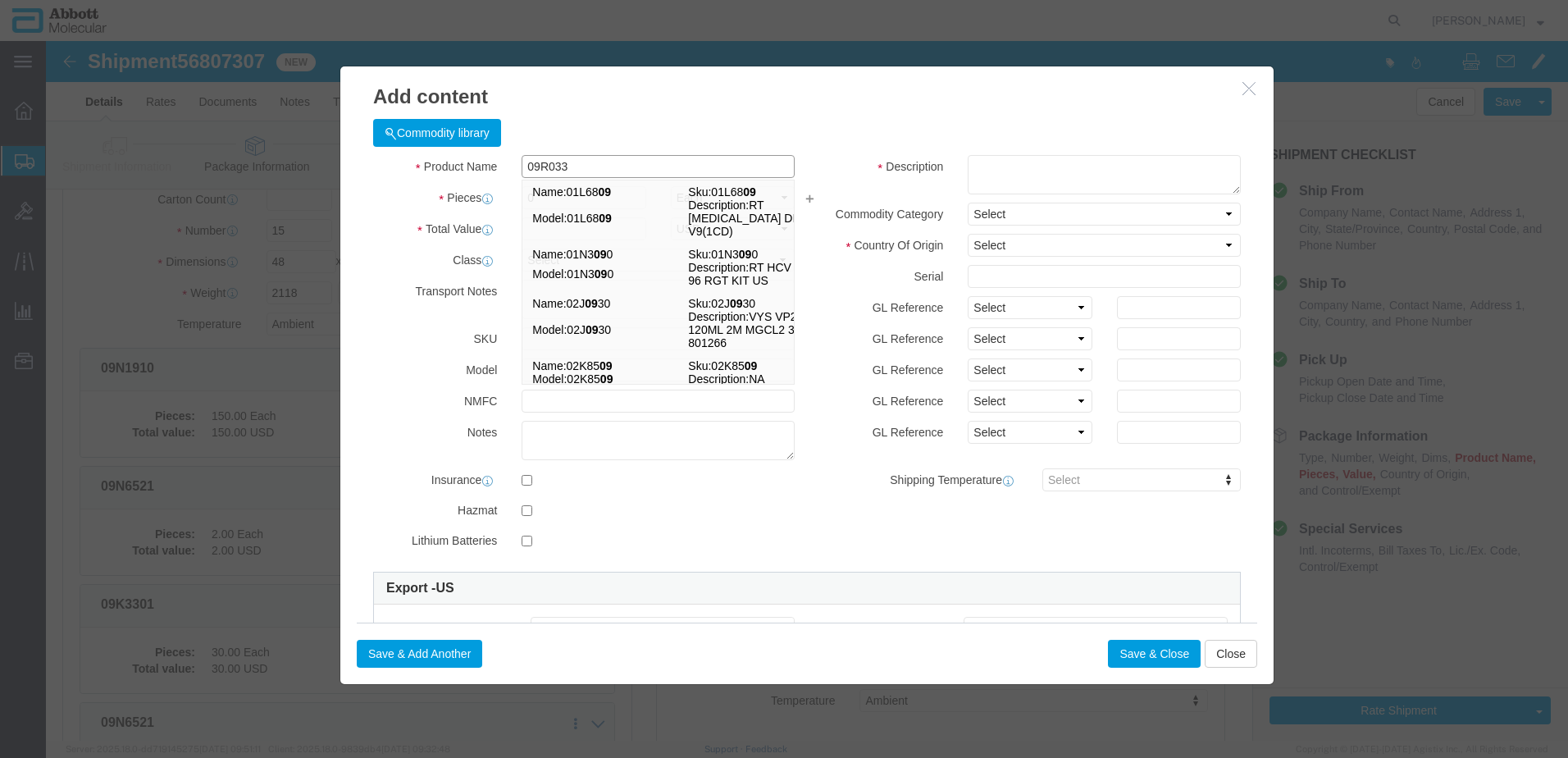
type input "09R0330"
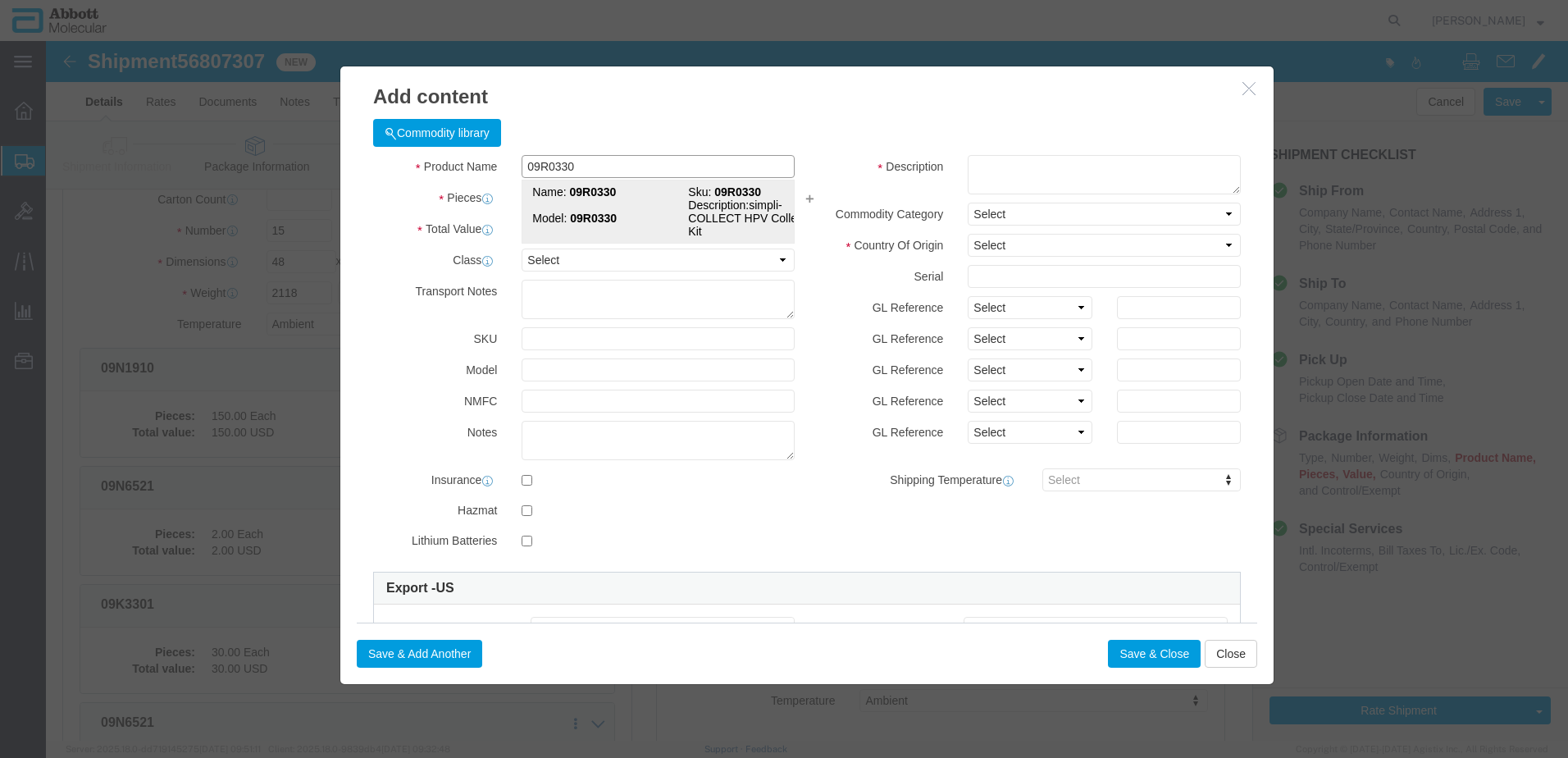
click td "Model: 09R0330"
type input "1"
select select "USD"
select select "US"
type input "3821000010"
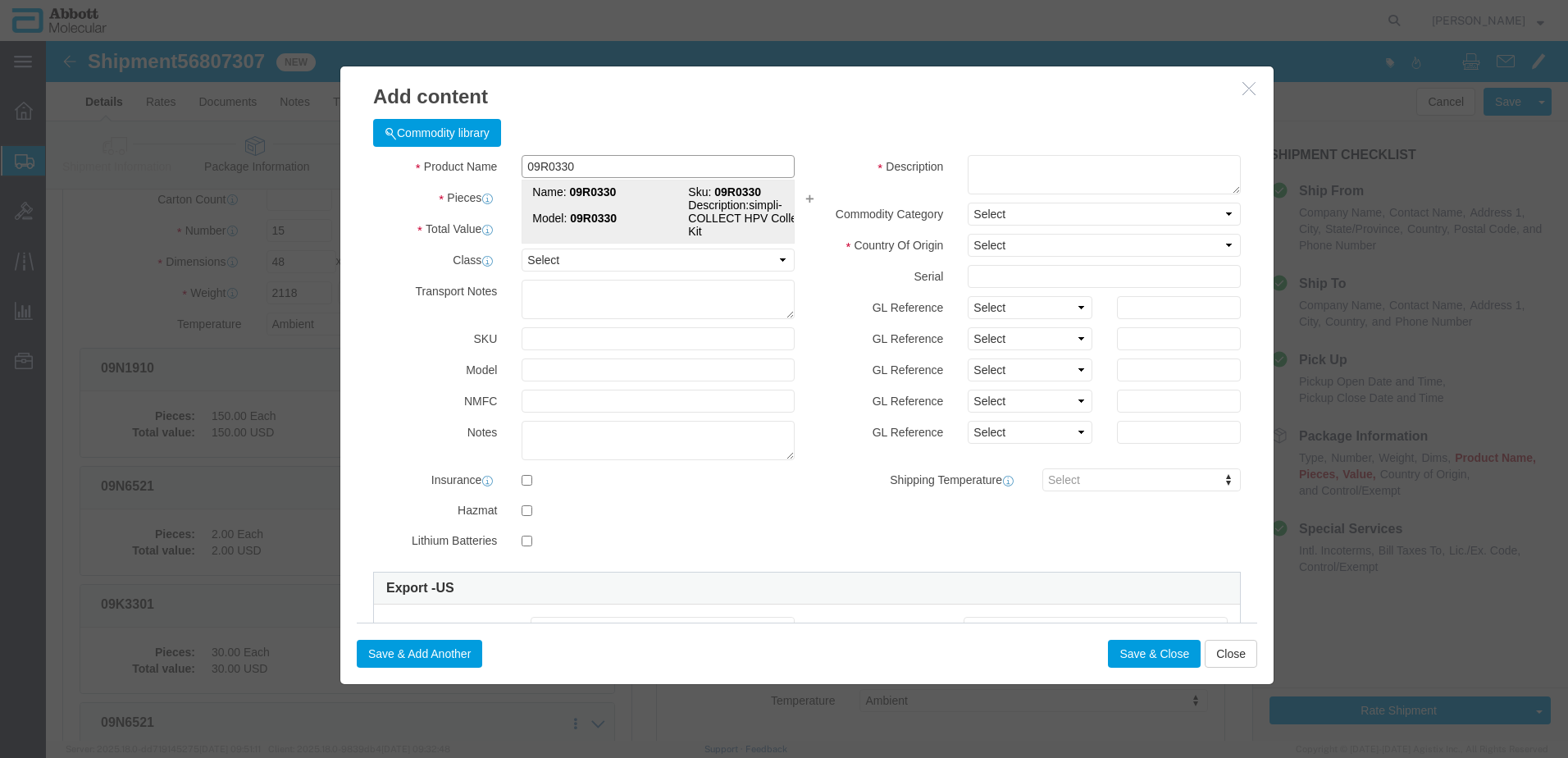
type input "EAR99"
select select "BIS"
type input "09R0330"
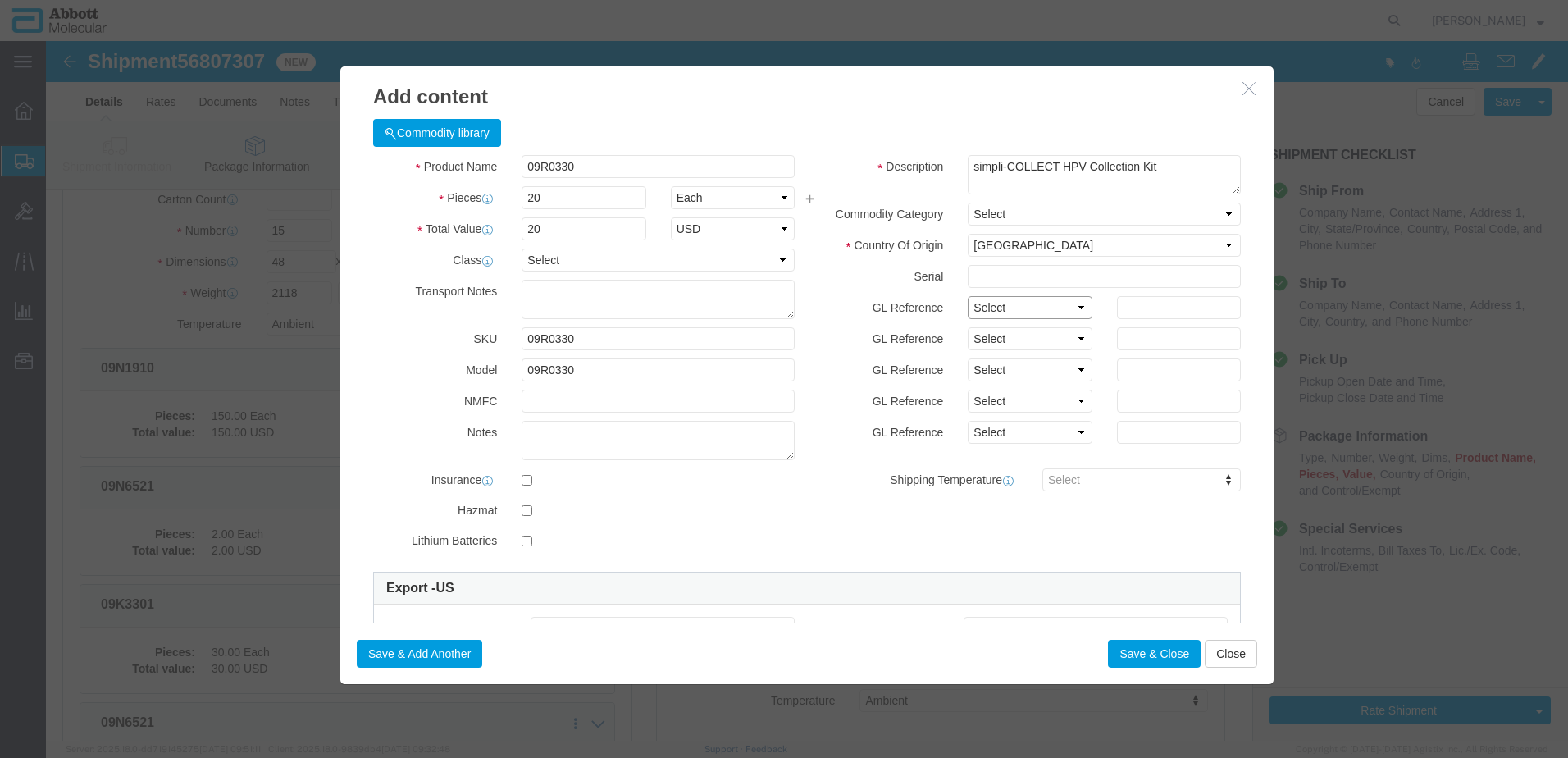
click select "Select Account Type Activity ID Airline Appointment Number ASN Batch Number Bil…"
click button "Save & Close"
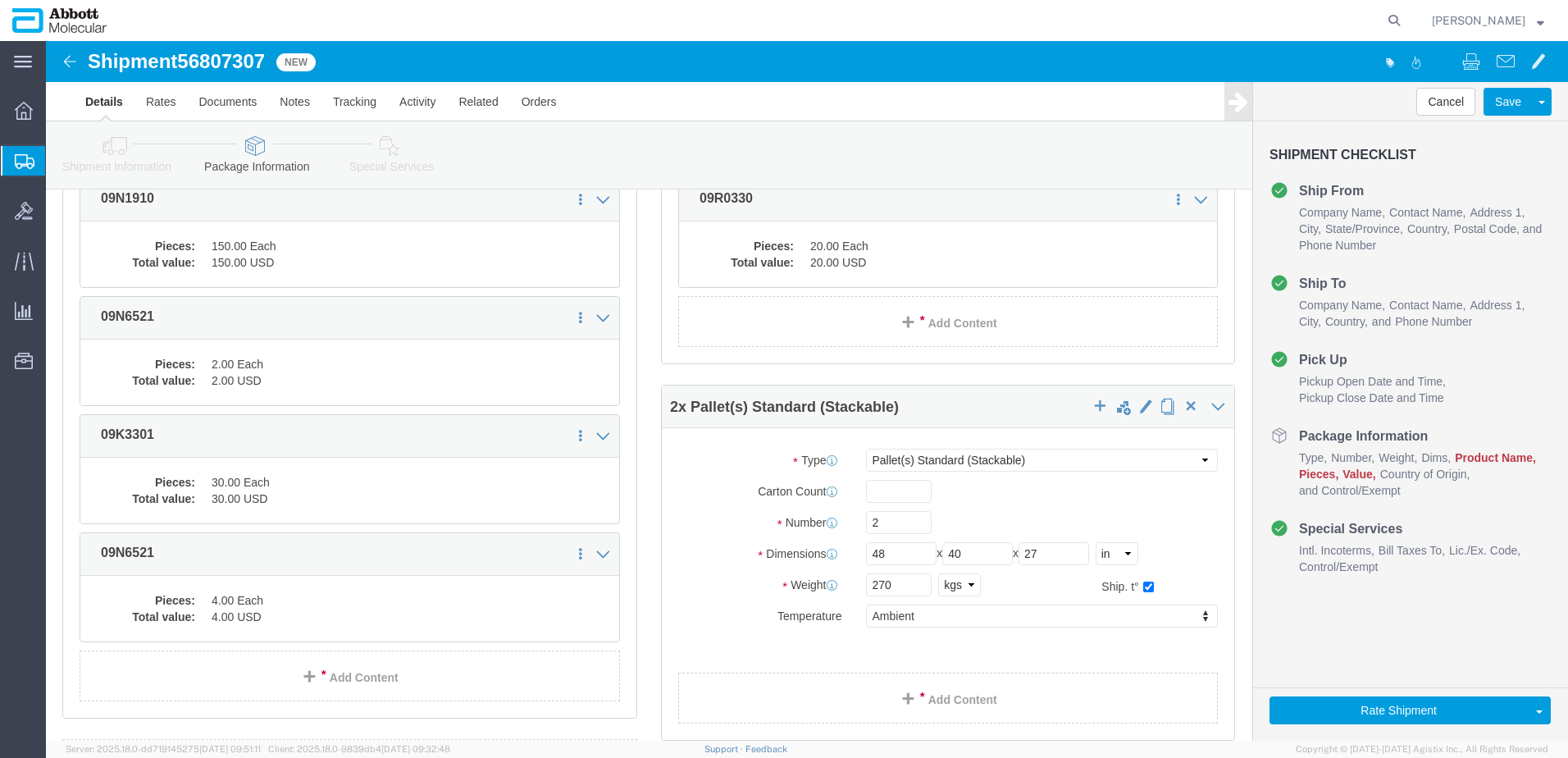
scroll to position [387, 0]
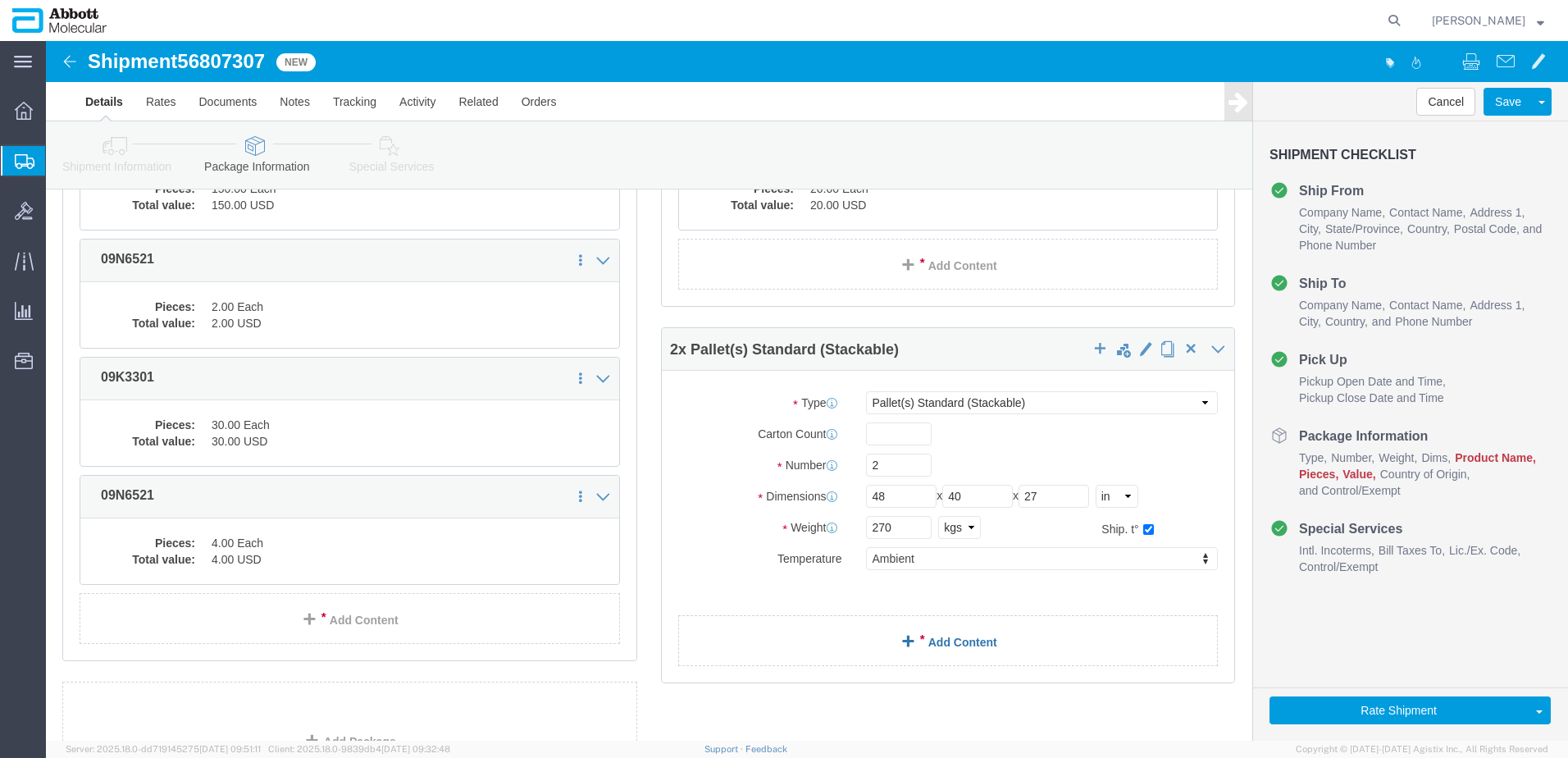
click link "Add Content"
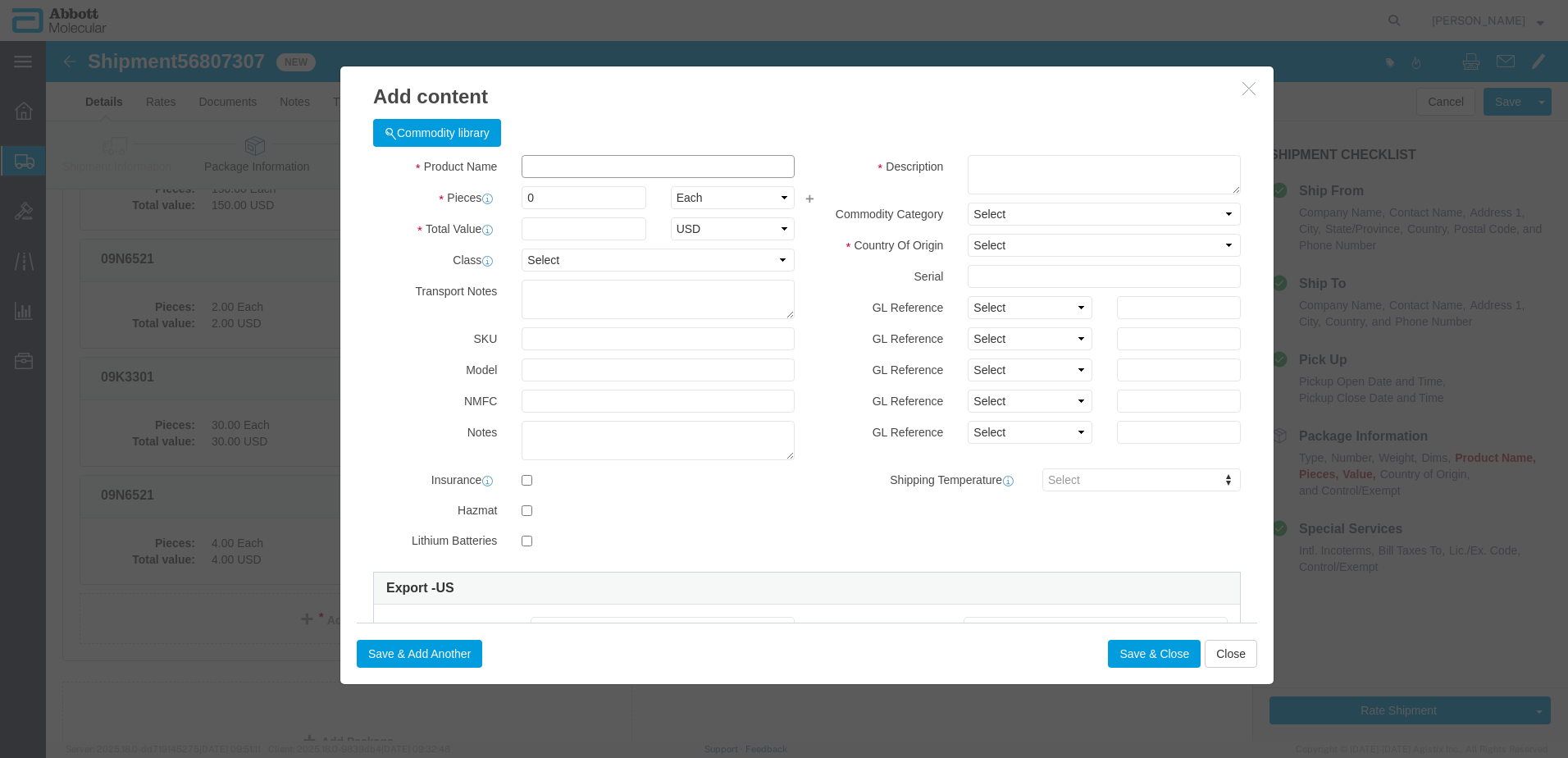
click input "text"
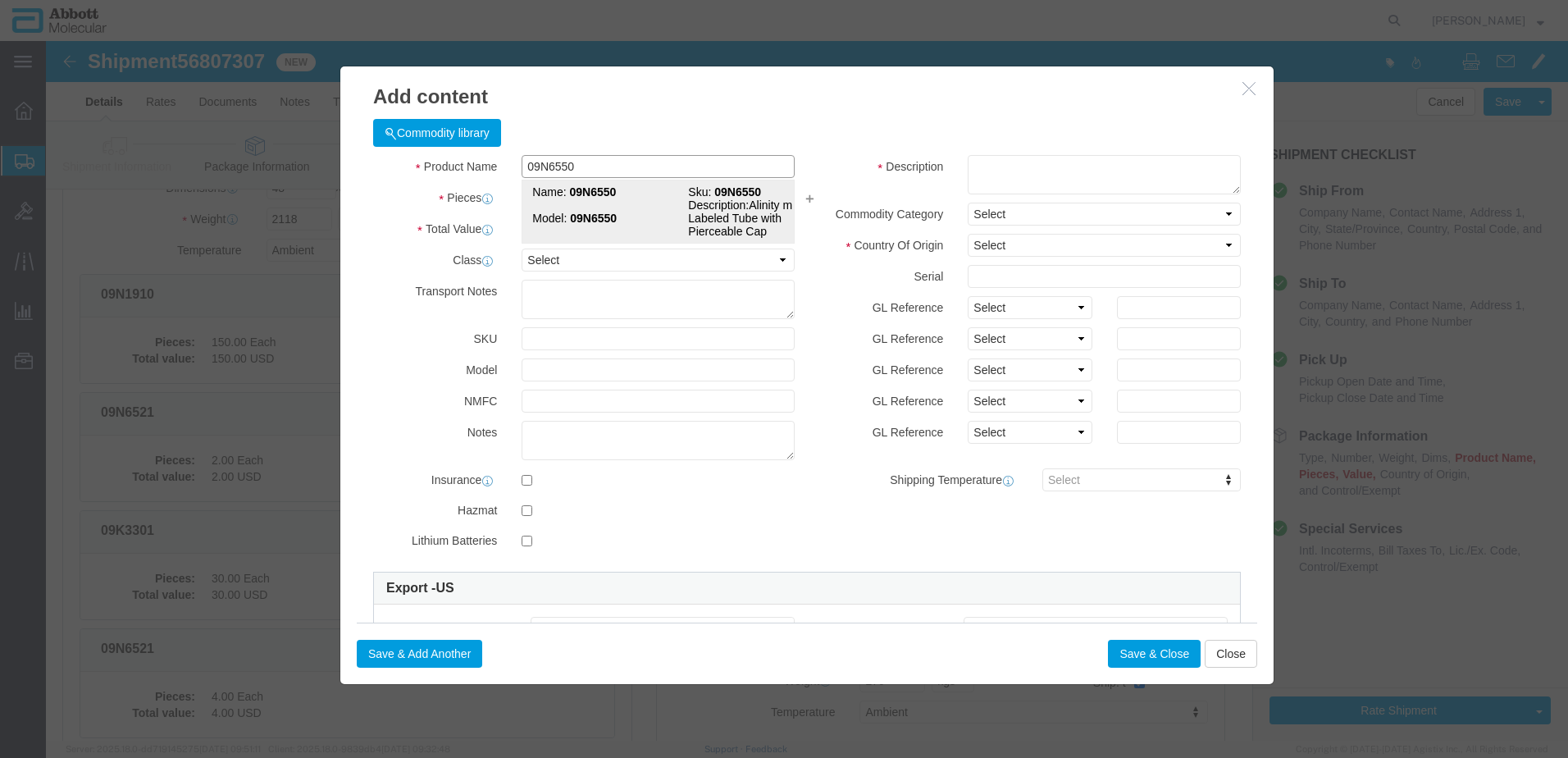
scroll to position [222, 0]
click td "Name: 09N6550"
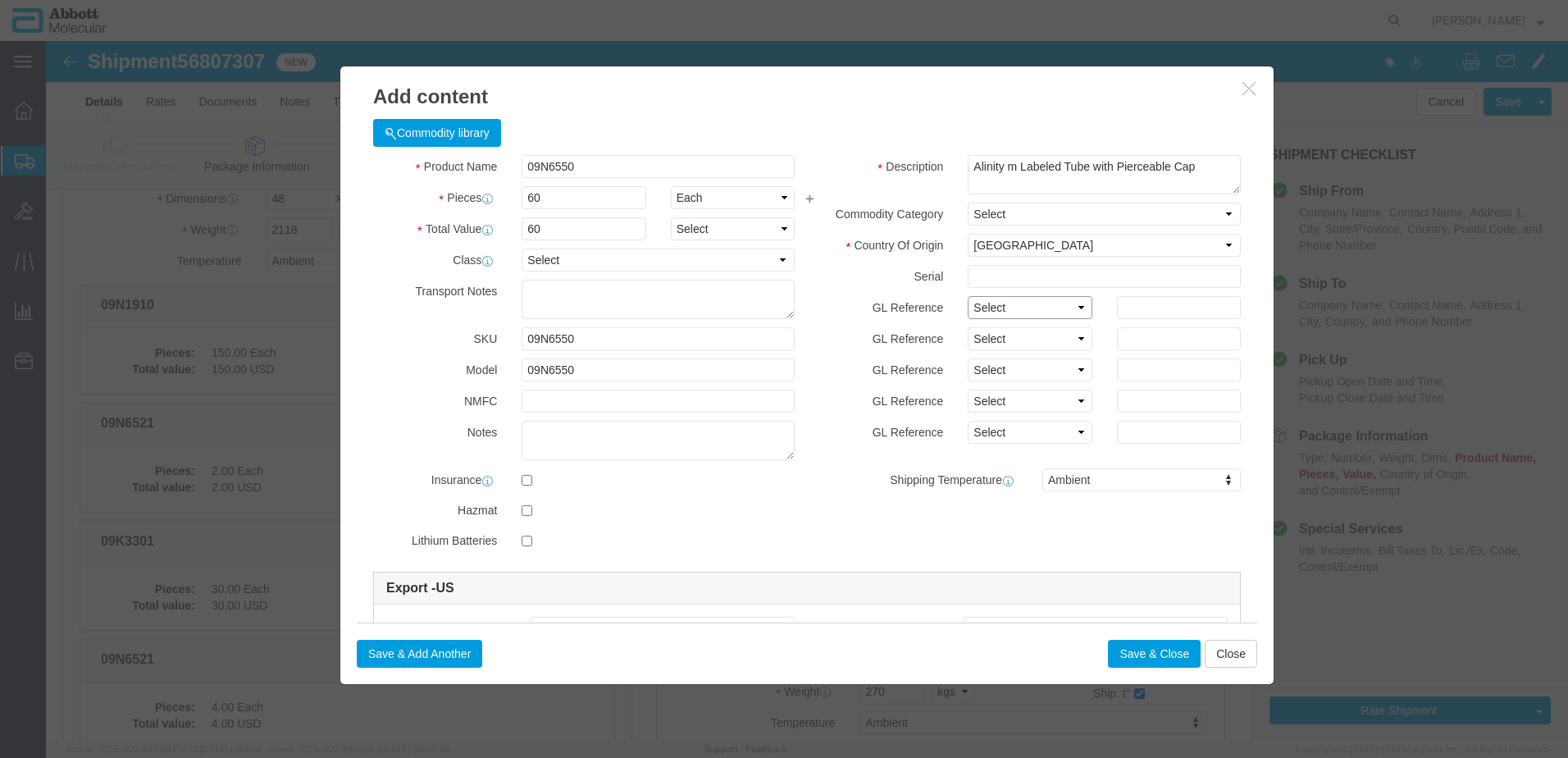
click select "Select Account Type Activity ID Airline Appointment Number ASN Batch Number Bil…"
click button "Save & Add Another"
click input "text"
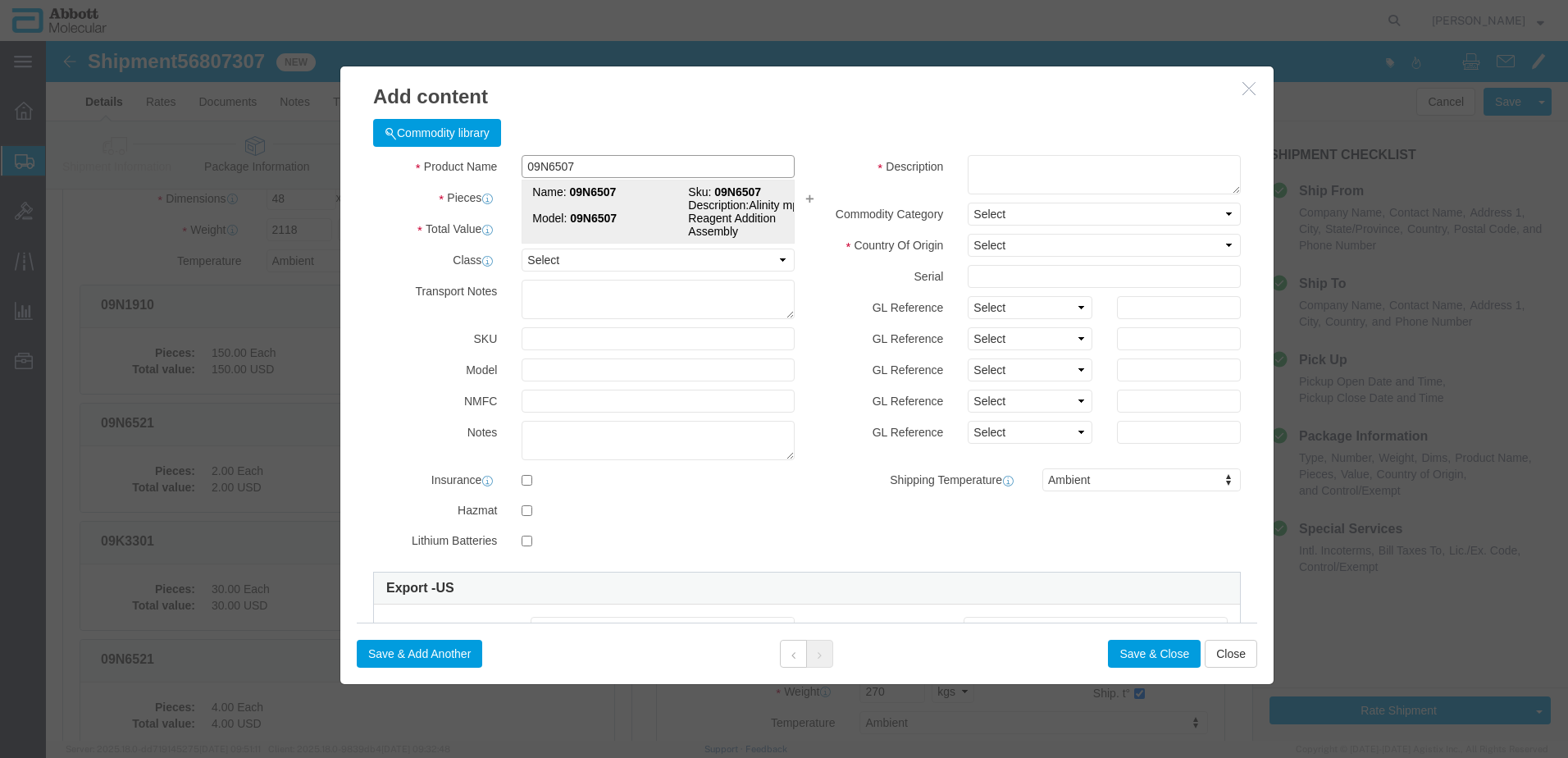
click strong "09N6507"
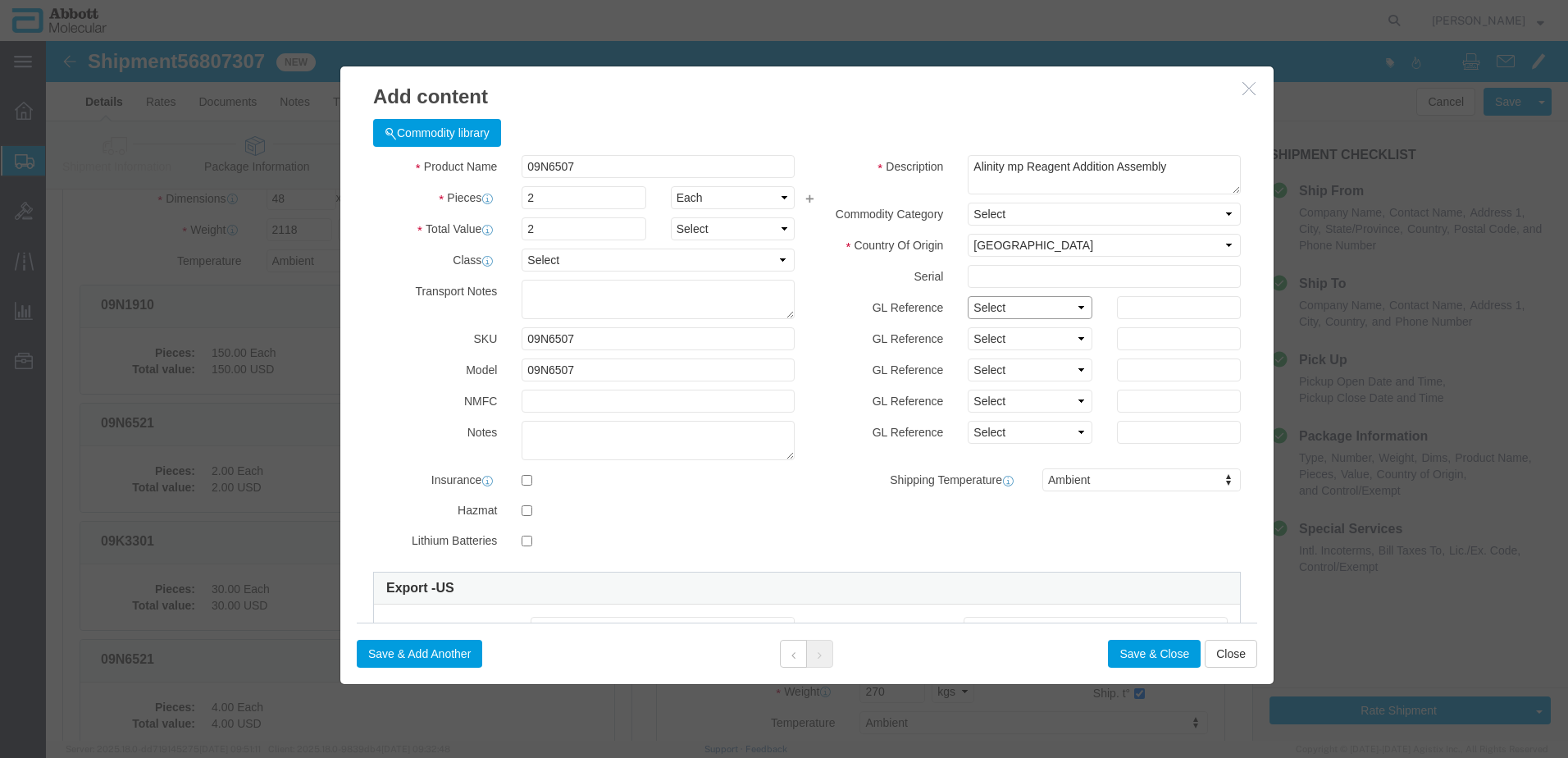
click select "Select Account Type Activity ID Airline Appointment Number ASN Batch Number Bil…"
click button "Save & Close"
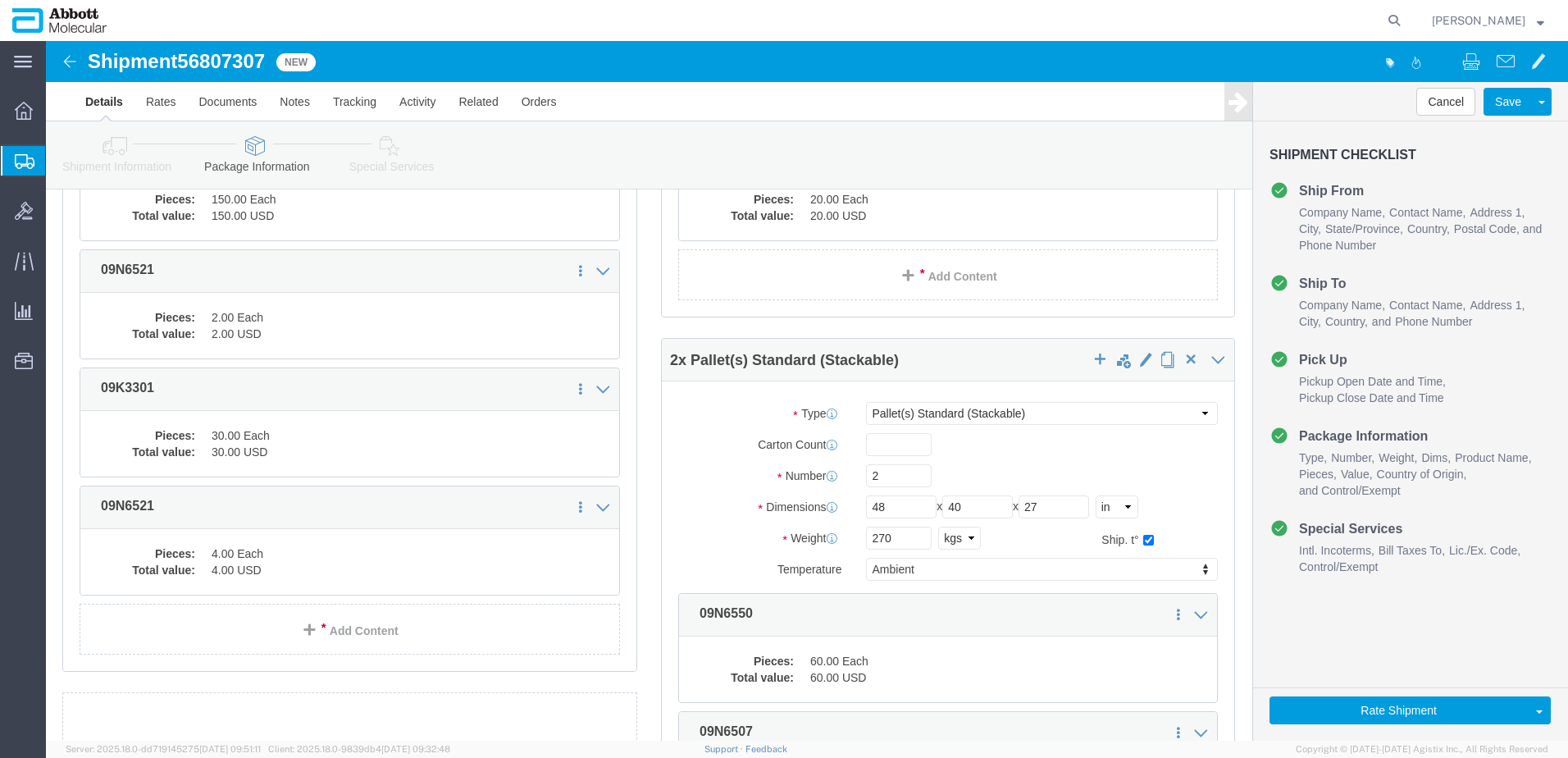
scroll to position [647, 0]
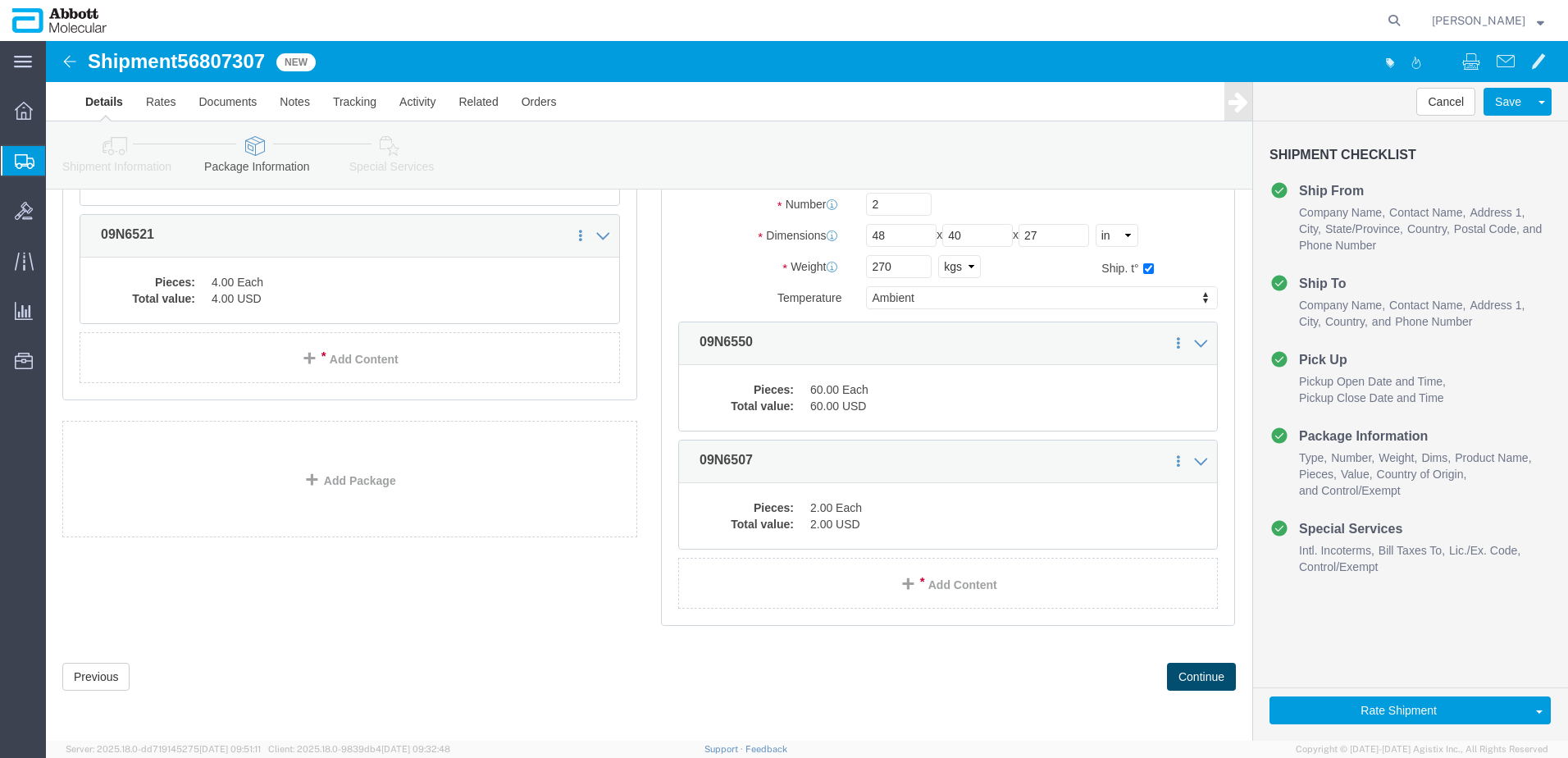
click button "Continue"
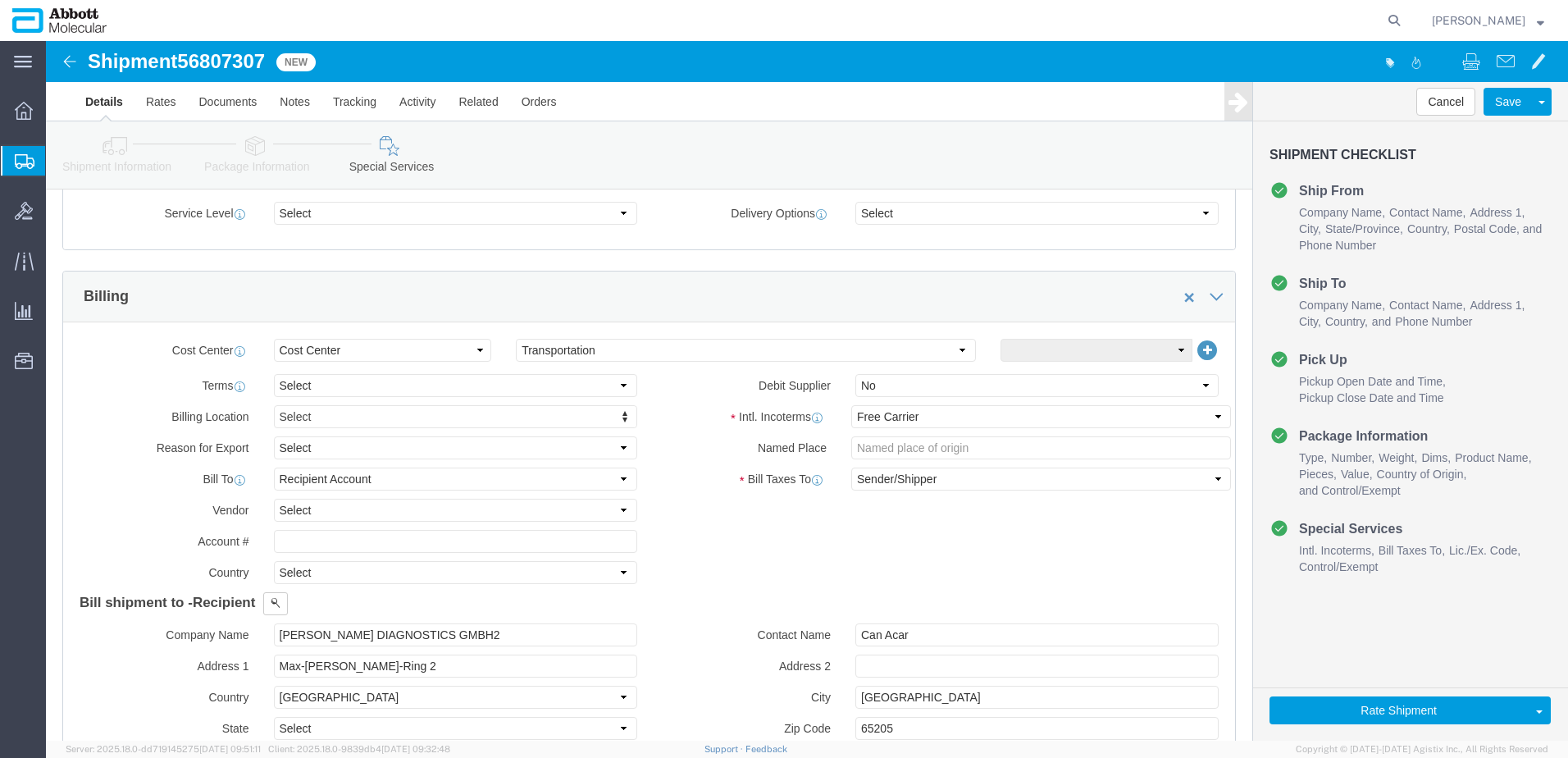
scroll to position [2468, 0]
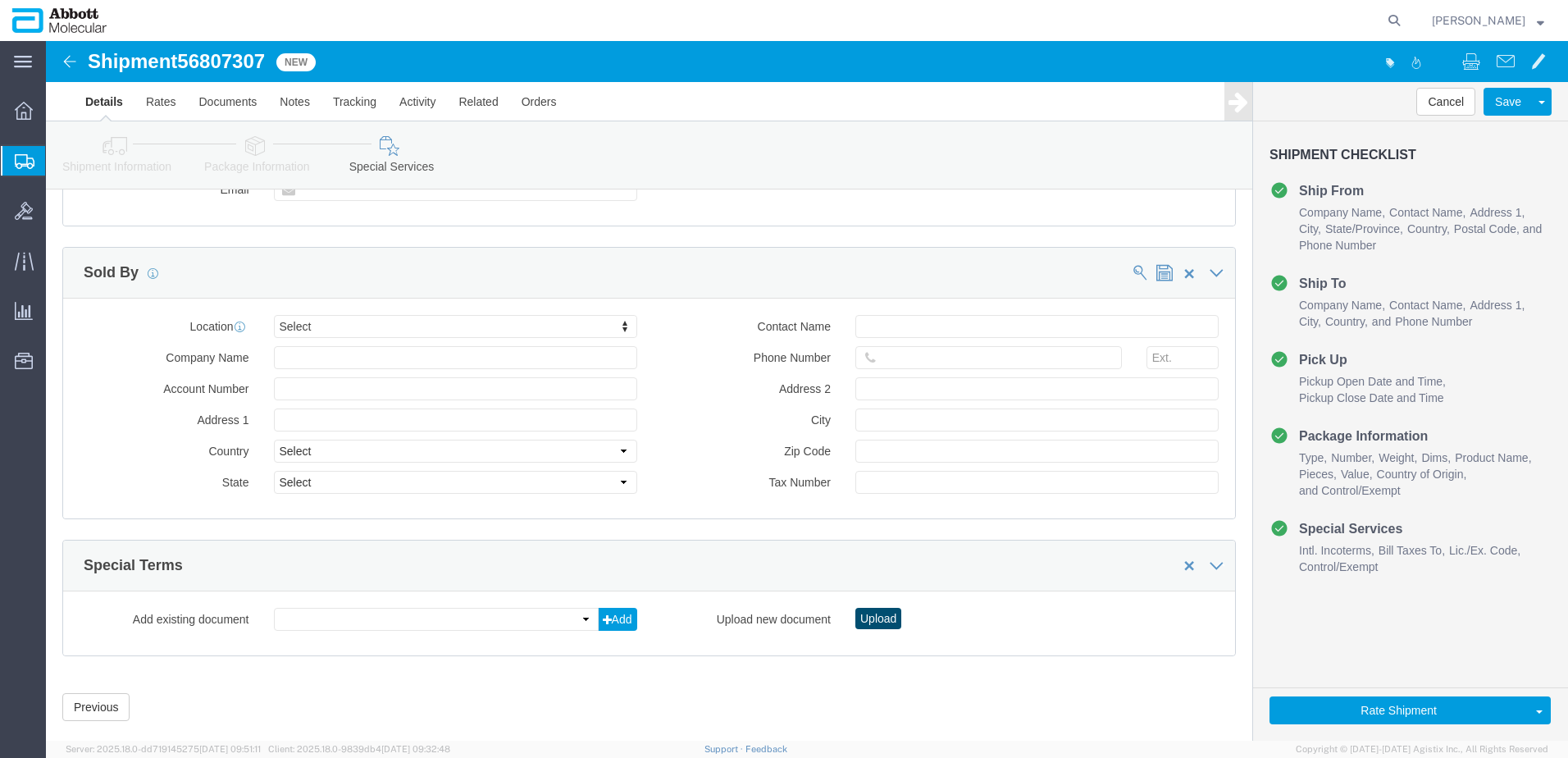
click button "Upload"
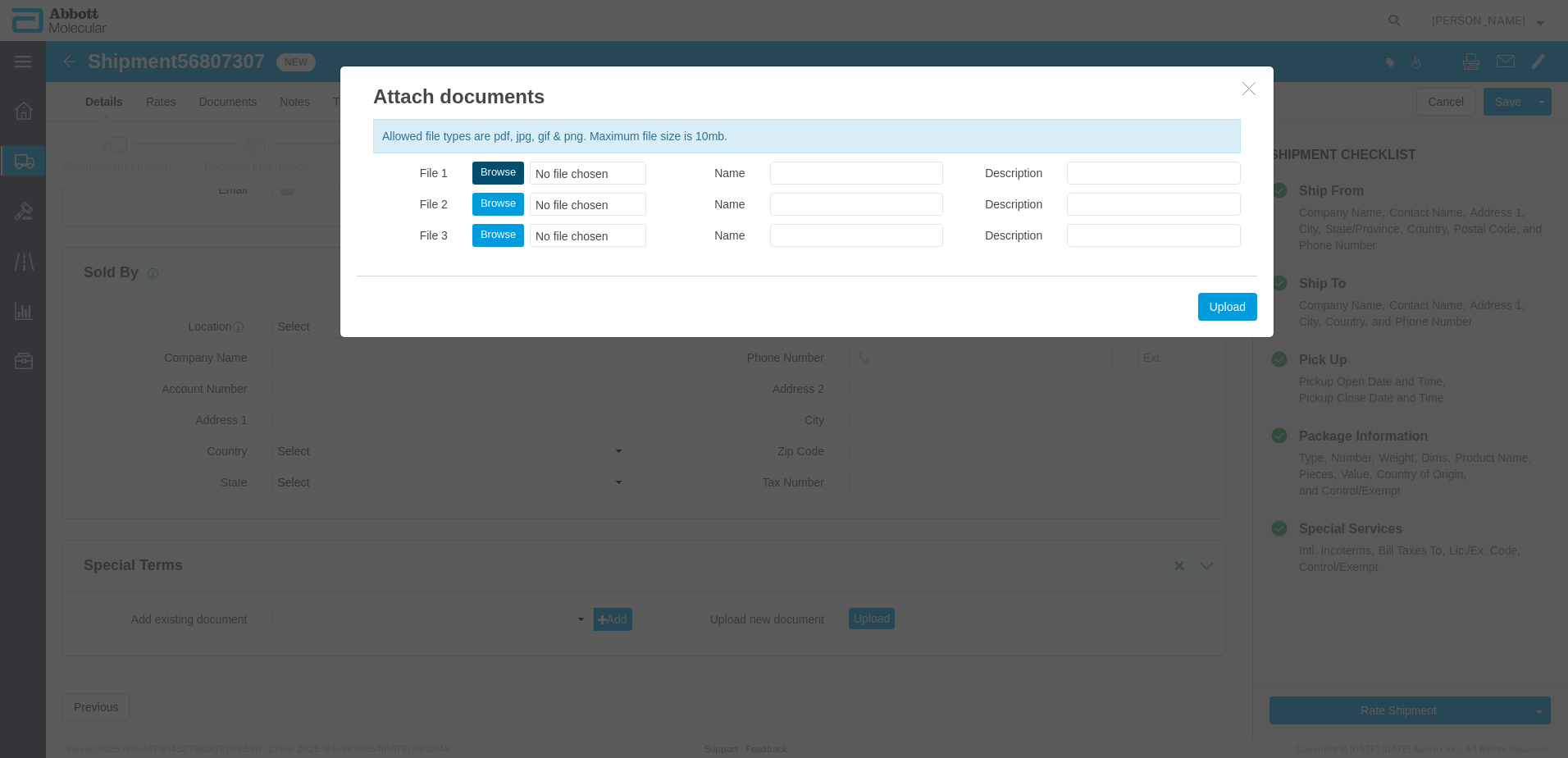
click button "Browse"
click button "Upload"
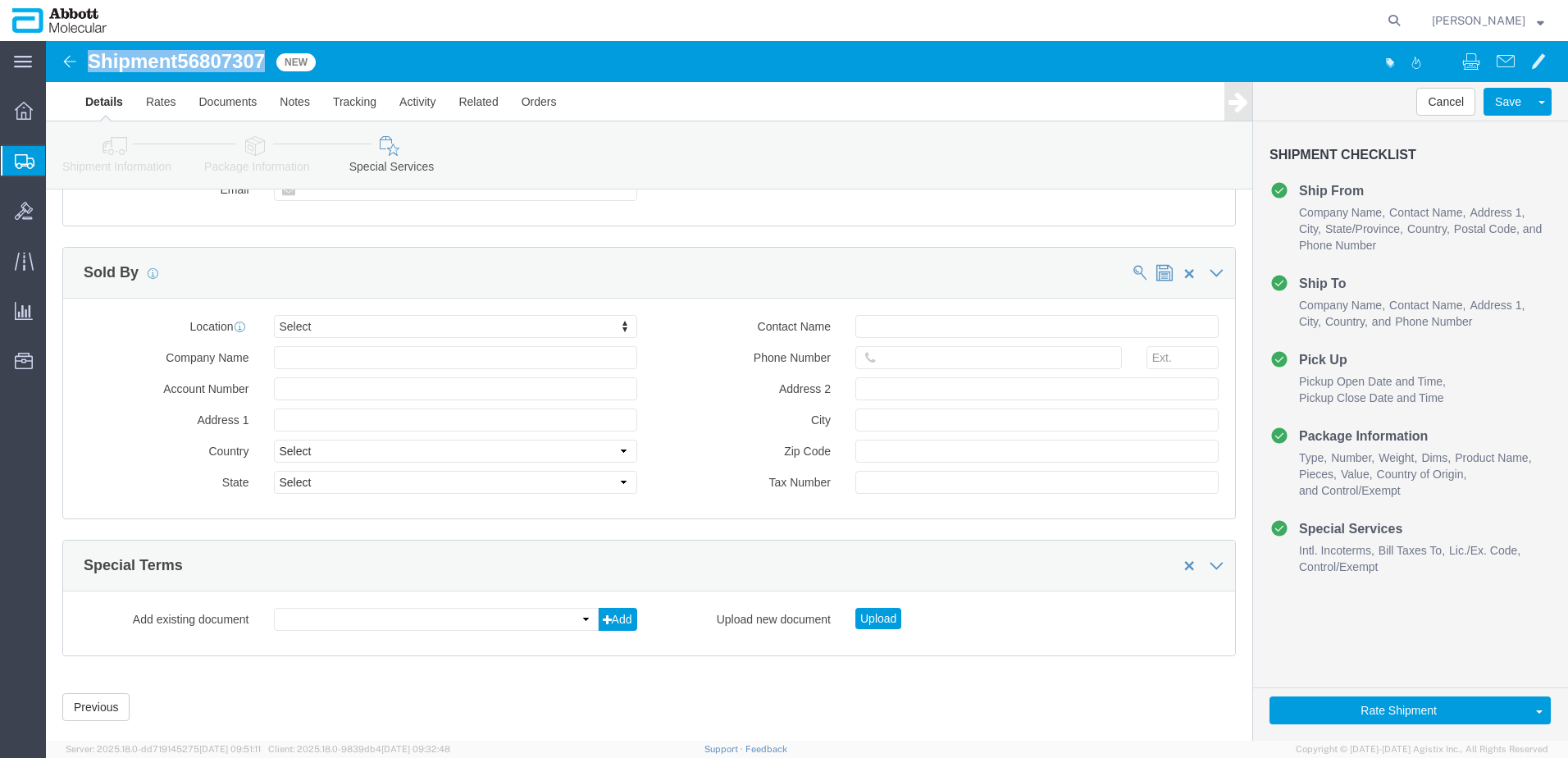
drag, startPoint x: 46, startPoint y: 21, endPoint x: 226, endPoint y: 16, distance: 180.1
click div "Shipment 56807307 New"
copy h1 "Shipment 56807307"
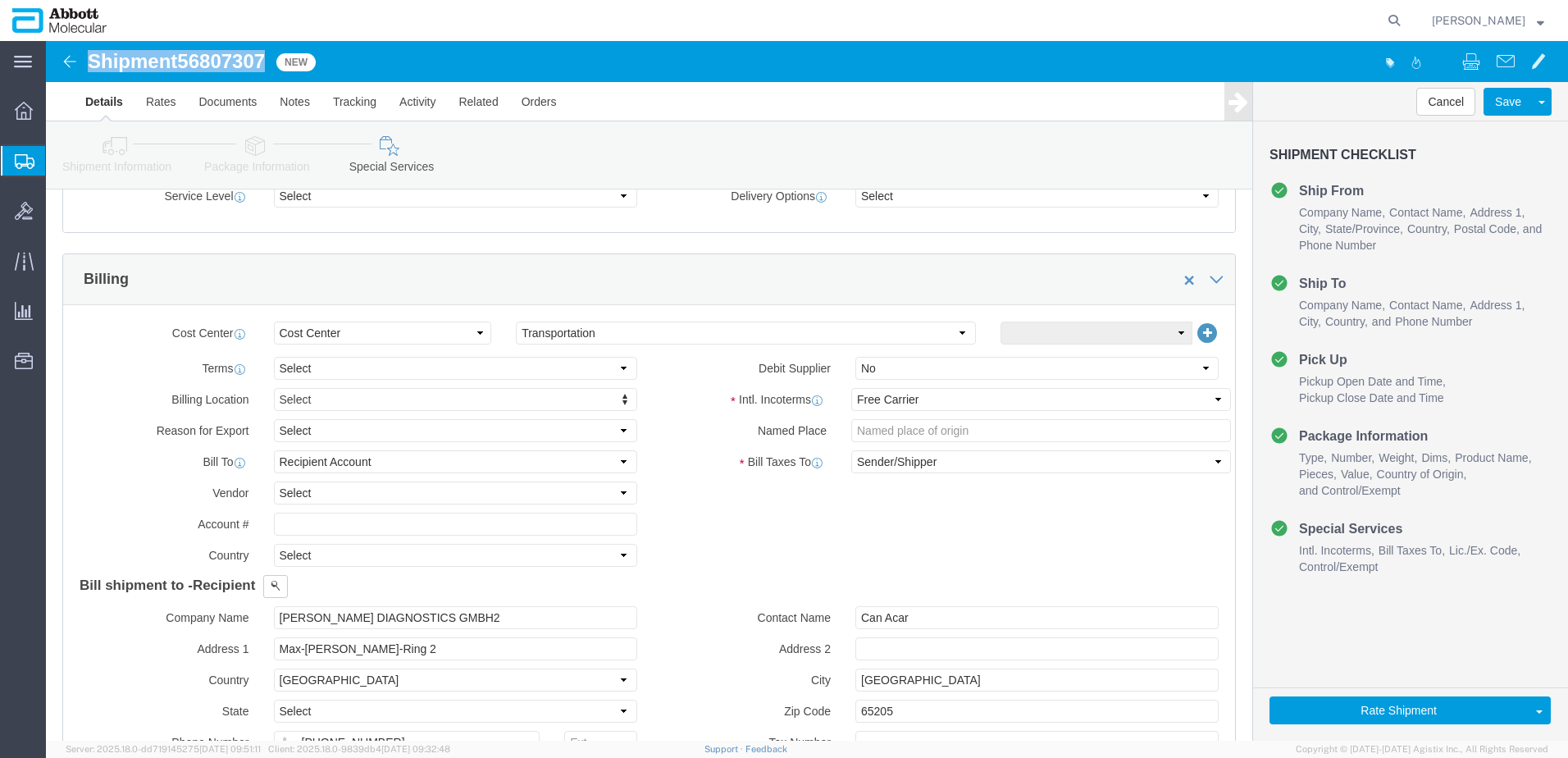
scroll to position [664, 0]
click button "Rate Shipment"
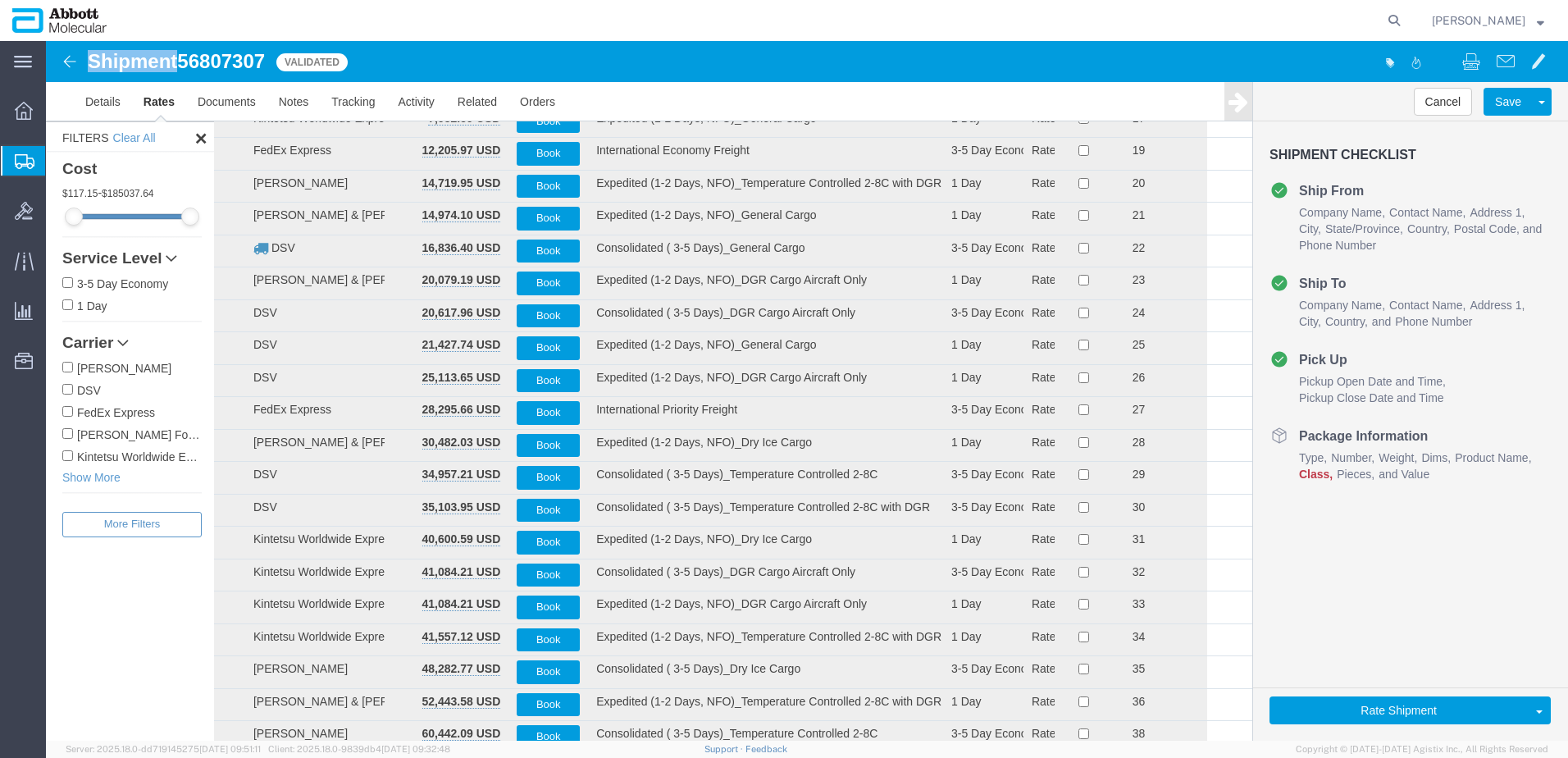
click at [70, 433] on input "[PERSON_NAME] Forwarding Worldwide" at bounding box center [68, 433] width 11 height 11
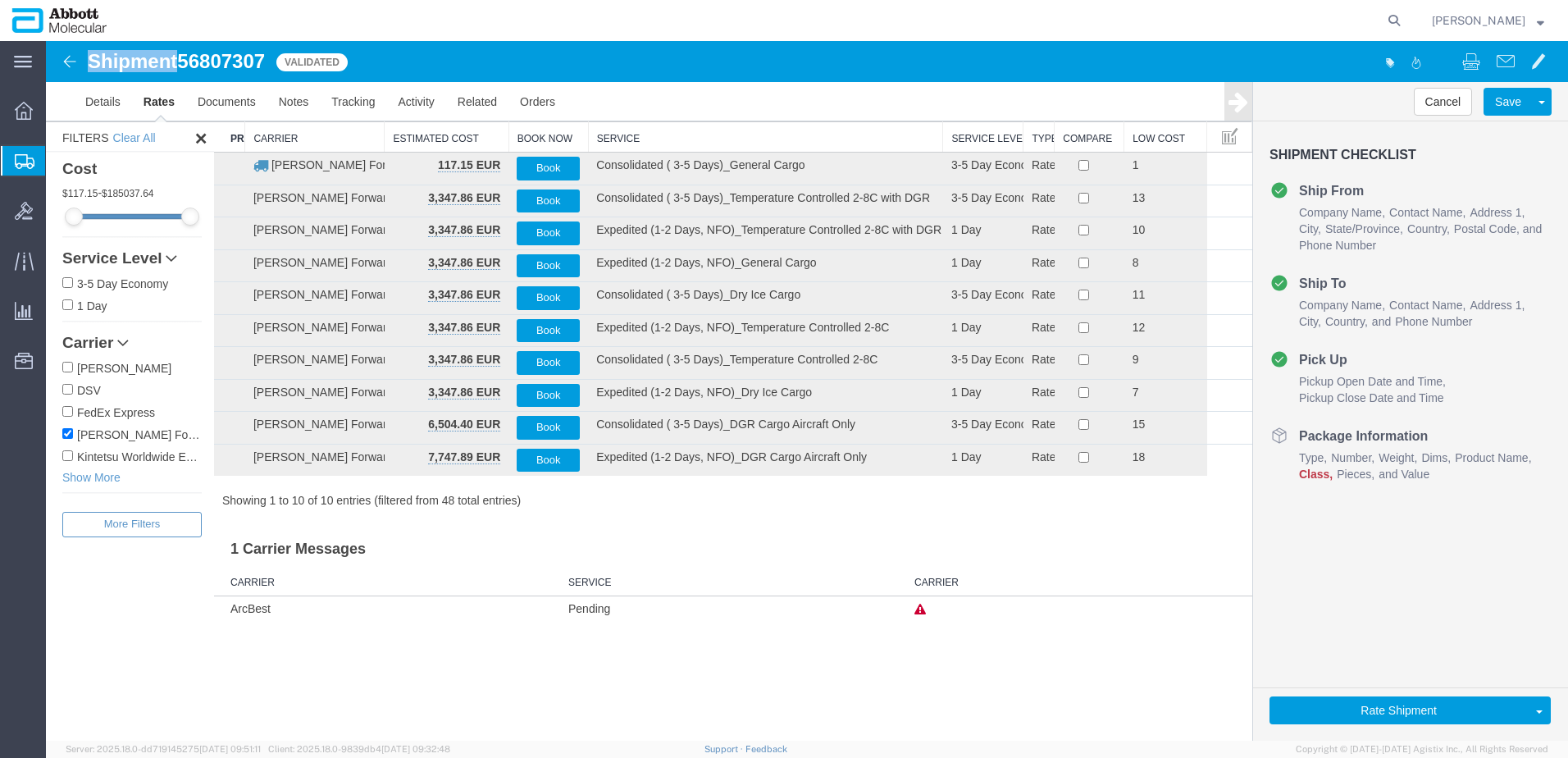
scroll to position [0, 0]
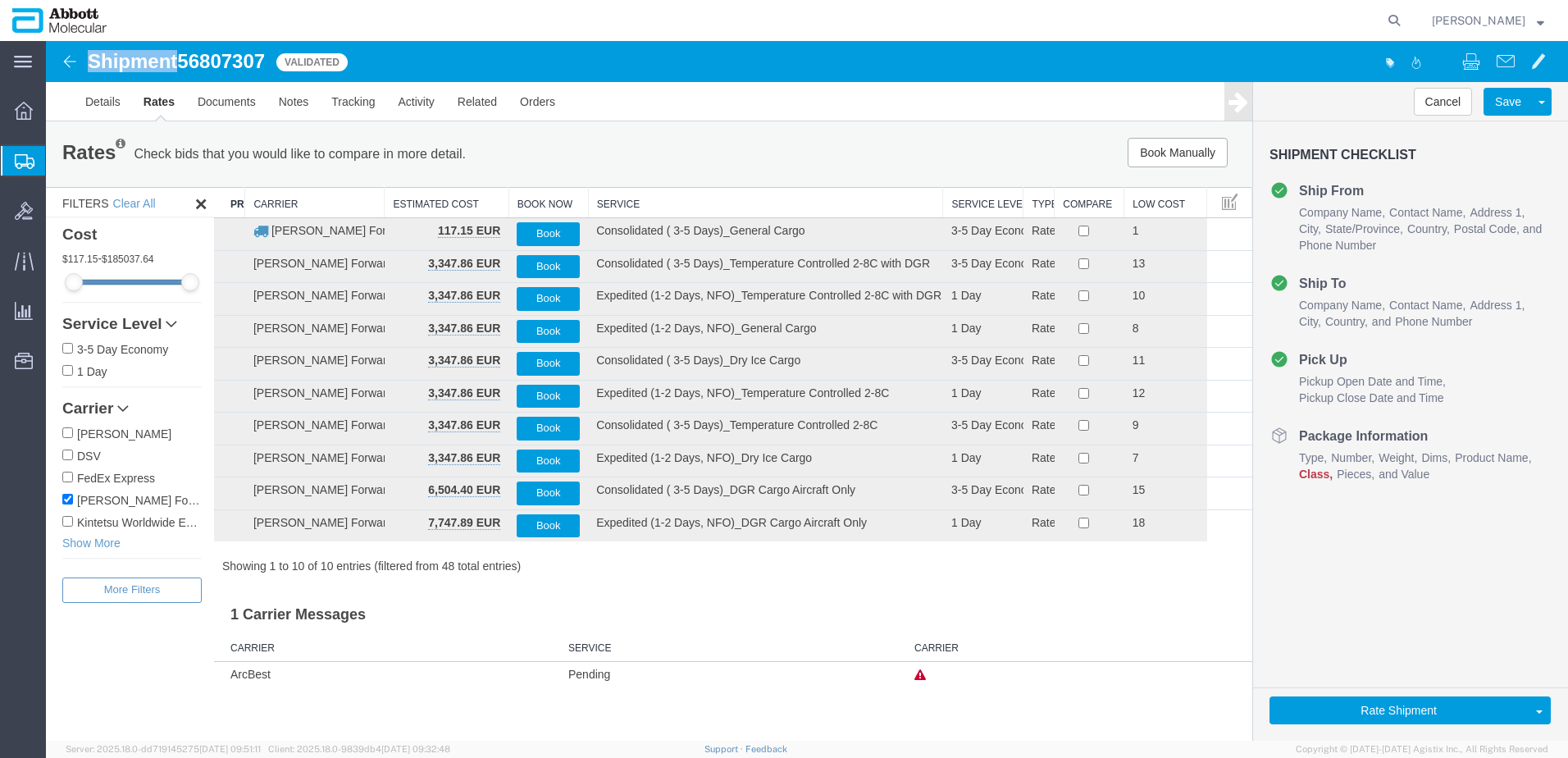
click at [627, 198] on th "Service" at bounding box center [765, 203] width 355 height 31
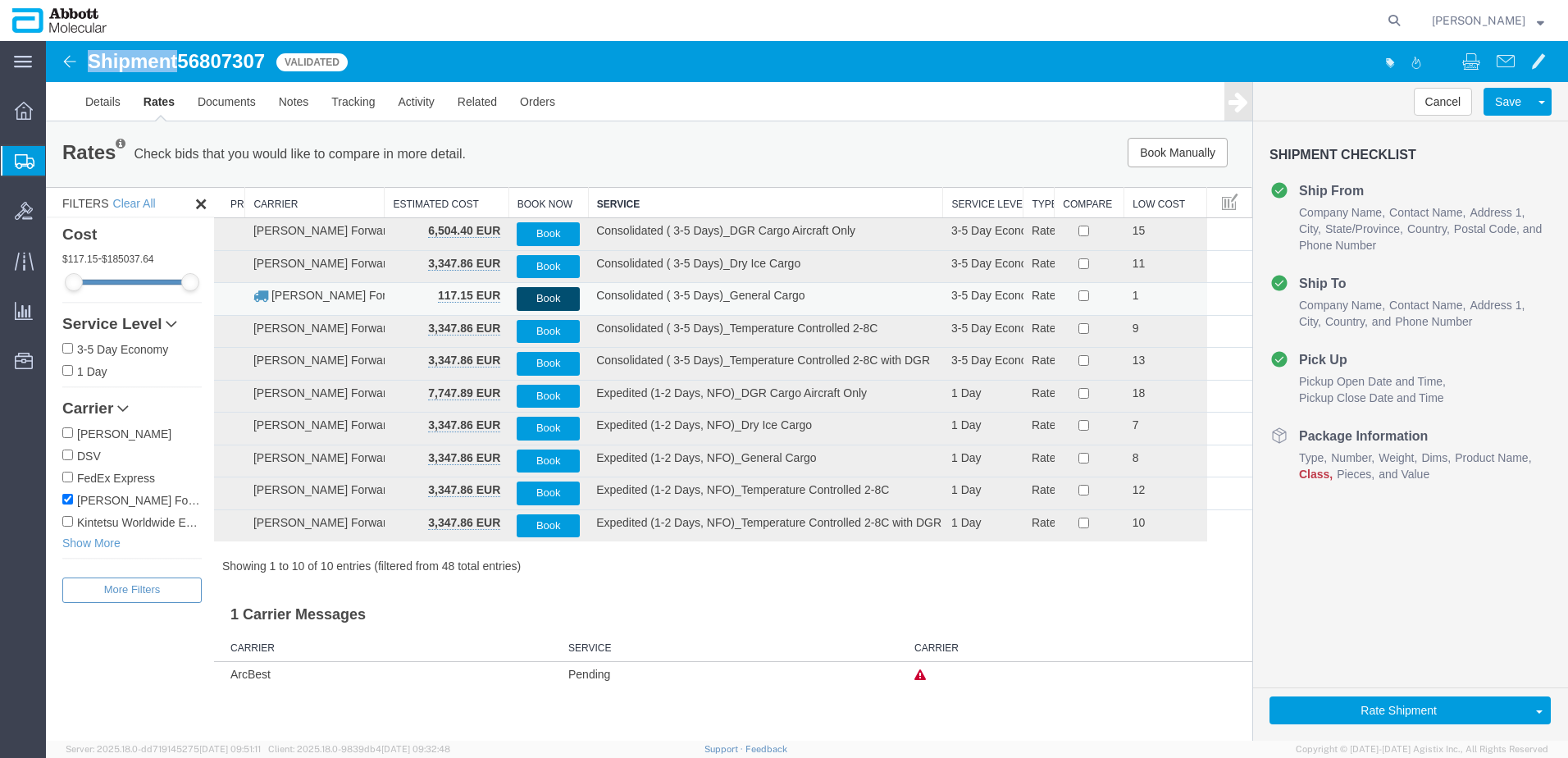
click at [533, 298] on button "Book" at bounding box center [548, 299] width 64 height 24
